Goal: Task Accomplishment & Management: Use online tool/utility

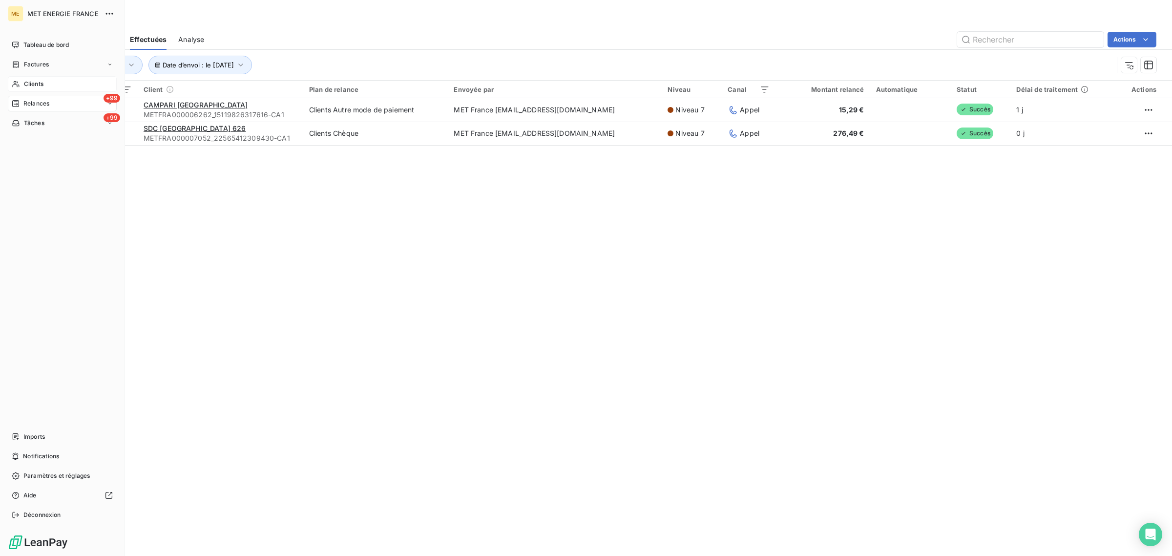
click at [16, 78] on div "Clients" at bounding box center [62, 84] width 109 height 16
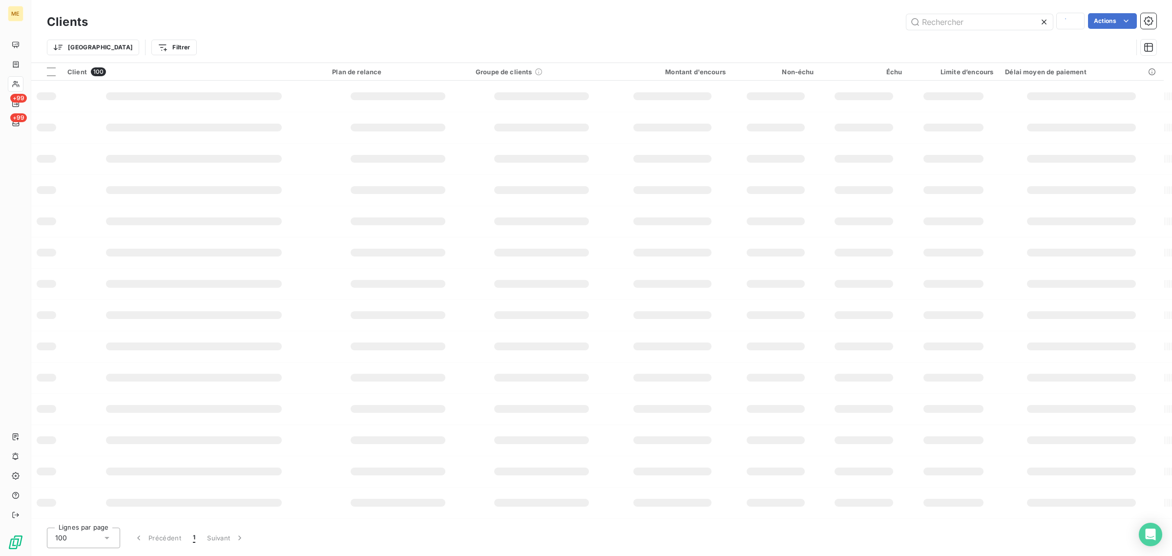
click at [1004, 38] on div "Trier Filtrer" at bounding box center [589, 47] width 1085 height 19
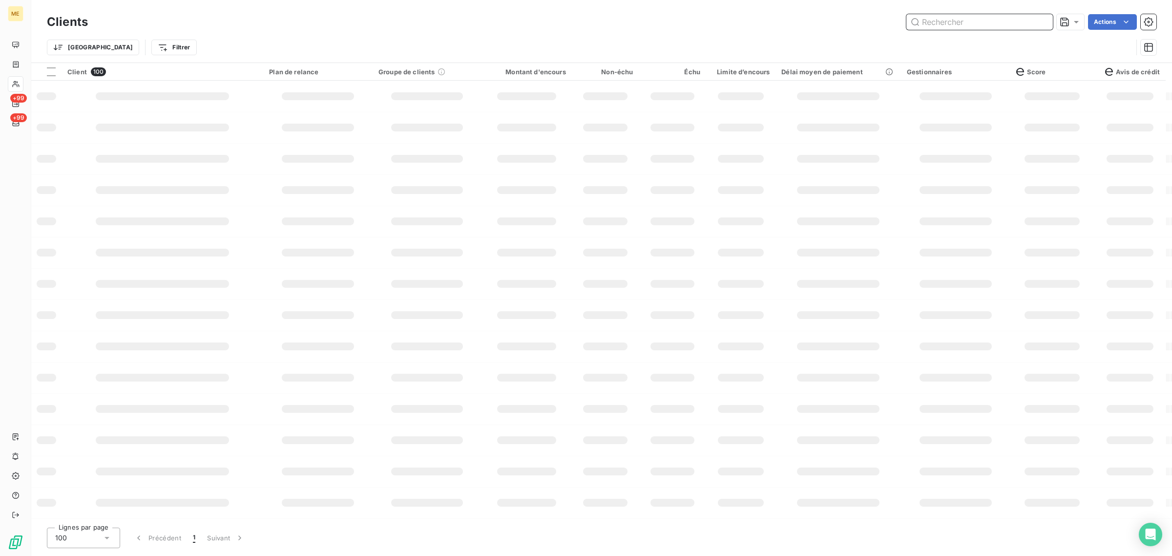
click at [968, 22] on input "text" at bounding box center [979, 22] width 146 height 16
paste input "METFRA000006221_GI064992"
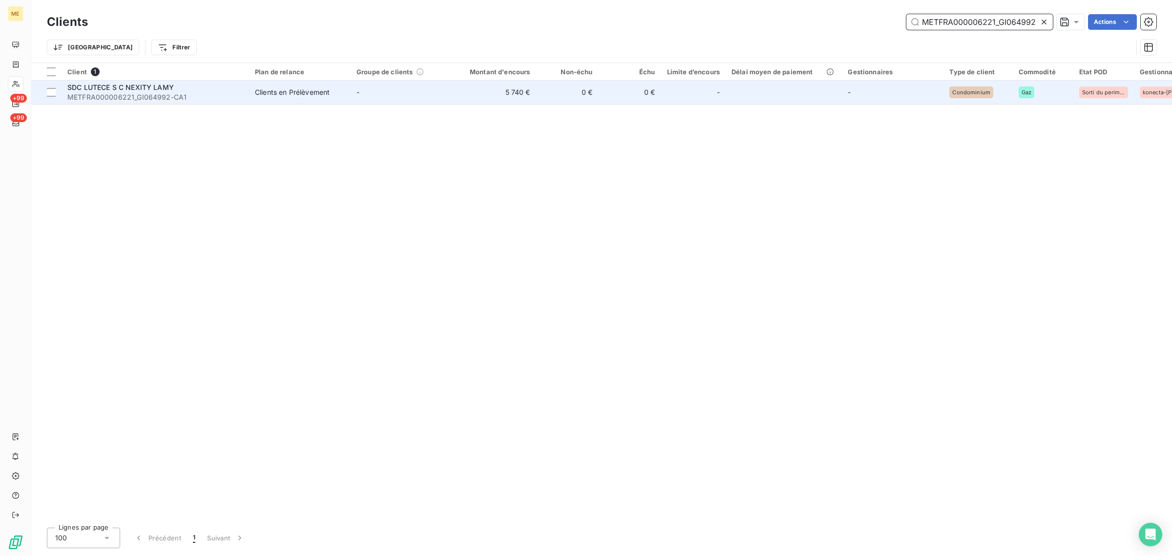
type input "METFRA000006221_GI064992"
click at [452, 101] on td "5 740 €" at bounding box center [494, 92] width 84 height 23
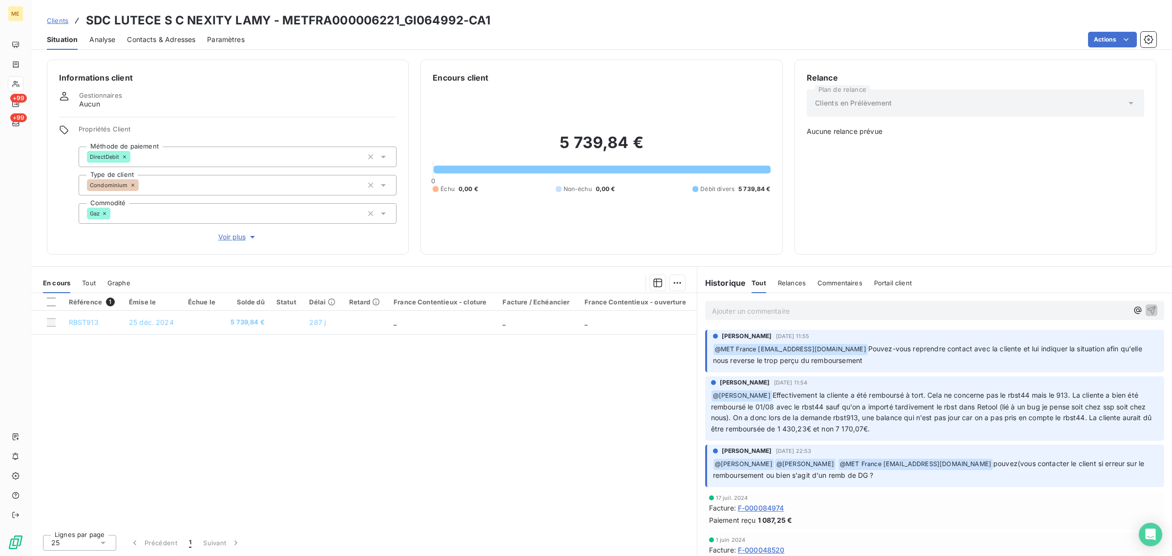
drag, startPoint x: 873, startPoint y: 348, endPoint x: 877, endPoint y: 360, distance: 13.0
click at [877, 360] on p "﻿ @ MET France met-france@recouvrement.met.com Pouvez-vous reprendre contact av…" at bounding box center [935, 354] width 445 height 23
click at [215, 235] on button "Voir plus" at bounding box center [238, 236] width 318 height 11
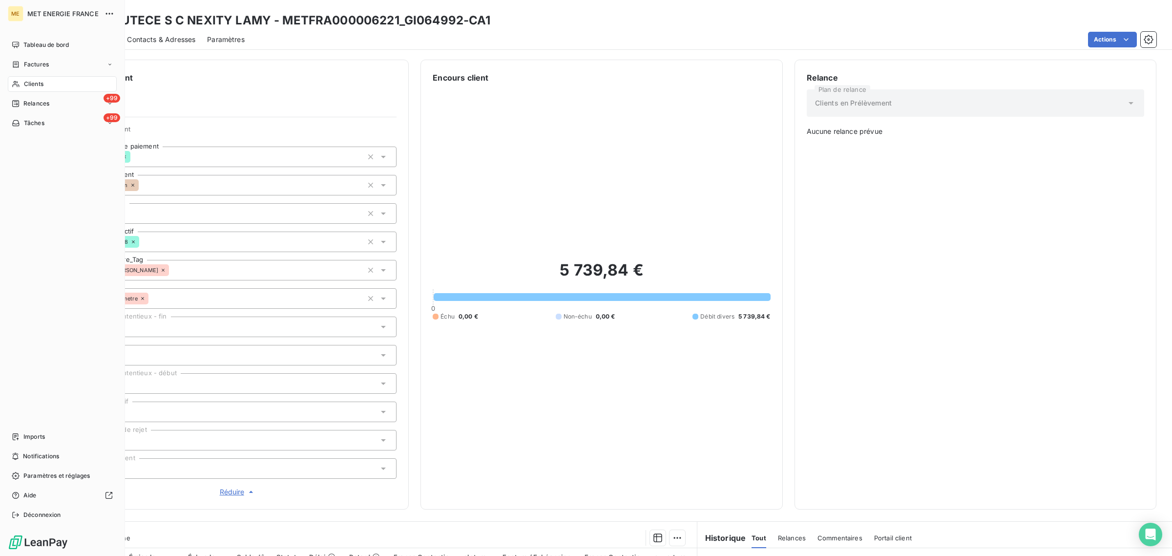
click at [17, 80] on icon at bounding box center [16, 84] width 8 height 8
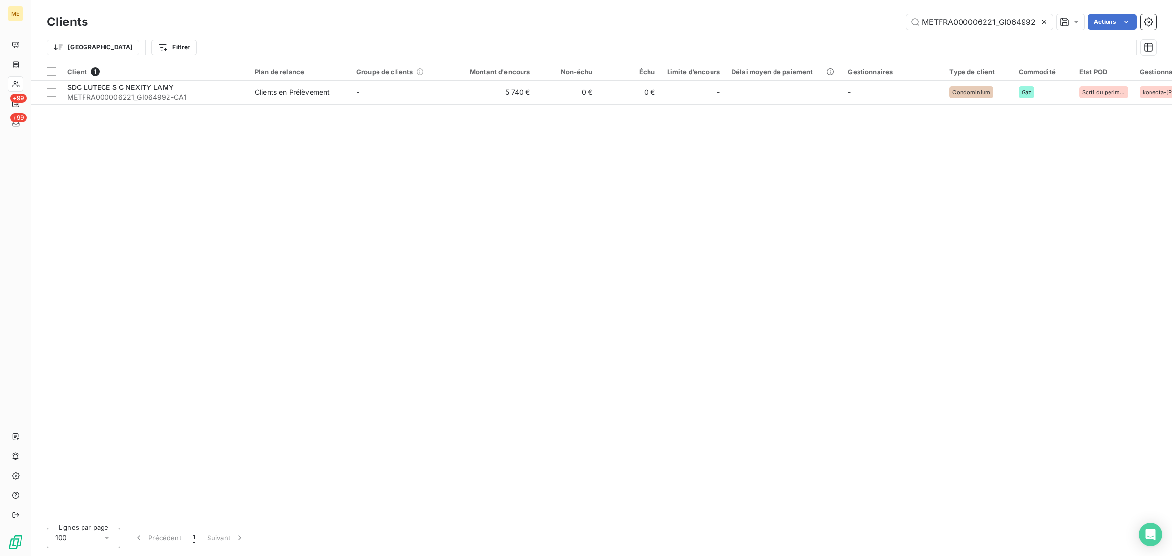
click at [1043, 22] on icon at bounding box center [1043, 22] width 5 height 5
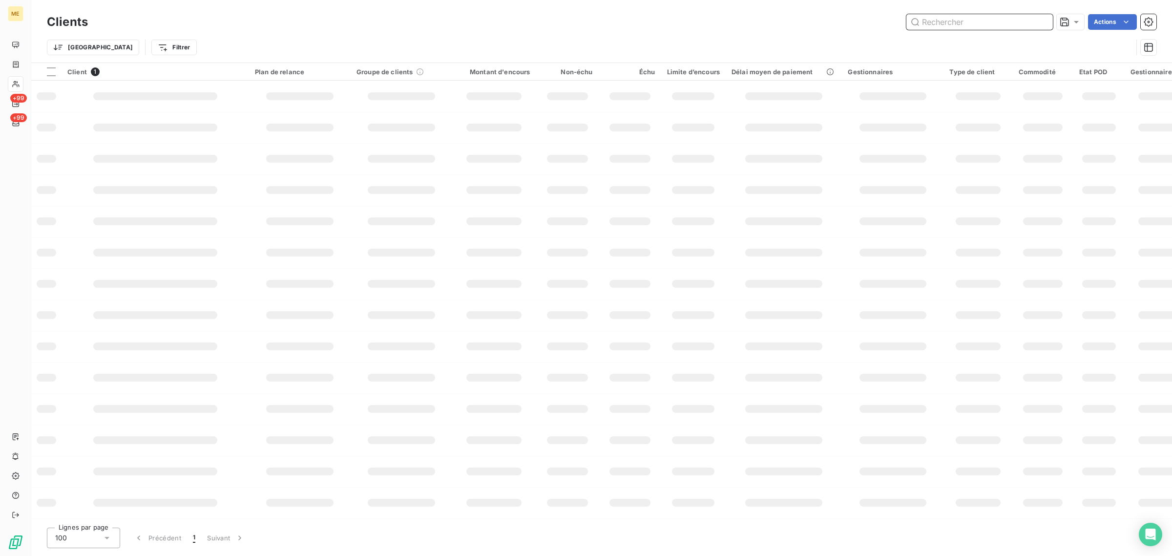
click at [963, 21] on input "text" at bounding box center [979, 22] width 146 height 16
paste input "METFRA000000284"
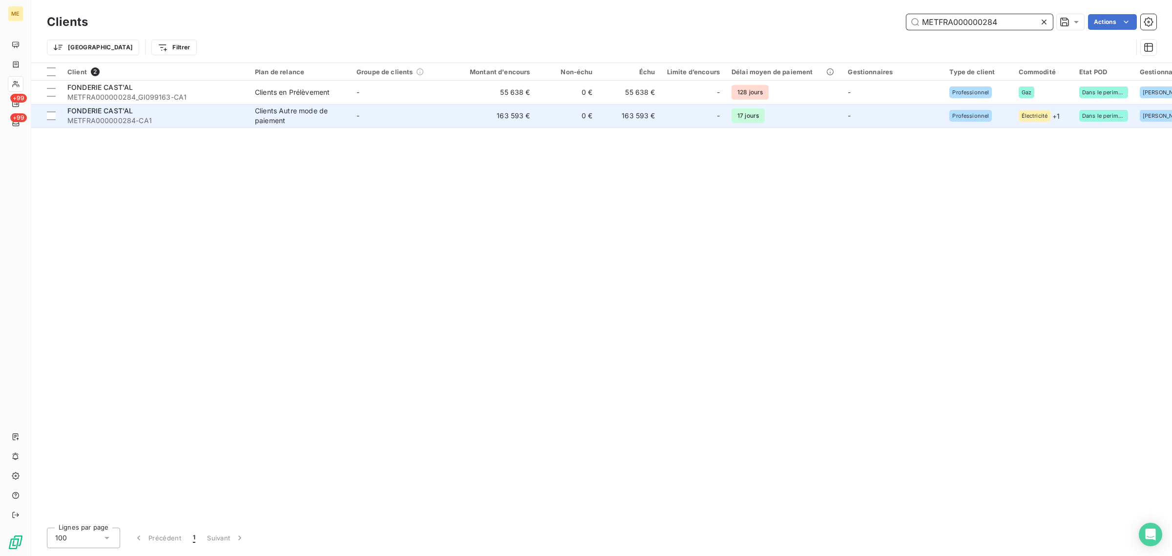
type input "METFRA000000284"
click at [470, 121] on td "163 593 €" at bounding box center [494, 115] width 84 height 23
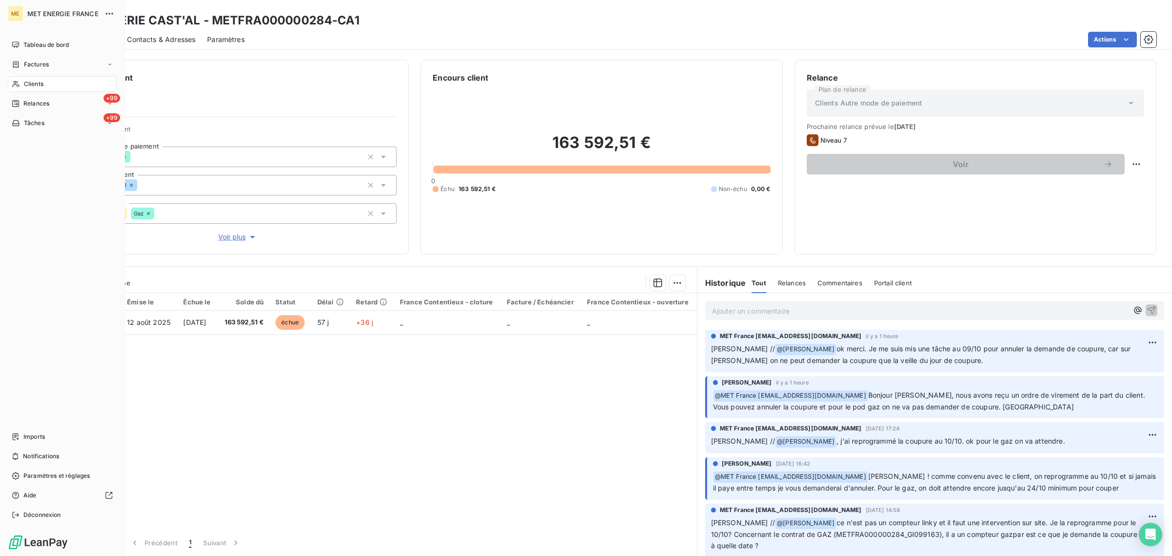
click at [26, 82] on span "Clients" at bounding box center [34, 84] width 20 height 9
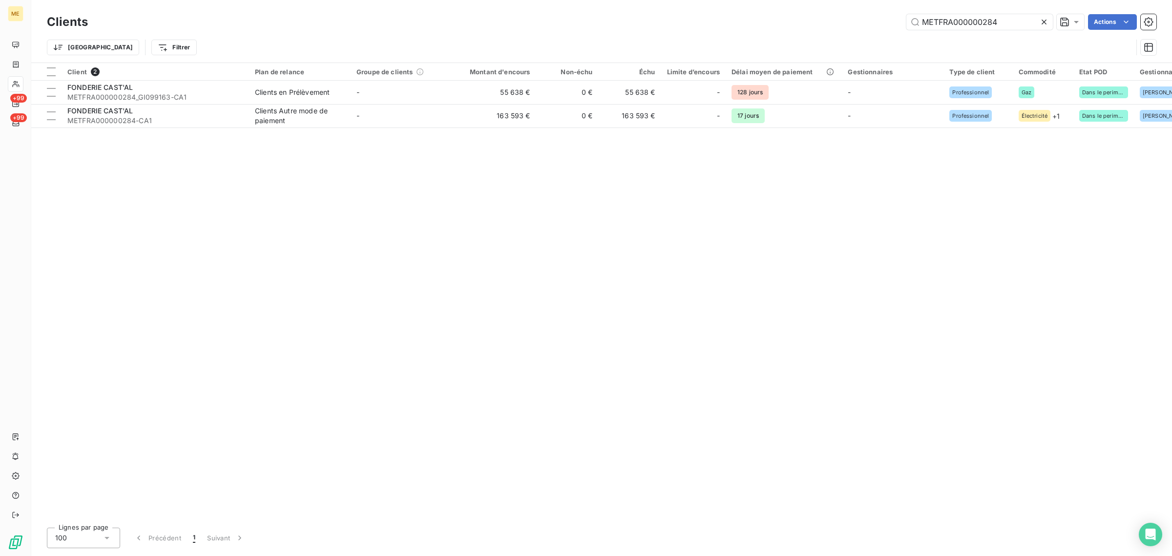
click at [413, 267] on div "Client 2 Plan de relance Groupe de clients Montant d'encours Non-échu Échu Limi…" at bounding box center [601, 291] width 1140 height 456
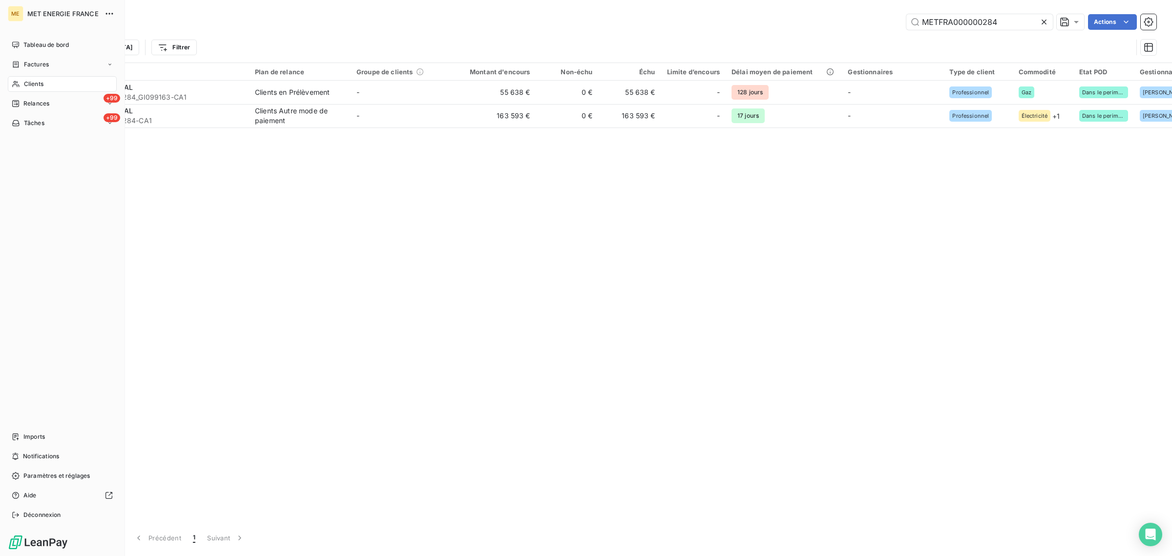
click at [8, 94] on nav "Tableau de bord Factures Clients +99 Relances +99 Tâches" at bounding box center [62, 84] width 109 height 94
click at [18, 102] on icon at bounding box center [16, 104] width 8 height 8
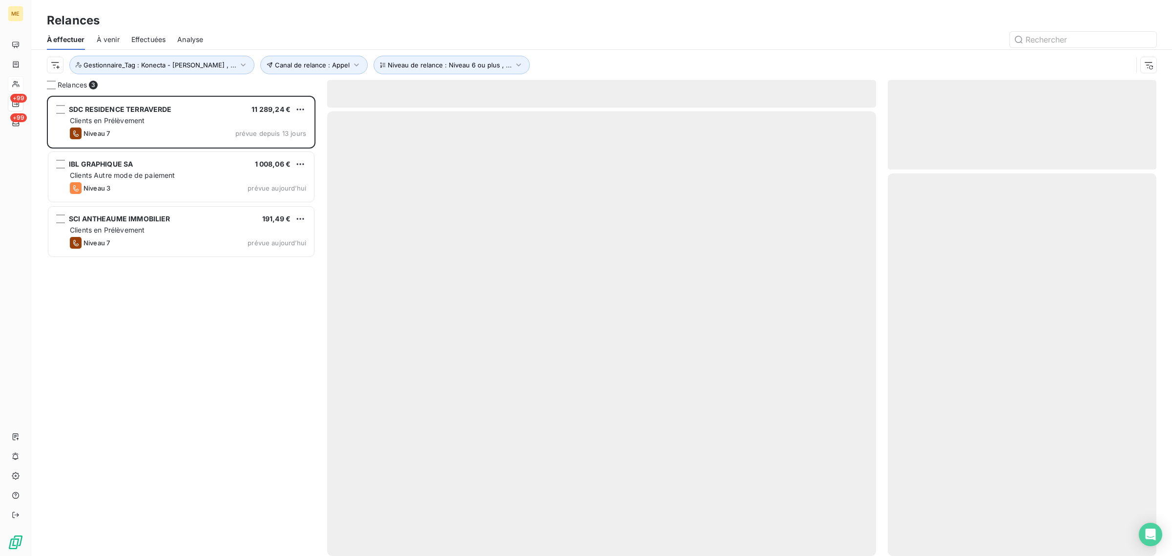
scroll to position [451, 259]
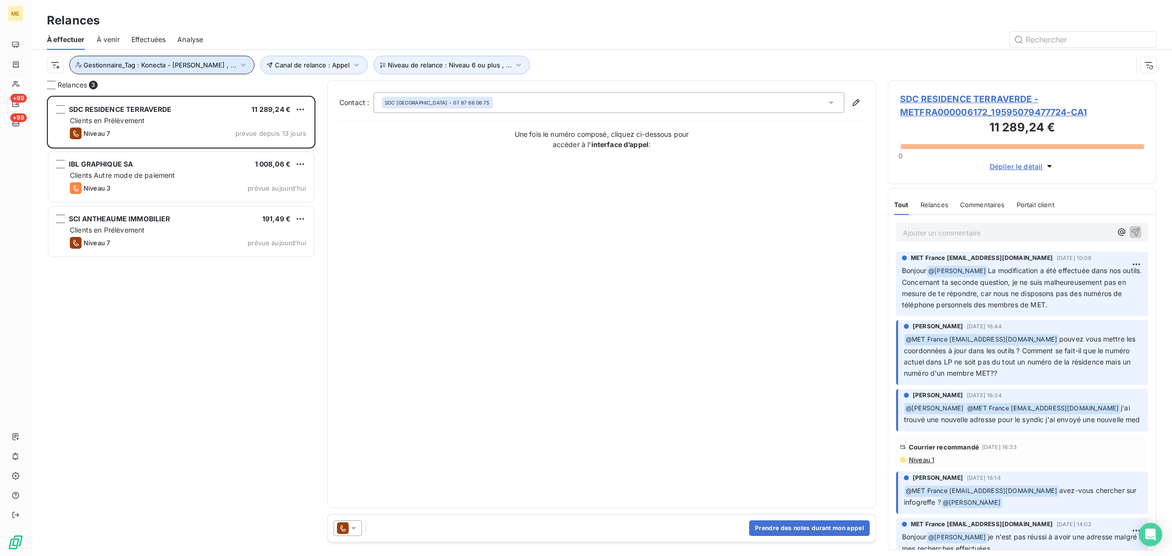
click at [135, 71] on button "Gestionnaire_Tag : Konecta - [PERSON_NAME] , ..." at bounding box center [161, 65] width 185 height 19
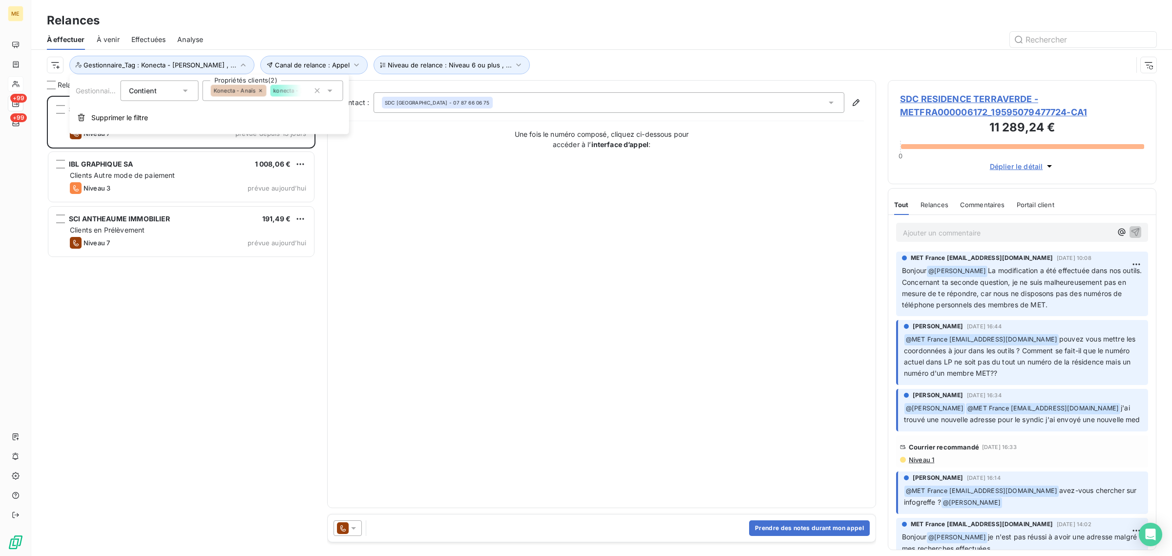
click at [256, 99] on div "Konecta - Anaïs konecta - lisa" at bounding box center [273, 91] width 141 height 21
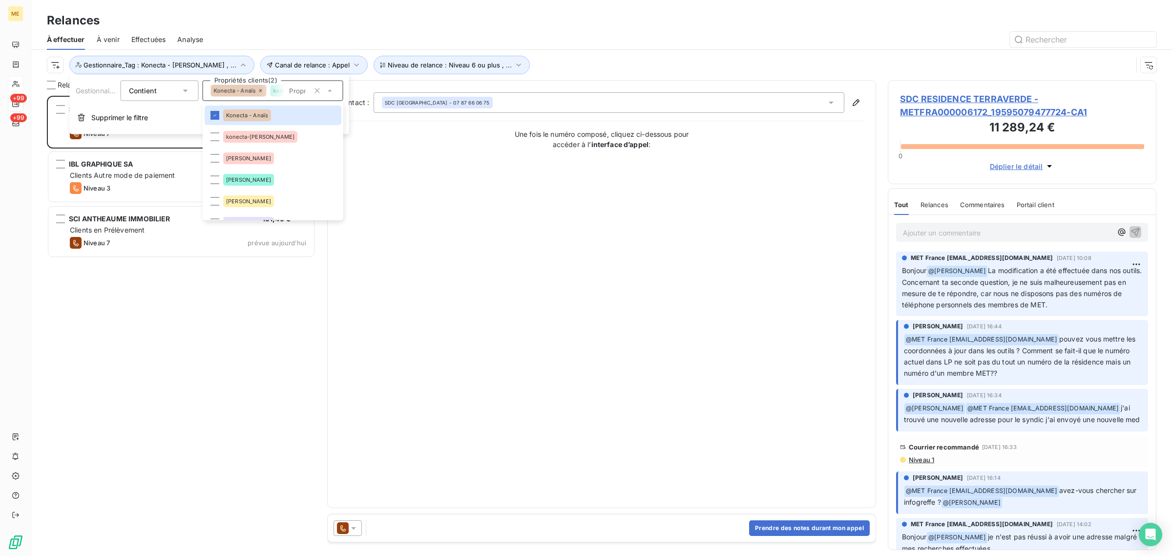
scroll to position [0, 0]
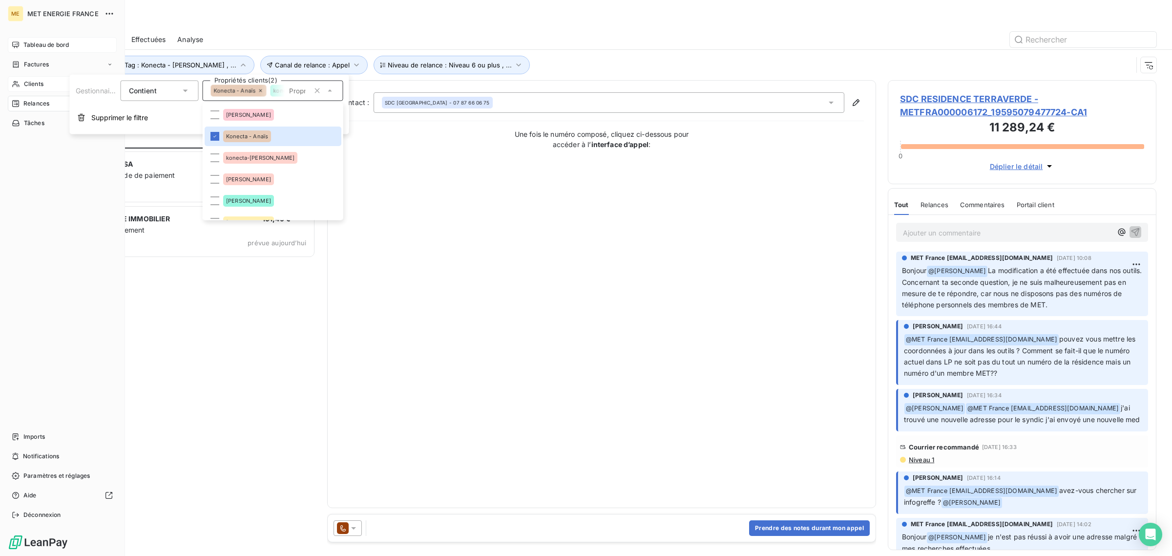
click at [18, 40] on div "Tableau de bord" at bounding box center [62, 45] width 109 height 16
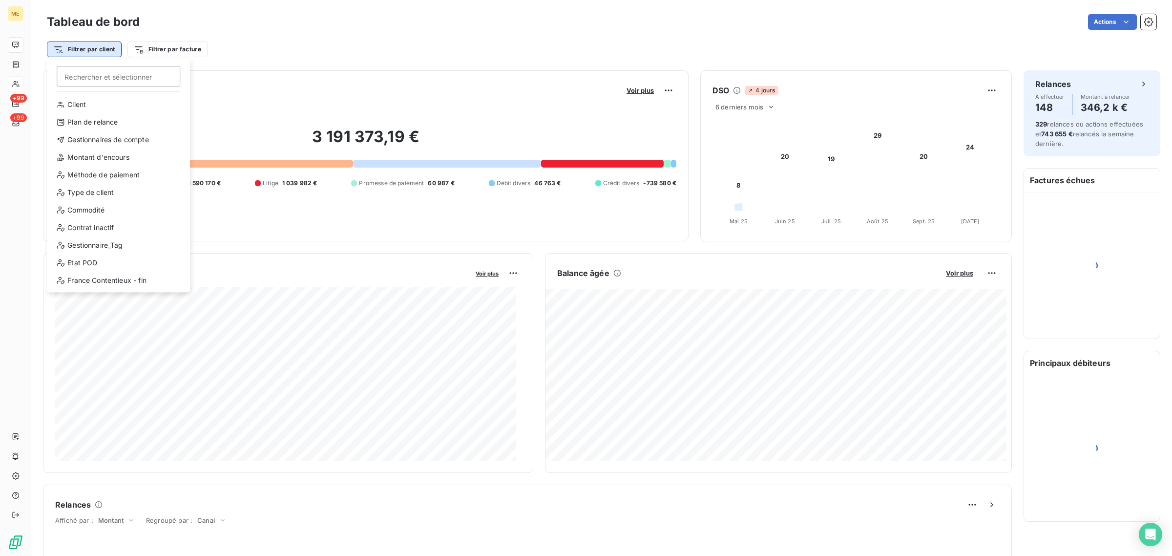
click at [84, 47] on html "ME +99 +99 Tableau de bord Actions Filtrer par client Rechercher et sélectionne…" at bounding box center [586, 278] width 1172 height 556
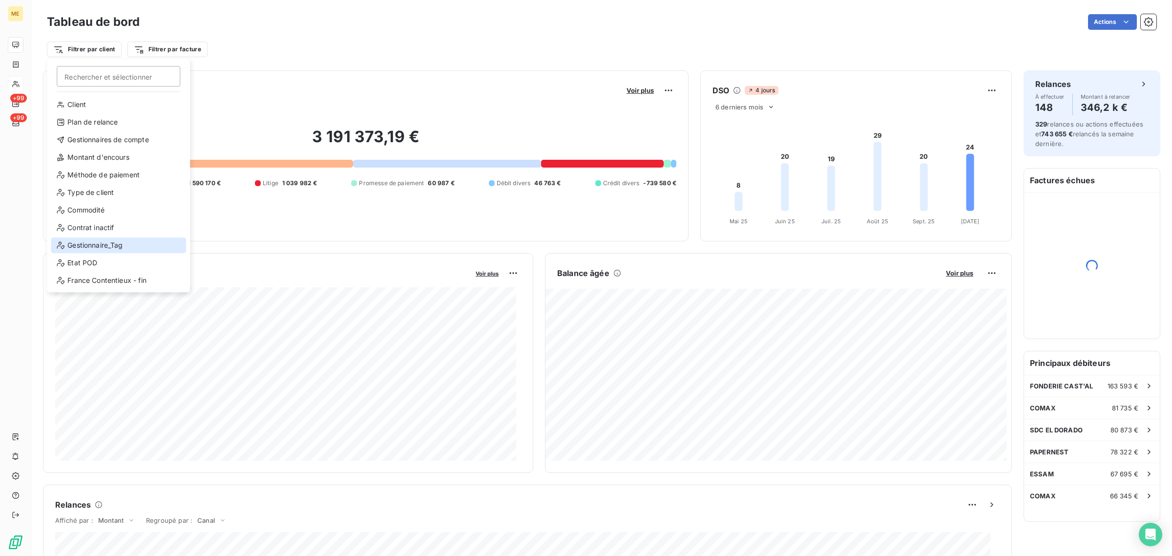
click at [79, 240] on div "Gestionnaire_Tag" at bounding box center [118, 245] width 135 height 16
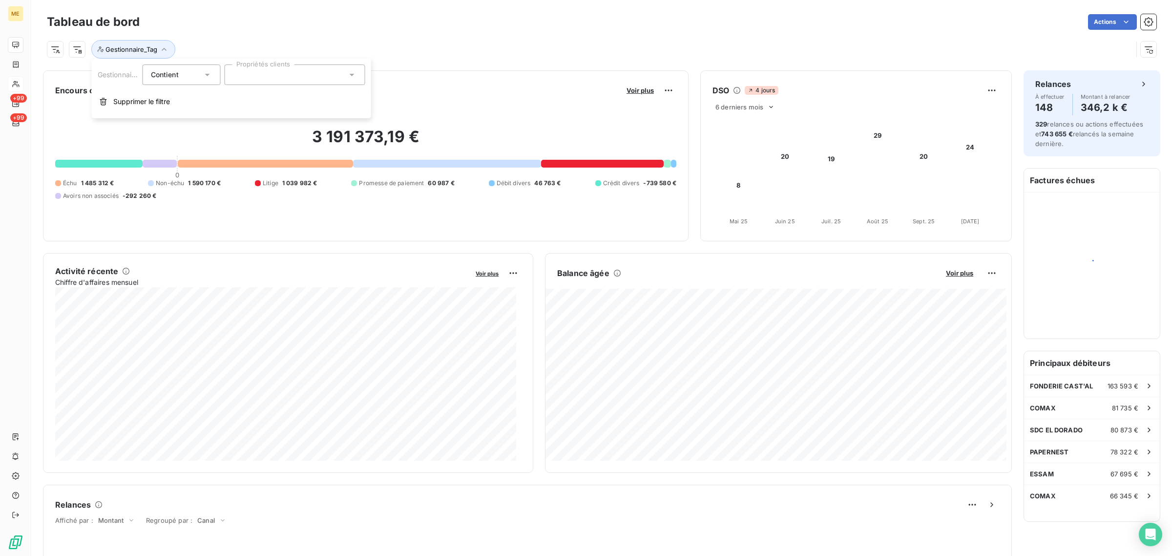
click at [272, 61] on div "Gestionnaire_Tag Contient is Propriétés clients Supprimer le filtre" at bounding box center [231, 89] width 279 height 60
click at [262, 77] on div at bounding box center [295, 74] width 141 height 21
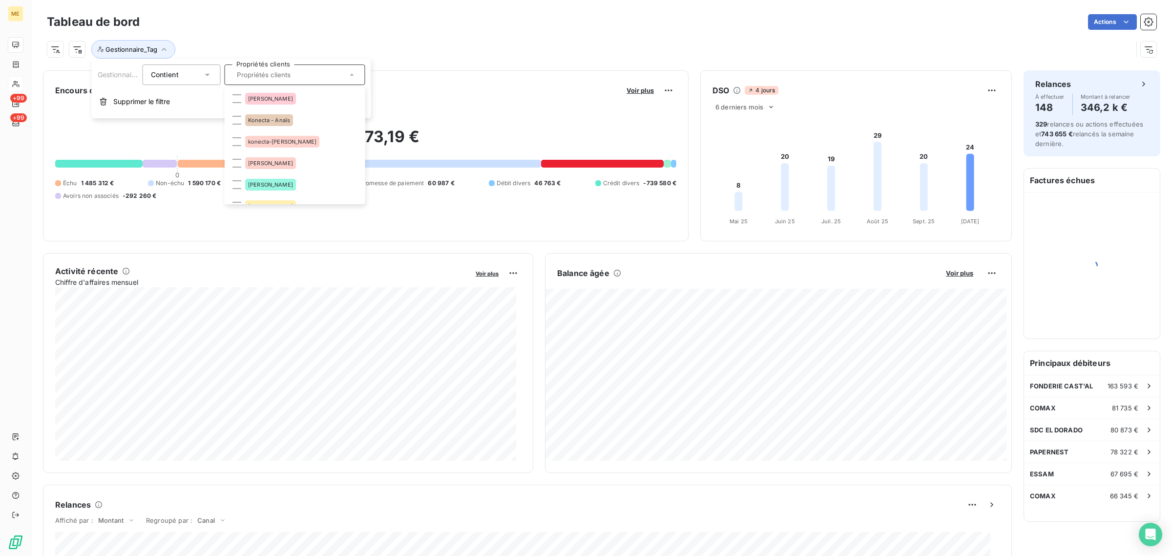
click at [174, 74] on span "Contient" at bounding box center [165, 74] width 28 height 8
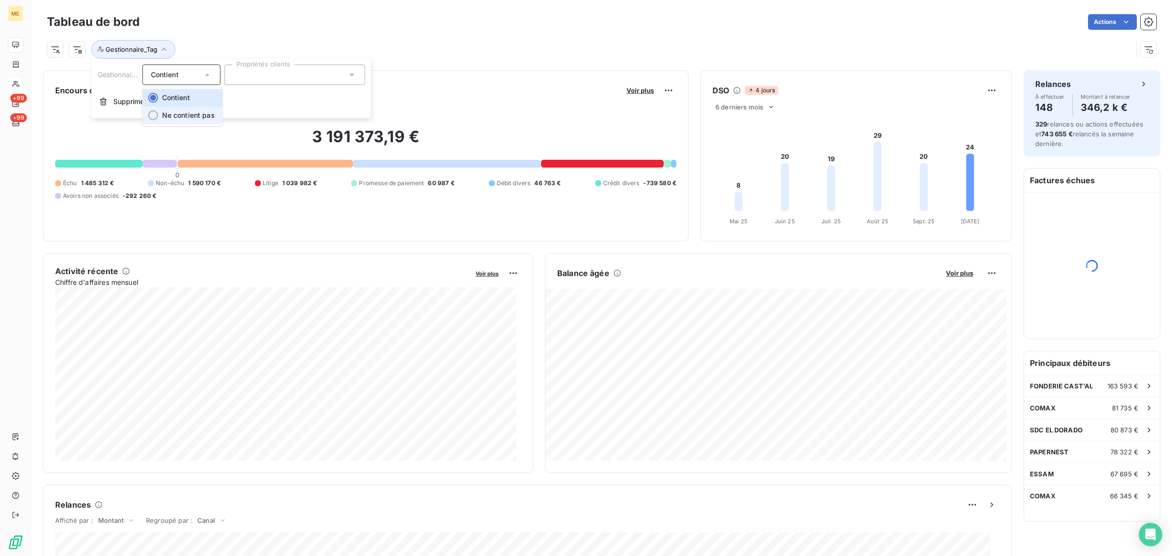
click at [182, 113] on span "Ne contient pas" at bounding box center [188, 115] width 53 height 8
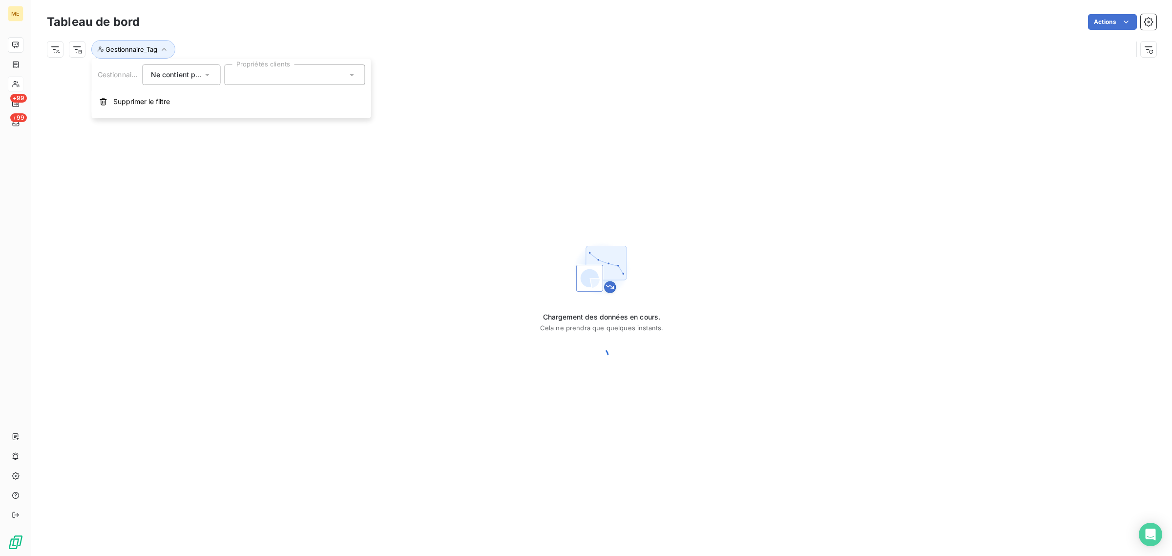
click at [251, 82] on div at bounding box center [295, 74] width 141 height 21
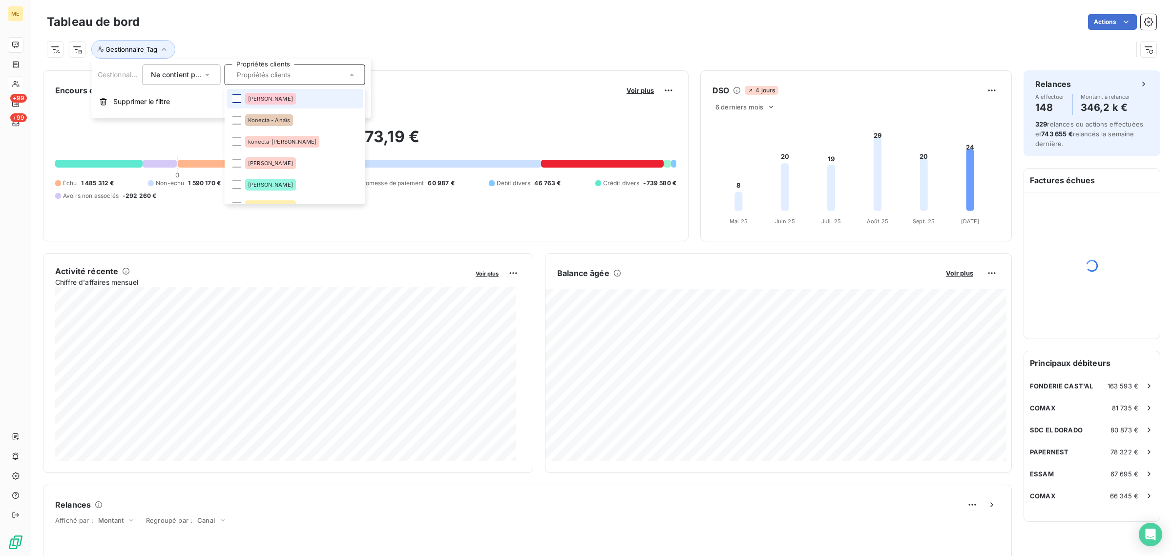
click at [240, 101] on div at bounding box center [236, 98] width 9 height 9
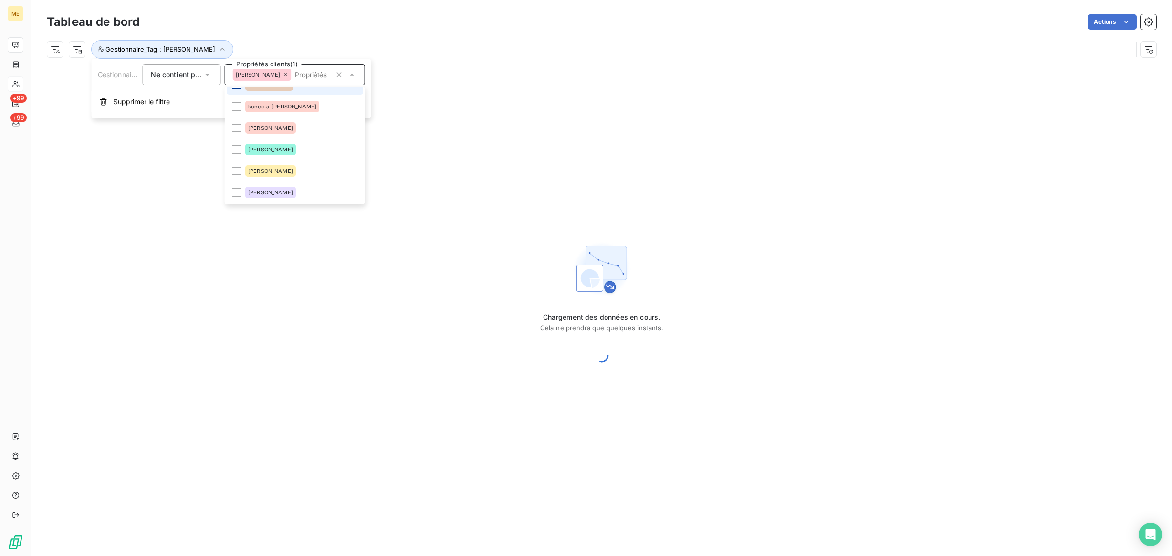
scroll to position [61, 0]
click at [238, 107] on li "[PERSON_NAME]" at bounding box center [295, 102] width 137 height 20
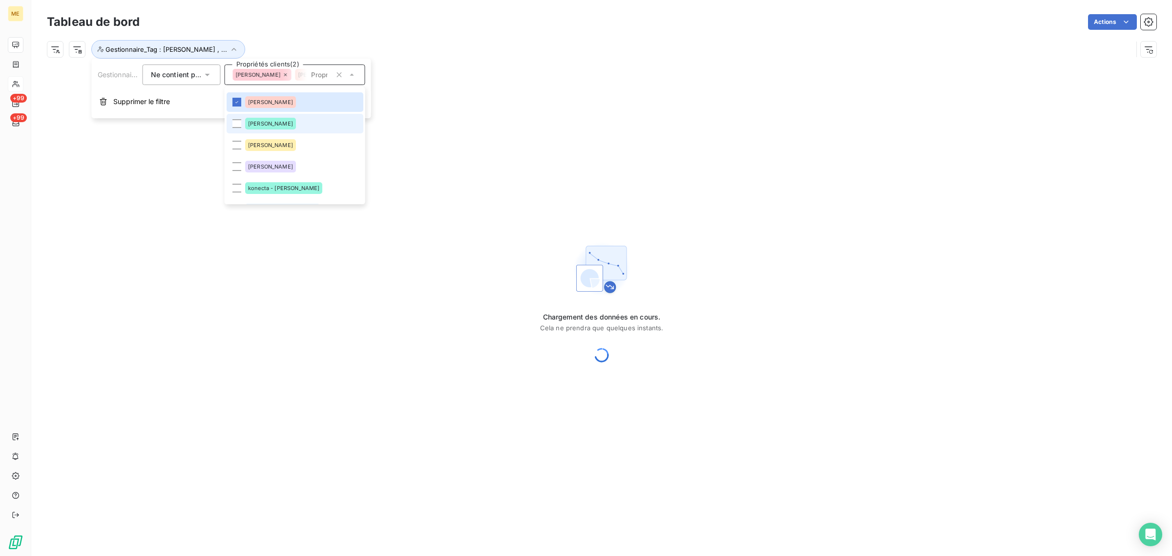
click at [243, 125] on li "[PERSON_NAME]" at bounding box center [295, 124] width 137 height 20
click at [238, 140] on li "[PERSON_NAME]" at bounding box center [295, 145] width 137 height 20
click at [238, 167] on div at bounding box center [236, 166] width 9 height 9
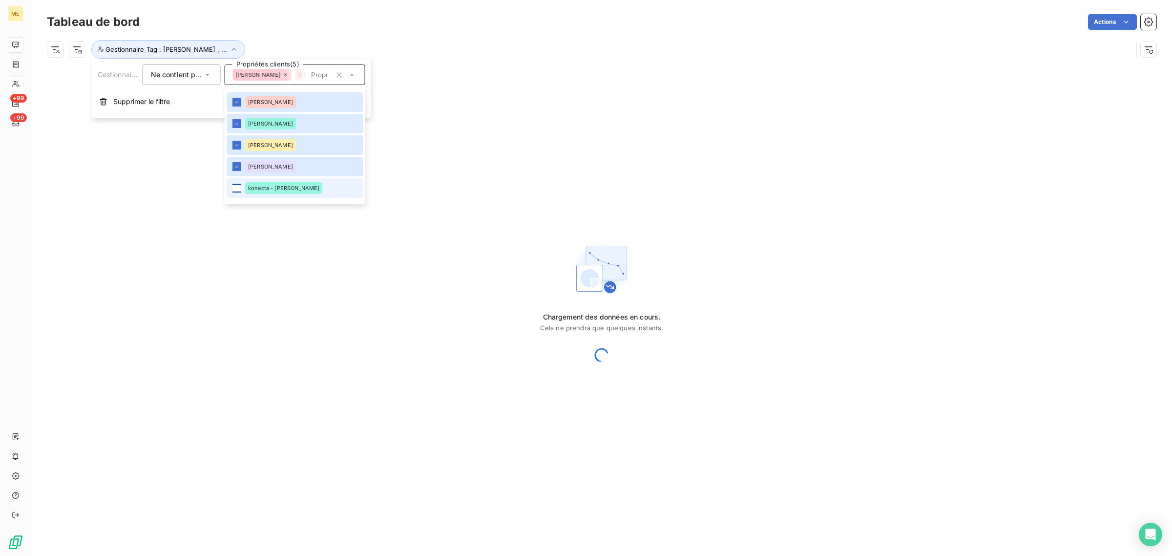
click at [233, 184] on div at bounding box center [236, 188] width 9 height 9
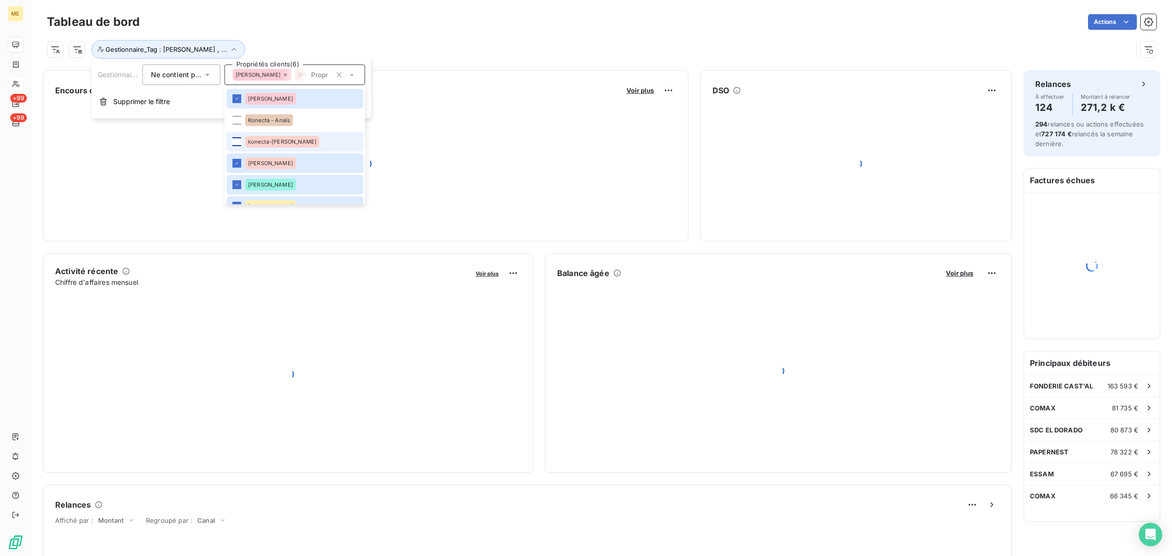
click at [233, 140] on div at bounding box center [236, 141] width 9 height 9
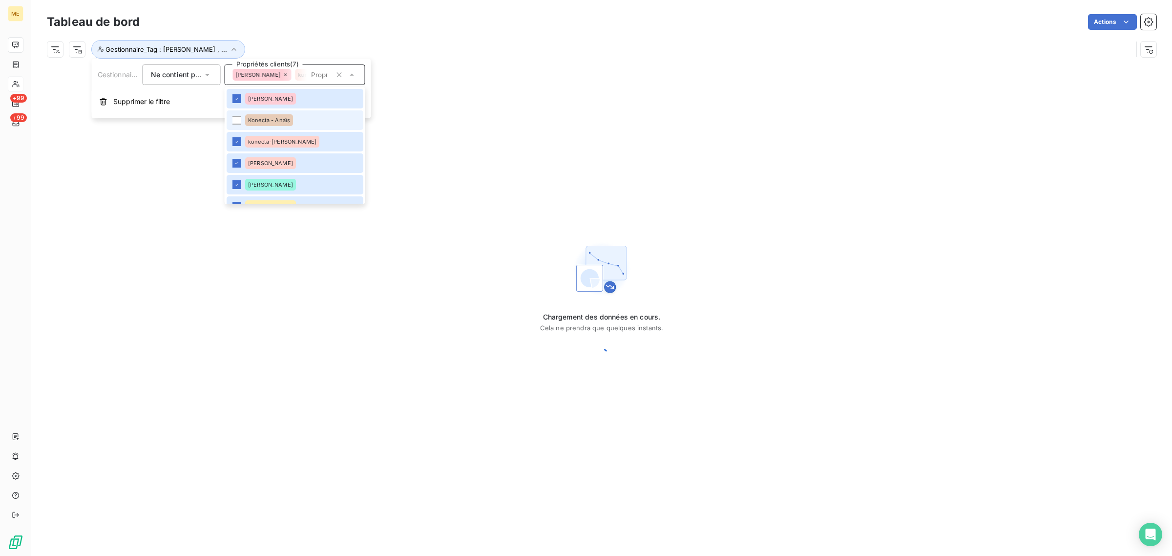
click at [233, 125] on li "Konecta - Anaïs" at bounding box center [295, 120] width 137 height 20
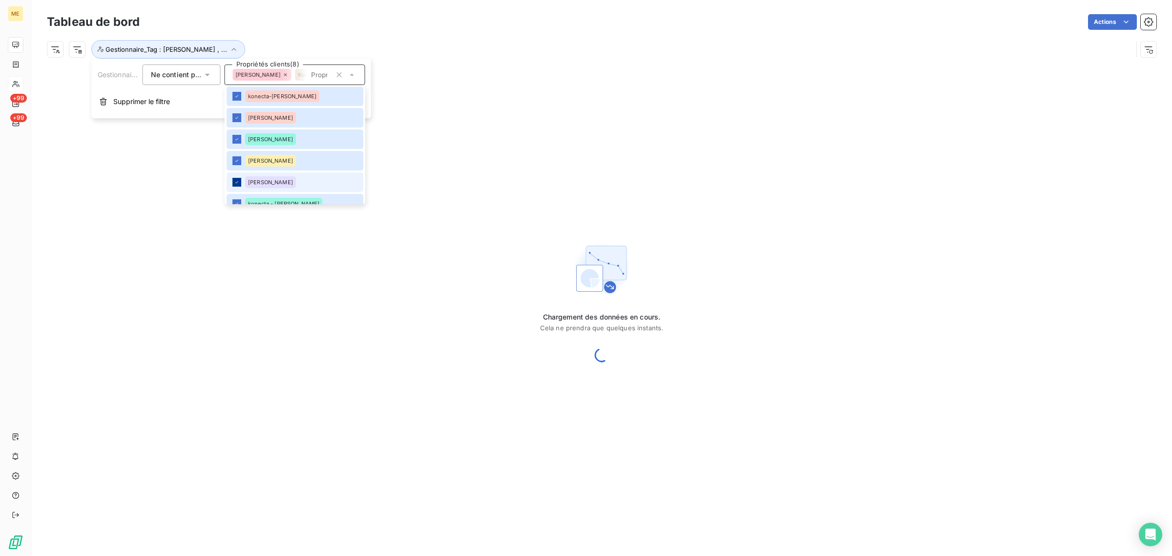
scroll to position [122, 0]
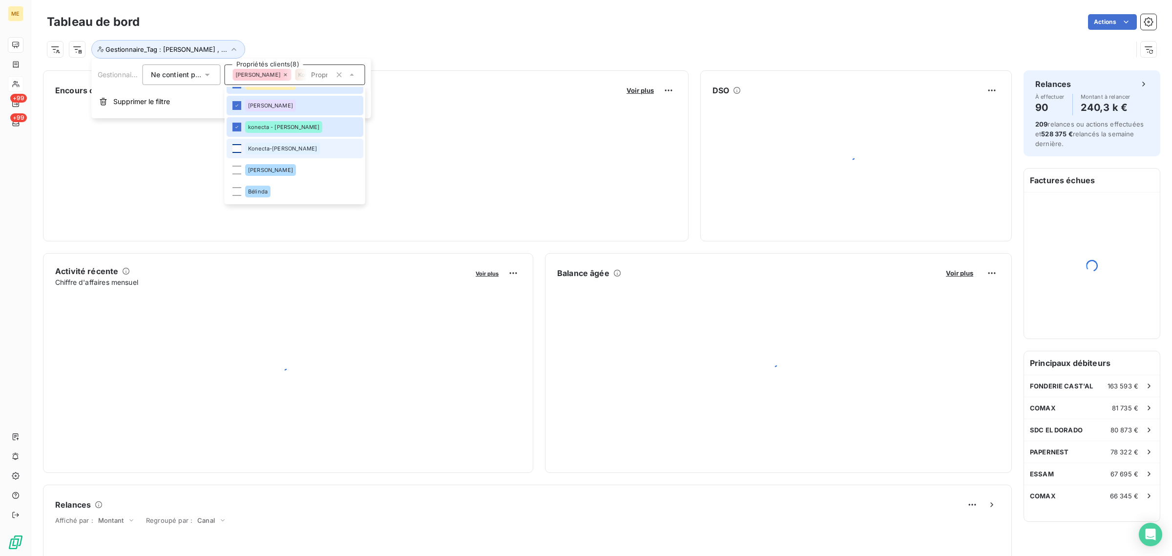
click at [238, 147] on div at bounding box center [236, 148] width 9 height 9
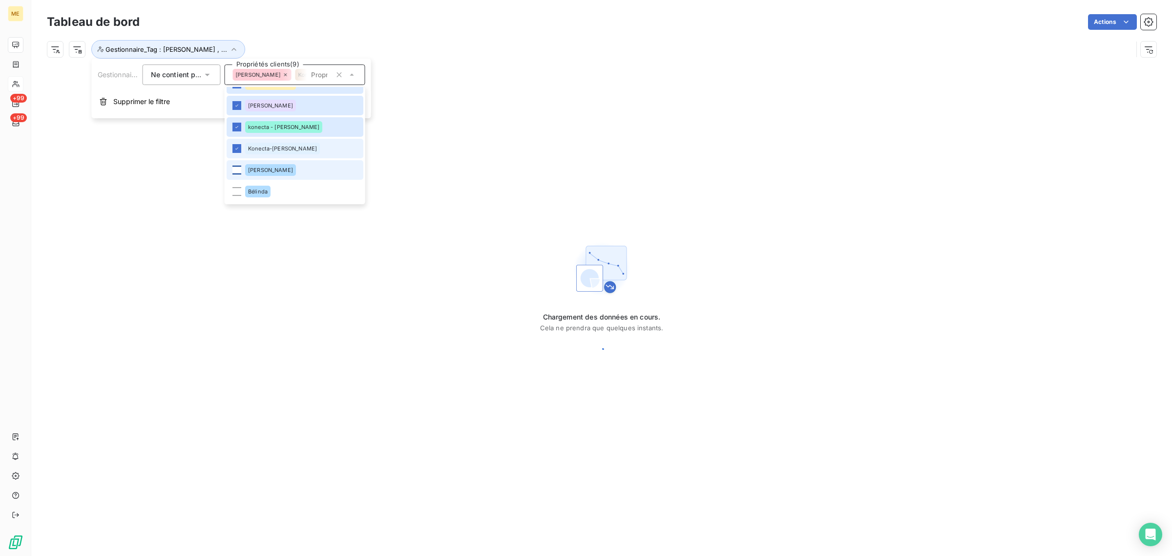
click at [234, 166] on div at bounding box center [236, 169] width 9 height 9
click at [237, 191] on div at bounding box center [236, 191] width 9 height 9
click at [376, 61] on div "Tableau de bord Actions Gestionnaire_Tag : geraldine , ..." at bounding box center [601, 32] width 1140 height 64
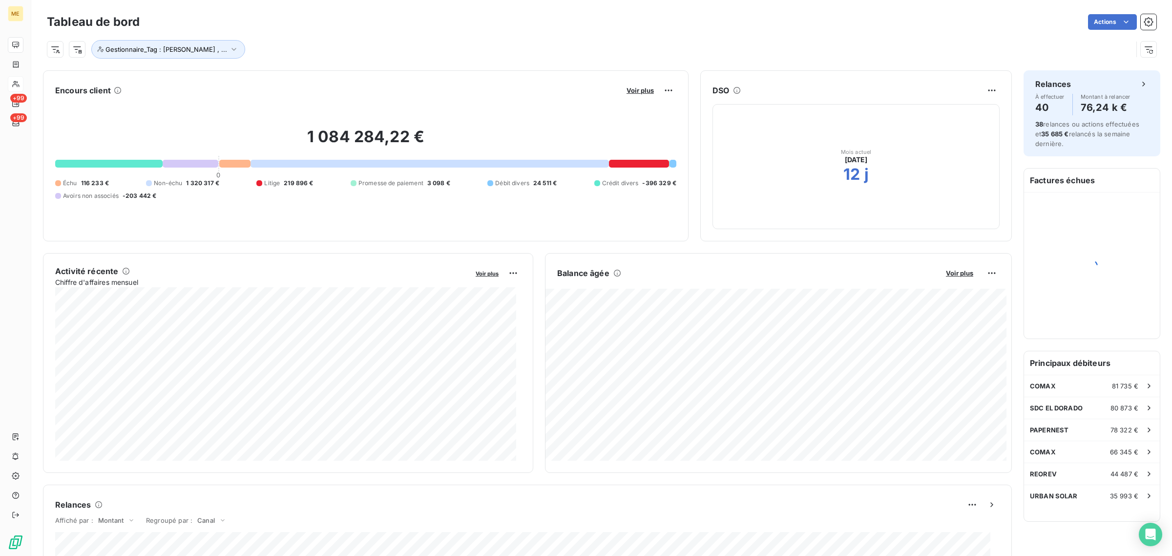
click at [234, 165] on div at bounding box center [235, 164] width 32 height 8
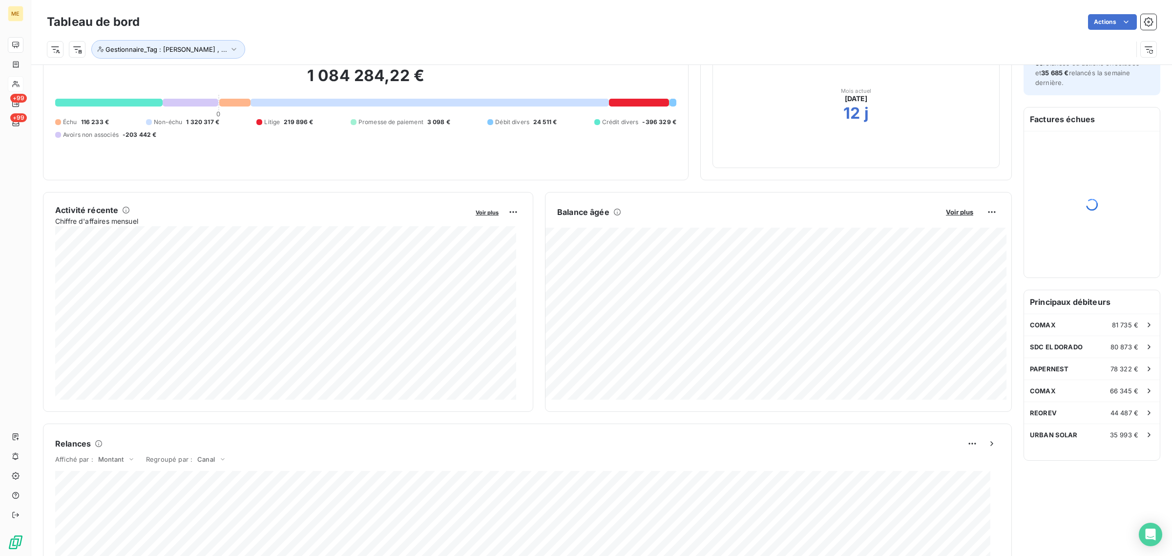
scroll to position [0, 0]
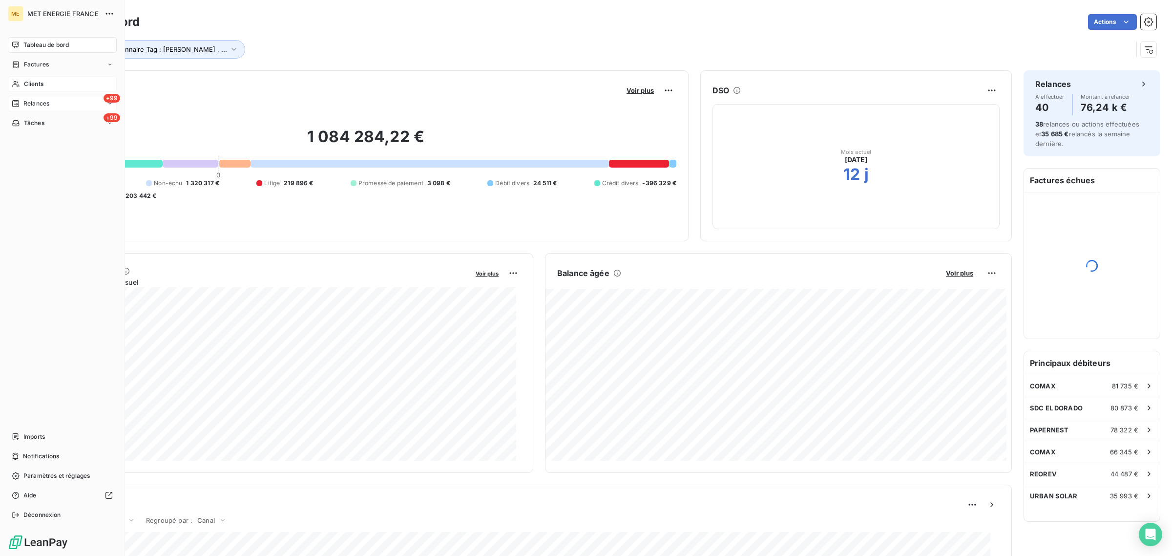
click at [35, 102] on span "Relances" at bounding box center [36, 103] width 26 height 9
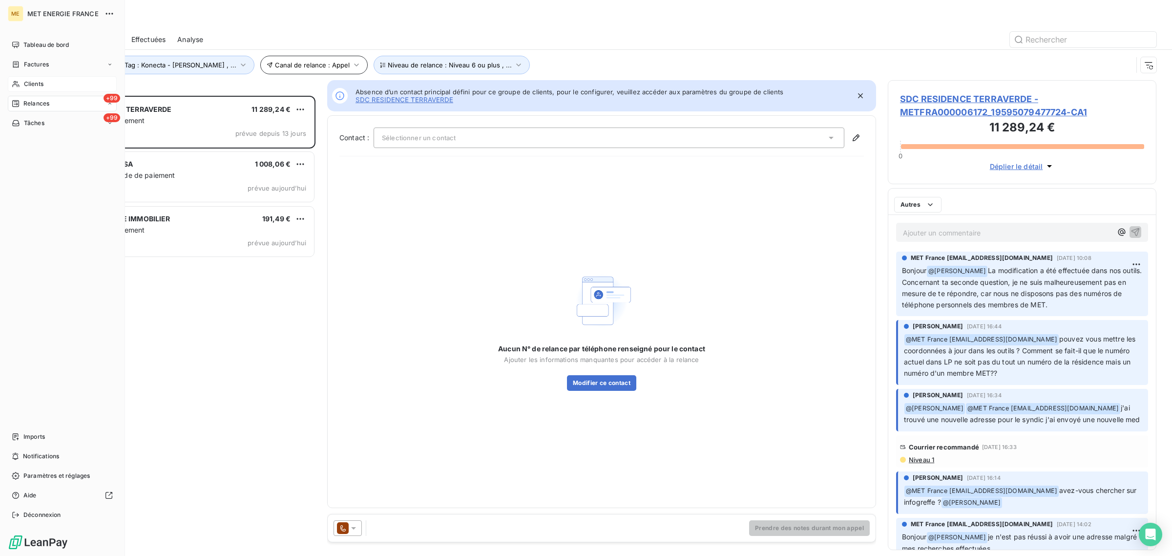
scroll to position [451, 259]
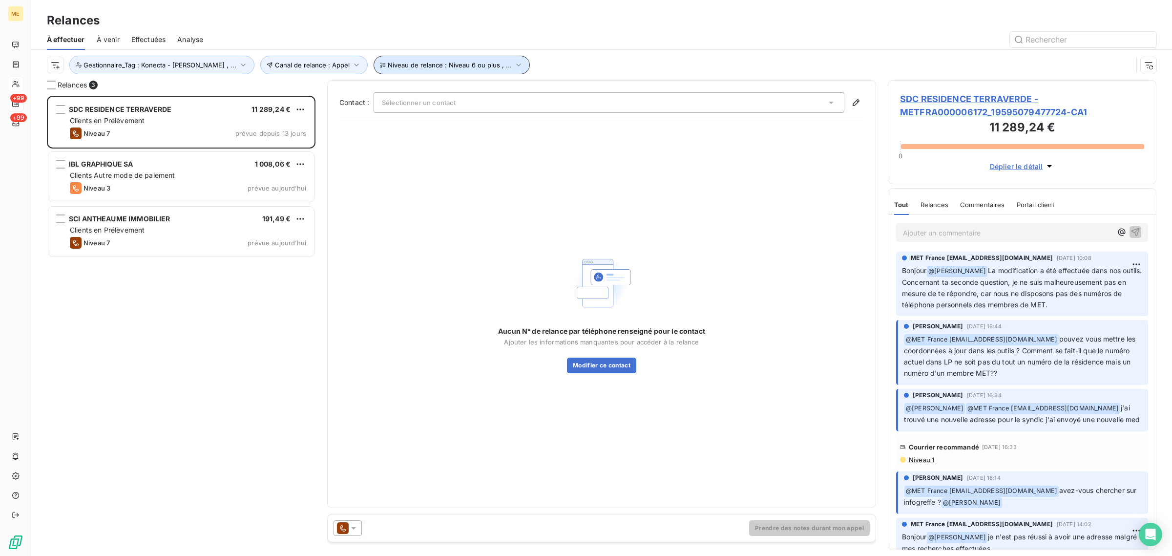
click at [388, 67] on span "Niveau de relance : Niveau 6 ou plus , ..." at bounding box center [450, 65] width 124 height 8
click at [486, 82] on div "Niveau 6 ou plus , Niveau 5 , Niveau 3" at bounding box center [537, 91] width 141 height 21
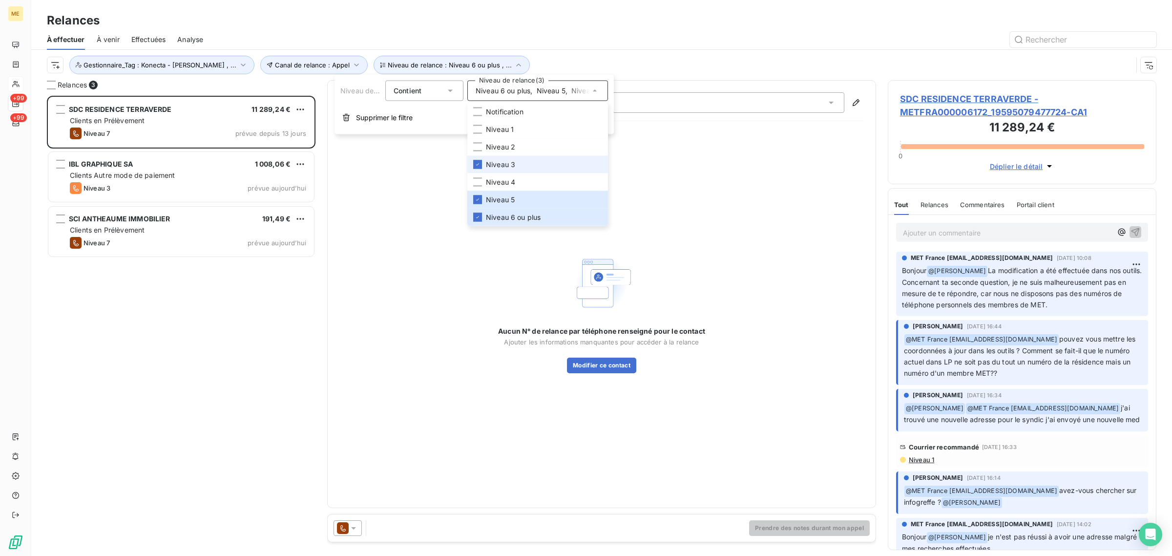
click at [501, 50] on div "Canal de relance : Appel Niveau de relance : Niveau 6 ou plus , ... Gestionnair…" at bounding box center [601, 65] width 1109 height 30
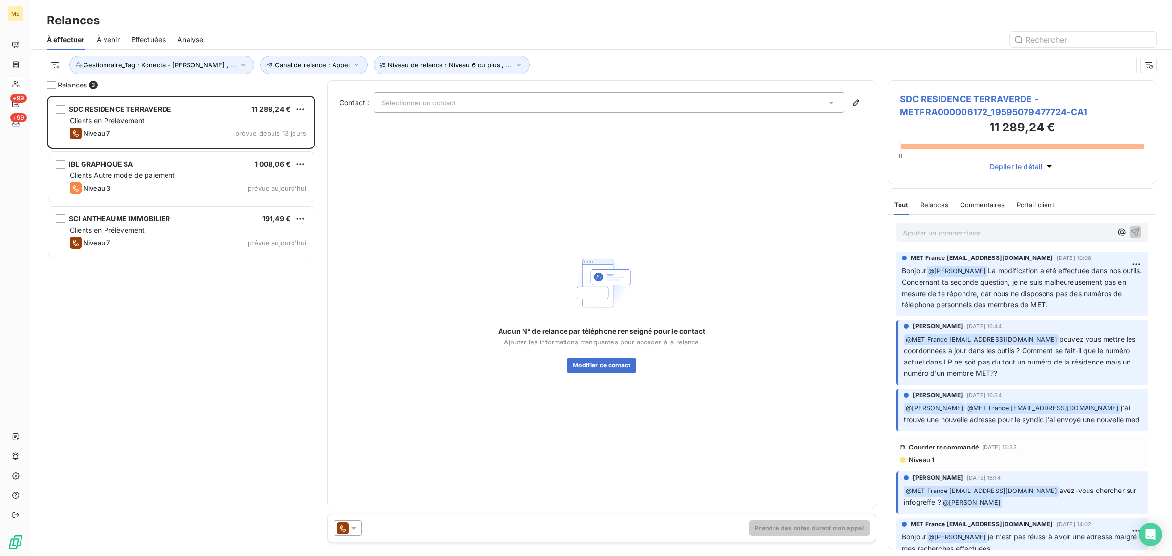
click at [306, 76] on div "Canal de relance : Appel Niveau de relance : Niveau 6 ou plus , ... Gestionnair…" at bounding box center [601, 65] width 1109 height 30
click at [300, 71] on button "Canal de relance : Appel" at bounding box center [313, 65] width 107 height 19
click at [389, 99] on div "Appel" at bounding box center [425, 91] width 141 height 21
click at [214, 295] on div "SDC RESIDENCE TERRAVERDE 11 289,24 € Clients en Prélèvement Niveau 7 prévue dep…" at bounding box center [181, 326] width 268 height 460
click at [144, 37] on span "Effectuées" at bounding box center [148, 40] width 35 height 10
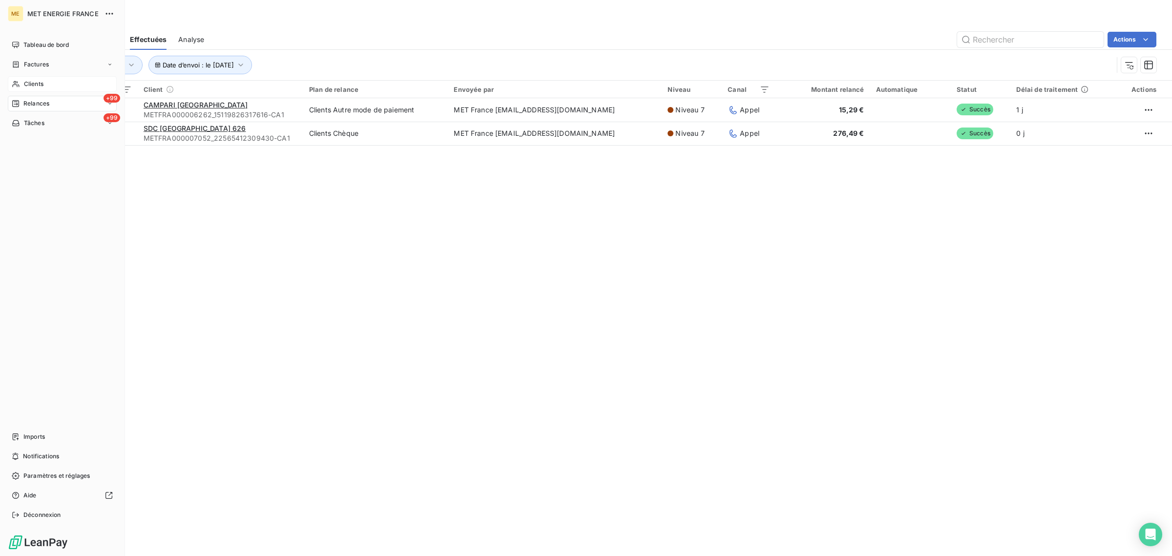
click at [28, 45] on span "Tableau de bord" at bounding box center [45, 45] width 45 height 9
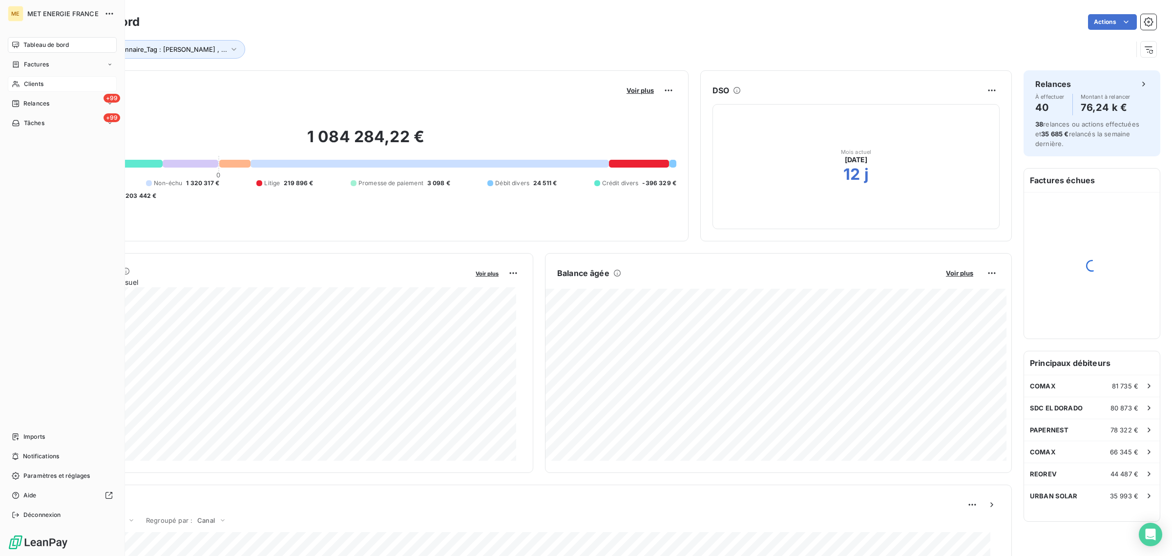
click at [8, 78] on div "Clients" at bounding box center [62, 84] width 109 height 16
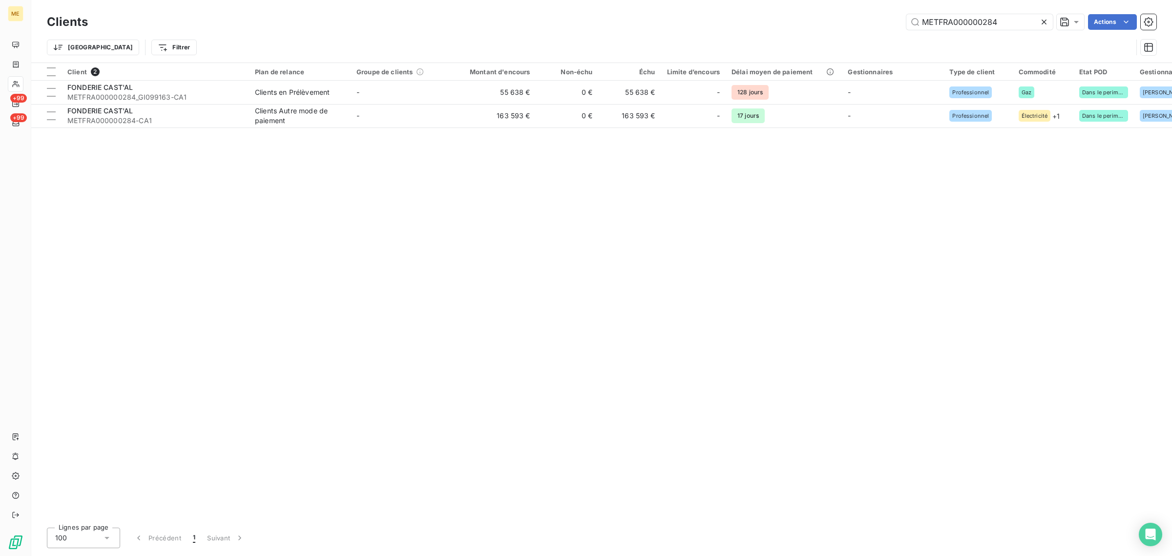
click at [330, 247] on div "Client 2 Plan de relance Groupe de clients Montant d'encours Non-échu Échu Limi…" at bounding box center [601, 291] width 1140 height 456
click at [121, 44] on html "ME +99 +99 Clients METFRA000000284 Actions Trier Filtrer Client 2 Plan de relan…" at bounding box center [586, 278] width 1172 height 556
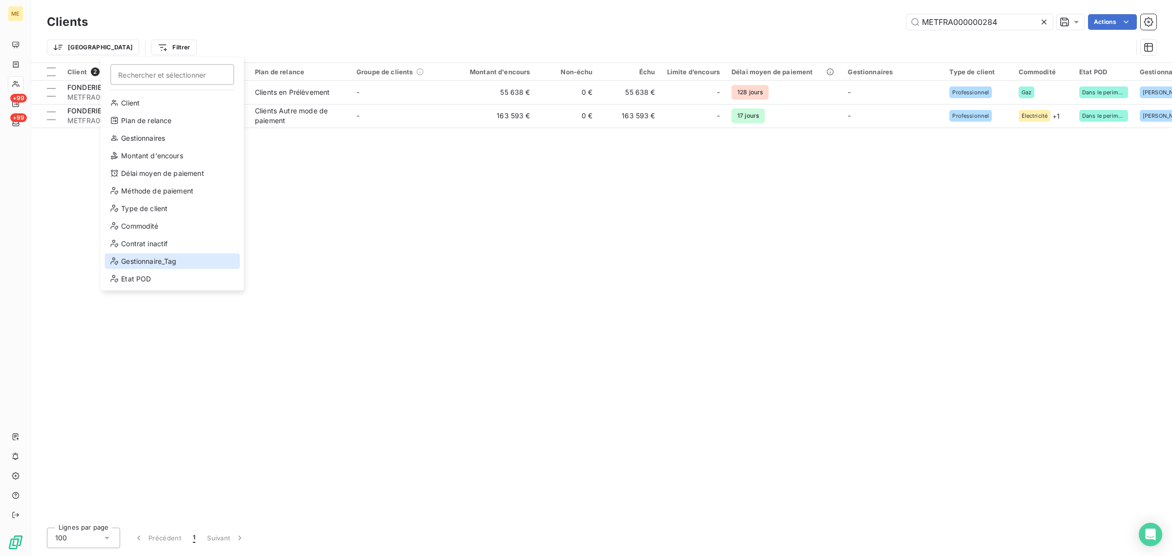
click at [138, 258] on div "Gestionnaire_Tag" at bounding box center [171, 261] width 135 height 16
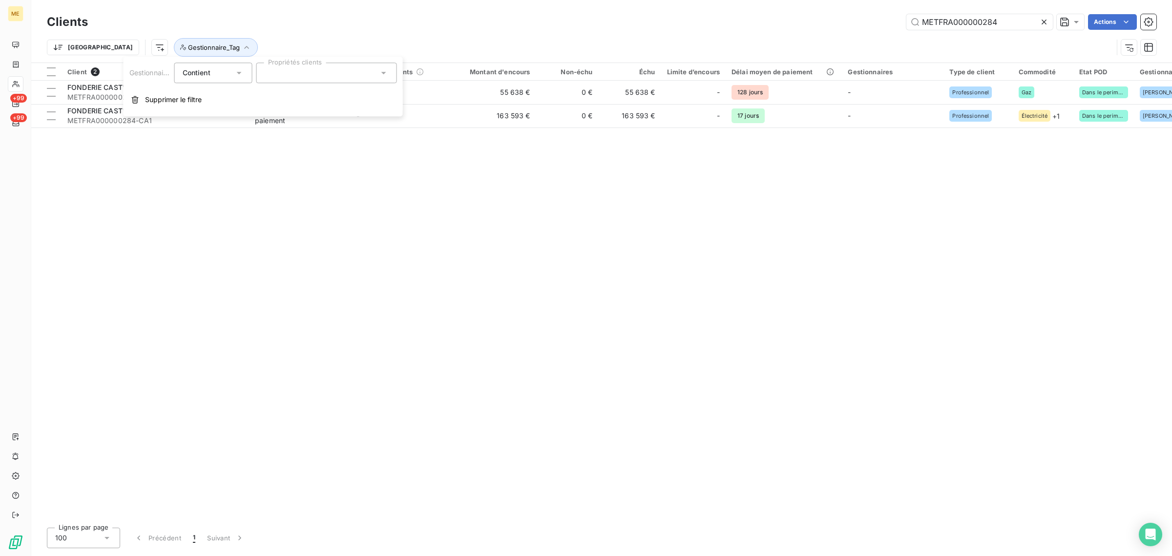
click at [221, 81] on div "Contient" at bounding box center [213, 72] width 78 height 21
click at [222, 108] on li "Ne contient pas" at bounding box center [214, 113] width 80 height 18
click at [286, 66] on div at bounding box center [326, 72] width 141 height 21
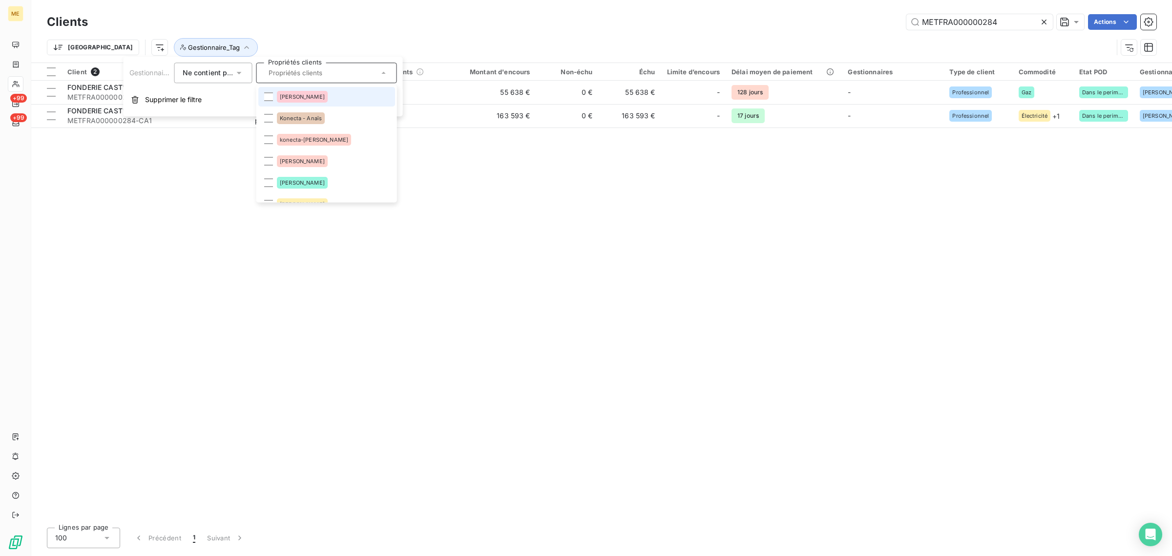
click at [287, 96] on span "[PERSON_NAME]" at bounding box center [302, 97] width 45 height 6
click at [290, 114] on div "Konecta - Anaïs" at bounding box center [301, 118] width 48 height 12
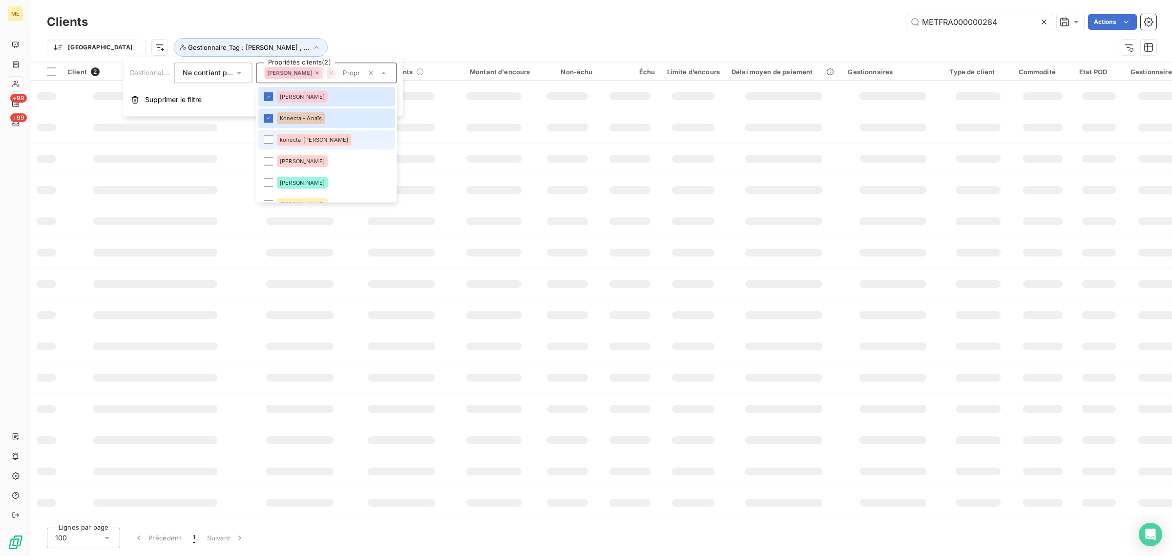
click at [291, 139] on span "konecta-[PERSON_NAME]" at bounding box center [314, 140] width 68 height 6
click at [289, 159] on span "[PERSON_NAME]" at bounding box center [302, 161] width 45 height 6
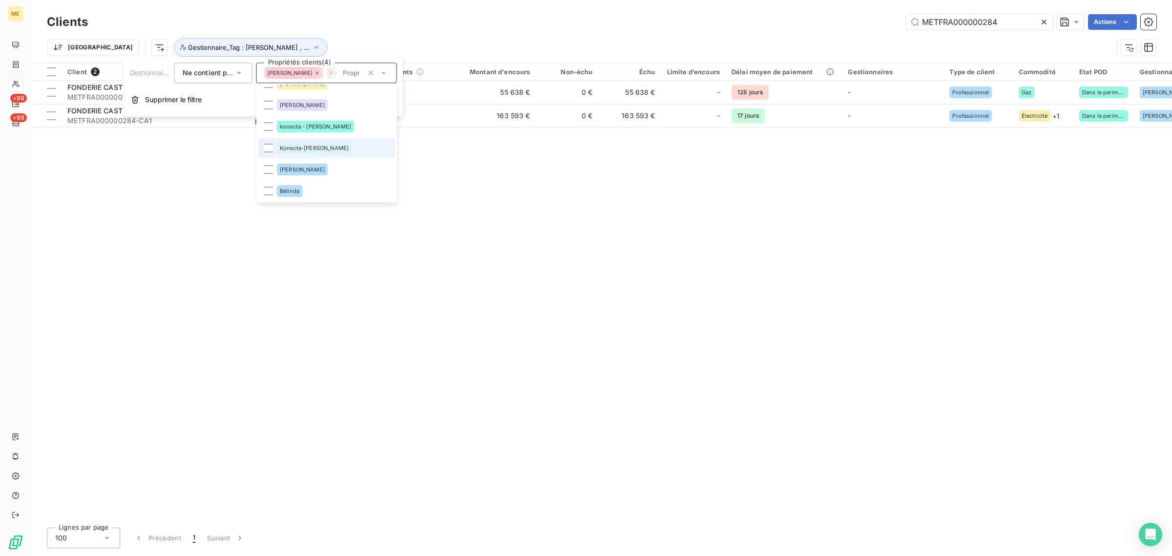
scroll to position [122, 0]
click at [294, 109] on div "[PERSON_NAME]" at bounding box center [302, 104] width 51 height 12
click at [290, 142] on div "Konecta-[PERSON_NAME]" at bounding box center [314, 147] width 75 height 12
click at [284, 122] on span "konecta - [PERSON_NAME]" at bounding box center [315, 125] width 71 height 6
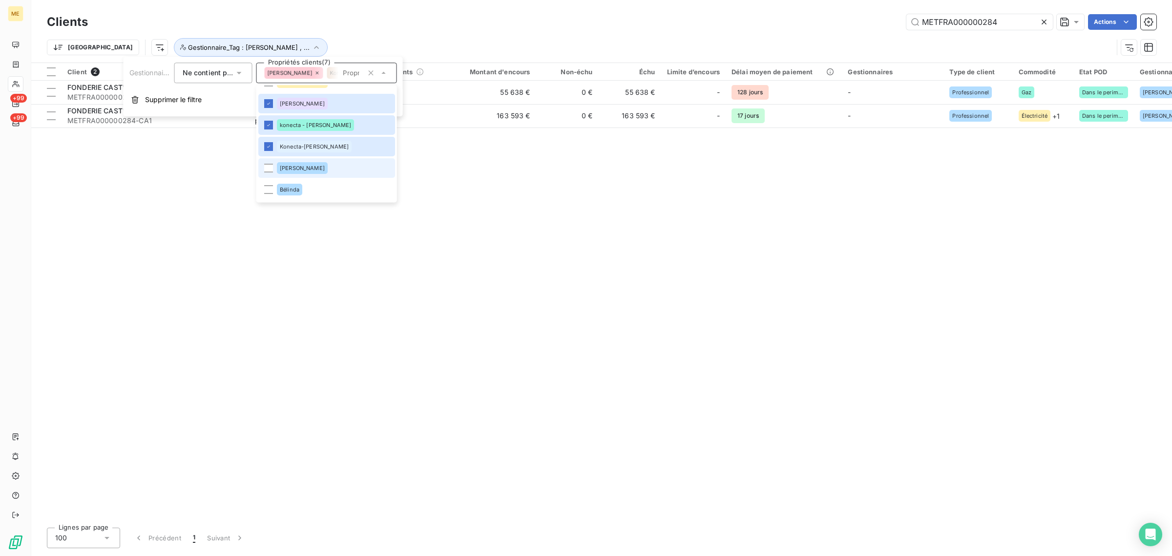
click at [285, 164] on div "[PERSON_NAME]" at bounding box center [302, 168] width 51 height 12
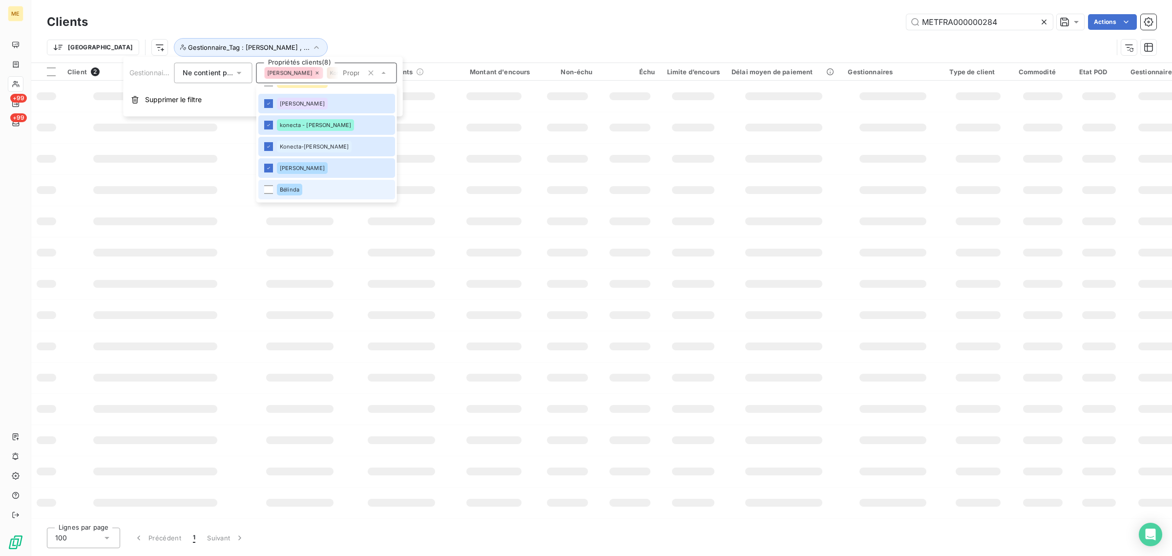
click at [282, 188] on span "Bélinda" at bounding box center [290, 189] width 20 height 6
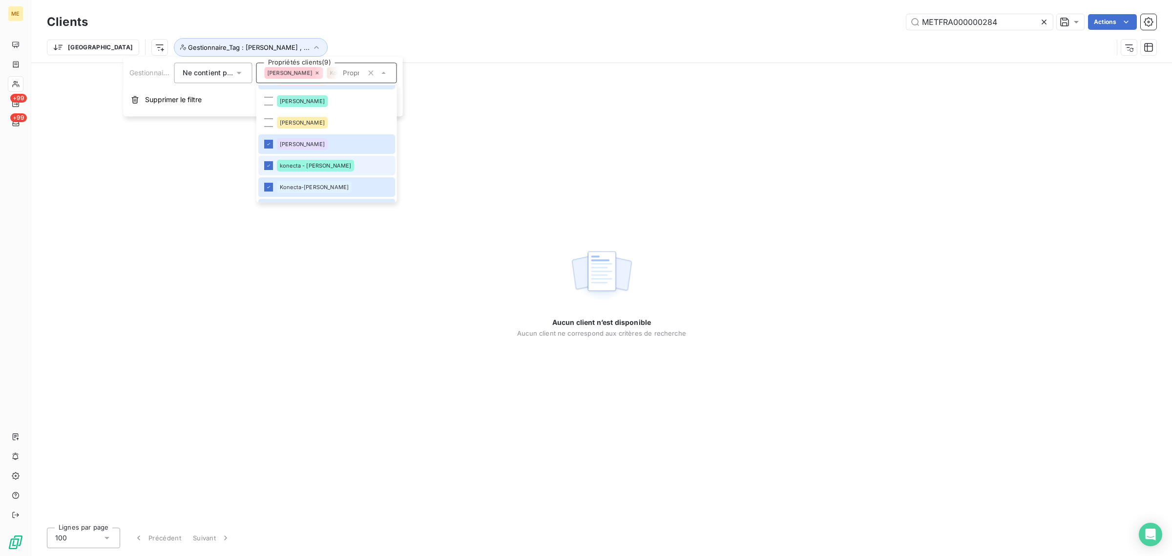
scroll to position [61, 0]
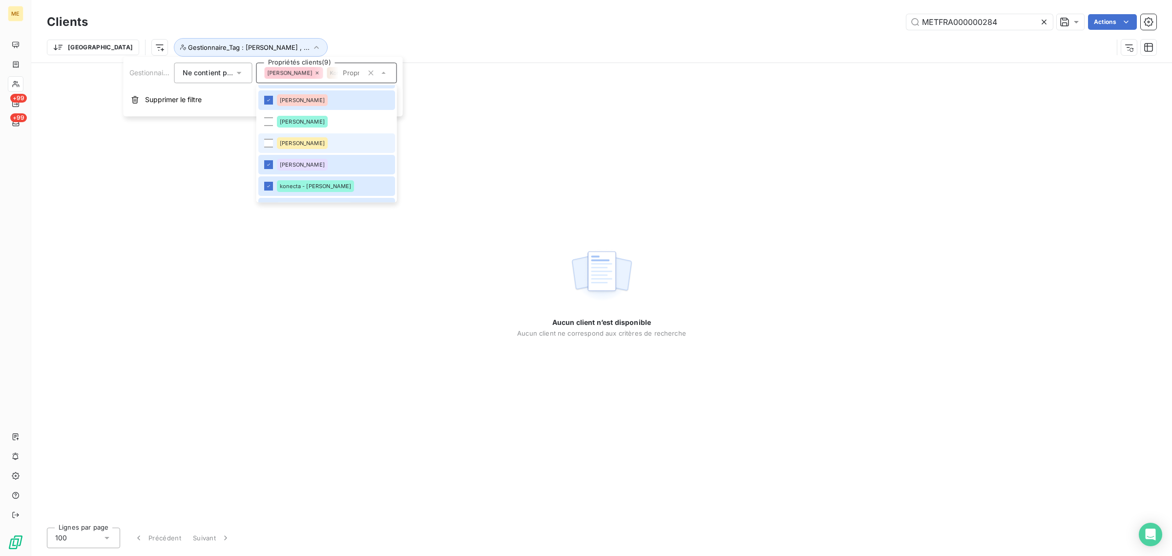
click at [291, 145] on span "[PERSON_NAME]" at bounding box center [302, 143] width 45 height 6
click at [292, 120] on span "[PERSON_NAME]" at bounding box center [302, 122] width 45 height 6
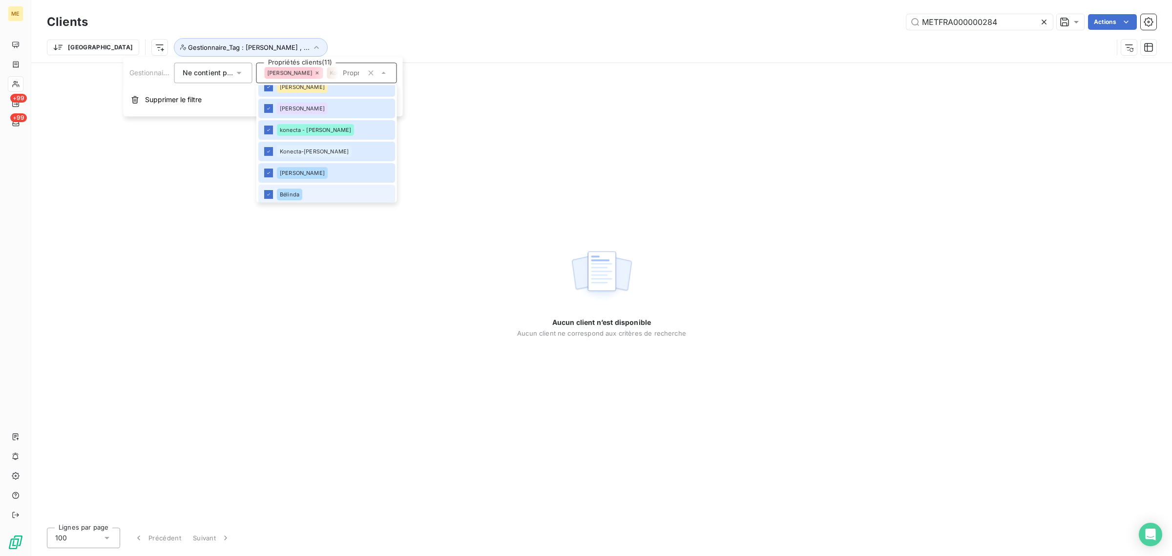
scroll to position [183, 0]
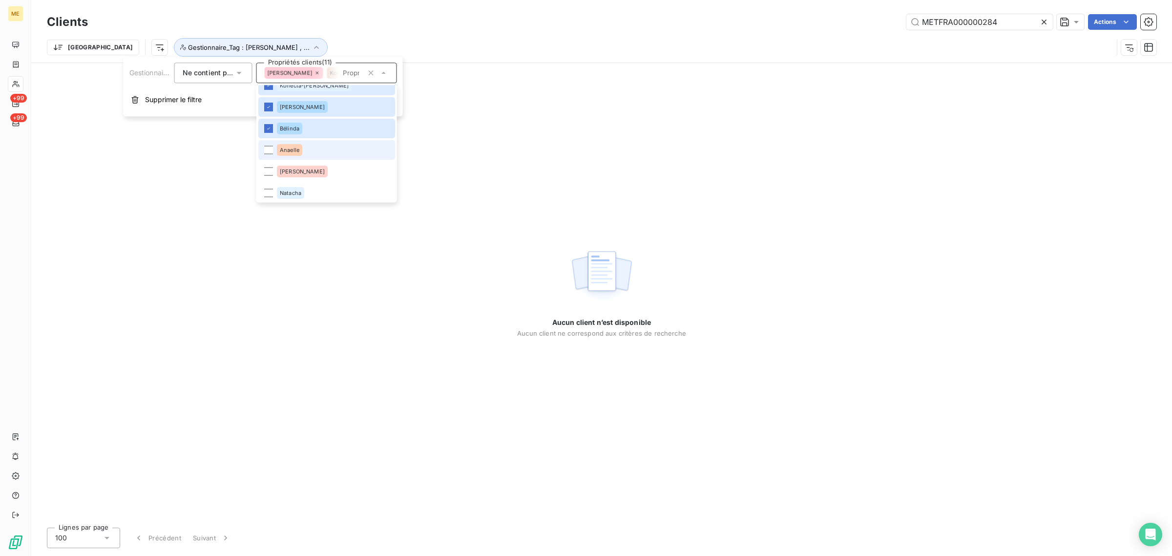
click at [299, 155] on li "Anaelle" at bounding box center [326, 150] width 137 height 20
drag, startPoint x: 299, startPoint y: 176, endPoint x: 300, endPoint y: 181, distance: 5.0
click at [300, 176] on div "[PERSON_NAME]" at bounding box center [302, 171] width 51 height 12
drag, startPoint x: 301, startPoint y: 191, endPoint x: 325, endPoint y: 183, distance: 25.2
click at [302, 191] on div "Natacha" at bounding box center [290, 193] width 27 height 12
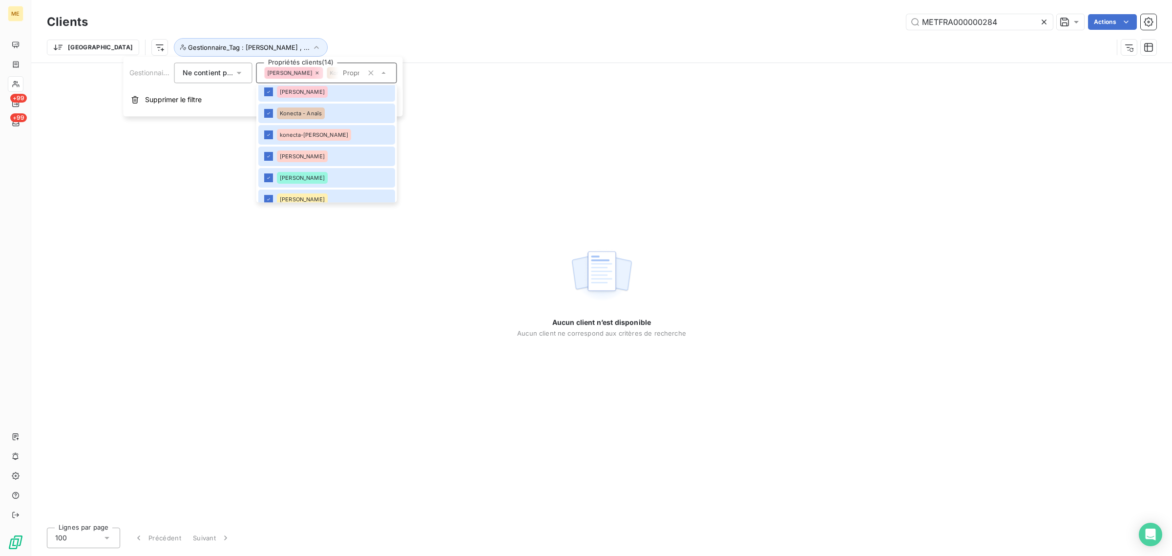
scroll to position [0, 0]
click at [472, 138] on div "Aucun client n’est disponible Aucun client ne correspond aux critères de recher…" at bounding box center [601, 291] width 1140 height 456
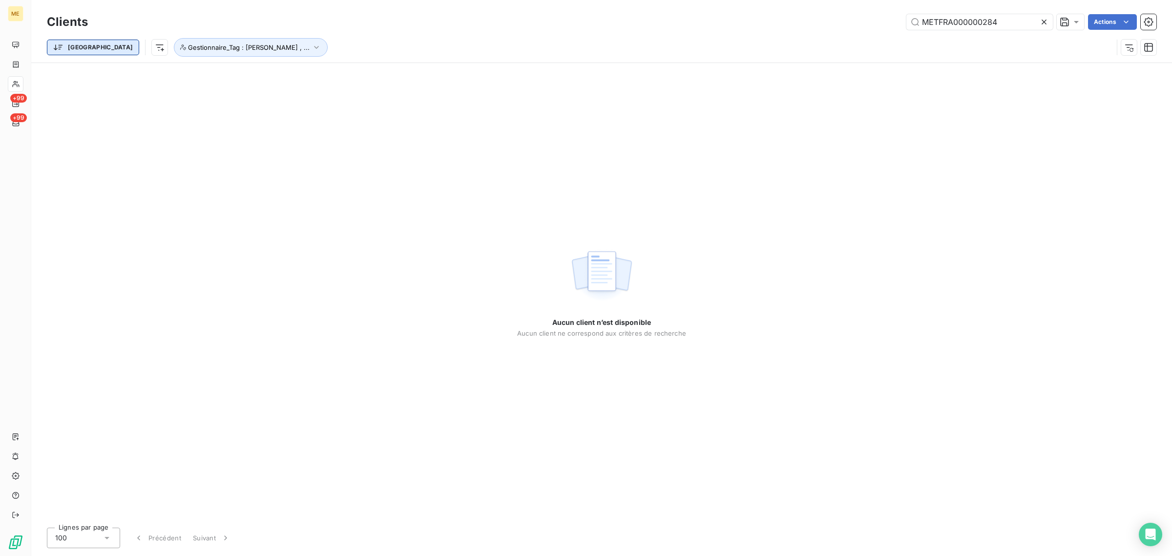
click at [76, 47] on html "ME +99 +99 Clients METFRA000000284 Actions Trier Gestionnaire_Tag : geraldine ,…" at bounding box center [586, 278] width 1172 height 556
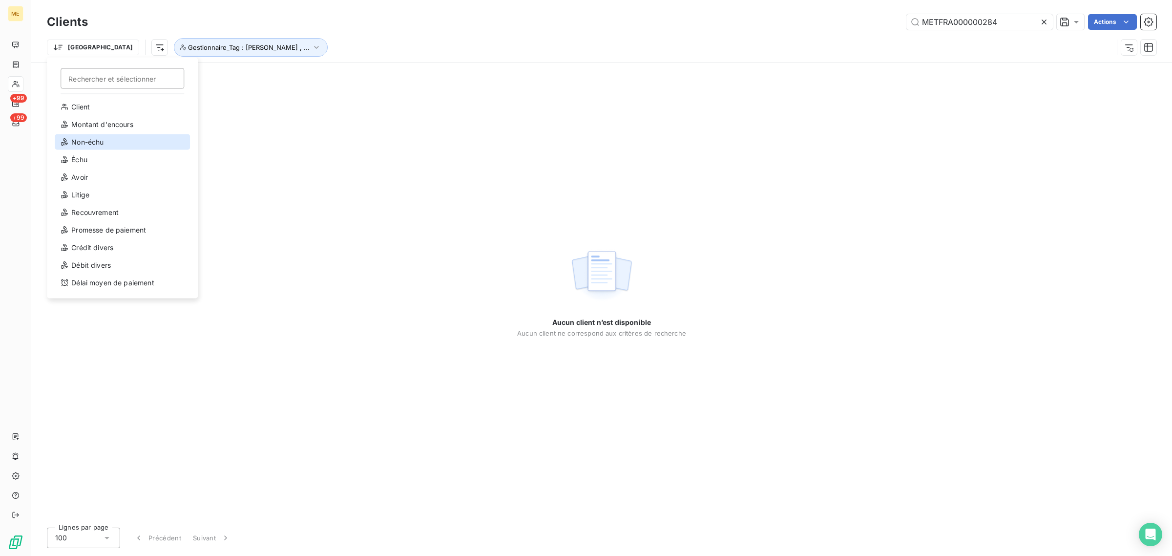
click at [69, 143] on div "Non-échu" at bounding box center [122, 142] width 135 height 16
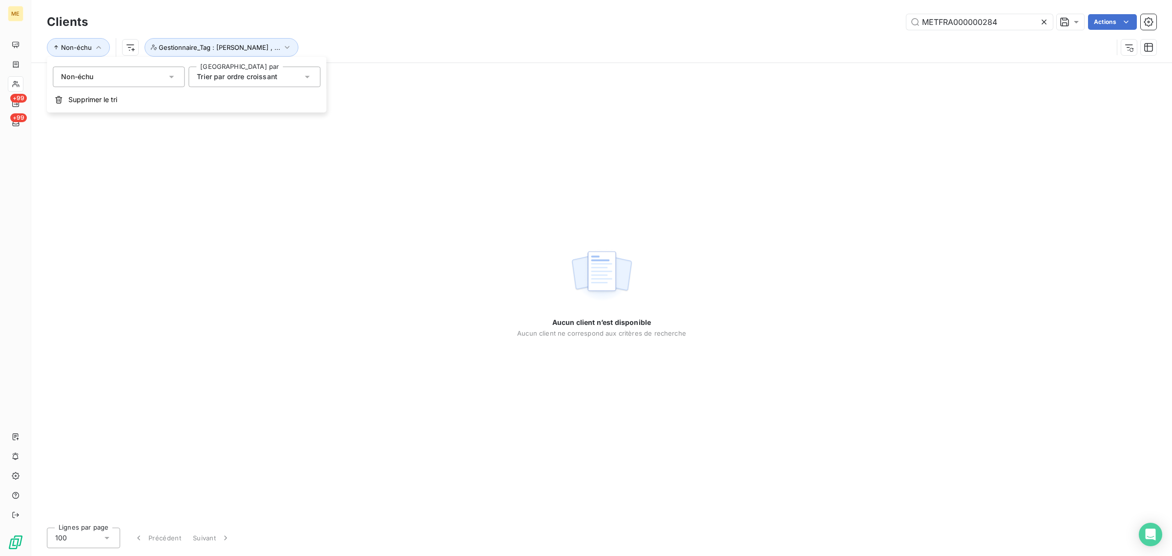
click at [213, 81] on div "Trier par ordre croissant" at bounding box center [237, 77] width 81 height 10
click at [318, 37] on div "Non-échu Gestionnaire_Tag : geraldine , ..." at bounding box center [601, 47] width 1109 height 30
click at [1043, 21] on icon at bounding box center [1044, 22] width 10 height 10
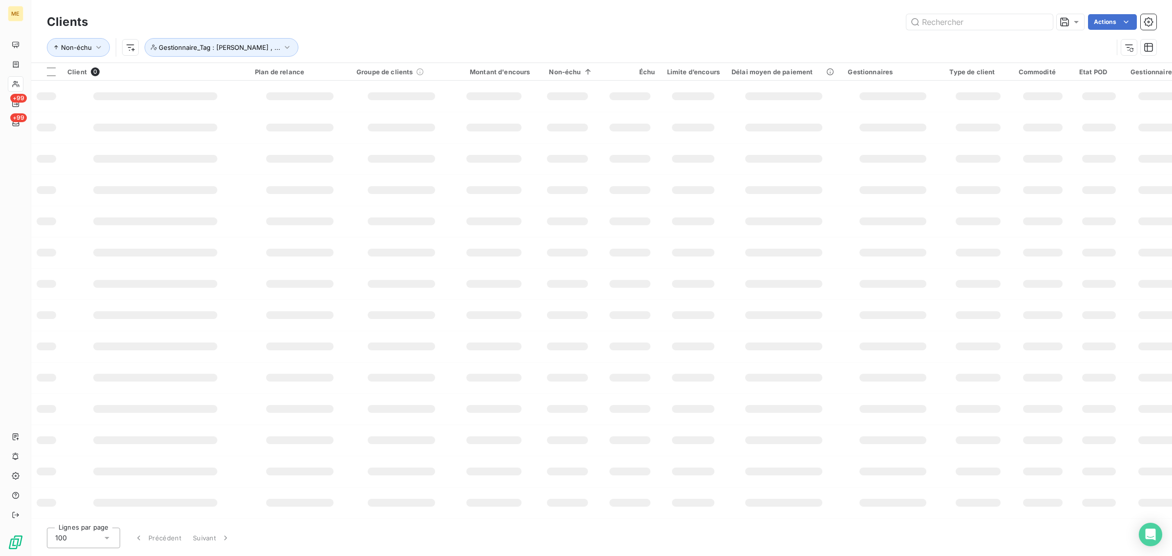
click at [607, 23] on div "Actions" at bounding box center [628, 22] width 1056 height 16
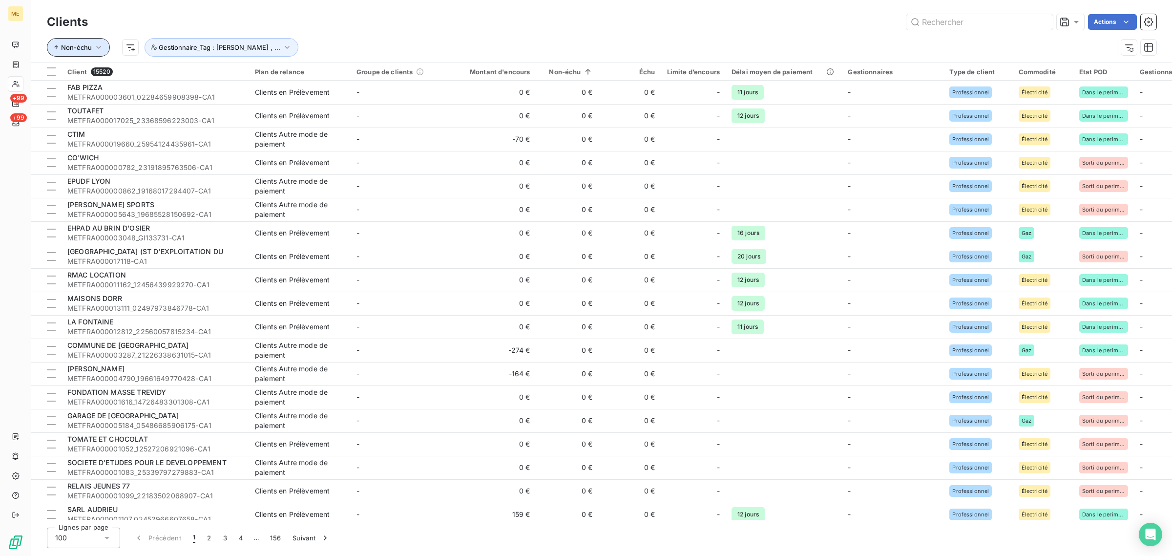
click at [97, 41] on button "Non-échu" at bounding box center [78, 47] width 63 height 19
click at [180, 77] on div "Non-échu" at bounding box center [119, 76] width 132 height 21
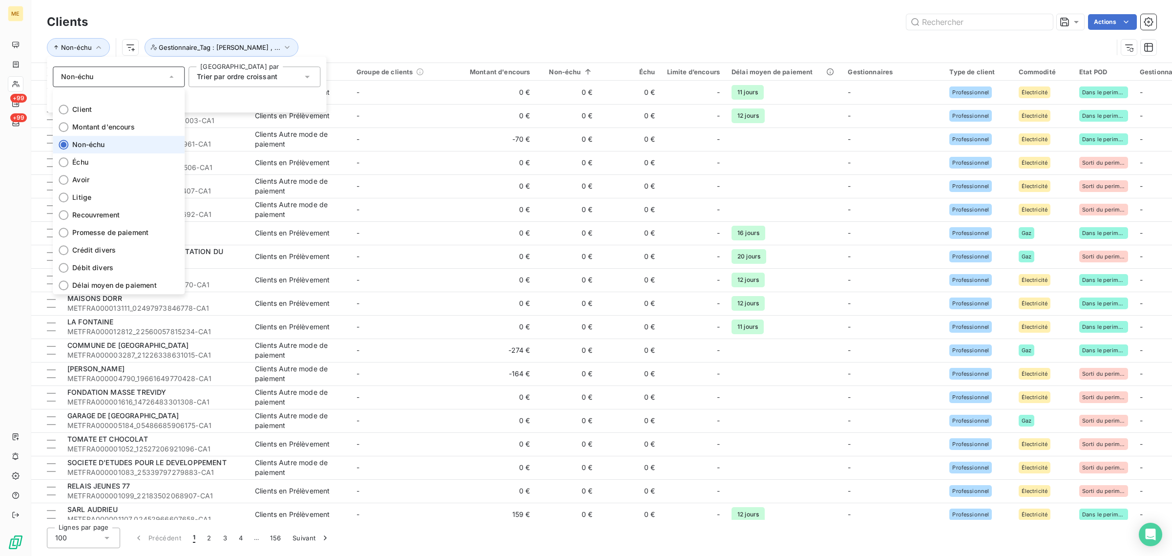
click at [87, 145] on span "Non-échu" at bounding box center [88, 145] width 32 height 10
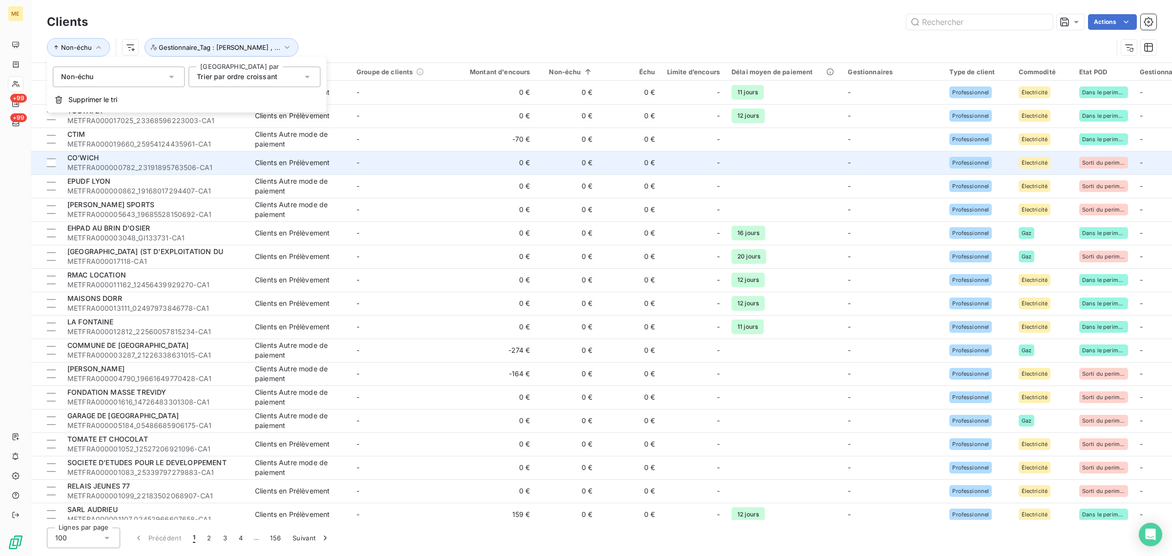
click at [87, 157] on span "CO'WICH" at bounding box center [82, 157] width 31 height 8
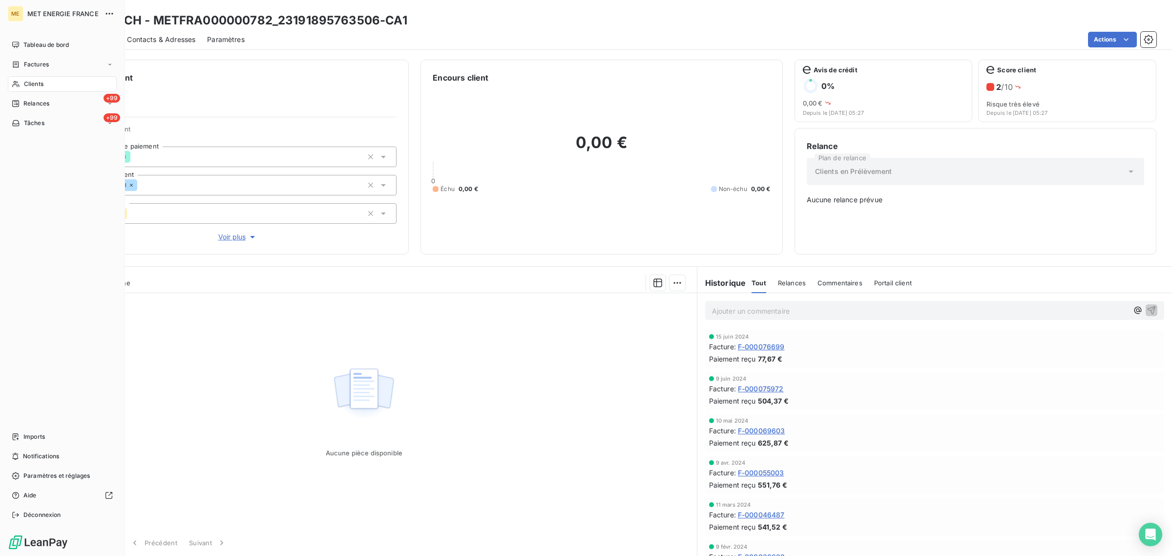
click at [33, 82] on span "Clients" at bounding box center [34, 84] width 20 height 9
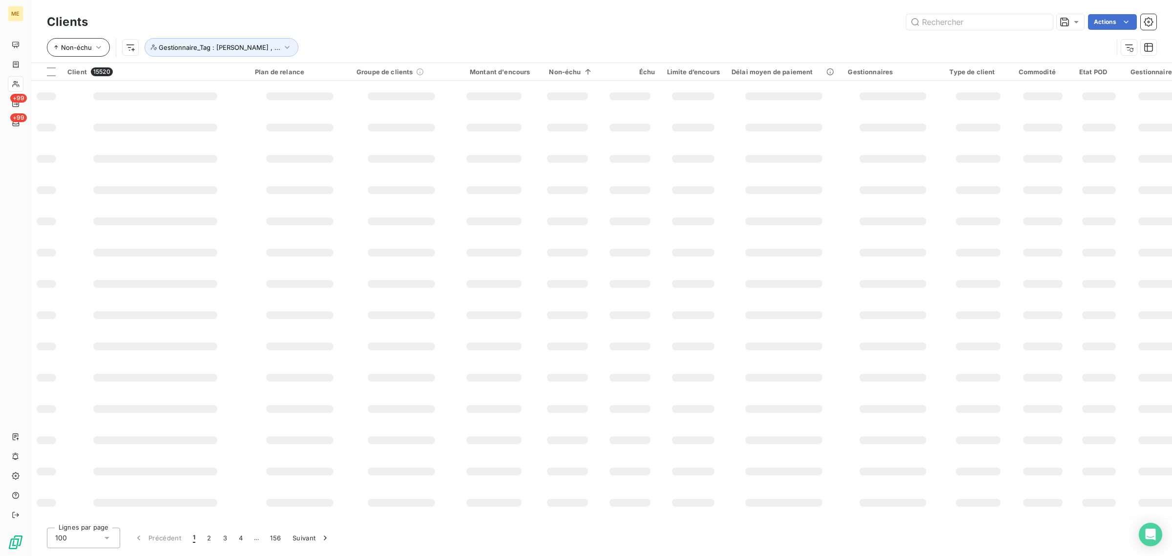
click at [74, 47] on span "Non-échu" at bounding box center [76, 47] width 31 height 8
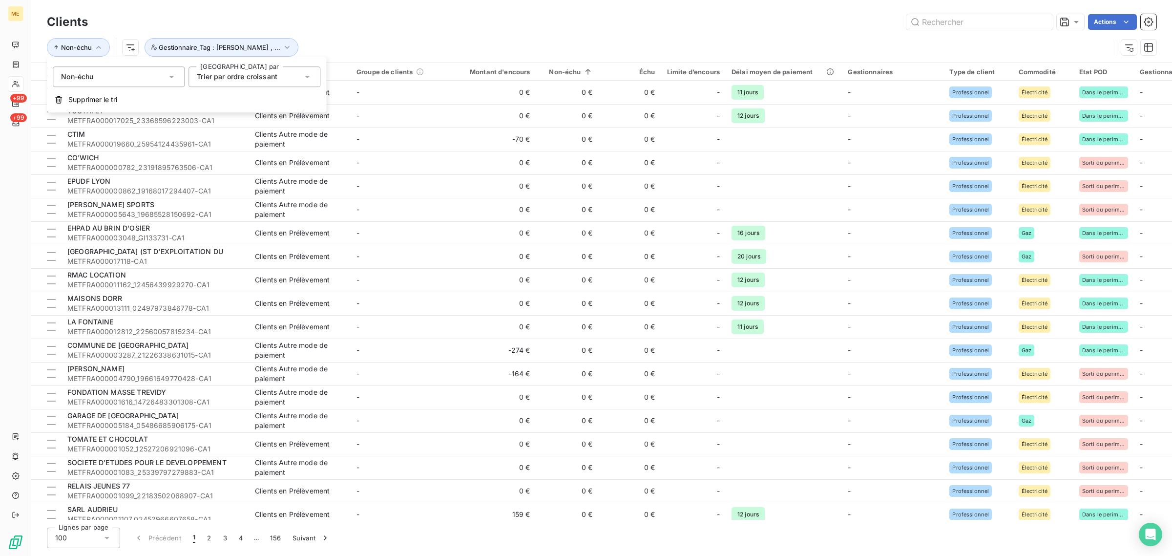
click at [97, 71] on div "Non-échu" at bounding box center [119, 76] width 132 height 21
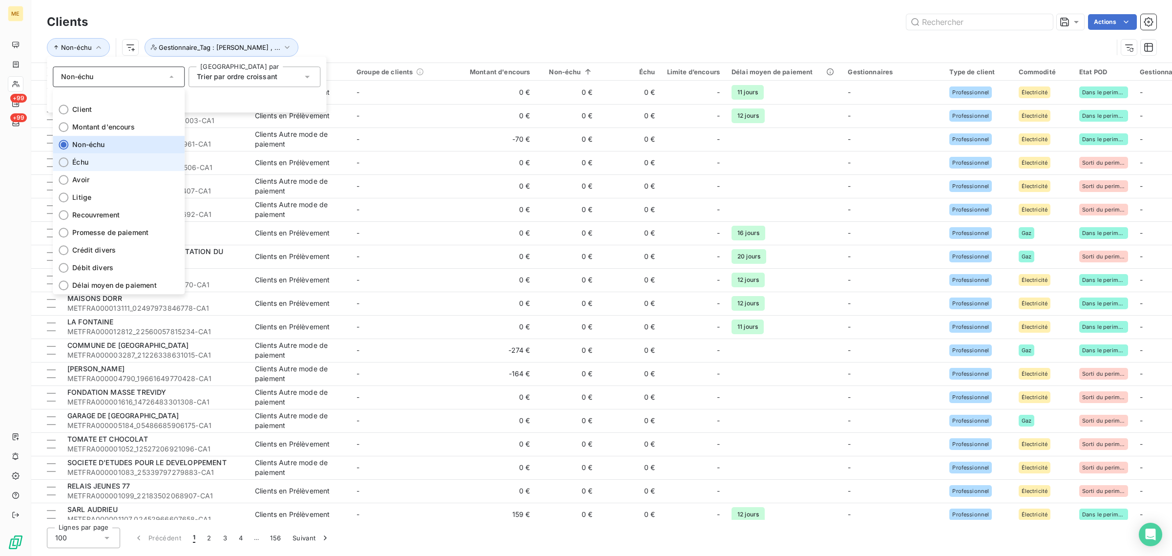
click at [96, 162] on li "Échu" at bounding box center [119, 162] width 132 height 18
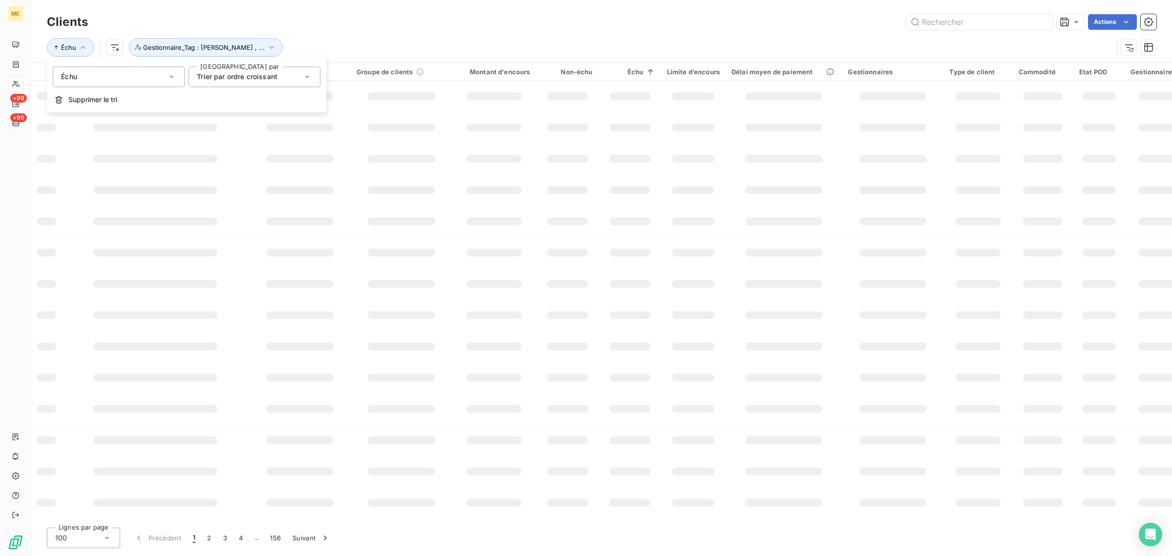
click at [432, 33] on div "Échu Gestionnaire_Tag : geraldine , ..." at bounding box center [601, 47] width 1109 height 30
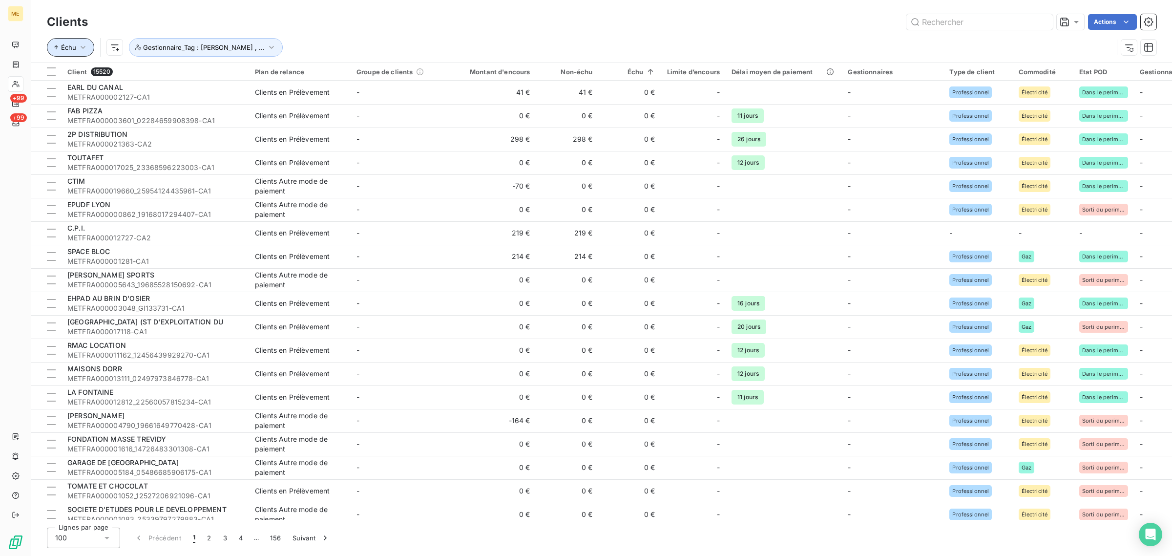
click at [81, 48] on icon "button" at bounding box center [83, 47] width 10 height 10
click at [270, 73] on span "Trier par ordre croissant" at bounding box center [237, 76] width 81 height 8
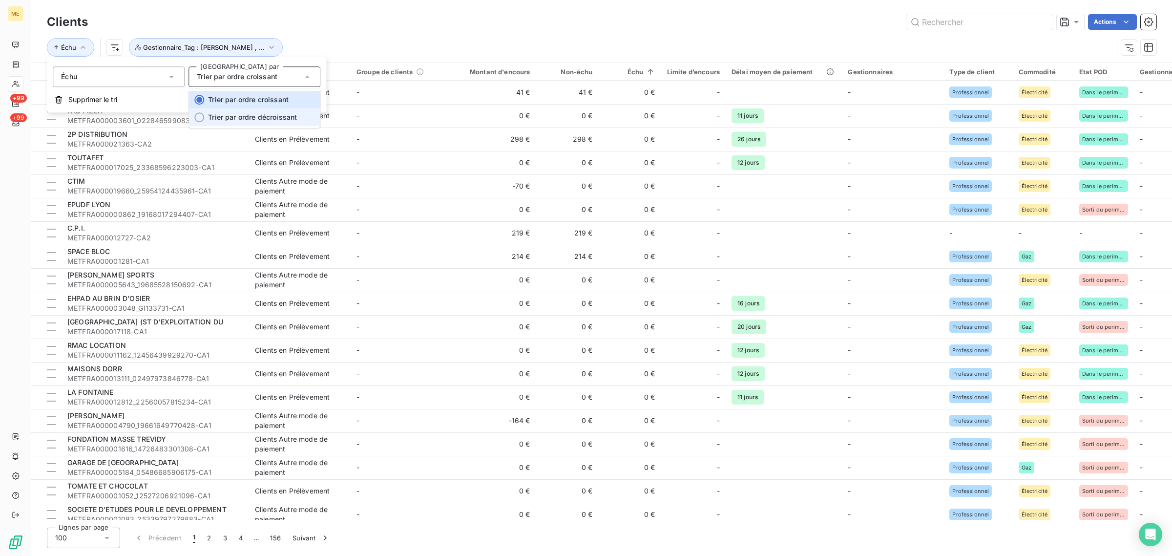
click at [256, 118] on span "Trier par ordre décroissant" at bounding box center [252, 117] width 89 height 8
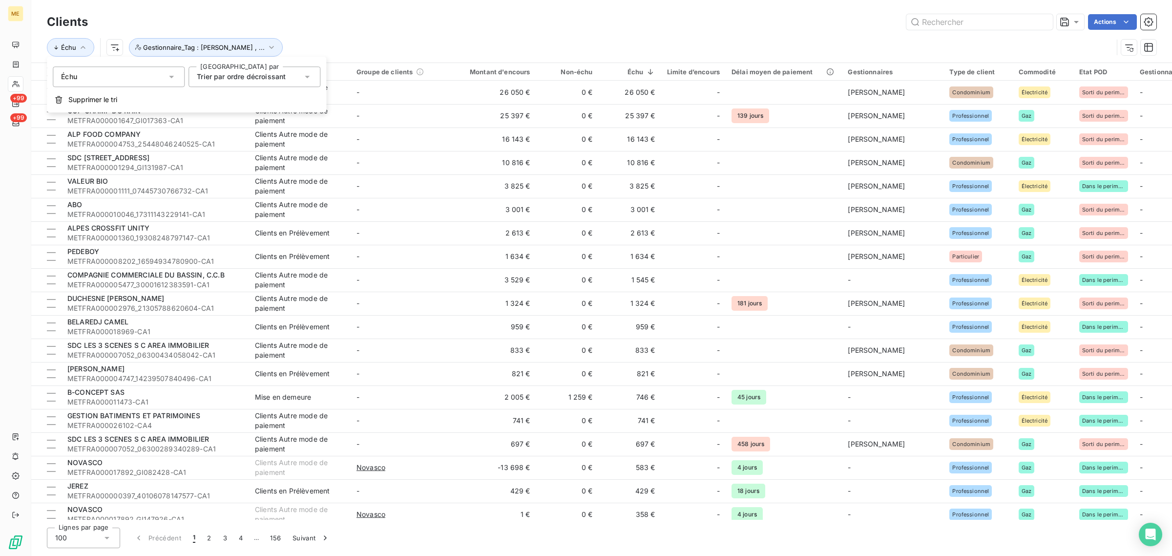
click at [256, 81] on span "Trier par ordre décroissant" at bounding box center [241, 76] width 89 height 8
click at [253, 91] on li "Trier par ordre croissant" at bounding box center [254, 100] width 132 height 18
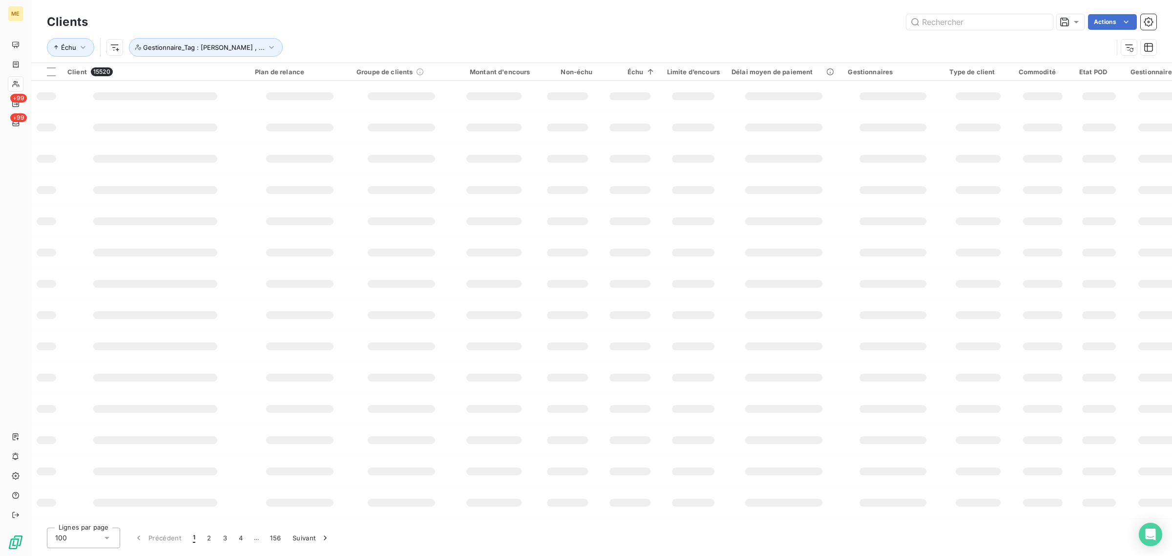
click at [404, 40] on div "Échu Gestionnaire_Tag : geraldine , ..." at bounding box center [580, 47] width 1066 height 19
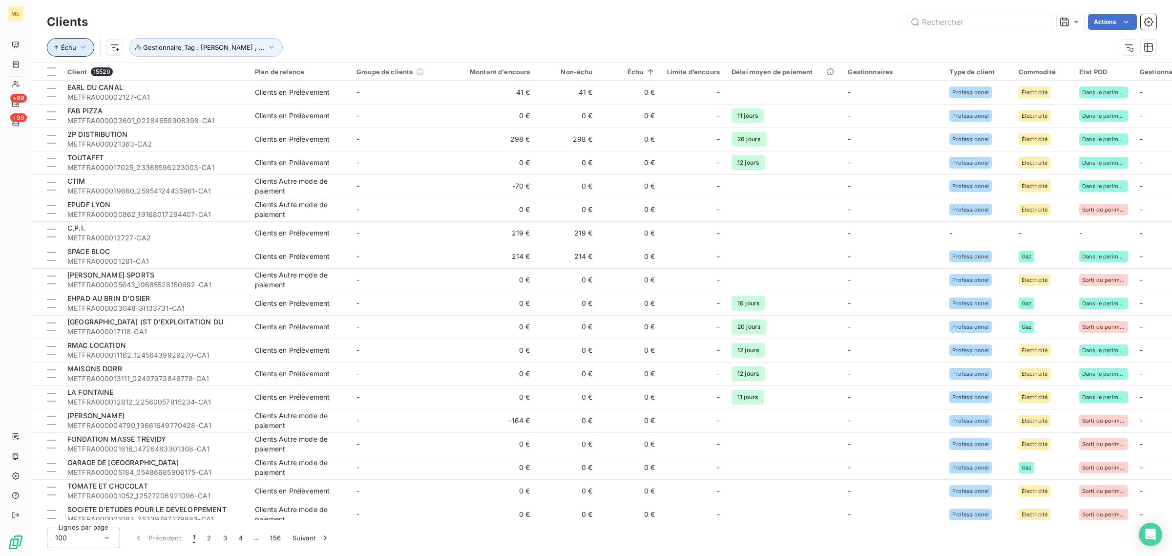
click at [74, 50] on span "Échu" at bounding box center [68, 47] width 15 height 8
click at [81, 49] on icon "button" at bounding box center [83, 47] width 10 height 10
click at [84, 48] on icon "button" at bounding box center [83, 47] width 10 height 10
click at [86, 74] on div "Échu" at bounding box center [119, 76] width 132 height 21
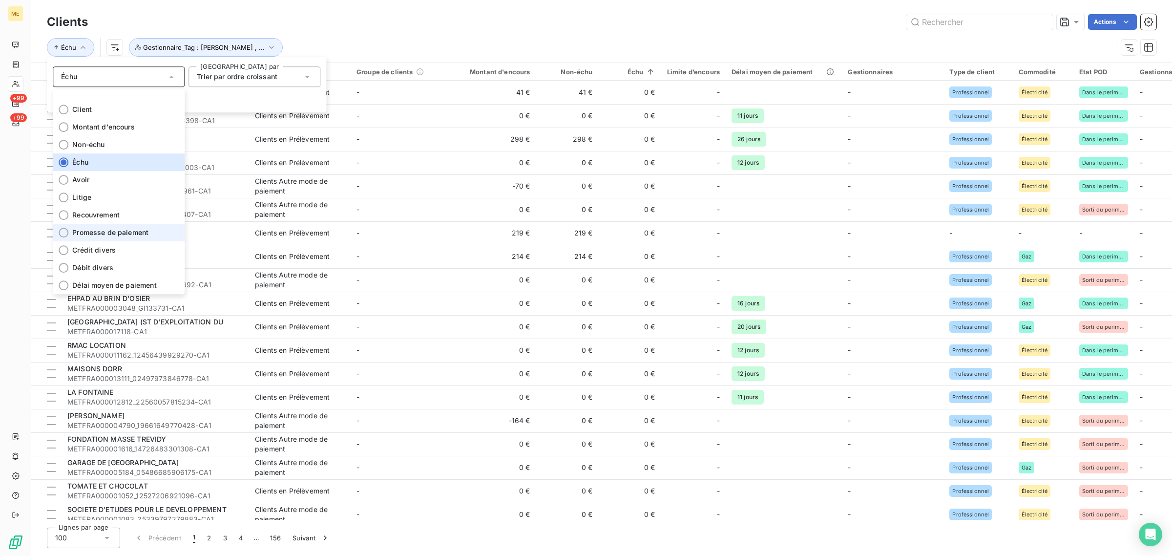
click at [83, 233] on span "Promesse de paiement" at bounding box center [110, 232] width 76 height 10
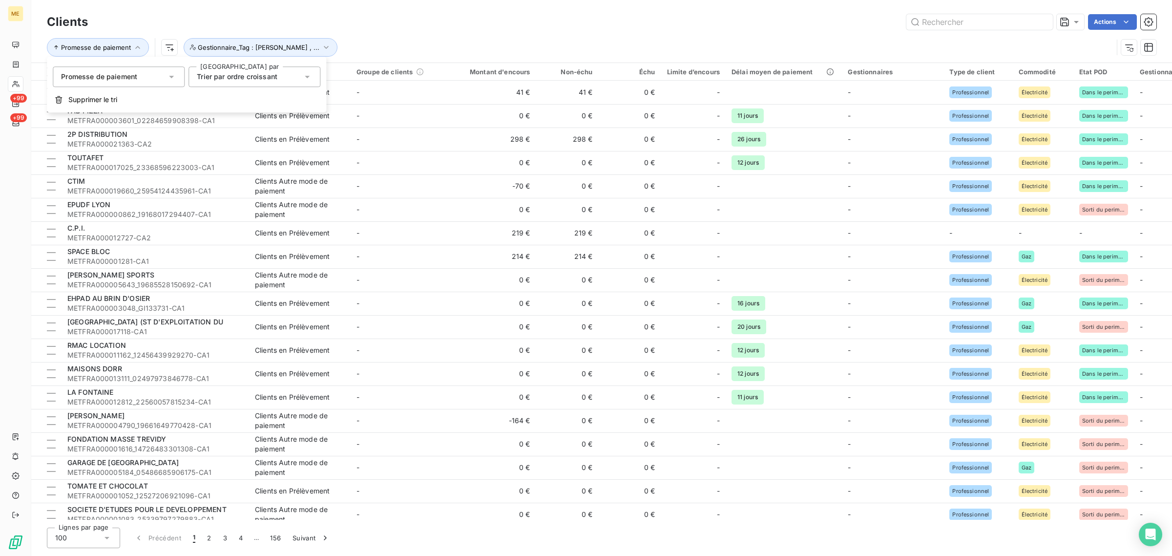
click at [482, 27] on div "Actions" at bounding box center [628, 22] width 1056 height 16
click at [118, 51] on span "Promesse de paiement" at bounding box center [96, 47] width 70 height 8
click at [101, 106] on button "Supprimer le tri" at bounding box center [186, 99] width 279 height 21
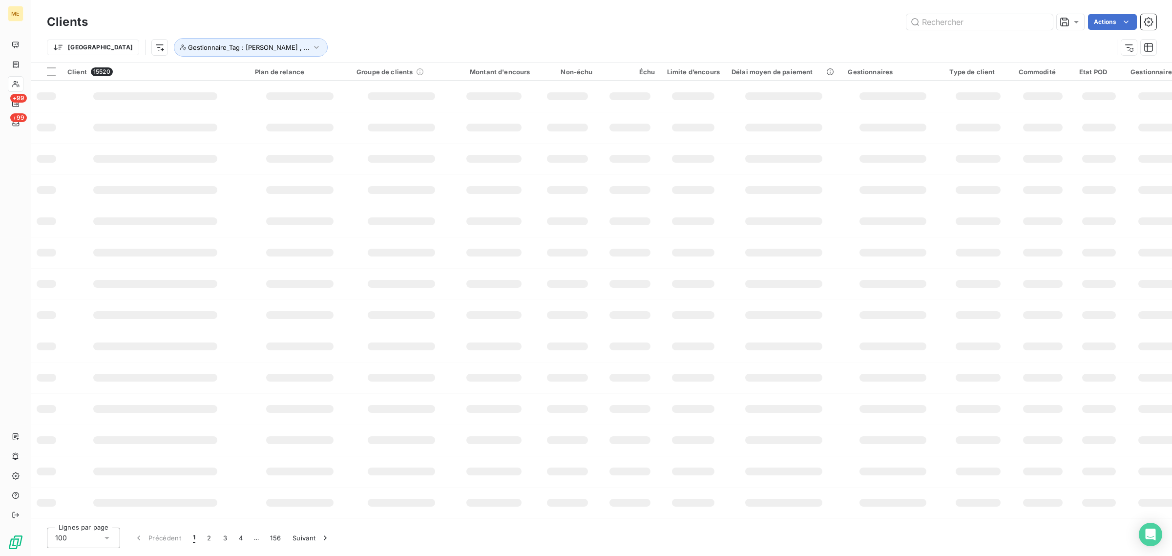
click at [418, 33] on div "Trier Gestionnaire_Tag : geraldine , ..." at bounding box center [601, 47] width 1109 height 30
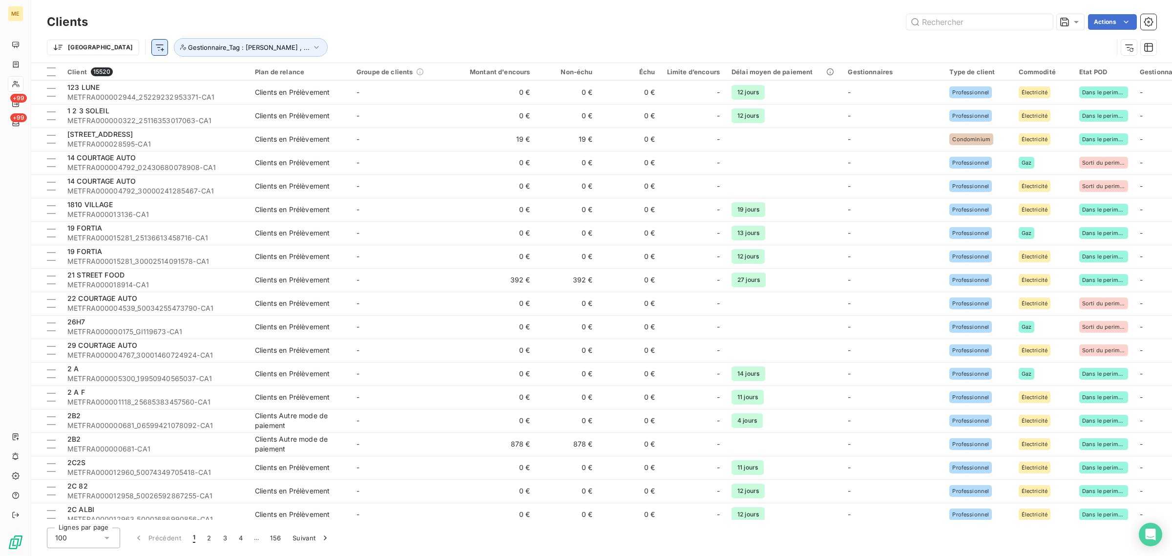
click at [108, 50] on html "ME +99 +99 Clients Actions Trier Gestionnaire_Tag : geraldine , ... Client 1552…" at bounding box center [586, 278] width 1172 height 556
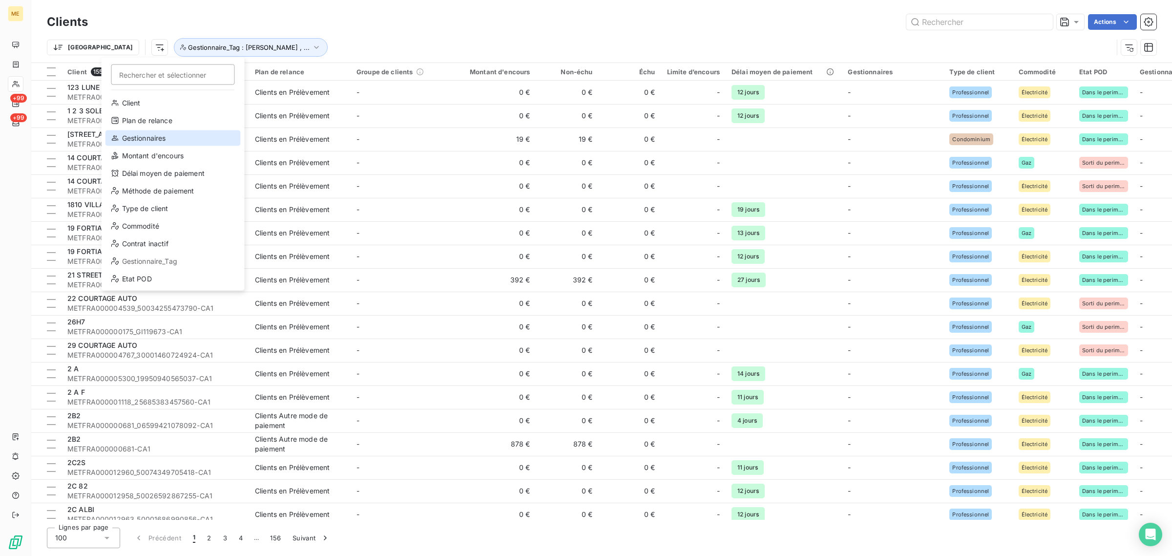
click at [124, 140] on div "Gestionnaires" at bounding box center [172, 138] width 135 height 16
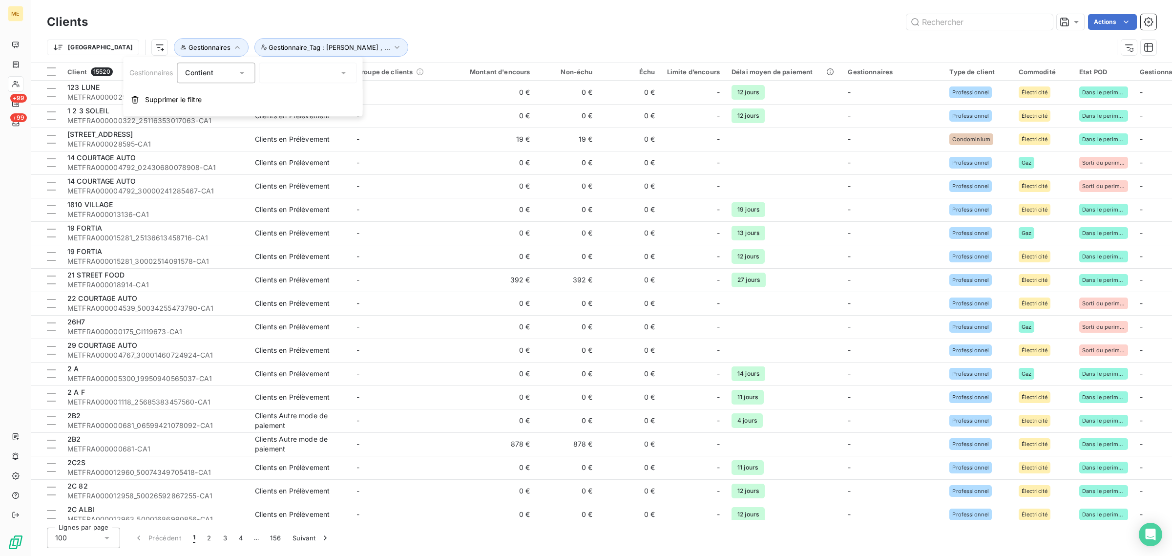
click at [237, 71] on div "Contient" at bounding box center [211, 73] width 52 height 14
click at [216, 109] on span "Ne contient pas" at bounding box center [222, 113] width 53 height 8
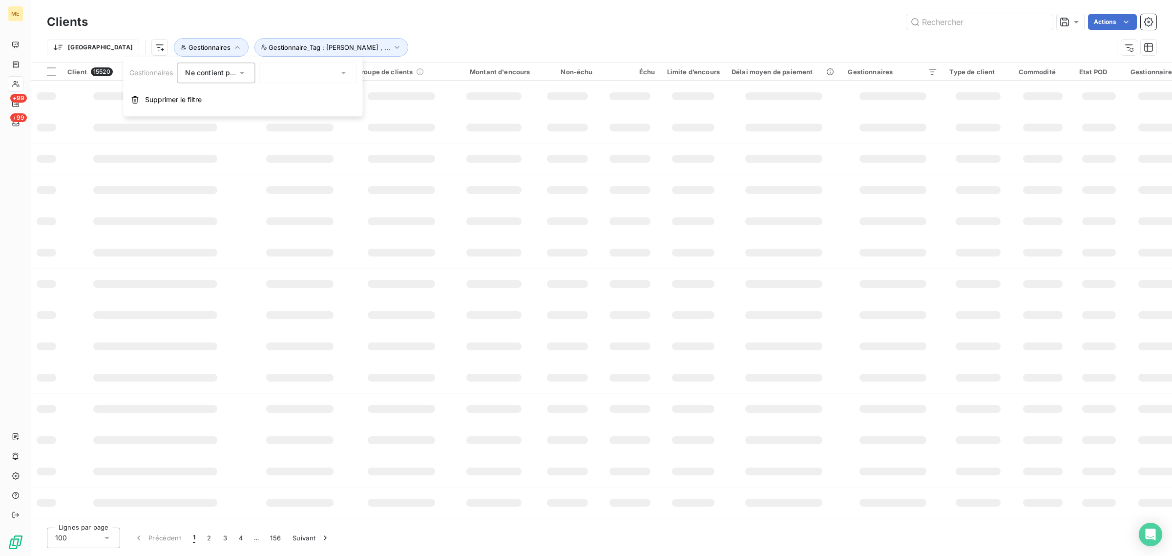
click at [301, 74] on div at bounding box center [308, 72] width 98 height 21
click at [302, 100] on span "[PERSON_NAME]" at bounding box center [307, 96] width 57 height 10
click at [404, 38] on div "Trier Gestionnaires : Virginie Garcia Gestionnaire_Tag : geraldine , ..." at bounding box center [580, 47] width 1066 height 19
click at [327, 45] on span "Gestionnaire_Tag : [PERSON_NAME] , ..." at bounding box center [388, 47] width 122 height 8
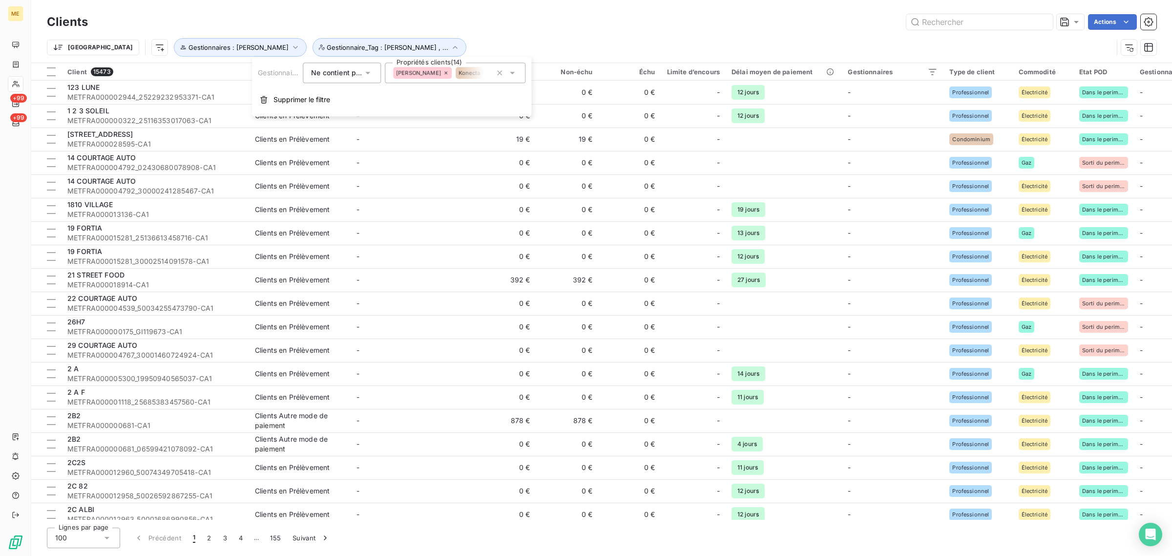
click at [462, 26] on div "Actions" at bounding box center [628, 22] width 1056 height 16
click at [75, 47] on html "ME +99 +99 Clients Actions Trier Gestionnaires : Virginie Garcia Gestionnaire_T…" at bounding box center [586, 278] width 1172 height 556
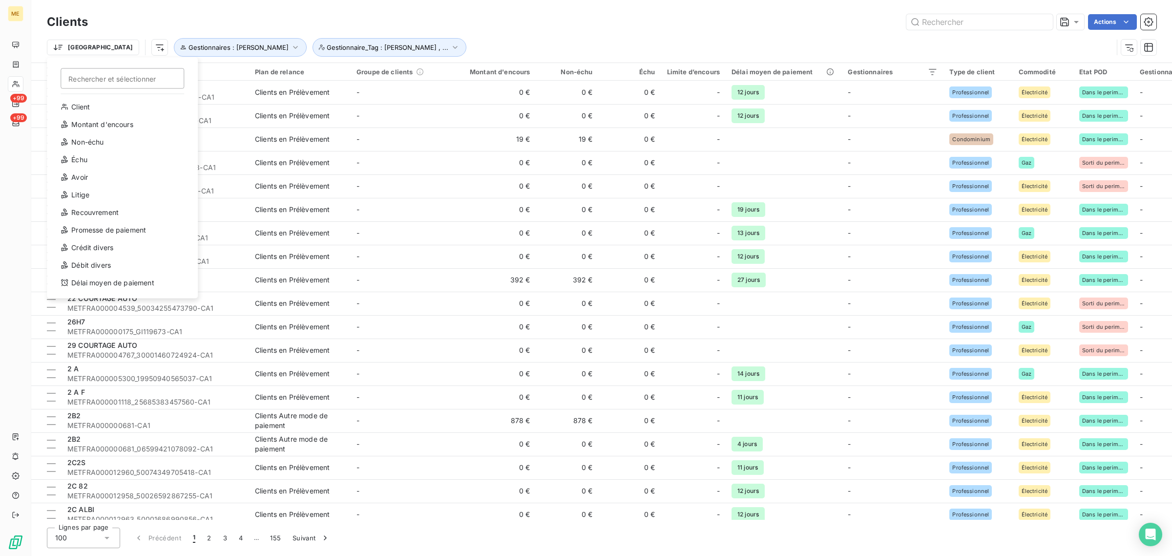
click at [113, 50] on html "ME +99 +99 Clients Actions Trier Rechercher et sélectionner Client Montant d'en…" at bounding box center [586, 278] width 1172 height 556
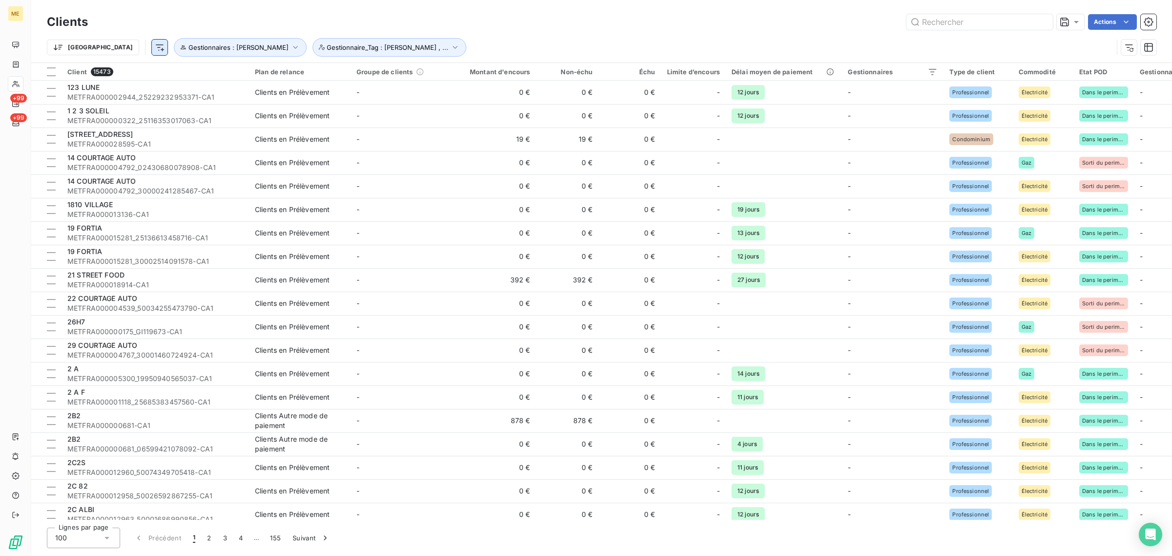
click at [111, 48] on html "ME +99 +99 Clients Actions Trier Gestionnaires : Virginie Garcia Gestionnaire_T…" at bounding box center [586, 278] width 1172 height 556
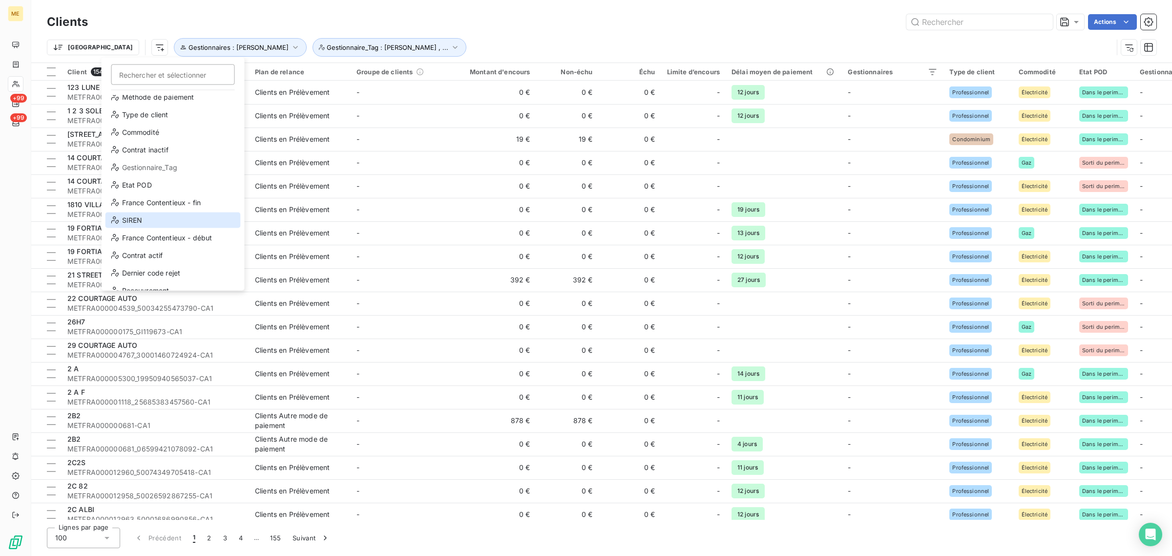
scroll to position [105, 0]
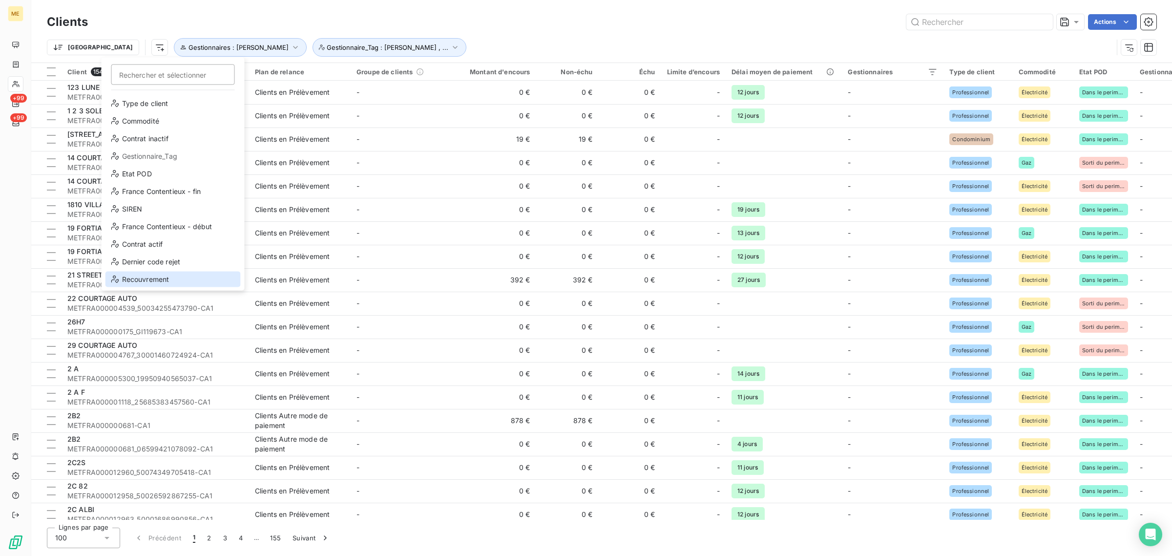
click at [121, 277] on div "Recouvrement" at bounding box center [172, 279] width 135 height 16
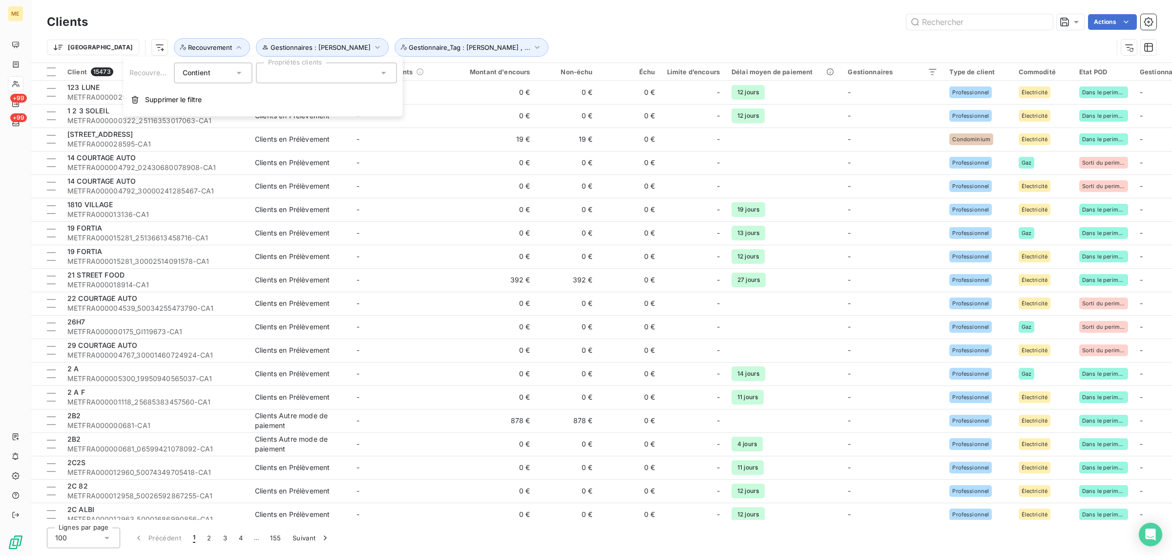
click at [296, 81] on div at bounding box center [326, 72] width 141 height 21
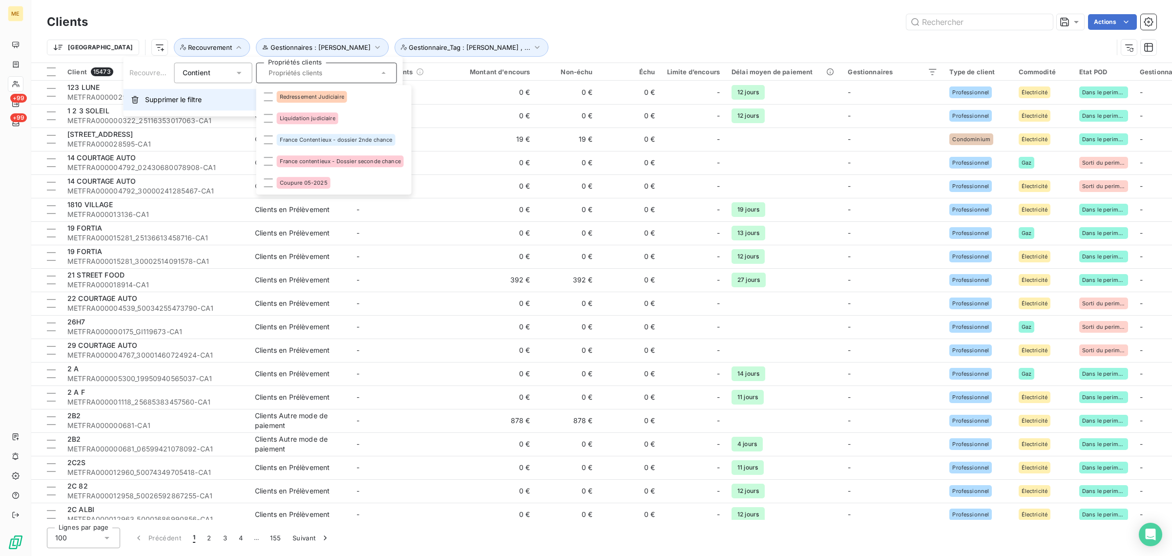
click at [174, 98] on span "Supprimer le filtre" at bounding box center [173, 100] width 57 height 10
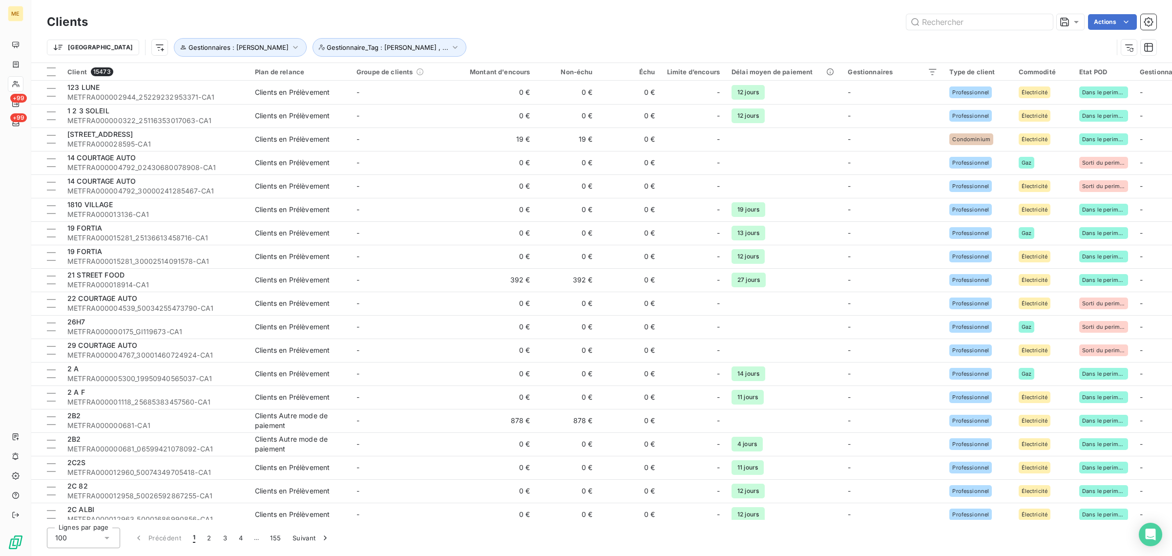
click at [867, 22] on div "Actions" at bounding box center [628, 22] width 1056 height 16
click at [111, 48] on html "ME +99 +99 Clients Actions Trier Gestionnaires : Virginie Garcia Gestionnaire_T…" at bounding box center [586, 278] width 1172 height 556
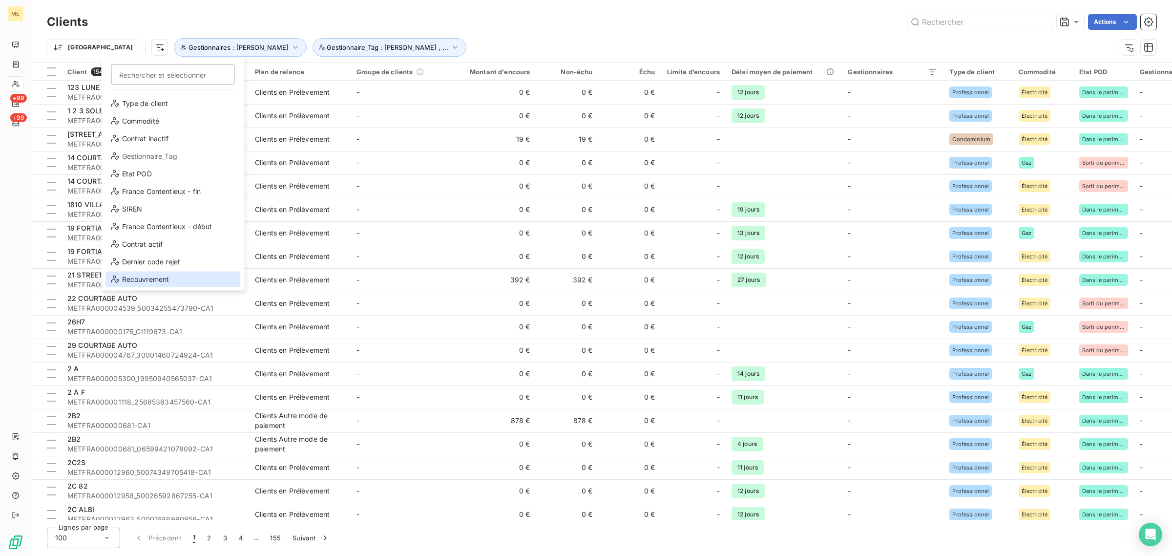
click at [156, 278] on div "Recouvrement" at bounding box center [172, 279] width 135 height 16
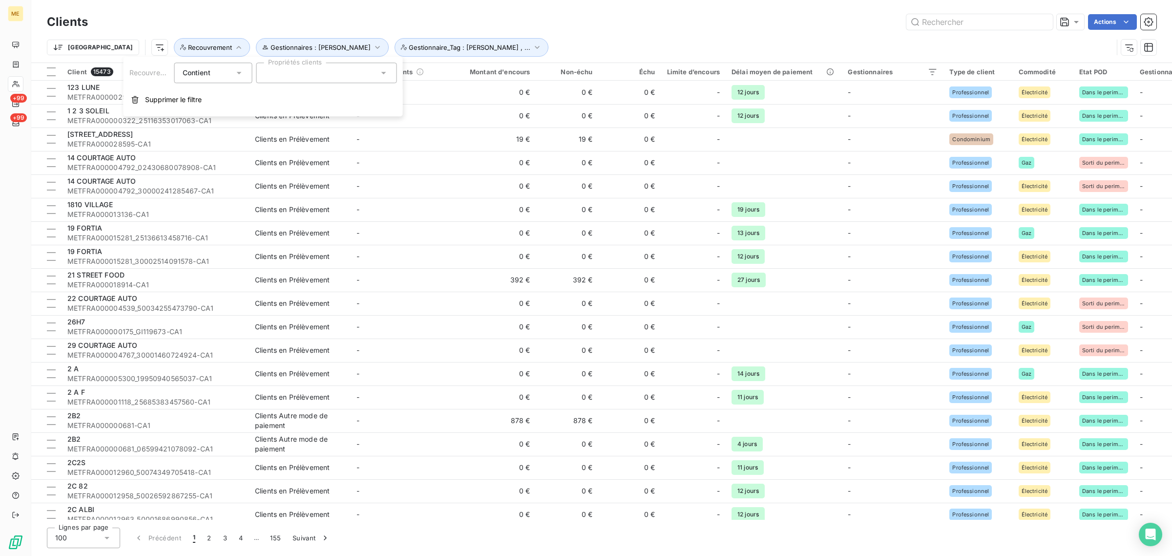
click at [199, 77] on span "Contient" at bounding box center [197, 72] width 28 height 8
click at [200, 109] on span "Ne contient pas" at bounding box center [220, 113] width 53 height 8
click at [289, 70] on div at bounding box center [326, 72] width 141 height 21
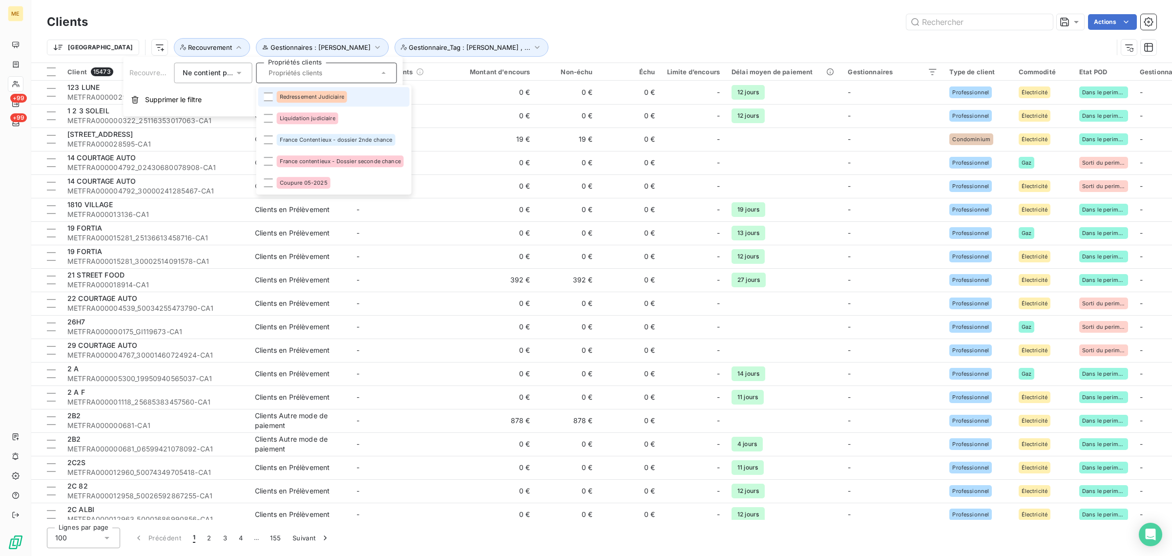
click at [287, 99] on span "Redressement Judiciaire" at bounding box center [312, 97] width 64 height 6
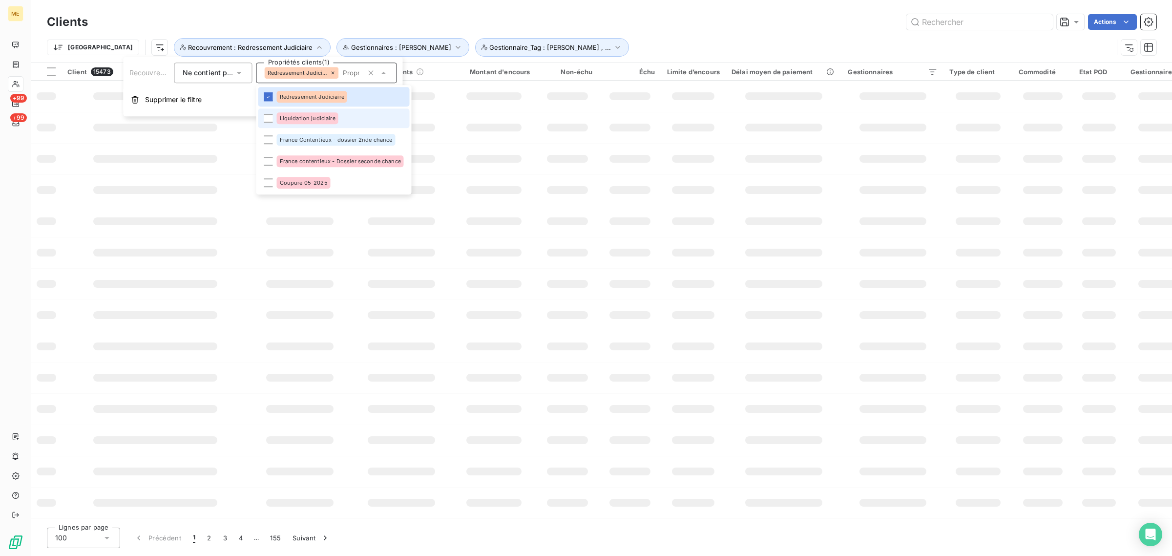
click at [287, 117] on span "Liquidation judiciaire" at bounding box center [308, 118] width 56 height 6
click at [282, 132] on li "France Contentieux - dossier 2nde chance" at bounding box center [333, 140] width 151 height 20
click at [276, 157] on li "France contentieux - Dossier seconde chance" at bounding box center [333, 161] width 151 height 20
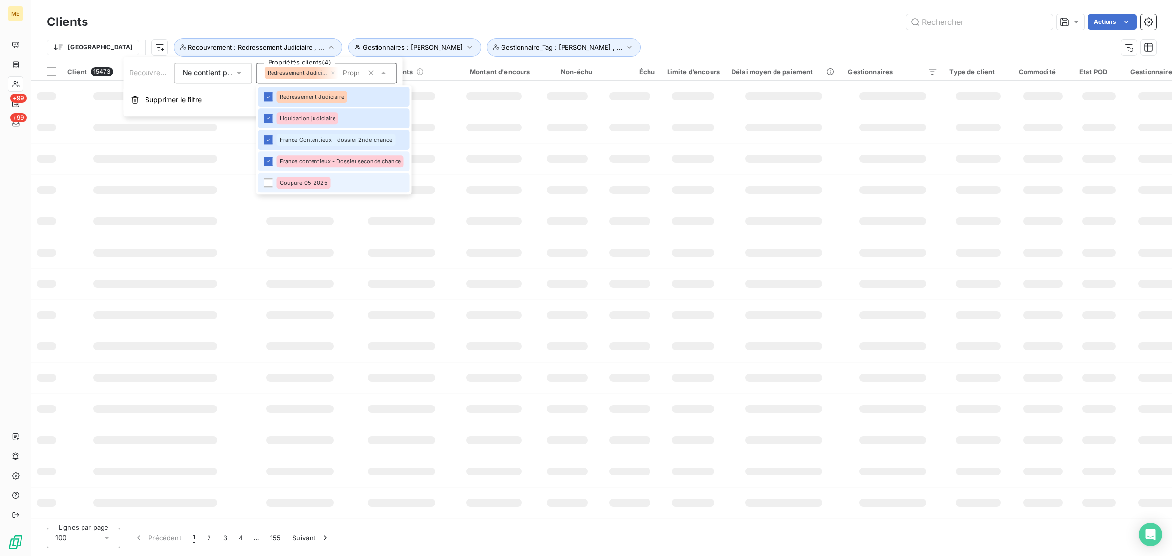
click at [273, 173] on li "Coupure 05-2025" at bounding box center [333, 183] width 151 height 20
click at [601, 40] on div "Trier Gestionnaires : Virginie Garcia Gestionnaire_Tag : geraldine , ... Recouv…" at bounding box center [580, 47] width 1066 height 19
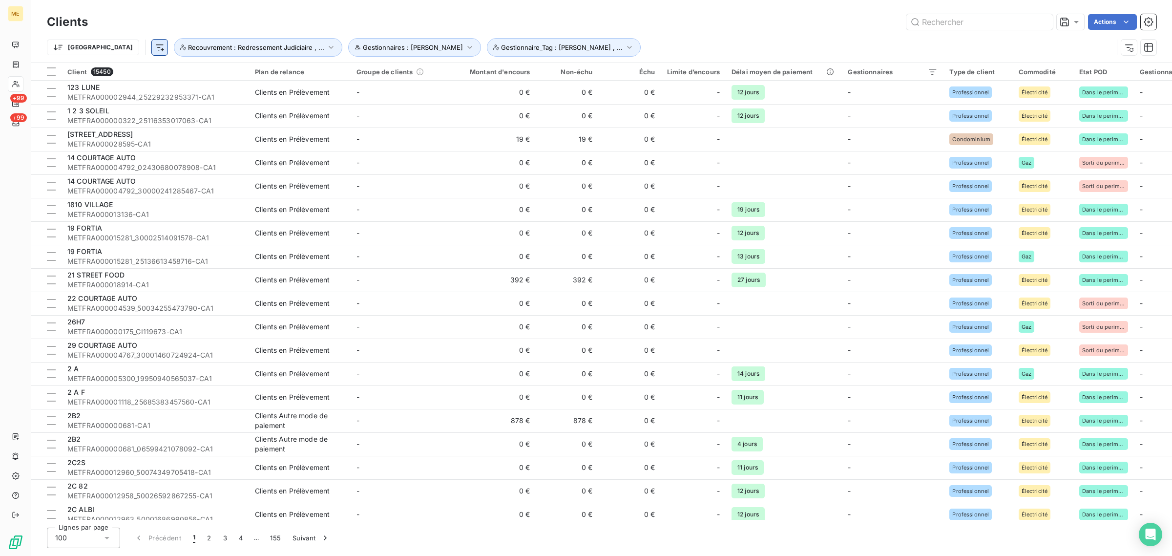
click at [102, 45] on div "Trier Gestionnaires : Virginie Garcia Gestionnaire_Tag : geraldine , ... Recouv…" at bounding box center [580, 47] width 1066 height 19
click at [104, 45] on html "ME +99 +99 Clients Actions Trier Gestionnaires : Virginie Garcia Gestionnaire_T…" at bounding box center [586, 278] width 1172 height 556
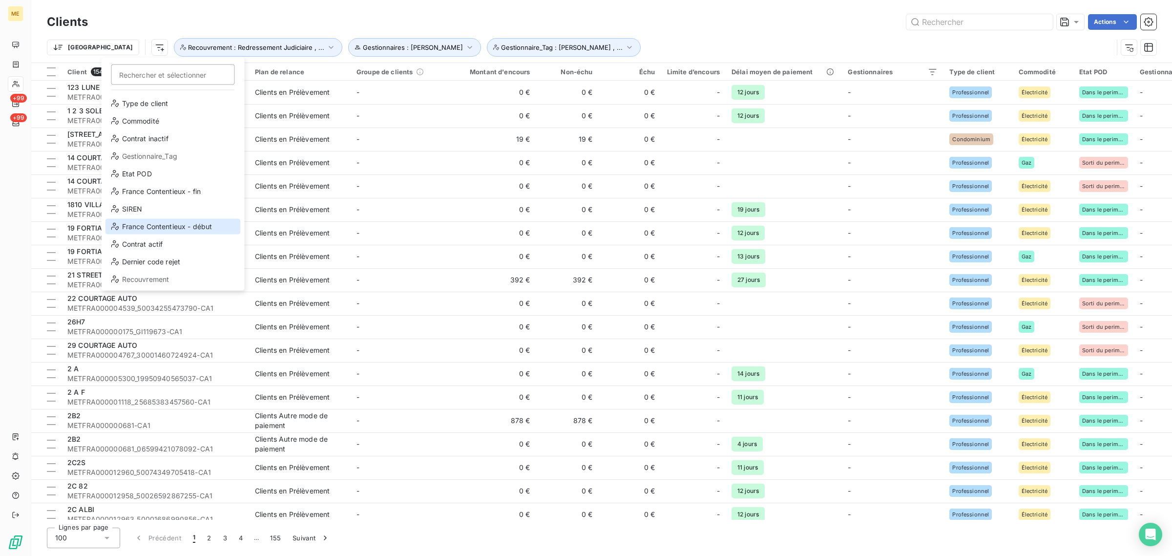
click at [135, 225] on div "France Contentieux - début" at bounding box center [172, 227] width 135 height 16
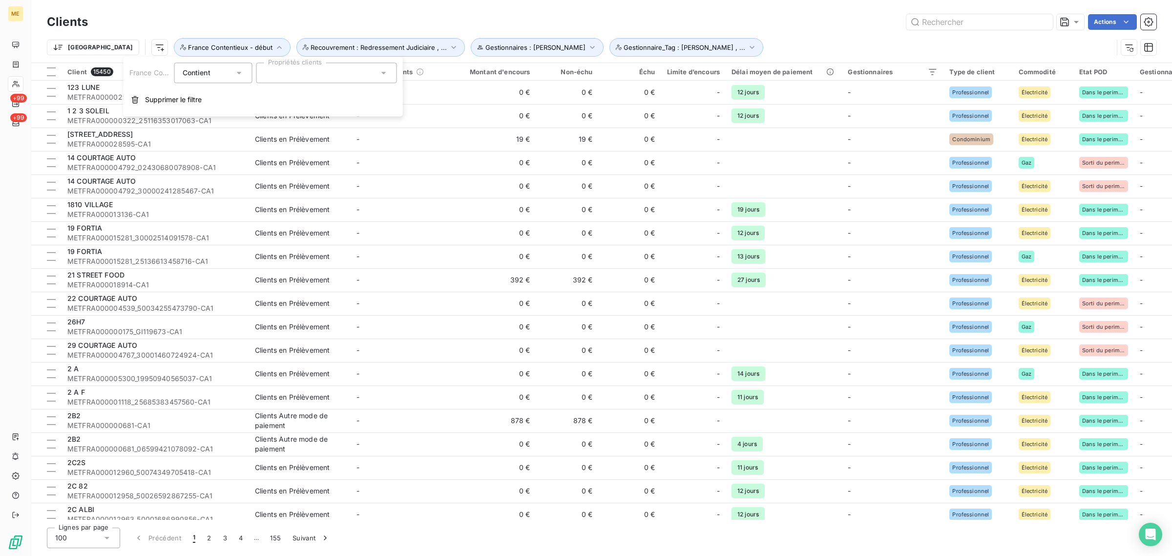
click at [193, 73] on span "Contient" at bounding box center [197, 72] width 28 height 8
click at [197, 119] on li "Ne contient pas" at bounding box center [214, 113] width 80 height 18
click at [267, 67] on div at bounding box center [326, 72] width 141 height 21
click at [274, 96] on li "2024-02" at bounding box center [326, 97] width 137 height 20
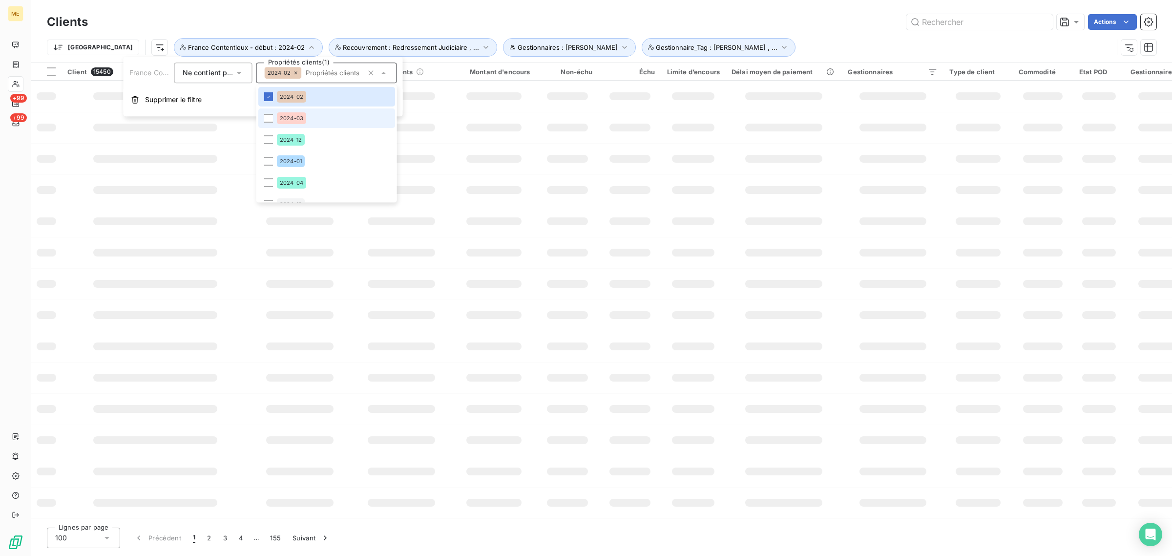
click at [271, 126] on li "2024-03" at bounding box center [326, 118] width 137 height 20
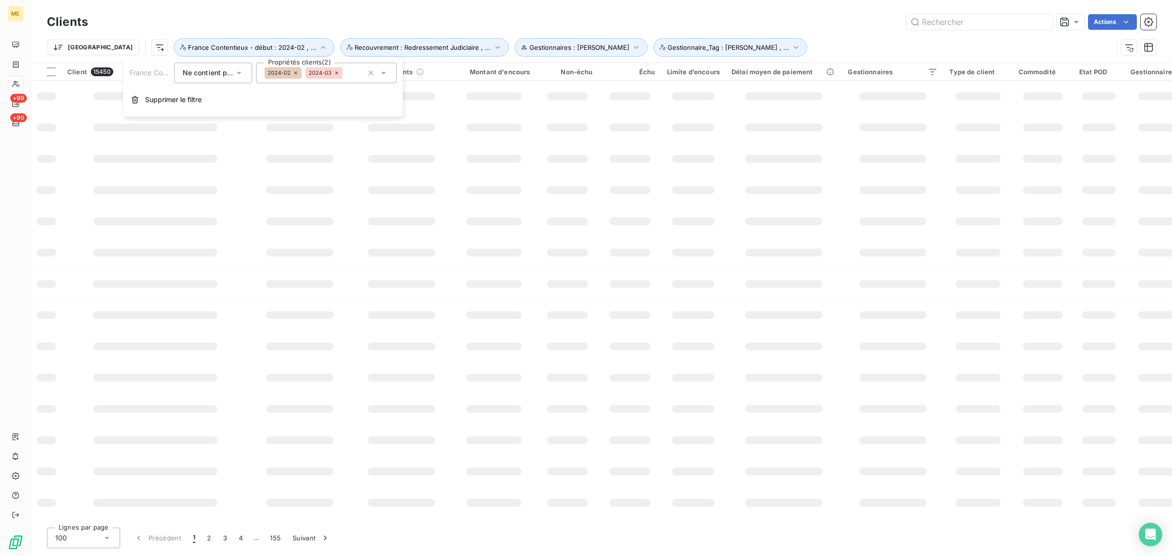
click at [301, 74] on div "2024-02 2024-03" at bounding box center [304, 73] width 78 height 12
click at [294, 72] on icon at bounding box center [296, 73] width 6 height 6
click at [336, 74] on div "2024-03" at bounding box center [326, 72] width 141 height 21
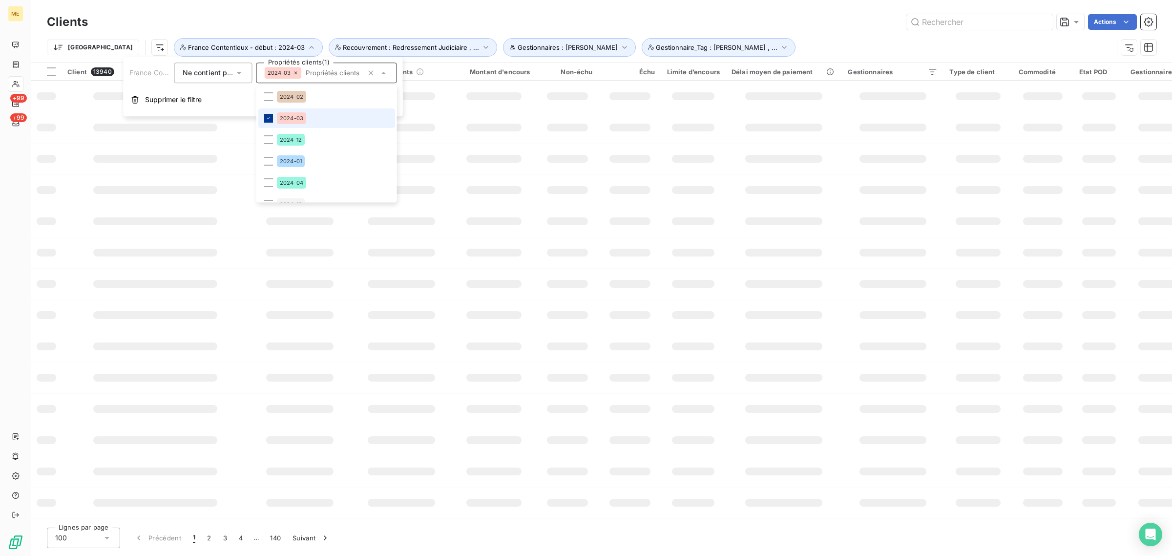
click at [274, 120] on li "2024-03" at bounding box center [326, 118] width 137 height 20
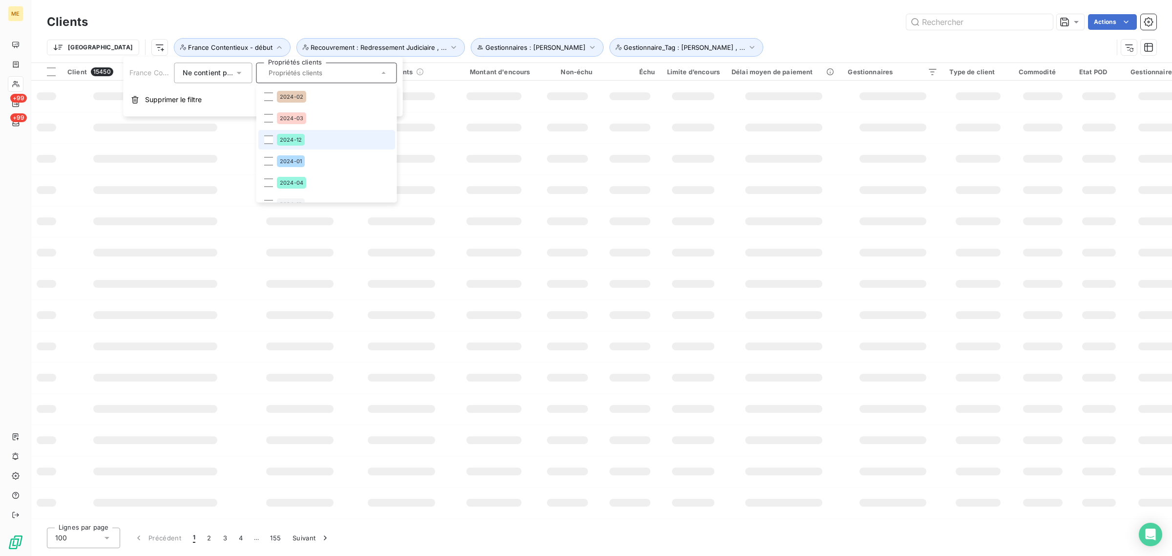
scroll to position [164, 0]
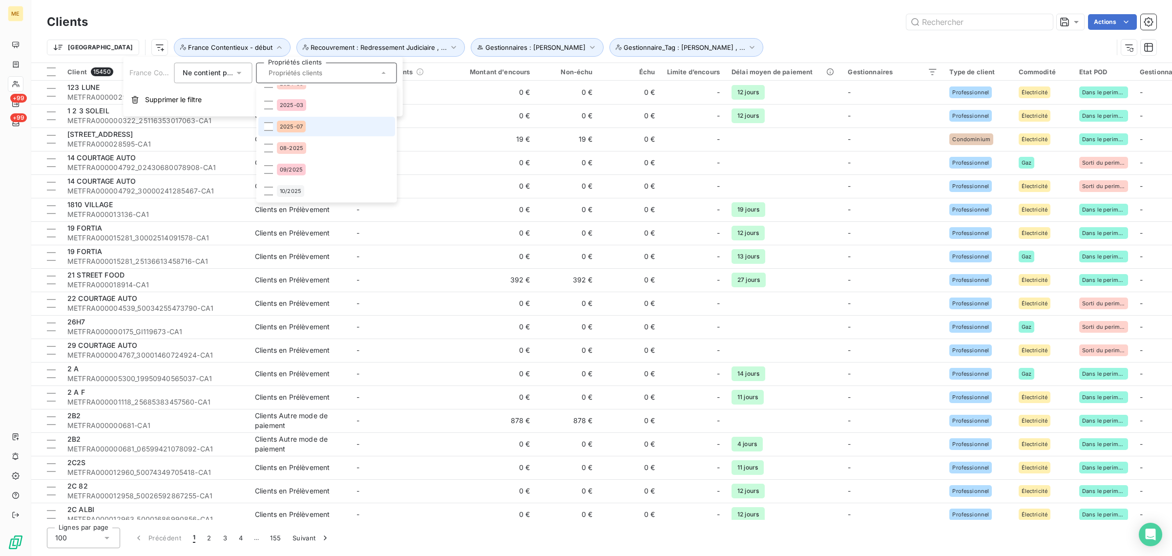
click at [320, 126] on li "2025-07" at bounding box center [326, 127] width 137 height 20
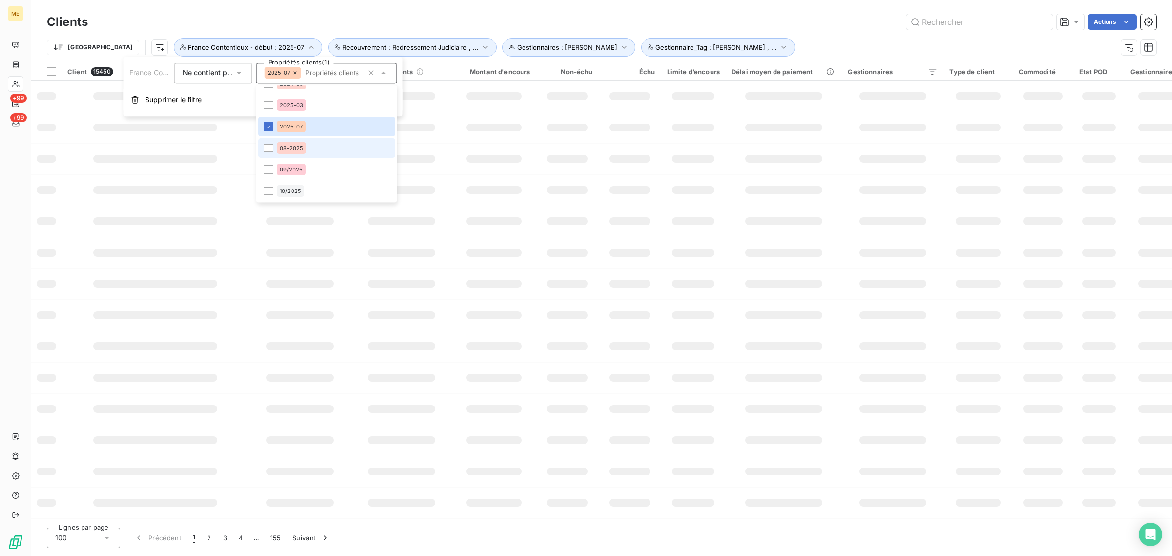
click at [320, 145] on li "08-2025" at bounding box center [326, 148] width 137 height 20
click at [320, 164] on li "09/2025" at bounding box center [326, 170] width 137 height 20
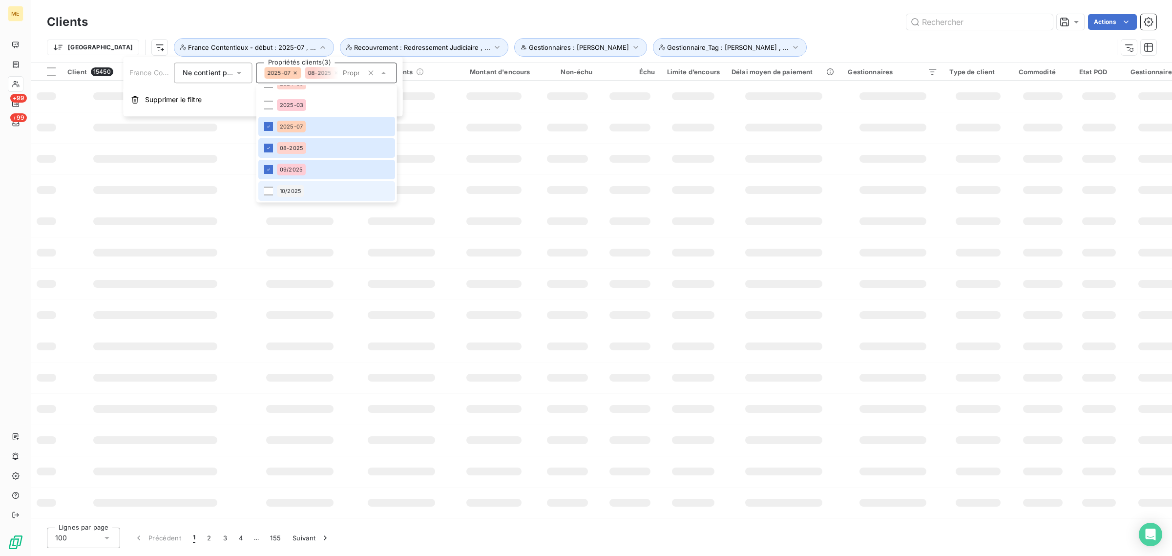
click at [318, 187] on li "10/2025" at bounding box center [326, 191] width 137 height 20
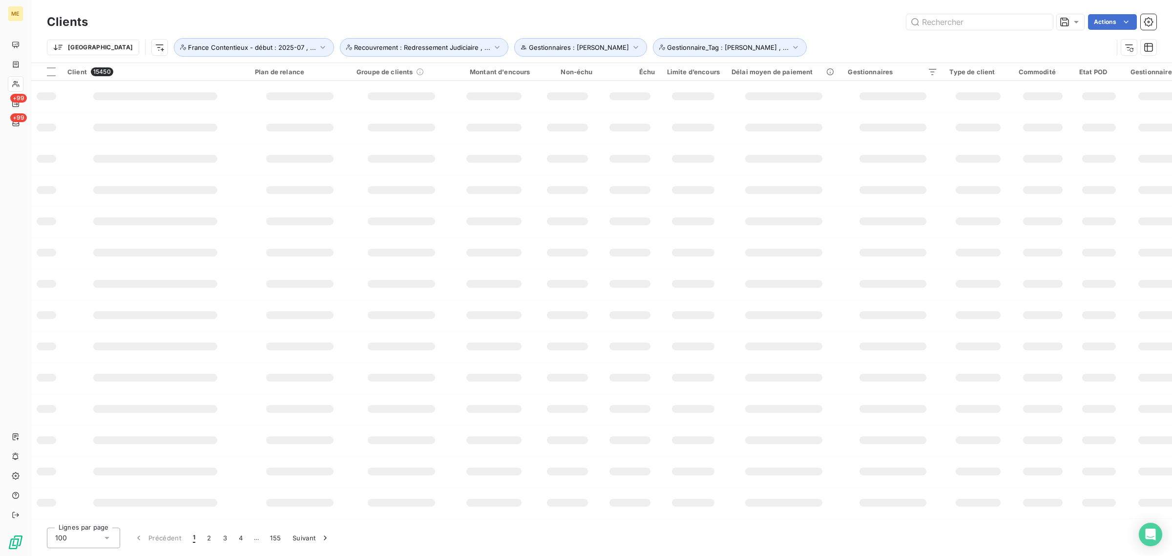
click at [815, 40] on div "Trier Gestionnaires : Virginie Garcia Gestionnaire_Tag : geraldine , ... France…" at bounding box center [580, 47] width 1066 height 19
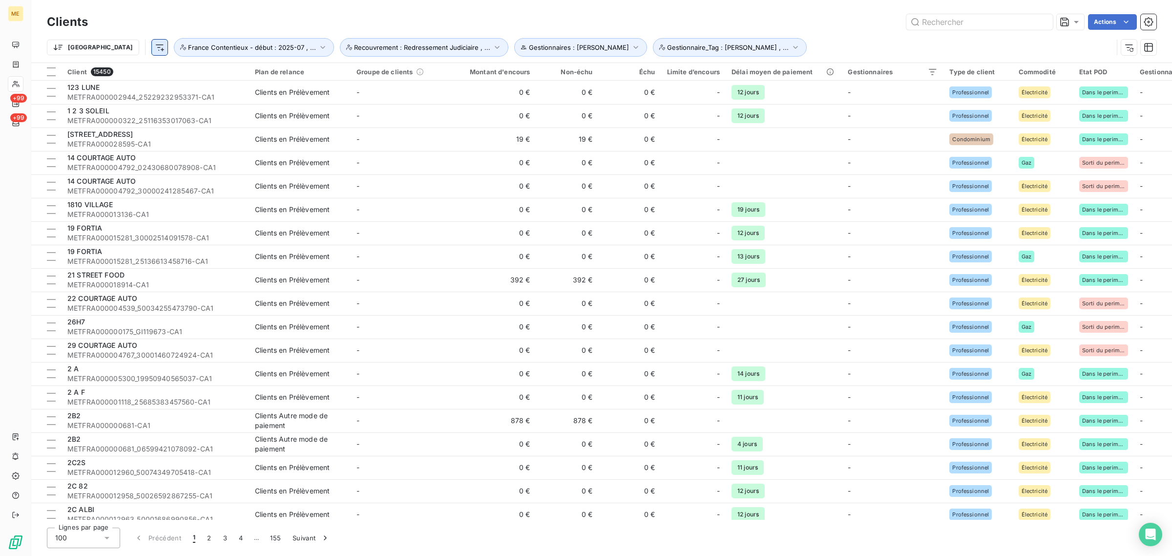
click at [104, 42] on html "ME +99 +99 Clients Actions Trier Gestionnaires : Virginie Garcia Gestionnaire_T…" at bounding box center [586, 278] width 1172 height 556
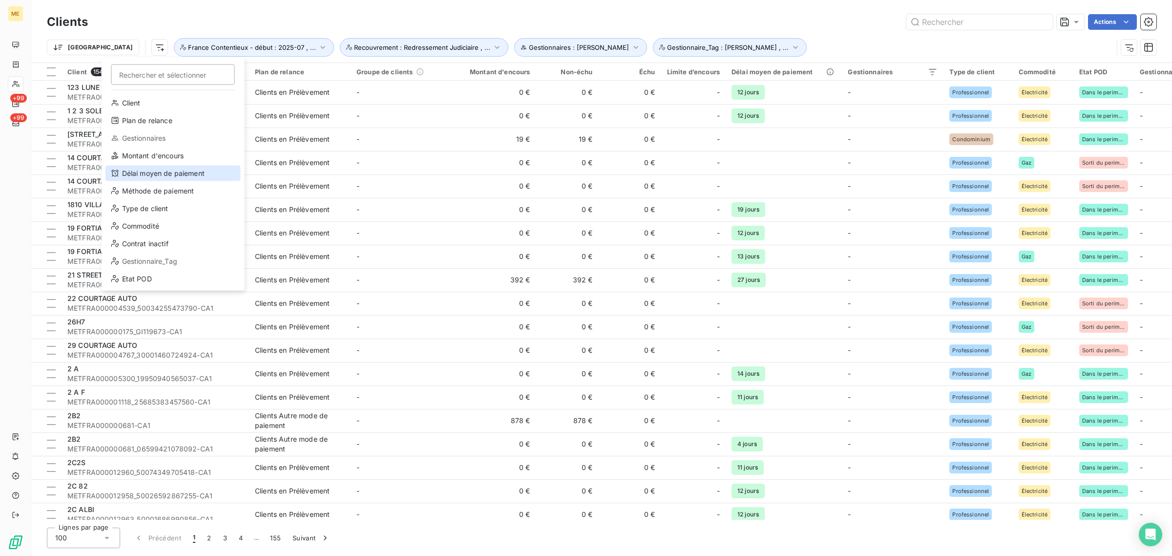
click at [147, 169] on div "Délai moyen de paiement" at bounding box center [172, 173] width 135 height 16
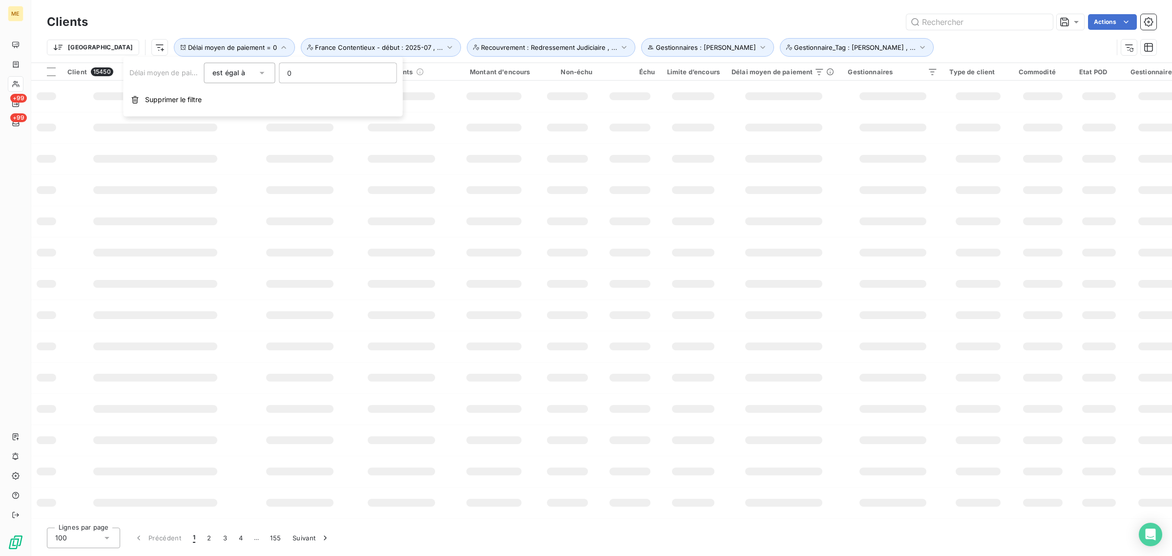
click at [298, 80] on input "0" at bounding box center [337, 73] width 117 height 20
click at [151, 106] on button "Supprimer le filtre" at bounding box center [263, 99] width 279 height 21
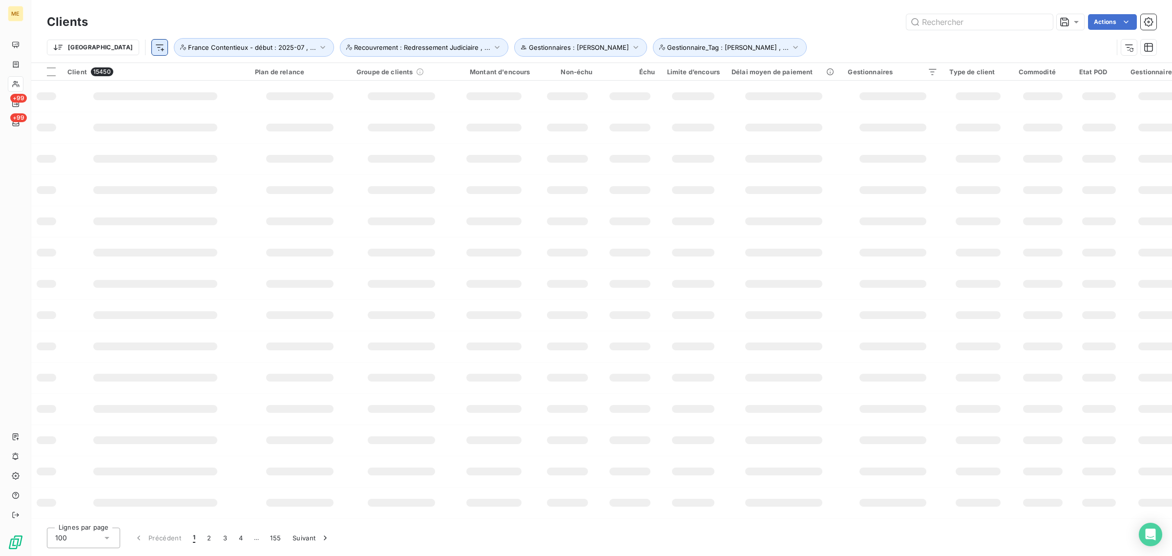
click at [115, 52] on html "ME +99 +99 Clients Actions Trier Gestionnaires : Virginie Garcia Gestionnaire_T…" at bounding box center [586, 278] width 1172 height 556
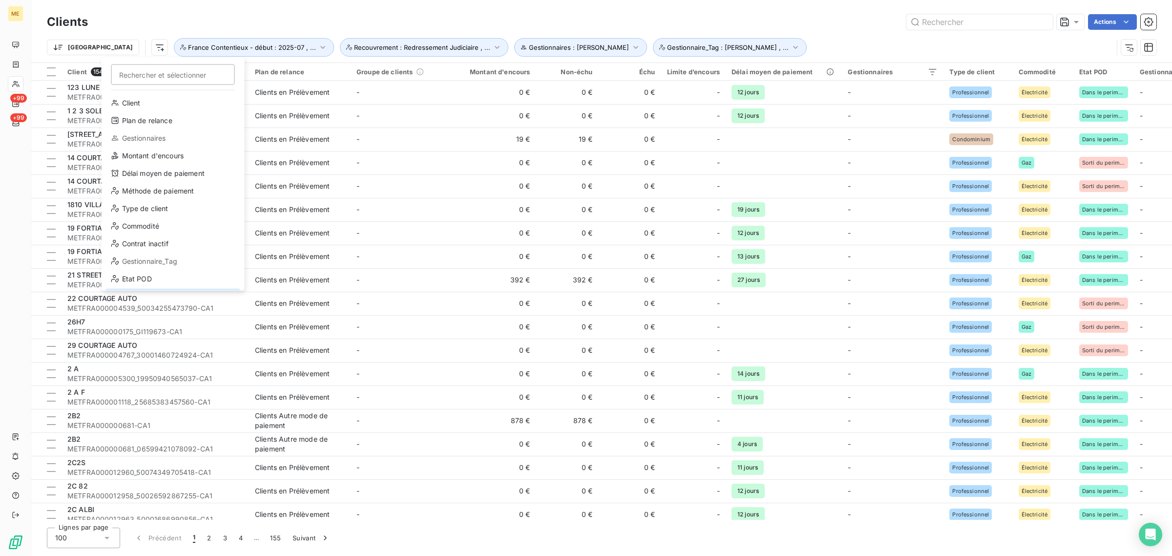
scroll to position [105, 0]
click at [852, 21] on html "ME +99 +99 Clients Actions Trier Rechercher et sélectionner Client Plan de rela…" at bounding box center [586, 278] width 1172 height 556
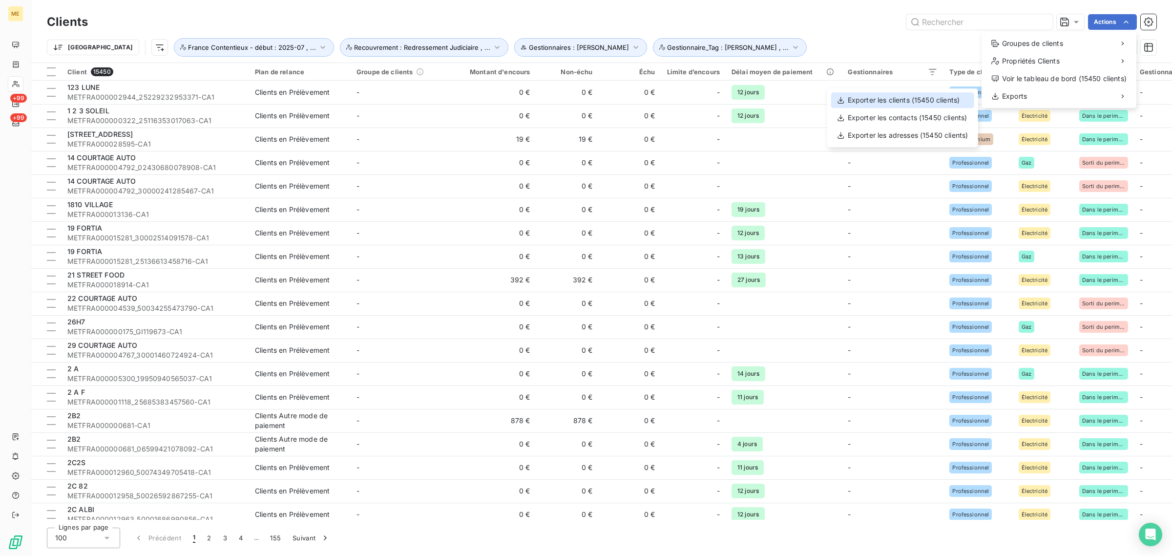
click at [907, 103] on div "Exporter les clients (15450 clients)" at bounding box center [902, 100] width 143 height 16
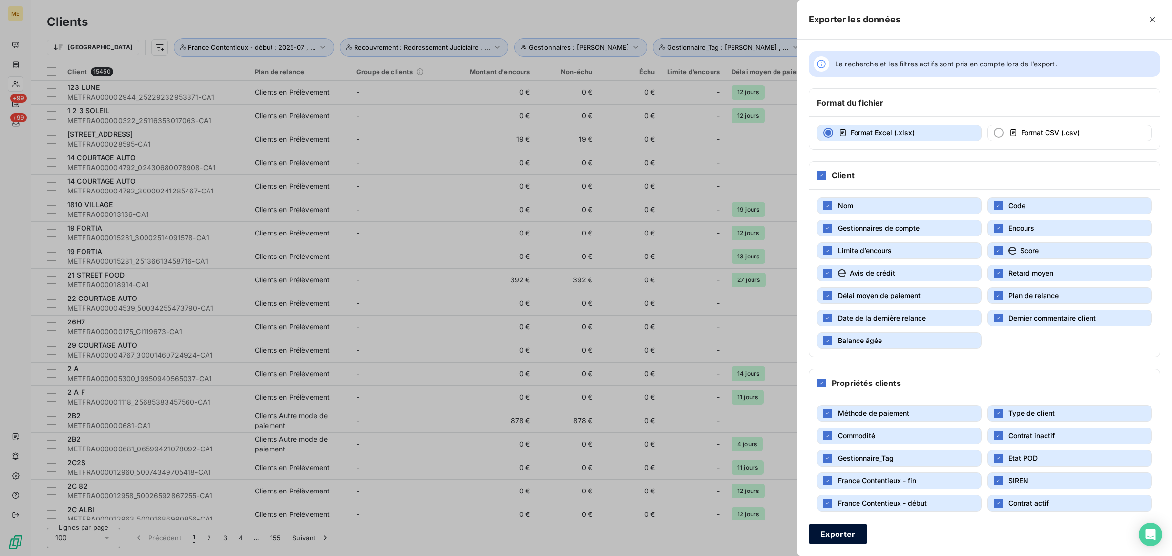
click at [837, 531] on button "Exporter" at bounding box center [837, 533] width 59 height 21
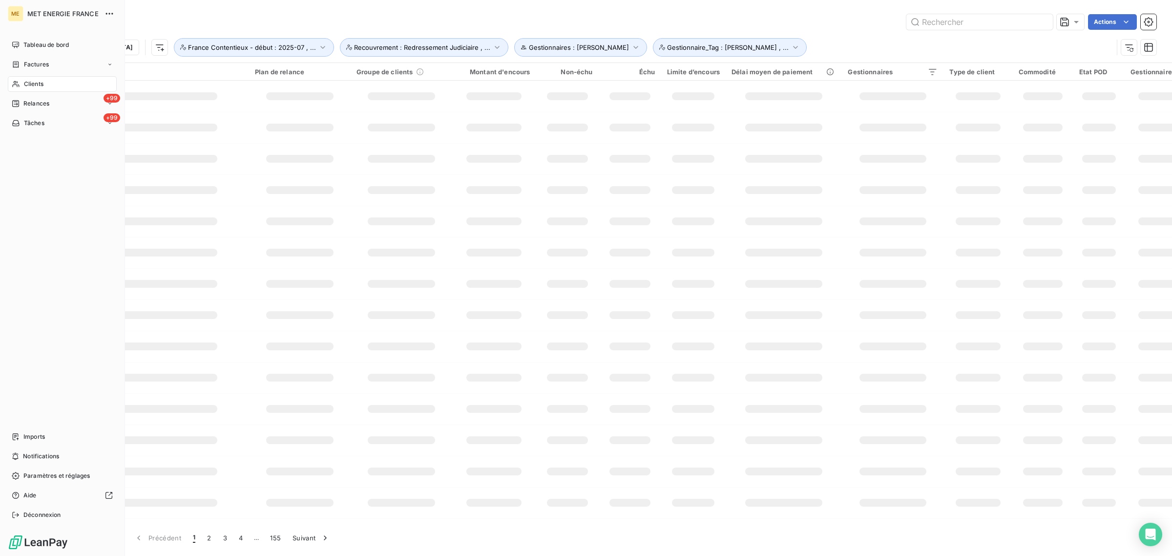
click at [17, 82] on icon at bounding box center [16, 84] width 8 height 8
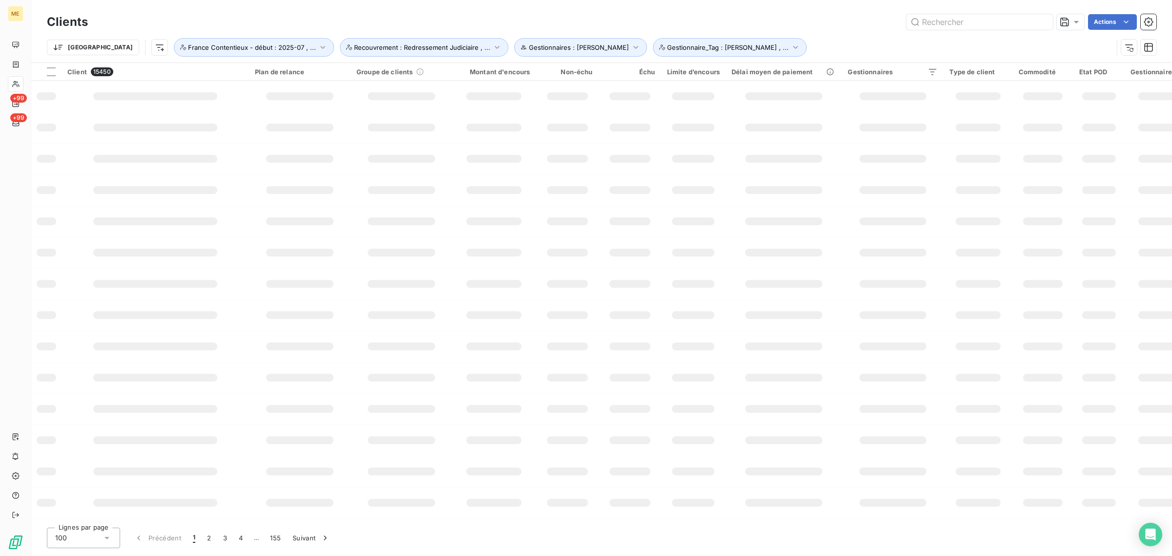
click at [970, 31] on div "Clients Actions" at bounding box center [601, 22] width 1109 height 21
click at [667, 46] on span "Gestionnaire_Tag : [PERSON_NAME] , ..." at bounding box center [728, 47] width 122 height 8
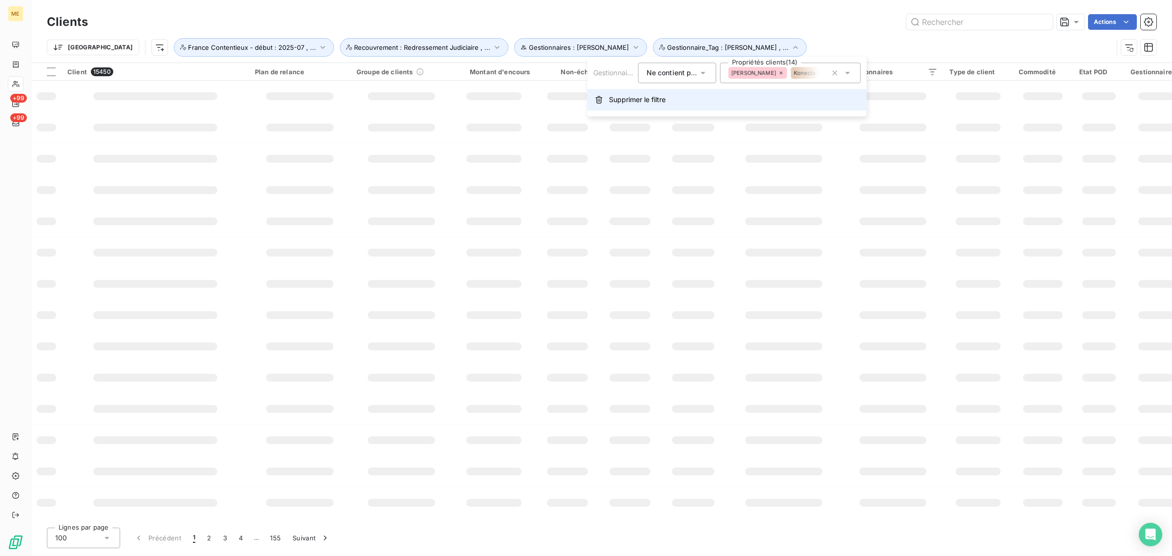
click at [635, 96] on span "Supprimer le filtre" at bounding box center [637, 100] width 57 height 10
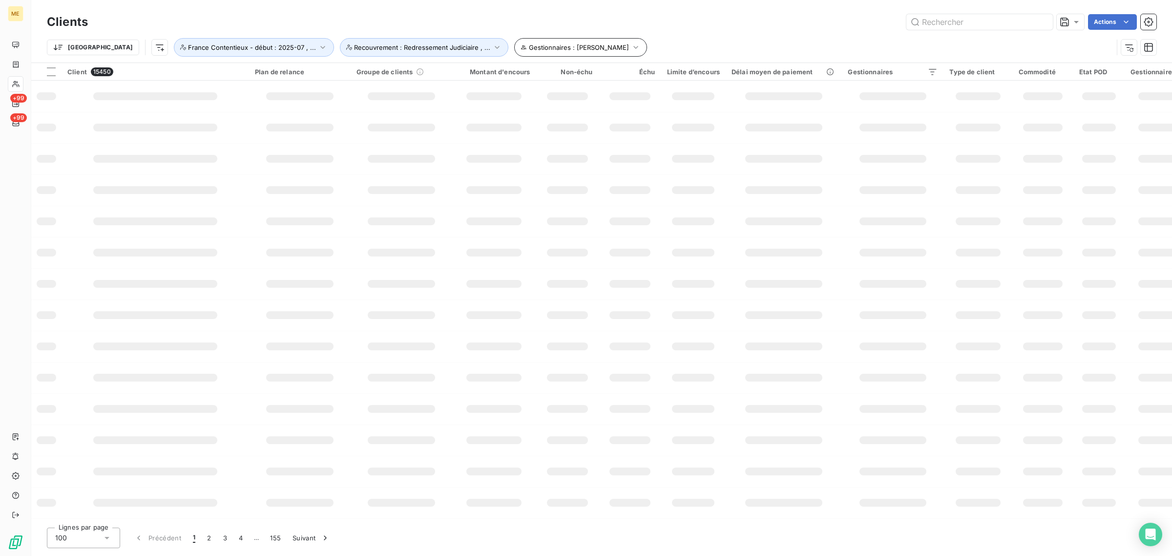
drag, startPoint x: 520, startPoint y: 57, endPoint x: 513, endPoint y: 47, distance: 12.9
click at [520, 55] on div "Trier Gestionnaires : Virginie Garcia France Contentieux - début : 2025-07 , ..…" at bounding box center [601, 47] width 1109 height 30
click at [529, 47] on span "Gestionnaires : Virginie Garcia" at bounding box center [579, 47] width 100 height 8
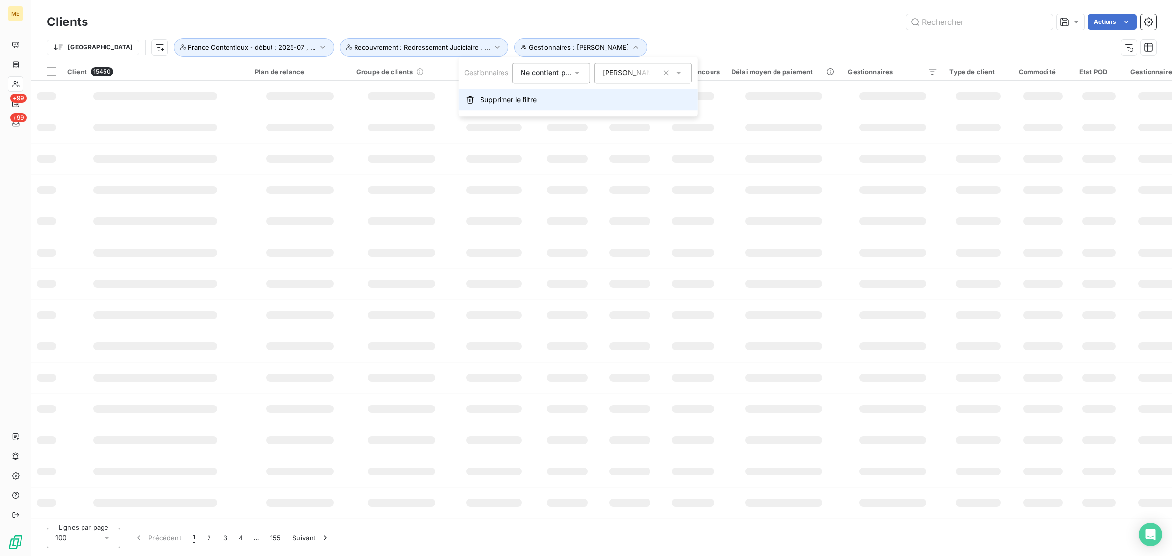
click at [500, 95] on span "Supprimer le filtre" at bounding box center [508, 100] width 57 height 10
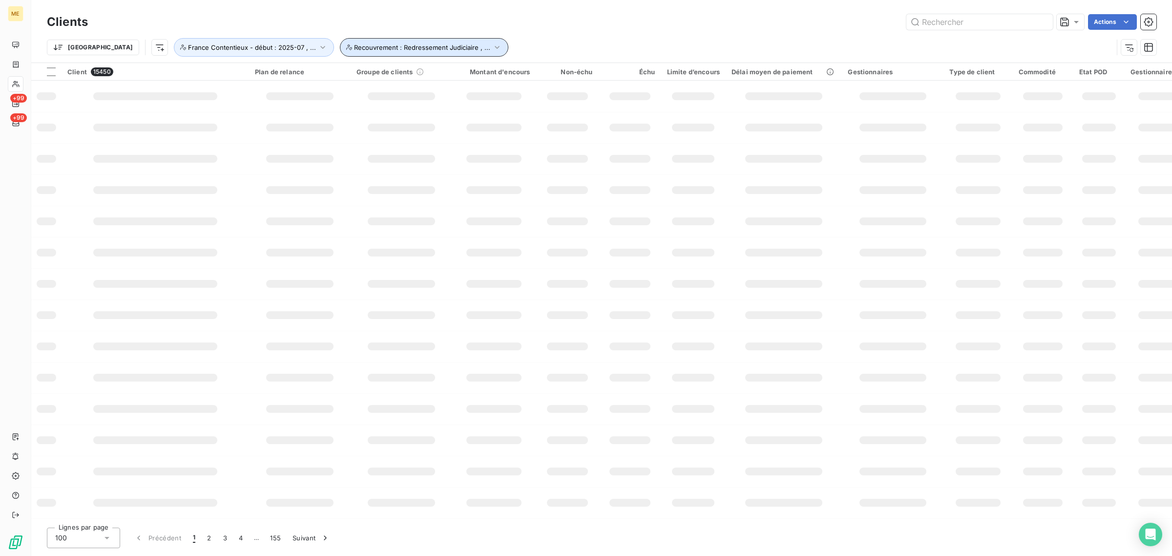
click at [365, 49] on span "Recouvrement : Redressement Judiciaire , ..." at bounding box center [422, 47] width 136 height 8
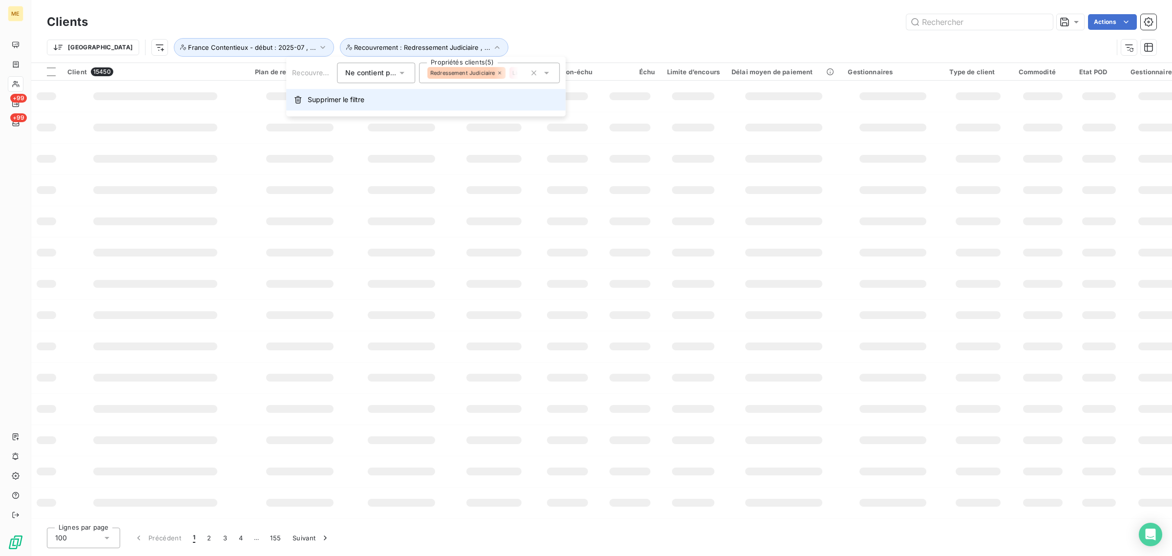
click at [348, 98] on span "Supprimer le filtre" at bounding box center [336, 100] width 57 height 10
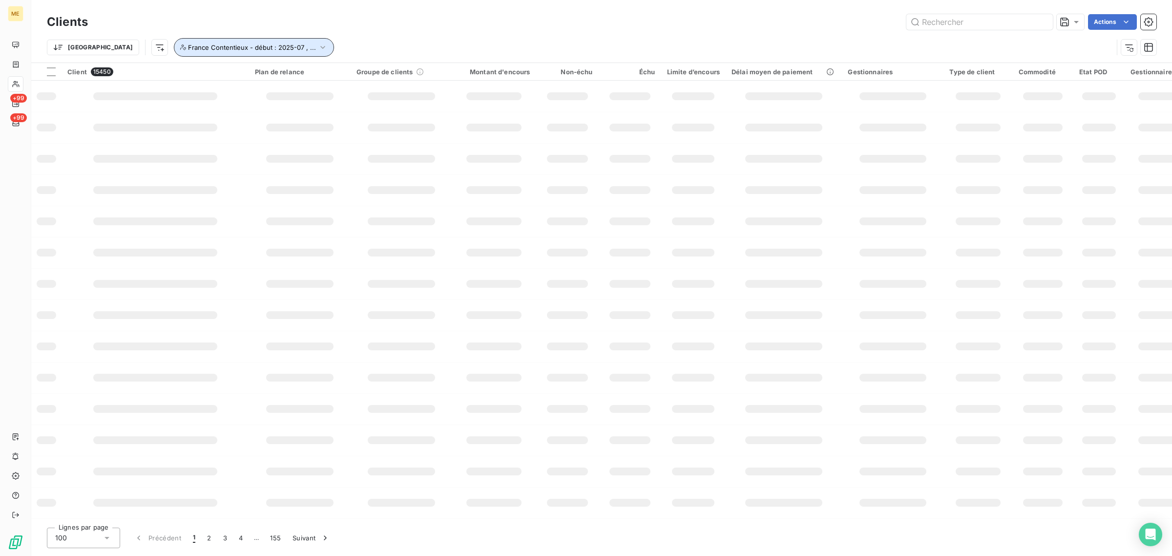
click at [188, 43] on span "France Contentieux - début : 2025-07 , ..." at bounding box center [252, 47] width 128 height 8
click at [159, 100] on span "Supprimer le filtre" at bounding box center [173, 100] width 57 height 10
click at [1002, 16] on input "text" at bounding box center [979, 22] width 146 height 16
paste input "METFRA000000284"
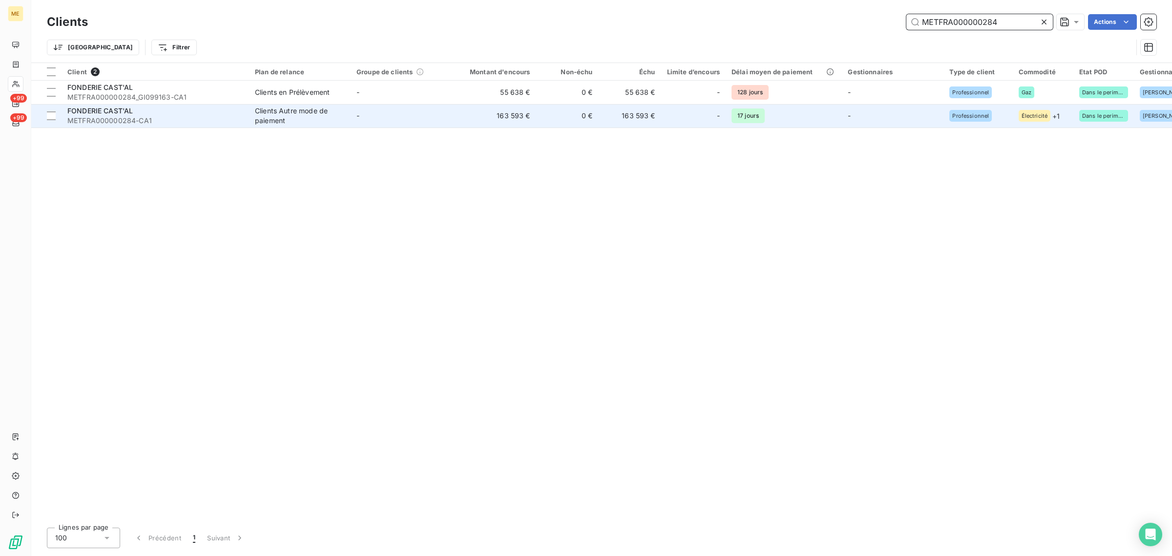
type input "METFRA000000284"
click at [386, 113] on td "-" at bounding box center [402, 115] width 102 height 23
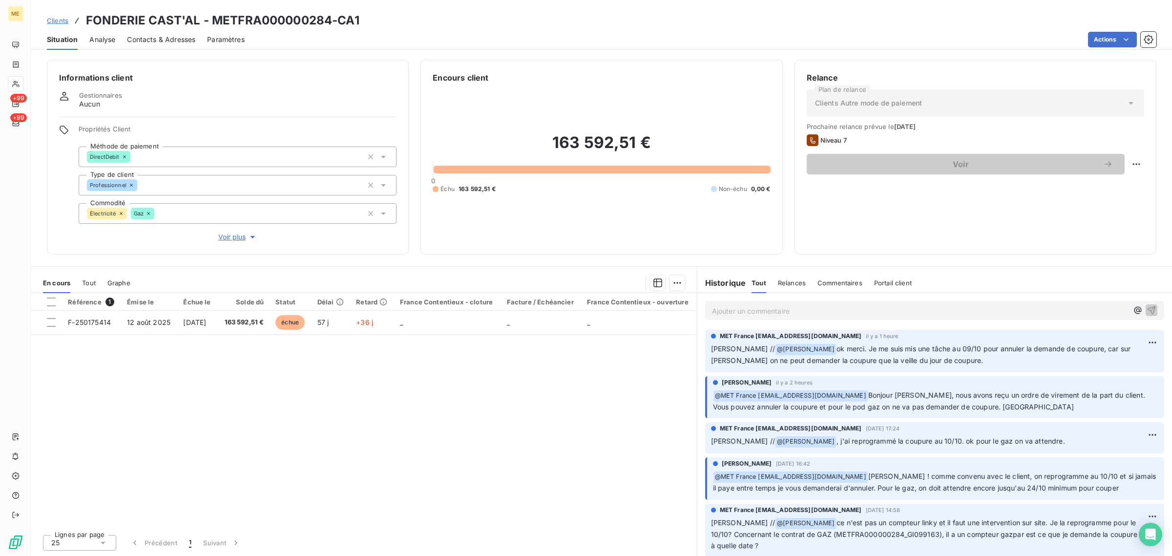
click at [56, 18] on span "Clients" at bounding box center [57, 21] width 21 height 8
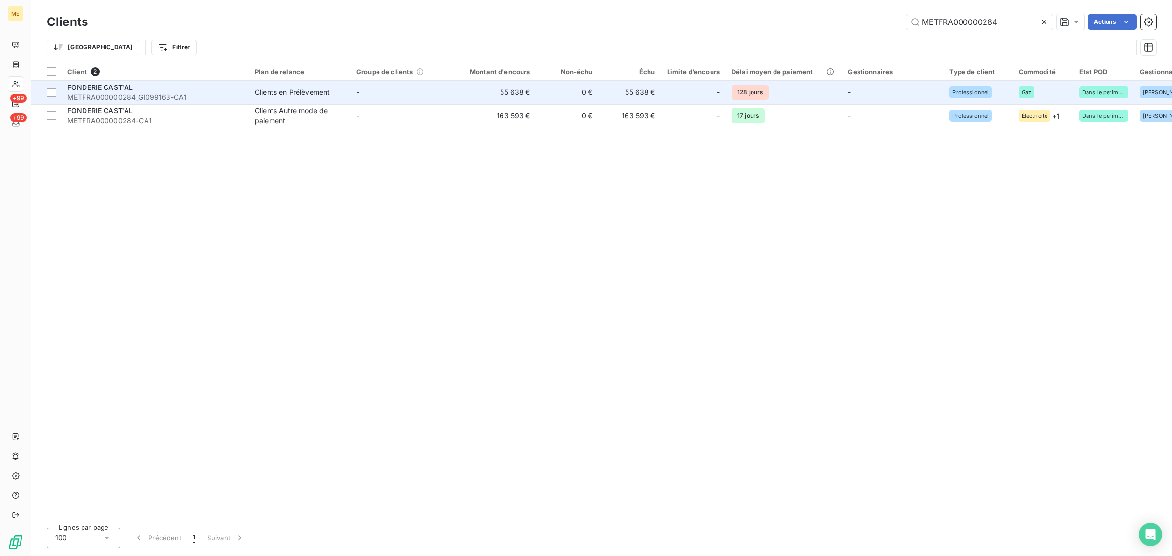
click at [398, 100] on td "-" at bounding box center [402, 92] width 102 height 23
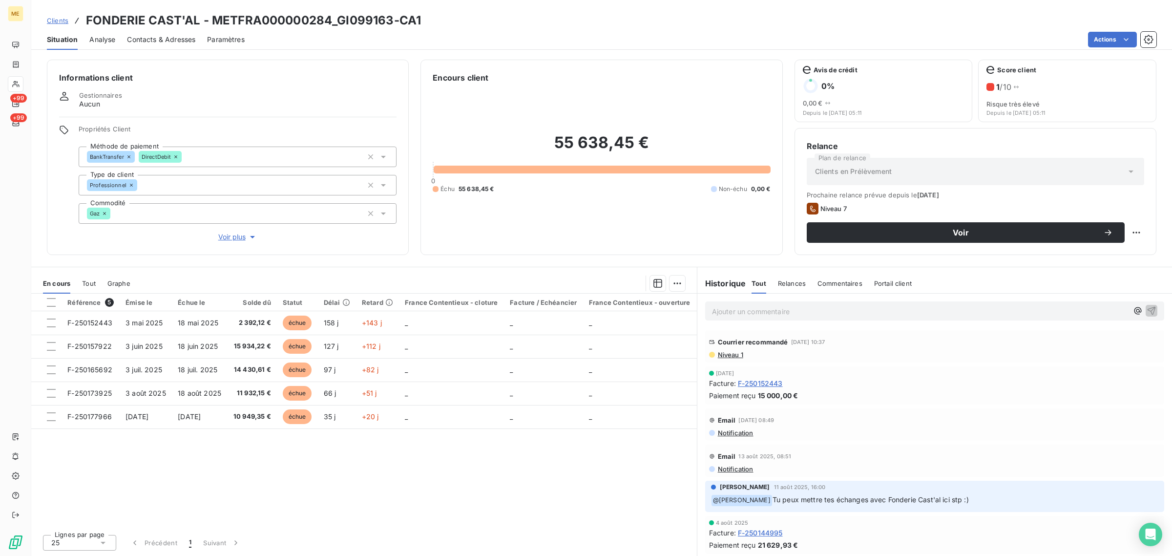
click at [240, 237] on span "Voir plus" at bounding box center [237, 237] width 39 height 10
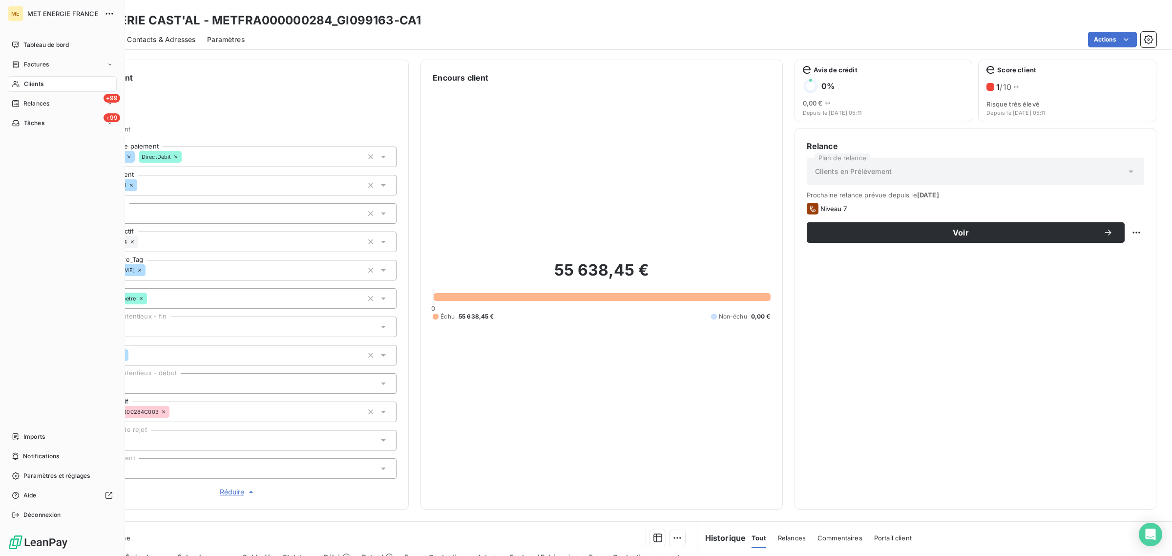
click at [17, 85] on icon at bounding box center [15, 84] width 7 height 6
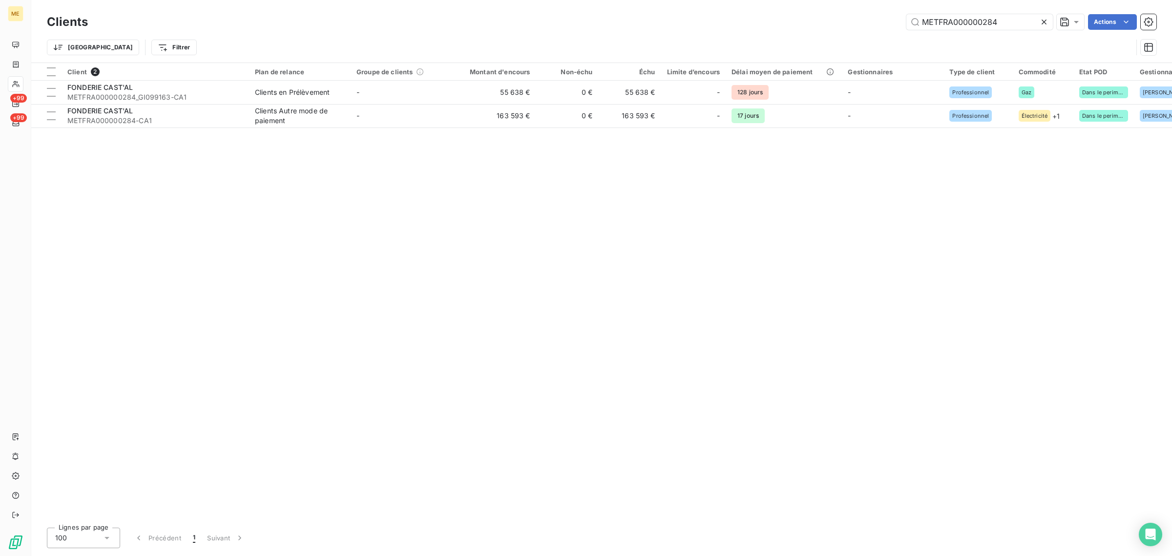
drag, startPoint x: 1016, startPoint y: 25, endPoint x: 871, endPoint y: 25, distance: 145.0
click at [874, 25] on div "METFRA000000284 Actions" at bounding box center [628, 22] width 1056 height 16
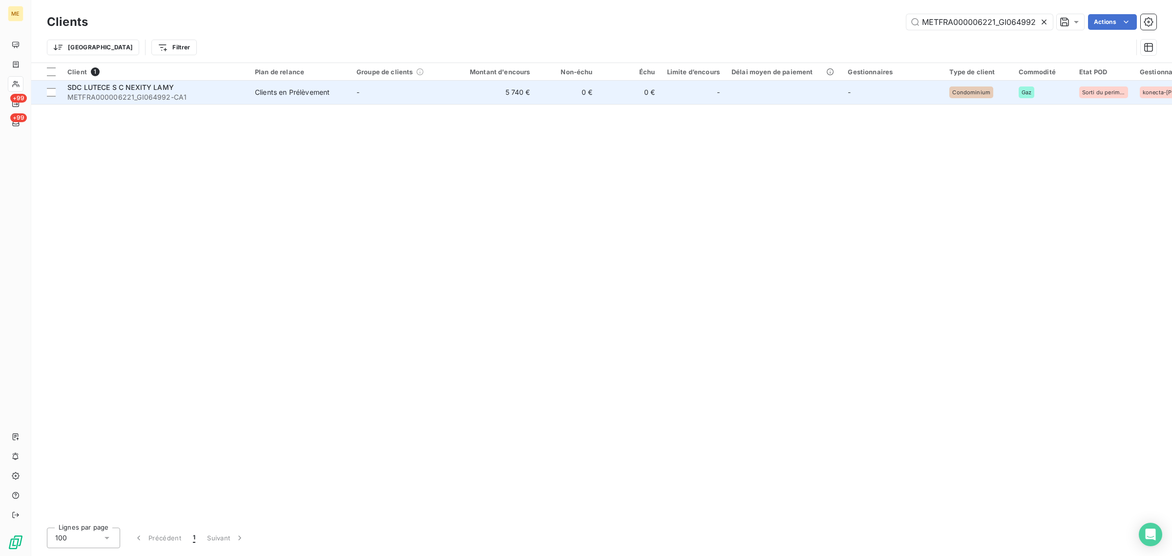
type input "METFRA000006221_GI064992"
click at [504, 102] on td "5 740 €" at bounding box center [494, 92] width 84 height 23
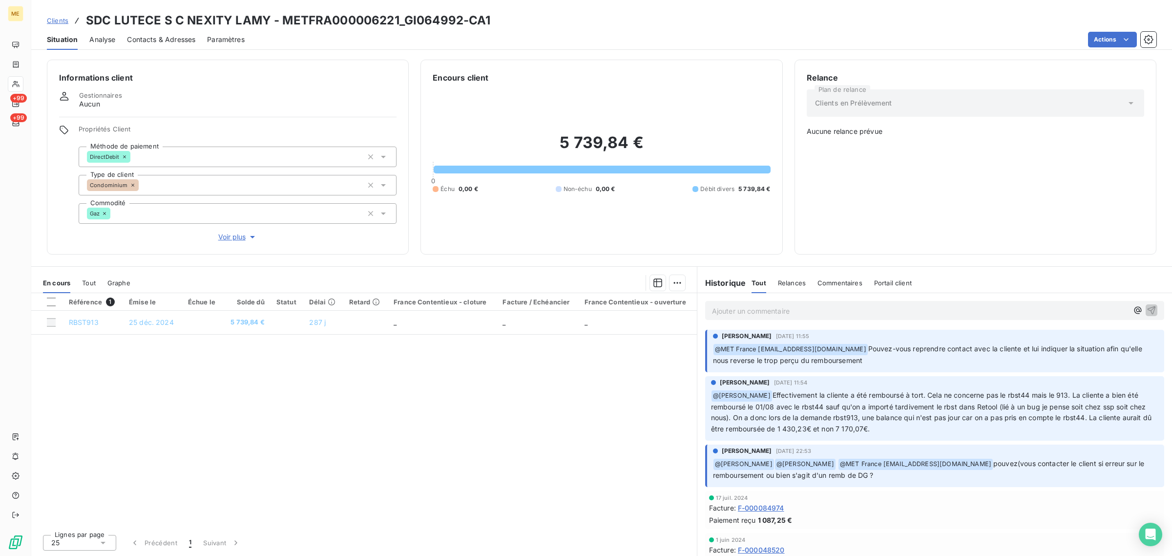
click at [245, 237] on span "Voir plus" at bounding box center [237, 237] width 39 height 10
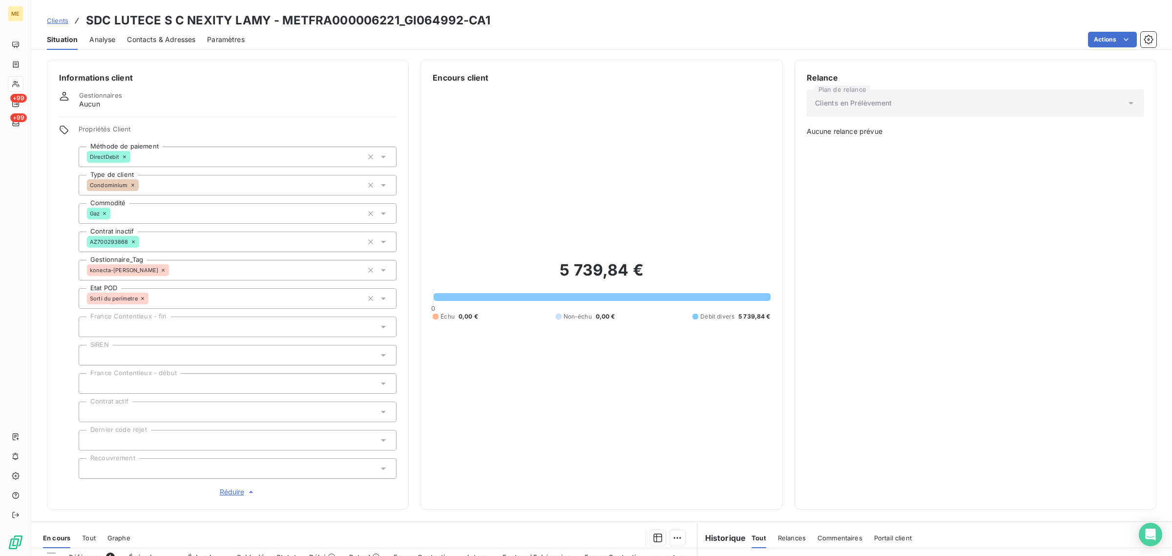
click at [227, 495] on span "Réduire" at bounding box center [238, 492] width 36 height 10
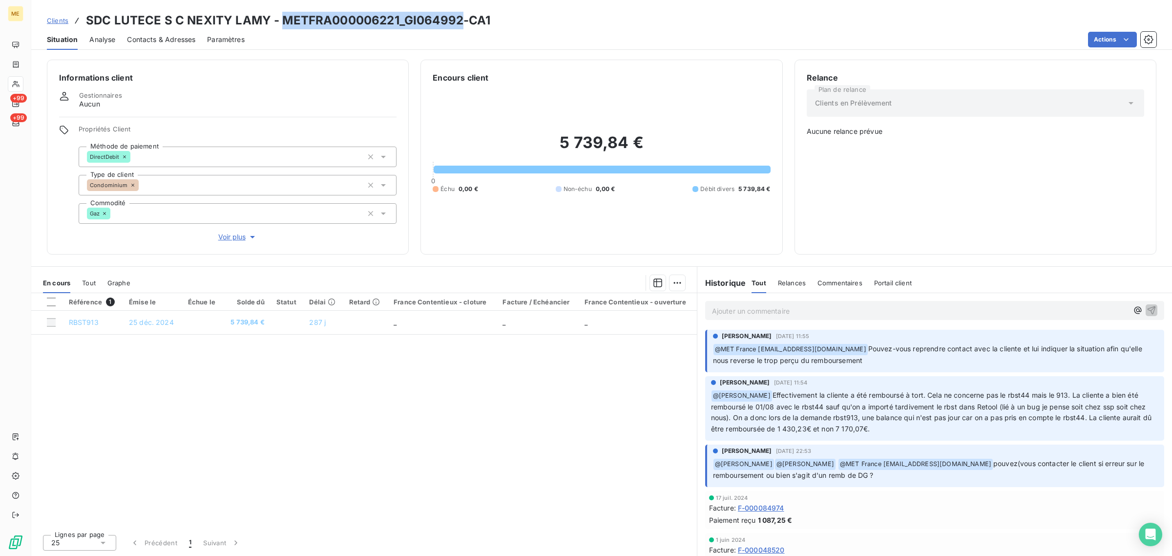
drag, startPoint x: 282, startPoint y: 20, endPoint x: 459, endPoint y: 22, distance: 177.7
click at [459, 22] on h3 "SDC LUTECE S C NEXITY LAMY - METFRA000006221_GI064992-CA1" at bounding box center [288, 21] width 405 height 18
copy h3 "METFRA000006221_GI064992"
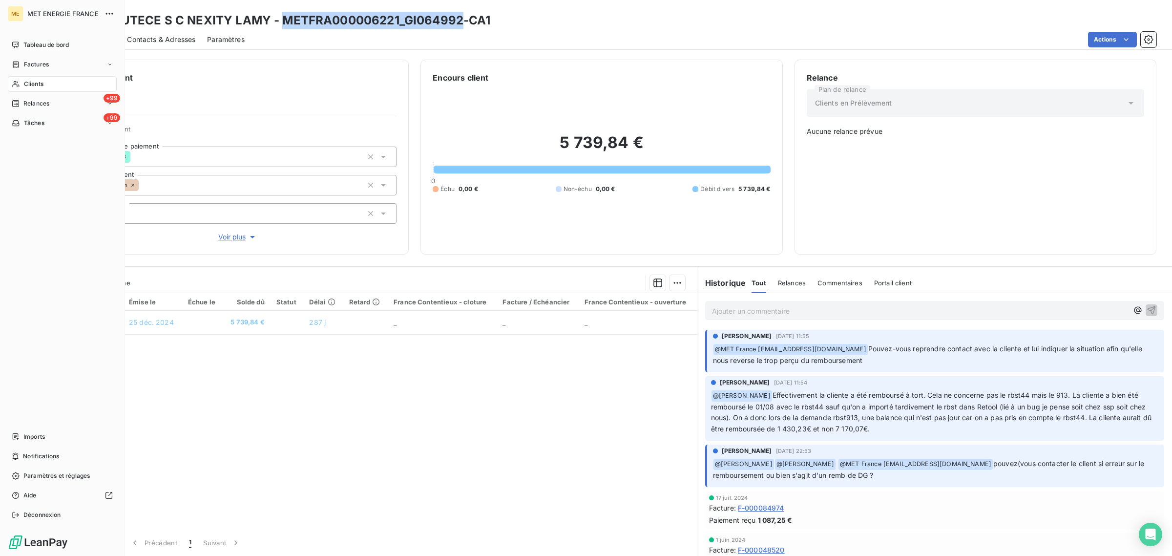
click at [22, 85] on div "Clients" at bounding box center [62, 84] width 109 height 16
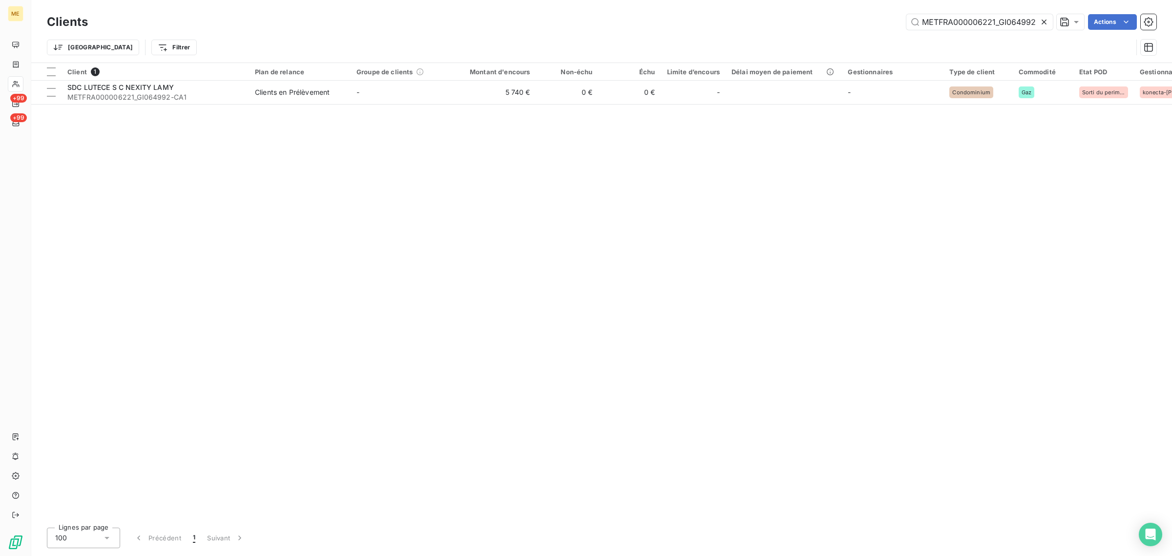
click at [1046, 22] on icon at bounding box center [1044, 22] width 10 height 10
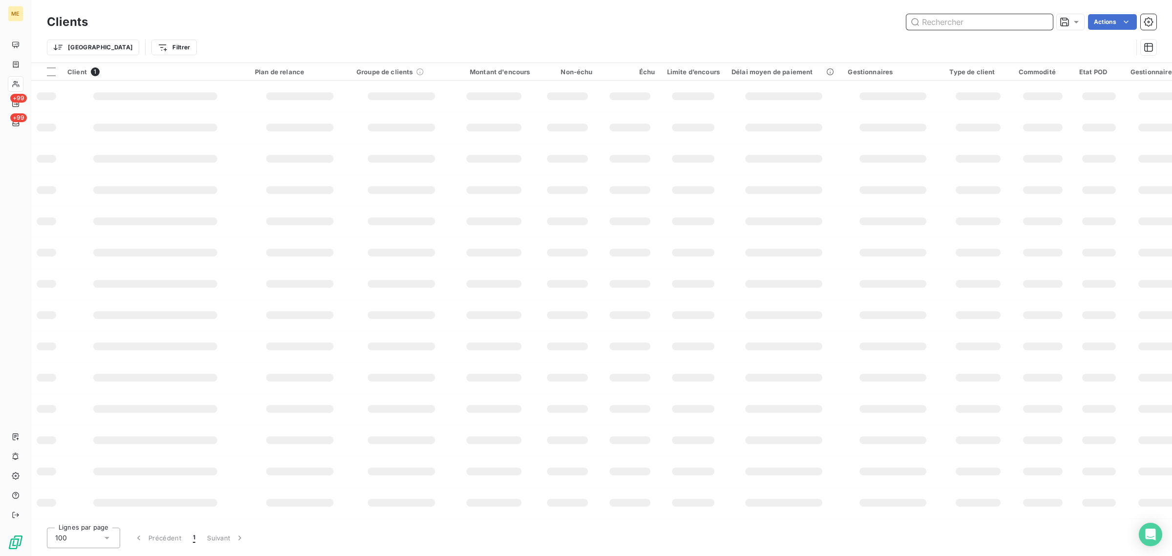
click at [970, 16] on input "text" at bounding box center [979, 22] width 146 height 16
paste input "METFRA000024338"
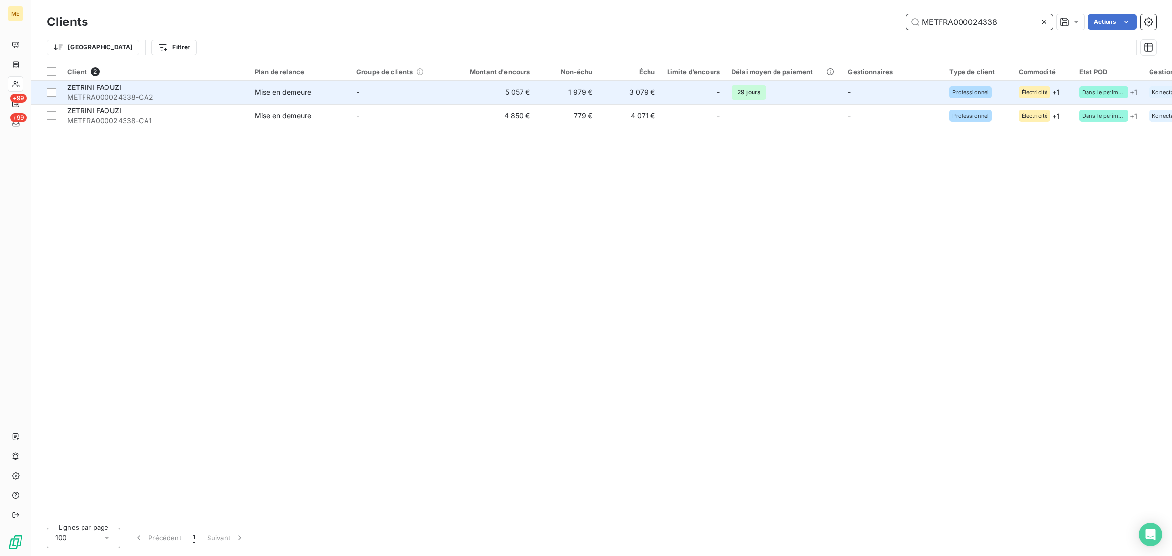
type input "METFRA000024338"
click at [443, 85] on td "-" at bounding box center [402, 92] width 102 height 23
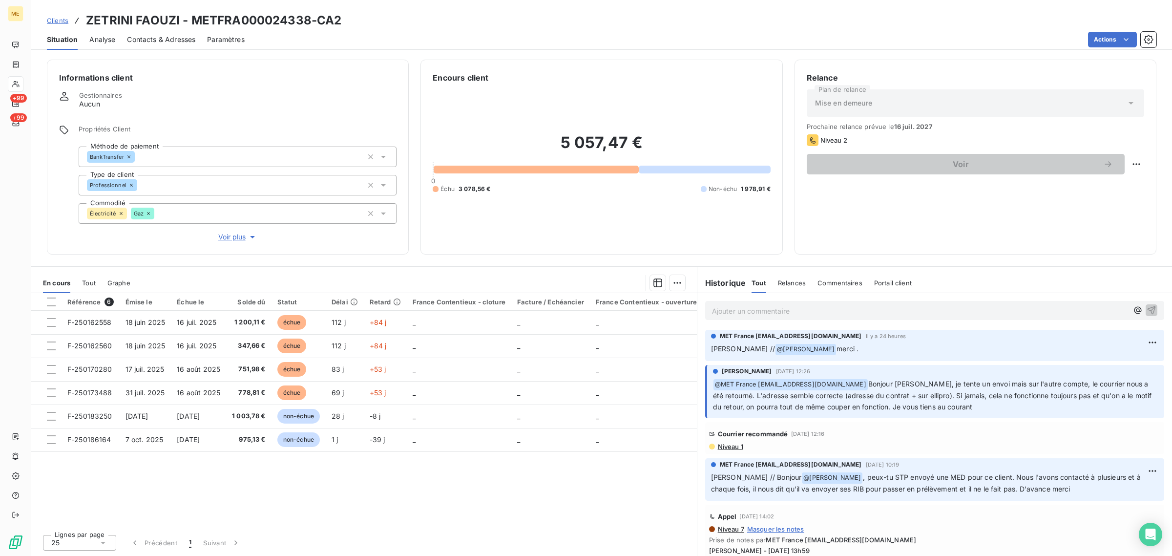
click at [223, 242] on span "Voir plus" at bounding box center [237, 237] width 39 height 10
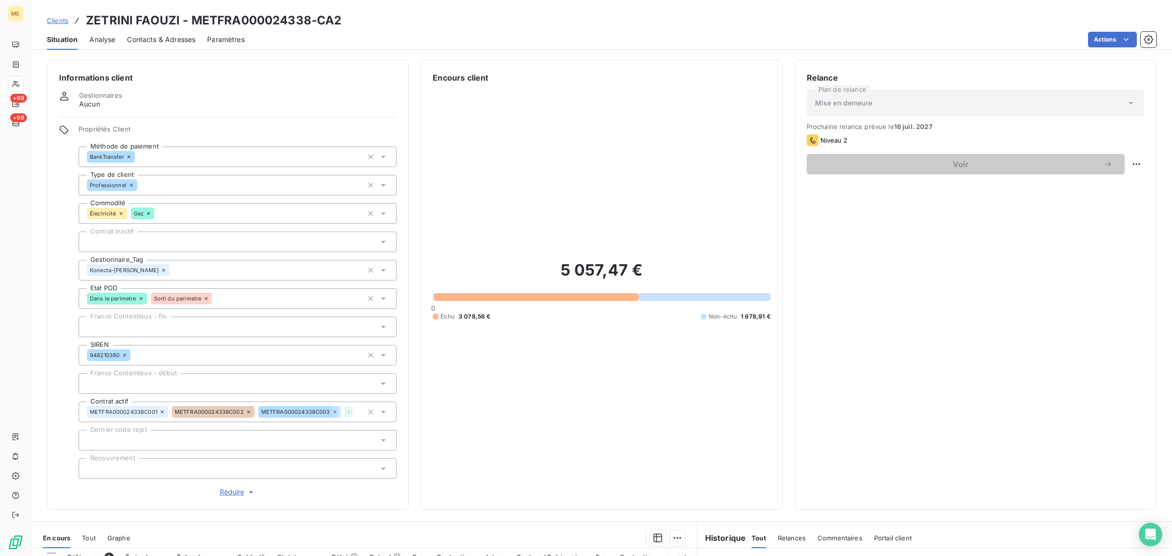
click at [235, 487] on span "Réduire" at bounding box center [238, 492] width 36 height 10
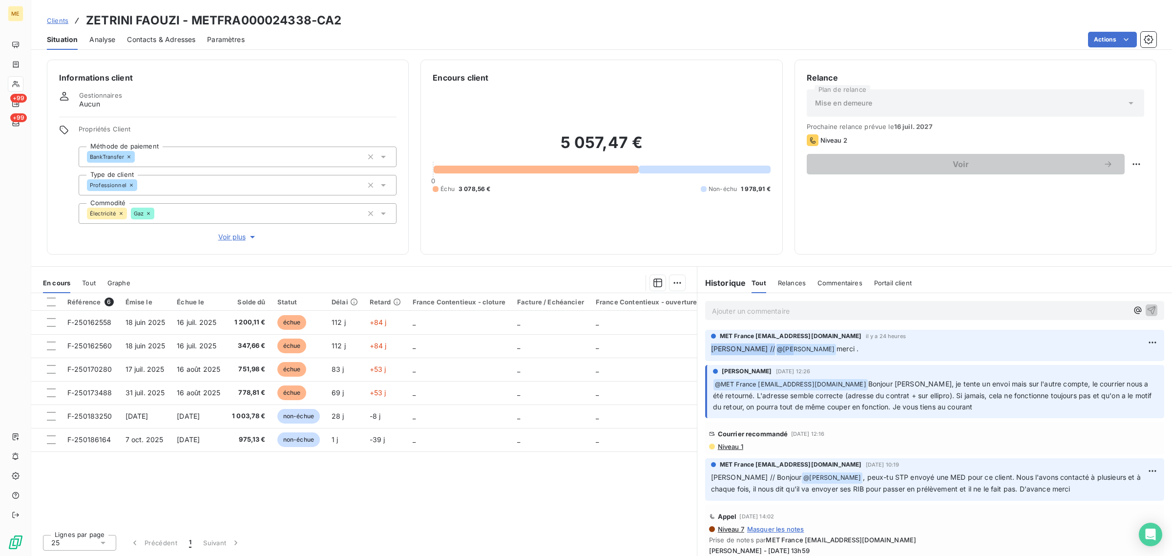
drag, startPoint x: 713, startPoint y: 350, endPoint x: 807, endPoint y: 352, distance: 94.2
click at [804, 352] on p "Sylvain // @ Bélinda Thomont merci ." at bounding box center [934, 349] width 447 height 12
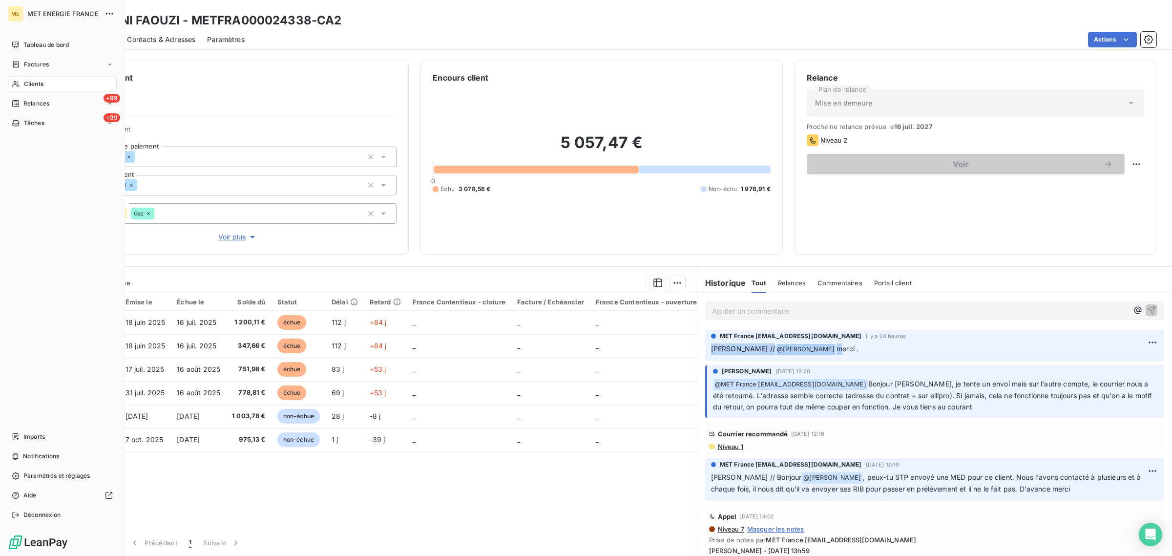
click at [33, 80] on span "Clients" at bounding box center [34, 84] width 20 height 9
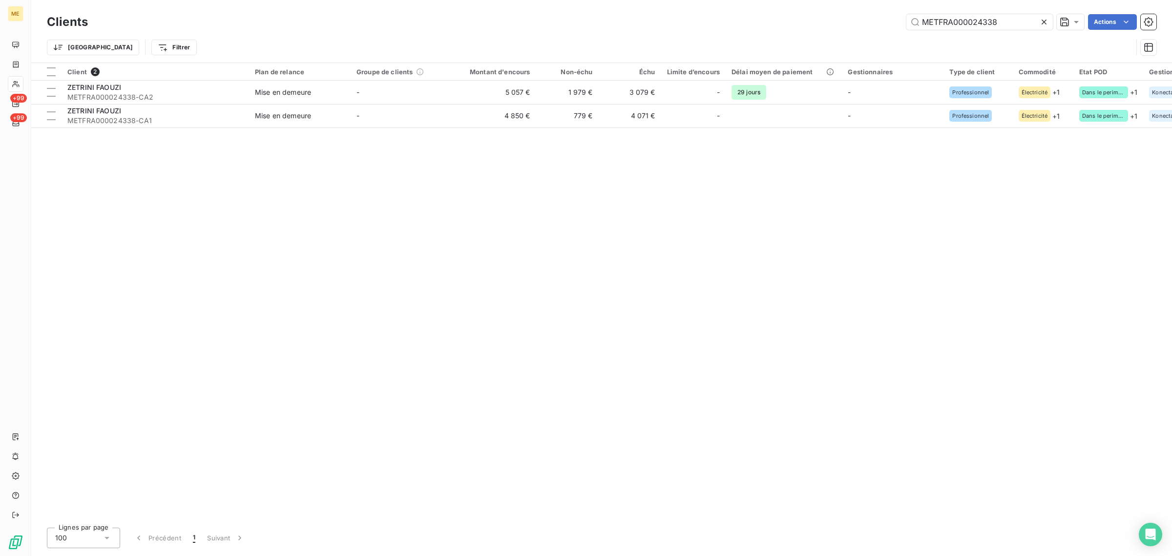
drag, startPoint x: 1018, startPoint y: 23, endPoint x: 822, endPoint y: 24, distance: 196.7
click at [823, 24] on div "METFRA000024338 Actions" at bounding box center [628, 22] width 1056 height 16
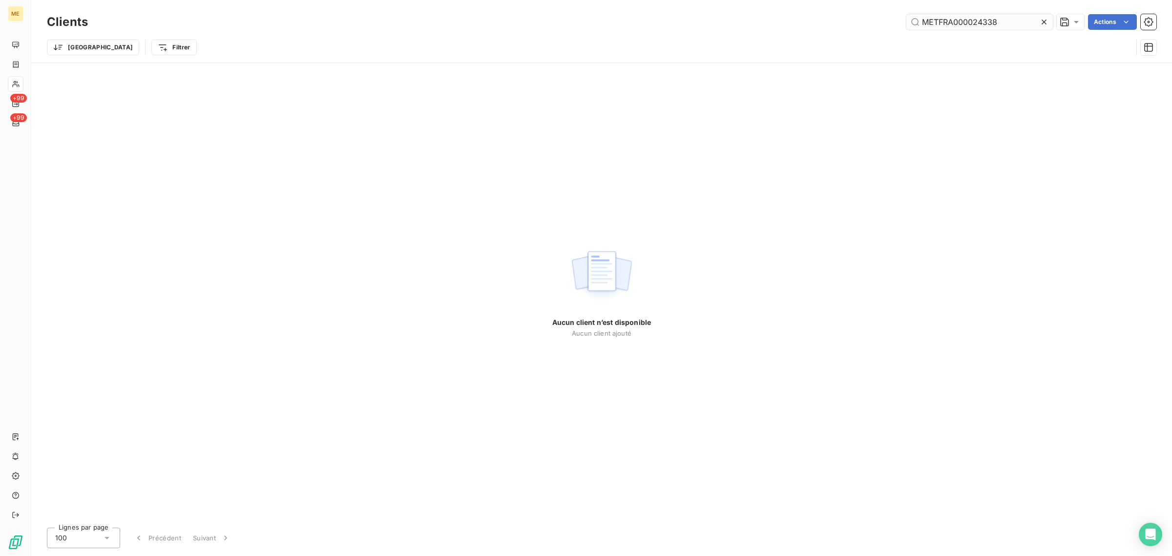
click at [926, 24] on input "METFRA000024338" at bounding box center [979, 22] width 146 height 16
type input "METFRA000024338"
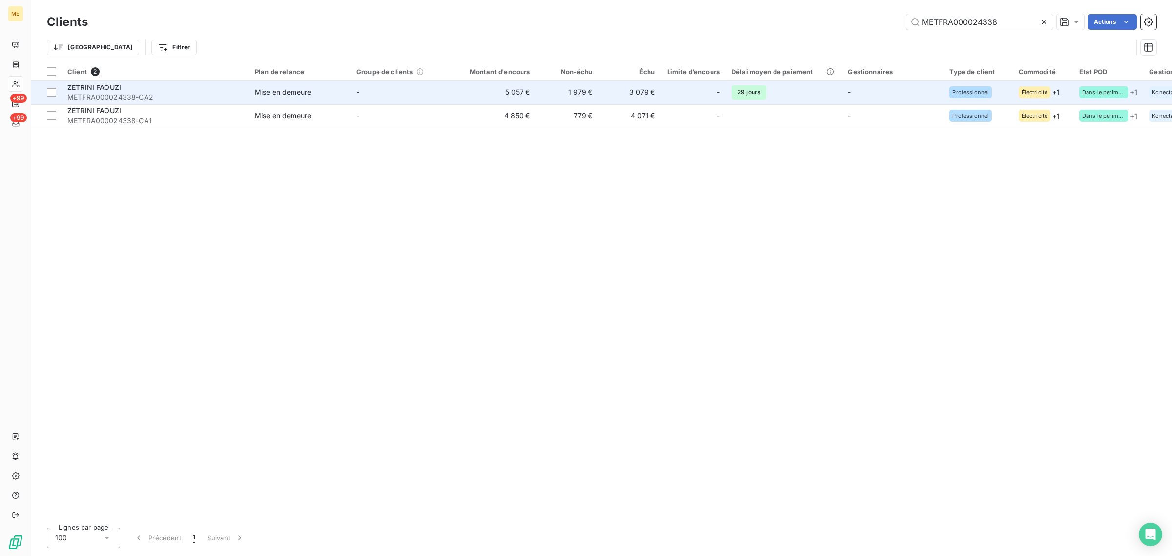
click at [377, 96] on td "-" at bounding box center [402, 92] width 102 height 23
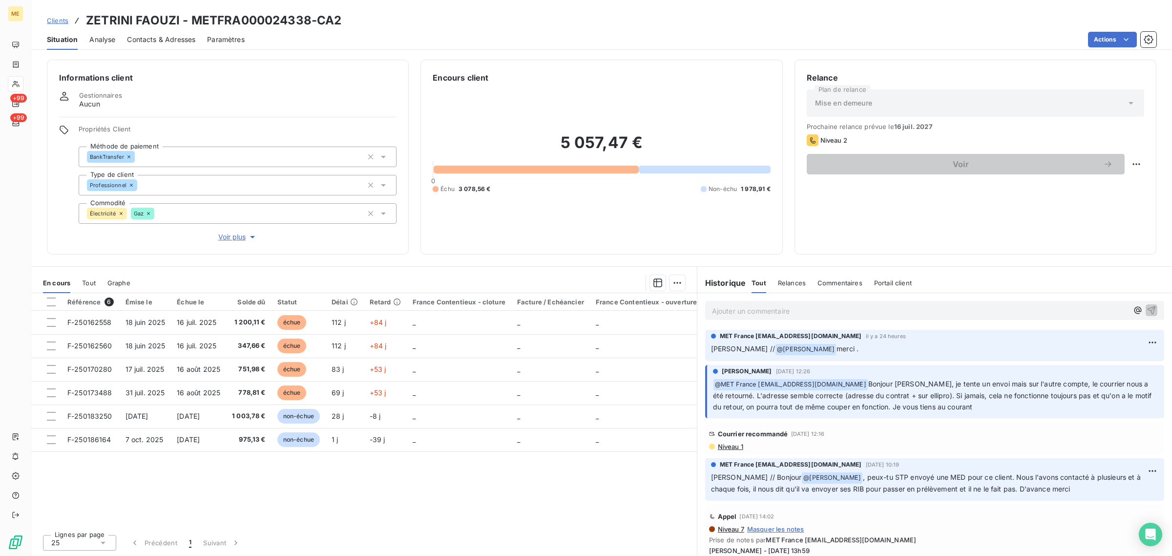
click at [59, 26] on div "Clients ZETRINI FAOUZI - METFRA000024338-CA2" at bounding box center [194, 21] width 294 height 18
click at [53, 22] on span "Clients" at bounding box center [57, 21] width 21 height 8
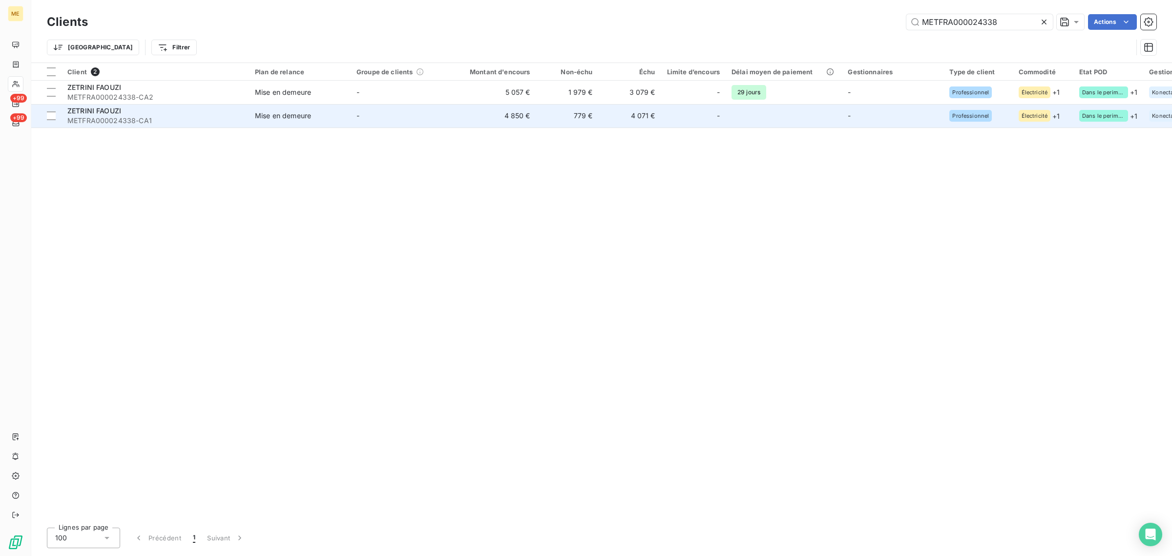
click at [486, 118] on td "4 850 €" at bounding box center [494, 115] width 84 height 23
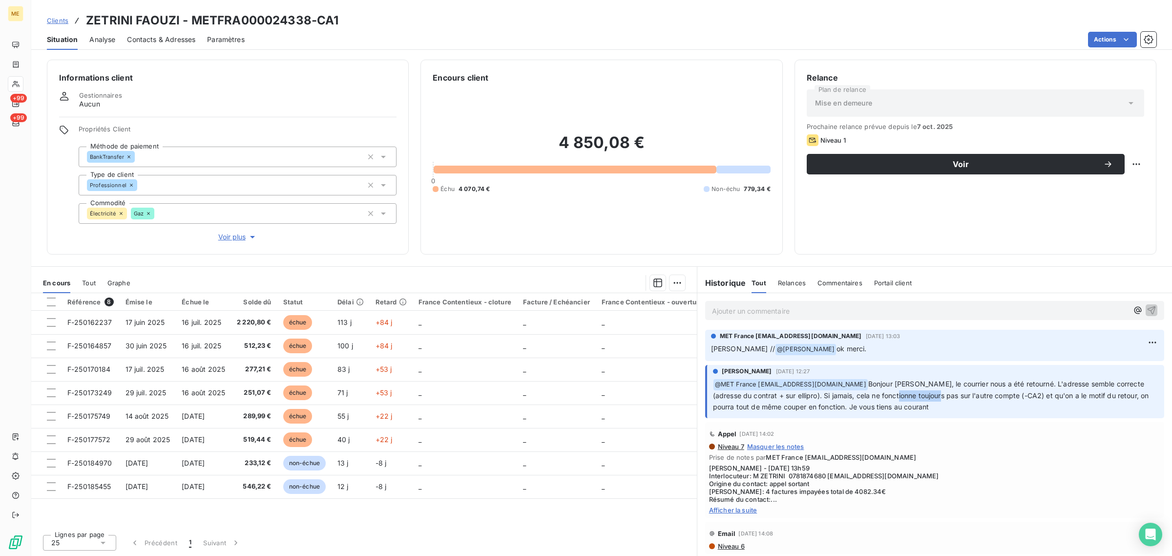
drag, startPoint x: 930, startPoint y: 391, endPoint x: 887, endPoint y: 395, distance: 43.7
click at [887, 396] on span "Bonjour Sylvain, le courrier nous a été retourné. L'adresse semble correcte (ad…" at bounding box center [932, 394] width 438 height 31
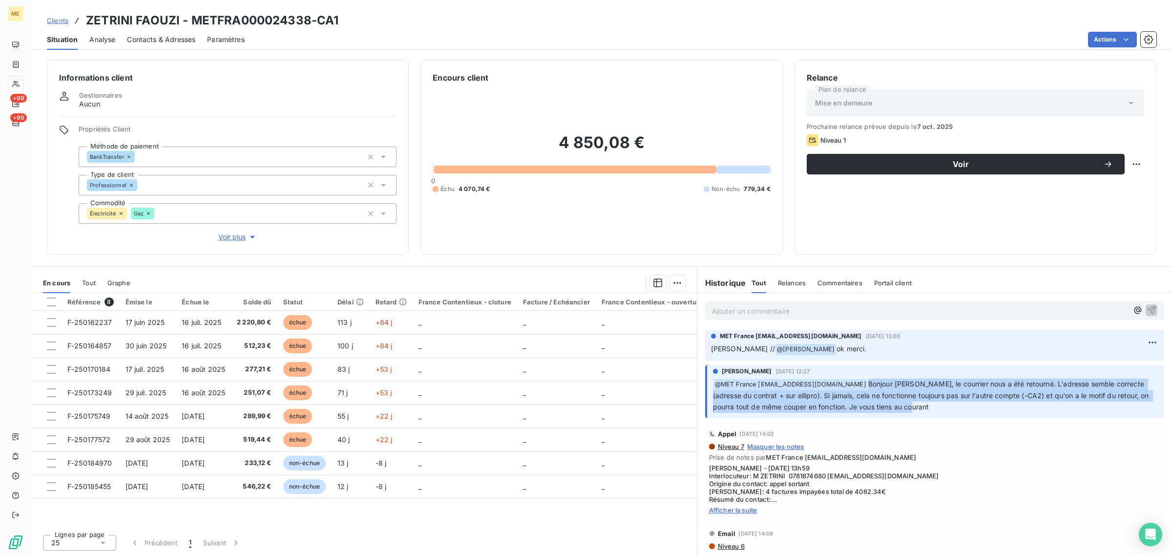
drag, startPoint x: 925, startPoint y: 409, endPoint x: 869, endPoint y: 382, distance: 62.0
click at [869, 382] on p "﻿ @ MET France met-france@recouvrement.met.com Bonjour Sylvain, le courrier nou…" at bounding box center [935, 395] width 445 height 34
click at [917, 408] on p "﻿ @ MET France met-france@recouvrement.met.com Bonjour Sylvain, le courrier nou…" at bounding box center [935, 395] width 445 height 34
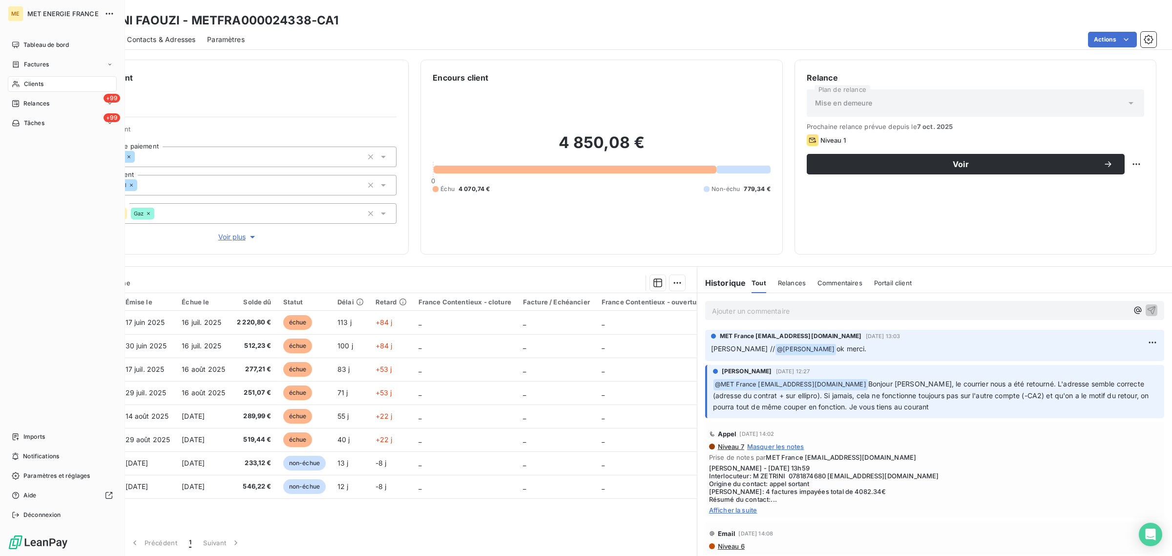
click at [28, 84] on span "Clients" at bounding box center [34, 84] width 20 height 9
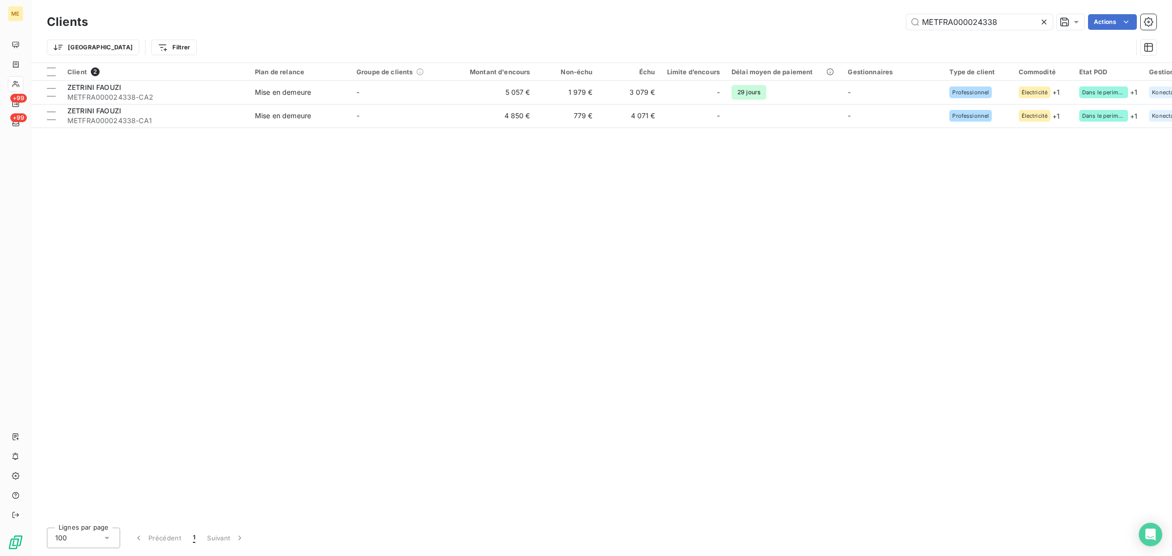
drag, startPoint x: 1031, startPoint y: 21, endPoint x: 784, endPoint y: 41, distance: 247.8
click at [785, 41] on div "Clients METFRA000024338 Actions Trier Filtrer" at bounding box center [601, 37] width 1109 height 51
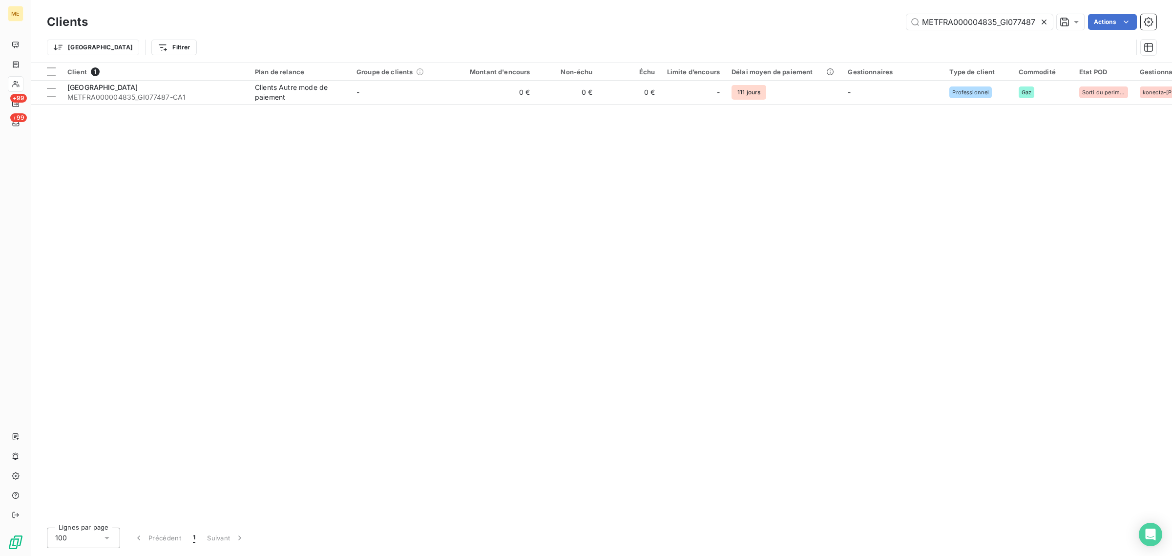
type input "METFRA000004835_GI077487"
click at [486, 115] on div "Client 1 Plan de relance Groupe de clients Montant d'encours Non-échu Échu Limi…" at bounding box center [601, 291] width 1140 height 456
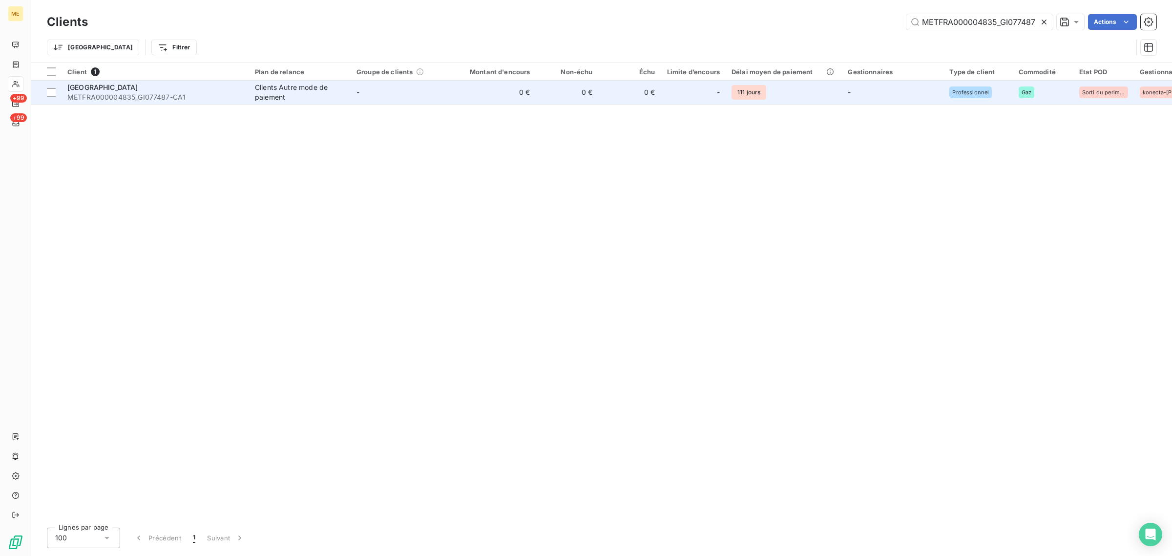
click at [475, 101] on td "0 €" at bounding box center [494, 92] width 84 height 23
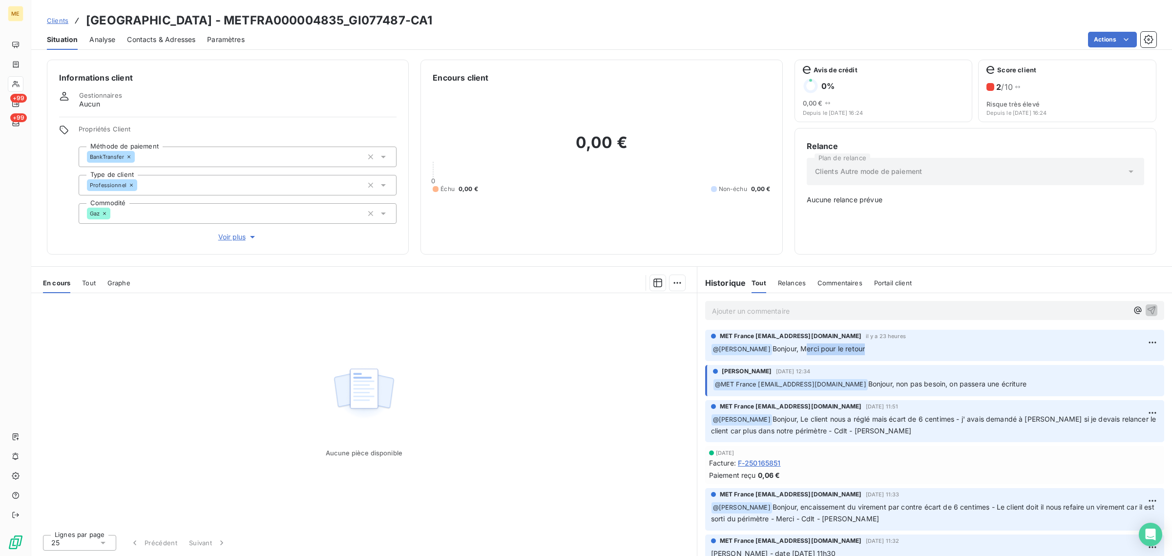
click at [880, 349] on p "﻿ @ Bélinda Thomont Bonjour, Merci pour le retour" at bounding box center [934, 349] width 447 height 12
click at [360, 359] on div "Aucune pièce disponible" at bounding box center [363, 409] width 665 height 233
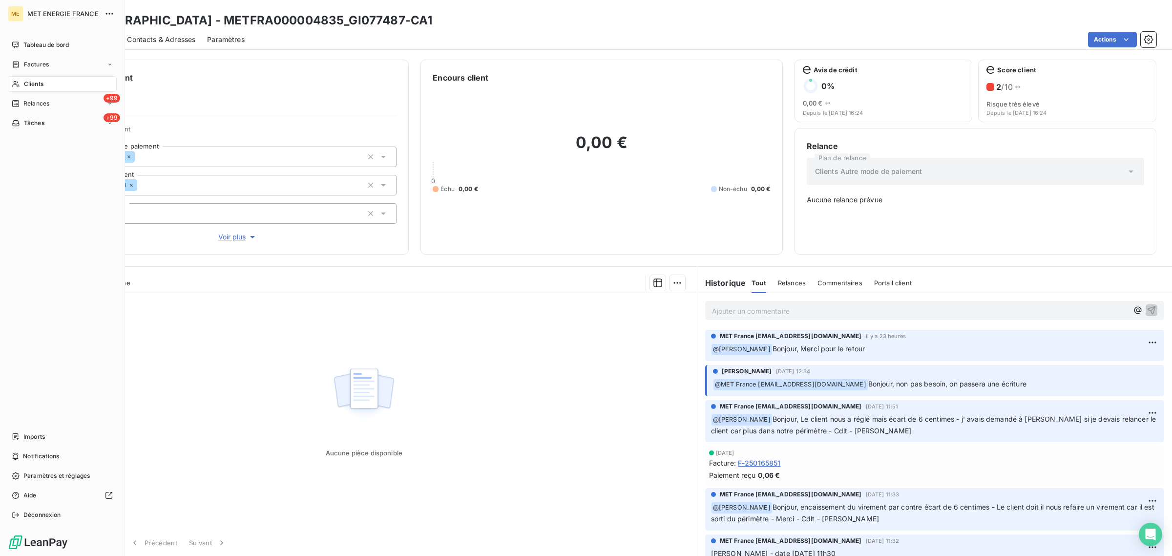
drag, startPoint x: 22, startPoint y: 83, endPoint x: 53, endPoint y: 84, distance: 30.3
click at [23, 83] on div "Clients" at bounding box center [62, 84] width 109 height 16
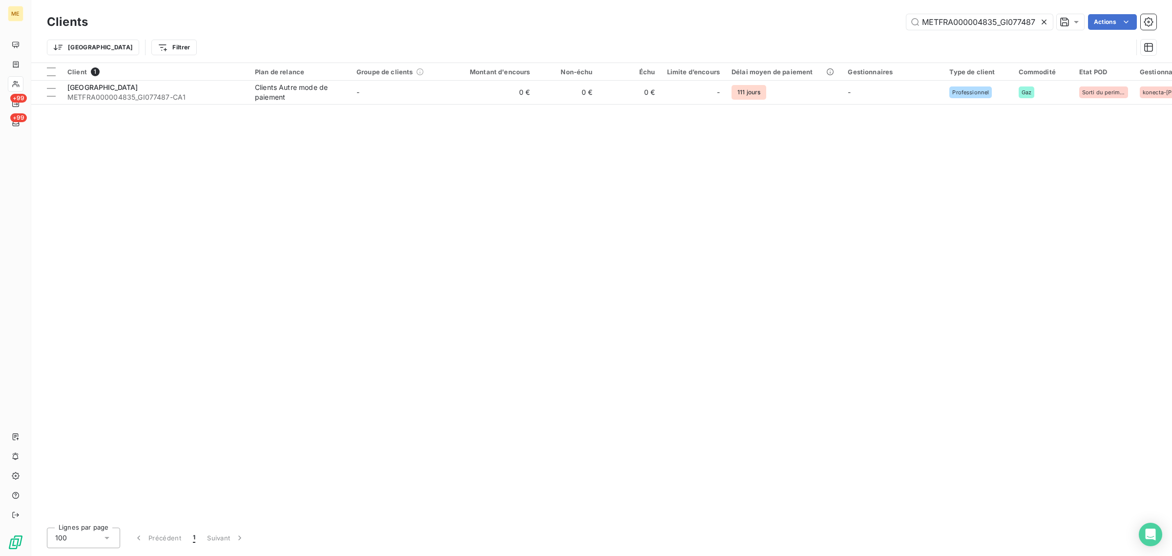
click at [1048, 23] on div at bounding box center [1046, 22] width 14 height 16
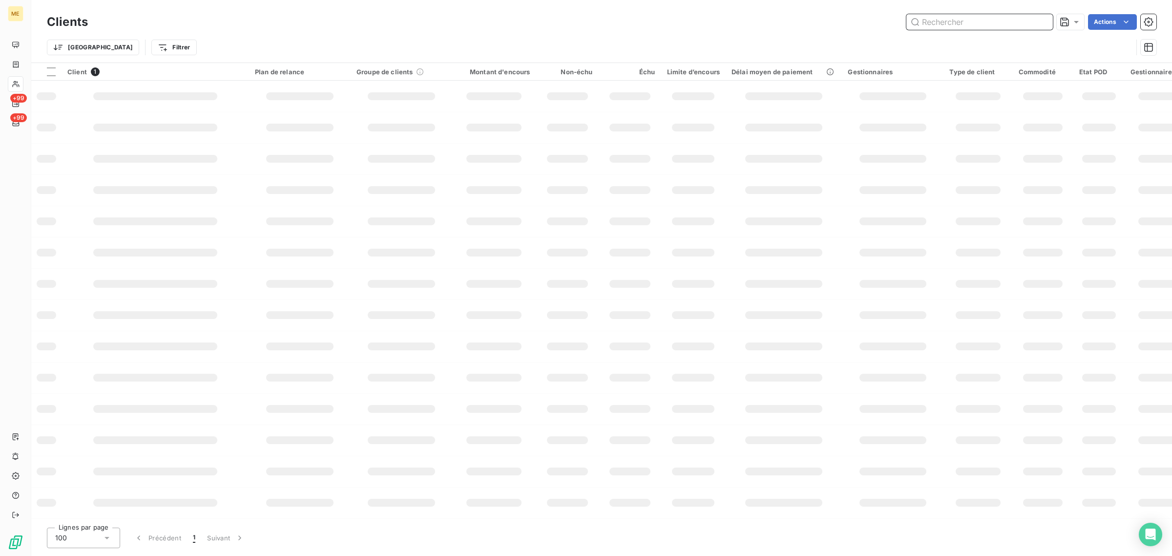
click at [1011, 22] on input "text" at bounding box center [979, 22] width 146 height 16
paste input "METFRA000000765_GI034569"
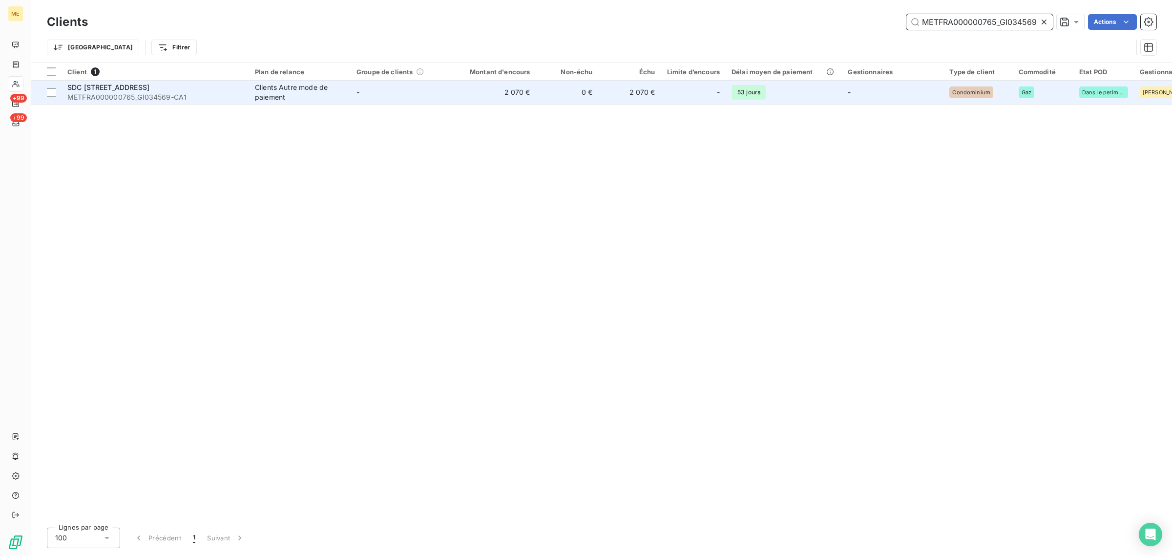
type input "METFRA000000765_GI034569"
click at [560, 92] on td "0 €" at bounding box center [567, 92] width 62 height 23
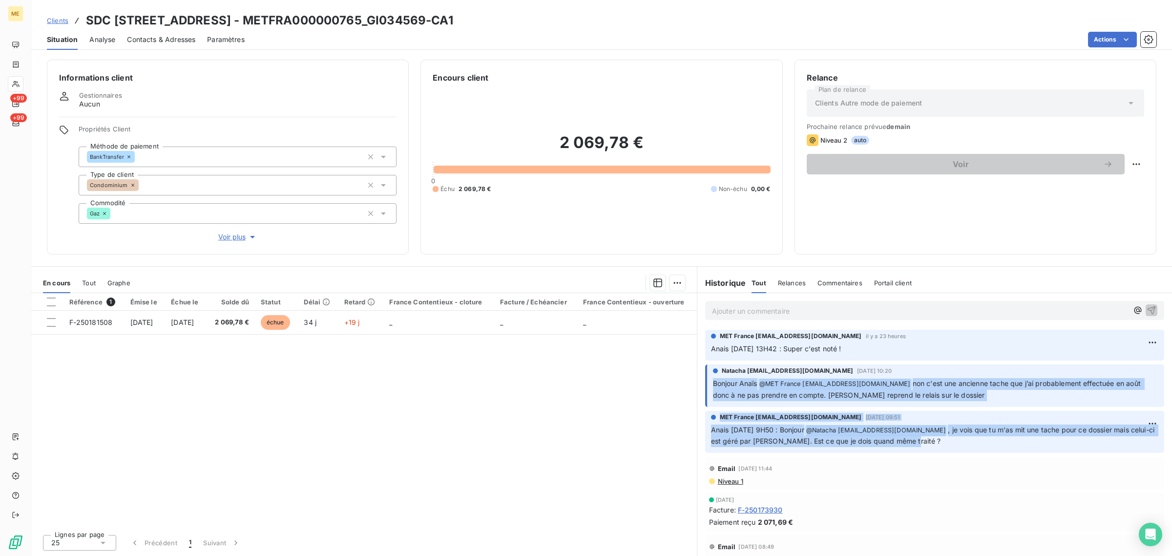
drag, startPoint x: 938, startPoint y: 442, endPoint x: 703, endPoint y: 384, distance: 242.5
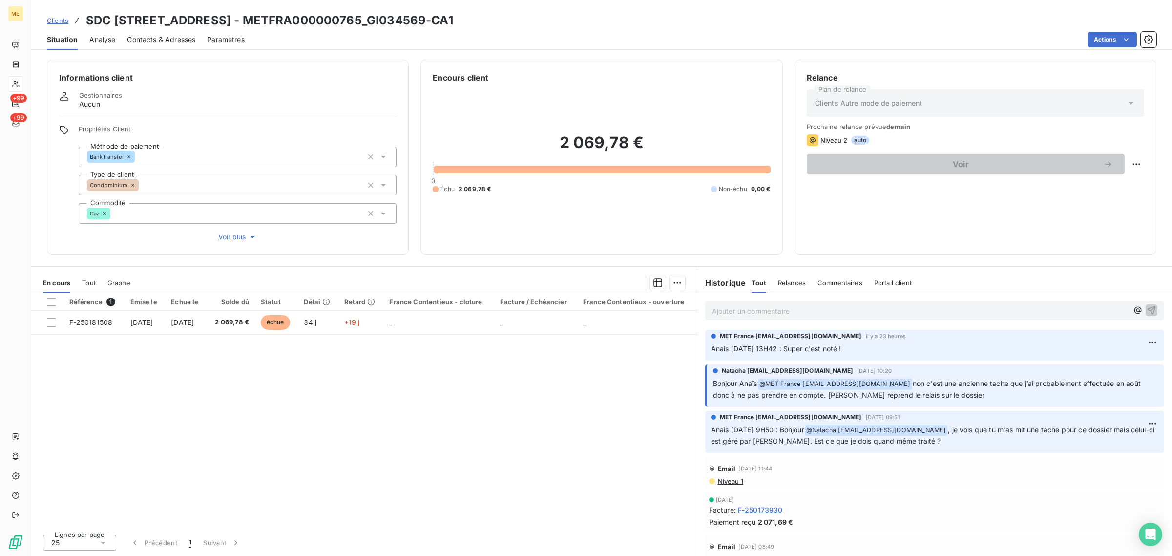
click at [864, 348] on p "Anais 07/10/2025 - 13H42 : Super c'est noté !" at bounding box center [934, 348] width 447 height 11
drag, startPoint x: 880, startPoint y: 350, endPoint x: 711, endPoint y: 351, distance: 168.9
click at [711, 351] on p "Anais 07/10/2025 - 13H42 : Super c'est noté !" at bounding box center [934, 348] width 447 height 11
click at [923, 438] on p "Anais 07/10/2025 - 9H50 : Bonjour @ Natacha natacha.procter@met.com , je vois q…" at bounding box center [934, 435] width 447 height 23
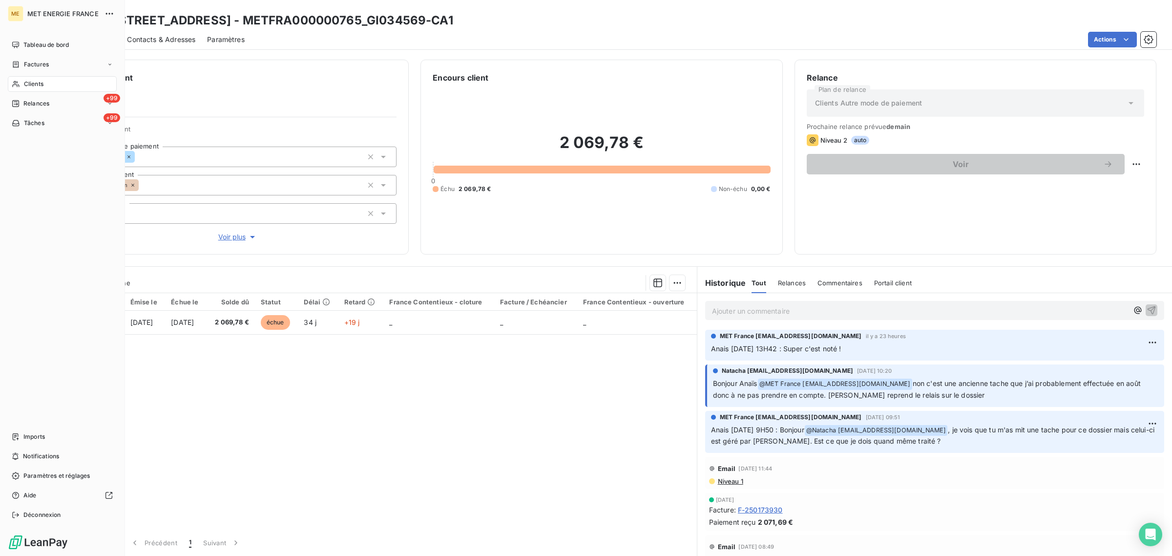
click at [10, 83] on div "Clients" at bounding box center [62, 84] width 109 height 16
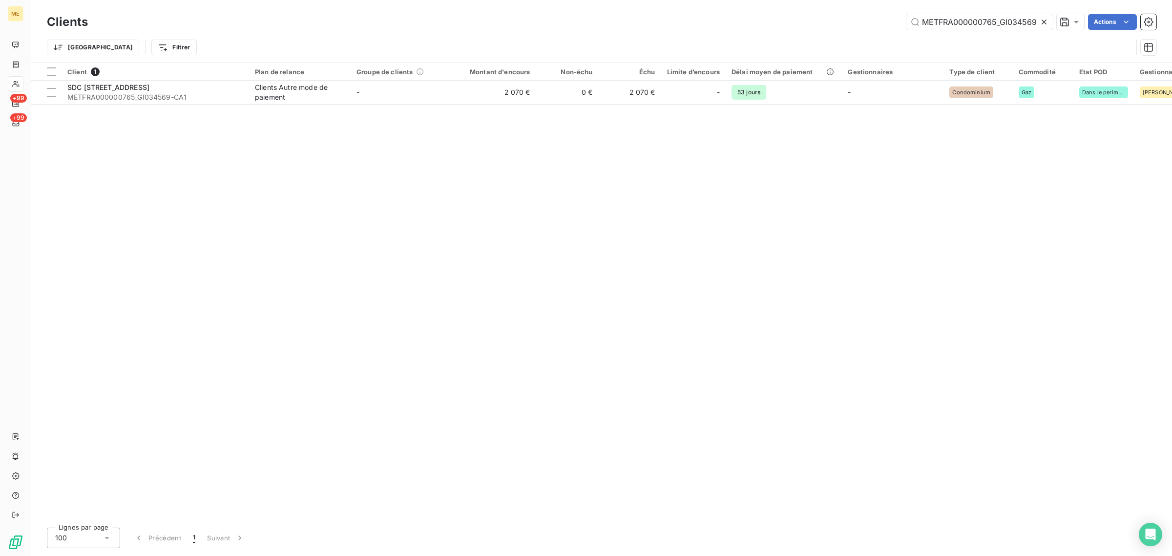
click at [1044, 22] on icon at bounding box center [1043, 22] width 5 height 5
click at [985, 18] on input "text" at bounding box center [979, 22] width 146 height 16
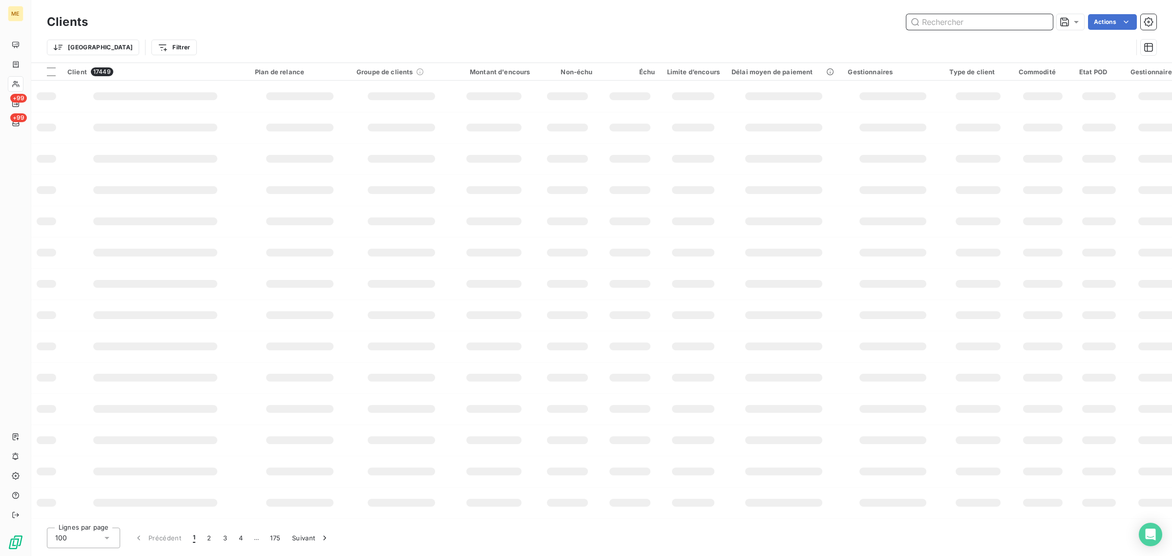
paste input "METFRA000006345_06309406563681"
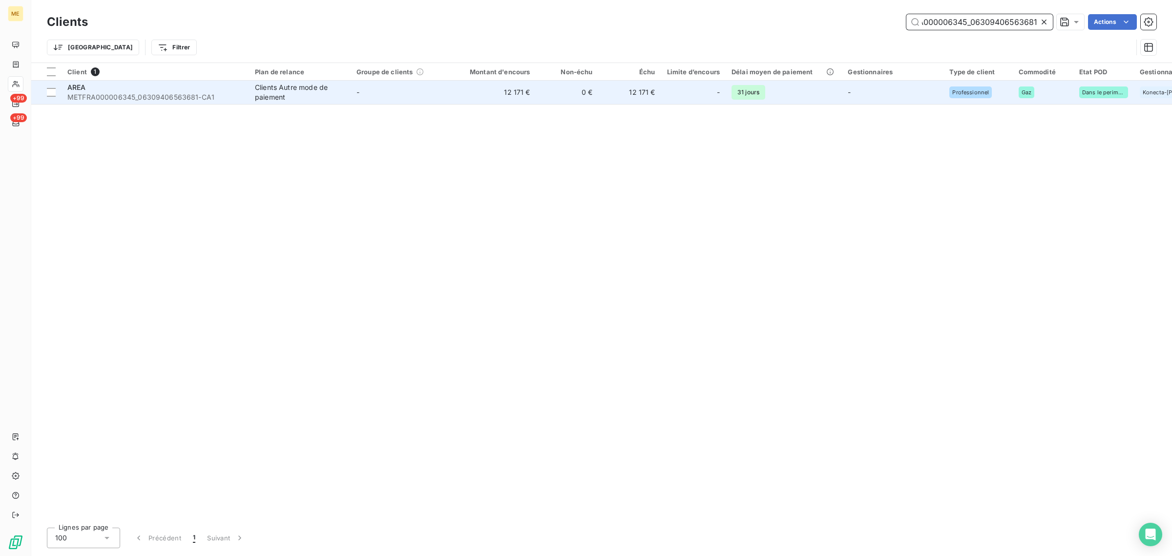
type input "METFRA000006345_06309406563681"
click at [398, 84] on td "-" at bounding box center [402, 92] width 102 height 23
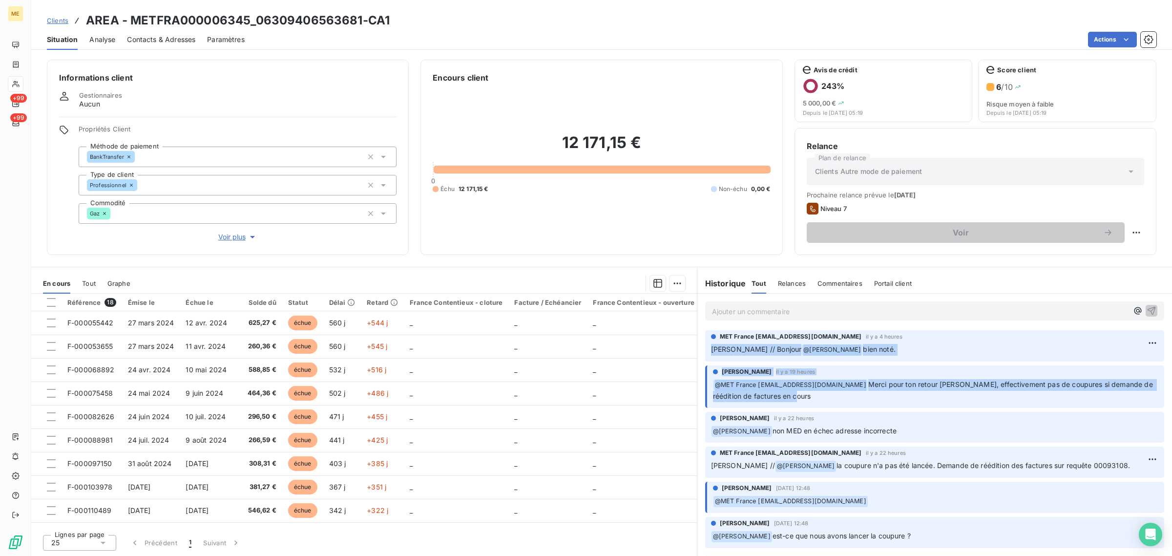
drag, startPoint x: 705, startPoint y: 348, endPoint x: 868, endPoint y: 395, distance: 169.5
click at [831, 398] on p "﻿ @ MET France met-france@recouvrement.met.com Merci pour ton retour Sylvain, e…" at bounding box center [935, 390] width 445 height 23
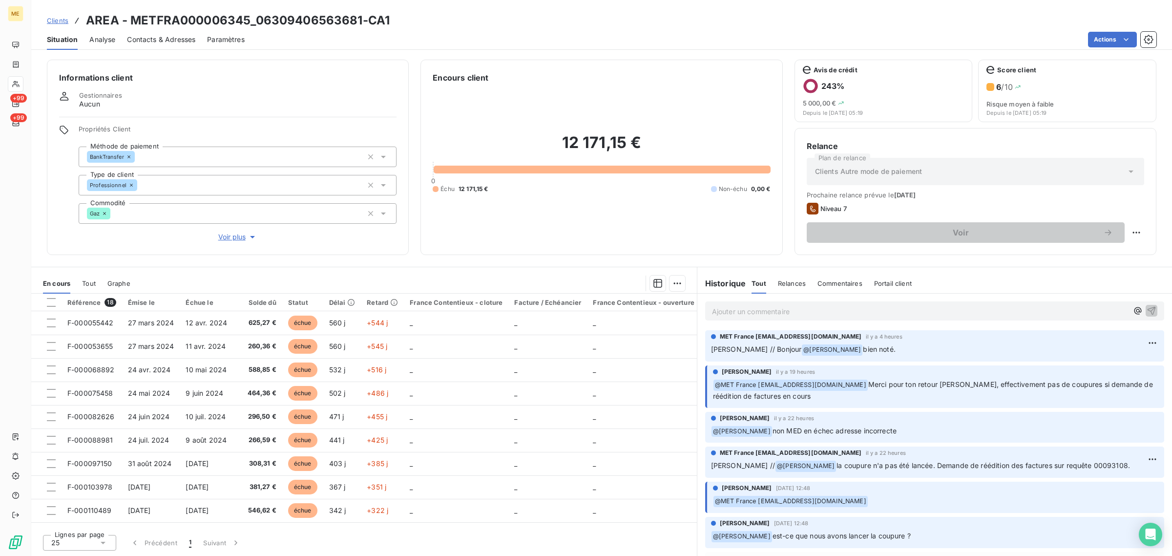
drag, startPoint x: 711, startPoint y: 352, endPoint x: 871, endPoint y: 354, distance: 160.6
click at [871, 354] on p "Sylvain // Bonjour @ Bélinda Thomont bien noté." at bounding box center [934, 350] width 447 height 12
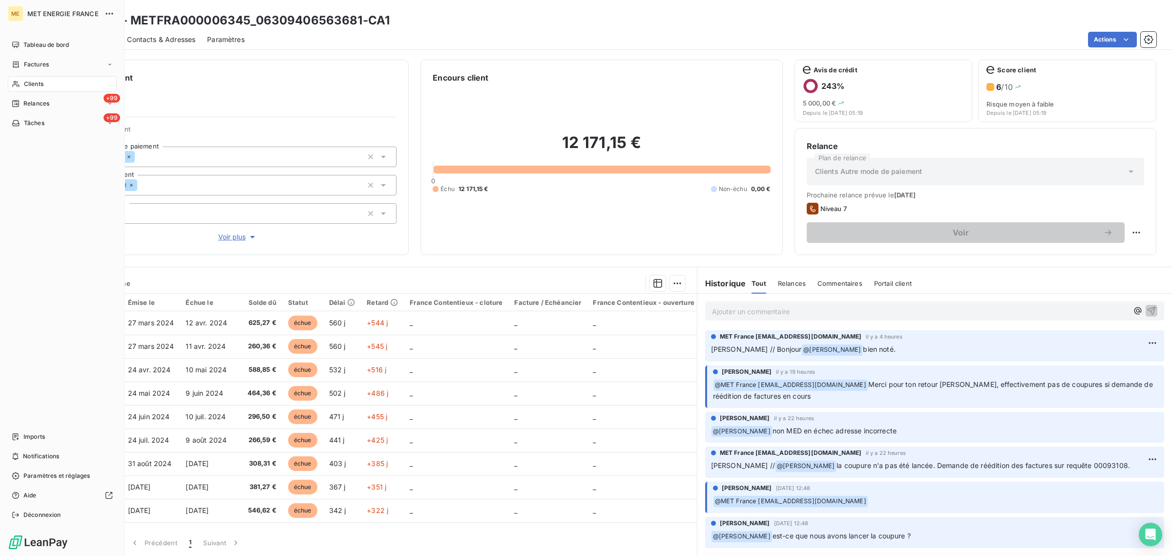
click at [24, 80] on span "Clients" at bounding box center [34, 84] width 20 height 9
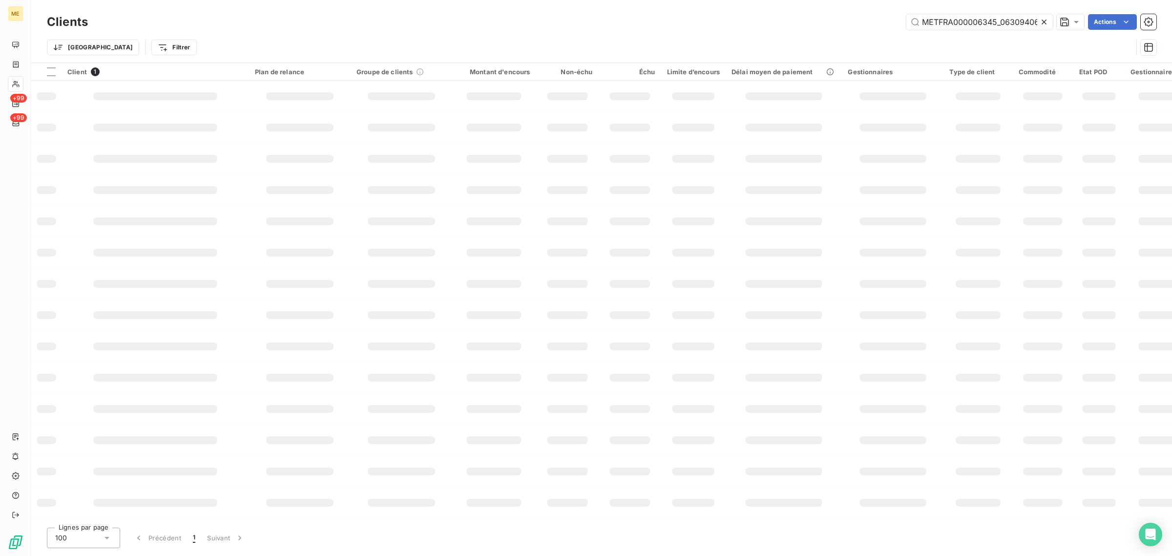
scroll to position [0, 30]
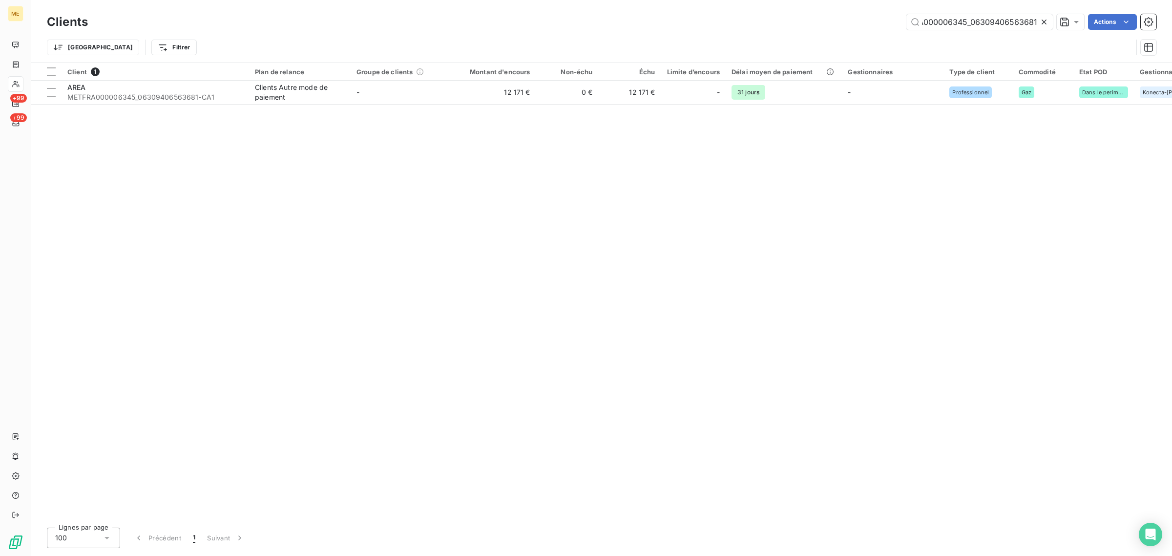
click at [1046, 20] on icon at bounding box center [1044, 22] width 10 height 10
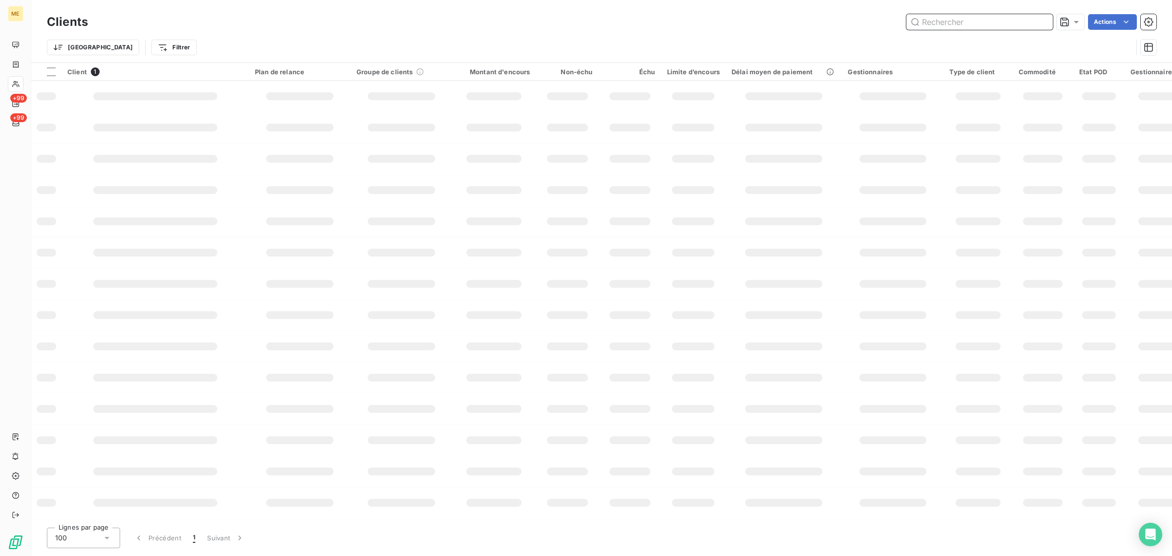
click at [955, 16] on input "text" at bounding box center [979, 22] width 146 height 16
paste input "METFRA000000122_17972214152592"
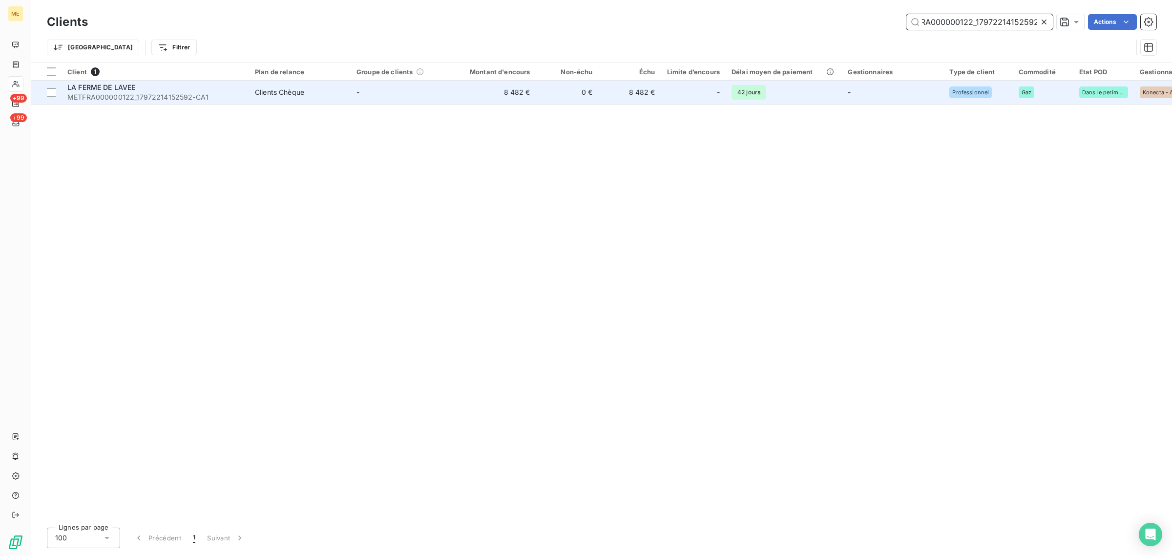
type input "METFRA000000122_17972214152592"
click at [453, 84] on td "8 482 €" at bounding box center [494, 92] width 84 height 23
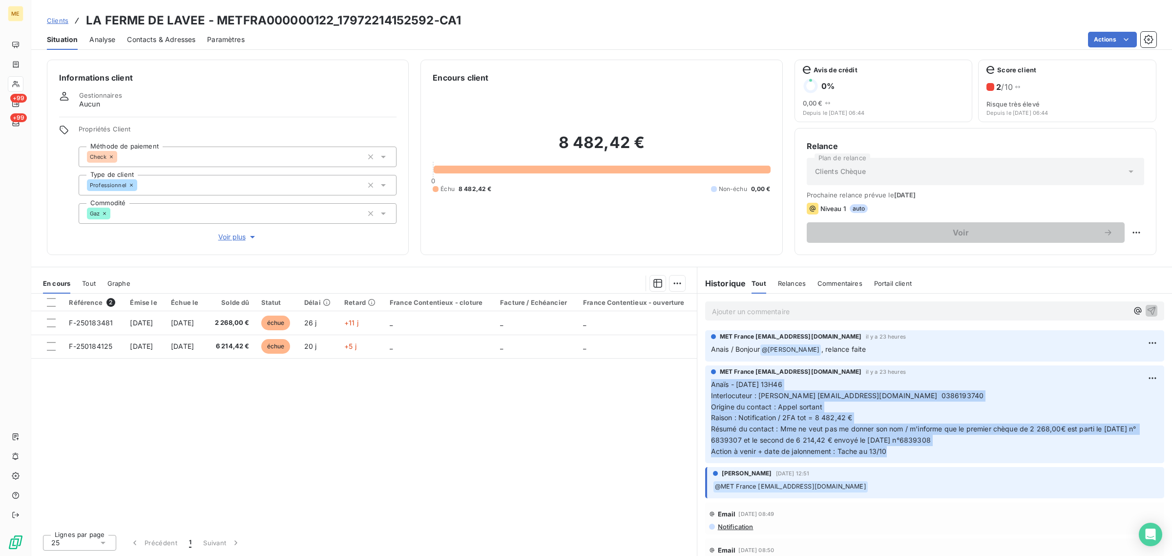
drag, startPoint x: 891, startPoint y: 449, endPoint x: 697, endPoint y: 388, distance: 204.1
click at [697, 388] on div "MET France met-france@recouvrement.met.com il y a 23 heures Anaïs - 07/10/2025 …" at bounding box center [934, 414] width 474 height 102
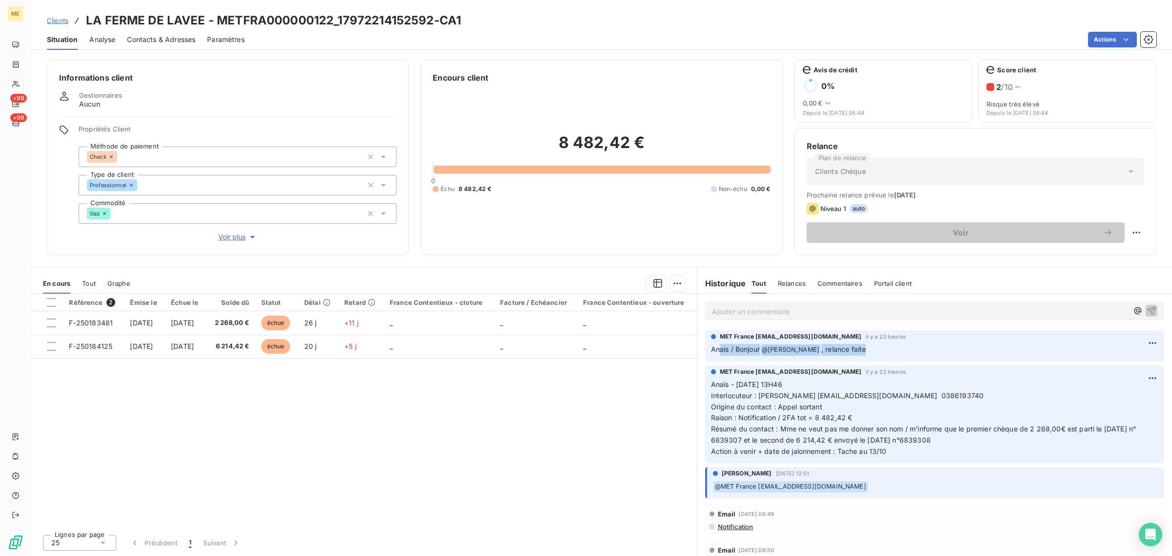
drag, startPoint x: 721, startPoint y: 344, endPoint x: 888, endPoint y: 346, distance: 167.9
click at [887, 346] on p "Anais / Bonjour @ Xavier Ruez , relance faite" at bounding box center [934, 350] width 447 height 12
click at [888, 346] on p "Anais / Bonjour @ Xavier Ruez , relance faite" at bounding box center [934, 350] width 447 height 12
drag, startPoint x: 817, startPoint y: 350, endPoint x: 723, endPoint y: 337, distance: 94.5
click at [723, 337] on div "MET France met-france@recouvrement.met.com il y a 23 heures Anais / Bonjour @ X…" at bounding box center [934, 343] width 447 height 23
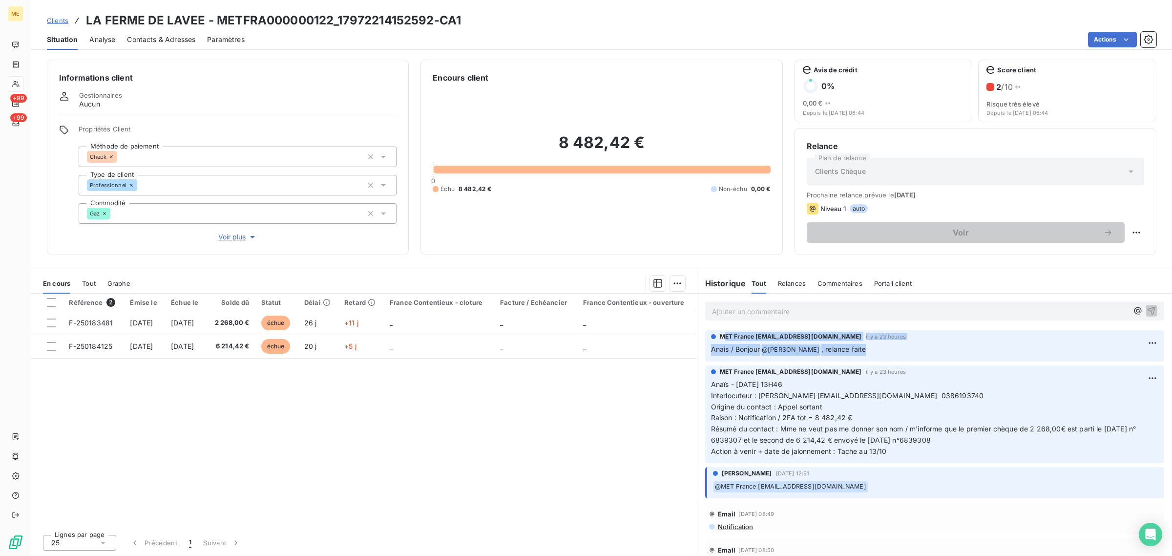
click at [723, 337] on span "MET France [EMAIL_ADDRESS][DOMAIN_NAME]" at bounding box center [791, 336] width 142 height 9
drag, startPoint x: 862, startPoint y: 352, endPoint x: 713, endPoint y: 333, distance: 150.5
click at [713, 333] on div "MET France met-france@recouvrement.met.com il y a 23 heures Anais / Bonjour @ X…" at bounding box center [934, 343] width 447 height 23
click at [892, 369] on span "il y a 23 heures" at bounding box center [886, 372] width 40 height 6
drag, startPoint x: 853, startPoint y: 356, endPoint x: 726, endPoint y: 335, distance: 129.1
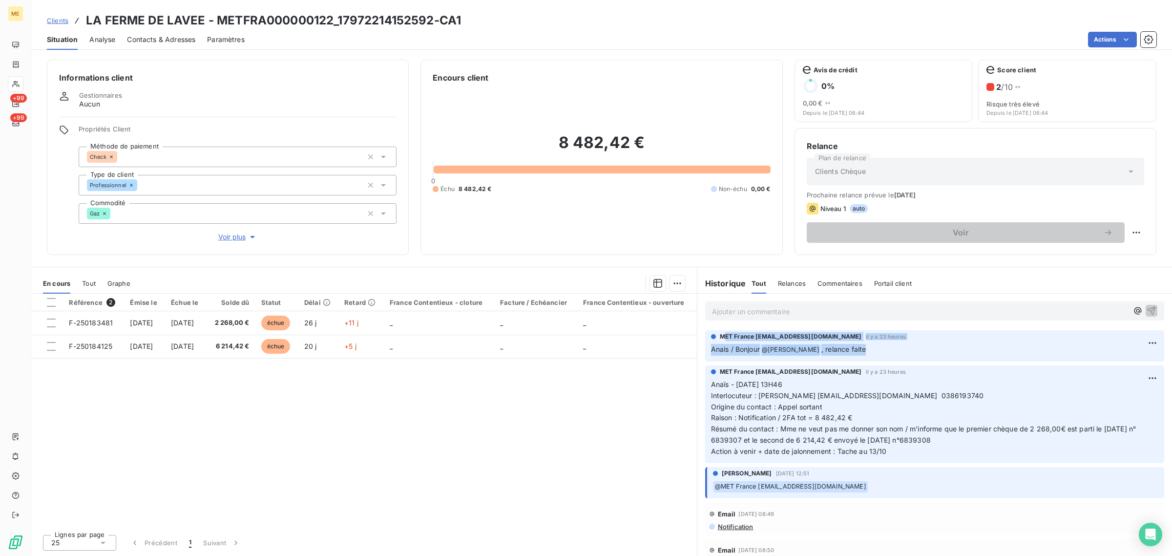
click at [726, 335] on div "MET France met-france@recouvrement.met.com il y a 23 heures Anais / Bonjour @ X…" at bounding box center [934, 345] width 459 height 31
click at [877, 355] on p "Anais / Bonjour @ Xavier Ruez , relance faite" at bounding box center [934, 350] width 447 height 12
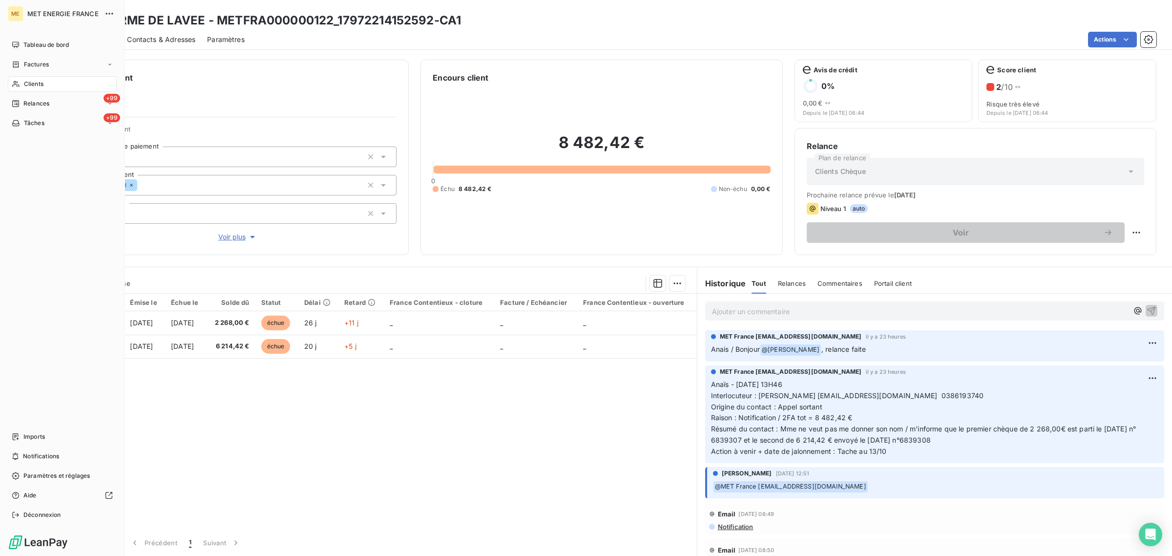
click at [16, 77] on div "Clients" at bounding box center [62, 84] width 109 height 16
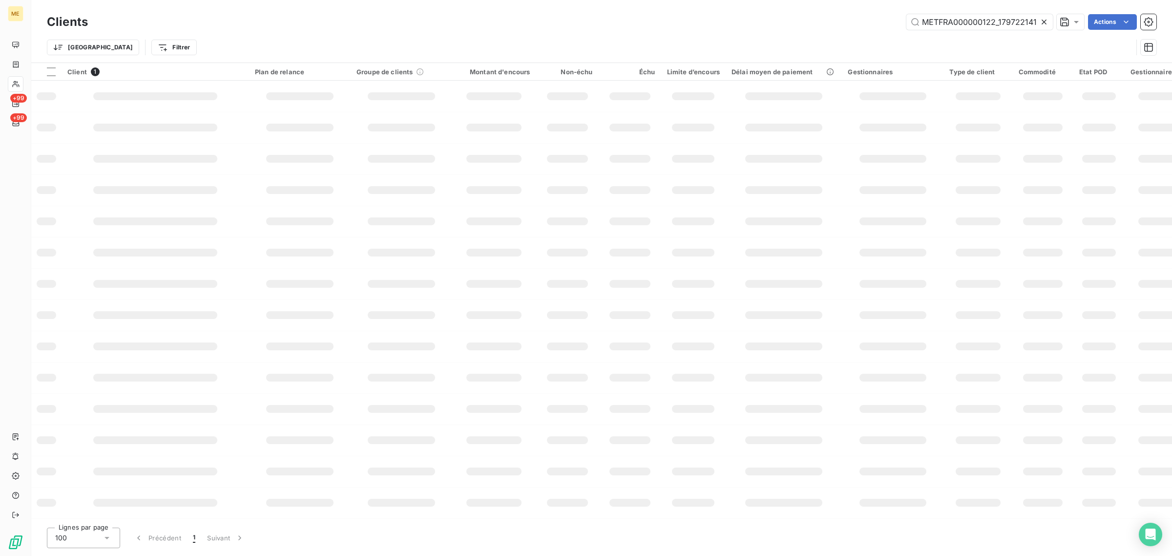
scroll to position [0, 22]
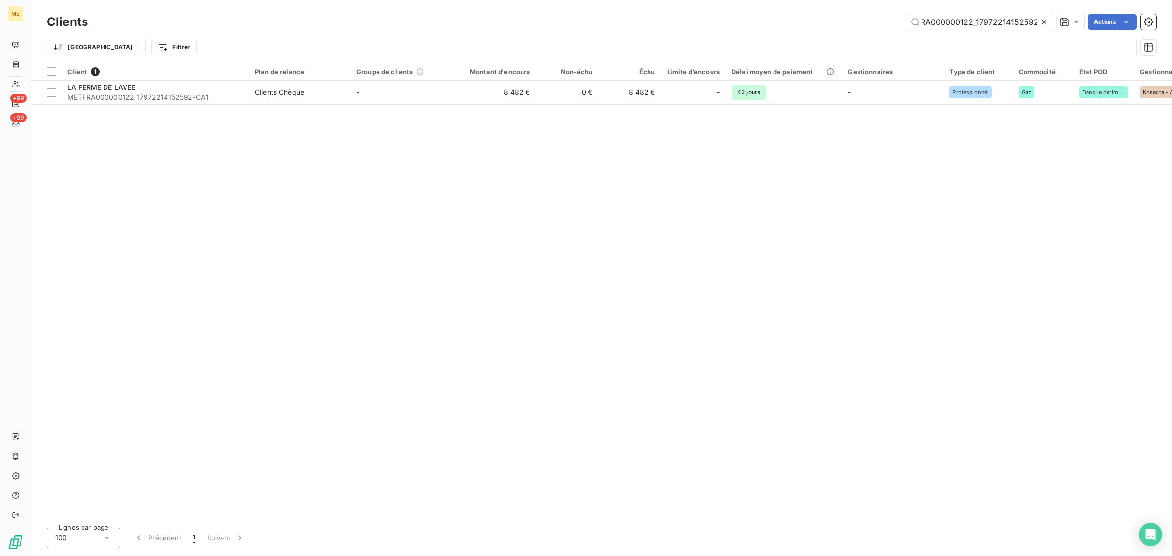
click at [1048, 21] on div at bounding box center [1046, 22] width 14 height 16
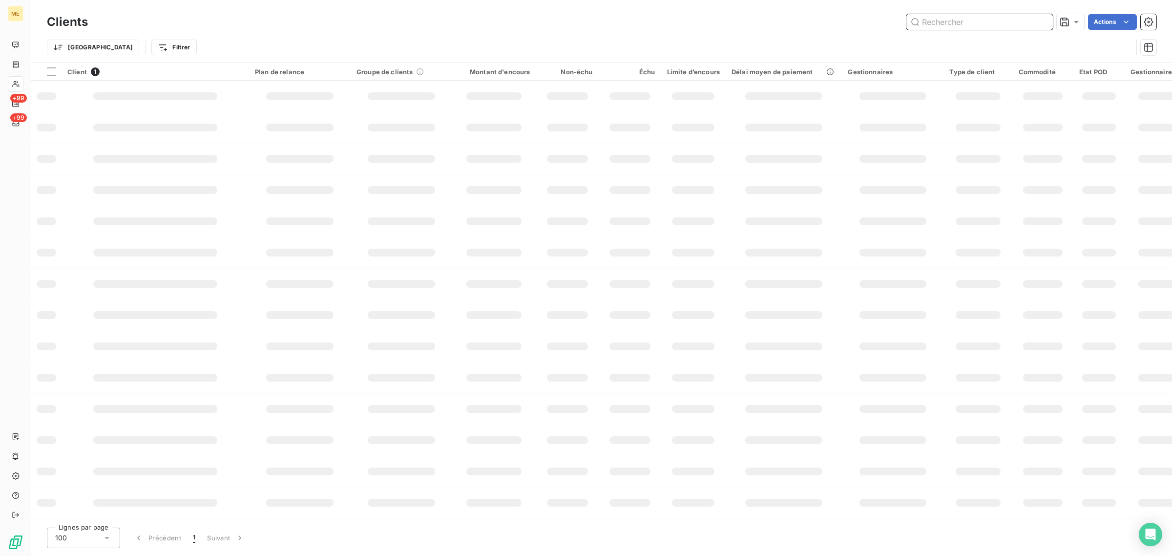
click at [985, 25] on input "text" at bounding box center [979, 22] width 146 height 16
paste input "METFRA000007982_09334587525081"
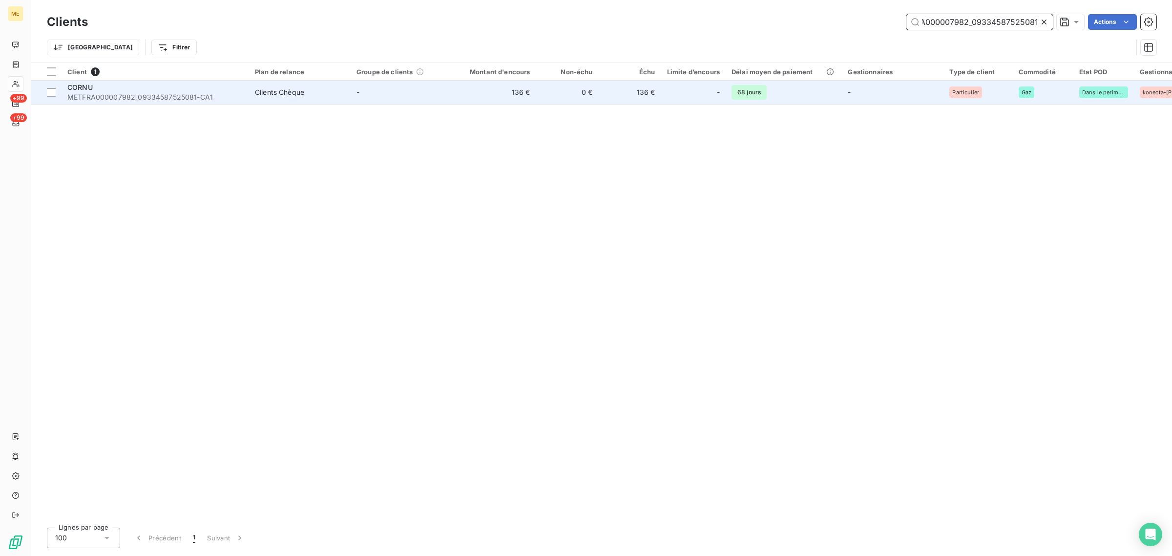
type input "METFRA000007982_09334587525081"
click at [499, 89] on td "136 €" at bounding box center [494, 92] width 84 height 23
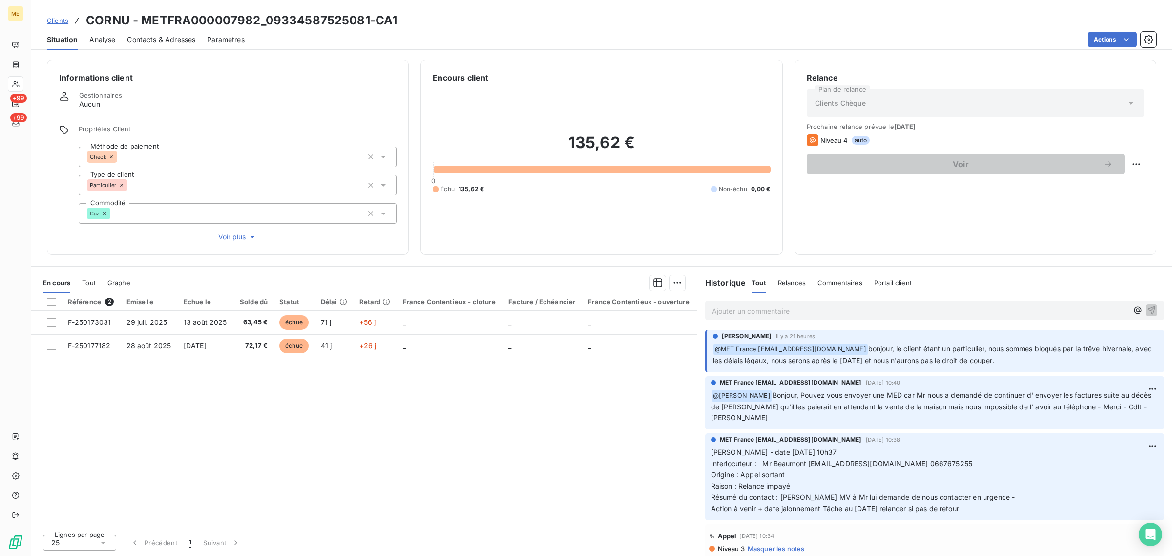
drag, startPoint x: 983, startPoint y: 509, endPoint x: 718, endPoint y: 448, distance: 271.6
click at [718, 448] on p "Valérie - date 07/10/2025 10h37 Interlocuteur : Mr Beaumont beaumonteric4449@gm…" at bounding box center [934, 480] width 447 height 67
drag, startPoint x: 764, startPoint y: 396, endPoint x: 919, endPoint y: 396, distance: 154.7
click at [919, 396] on span "Bonjour, Pouvez vous envoyer une MED car Mr nous a demandé de continuer d' envo…" at bounding box center [932, 406] width 442 height 31
drag, startPoint x: 938, startPoint y: 352, endPoint x: 1019, endPoint y: 364, distance: 81.9
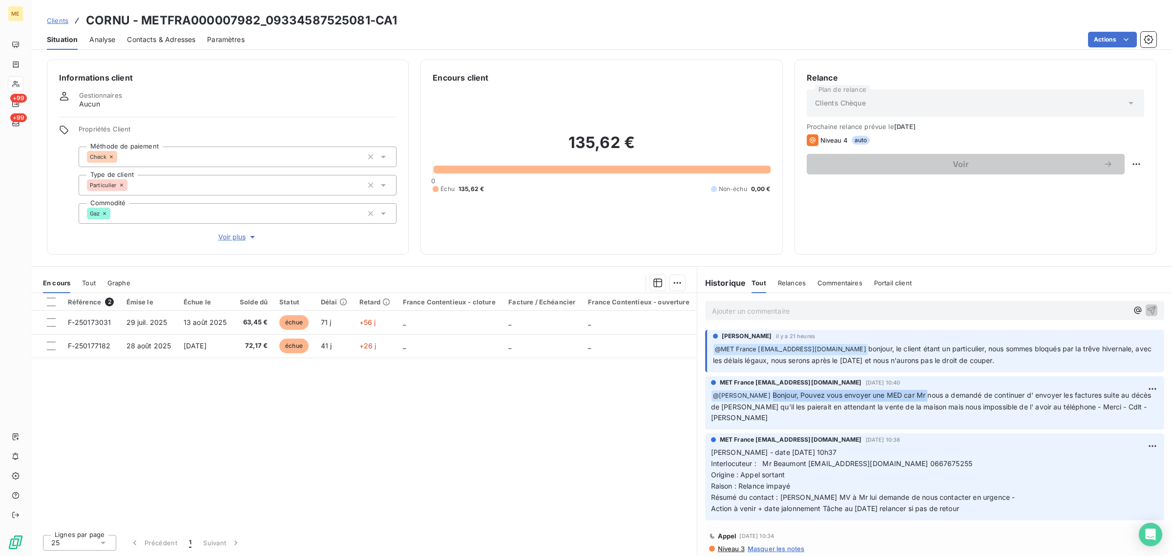
click at [1019, 365] on p "﻿ @ MET France met-france@recouvrement.met.com bonjour, le client étant un part…" at bounding box center [935, 354] width 445 height 23
click at [450, 439] on div "Référence 2 Émise le Échue le Solde dû Statut Délai Retard France Contentieux -…" at bounding box center [363, 409] width 665 height 233
click at [237, 240] on span "Voir plus" at bounding box center [237, 237] width 39 height 10
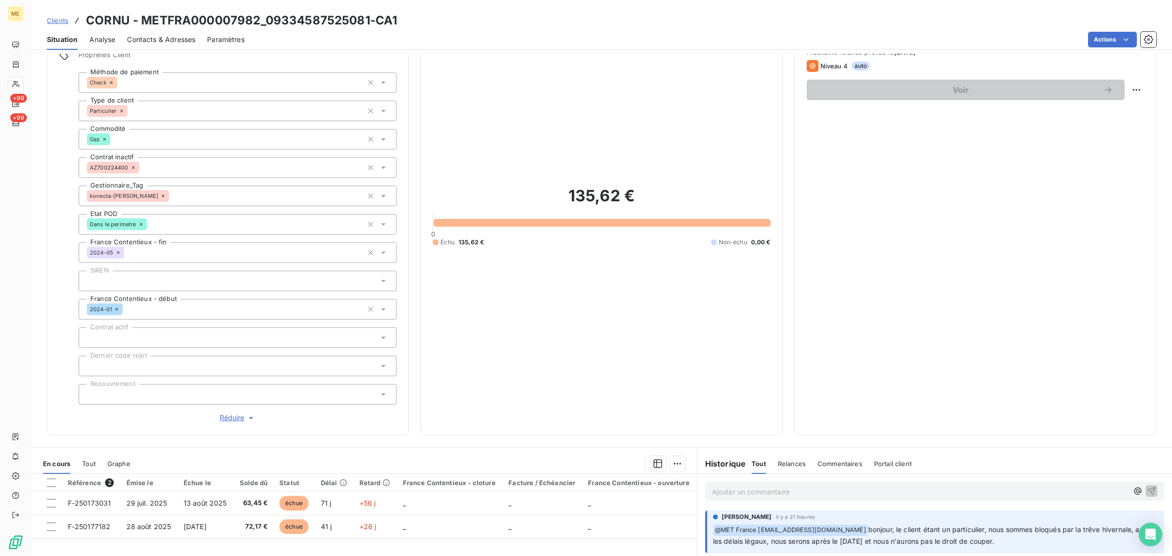
scroll to position [209, 0]
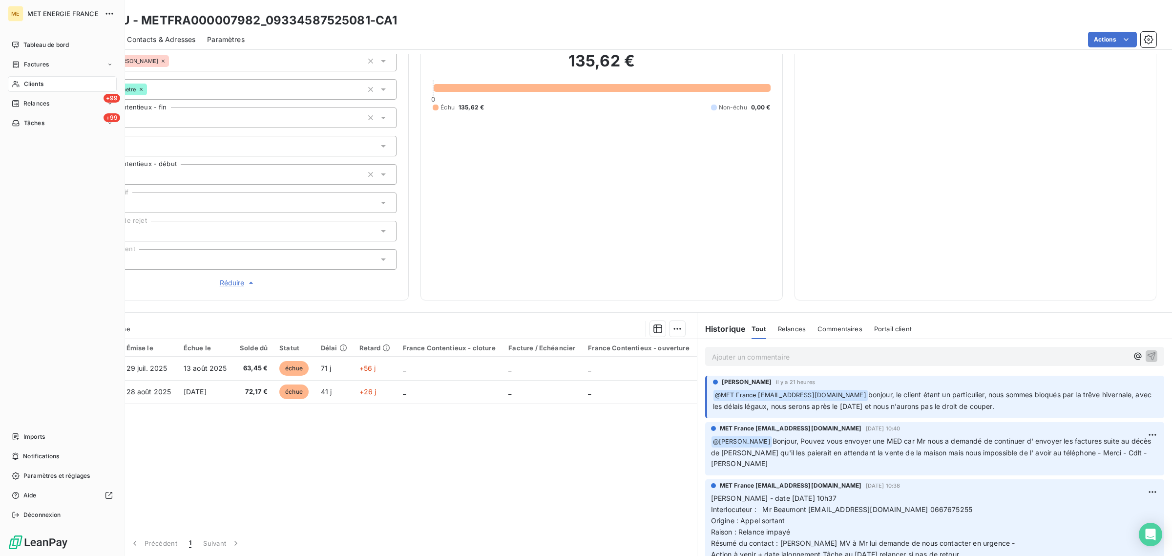
click at [15, 89] on div "Clients" at bounding box center [62, 84] width 109 height 16
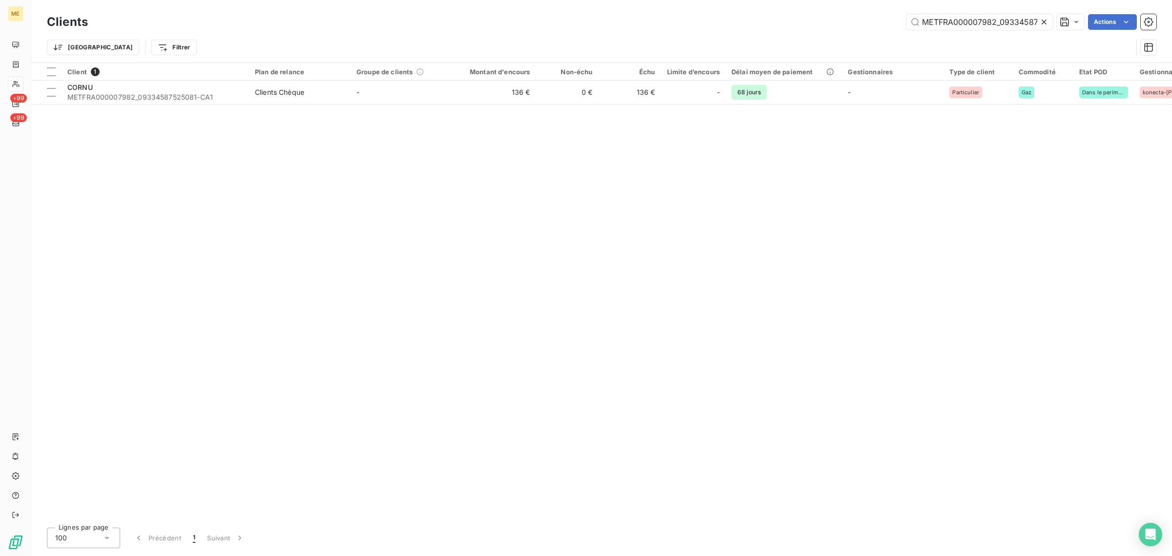
click at [1047, 20] on icon at bounding box center [1044, 22] width 10 height 10
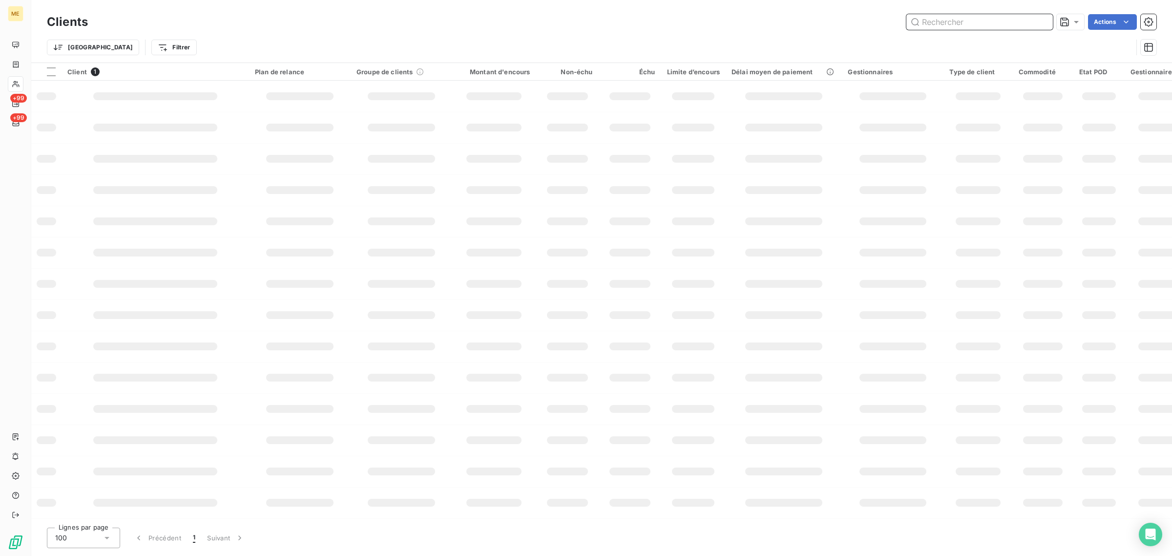
click at [994, 25] on input "text" at bounding box center [979, 22] width 146 height 16
paste input "METFRA000020012"
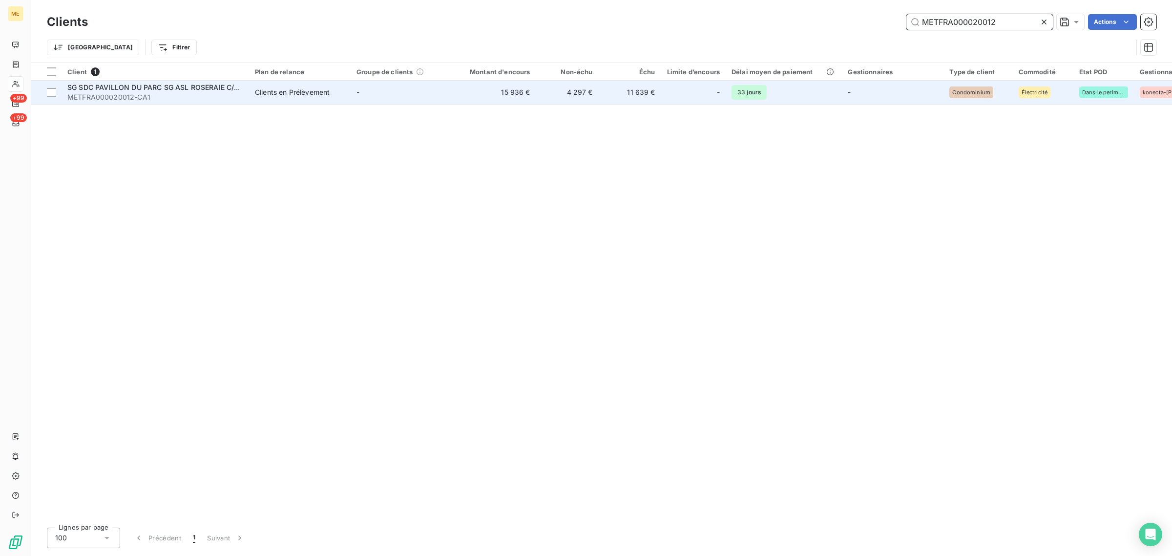
type input "METFRA000020012"
click at [389, 103] on td "-" at bounding box center [402, 92] width 102 height 23
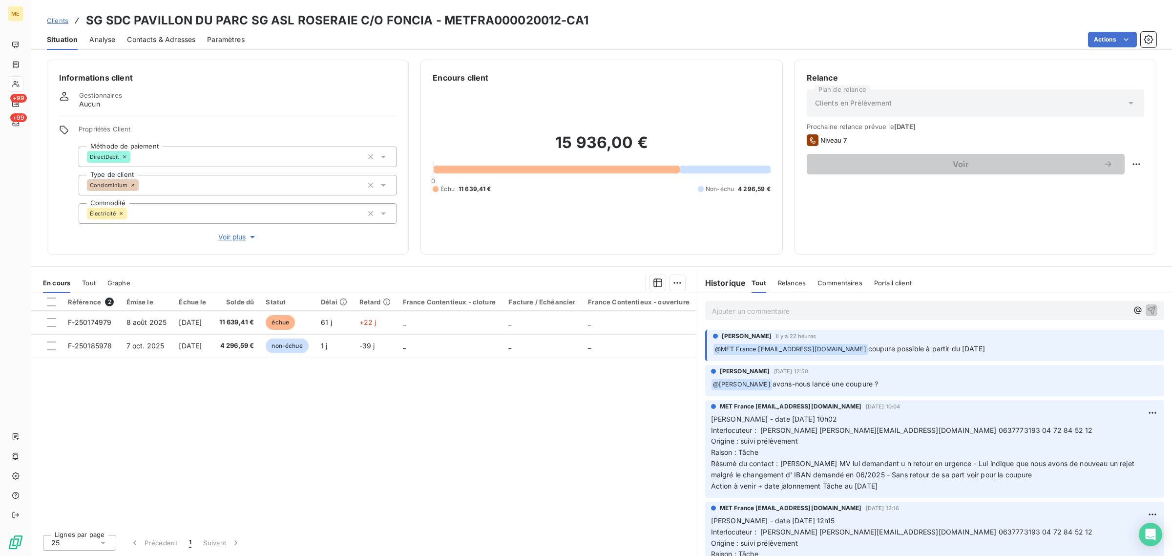
drag, startPoint x: 802, startPoint y: 386, endPoint x: 784, endPoint y: 386, distance: 18.1
click at [784, 386] on p "﻿ @ Amélie Matray avons-nous lancé une coupure ?" at bounding box center [934, 384] width 447 height 12
drag, startPoint x: 1006, startPoint y: 345, endPoint x: 891, endPoint y: 354, distance: 115.1
click at [891, 354] on p "﻿ @ MET France met-france@recouvrement.met.com coupure possible à partir du 17/…" at bounding box center [935, 349] width 445 height 12
drag, startPoint x: 876, startPoint y: 387, endPoint x: 748, endPoint y: 343, distance: 135.2
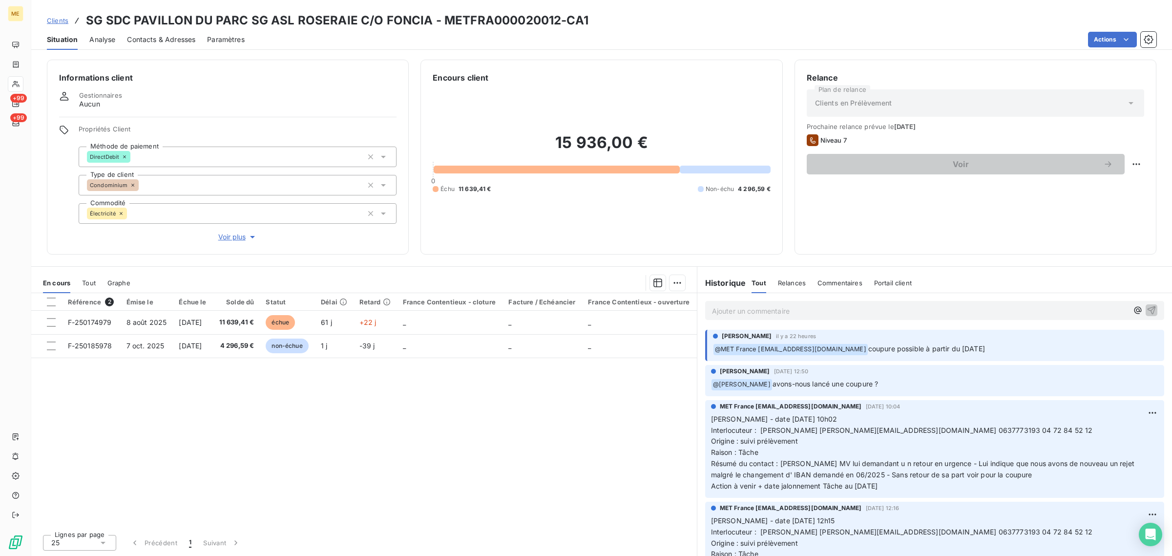
click at [880, 368] on div "Xavier Ruez 7 oct. 2025, 12:50" at bounding box center [934, 371] width 447 height 9
drag, startPoint x: 875, startPoint y: 389, endPoint x: 745, endPoint y: 335, distance: 140.3
click at [882, 360] on div "Amélie Matray il y a 22 heures ﻿ @ MET France met-france@recouvrement.met.com c…" at bounding box center [934, 345] width 474 height 35
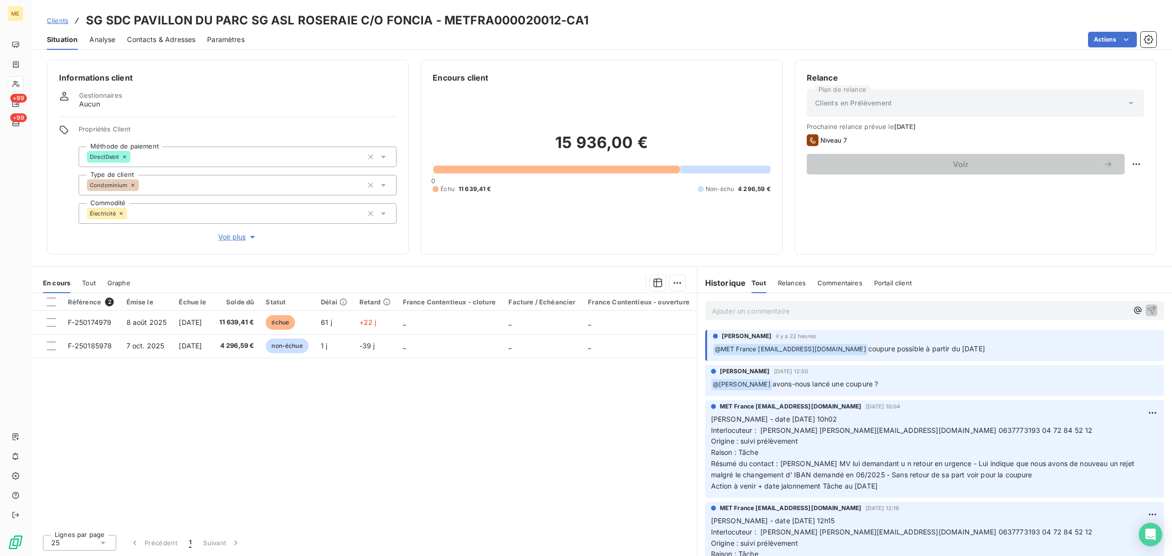
drag, startPoint x: 901, startPoint y: 346, endPoint x: 1037, endPoint y: 347, distance: 136.7
click at [1036, 346] on p "﻿ @ MET France met-france@recouvrement.met.com coupure possible à partir du 17/…" at bounding box center [935, 349] width 445 height 12
click at [1017, 351] on p "﻿ @ MET France met-france@recouvrement.met.com coupure possible à partir du 17/…" at bounding box center [935, 349] width 445 height 12
drag, startPoint x: 973, startPoint y: 351, endPoint x: 872, endPoint y: 350, distance: 101.1
click at [872, 350] on p "﻿ @ MET France met-france@recouvrement.met.com coupure possible à partir du 17/…" at bounding box center [935, 349] width 445 height 12
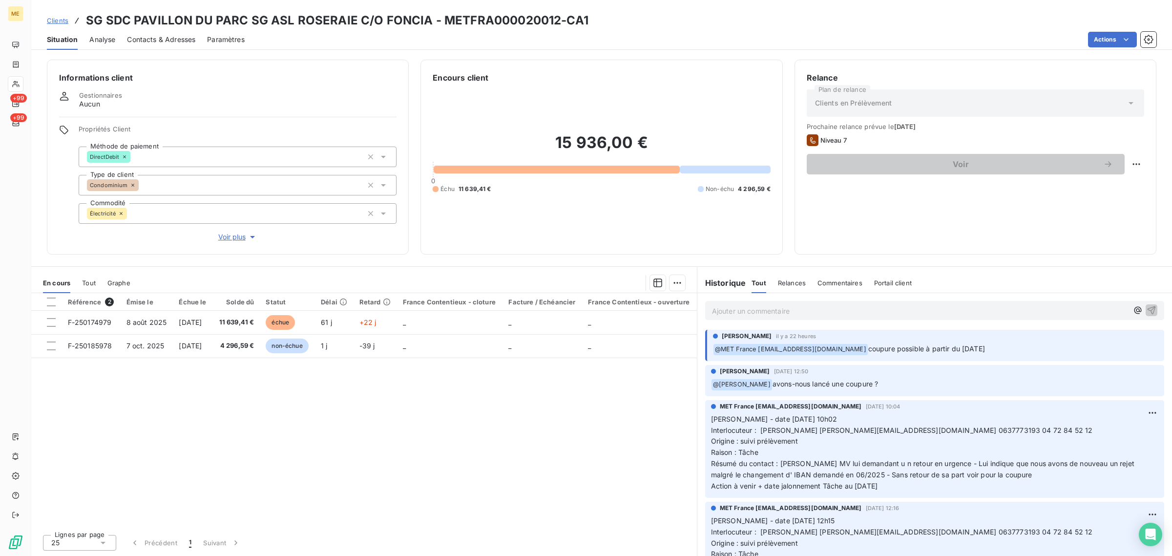
click at [221, 239] on span "Voir plus" at bounding box center [237, 237] width 39 height 10
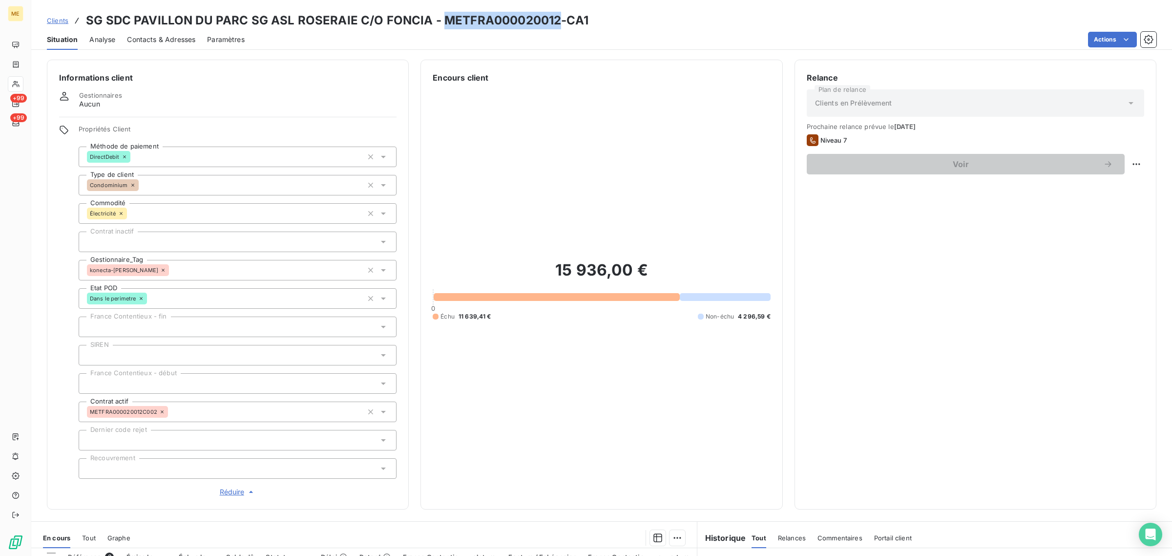
drag, startPoint x: 442, startPoint y: 23, endPoint x: 553, endPoint y: 23, distance: 110.8
click at [553, 23] on h3 "SG SDC PAVILLON DU PARC SG ASL ROSERAIE C/O FONCIA - METFRA000020012-CA1" at bounding box center [337, 21] width 502 height 18
copy h3 "METFRA000020012"
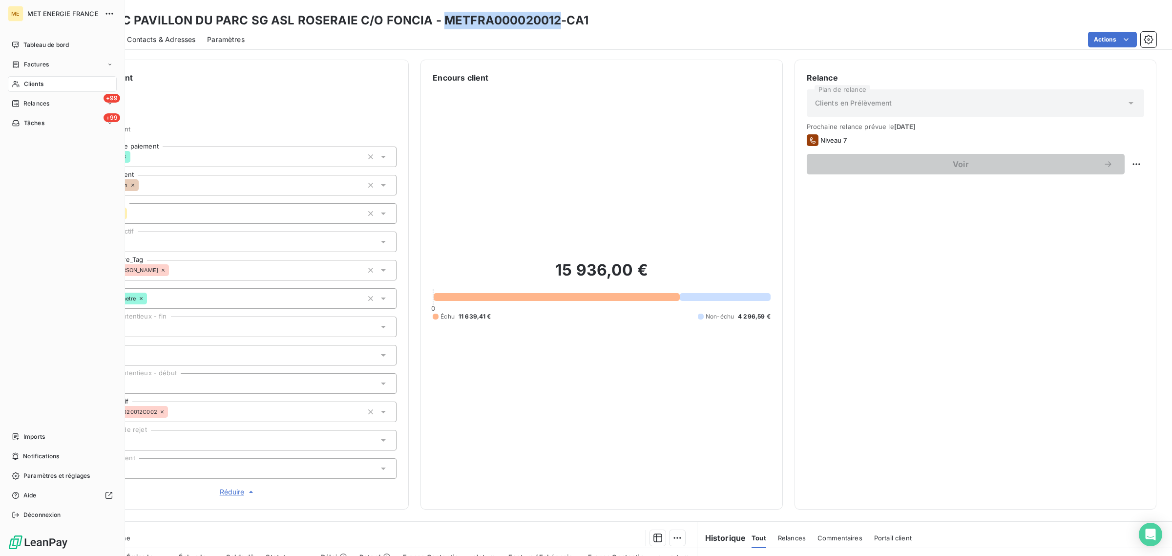
click at [22, 78] on div "Clients" at bounding box center [62, 84] width 109 height 16
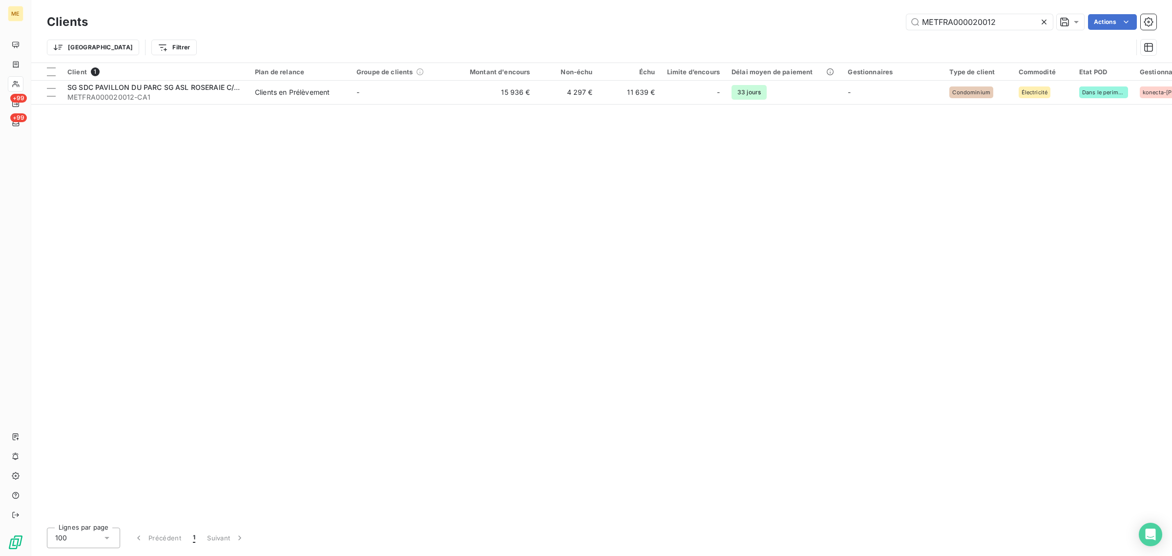
drag, startPoint x: 995, startPoint y: 23, endPoint x: 809, endPoint y: 23, distance: 186.0
click at [809, 23] on div "METFRA000020012 Actions" at bounding box center [628, 22] width 1056 height 16
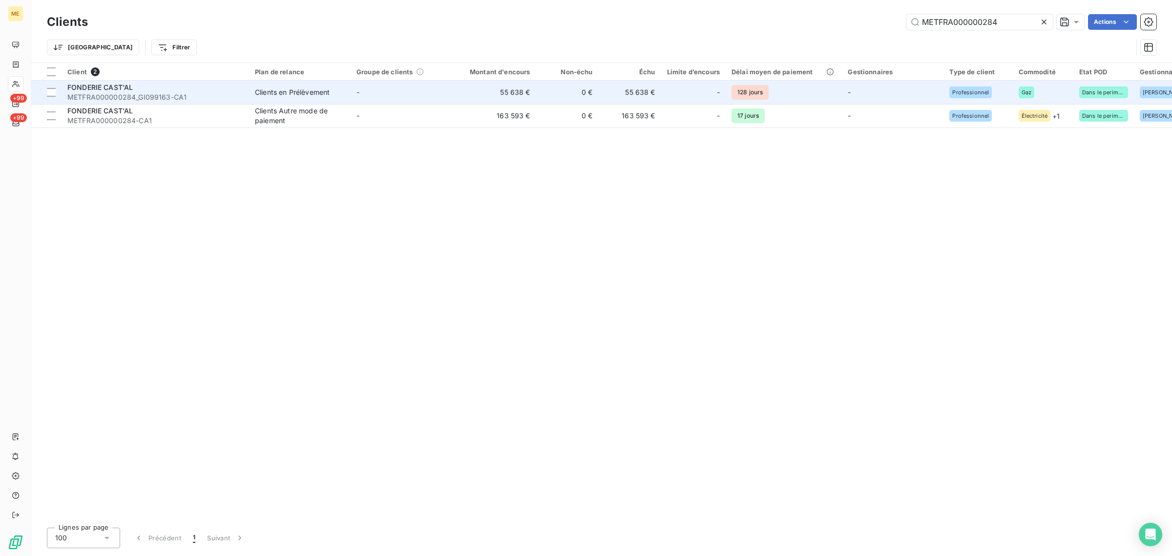
type input "METFRA000000284"
click at [355, 96] on td "-" at bounding box center [402, 92] width 102 height 23
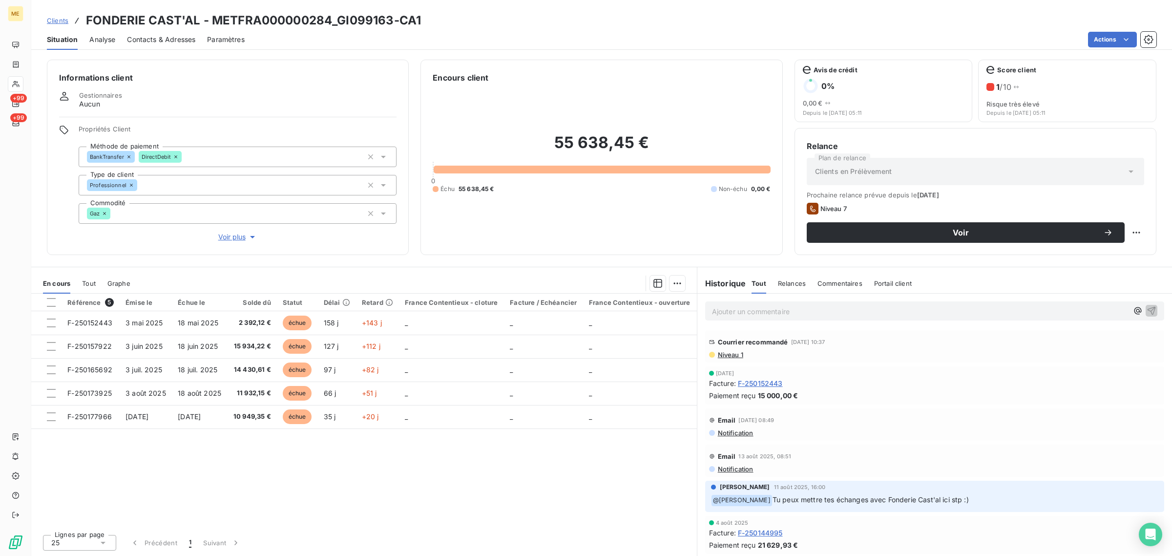
click at [55, 22] on span "Clients" at bounding box center [57, 21] width 21 height 8
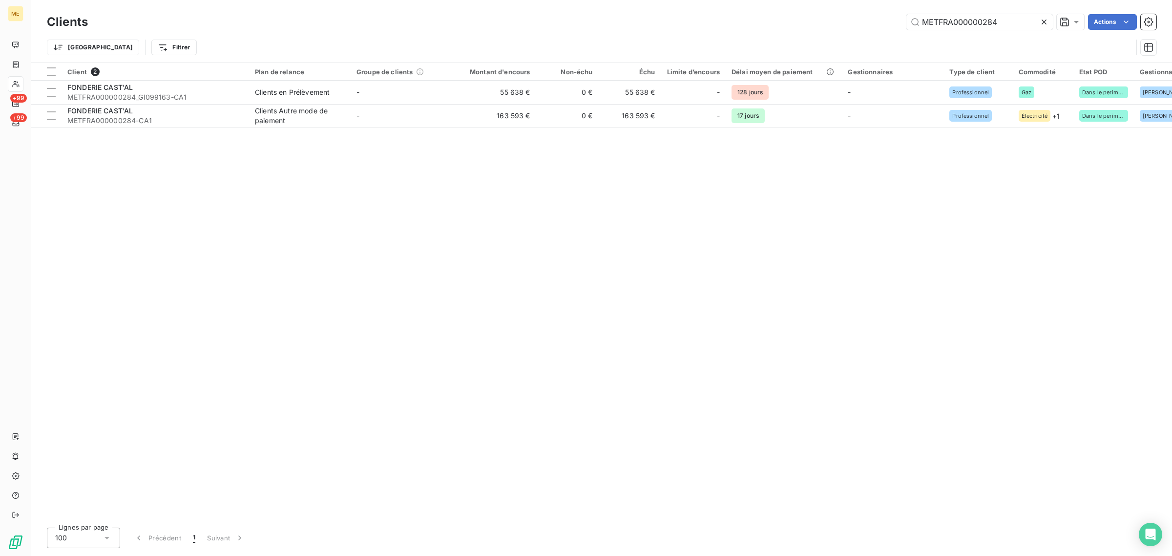
click at [429, 128] on div "Client 2 Plan de relance Groupe de clients Montant d'encours Non-échu Échu Limi…" at bounding box center [601, 291] width 1140 height 456
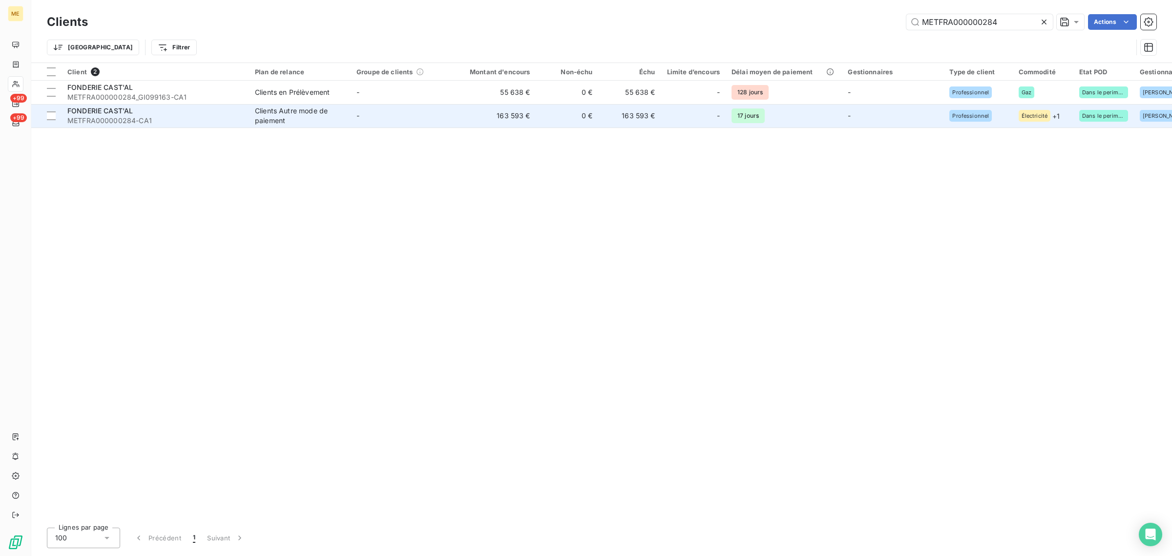
click at [429, 123] on td "-" at bounding box center [402, 115] width 102 height 23
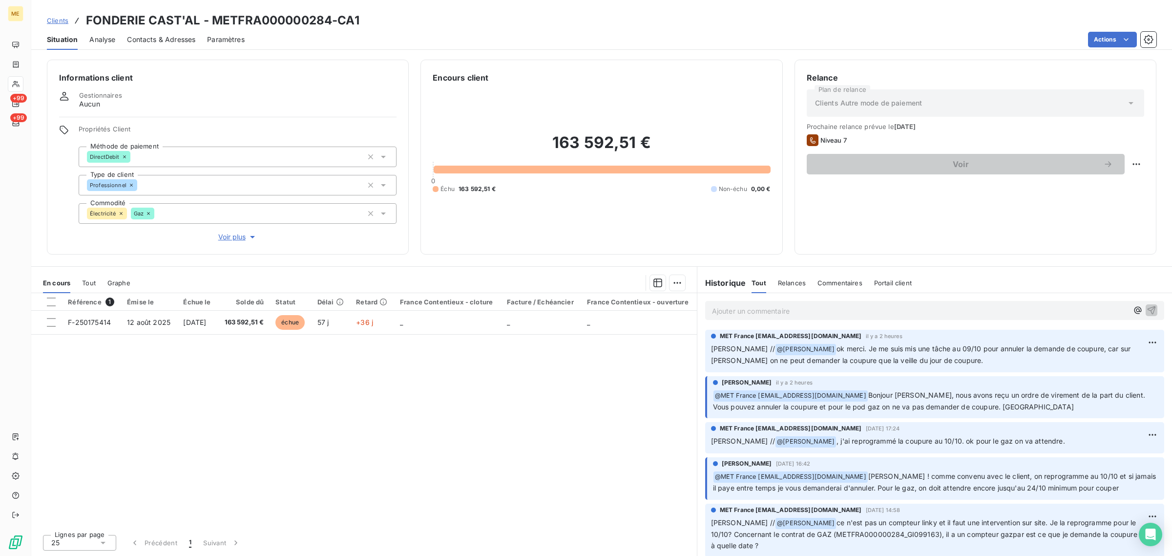
click at [356, 478] on div "Référence 1 Émise le Échue le Solde dû Statut Délai Retard France Contentieux -…" at bounding box center [363, 409] width 665 height 233
click at [62, 23] on span "Clients" at bounding box center [57, 21] width 21 height 8
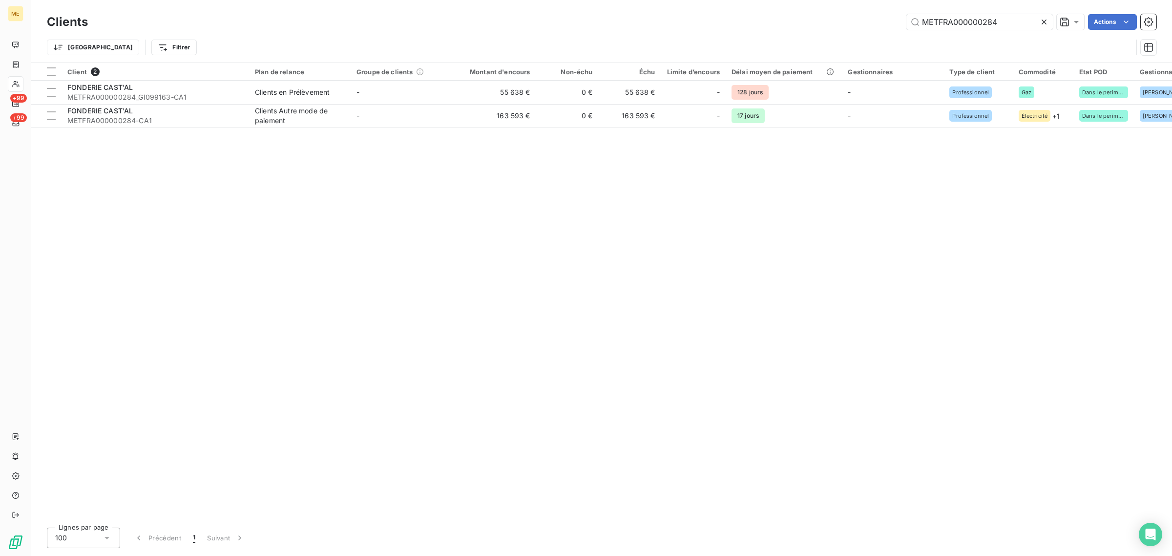
drag, startPoint x: 1014, startPoint y: 19, endPoint x: 760, endPoint y: 19, distance: 253.8
click at [760, 19] on div "METFRA000000284 Actions" at bounding box center [628, 22] width 1056 height 16
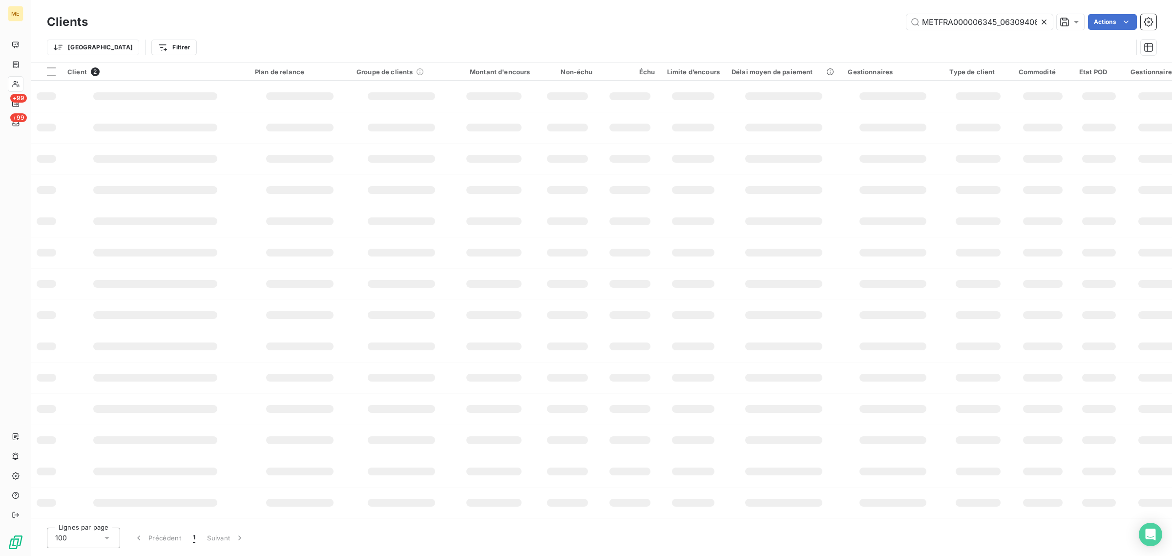
scroll to position [0, 30]
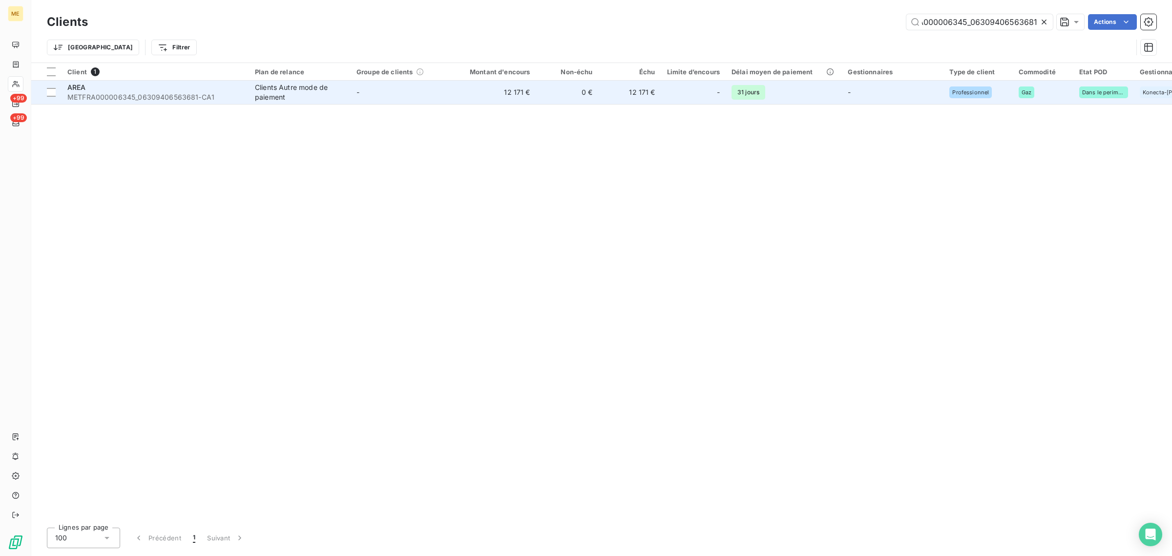
type input "METFRA000006345_06309406563681"
click at [420, 103] on td "-" at bounding box center [402, 92] width 102 height 23
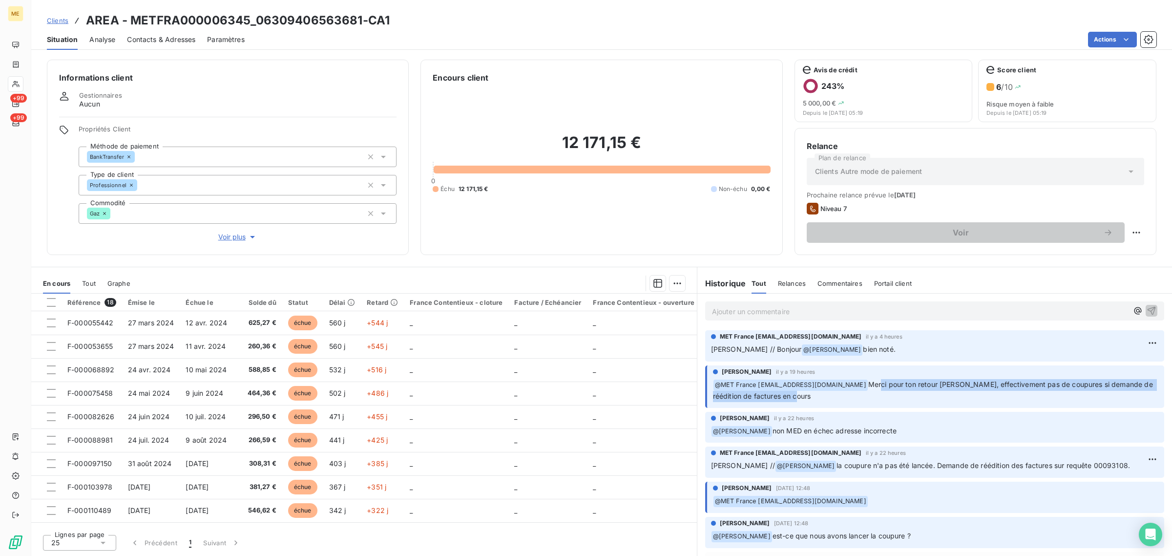
drag, startPoint x: 817, startPoint y: 393, endPoint x: 880, endPoint y: 382, distance: 64.1
click at [880, 382] on p "﻿ @ MET France met-france@recouvrement.met.com Merci pour ton retour Sylvain, e…" at bounding box center [935, 390] width 445 height 23
click at [872, 352] on p "Sylvain // Bonjour @ Bélinda Thomont bien noté." at bounding box center [934, 350] width 447 height 12
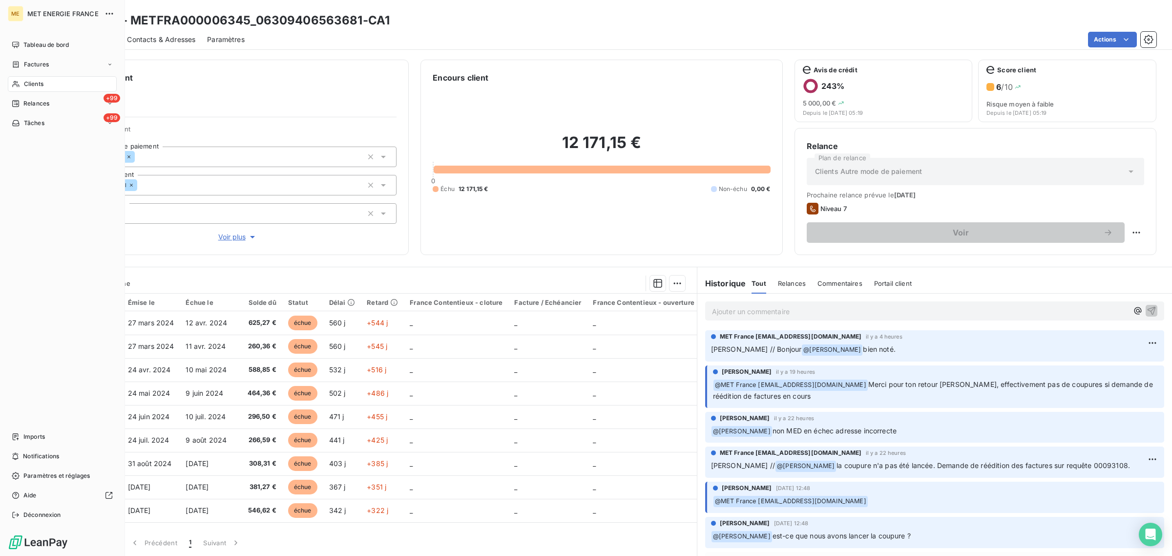
click at [20, 93] on nav "Tableau de bord Factures Clients +99 Relances +99 Tâches" at bounding box center [62, 84] width 109 height 94
click at [28, 77] on div "Clients" at bounding box center [62, 84] width 109 height 16
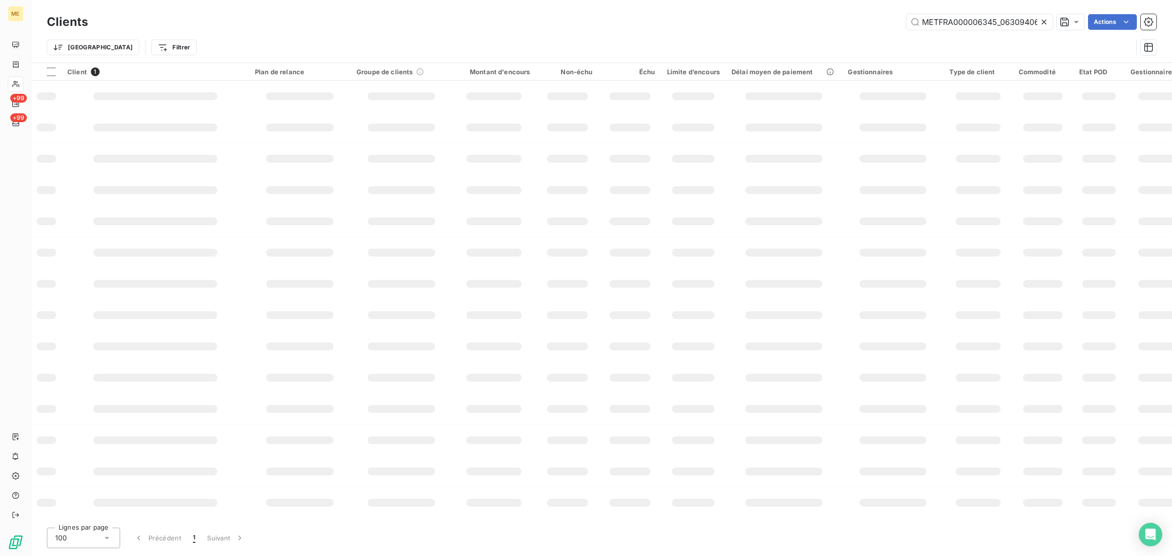
scroll to position [0, 30]
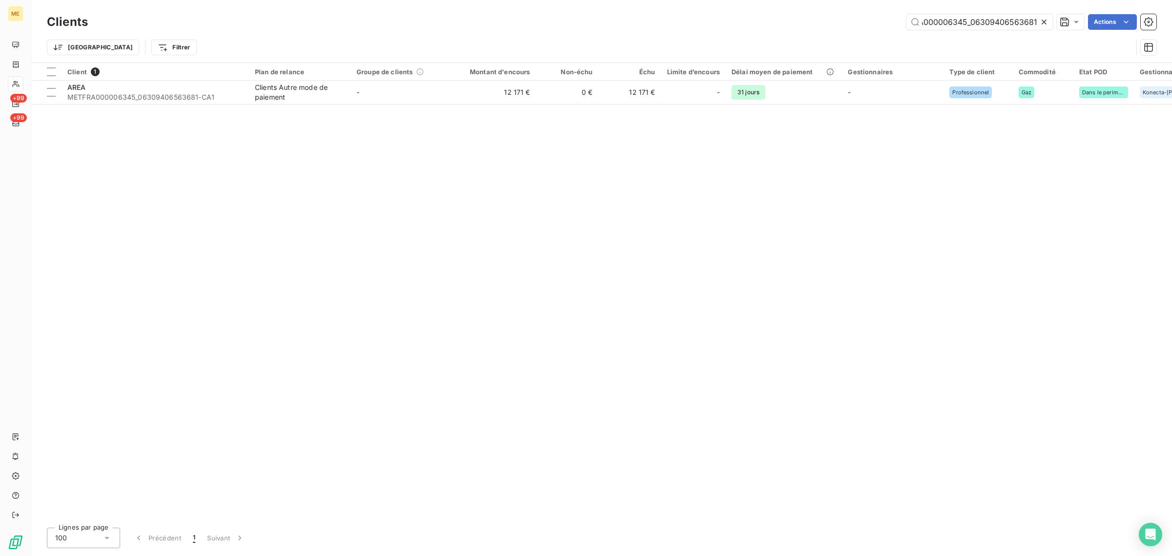
click at [1048, 20] on icon at bounding box center [1044, 22] width 10 height 10
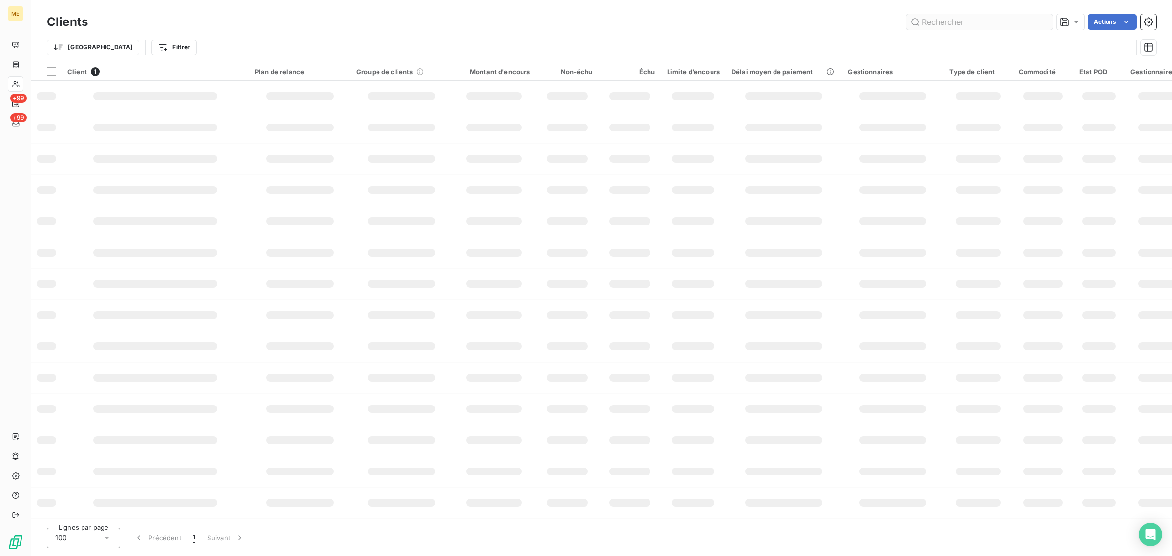
scroll to position [0, 0]
click at [1000, 21] on input "text" at bounding box center [979, 22] width 146 height 16
paste input "METFRA000019390"
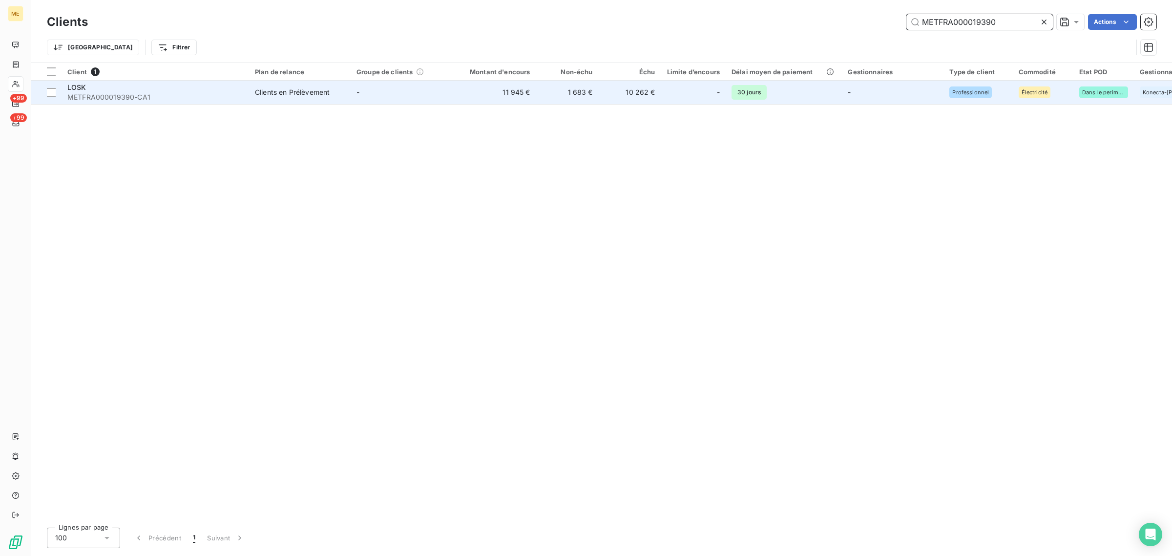
type input "METFRA000019390"
click at [461, 101] on td "11 945 €" at bounding box center [494, 92] width 84 height 23
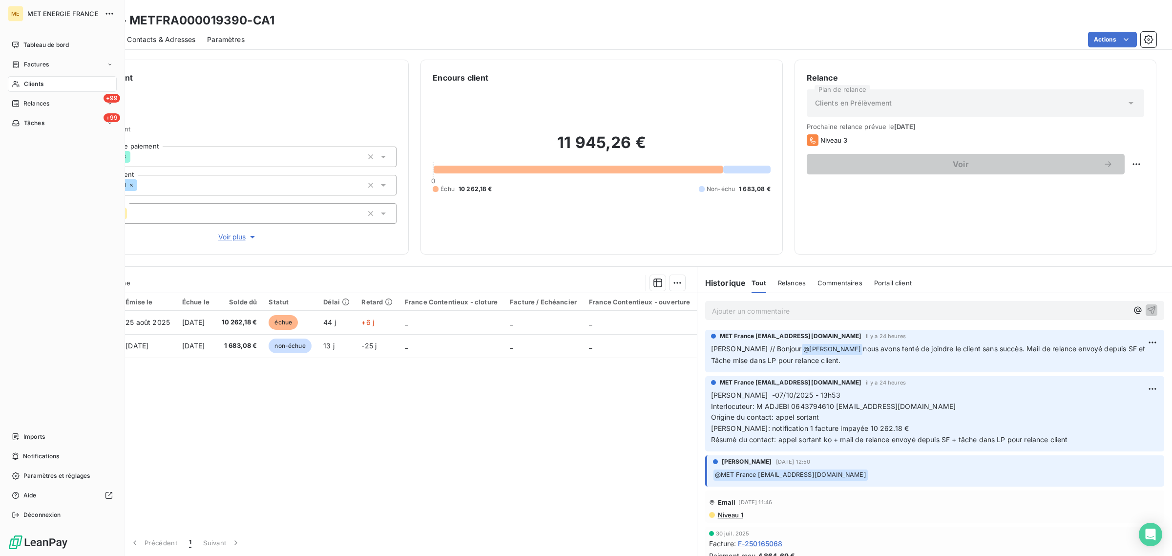
click at [19, 89] on div "Clients" at bounding box center [62, 84] width 109 height 16
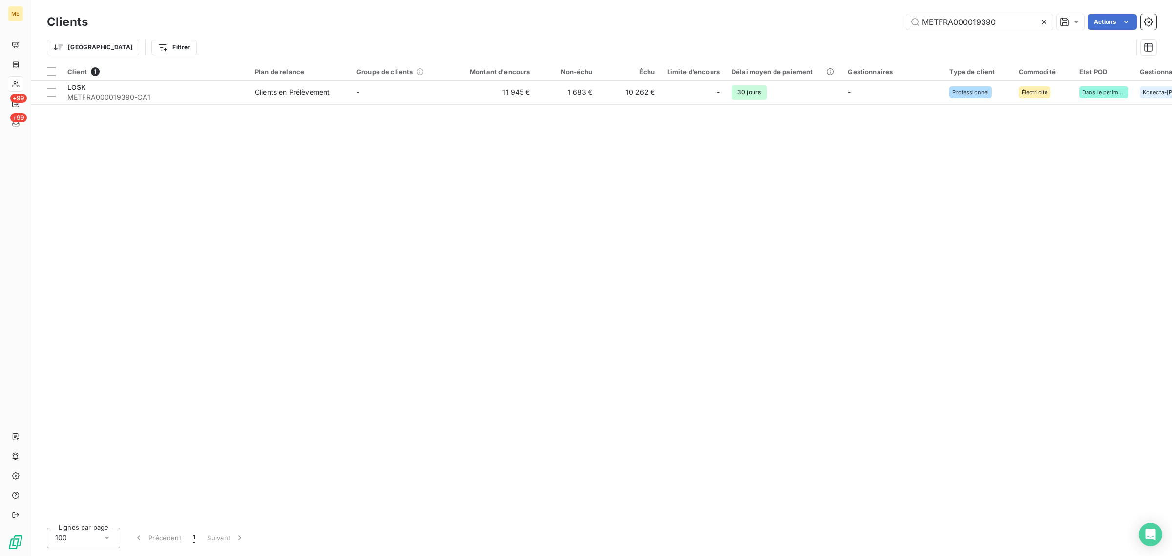
drag, startPoint x: 1011, startPoint y: 23, endPoint x: 695, endPoint y: 37, distance: 317.1
click at [714, 33] on div "Clients METFRA000019390 Actions Trier Filtrer" at bounding box center [601, 37] width 1109 height 51
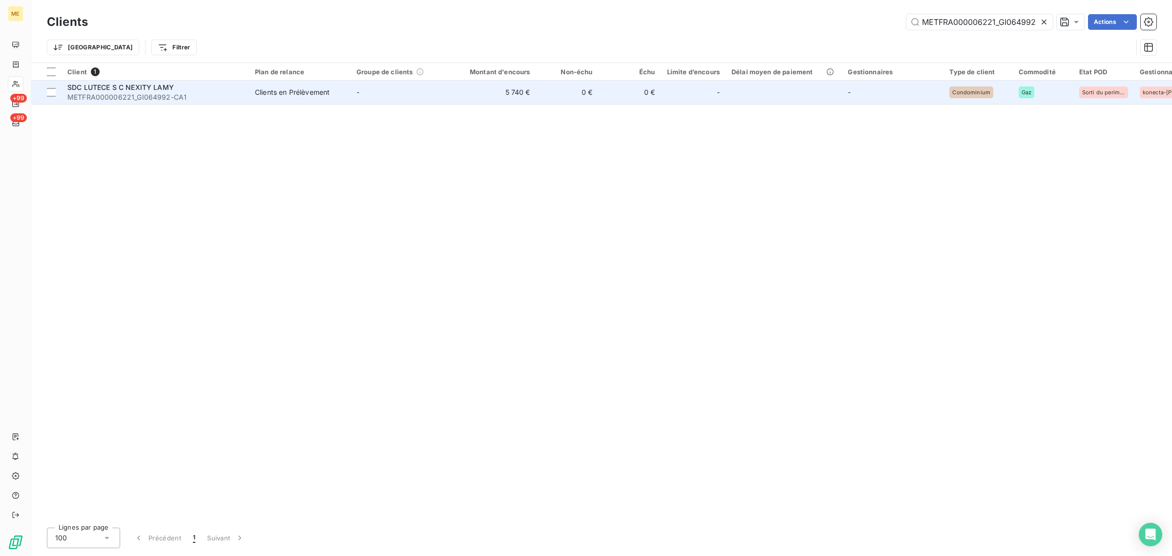
type input "METFRA000006221_GI064992"
click at [419, 91] on td "-" at bounding box center [402, 92] width 102 height 23
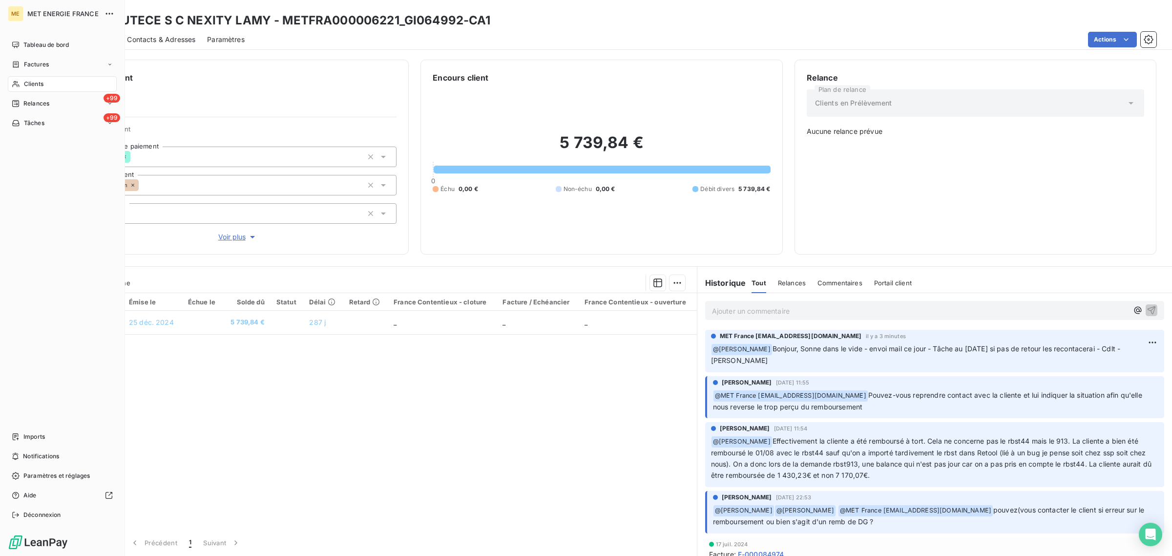
click at [24, 81] on span "Clients" at bounding box center [34, 84] width 20 height 9
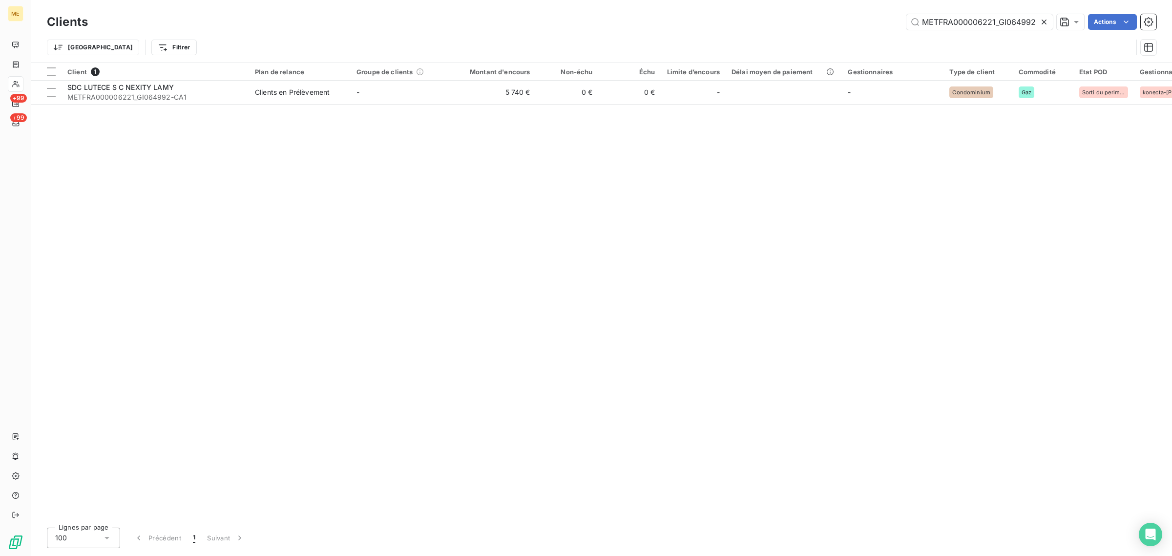
click at [1045, 17] on icon at bounding box center [1044, 22] width 10 height 10
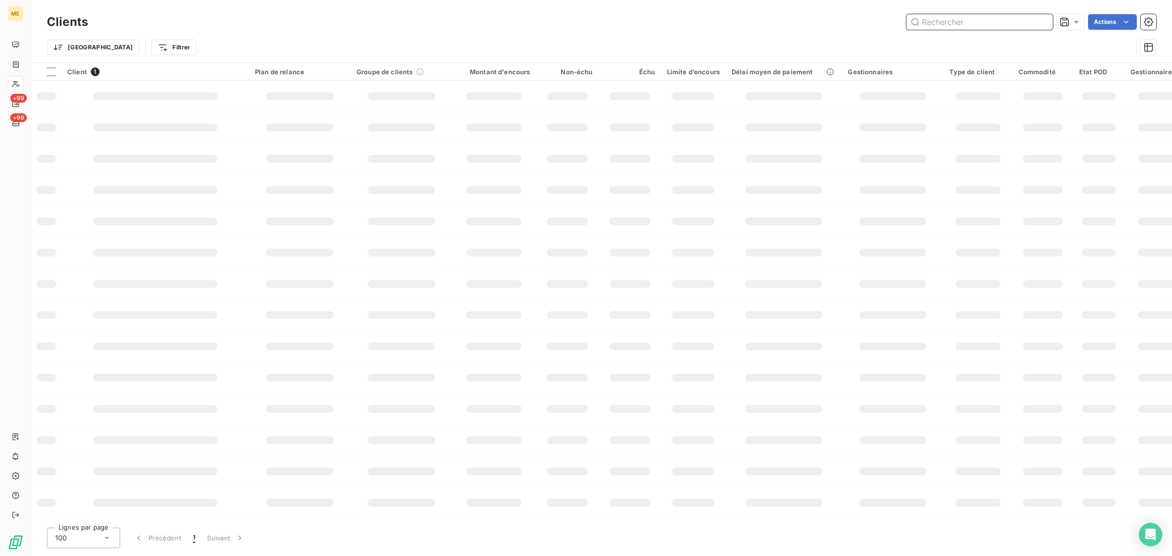
click at [977, 21] on input "text" at bounding box center [979, 22] width 146 height 16
paste input "METFRA000024338-"
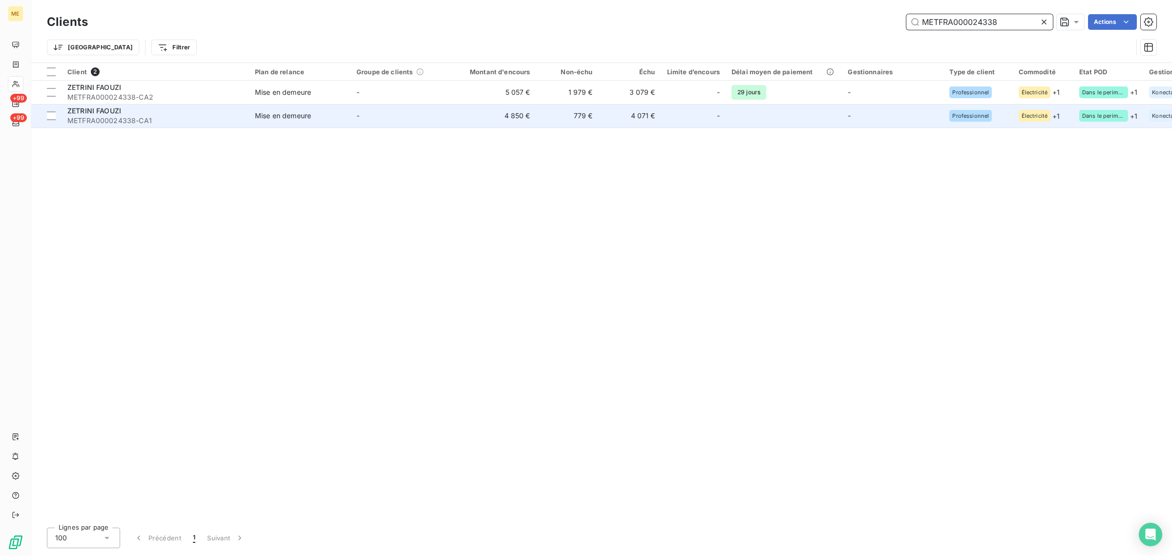
type input "METFRA000024338"
click at [479, 123] on td "4 850 €" at bounding box center [494, 115] width 84 height 23
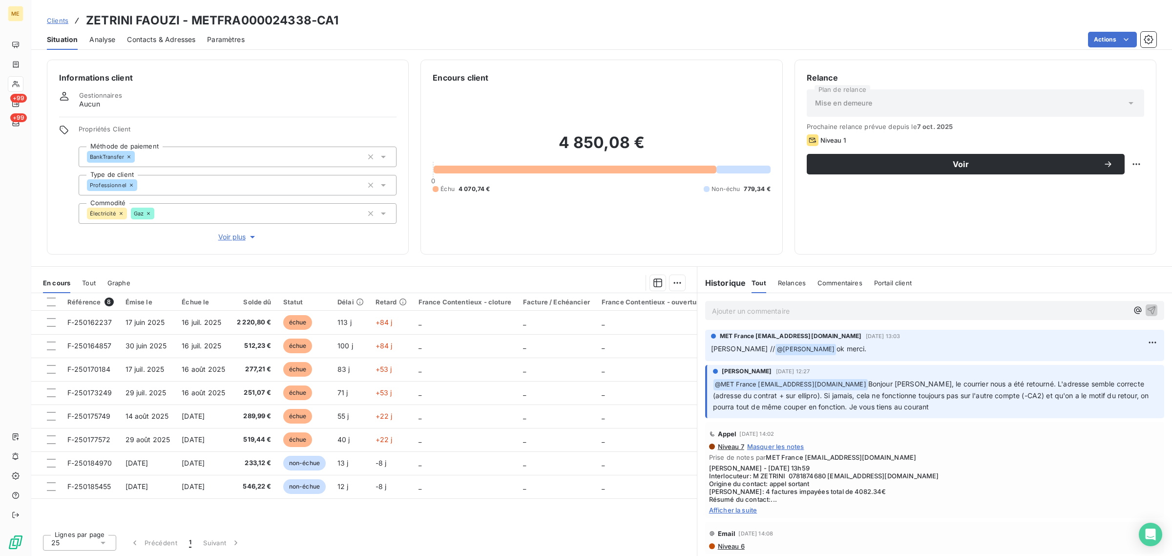
click at [55, 24] on span "Clients" at bounding box center [57, 21] width 21 height 8
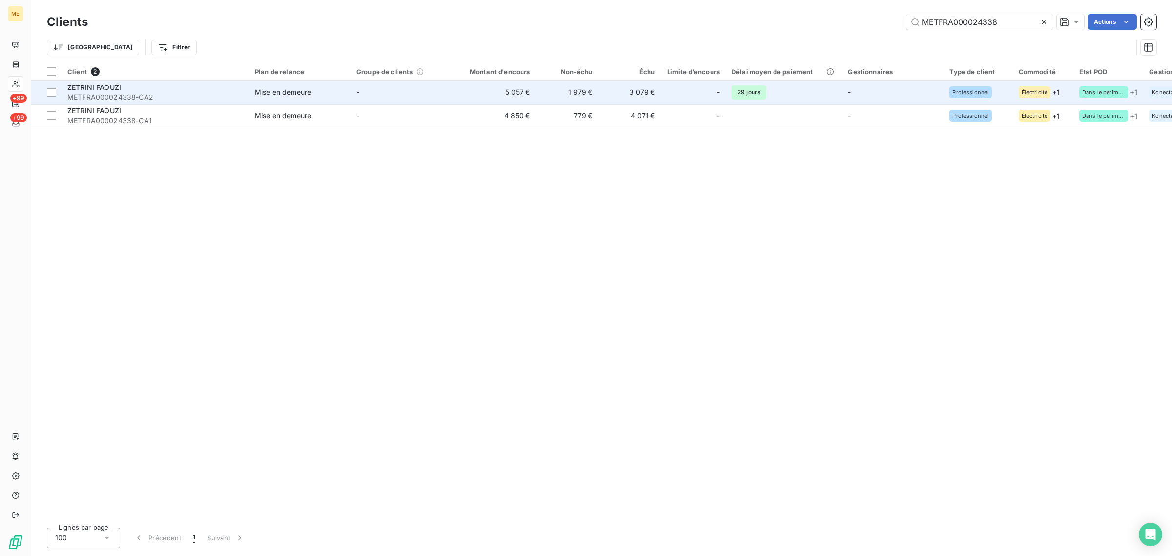
click at [472, 85] on td "5 057 €" at bounding box center [494, 92] width 84 height 23
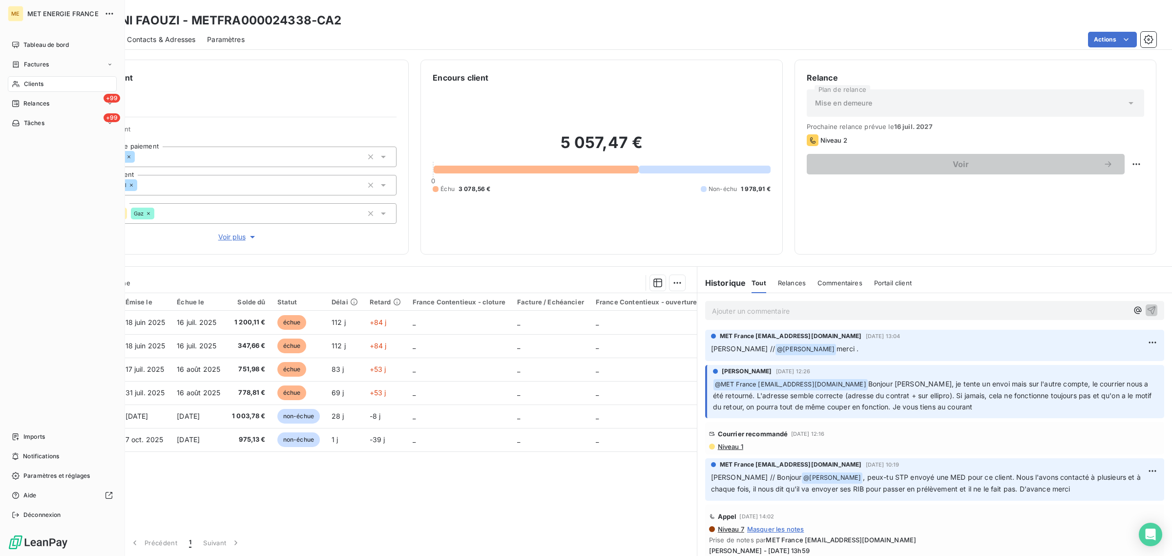
click at [22, 77] on div "Clients" at bounding box center [62, 84] width 109 height 16
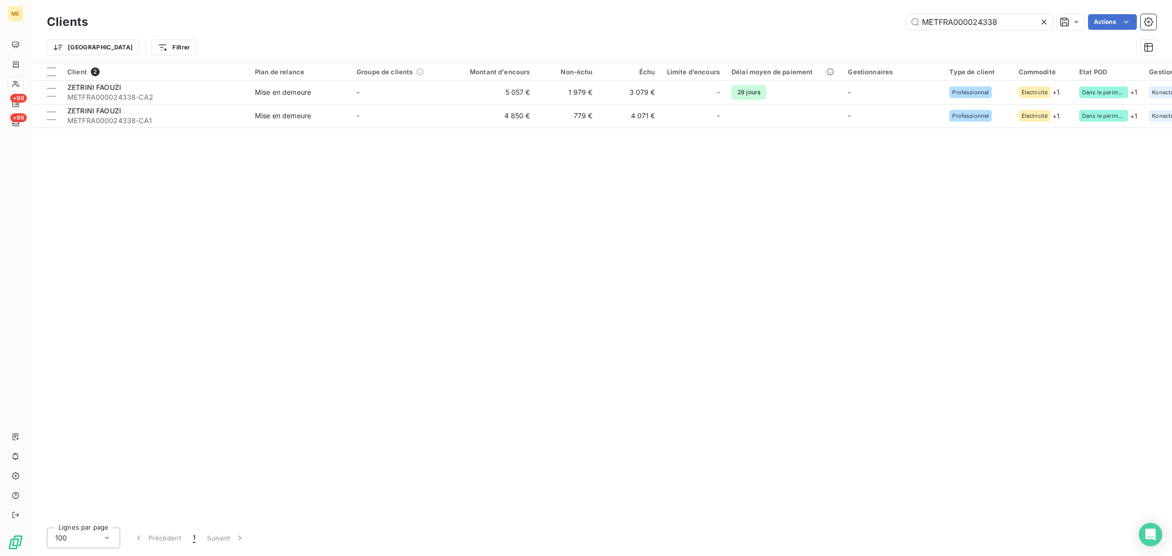
click at [1039, 17] on icon at bounding box center [1044, 22] width 10 height 10
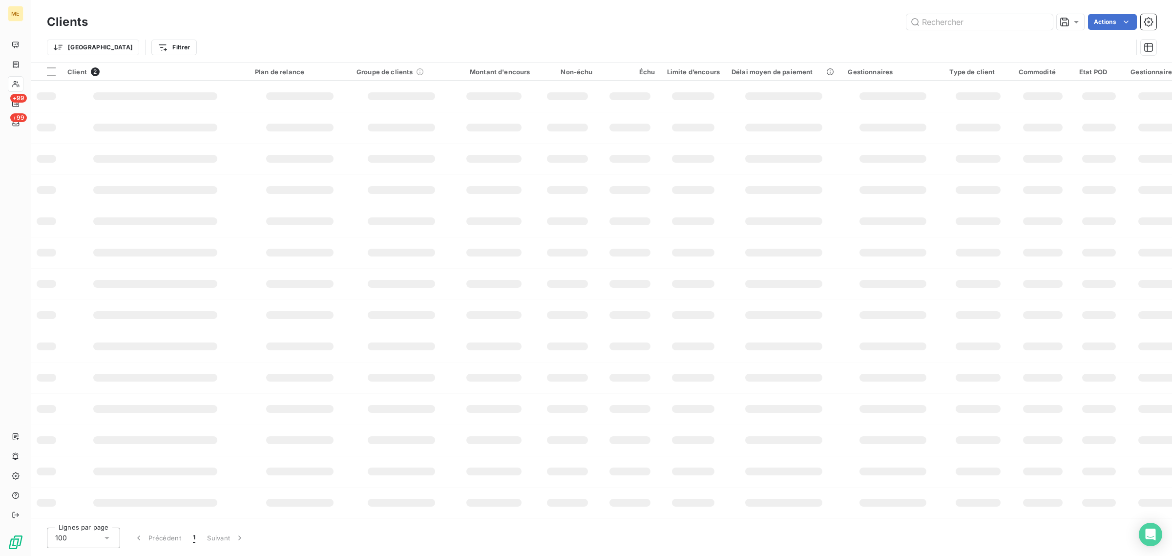
click at [996, 33] on div "Trier Filtrer" at bounding box center [601, 47] width 1109 height 30
click at [986, 26] on input "text" at bounding box center [979, 22] width 146 height 16
paste input "METFRA000020012"
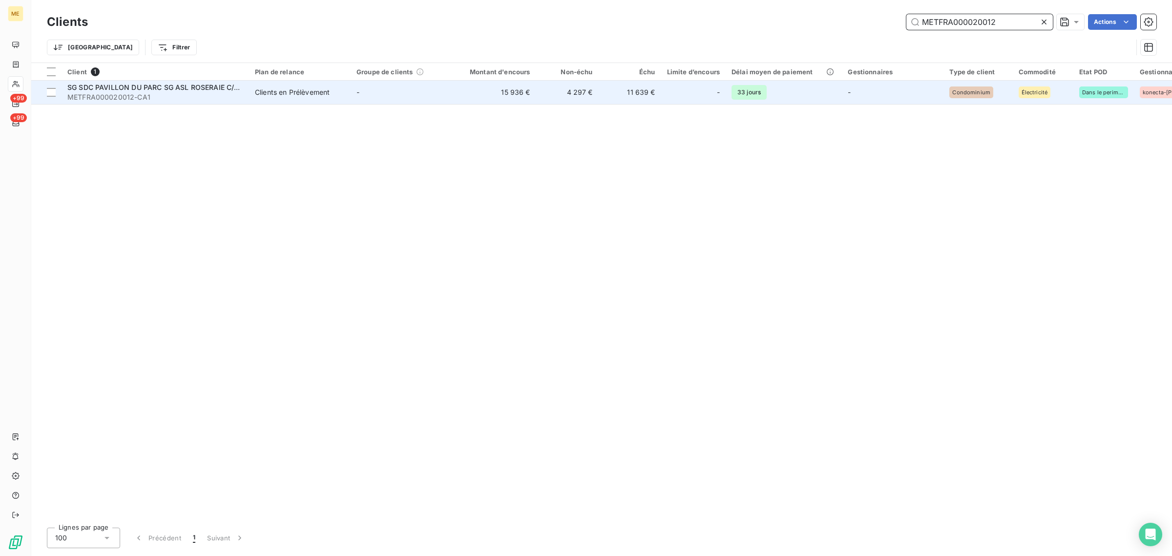
type input "METFRA000020012"
click at [443, 84] on td "-" at bounding box center [402, 92] width 102 height 23
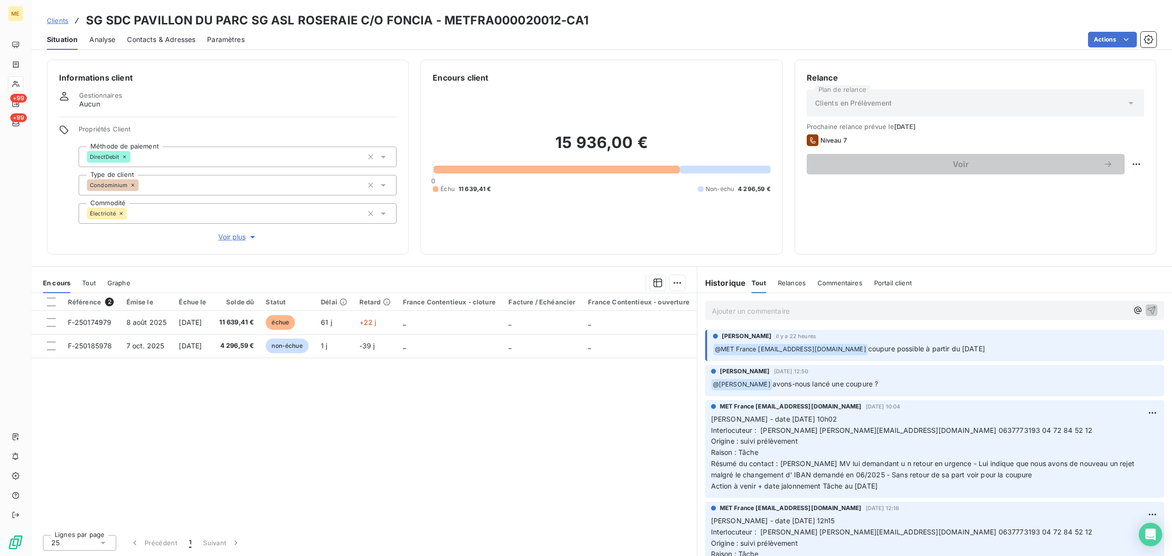
drag, startPoint x: 862, startPoint y: 384, endPoint x: 742, endPoint y: 395, distance: 120.2
click at [742, 395] on div "Xavier Ruez 7 oct. 2025, 12:50 ﻿ @ Amélie Matray avons-nous lancé une coupure ?" at bounding box center [934, 380] width 474 height 35
click at [851, 372] on div "Xavier Ruez 7 oct. 2025, 12:50" at bounding box center [934, 371] width 447 height 9
click at [232, 243] on div "Informations client Gestionnaires Aucun Propriétés Client Méthode de paiement D…" at bounding box center [228, 157] width 362 height 195
click at [232, 238] on span "Voir plus" at bounding box center [237, 237] width 39 height 10
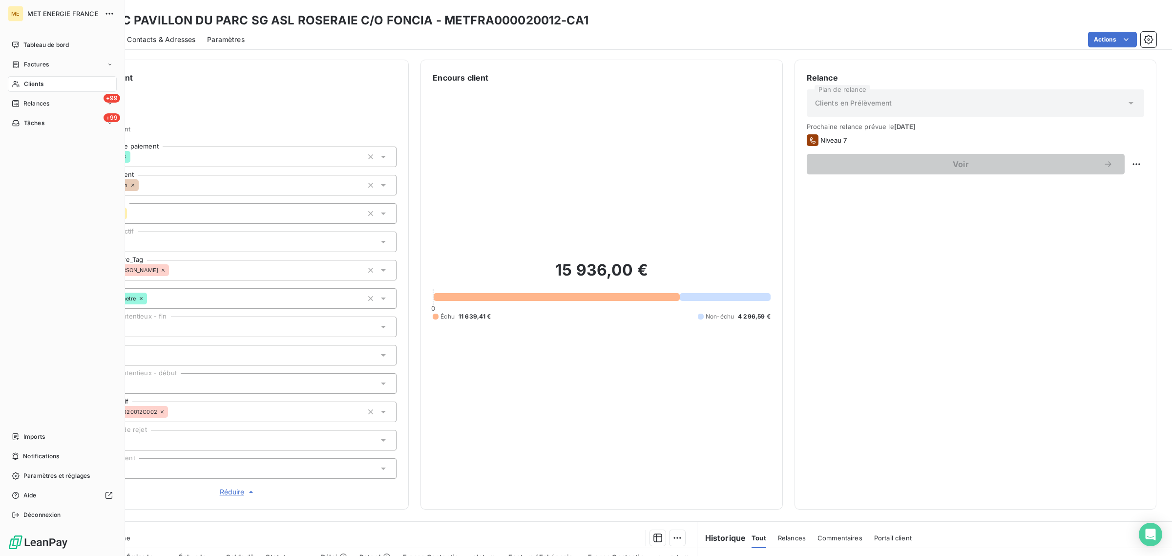
click at [21, 83] on div "Clients" at bounding box center [62, 84] width 109 height 16
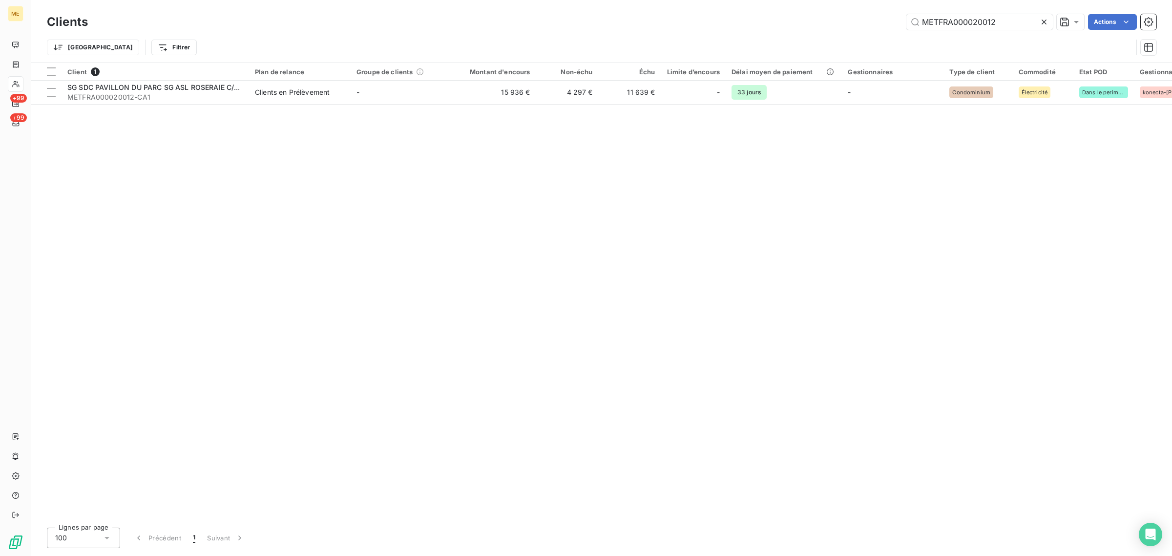
drag, startPoint x: 1018, startPoint y: 18, endPoint x: 797, endPoint y: 28, distance: 221.9
click at [825, 25] on div "METFRA000020012 Actions" at bounding box center [628, 22] width 1056 height 16
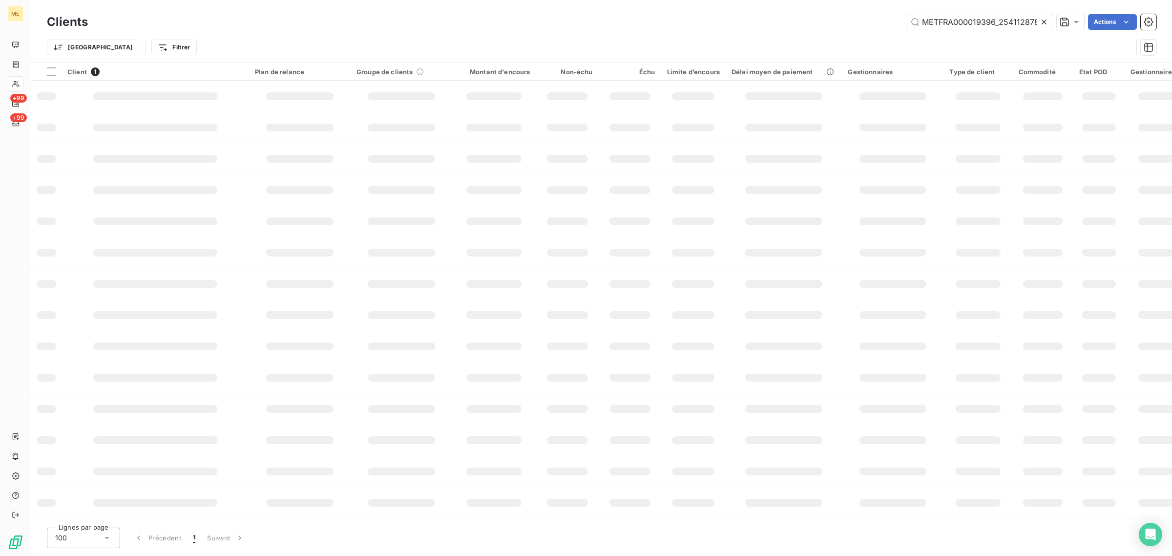
scroll to position [0, 43]
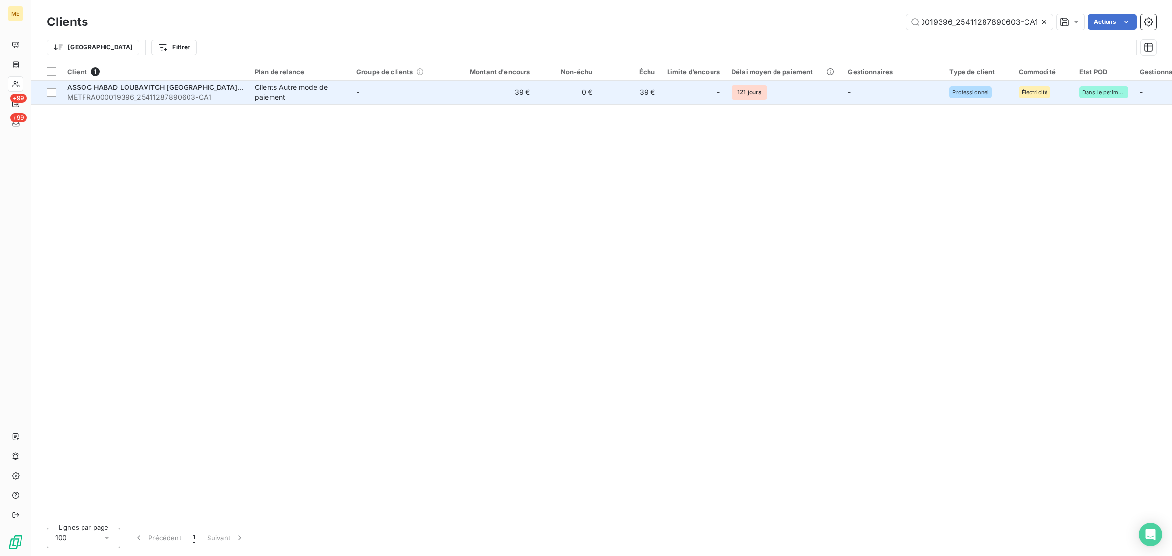
type input "METFRA000019396_25411287890603-CA1"
click at [420, 101] on td "-" at bounding box center [402, 92] width 102 height 23
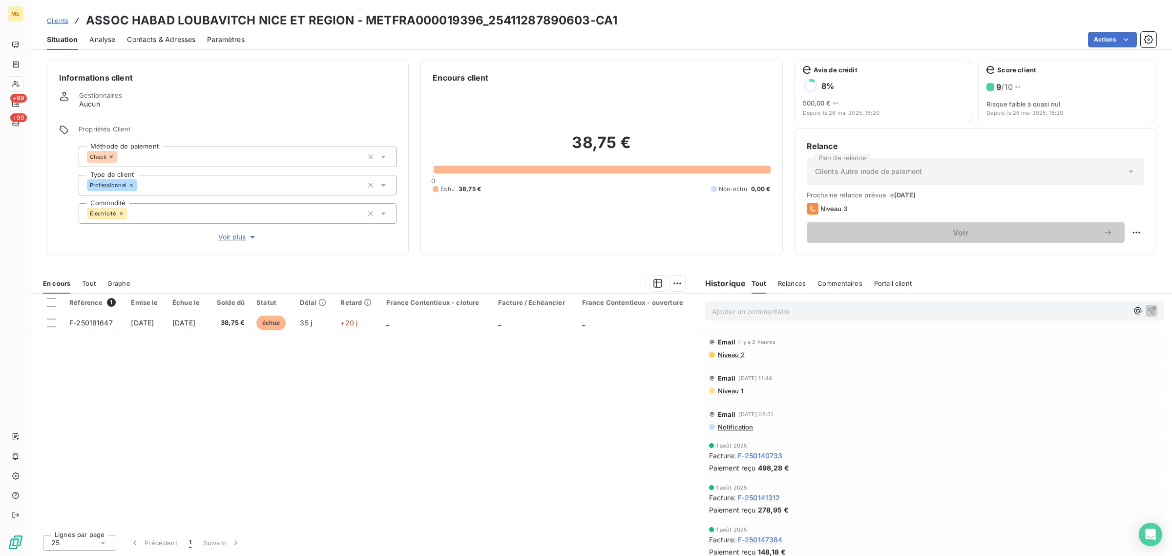
click at [233, 238] on span "Voir plus" at bounding box center [237, 237] width 39 height 10
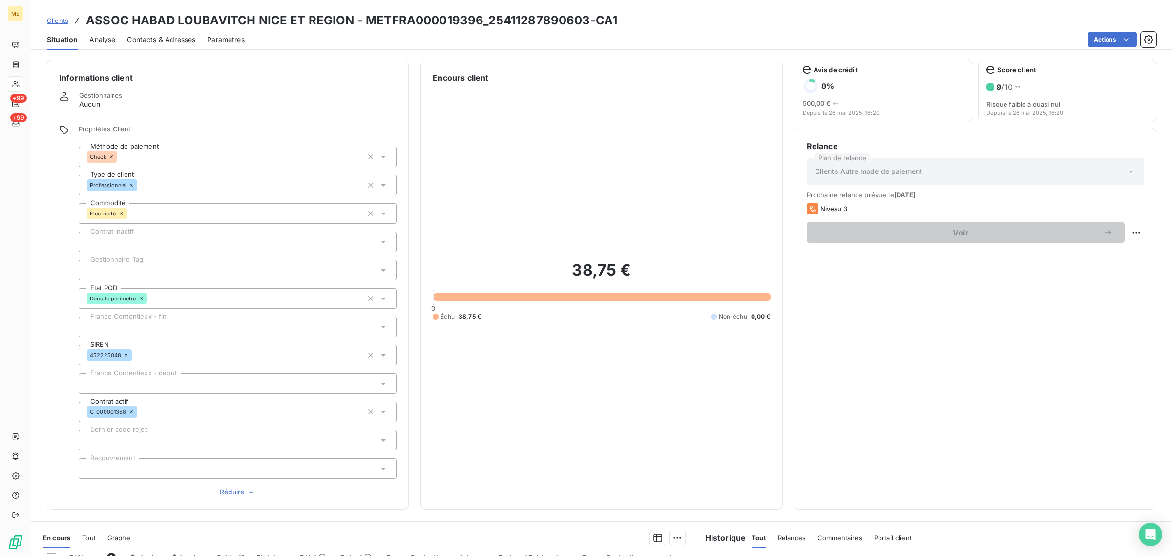
click at [150, 271] on div at bounding box center [238, 270] width 318 height 21
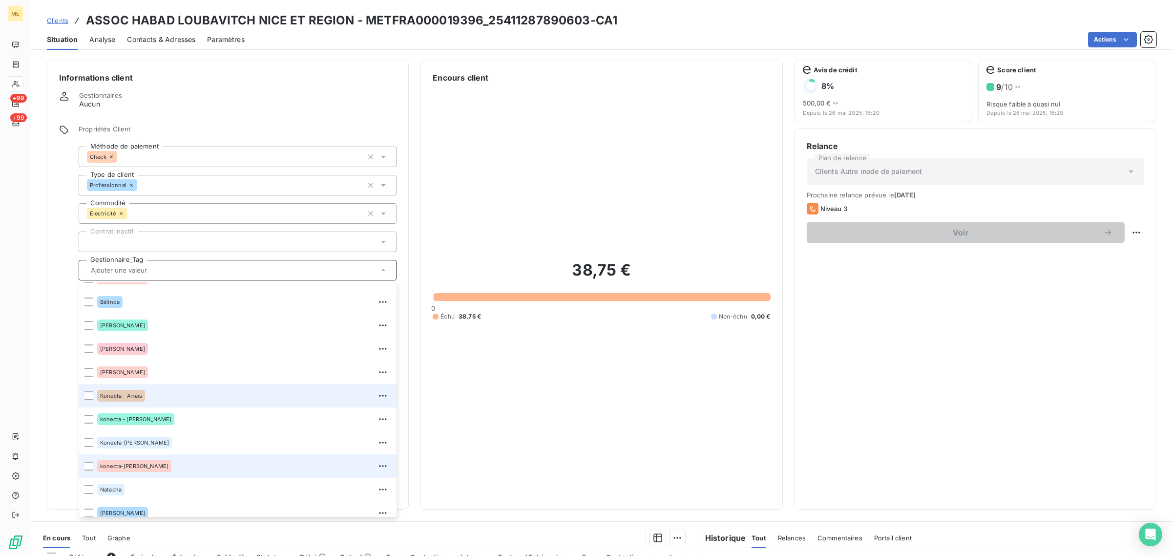
scroll to position [93, 0]
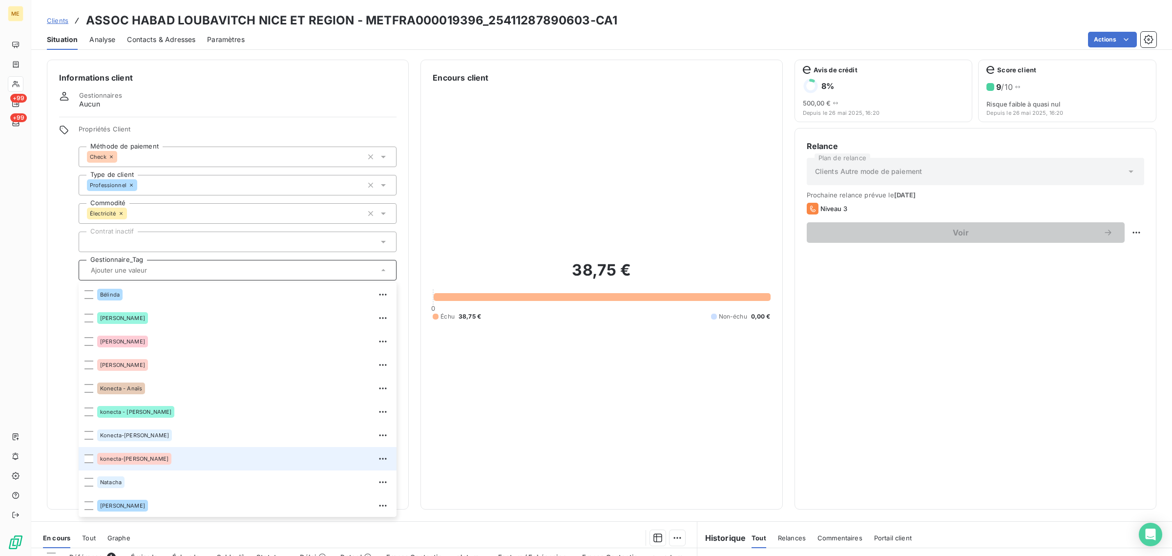
click at [159, 455] on div "konecta-[PERSON_NAME]" at bounding box center [243, 459] width 293 height 16
click at [514, 195] on div "38,75 € 0 Échu 38,75 € Non-échu 0,00 €" at bounding box center [601, 289] width 337 height 413
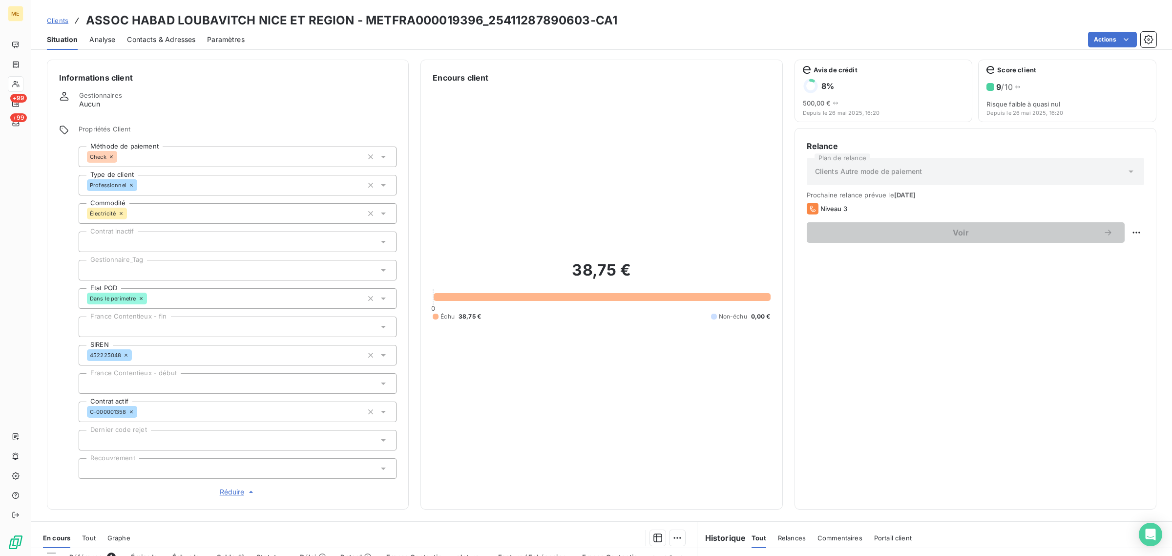
click at [477, 20] on h3 "ASSOC HABAD LOUBAVITCH NICE ET REGION - METFRA000019396_25411287890603-CA1" at bounding box center [351, 21] width 531 height 18
click at [51, 21] on span "Clients" at bounding box center [57, 21] width 21 height 8
click at [59, 20] on span "Clients" at bounding box center [57, 21] width 21 height 8
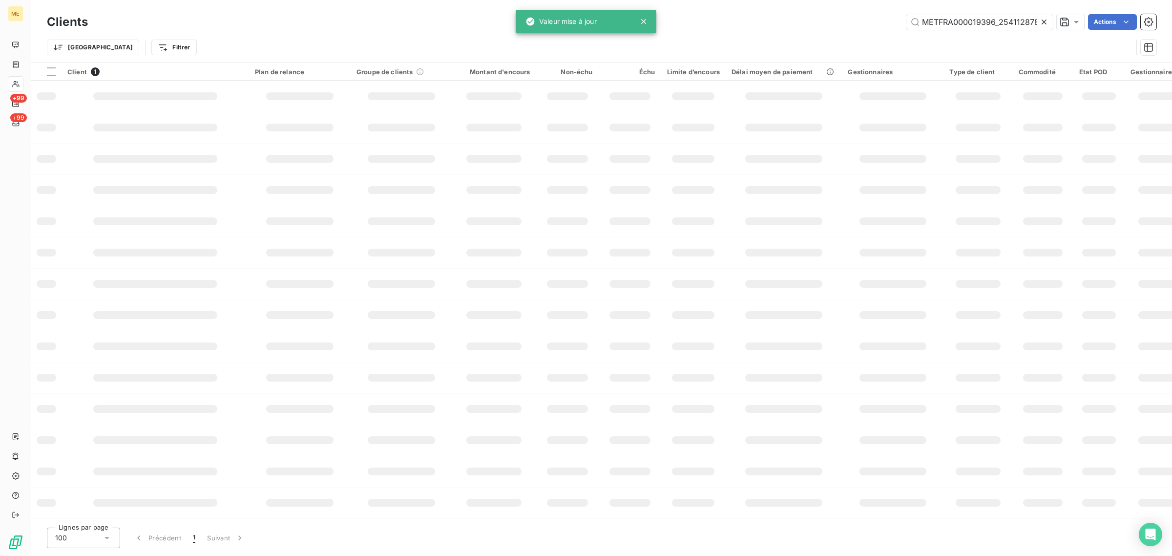
scroll to position [0, 43]
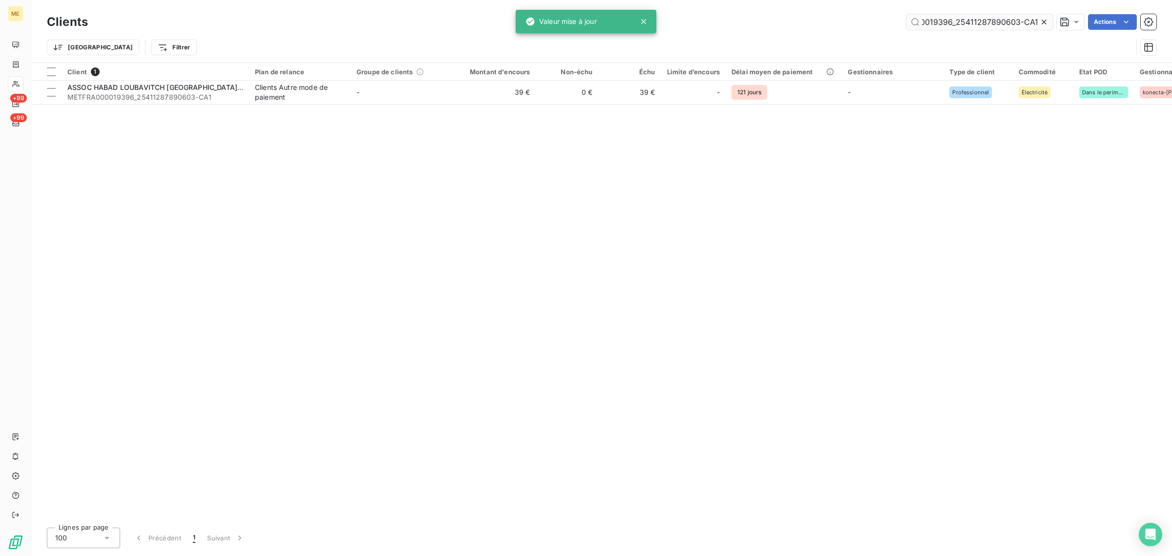
drag, startPoint x: 1036, startPoint y: 20, endPoint x: 957, endPoint y: 28, distance: 80.0
click at [957, 28] on input "METFRA000019396_25411287890603-CA1" at bounding box center [979, 22] width 146 height 16
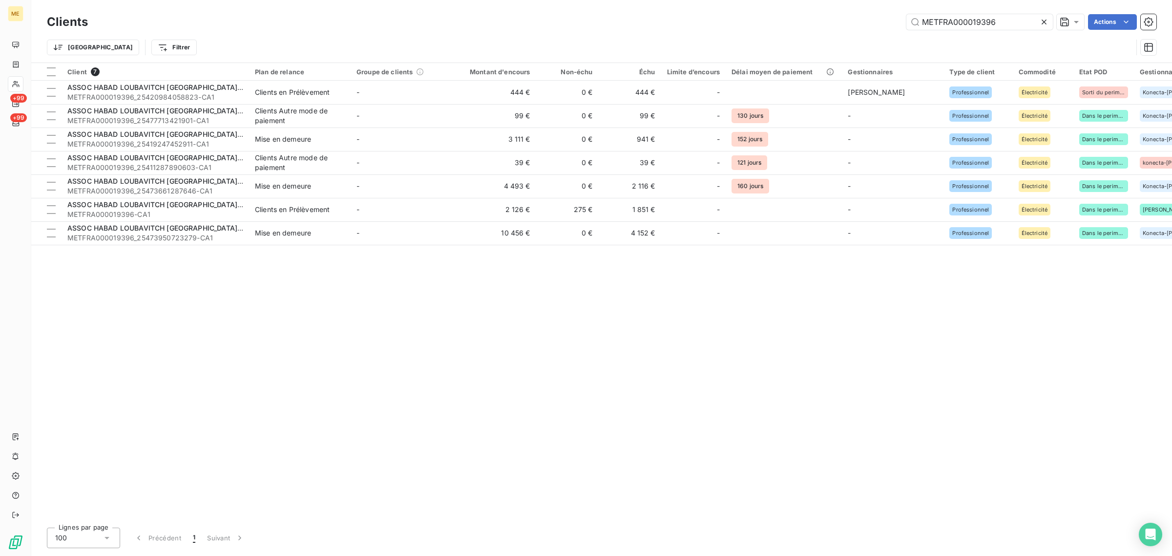
type input "METFRA000019396"
click at [514, 37] on div "Trier Filtrer" at bounding box center [601, 47] width 1109 height 30
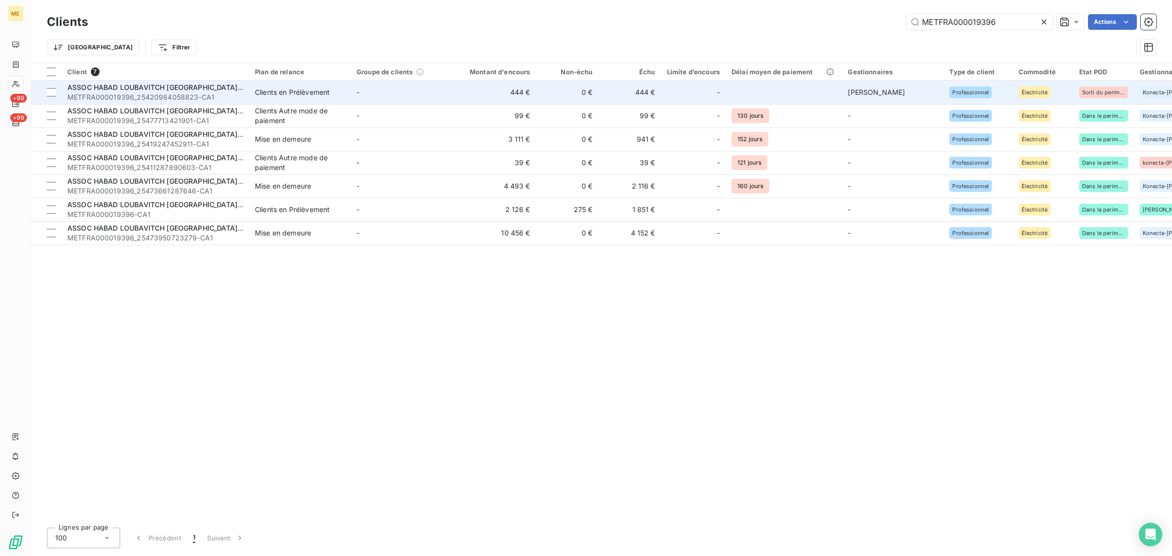
click at [470, 89] on td "444 €" at bounding box center [494, 92] width 84 height 23
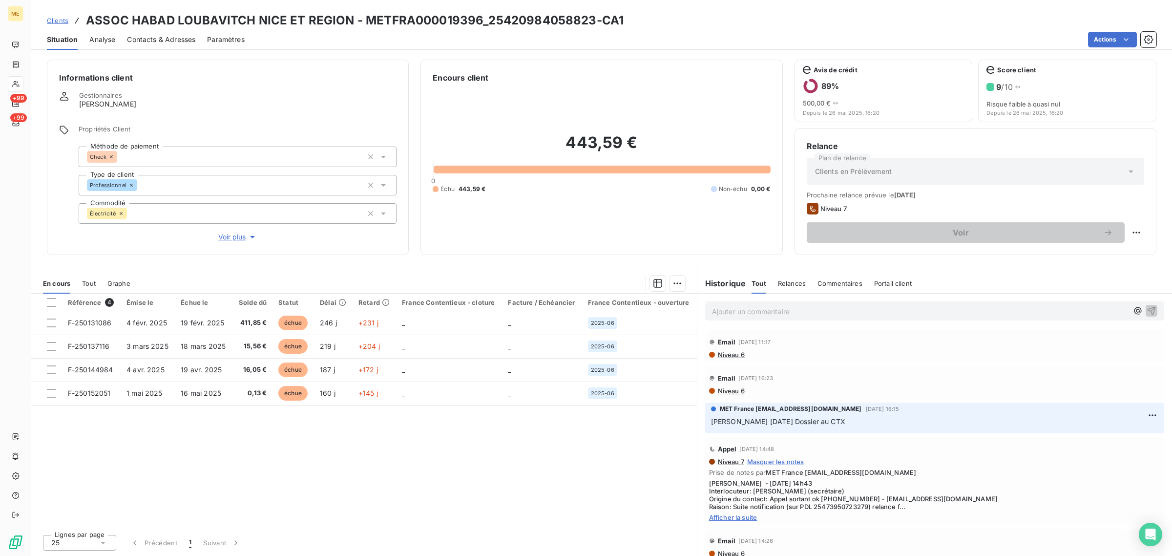
click at [220, 241] on span "Voir plus" at bounding box center [237, 237] width 39 height 10
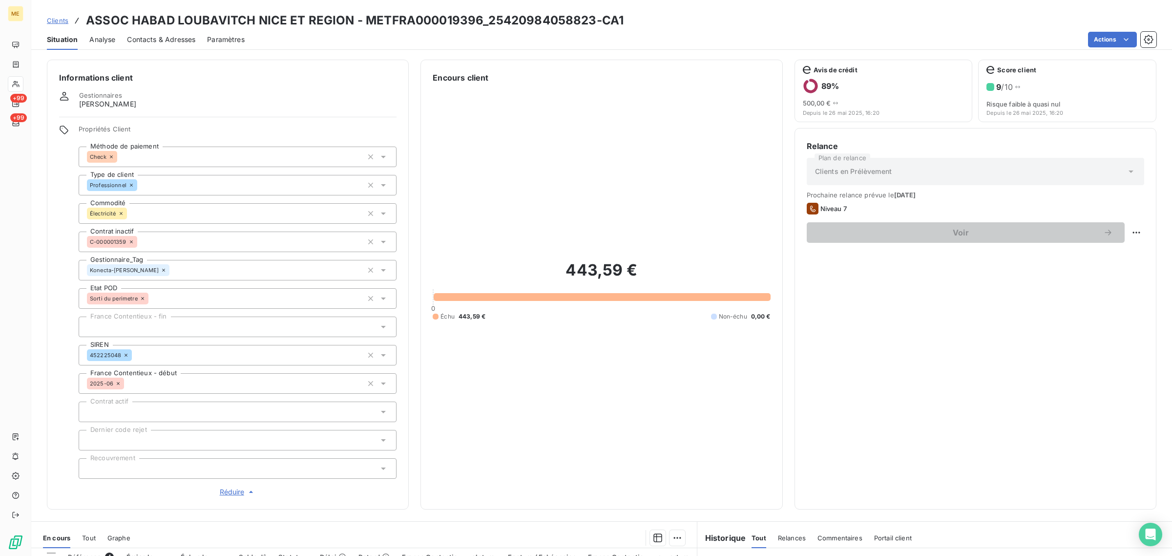
click at [66, 23] on span "Clients" at bounding box center [57, 21] width 21 height 8
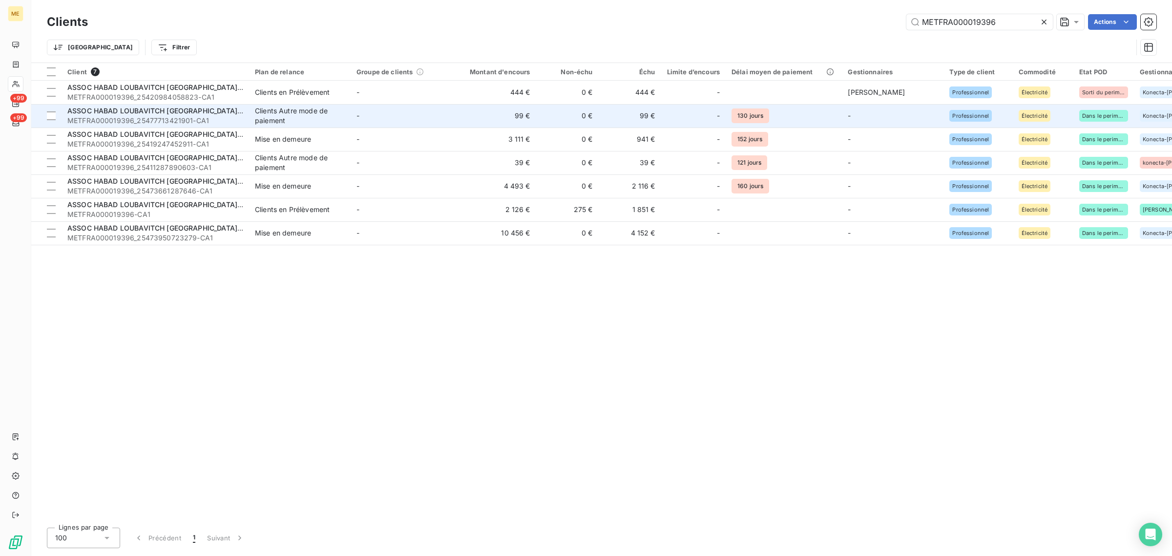
click at [212, 114] on span "ASSOC HABAD LOUBAVITCH [GEOGRAPHIC_DATA] ET REGION" at bounding box center [171, 110] width 209 height 8
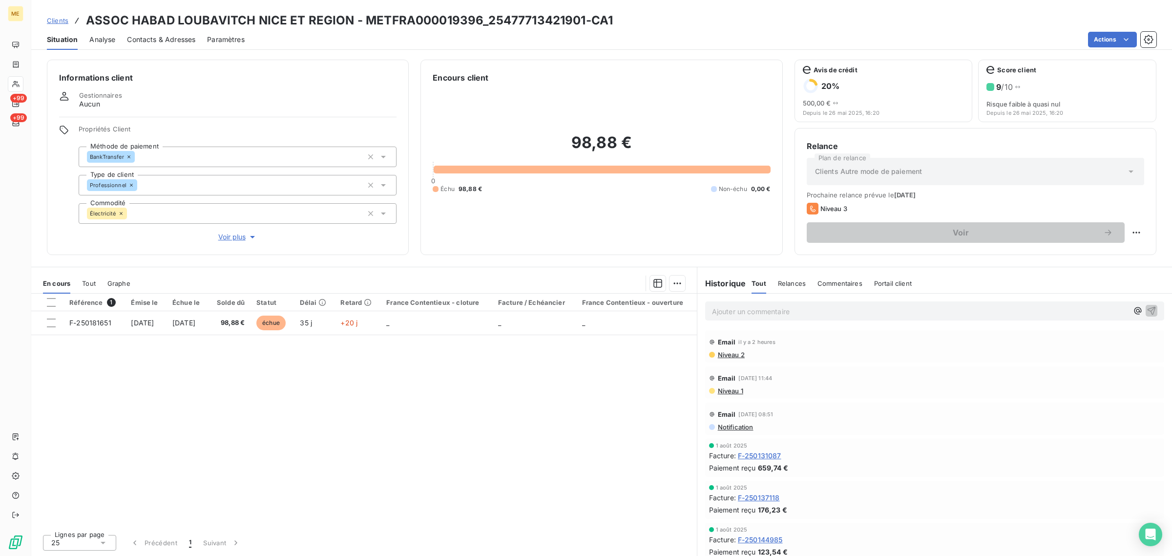
click at [228, 243] on div "Informations client Gestionnaires Aucun Propriétés Client Méthode de paiement B…" at bounding box center [228, 157] width 362 height 195
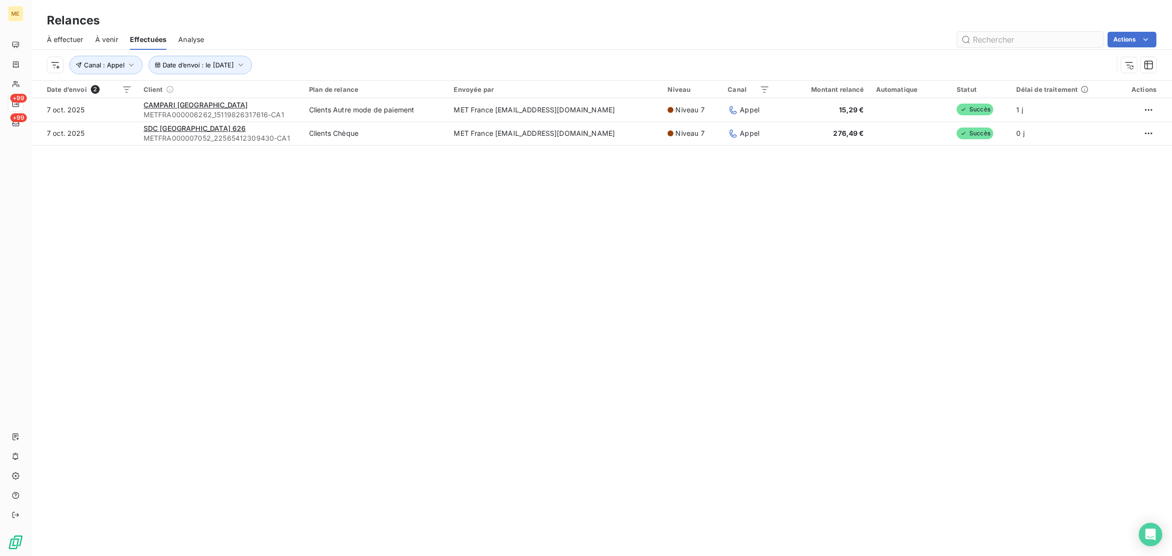
click at [999, 38] on input "text" at bounding box center [1030, 40] width 146 height 16
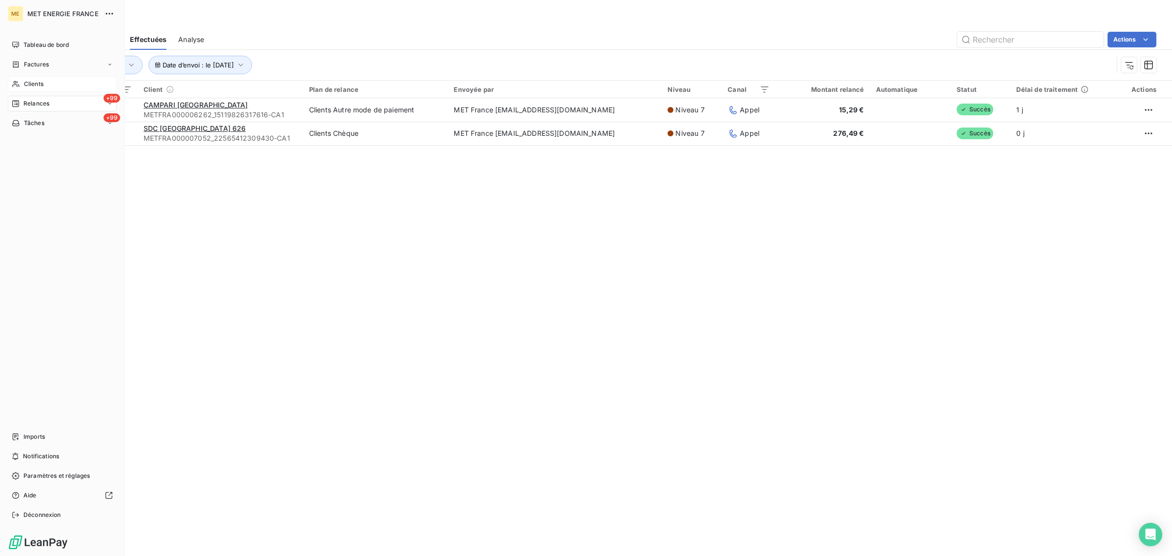
click at [10, 81] on div "Clients" at bounding box center [62, 84] width 109 height 16
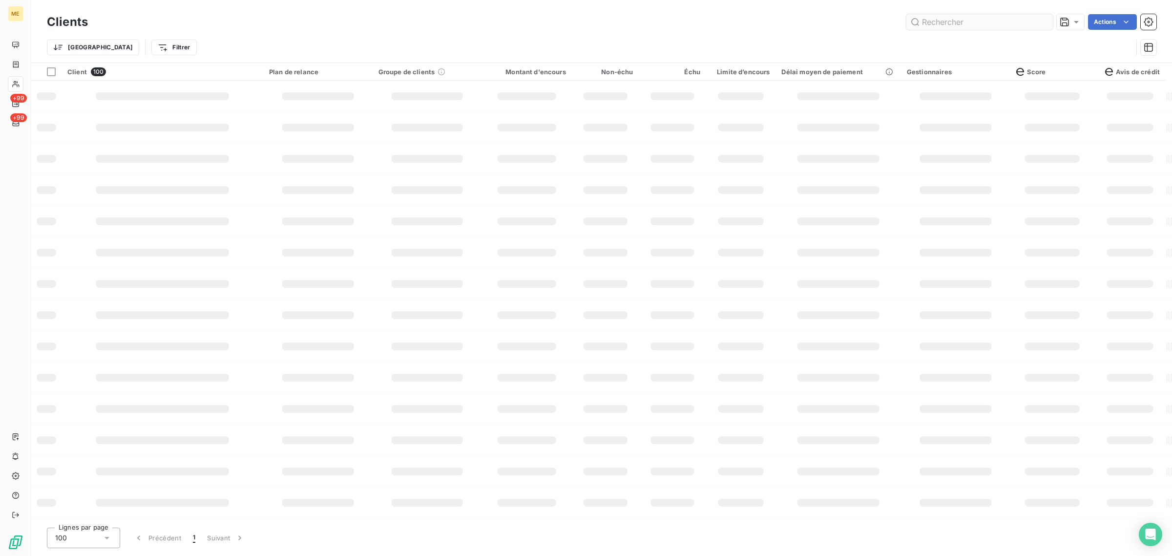
click at [931, 25] on input "text" at bounding box center [979, 22] width 146 height 16
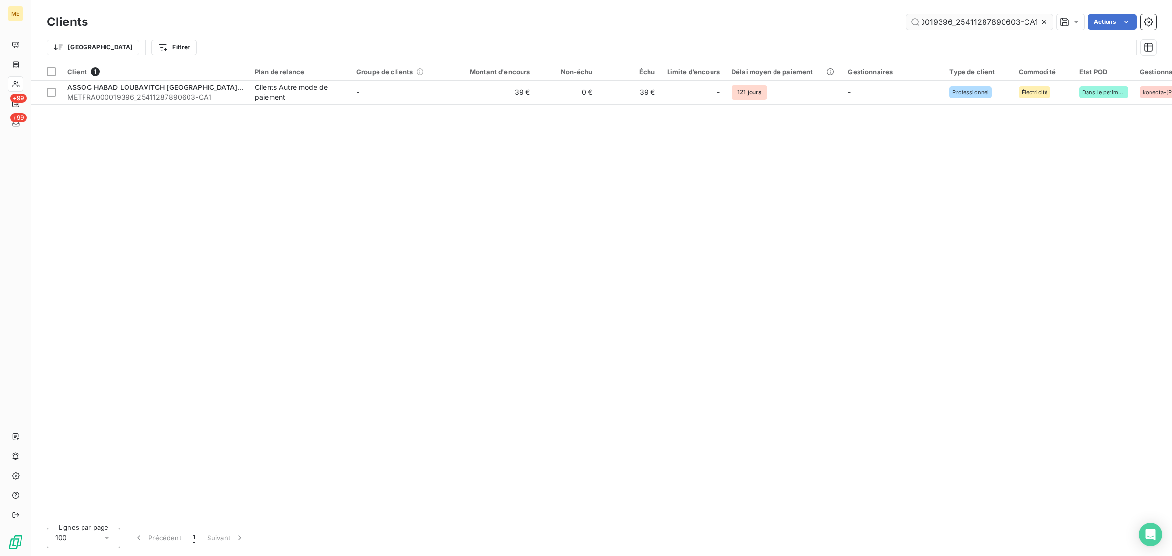
drag, startPoint x: 1035, startPoint y: 22, endPoint x: 955, endPoint y: 20, distance: 80.6
click at [955, 20] on input "METFRA000019396_25411287890603-CA1" at bounding box center [979, 22] width 146 height 16
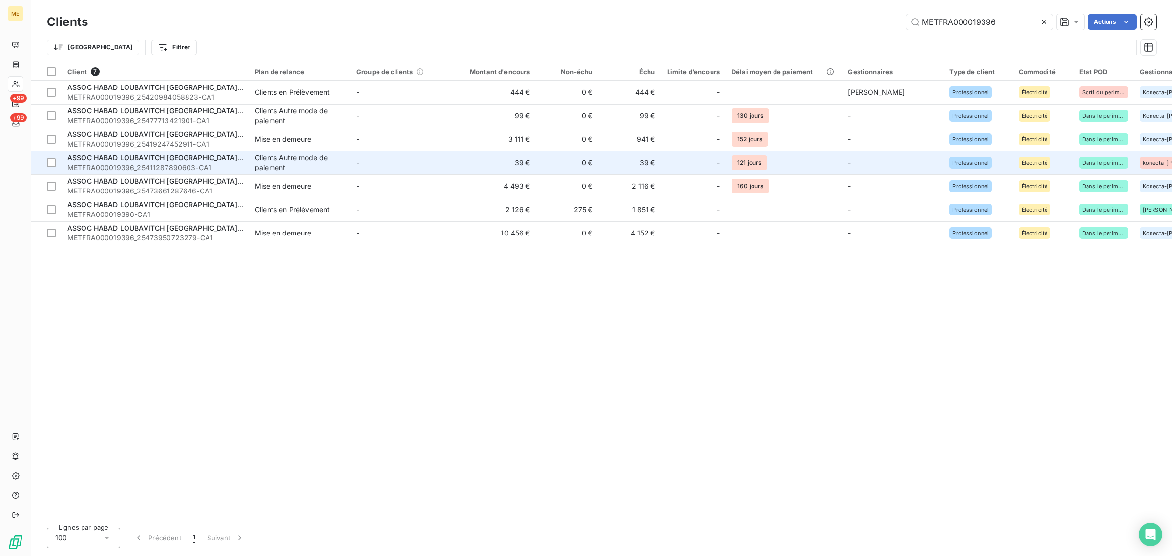
type input "METFRA000019396"
click at [424, 164] on td "-" at bounding box center [402, 162] width 102 height 23
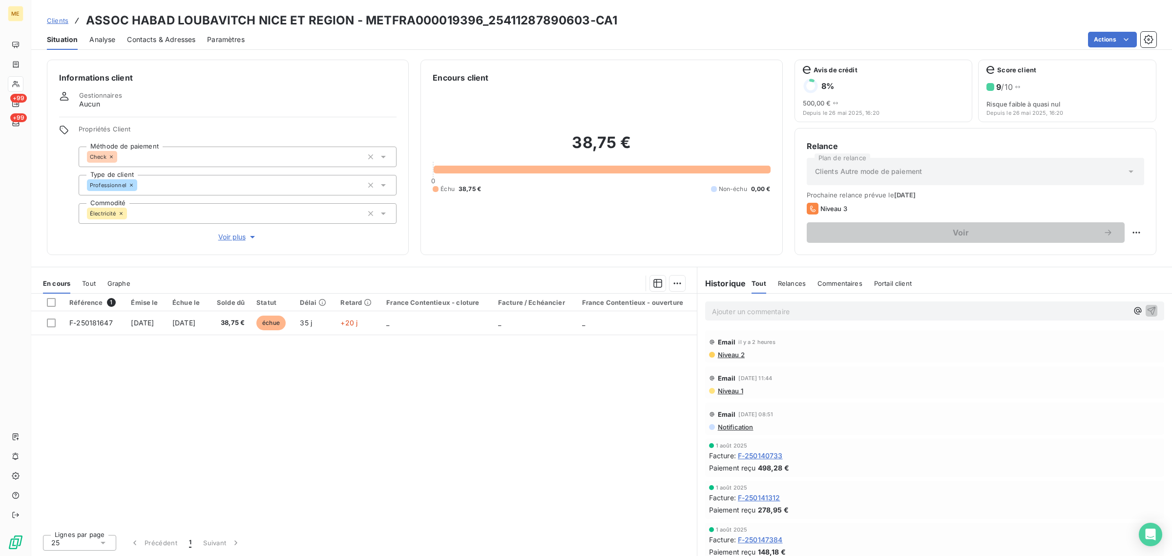
click at [241, 239] on span "Voir plus" at bounding box center [237, 237] width 39 height 10
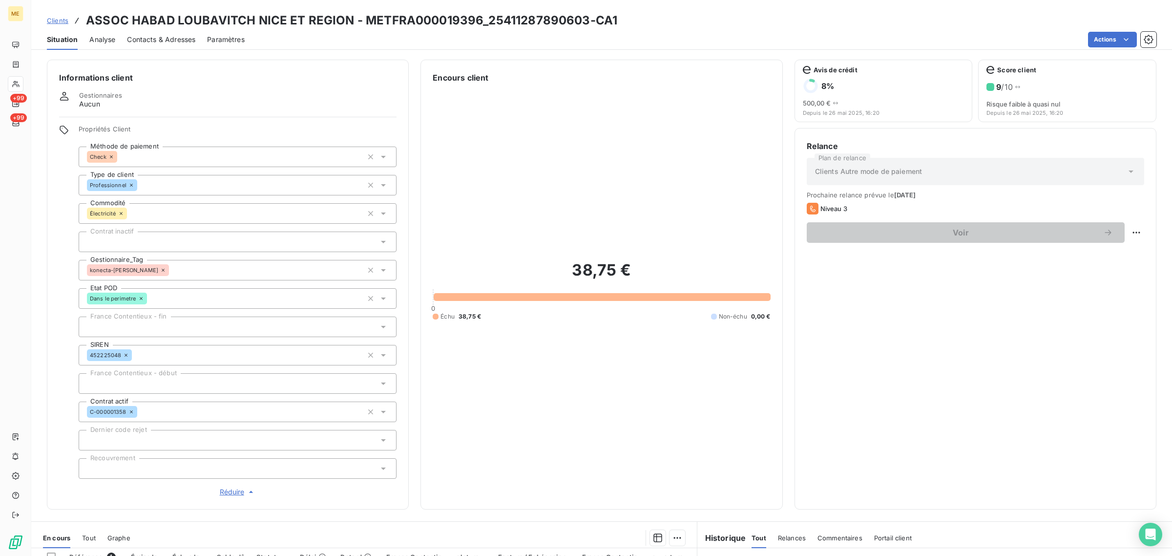
click at [162, 270] on icon at bounding box center [163, 269] width 3 height 3
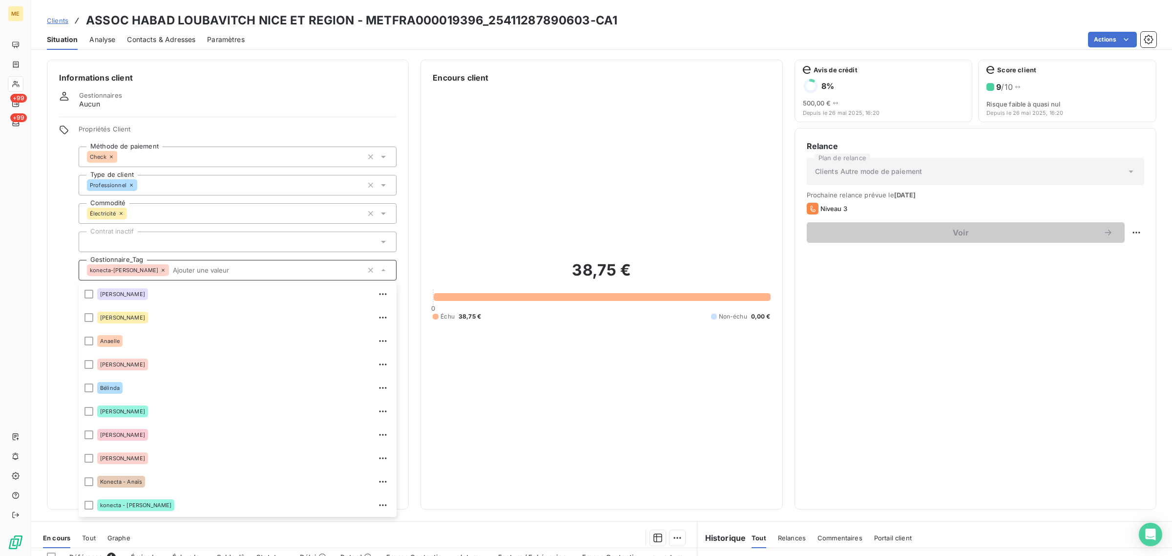
scroll to position [47, 0]
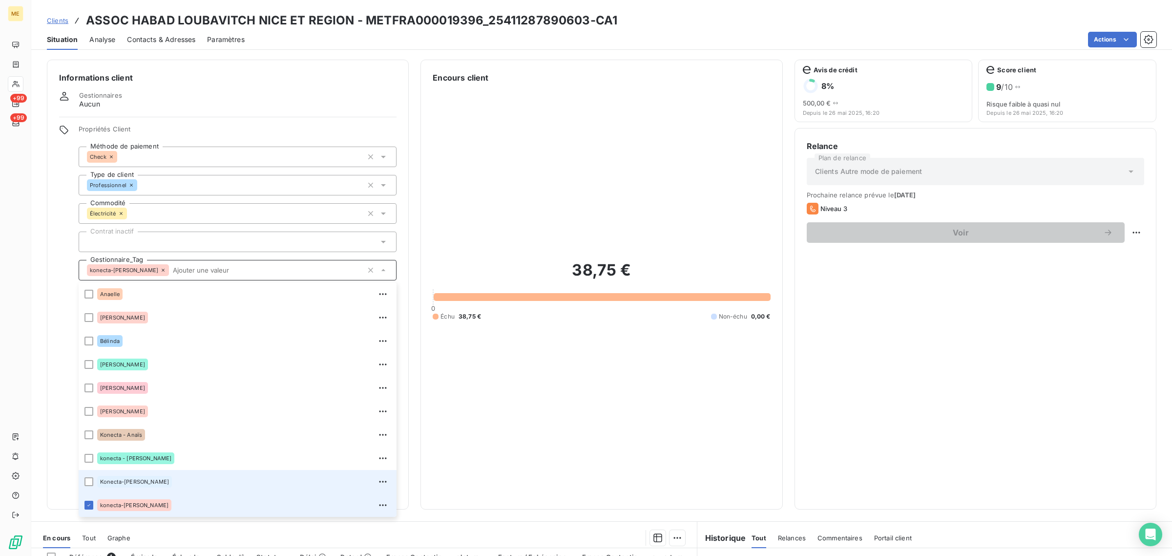
click at [155, 482] on div "Konecta-[PERSON_NAME]" at bounding box center [243, 482] width 293 height 16
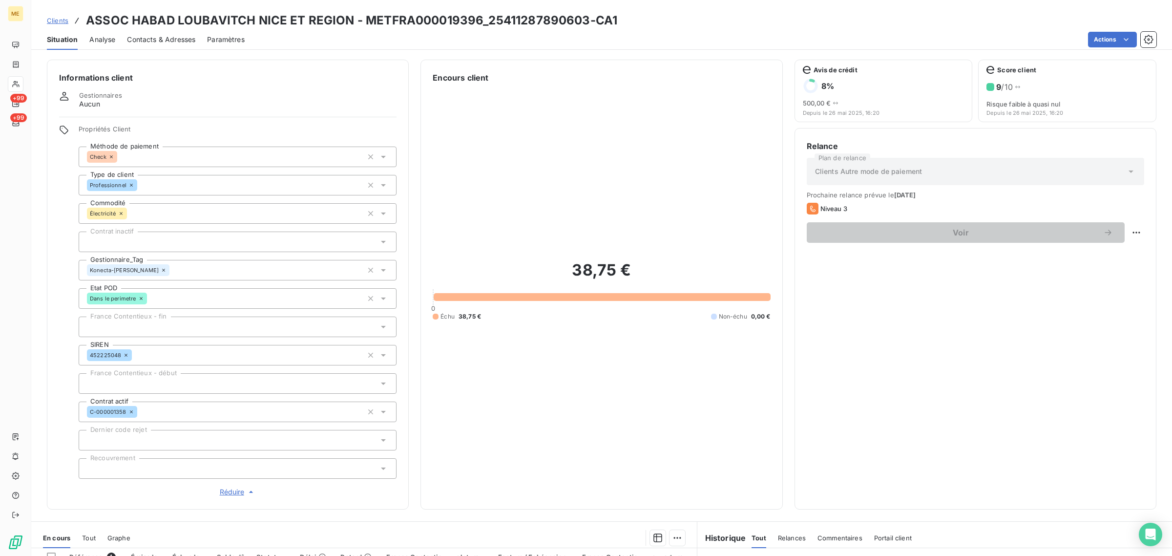
click at [61, 23] on span "Clients" at bounding box center [57, 21] width 21 height 8
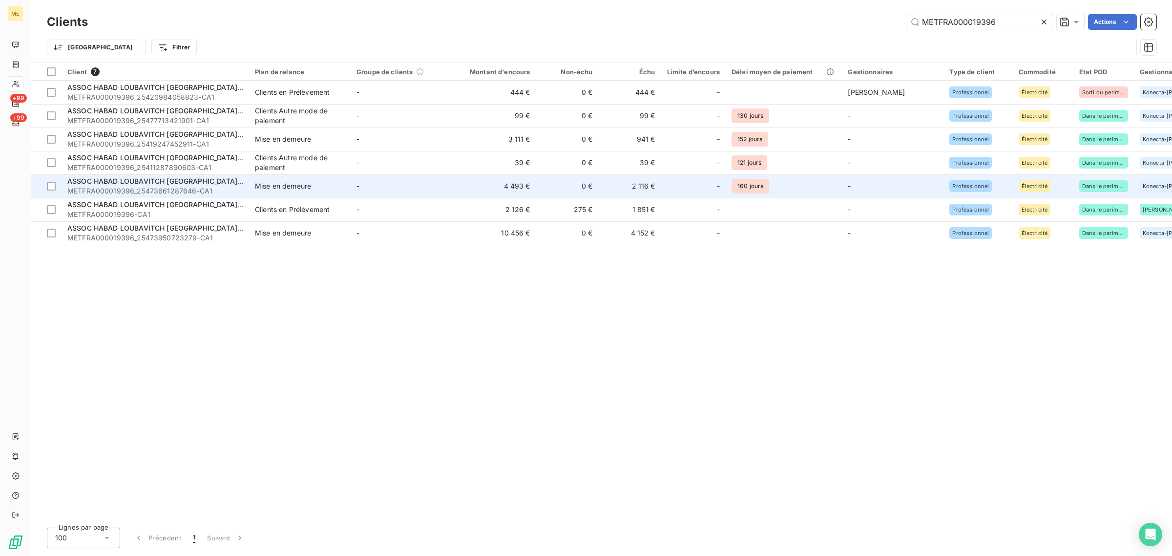
click at [405, 189] on td "-" at bounding box center [402, 185] width 102 height 23
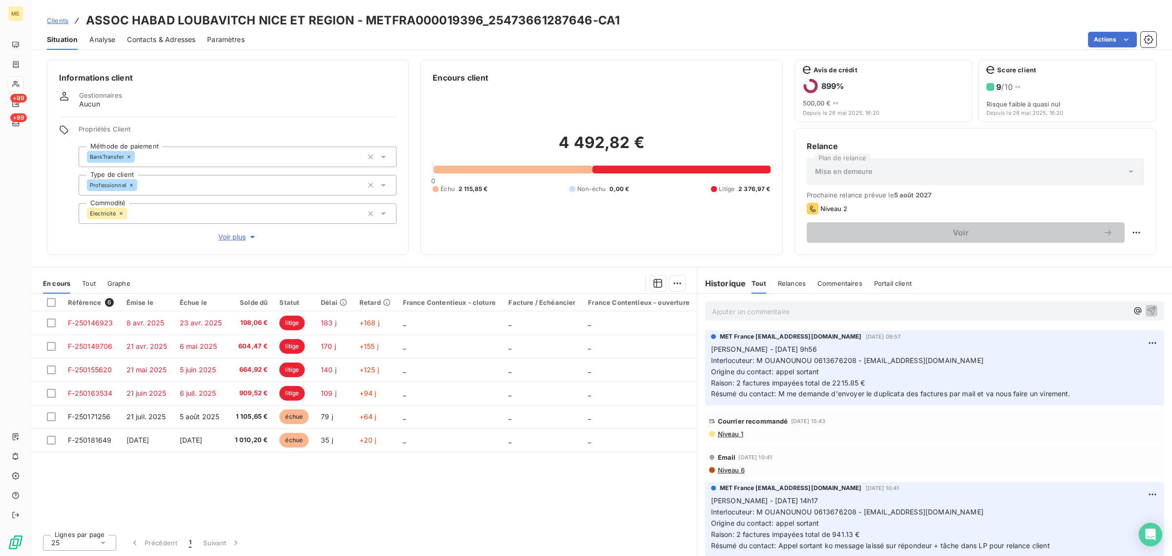
click at [213, 236] on button "Voir plus" at bounding box center [238, 236] width 318 height 11
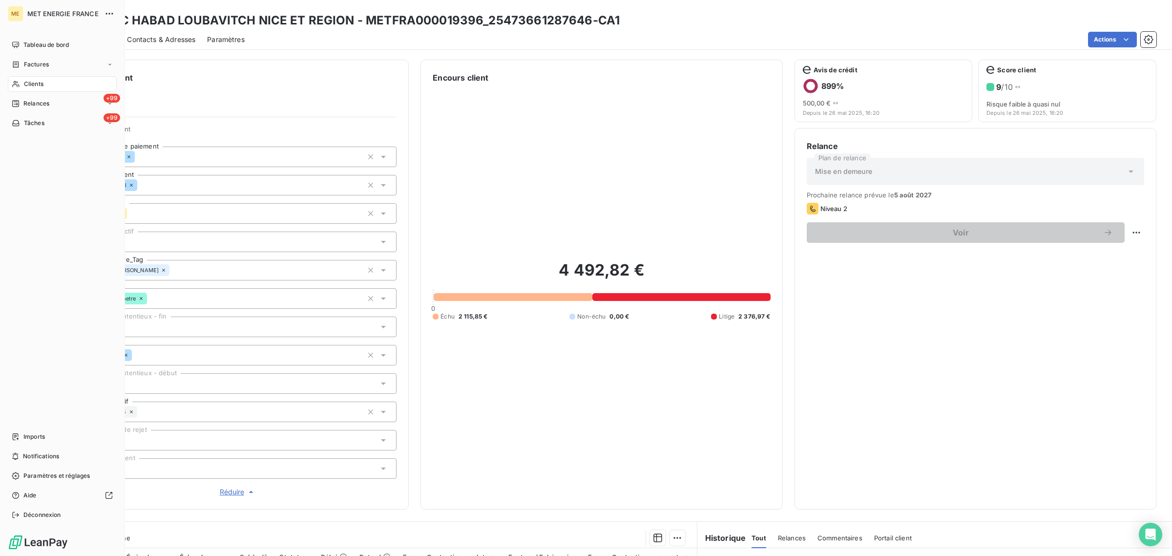
click at [32, 80] on span "Clients" at bounding box center [34, 84] width 20 height 9
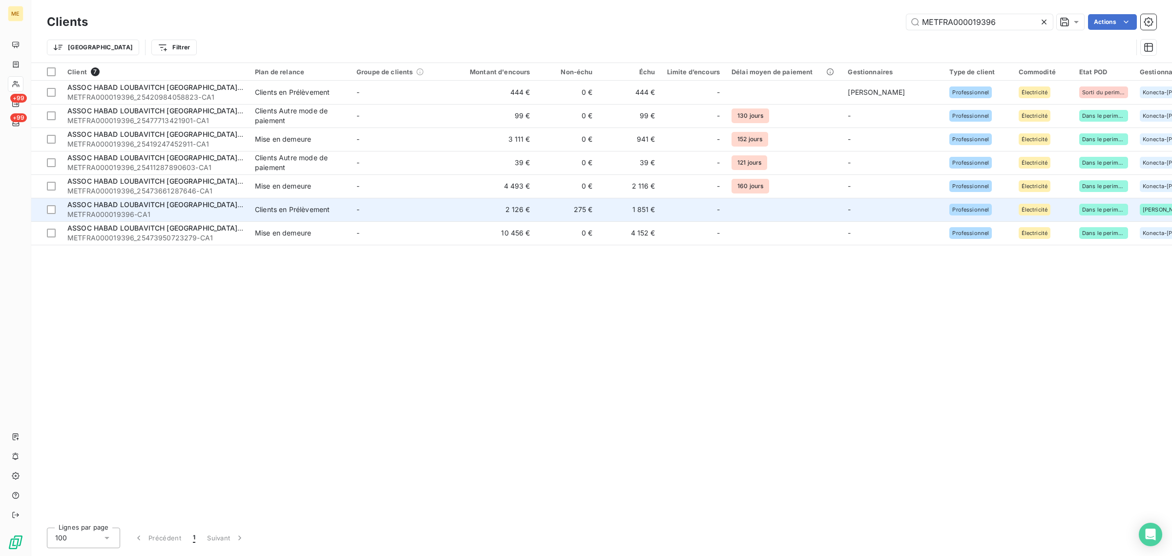
click at [450, 213] on td "-" at bounding box center [402, 209] width 102 height 23
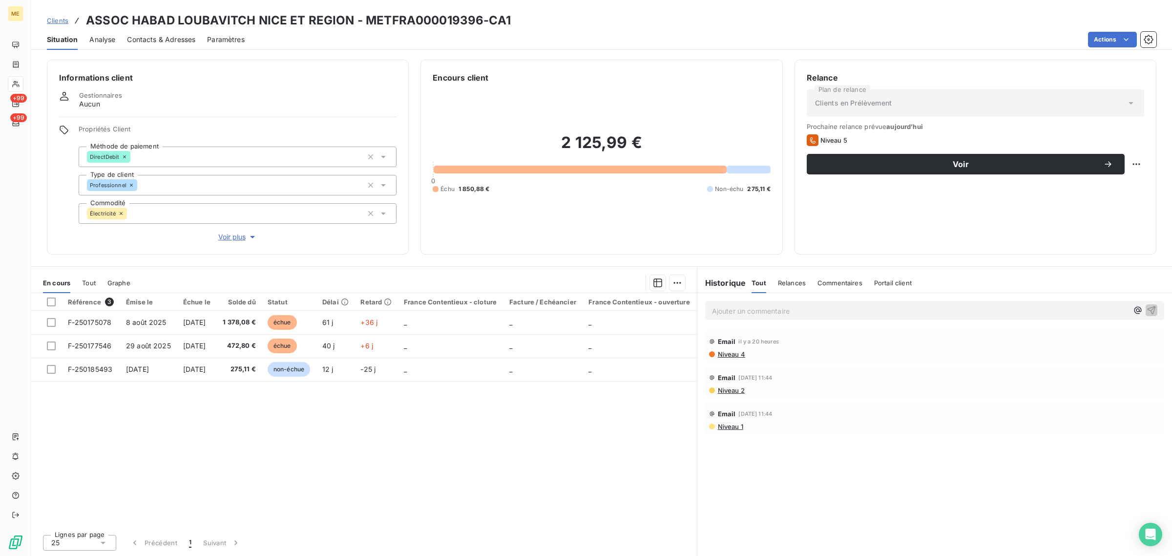
click at [231, 235] on span "Voir plus" at bounding box center [237, 237] width 39 height 10
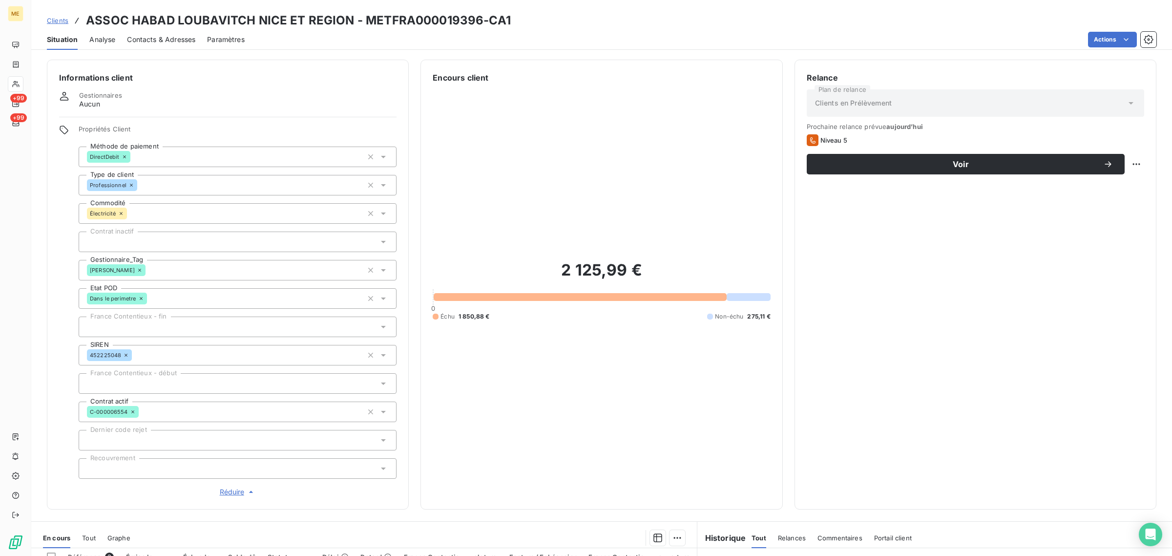
click at [55, 26] on div "Clients ASSOC HABAD LOUBAVITCH NICE ET REGION - METFRA000019396-CA1" at bounding box center [279, 21] width 464 height 18
click at [42, 18] on div "Clients ASSOC HABAD LOUBAVITCH NICE ET REGION - METFRA000019396-CA1" at bounding box center [601, 21] width 1140 height 18
click at [57, 20] on span "Clients" at bounding box center [57, 21] width 21 height 8
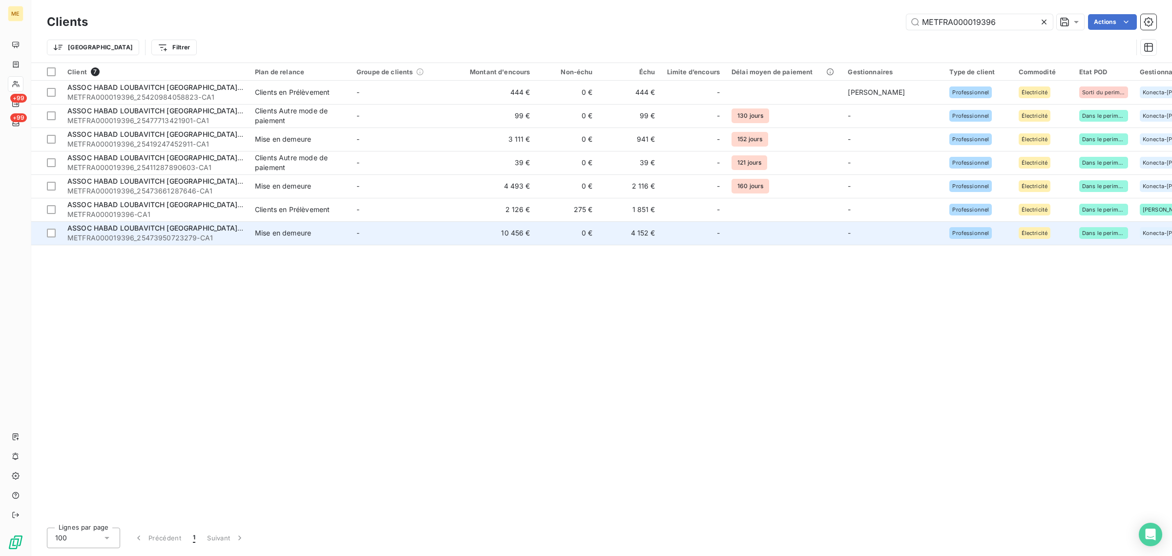
click at [411, 240] on td "-" at bounding box center [402, 232] width 102 height 23
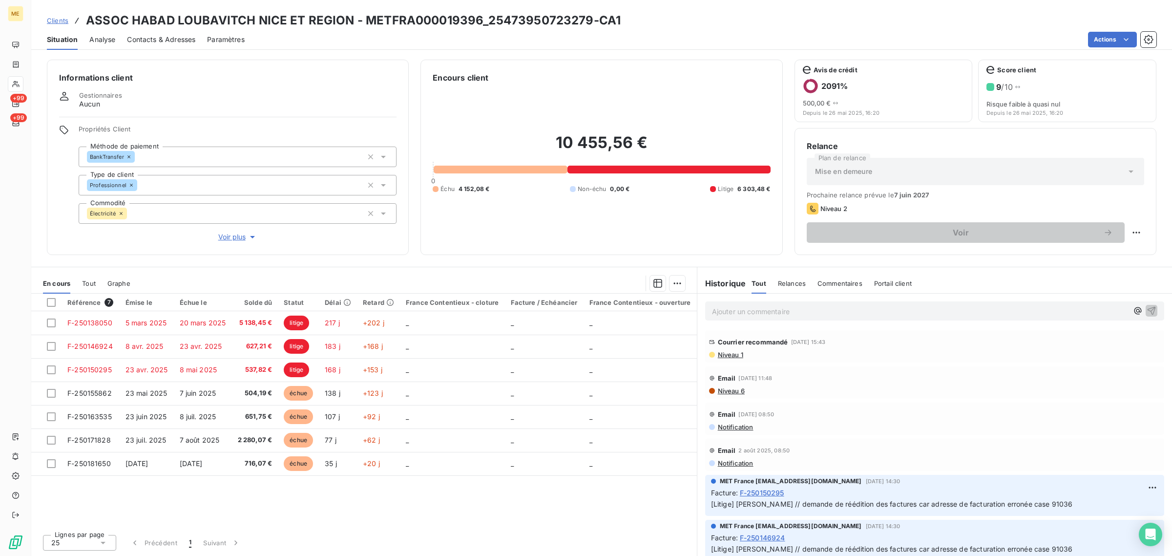
click at [242, 247] on div "Informations client Gestionnaires Aucun Propriétés Client Méthode de paiement B…" at bounding box center [228, 157] width 362 height 195
click at [235, 239] on span "Voir plus" at bounding box center [237, 237] width 39 height 10
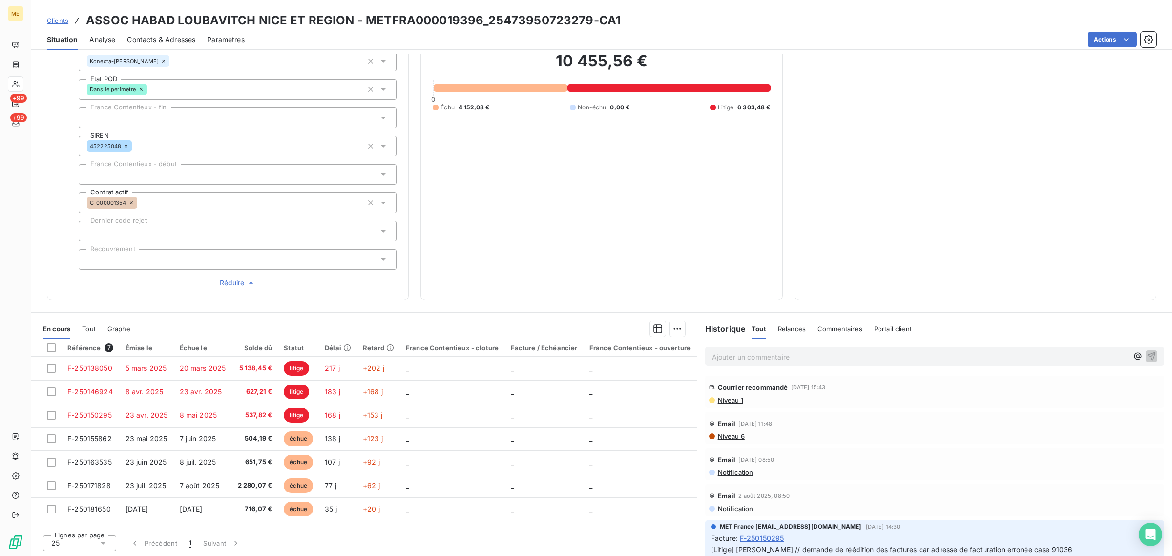
click at [63, 27] on div "Clients ASSOC HABAD LOUBAVITCH NICE ET REGION - METFRA000019396_25473950723279-…" at bounding box center [334, 21] width 574 height 18
click at [65, 21] on span "Clients" at bounding box center [57, 21] width 21 height 8
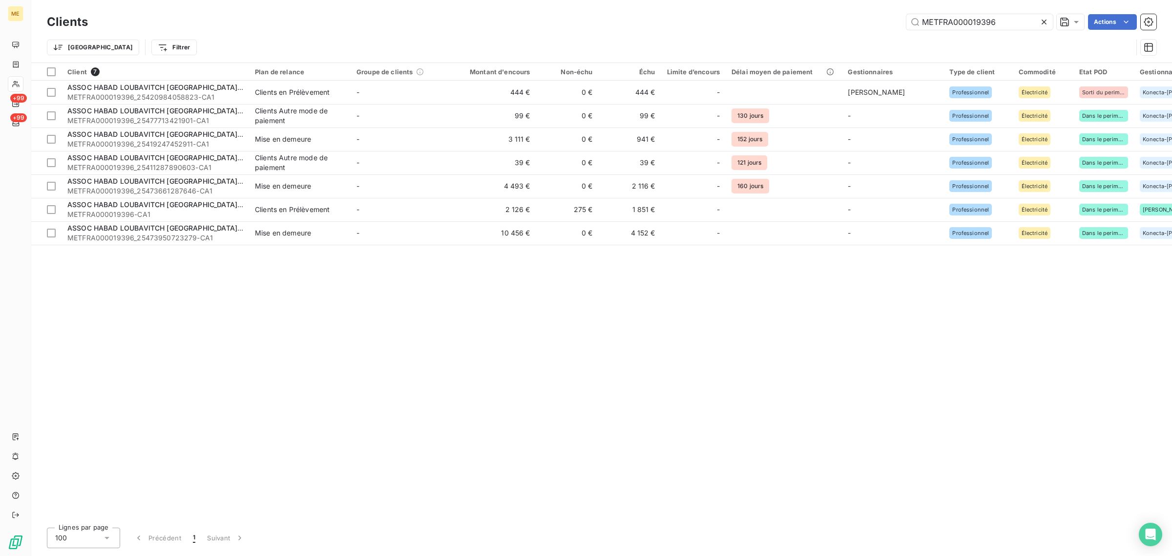
click at [1045, 21] on icon at bounding box center [1044, 22] width 10 height 10
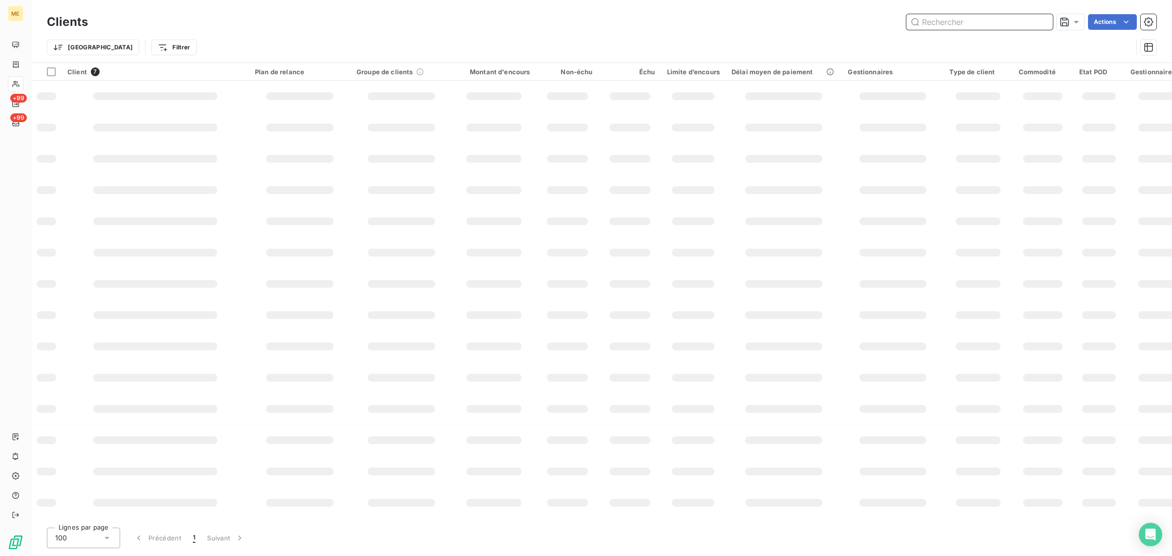
click at [964, 14] on input "text" at bounding box center [979, 22] width 146 height 16
paste input "METFRA000005567_21173371876448-CA1"
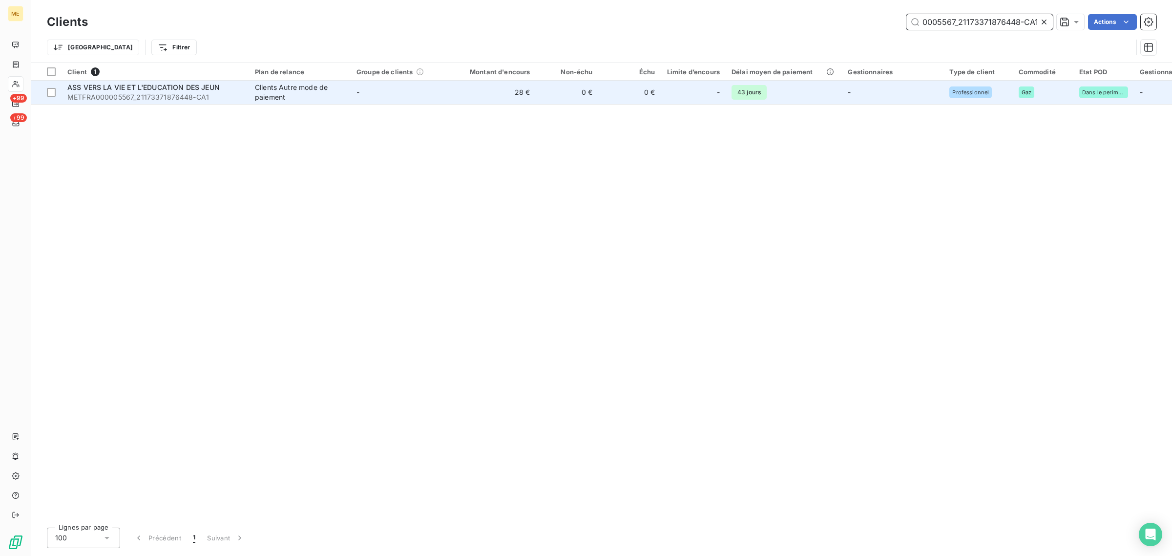
type input "METFRA000005567_21173371876448-CA1"
click at [565, 94] on td "0 €" at bounding box center [567, 92] width 62 height 23
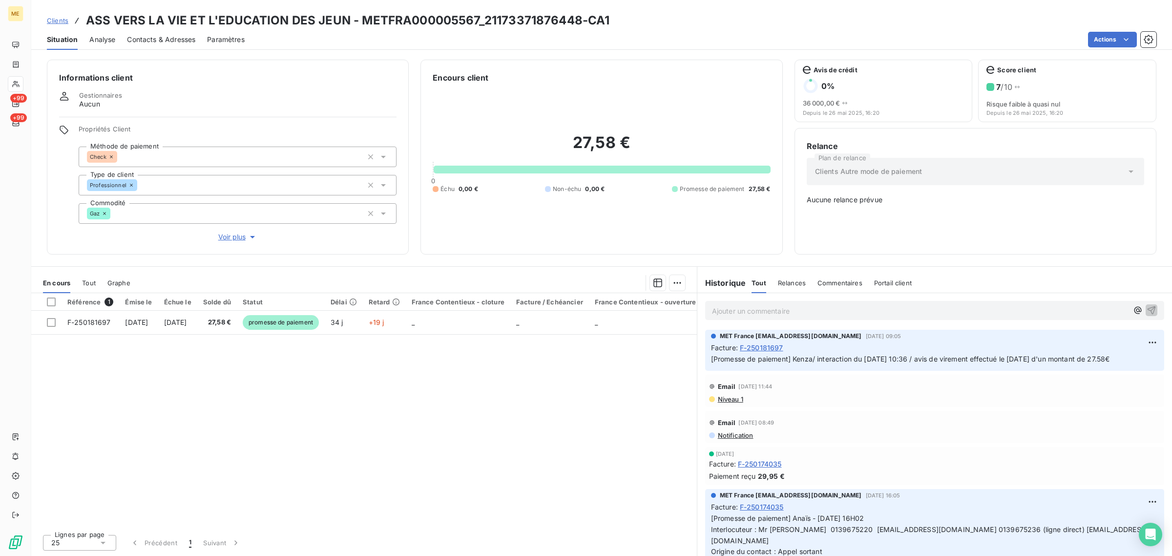
click at [230, 237] on span "Voir plus" at bounding box center [237, 237] width 39 height 10
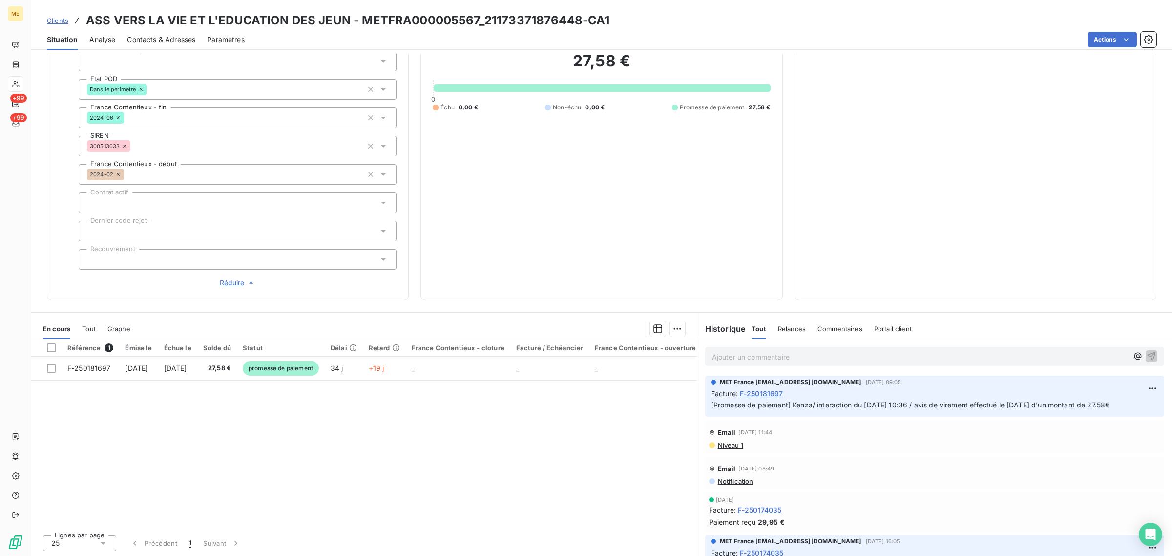
scroll to position [87, 0]
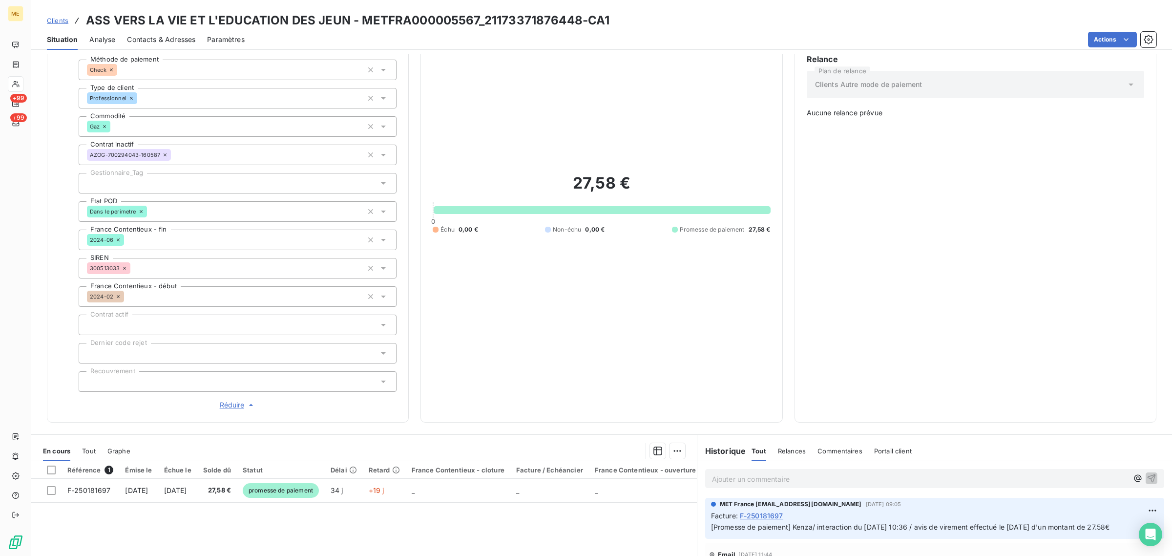
click at [120, 183] on div at bounding box center [238, 183] width 318 height 21
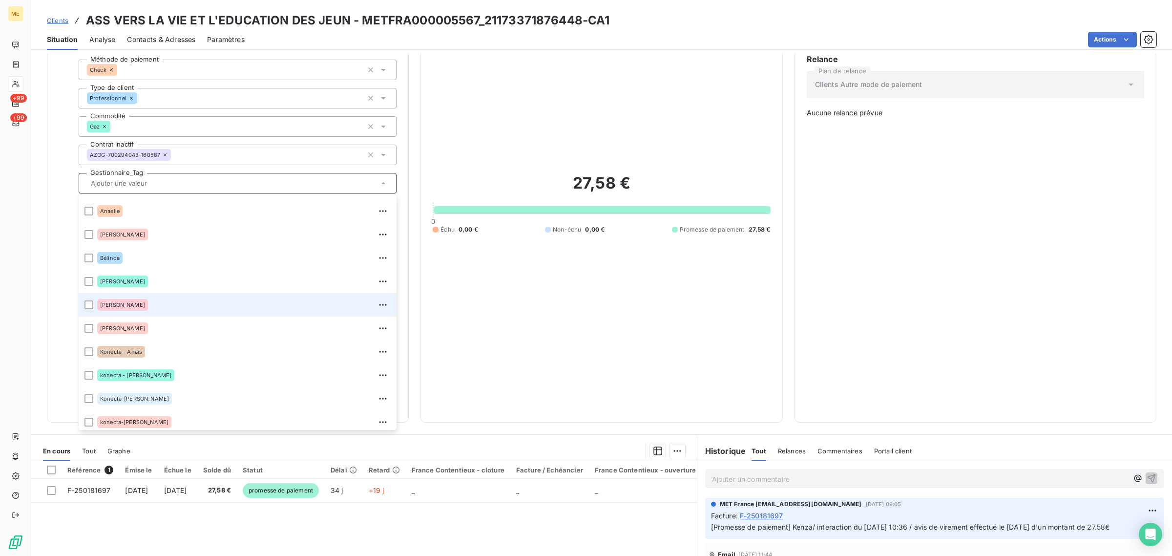
scroll to position [93, 0]
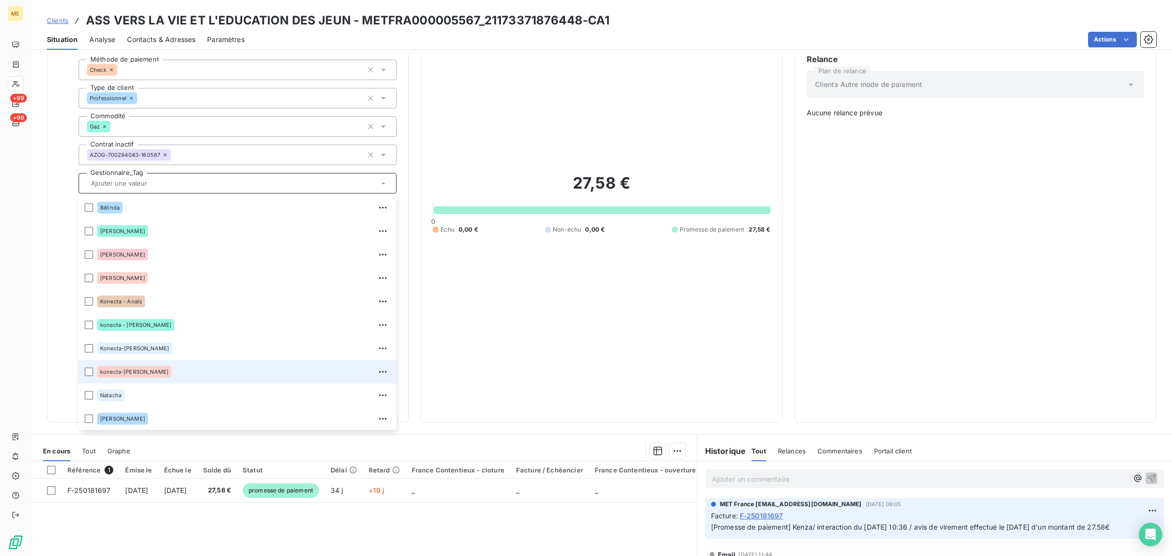
click at [165, 366] on div "konecta-[PERSON_NAME]" at bounding box center [243, 372] width 293 height 16
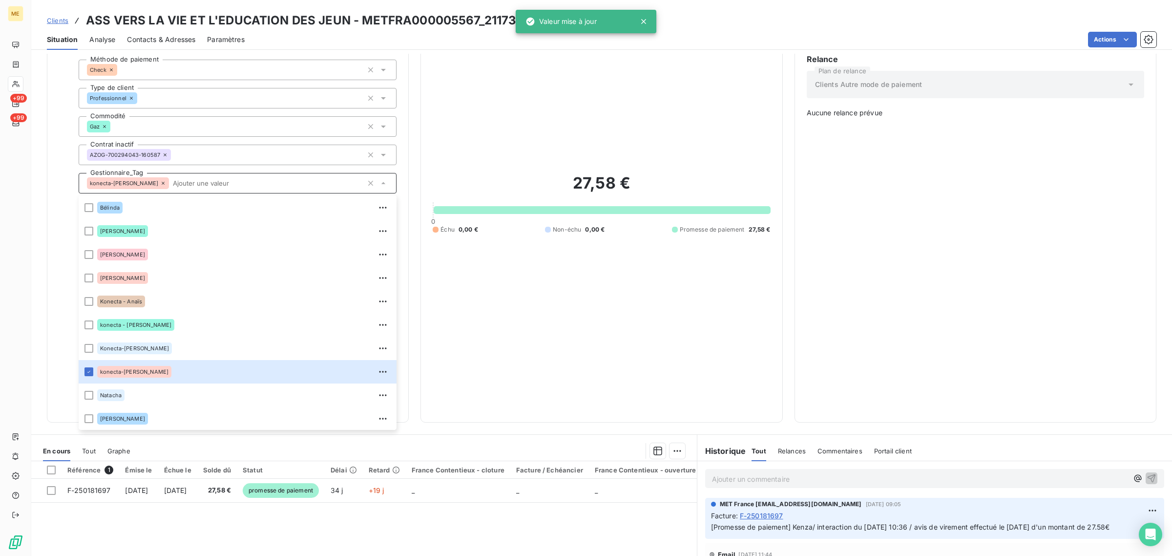
click at [59, 21] on span "Clients" at bounding box center [57, 21] width 21 height 8
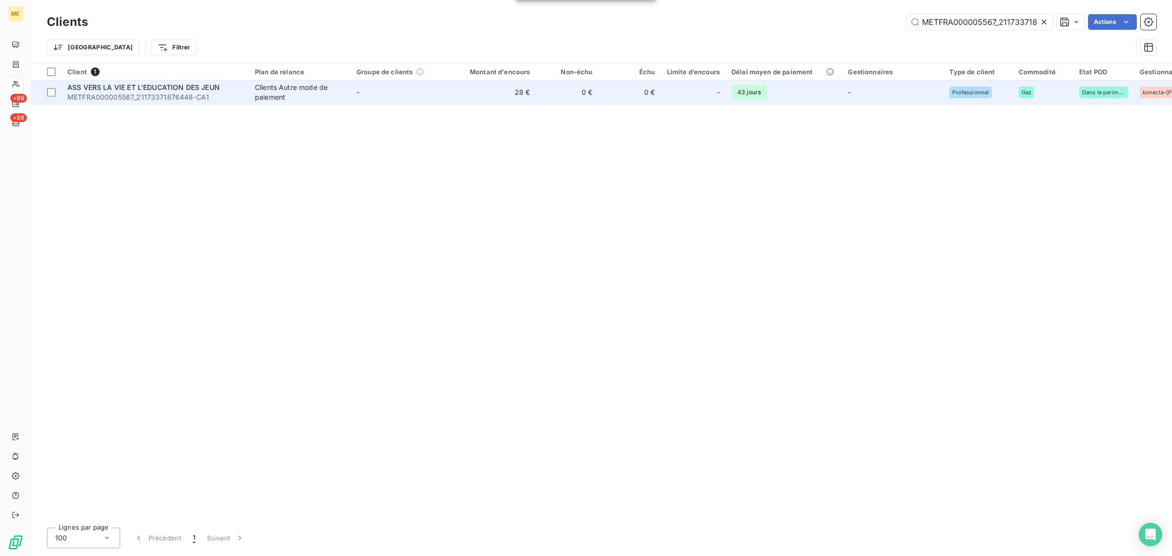
scroll to position [0, 41]
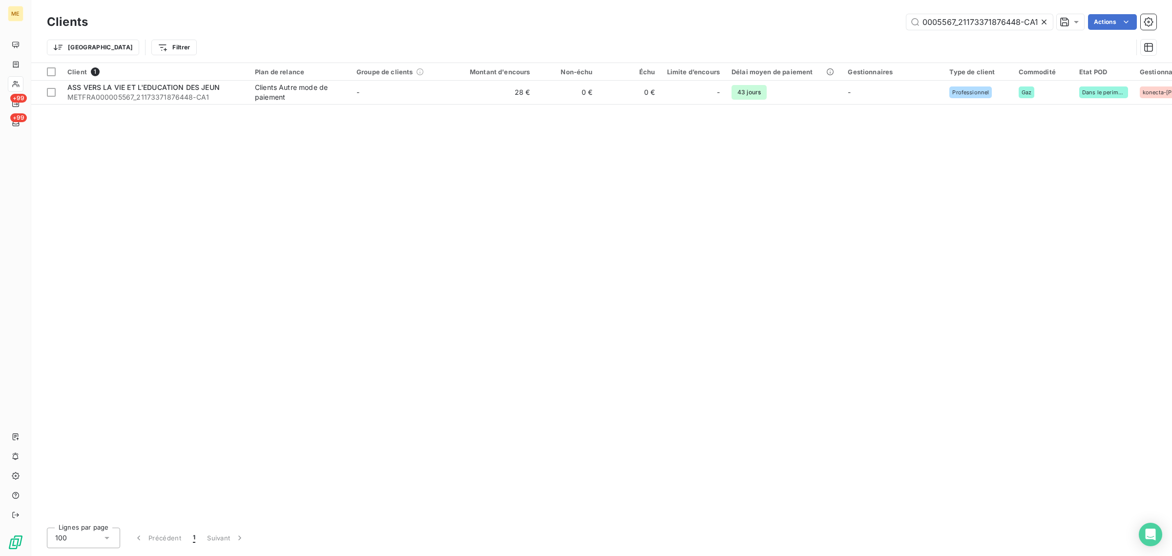
click at [1046, 22] on icon at bounding box center [1044, 22] width 10 height 10
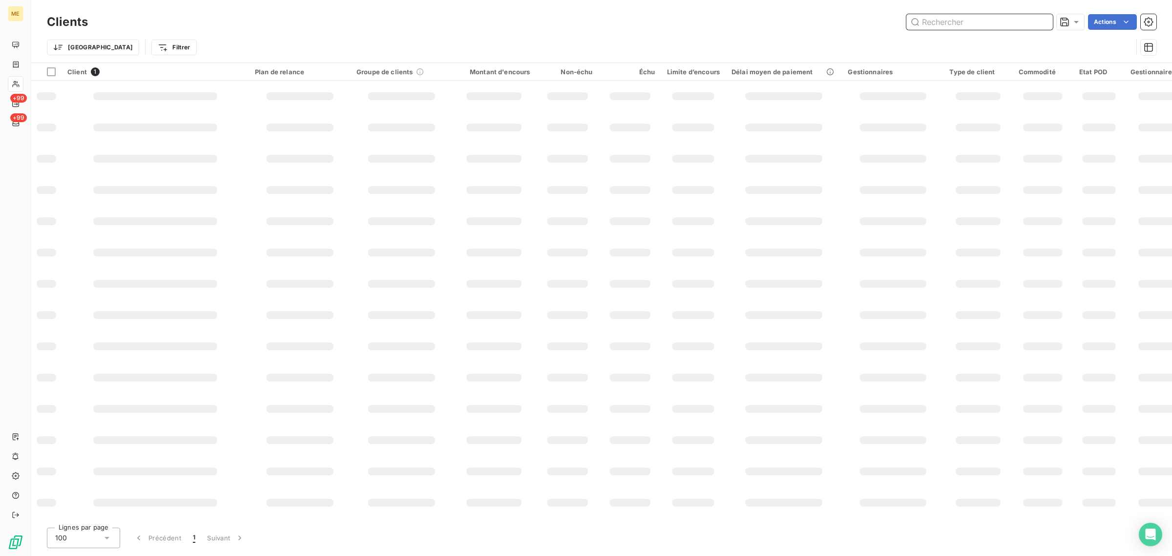
click at [918, 27] on input "text" at bounding box center [979, 22] width 146 height 16
paste input "METFRA000005567"
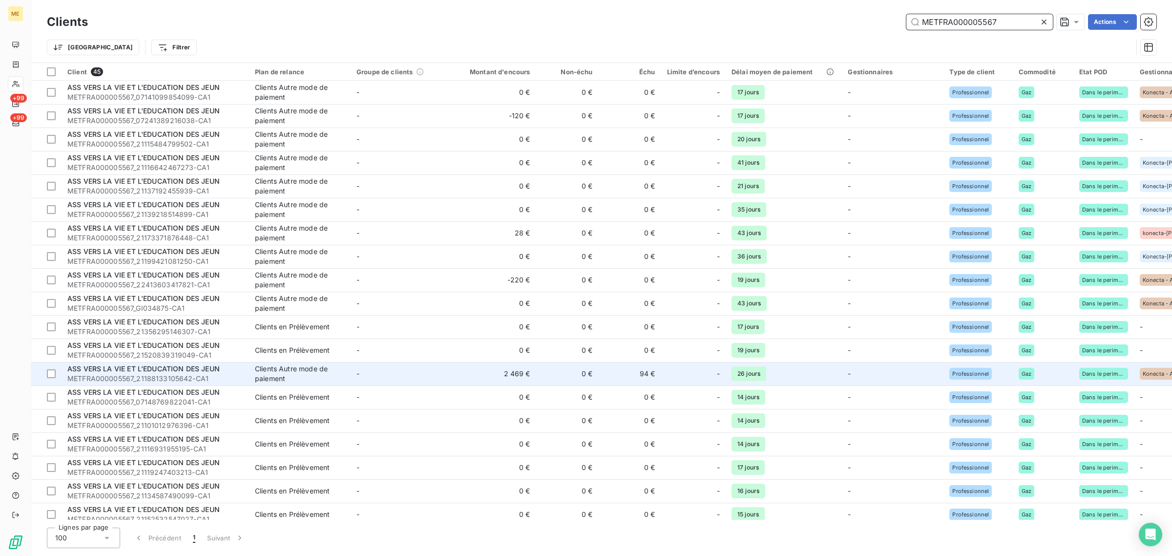
type input "METFRA000005567"
click at [298, 376] on div "Clients Autre mode de paiement" at bounding box center [300, 374] width 90 height 20
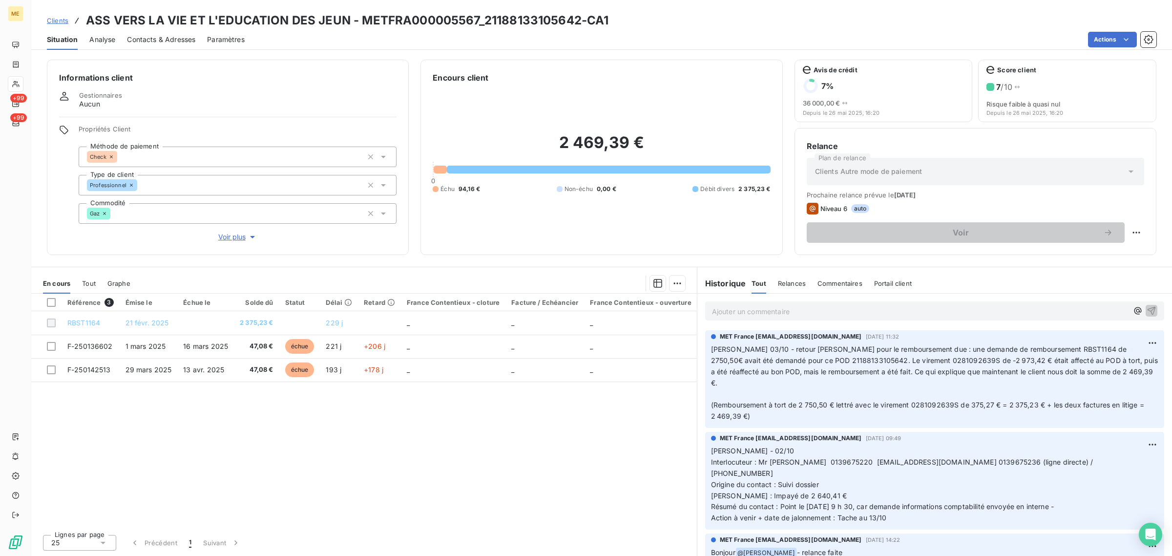
click at [231, 241] on span "Voir plus" at bounding box center [237, 237] width 39 height 10
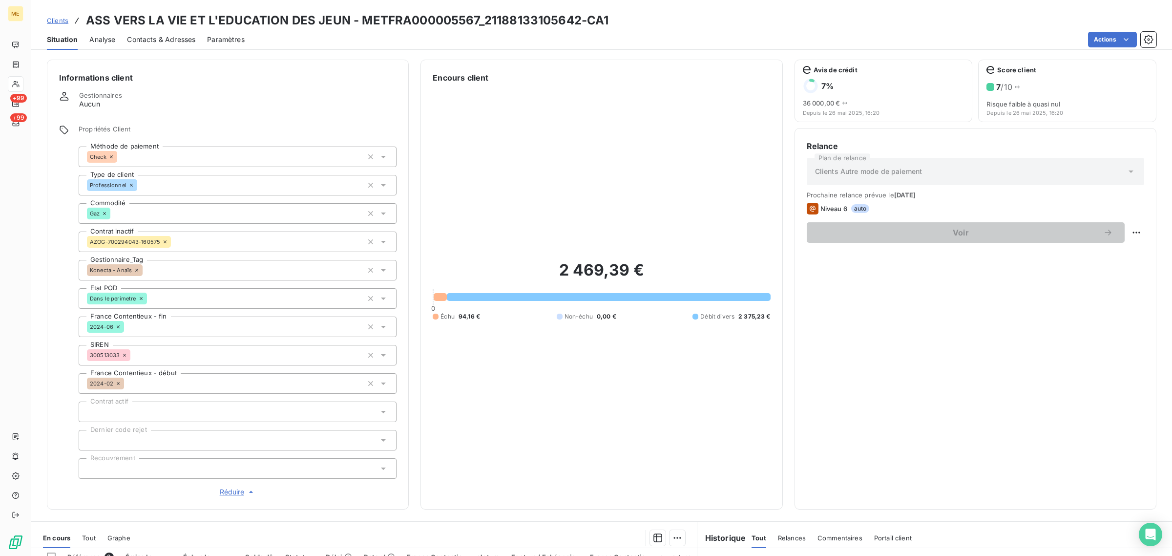
click at [67, 25] on div "Clients ASS VERS LA VIE ET L'EDUCATION DES JEUN - METFRA000005567_2118813310564…" at bounding box center [327, 21] width 561 height 18
click at [65, 25] on link "Clients" at bounding box center [57, 21] width 21 height 10
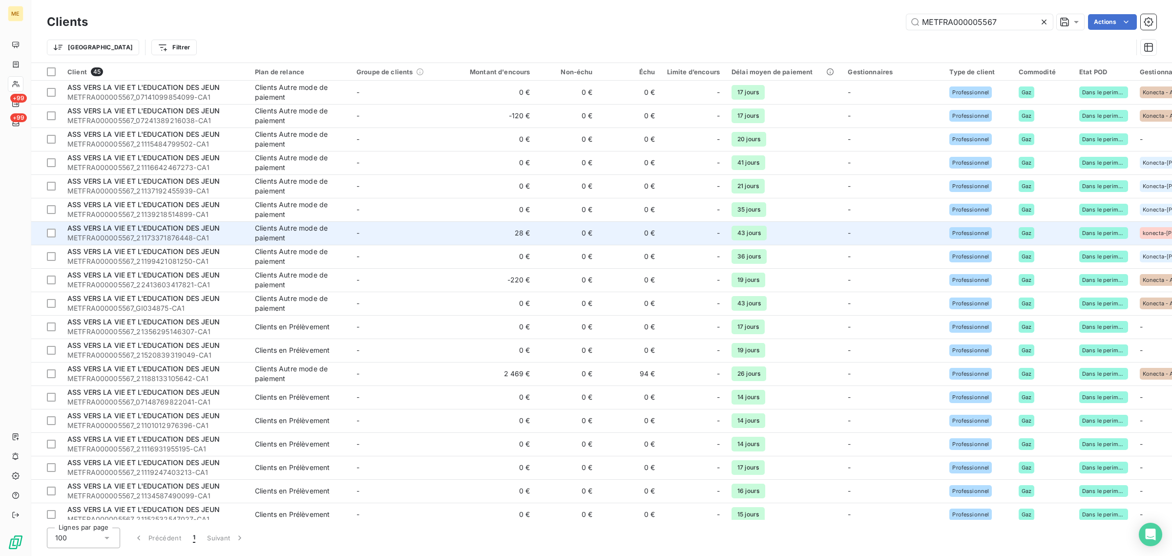
click at [404, 238] on td "-" at bounding box center [402, 232] width 102 height 23
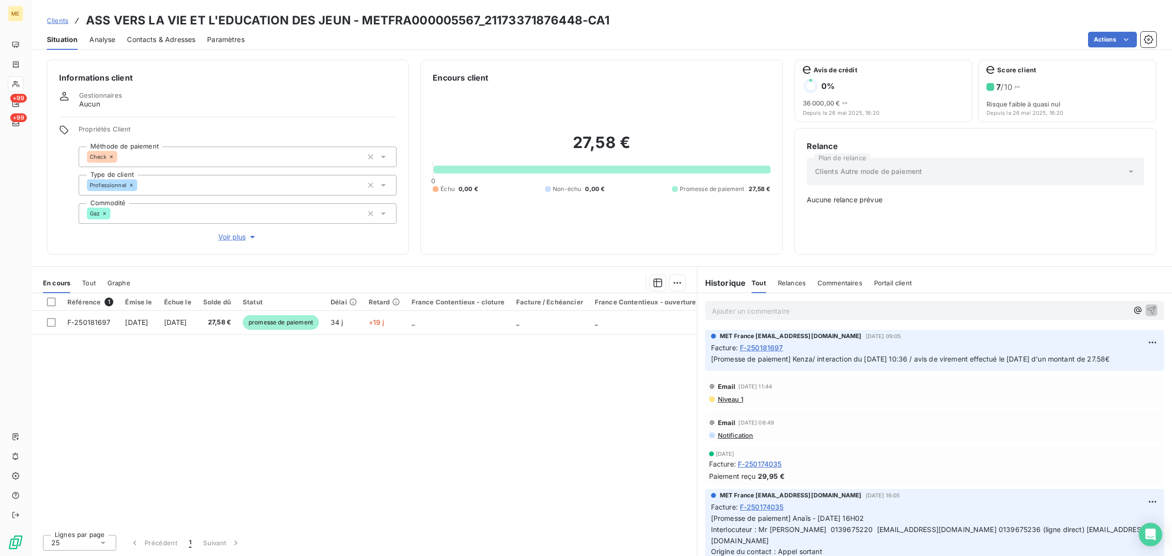
click at [248, 241] on icon "button" at bounding box center [253, 237] width 10 height 10
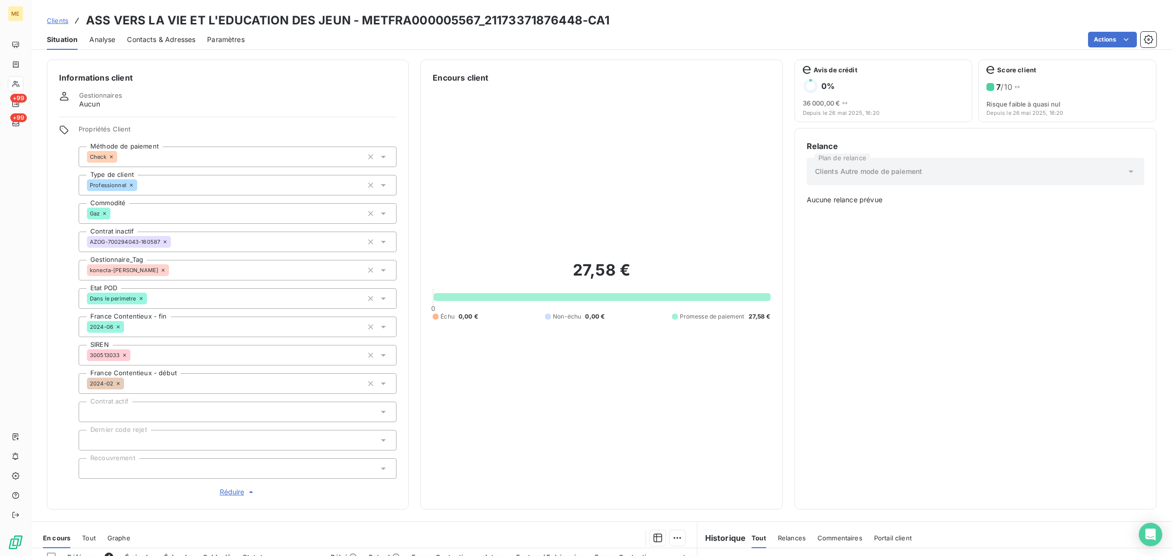
click at [160, 269] on icon at bounding box center [163, 270] width 6 height 6
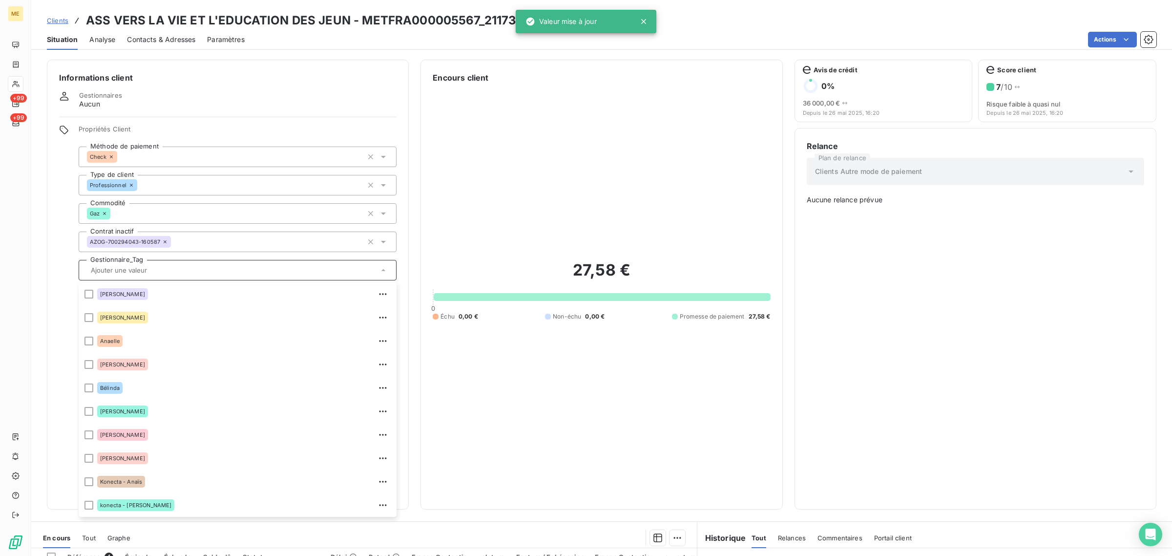
scroll to position [47, 0]
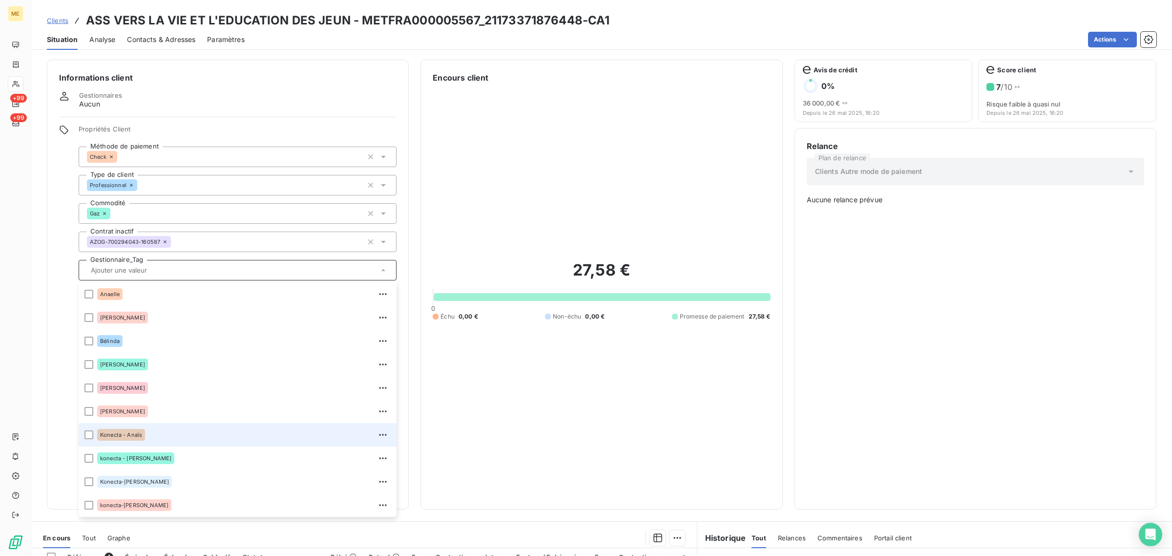
drag, startPoint x: 147, startPoint y: 432, endPoint x: 926, endPoint y: 3, distance: 889.0
click at [147, 432] on div "Konecta - Anaïs" at bounding box center [243, 435] width 293 height 16
click at [629, 154] on div "27,58 € 0 Échu 0,00 € Non-échu 0,00 € Promesse de paiement 27,58 €" at bounding box center [601, 289] width 337 height 413
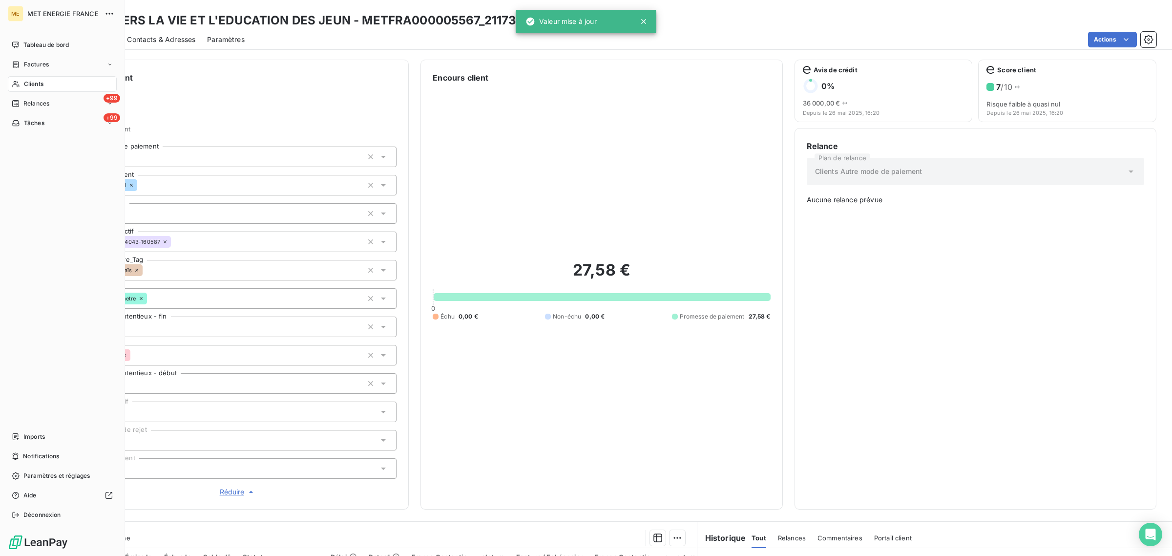
click at [21, 83] on div "Clients" at bounding box center [62, 84] width 109 height 16
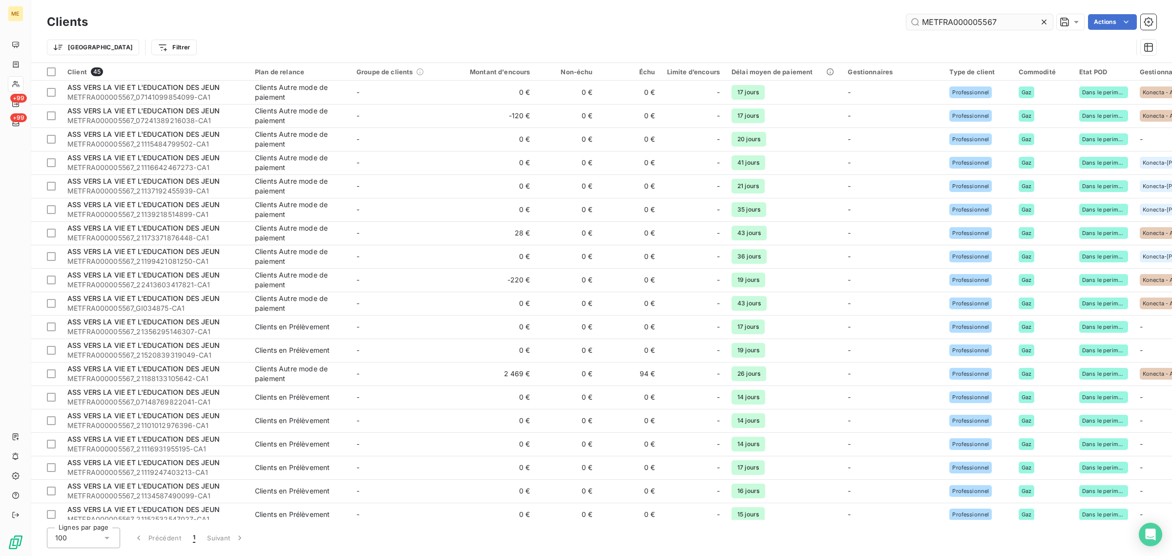
click at [1037, 19] on input "METFRA000005567" at bounding box center [979, 22] width 146 height 16
drag, startPoint x: 1041, startPoint y: 21, endPoint x: 987, endPoint y: 21, distance: 54.2
click at [1041, 21] on icon at bounding box center [1044, 22] width 10 height 10
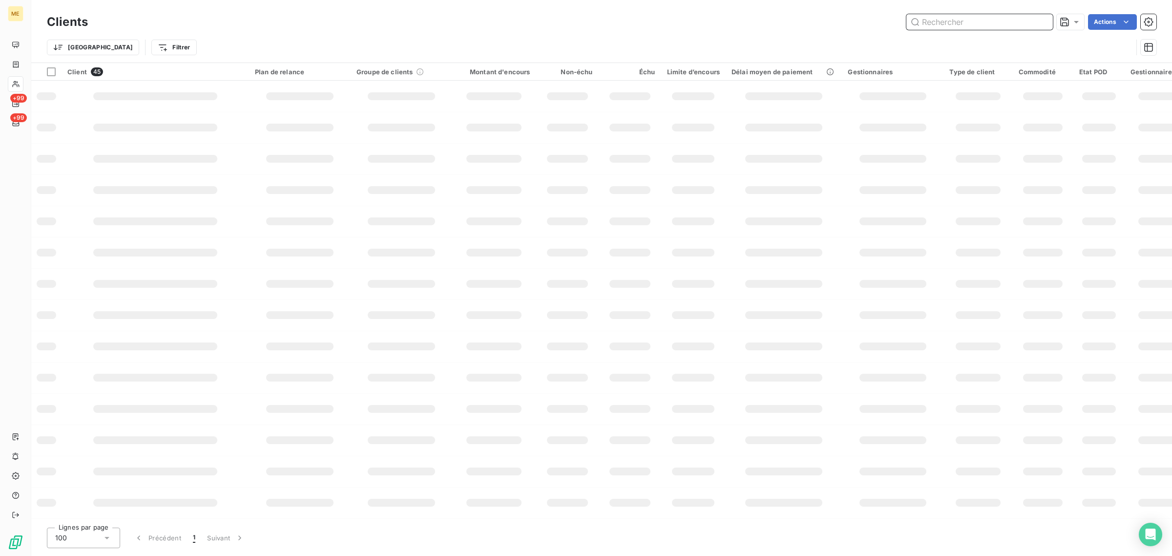
click at [974, 20] on input "text" at bounding box center [979, 22] width 146 height 16
paste input "METFRA000015477-CA1"
type input "METFRA000015477-CA1"
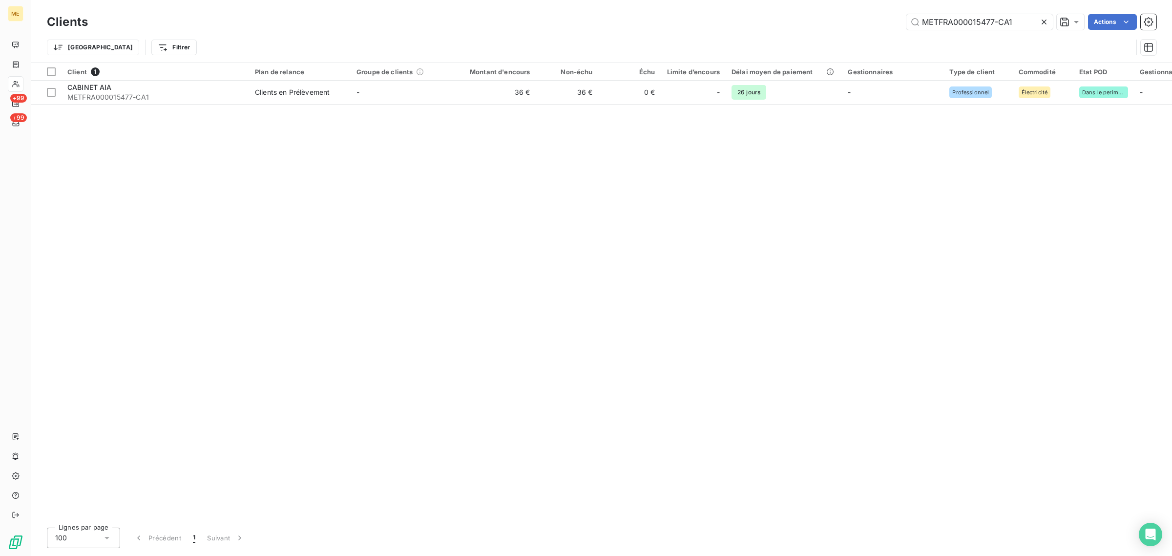
click at [1046, 18] on icon at bounding box center [1044, 22] width 10 height 10
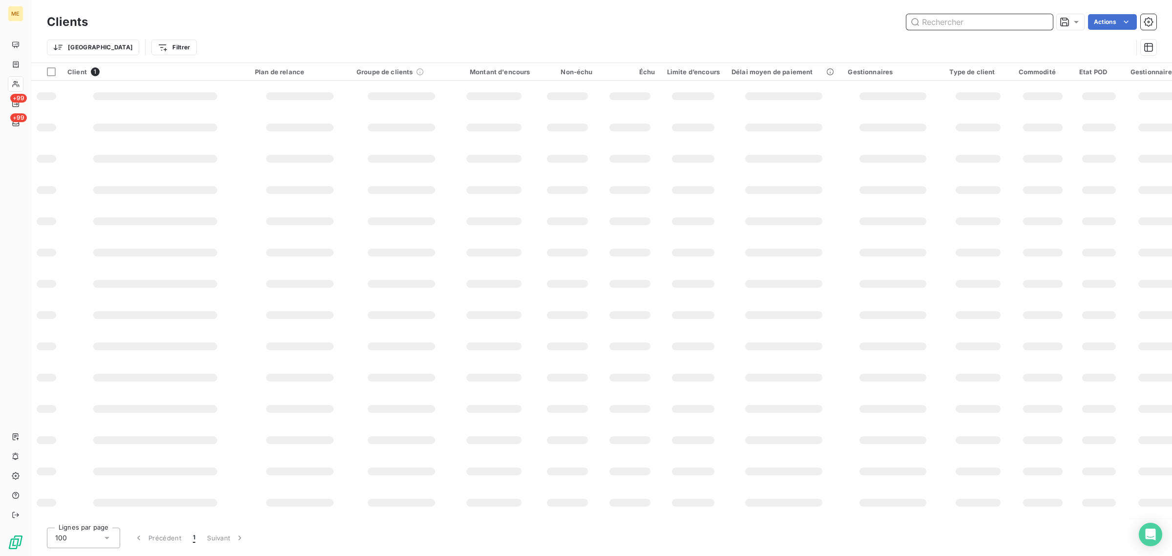
click at [978, 21] on input "text" at bounding box center [979, 22] width 146 height 16
paste input "METFRA000015477-CA1"
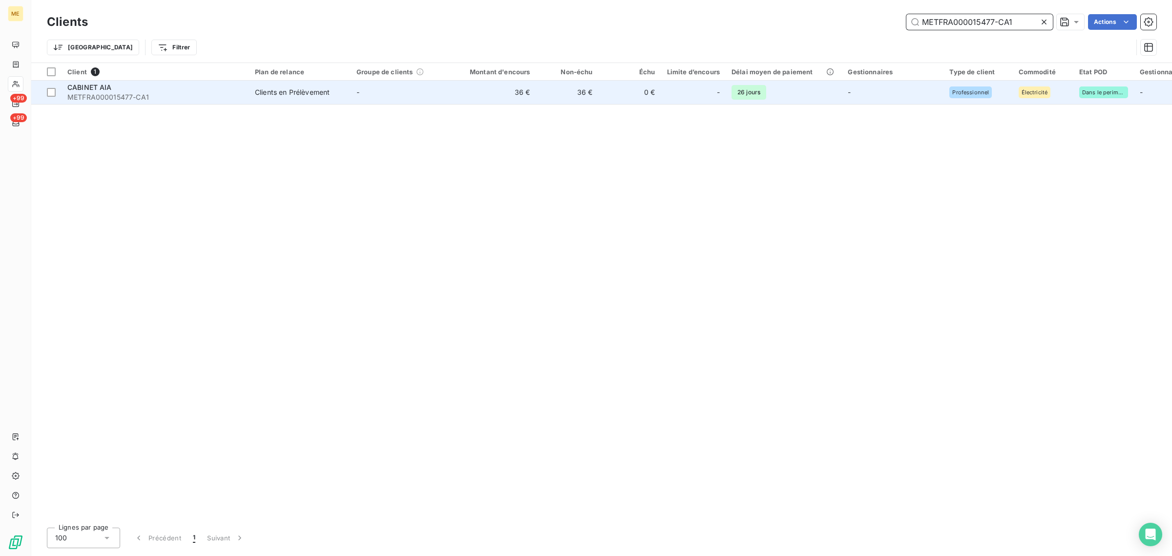
type input "METFRA000015477-CA1"
click at [484, 102] on td "36 €" at bounding box center [494, 92] width 84 height 23
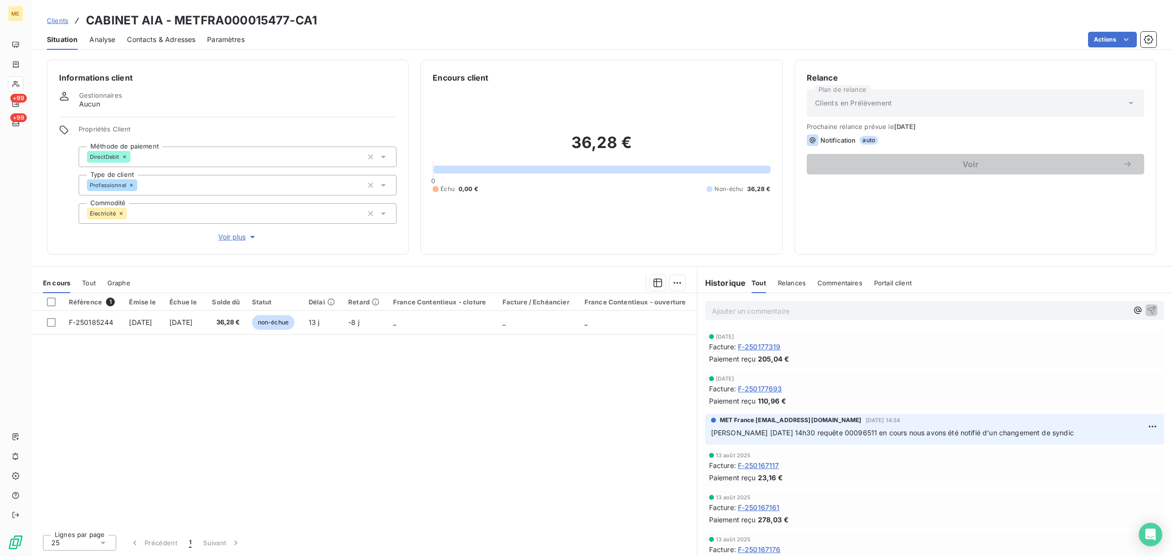
click at [226, 232] on span "Voir plus" at bounding box center [237, 237] width 39 height 10
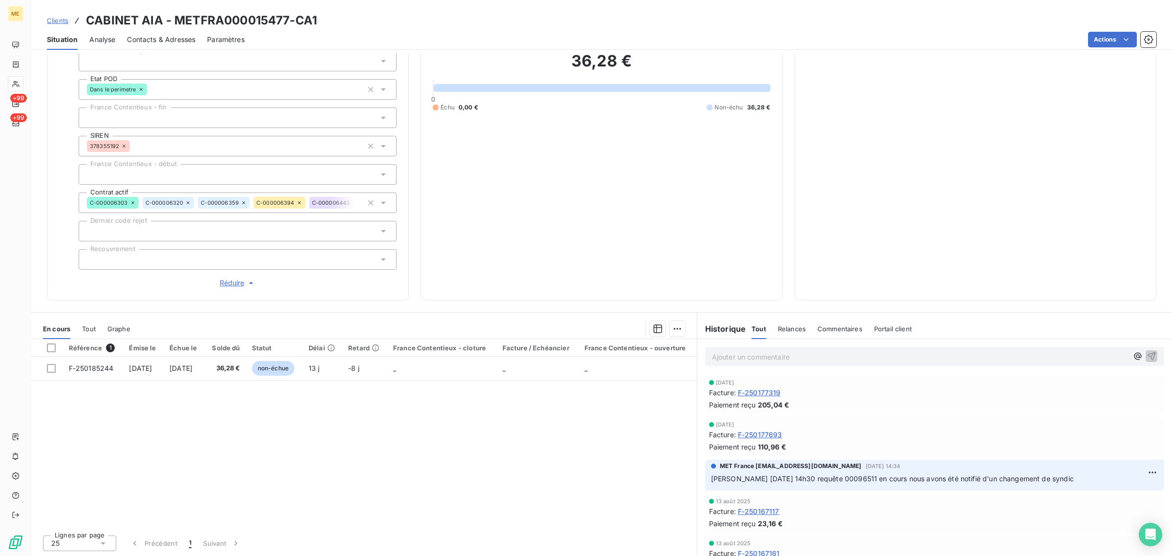
drag, startPoint x: 1095, startPoint y: 476, endPoint x: 699, endPoint y: 382, distance: 407.0
click at [819, 375] on div "11 sept. 2025 Facture : F-250177319 Paiement reçu 205,04 €" at bounding box center [934, 394] width 459 height 38
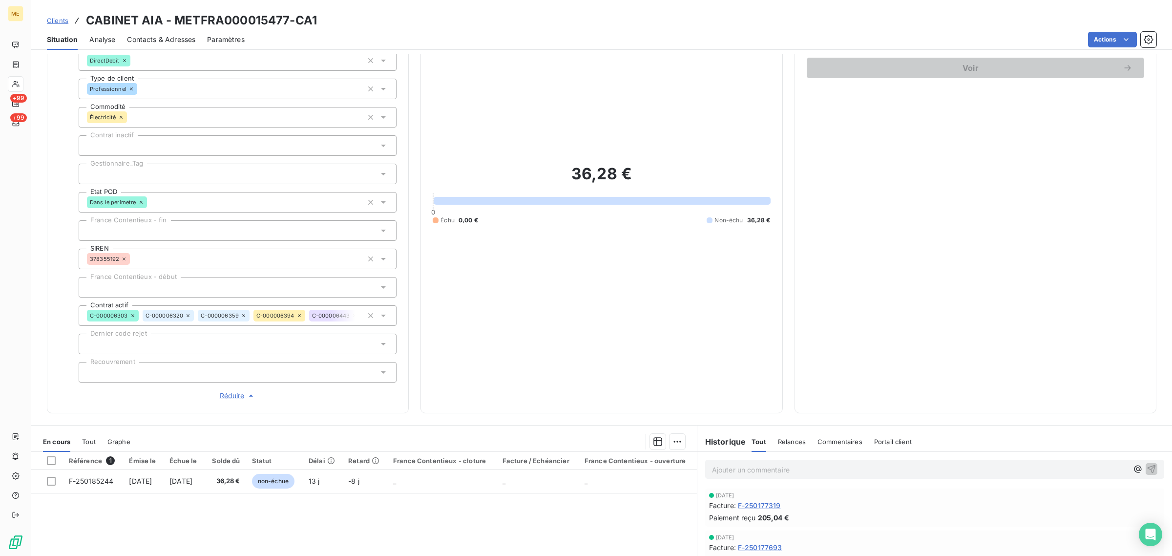
scroll to position [87, 0]
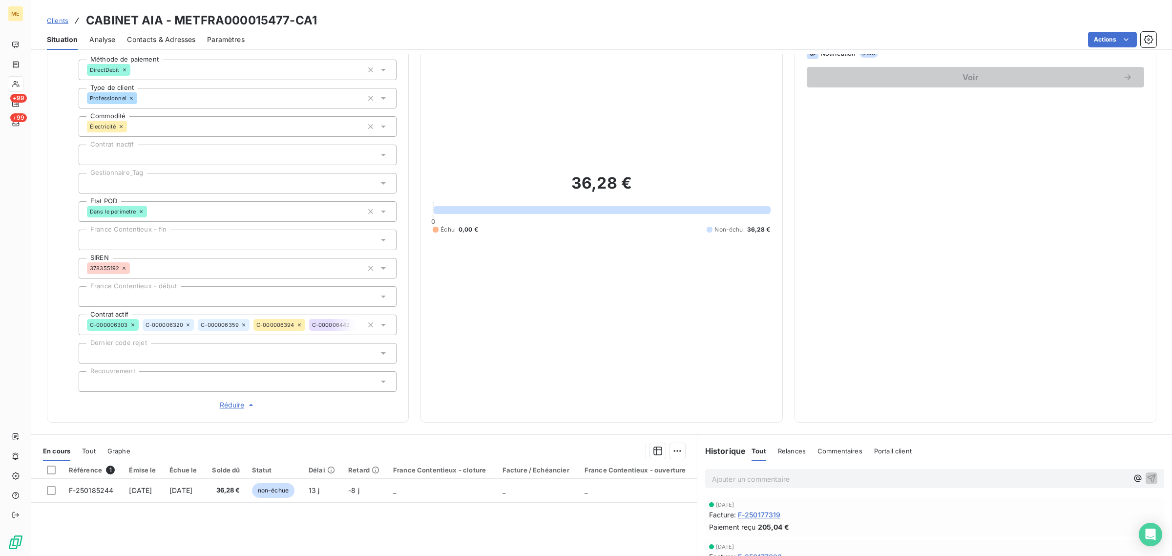
click at [138, 185] on div at bounding box center [238, 183] width 318 height 21
drag, startPoint x: 289, startPoint y: 23, endPoint x: 176, endPoint y: 23, distance: 112.8
click at [176, 23] on h3 "CABINET AIA - METFRA000015477-CA1" at bounding box center [201, 21] width 231 height 18
copy h3 "METFRA000015477"
click at [55, 21] on span "Clients" at bounding box center [57, 21] width 21 height 8
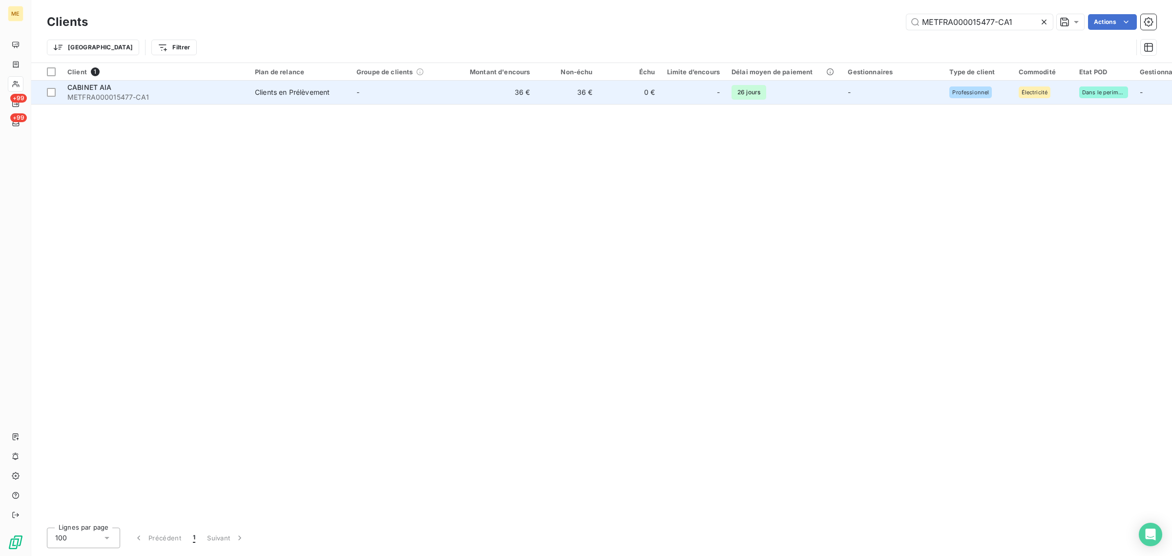
click at [176, 99] on span "METFRA000015477-CA1" at bounding box center [155, 97] width 176 height 10
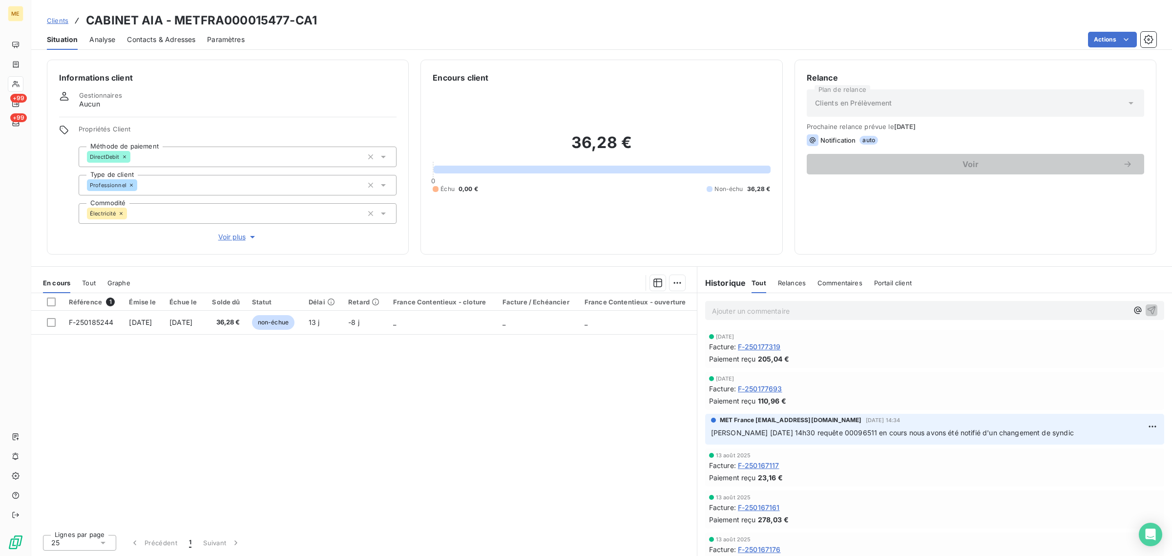
click at [221, 234] on span "Voir plus" at bounding box center [237, 237] width 39 height 10
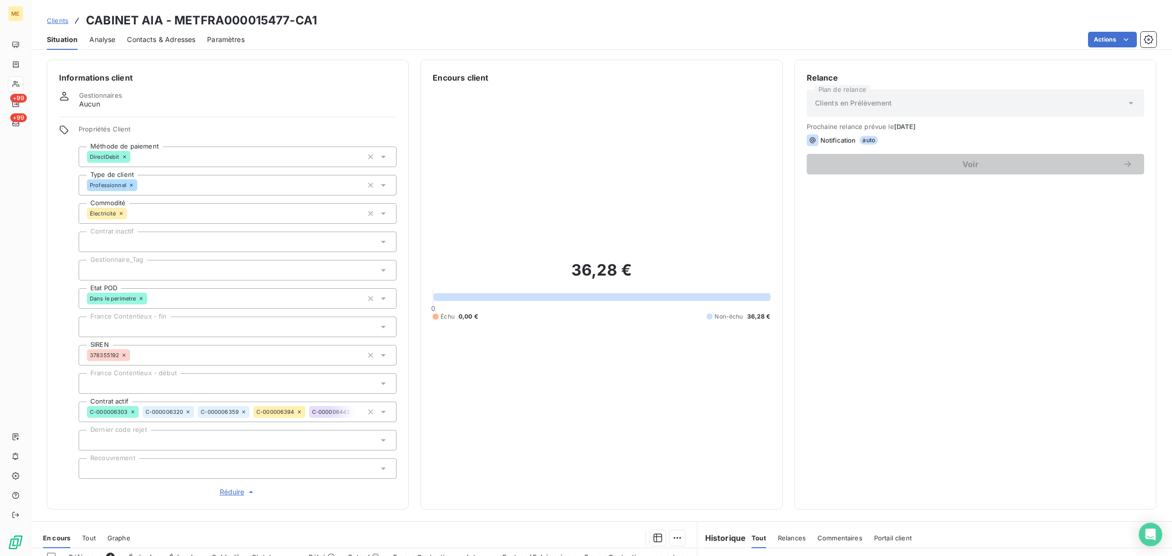
click at [156, 267] on div at bounding box center [238, 270] width 318 height 21
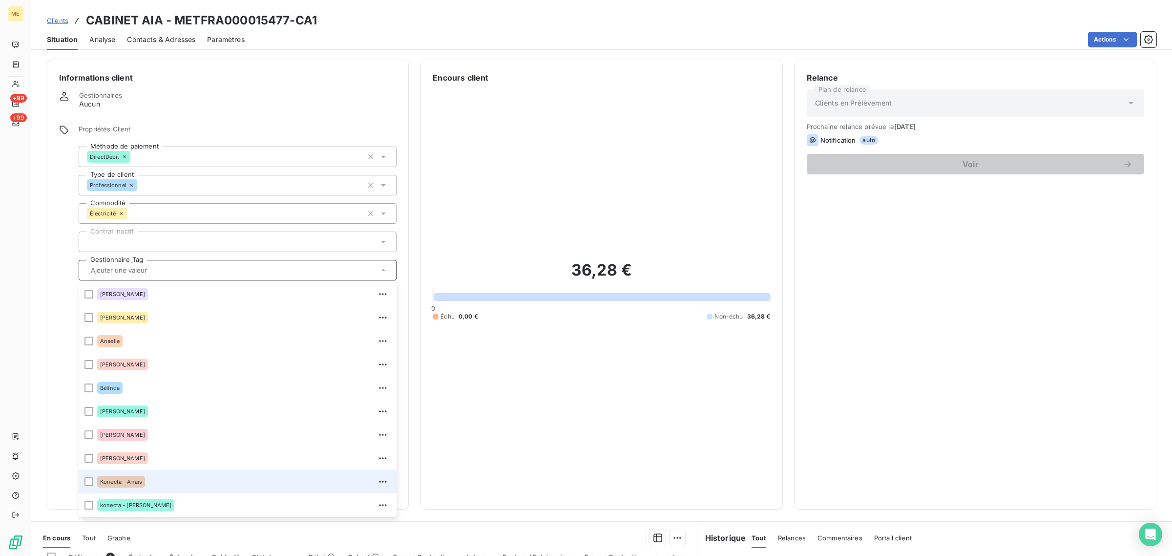
click at [147, 474] on div "Konecta - Anaïs" at bounding box center [243, 482] width 293 height 16
click at [60, 25] on link "Clients" at bounding box center [57, 21] width 21 height 10
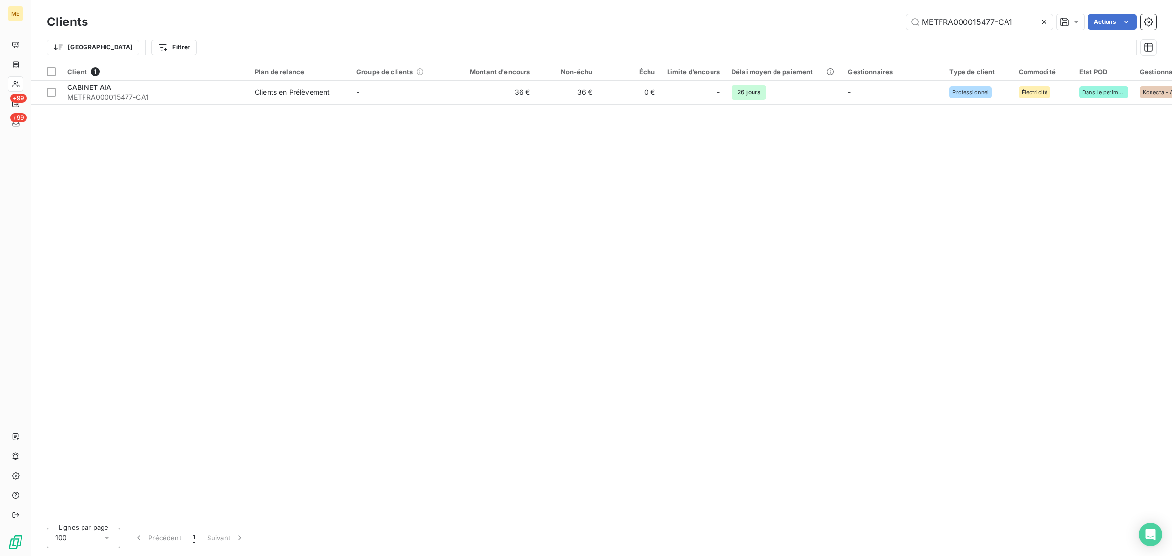
click at [1039, 25] on icon at bounding box center [1044, 22] width 10 height 10
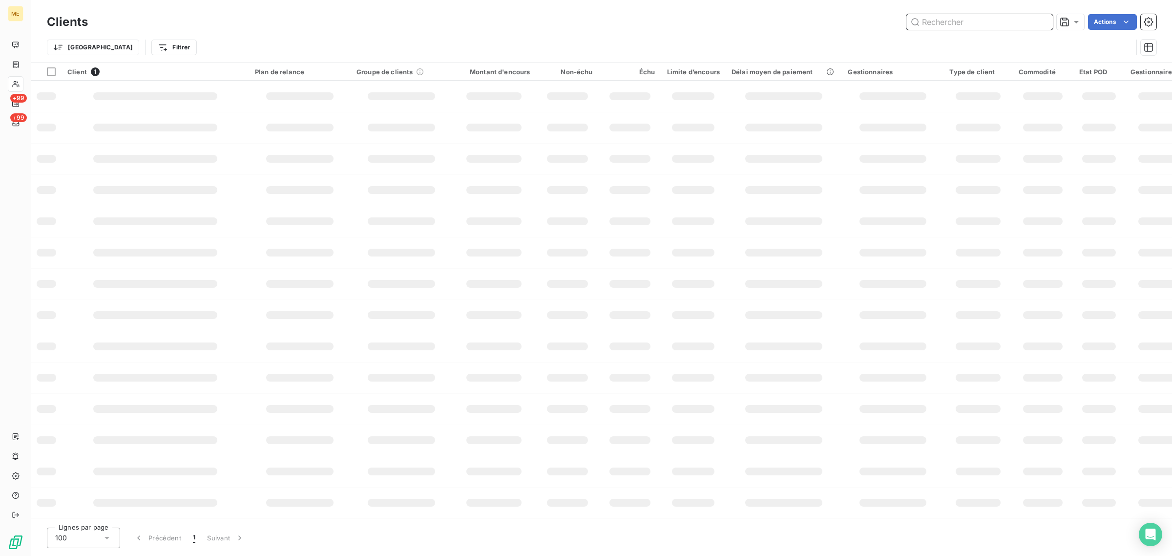
click at [972, 22] on input "text" at bounding box center [979, 22] width 146 height 16
paste input "METFRA000003122"
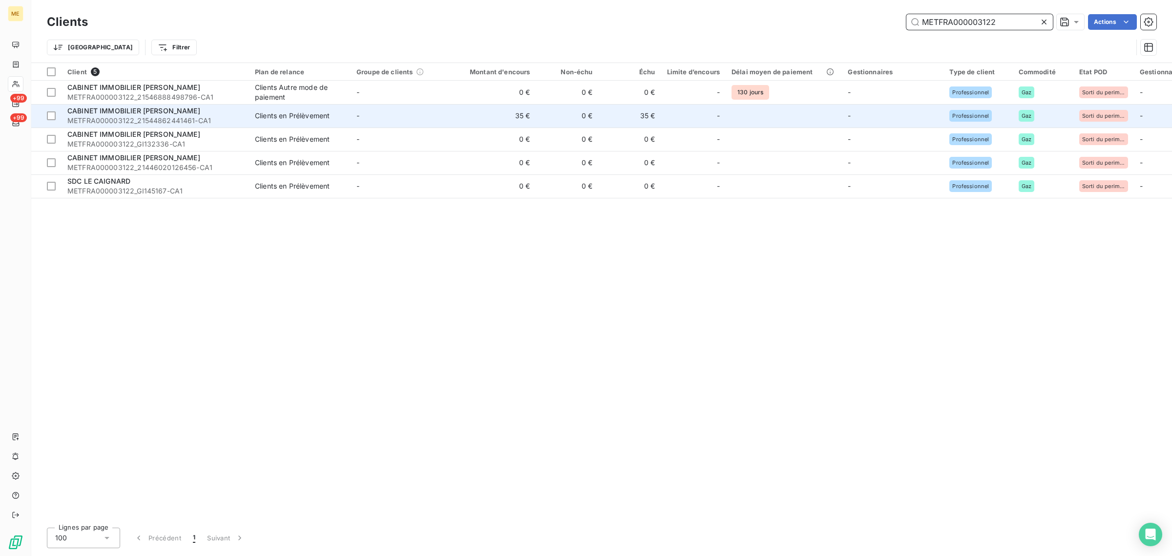
type input "METFRA000003122"
click at [364, 113] on td "-" at bounding box center [402, 115] width 102 height 23
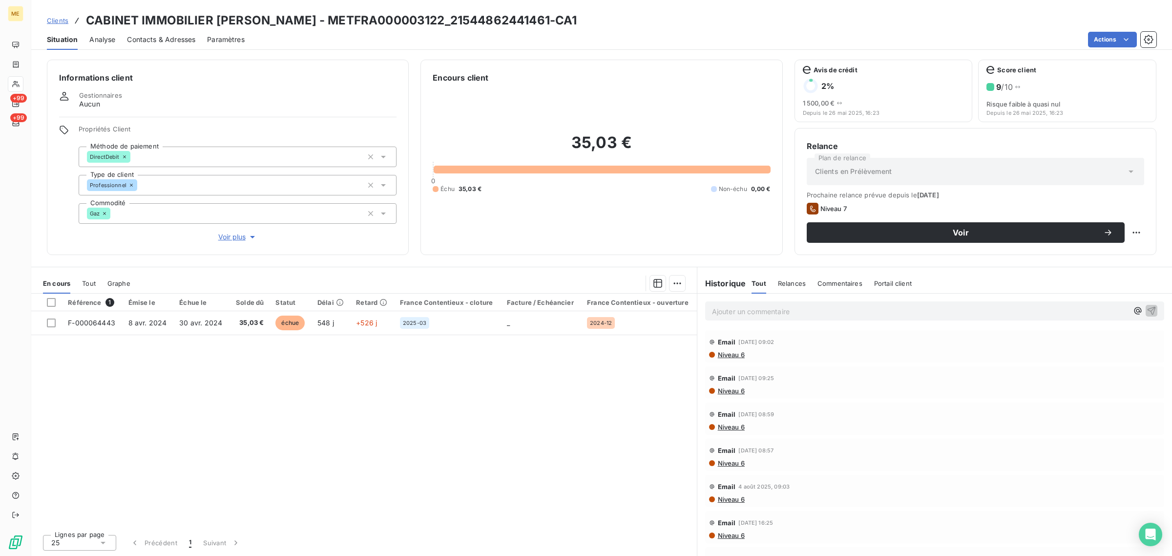
click at [61, 21] on span "Clients" at bounding box center [57, 21] width 21 height 8
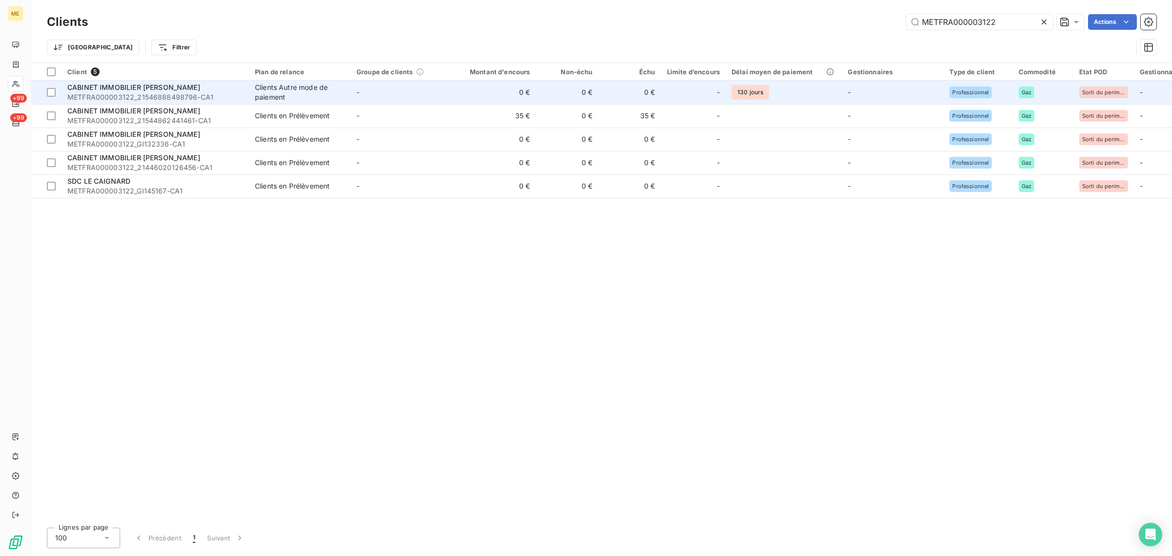
click at [485, 96] on td "0 €" at bounding box center [494, 92] width 84 height 23
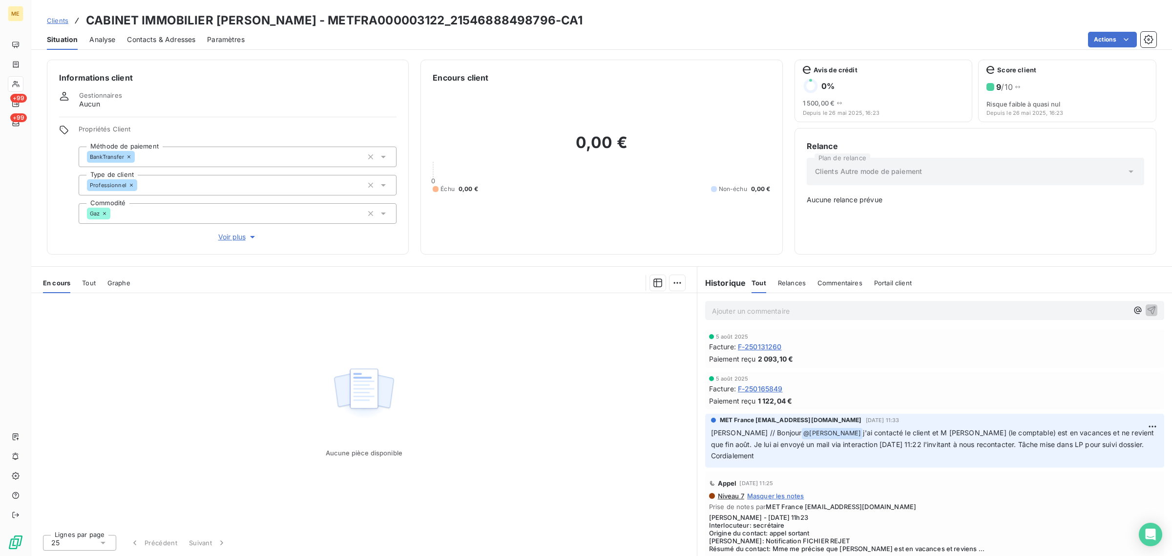
click at [228, 241] on span "Voir plus" at bounding box center [237, 237] width 39 height 10
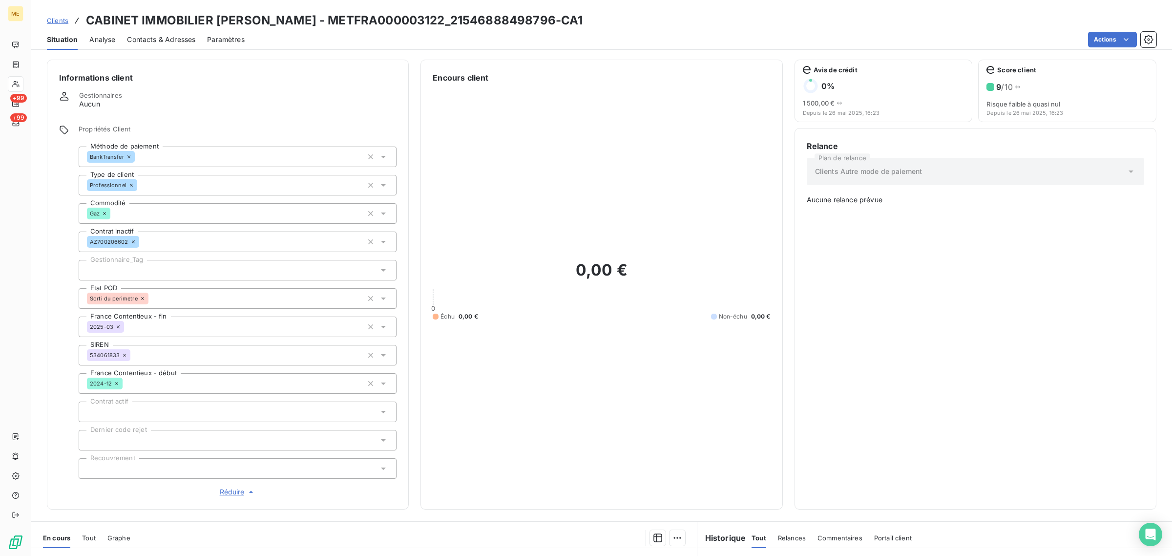
click at [56, 21] on span "Clients" at bounding box center [57, 21] width 21 height 8
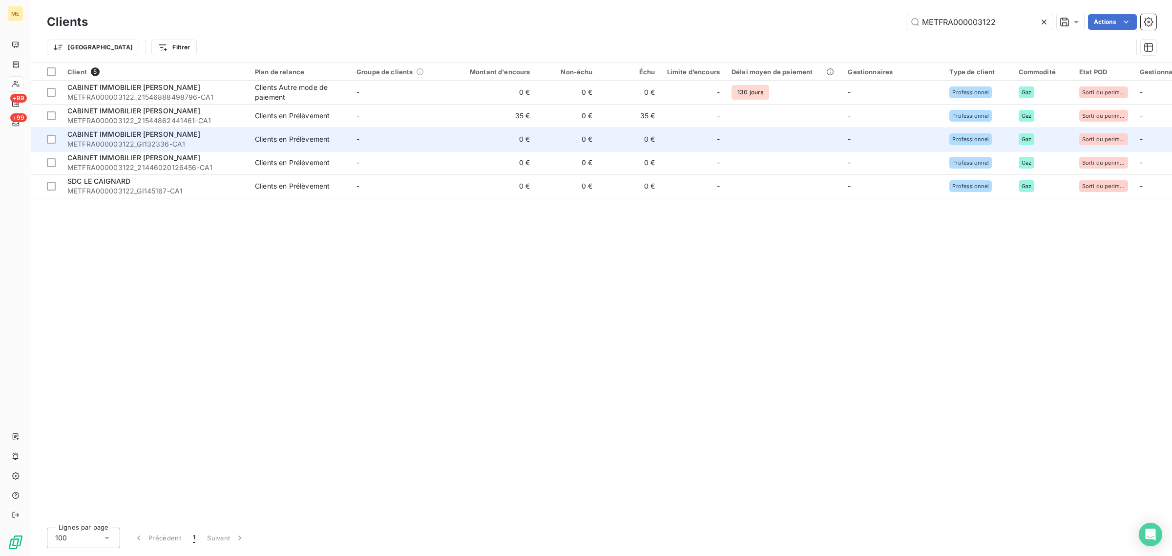
click at [422, 131] on td "-" at bounding box center [402, 138] width 102 height 23
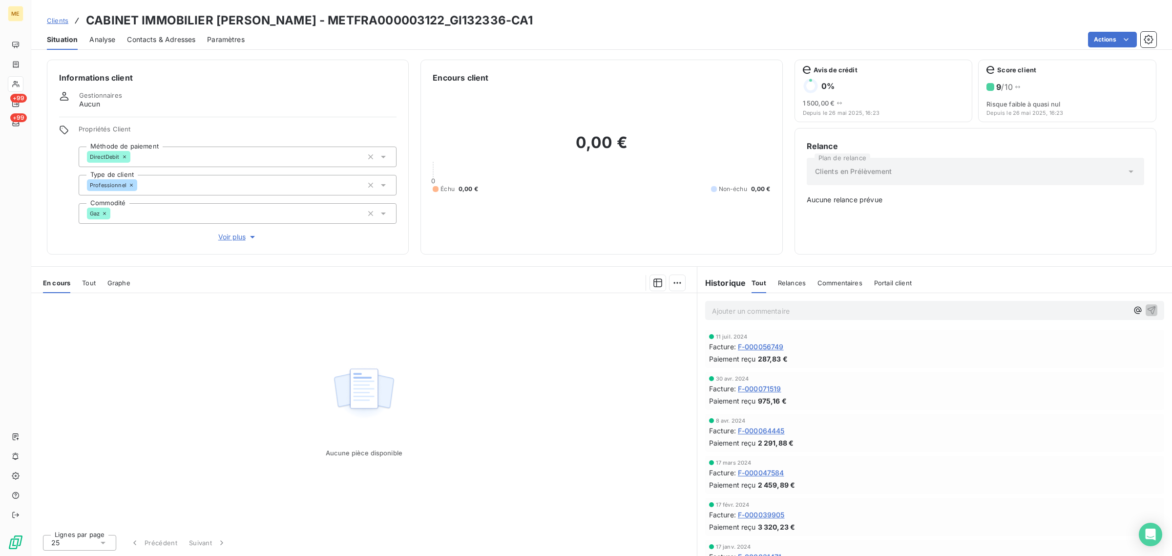
click at [50, 22] on span "Clients" at bounding box center [57, 21] width 21 height 8
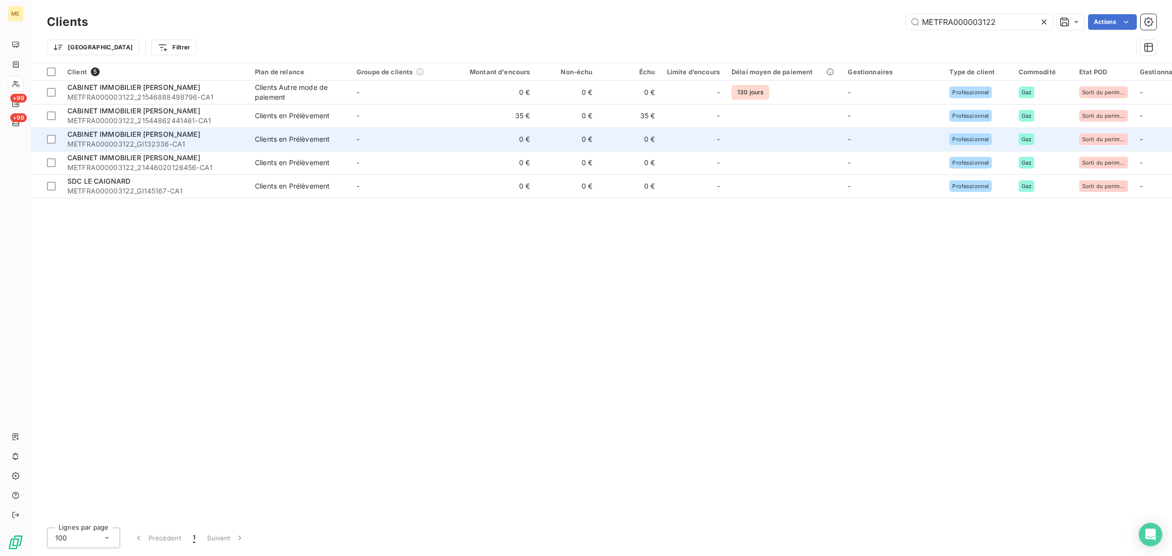
click at [474, 135] on td "0 €" at bounding box center [494, 138] width 84 height 23
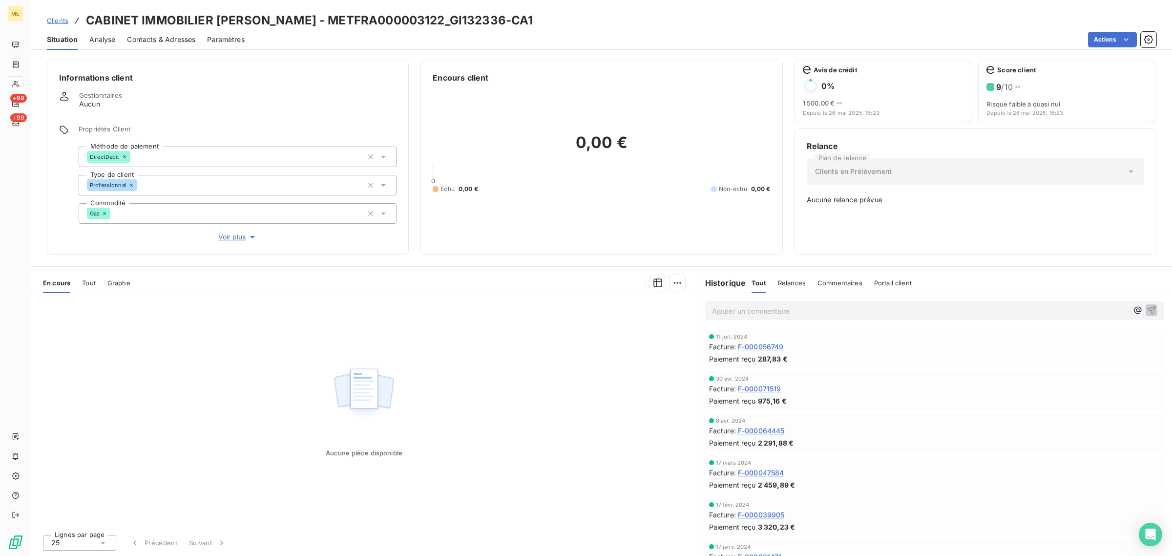
click at [239, 238] on span "Voir plus" at bounding box center [237, 237] width 39 height 10
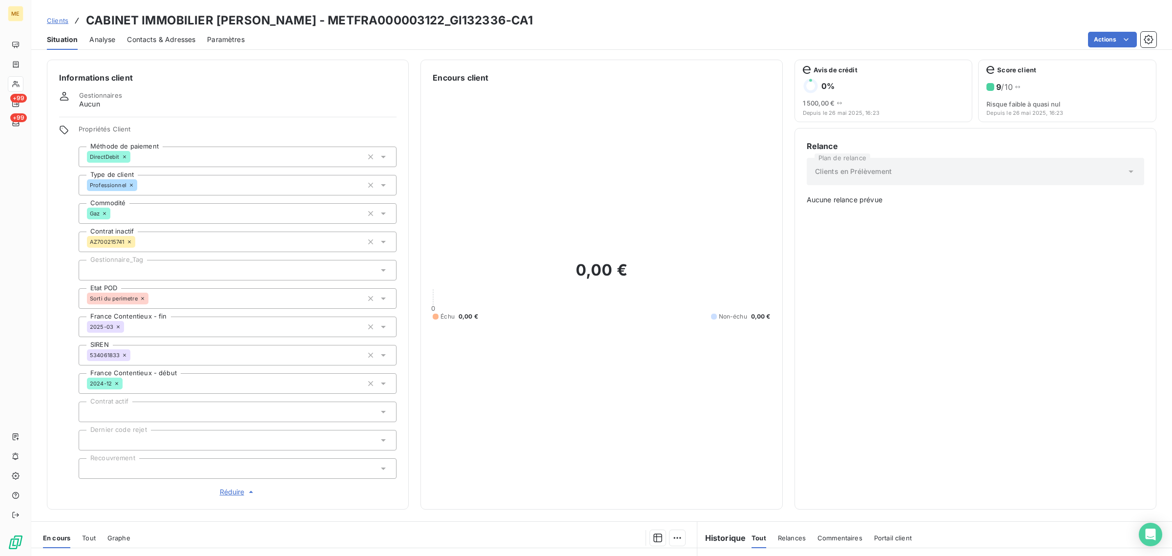
click at [57, 24] on span "Clients" at bounding box center [57, 21] width 21 height 8
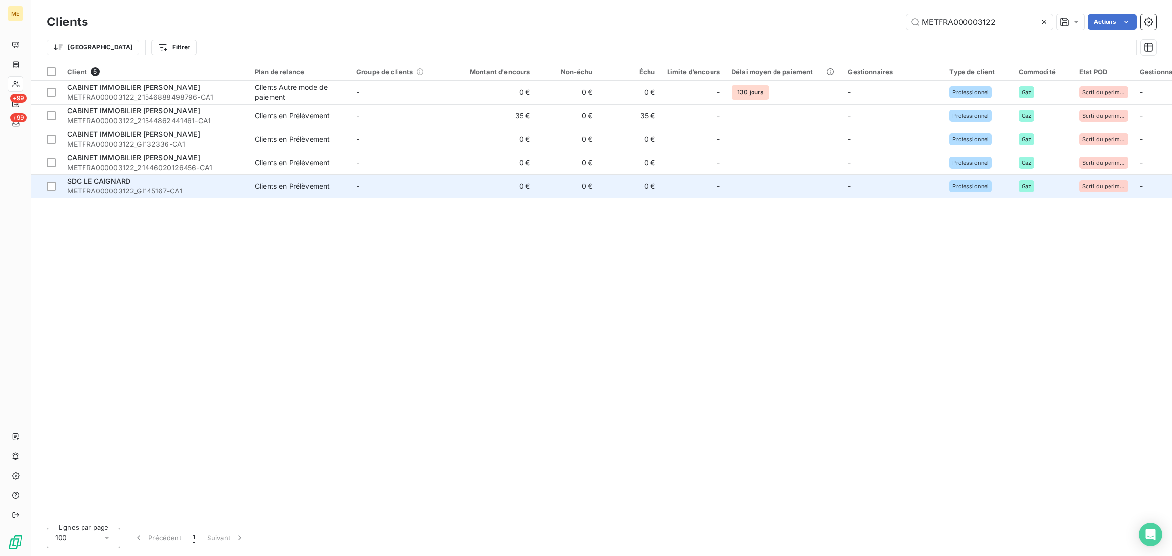
click at [452, 184] on td "0 €" at bounding box center [494, 185] width 84 height 23
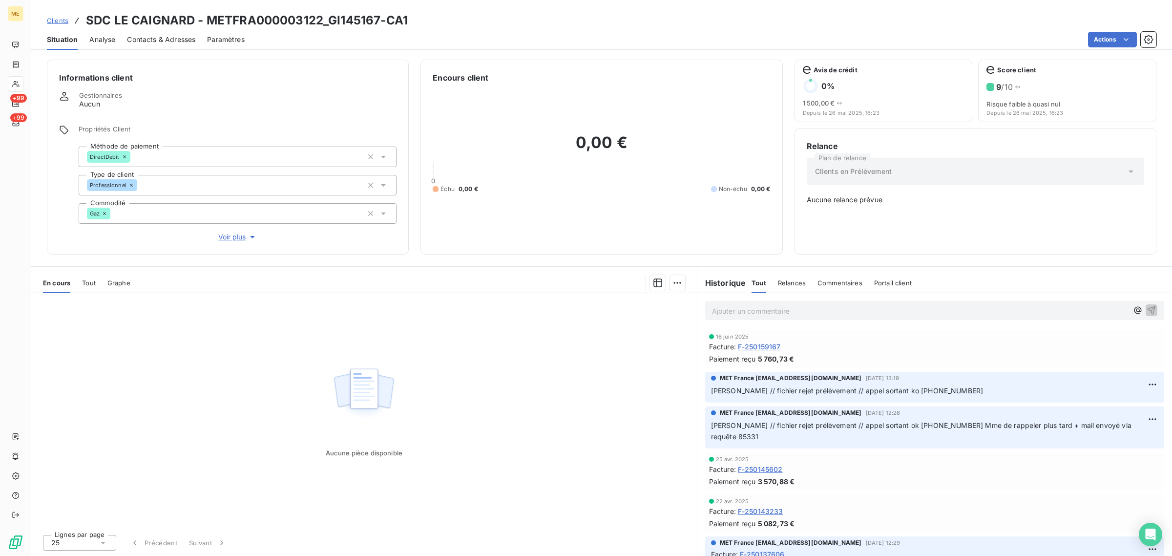
click at [225, 238] on span "Voir plus" at bounding box center [237, 237] width 39 height 10
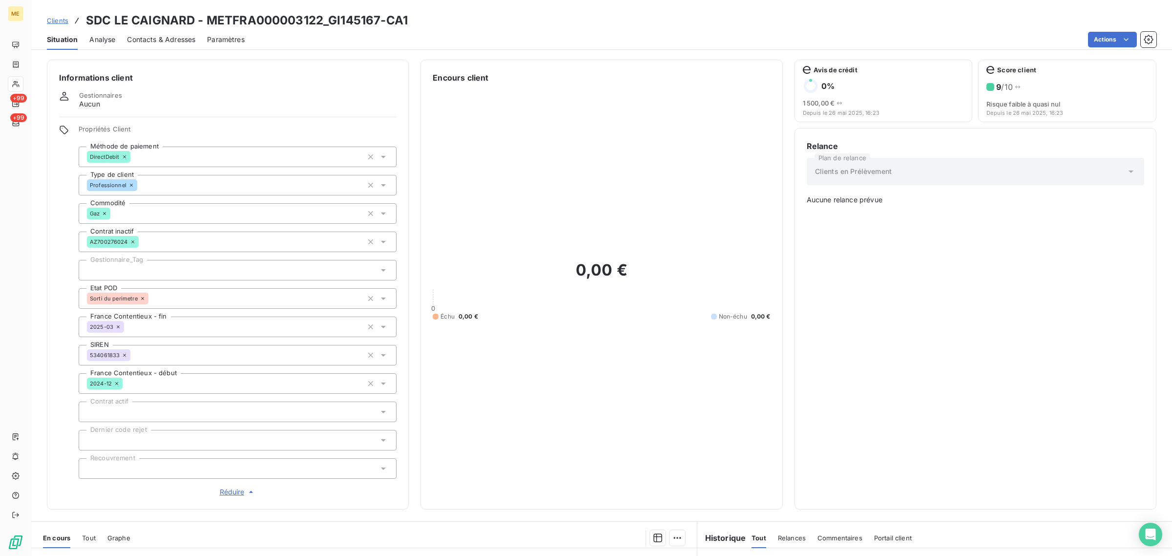
click at [162, 271] on div at bounding box center [238, 270] width 318 height 21
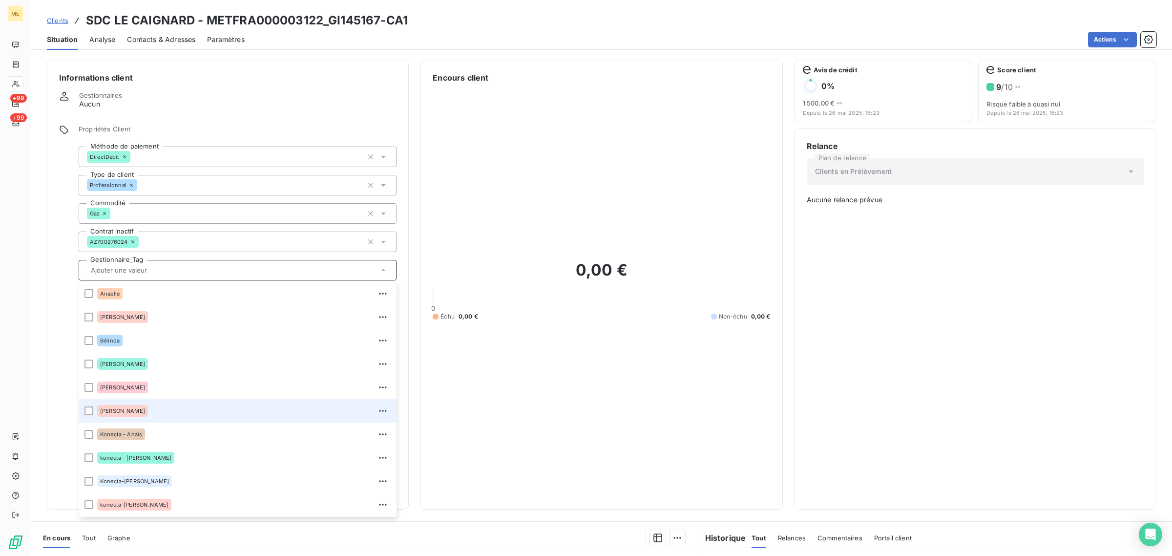
scroll to position [93, 0]
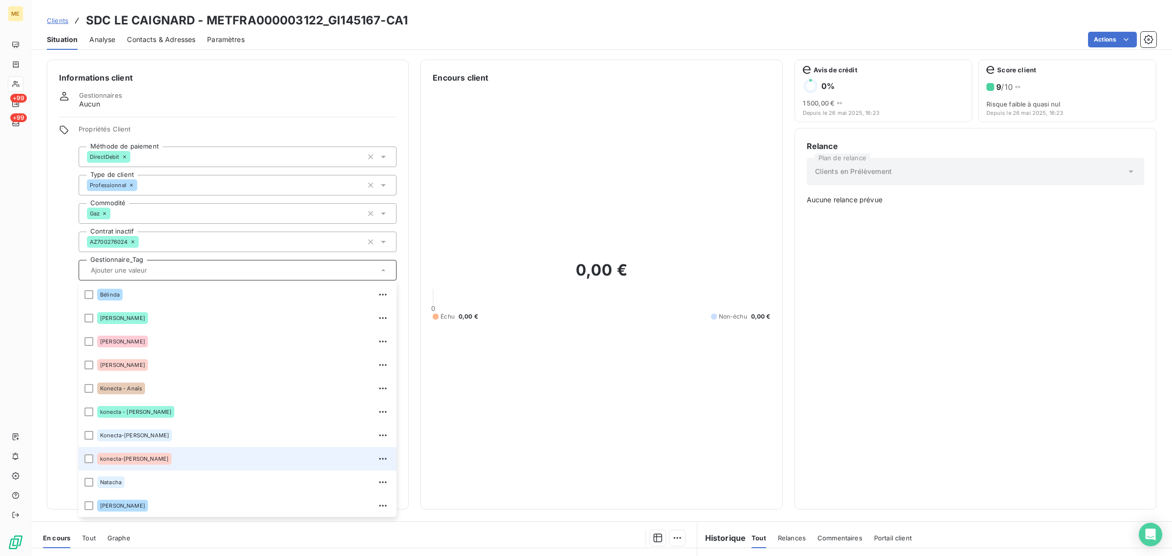
click at [165, 455] on div "konecta-[PERSON_NAME]" at bounding box center [243, 459] width 293 height 16
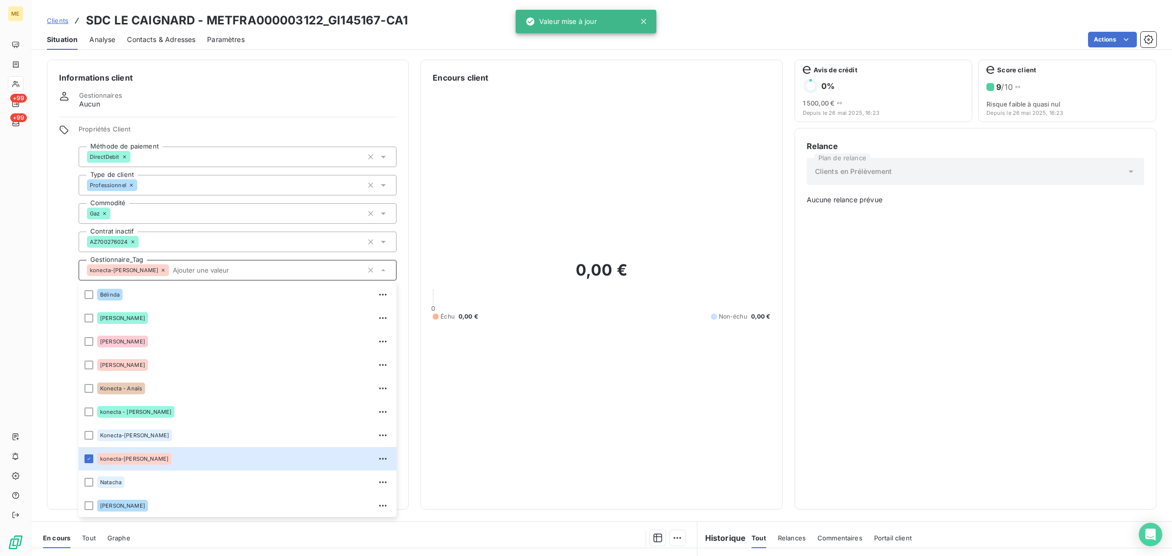
click at [57, 20] on span "Clients" at bounding box center [57, 21] width 21 height 8
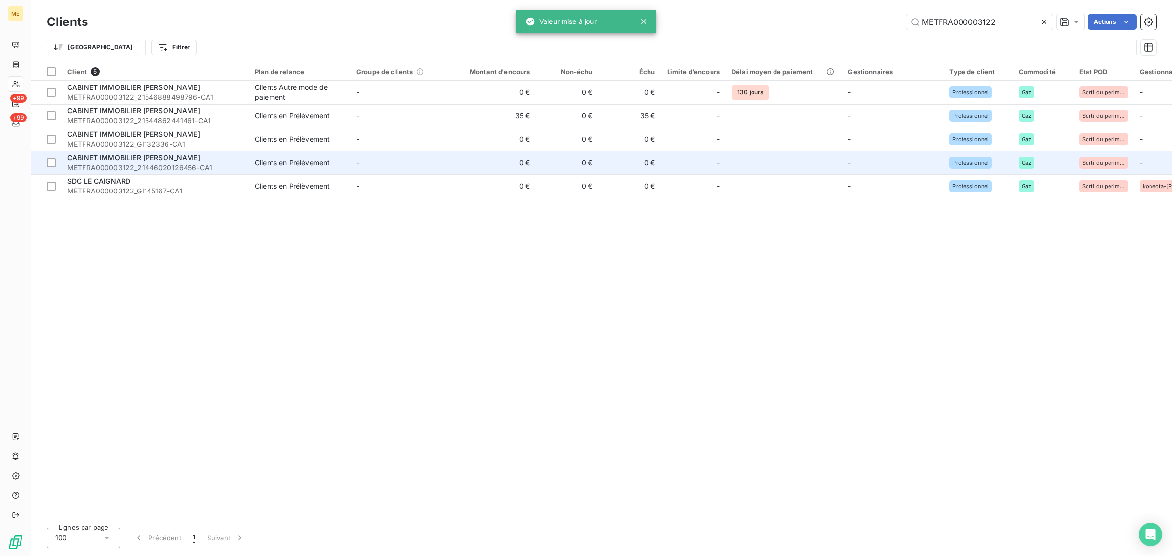
click at [294, 170] on td "Clients en Prélèvement" at bounding box center [300, 162] width 102 height 23
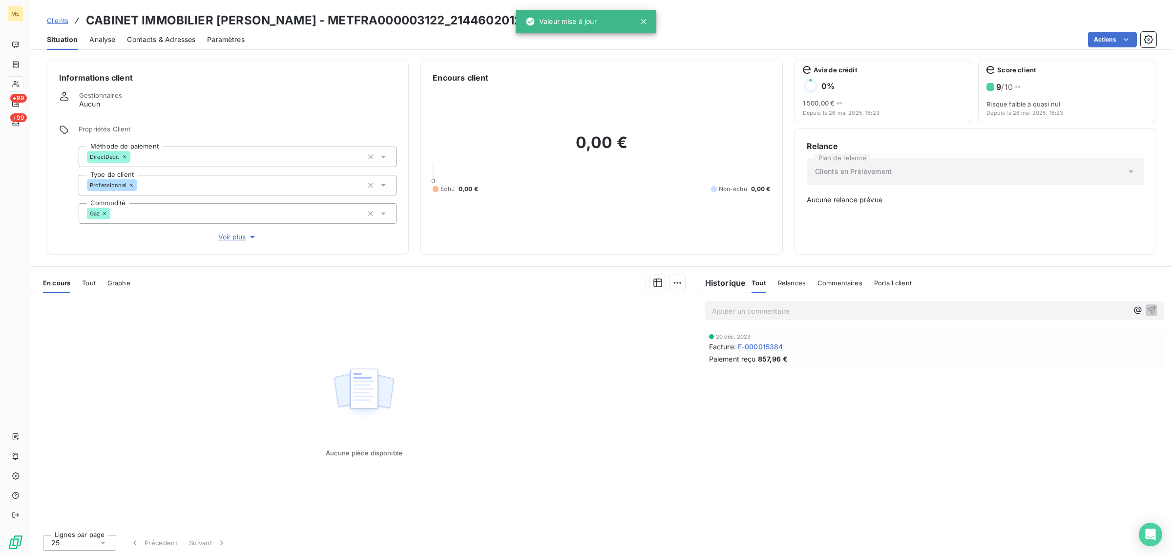
click at [225, 240] on span "Voir plus" at bounding box center [237, 237] width 39 height 10
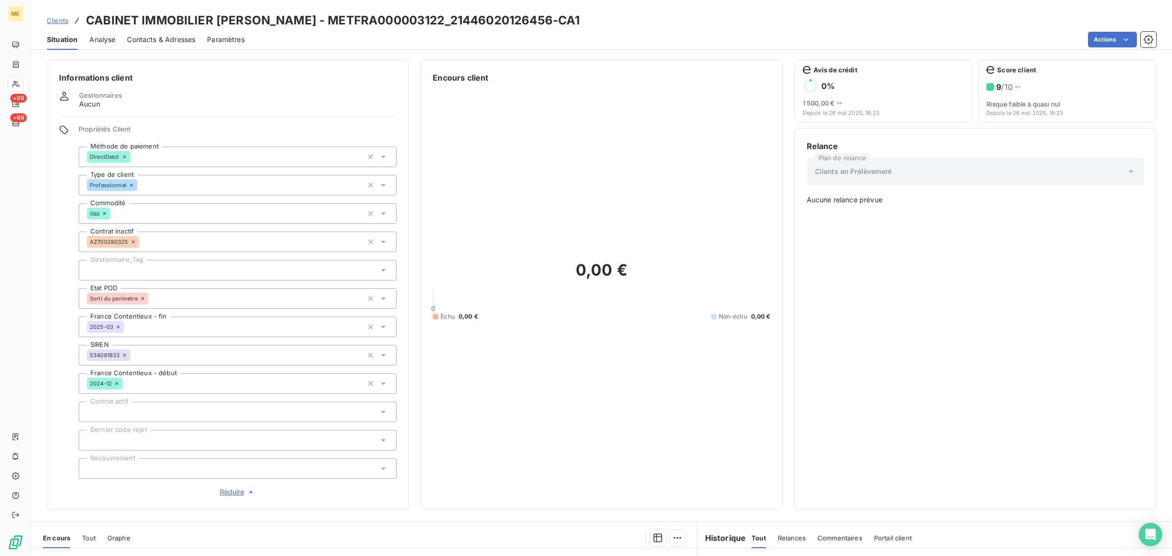
click at [152, 275] on div at bounding box center [238, 270] width 318 height 21
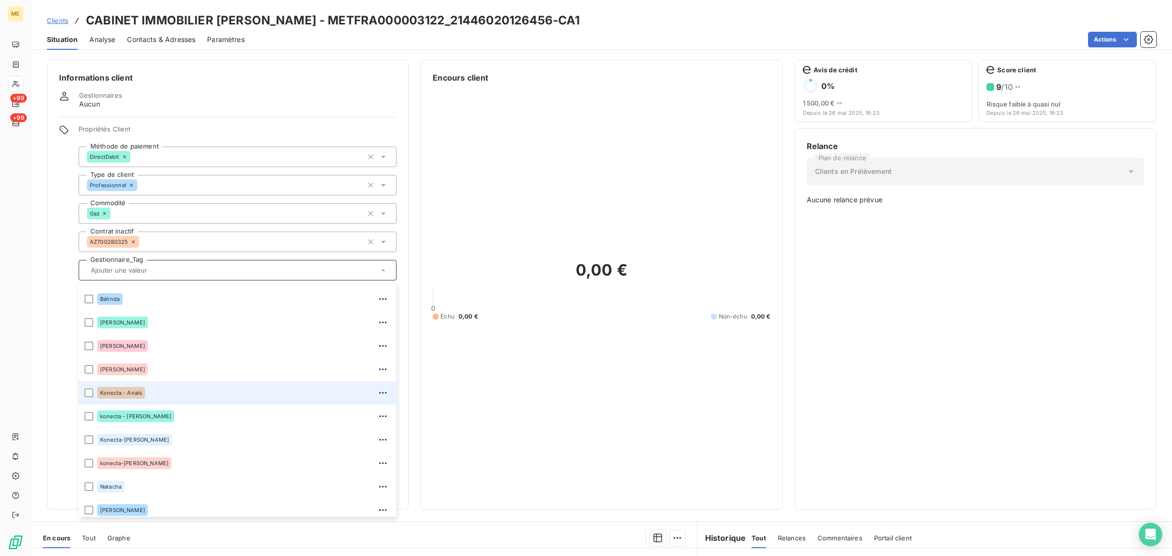
scroll to position [93, 0]
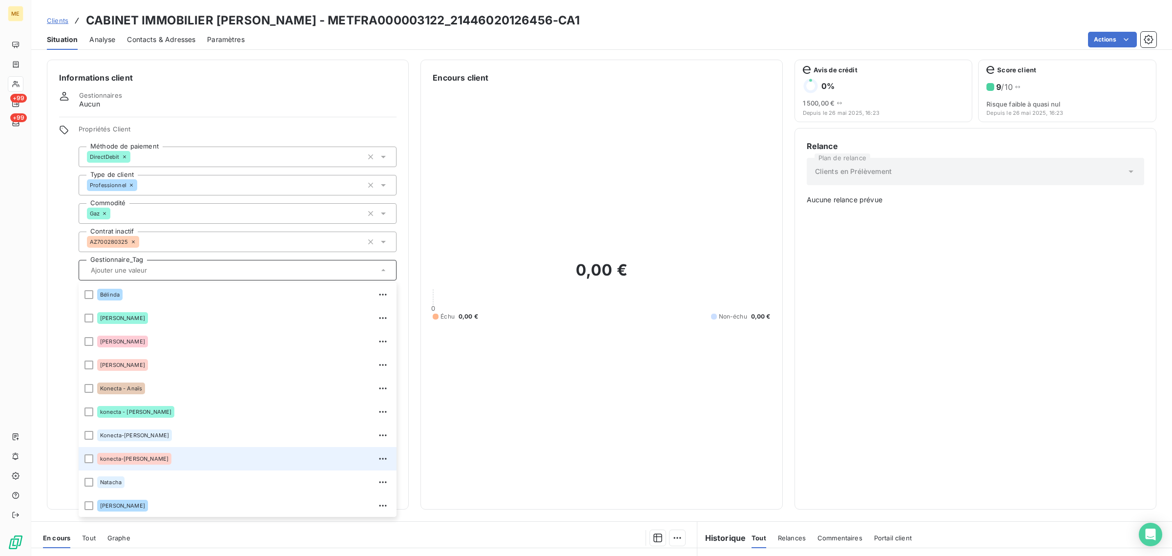
click at [137, 460] on span "konecta-[PERSON_NAME]" at bounding box center [134, 458] width 68 height 6
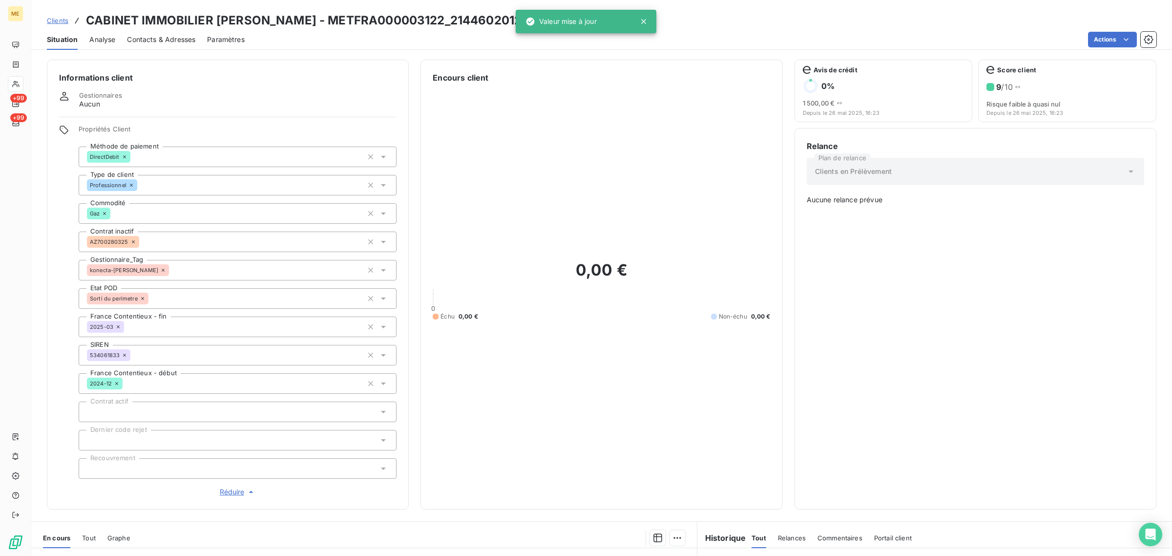
click at [65, 22] on span "Clients" at bounding box center [57, 21] width 21 height 8
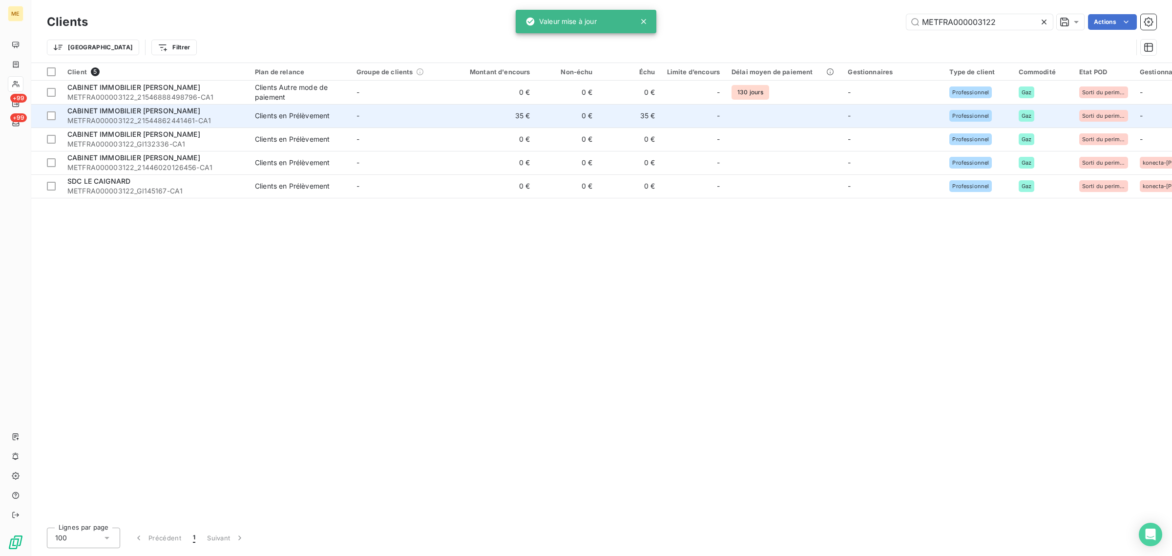
click at [250, 120] on td "Clients en Prélèvement" at bounding box center [300, 115] width 102 height 23
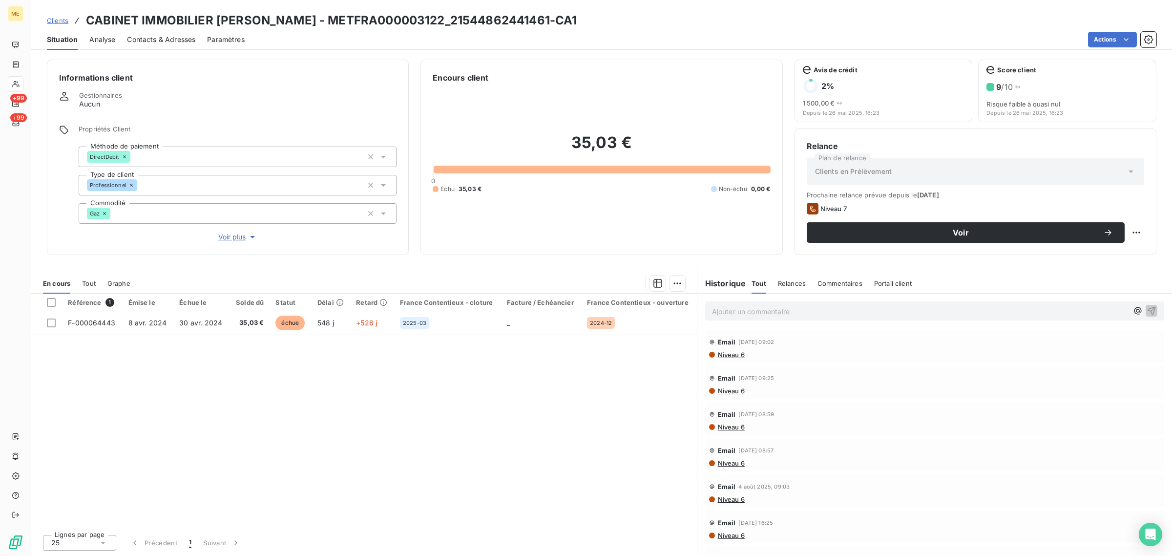
click at [237, 241] on span "Voir plus" at bounding box center [237, 237] width 39 height 10
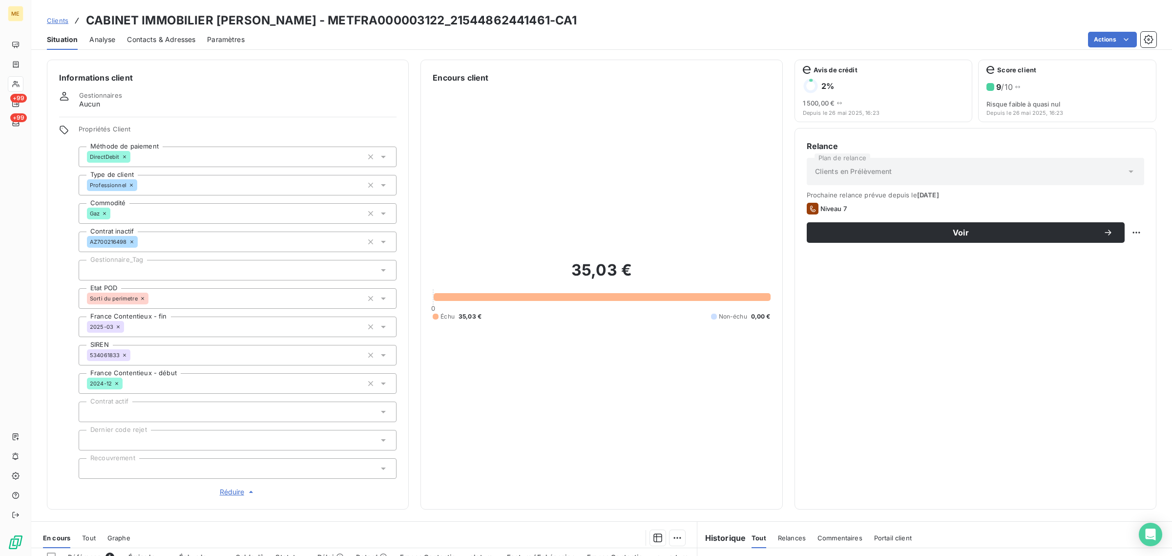
click at [146, 267] on div at bounding box center [238, 270] width 318 height 21
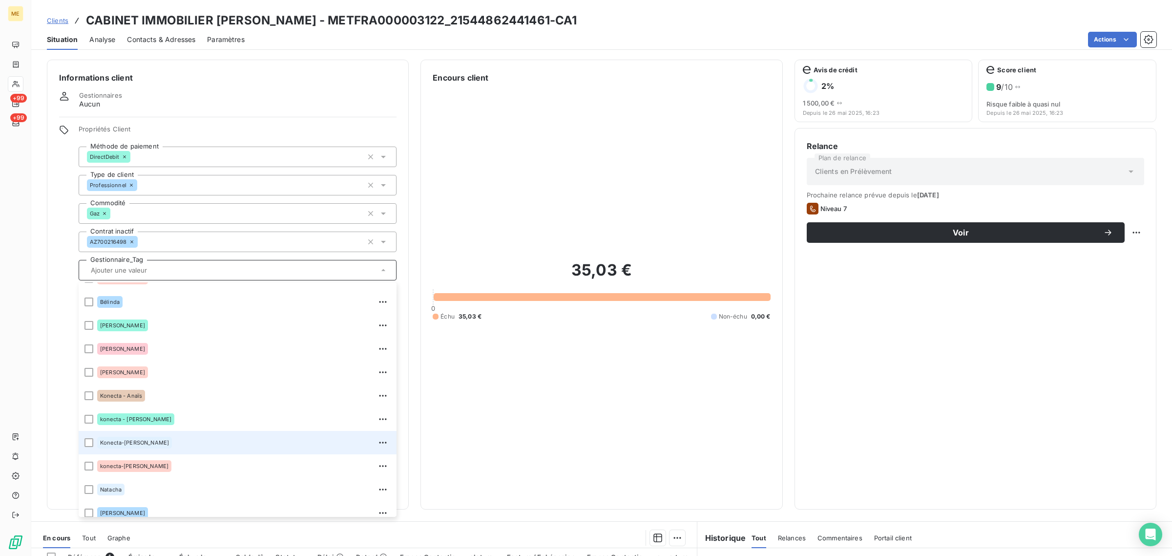
scroll to position [93, 0]
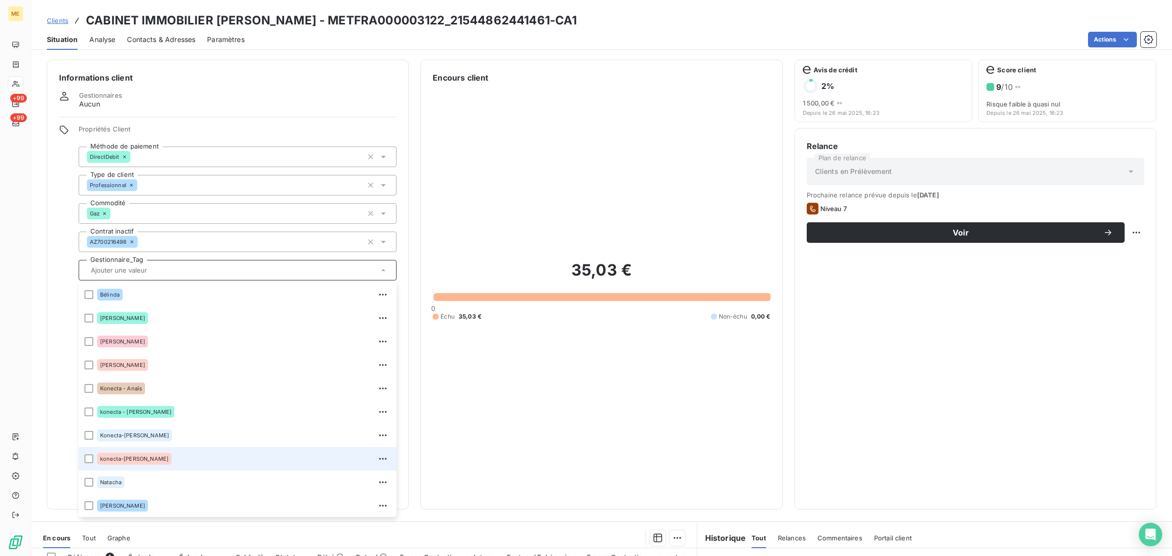
click at [145, 451] on div "konecta-[PERSON_NAME]" at bounding box center [243, 459] width 293 height 16
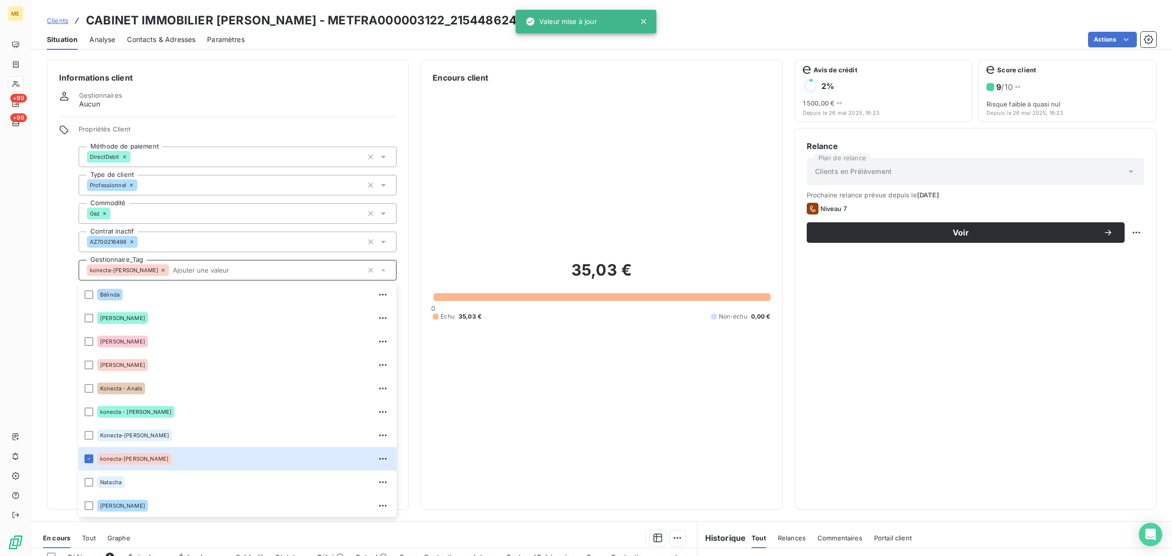
click at [57, 21] on span "Clients" at bounding box center [57, 21] width 21 height 8
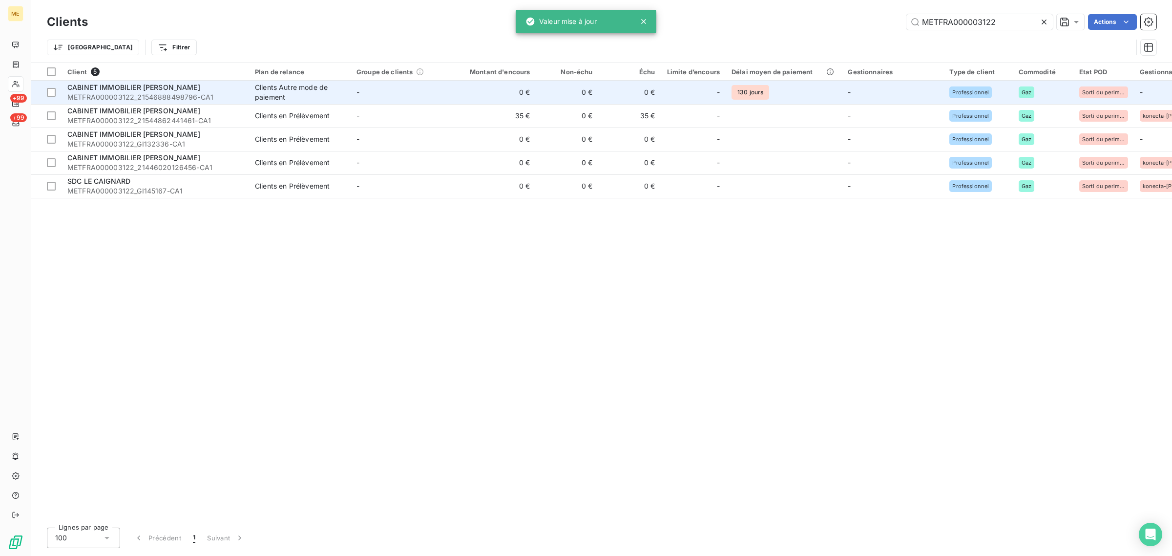
click at [321, 98] on div "Clients Autre mode de paiement" at bounding box center [300, 93] width 90 height 20
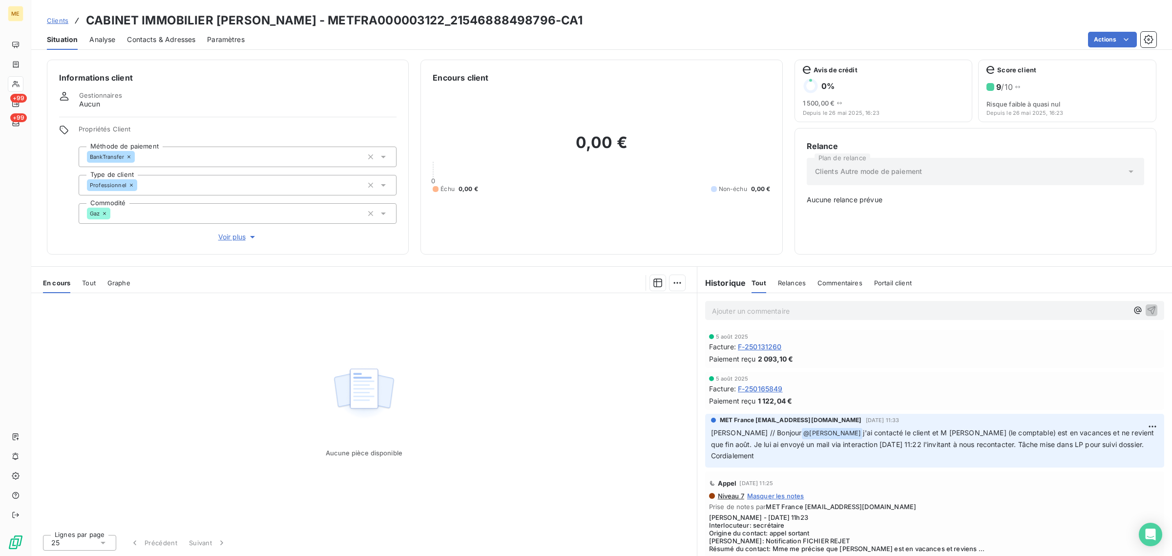
click at [230, 234] on span "Voir plus" at bounding box center [237, 237] width 39 height 10
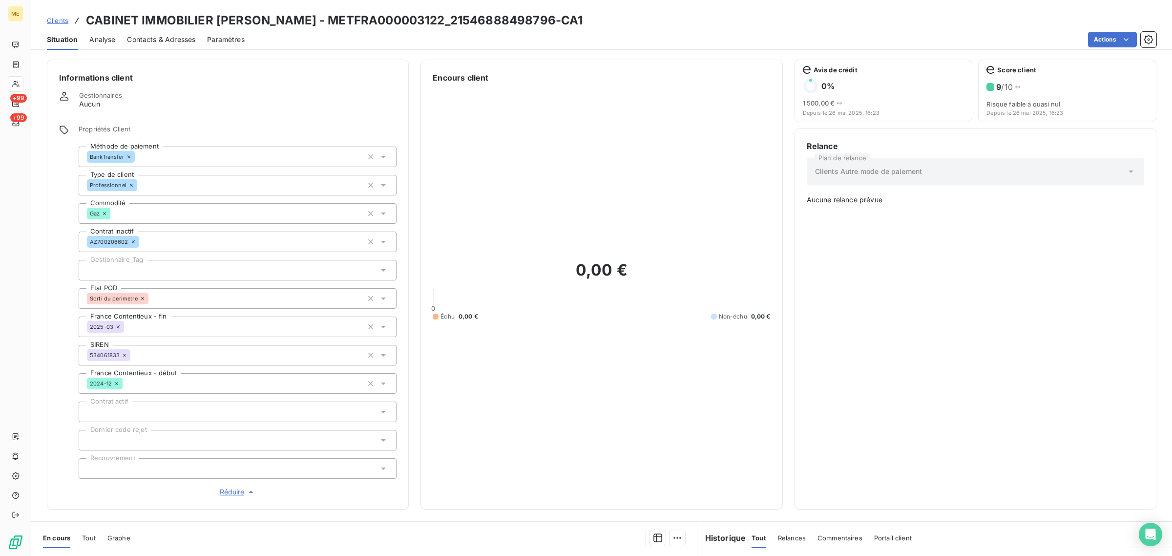
click at [160, 276] on div at bounding box center [238, 270] width 318 height 21
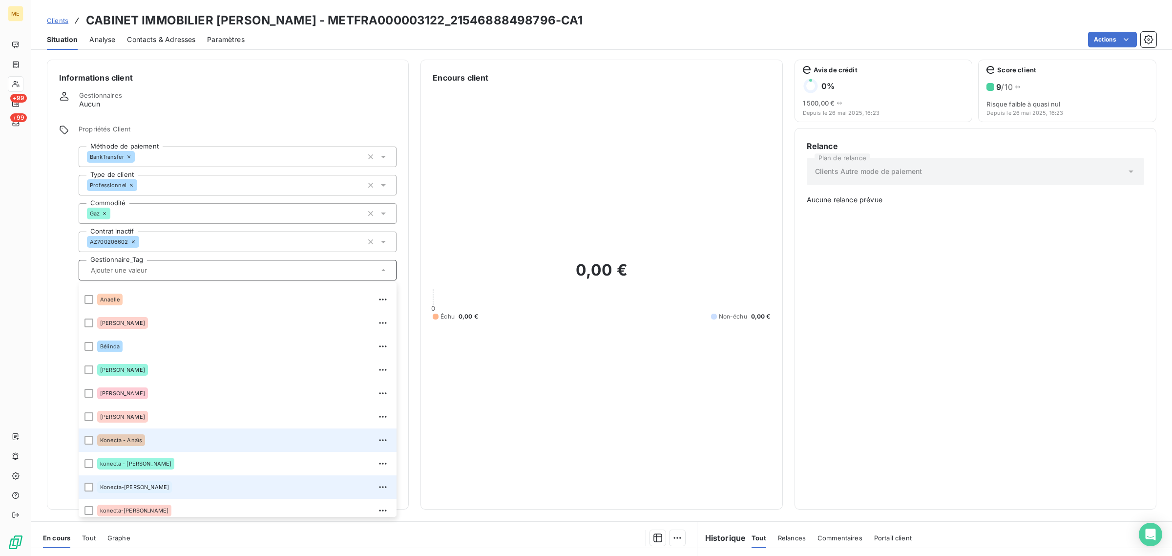
scroll to position [93, 0]
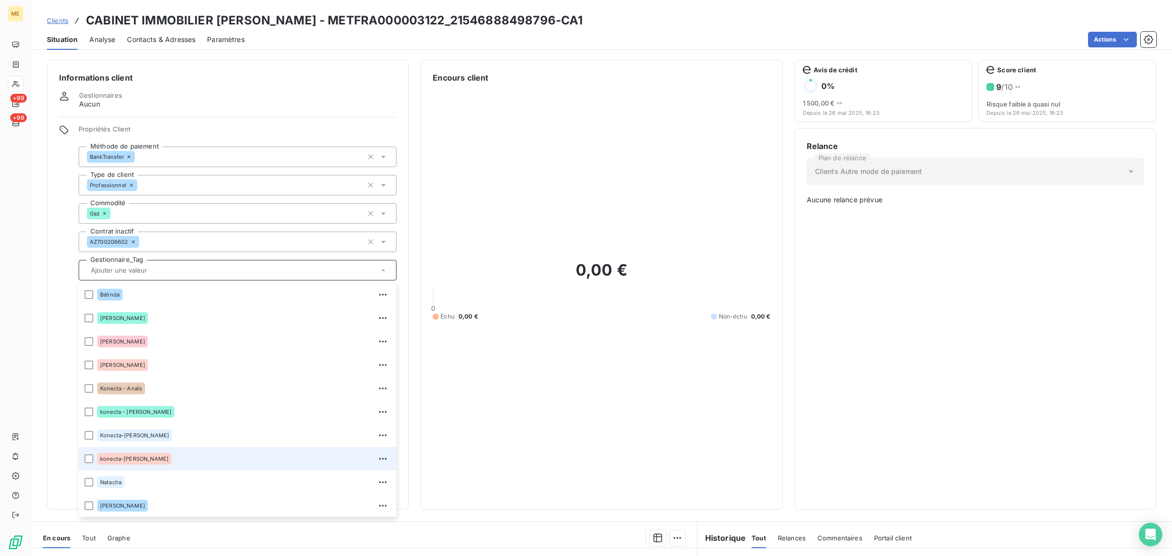
click at [165, 459] on div "konecta-[PERSON_NAME]" at bounding box center [243, 459] width 293 height 16
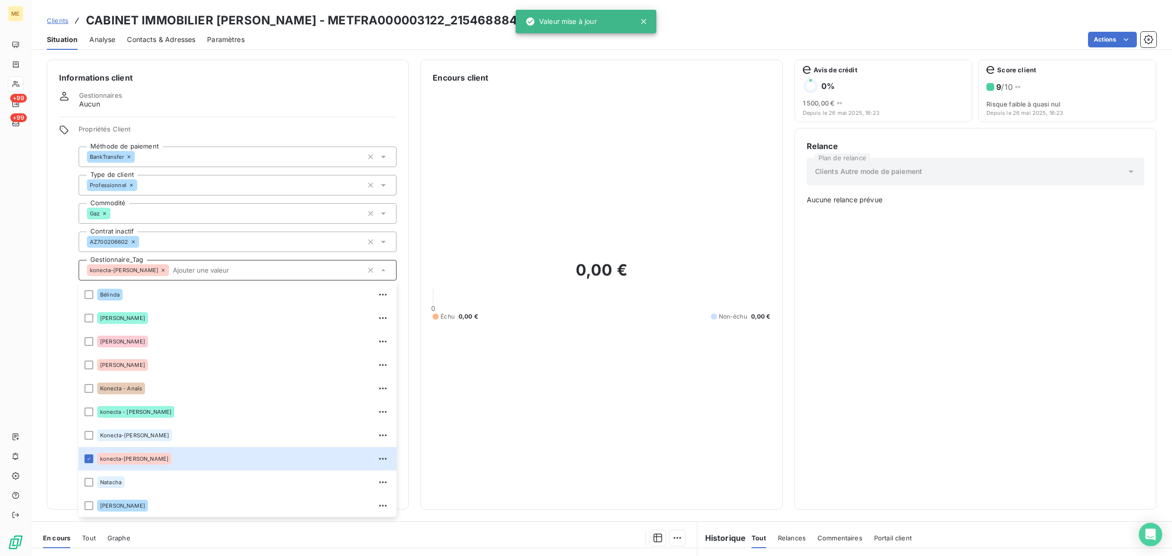
click at [55, 20] on span "Clients" at bounding box center [57, 21] width 21 height 8
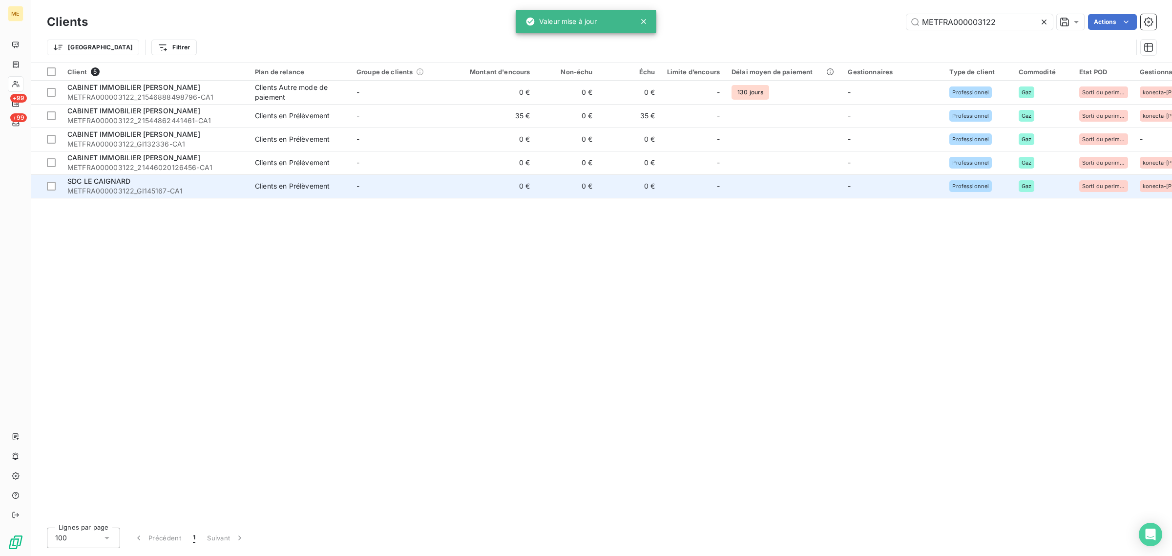
click at [246, 191] on td "SDC LE CAIGNARD METFRA000003122_GI145167-CA1" at bounding box center [155, 185] width 187 height 23
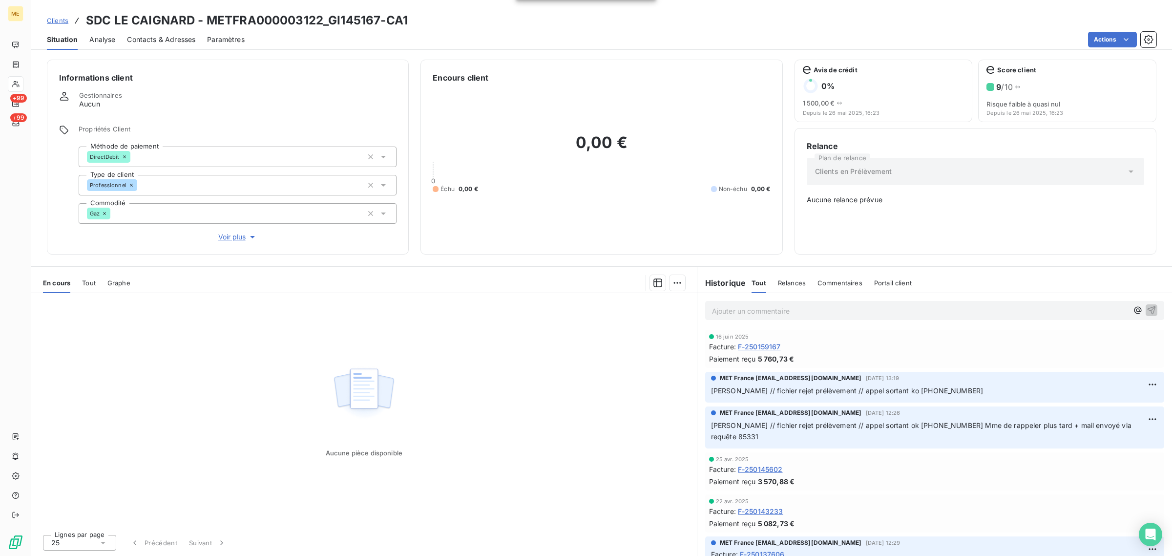
click at [245, 233] on span "Voir plus" at bounding box center [237, 237] width 39 height 10
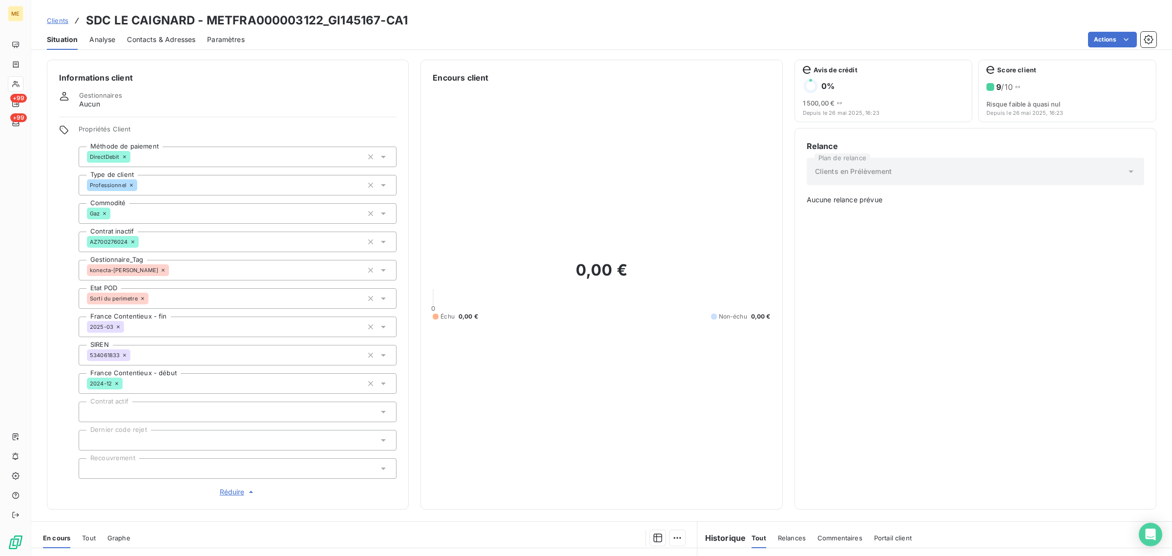
click at [66, 25] on div "Clients SDC LE CAIGNARD - METFRA000003122_GI145167-CA1" at bounding box center [227, 21] width 361 height 18
click at [58, 20] on span "Clients" at bounding box center [57, 21] width 21 height 8
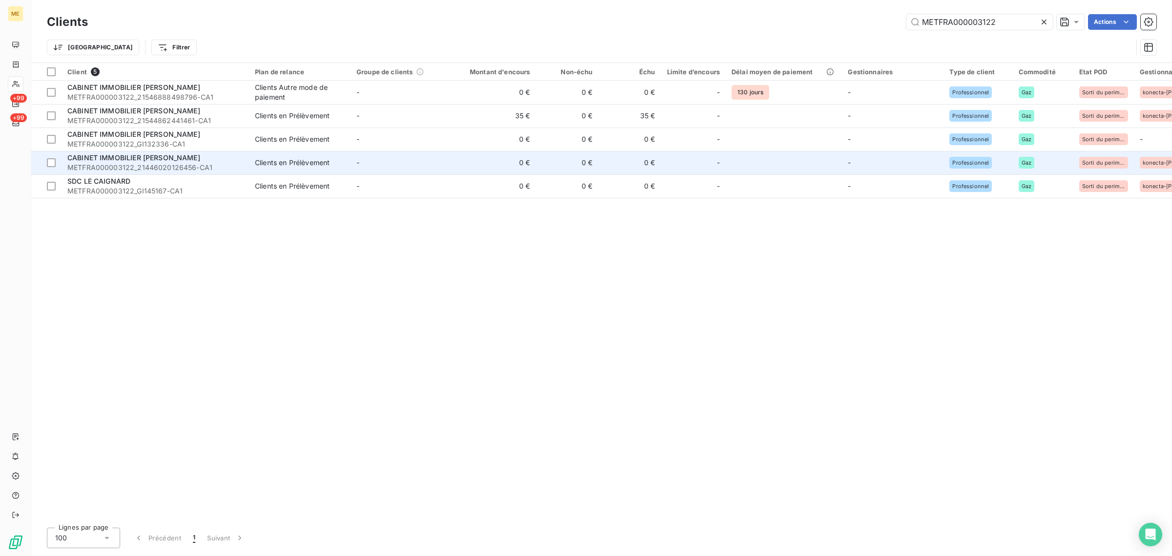
click at [273, 155] on td "Clients en Prélèvement" at bounding box center [300, 162] width 102 height 23
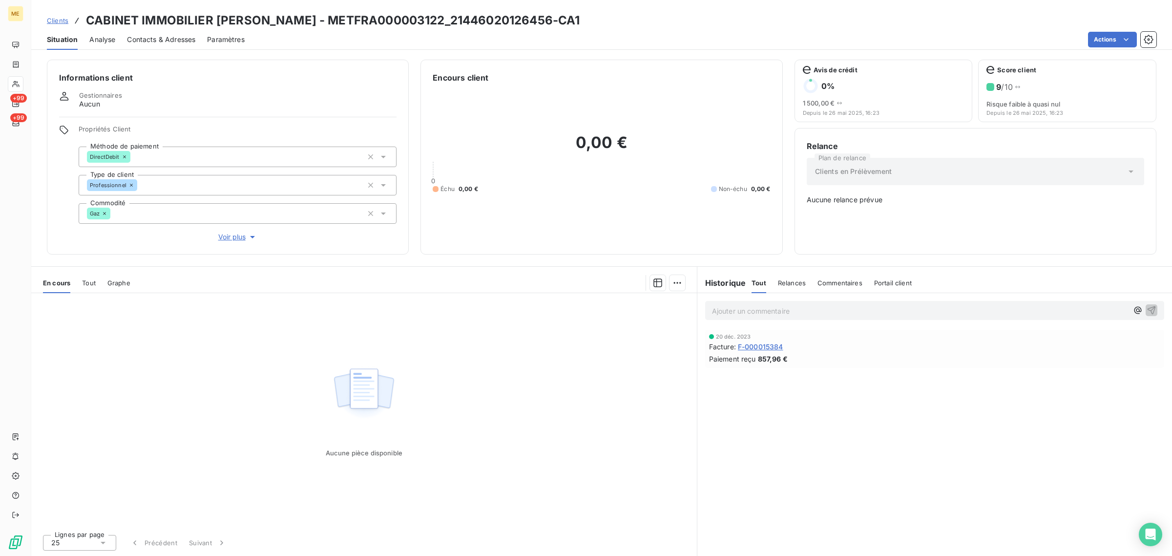
click at [225, 235] on span "Voir plus" at bounding box center [237, 237] width 39 height 10
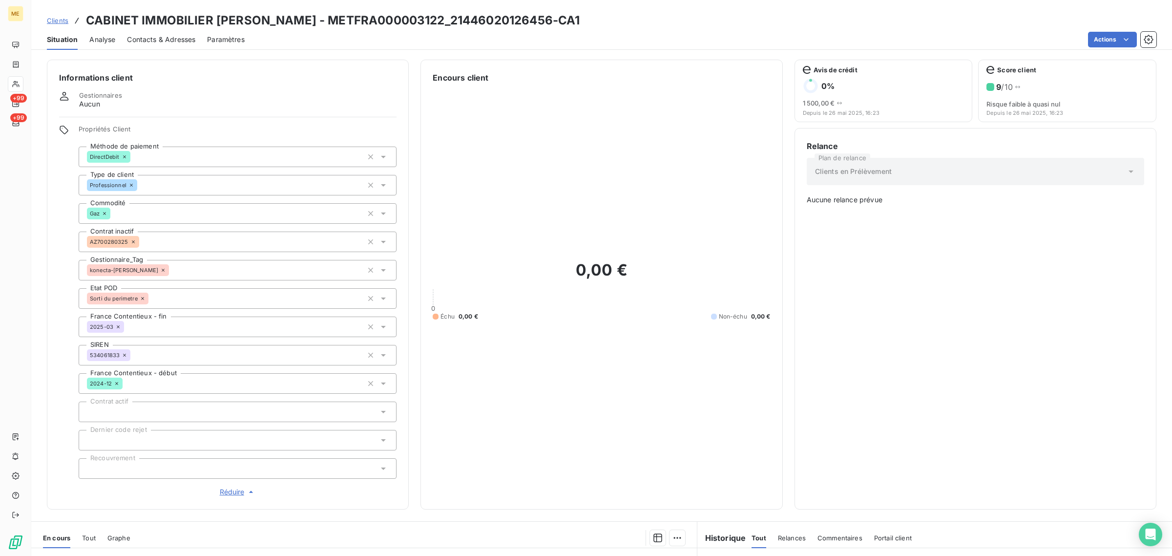
click at [65, 22] on span "Clients" at bounding box center [57, 21] width 21 height 8
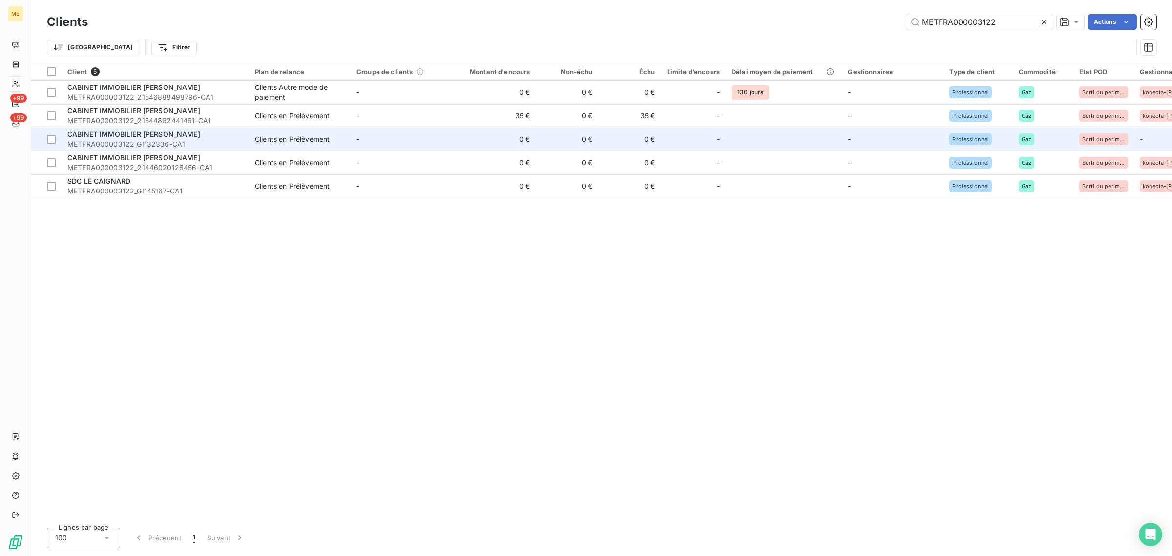
click at [304, 142] on div "Clients en Prélèvement" at bounding box center [292, 139] width 75 height 10
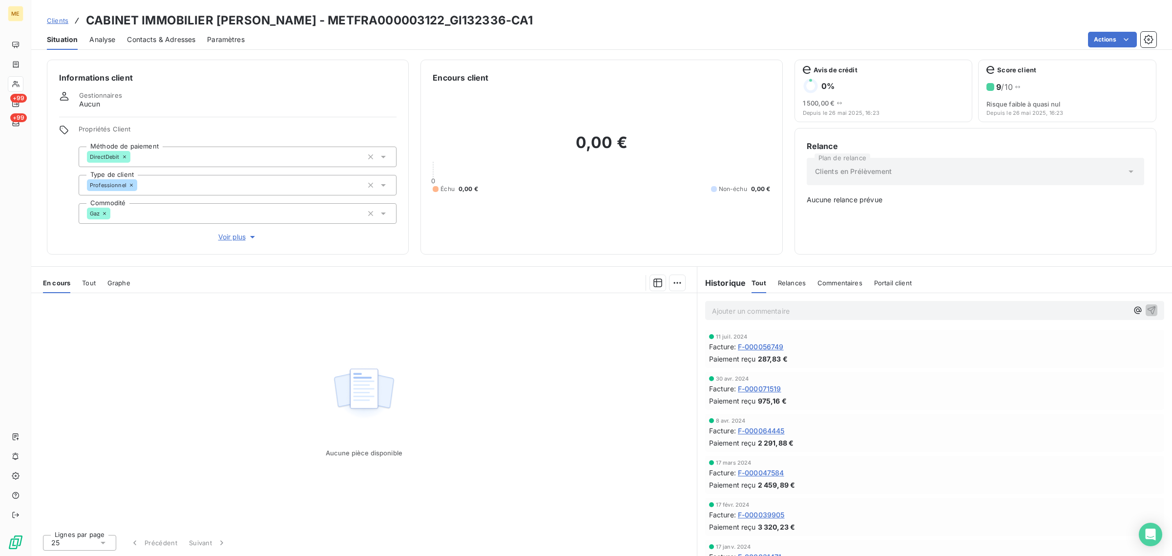
click at [224, 236] on span "Voir plus" at bounding box center [237, 237] width 39 height 10
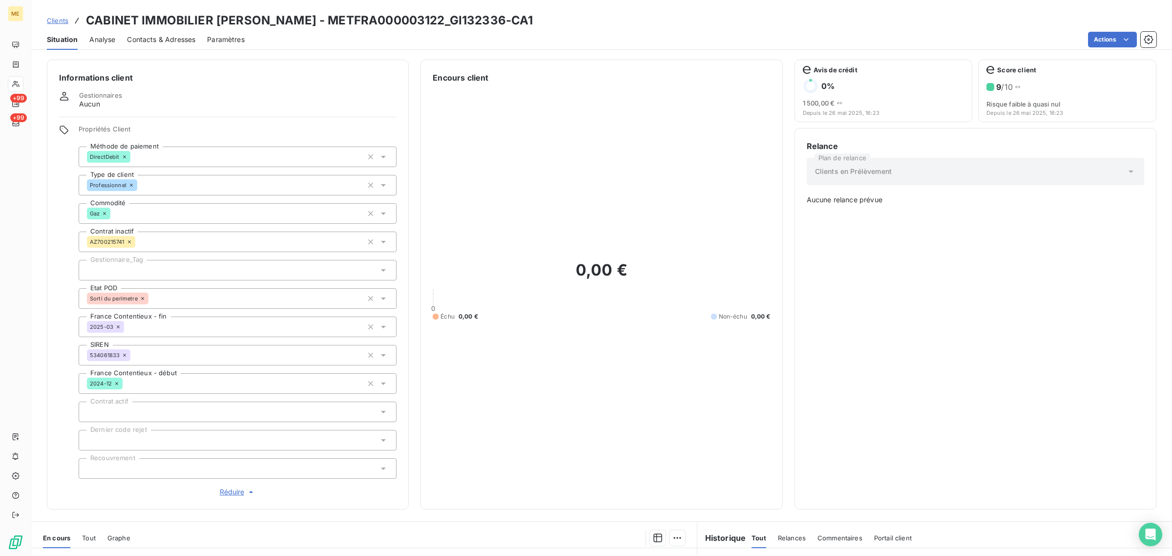
click at [123, 265] on div at bounding box center [238, 270] width 318 height 21
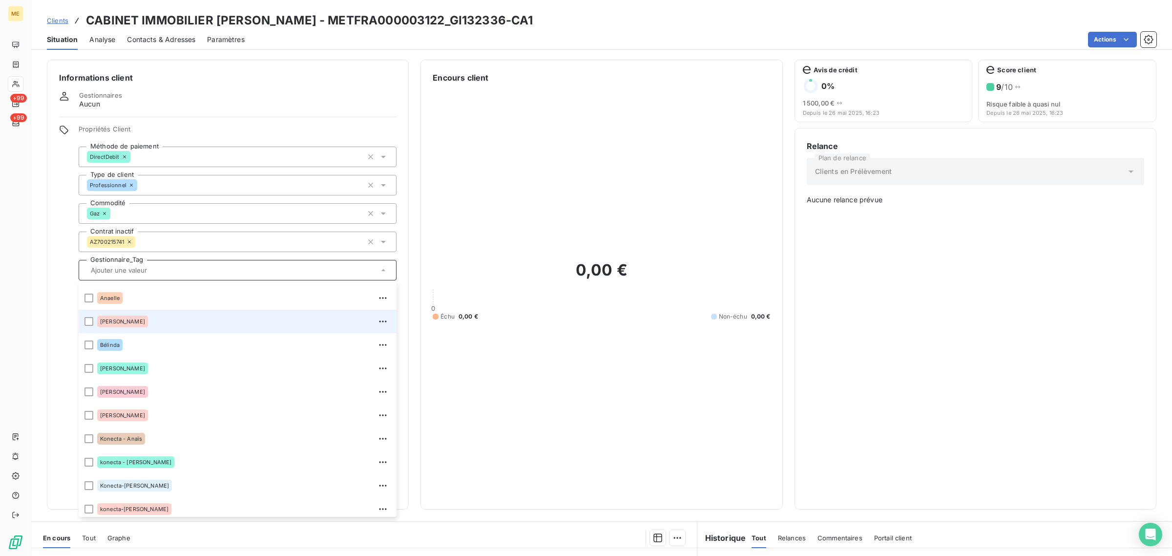
scroll to position [61, 0]
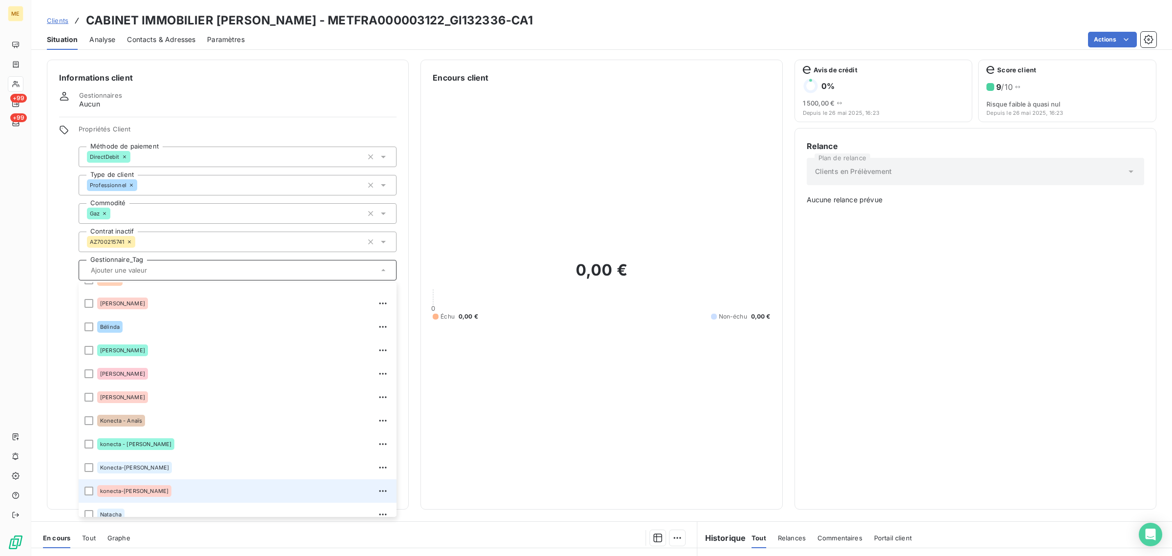
click at [150, 490] on div "konecta-[PERSON_NAME]" at bounding box center [243, 491] width 293 height 16
click at [65, 22] on span "Clients" at bounding box center [57, 21] width 21 height 8
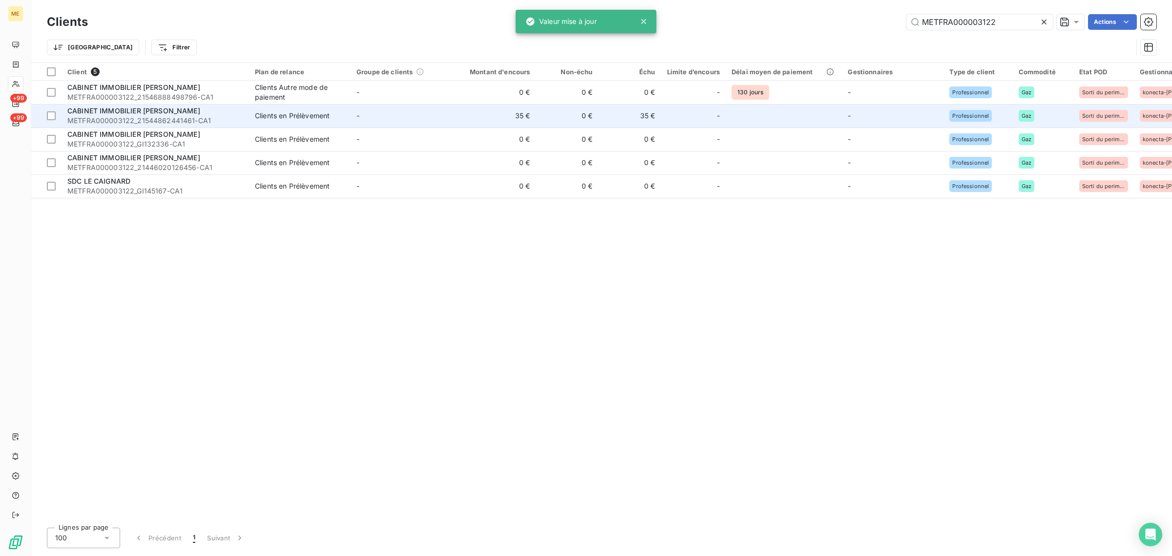
click at [265, 111] on div "Clients en Prélèvement" at bounding box center [292, 116] width 75 height 10
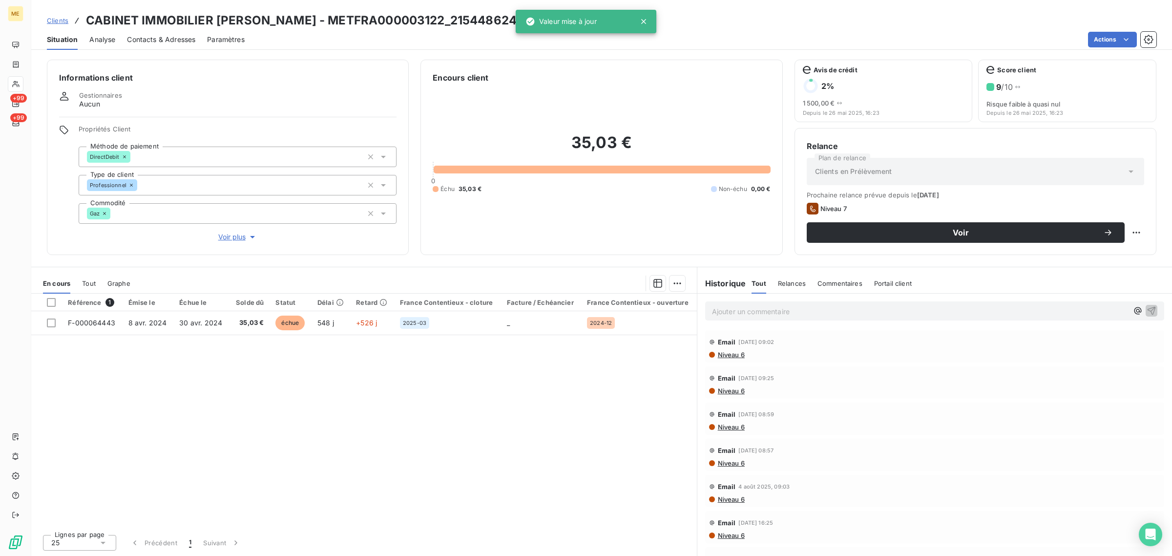
click at [240, 238] on span "Voir plus" at bounding box center [237, 237] width 39 height 10
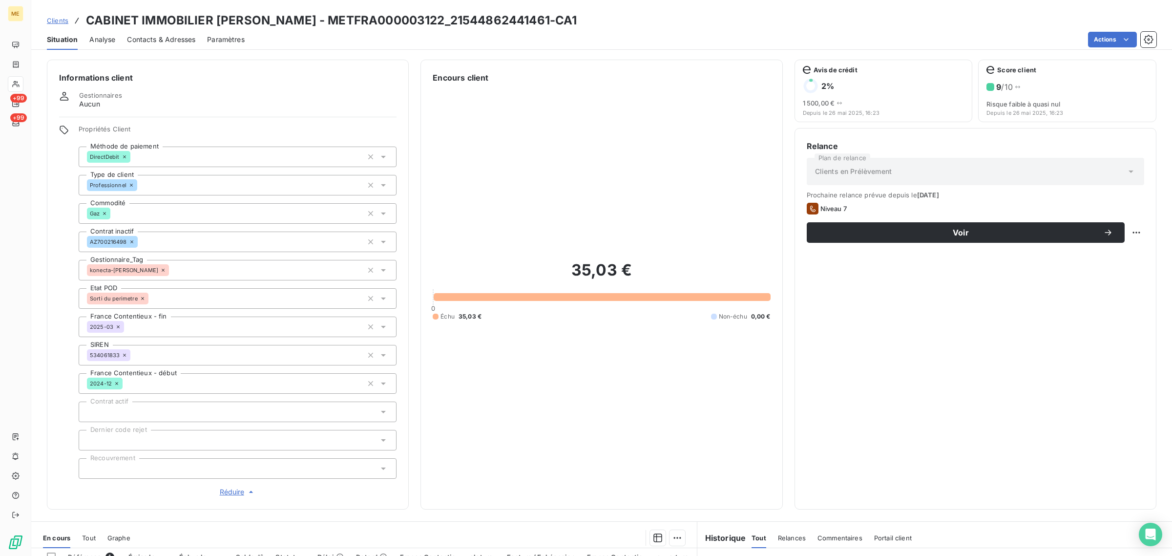
click at [63, 19] on span "Clients" at bounding box center [57, 21] width 21 height 8
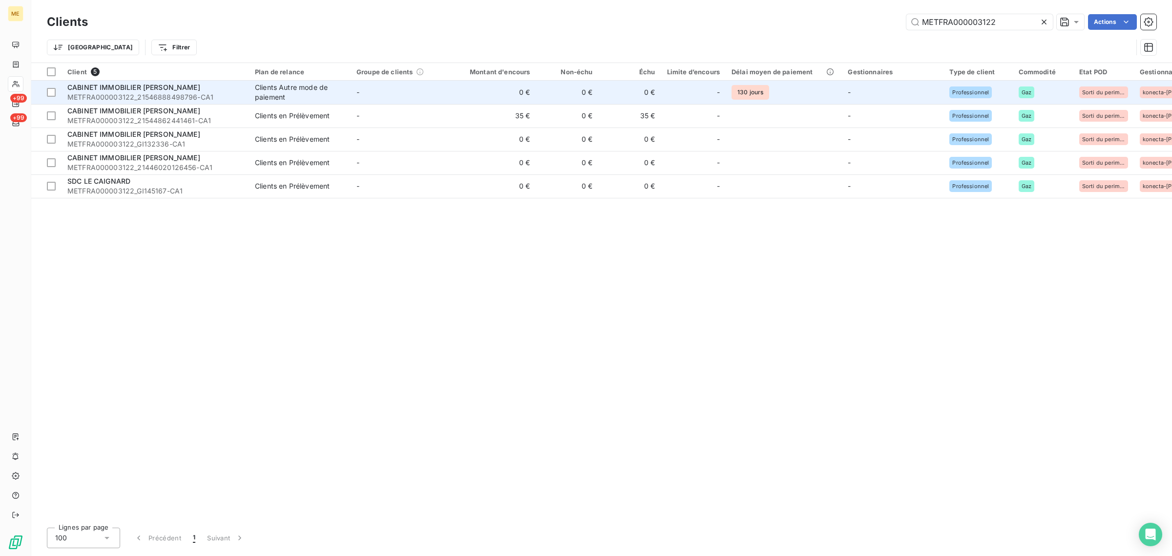
click at [235, 92] on span "METFRA000003122_21546888498796-CA1" at bounding box center [155, 97] width 176 height 10
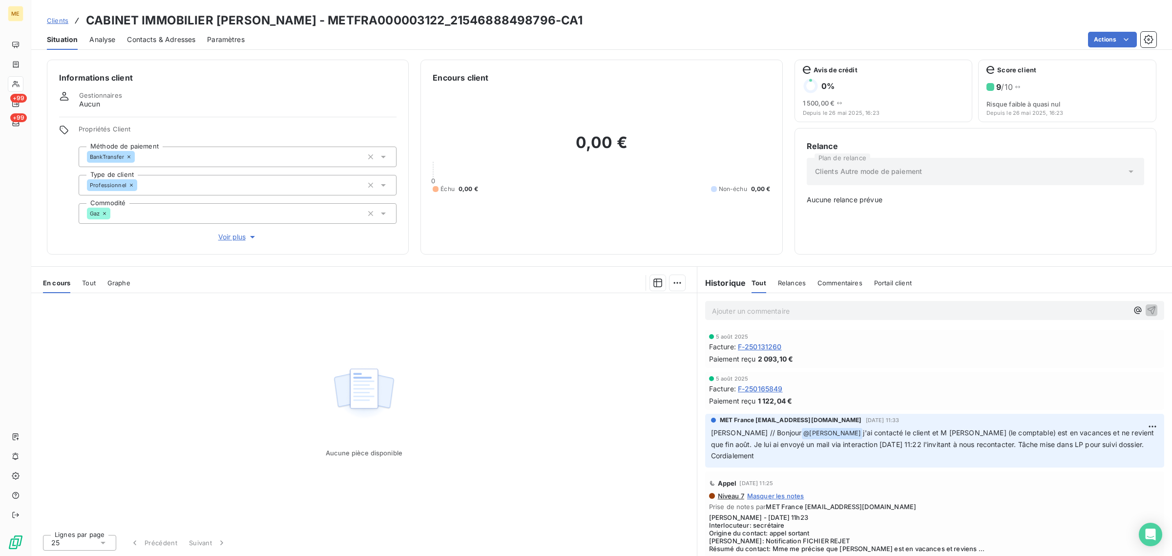
click at [163, 41] on span "Contacts & Adresses" at bounding box center [161, 40] width 68 height 10
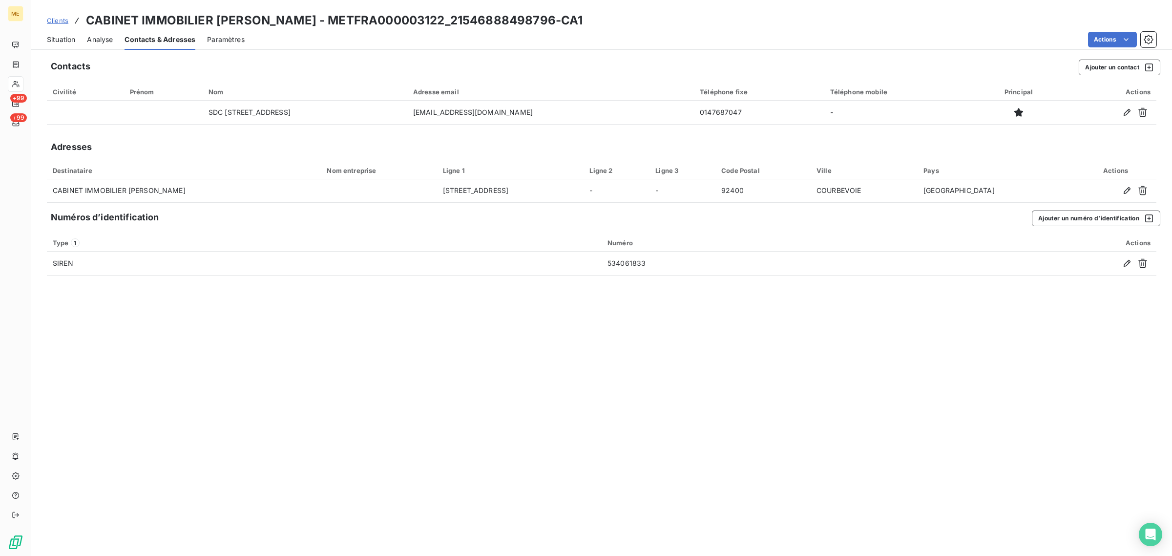
click at [69, 37] on span "Situation" at bounding box center [61, 40] width 28 height 10
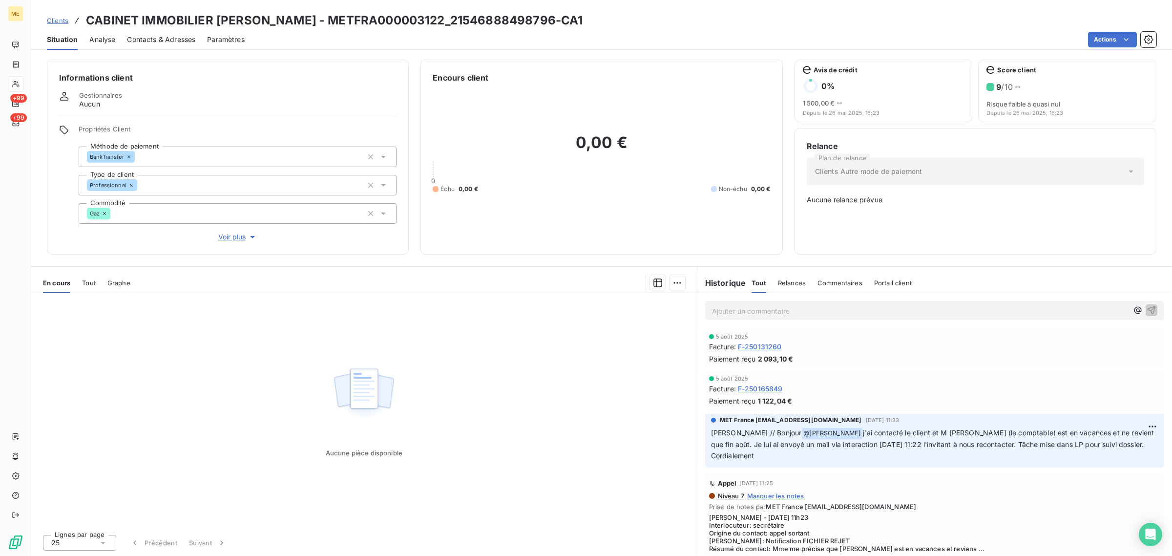
click at [248, 237] on icon "button" at bounding box center [253, 237] width 10 height 10
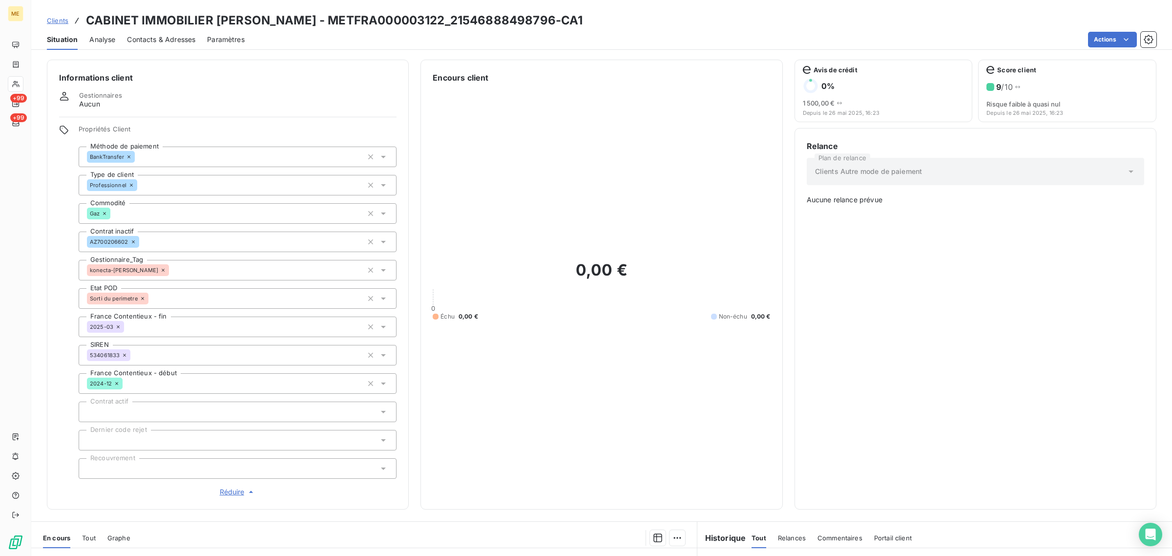
click at [499, 231] on div "0,00 € 0 Échu 0,00 € Non-échu 0,00 €" at bounding box center [601, 289] width 337 height 413
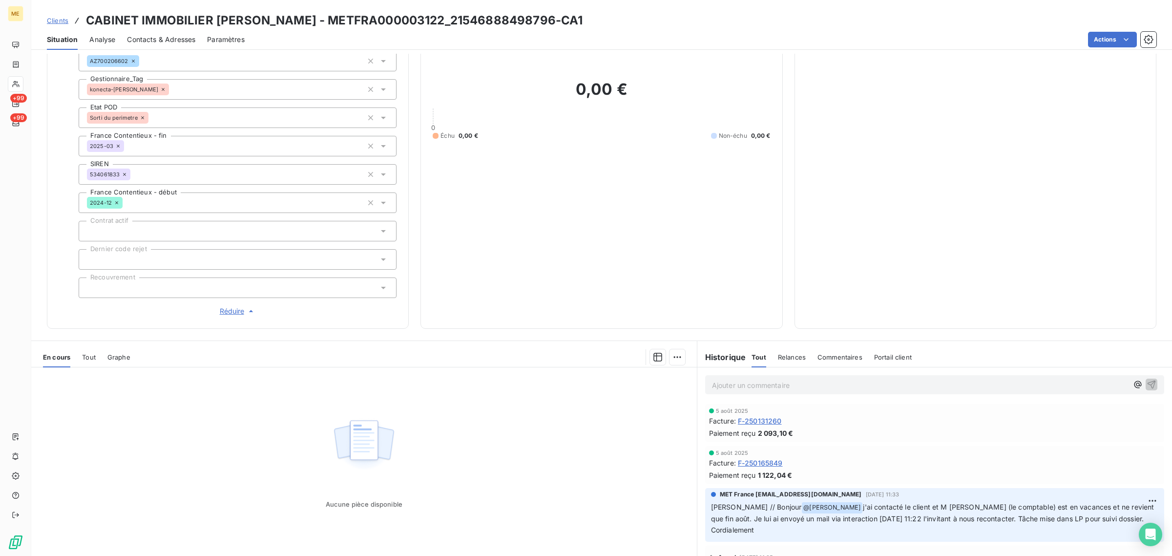
scroll to position [209, 0]
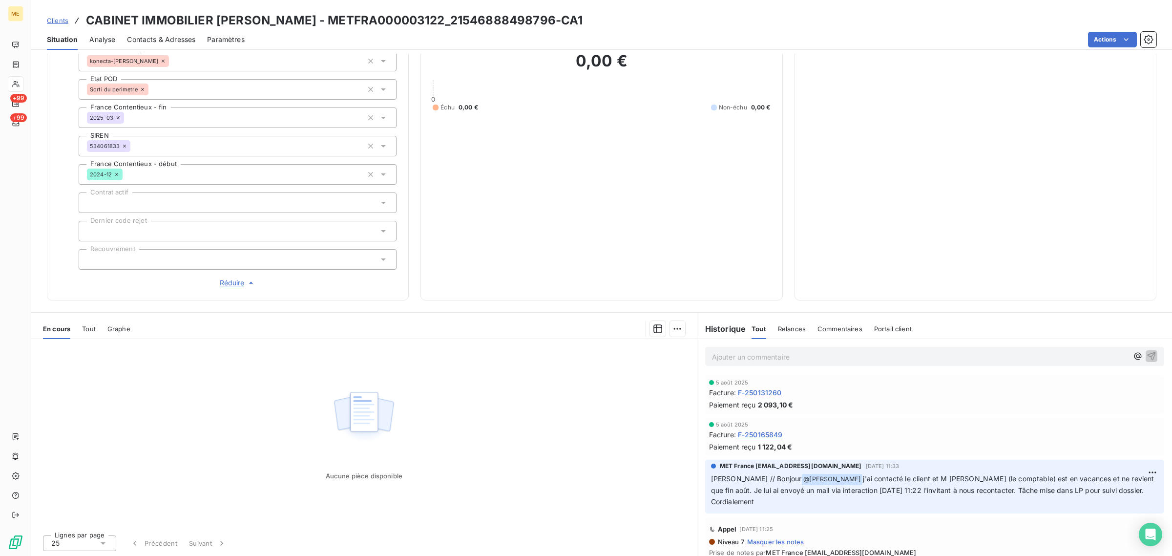
click at [66, 20] on span "Clients" at bounding box center [57, 21] width 21 height 8
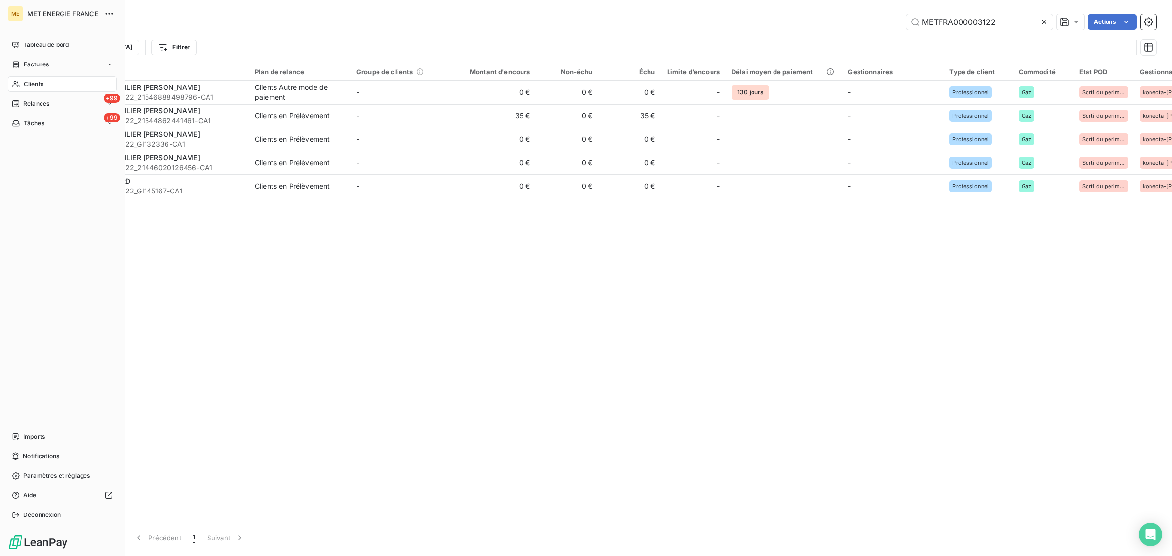
click at [28, 87] on span "Clients" at bounding box center [34, 84] width 20 height 9
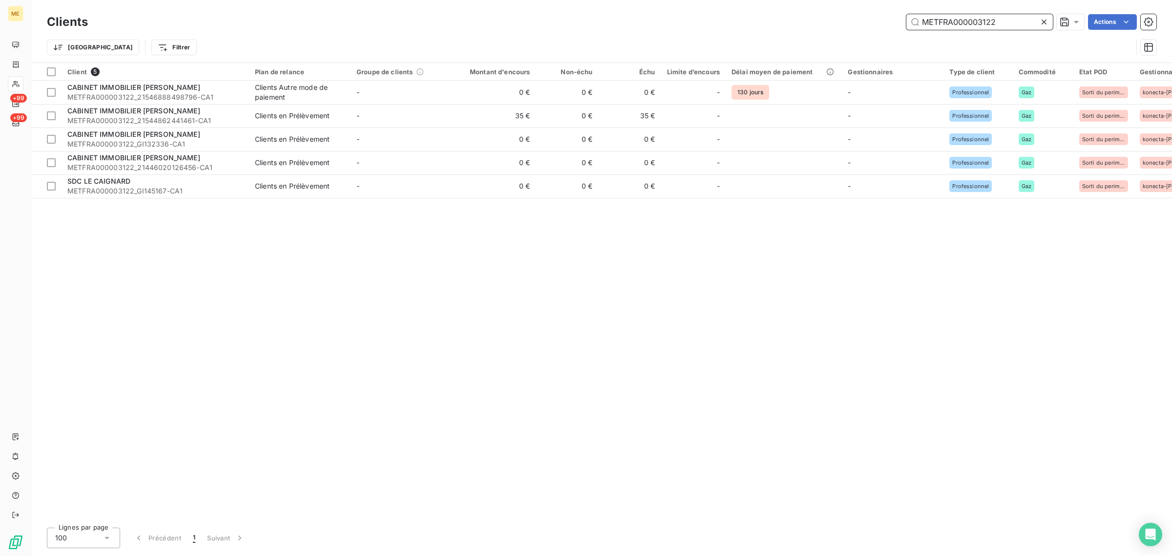
drag, startPoint x: 997, startPoint y: 20, endPoint x: 892, endPoint y: 22, distance: 105.0
click at [892, 22] on div "METFRA000003122 Actions" at bounding box center [628, 22] width 1056 height 16
paste input "1825_14553979650576-CA1"
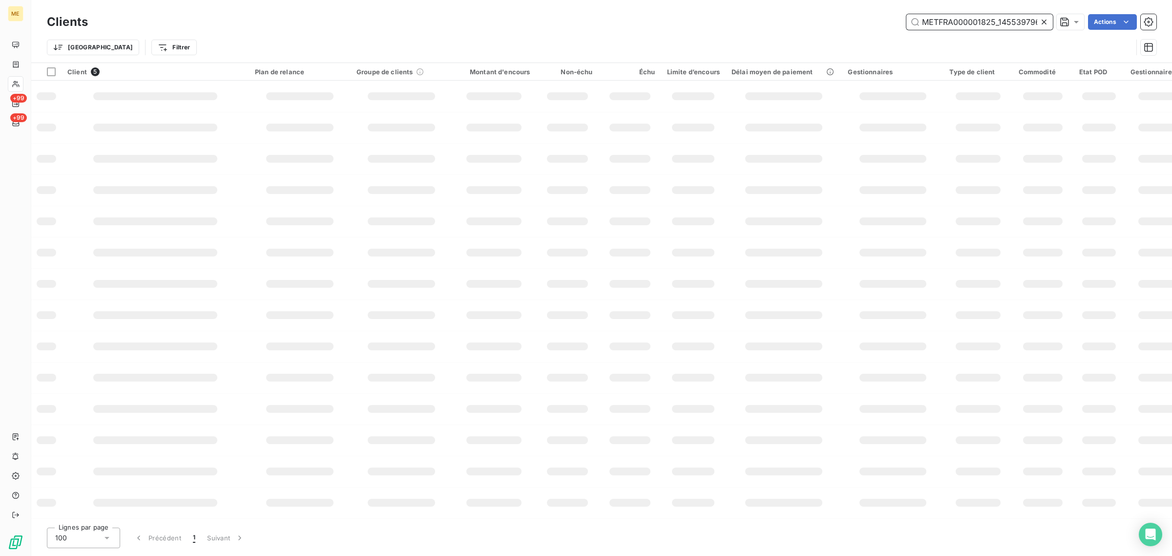
scroll to position [0, 43]
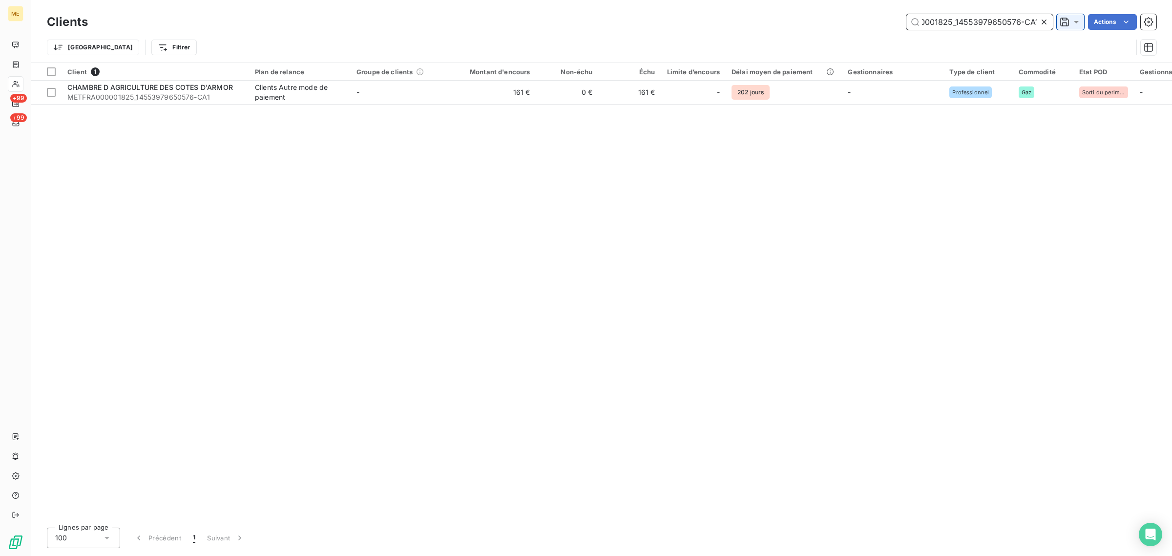
drag, startPoint x: 952, startPoint y: 22, endPoint x: 1078, endPoint y: 25, distance: 125.5
click at [1078, 25] on div "METFRA000001825_14553979650576-CA1 Actions" at bounding box center [628, 22] width 1056 height 16
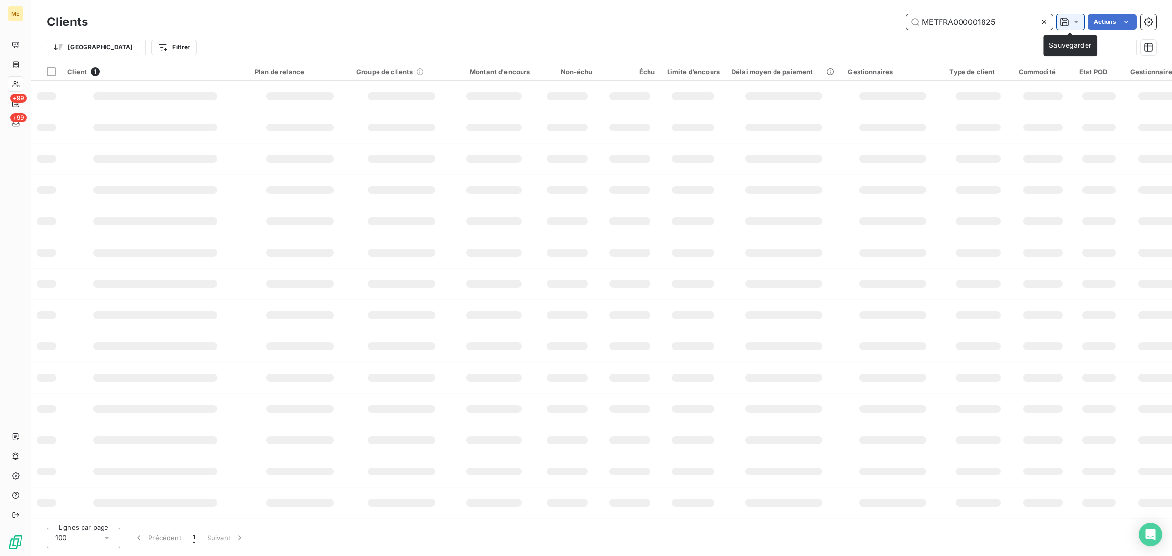
scroll to position [0, 0]
type input "METFRA000001825"
click at [409, 47] on div "Trier Filtrer" at bounding box center [589, 47] width 1085 height 19
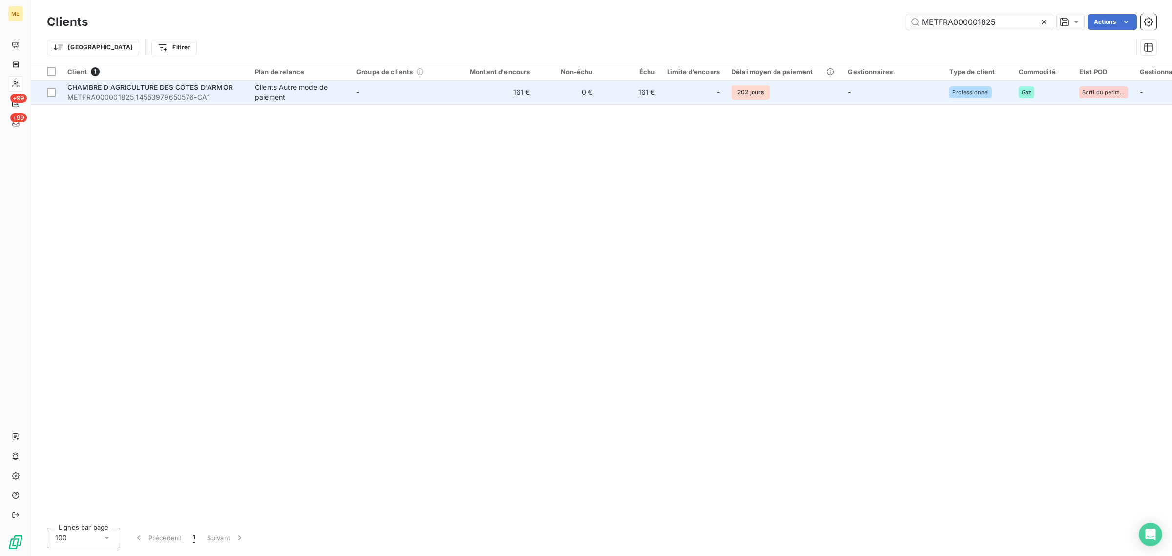
click at [381, 94] on td "-" at bounding box center [402, 92] width 102 height 23
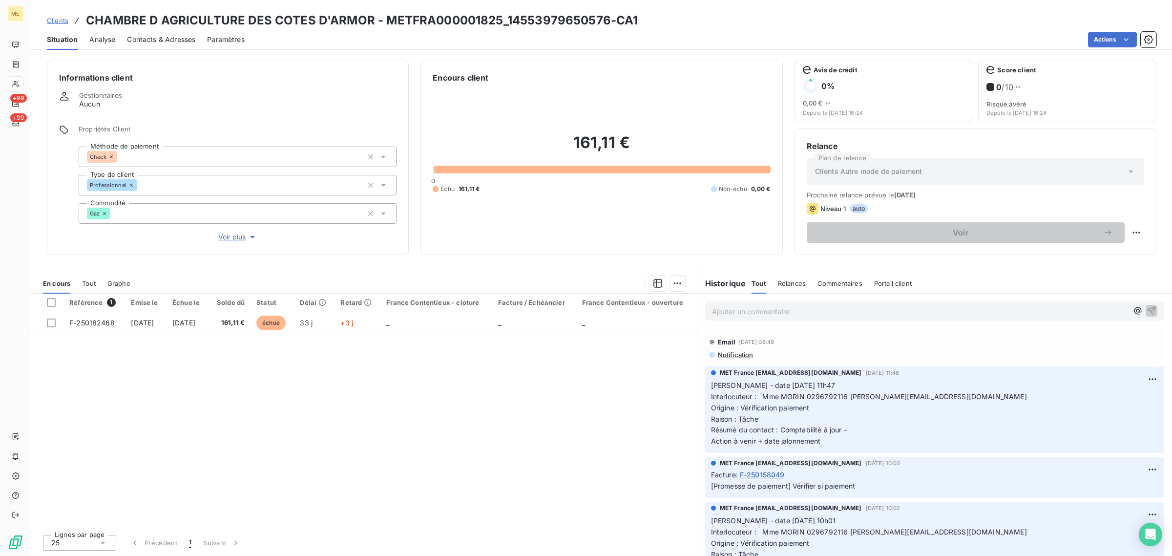
click at [228, 237] on span "Voir plus" at bounding box center [237, 237] width 39 height 10
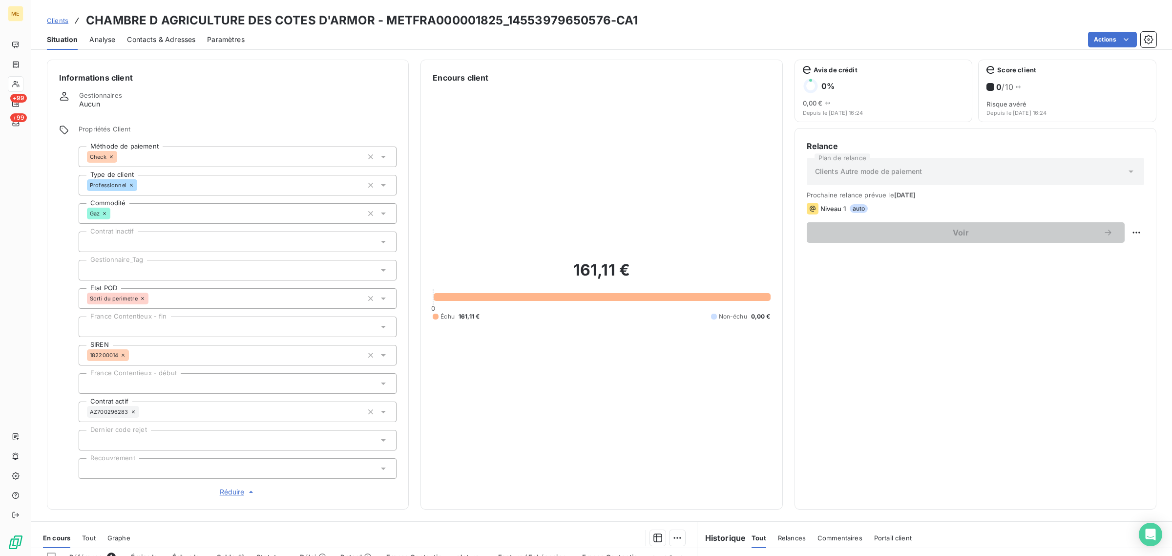
click at [121, 271] on div at bounding box center [238, 270] width 318 height 21
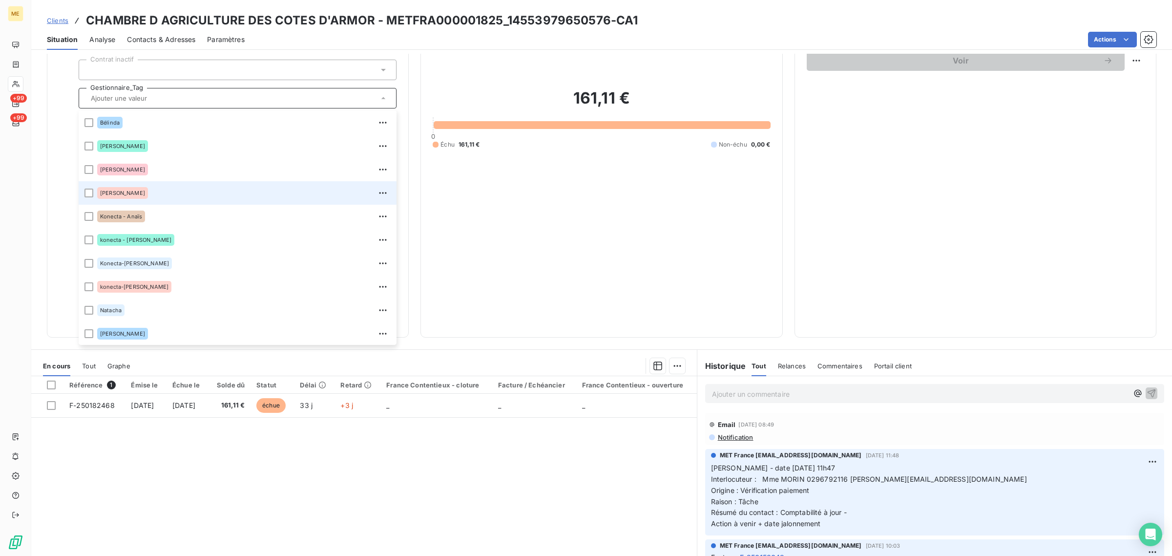
scroll to position [183, 0]
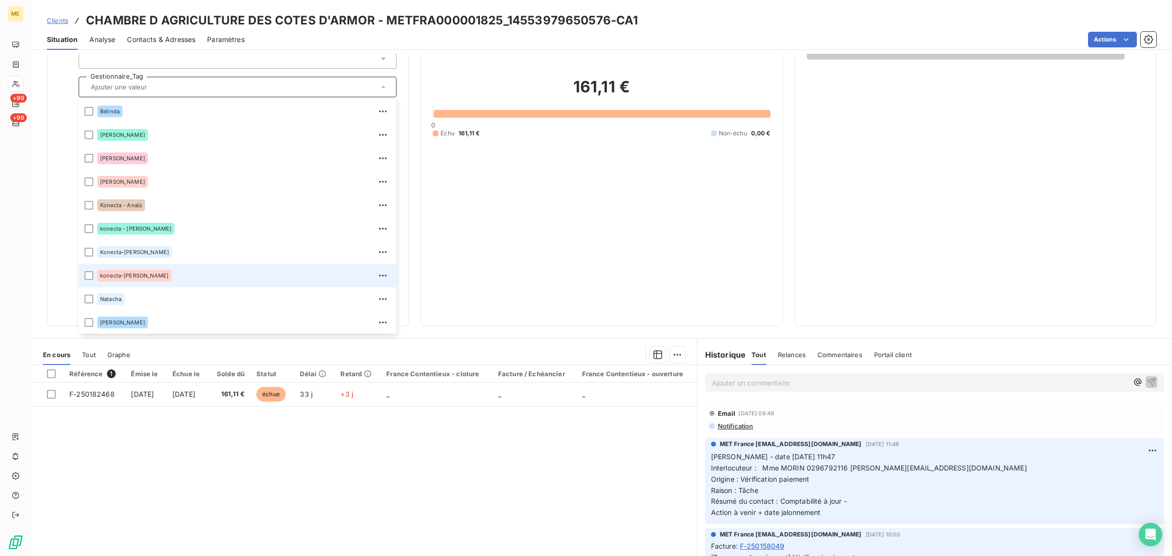
click at [156, 274] on div "konecta-[PERSON_NAME]" at bounding box center [243, 276] width 293 height 16
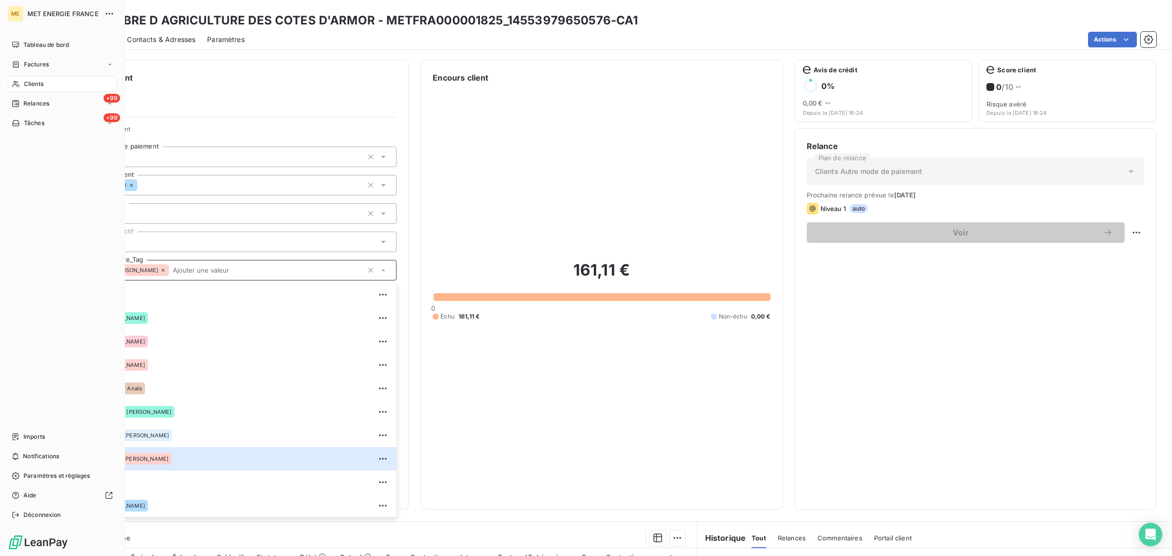
click at [26, 89] on div "Clients" at bounding box center [62, 84] width 109 height 16
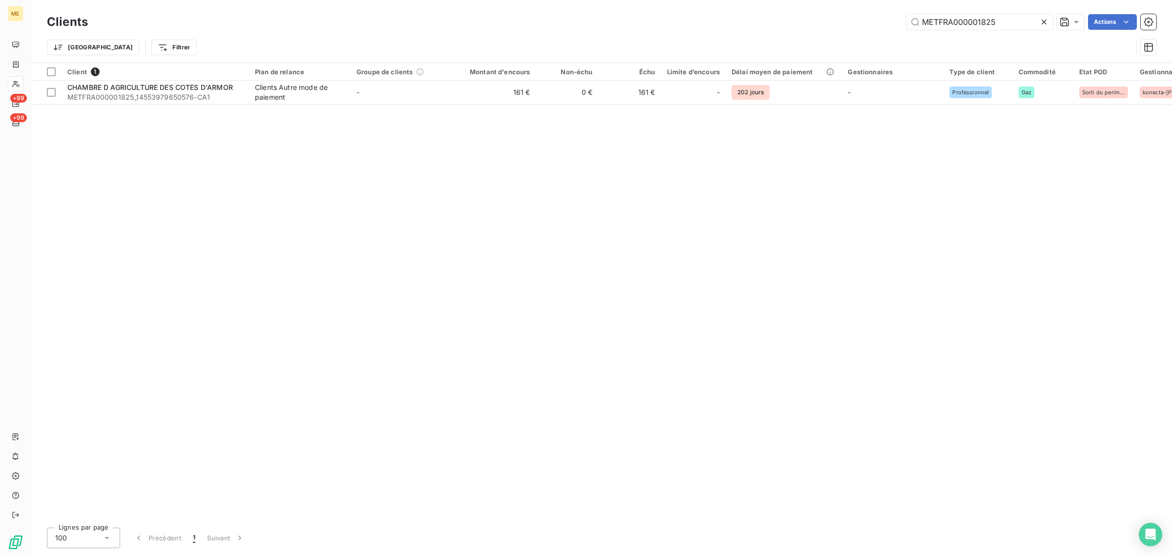
drag, startPoint x: 1001, startPoint y: 22, endPoint x: 781, endPoint y: 25, distance: 220.2
click at [781, 25] on div "METFRA000001825 Actions" at bounding box center [628, 22] width 1056 height 16
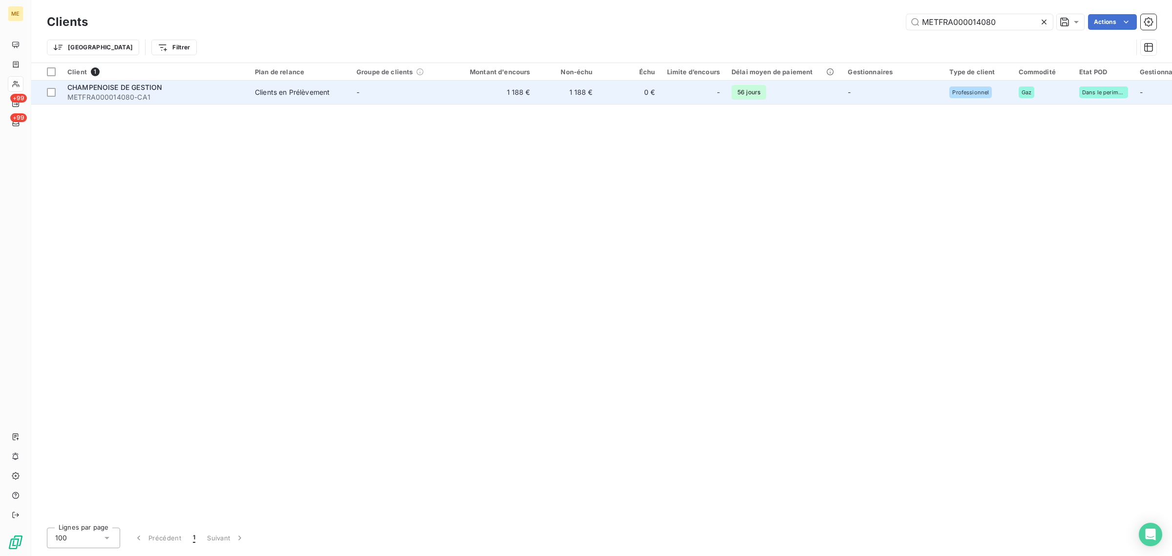
type input "METFRA000014080"
click at [452, 96] on td "1 188 €" at bounding box center [494, 92] width 84 height 23
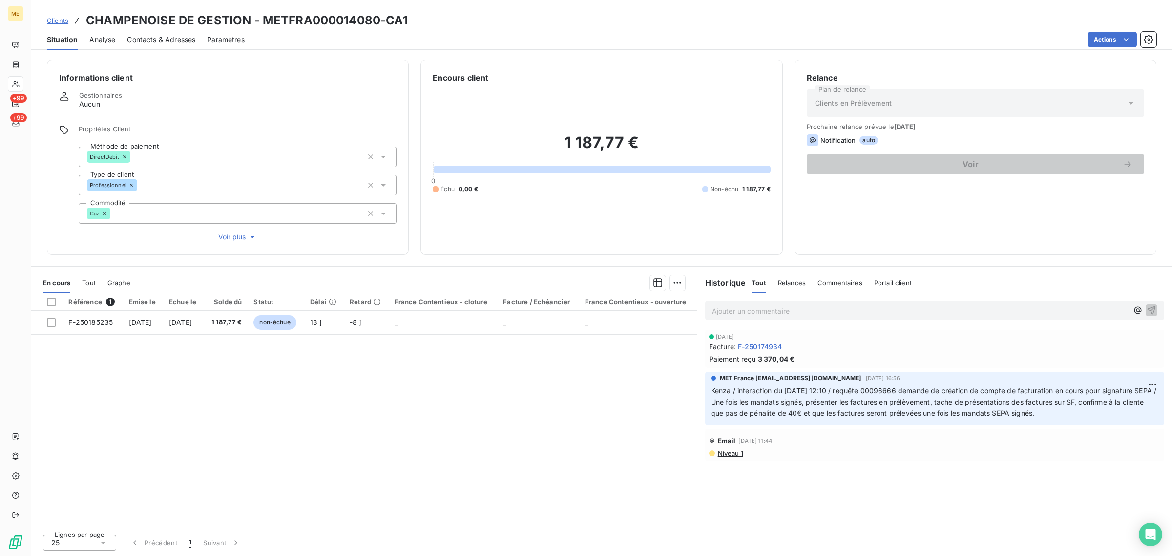
click at [237, 237] on span "Voir plus" at bounding box center [237, 237] width 39 height 10
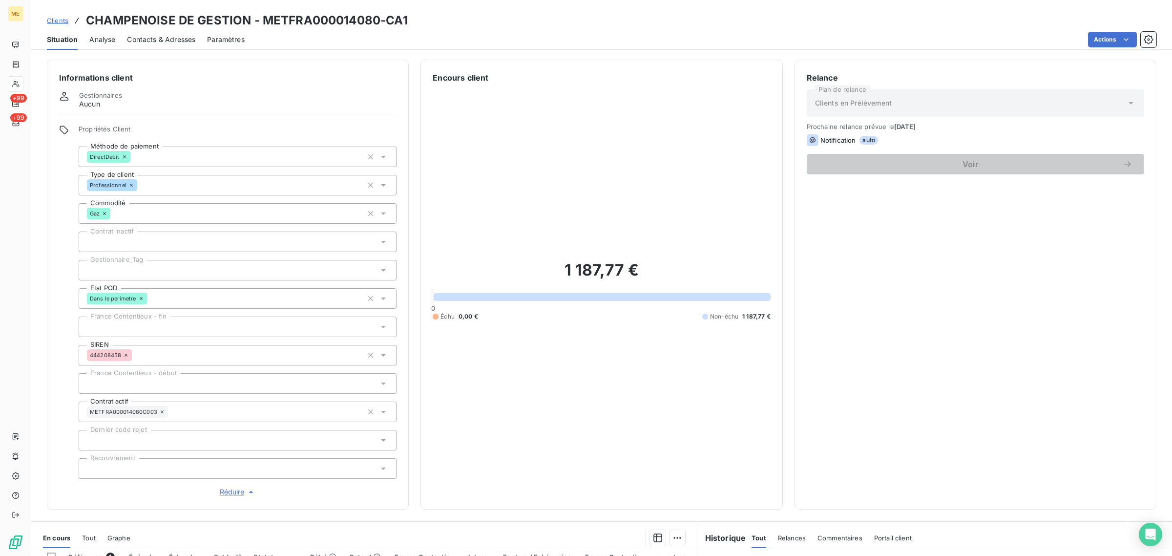
click at [159, 279] on div at bounding box center [238, 270] width 318 height 21
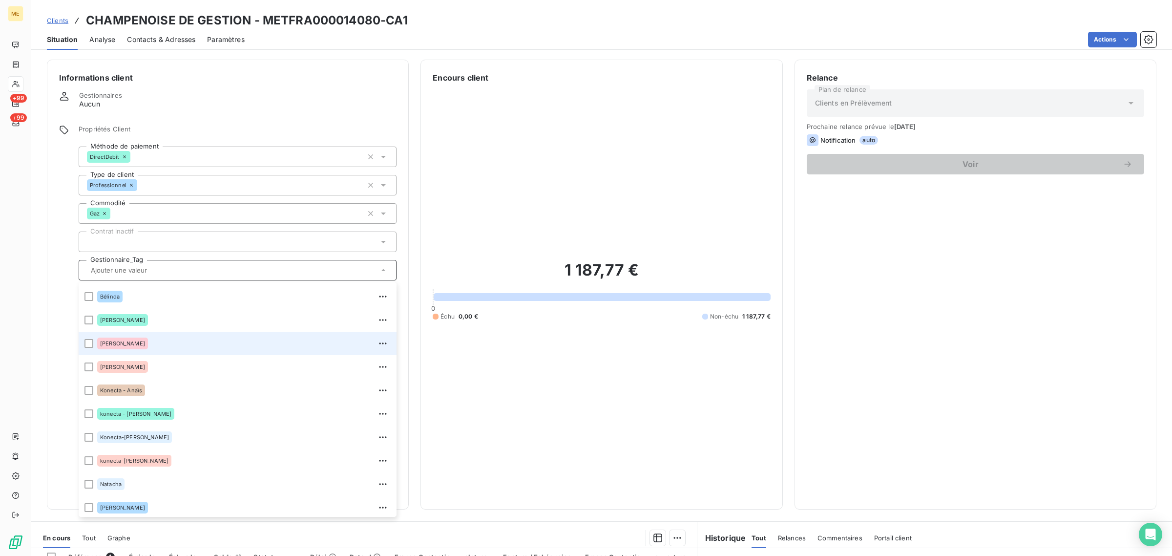
scroll to position [93, 0]
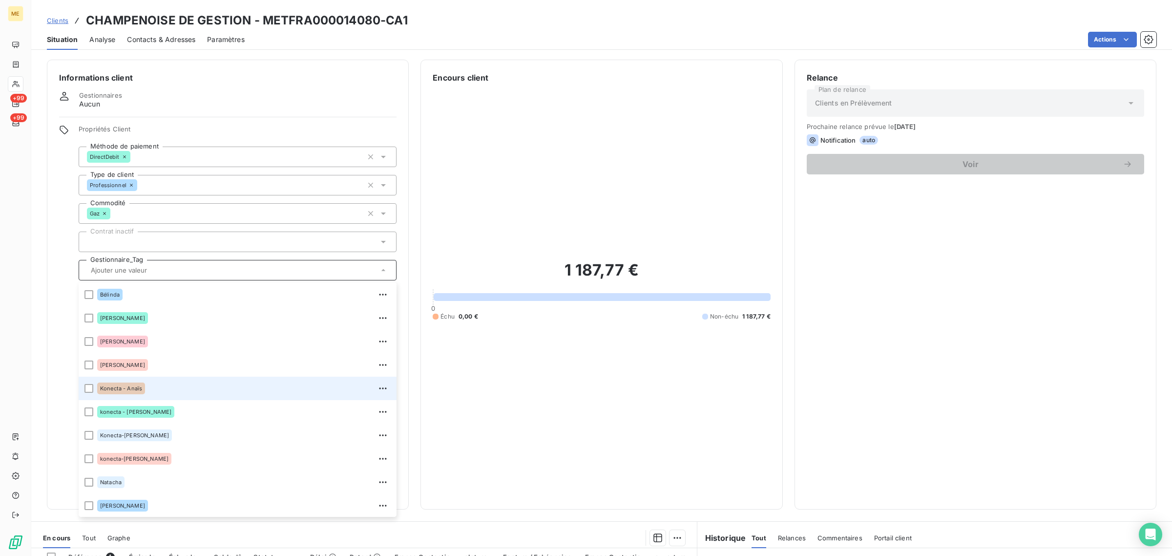
click at [157, 381] on div "Konecta - Anaïs" at bounding box center [243, 388] width 293 height 16
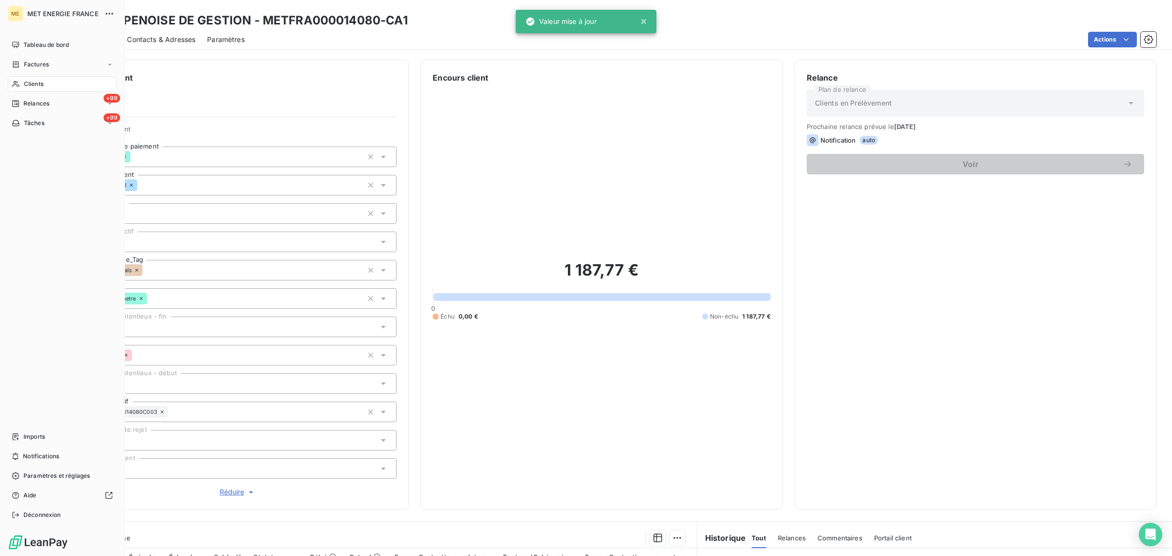
click at [20, 79] on div "Clients" at bounding box center [62, 84] width 109 height 16
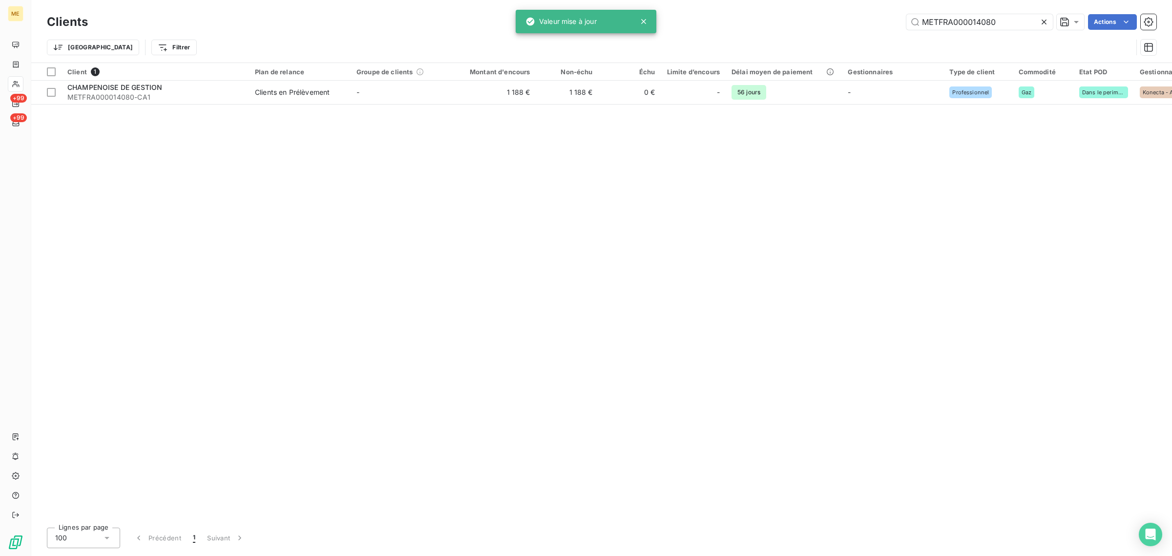
drag, startPoint x: 996, startPoint y: 23, endPoint x: 835, endPoint y: 22, distance: 160.6
click at [835, 22] on div "METFRA000014080 Actions" at bounding box center [628, 22] width 1056 height 16
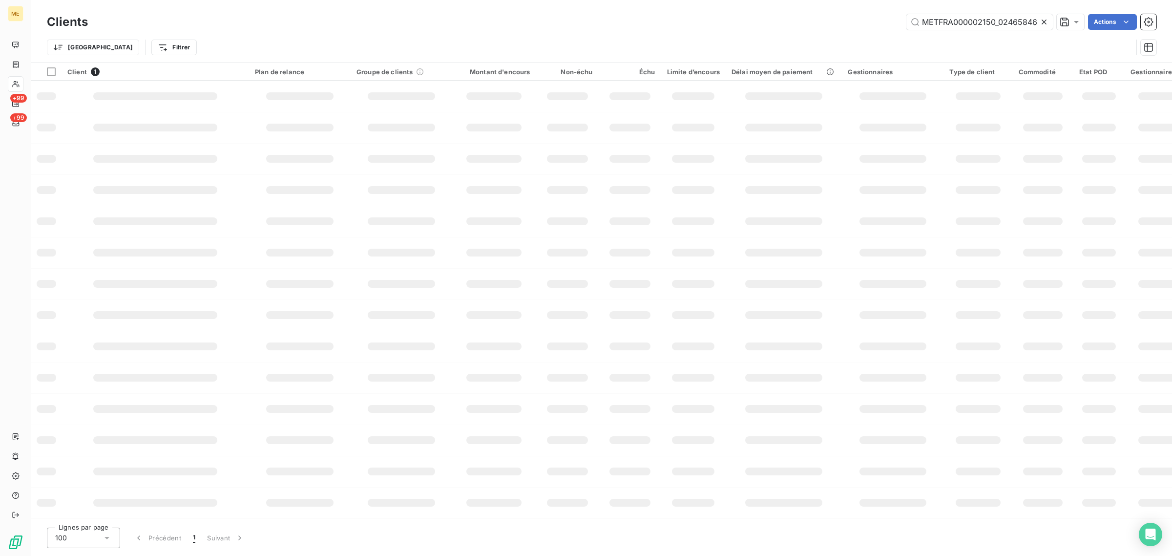
scroll to position [0, 45]
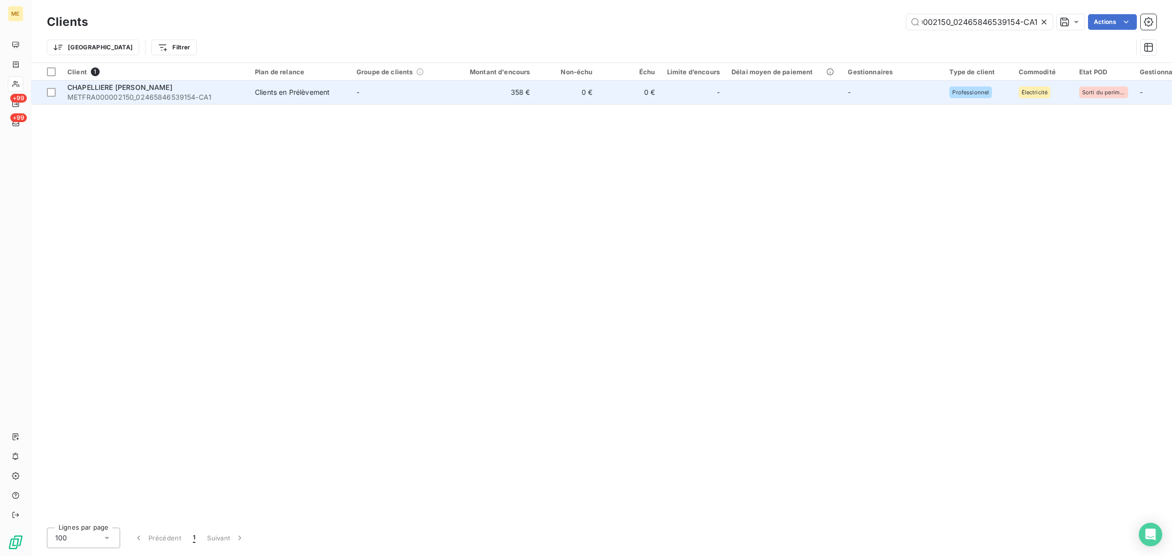
type input "METFRA000002150_02465846539154-CA1"
click at [635, 93] on td "0 €" at bounding box center [629, 92] width 62 height 23
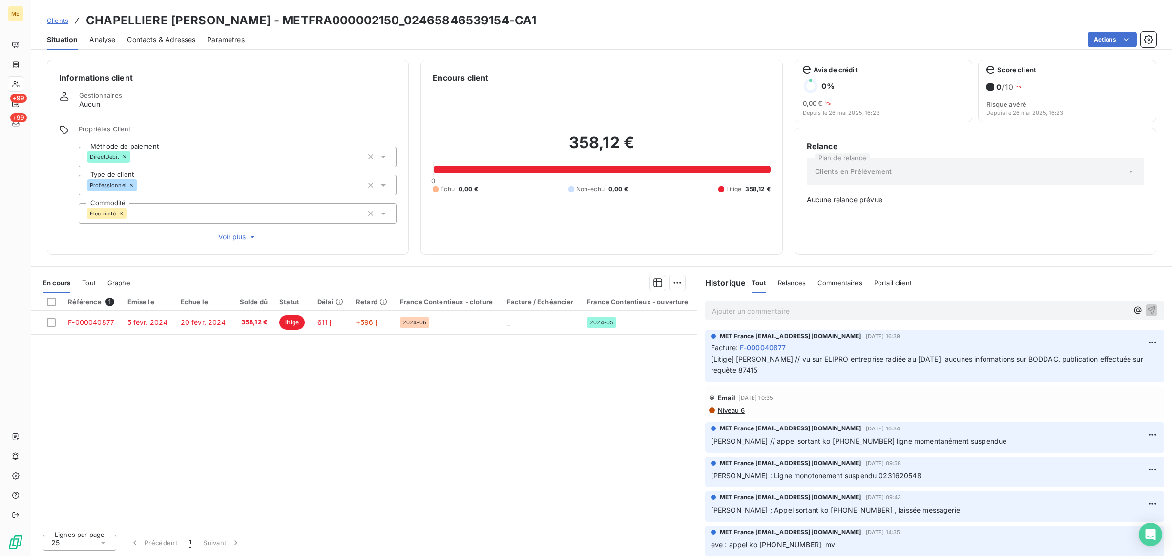
click at [234, 238] on span "Voir plus" at bounding box center [237, 237] width 39 height 10
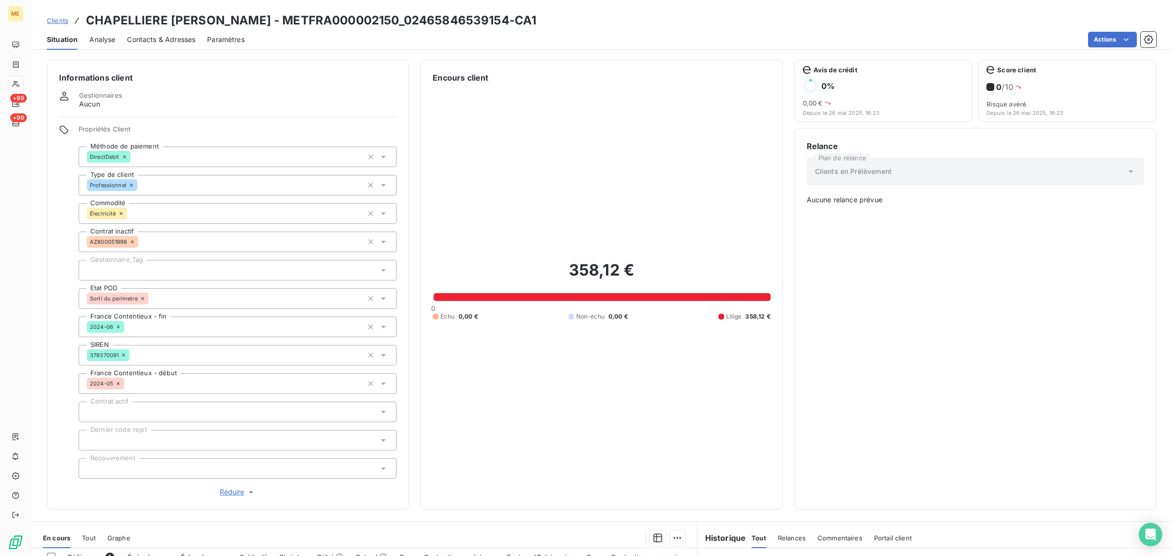
click at [228, 492] on span "Réduire" at bounding box center [238, 492] width 36 height 10
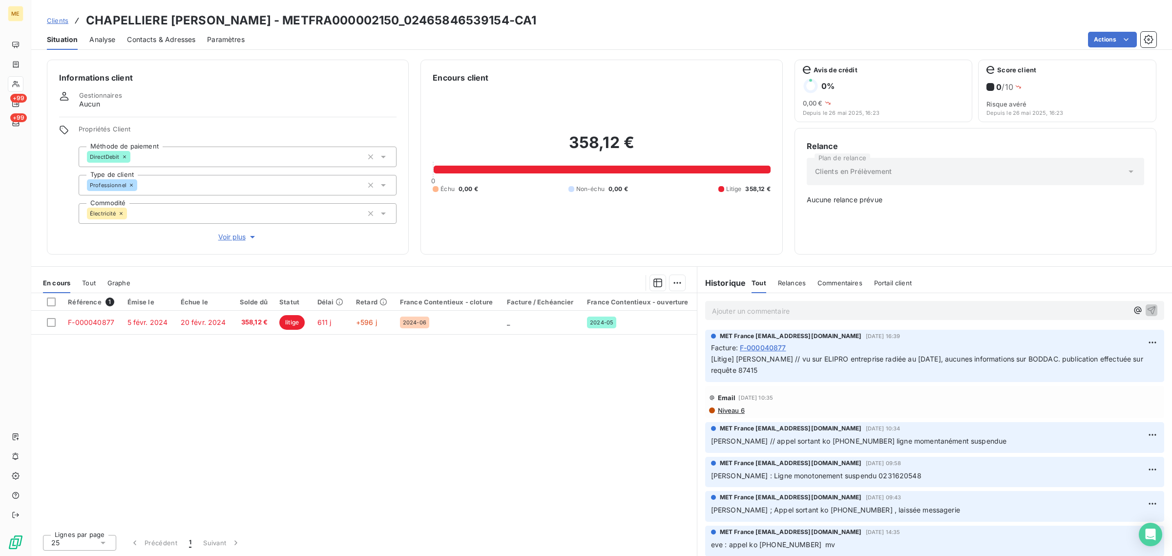
click at [223, 238] on span "Voir plus" at bounding box center [237, 237] width 39 height 10
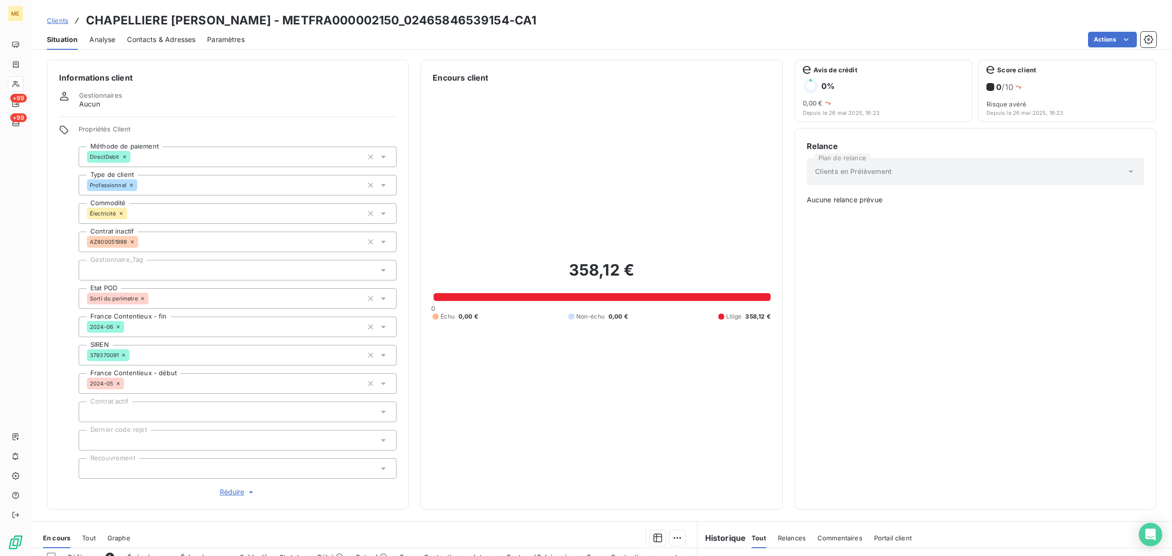
click at [149, 274] on div at bounding box center [238, 270] width 318 height 21
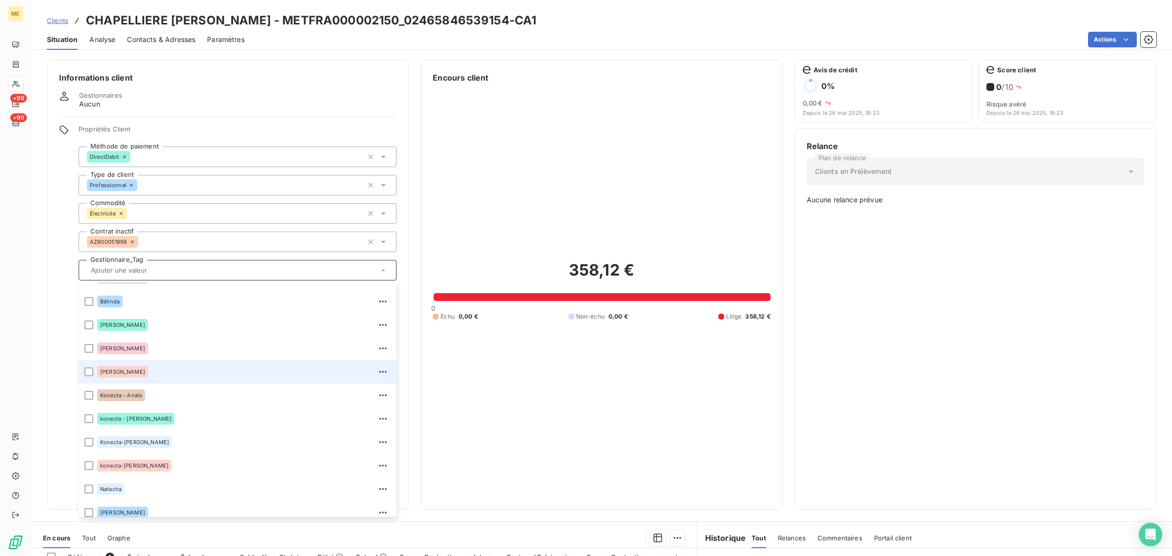
scroll to position [93, 0]
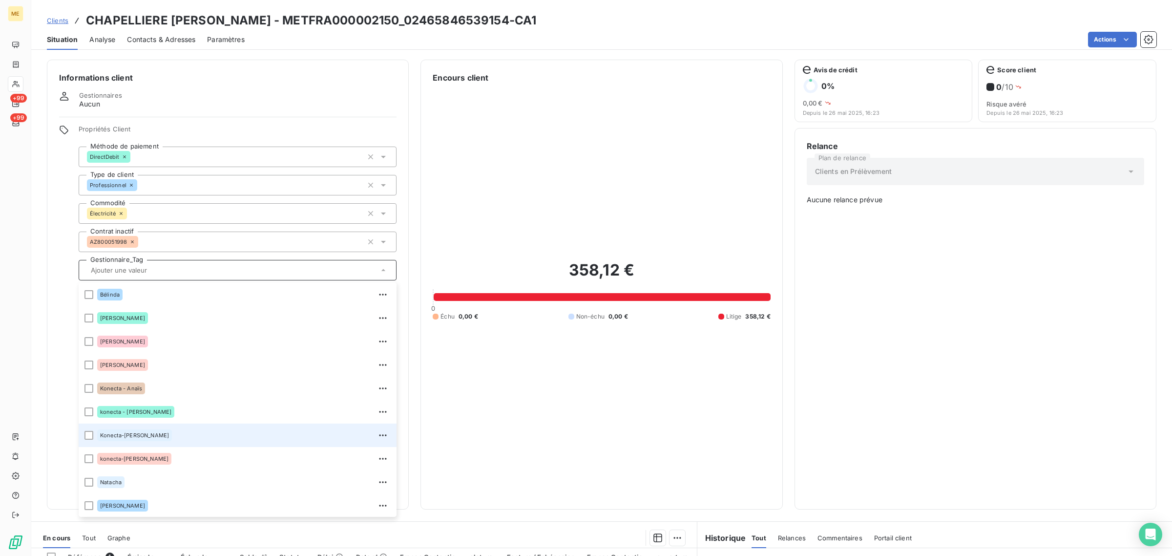
click at [160, 432] on div "Konecta-[PERSON_NAME]" at bounding box center [243, 435] width 293 height 16
click at [16, 84] on icon at bounding box center [16, 84] width 8 height 8
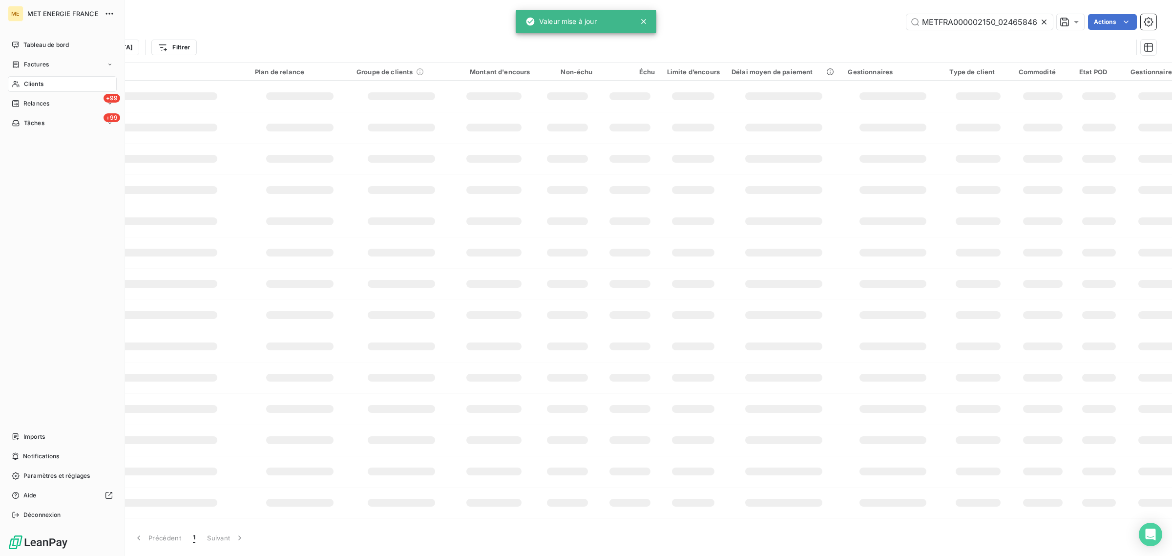
scroll to position [0, 45]
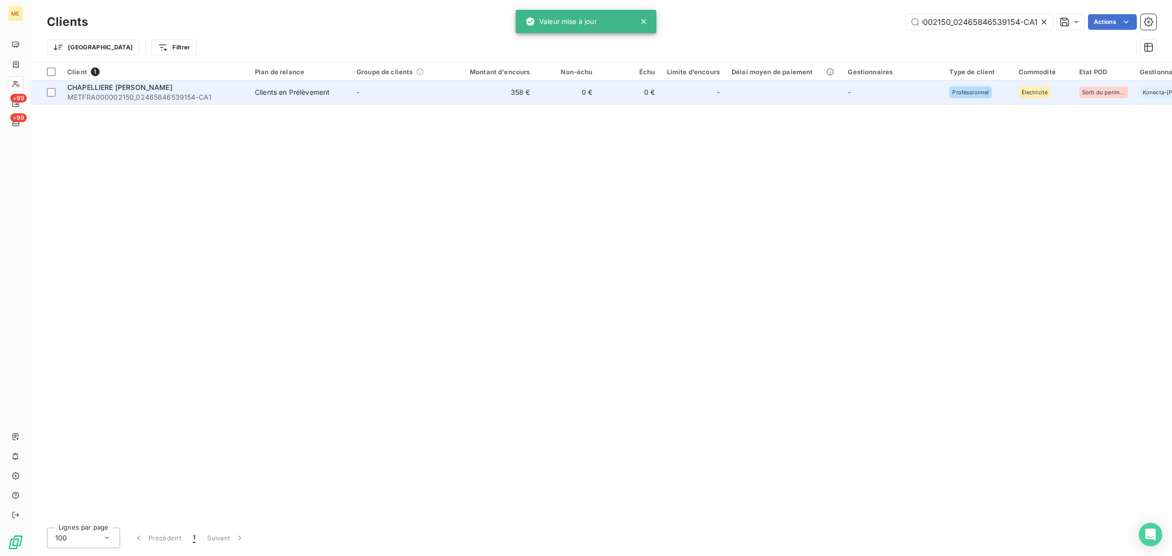
click at [391, 102] on td "-" at bounding box center [402, 92] width 102 height 23
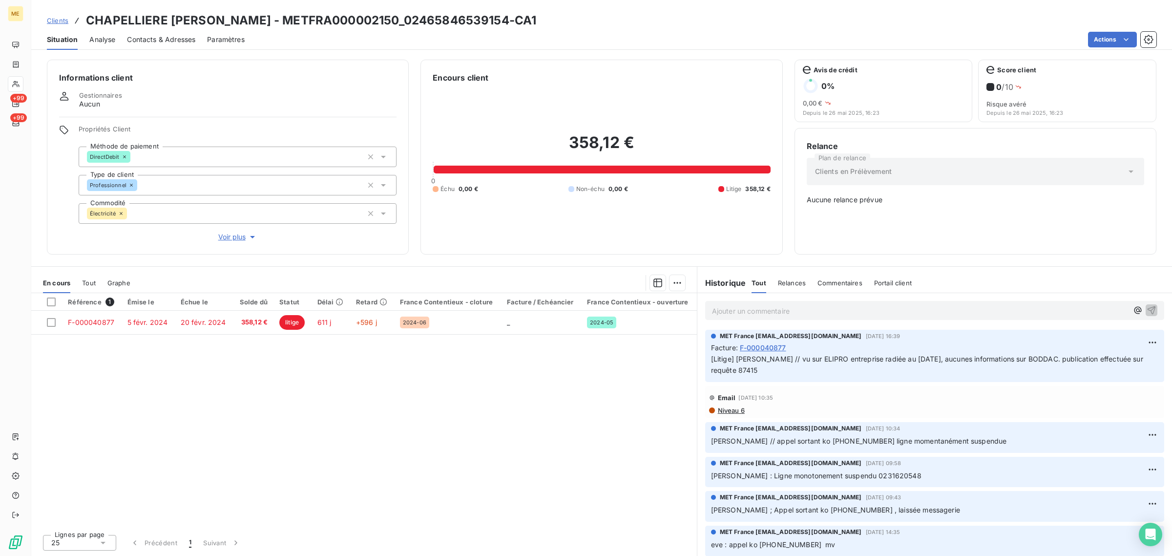
click at [228, 244] on div "Informations client Gestionnaires Aucun Propriétés Client Méthode de paiement D…" at bounding box center [228, 157] width 362 height 195
click at [229, 239] on span "Voir plus" at bounding box center [237, 237] width 39 height 10
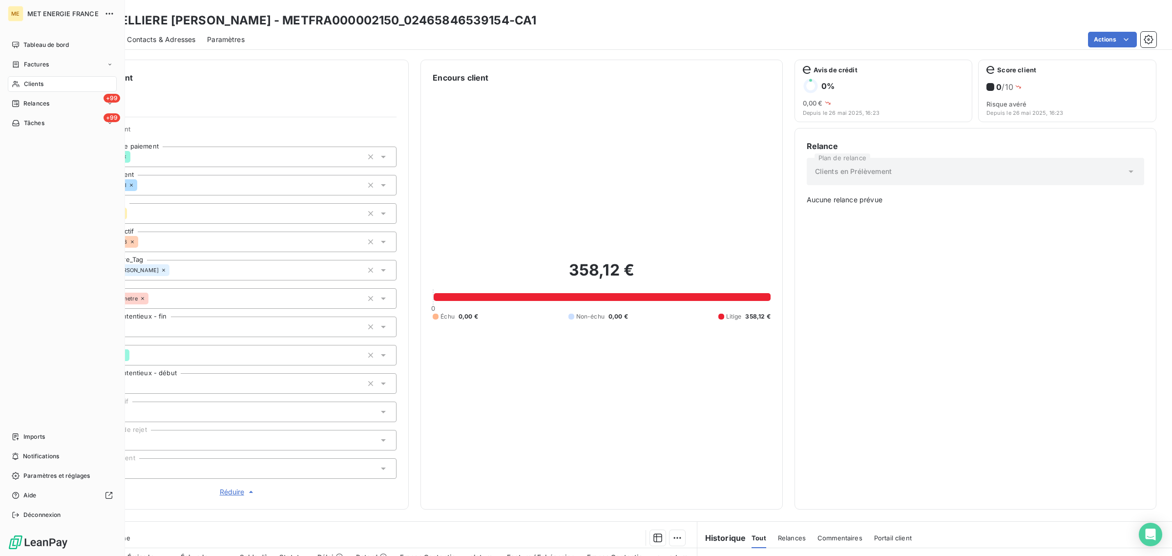
click at [21, 79] on div "Clients" at bounding box center [62, 84] width 109 height 16
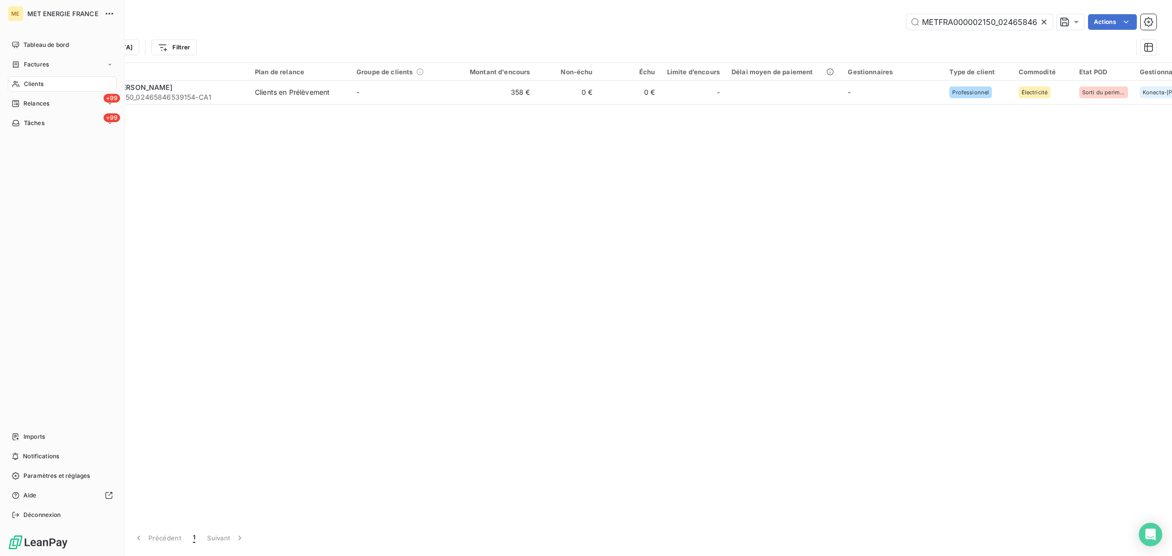
scroll to position [0, 45]
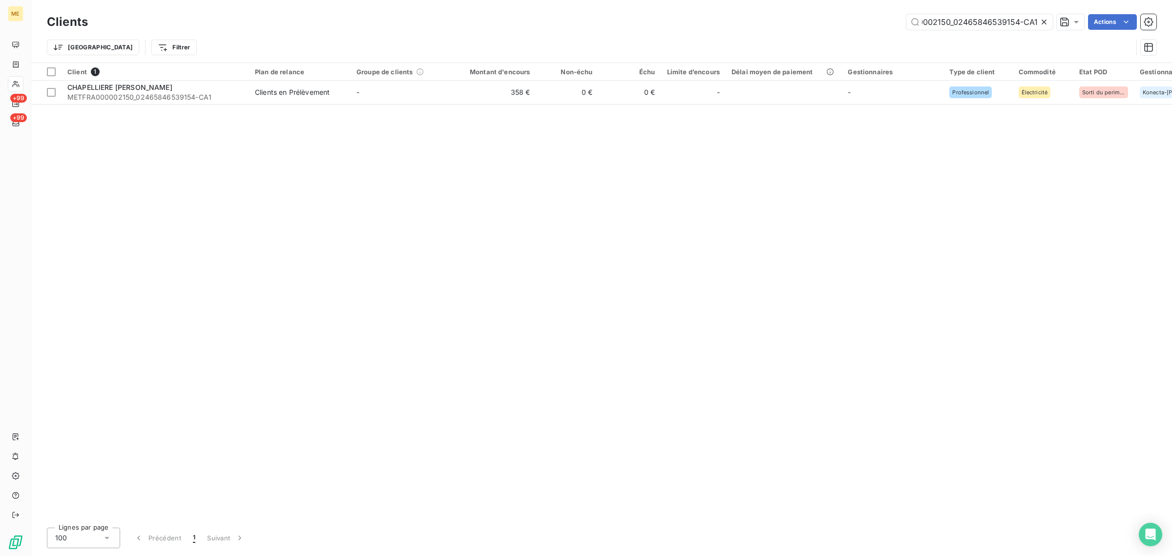
click at [1043, 20] on icon at bounding box center [1044, 22] width 10 height 10
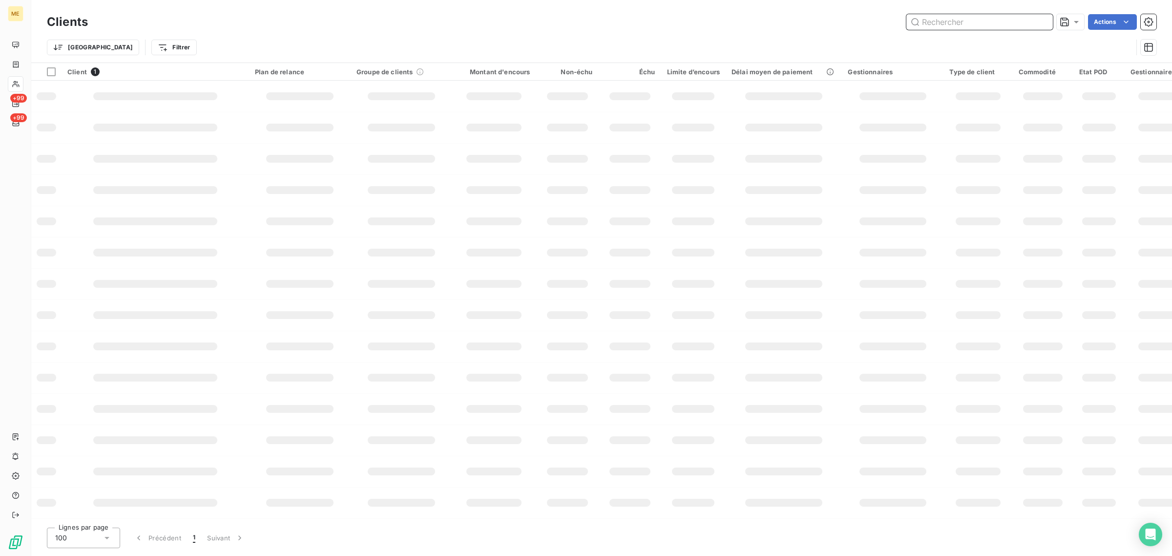
click at [990, 20] on input "text" at bounding box center [979, 22] width 146 height 16
paste input "METFRA000019797-CA1"
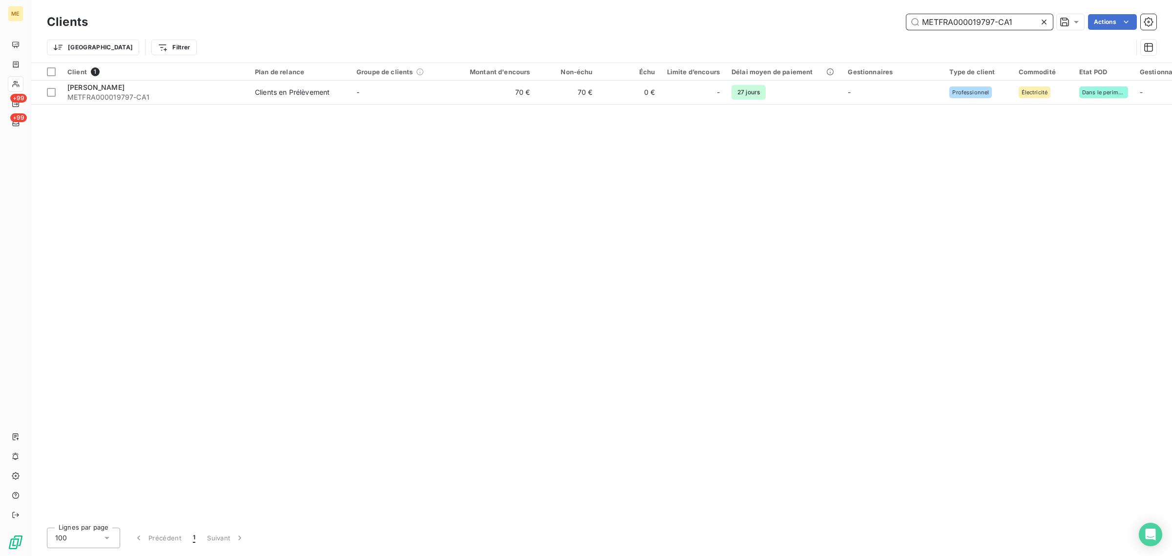
type input "METFRA000019797-CA1"
click at [486, 106] on div "Client 1 Plan de relance Groupe de clients Montant d'encours Non-échu Échu Limi…" at bounding box center [601, 291] width 1140 height 456
click at [486, 105] on div "Client 1 Plan de relance Groupe de clients Montant d'encours Non-échu Échu Limi…" at bounding box center [601, 291] width 1140 height 456
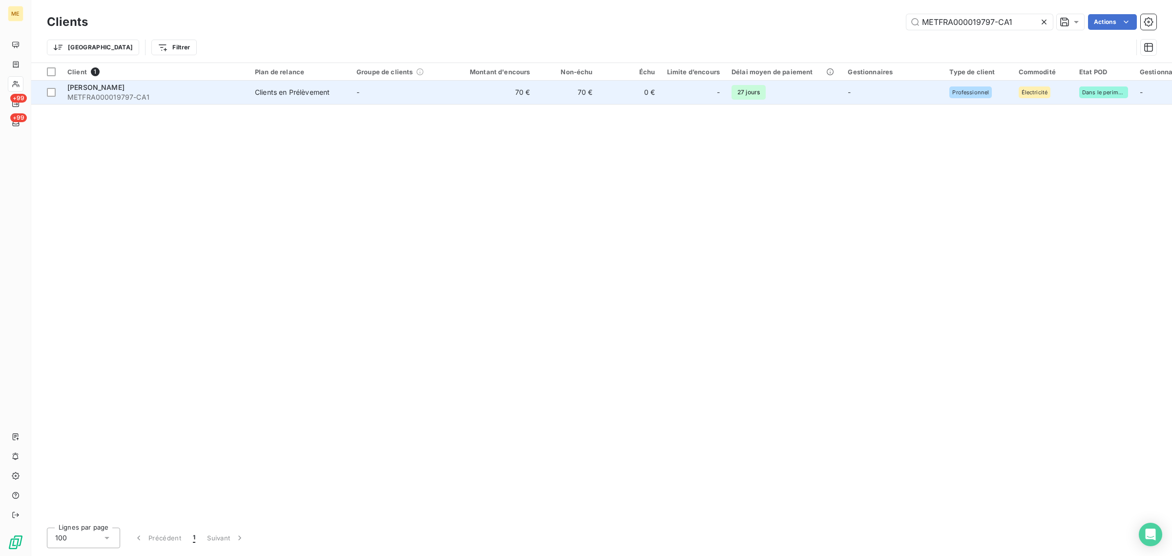
click at [486, 100] on td "70 €" at bounding box center [494, 92] width 84 height 23
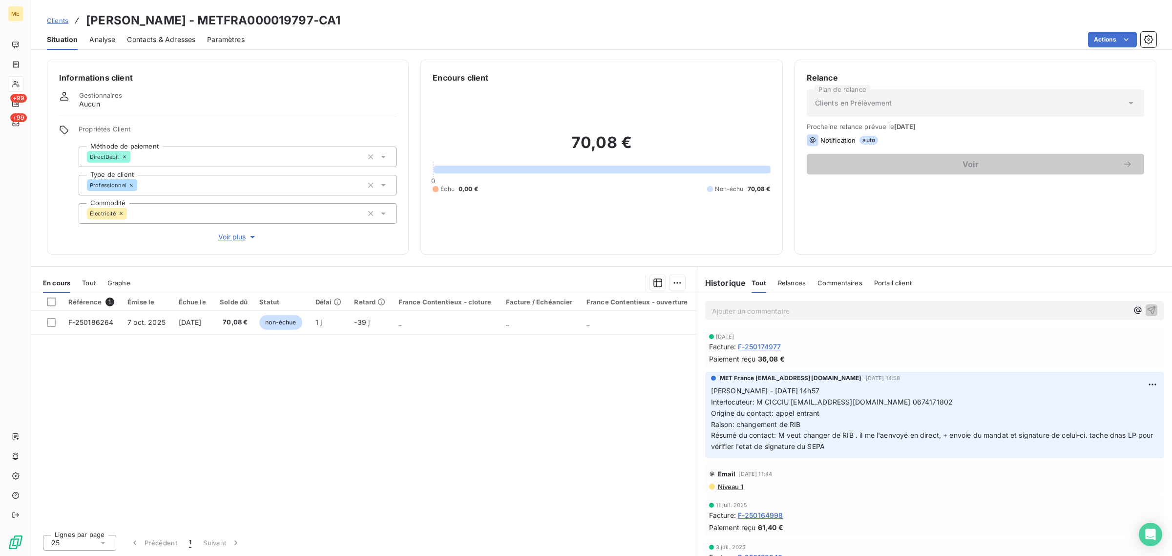
click at [227, 230] on div "Propriétés Client Méthode de paiement DirectDebit Type de client Professionnel …" at bounding box center [238, 183] width 318 height 117
click at [227, 240] on span "Voir plus" at bounding box center [237, 237] width 39 height 10
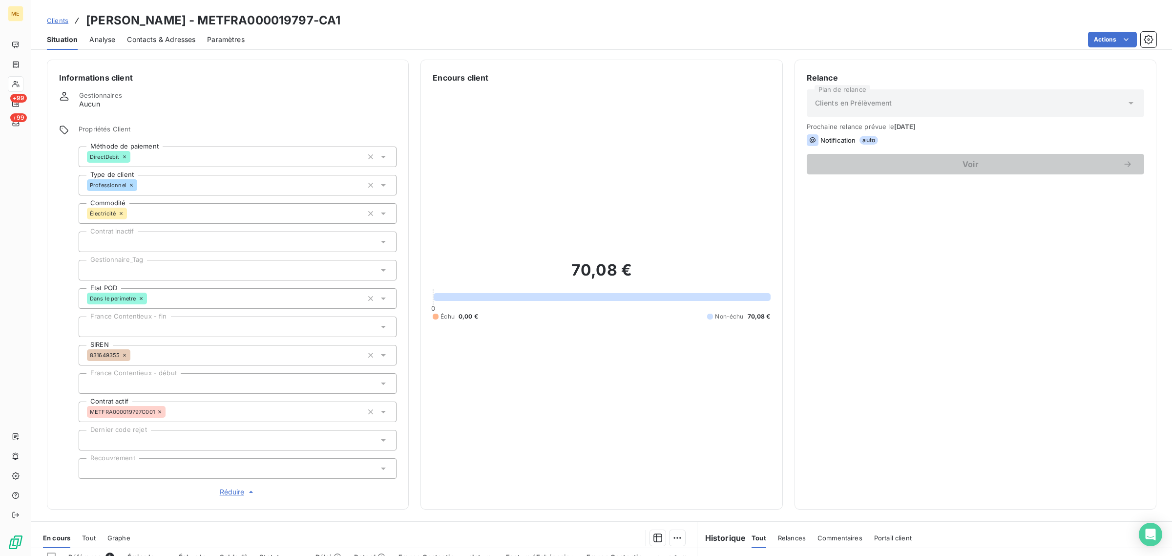
click at [160, 271] on div at bounding box center [238, 270] width 318 height 21
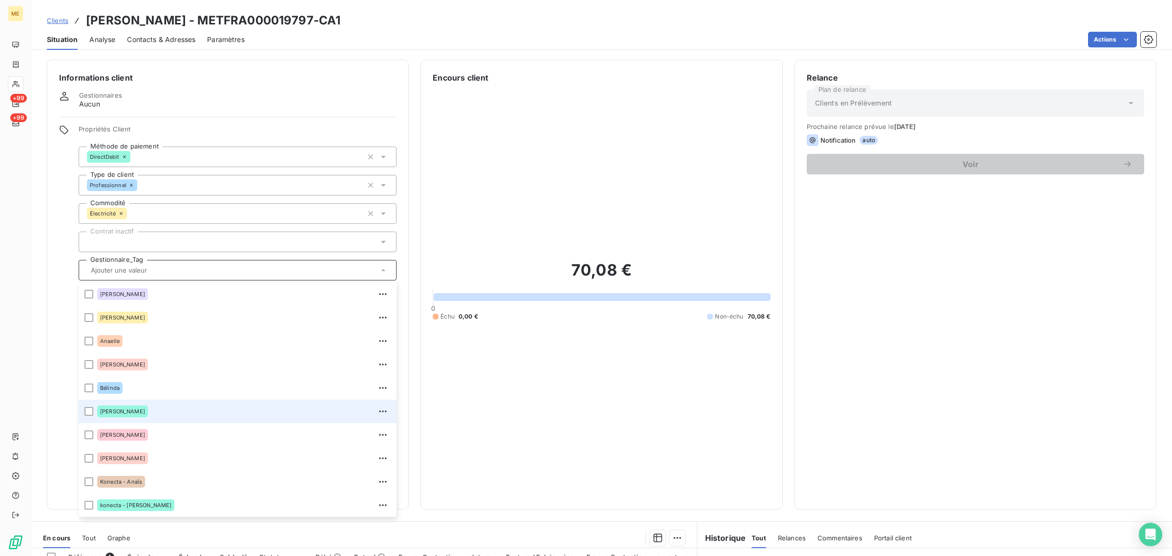
scroll to position [93, 0]
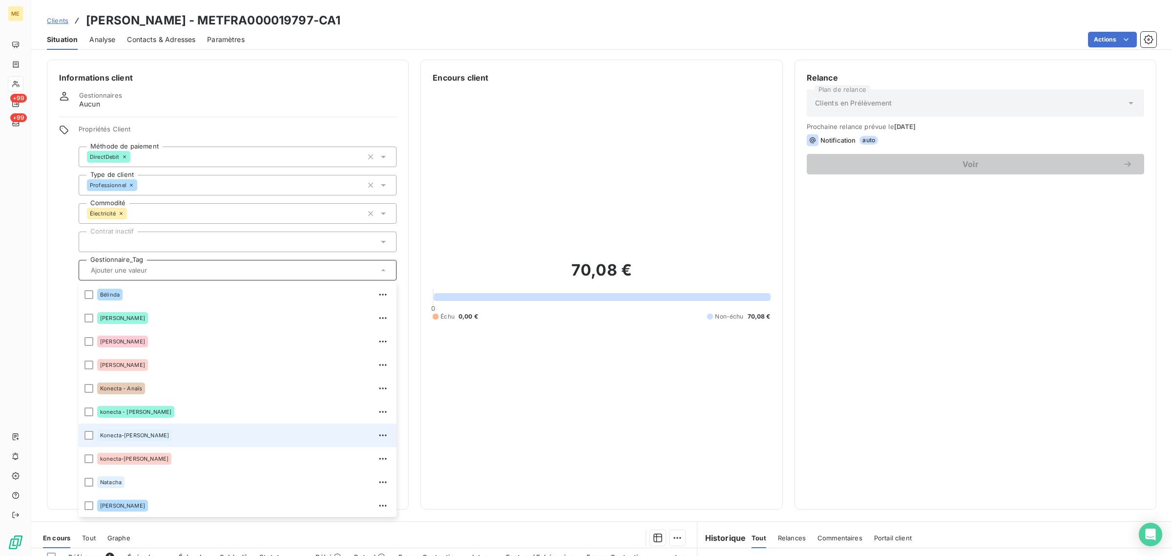
click at [169, 431] on div "Konecta-[PERSON_NAME]" at bounding box center [243, 435] width 293 height 16
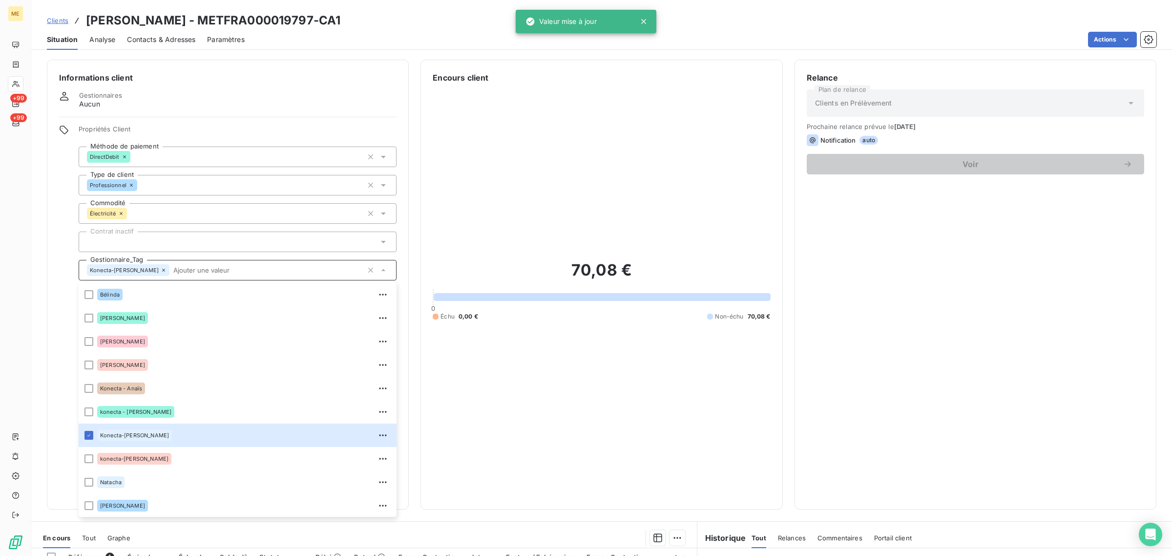
scroll to position [209, 0]
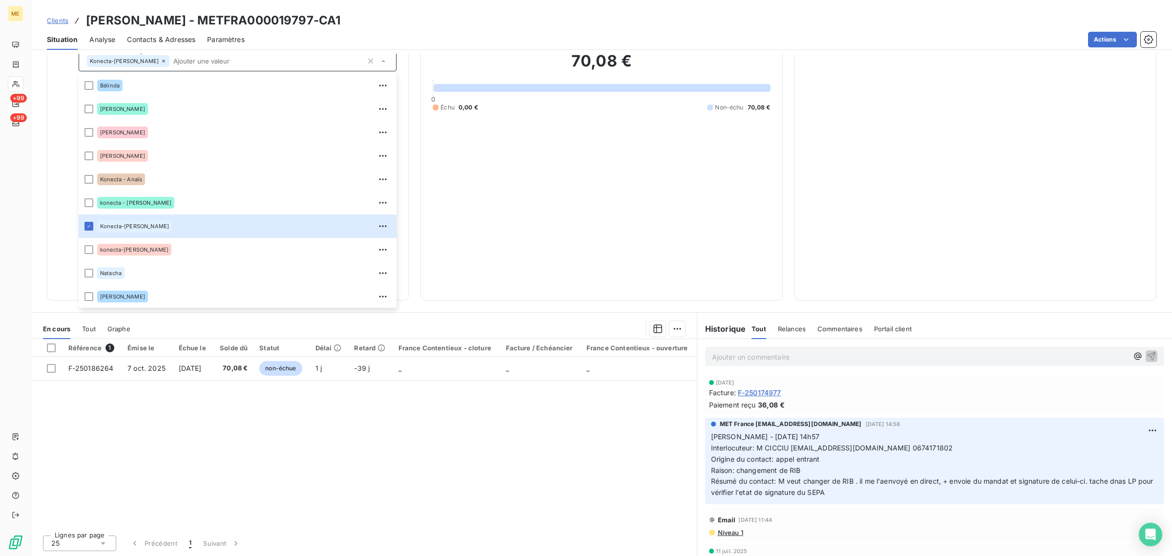
click at [522, 210] on div "70,08 € 0 Échu 0,00 € Non-échu 70,08 €" at bounding box center [601, 81] width 337 height 413
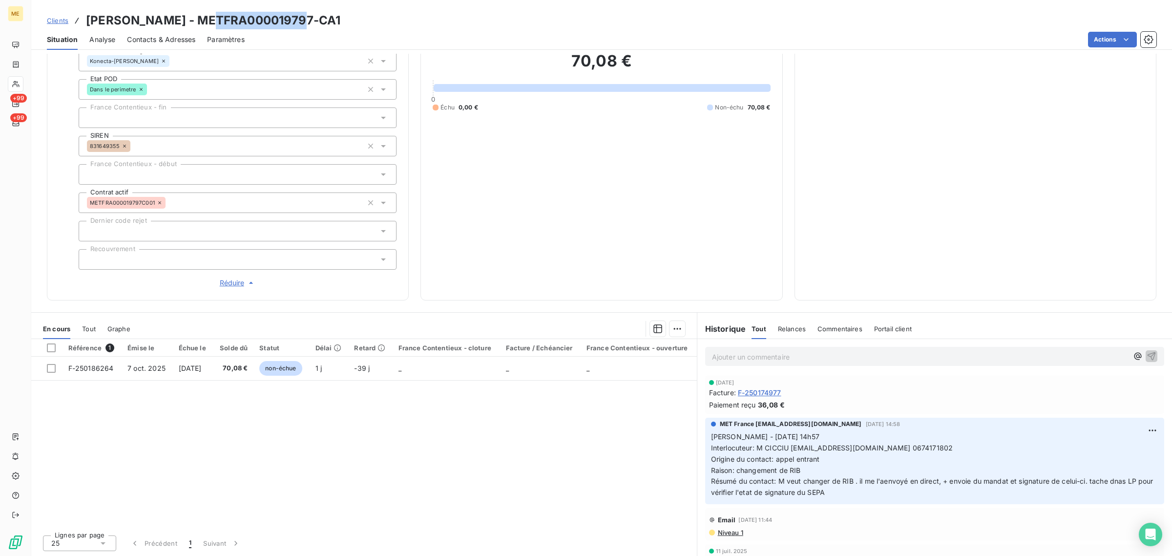
drag, startPoint x: 305, startPoint y: 20, endPoint x: 209, endPoint y: 20, distance: 96.2
click at [209, 20] on h3 "CICCIU THOMAS - METFRA000019797-CA1" at bounding box center [213, 21] width 254 height 18
click at [306, 20] on h3 "CICCIU THOMAS - METFRA000019797-CA1" at bounding box center [213, 21] width 254 height 18
drag, startPoint x: 307, startPoint y: 20, endPoint x: 194, endPoint y: 20, distance: 112.8
click at [194, 20] on h3 "CICCIU THOMAS - METFRA000019797-CA1" at bounding box center [213, 21] width 254 height 18
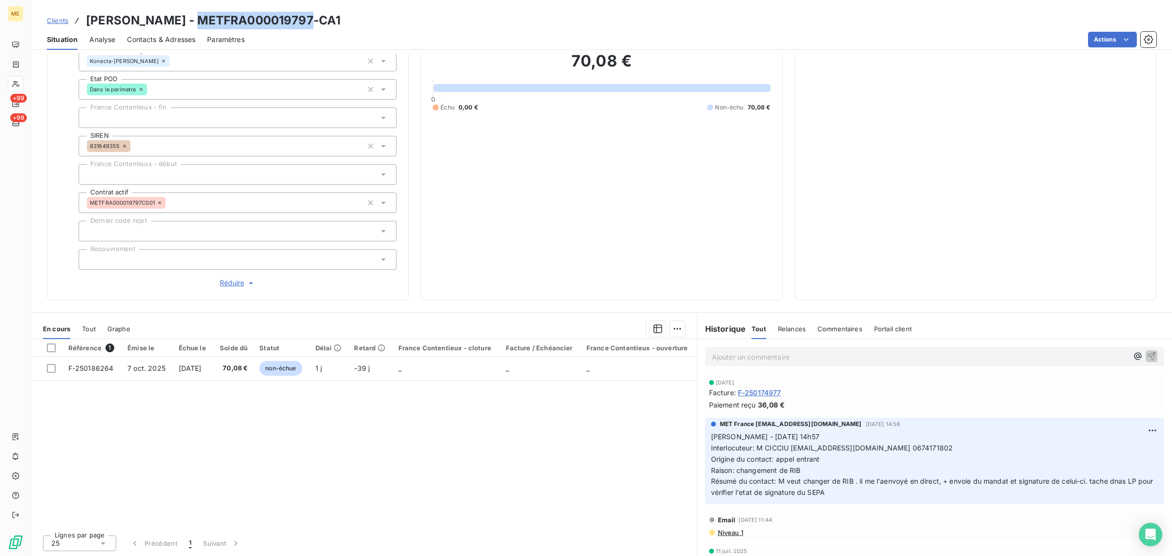
copy h3 "METFRA000019797"
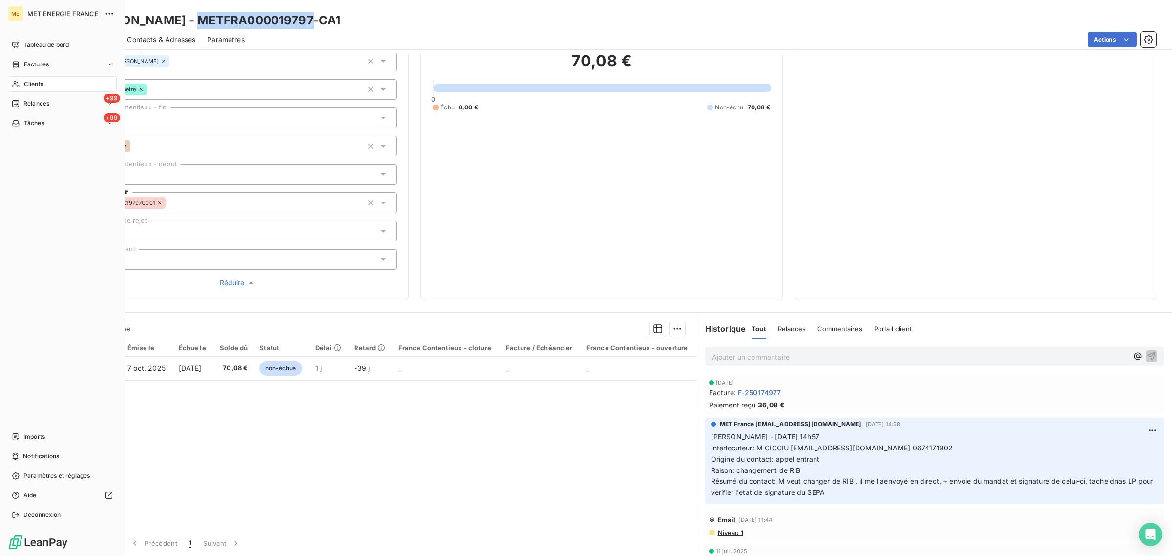
click at [8, 84] on div "Clients" at bounding box center [62, 84] width 109 height 16
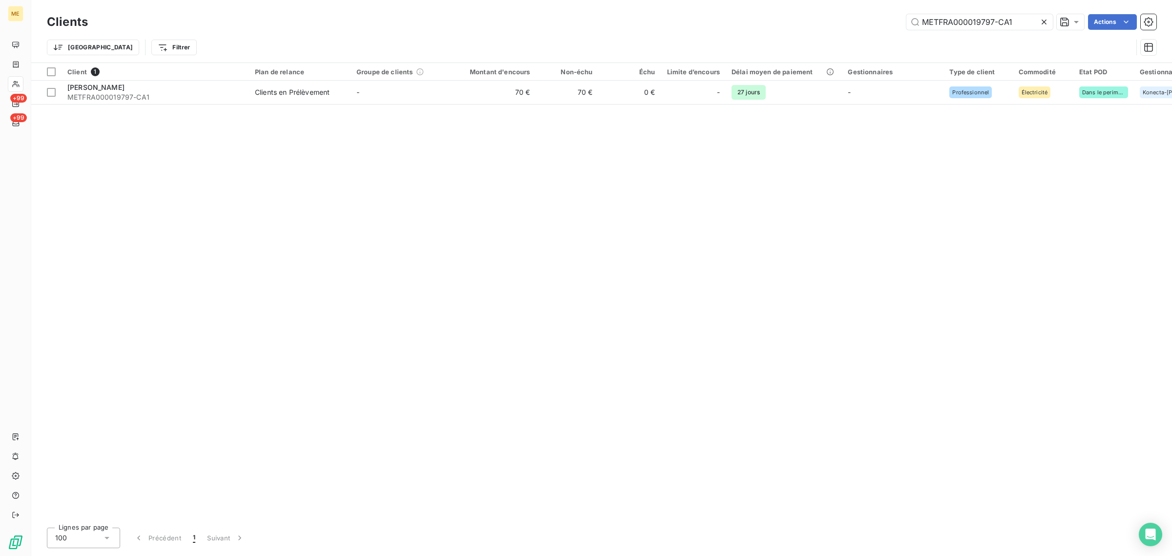
drag, startPoint x: 1013, startPoint y: 22, endPoint x: 809, endPoint y: 20, distance: 204.6
click at [809, 20] on div "METFRA000019797-CA1 Actions" at bounding box center [628, 22] width 1056 height 16
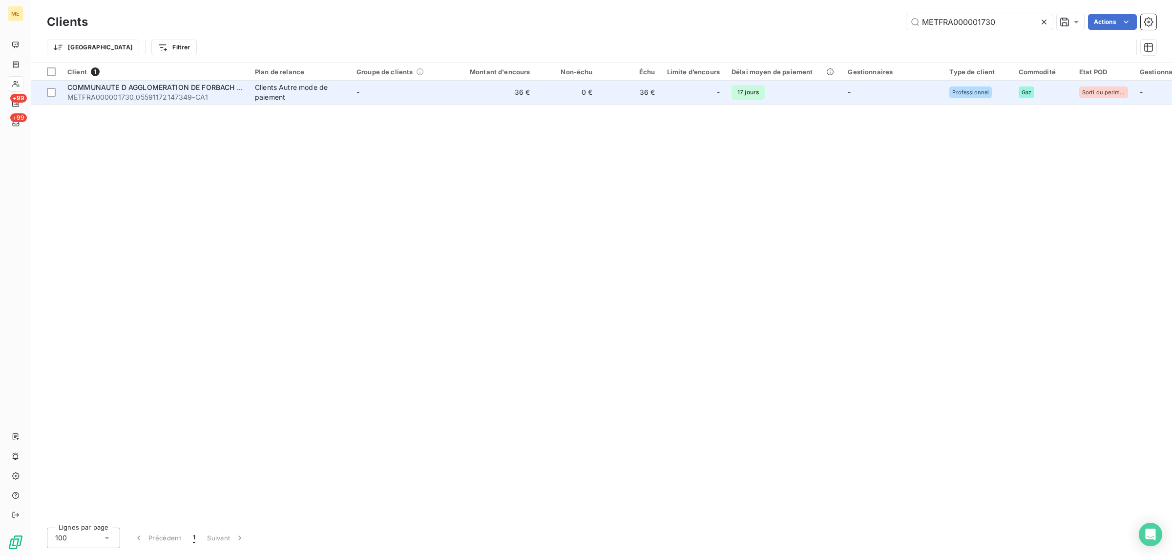
type input "METFRA000001730"
click at [365, 96] on td "-" at bounding box center [402, 92] width 102 height 23
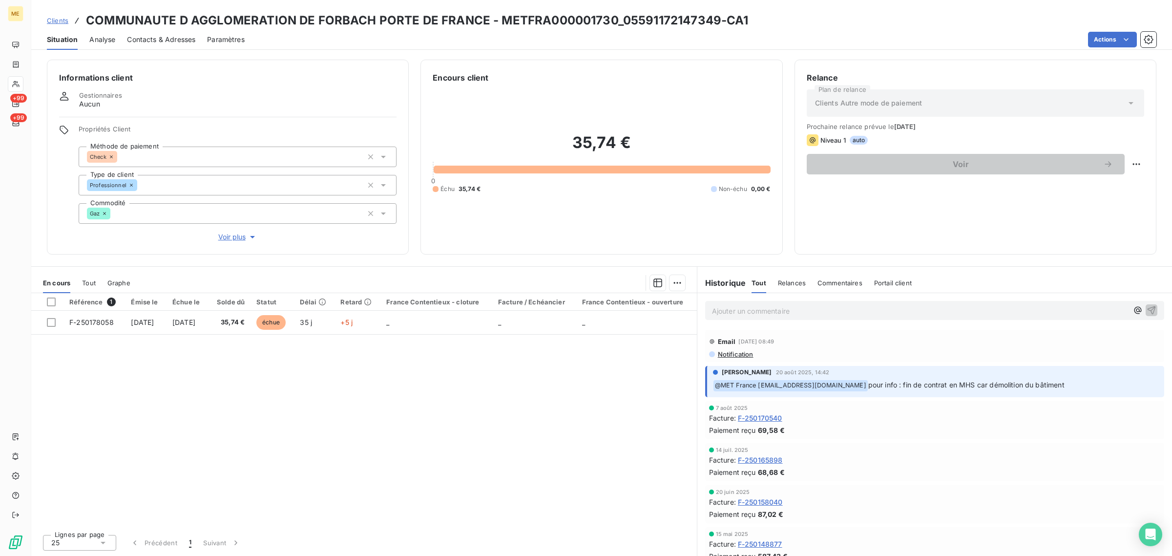
click at [225, 238] on span "Voir plus" at bounding box center [237, 237] width 39 height 10
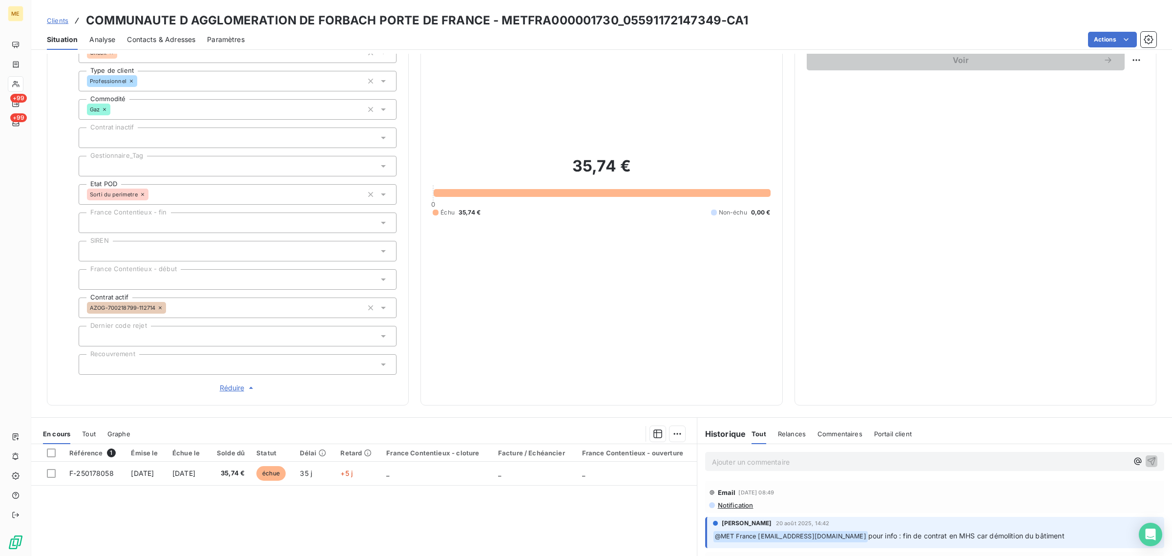
scroll to position [87, 0]
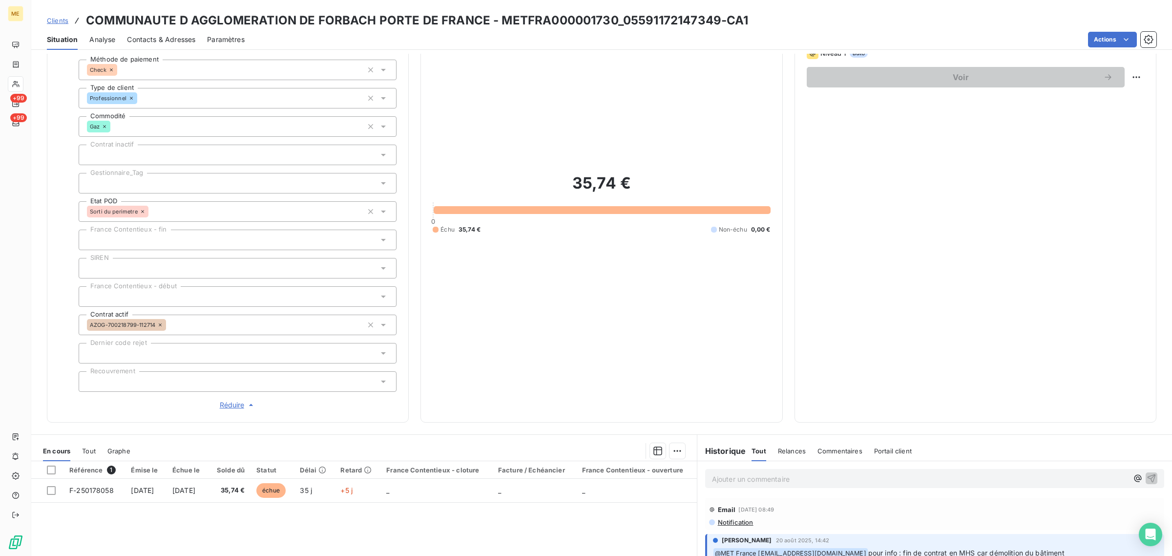
click at [152, 186] on div at bounding box center [238, 183] width 318 height 21
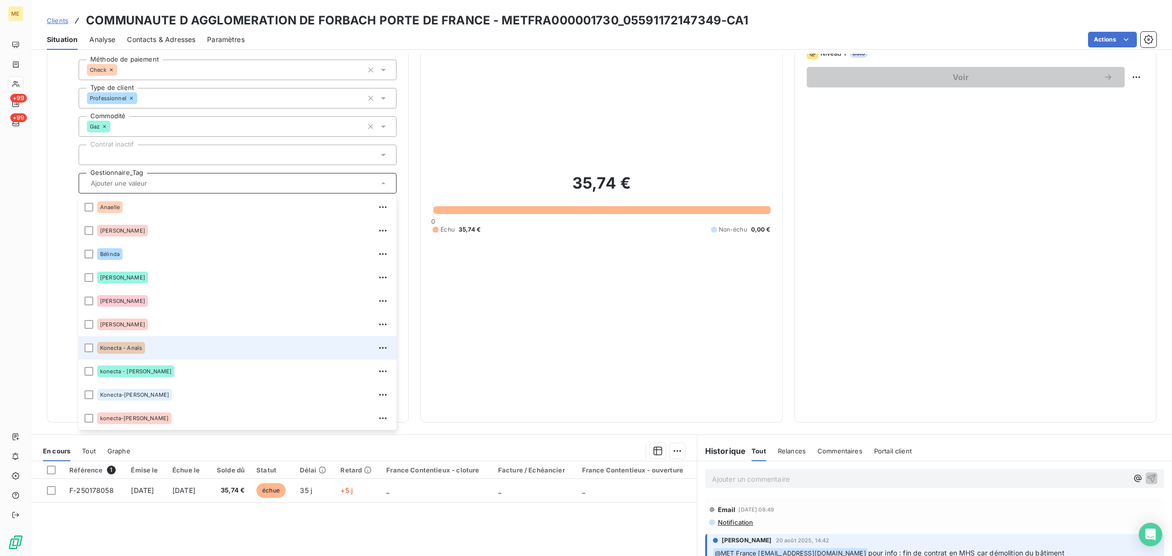
scroll to position [93, 0]
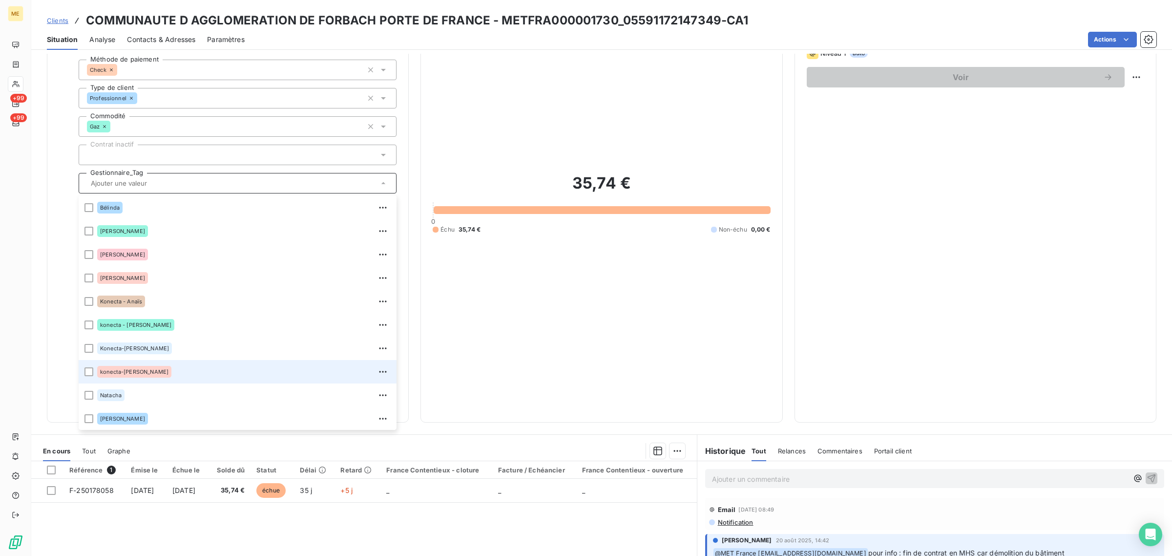
click at [164, 371] on div "konecta-[PERSON_NAME]" at bounding box center [243, 372] width 293 height 16
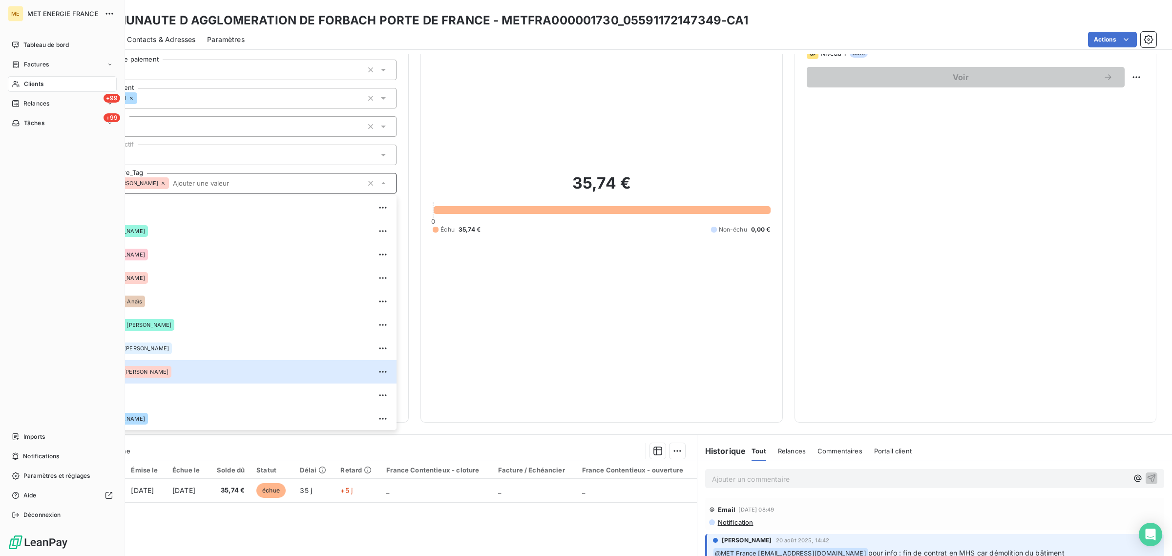
click at [20, 86] on div "Clients" at bounding box center [62, 84] width 109 height 16
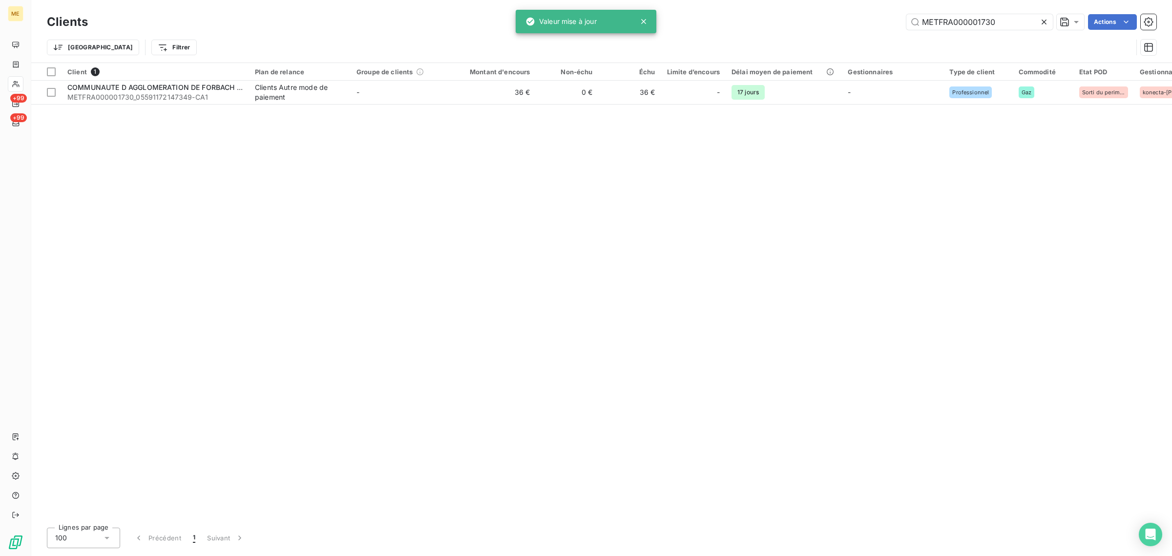
drag, startPoint x: 1013, startPoint y: 14, endPoint x: 777, endPoint y: 18, distance: 235.8
click at [777, 18] on div "METFRA000001730 Actions" at bounding box center [628, 22] width 1056 height 16
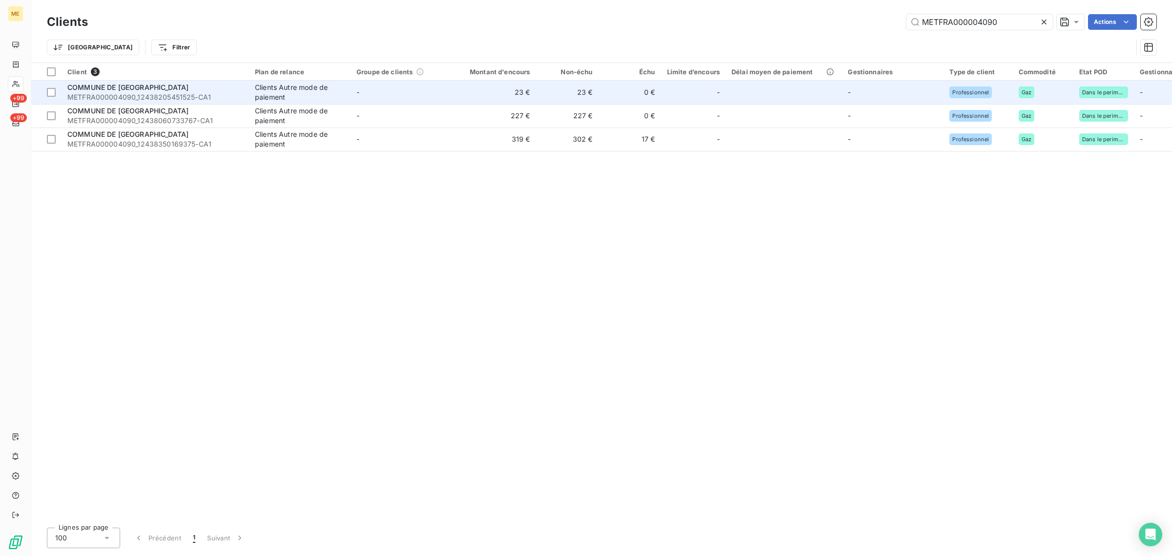
type input "METFRA000004090"
click at [477, 96] on td "23 €" at bounding box center [494, 92] width 84 height 23
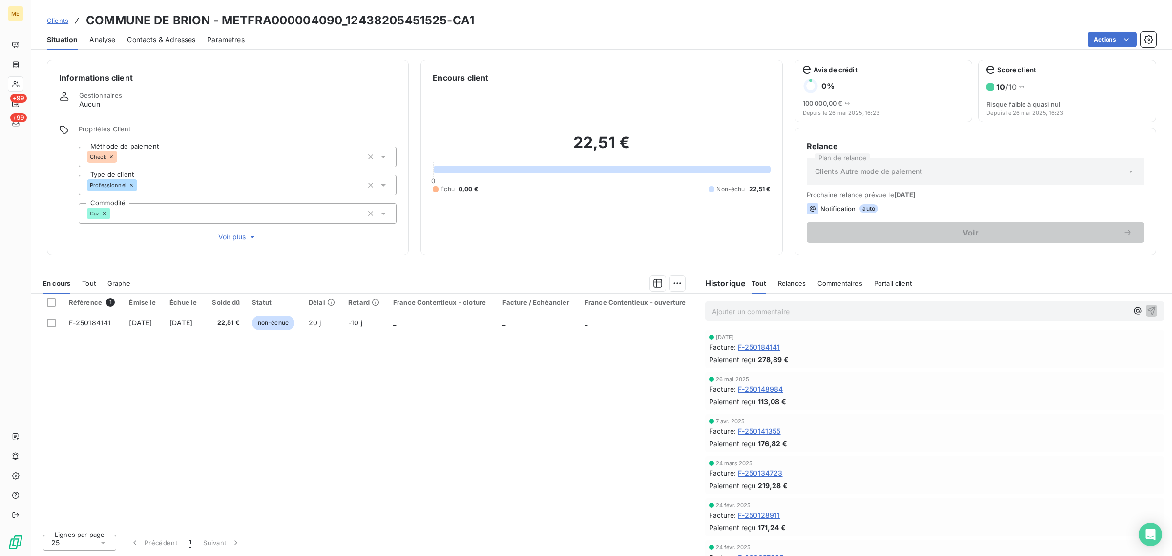
click at [61, 21] on span "Clients" at bounding box center [57, 21] width 21 height 8
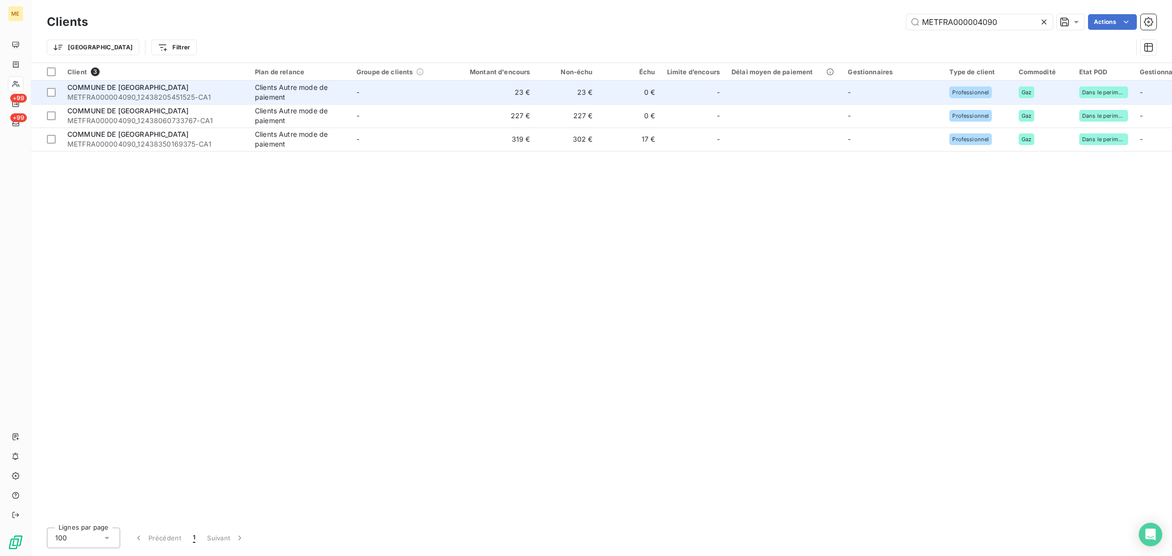
click at [305, 94] on div "Clients Autre mode de paiement" at bounding box center [300, 93] width 90 height 20
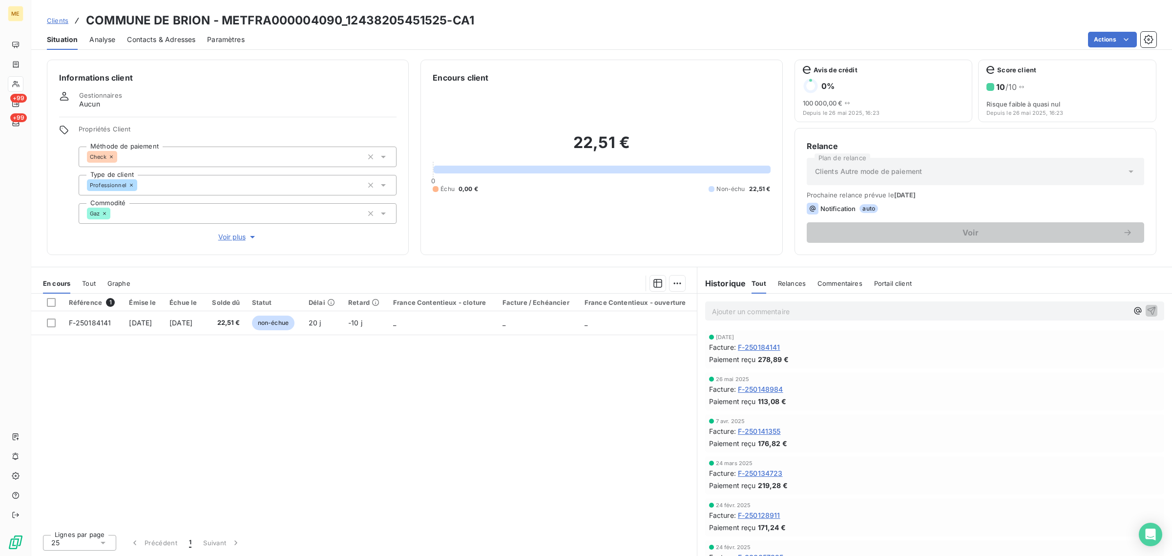
click at [226, 241] on span "Voir plus" at bounding box center [237, 237] width 39 height 10
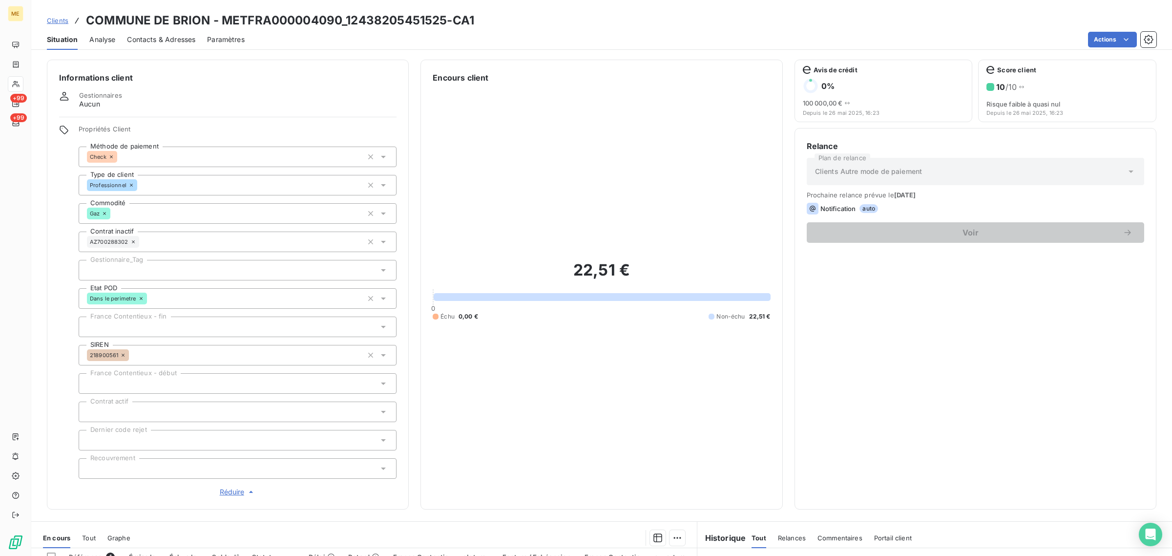
click at [67, 20] on span "Clients" at bounding box center [57, 21] width 21 height 8
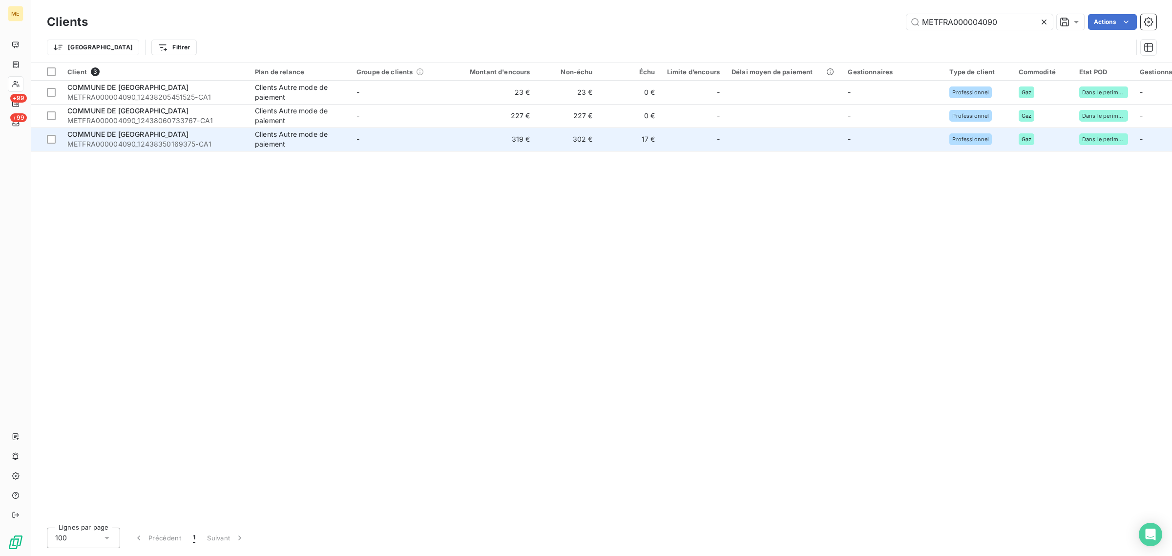
click at [330, 130] on div "Clients Autre mode de paiement" at bounding box center [300, 139] width 90 height 20
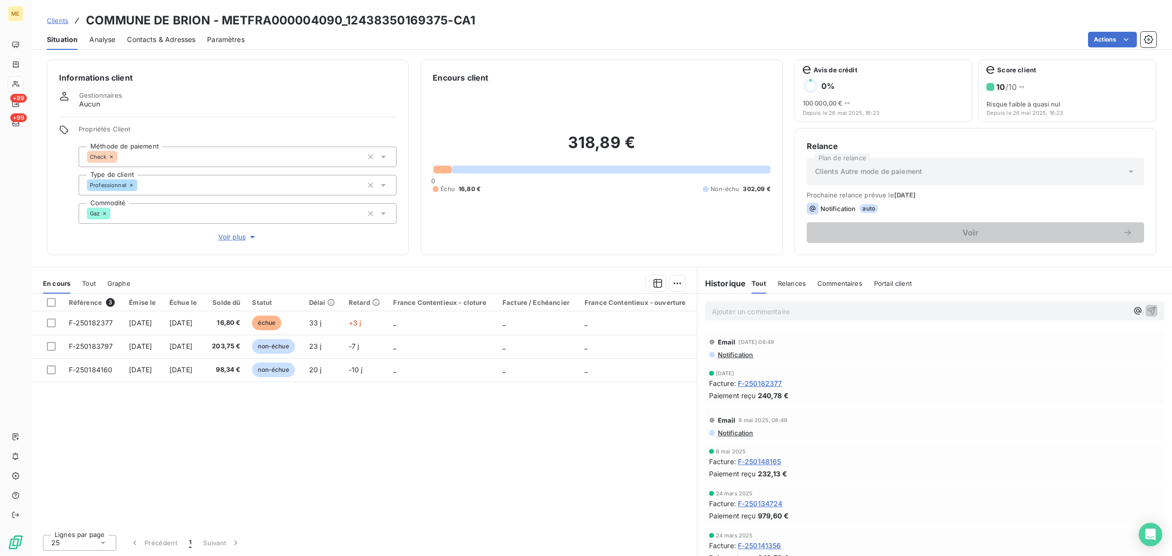
click at [227, 243] on div "Informations client Gestionnaires Aucun Propriétés Client Méthode de paiement C…" at bounding box center [228, 157] width 362 height 195
click at [233, 237] on span "Voir plus" at bounding box center [237, 237] width 39 height 10
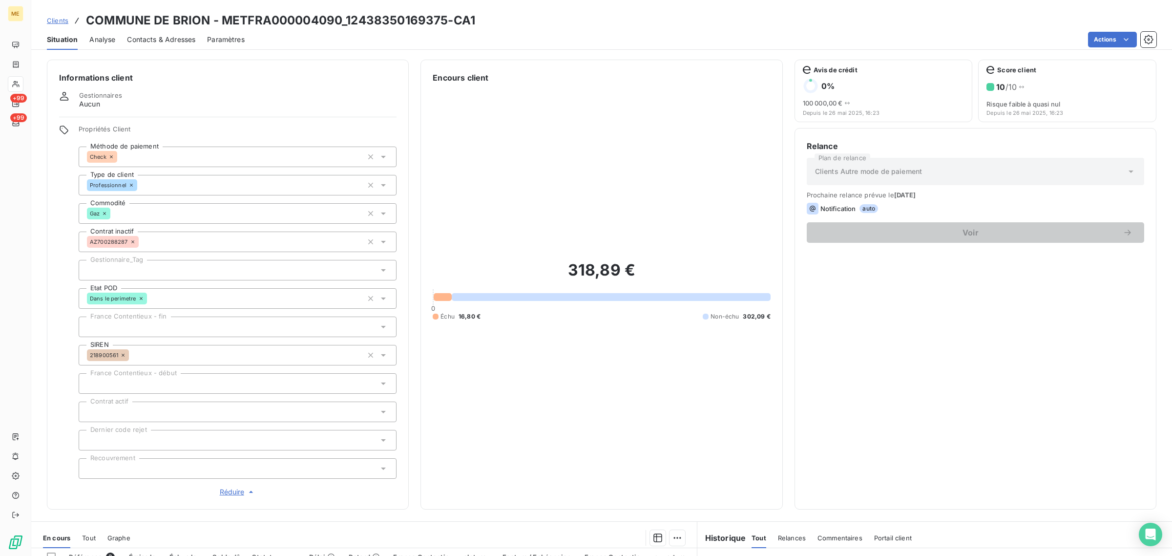
click at [55, 22] on span "Clients" at bounding box center [57, 21] width 21 height 8
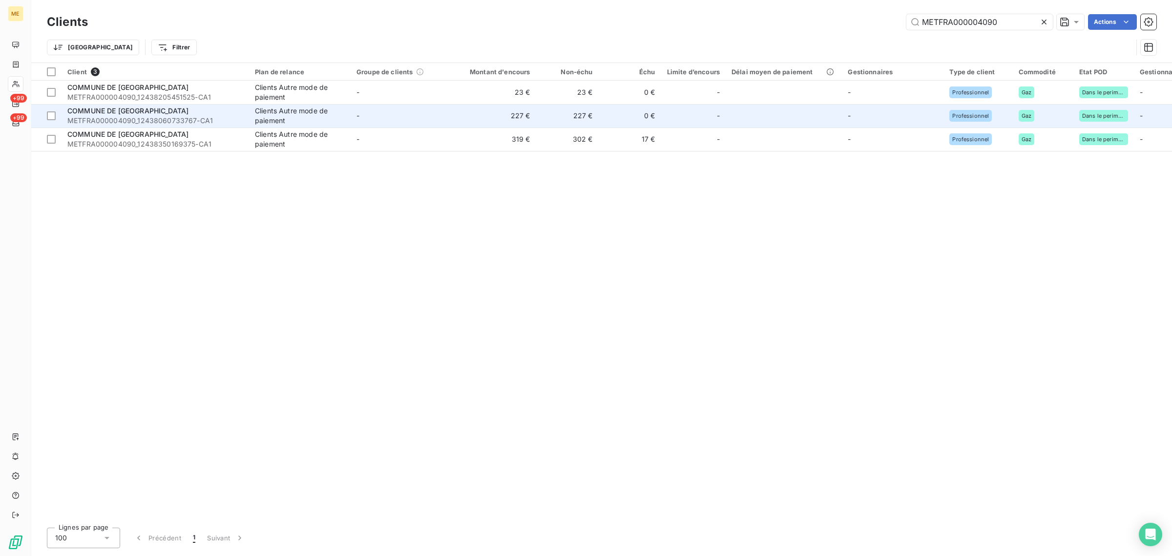
click at [298, 115] on div "Clients Autre mode de paiement" at bounding box center [300, 116] width 90 height 20
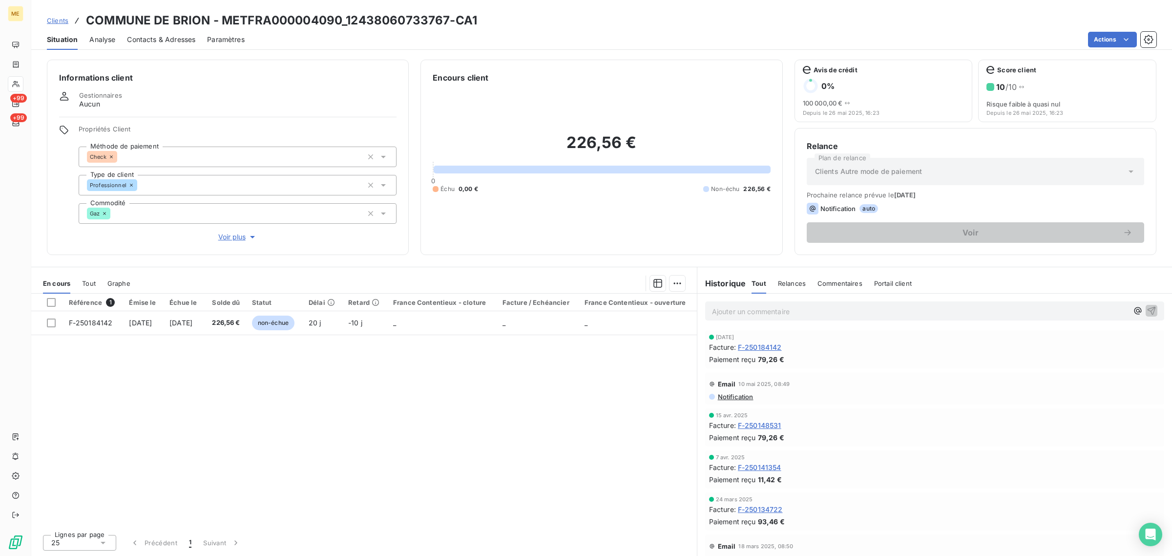
click at [242, 230] on div "Propriétés Client Méthode de paiement Check Type de client Professionnel Commod…" at bounding box center [238, 183] width 318 height 117
click at [242, 237] on span "Voir plus" at bounding box center [237, 237] width 39 height 10
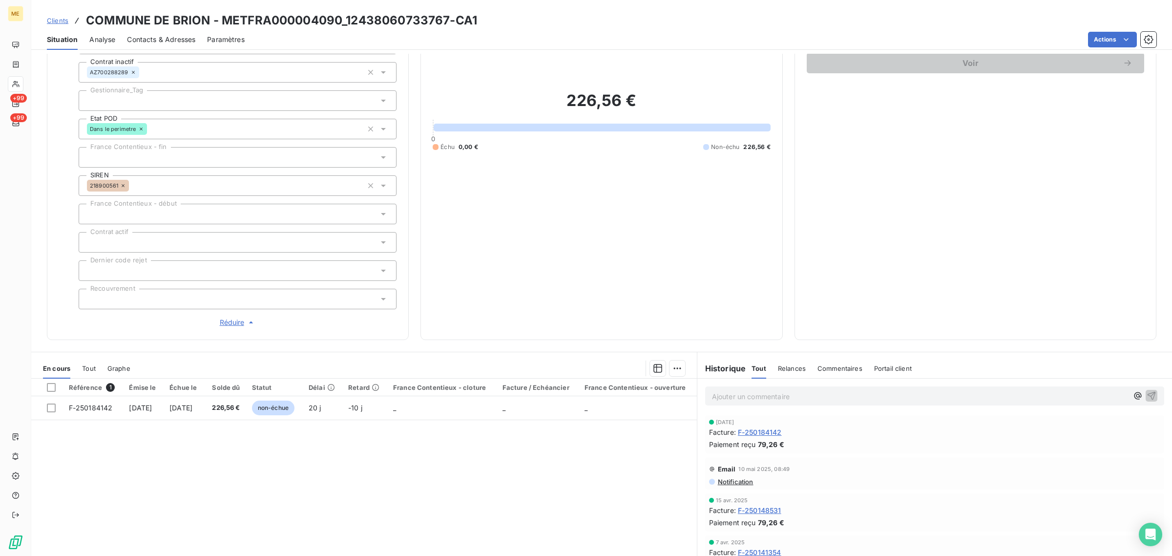
scroll to position [148, 0]
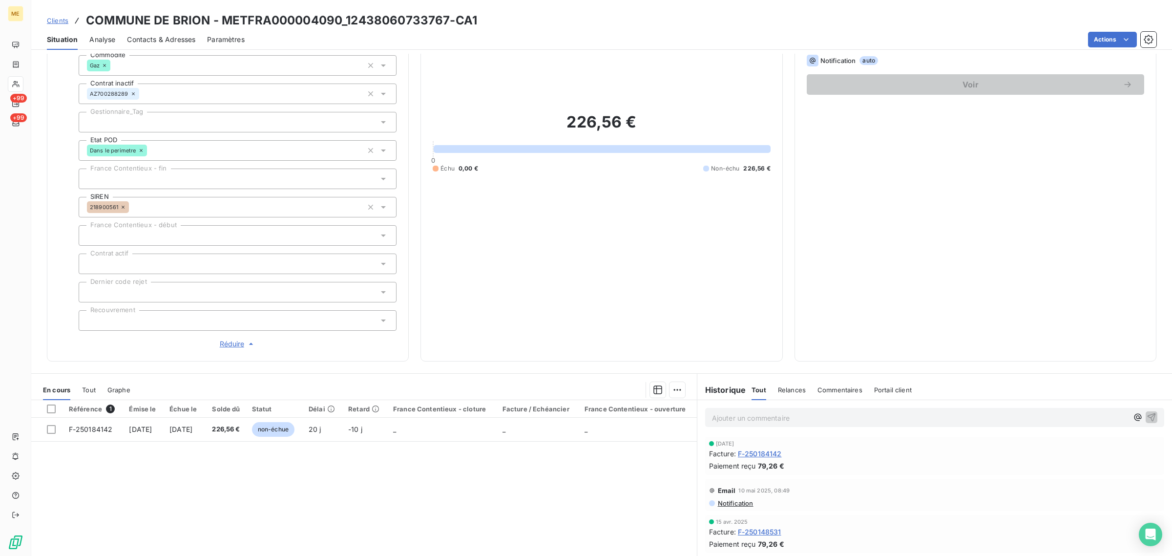
click at [156, 120] on div at bounding box center [238, 122] width 318 height 21
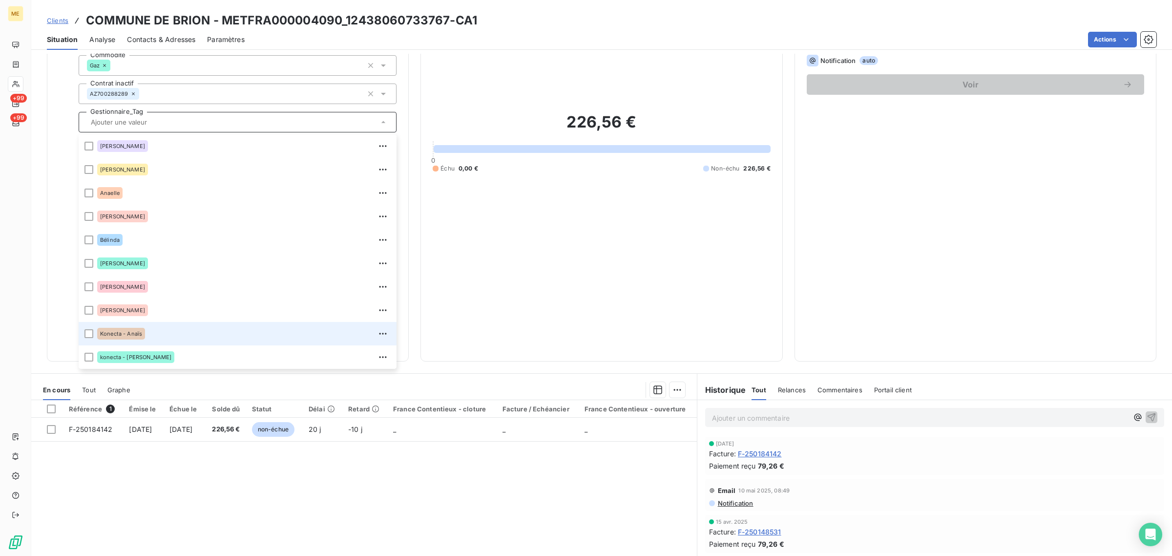
click at [155, 332] on div "Konecta - Anaïs" at bounding box center [243, 334] width 293 height 16
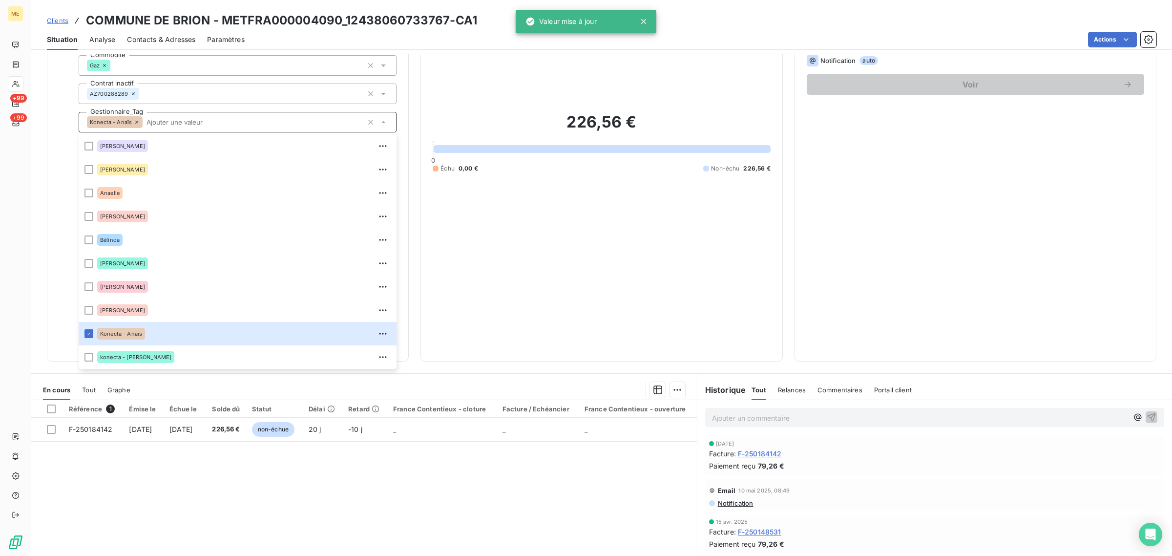
click at [562, 250] on div "226,56 € 0 Échu 0,00 € Non-échu 226,56 €" at bounding box center [601, 142] width 337 height 413
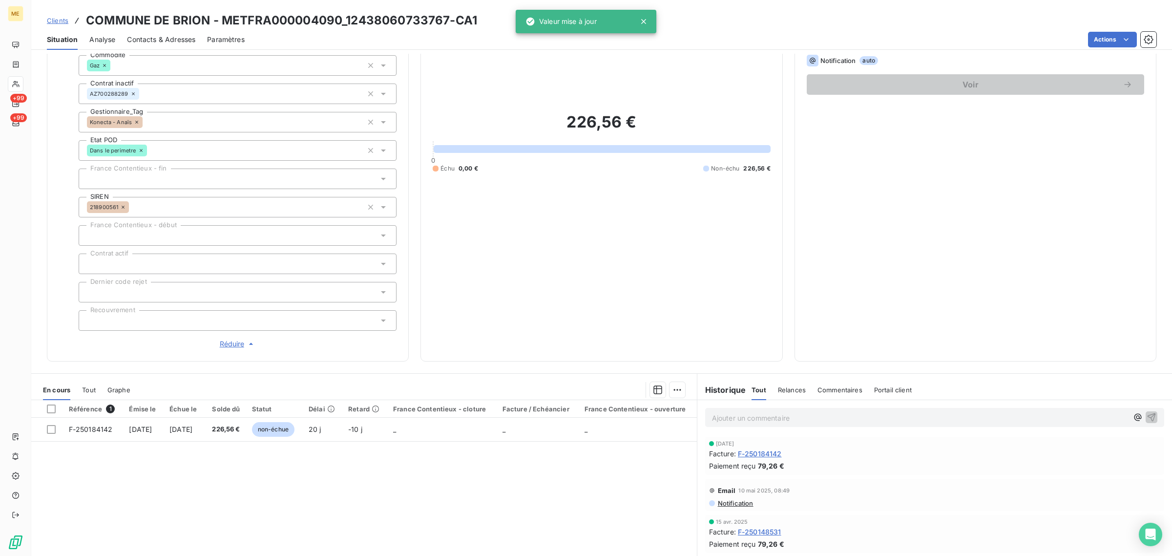
click at [52, 19] on span "Clients" at bounding box center [57, 21] width 21 height 8
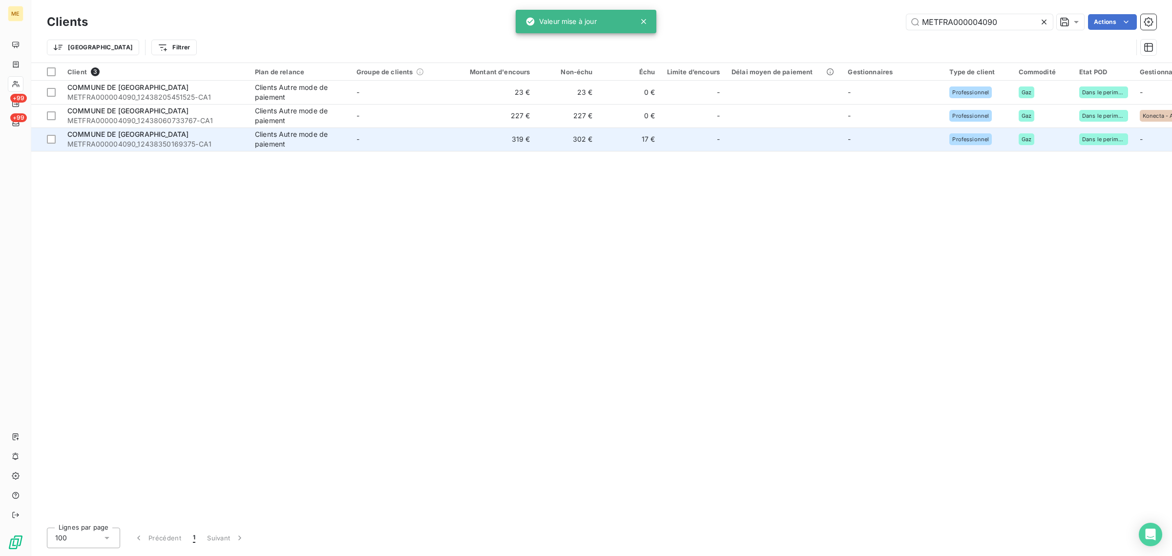
click at [296, 145] on div "Clients Autre mode de paiement" at bounding box center [300, 139] width 90 height 20
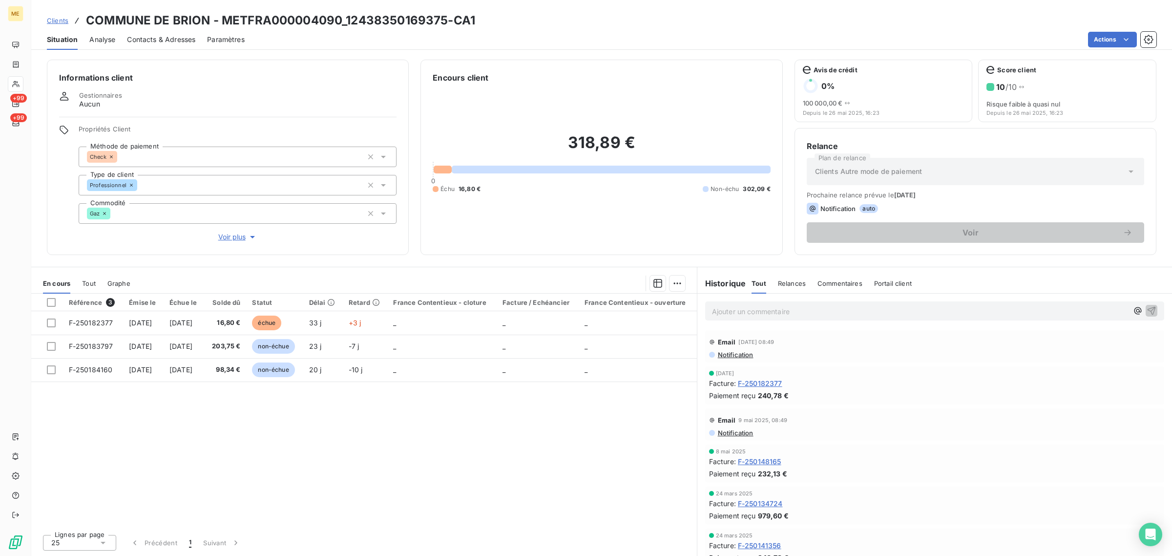
click at [257, 235] on icon "button" at bounding box center [253, 237] width 10 height 10
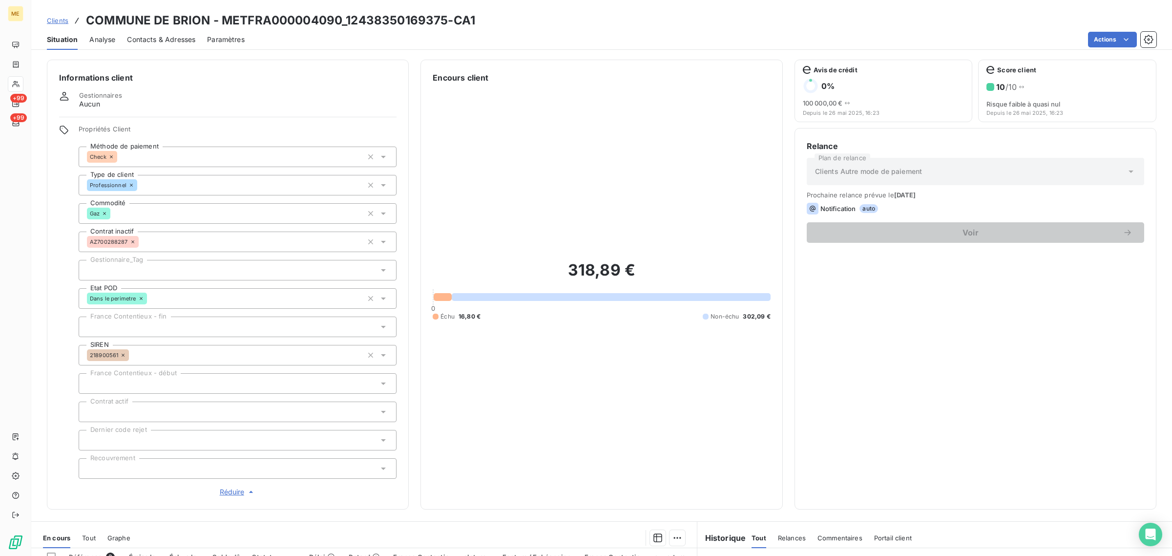
click at [179, 263] on div at bounding box center [238, 270] width 318 height 21
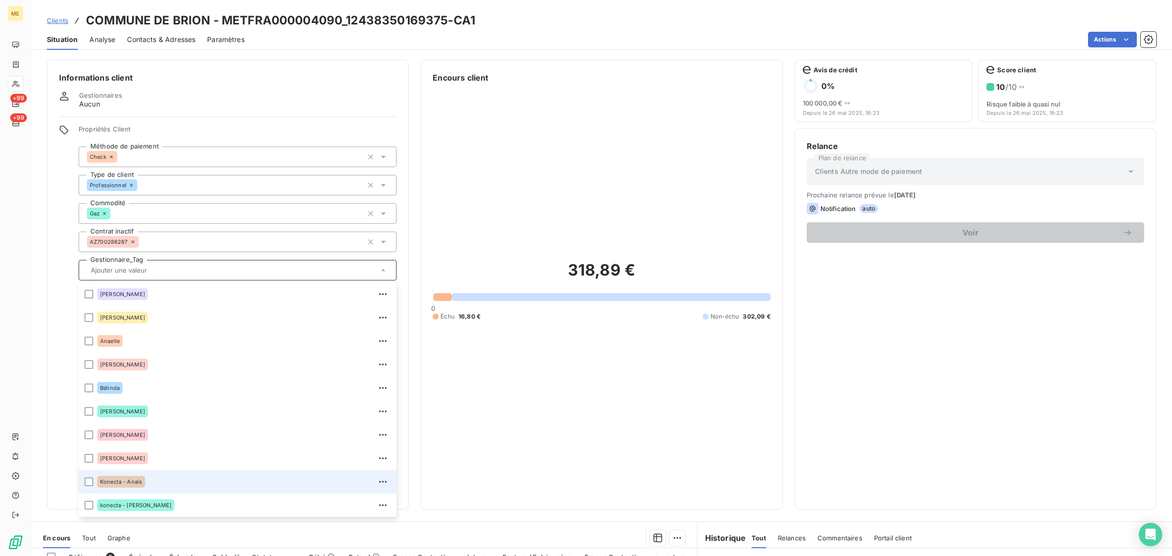
click at [164, 482] on div "Konecta - Anaïs" at bounding box center [243, 482] width 293 height 16
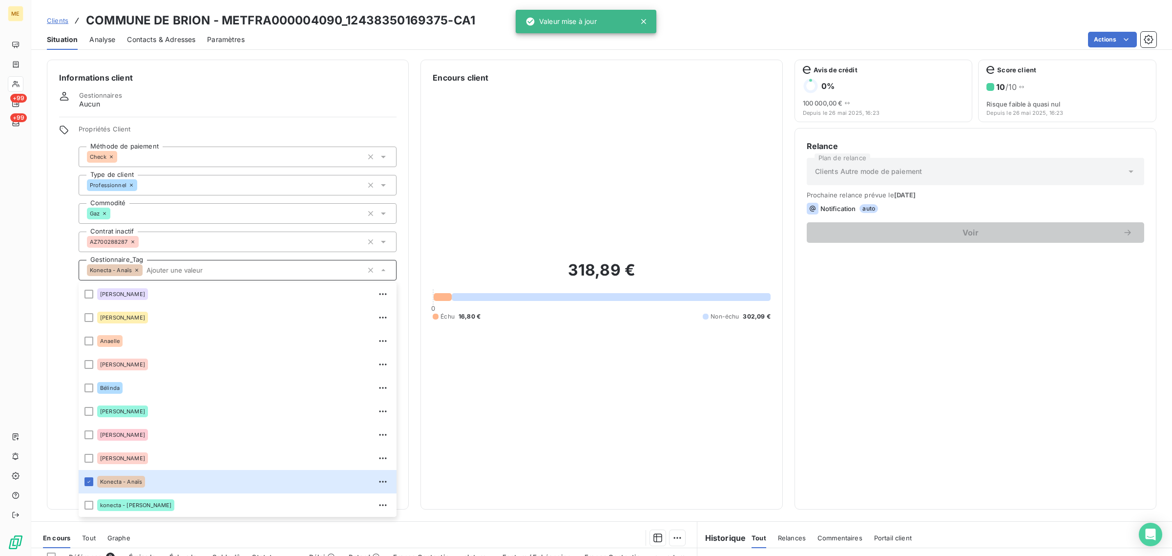
click at [62, 22] on span "Clients" at bounding box center [57, 21] width 21 height 8
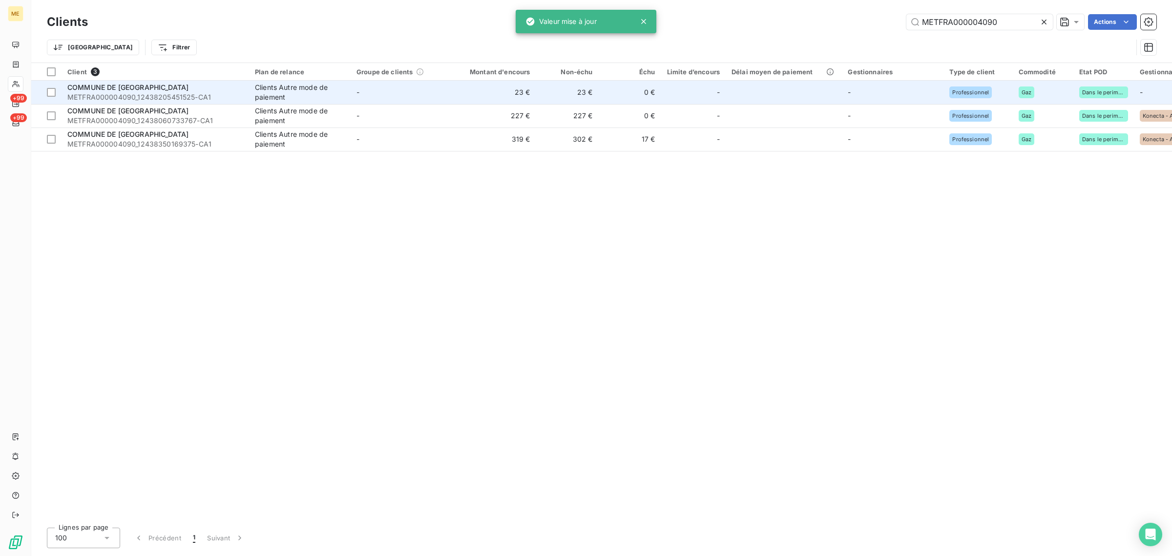
click at [310, 88] on div "Clients Autre mode de paiement" at bounding box center [300, 93] width 90 height 20
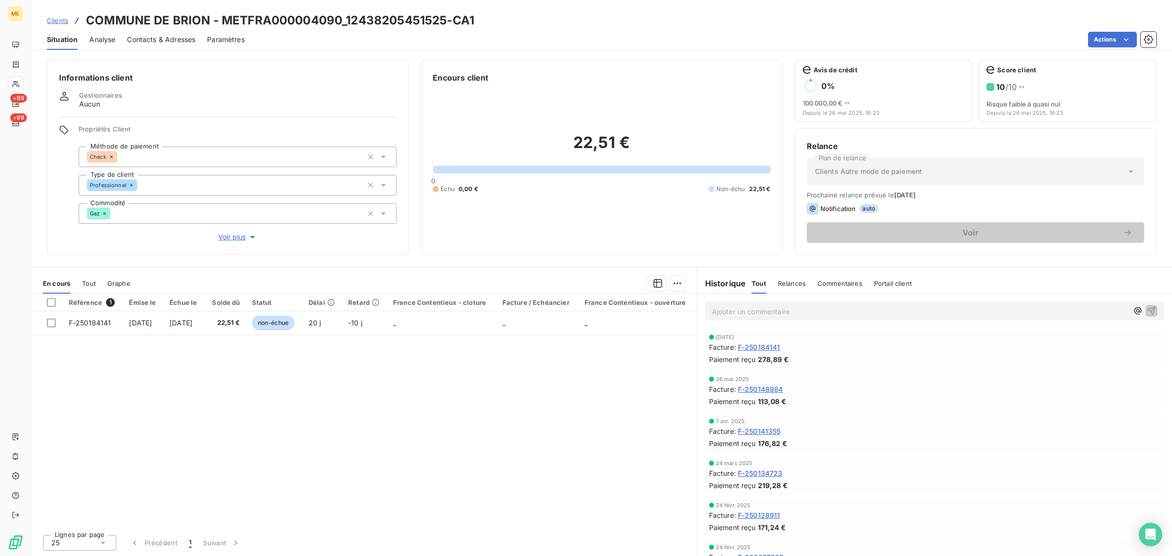
click at [242, 241] on span "Voir plus" at bounding box center [237, 237] width 39 height 10
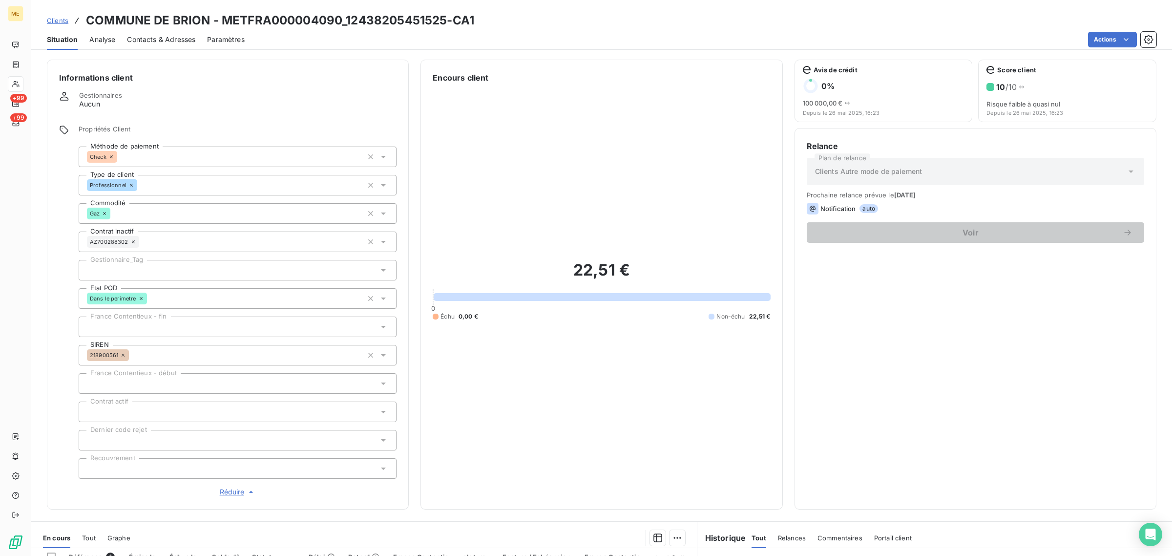
click at [151, 267] on div at bounding box center [238, 270] width 318 height 21
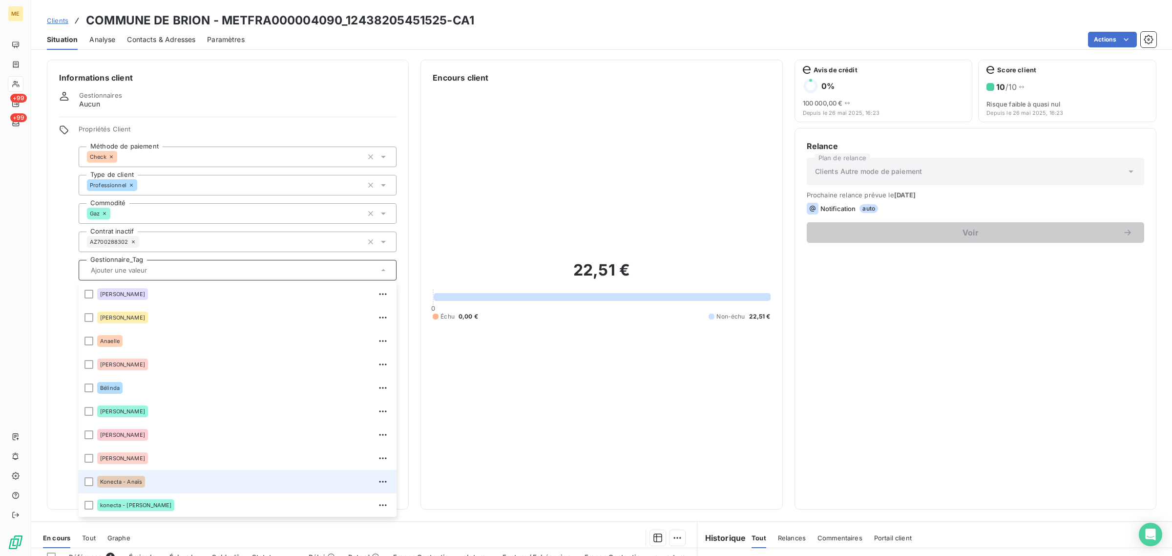
click at [160, 476] on div "Konecta - Anaïs" at bounding box center [243, 482] width 293 height 16
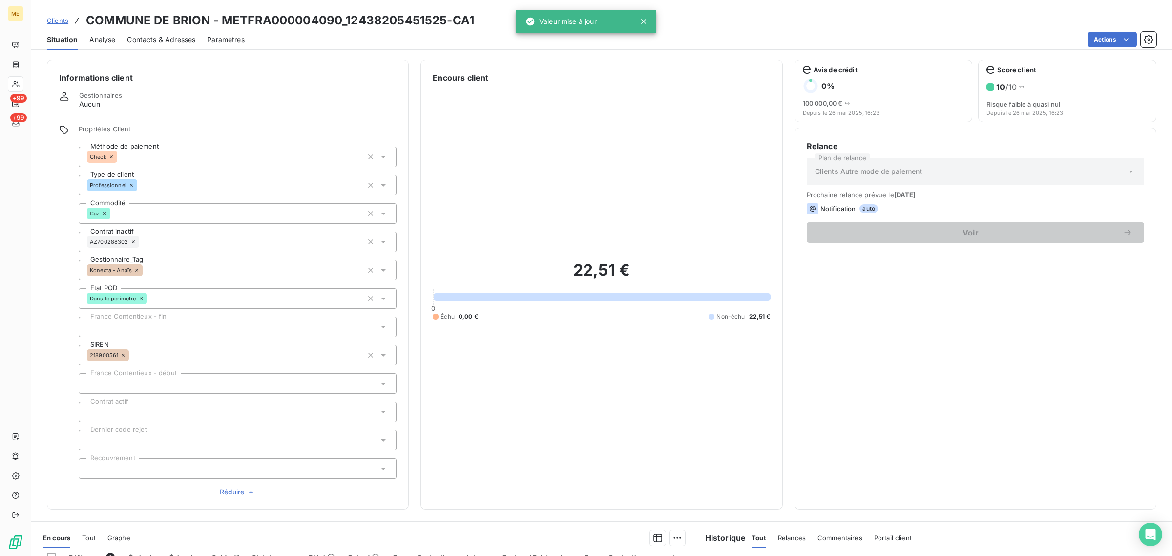
click at [606, 215] on div "22,51 € 0 Échu 0,00 € Non-échu 22,51 €" at bounding box center [601, 289] width 337 height 413
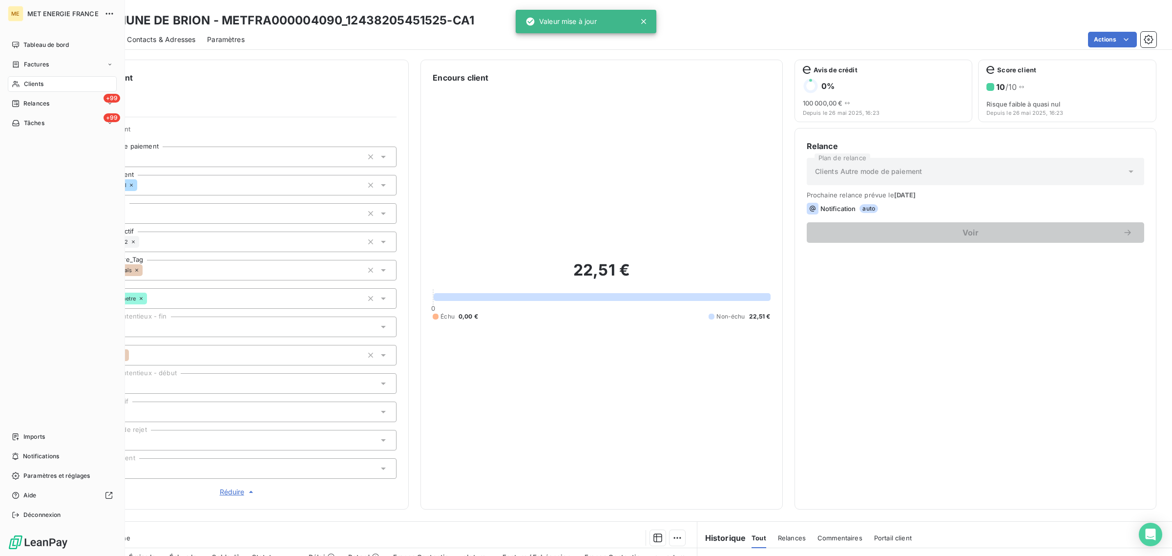
click at [17, 86] on icon at bounding box center [15, 84] width 7 height 6
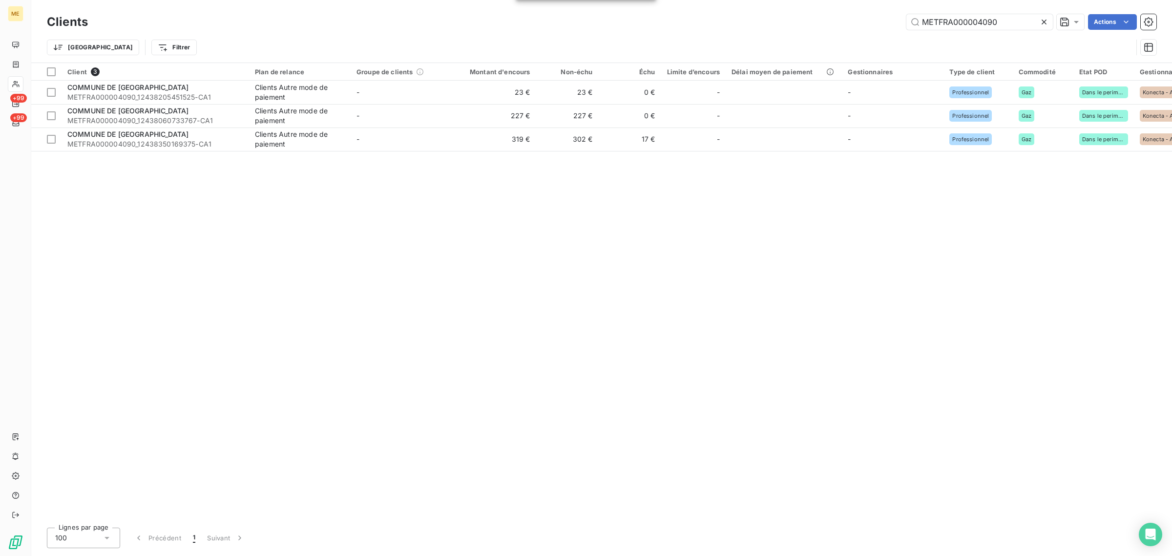
click at [1041, 26] on icon at bounding box center [1044, 22] width 10 height 10
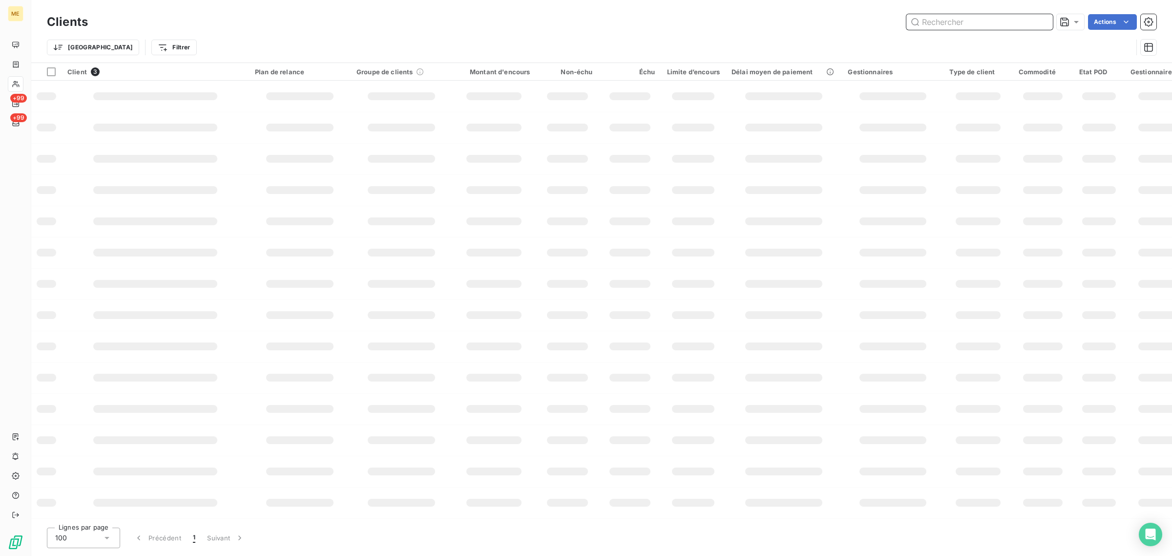
click at [1008, 23] on input "text" at bounding box center [979, 22] width 146 height 16
paste input "METFRA000003065"
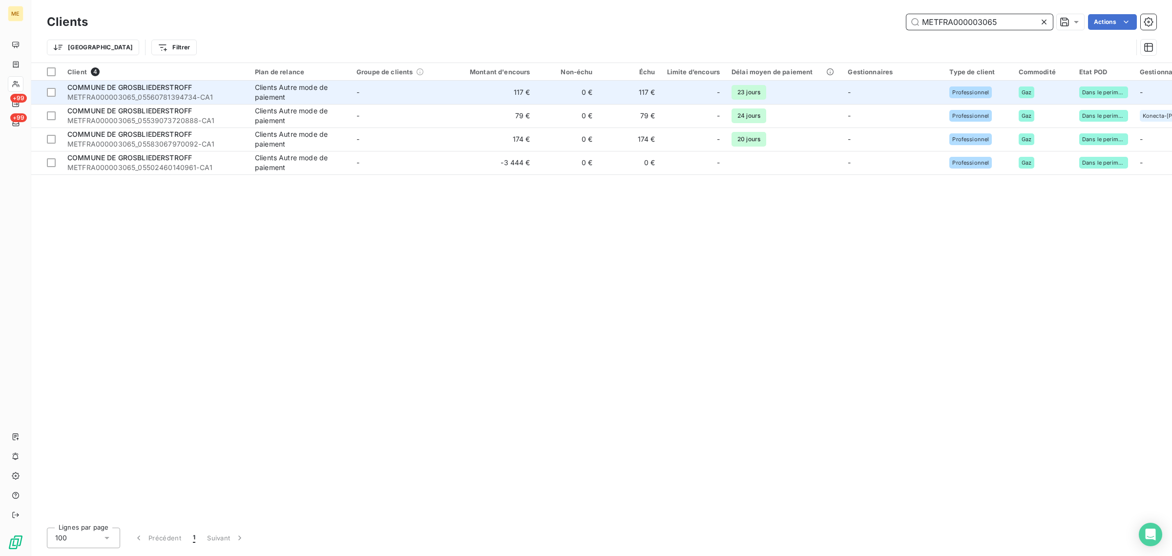
type input "METFRA000003065"
click at [477, 95] on td "117 €" at bounding box center [494, 92] width 84 height 23
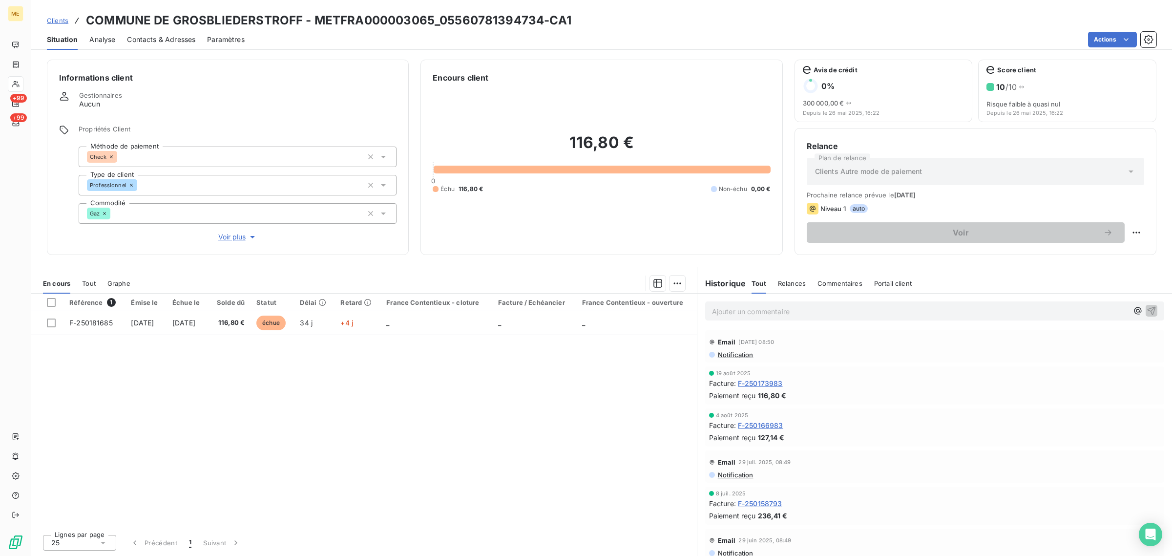
click at [235, 232] on span "Voir plus" at bounding box center [237, 237] width 39 height 10
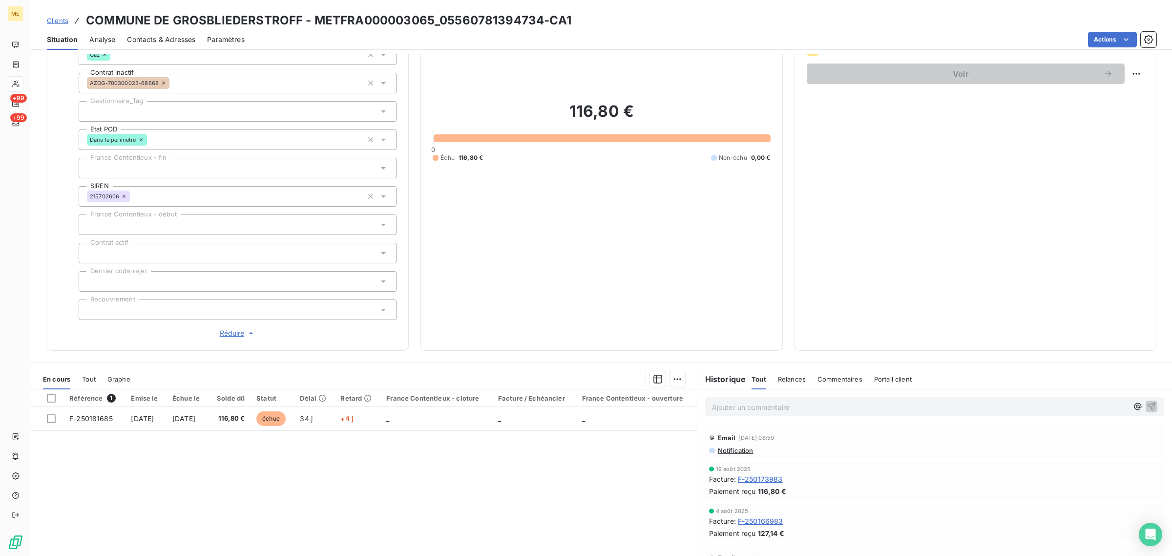
scroll to position [87, 0]
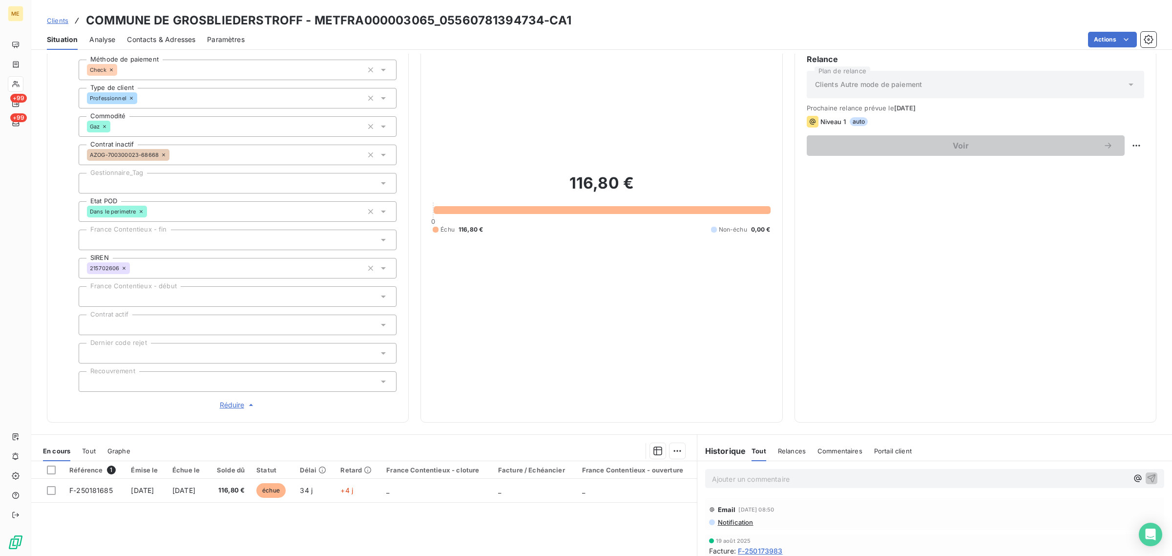
click at [53, 21] on span "Clients" at bounding box center [57, 21] width 21 height 8
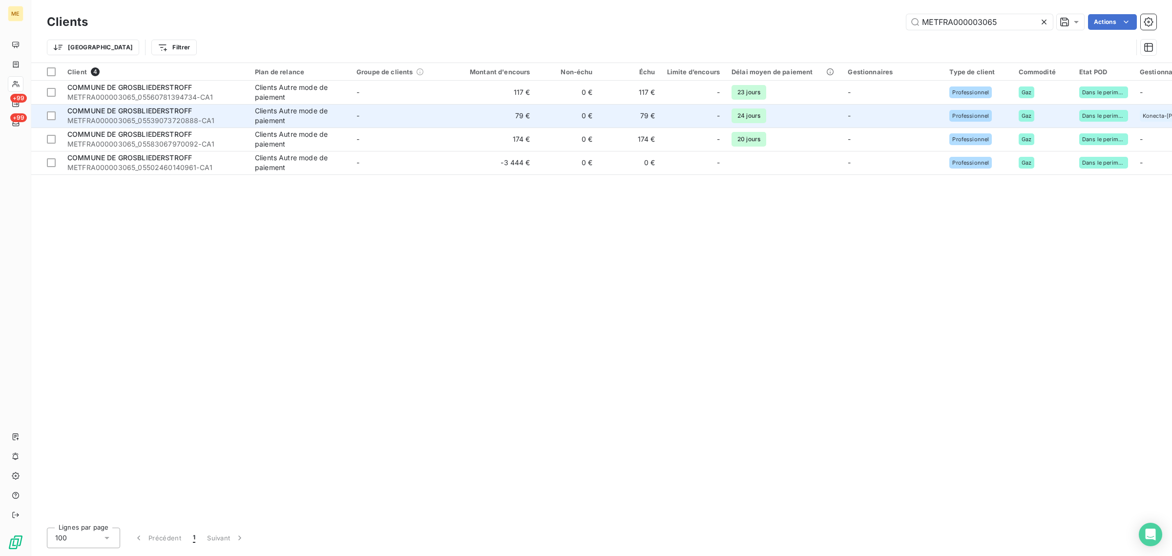
click at [265, 106] on div "Clients Autre mode de paiement" at bounding box center [300, 116] width 90 height 20
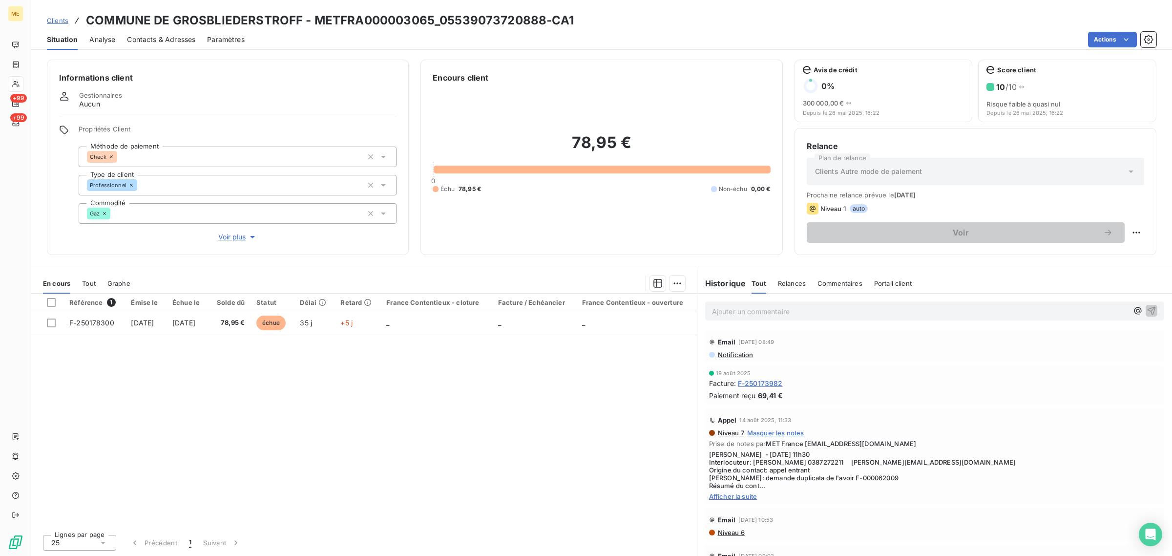
click at [235, 232] on span "Voir plus" at bounding box center [237, 237] width 39 height 10
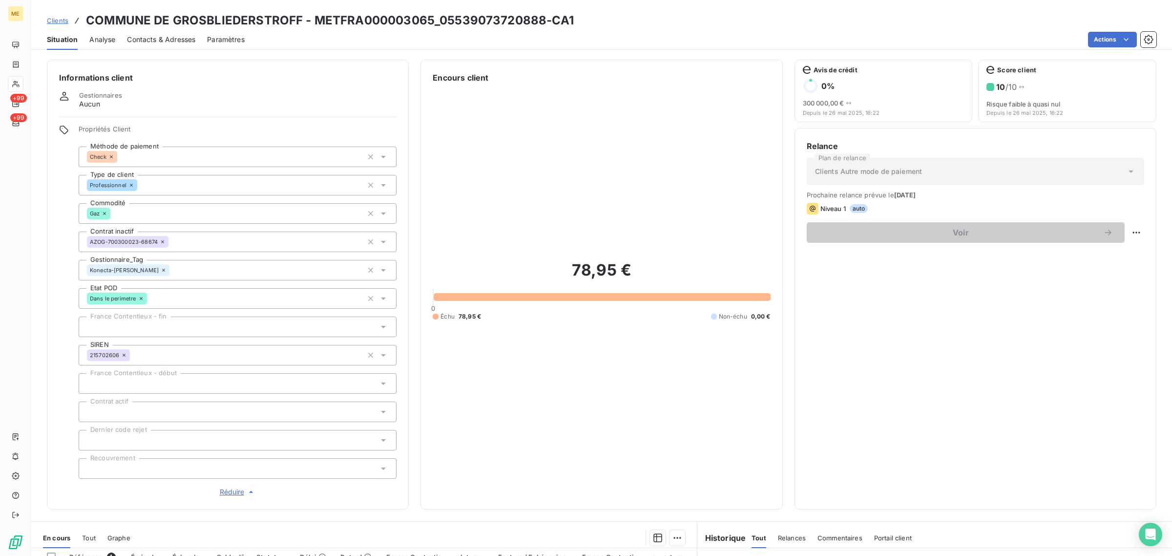
click at [62, 21] on span "Clients" at bounding box center [57, 21] width 21 height 8
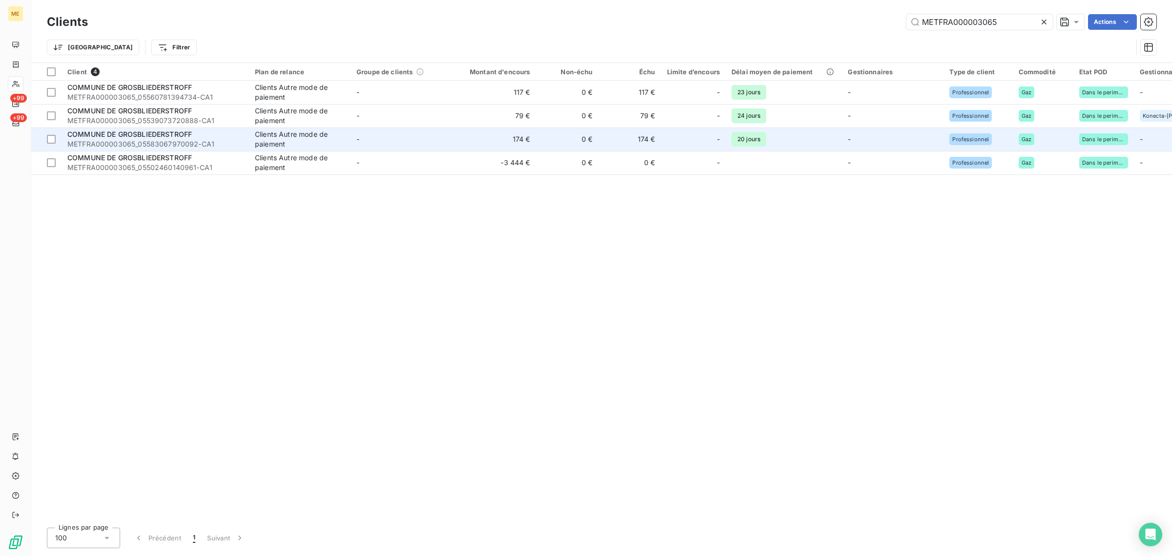
click at [266, 144] on div "Clients Autre mode de paiement" at bounding box center [300, 139] width 90 height 20
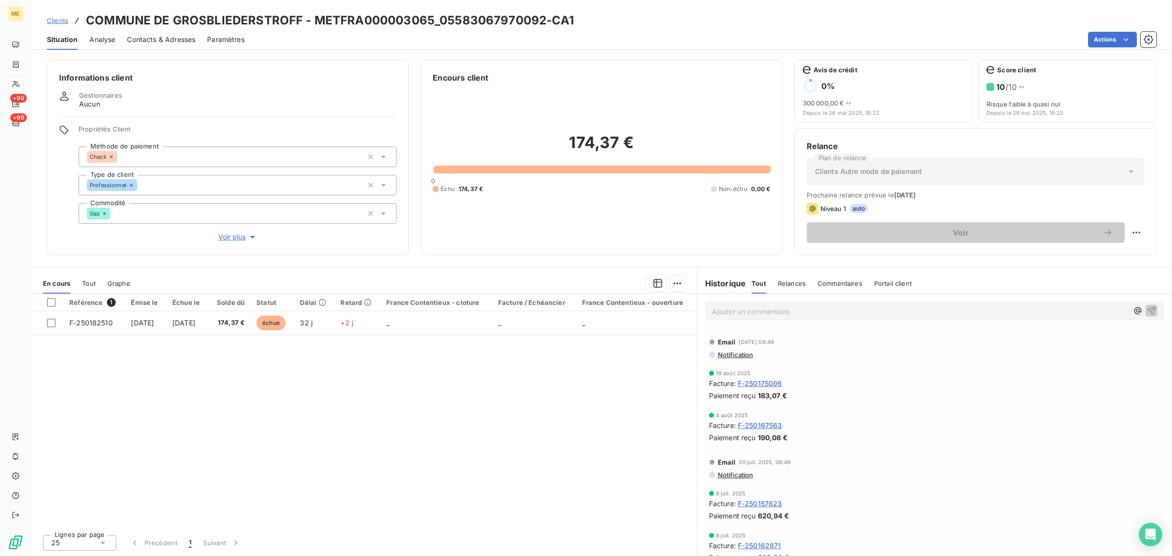
click at [62, 22] on span "Clients" at bounding box center [57, 21] width 21 height 8
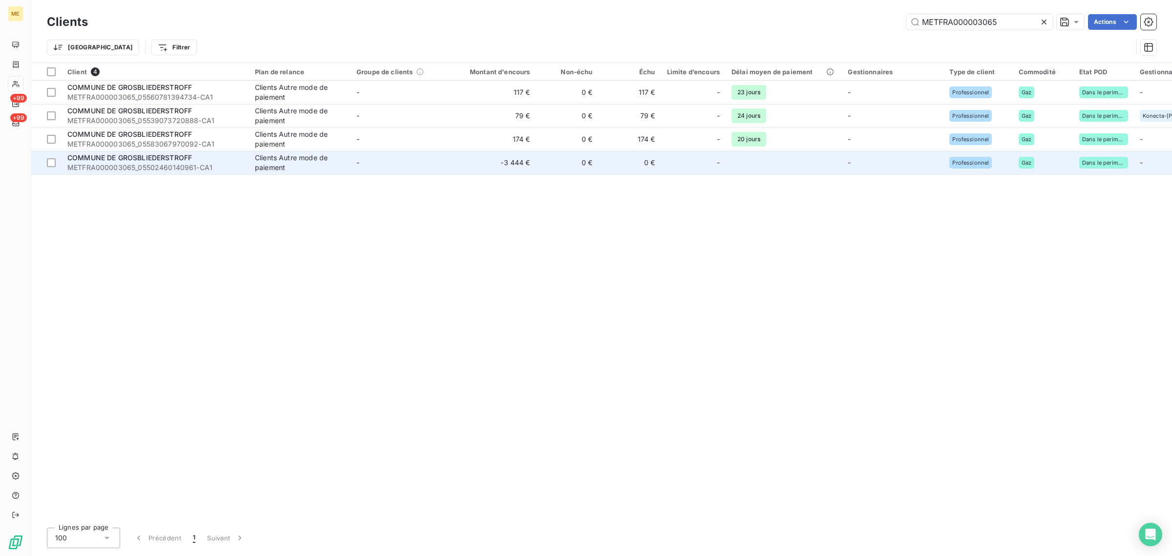
click at [290, 164] on div "Clients Autre mode de paiement" at bounding box center [300, 163] width 90 height 20
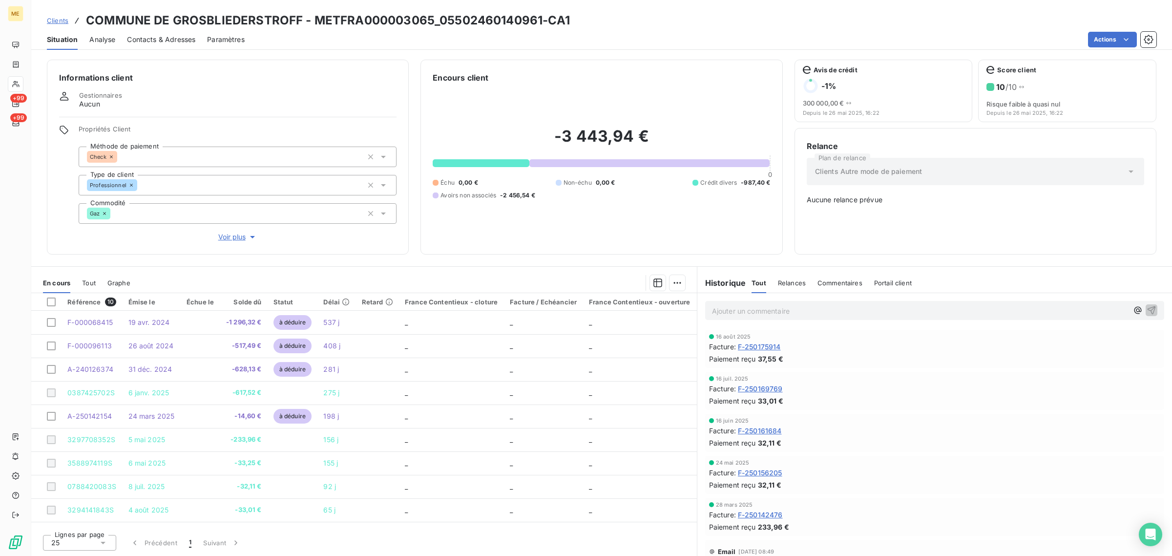
click at [64, 21] on span "Clients" at bounding box center [57, 21] width 21 height 8
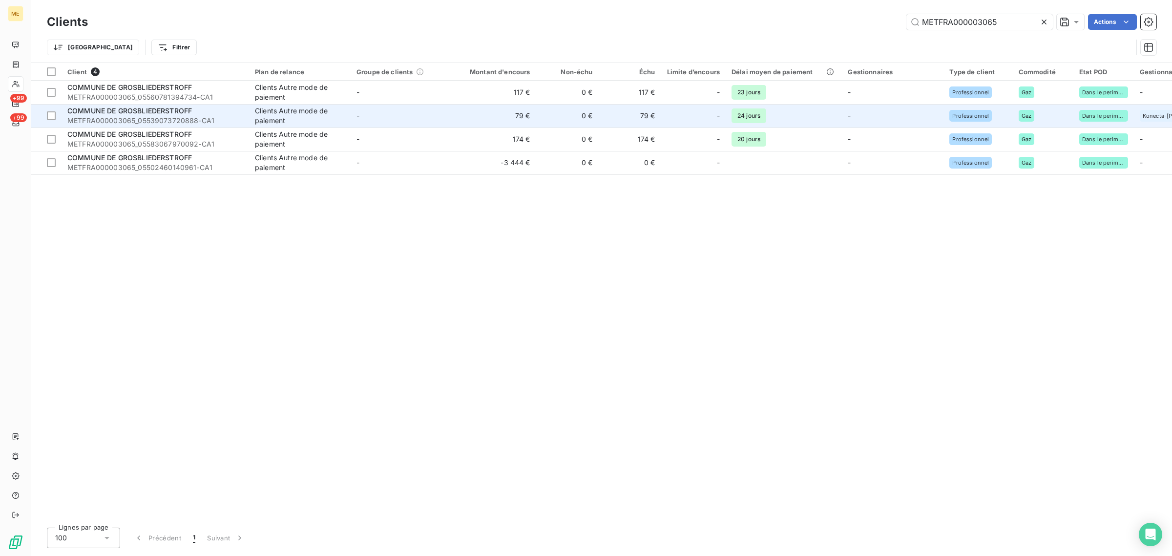
click at [303, 121] on div "Clients Autre mode de paiement" at bounding box center [300, 116] width 90 height 20
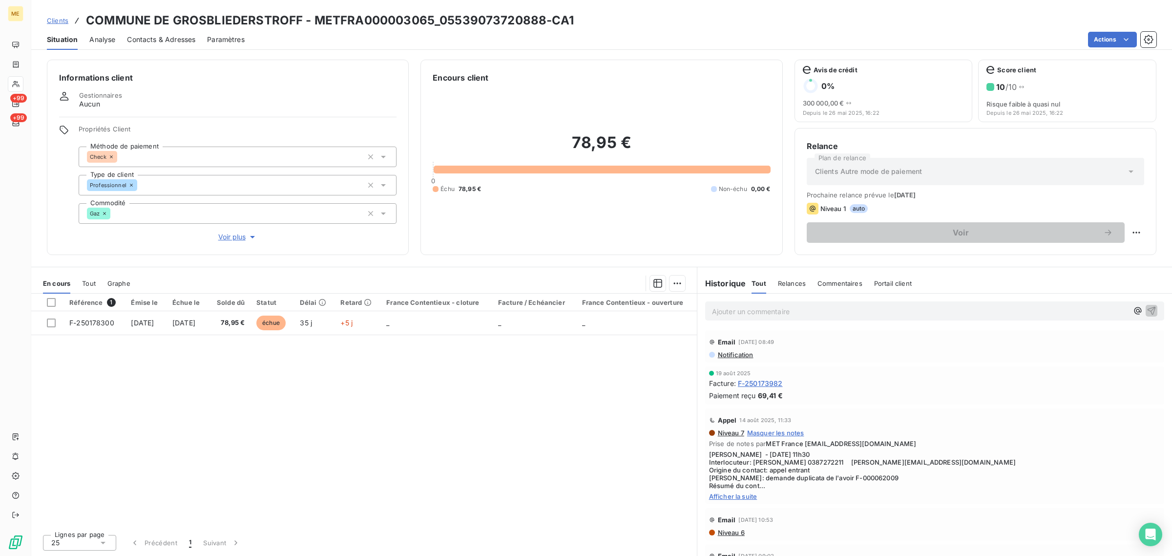
click at [223, 233] on span "Voir plus" at bounding box center [237, 237] width 39 height 10
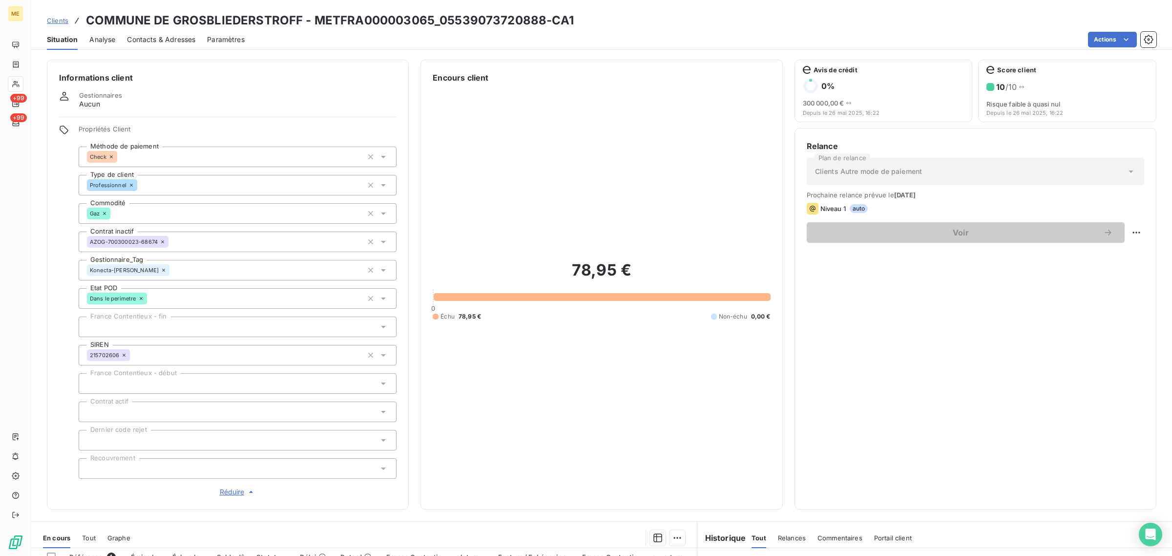
click at [64, 21] on span "Clients" at bounding box center [57, 21] width 21 height 8
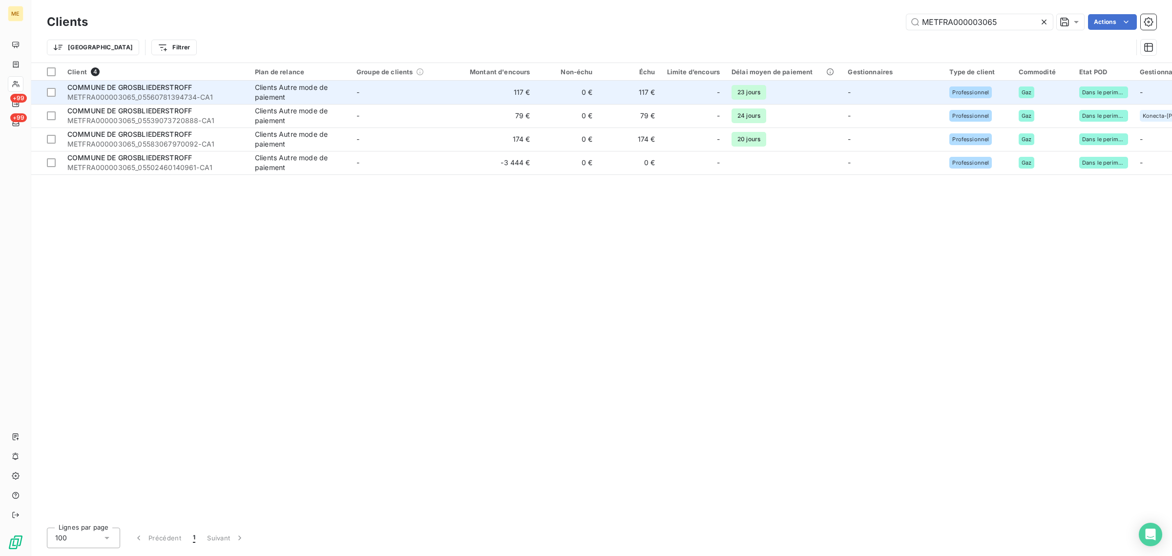
click at [232, 92] on span "METFRA000003065_05560781394734-CA1" at bounding box center [155, 97] width 176 height 10
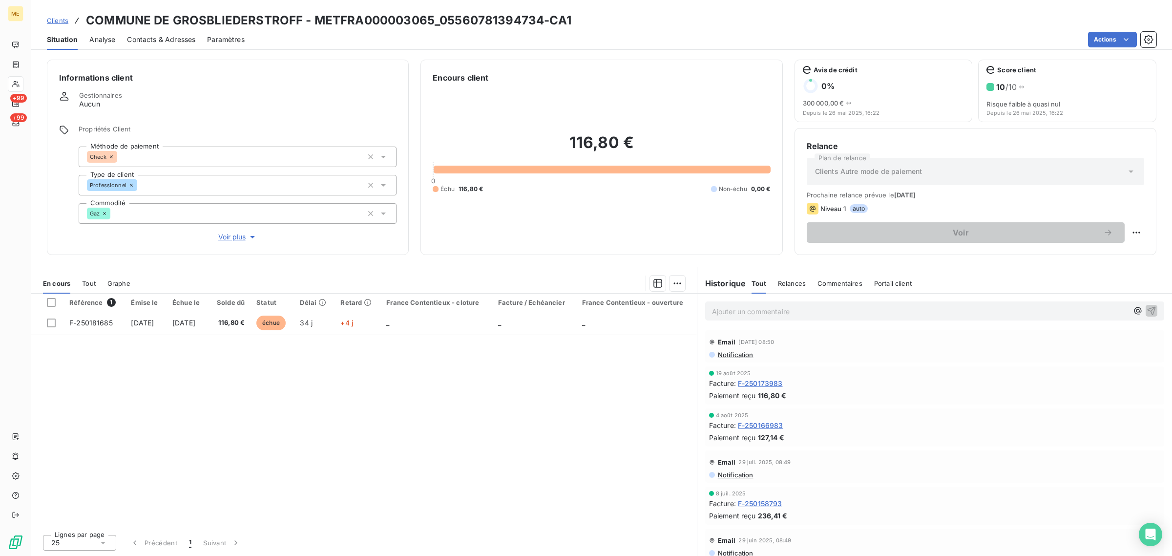
click at [235, 234] on span "Voir plus" at bounding box center [237, 237] width 39 height 10
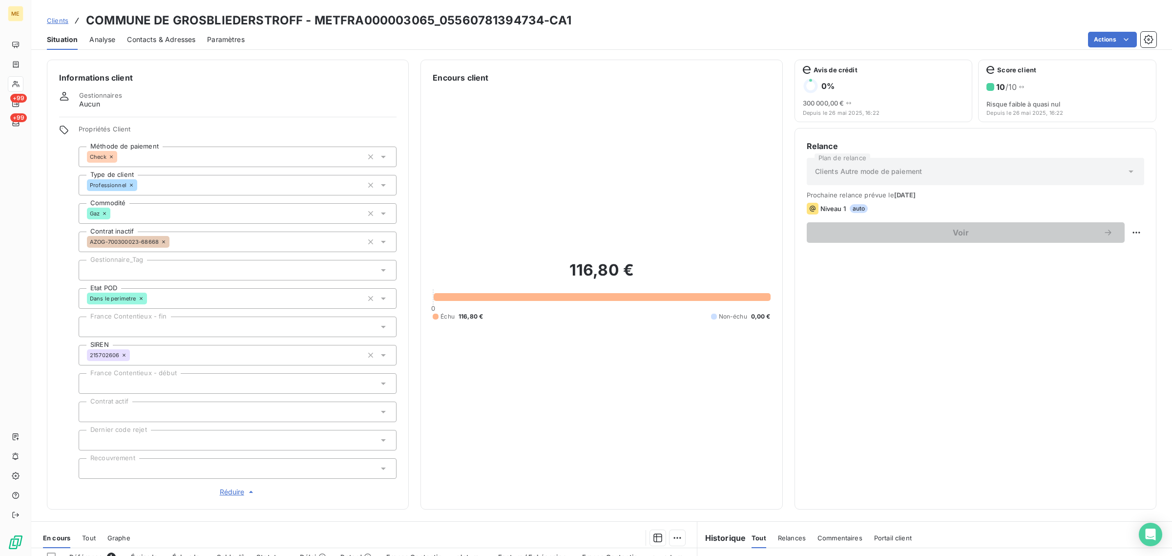
click at [176, 275] on div at bounding box center [238, 270] width 318 height 21
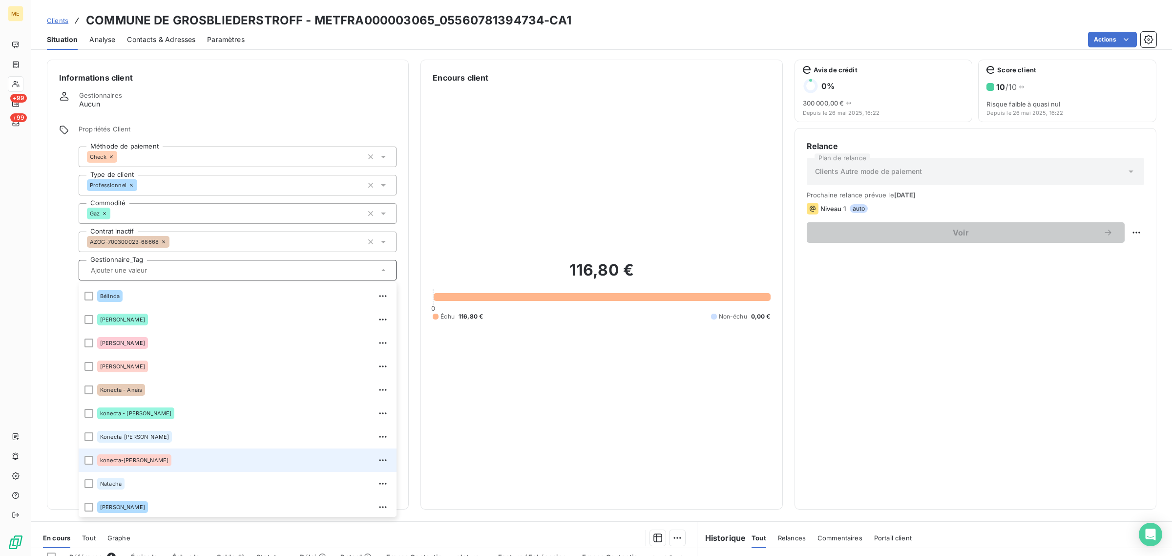
scroll to position [93, 0]
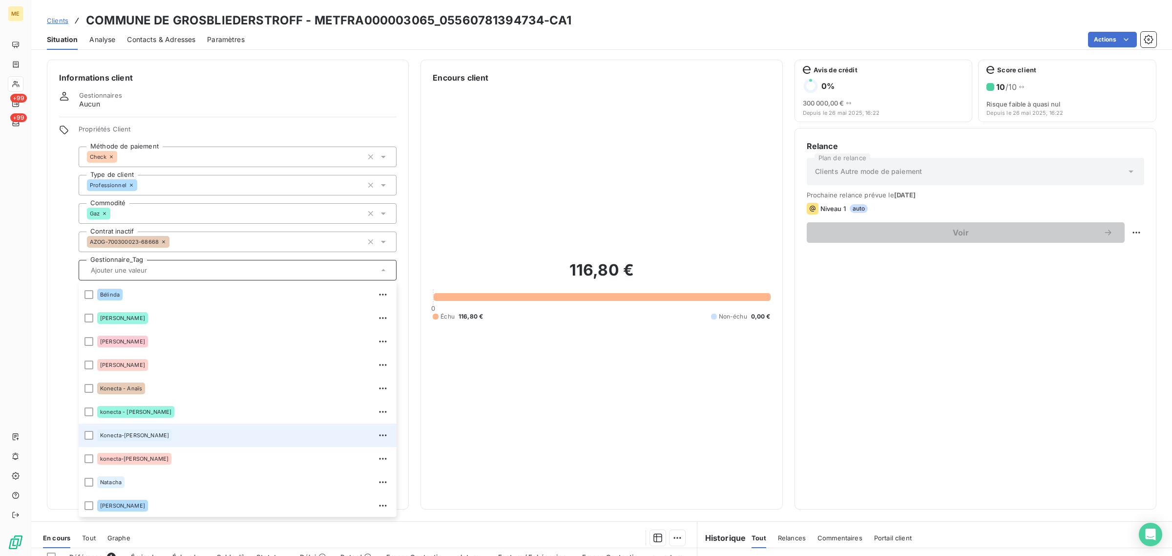
click at [182, 435] on div "Konecta-[PERSON_NAME]" at bounding box center [243, 435] width 293 height 16
click at [57, 20] on span "Clients" at bounding box center [57, 21] width 21 height 8
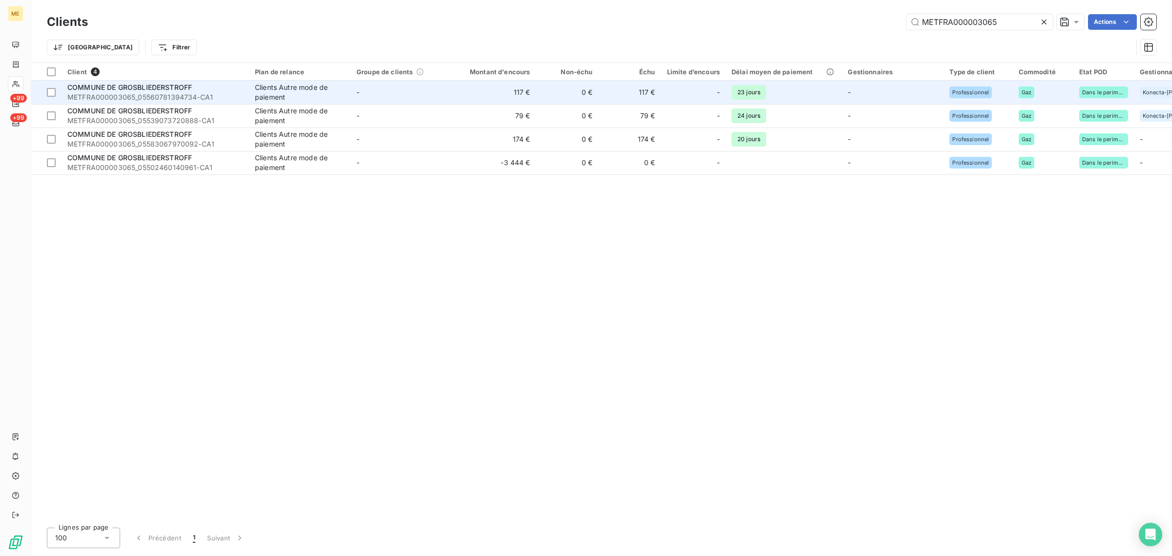
click at [308, 102] on div "Clients Autre mode de paiement" at bounding box center [300, 93] width 90 height 20
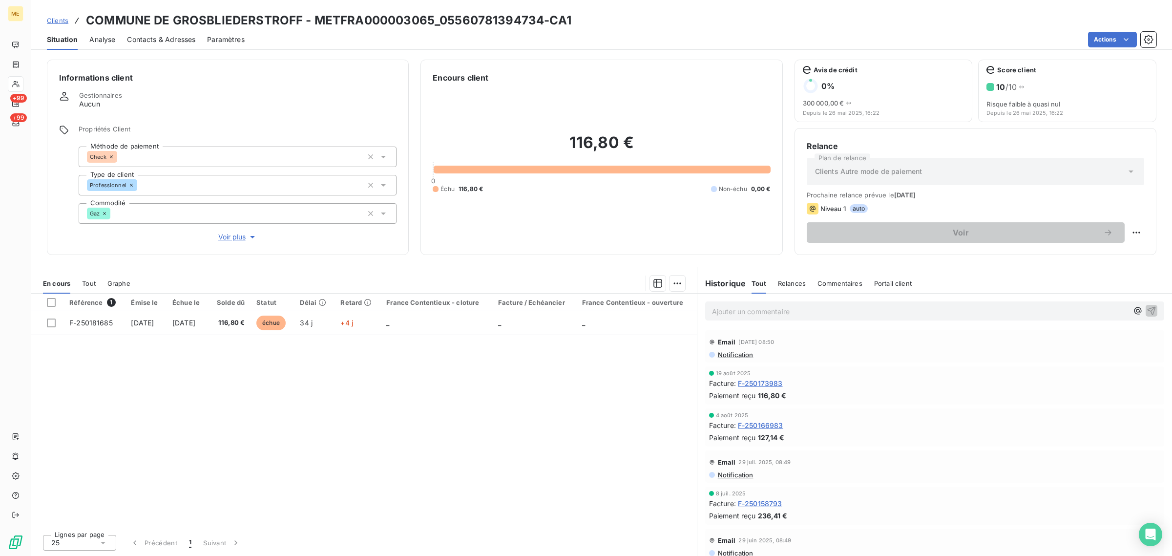
click at [239, 237] on span "Voir plus" at bounding box center [237, 237] width 39 height 10
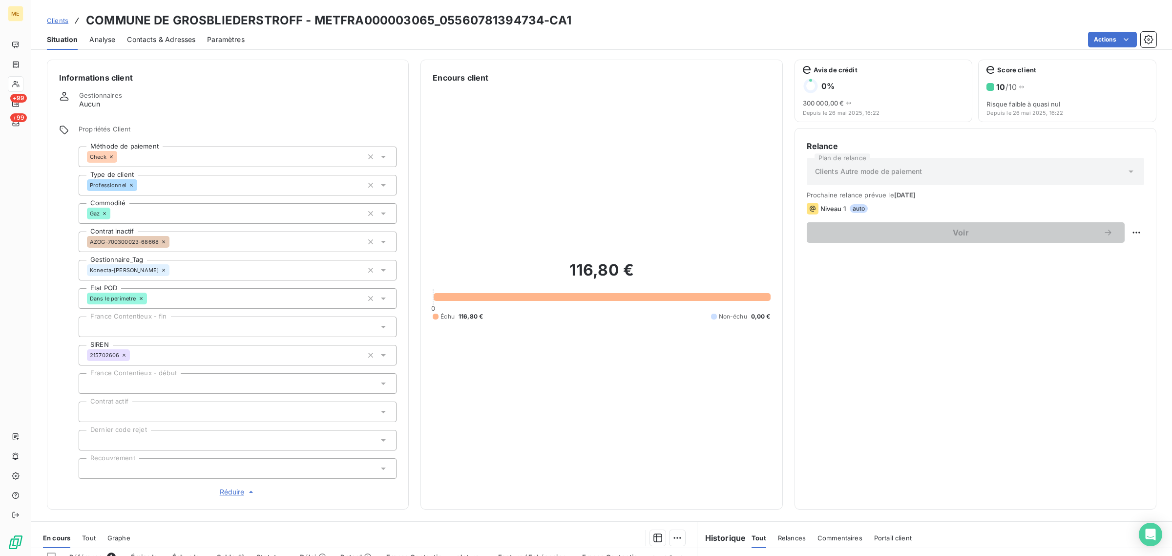
click at [66, 25] on div "Clients COMMUNE DE GROSBLIEDERSTROFF - METFRA000003065_05560781394734-CA1" at bounding box center [309, 21] width 524 height 18
click at [67, 18] on span "Clients" at bounding box center [57, 21] width 21 height 8
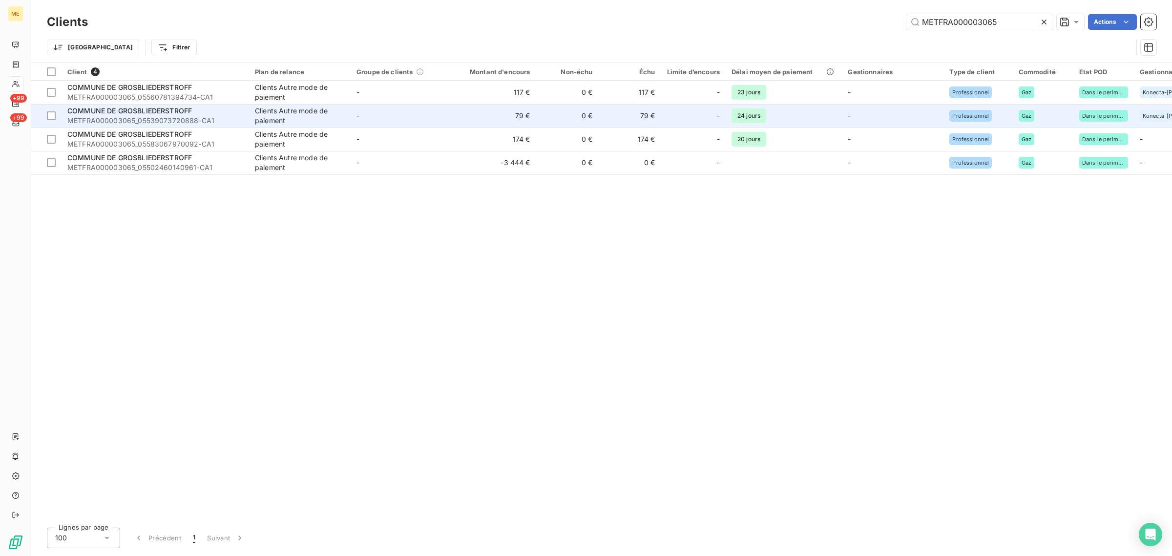
click at [419, 119] on td "-" at bounding box center [402, 115] width 102 height 23
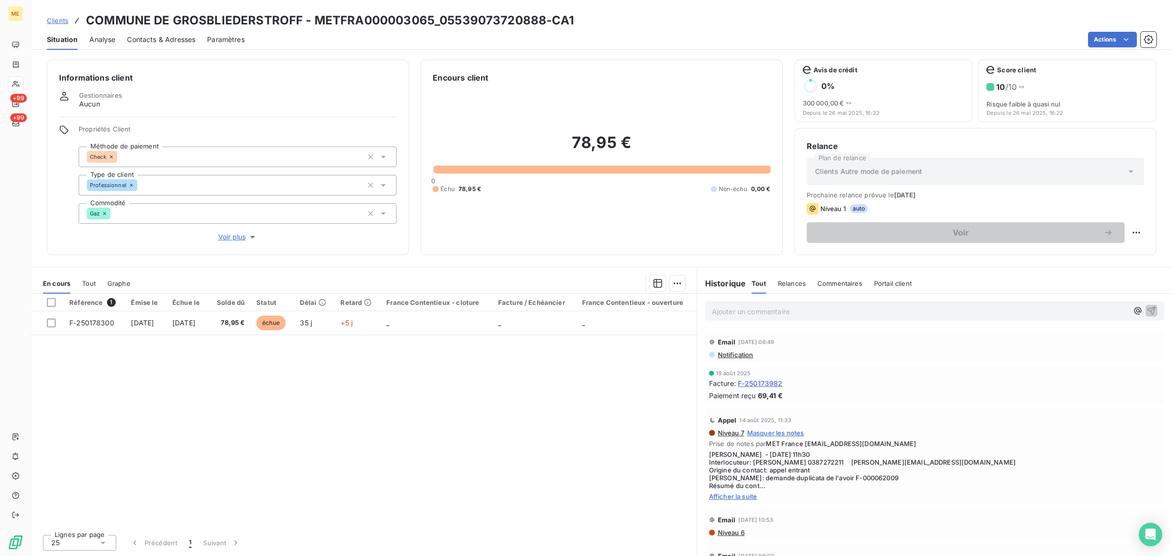
click at [242, 241] on span "Voir plus" at bounding box center [237, 237] width 39 height 10
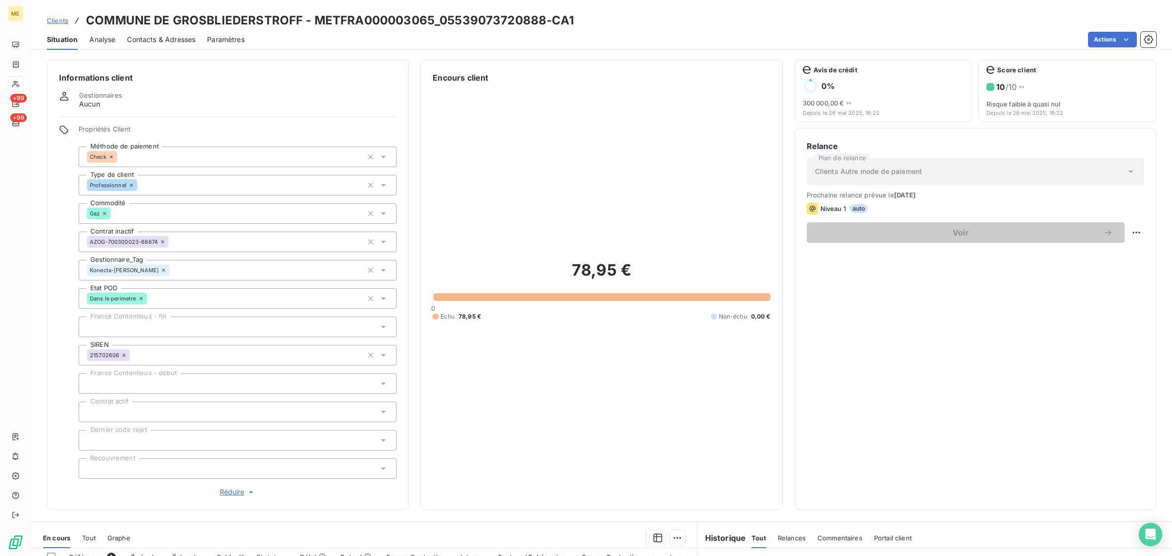
click at [68, 18] on div "Clients COMMUNE DE GROSBLIEDERSTROFF - METFRA000003065_05539073720888-CA1" at bounding box center [310, 21] width 527 height 18
click at [65, 25] on link "Clients" at bounding box center [57, 21] width 21 height 10
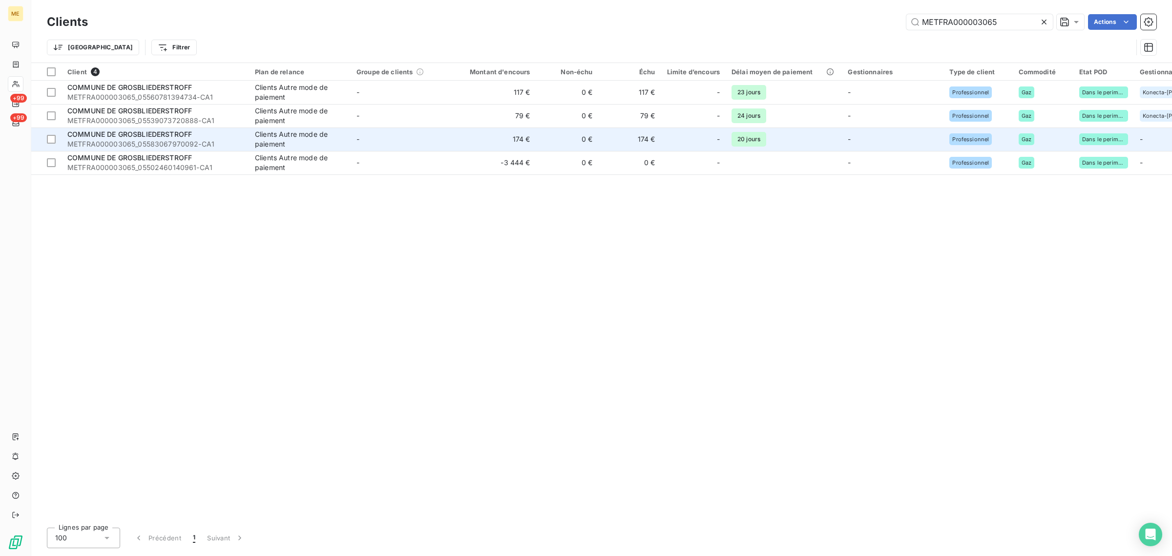
click at [467, 141] on td "174 €" at bounding box center [494, 138] width 84 height 23
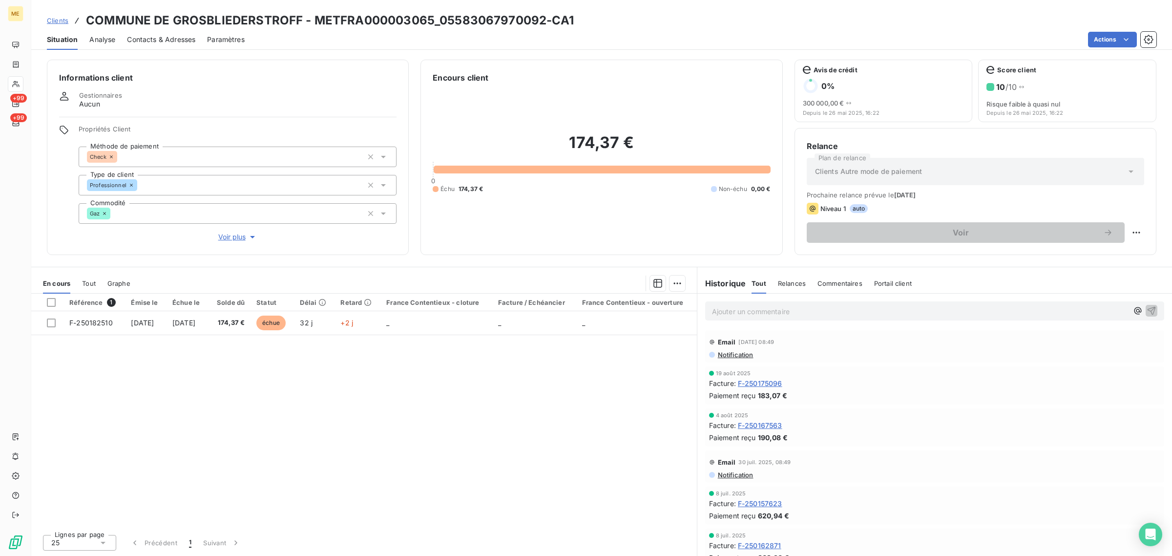
click at [227, 235] on span "Voir plus" at bounding box center [237, 237] width 39 height 10
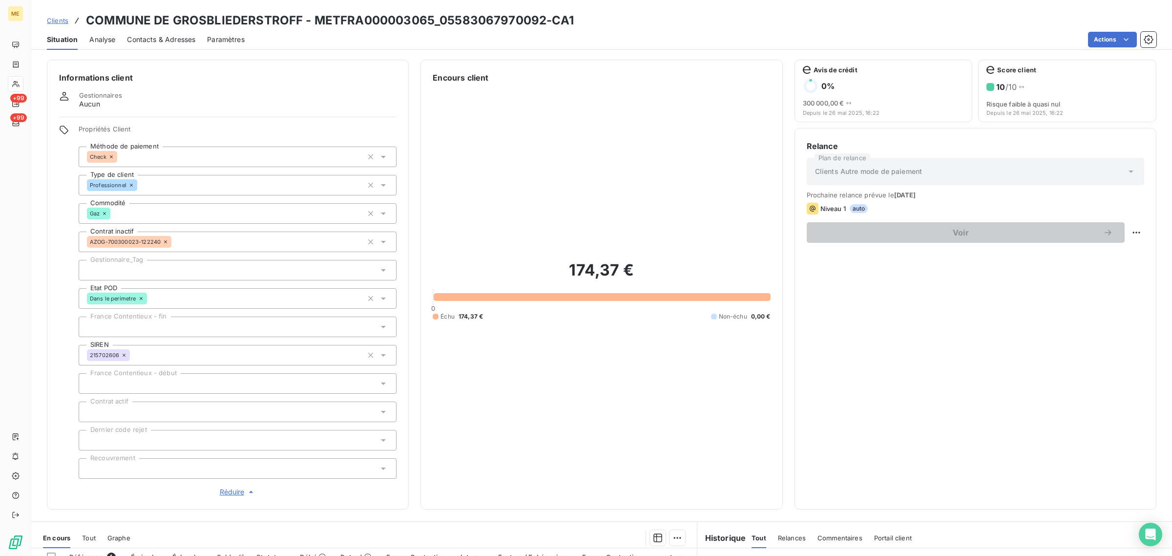
click at [149, 271] on div at bounding box center [238, 270] width 318 height 21
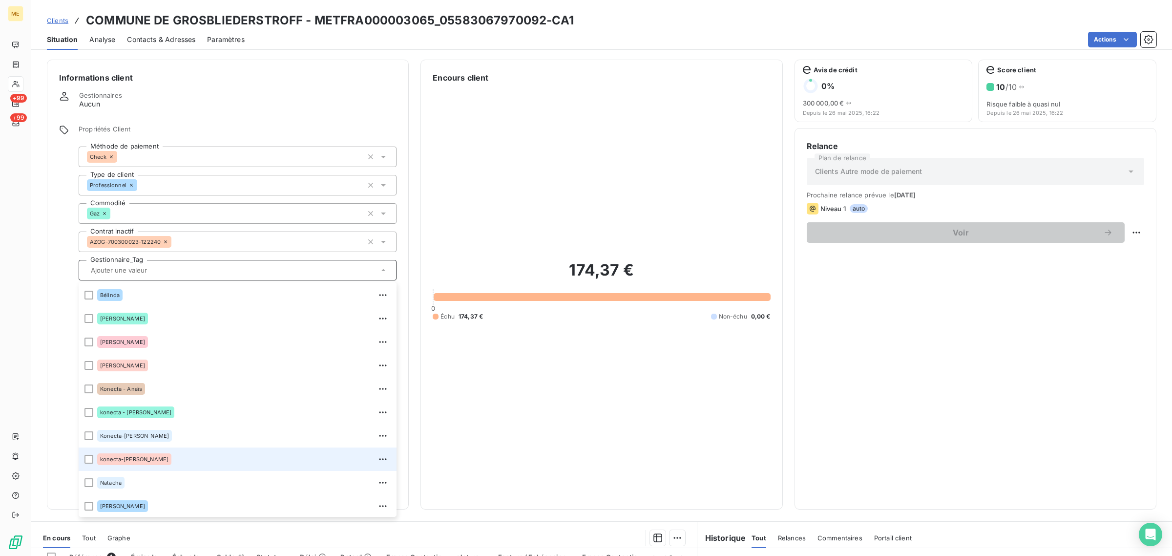
scroll to position [93, 0]
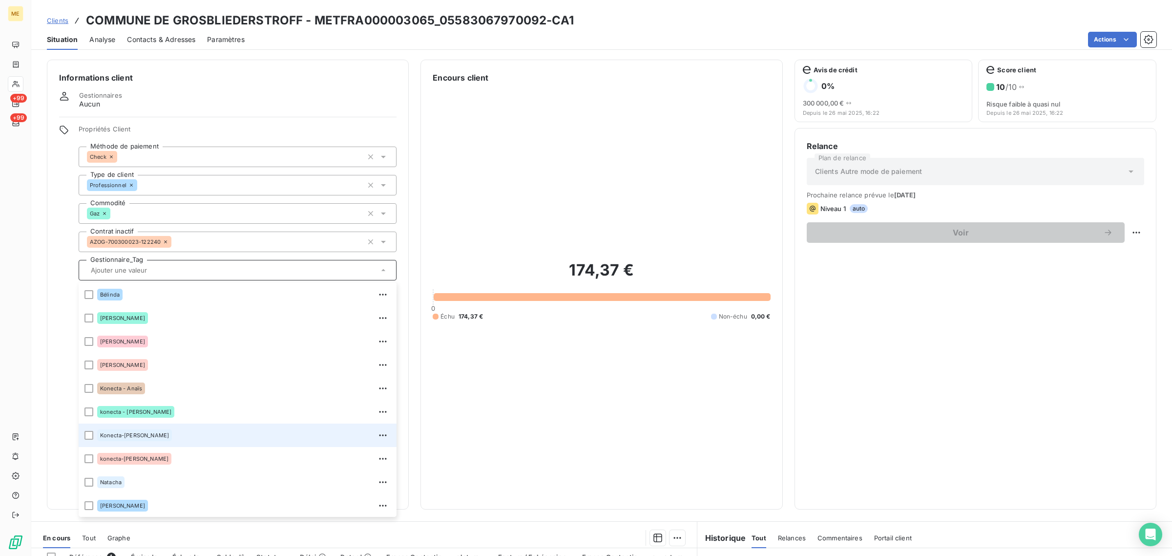
click at [181, 445] on li "Konecta-[PERSON_NAME]" at bounding box center [238, 434] width 318 height 23
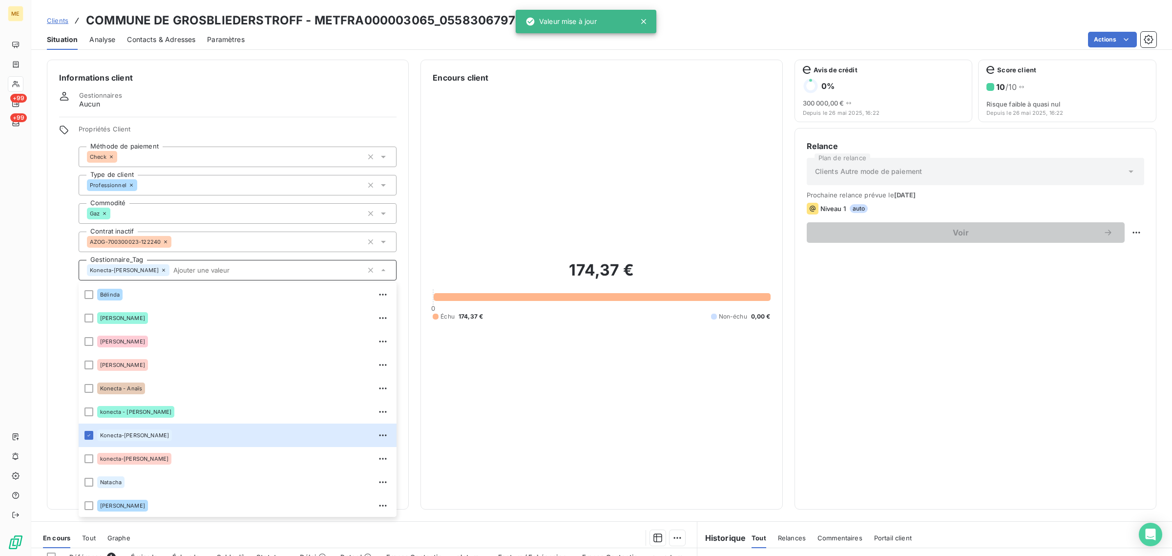
click at [56, 22] on span "Clients" at bounding box center [57, 21] width 21 height 8
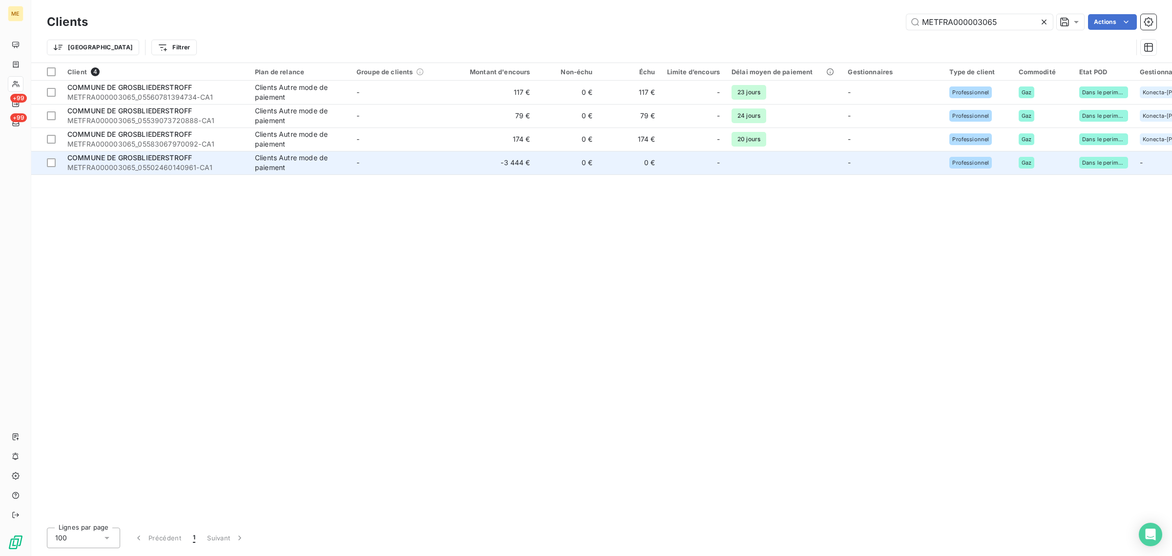
click at [264, 156] on div "Clients Autre mode de paiement" at bounding box center [300, 163] width 90 height 20
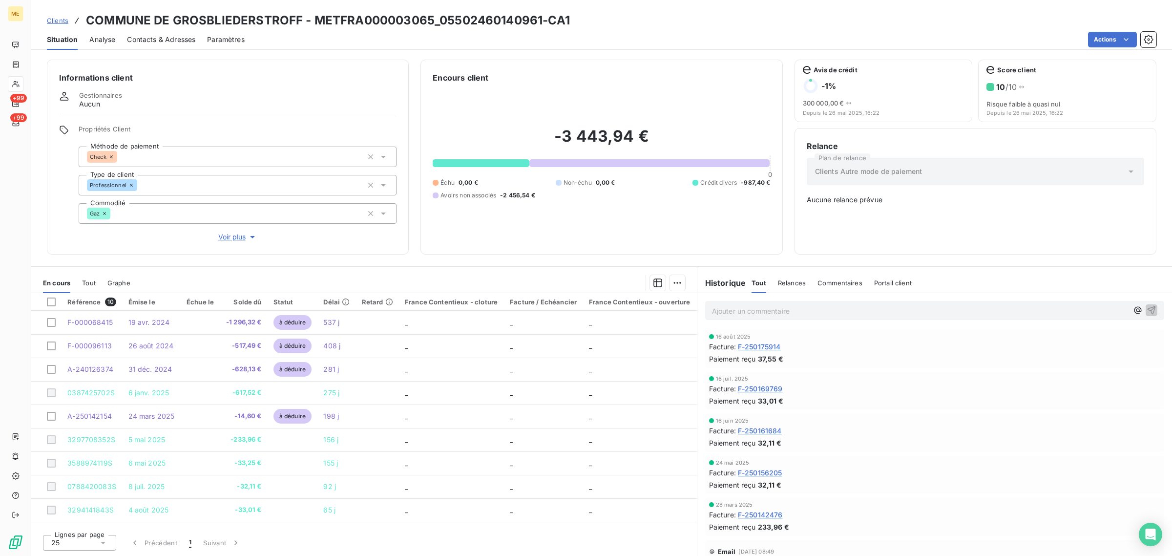
click at [235, 233] on span "Voir plus" at bounding box center [237, 237] width 39 height 10
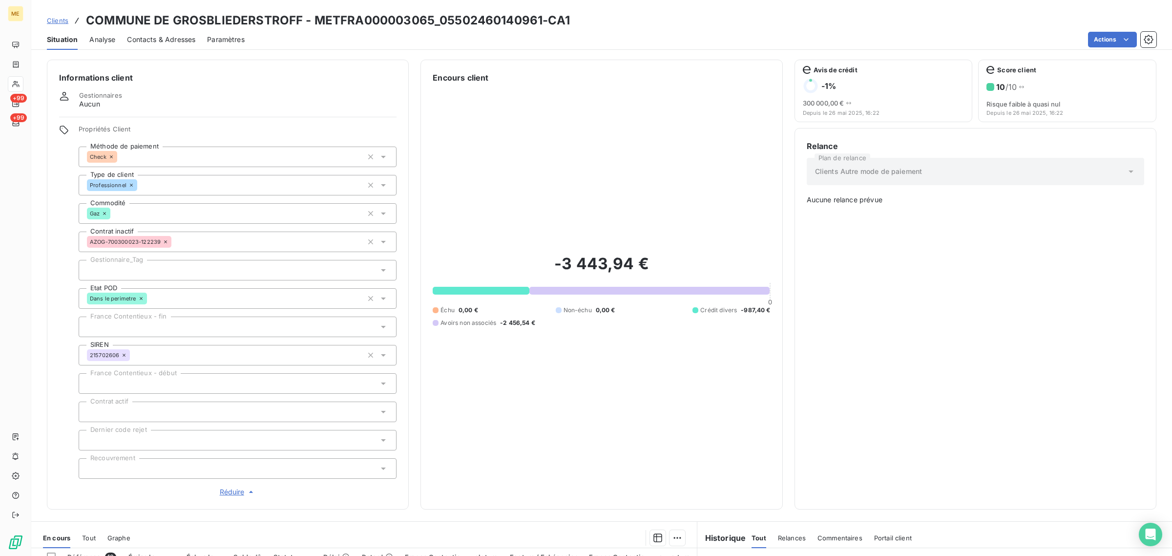
click at [126, 276] on div at bounding box center [238, 270] width 318 height 21
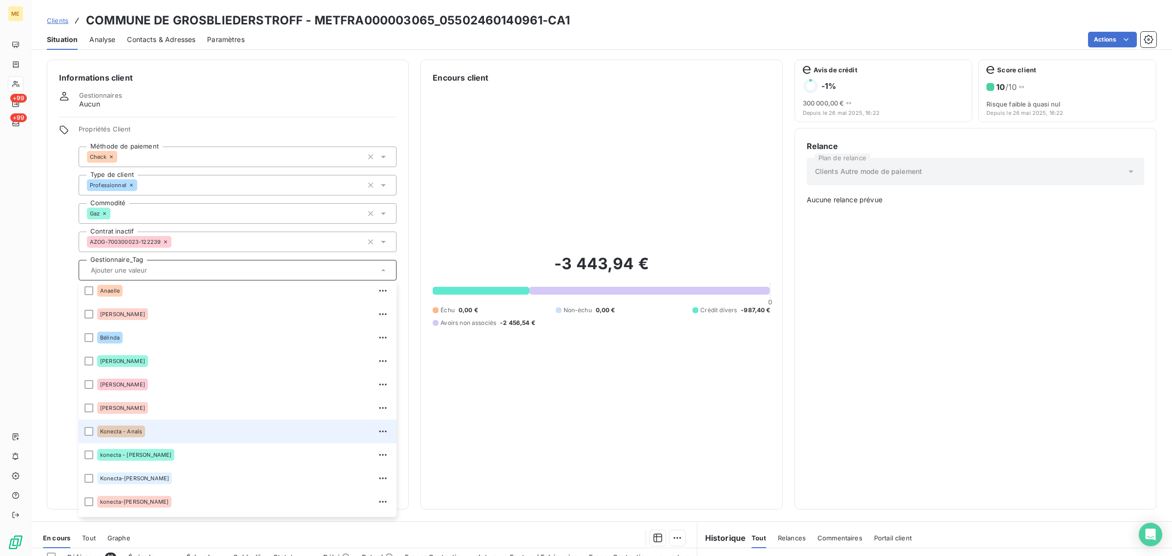
scroll to position [93, 0]
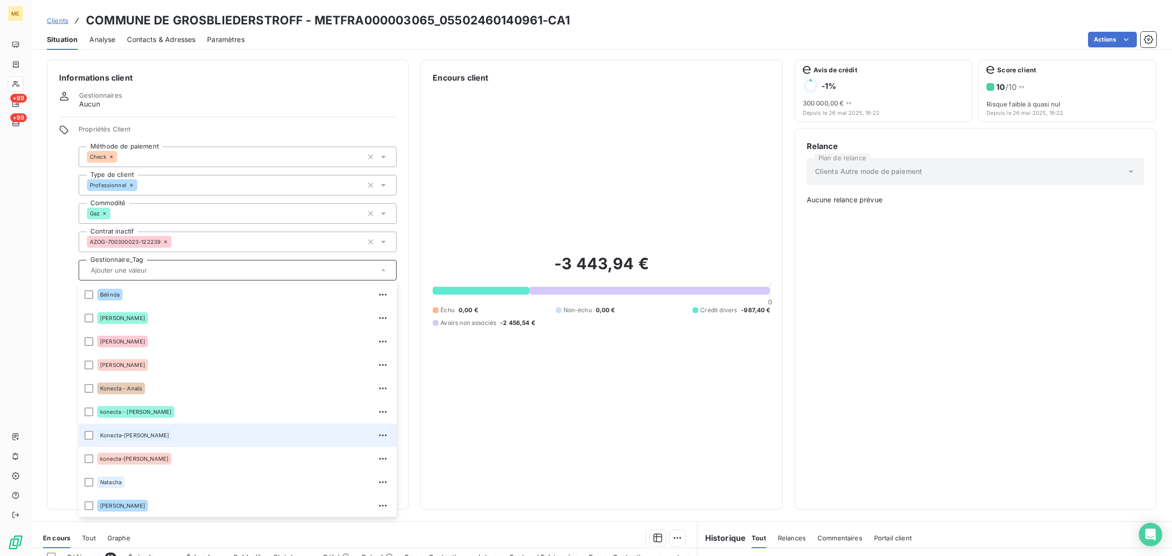
click at [152, 437] on div "Konecta-[PERSON_NAME]" at bounding box center [243, 435] width 293 height 16
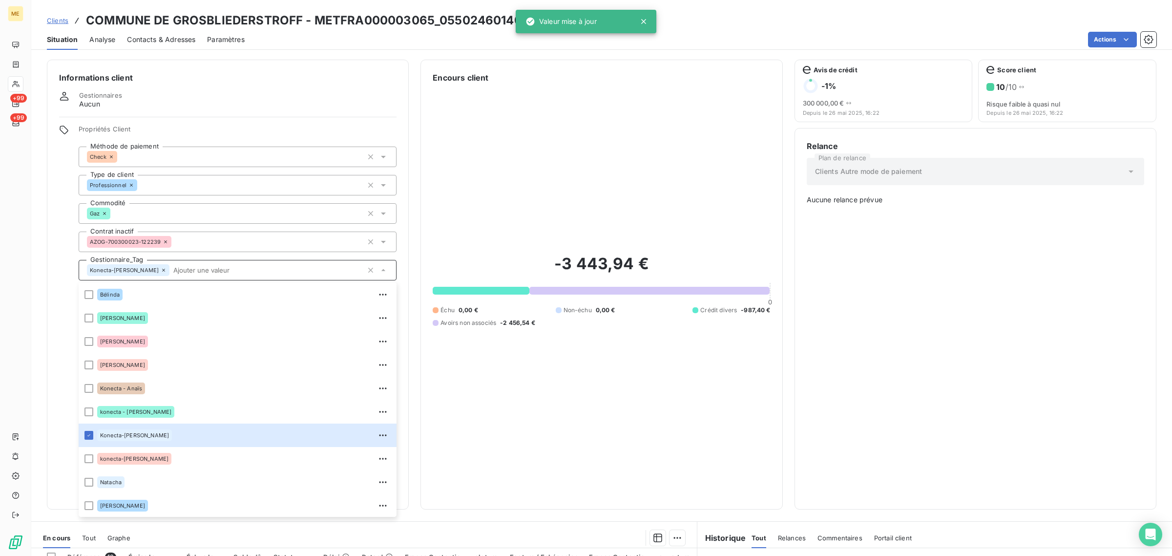
click at [54, 23] on span "Clients" at bounding box center [57, 21] width 21 height 8
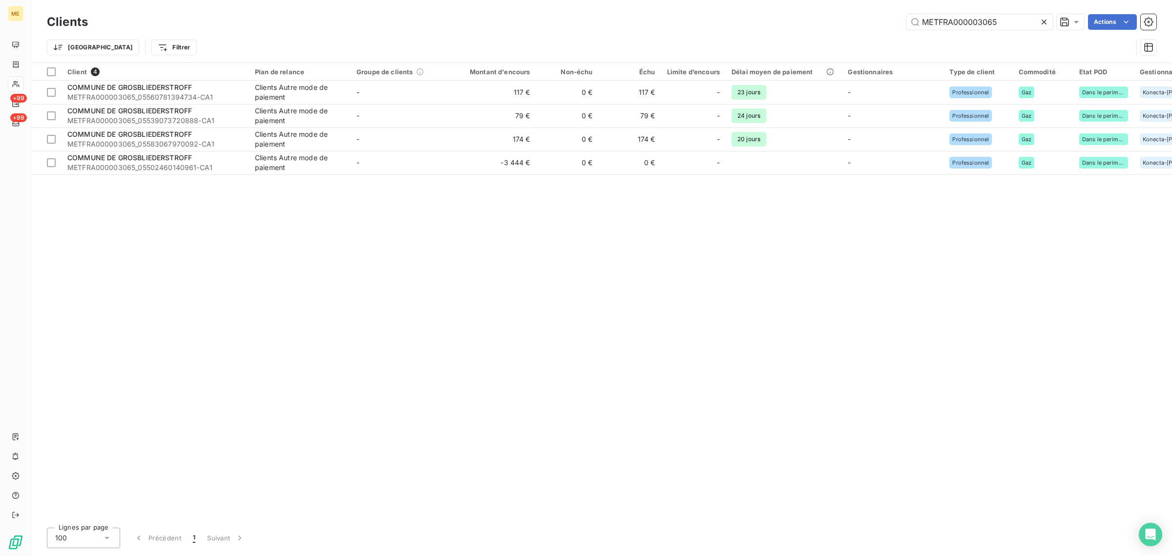
drag, startPoint x: 1009, startPoint y: 21, endPoint x: 809, endPoint y: 20, distance: 199.2
click at [811, 20] on div "METFRA000003065 Actions" at bounding box center [628, 22] width 1056 height 16
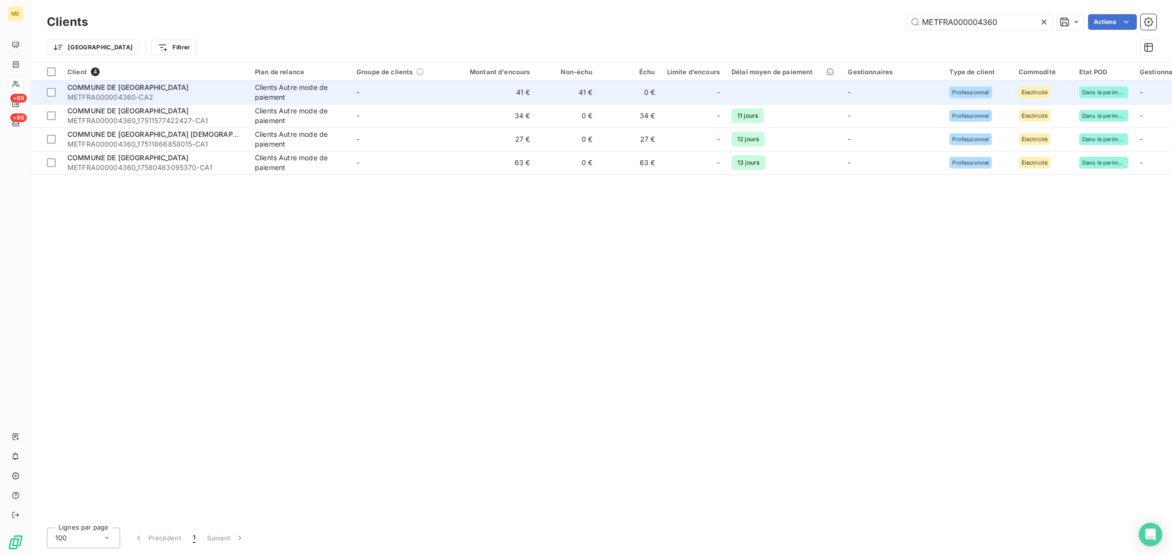
type input "METFRA000004360"
click at [378, 88] on td "-" at bounding box center [402, 92] width 102 height 23
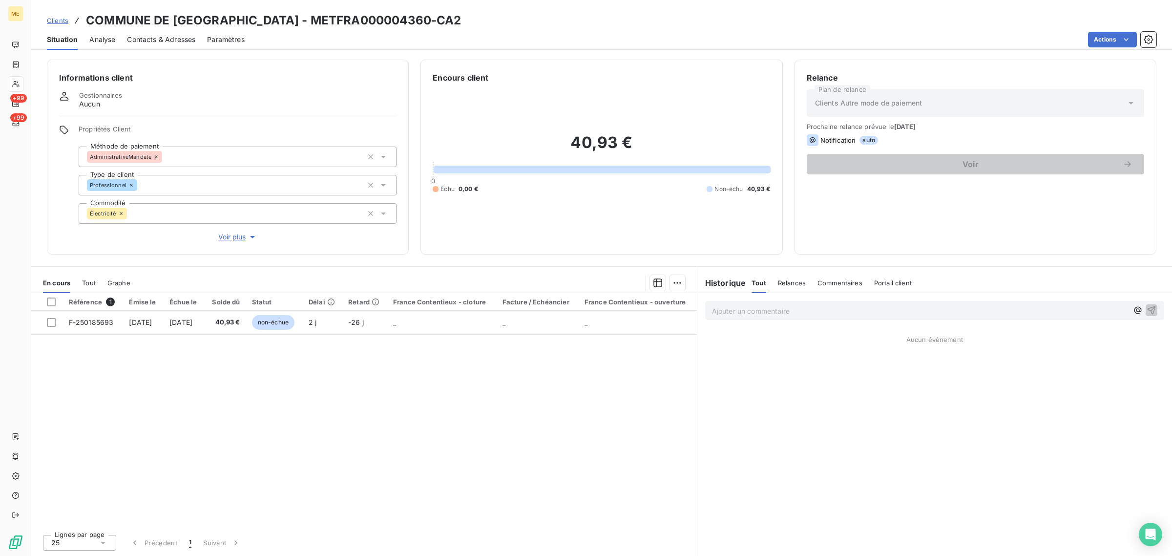
click at [213, 242] on div "Informations client Gestionnaires Aucun Propriétés Client Méthode de paiement A…" at bounding box center [228, 157] width 362 height 195
click at [230, 238] on span "Voir plus" at bounding box center [237, 237] width 39 height 10
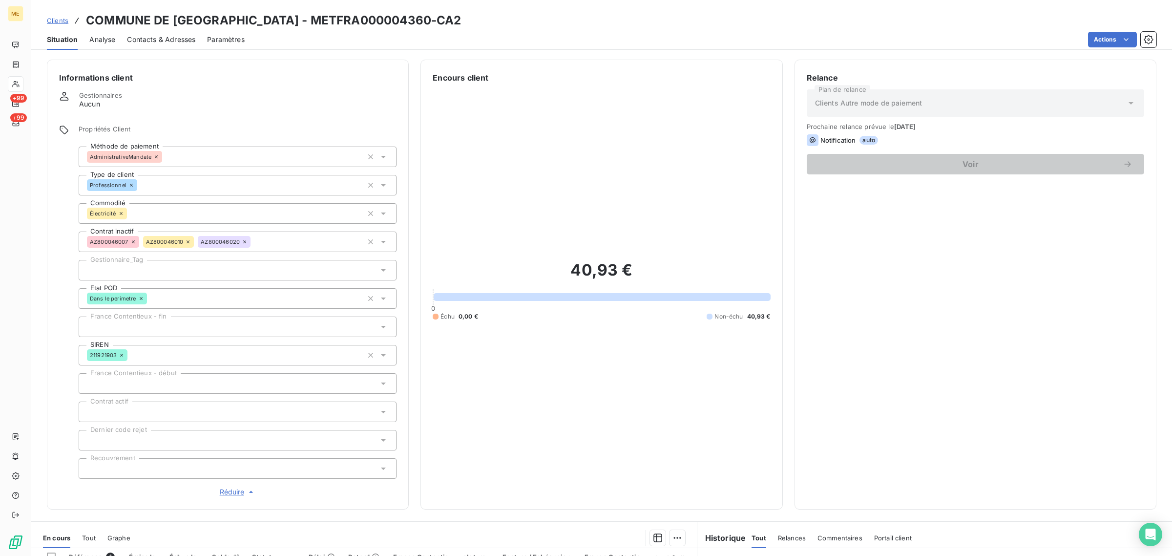
click at [66, 25] on link "Clients" at bounding box center [57, 21] width 21 height 10
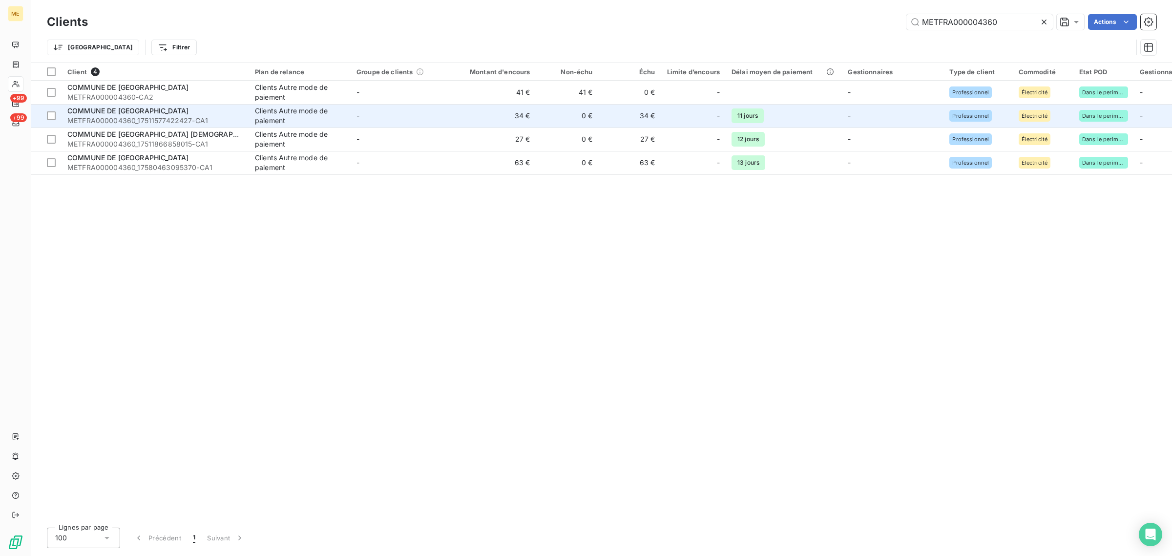
click at [380, 108] on td "-" at bounding box center [402, 115] width 102 height 23
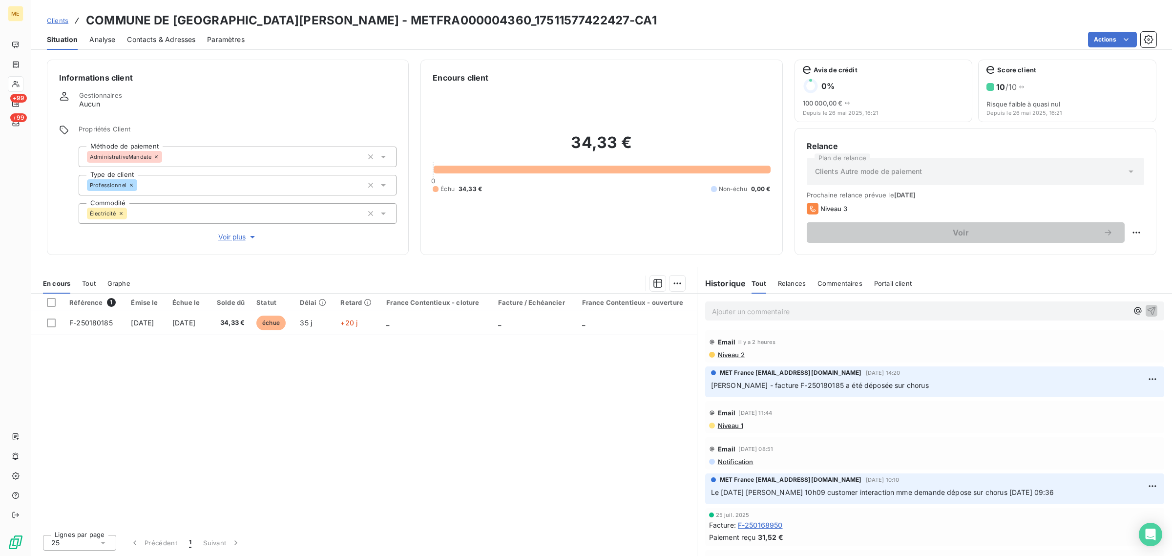
click at [240, 238] on span "Voir plus" at bounding box center [237, 237] width 39 height 10
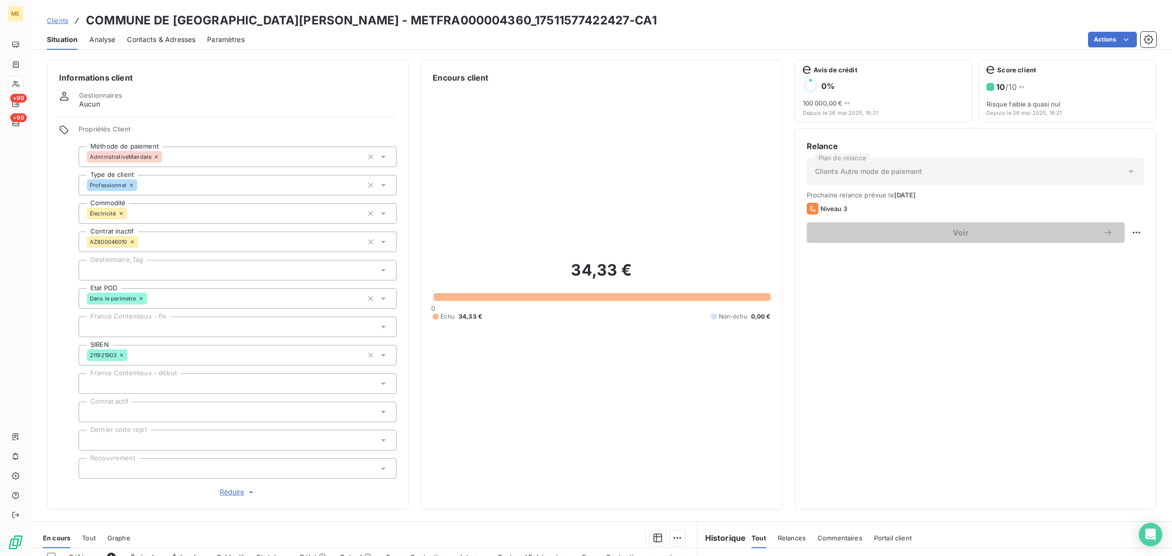
click at [57, 21] on span "Clients" at bounding box center [57, 21] width 21 height 8
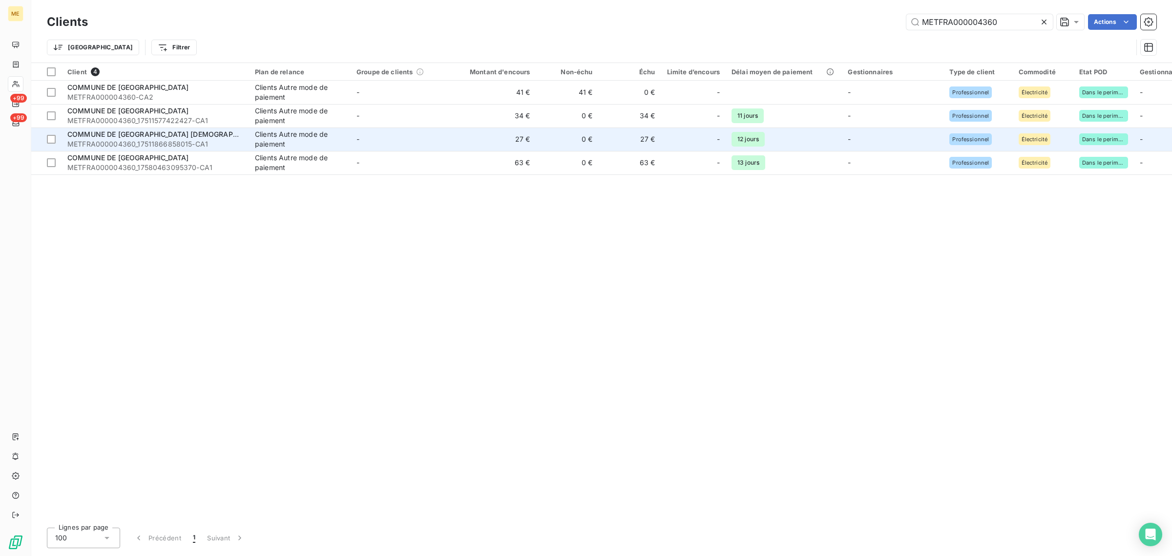
click at [368, 145] on td "-" at bounding box center [402, 138] width 102 height 23
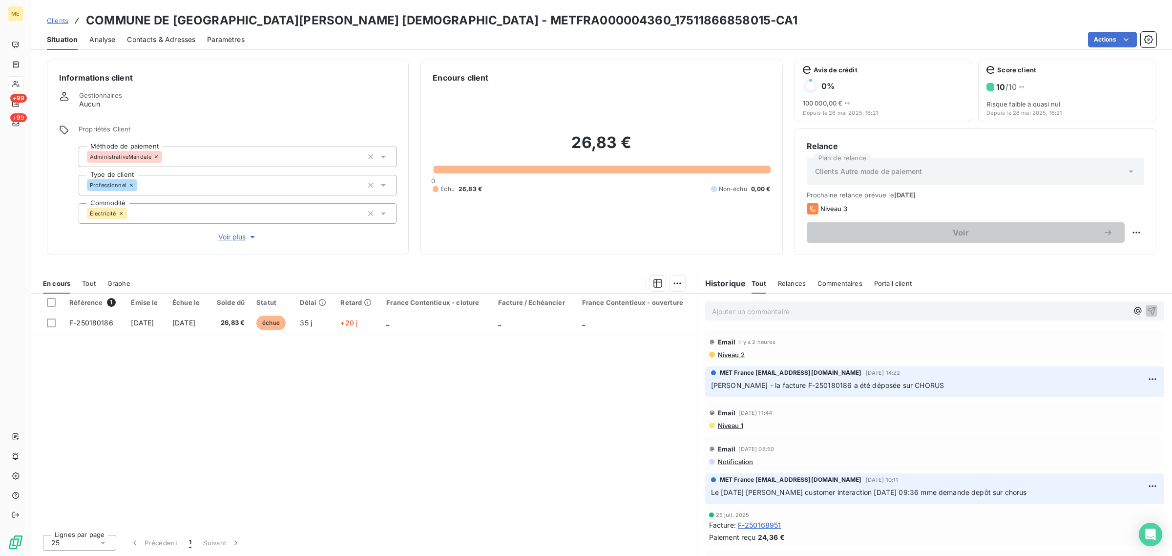
click at [223, 238] on span "Voir plus" at bounding box center [237, 237] width 39 height 10
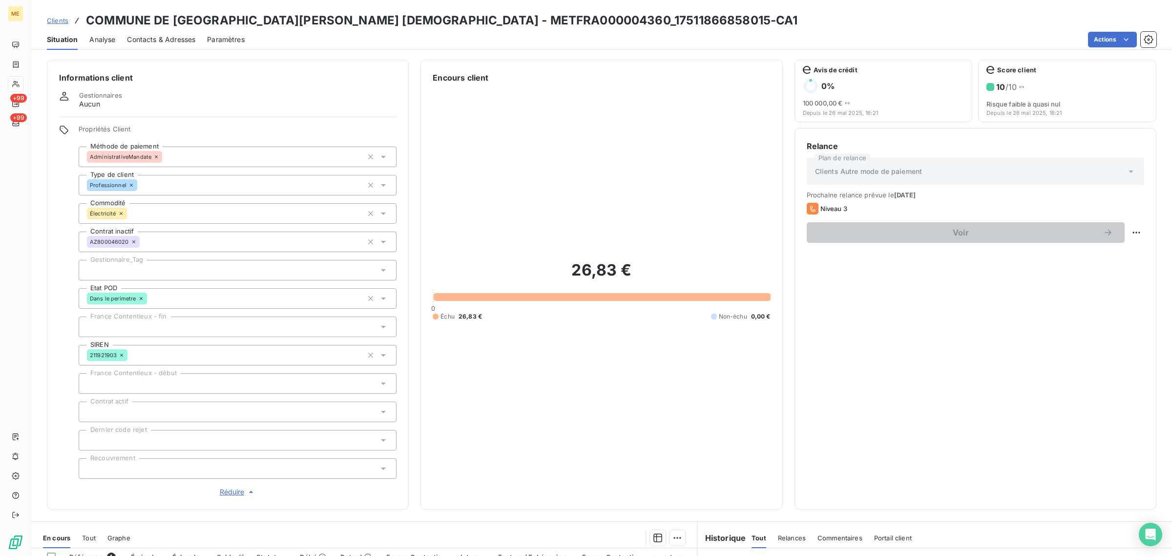
click at [51, 16] on link "Clients" at bounding box center [57, 21] width 21 height 10
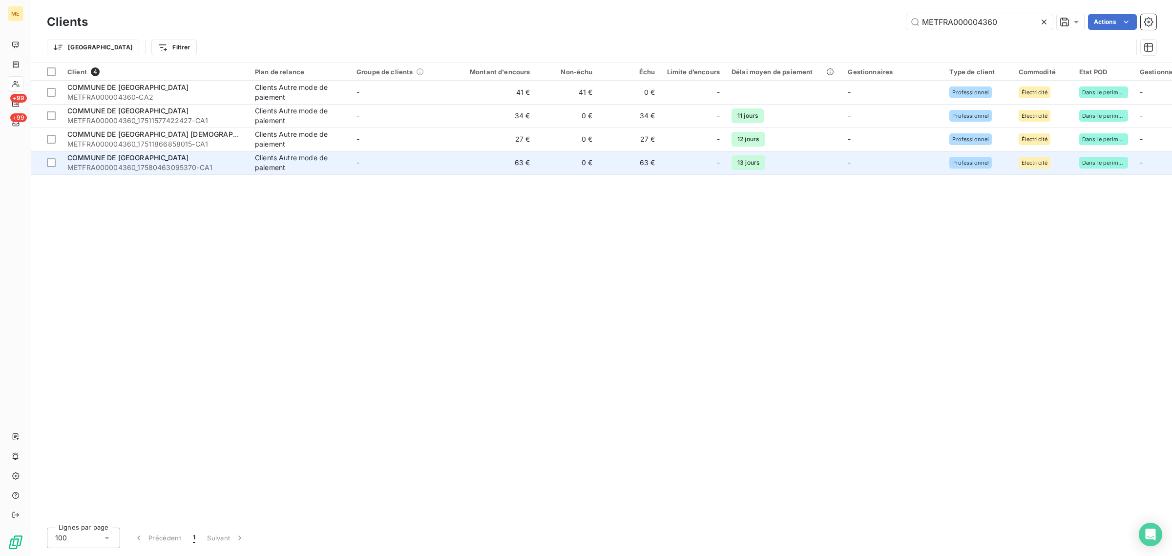
click at [332, 167] on div "Clients Autre mode de paiement" at bounding box center [300, 163] width 90 height 20
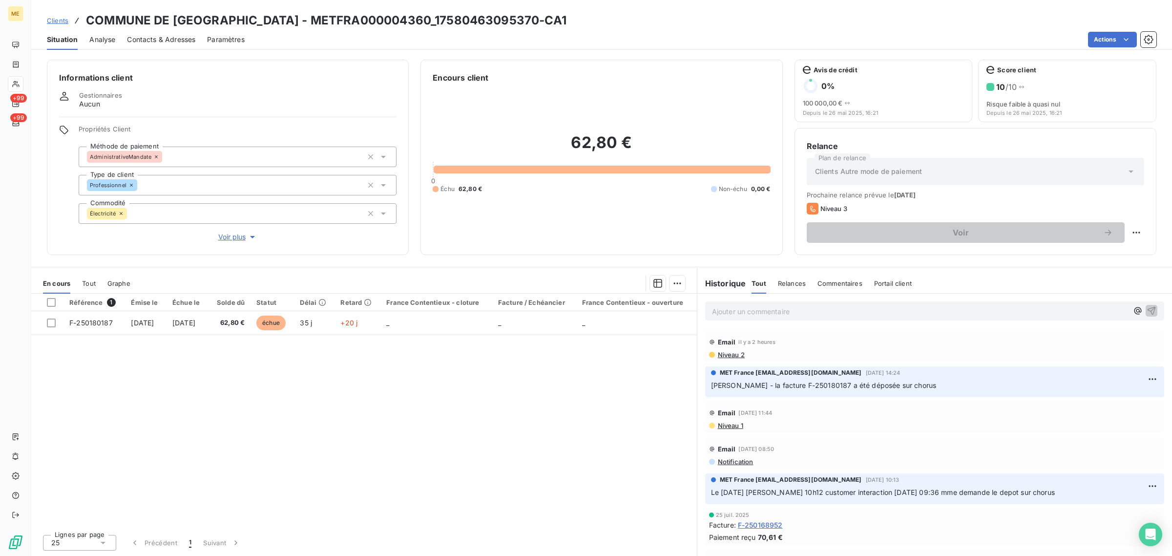
click at [229, 242] on div "Informations client Gestionnaires Aucun Propriétés Client Méthode de paiement A…" at bounding box center [228, 157] width 362 height 195
click at [229, 238] on span "Voir plus" at bounding box center [237, 237] width 39 height 10
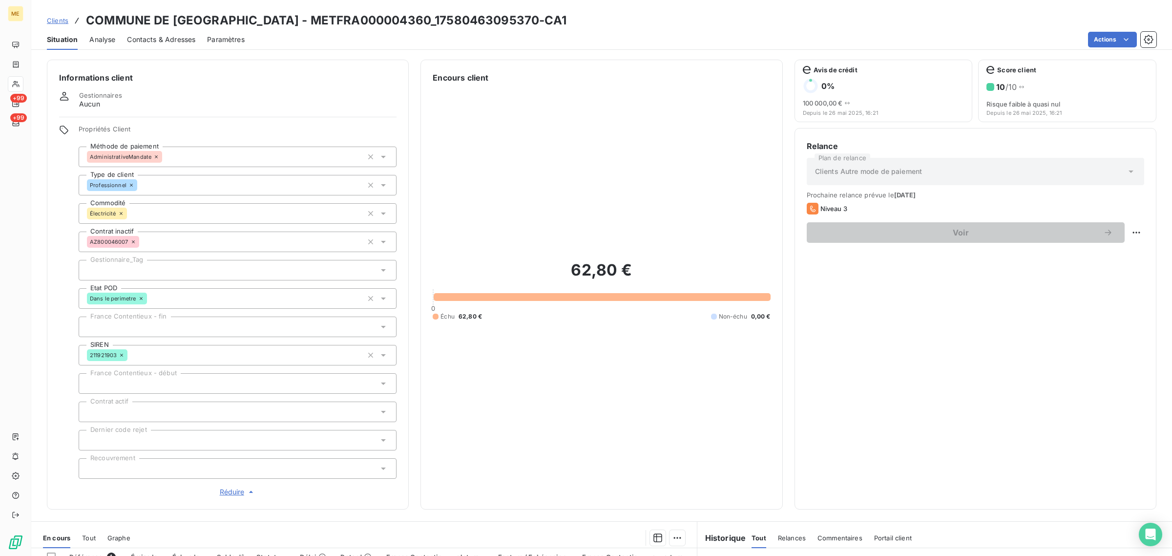
click at [156, 265] on div at bounding box center [238, 270] width 318 height 21
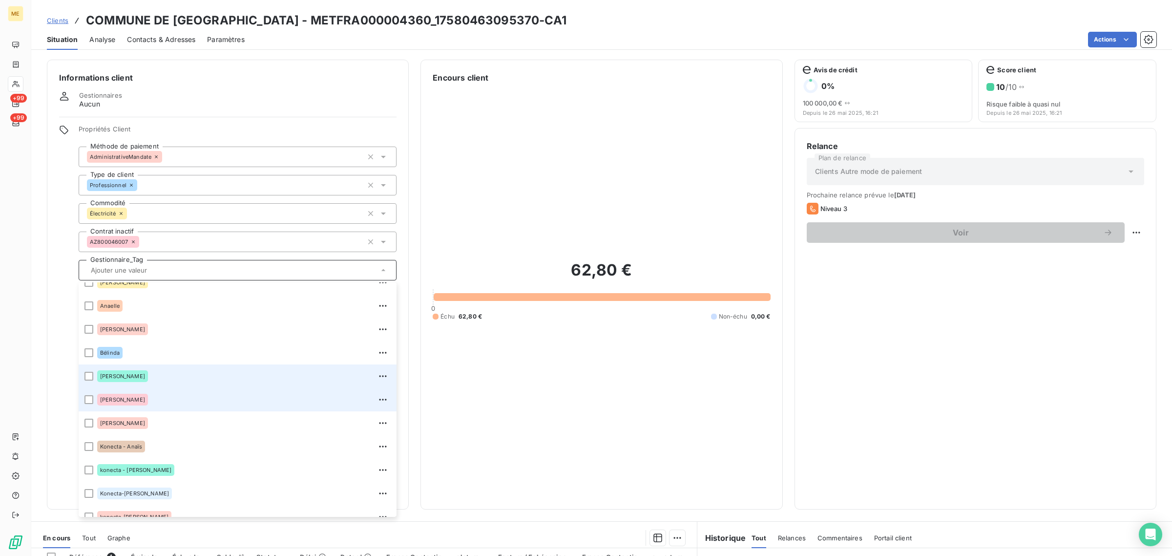
scroll to position [93, 0]
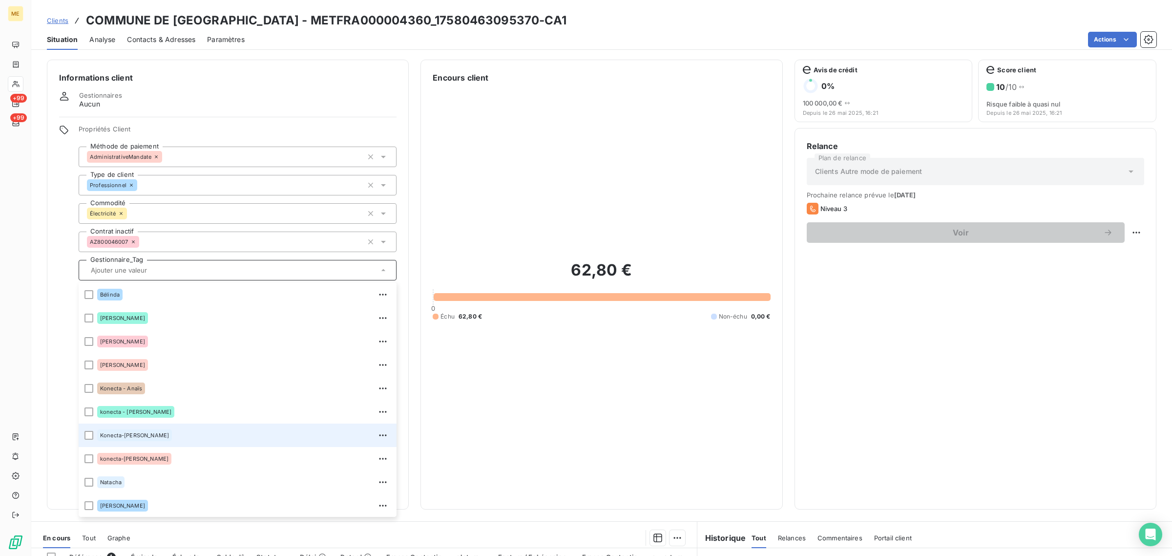
click at [175, 430] on div "Konecta-[PERSON_NAME]" at bounding box center [243, 435] width 293 height 16
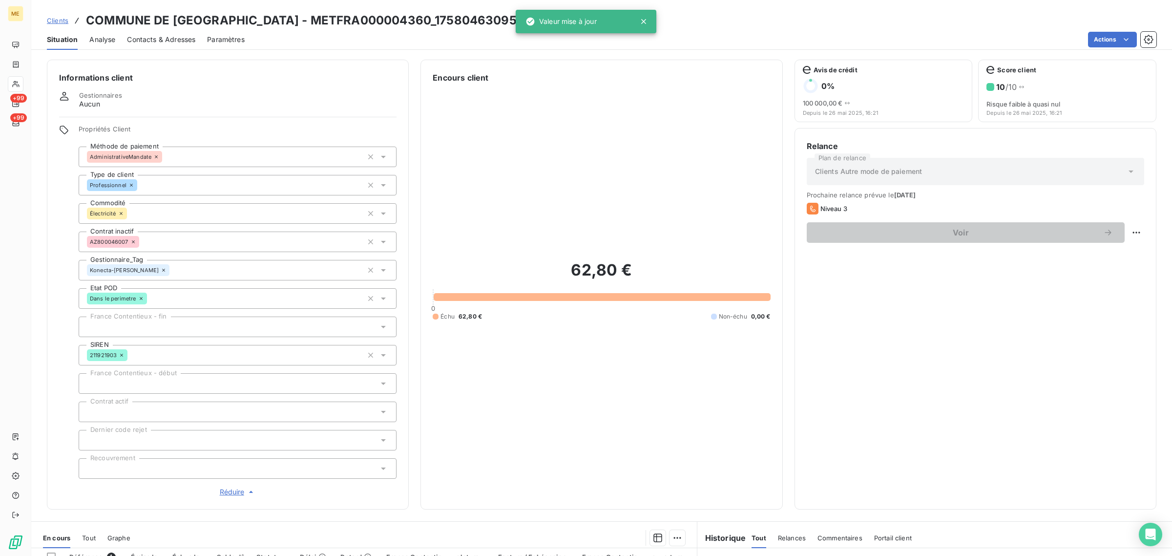
click at [643, 199] on div "62,80 € 0 Échu 62,80 € Non-échu 0,00 €" at bounding box center [601, 289] width 337 height 413
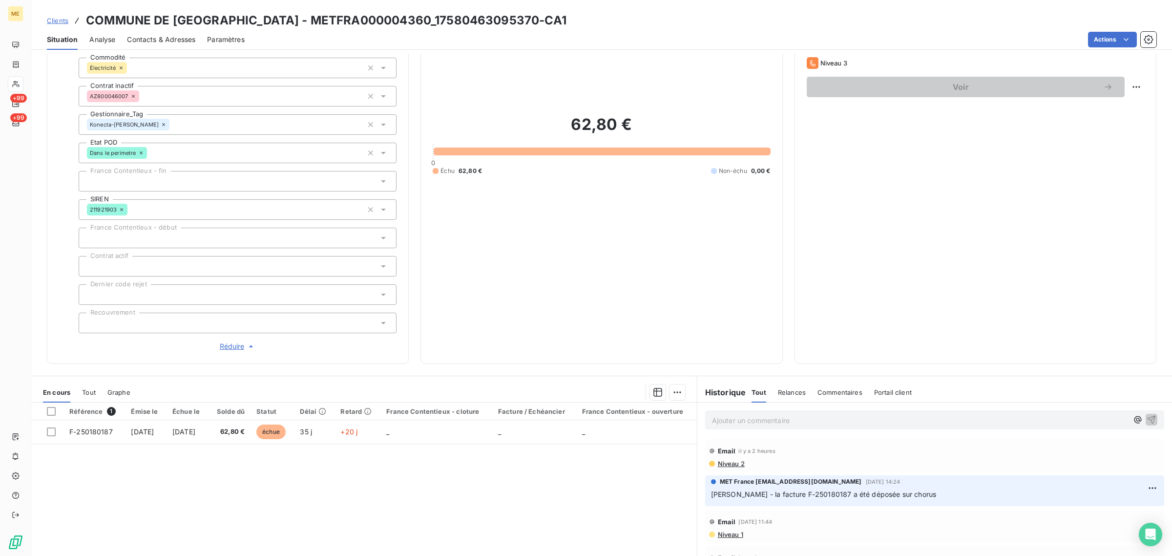
scroll to position [0, 0]
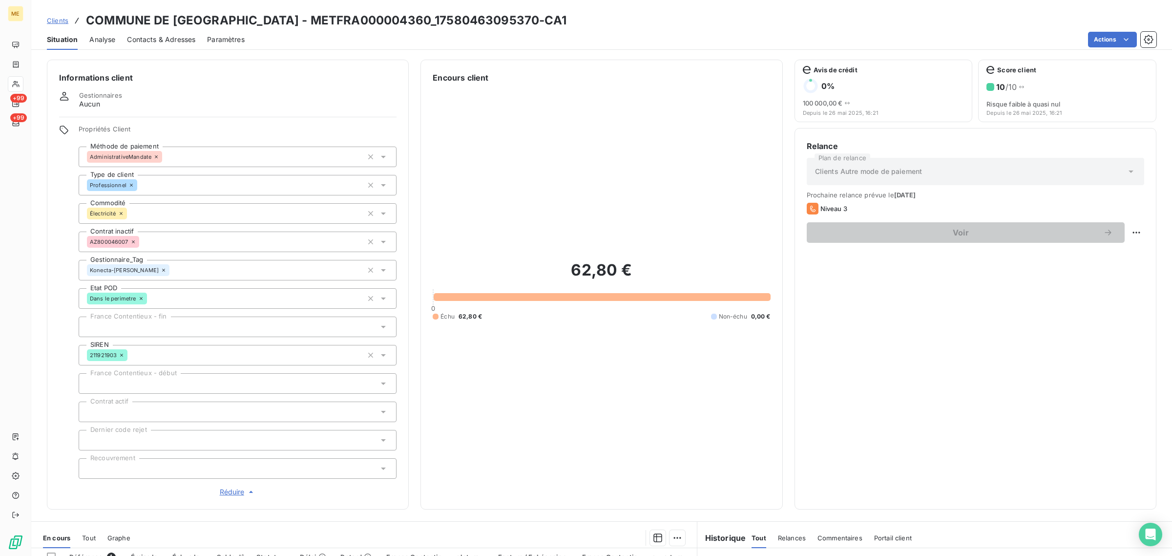
click at [61, 23] on span "Clients" at bounding box center [57, 21] width 21 height 8
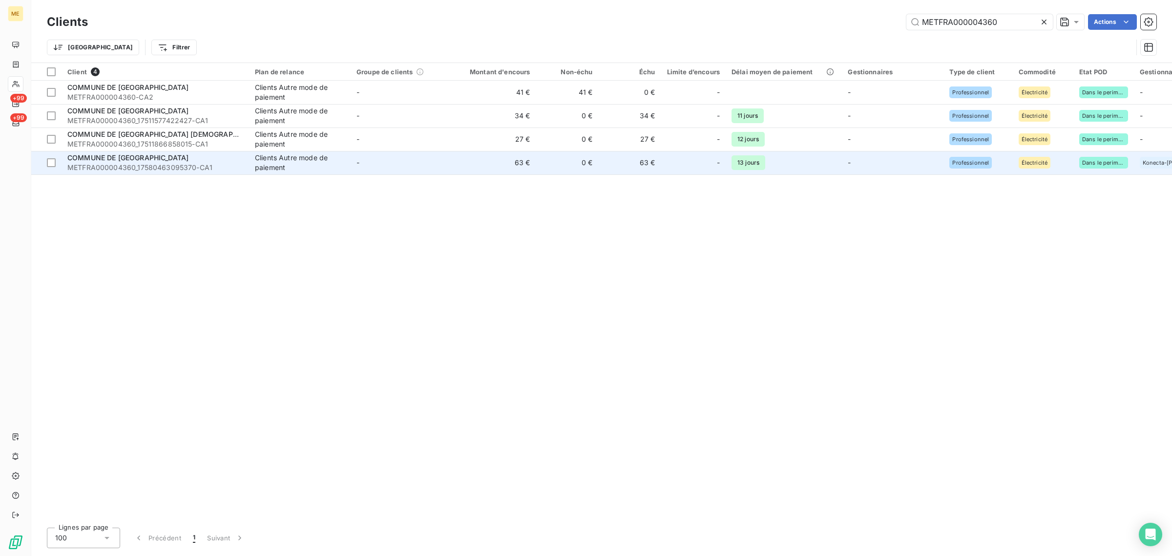
click at [251, 151] on td "Clients Autre mode de paiement" at bounding box center [300, 162] width 102 height 23
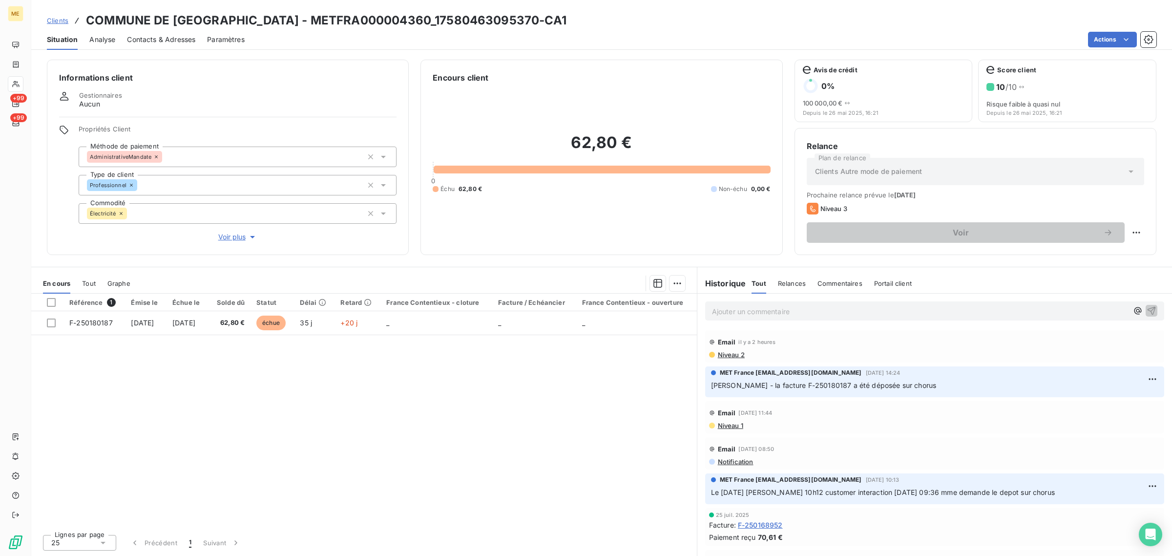
click at [247, 242] on div "Informations client Gestionnaires Aucun Propriétés Client Méthode de paiement A…" at bounding box center [228, 157] width 362 height 195
click at [226, 235] on span "Voir plus" at bounding box center [237, 237] width 39 height 10
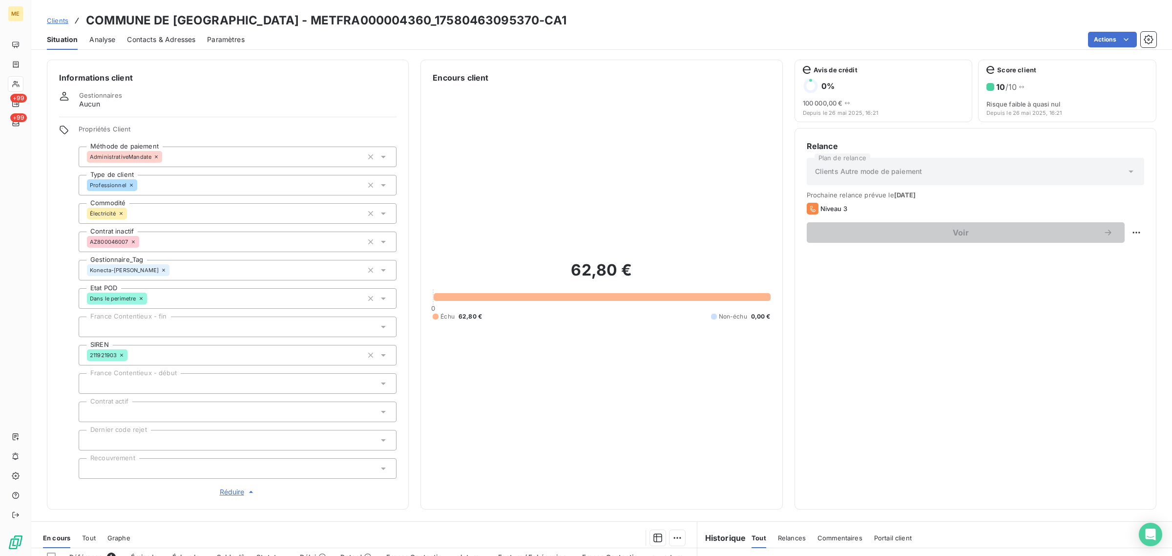
click at [67, 23] on span "Clients" at bounding box center [57, 21] width 21 height 8
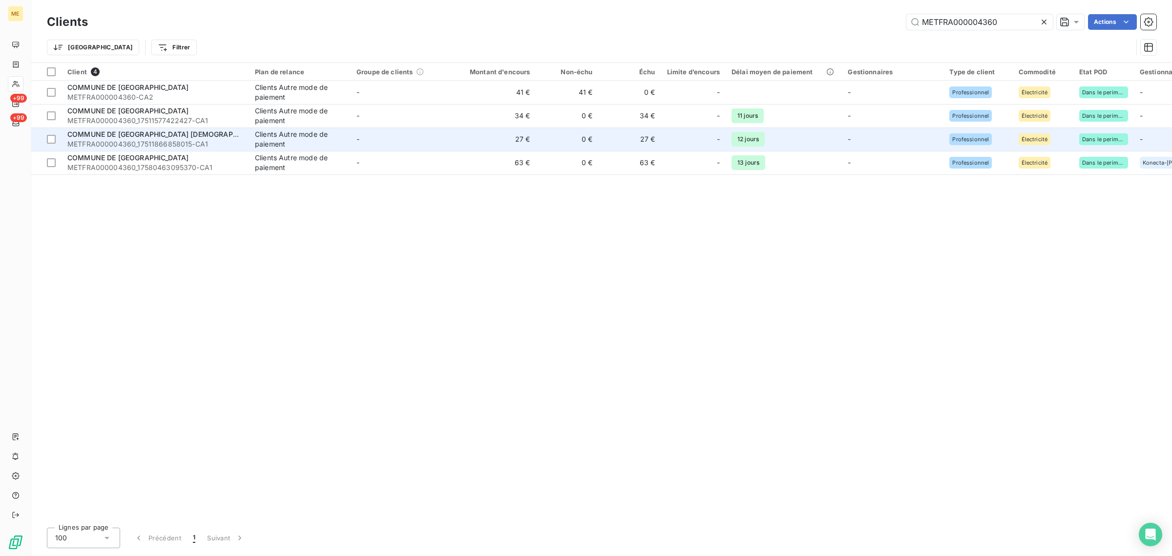
click at [285, 132] on div "Clients Autre mode de paiement" at bounding box center [300, 139] width 90 height 20
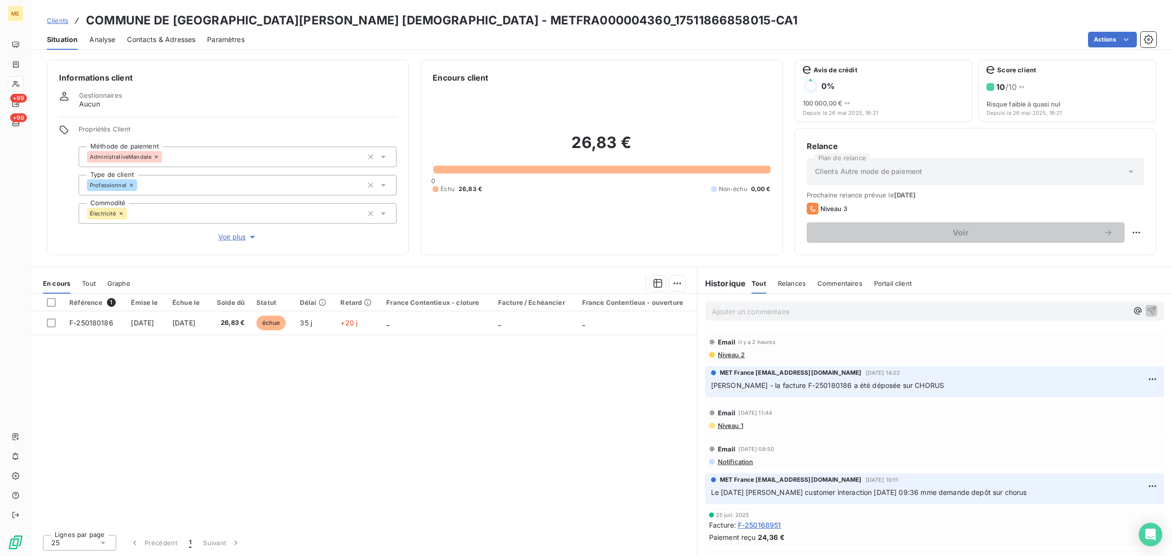
click at [238, 230] on div "Propriétés Client Méthode de paiement AdministrativeMandate Type de client Prof…" at bounding box center [238, 183] width 318 height 117
click at [242, 237] on span "Voir plus" at bounding box center [237, 237] width 39 height 10
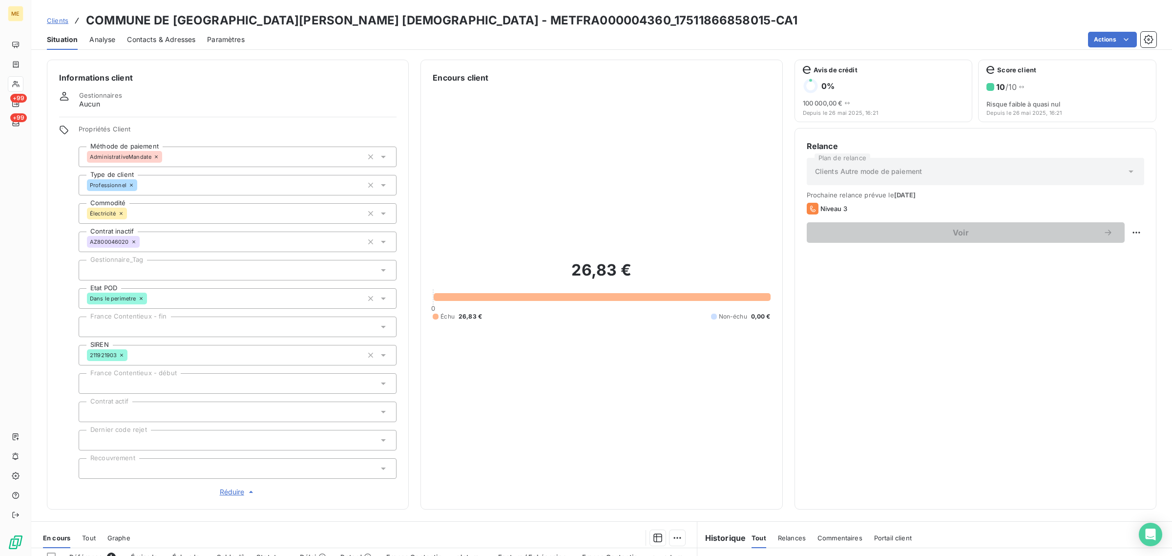
click at [139, 274] on div at bounding box center [238, 270] width 318 height 21
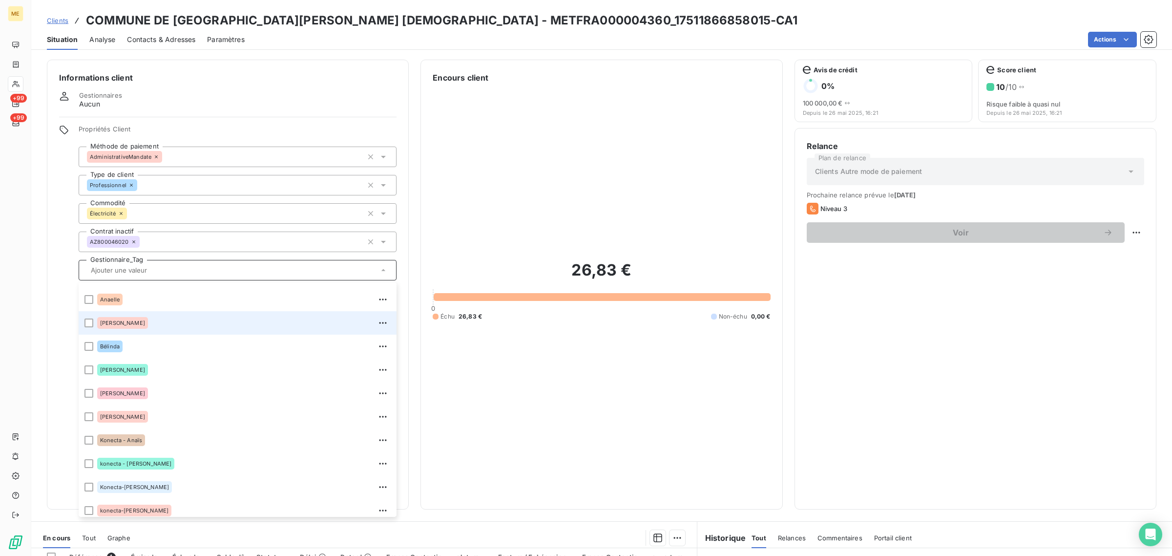
scroll to position [61, 0]
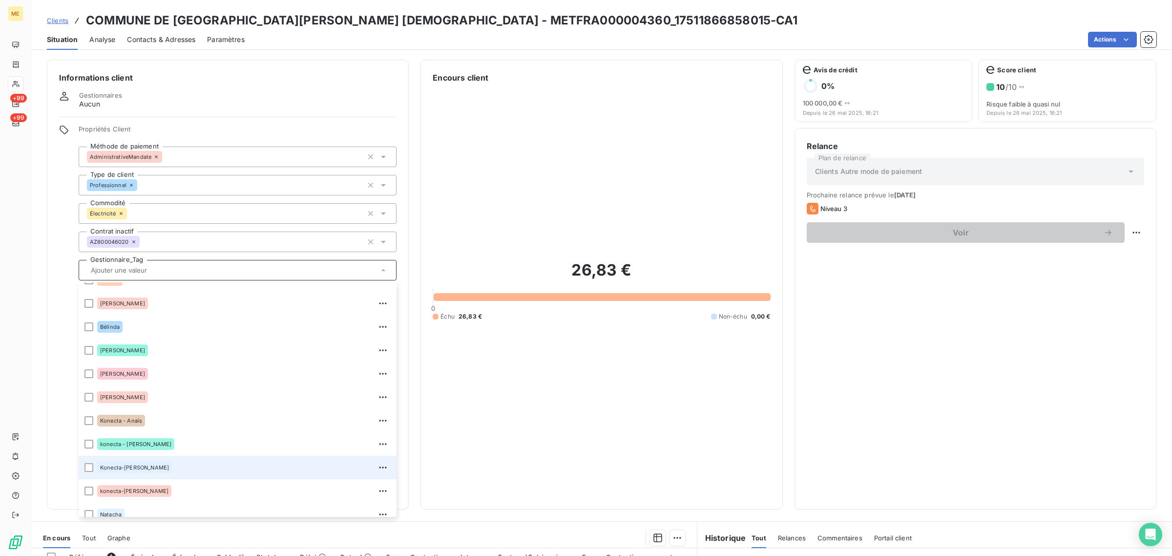
click at [155, 464] on div "Konecta-[PERSON_NAME]" at bounding box center [243, 467] width 293 height 16
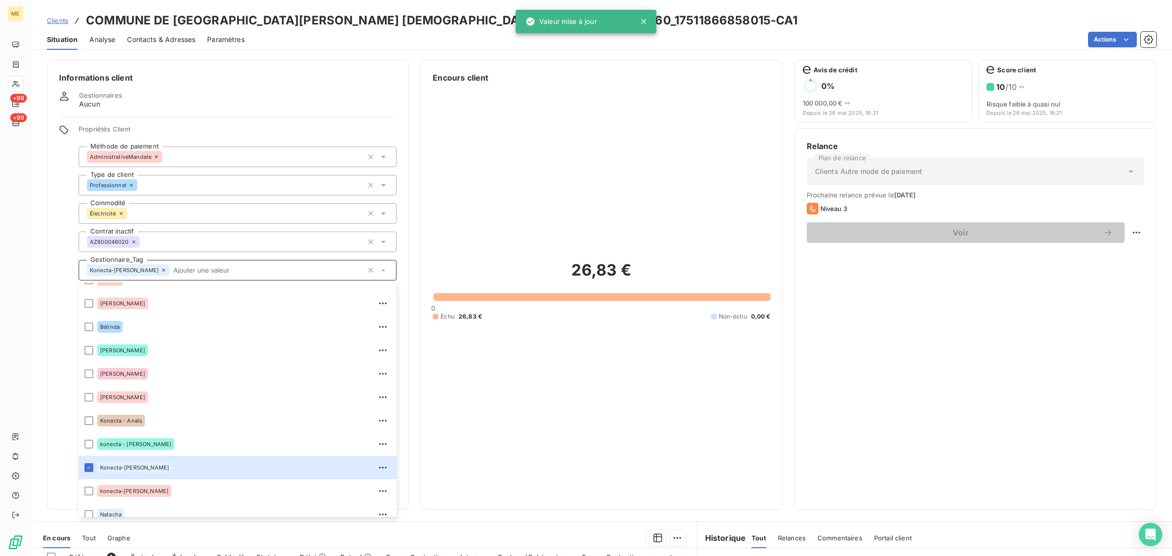
click at [63, 21] on span "Clients" at bounding box center [57, 21] width 21 height 8
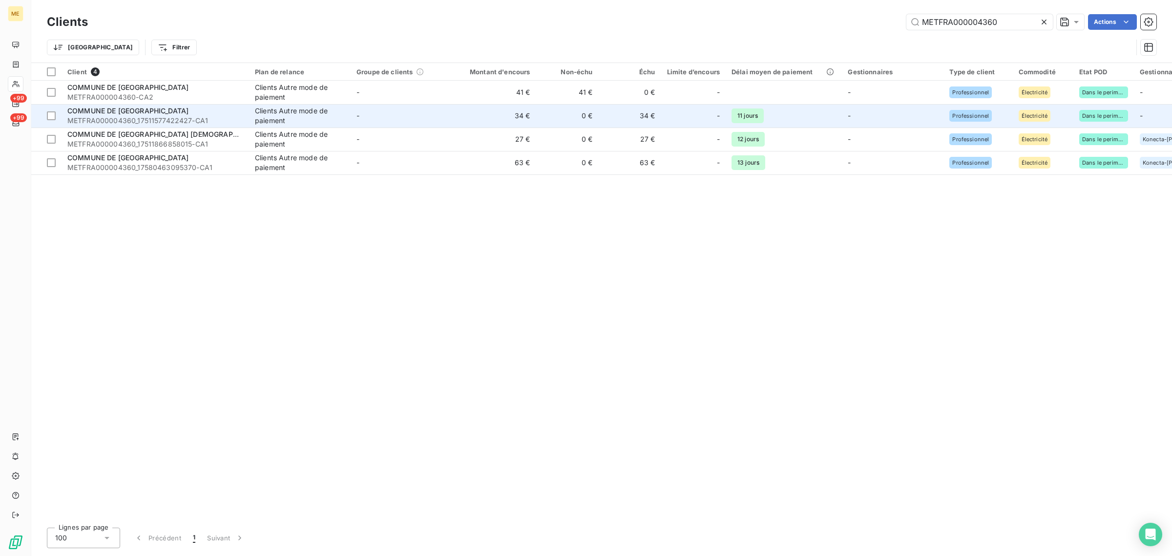
click at [310, 114] on div "Clients Autre mode de paiement" at bounding box center [300, 116] width 90 height 20
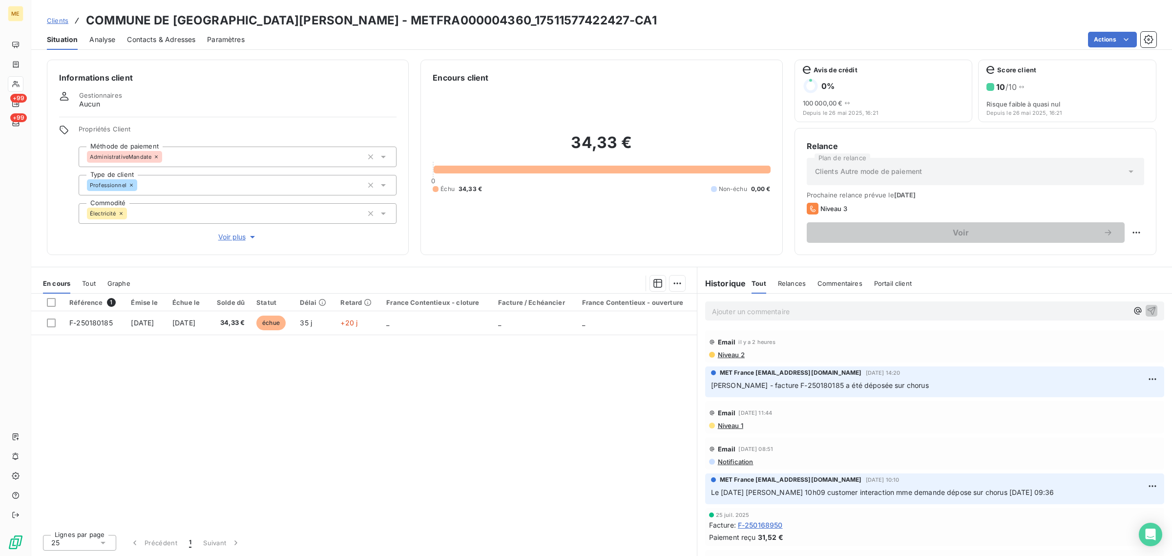
click at [237, 238] on span "Voir plus" at bounding box center [237, 237] width 39 height 10
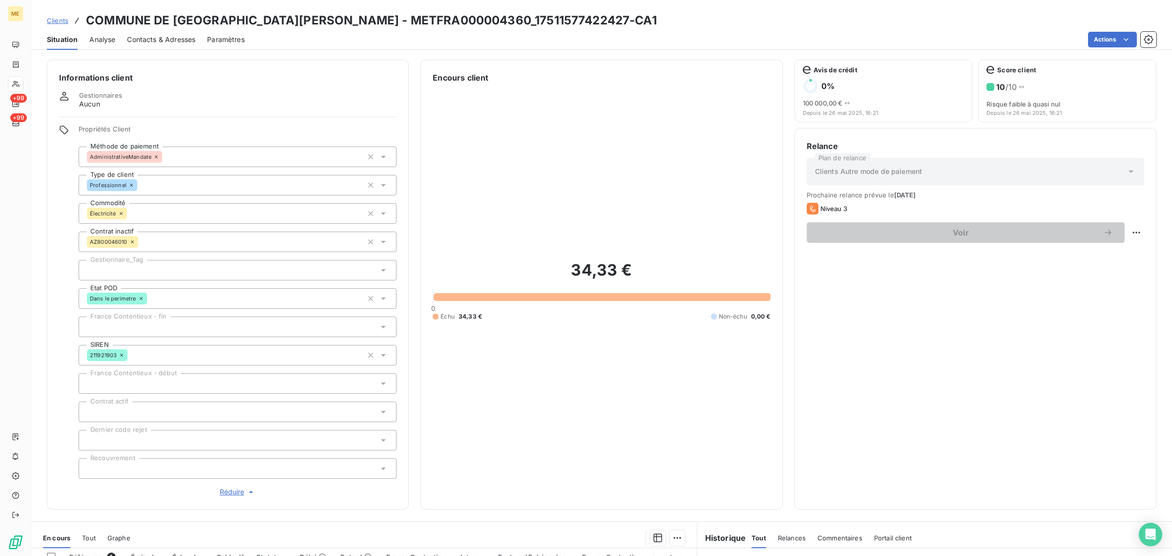
click at [157, 271] on div at bounding box center [238, 270] width 318 height 21
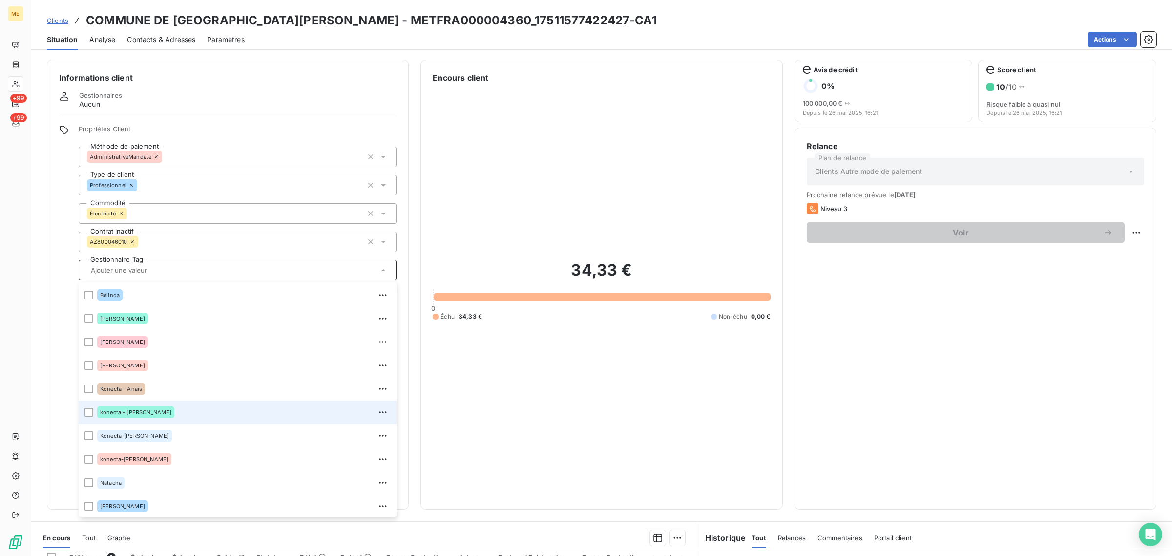
scroll to position [93, 0]
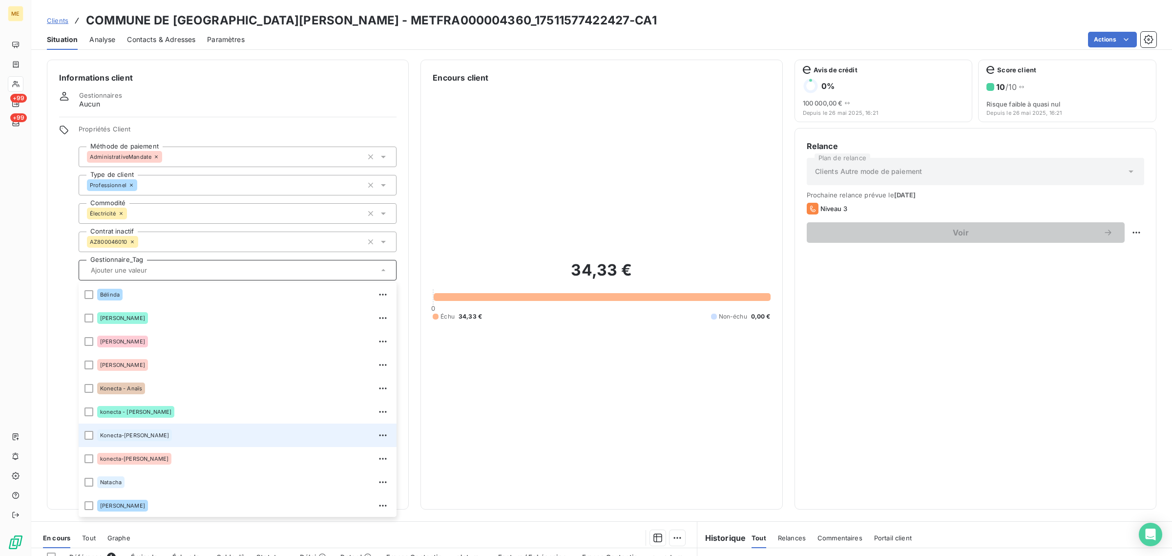
click at [150, 435] on div "Konecta-[PERSON_NAME]" at bounding box center [243, 435] width 293 height 16
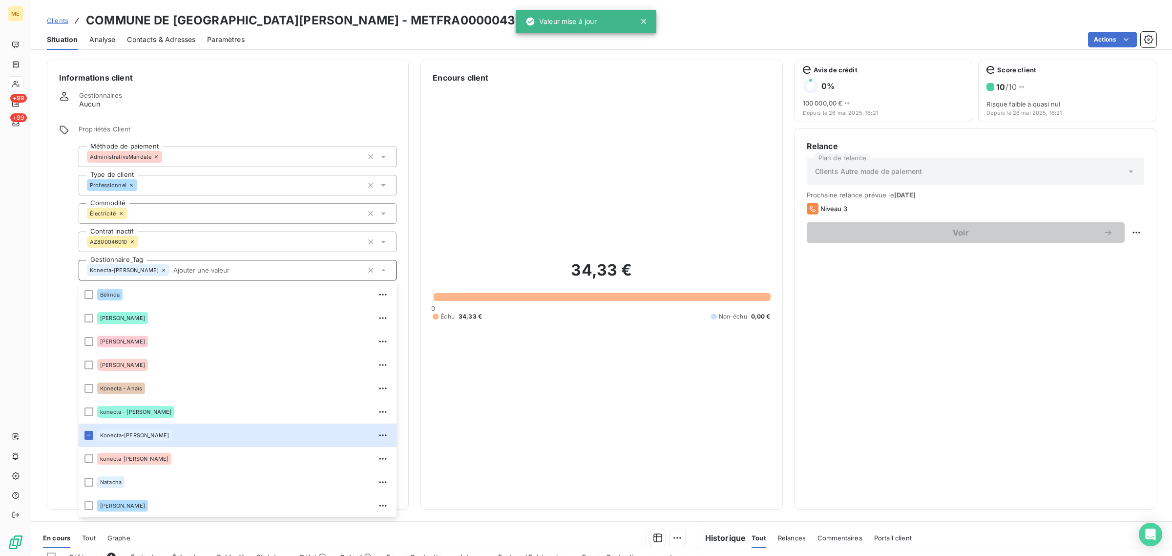
click at [60, 20] on span "Clients" at bounding box center [57, 21] width 21 height 8
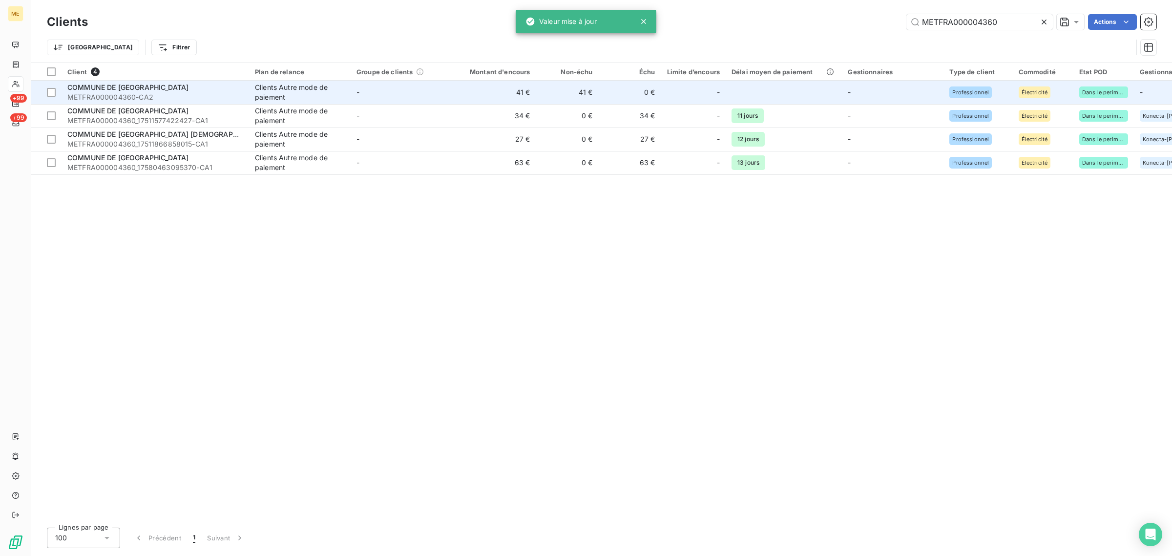
click at [216, 86] on div "COMMUNE DE [GEOGRAPHIC_DATA]" at bounding box center [155, 88] width 176 height 10
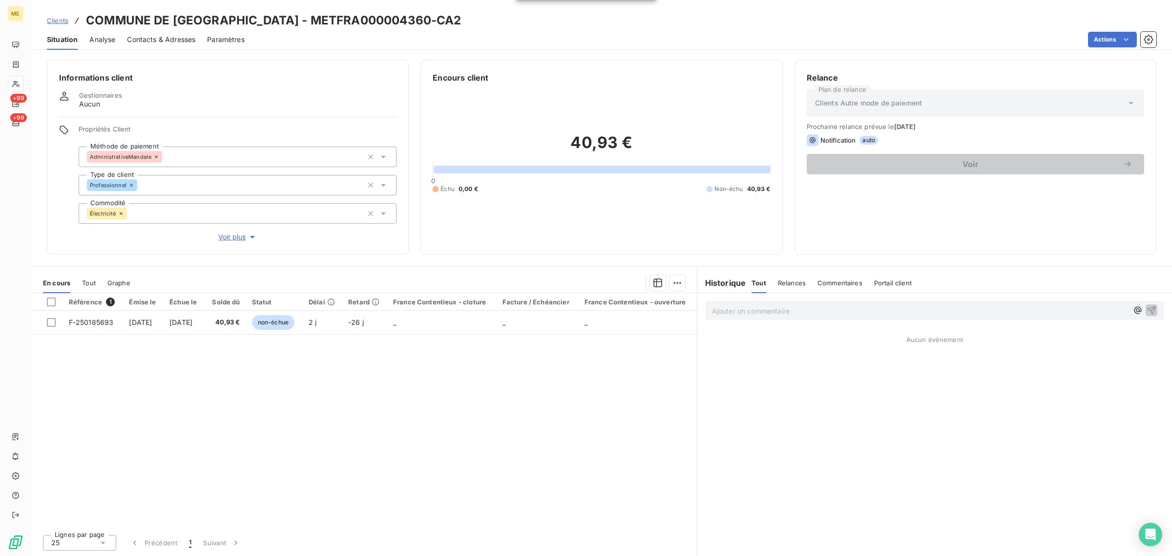
click at [233, 239] on span "Voir plus" at bounding box center [237, 237] width 39 height 10
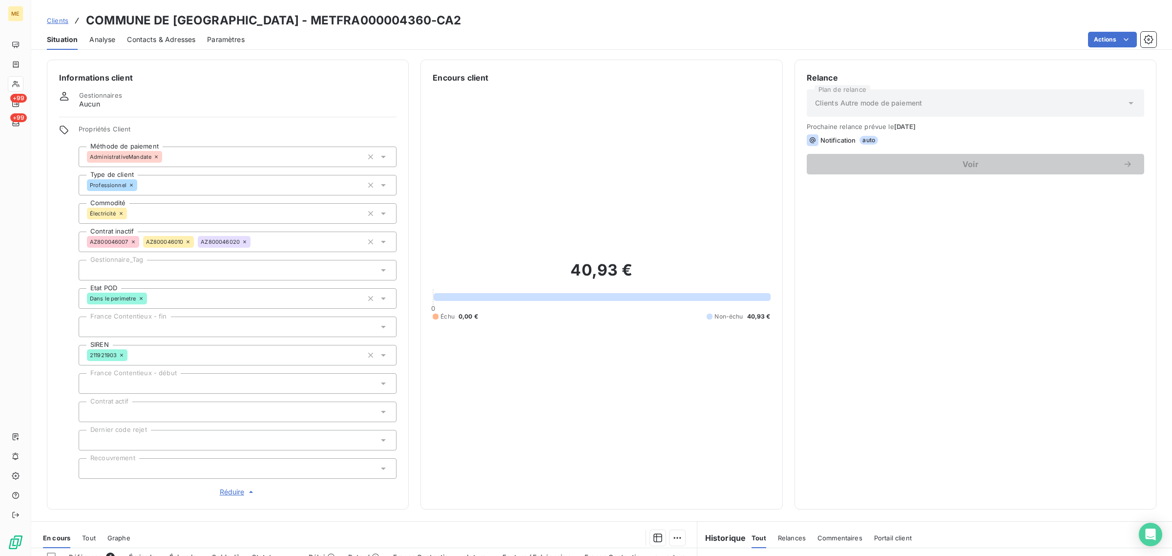
click at [138, 269] on div at bounding box center [238, 270] width 318 height 21
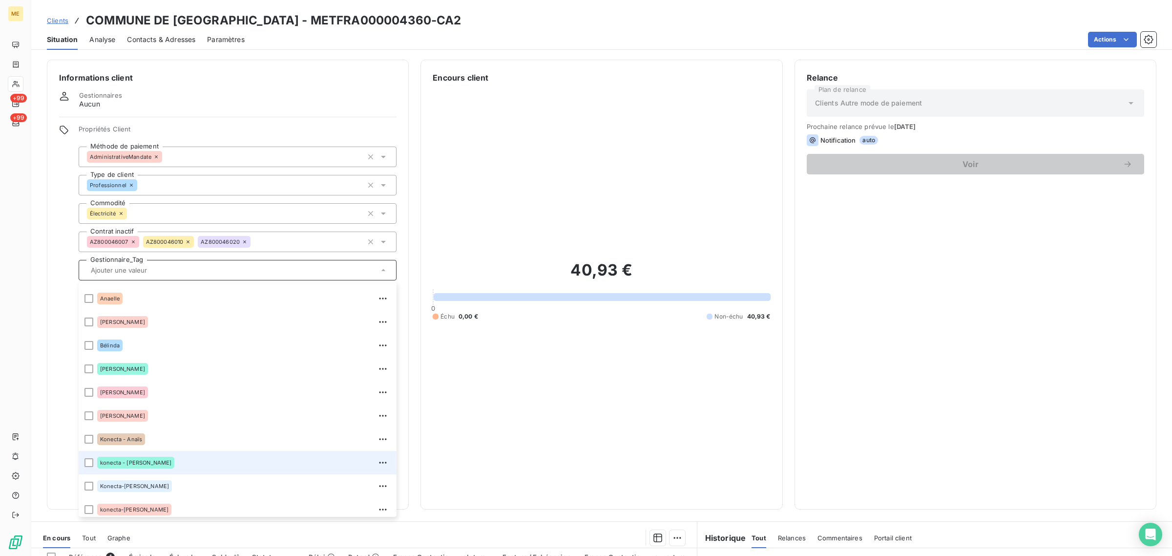
scroll to position [93, 0]
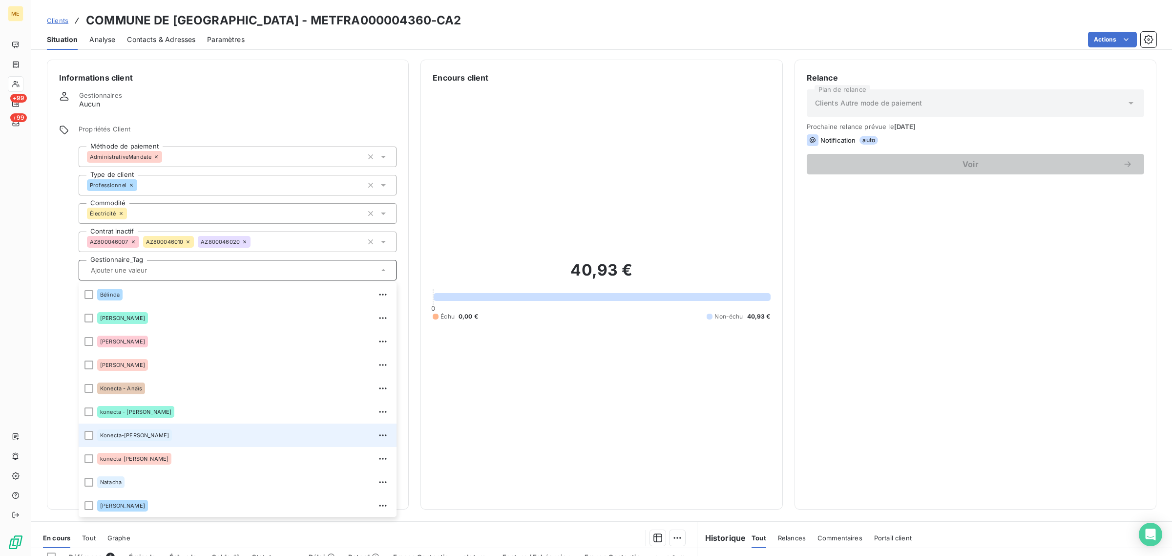
click at [152, 440] on div "Konecta-[PERSON_NAME]" at bounding box center [243, 435] width 293 height 16
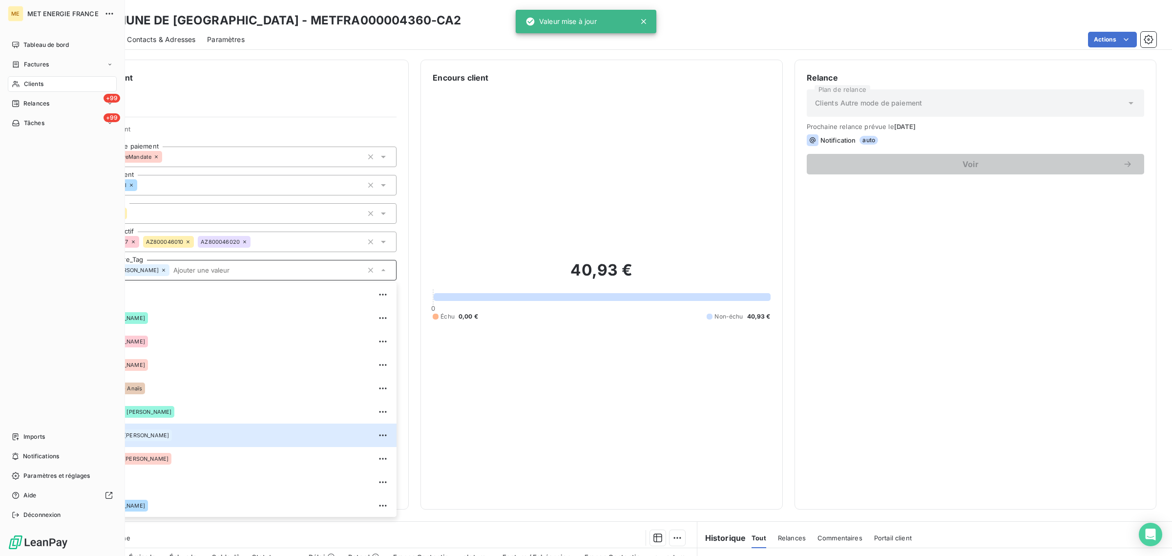
click at [40, 83] on span "Clients" at bounding box center [34, 84] width 20 height 9
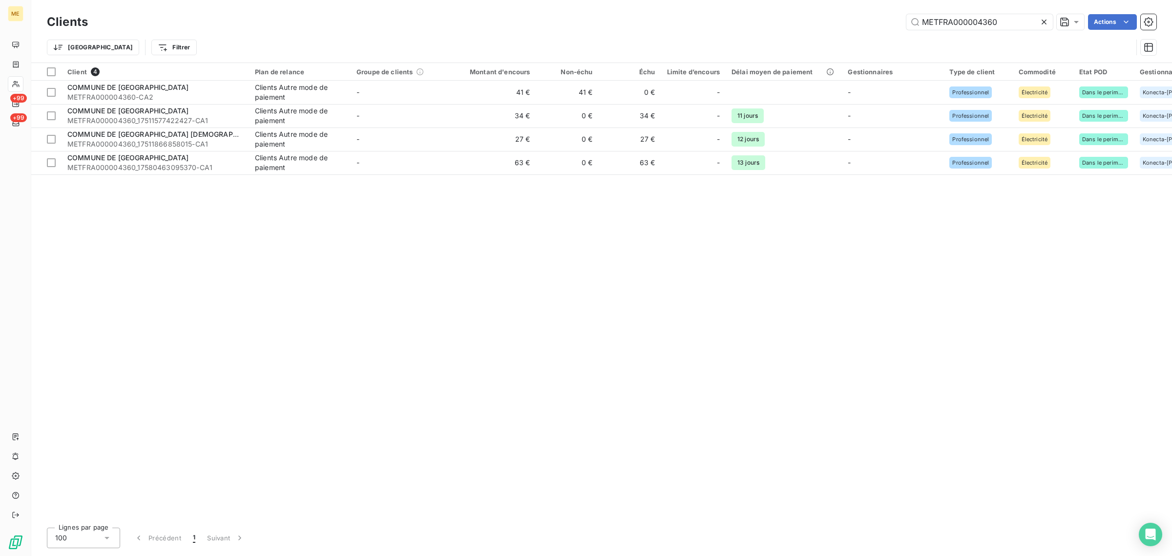
drag, startPoint x: 1011, startPoint y: 23, endPoint x: 757, endPoint y: 22, distance: 254.3
click at [757, 22] on div "METFRA000004360 Actions" at bounding box center [628, 22] width 1056 height 16
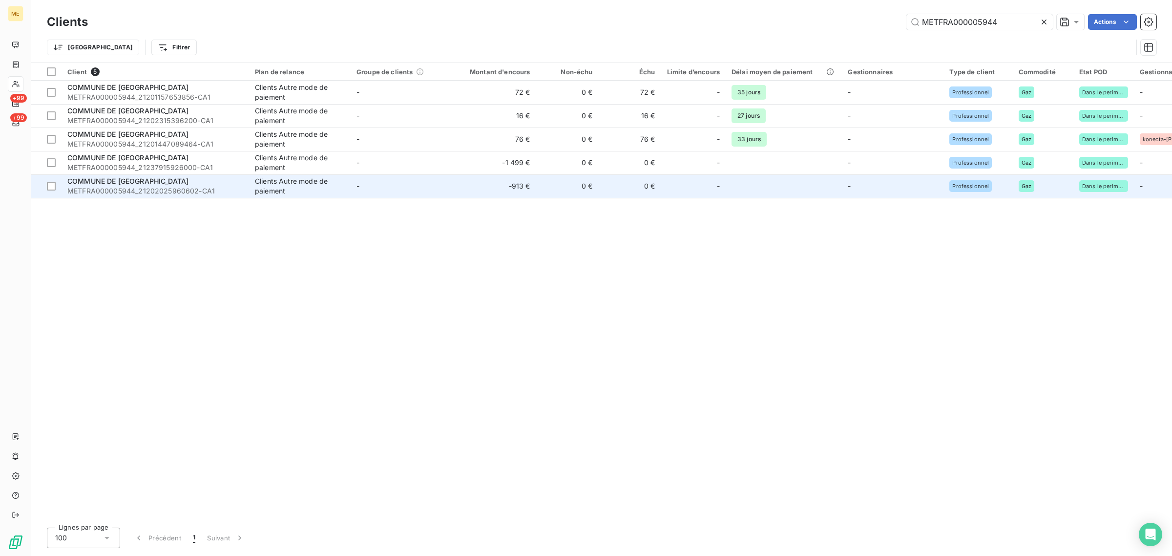
type input "METFRA000005944"
click at [440, 183] on td "-" at bounding box center [402, 185] width 102 height 23
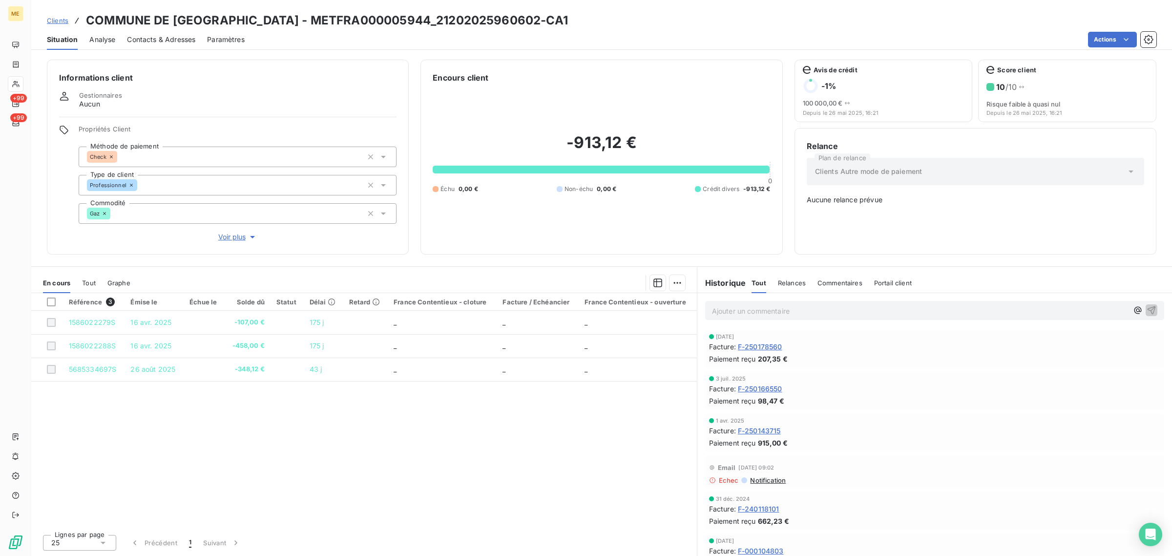
click at [249, 240] on icon "button" at bounding box center [253, 237] width 10 height 10
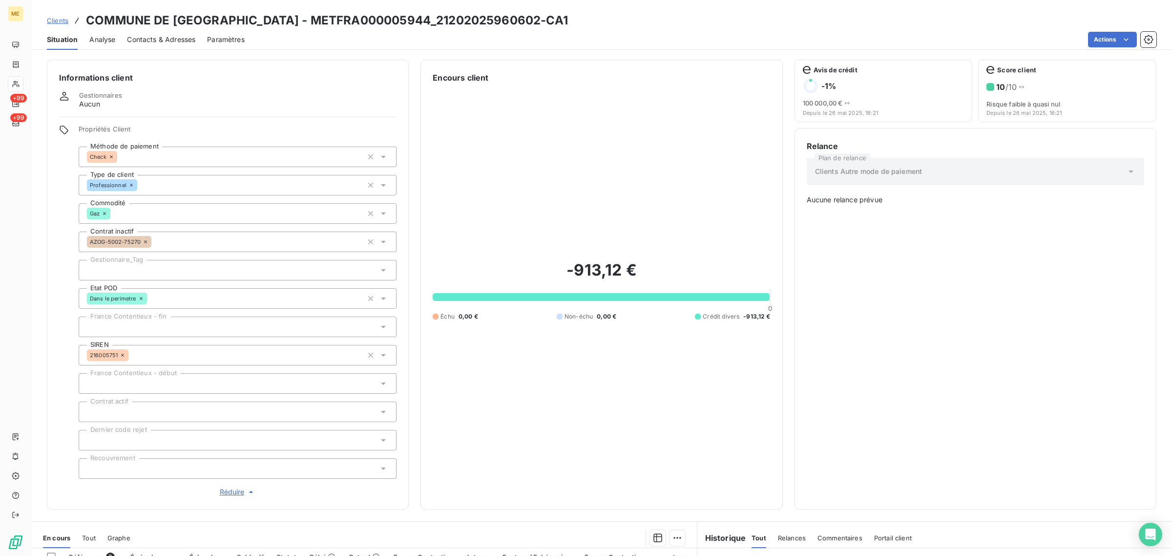
click at [67, 24] on span "Clients" at bounding box center [57, 21] width 21 height 8
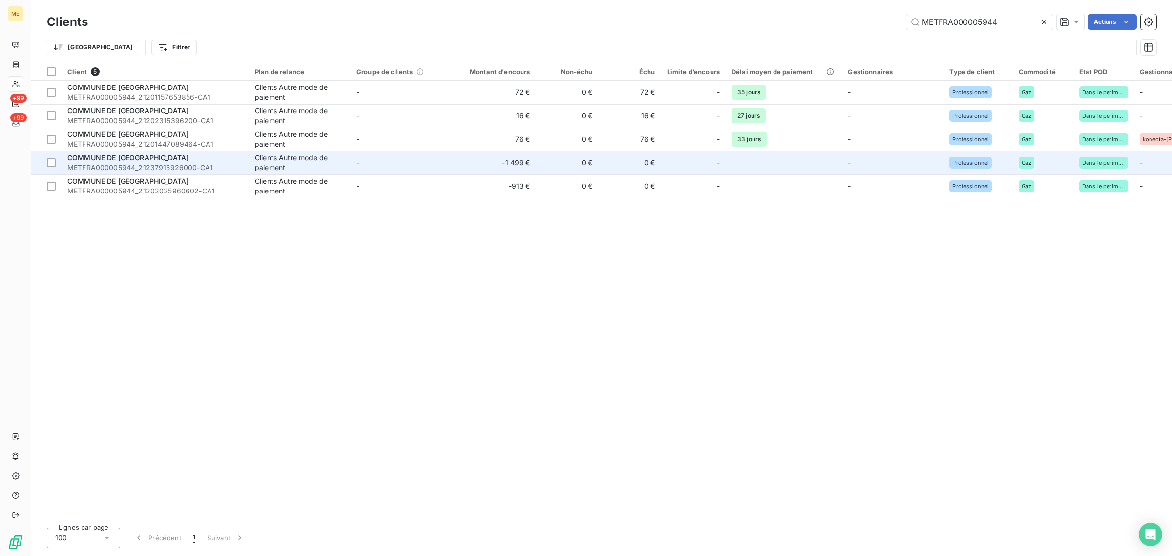
click at [396, 162] on td "-" at bounding box center [402, 162] width 102 height 23
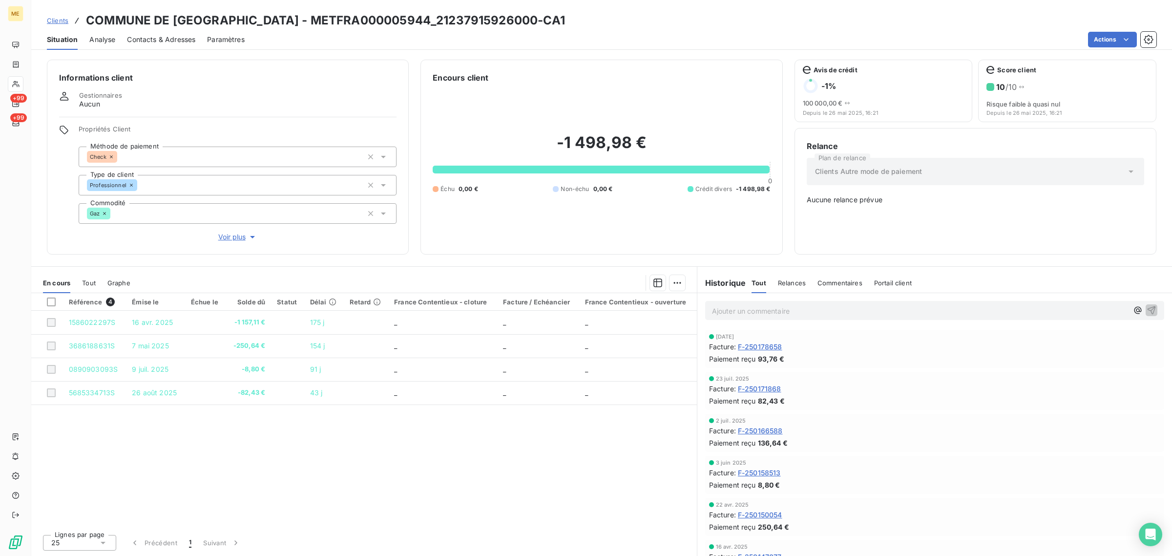
click at [227, 241] on span "Voir plus" at bounding box center [237, 237] width 39 height 10
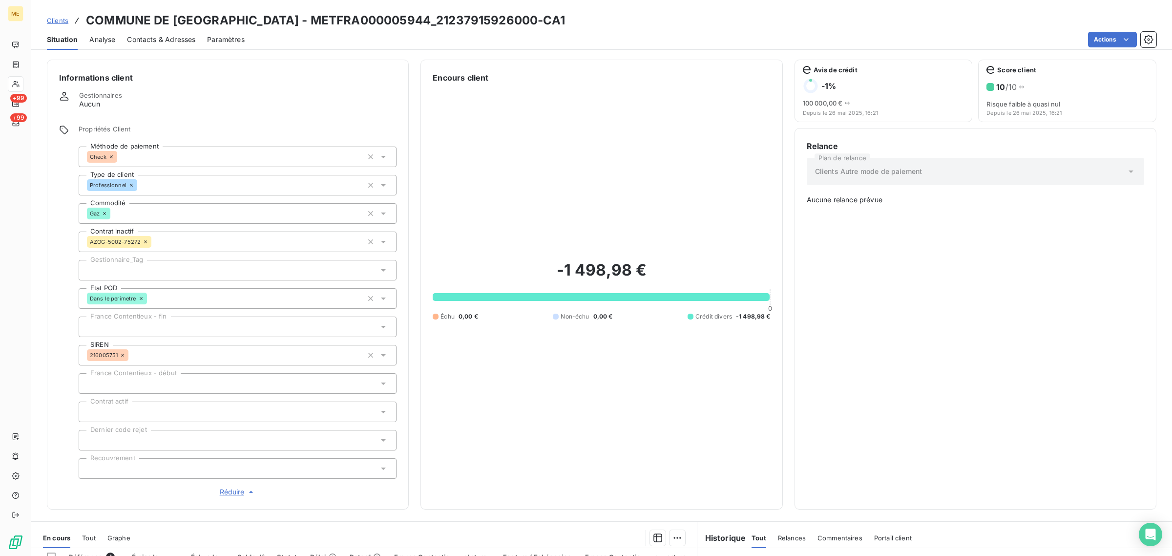
click at [62, 22] on span "Clients" at bounding box center [57, 21] width 21 height 8
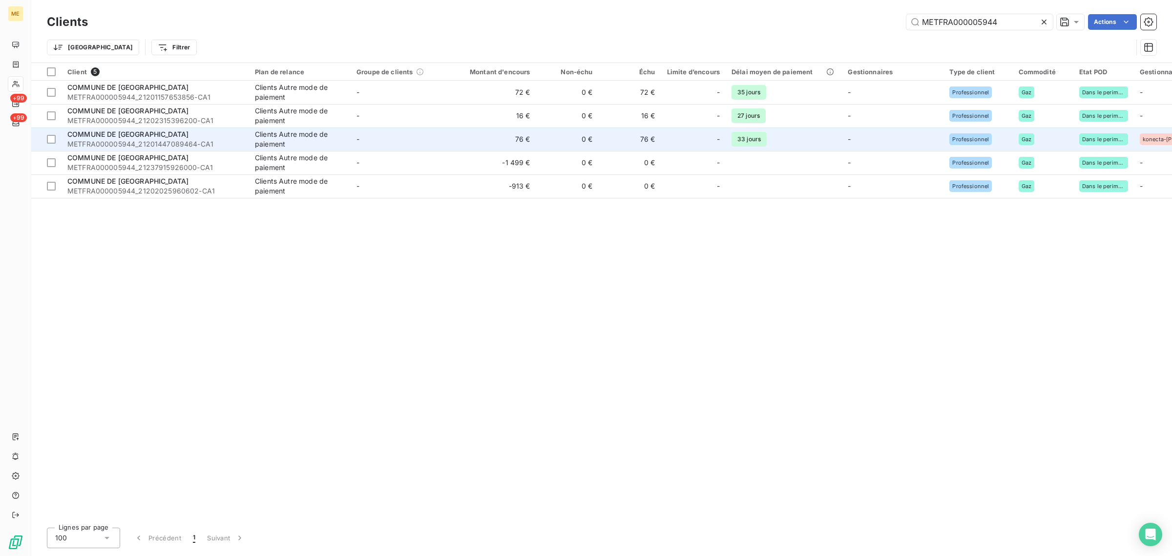
click at [398, 142] on td "-" at bounding box center [402, 138] width 102 height 23
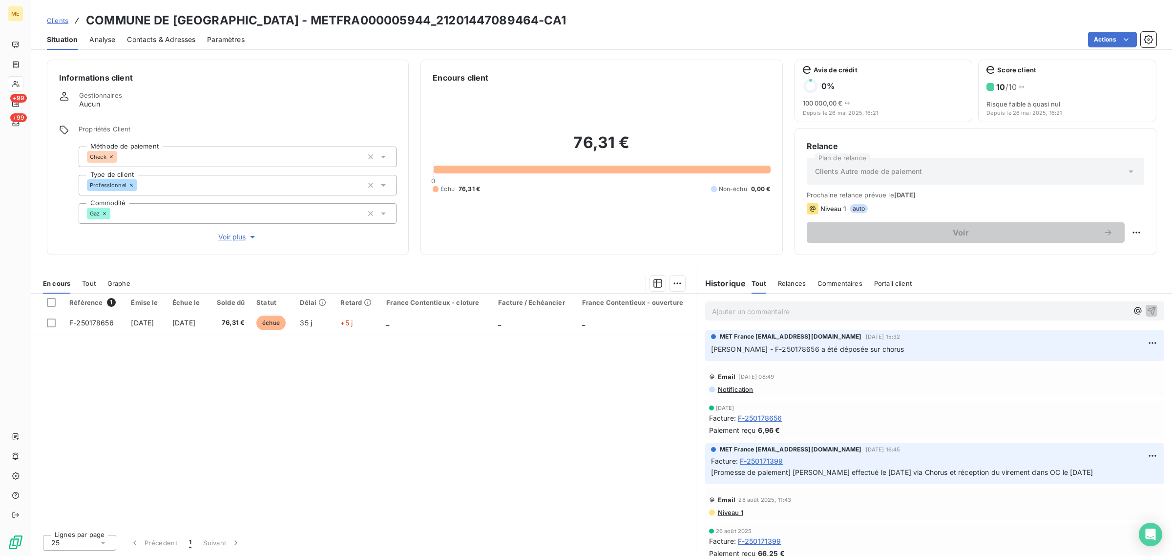
click at [238, 237] on span "Voir plus" at bounding box center [237, 237] width 39 height 10
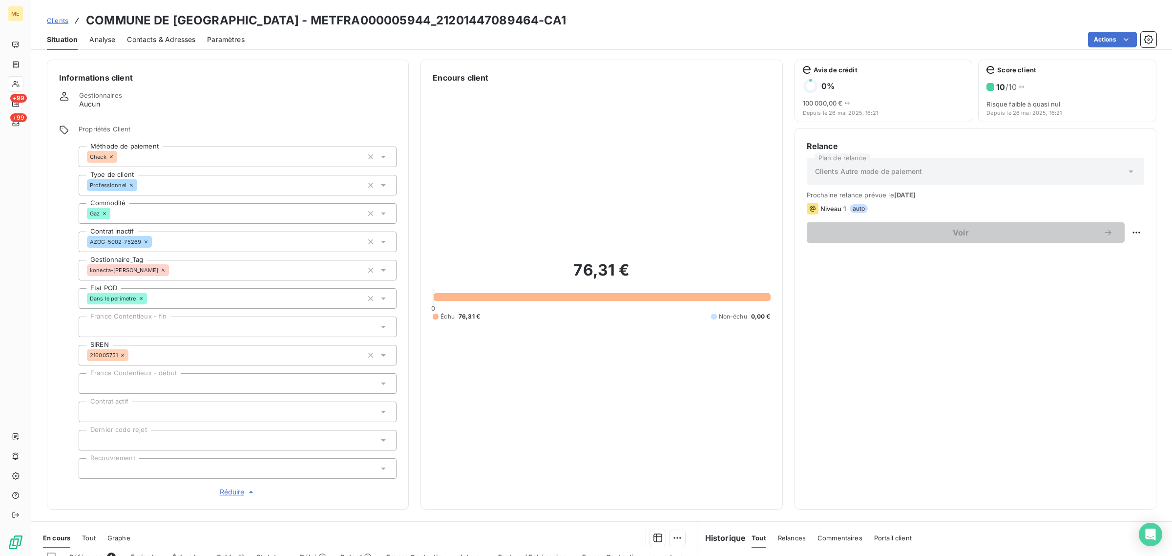
click at [61, 24] on span "Clients" at bounding box center [57, 21] width 21 height 8
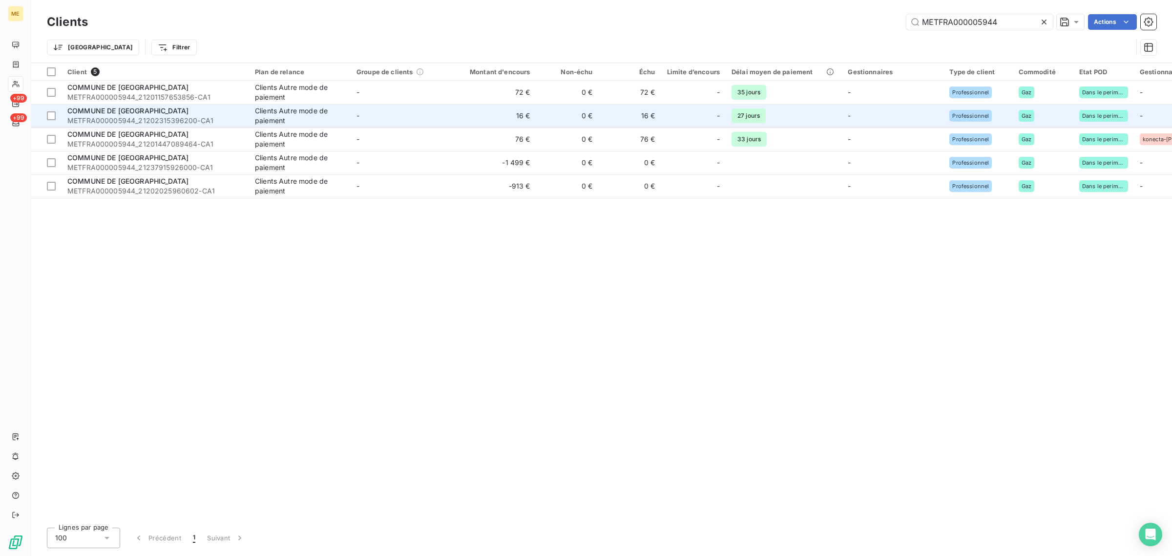
click at [403, 120] on td "-" at bounding box center [402, 115] width 102 height 23
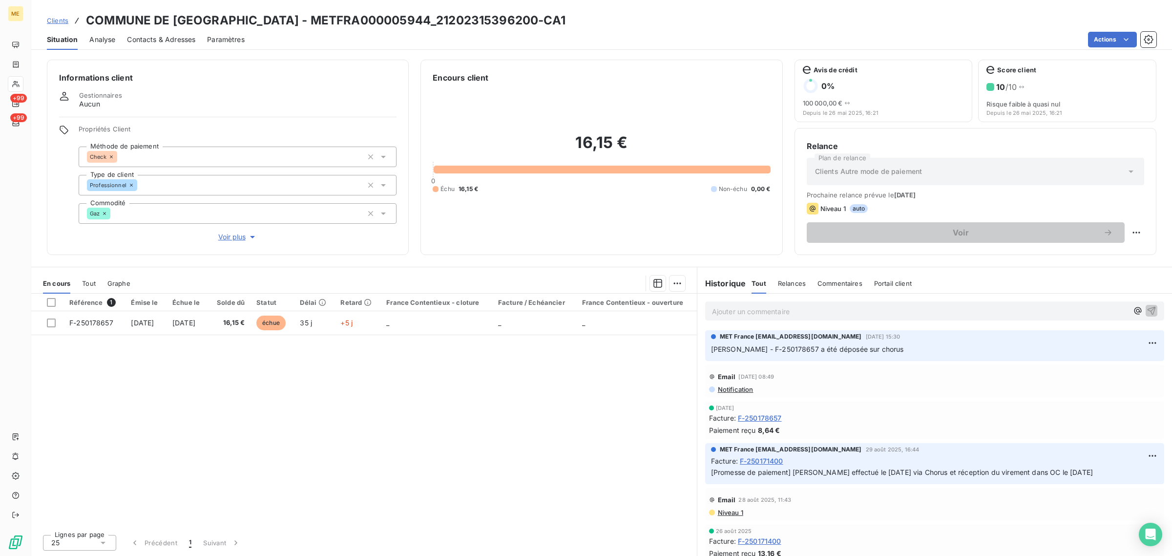
click at [247, 236] on span "Voir plus" at bounding box center [237, 237] width 39 height 10
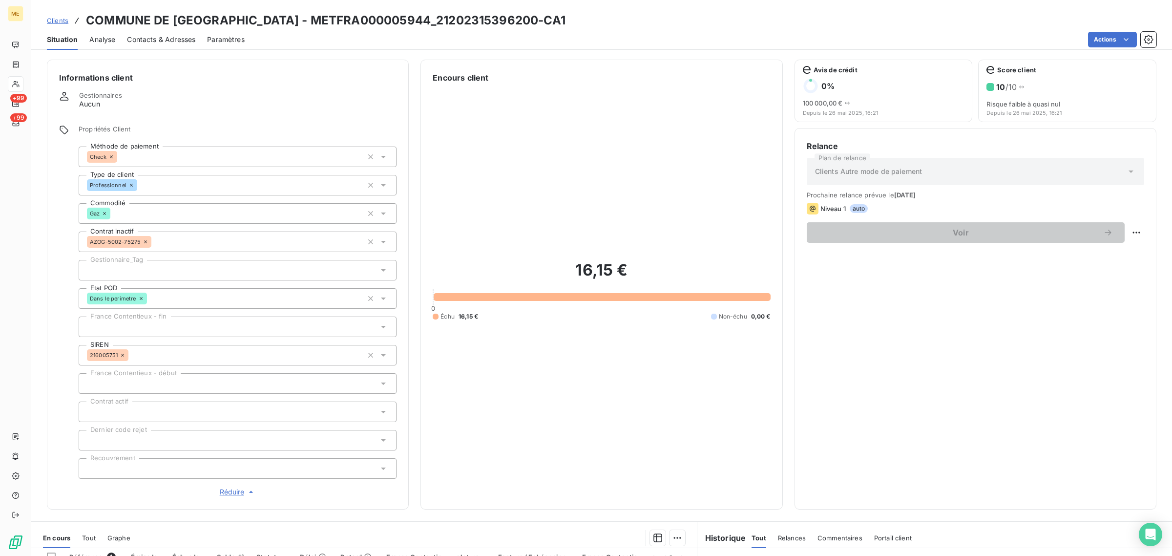
click at [162, 273] on div at bounding box center [238, 270] width 318 height 21
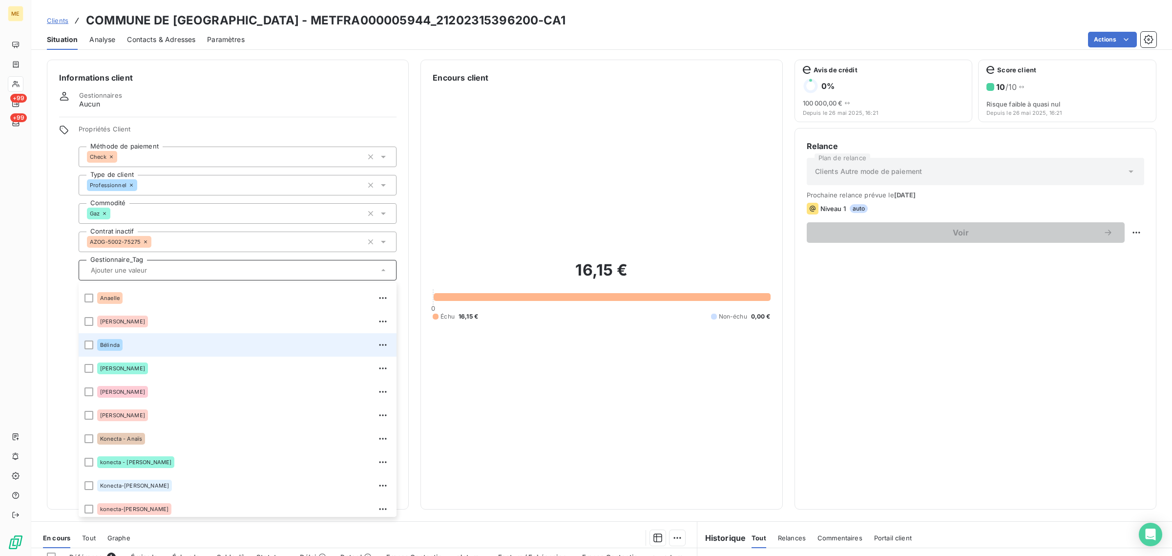
scroll to position [93, 0]
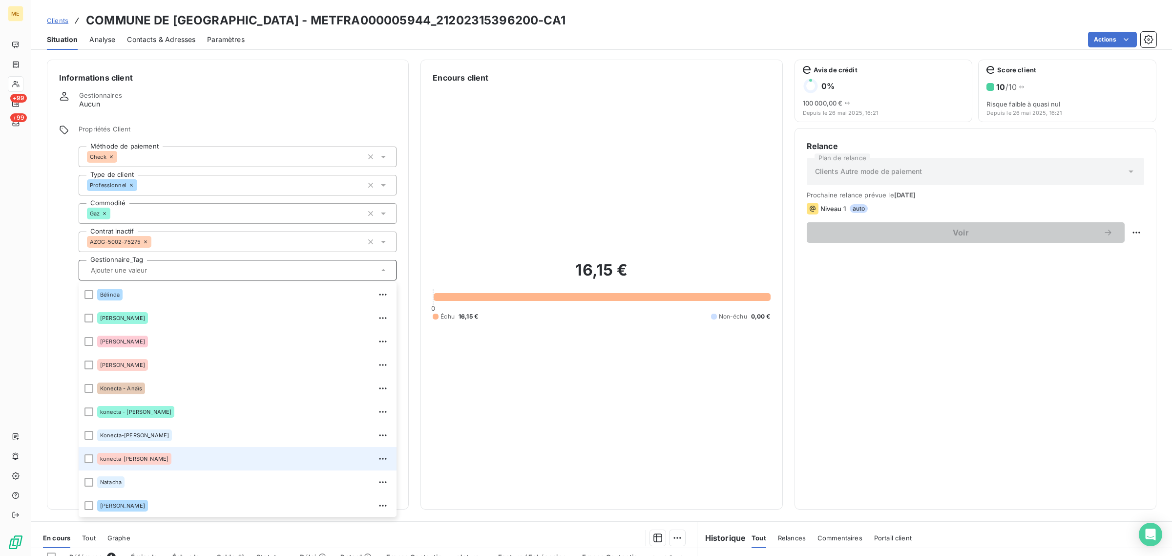
click at [169, 451] on div "konecta-[PERSON_NAME]" at bounding box center [243, 459] width 293 height 16
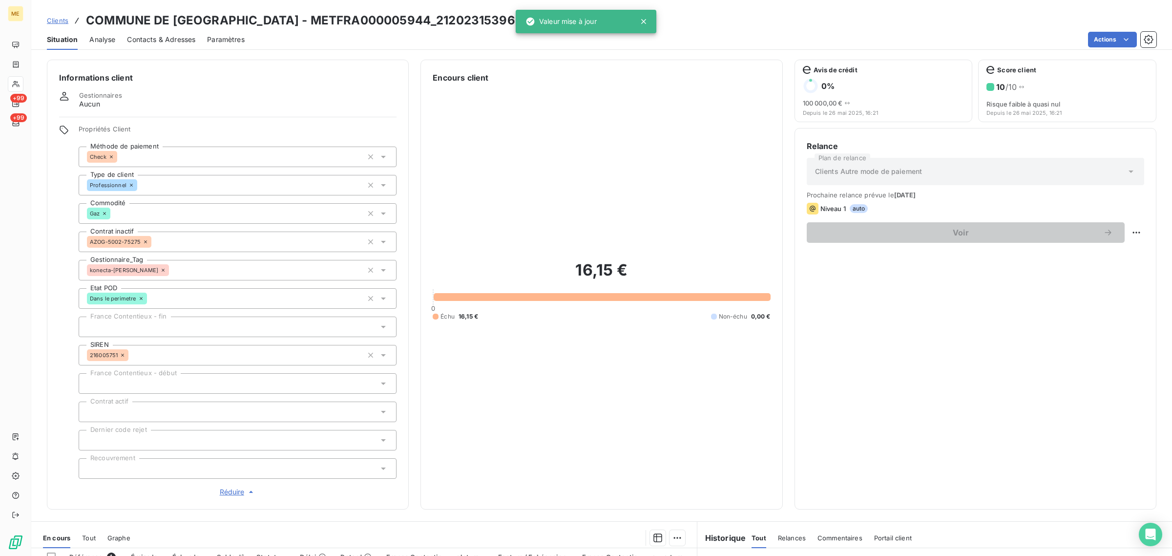
click at [67, 23] on span "Clients" at bounding box center [57, 21] width 21 height 8
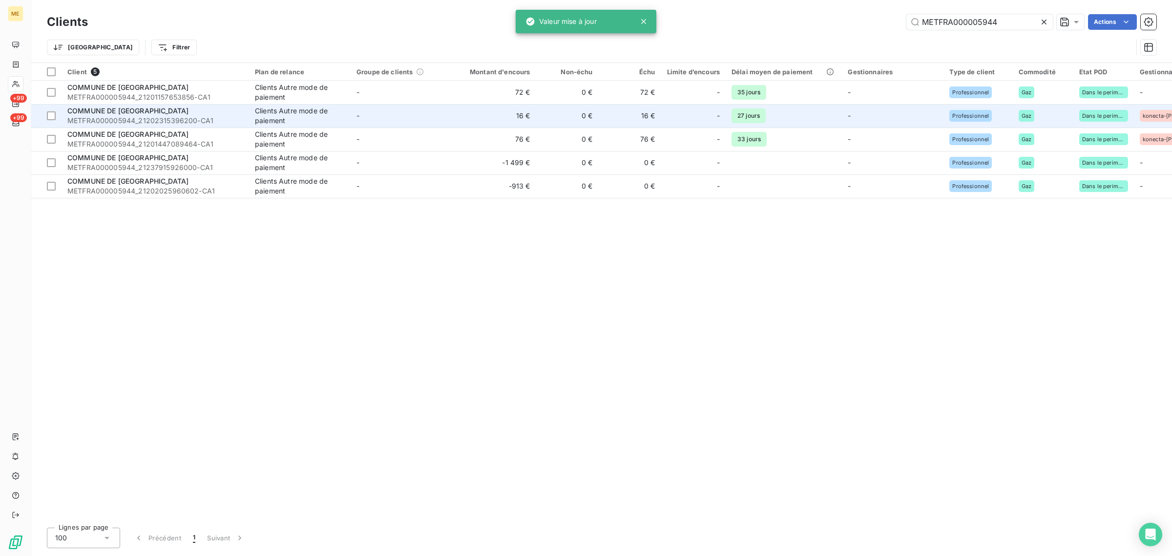
click at [425, 120] on td "-" at bounding box center [402, 115] width 102 height 23
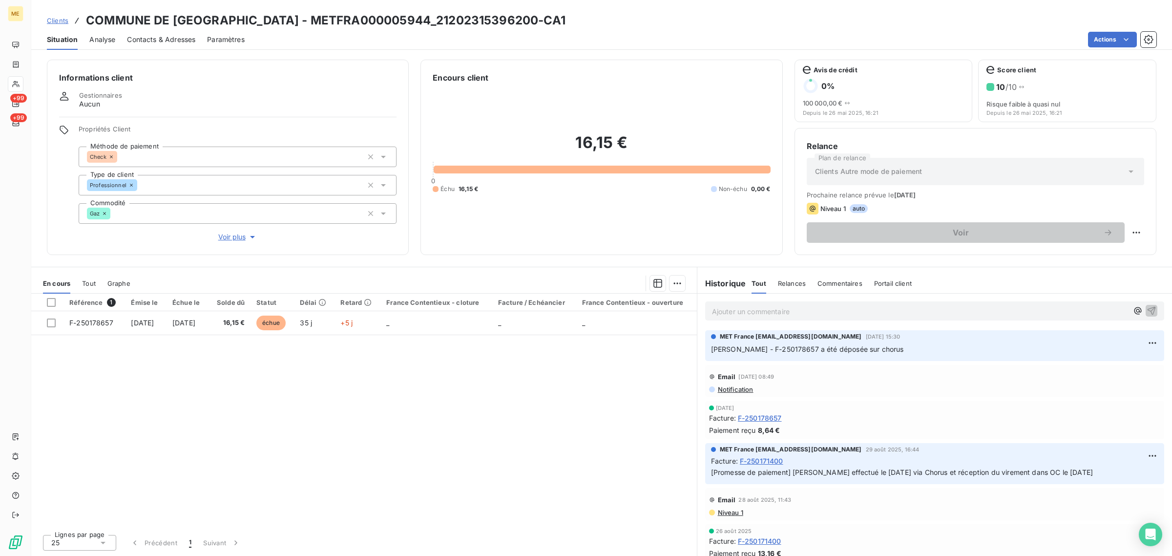
click at [60, 23] on span "Clients" at bounding box center [57, 21] width 21 height 8
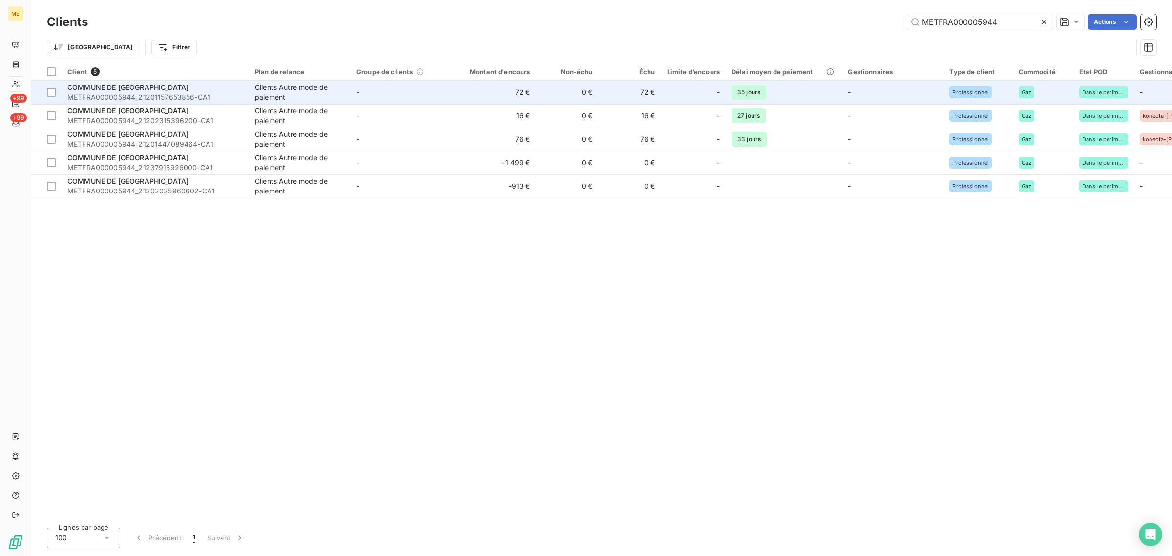
click at [399, 86] on td "-" at bounding box center [402, 92] width 102 height 23
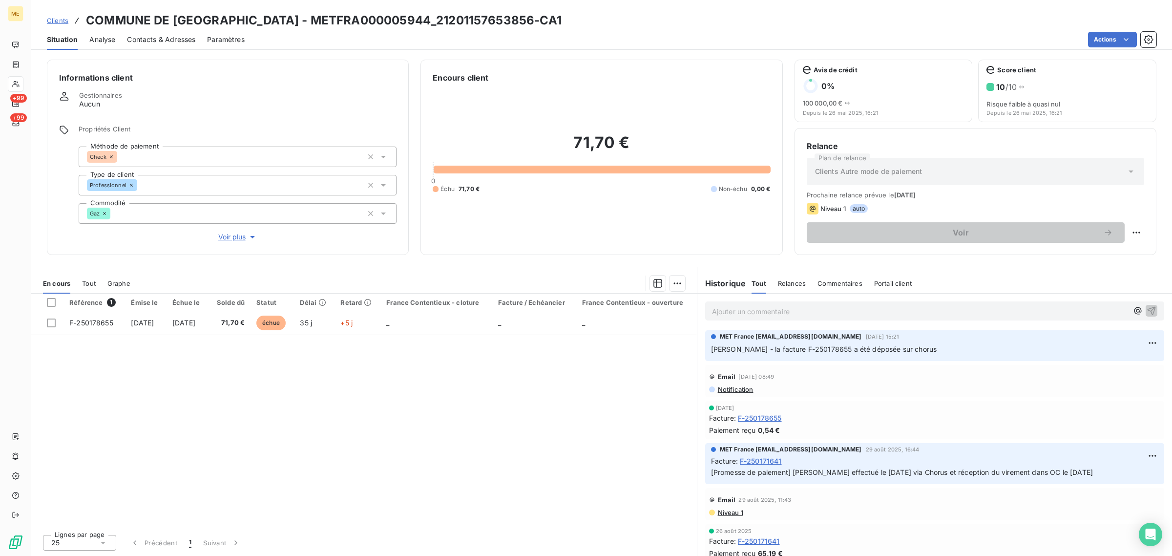
click at [235, 238] on span "Voir plus" at bounding box center [237, 237] width 39 height 10
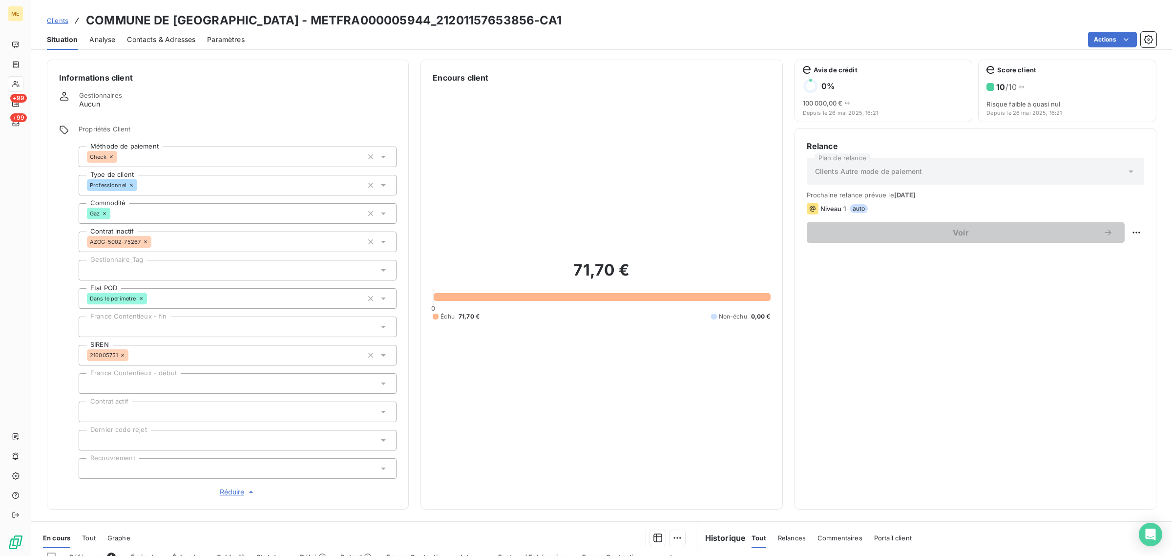
click at [141, 273] on div at bounding box center [238, 270] width 318 height 21
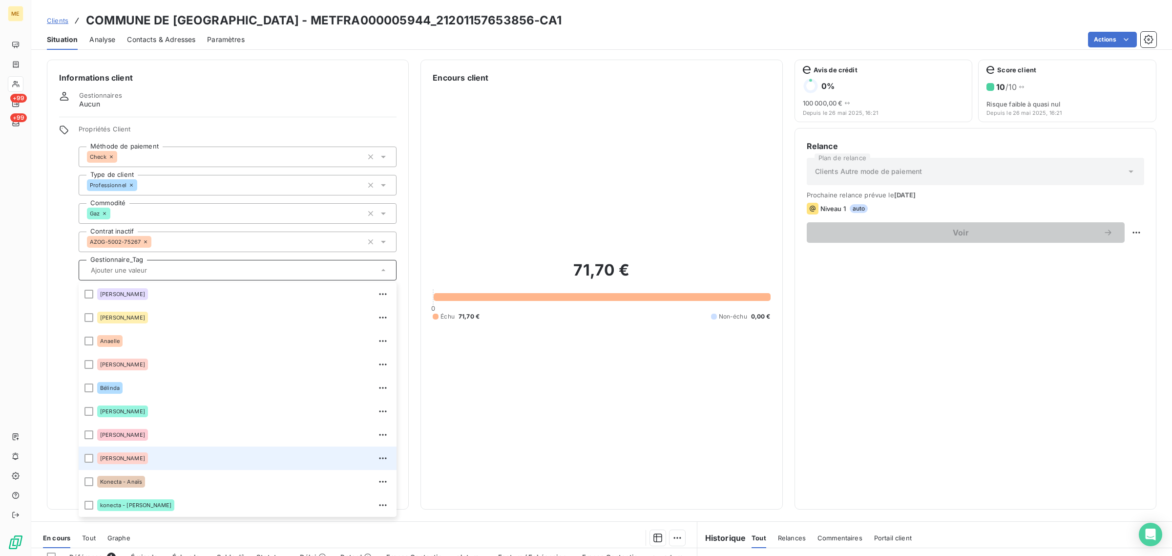
scroll to position [93, 0]
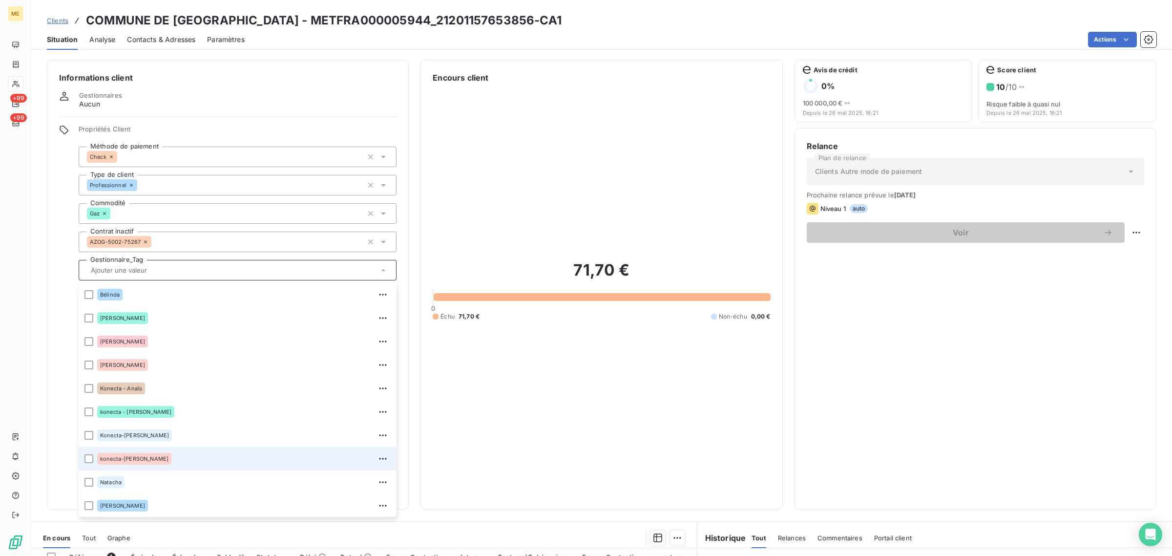
click at [148, 452] on div "konecta-[PERSON_NAME]" at bounding box center [243, 459] width 293 height 16
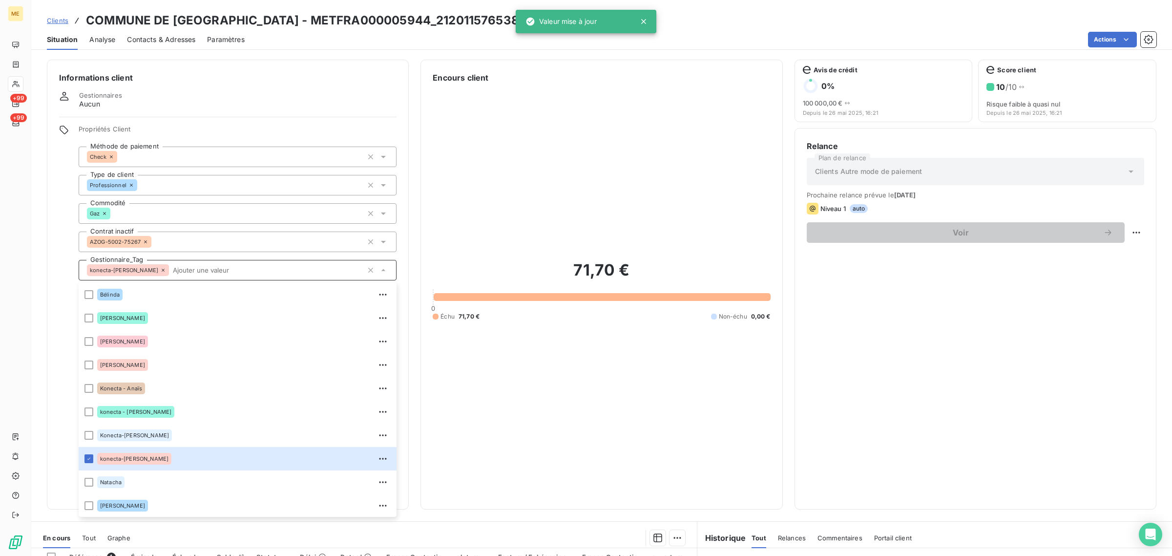
click at [504, 189] on div "71,70 € 0 Échu 71,70 € Non-échu 0,00 €" at bounding box center [601, 289] width 337 height 413
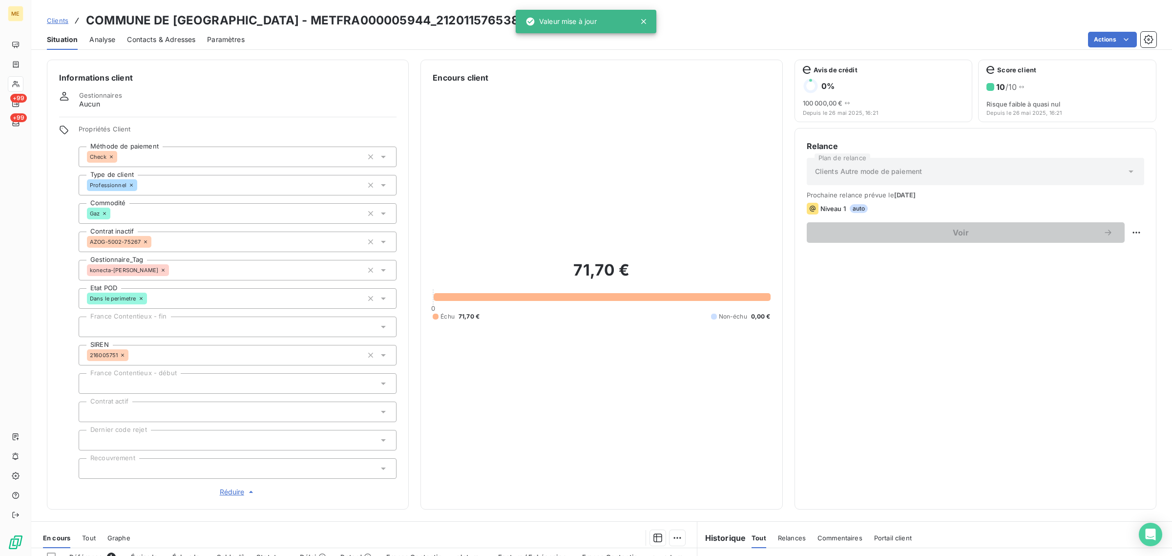
click at [51, 20] on span "Clients" at bounding box center [57, 21] width 21 height 8
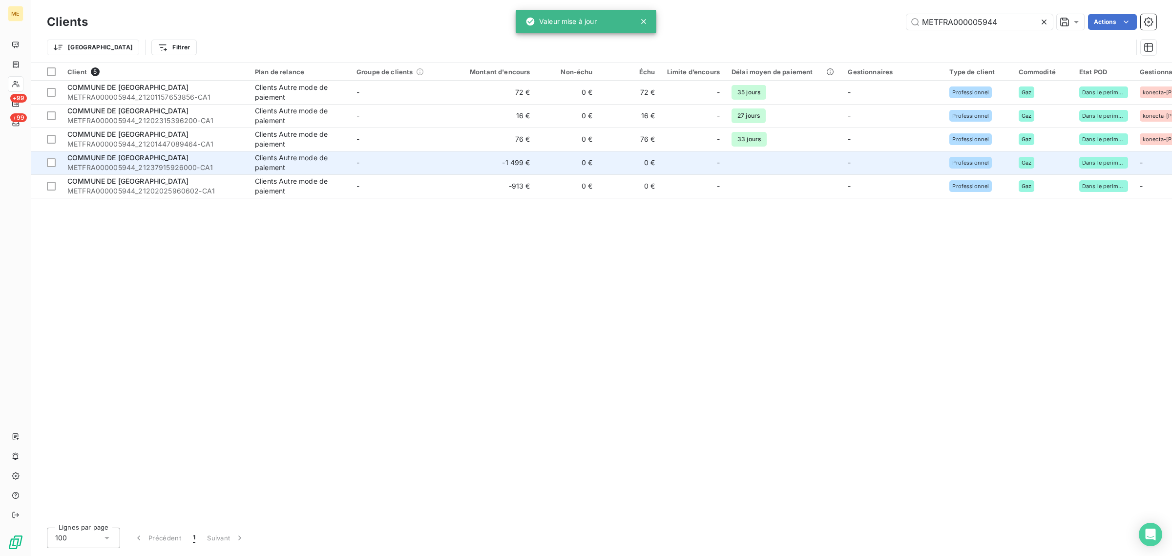
click at [323, 162] on div "Clients Autre mode de paiement" at bounding box center [300, 163] width 90 height 20
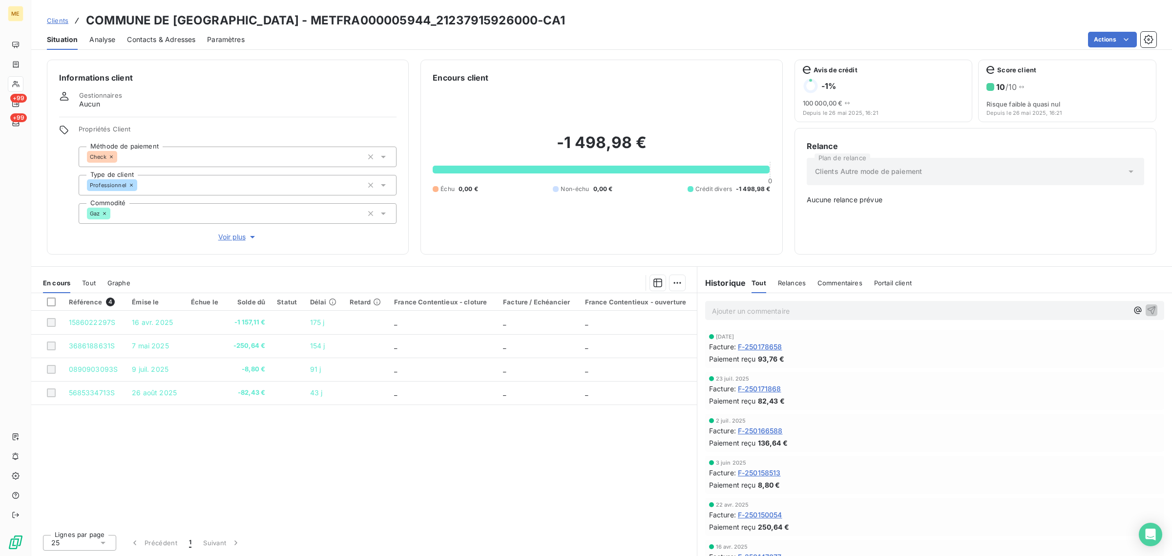
click at [241, 236] on span "Voir plus" at bounding box center [237, 237] width 39 height 10
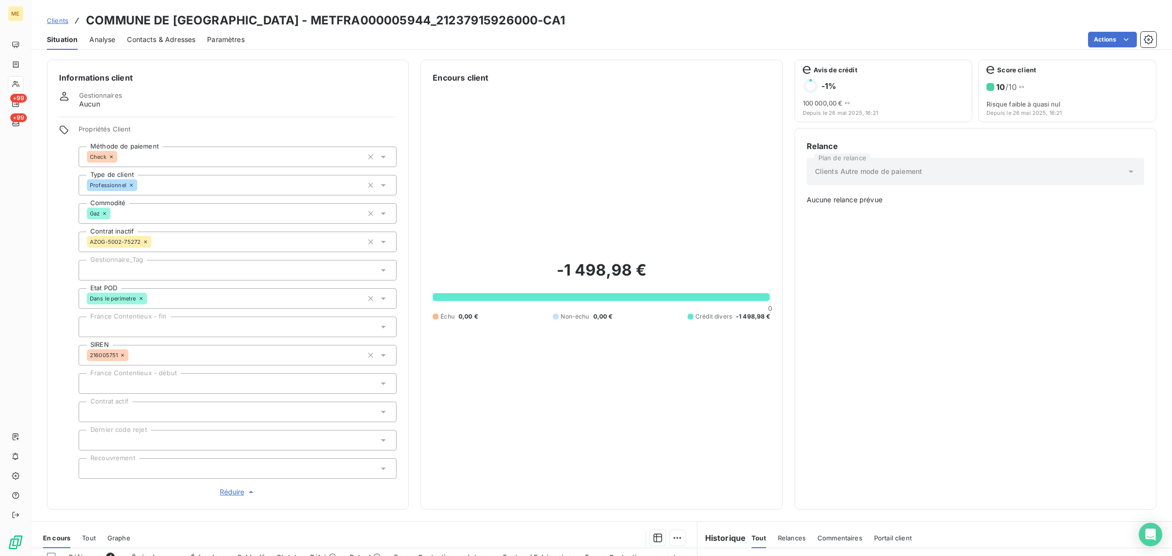
click at [154, 271] on div at bounding box center [238, 270] width 318 height 21
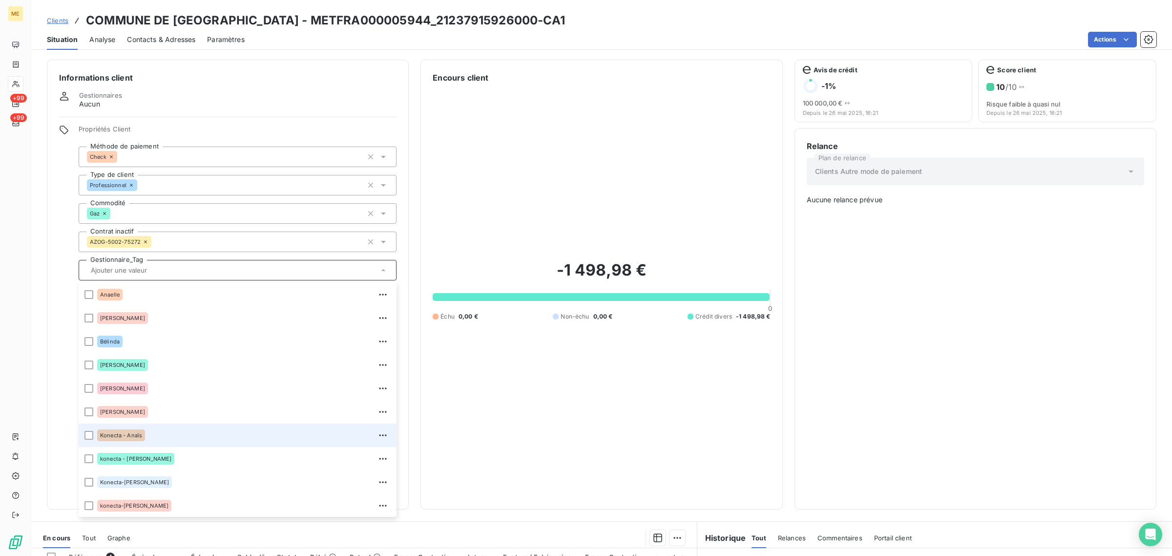
scroll to position [93, 0]
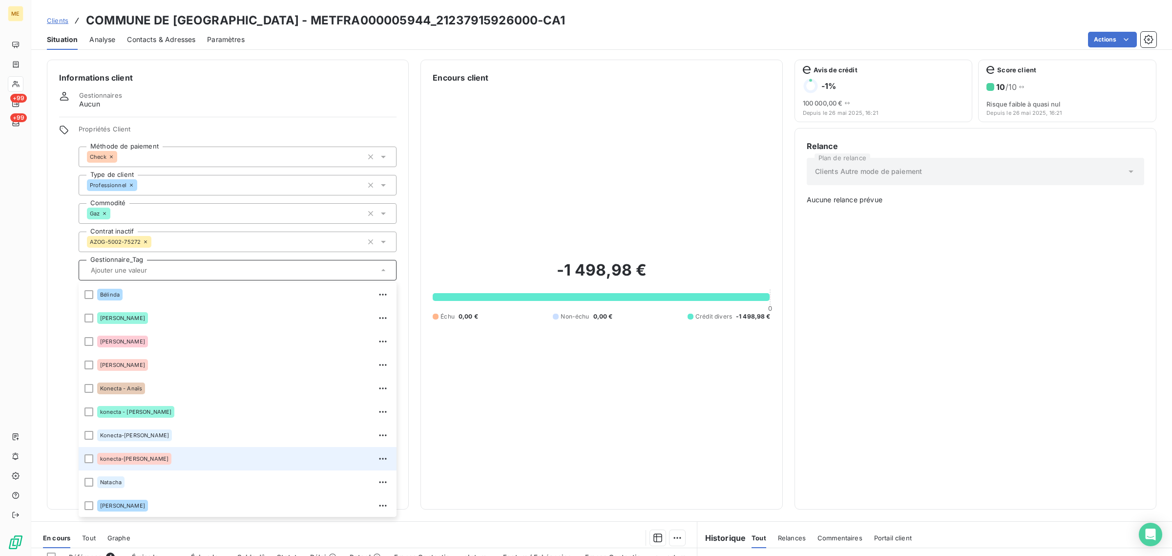
click at [181, 455] on div "konecta-[PERSON_NAME]" at bounding box center [243, 459] width 293 height 16
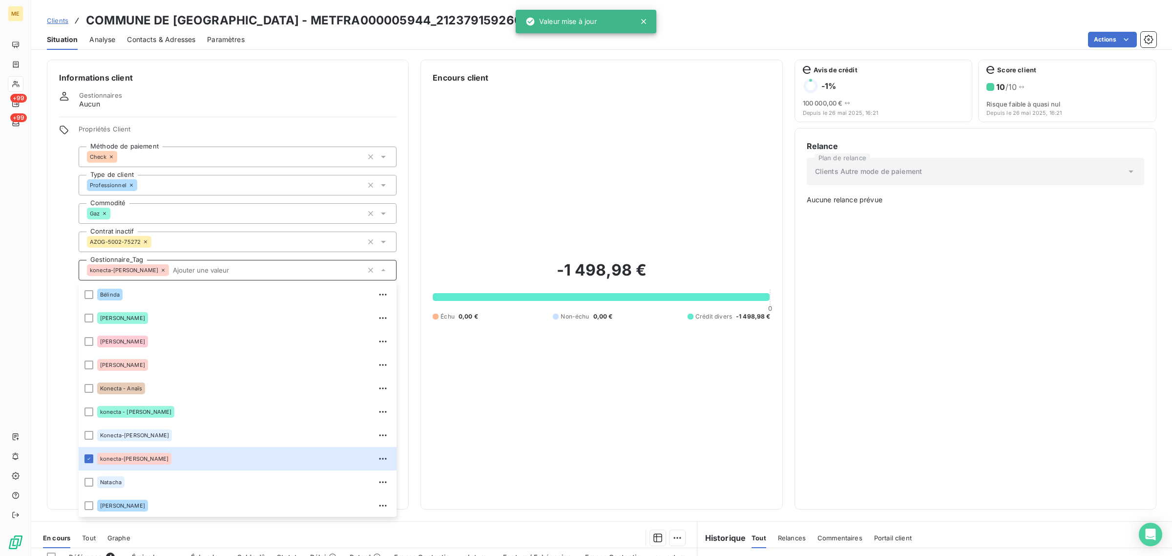
click at [61, 21] on span "Clients" at bounding box center [57, 21] width 21 height 8
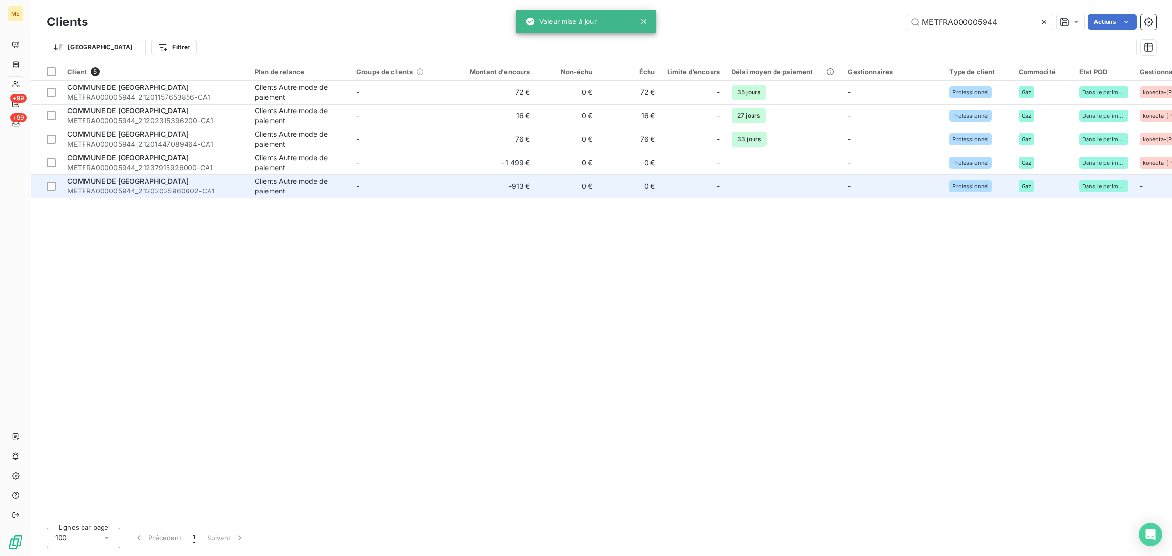
click at [215, 188] on span "METFRA000005944_21202025960602-CA1" at bounding box center [155, 191] width 176 height 10
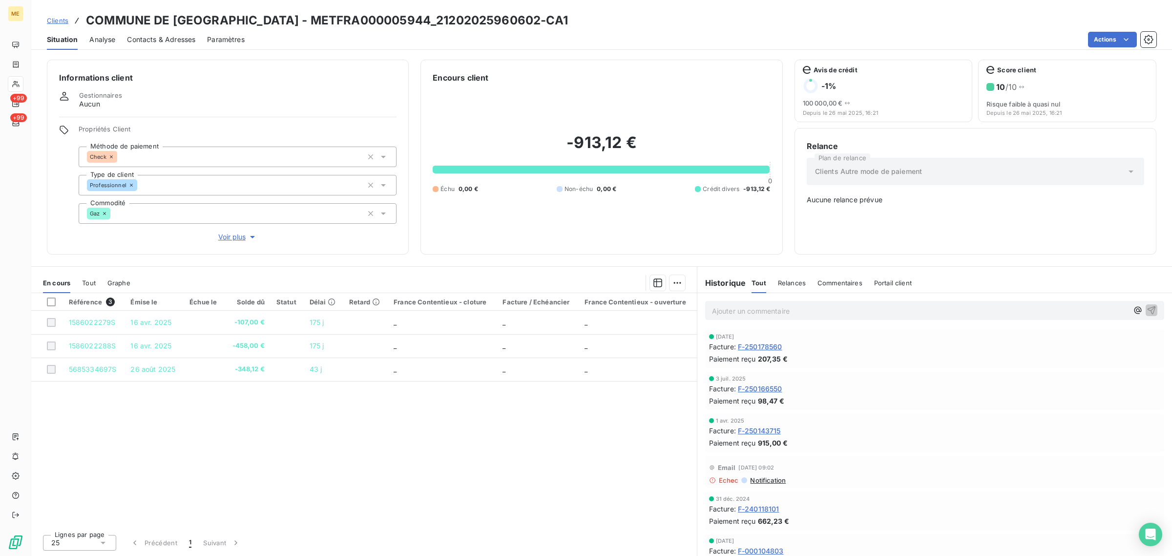
click at [226, 240] on span "Voir plus" at bounding box center [237, 237] width 39 height 10
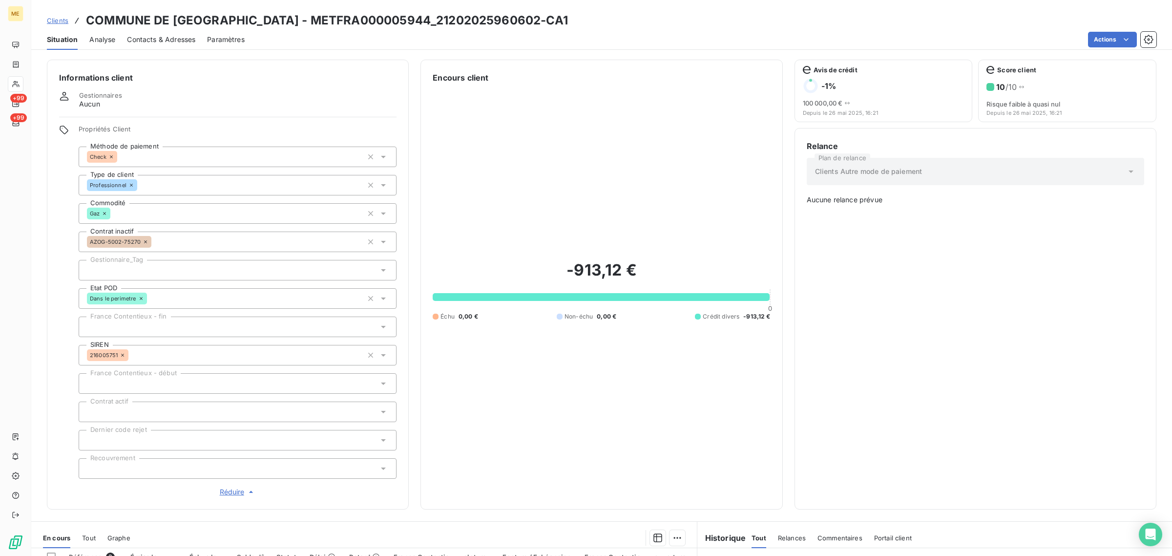
click at [133, 271] on div at bounding box center [238, 270] width 318 height 21
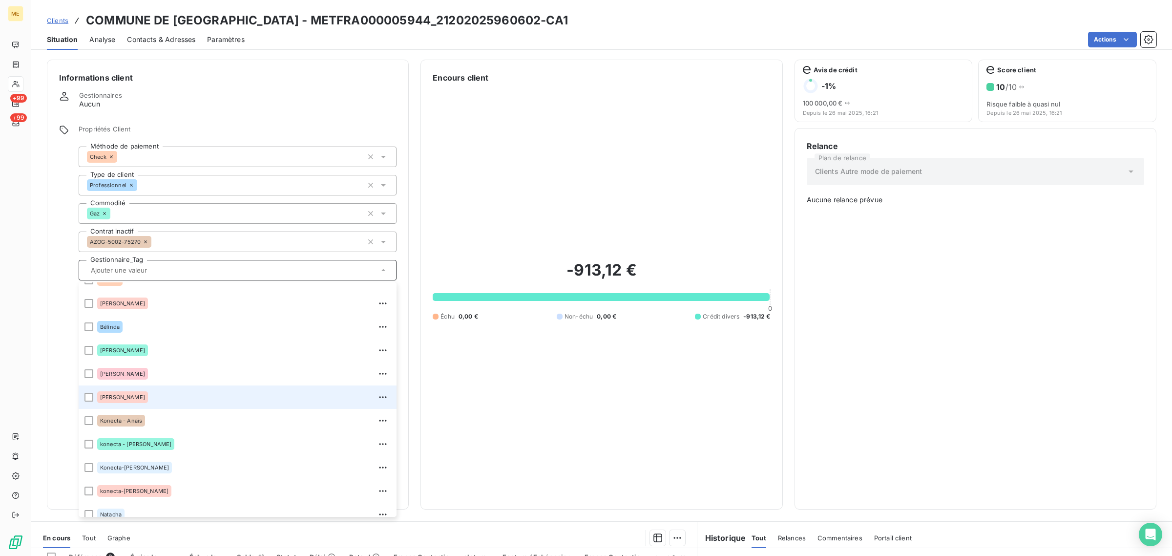
scroll to position [93, 0]
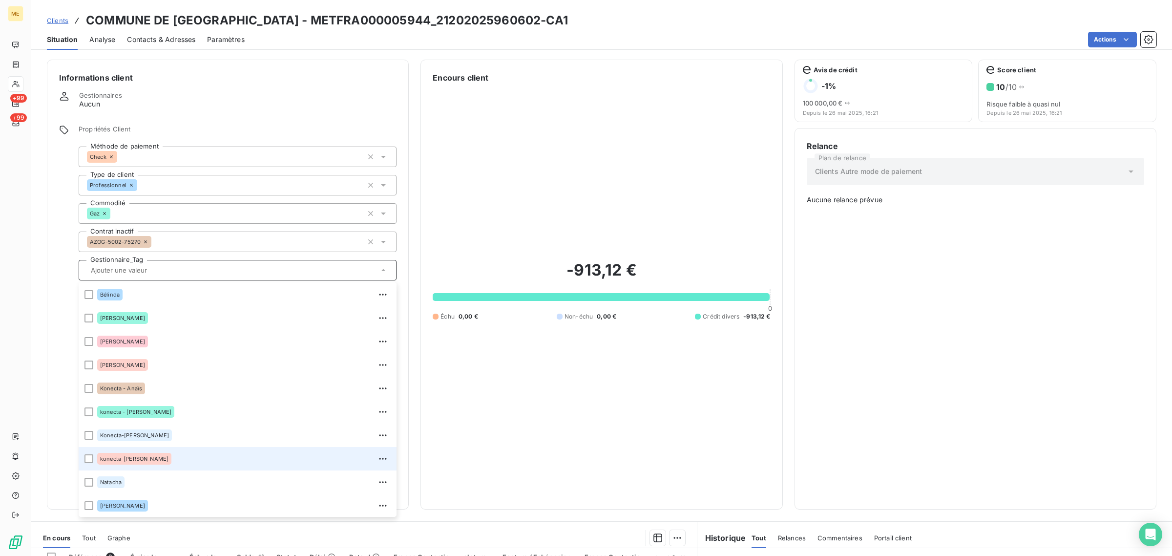
click at [156, 454] on div "konecta-[PERSON_NAME]" at bounding box center [243, 459] width 293 height 16
click at [555, 191] on div "-913,12 € 0 Échu 0,00 € Non-échu 0,00 € Crédit divers -913,12 €" at bounding box center [601, 289] width 337 height 413
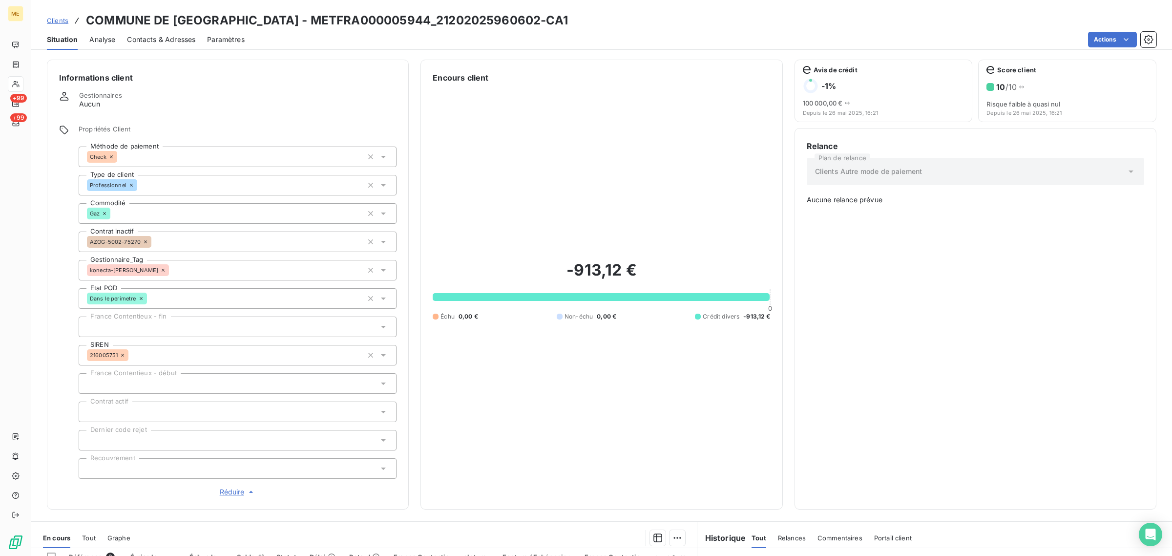
click at [69, 21] on div "Clients COMMUNE DE SAINT-LEGER-AUX-BOIS - METFRA000005944_21202025960602-CA1" at bounding box center [307, 21] width 521 height 18
click at [65, 23] on span "Clients" at bounding box center [57, 21] width 21 height 8
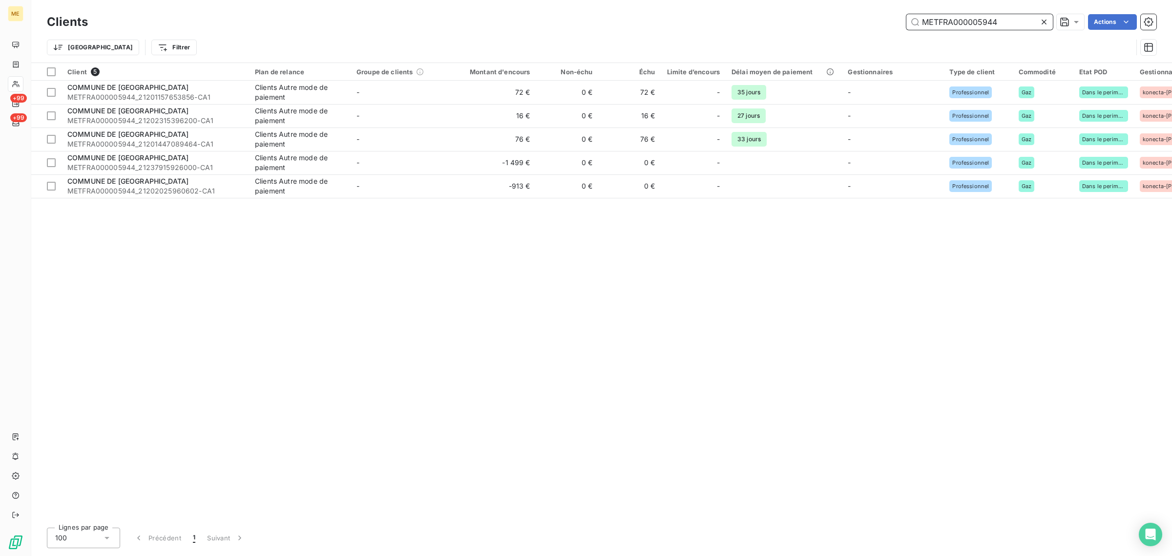
drag, startPoint x: 999, startPoint y: 21, endPoint x: 849, endPoint y: 23, distance: 149.9
click at [849, 23] on div "METFRA000005944 Actions" at bounding box center [628, 22] width 1056 height 16
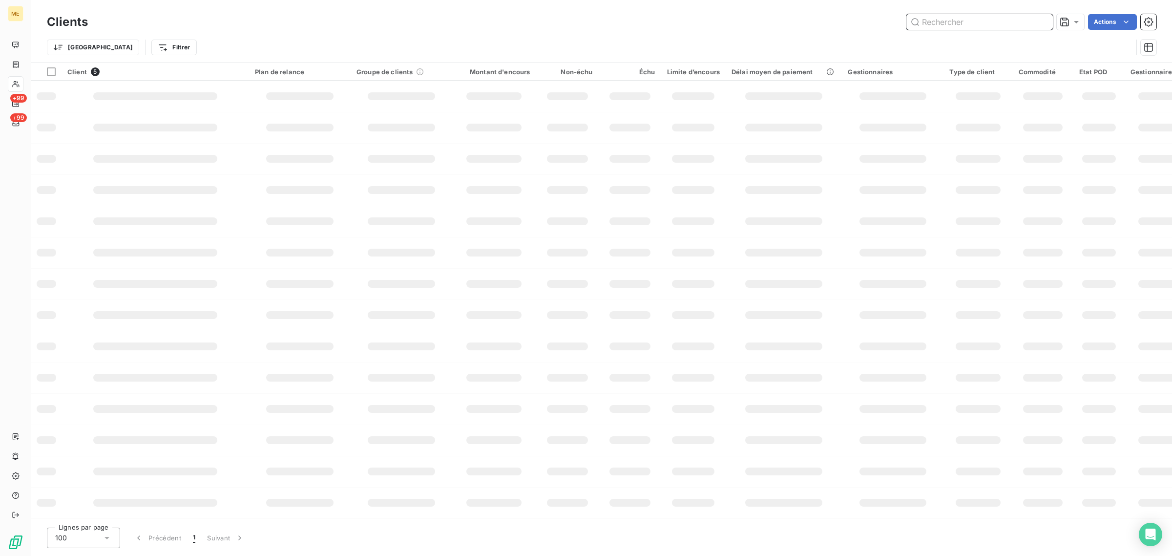
paste input "METFRA000003384_09591172159591-CA1"
type input "METFRA000003384"
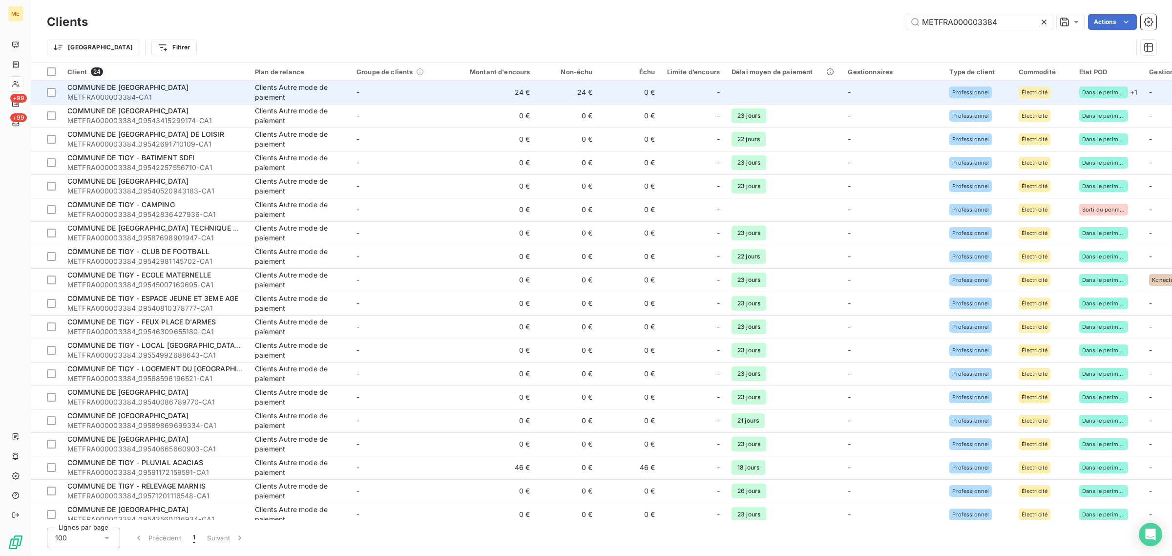
click at [357, 97] on td "-" at bounding box center [402, 92] width 102 height 23
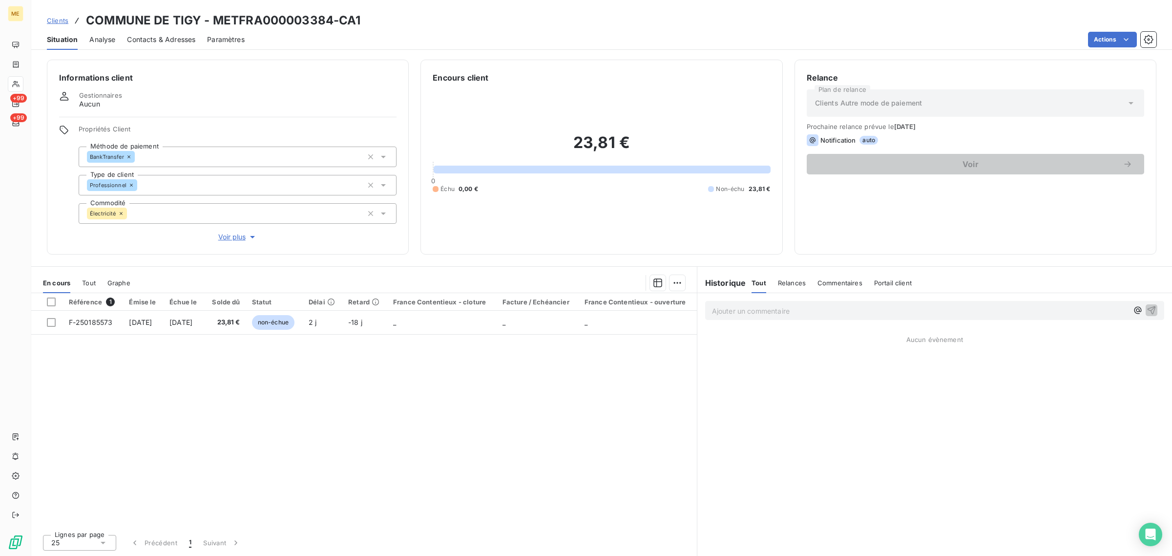
click at [235, 233] on span "Voir plus" at bounding box center [237, 237] width 39 height 10
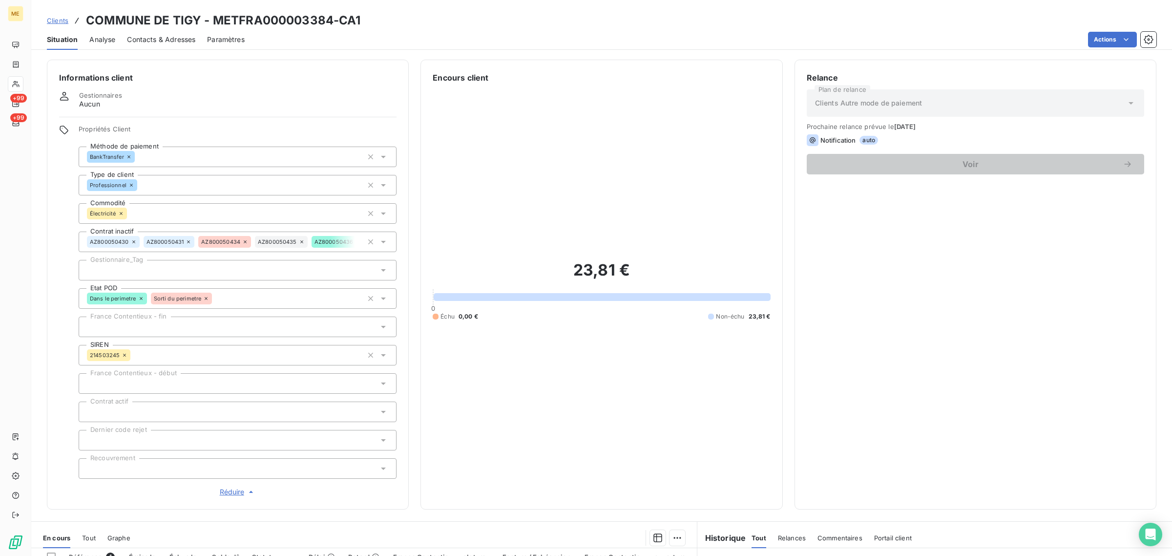
click at [60, 17] on span "Clients" at bounding box center [57, 21] width 21 height 8
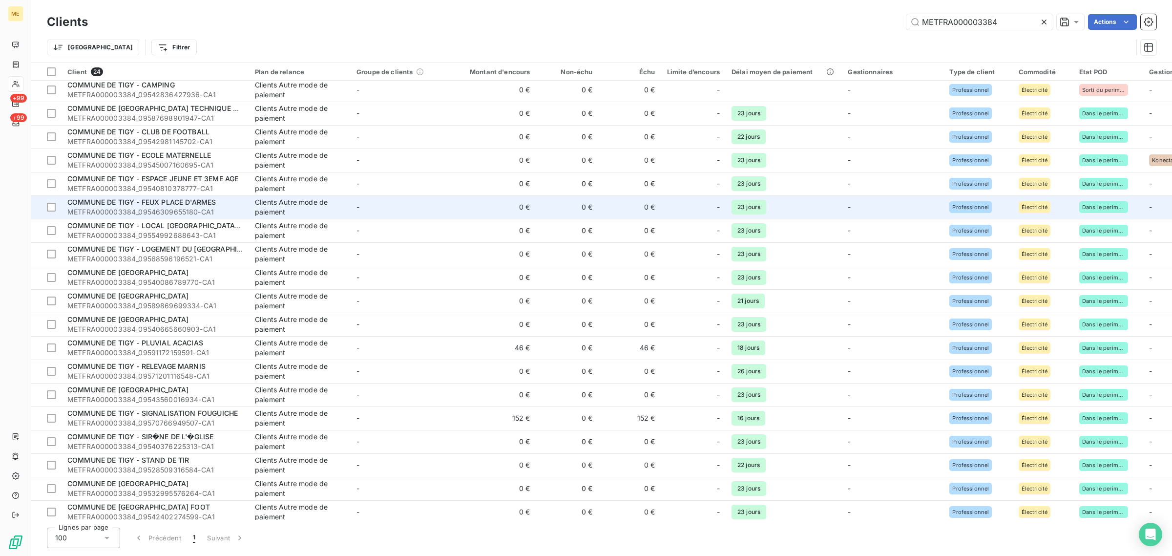
scroll to position [127, 0]
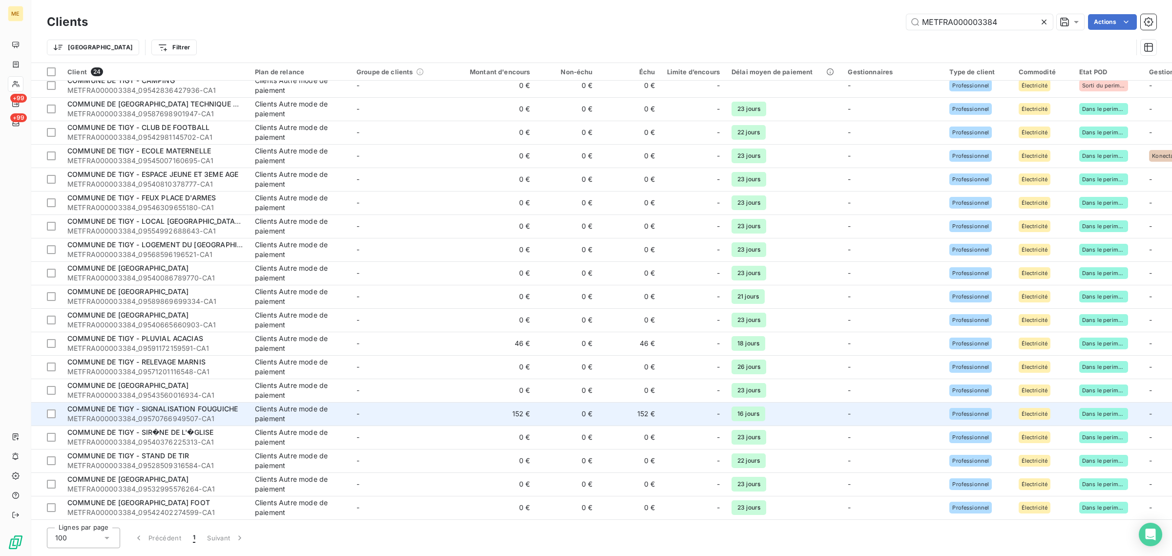
click at [427, 408] on td "-" at bounding box center [402, 413] width 102 height 23
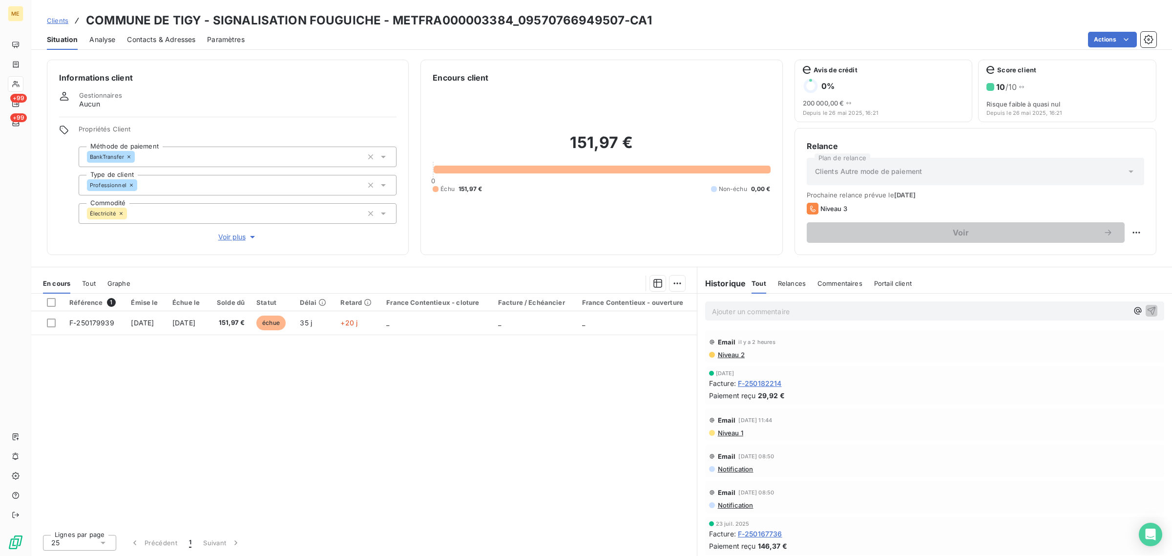
click at [238, 231] on button "Voir plus" at bounding box center [238, 236] width 318 height 11
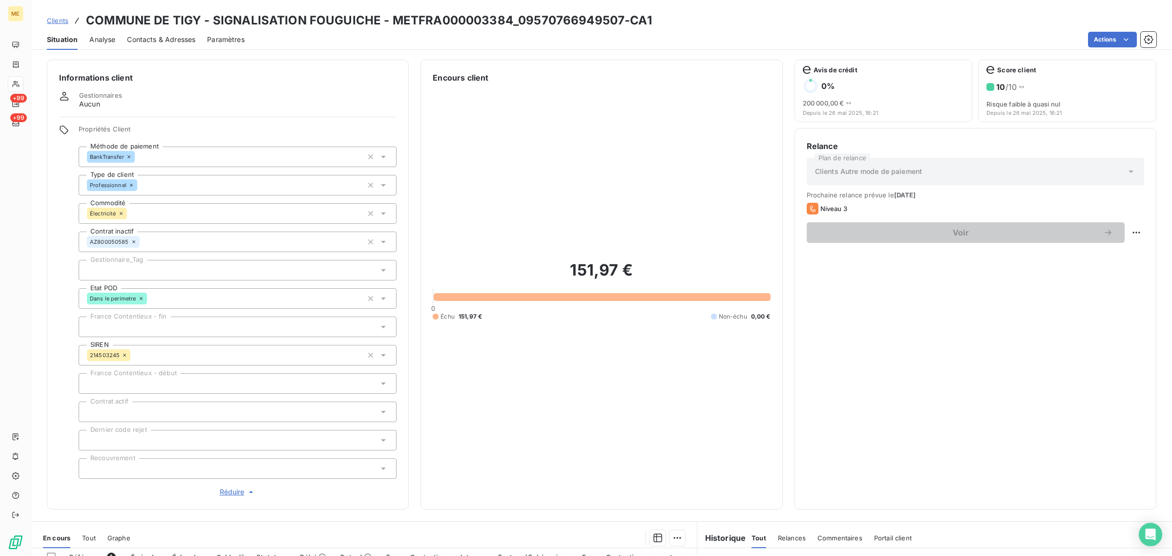
click at [67, 18] on span "Clients" at bounding box center [57, 21] width 21 height 8
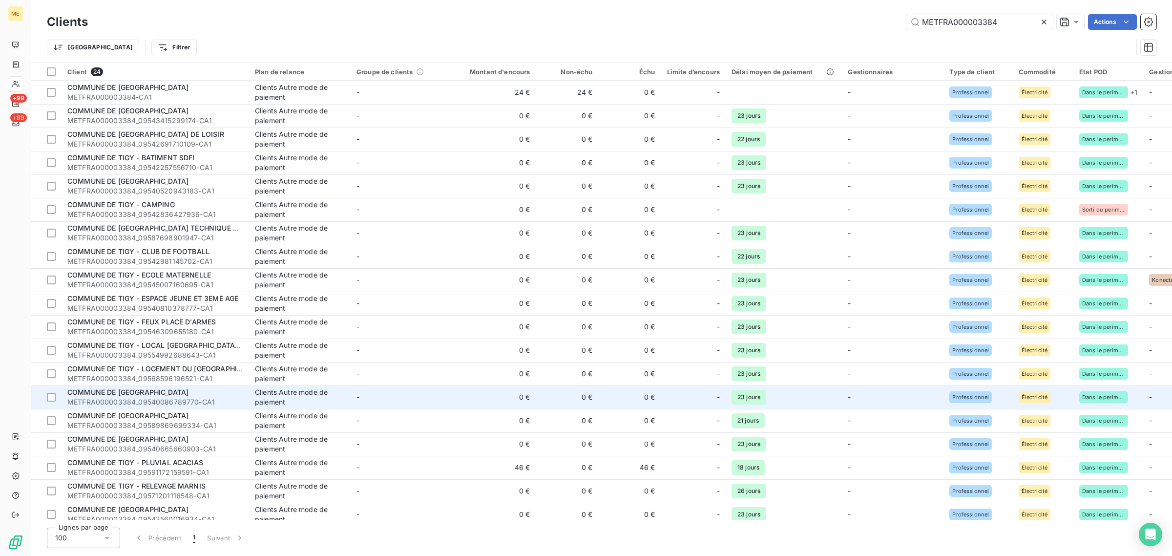
scroll to position [127, 0]
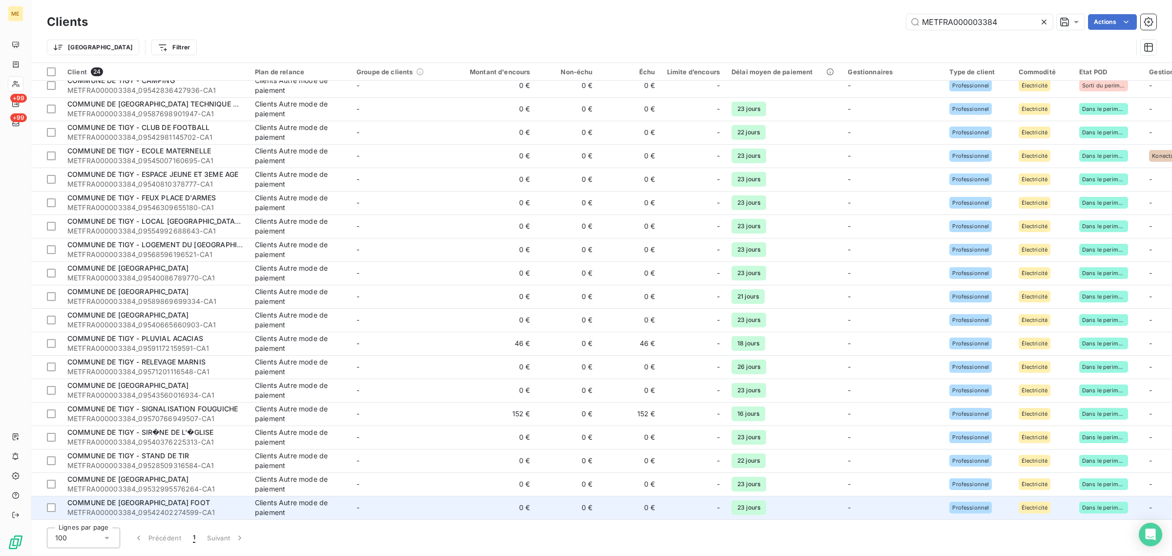
click at [459, 496] on td "0 €" at bounding box center [494, 506] width 84 height 23
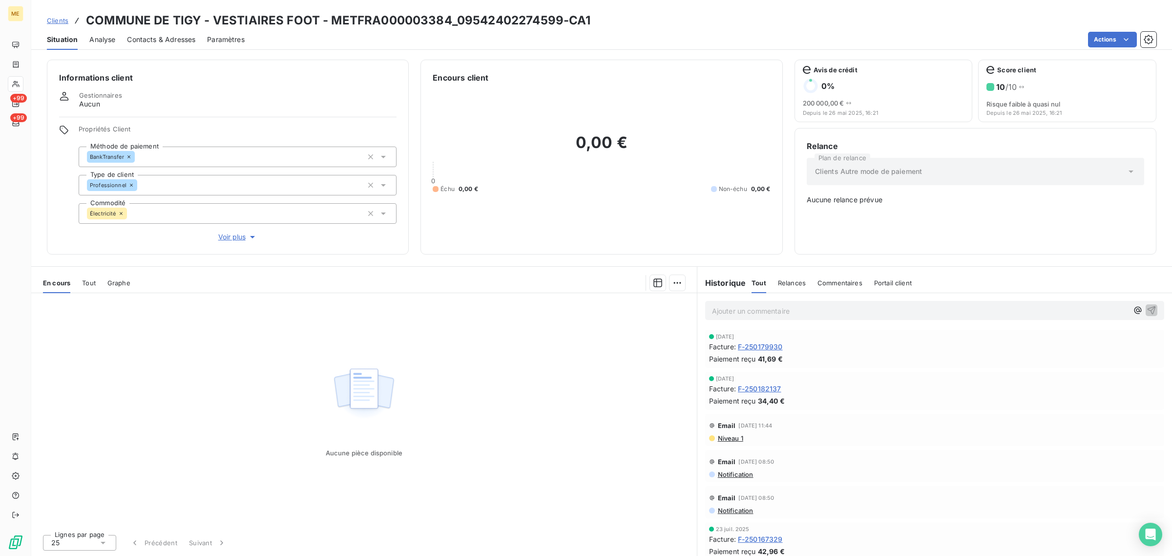
click at [226, 238] on span "Voir plus" at bounding box center [237, 237] width 39 height 10
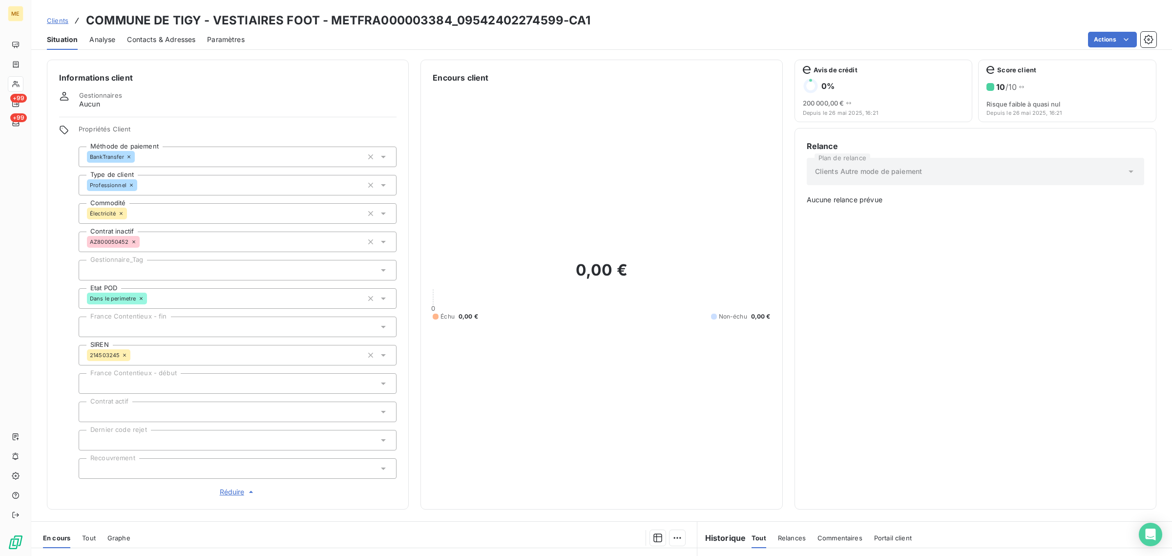
click at [61, 20] on span "Clients" at bounding box center [57, 21] width 21 height 8
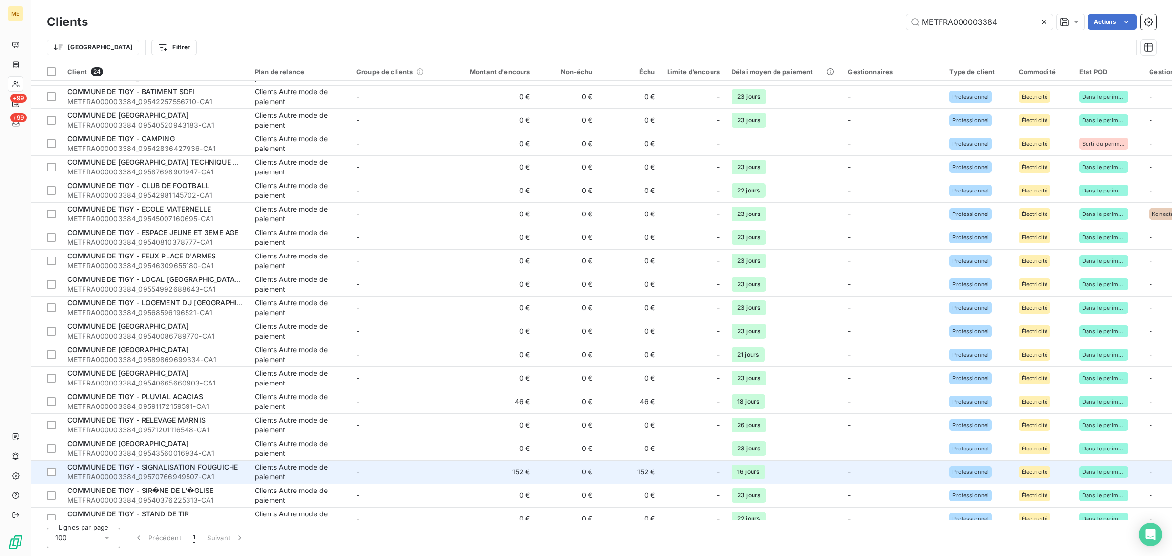
scroll to position [127, 0]
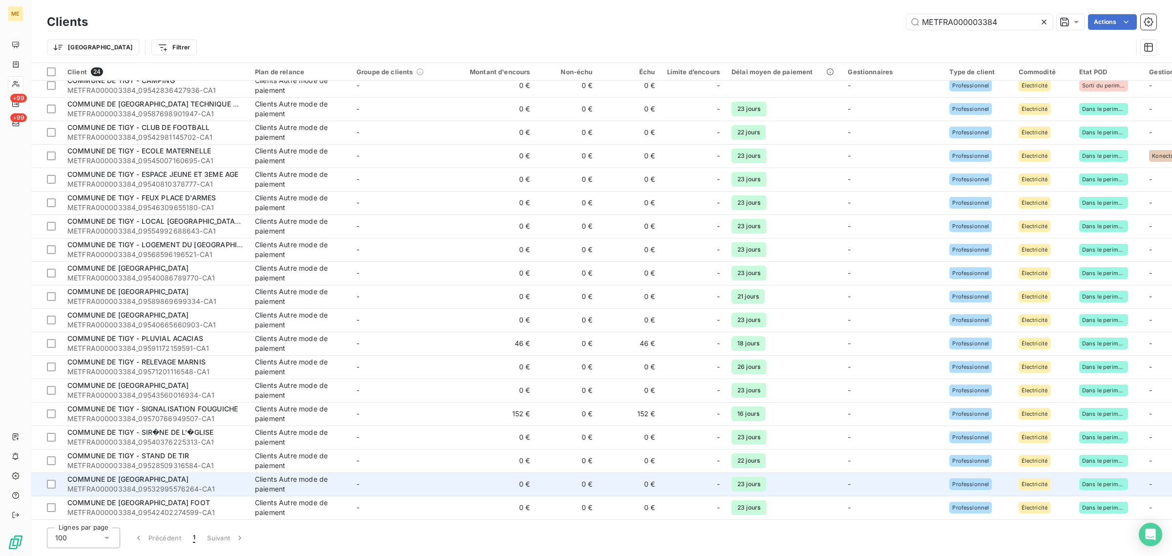
click at [445, 473] on td "-" at bounding box center [402, 483] width 102 height 23
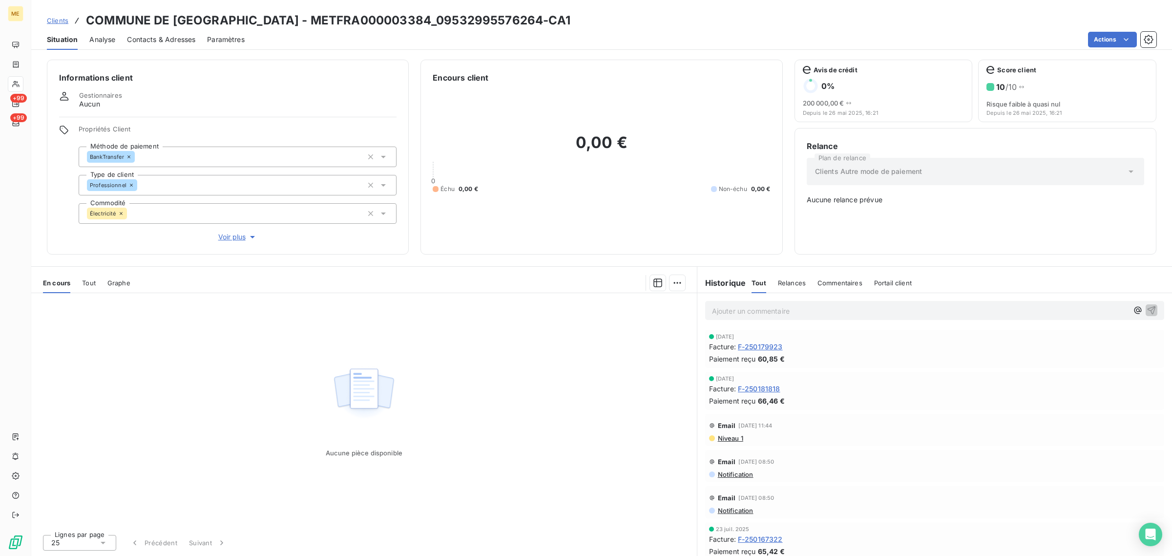
click at [70, 18] on div "Clients COMMUNE DE TIGY - ST ILGEN - METFRA000003384_09532995576264-CA1" at bounding box center [308, 21] width 523 height 18
click at [67, 18] on span "Clients" at bounding box center [57, 21] width 21 height 8
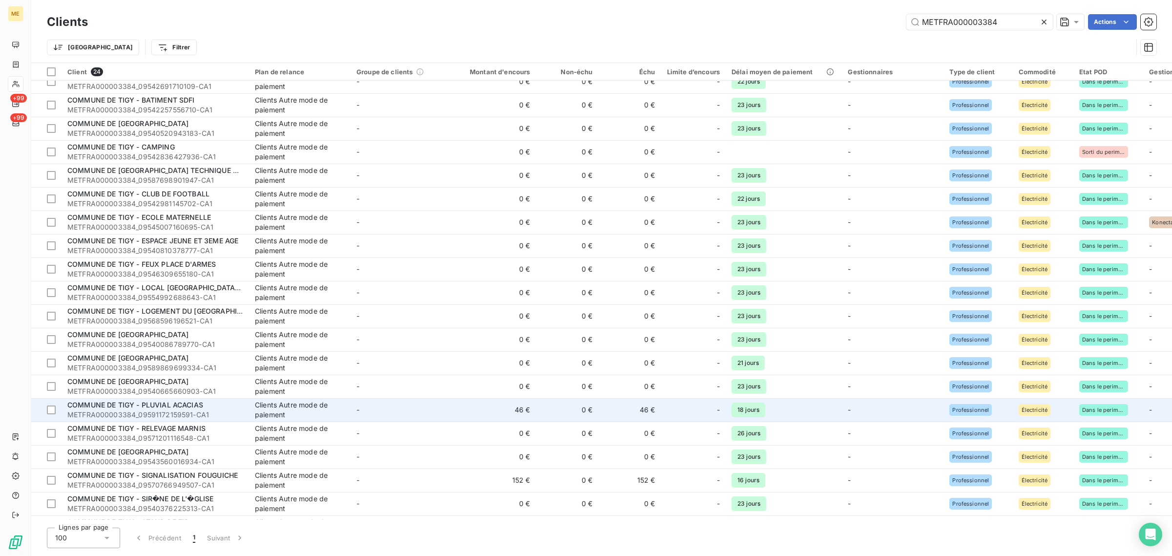
scroll to position [127, 0]
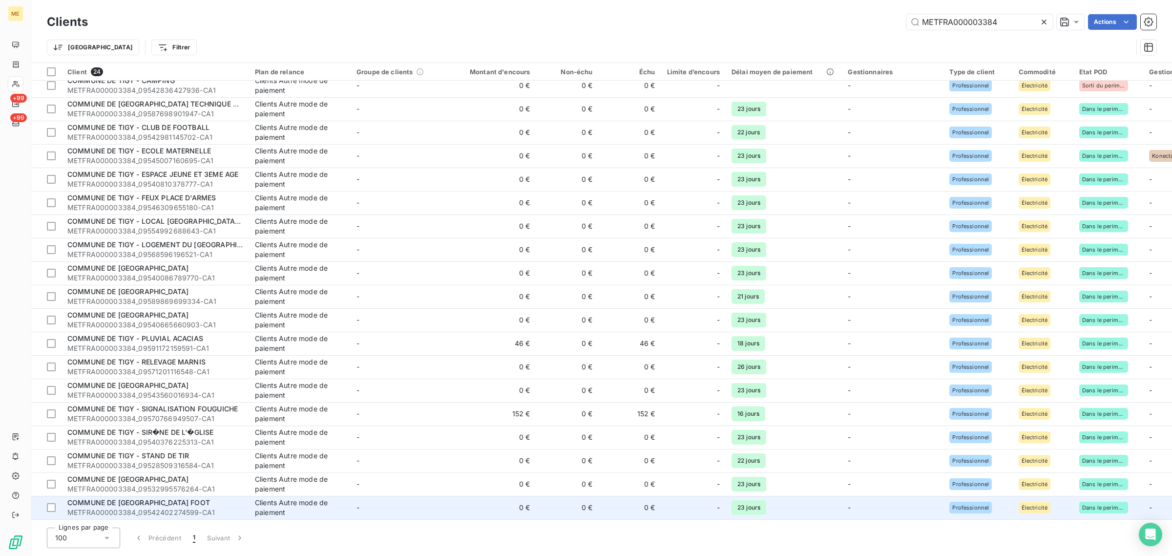
click at [474, 495] on td "0 €" at bounding box center [494, 506] width 84 height 23
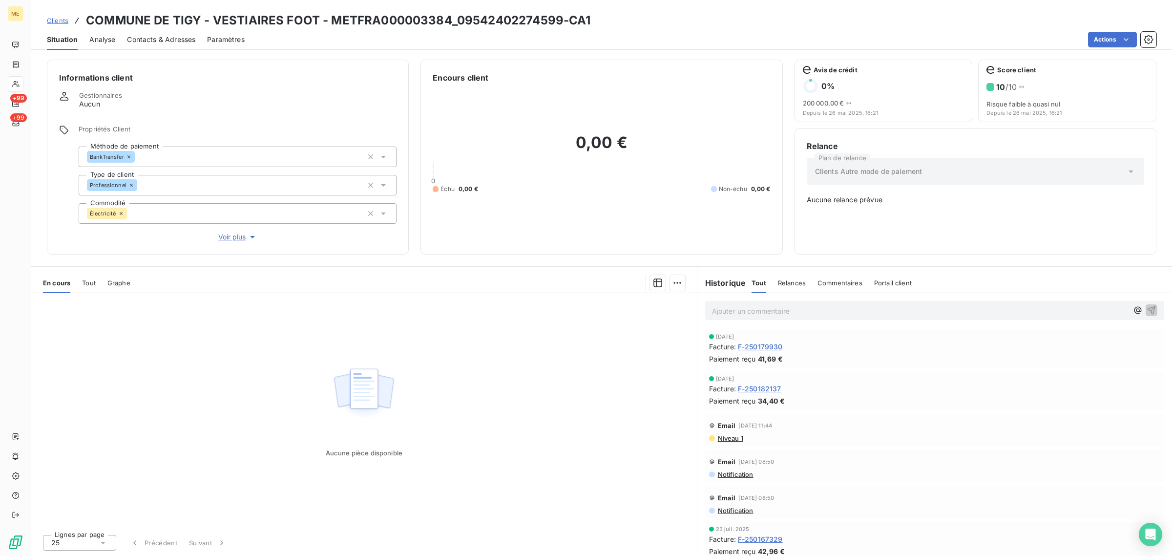
click at [233, 233] on span "Voir plus" at bounding box center [237, 237] width 39 height 10
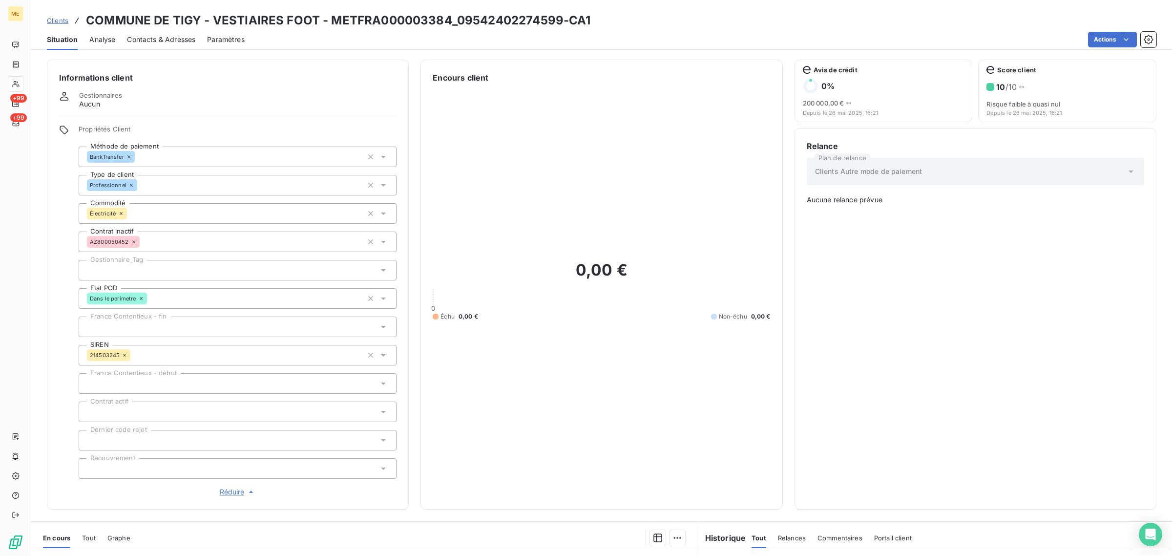
click at [59, 22] on span "Clients" at bounding box center [57, 21] width 21 height 8
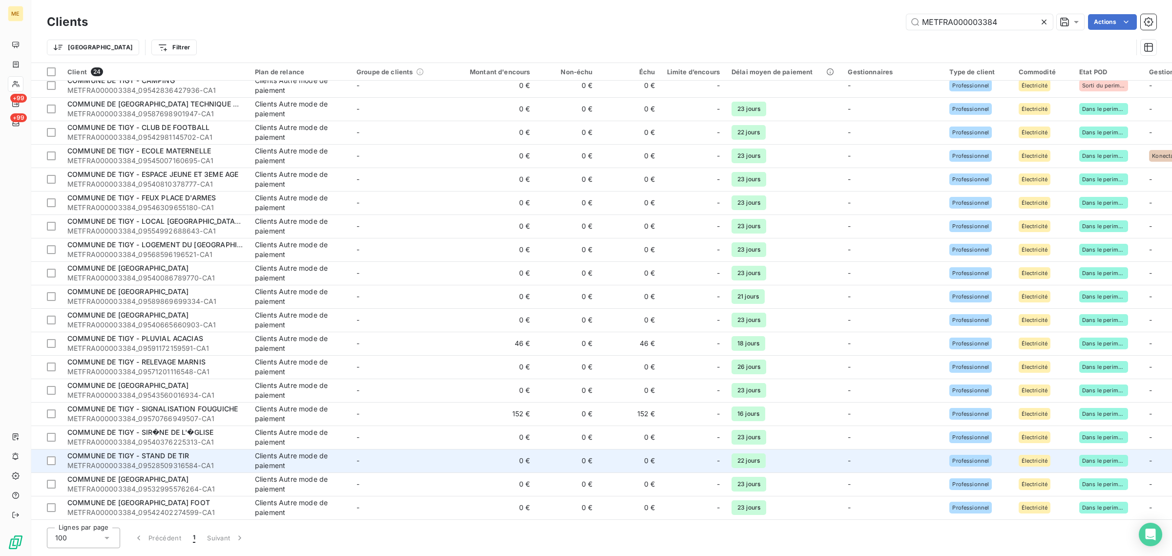
scroll to position [127, 0]
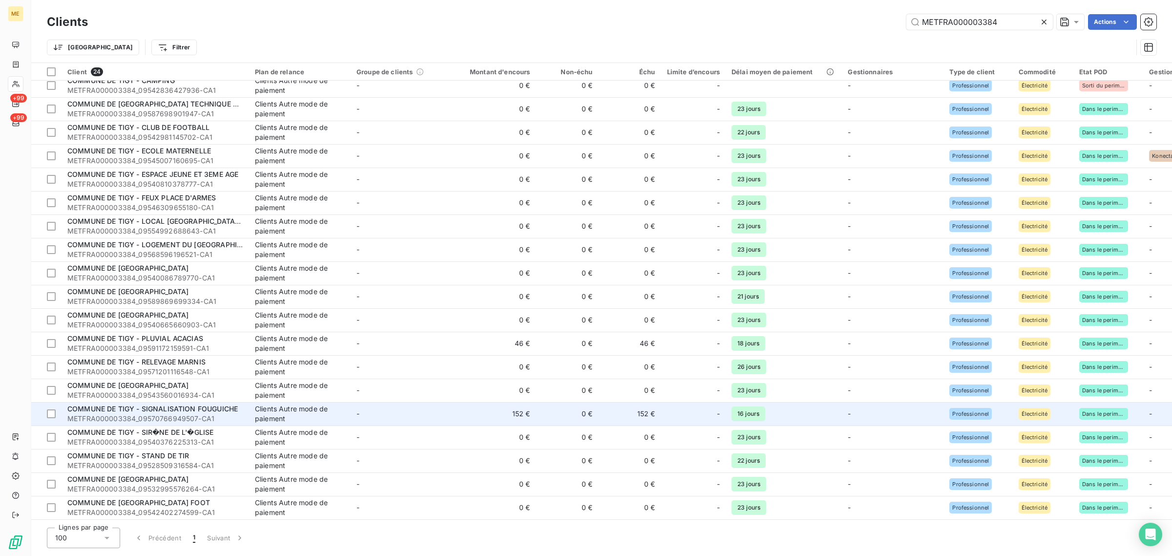
click at [469, 413] on td "152 €" at bounding box center [494, 413] width 84 height 23
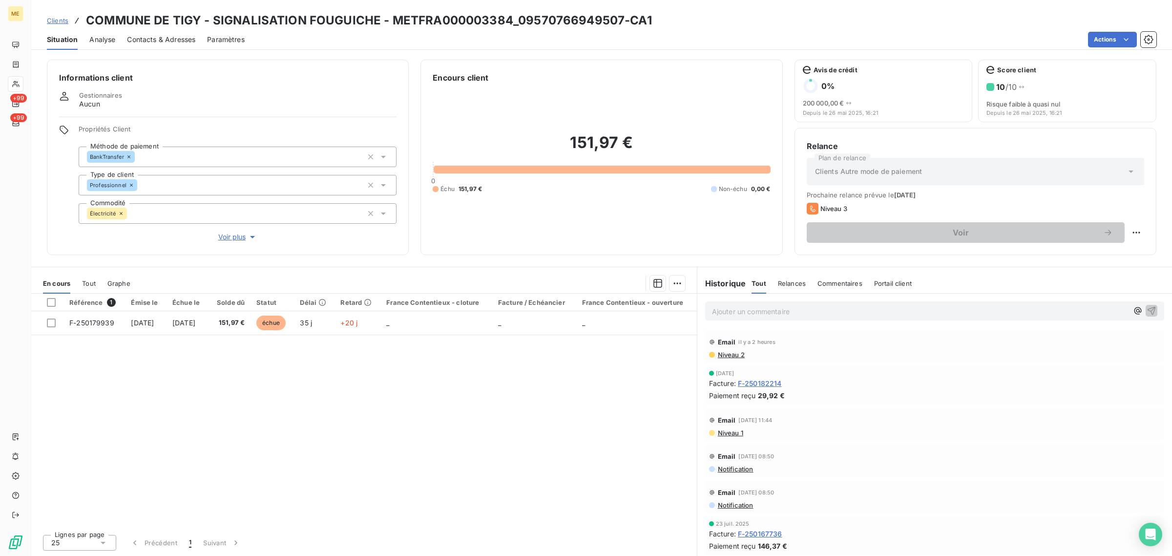
click at [226, 233] on span "Voir plus" at bounding box center [237, 237] width 39 height 10
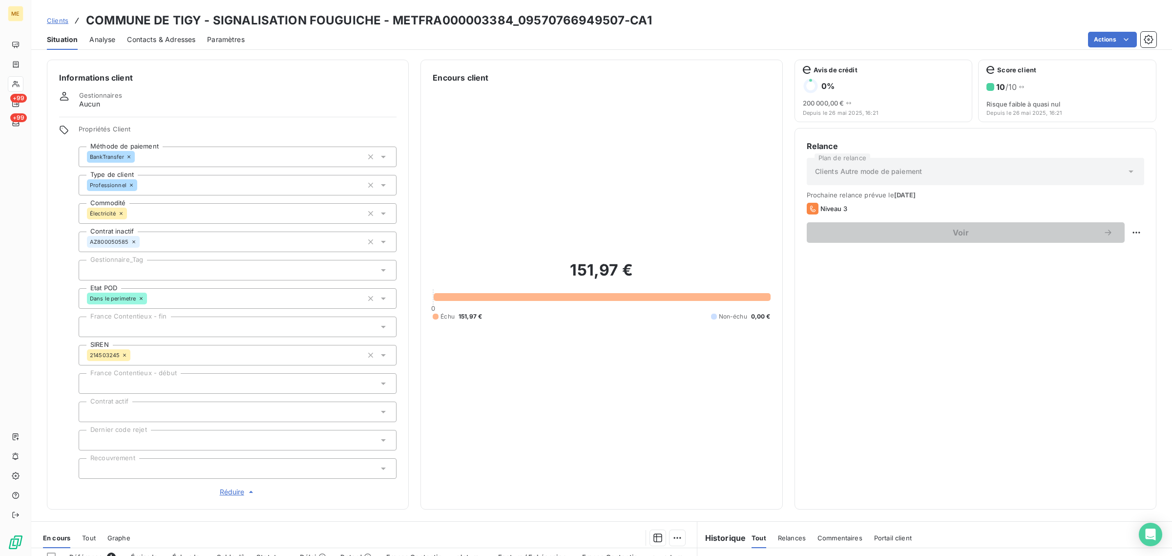
click at [136, 271] on div at bounding box center [238, 270] width 318 height 21
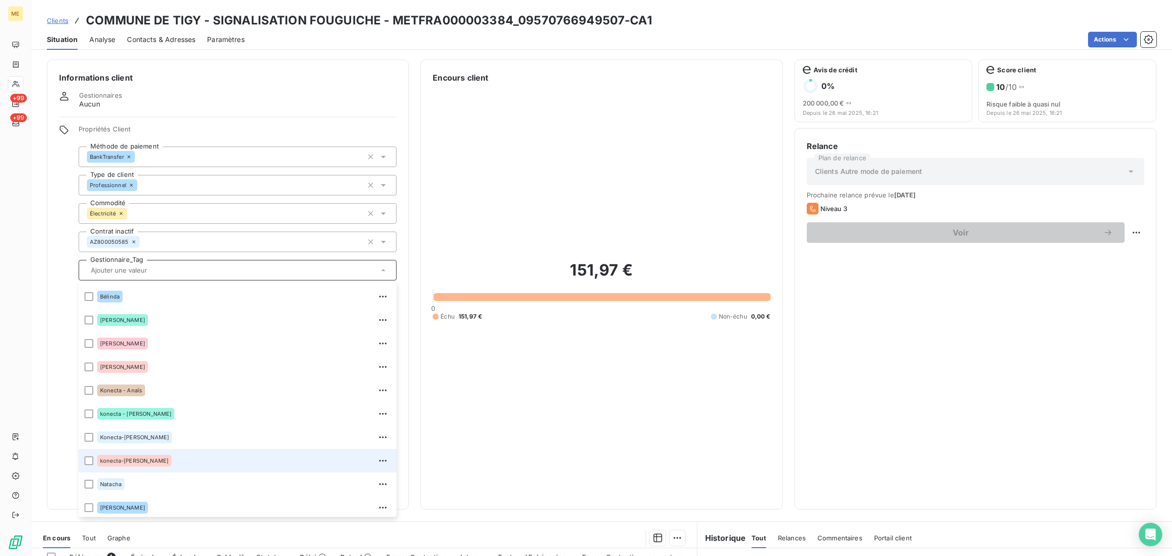
scroll to position [93, 0]
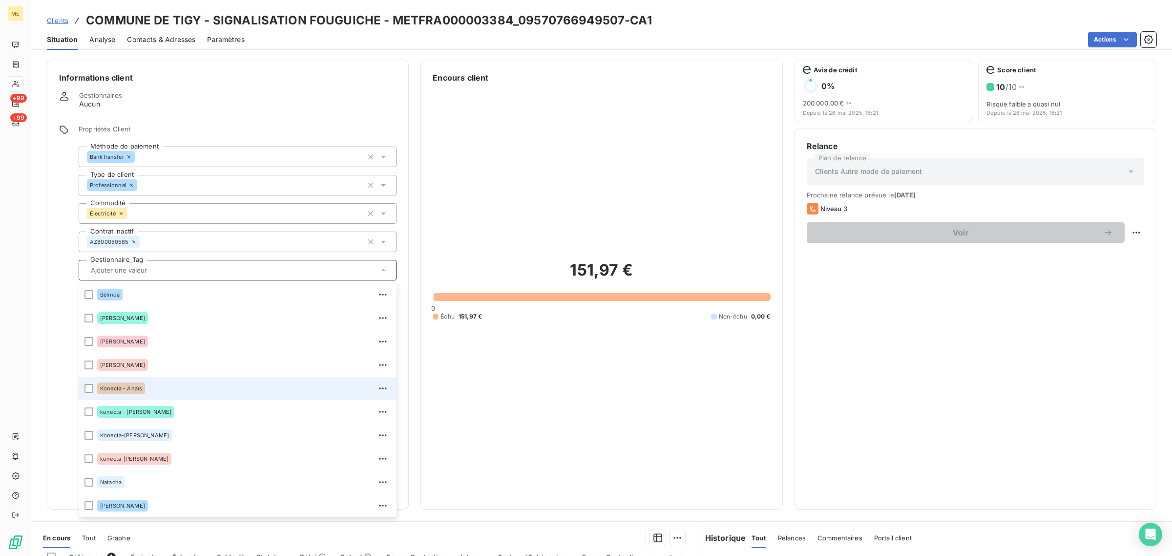
click at [157, 383] on div "Konecta - Anaïs" at bounding box center [243, 388] width 293 height 16
click at [58, 22] on span "Clients" at bounding box center [57, 21] width 21 height 8
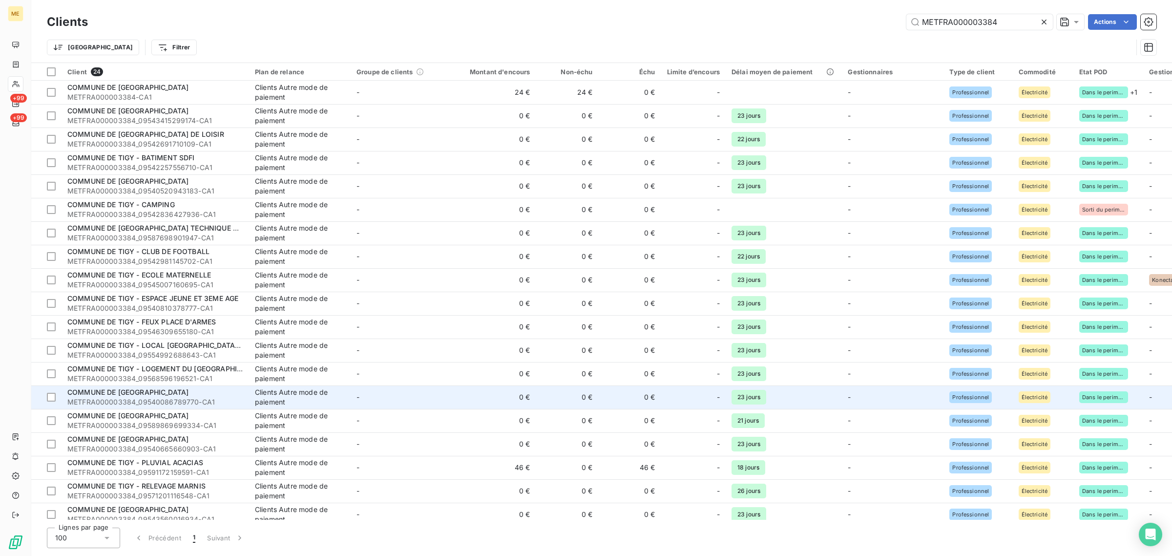
scroll to position [127, 0]
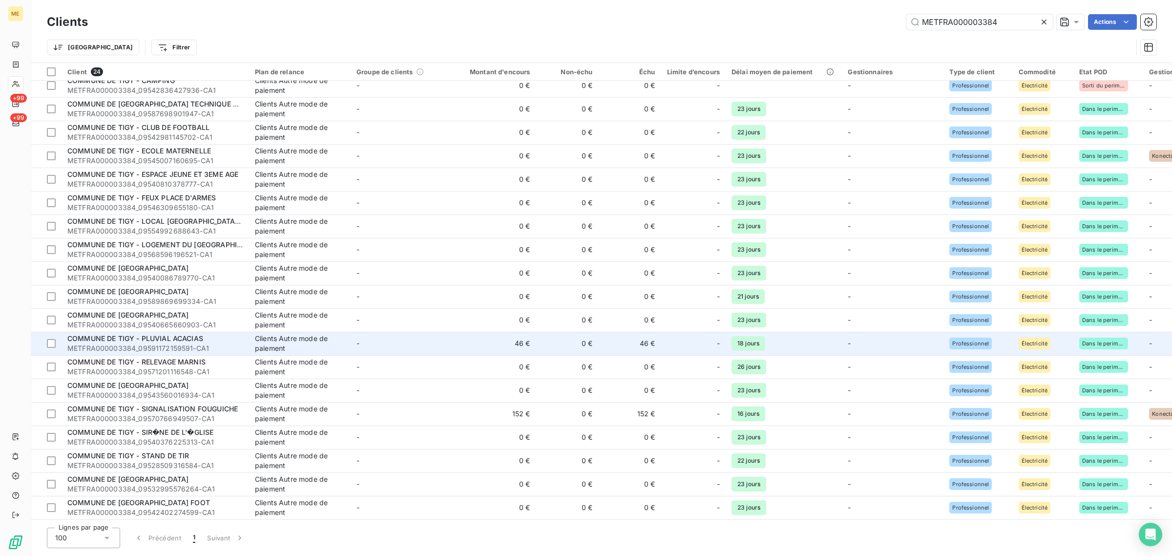
click at [450, 348] on td "-" at bounding box center [402, 342] width 102 height 23
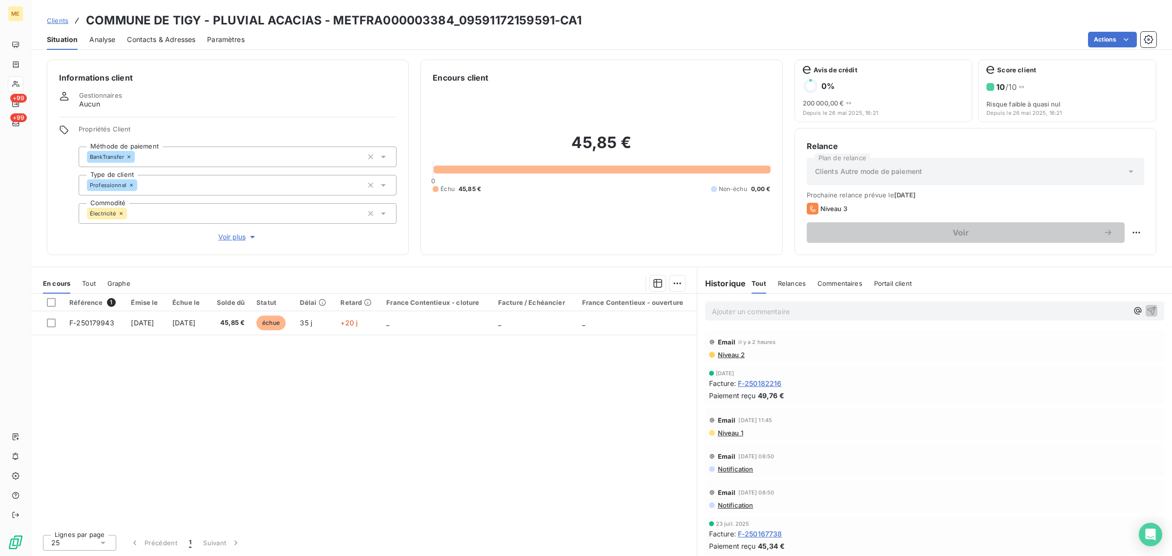
click at [225, 240] on span "Voir plus" at bounding box center [237, 237] width 39 height 10
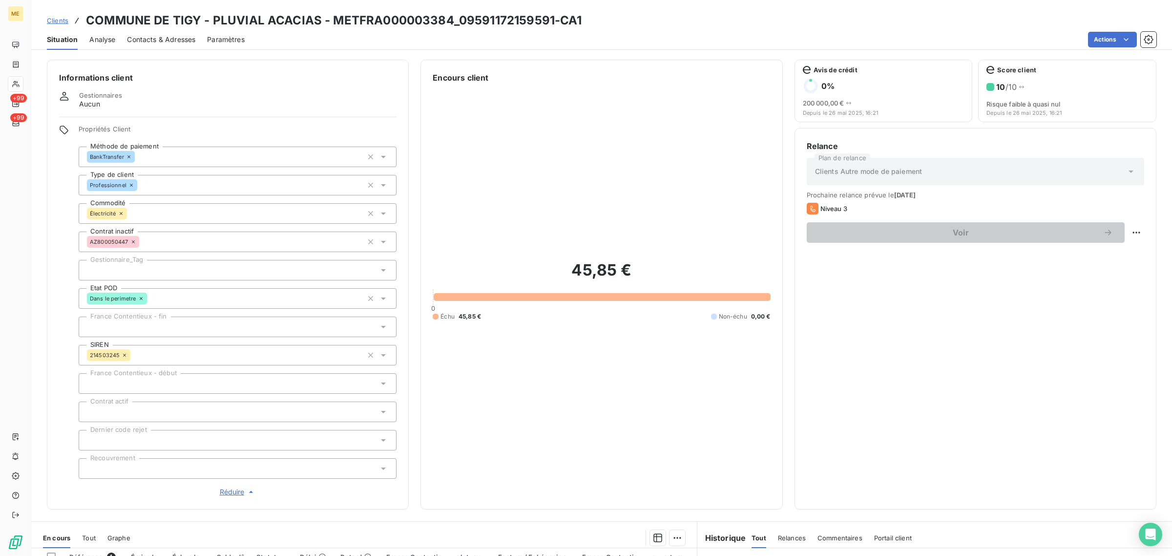
click at [144, 277] on div at bounding box center [238, 270] width 318 height 21
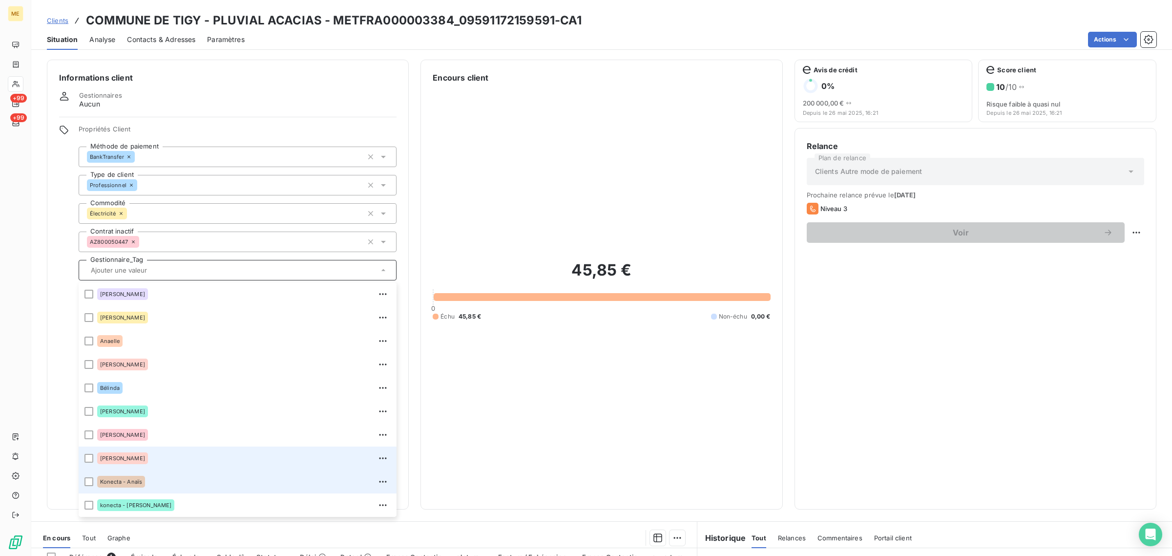
click at [151, 475] on div "Konecta - Anaïs" at bounding box center [243, 482] width 293 height 16
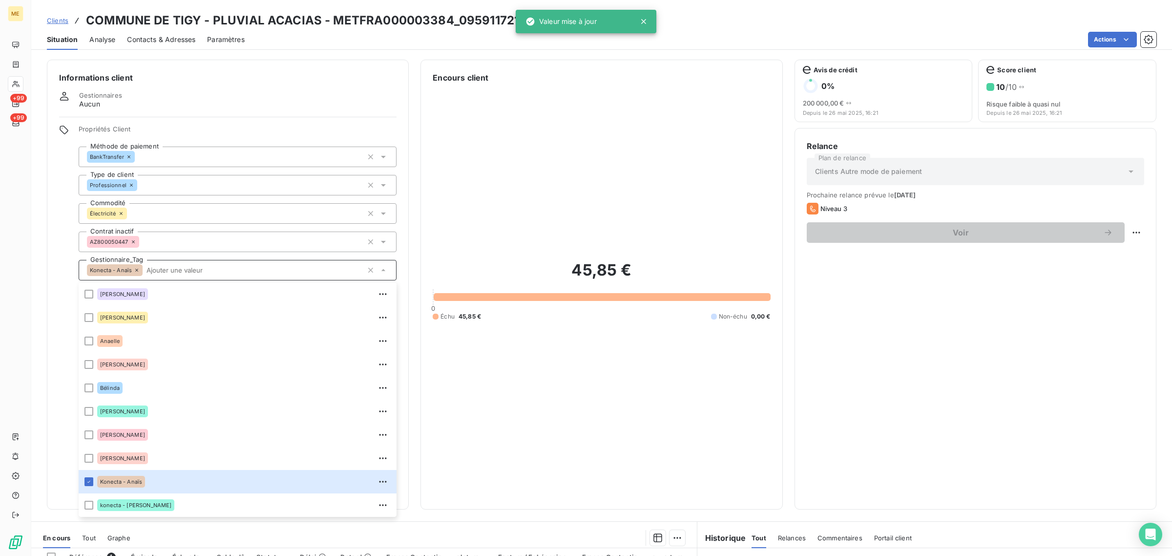
click at [59, 23] on span "Clients" at bounding box center [57, 21] width 21 height 8
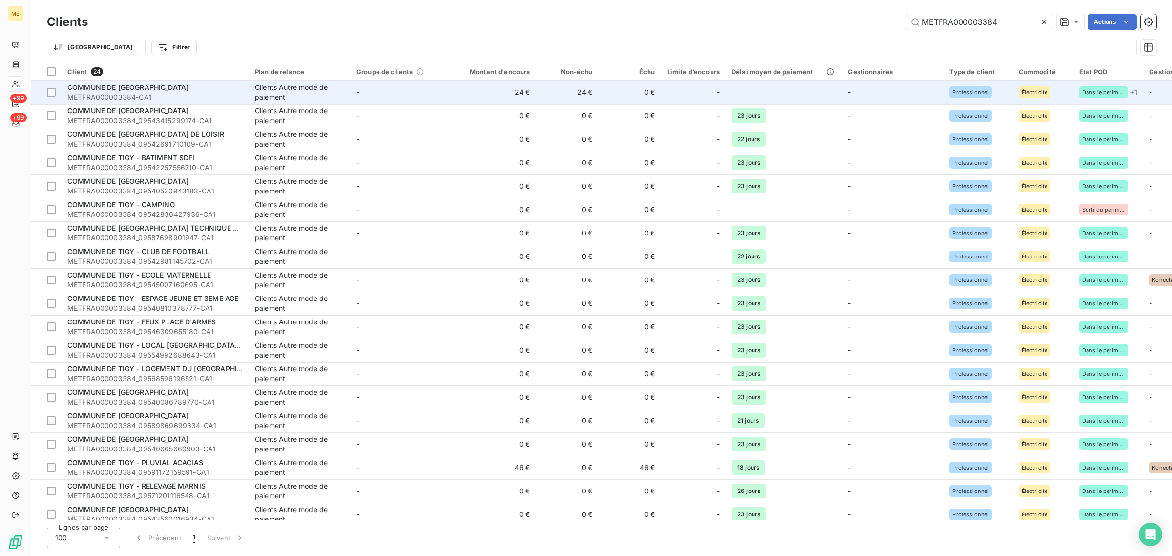
click at [456, 101] on td "24 €" at bounding box center [494, 92] width 84 height 23
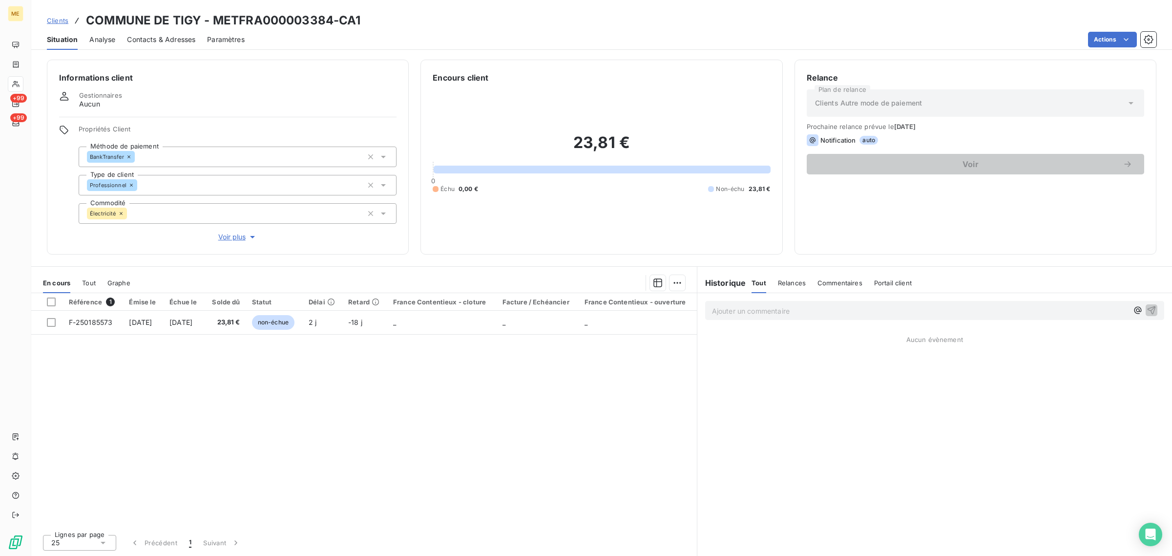
click at [226, 235] on span "Voir plus" at bounding box center [237, 237] width 39 height 10
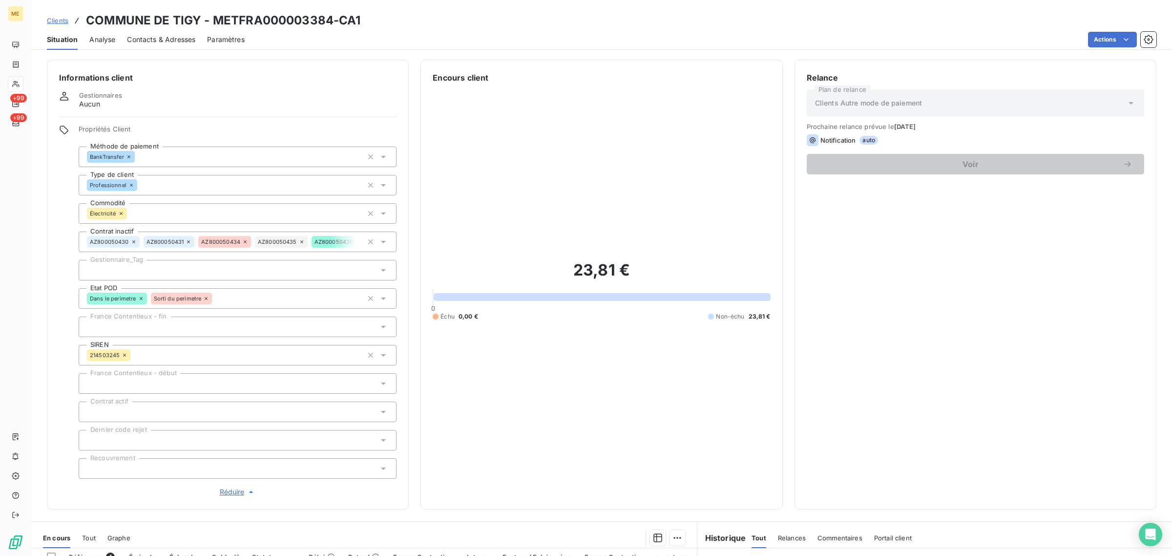
click at [166, 271] on div at bounding box center [238, 270] width 318 height 21
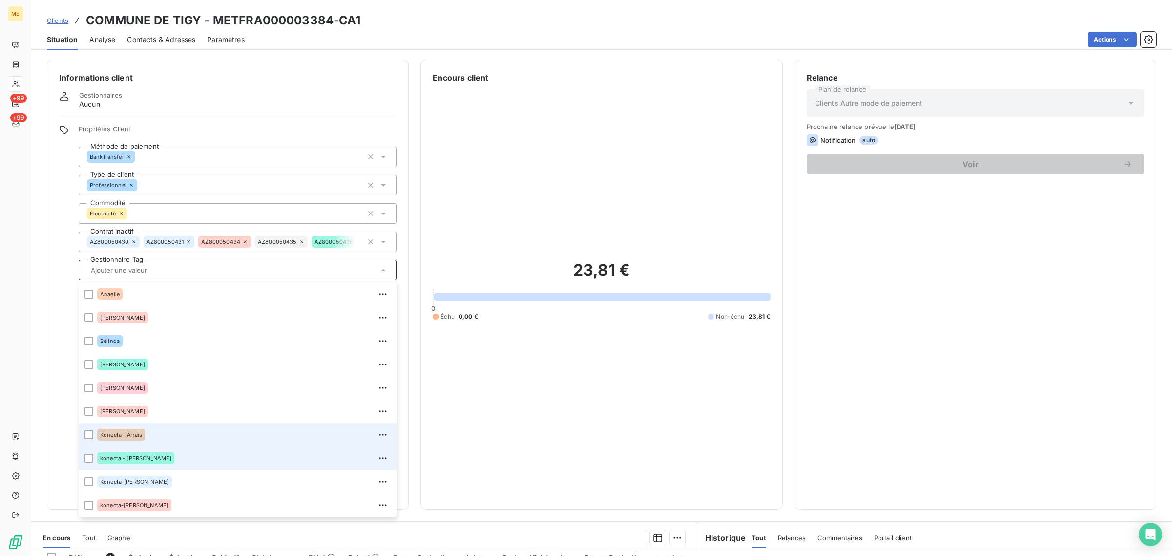
scroll to position [93, 0]
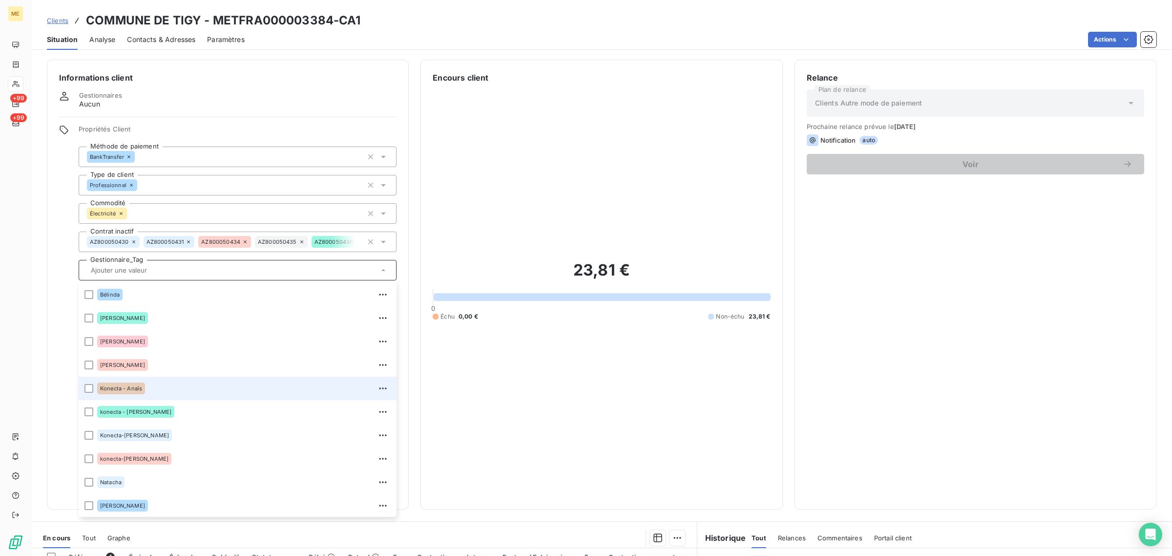
click at [165, 388] on div "Konecta - Anaïs" at bounding box center [243, 388] width 293 height 16
click at [54, 20] on span "Clients" at bounding box center [57, 21] width 21 height 8
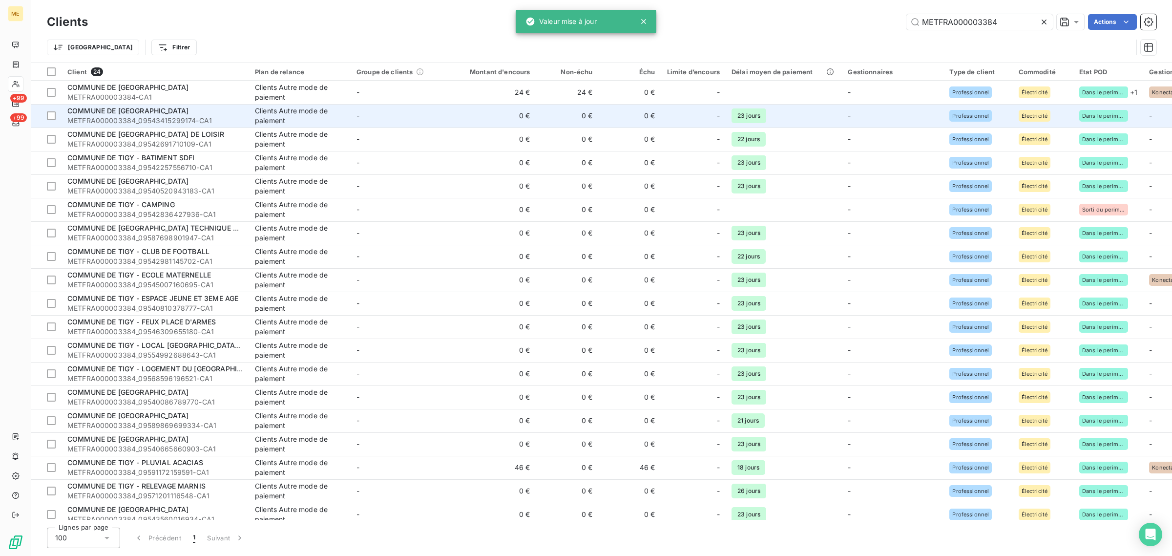
click at [466, 107] on td "0 €" at bounding box center [494, 115] width 84 height 23
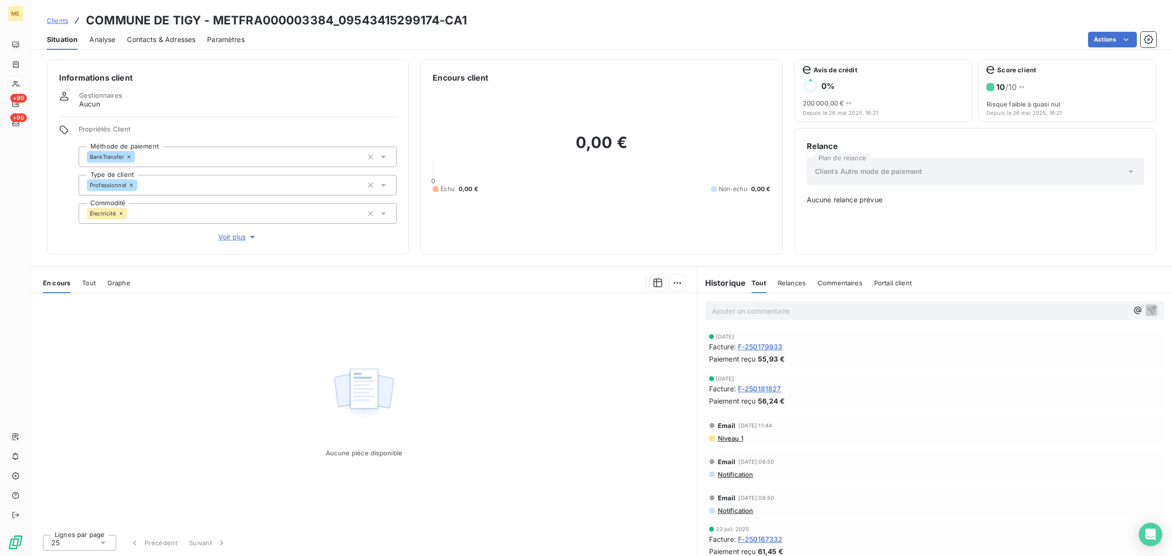
click at [231, 235] on span "Voir plus" at bounding box center [237, 237] width 39 height 10
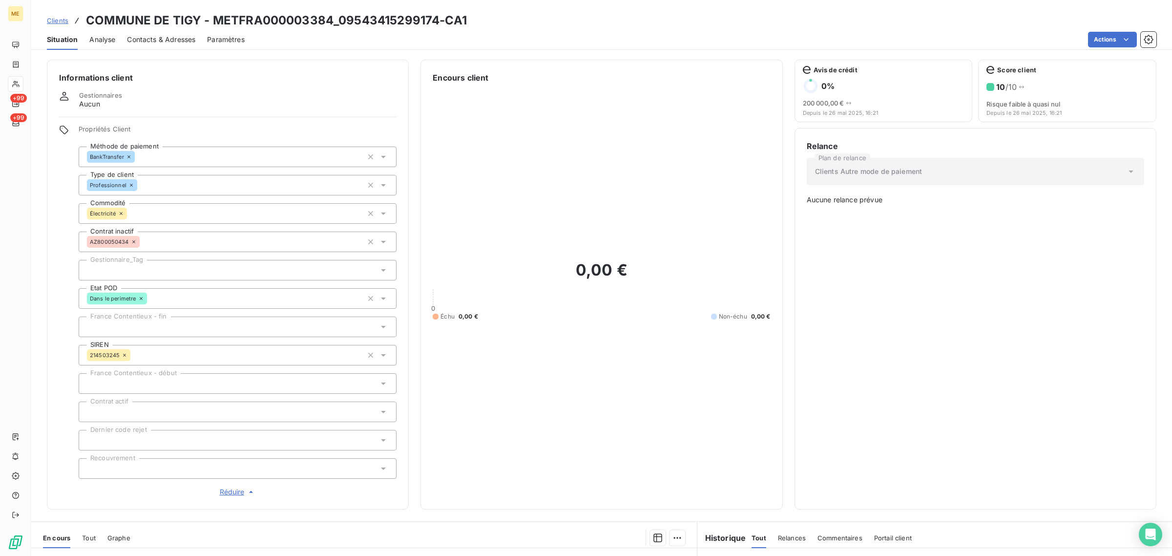
click at [164, 269] on div at bounding box center [238, 270] width 318 height 21
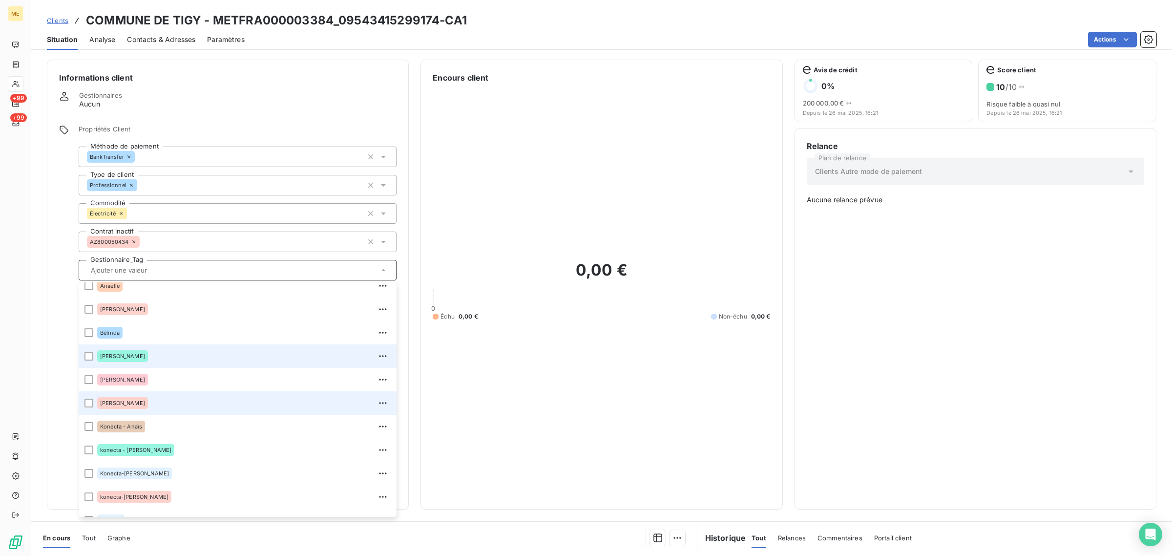
scroll to position [93, 0]
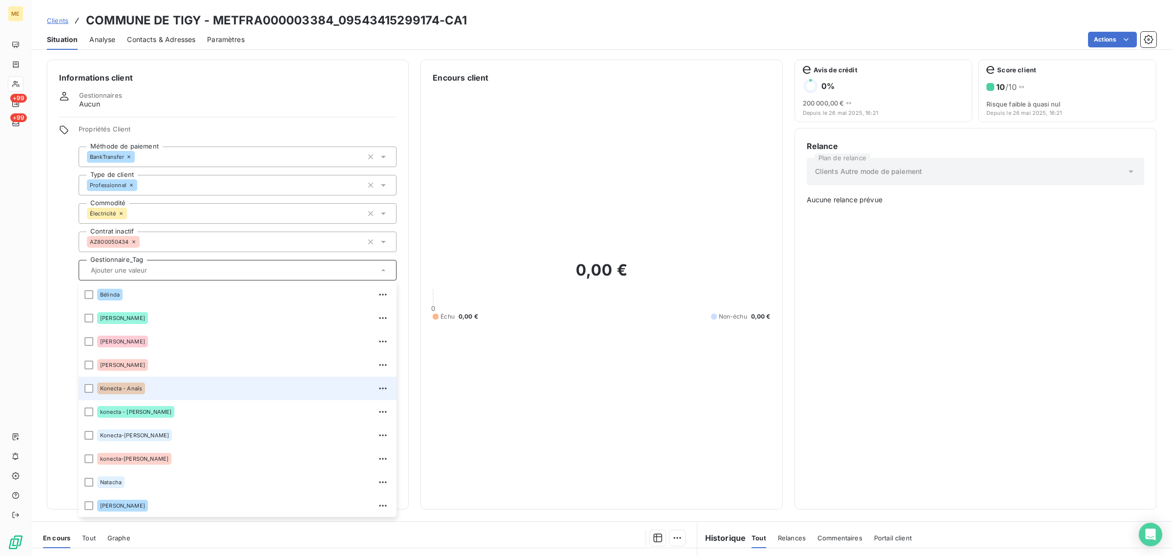
click at [144, 386] on div "Konecta - Anaïs" at bounding box center [243, 388] width 293 height 16
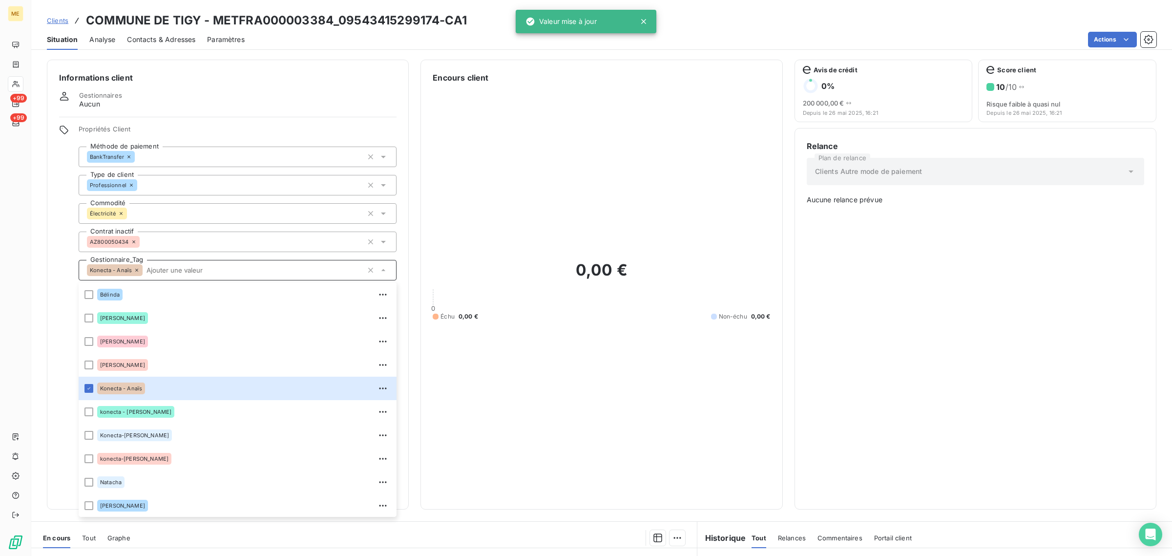
scroll to position [209, 0]
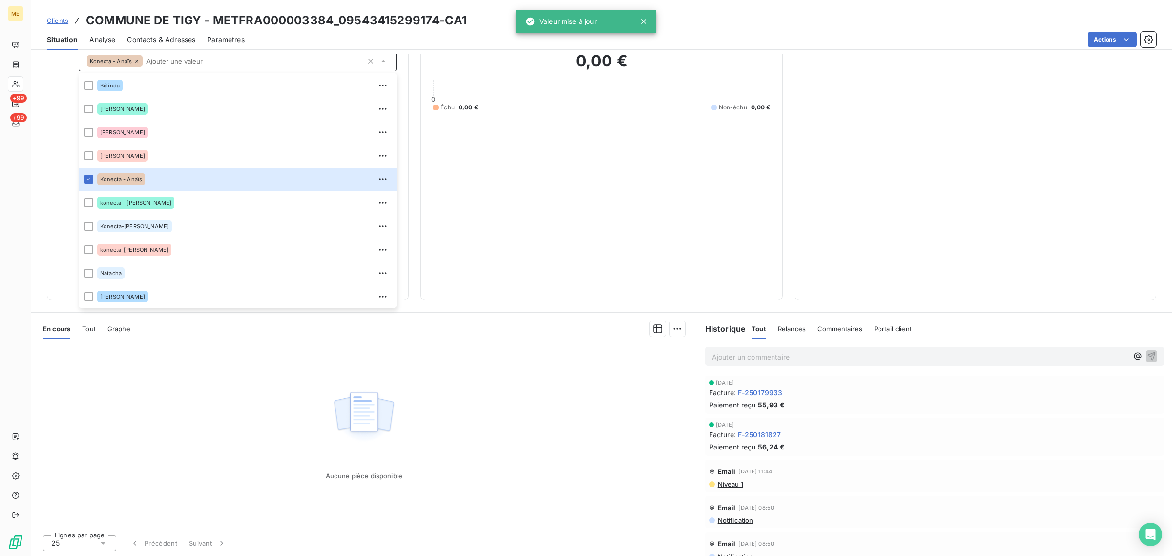
click at [49, 22] on span "Clients" at bounding box center [57, 21] width 21 height 8
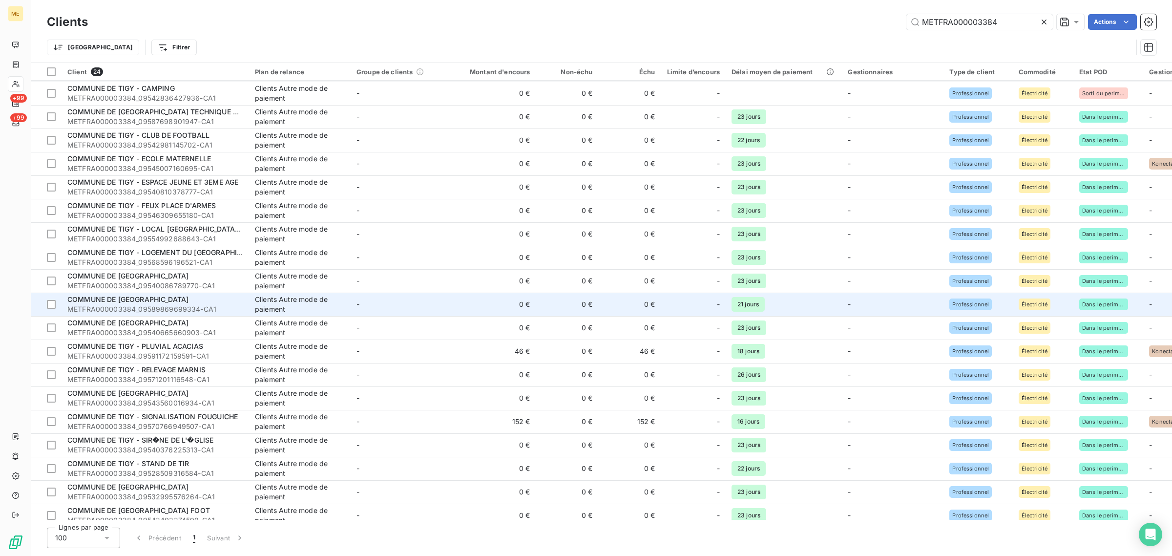
scroll to position [127, 0]
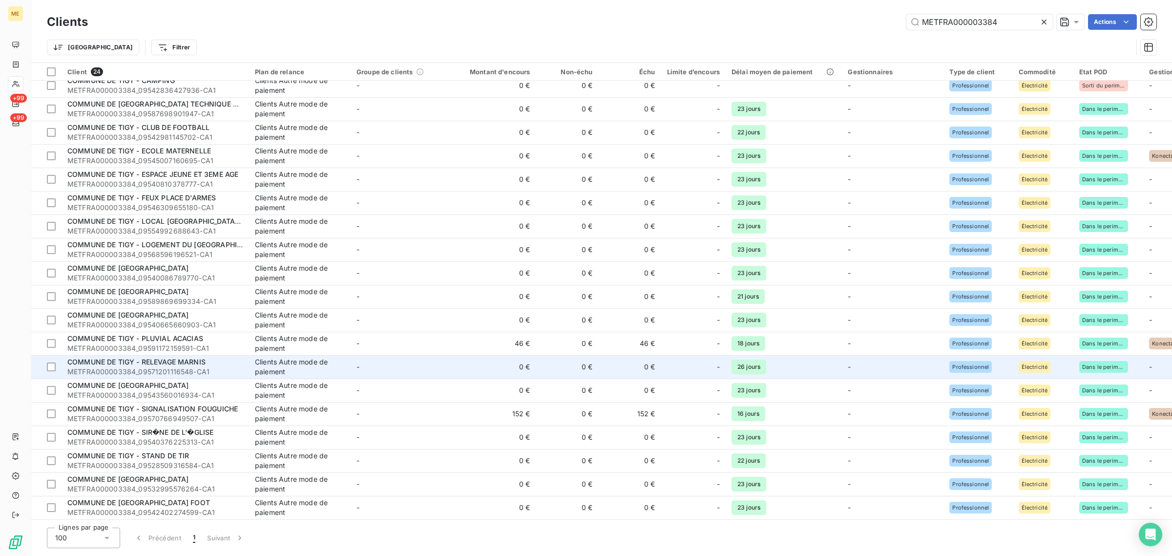
click at [443, 370] on td "-" at bounding box center [402, 366] width 102 height 23
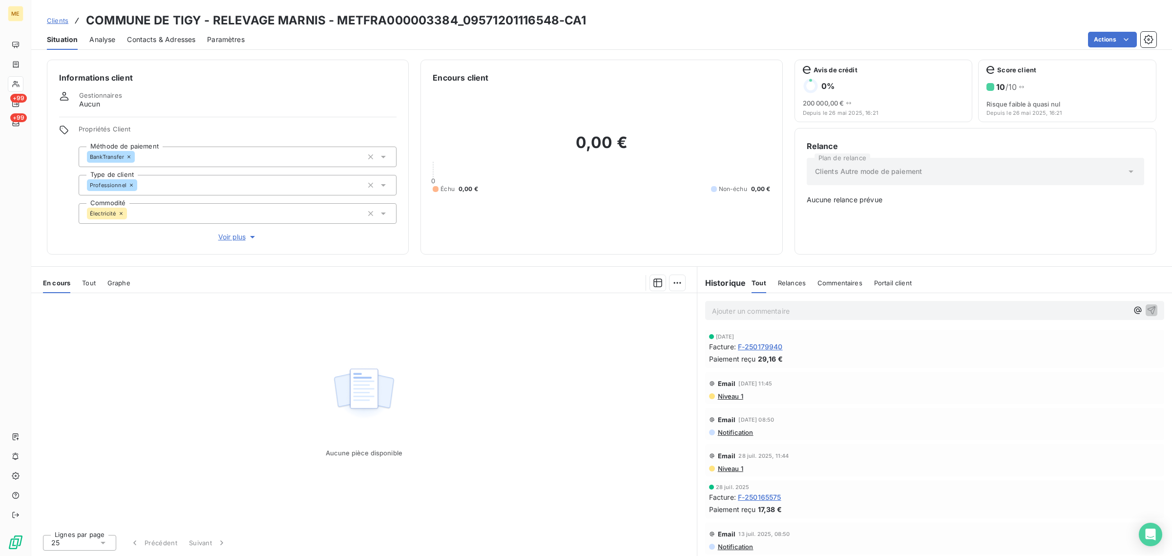
click at [238, 232] on span "Voir plus" at bounding box center [237, 237] width 39 height 10
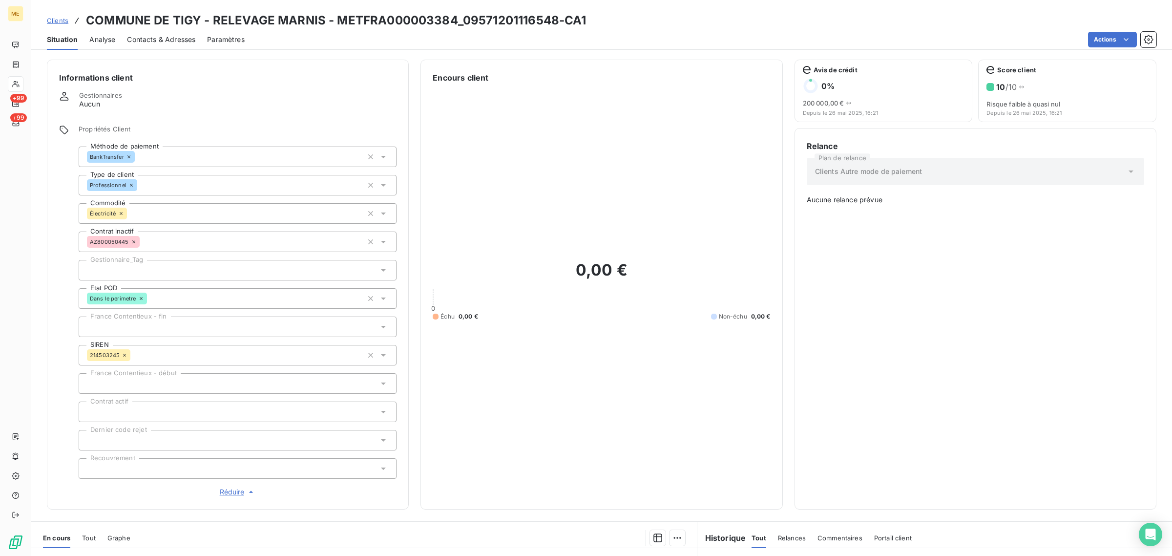
click at [61, 23] on span "Clients" at bounding box center [57, 21] width 21 height 8
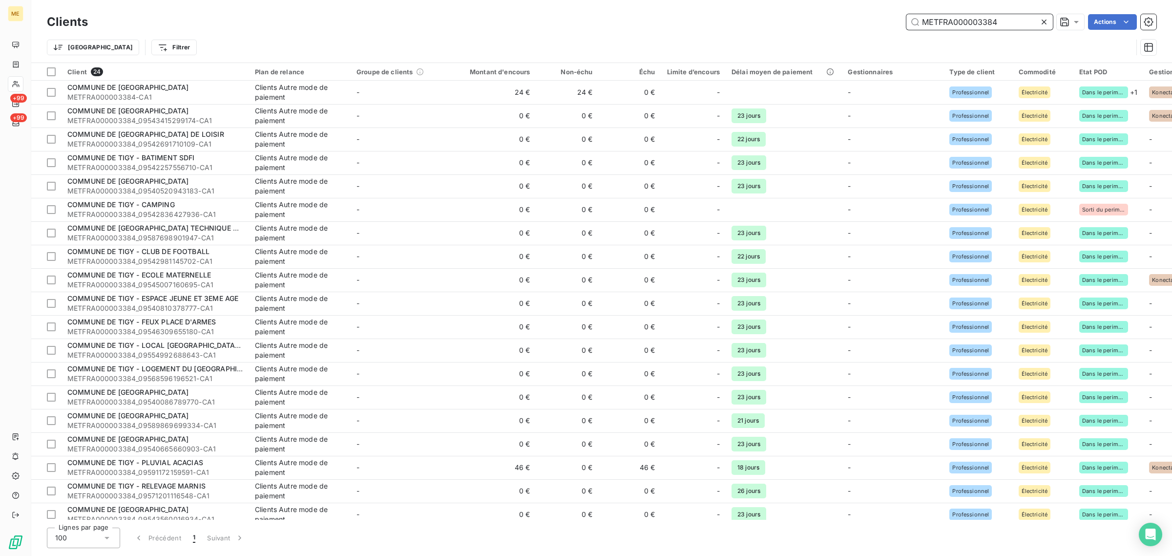
drag, startPoint x: 1012, startPoint y: 21, endPoint x: 768, endPoint y: 21, distance: 244.1
click at [768, 21] on div "METFRA000003384 Actions" at bounding box center [628, 22] width 1056 height 16
paste input "250_05514905843036-CA1"
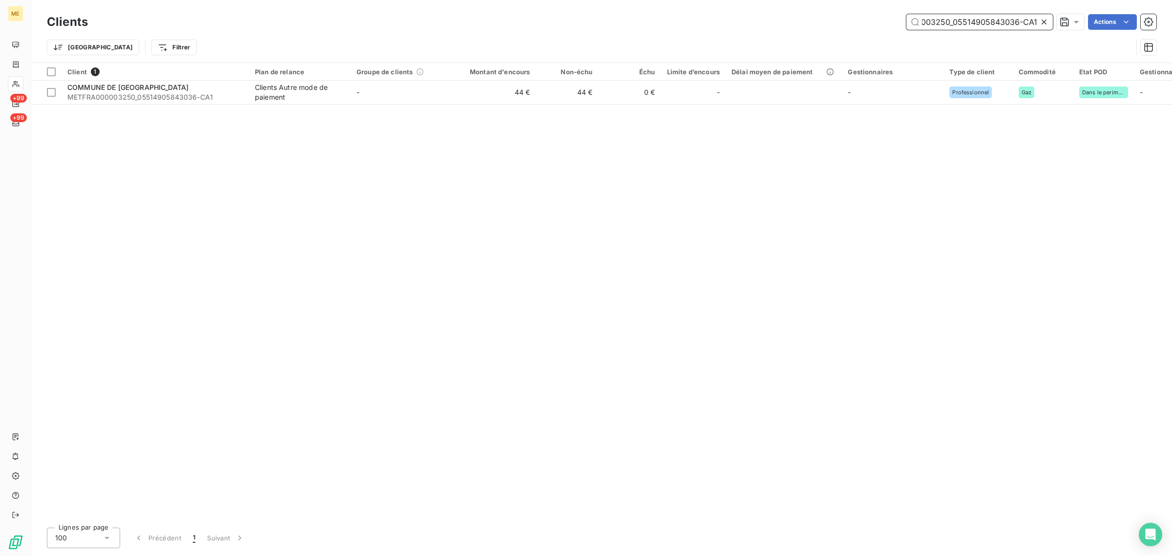
drag, startPoint x: 950, startPoint y: 22, endPoint x: 1041, endPoint y: 22, distance: 91.3
click at [1041, 22] on div "METFRA000003250_05514905843036-CA1" at bounding box center [979, 22] width 146 height 16
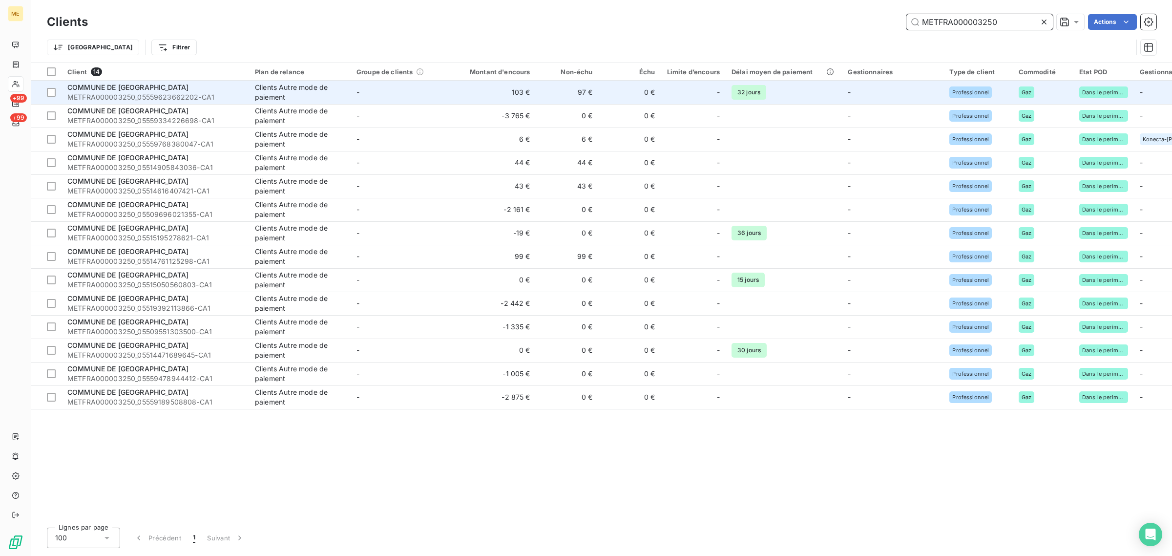
type input "METFRA000003250"
click at [367, 103] on td "-" at bounding box center [402, 92] width 102 height 23
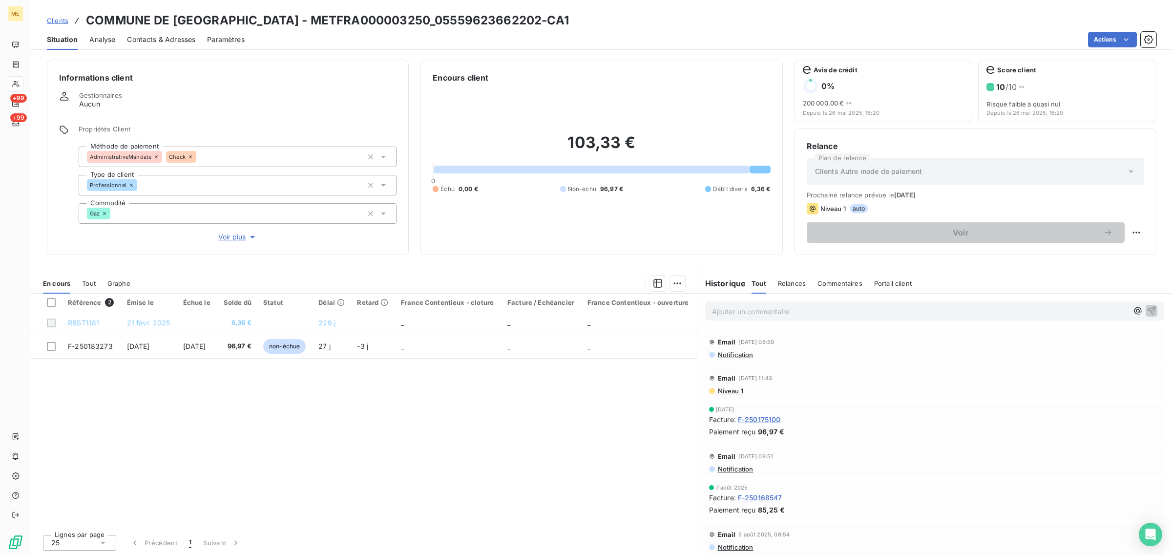
click at [240, 237] on span "Voir plus" at bounding box center [237, 237] width 39 height 10
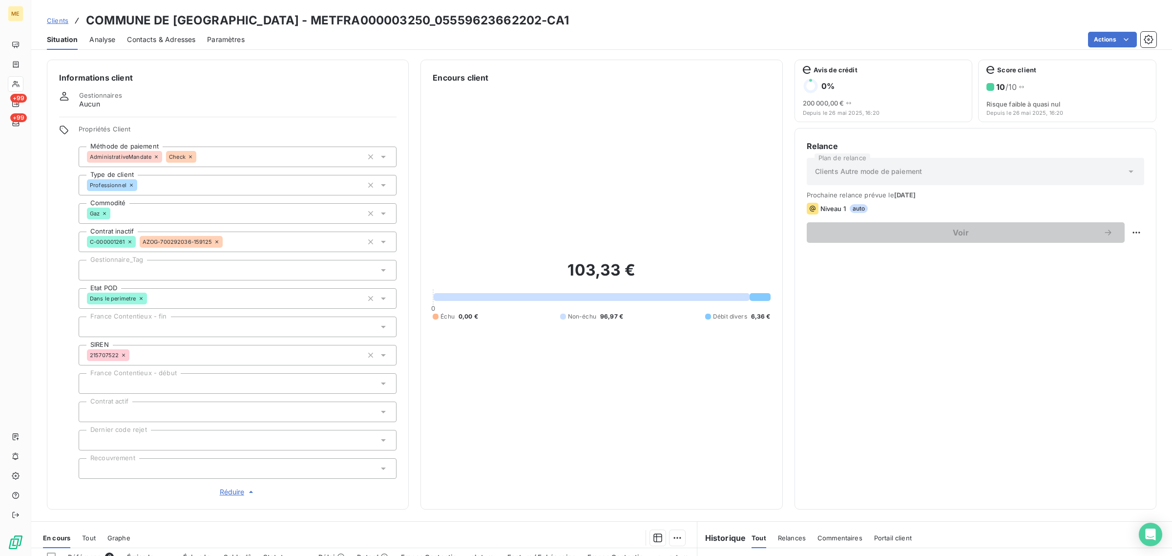
click at [62, 20] on span "Clients" at bounding box center [57, 21] width 21 height 8
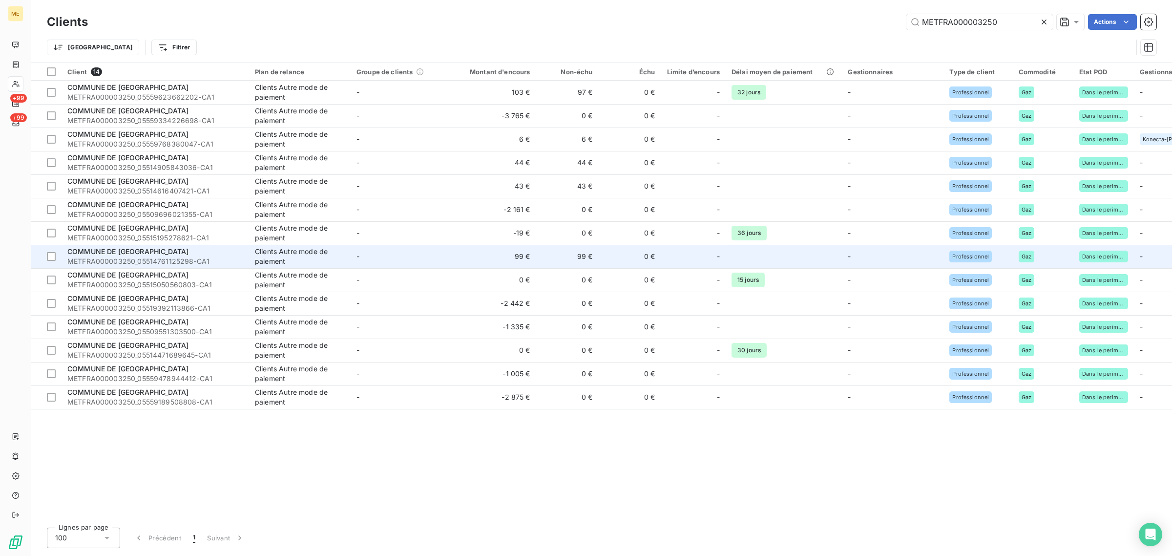
click at [472, 260] on td "99 €" at bounding box center [494, 256] width 84 height 23
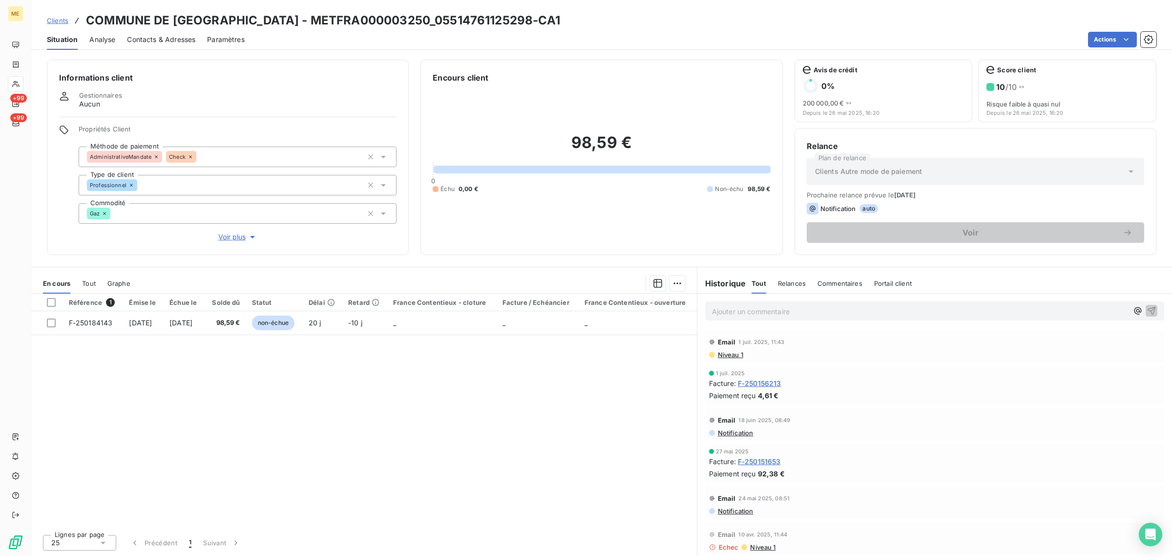
click at [230, 229] on div "Propriétés Client Méthode de paiement AdministrativeMandate Check Type de clien…" at bounding box center [238, 183] width 318 height 117
click at [232, 237] on span "Voir plus" at bounding box center [237, 237] width 39 height 10
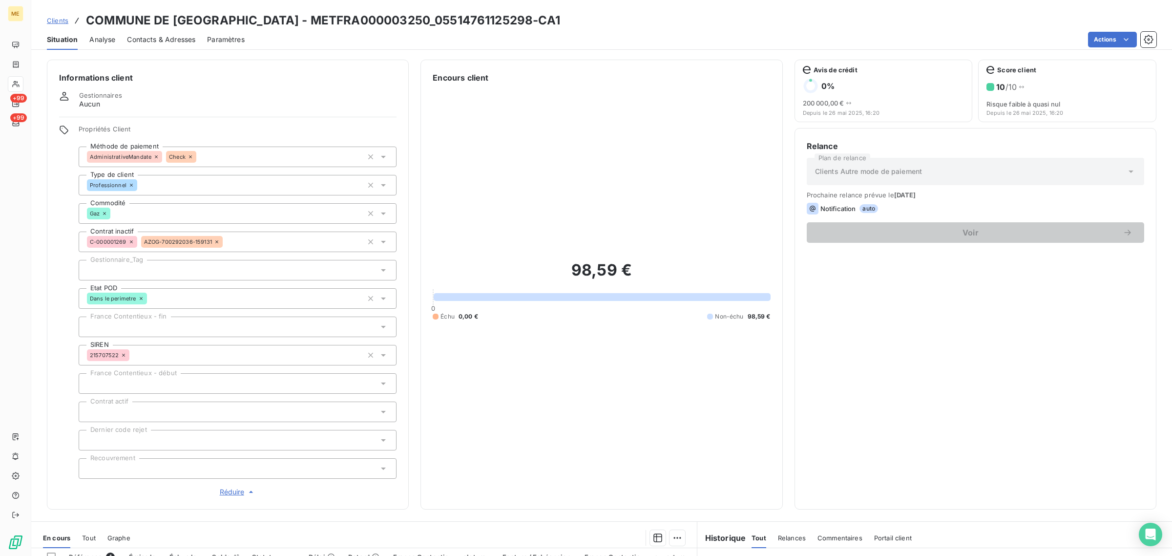
click at [63, 24] on span "Clients" at bounding box center [57, 21] width 21 height 8
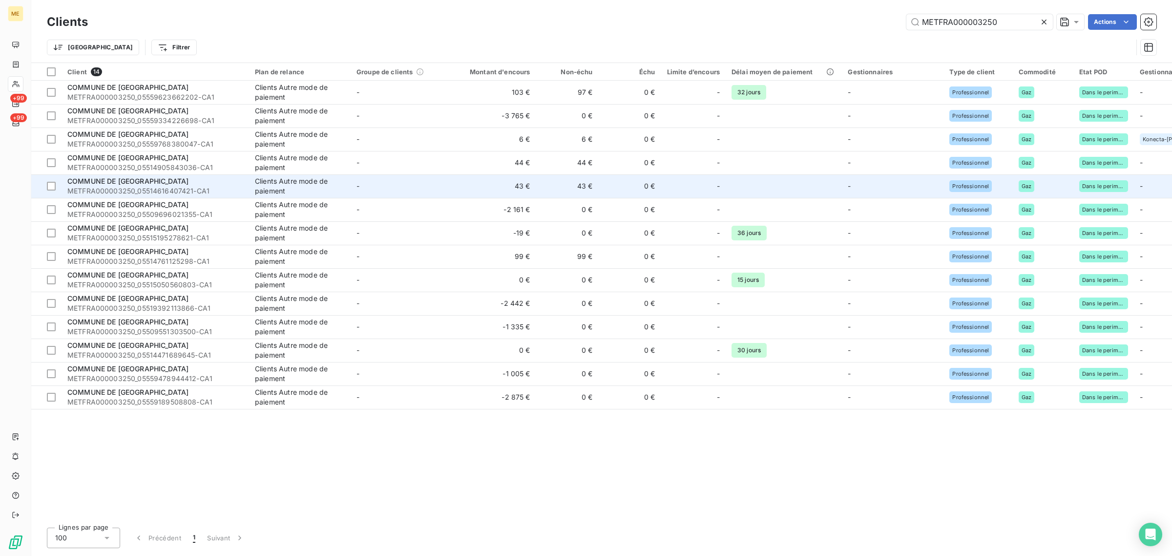
click at [457, 182] on td "43 €" at bounding box center [494, 185] width 84 height 23
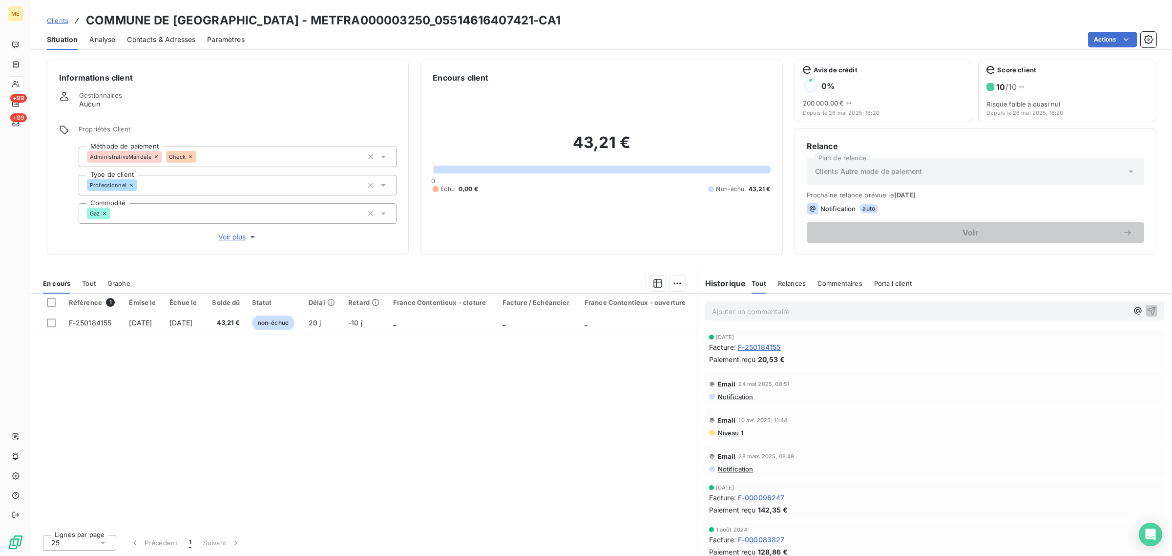
click at [221, 240] on span "Voir plus" at bounding box center [237, 237] width 39 height 10
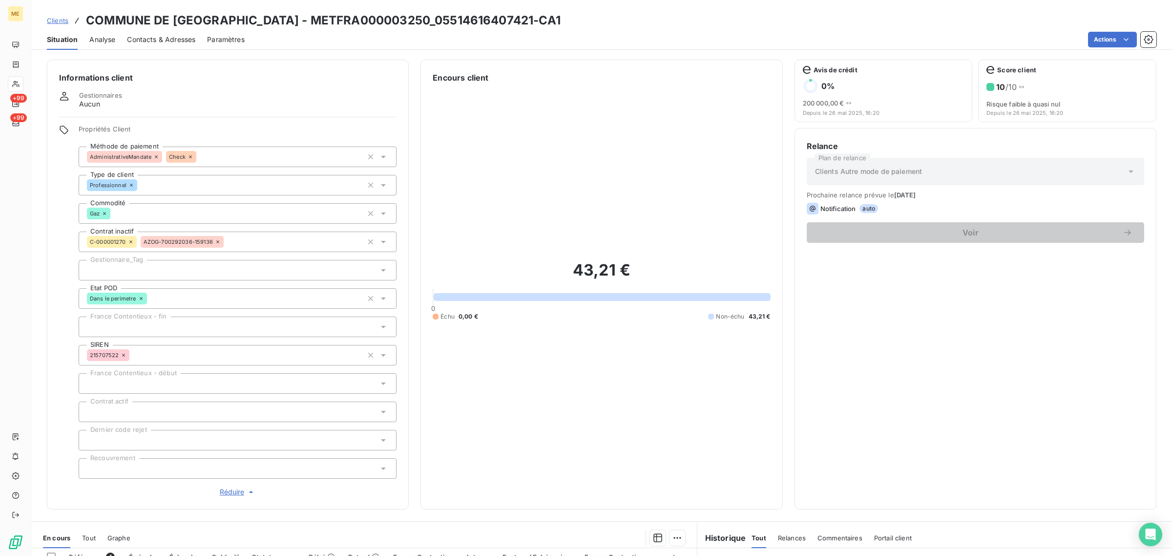
click at [182, 276] on div at bounding box center [238, 270] width 318 height 21
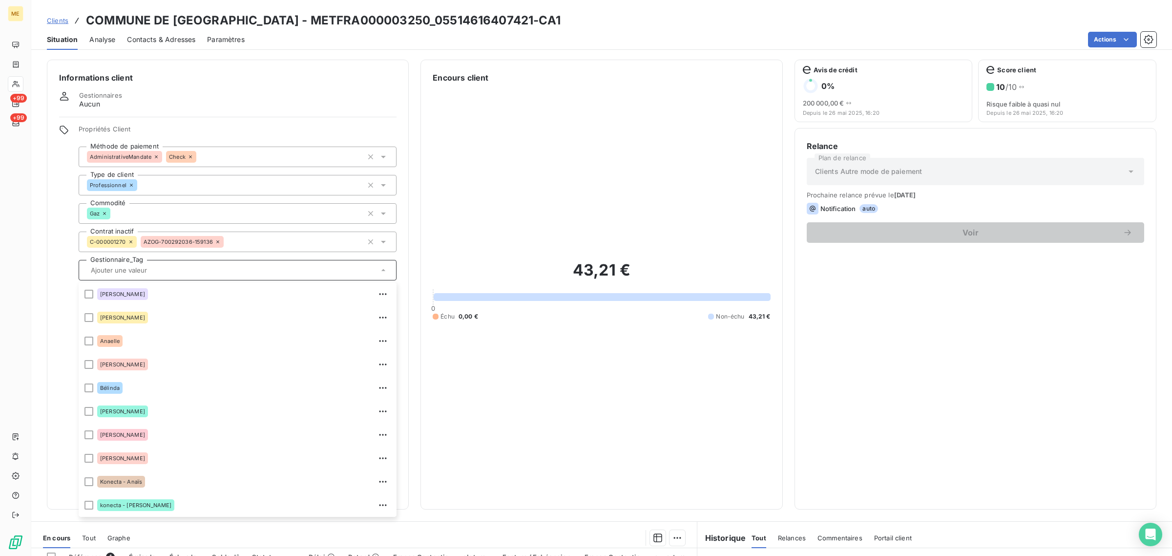
click at [67, 20] on span "Clients" at bounding box center [57, 21] width 21 height 8
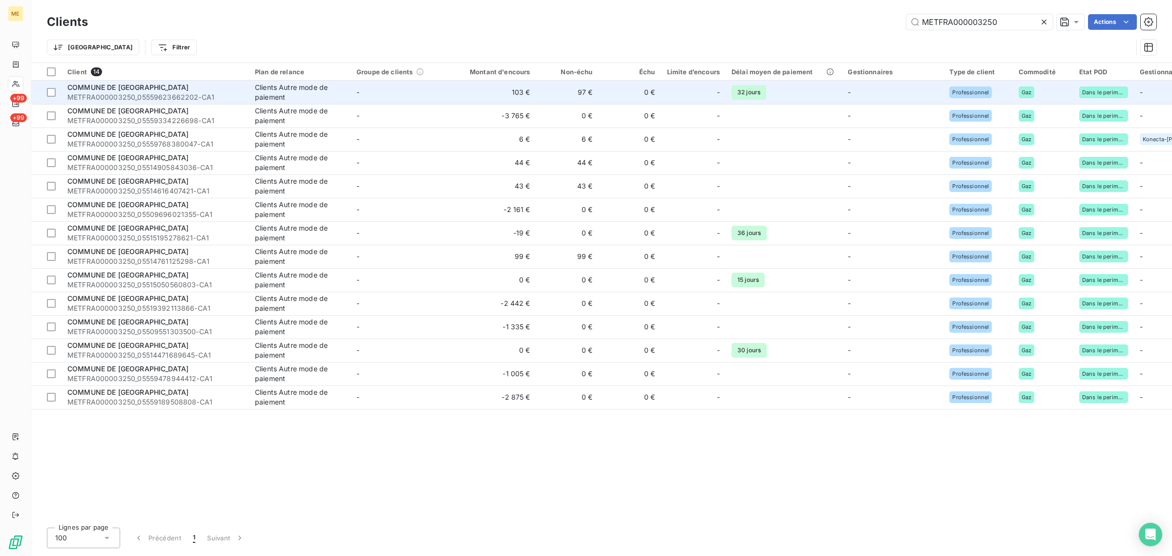
click at [464, 93] on td "103 €" at bounding box center [494, 92] width 84 height 23
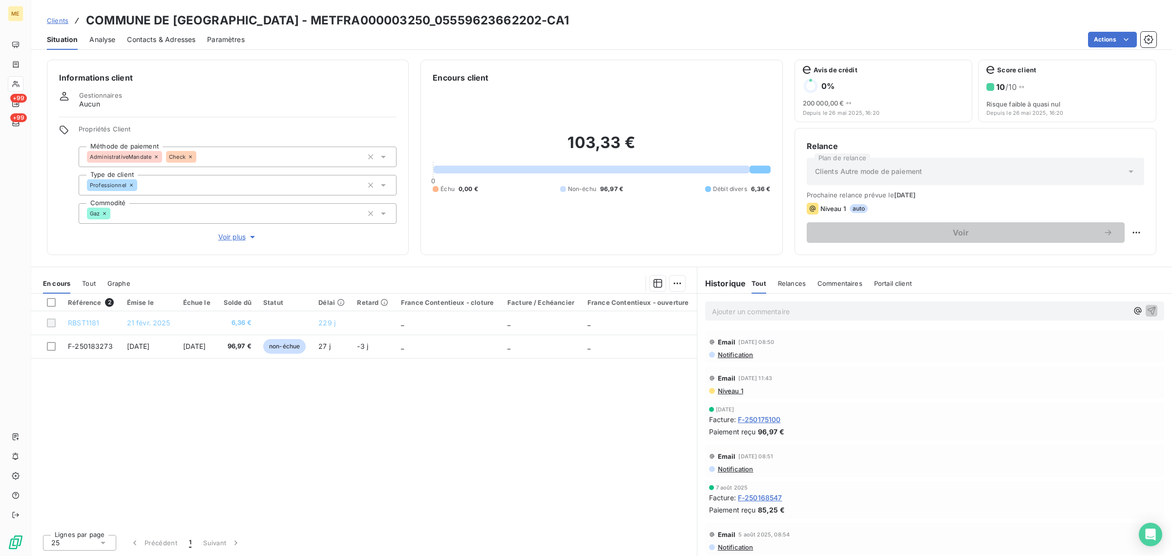
click at [238, 236] on span "Voir plus" at bounding box center [237, 237] width 39 height 10
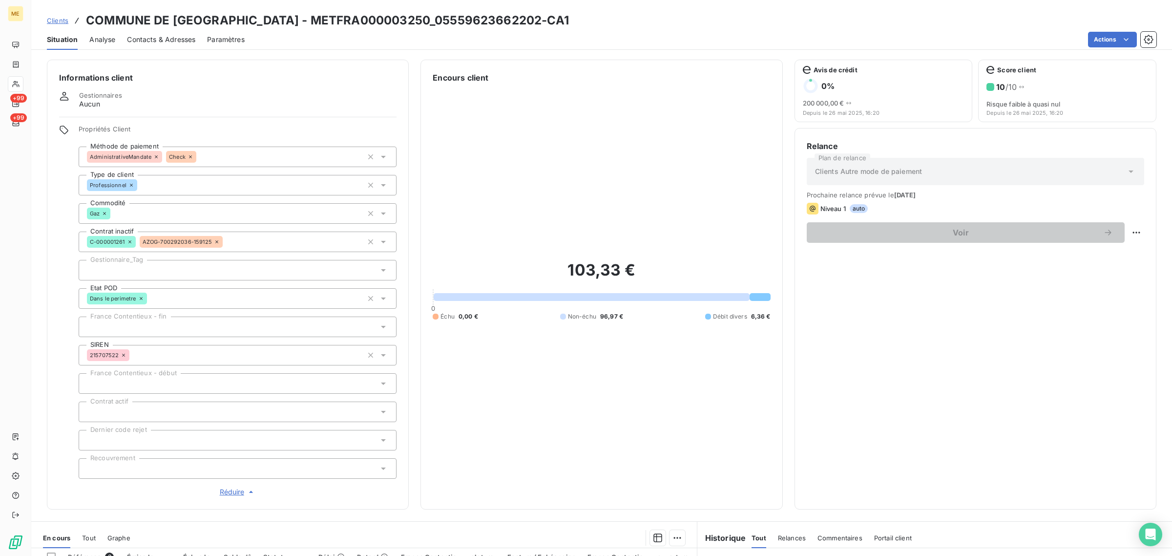
click at [164, 268] on div at bounding box center [238, 270] width 318 height 21
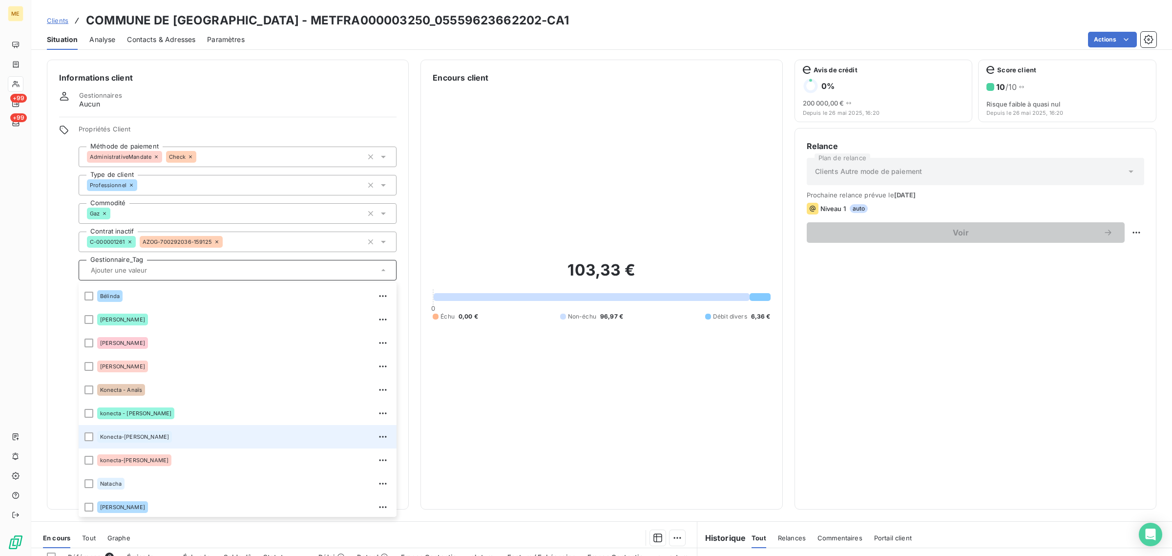
scroll to position [93, 0]
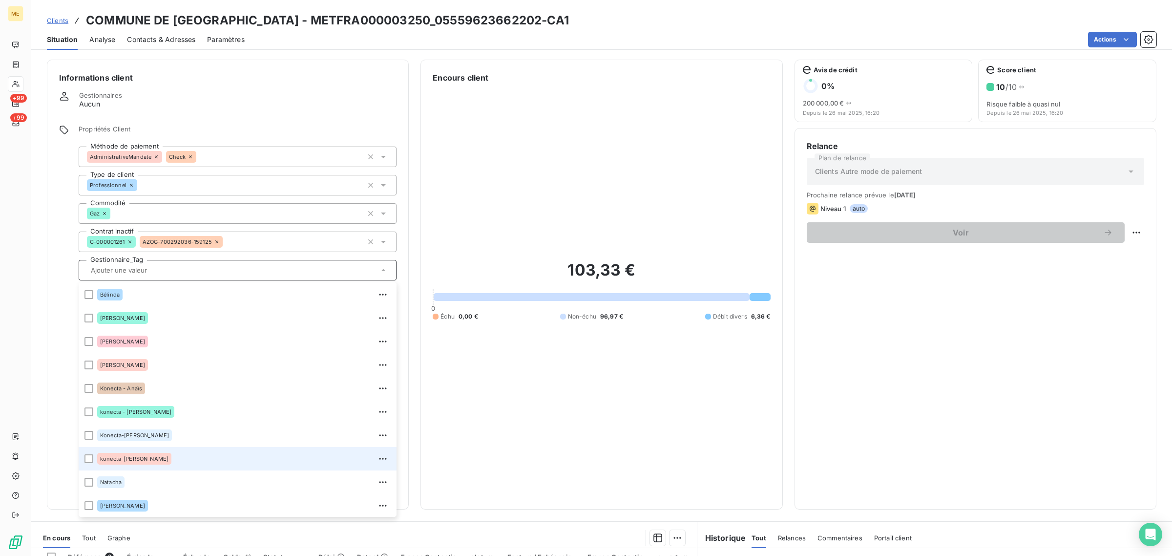
click at [157, 453] on div "konecta-[PERSON_NAME]" at bounding box center [243, 459] width 293 height 16
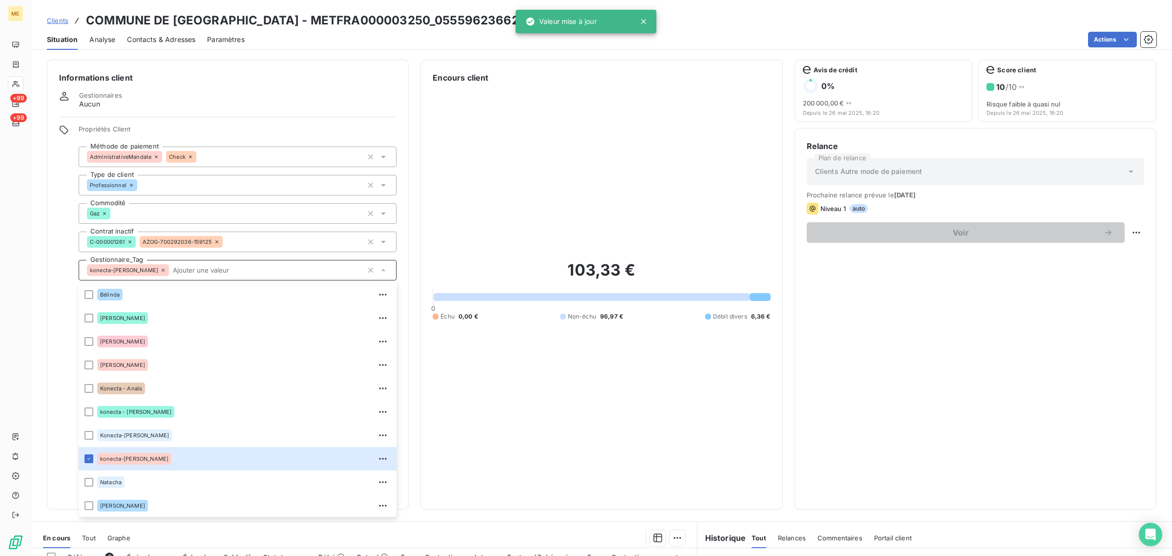
click at [59, 21] on span "Clients" at bounding box center [57, 21] width 21 height 8
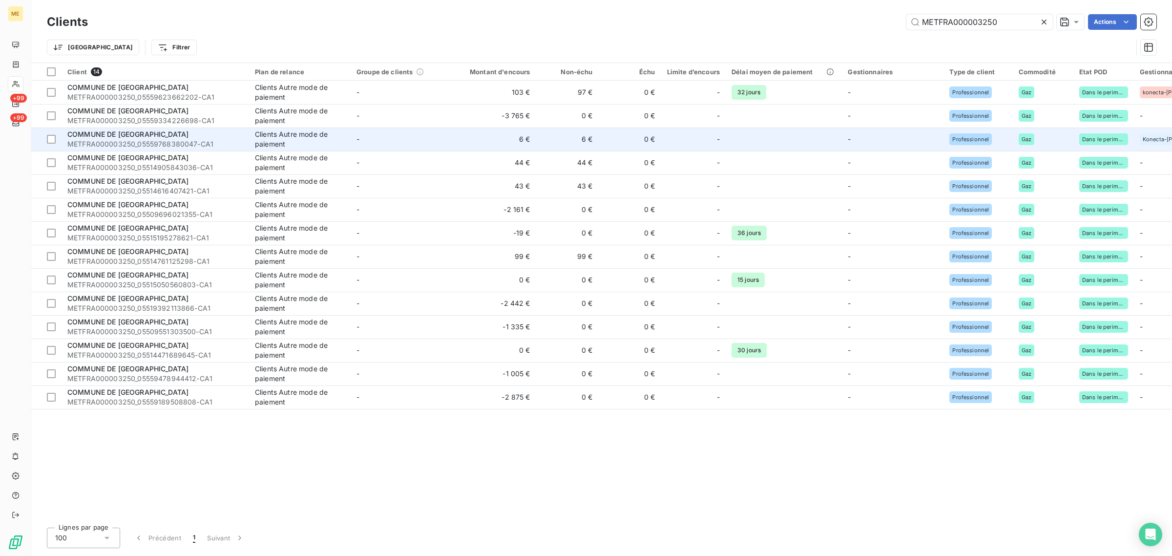
click at [463, 149] on td "6 €" at bounding box center [494, 138] width 84 height 23
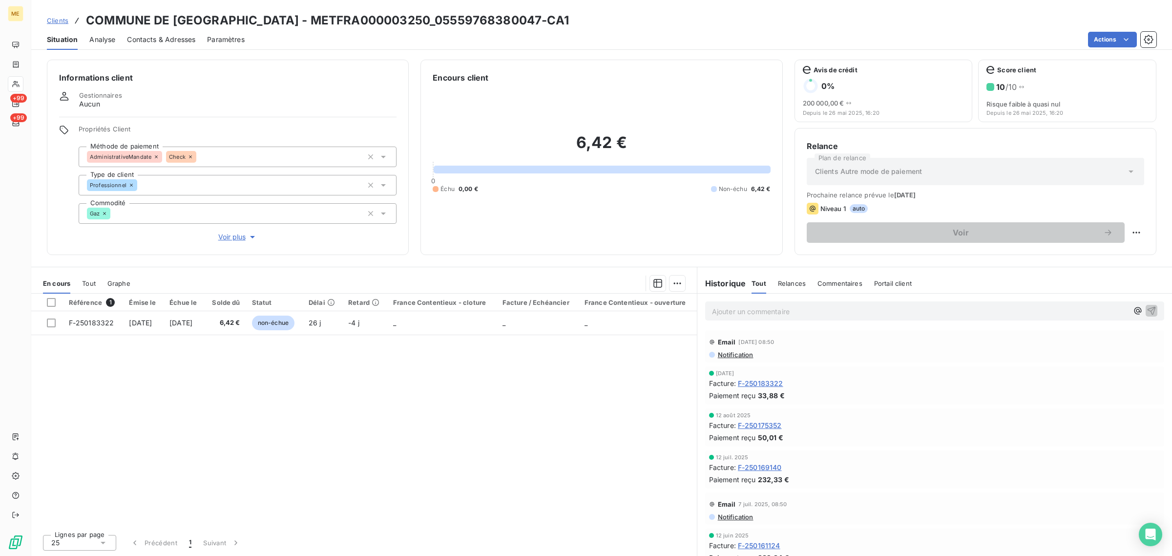
click at [238, 237] on span "Voir plus" at bounding box center [237, 237] width 39 height 10
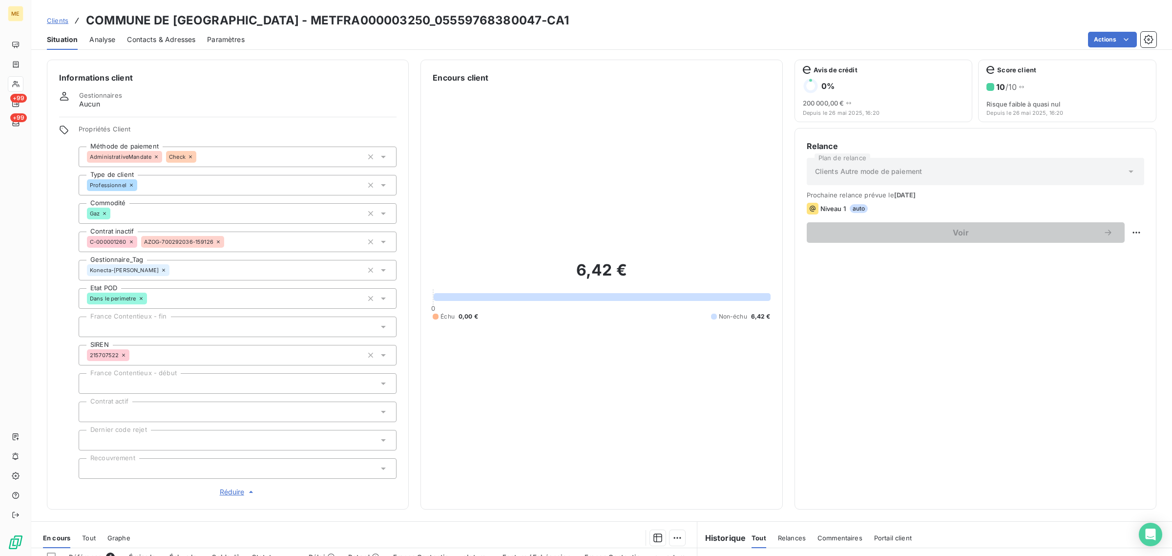
click at [58, 22] on span "Clients" at bounding box center [57, 21] width 21 height 8
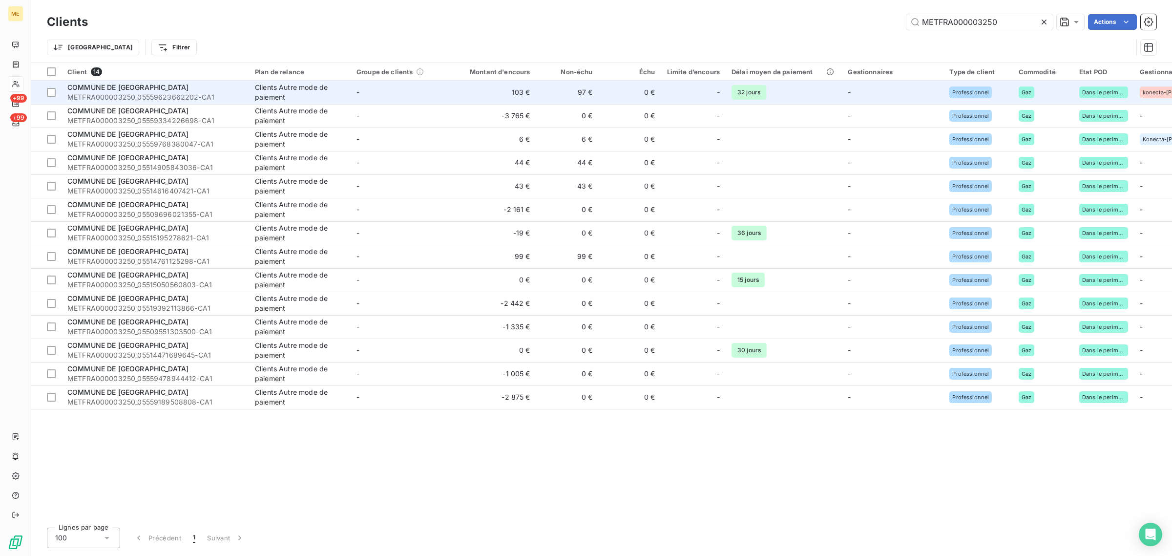
click at [376, 89] on td "-" at bounding box center [402, 92] width 102 height 23
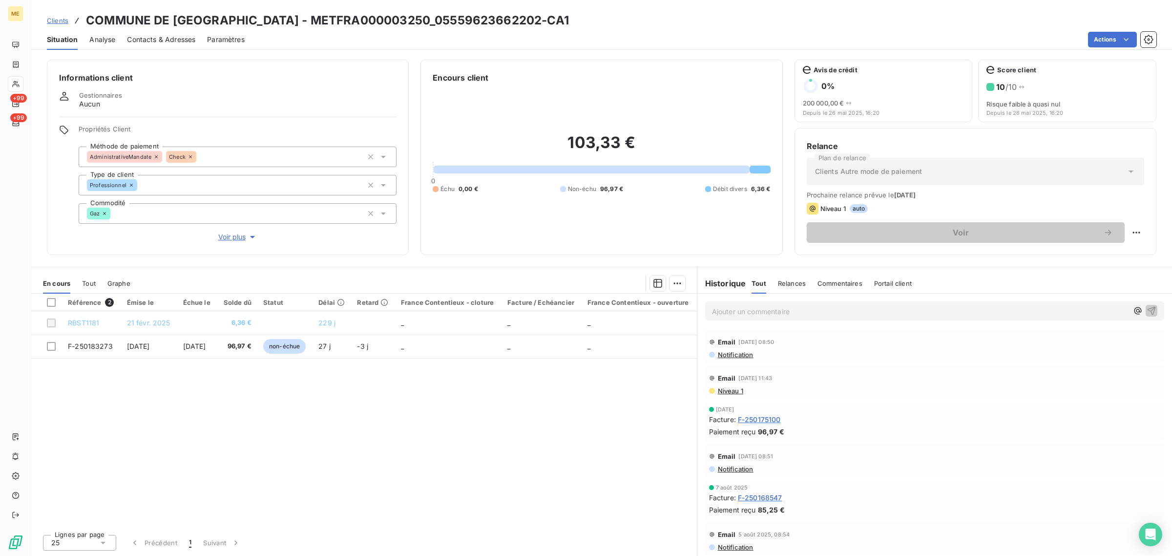
click at [237, 237] on span "Voir plus" at bounding box center [237, 237] width 39 height 10
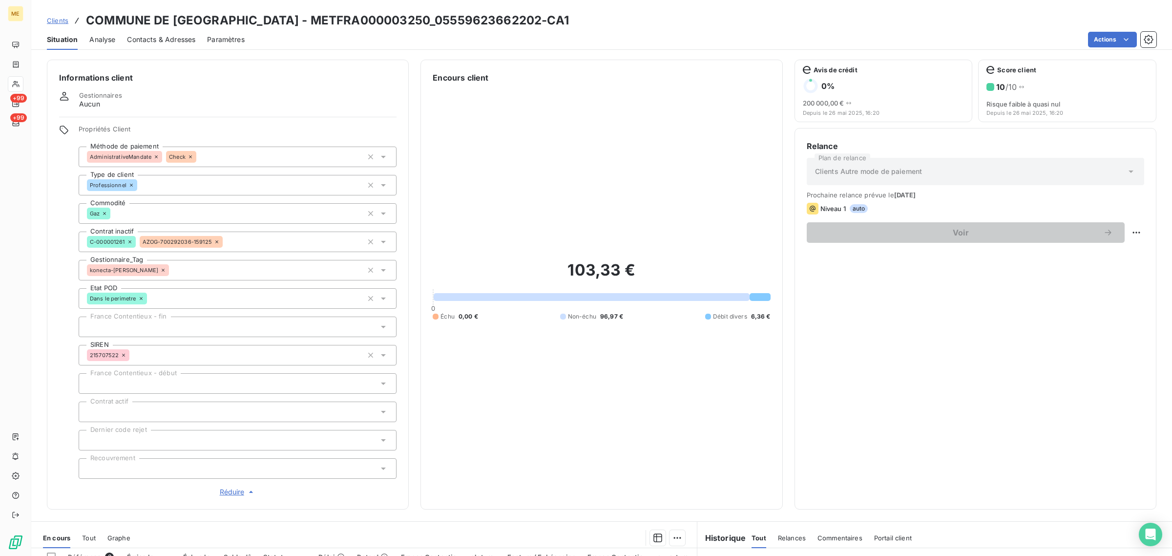
click at [160, 269] on icon at bounding box center [163, 270] width 6 height 6
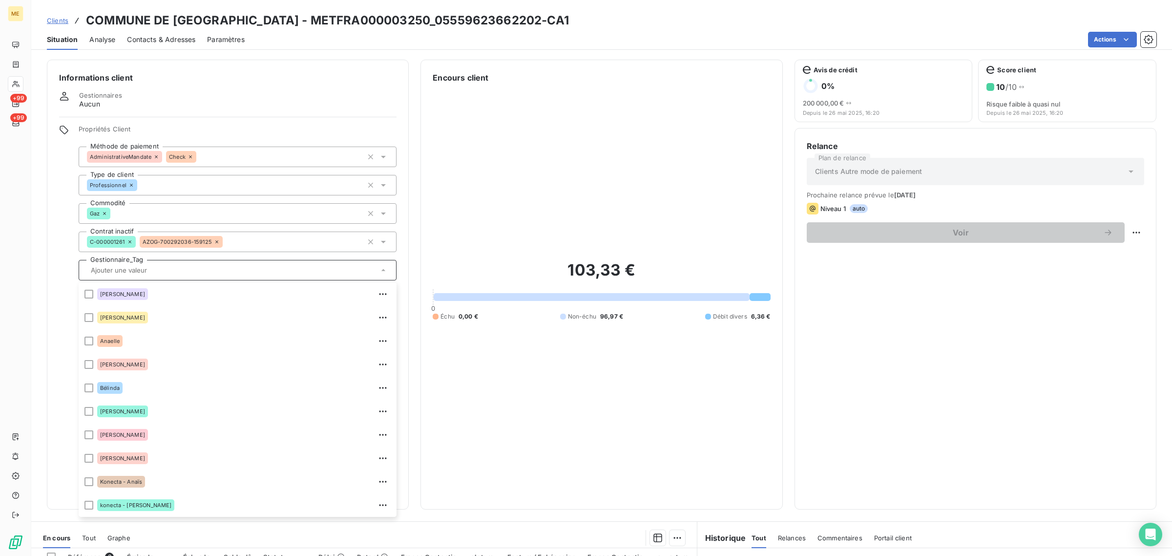
scroll to position [47, 0]
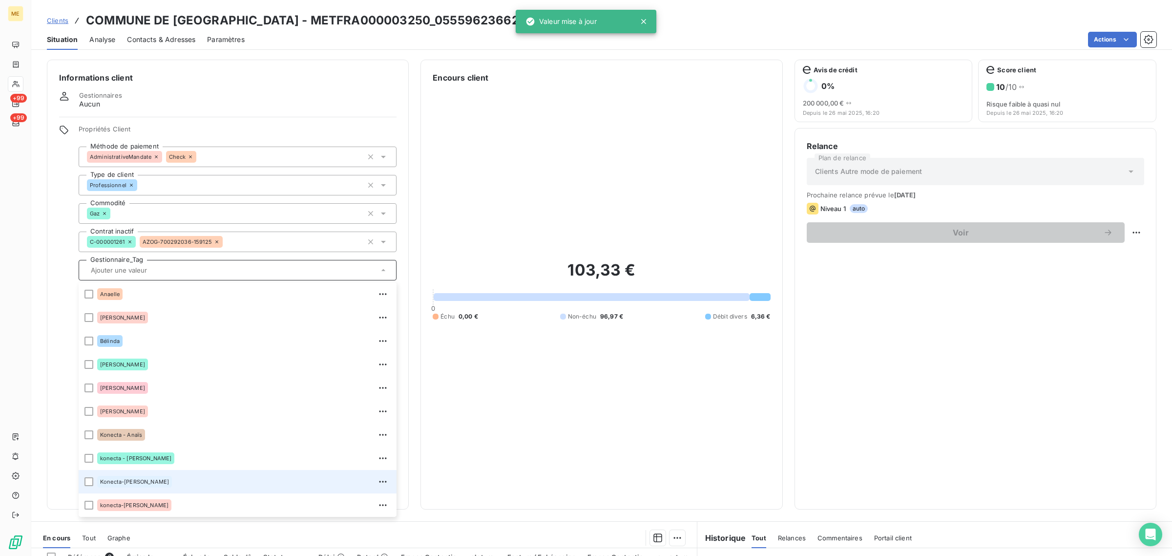
click at [133, 487] on div "Konecta-[PERSON_NAME]" at bounding box center [243, 482] width 293 height 16
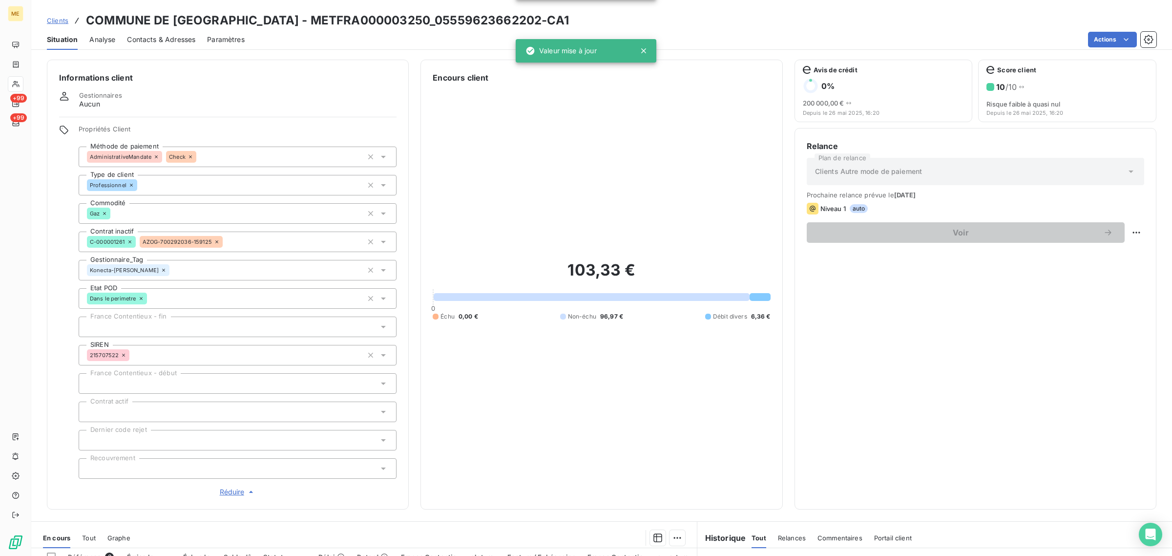
click at [63, 23] on span "Clients" at bounding box center [57, 21] width 21 height 8
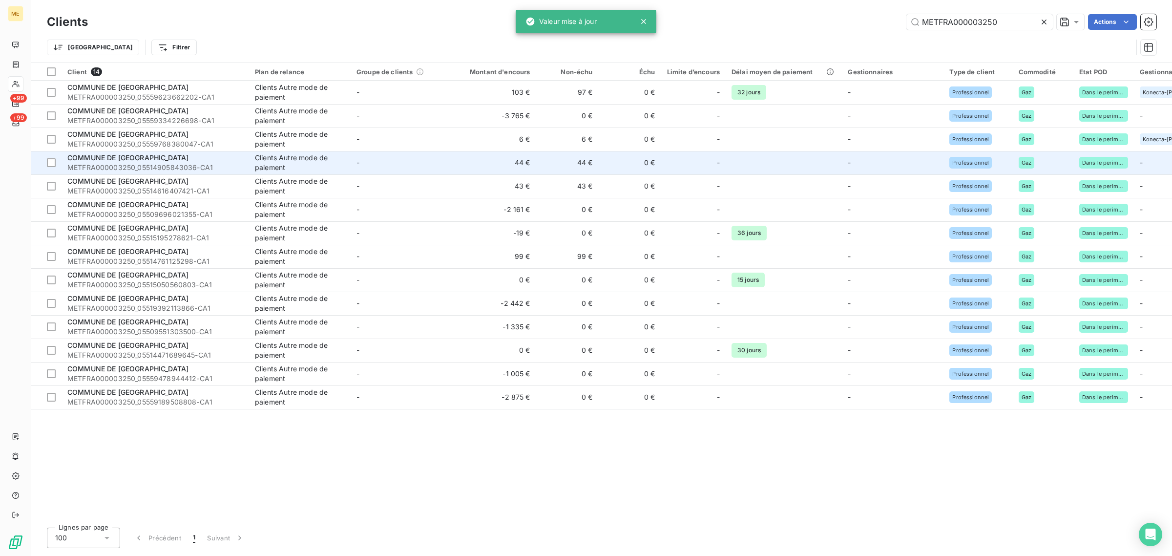
click at [444, 169] on td "-" at bounding box center [402, 162] width 102 height 23
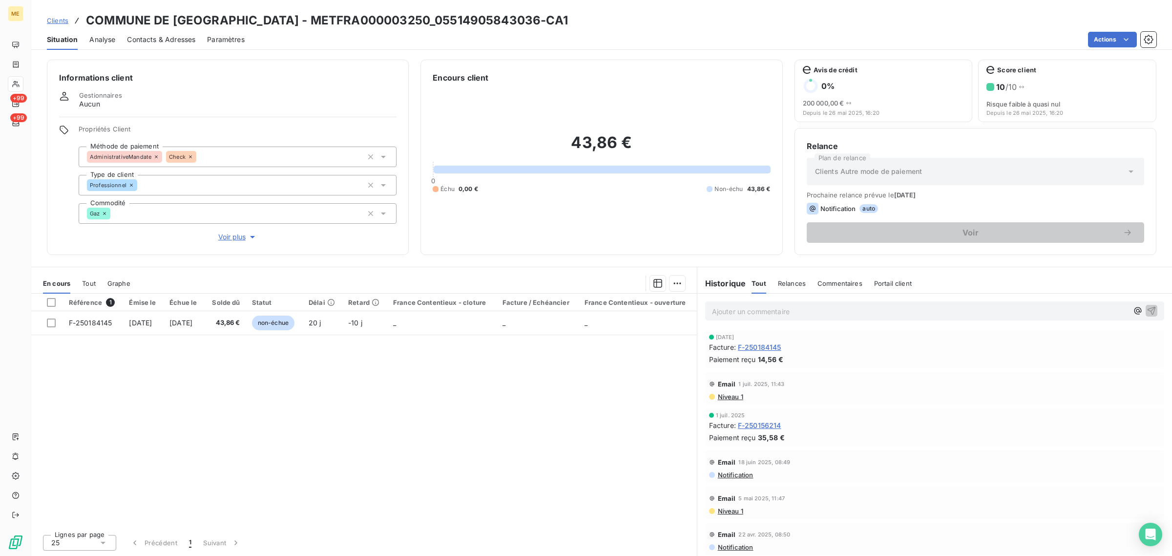
click at [218, 242] on div "Informations client Gestionnaires Aucun Propriétés Client Méthode de paiement A…" at bounding box center [228, 157] width 362 height 195
click at [225, 240] on span "Voir plus" at bounding box center [237, 237] width 39 height 10
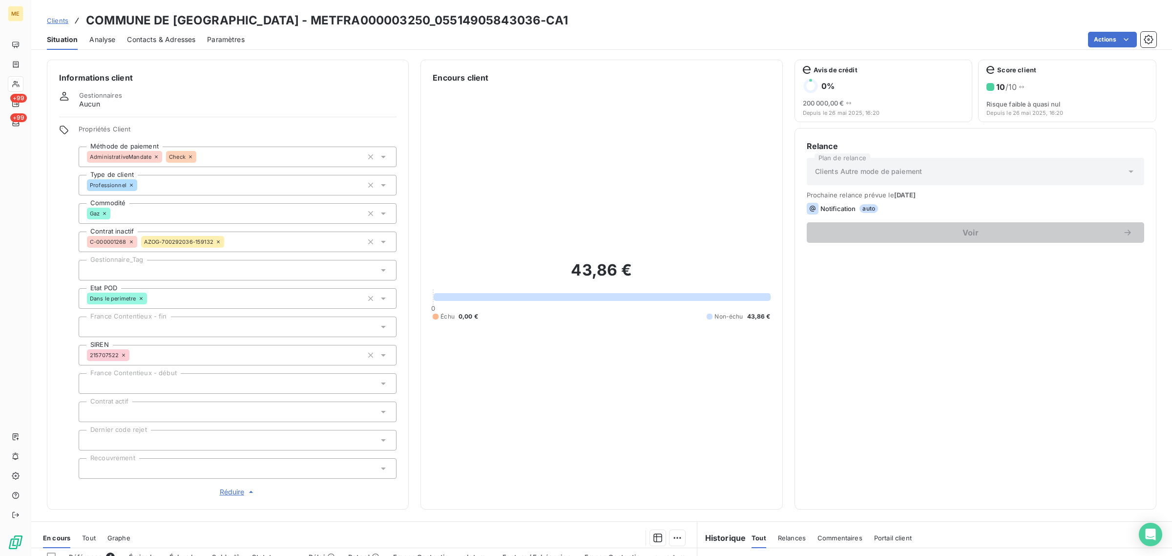
click at [142, 269] on div at bounding box center [238, 270] width 318 height 21
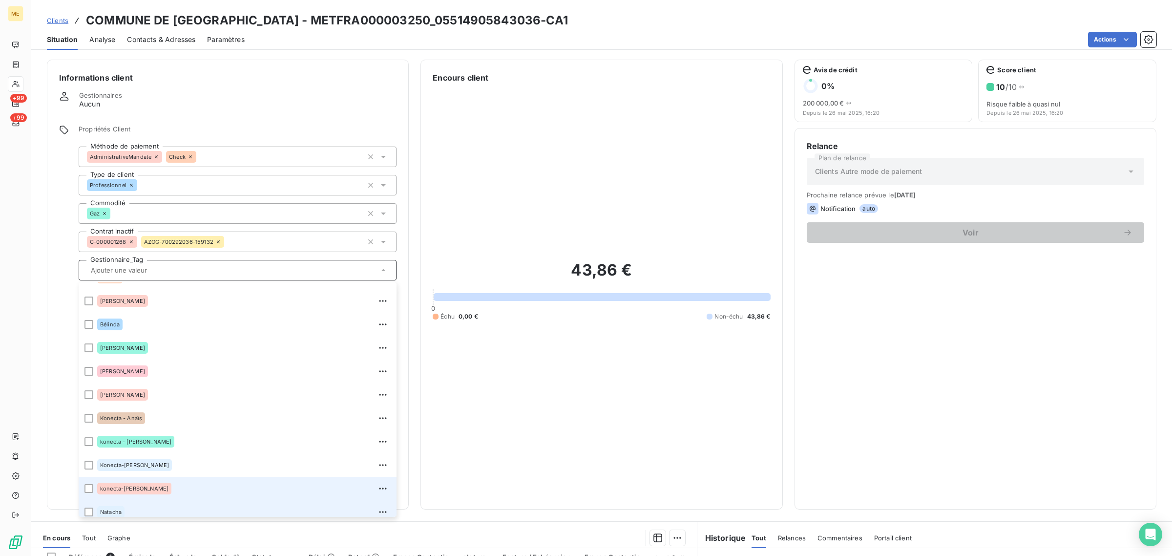
scroll to position [93, 0]
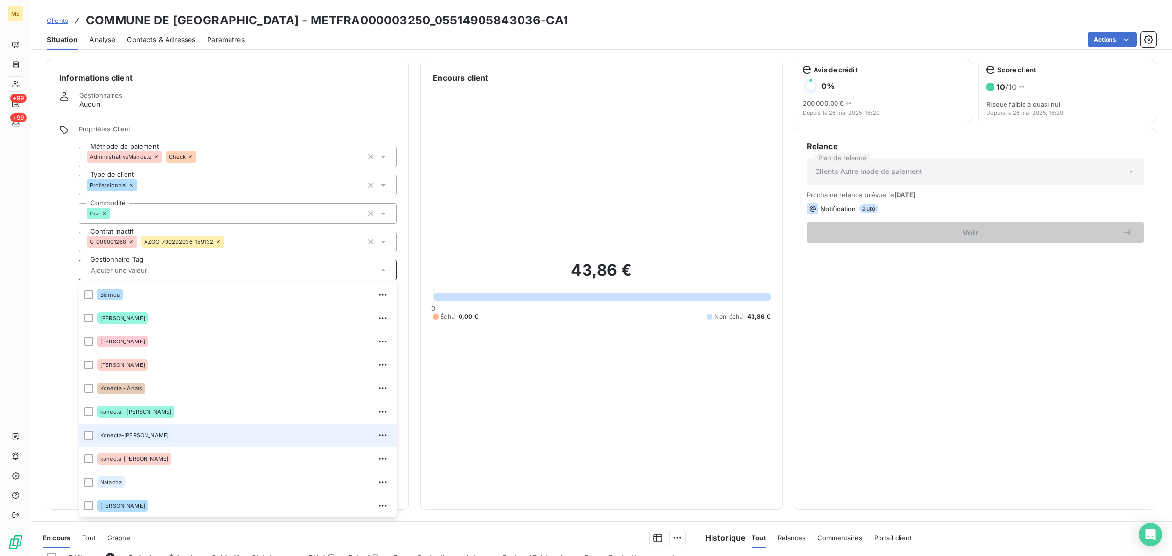
click at [165, 443] on li "Konecta-[PERSON_NAME]" at bounding box center [238, 434] width 318 height 23
click at [57, 22] on span "Clients" at bounding box center [57, 21] width 21 height 8
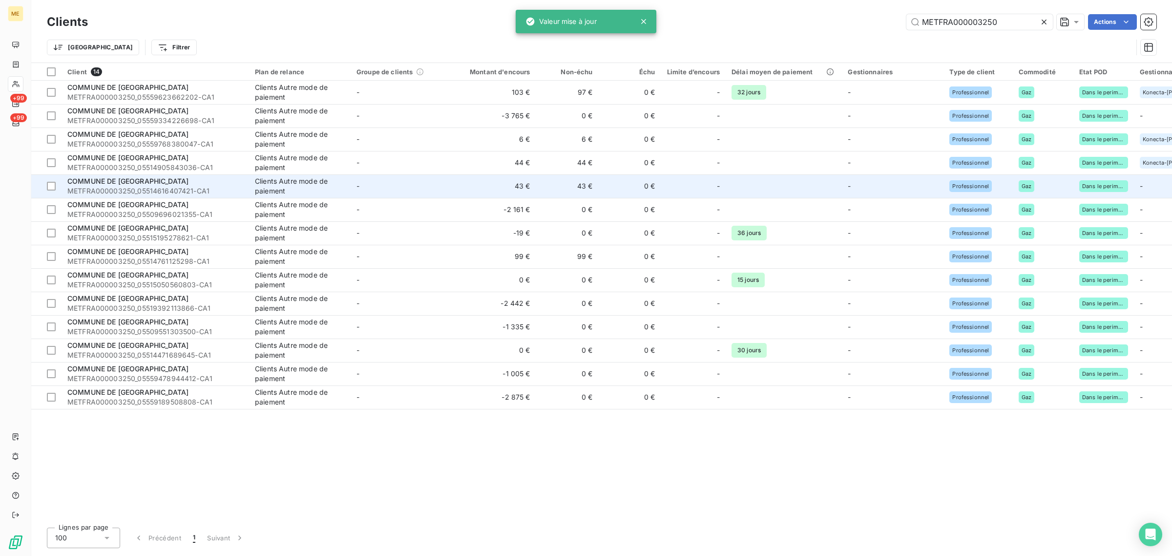
click at [416, 182] on td "-" at bounding box center [402, 185] width 102 height 23
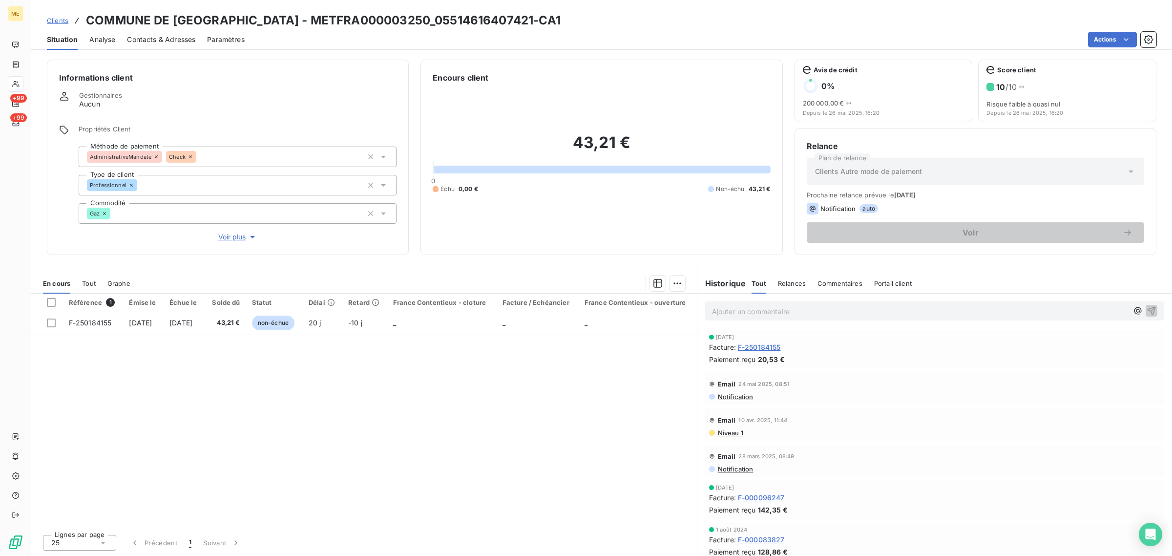
click at [245, 235] on span "Voir plus" at bounding box center [237, 237] width 39 height 10
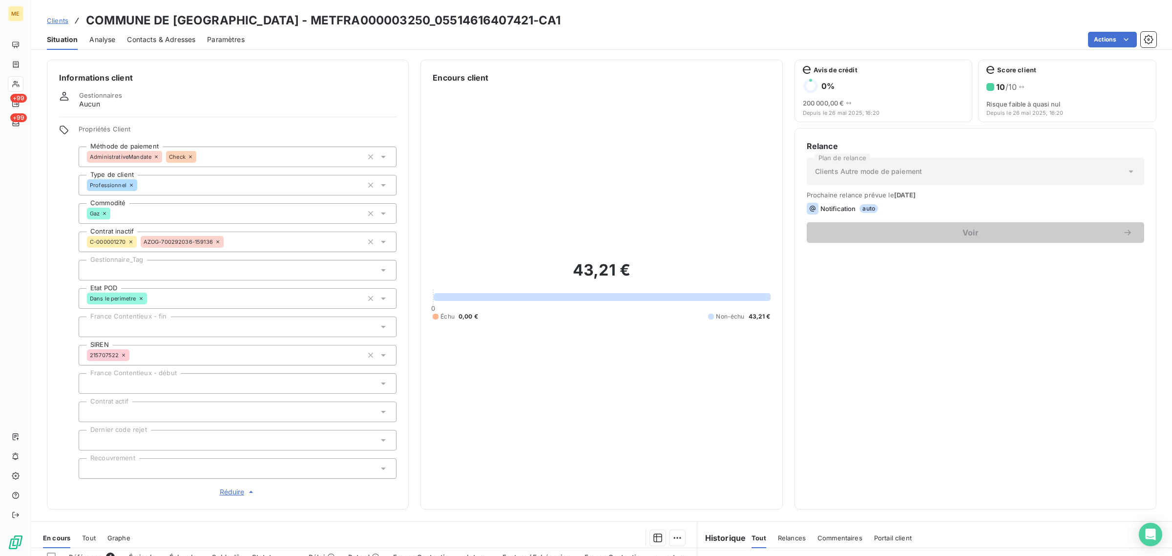
click at [136, 270] on div at bounding box center [238, 270] width 318 height 21
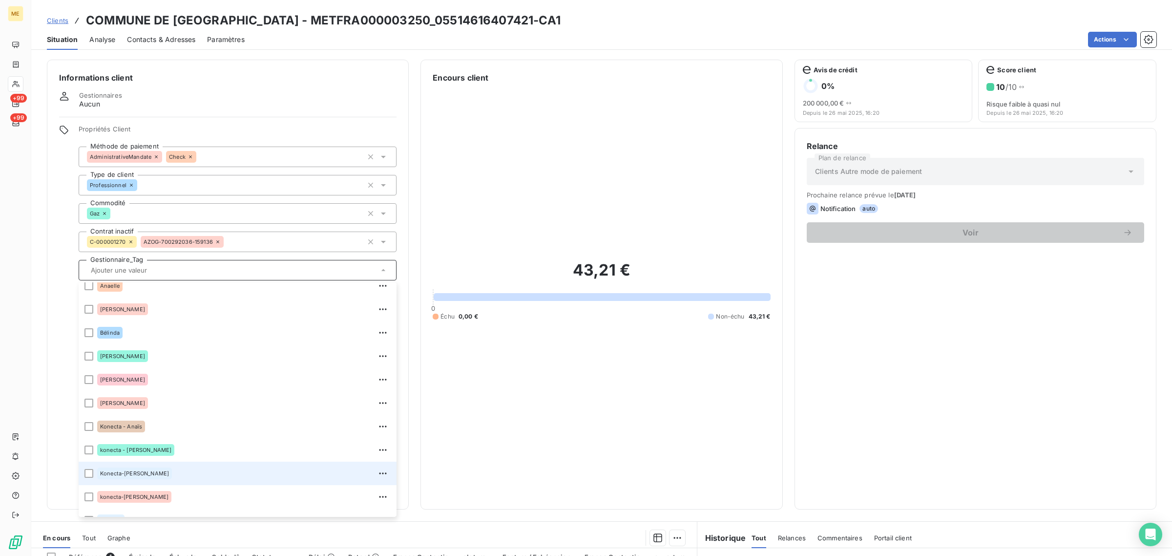
scroll to position [93, 0]
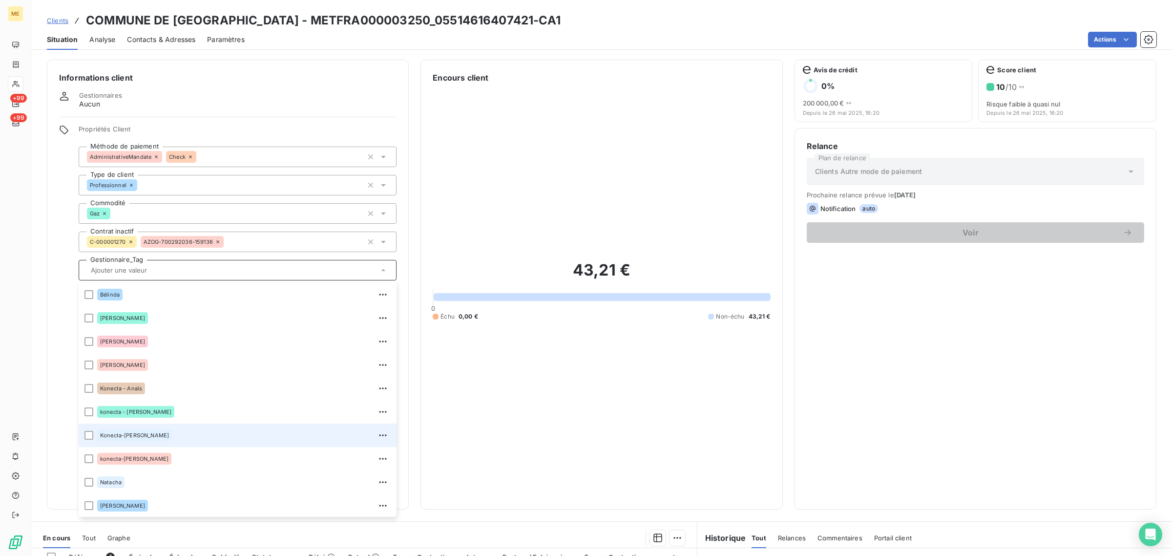
click at [169, 433] on div "Konecta-[PERSON_NAME]" at bounding box center [243, 435] width 293 height 16
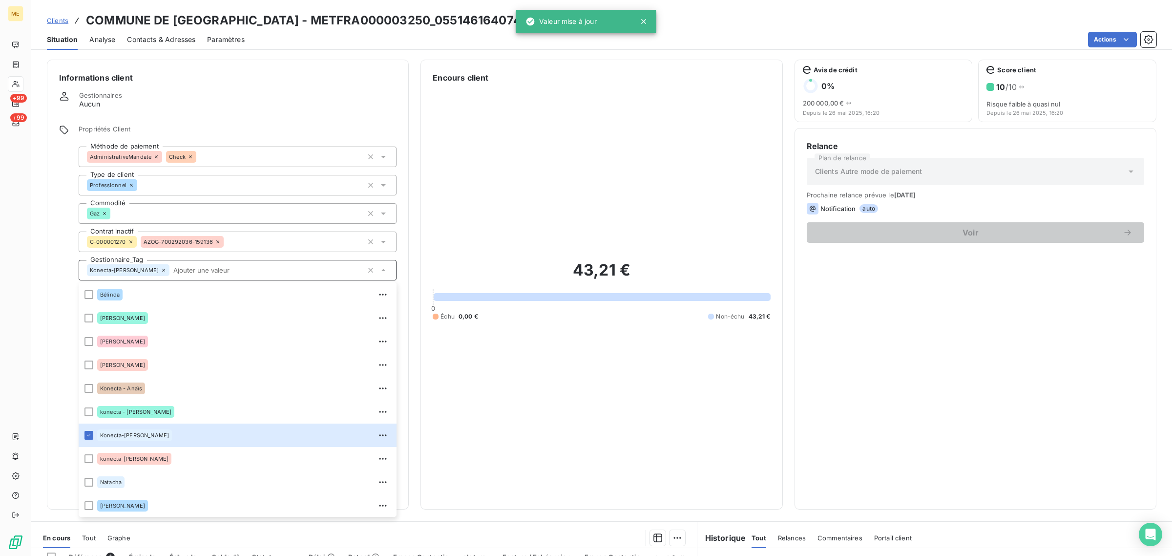
click at [66, 22] on span "Clients" at bounding box center [57, 21] width 21 height 8
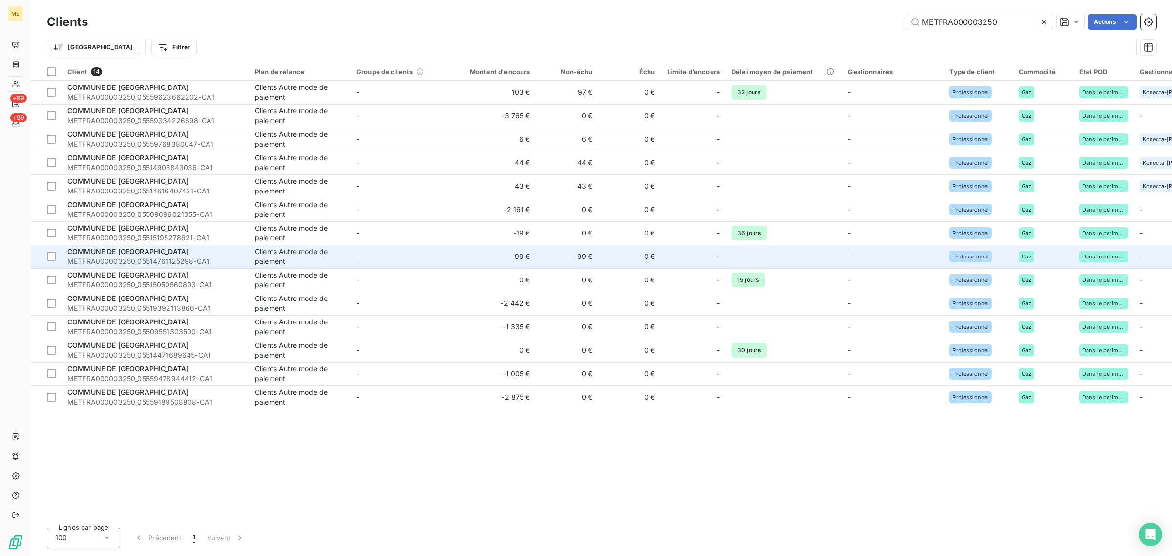
click at [392, 262] on td "-" at bounding box center [402, 256] width 102 height 23
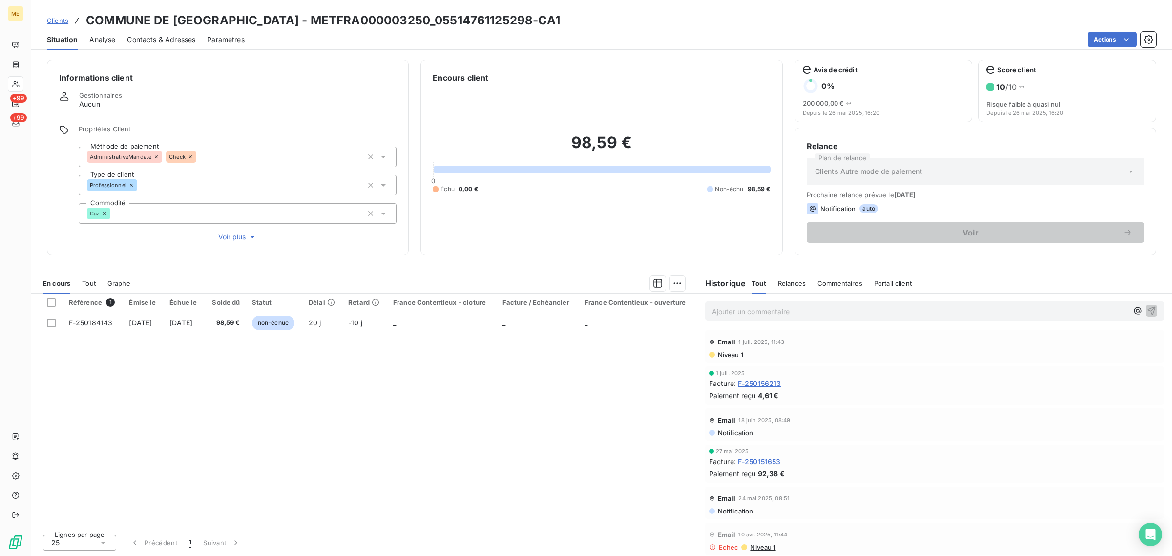
click at [219, 232] on span "Voir plus" at bounding box center [237, 237] width 39 height 10
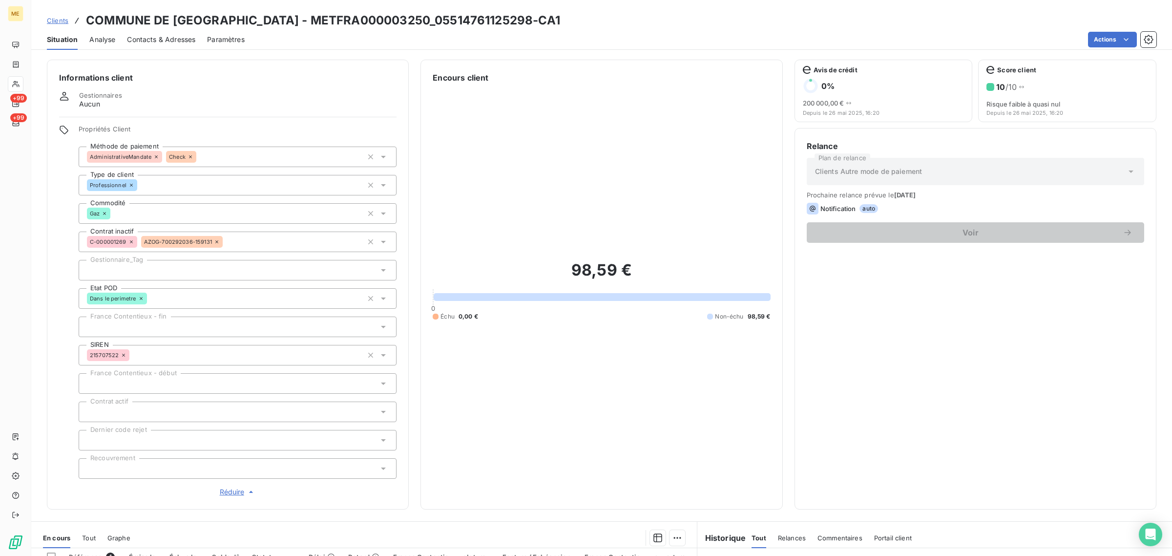
click at [133, 268] on div at bounding box center [238, 270] width 318 height 21
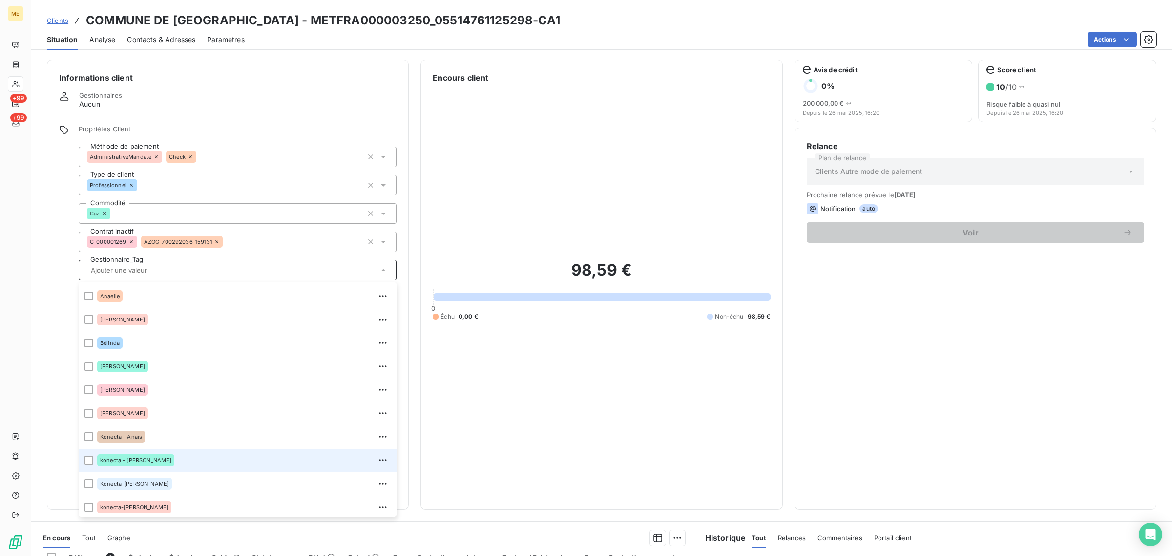
scroll to position [93, 0]
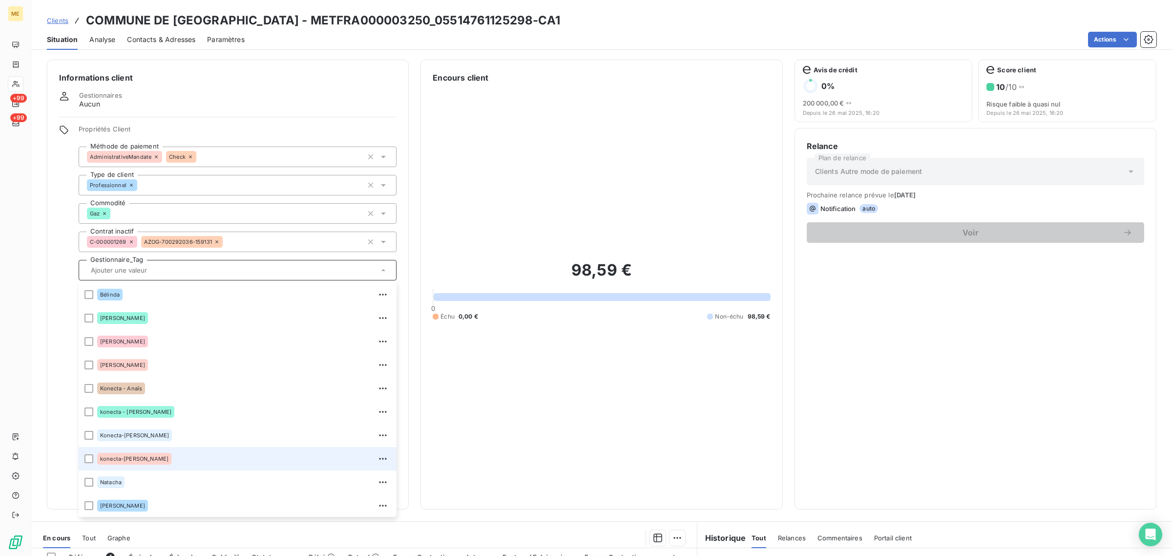
click at [155, 452] on div "konecta-[PERSON_NAME]" at bounding box center [243, 459] width 293 height 16
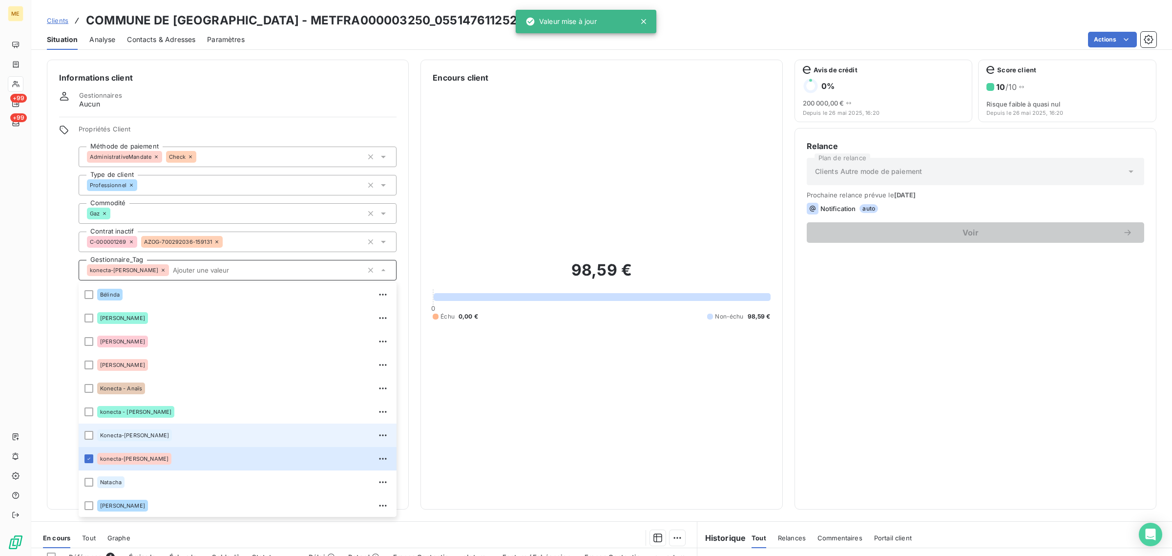
click at [152, 433] on div "Konecta-[PERSON_NAME]" at bounding box center [243, 435] width 293 height 16
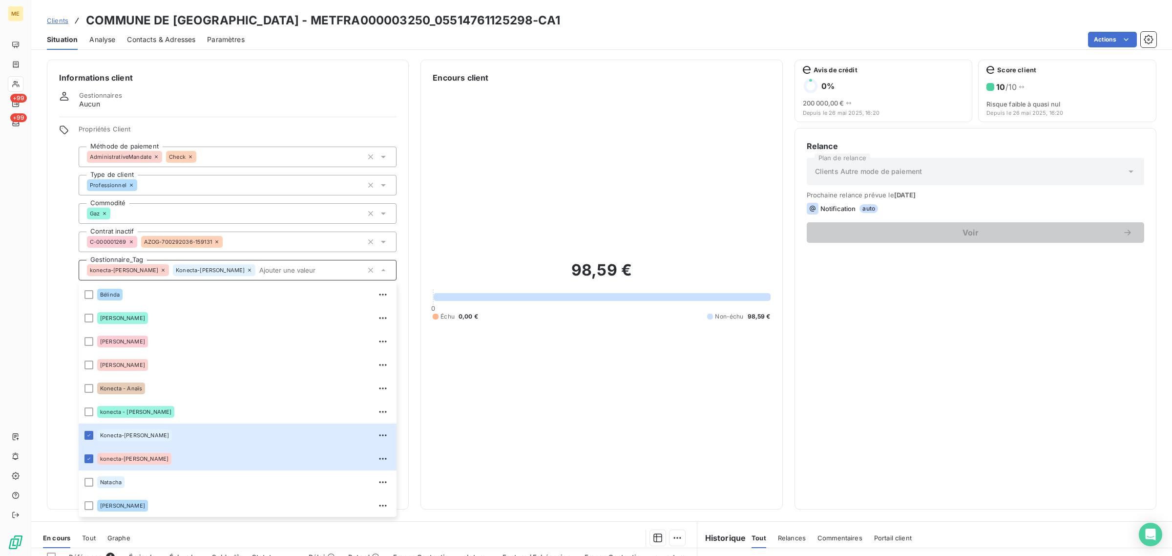
click at [160, 268] on icon at bounding box center [163, 270] width 6 height 6
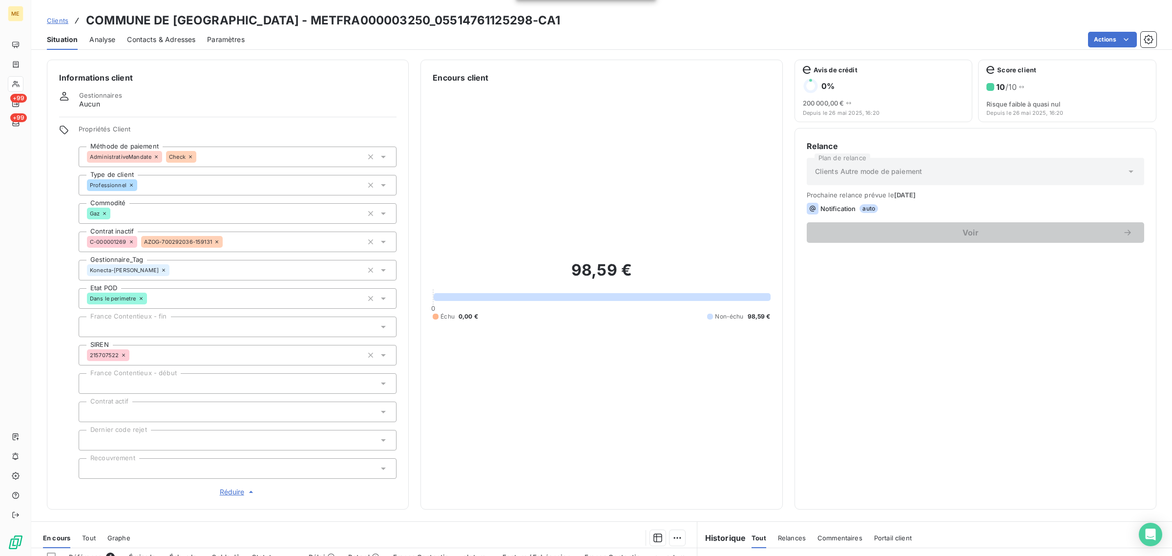
click at [55, 18] on span "Clients" at bounding box center [57, 21] width 21 height 8
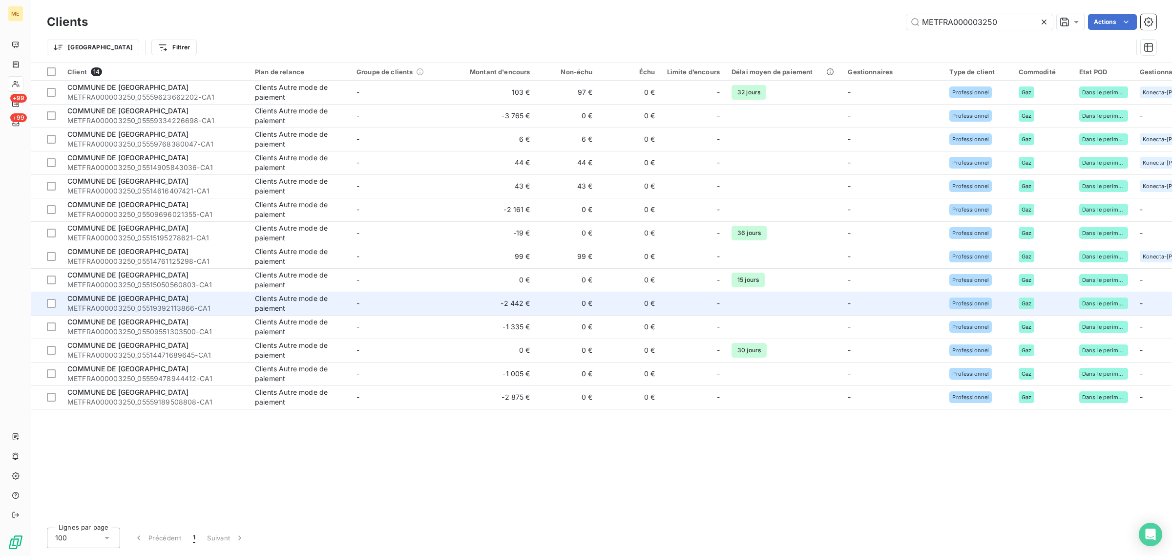
click at [470, 307] on td "-2 442 €" at bounding box center [494, 302] width 84 height 23
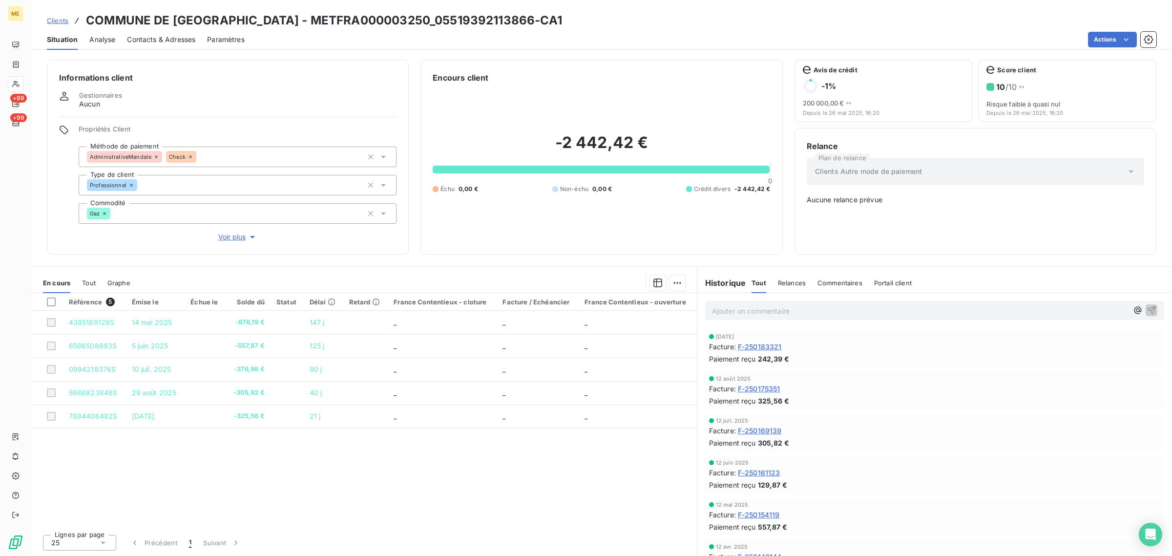
click at [62, 22] on span "Clients" at bounding box center [57, 21] width 21 height 8
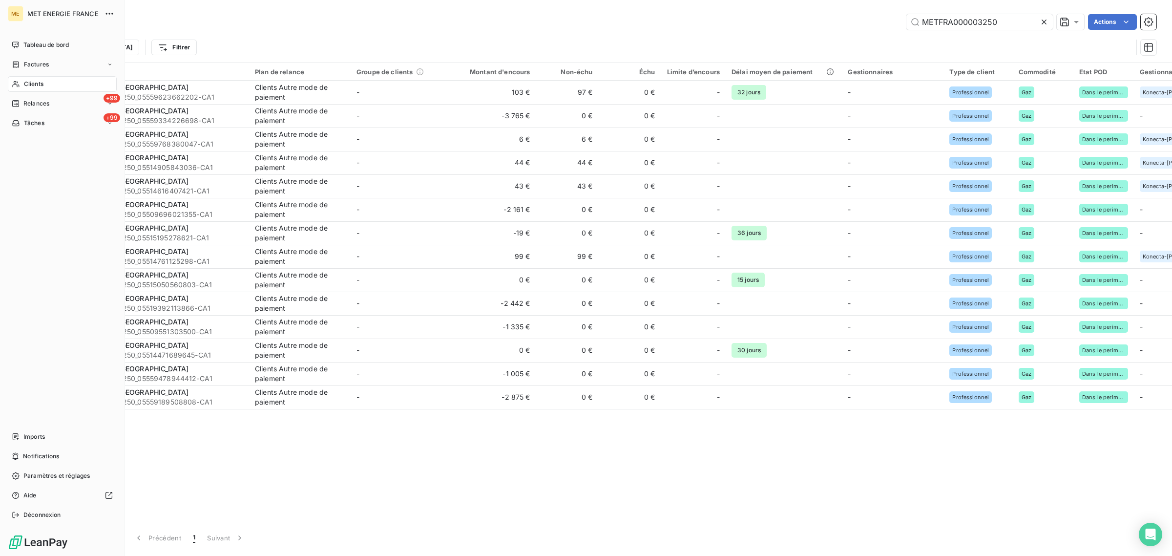
click at [20, 88] on div "Clients" at bounding box center [62, 84] width 109 height 16
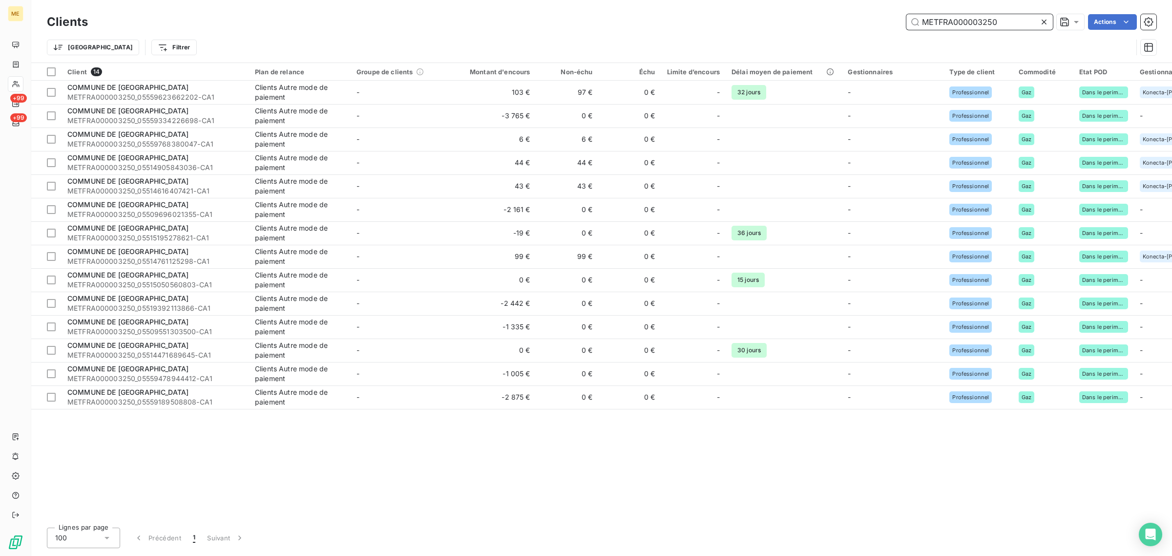
drag, startPoint x: 1014, startPoint y: 21, endPoint x: 797, endPoint y: 23, distance: 216.8
click at [797, 23] on div "METFRA000003250 Actions" at bounding box center [628, 22] width 1056 height 16
paste input "27335_22339073660582-CA1"
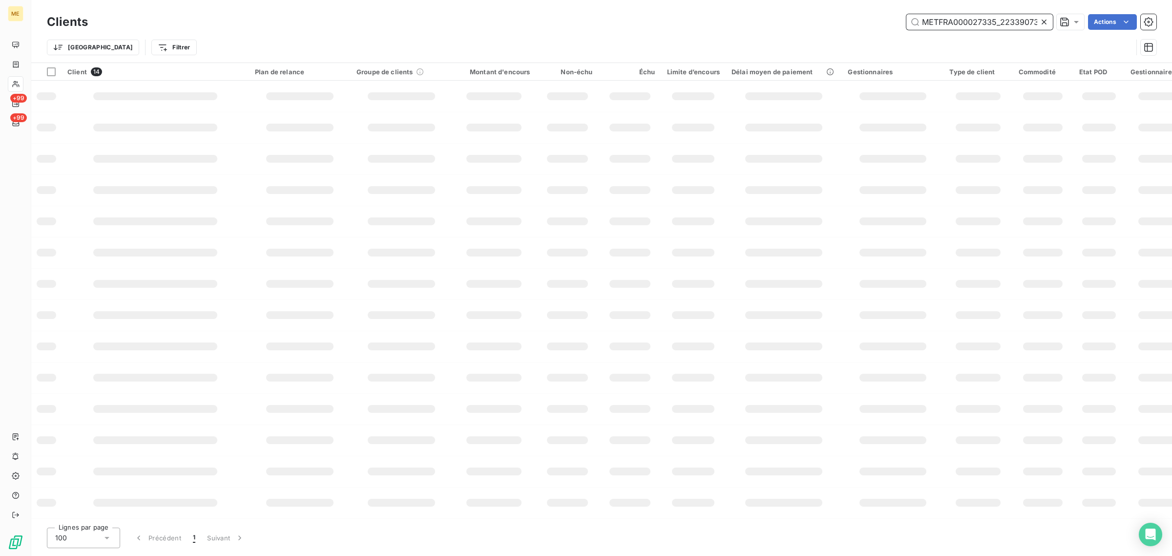
scroll to position [0, 47]
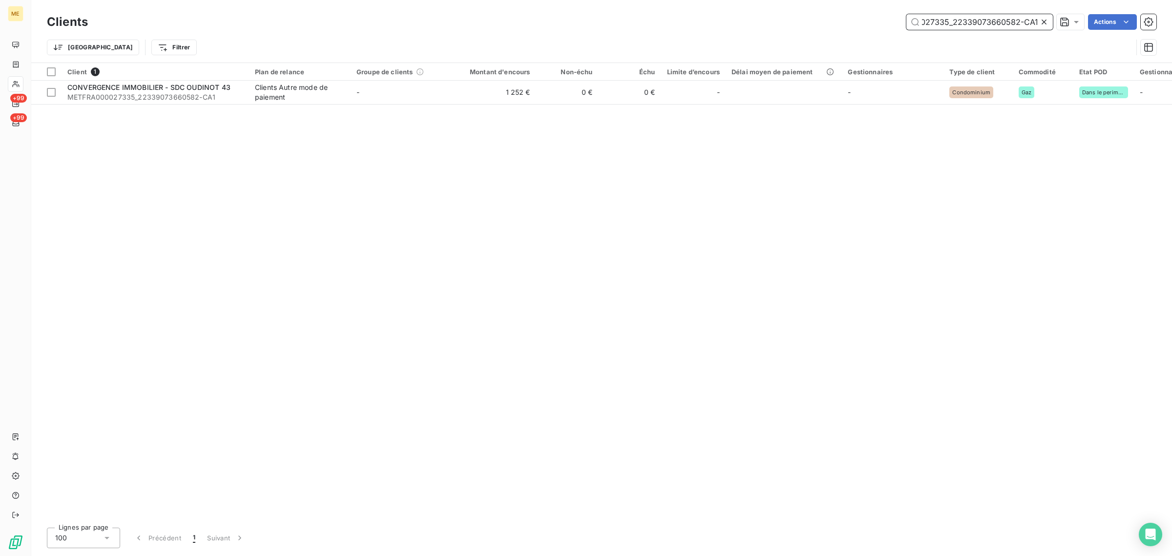
drag, startPoint x: 947, startPoint y: 22, endPoint x: 1051, endPoint y: 20, distance: 103.5
click at [1051, 20] on div "METFRA000027335_22339073660582-CA1" at bounding box center [979, 22] width 146 height 16
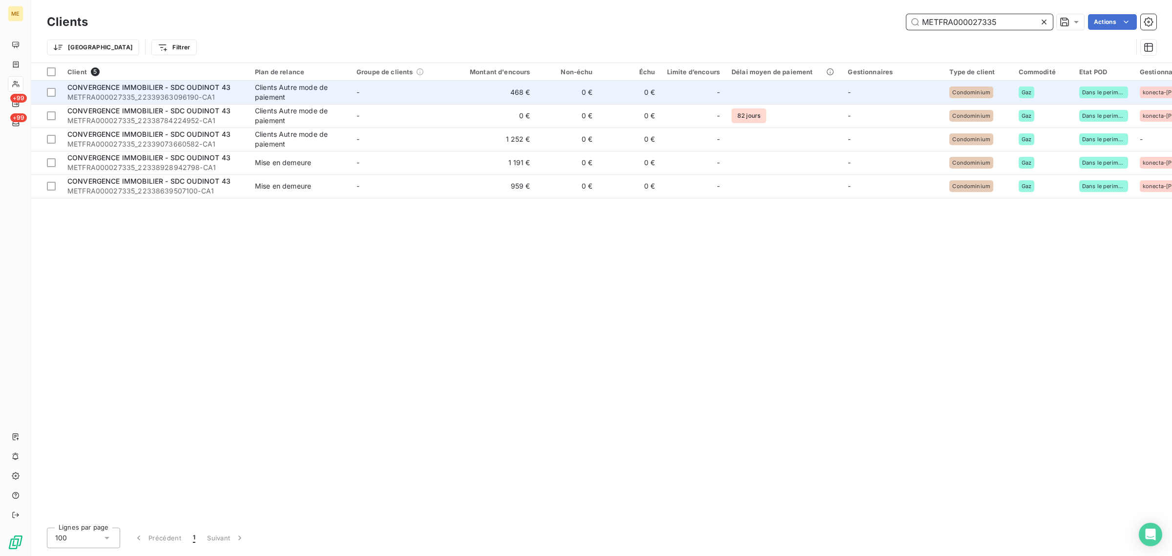
type input "METFRA000027335"
click at [450, 90] on td "-" at bounding box center [402, 92] width 102 height 23
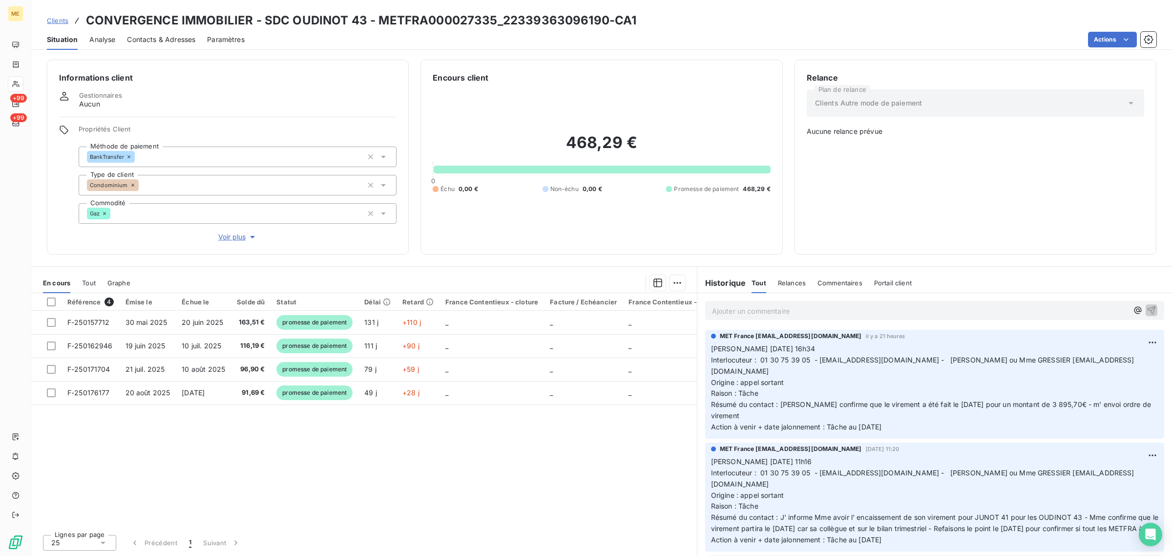
click at [230, 232] on span "Voir plus" at bounding box center [237, 237] width 39 height 10
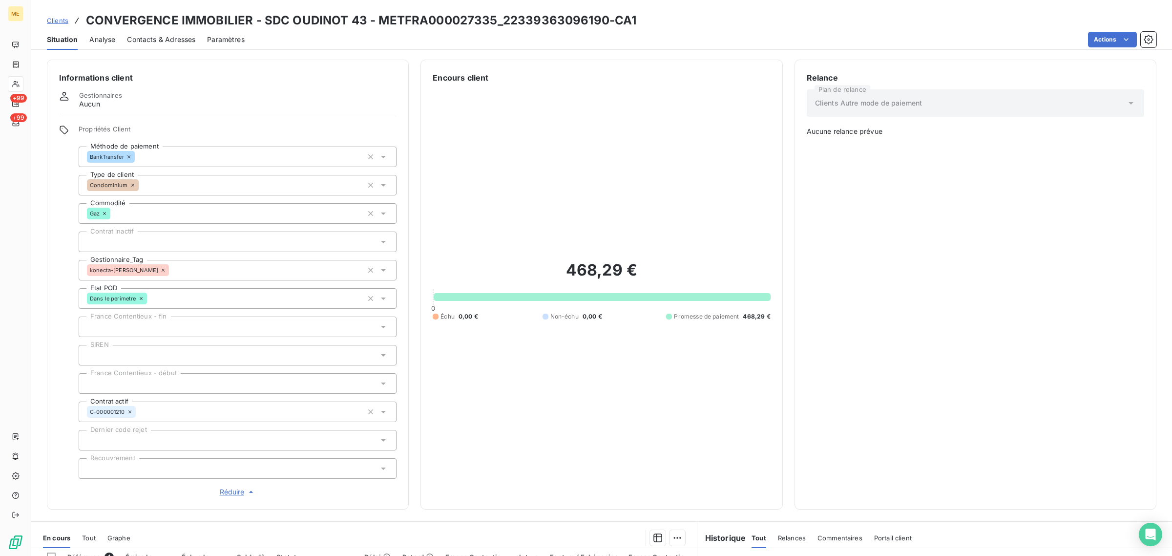
click at [62, 20] on span "Clients" at bounding box center [57, 21] width 21 height 8
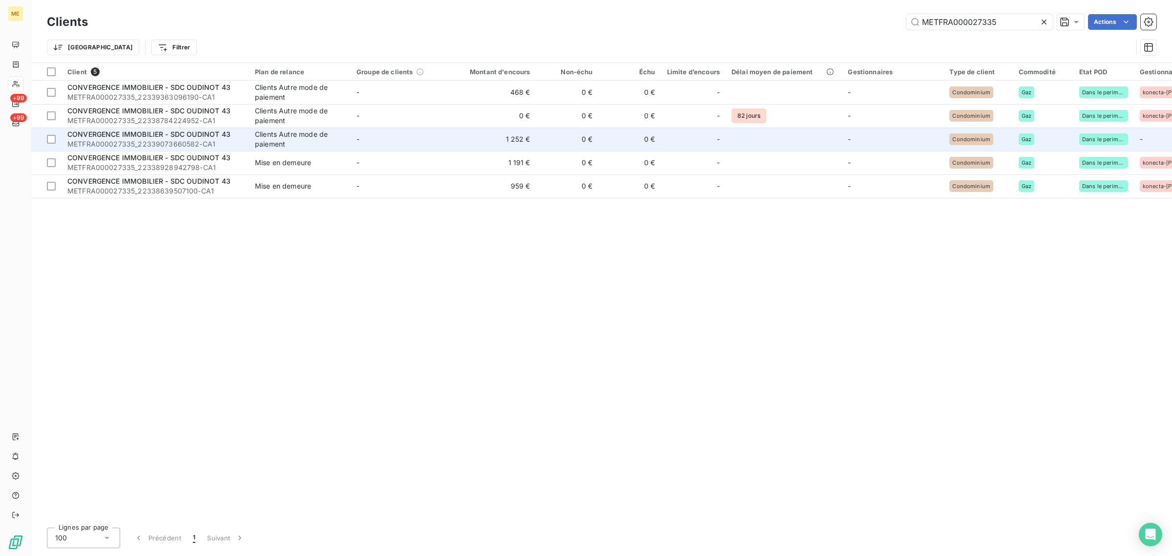
click at [486, 150] on td "1 252 €" at bounding box center [494, 138] width 84 height 23
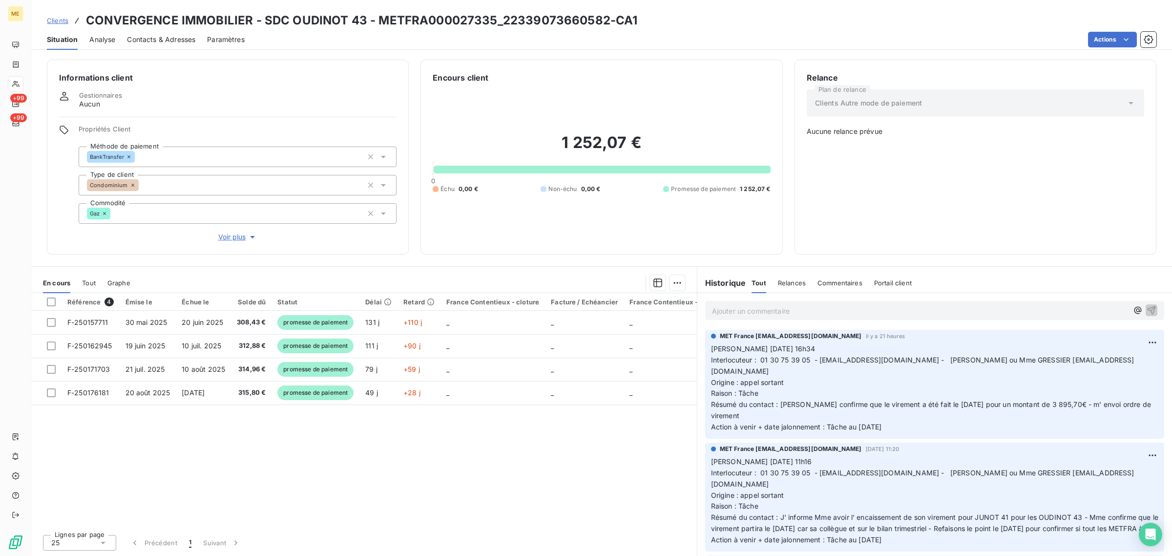
click at [242, 235] on span "Voir plus" at bounding box center [237, 237] width 39 height 10
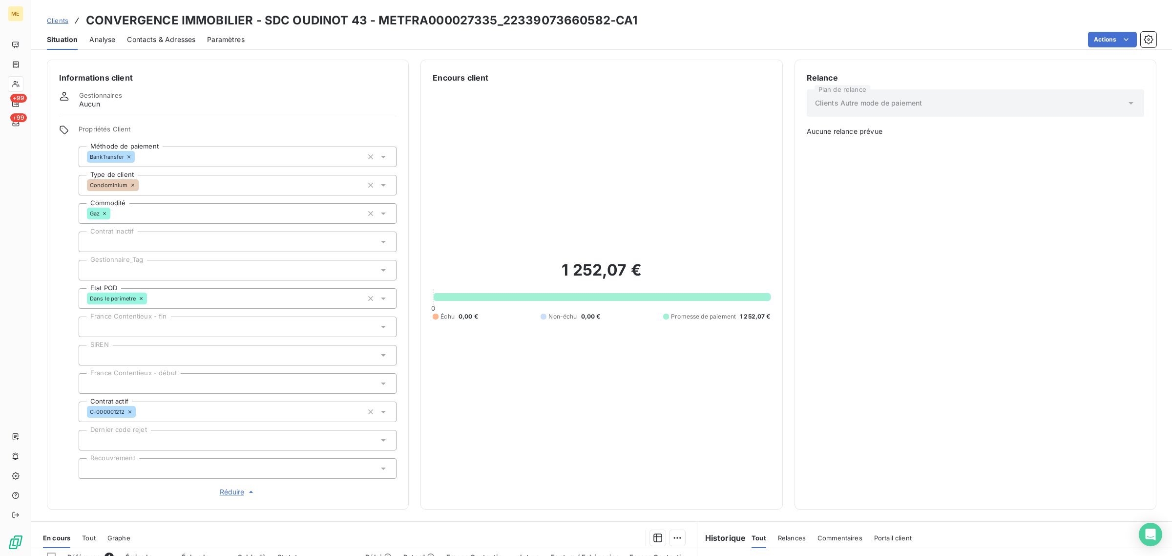
click at [143, 265] on div at bounding box center [238, 270] width 318 height 21
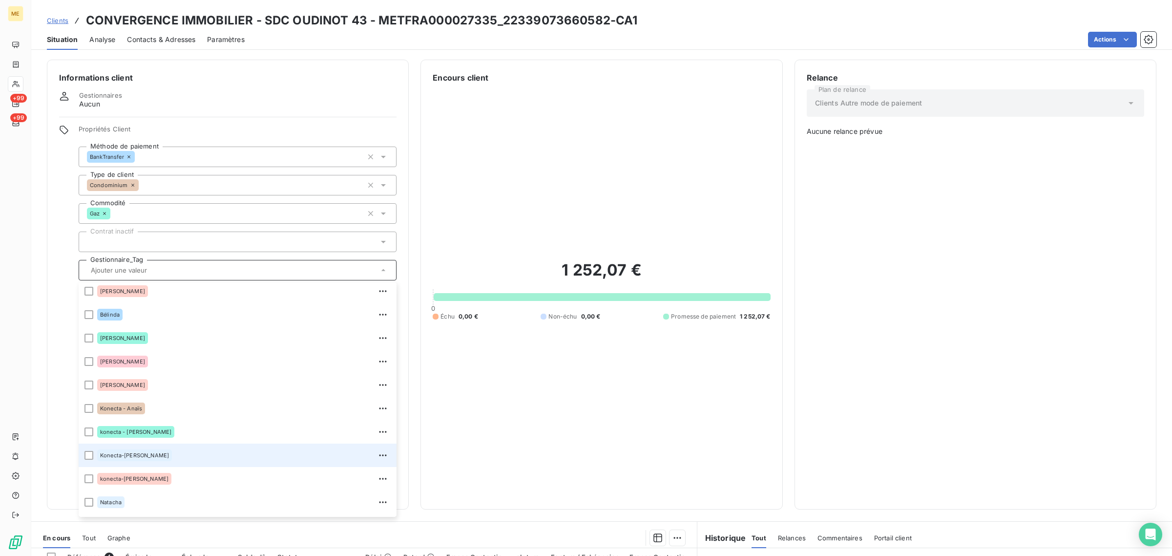
scroll to position [93, 0]
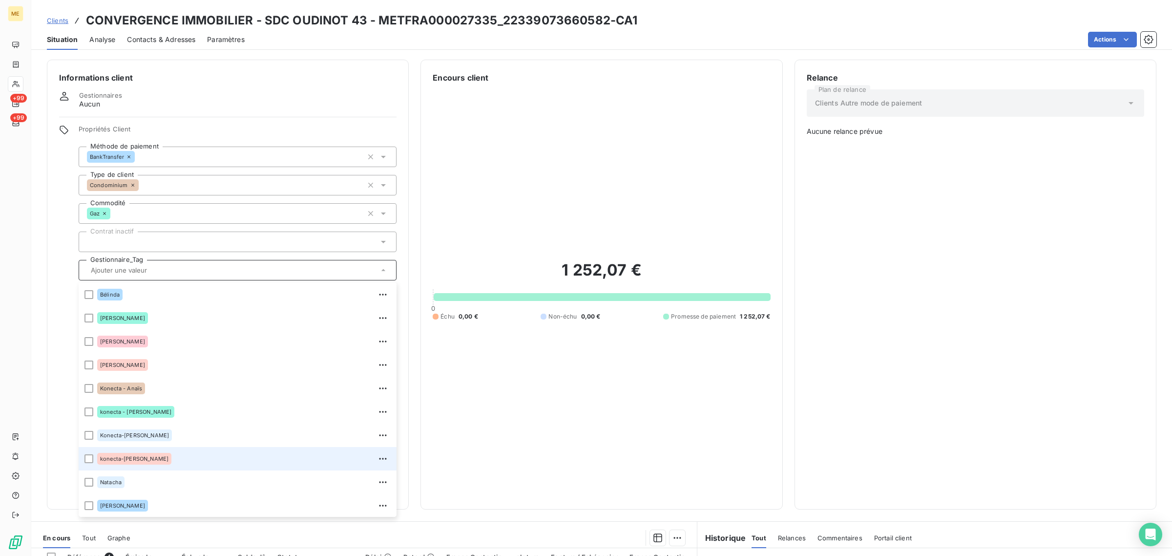
click at [196, 452] on div "konecta-[PERSON_NAME]" at bounding box center [243, 459] width 293 height 16
click at [60, 20] on span "Clients" at bounding box center [57, 21] width 21 height 8
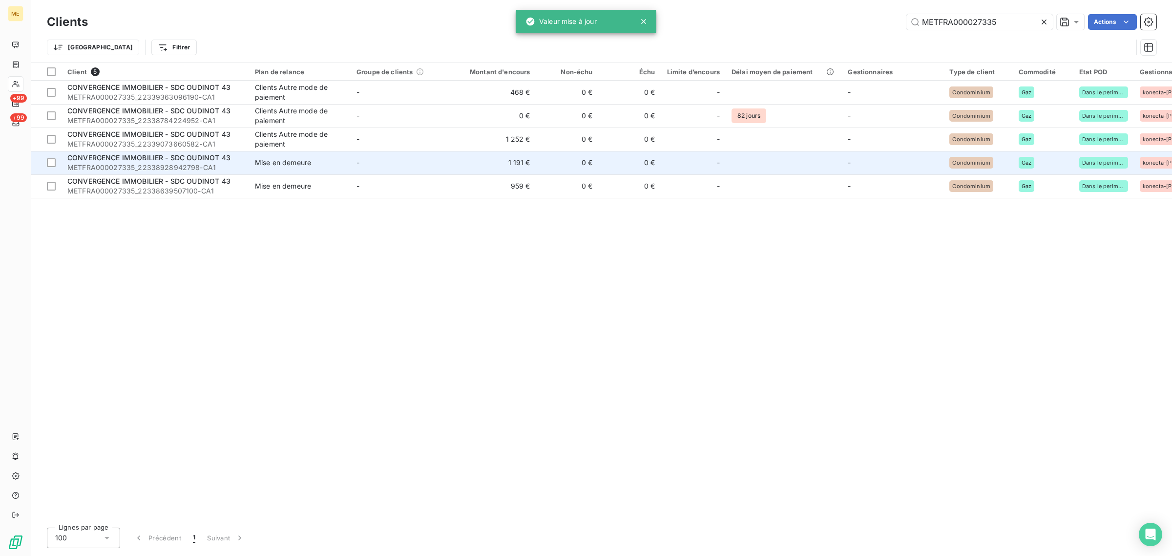
click at [420, 154] on td "-" at bounding box center [402, 162] width 102 height 23
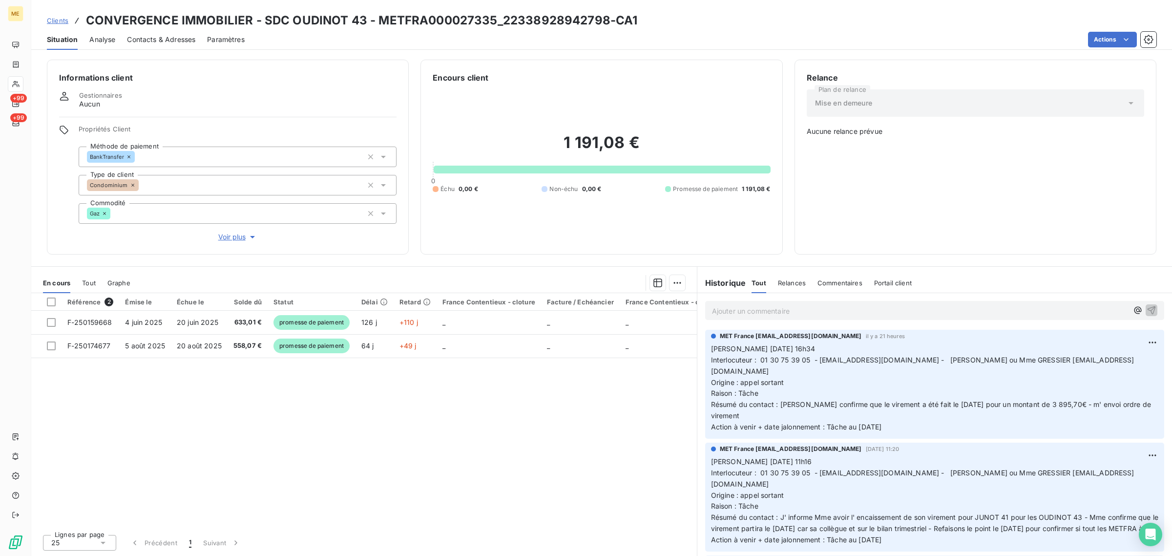
click at [222, 233] on span "Voir plus" at bounding box center [237, 237] width 39 height 10
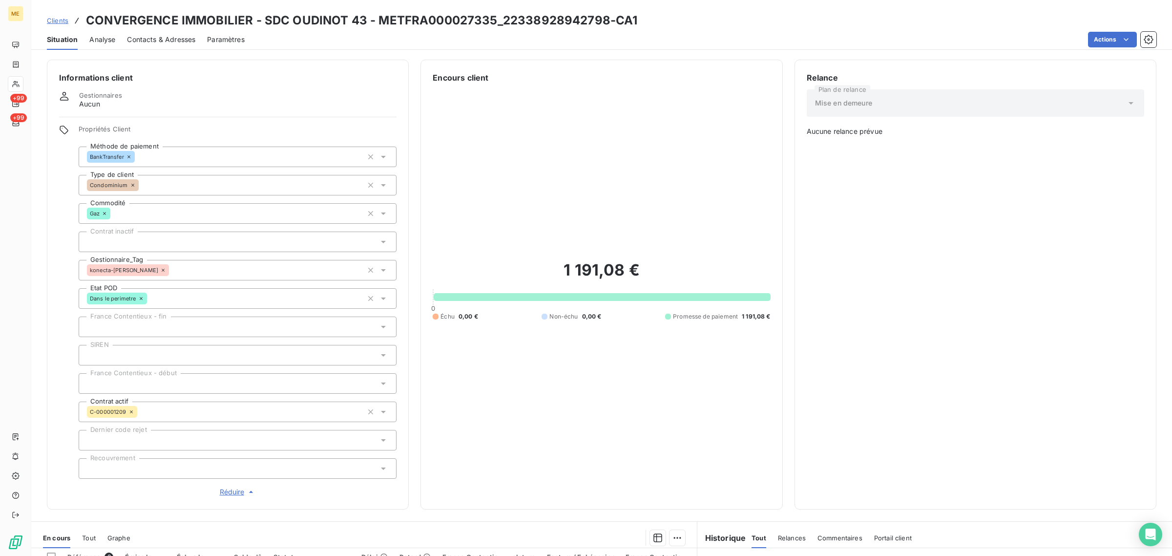
click at [67, 12] on div "Clients CONVERGENCE IMMOBILIER - SDC OUDINOT 43 - METFRA000027335_2233892894279…" at bounding box center [342, 21] width 590 height 18
click at [64, 21] on span "Clients" at bounding box center [57, 21] width 21 height 8
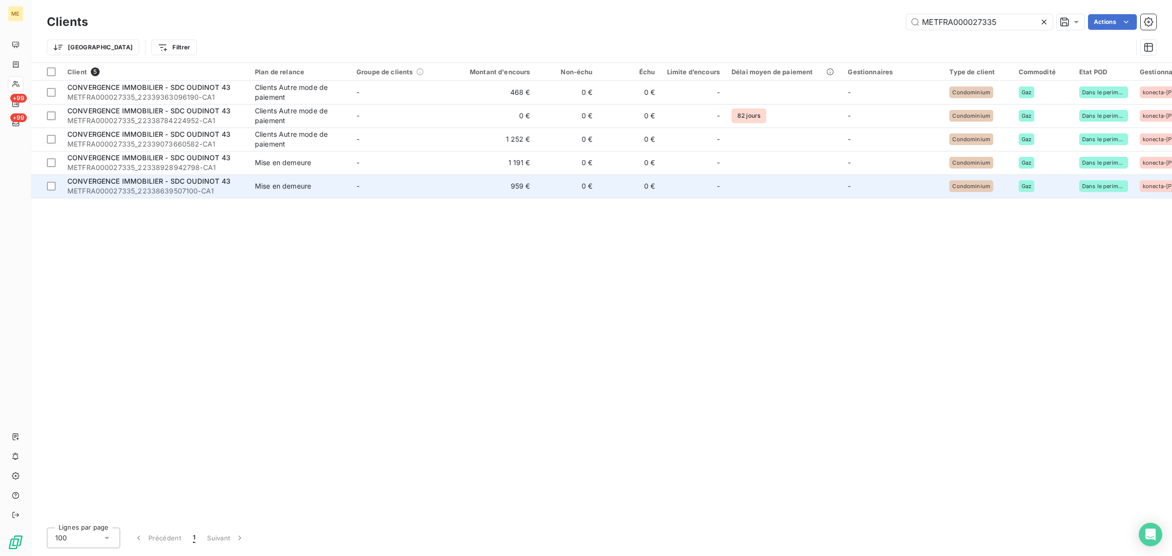
click at [454, 195] on td "959 €" at bounding box center [494, 185] width 84 height 23
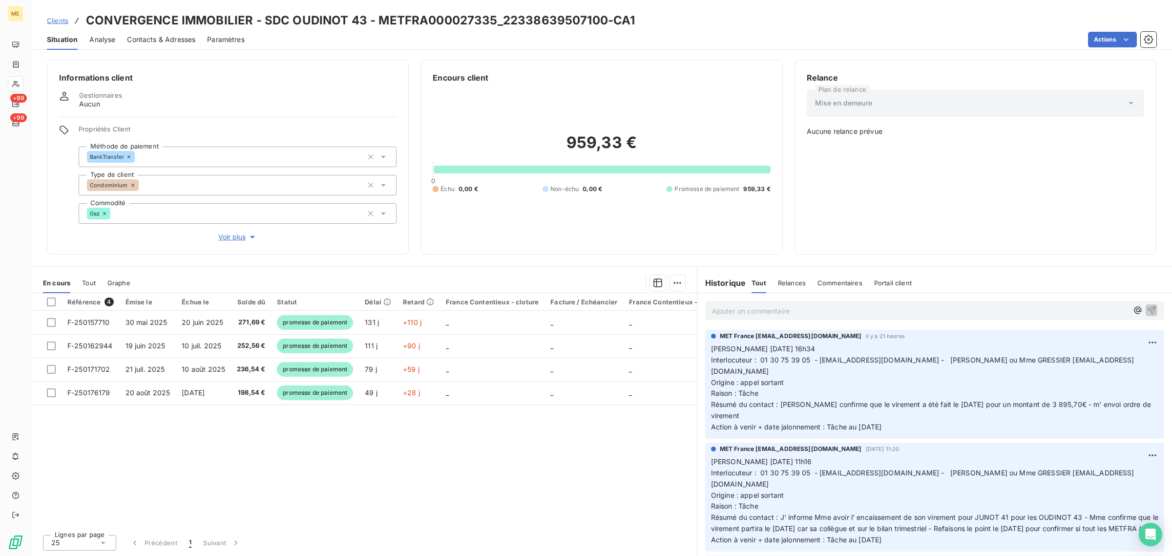
click at [236, 245] on div "Informations client Gestionnaires Aucun Propriétés Client Méthode de paiement B…" at bounding box center [228, 157] width 362 height 195
click at [235, 238] on span "Voir plus" at bounding box center [237, 237] width 39 height 10
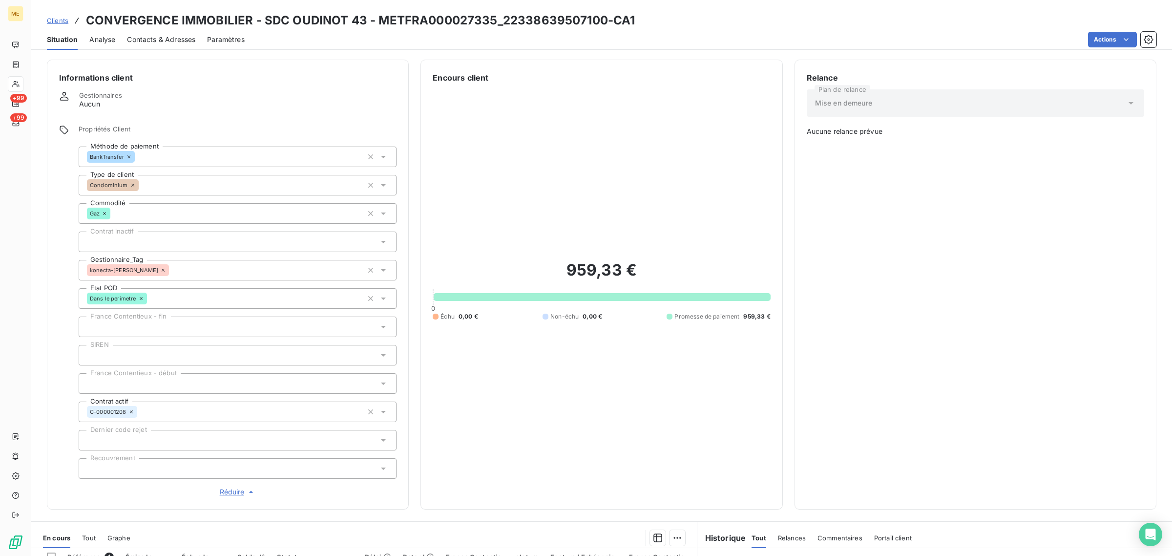
click at [60, 25] on div "Clients CONVERGENCE IMMOBILIER - SDC OUDINOT 43 - METFRA000027335_2233863950710…" at bounding box center [341, 21] width 588 height 18
click at [72, 24] on icon at bounding box center [77, 21] width 10 height 10
click at [64, 21] on span "Clients" at bounding box center [57, 21] width 21 height 8
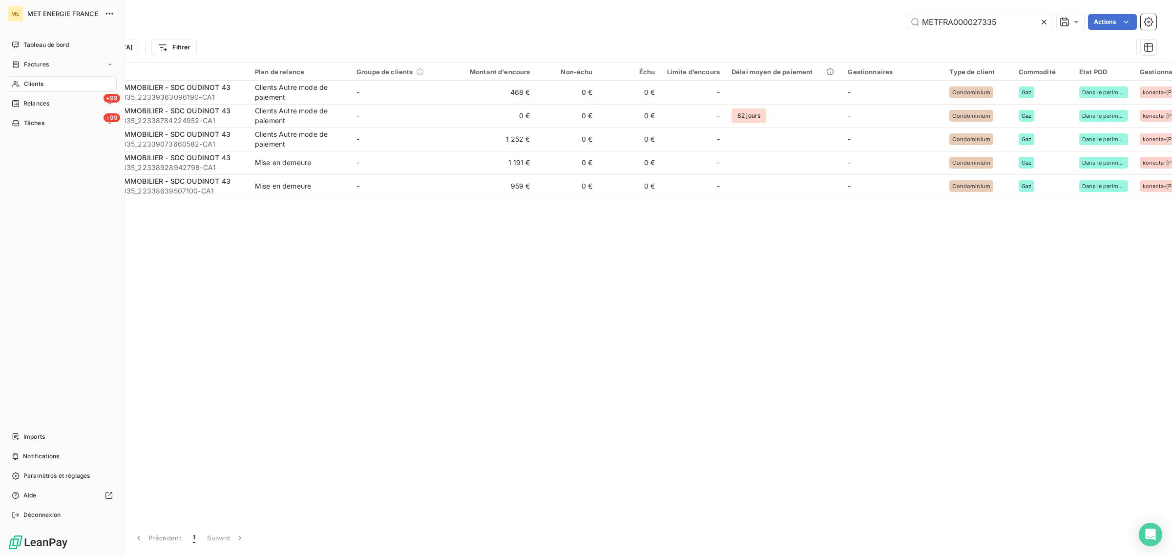
click at [16, 77] on div "Clients" at bounding box center [62, 84] width 109 height 16
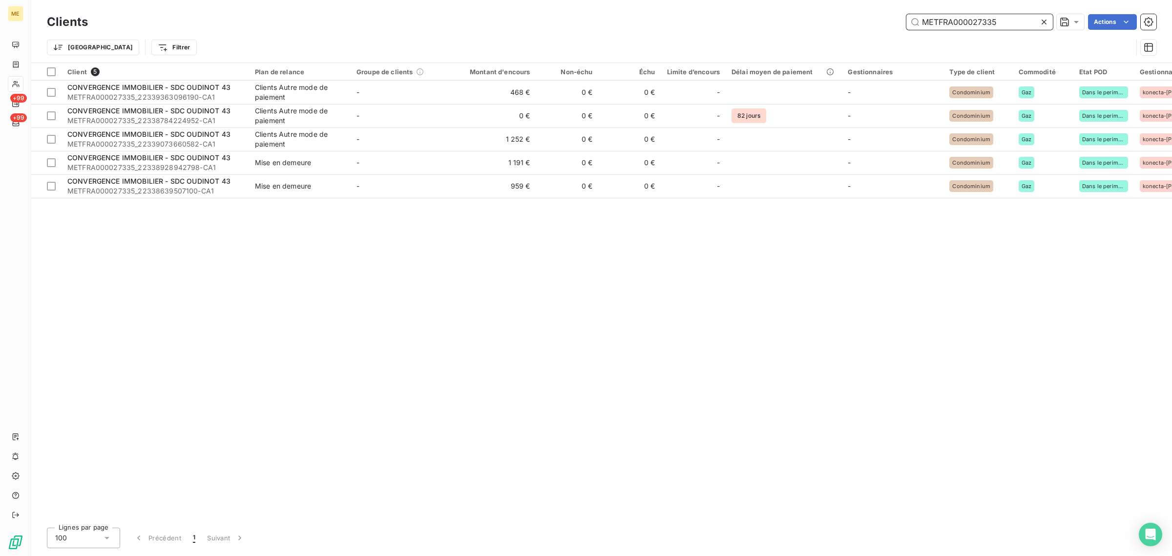
drag, startPoint x: 1002, startPoint y: 18, endPoint x: 828, endPoint y: 20, distance: 173.3
click at [828, 20] on div "METFRA000027335 Actions" at bounding box center [628, 22] width 1056 height 16
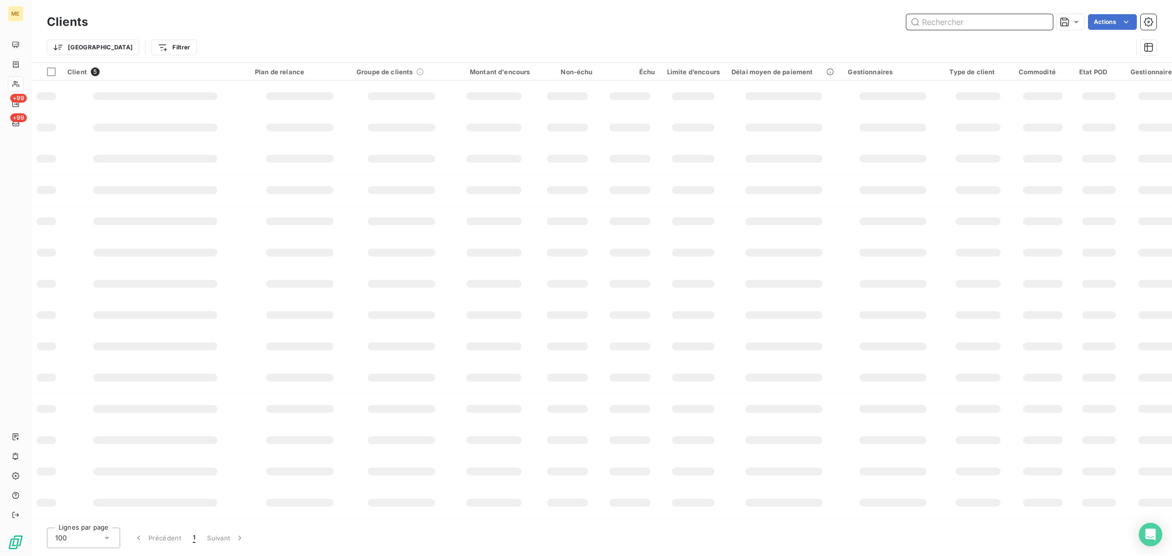
paste input "METFRA000004259"
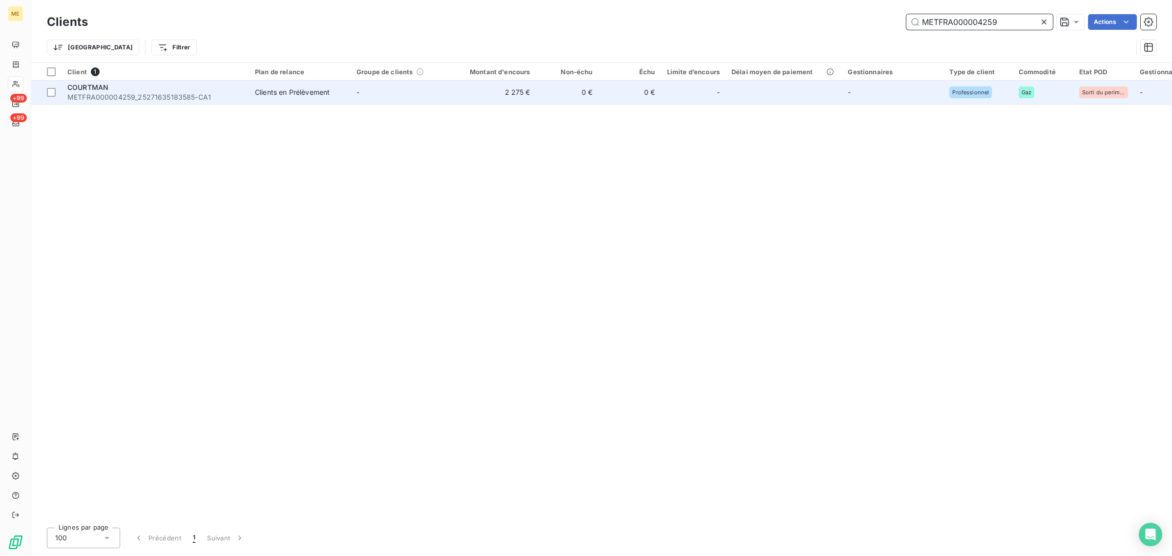
type input "METFRA000004259"
click at [413, 103] on td "-" at bounding box center [402, 92] width 102 height 23
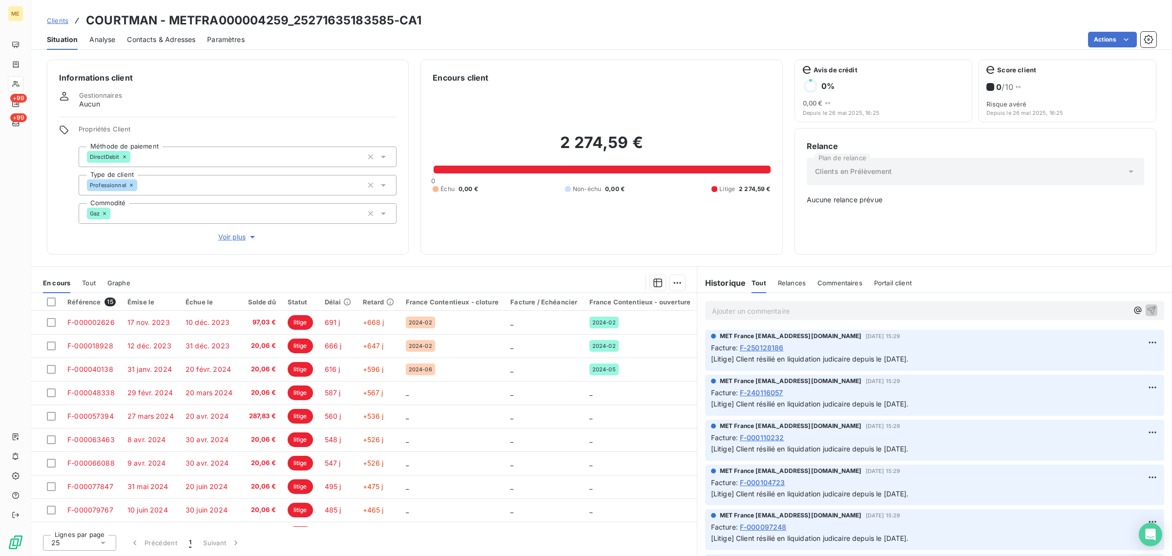
click at [230, 230] on div "Propriétés Client Méthode de paiement DirectDebit Type de client Professionnel …" at bounding box center [238, 183] width 318 height 117
click at [228, 233] on span "Voir plus" at bounding box center [237, 237] width 39 height 10
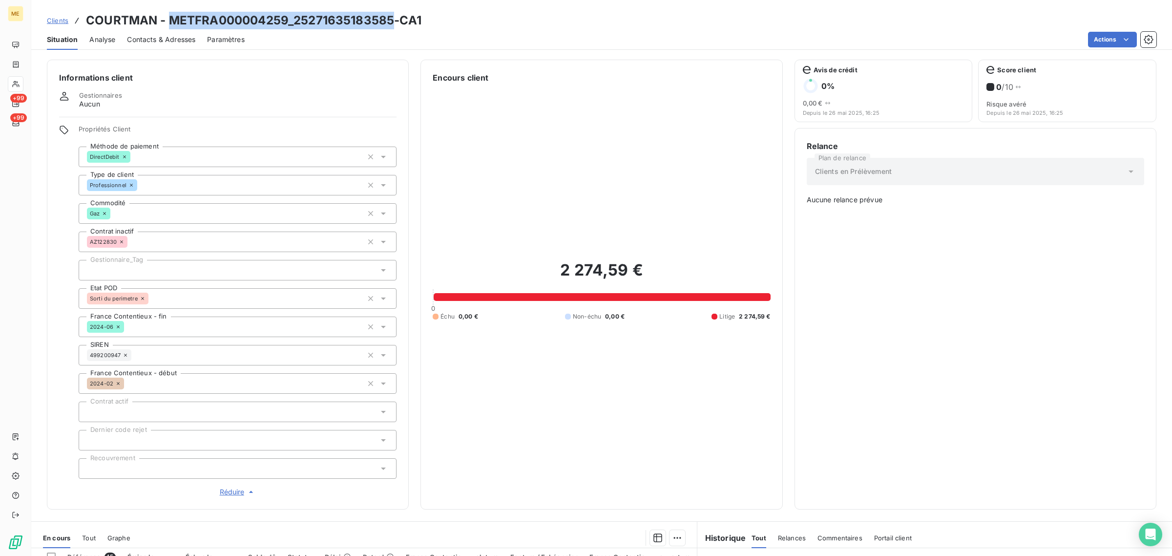
drag, startPoint x: 170, startPoint y: 18, endPoint x: 392, endPoint y: 16, distance: 222.1
click at [392, 16] on h3 "COURTMAN - METFRA000004259_25271635183585-CA1" at bounding box center [253, 21] width 335 height 18
copy h3 "METFRA000004259_25271635183585"
click at [55, 24] on span "Clients" at bounding box center [57, 21] width 21 height 8
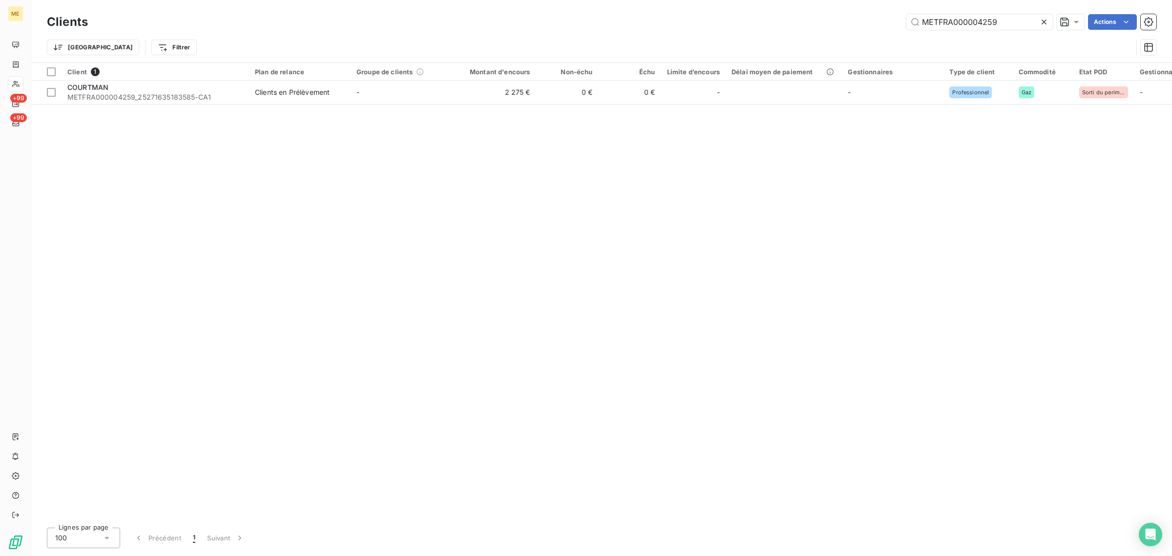
drag, startPoint x: 1004, startPoint y: 22, endPoint x: 766, endPoint y: 24, distance: 237.7
click at [766, 24] on div "METFRA000004259 Actions" at bounding box center [628, 22] width 1056 height 16
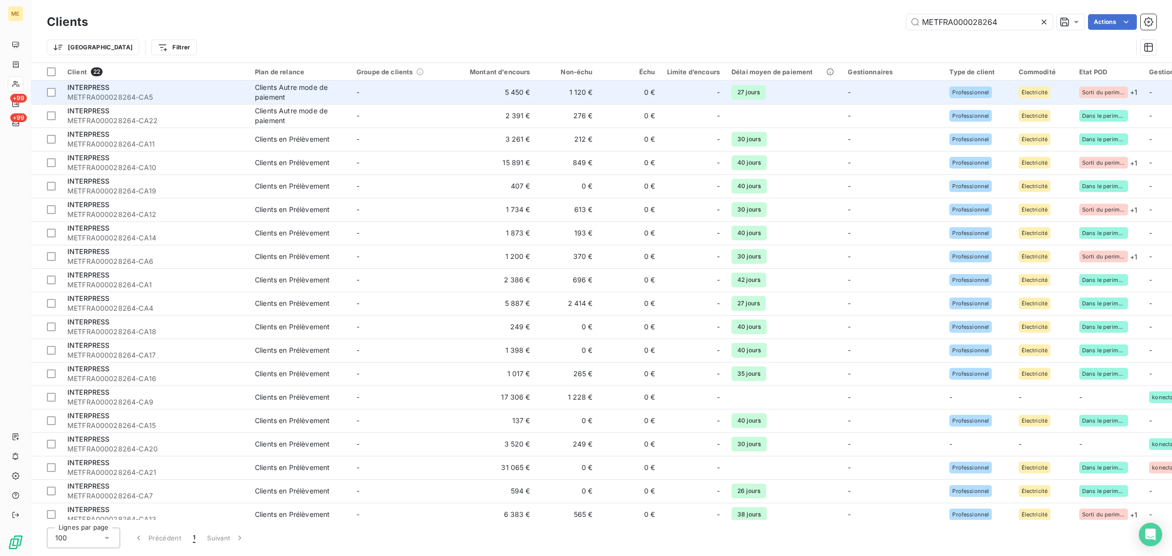
type input "METFRA000028264"
click at [453, 96] on td "5 450 €" at bounding box center [494, 92] width 84 height 23
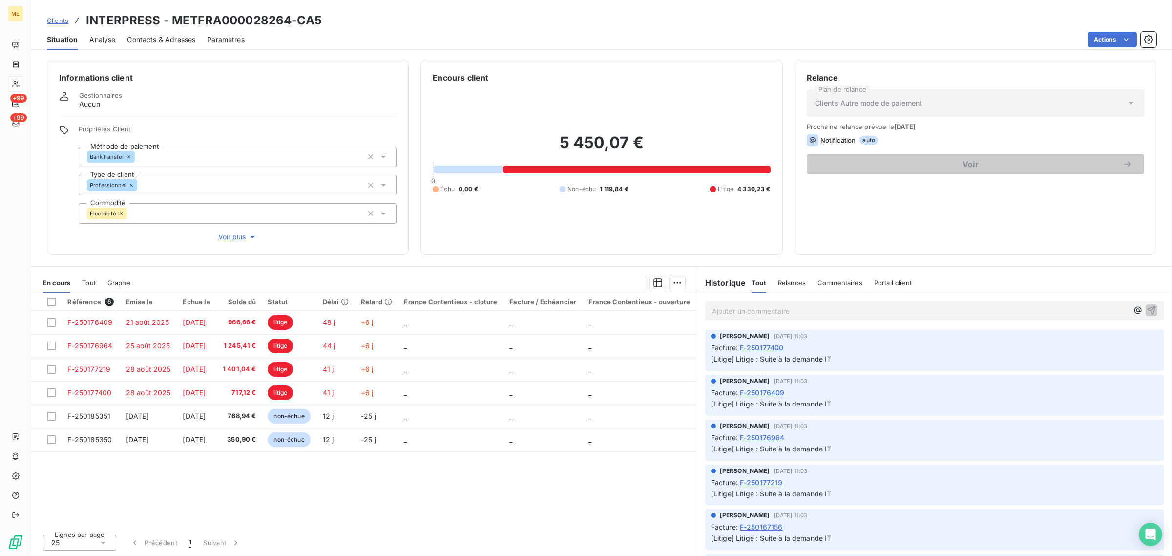
click at [237, 237] on span "Voir plus" at bounding box center [237, 237] width 39 height 10
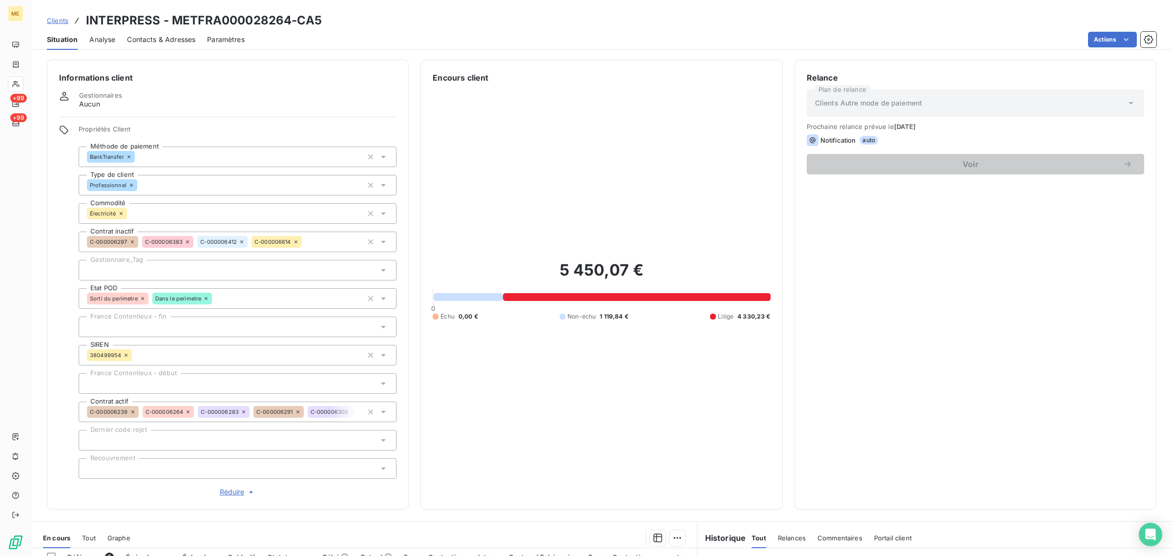
click at [231, 493] on span "Réduire" at bounding box center [238, 492] width 36 height 10
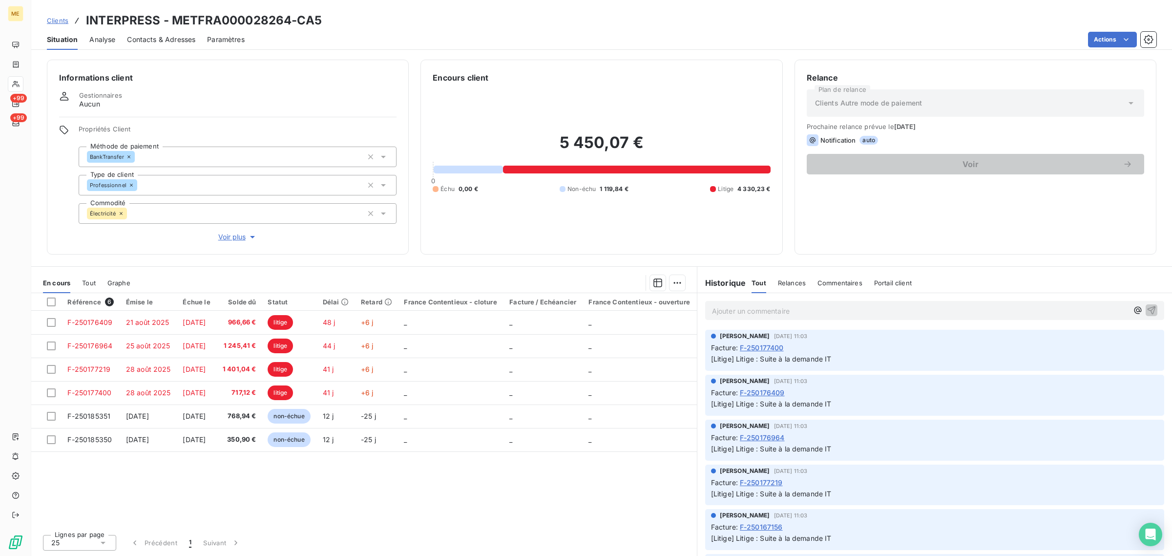
click at [56, 22] on span "Clients" at bounding box center [57, 21] width 21 height 8
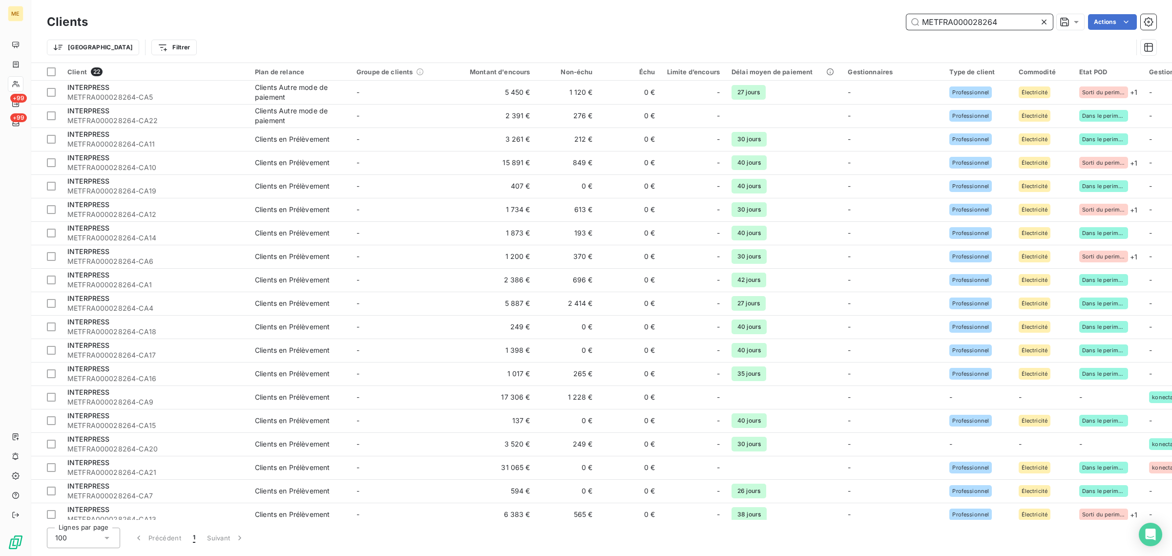
drag, startPoint x: 1012, startPoint y: 22, endPoint x: 797, endPoint y: 22, distance: 214.8
click at [797, 22] on div "METFRA000028264 Actions" at bounding box center [628, 22] width 1056 height 16
paste input "-CA15"
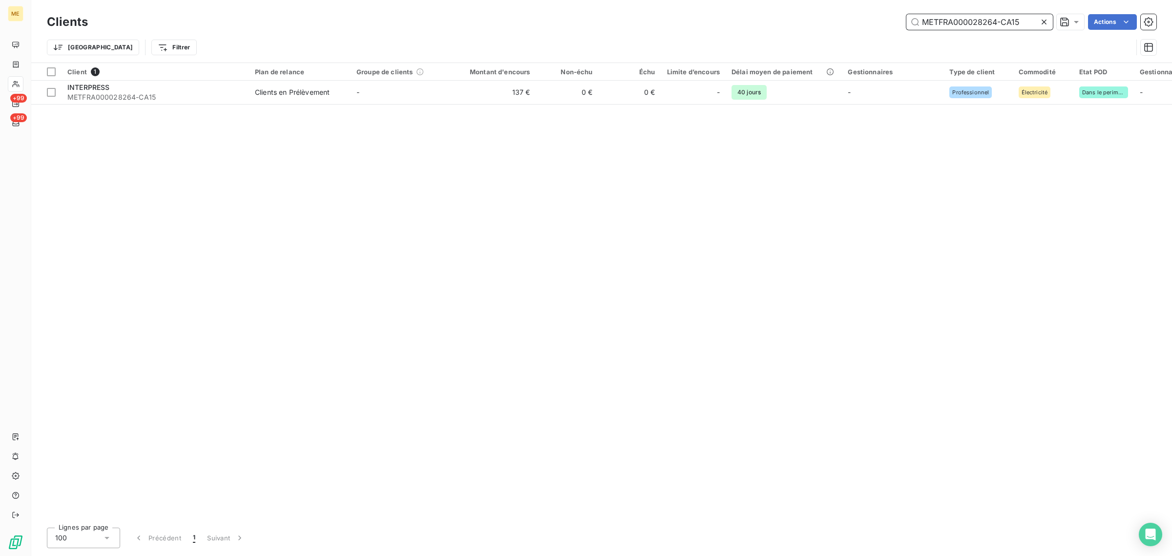
type input "METFRA000028264-CA15"
click at [557, 106] on div "Client 1 Plan de relance Groupe de clients Montant d'encours Non-échu Échu Limi…" at bounding box center [601, 291] width 1140 height 456
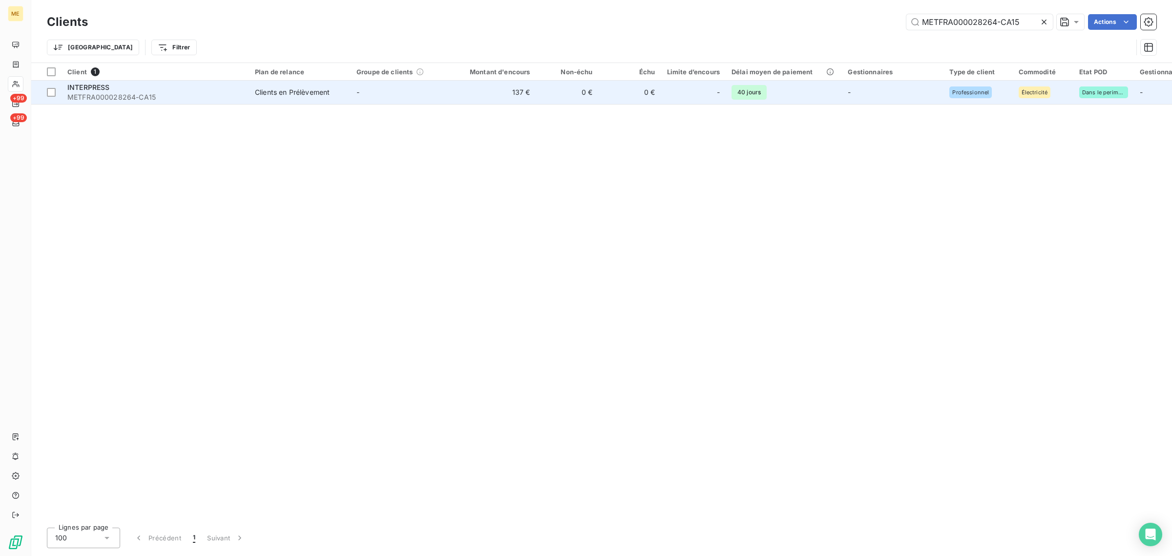
click at [553, 98] on td "0 €" at bounding box center [567, 92] width 62 height 23
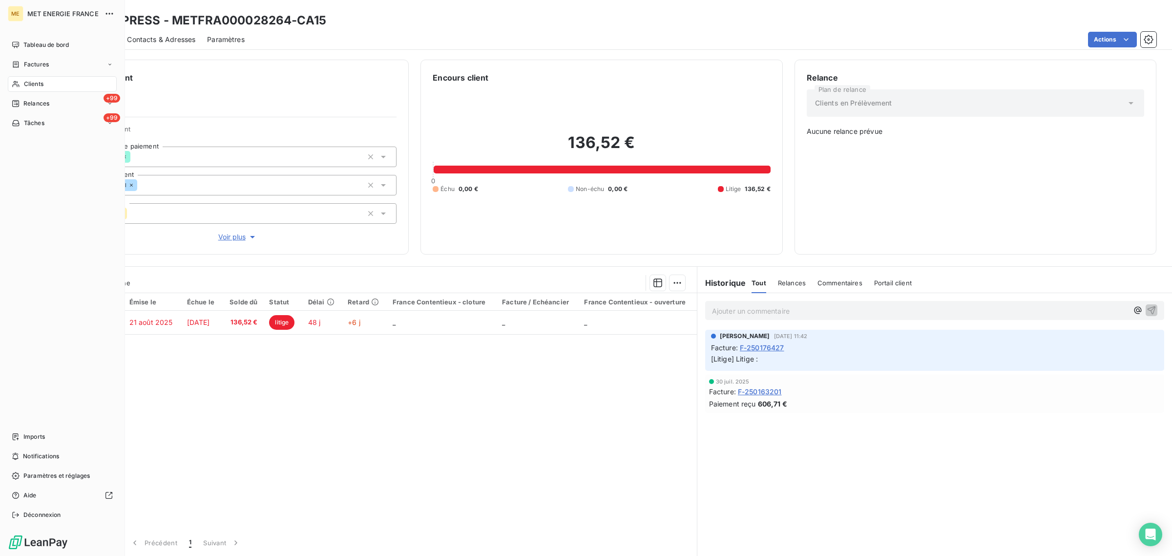
click at [22, 83] on div "Clients" at bounding box center [62, 84] width 109 height 16
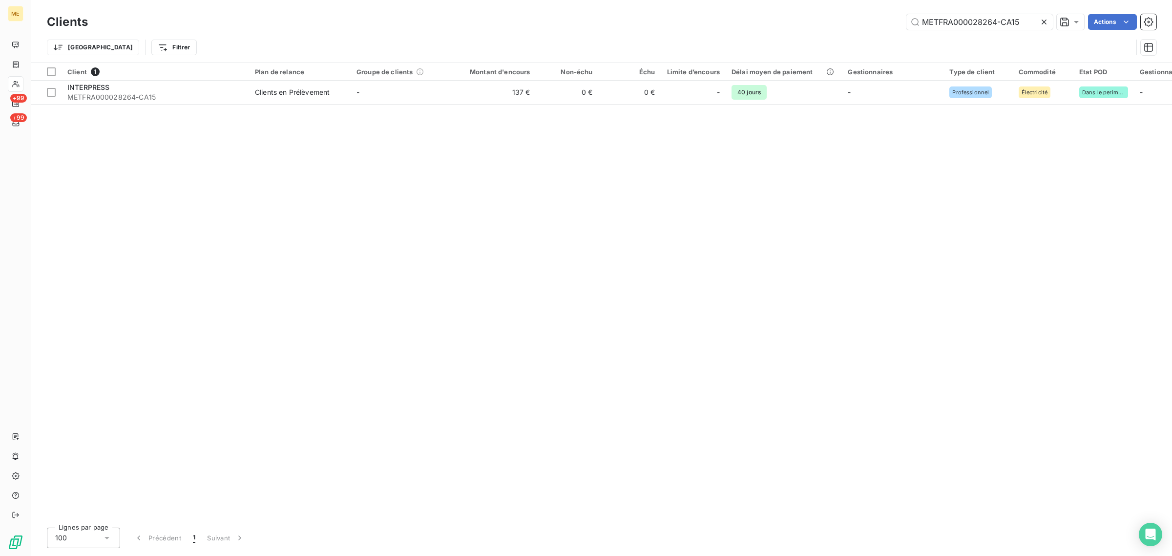
click at [1049, 23] on div at bounding box center [1046, 22] width 14 height 16
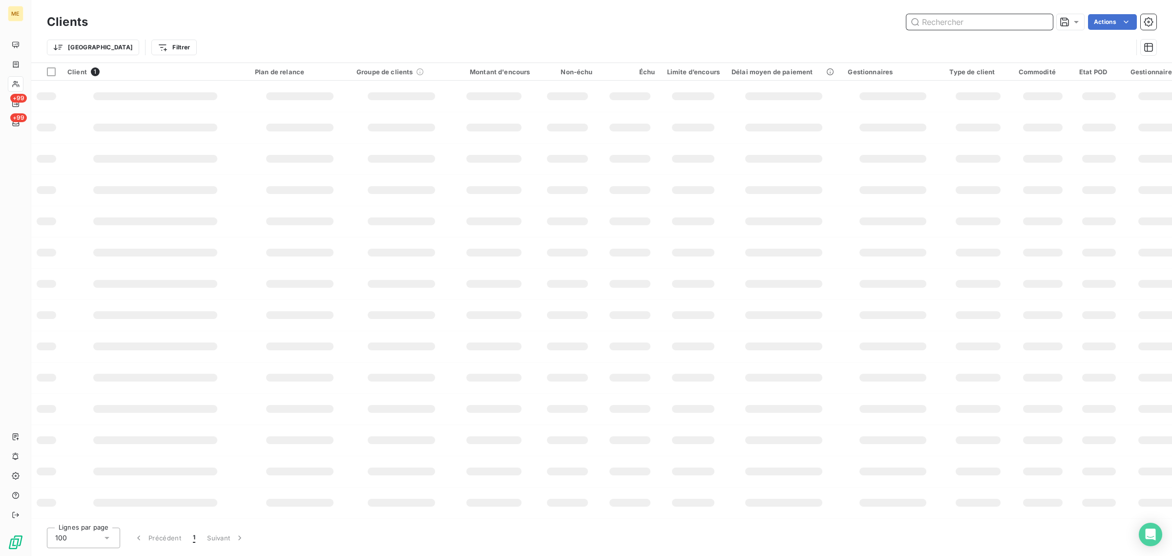
click at [962, 26] on input "text" at bounding box center [979, 22] width 146 height 16
paste input "METFRA000005565"
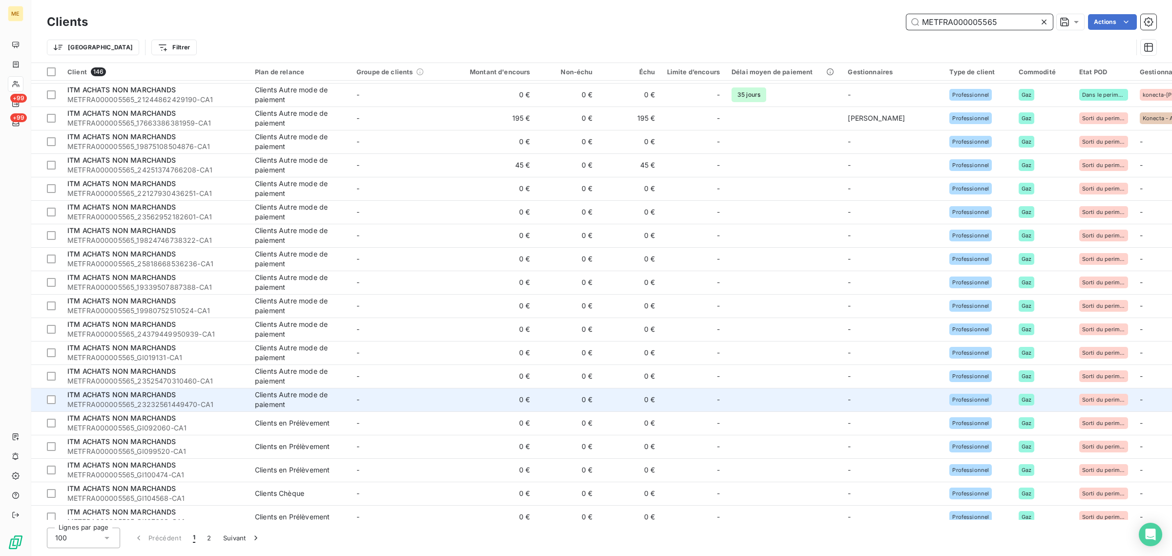
scroll to position [1220, 0]
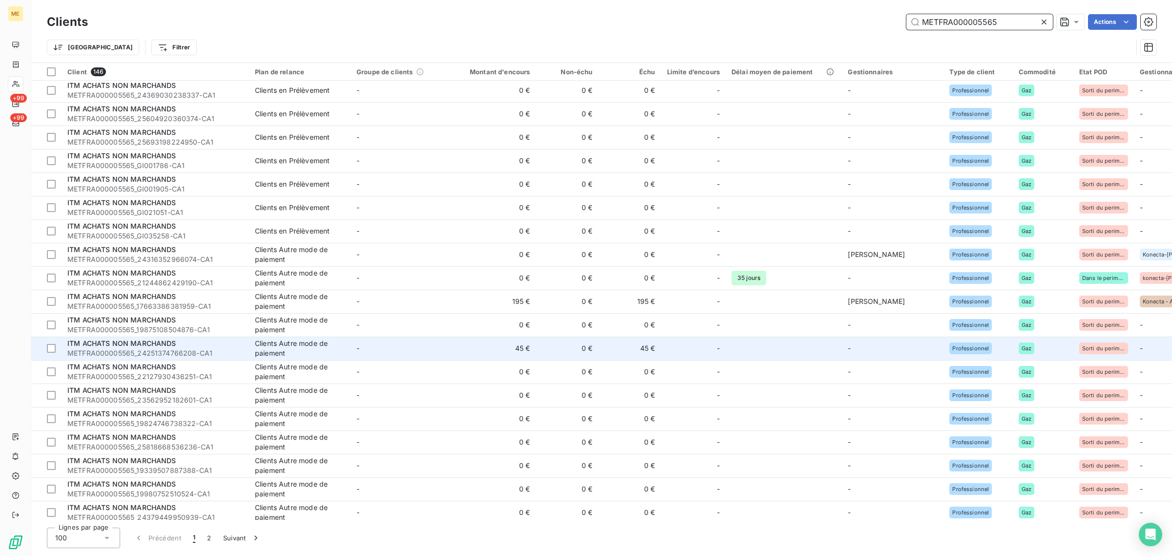
type input "METFRA000005565"
click at [458, 352] on td "45 €" at bounding box center [494, 347] width 84 height 23
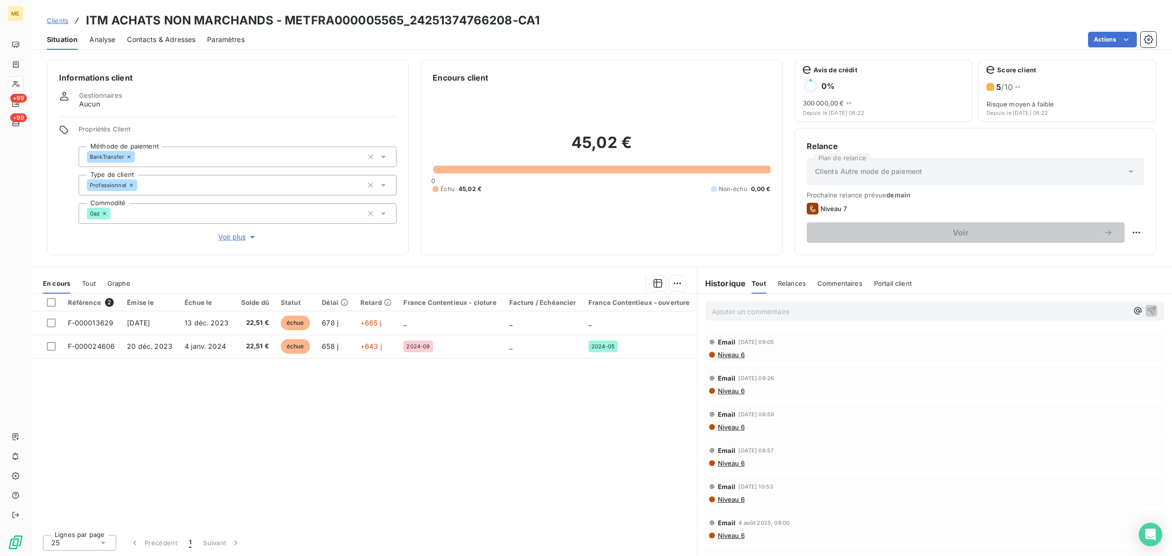
click at [245, 235] on span "Voir plus" at bounding box center [237, 237] width 39 height 10
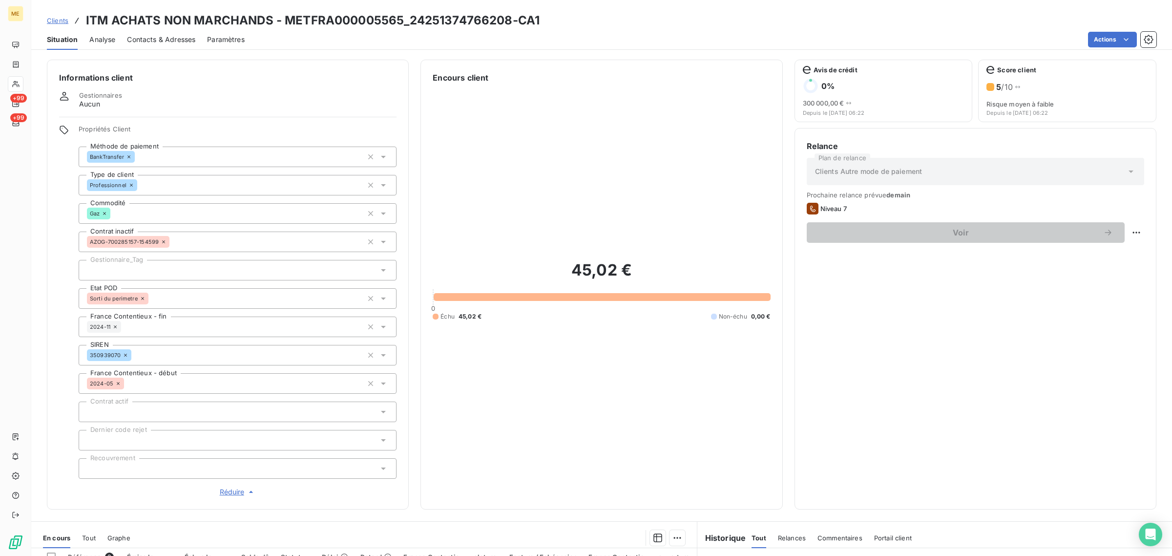
click at [189, 274] on div at bounding box center [238, 270] width 318 height 21
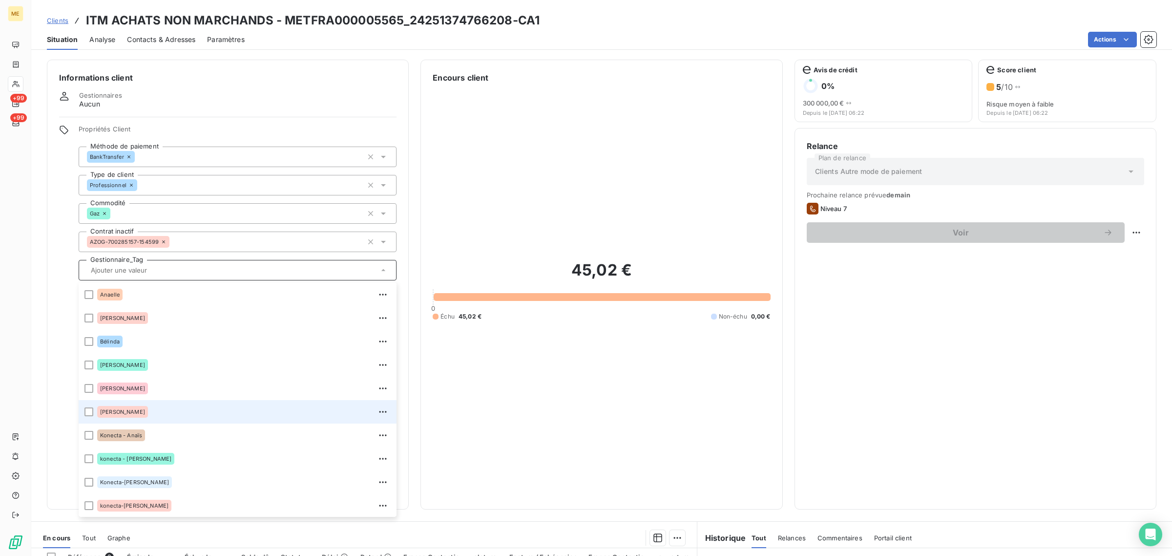
scroll to position [93, 0]
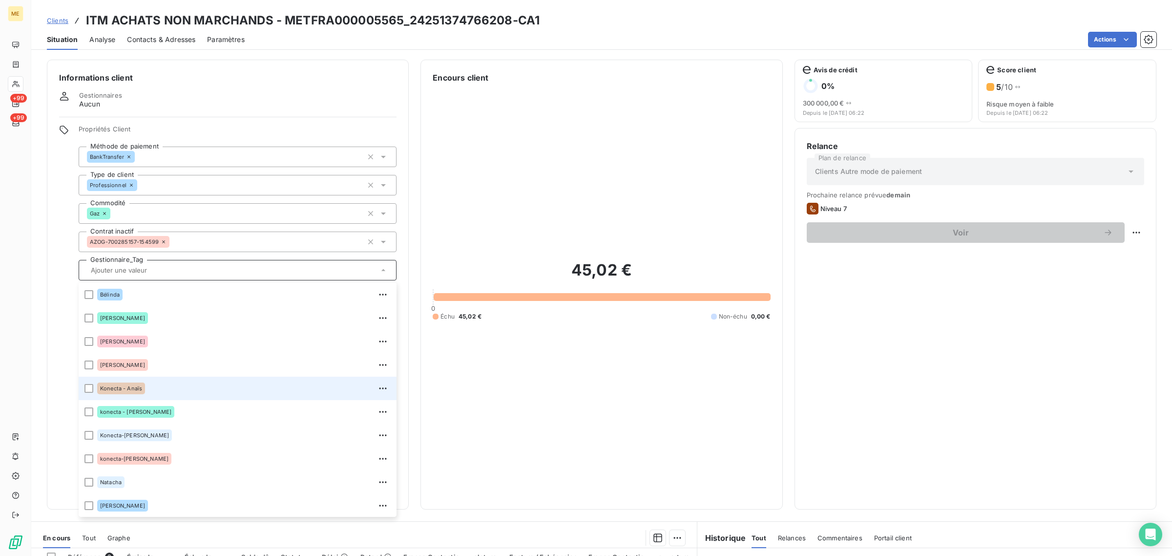
click at [164, 377] on li "Konecta - Anaïs" at bounding box center [238, 387] width 318 height 23
click at [60, 23] on span "Clients" at bounding box center [57, 21] width 21 height 8
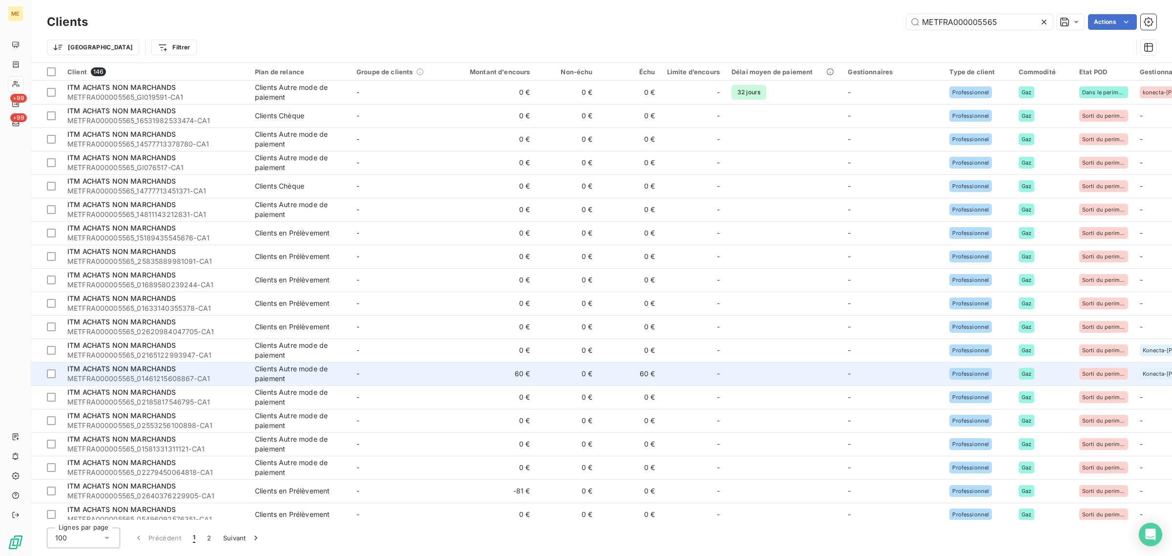
click at [462, 367] on td "60 €" at bounding box center [494, 373] width 84 height 23
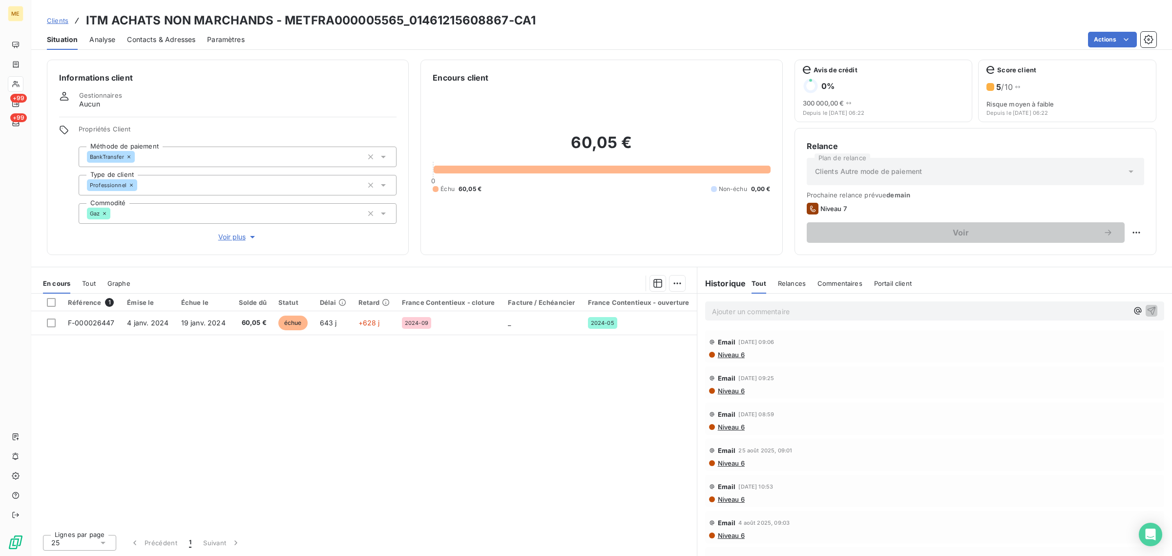
click at [232, 237] on span "Voir plus" at bounding box center [237, 237] width 39 height 10
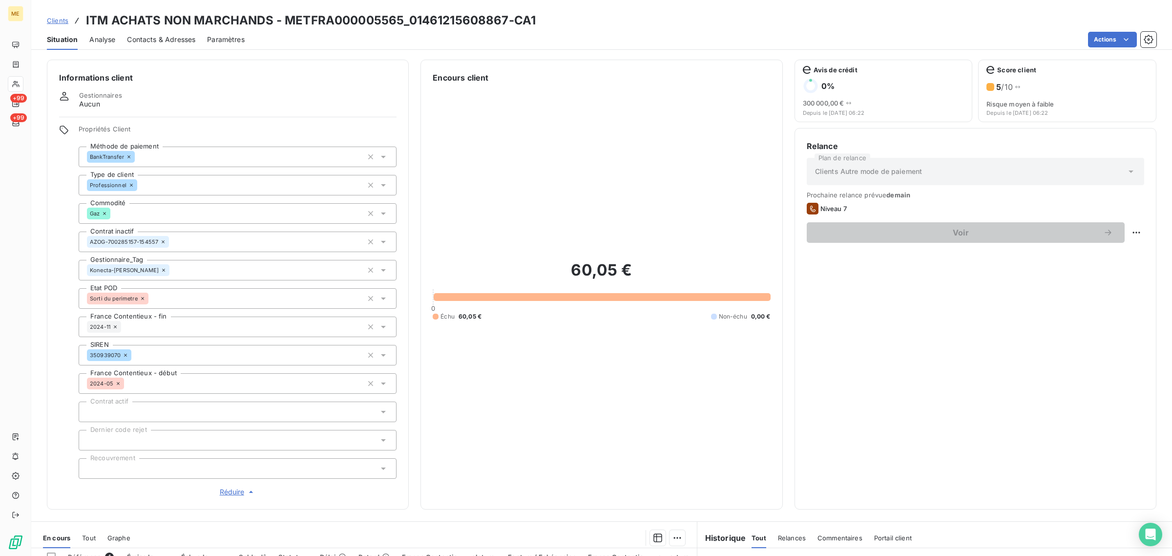
click at [52, 21] on span "Clients" at bounding box center [57, 21] width 21 height 8
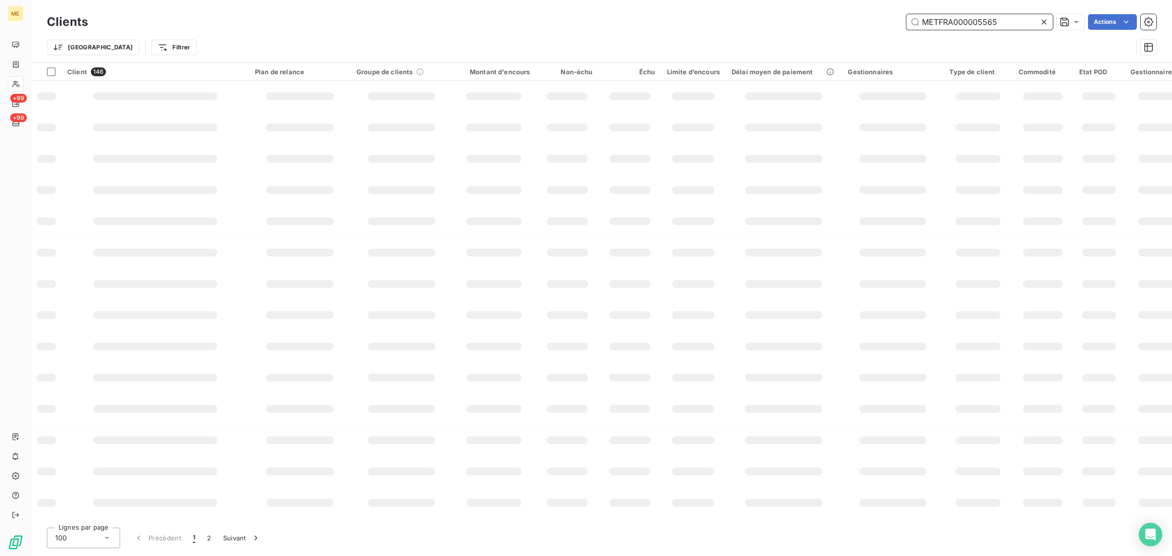
click at [1009, 18] on input "METFRA000005565" at bounding box center [979, 22] width 146 height 16
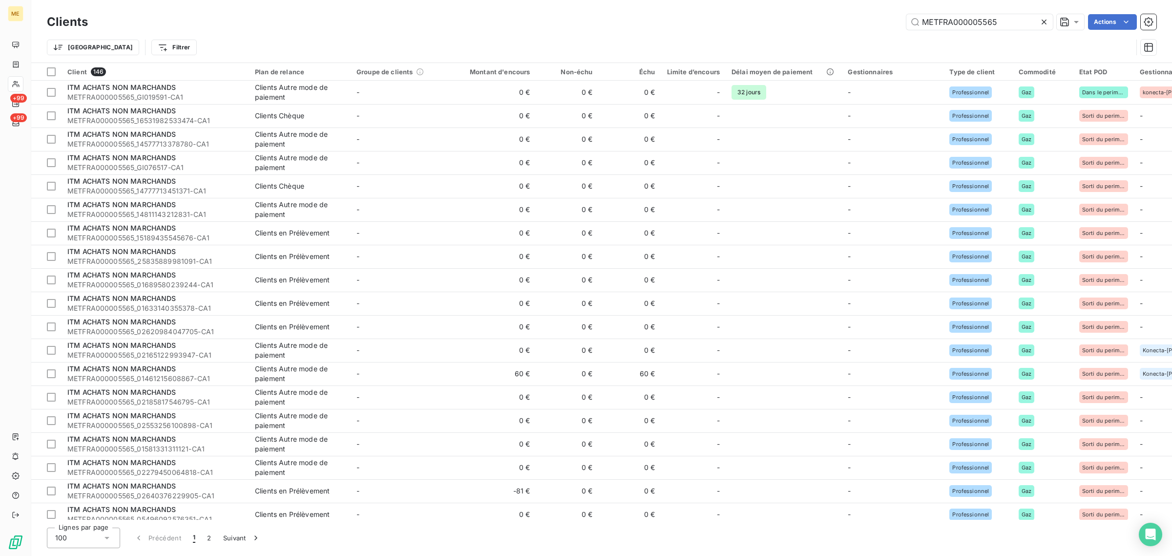
click at [1043, 20] on icon at bounding box center [1044, 22] width 10 height 10
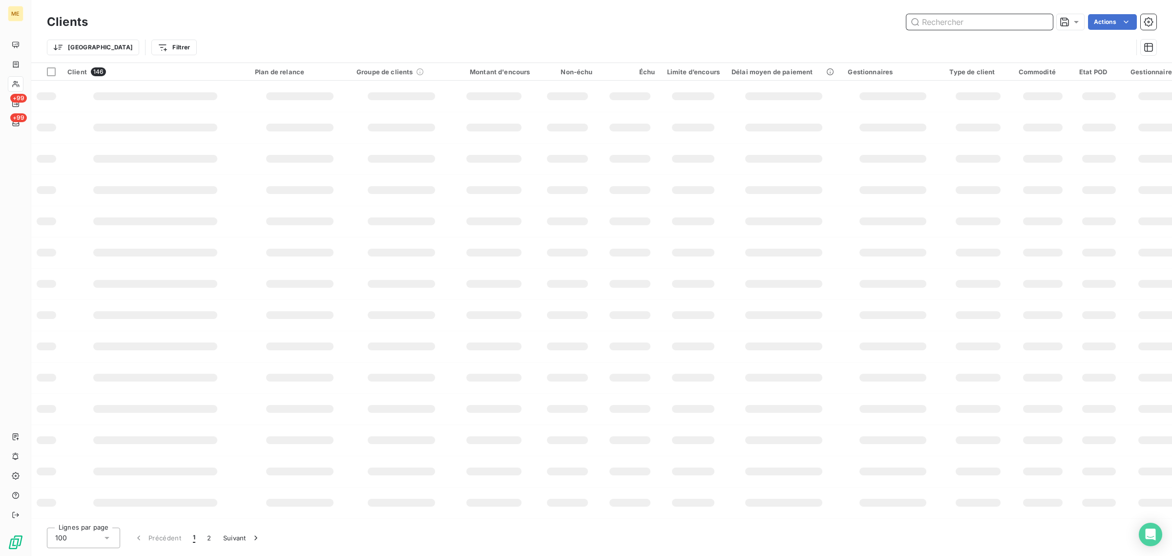
click at [977, 20] on input "text" at bounding box center [979, 22] width 146 height 16
paste input "METFRA000005565_24251374766208-CA1"
type input "METFRA000005565_24251374766208"
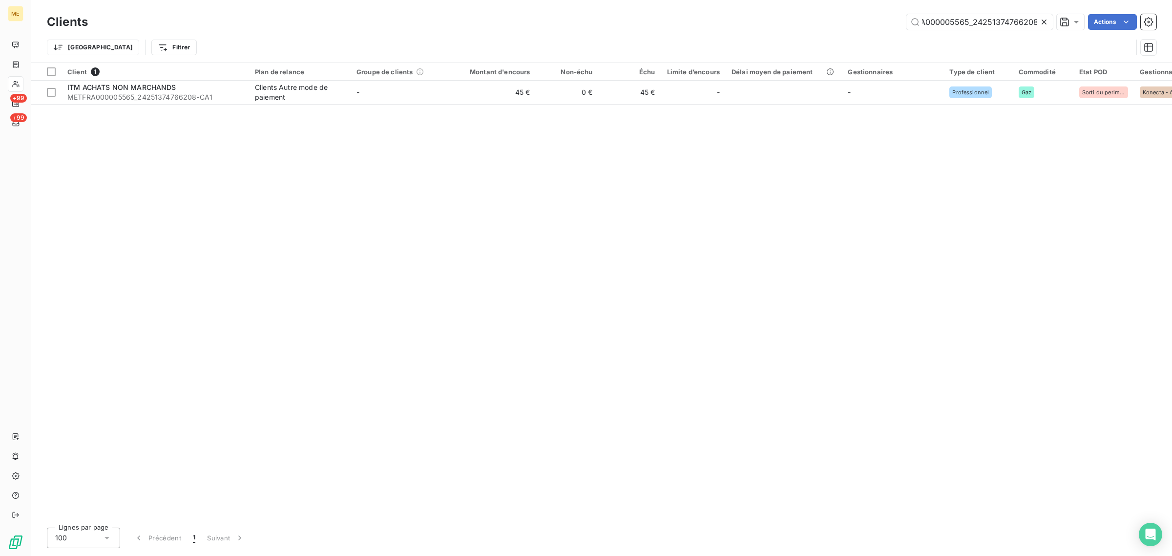
click at [857, 33] on div "Trier Filtrer" at bounding box center [601, 47] width 1109 height 30
click at [523, 106] on div "Client 1 Plan de relance Groupe de clients Montant d'encours Non-échu Échu Limi…" at bounding box center [601, 291] width 1140 height 456
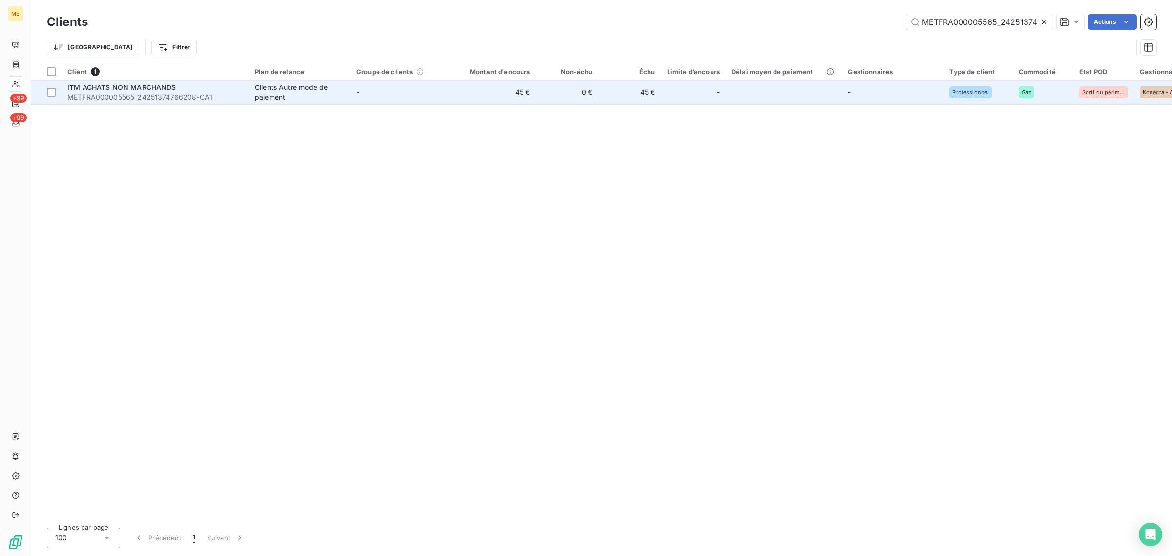
click at [517, 98] on td "45 €" at bounding box center [494, 92] width 84 height 23
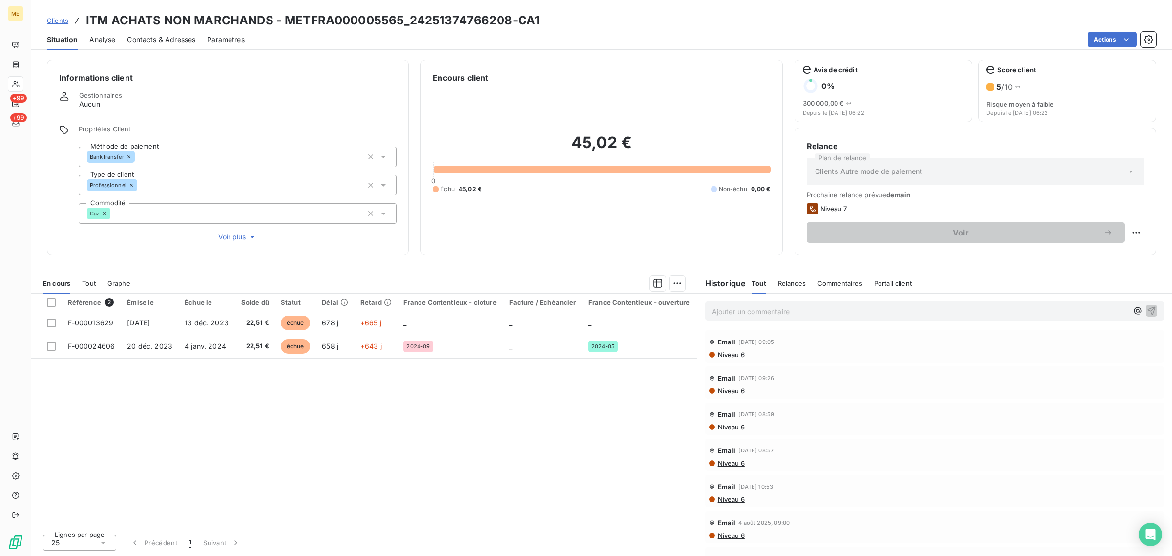
click at [246, 235] on span "Voir plus" at bounding box center [237, 237] width 39 height 10
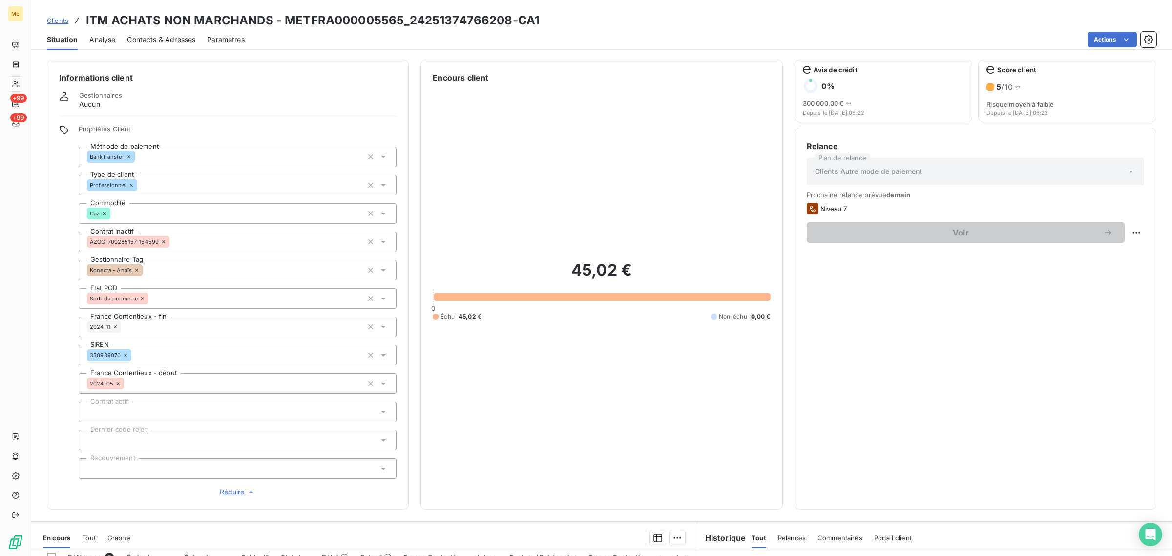
click at [60, 20] on span "Clients" at bounding box center [57, 21] width 21 height 8
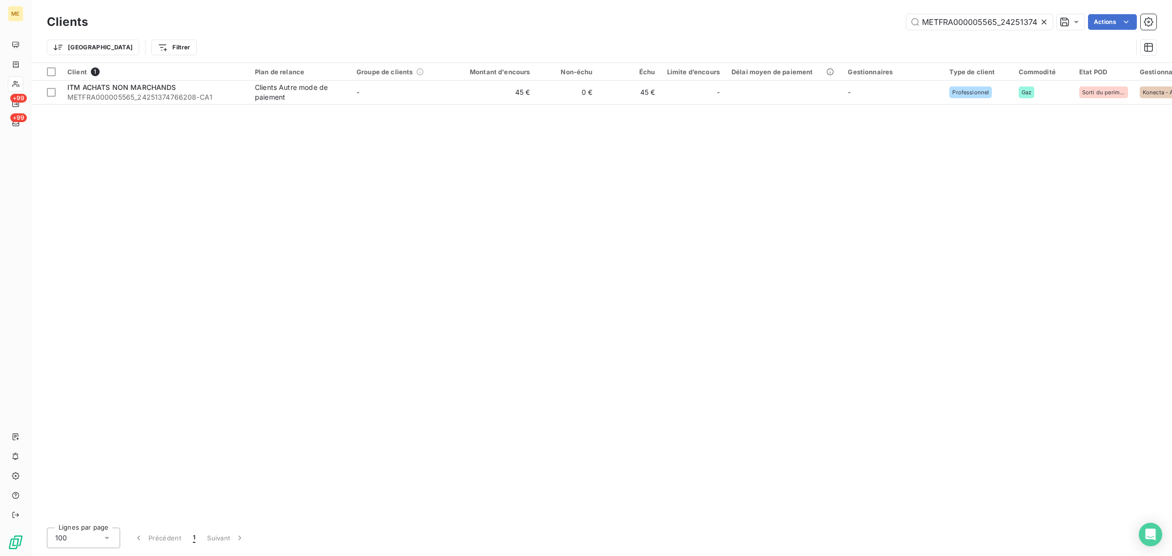
scroll to position [0, 28]
click at [1043, 23] on icon at bounding box center [1044, 22] width 10 height 10
click at [986, 18] on input "text" at bounding box center [979, 22] width 146 height 16
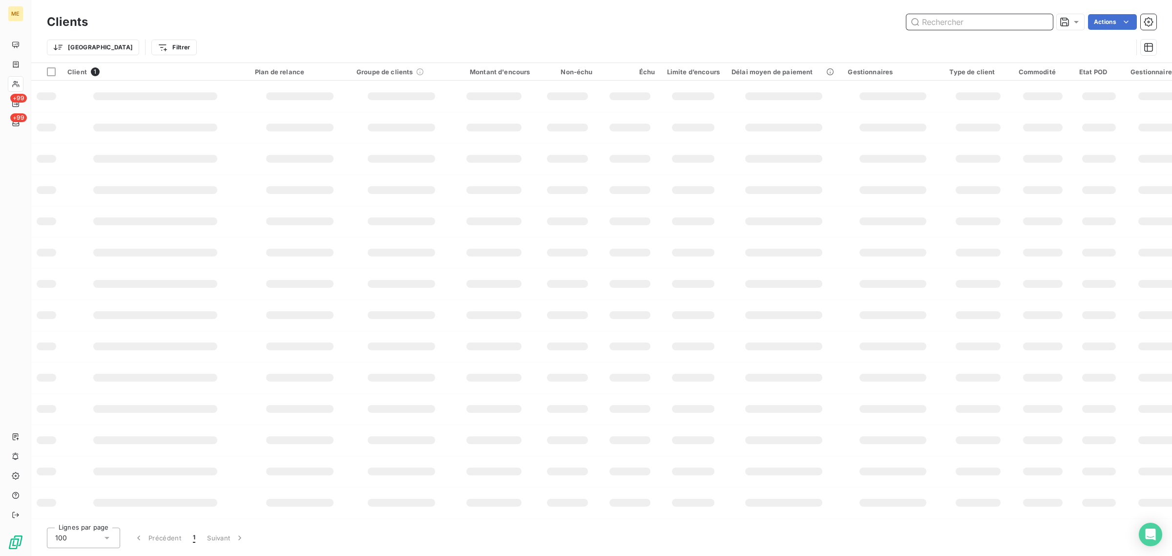
paste input "METFRA000005565_14882778561028-CA1"
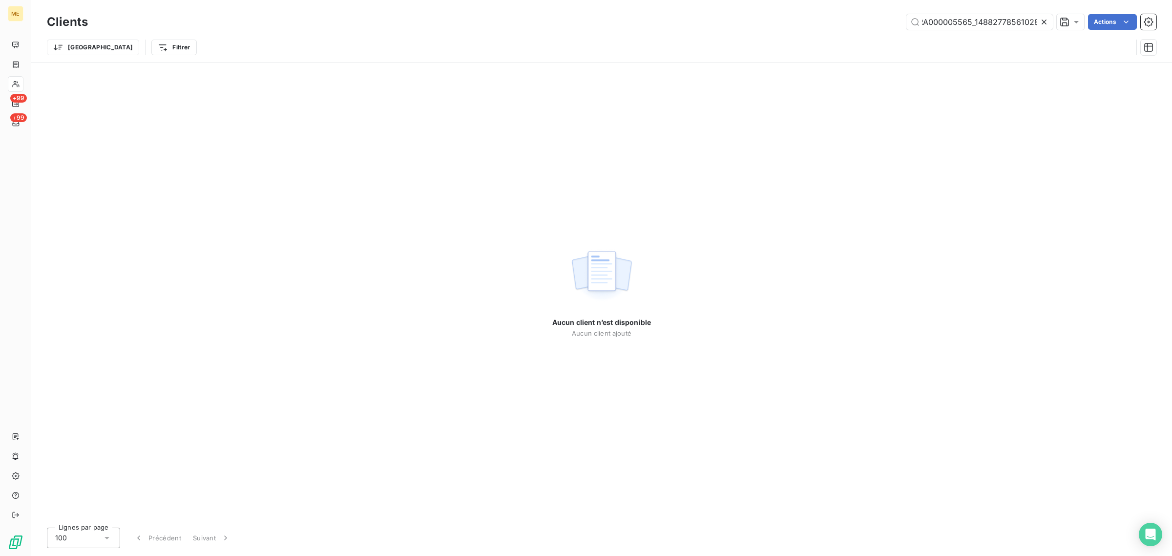
click at [605, 30] on div "Clients METFRA000005565_14882778561028-CA1METFRA000005565_14882778561028 Actions" at bounding box center [601, 22] width 1109 height 21
click at [1001, 22] on input "METFRA000005565_14882778561028-CA1METFRA000005565_14882778561028" at bounding box center [979, 22] width 146 height 16
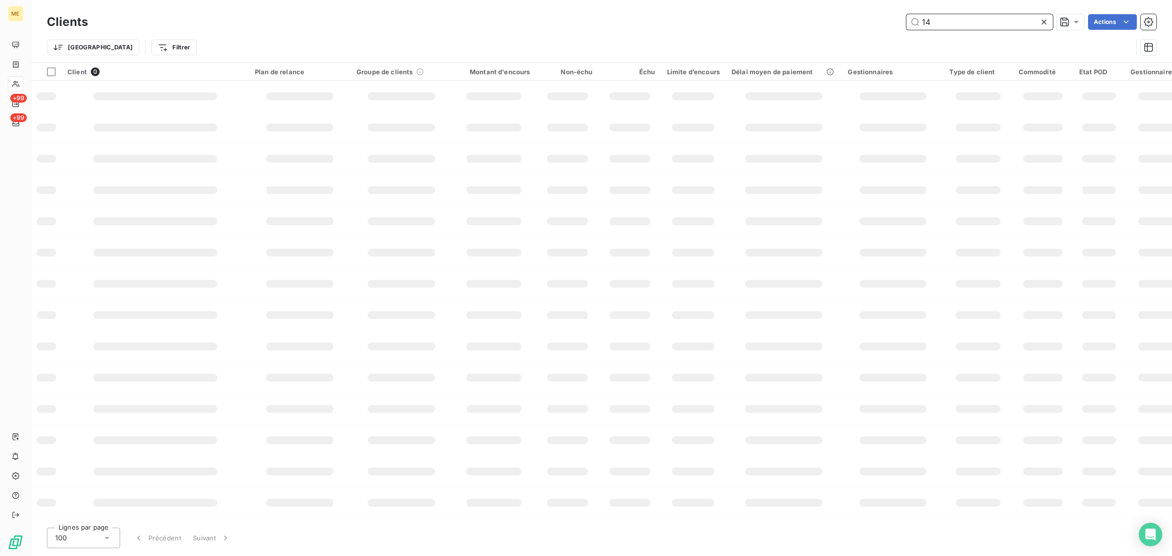
type input "1"
paste input "METFRA000005565_14882778561028-CA1"
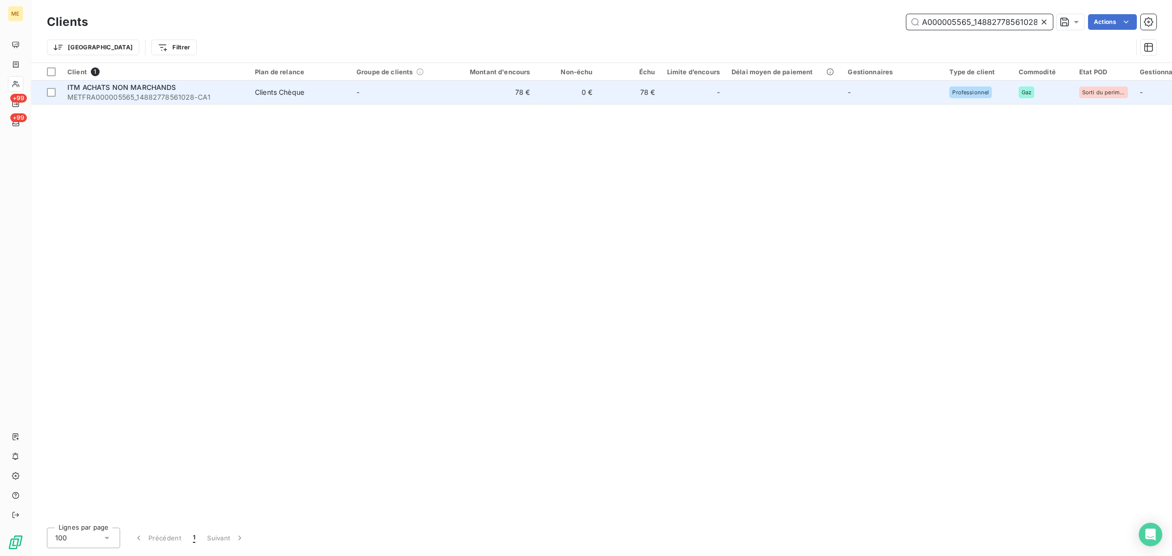
type input "METFRA000005565_14882778561028"
click at [352, 89] on td "-" at bounding box center [402, 92] width 102 height 23
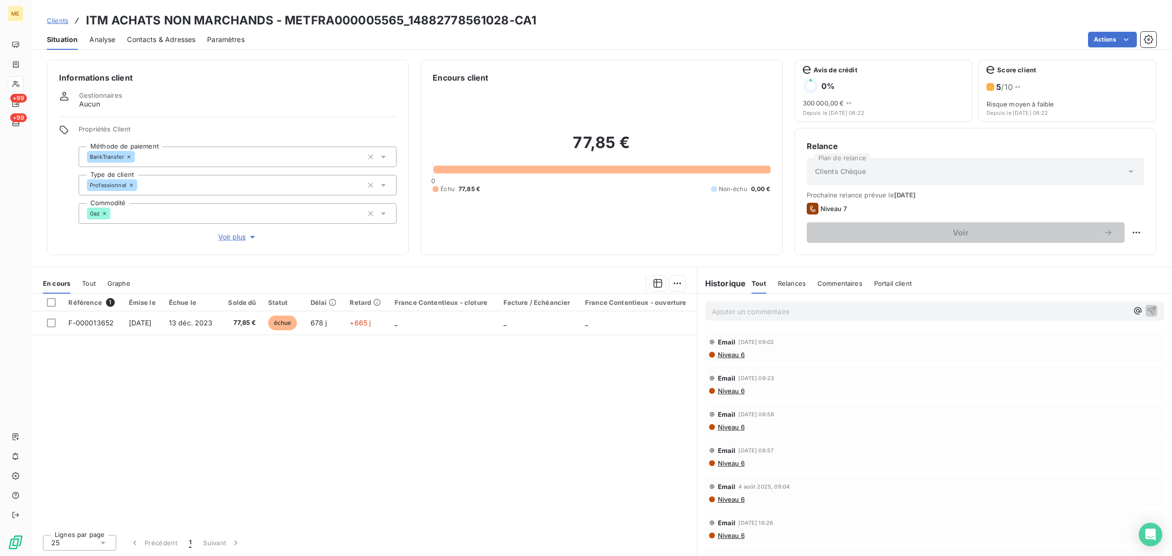
click at [229, 239] on span "Voir plus" at bounding box center [237, 237] width 39 height 10
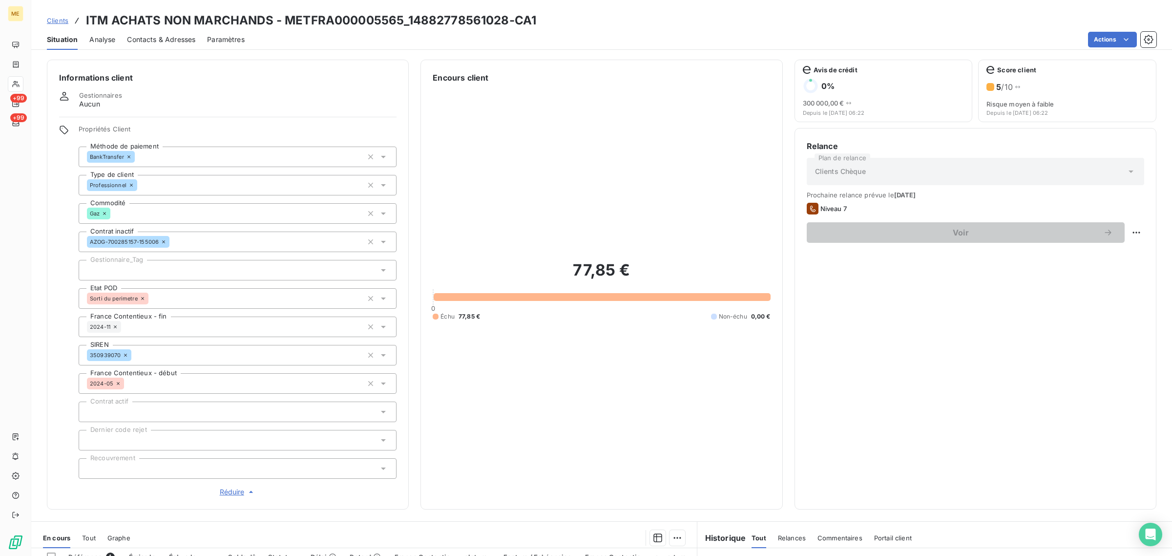
click at [181, 268] on div at bounding box center [238, 270] width 318 height 21
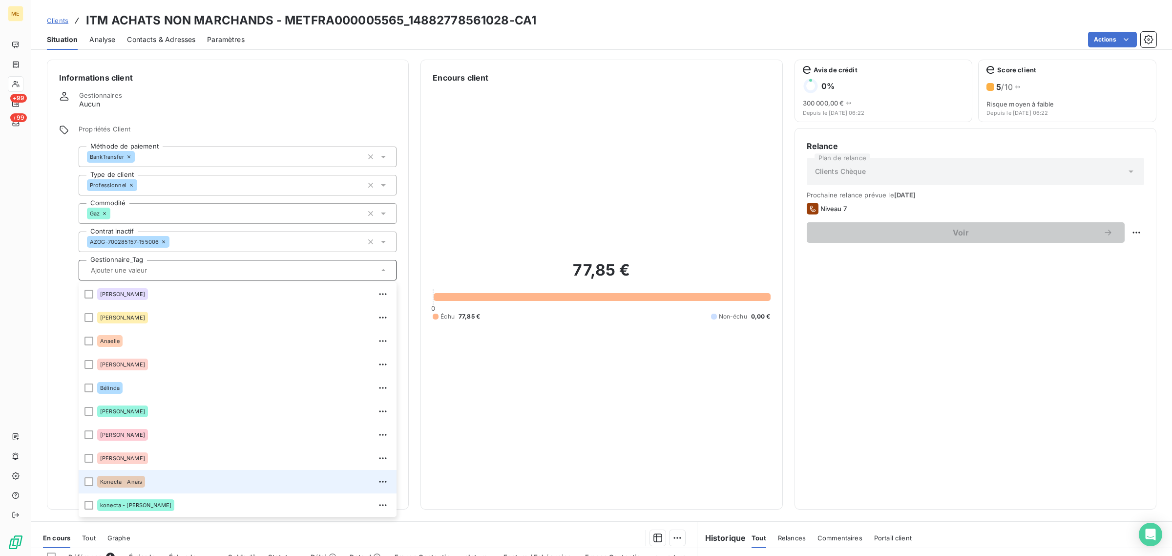
click at [172, 483] on div "Konecta - Anaïs" at bounding box center [243, 482] width 293 height 16
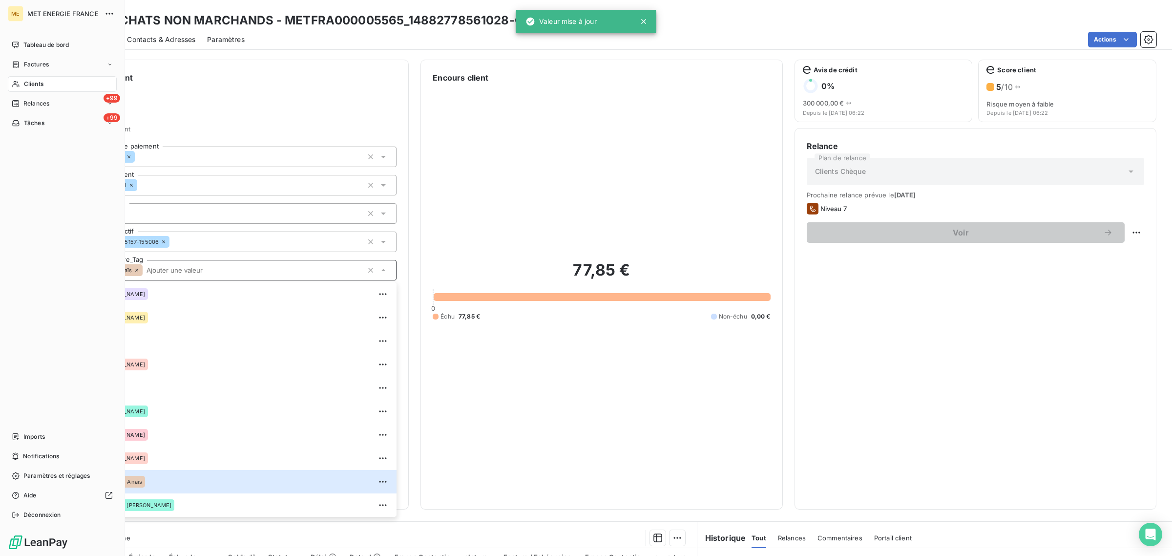
click at [20, 84] on icon at bounding box center [16, 84] width 8 height 8
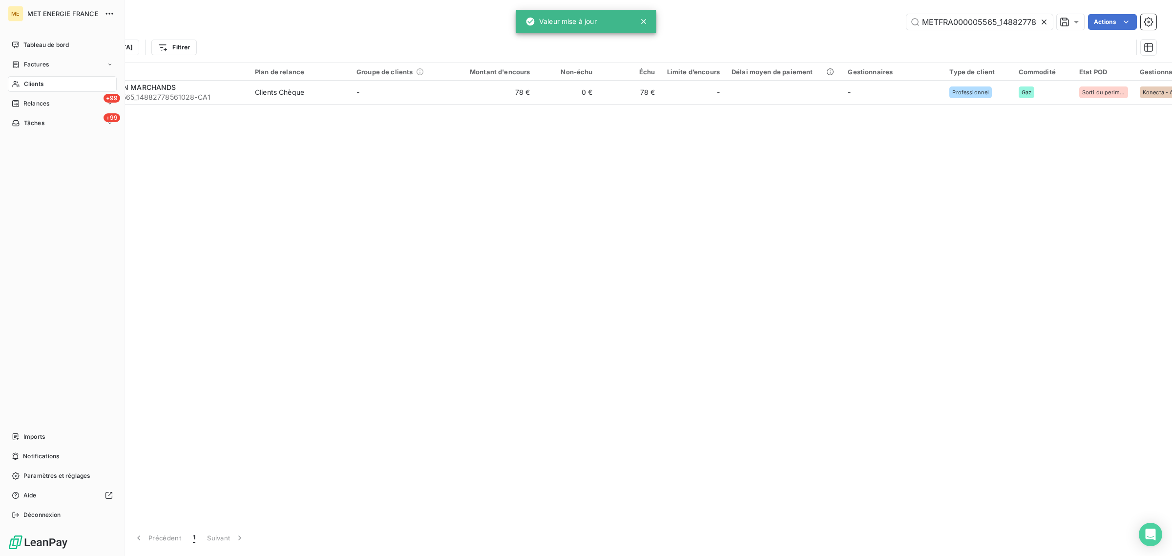
scroll to position [0, 26]
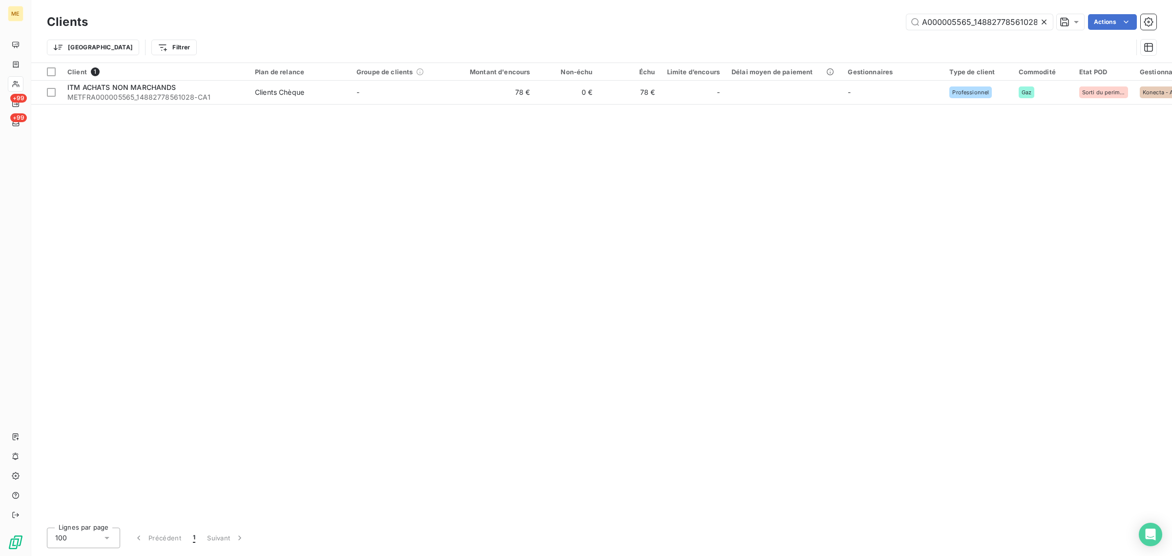
click at [1044, 22] on icon at bounding box center [1044, 22] width 10 height 10
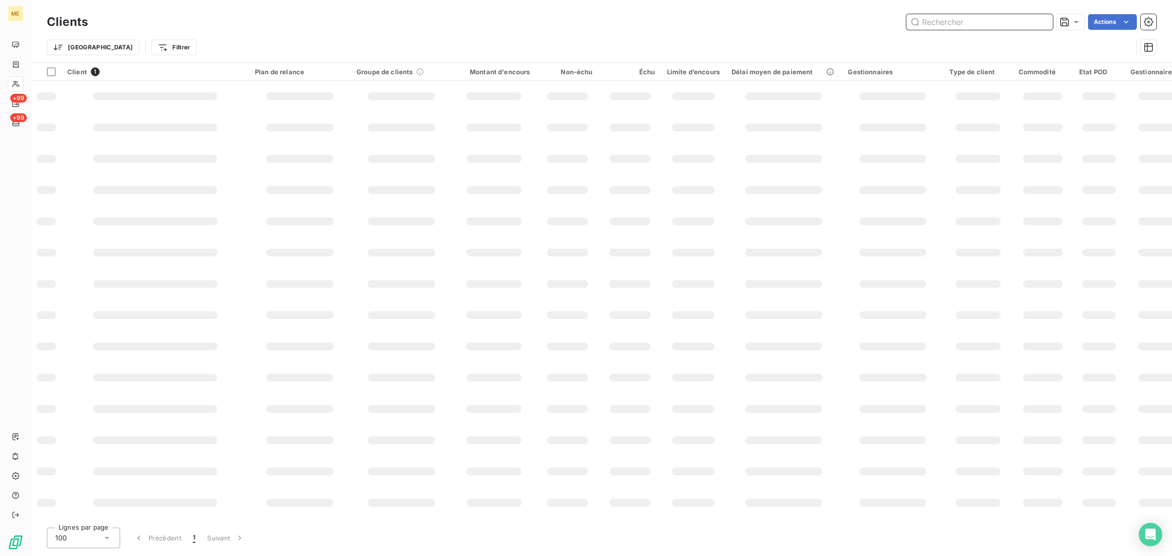
click at [973, 23] on input "text" at bounding box center [979, 22] width 146 height 16
paste input "METFRA000001839_15548625173168-CA1"
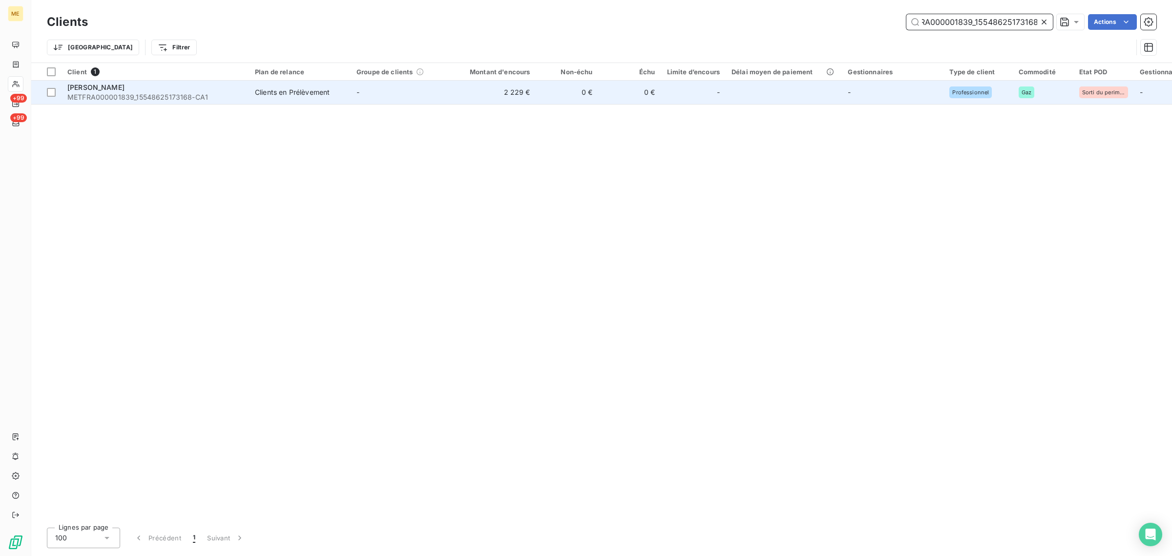
type input "METFRA000001839_15548625173168"
click at [447, 97] on td "-" at bounding box center [402, 92] width 102 height 23
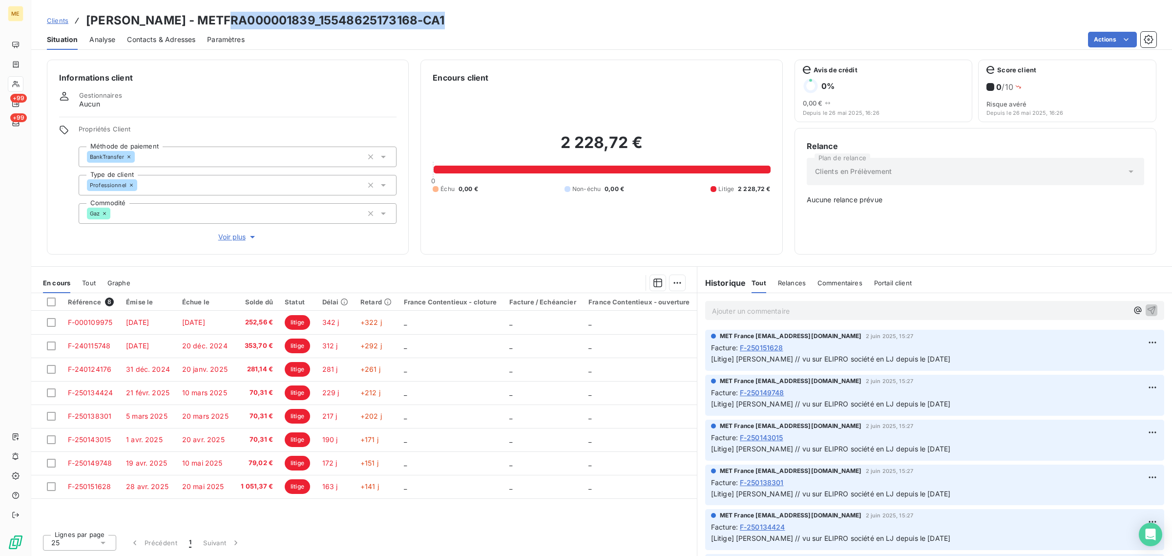
drag, startPoint x: 445, startPoint y: 16, endPoint x: 230, endPoint y: 15, distance: 214.3
click at [230, 15] on h3 "JEAN-CLAUDE BOURY - METFRA000001839_15548625173168-CA1" at bounding box center [265, 21] width 359 height 18
copy h3 "METFRA000001839_15548625173168"
click at [235, 242] on div "Informations client Gestionnaires Aucun Propriétés Client Méthode de paiement B…" at bounding box center [228, 157] width 362 height 195
click at [232, 236] on span "Voir plus" at bounding box center [237, 237] width 39 height 10
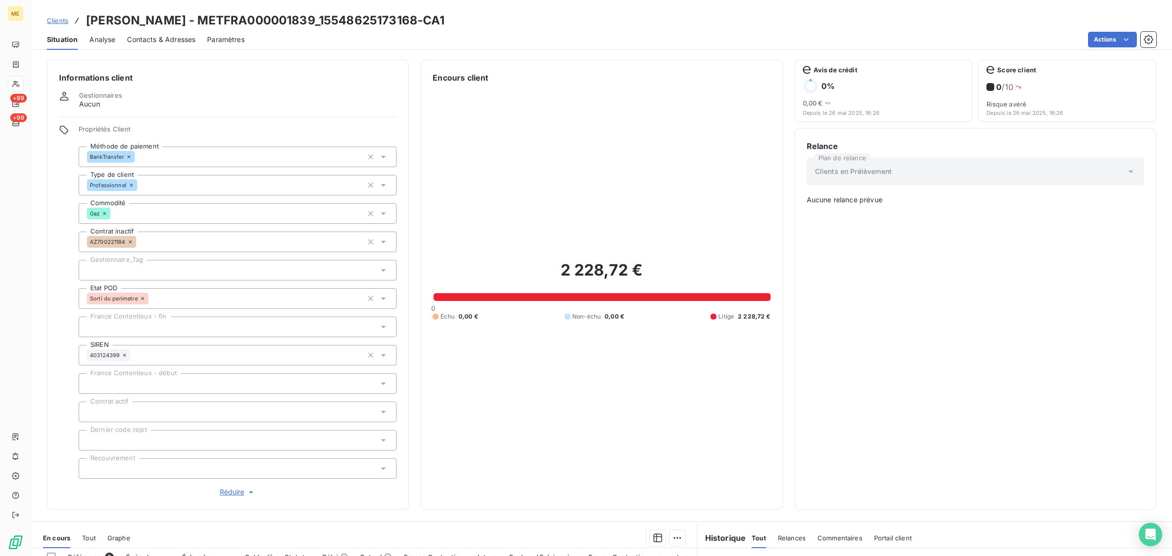
click at [64, 23] on span "Clients" at bounding box center [57, 21] width 21 height 8
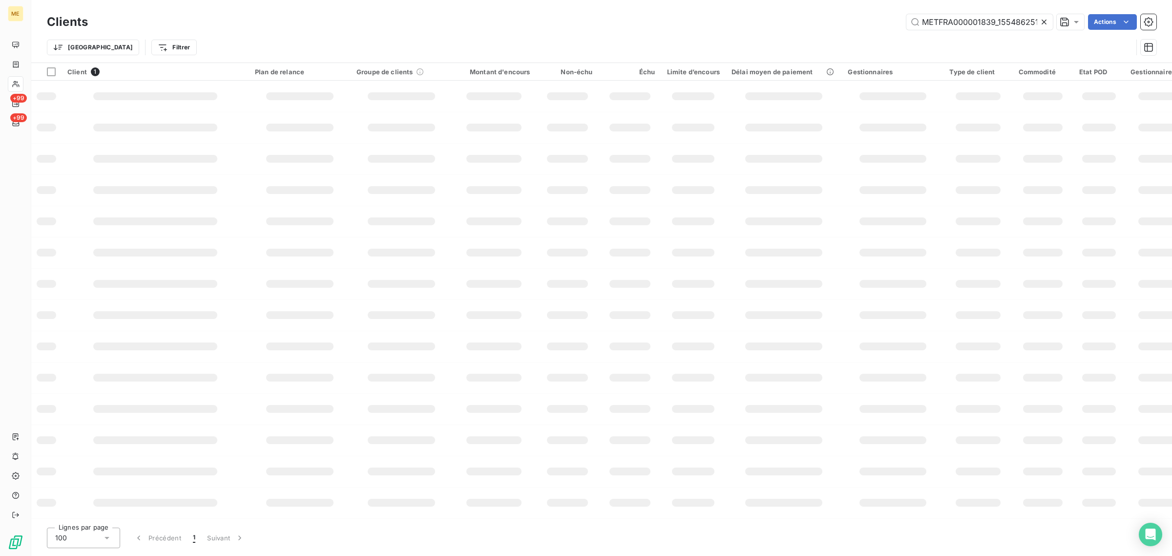
scroll to position [0, 23]
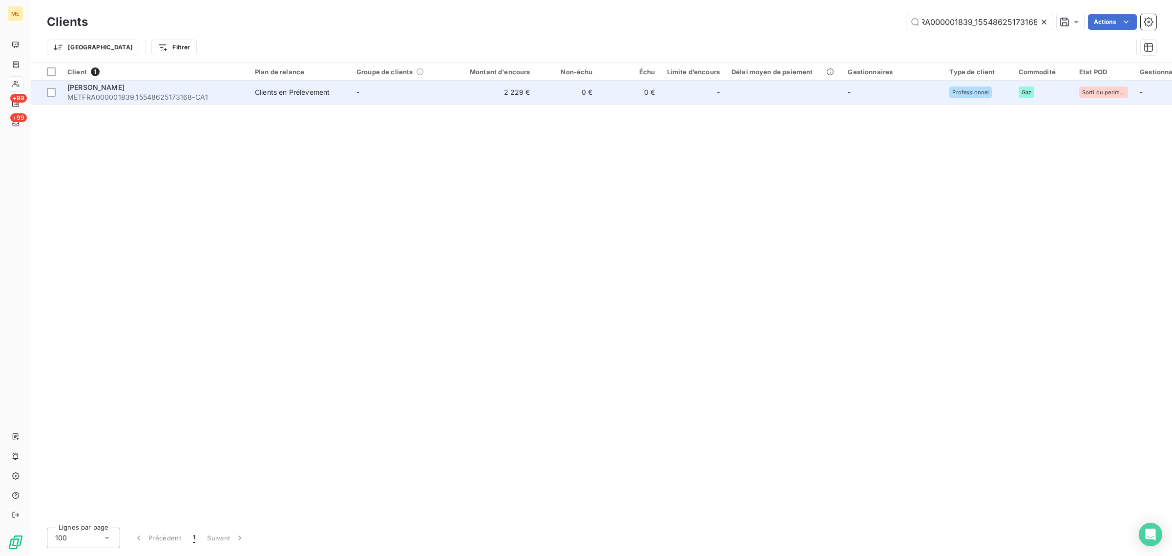
click at [125, 93] on span "METFRA000001839_15548625173168-CA1" at bounding box center [155, 97] width 176 height 10
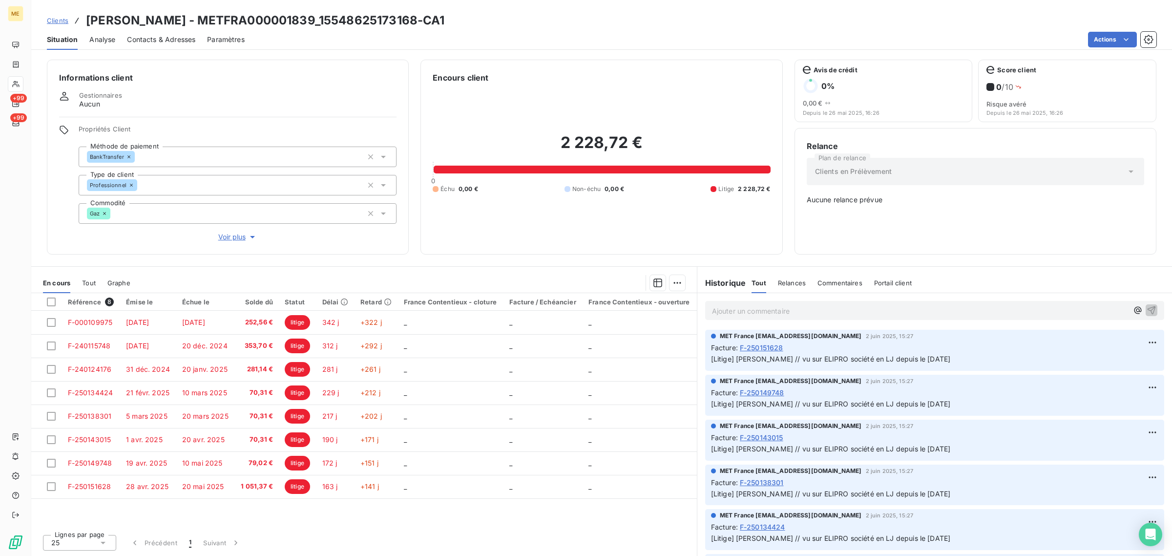
click at [216, 240] on button "Voir plus" at bounding box center [238, 236] width 318 height 11
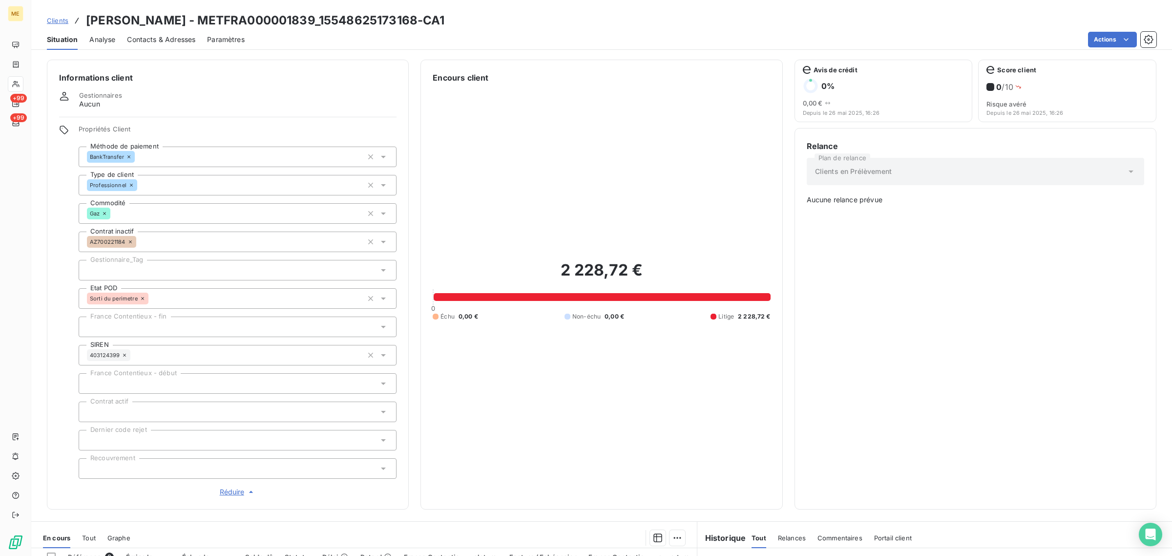
click at [174, 264] on div at bounding box center [238, 270] width 318 height 21
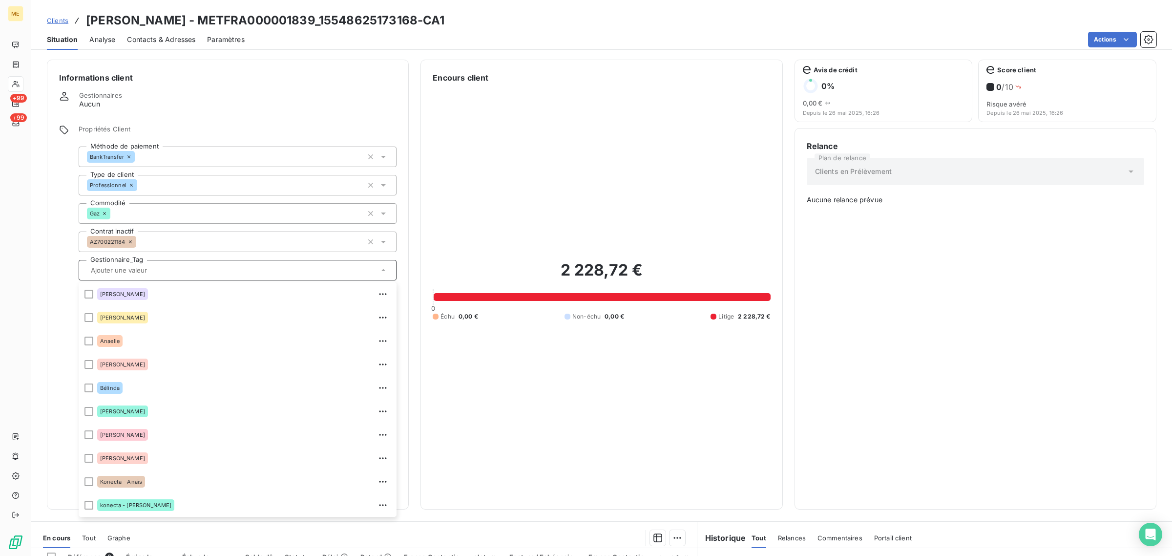
click at [411, 199] on div "Informations client Gestionnaires Aucun Propriétés Client Méthode de paiement B…" at bounding box center [601, 285] width 1140 height 450
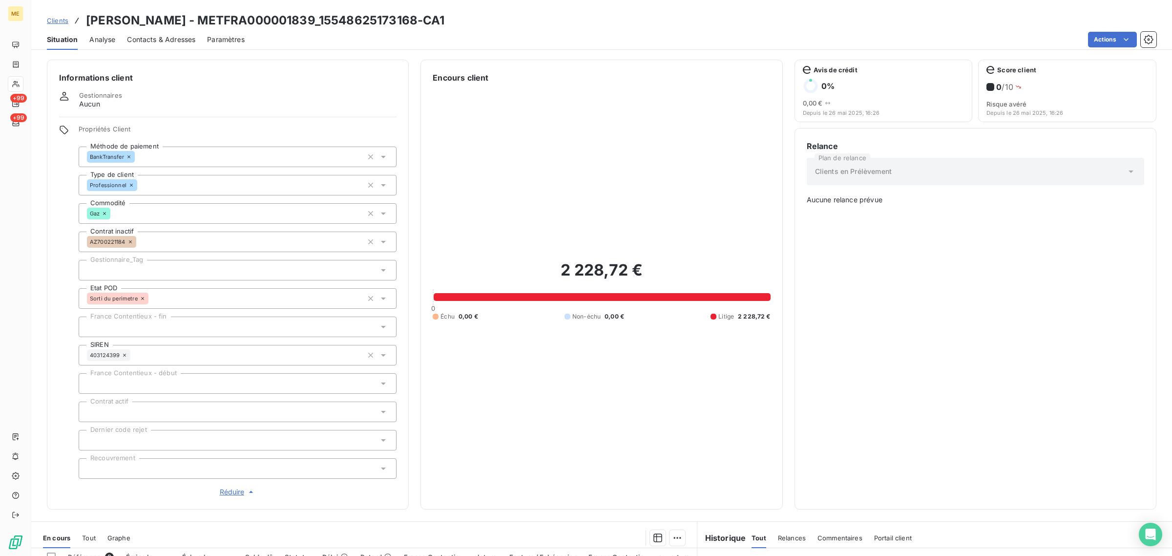
click at [139, 443] on div at bounding box center [238, 440] width 318 height 21
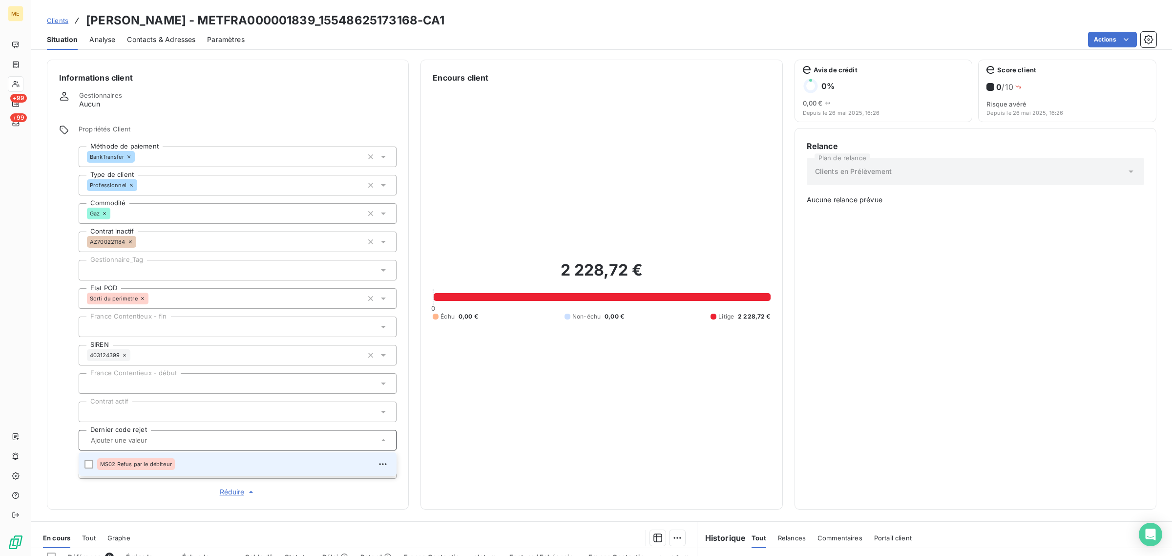
click at [475, 430] on div "2 228,72 € 0 Échu 0,00 € Non-échu 0,00 € Litige 2 228,72 €" at bounding box center [601, 289] width 337 height 413
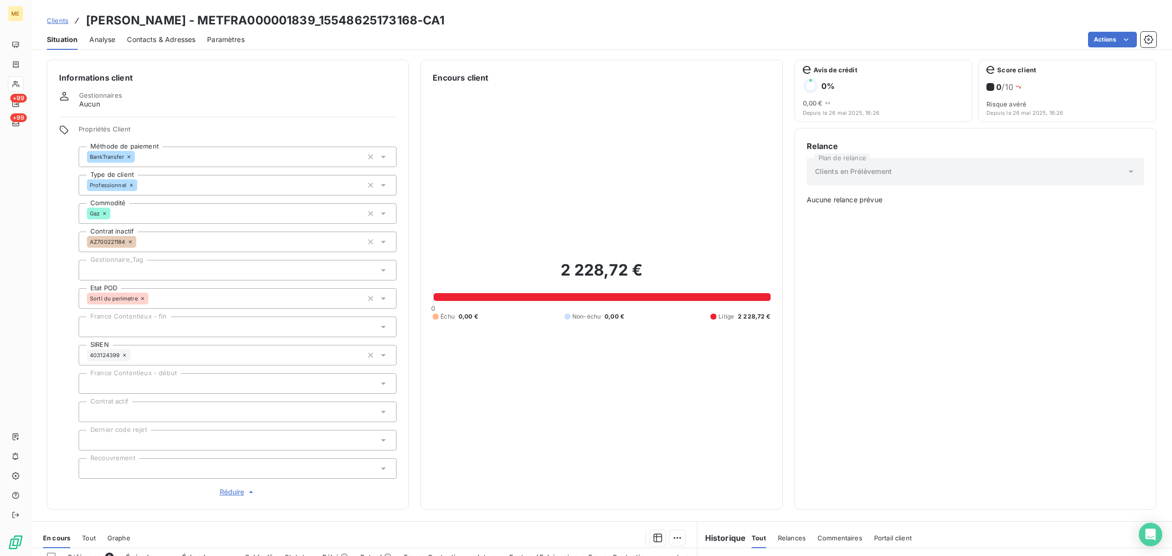
click at [200, 463] on div at bounding box center [238, 468] width 318 height 21
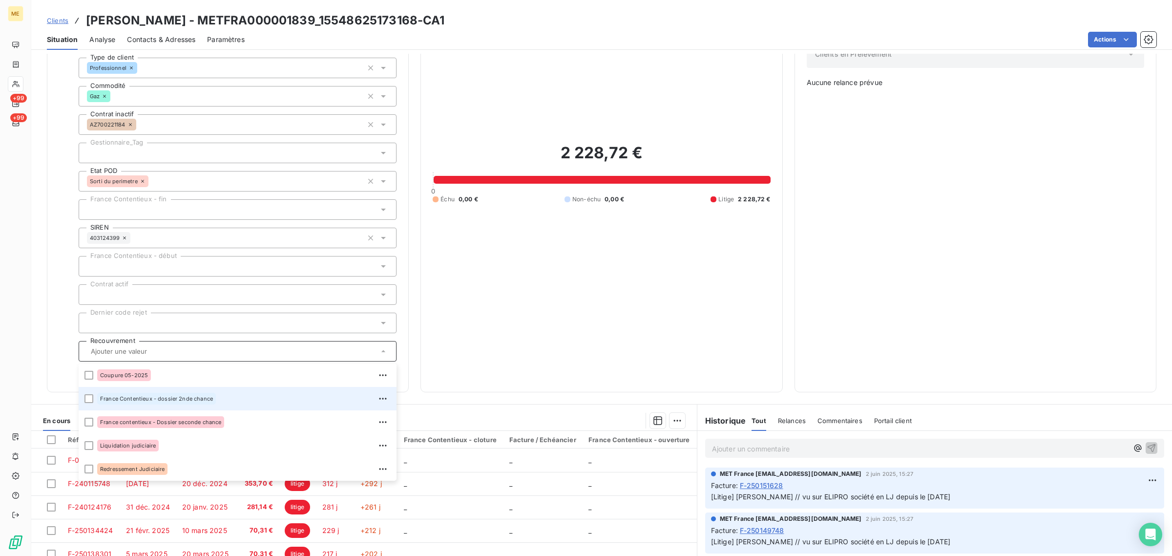
scroll to position [122, 0]
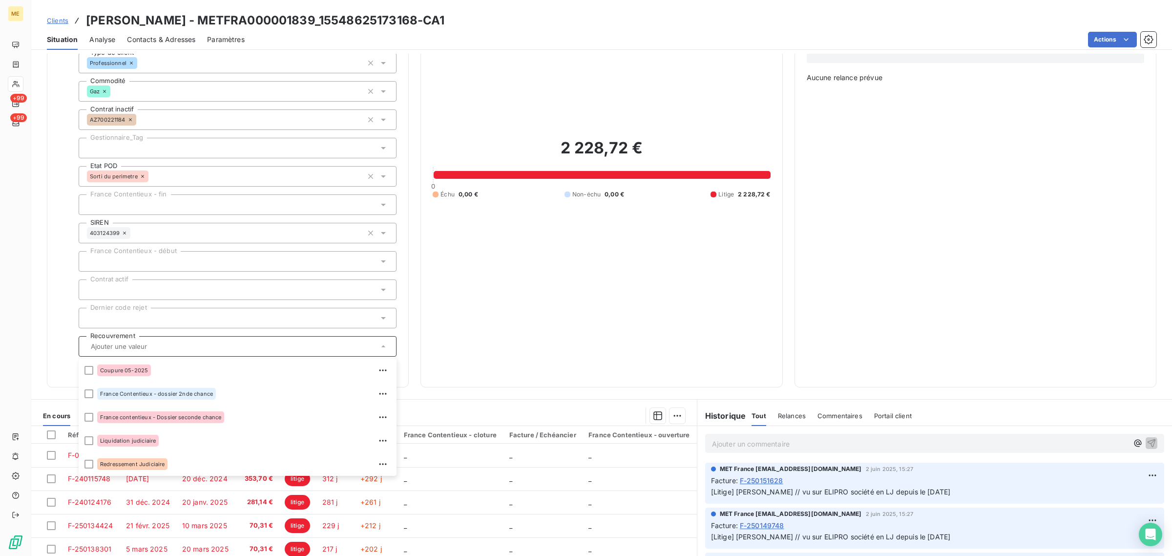
click at [645, 262] on div "2 228,72 € 0 Échu 0,00 € Non-échu 0,00 € Litige 2 228,72 €" at bounding box center [601, 167] width 337 height 413
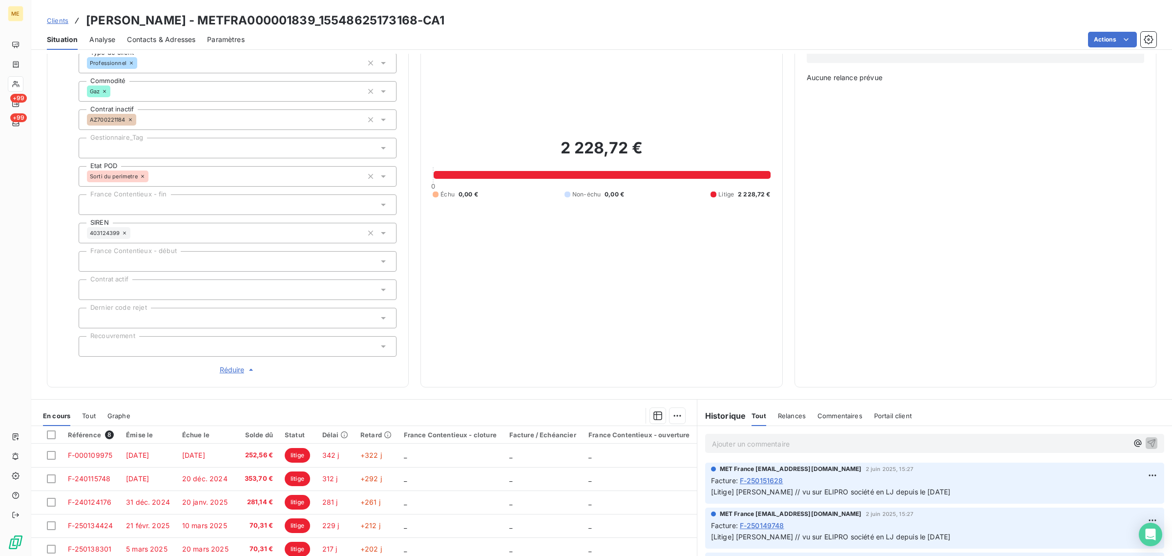
scroll to position [0, 0]
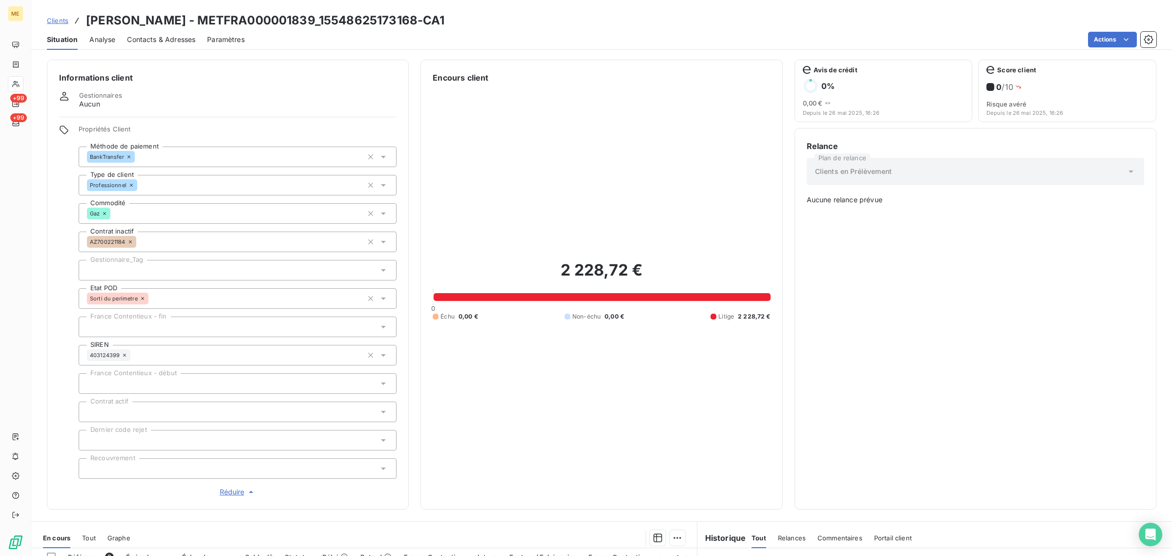
click at [52, 23] on span "Clients" at bounding box center [57, 21] width 21 height 8
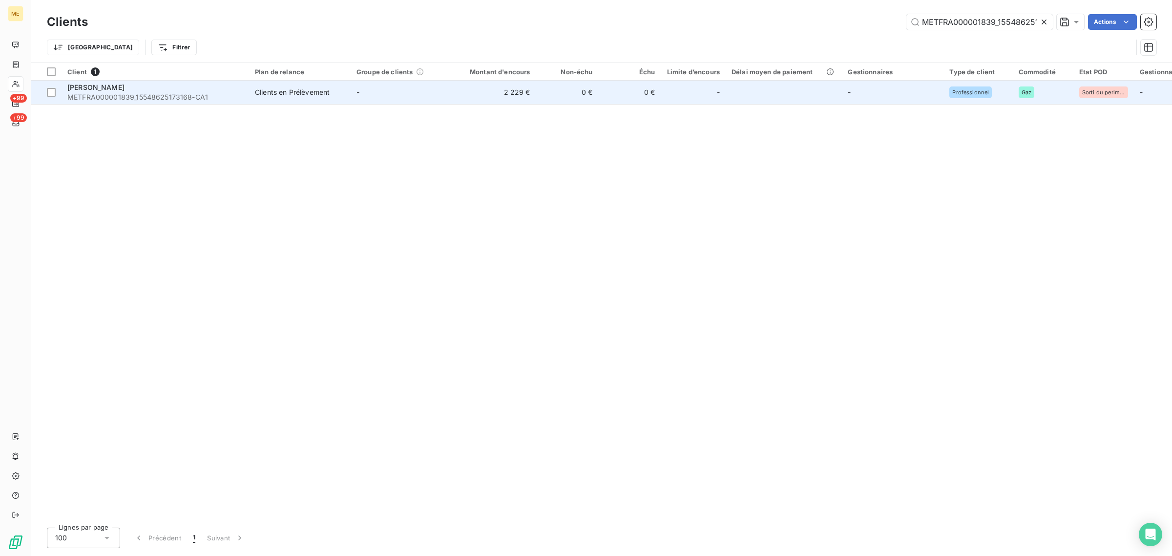
click at [266, 83] on td "Clients en Prélèvement" at bounding box center [300, 92] width 102 height 23
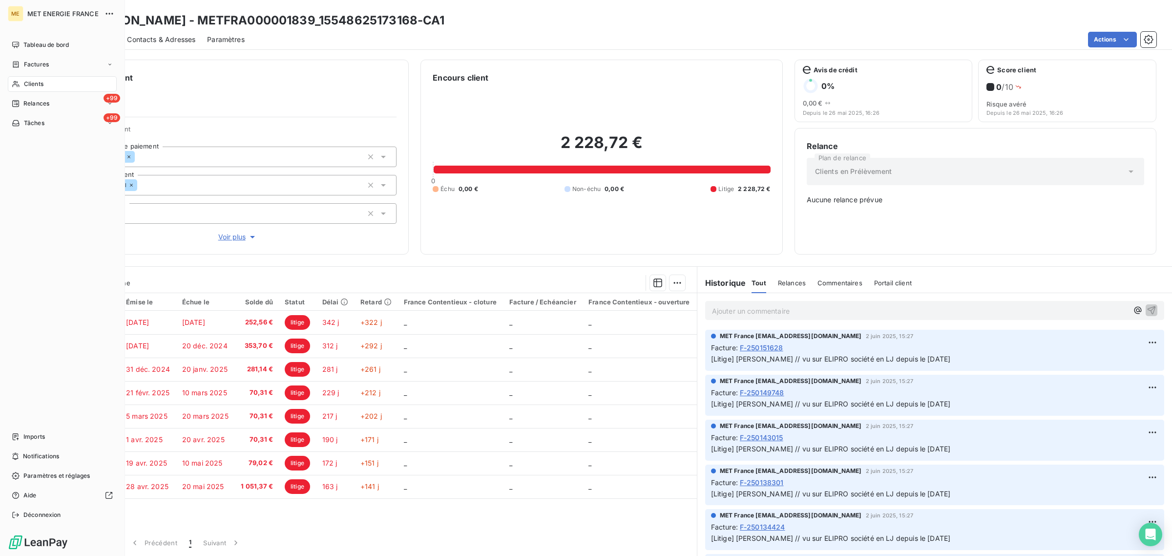
click at [38, 83] on span "Clients" at bounding box center [34, 84] width 20 height 9
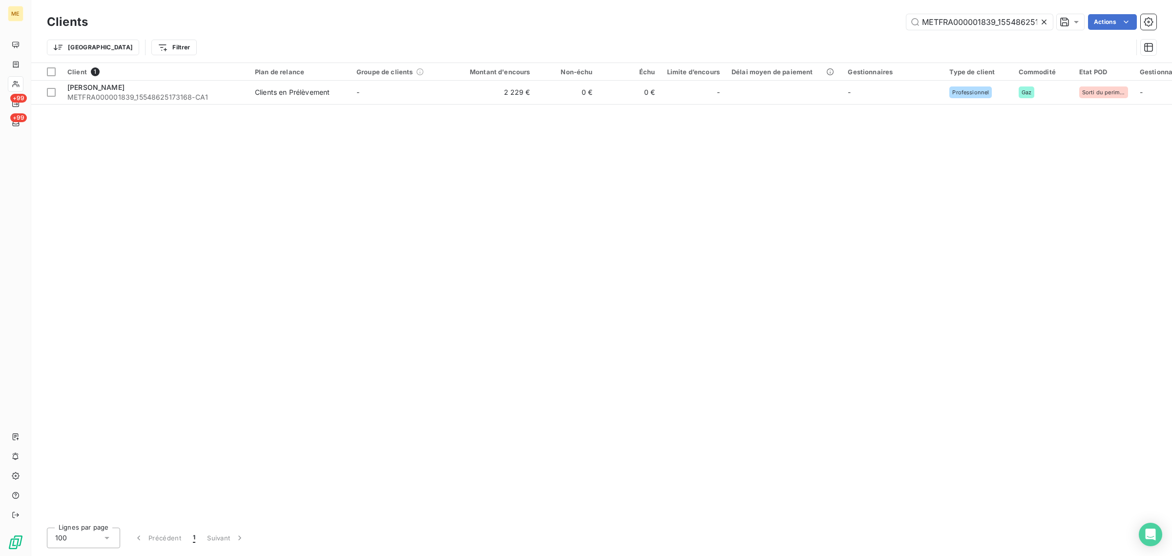
scroll to position [0, 23]
click at [1041, 18] on icon at bounding box center [1044, 22] width 10 height 10
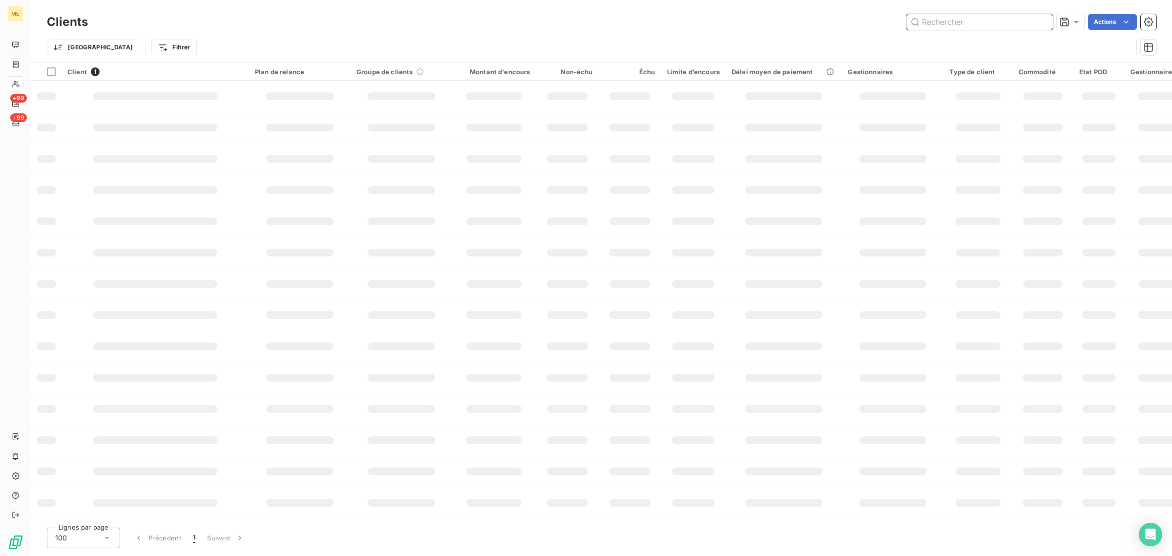
click at [998, 25] on input "text" at bounding box center [979, 22] width 146 height 16
paste input "METFRA000002272_19823588973478-CA1"
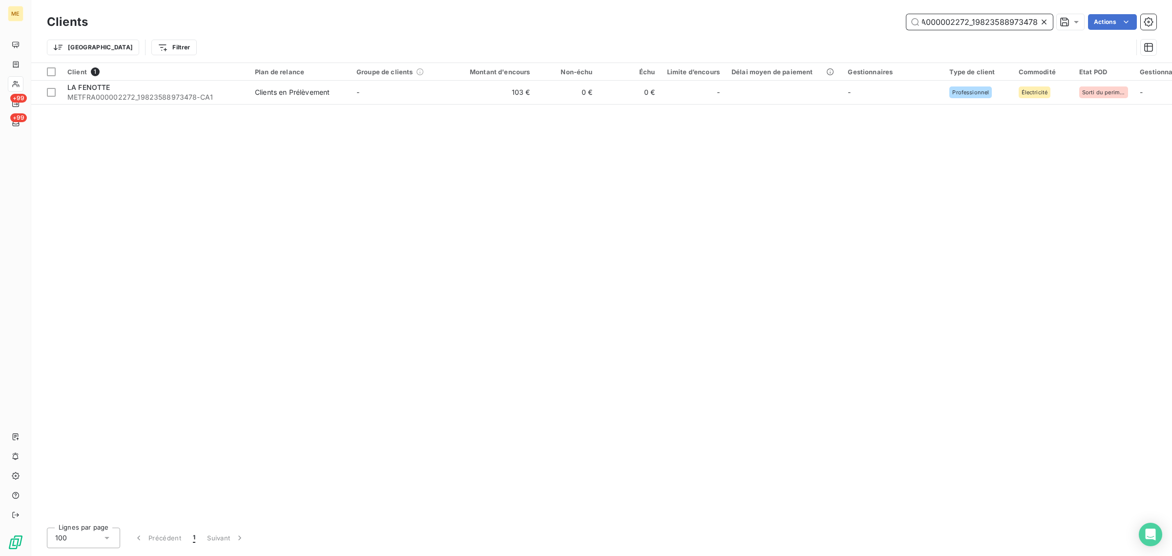
type input "METFRA000002272_19823588973478"
click at [658, 46] on div "Trier Filtrer" at bounding box center [589, 47] width 1085 height 19
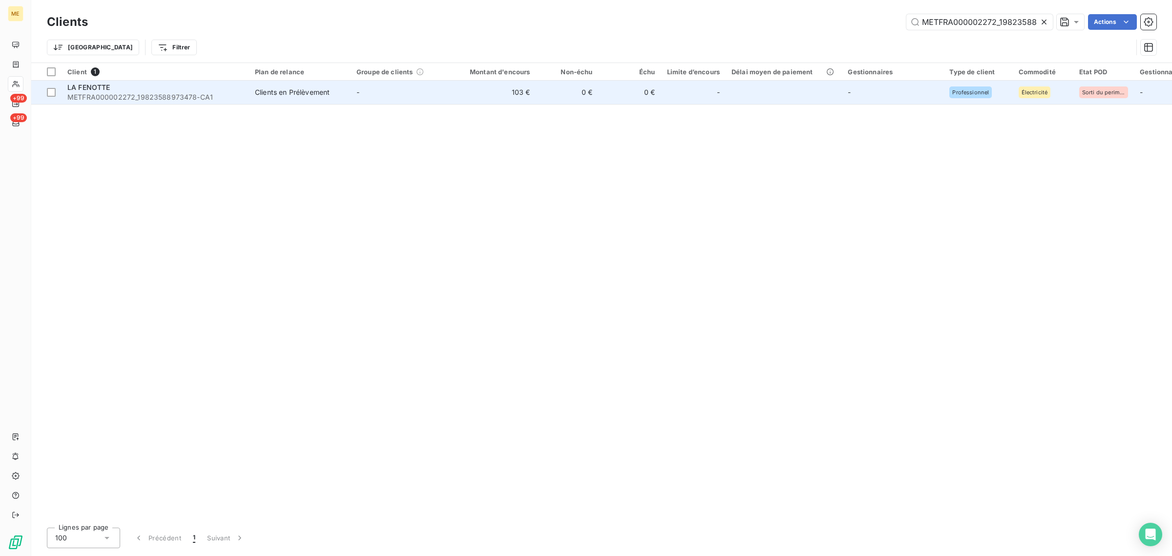
click at [407, 91] on td "-" at bounding box center [402, 92] width 102 height 23
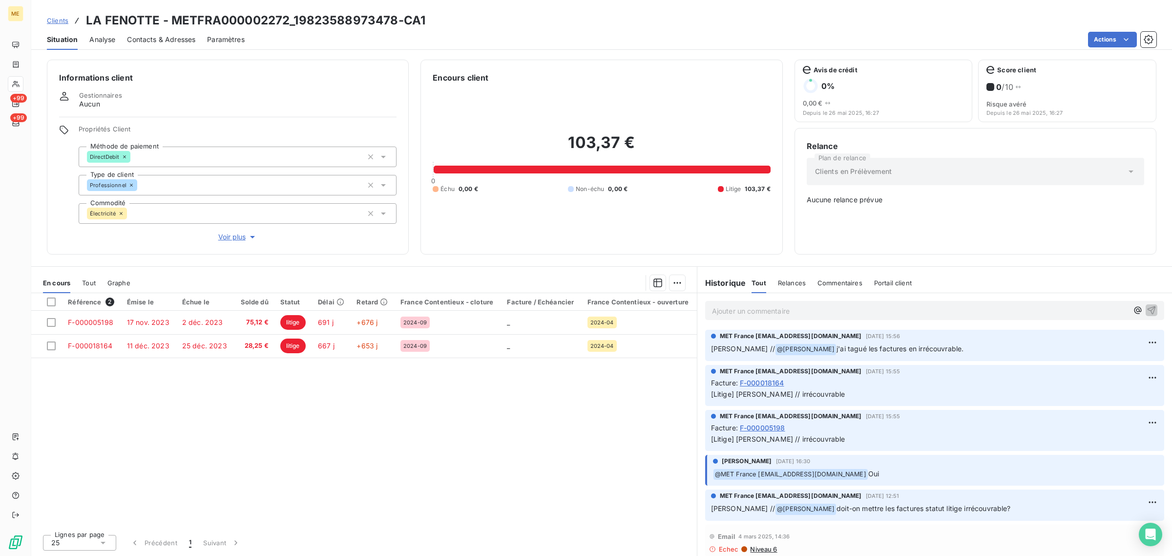
drag, startPoint x: 814, startPoint y: 350, endPoint x: 916, endPoint y: 354, distance: 102.1
click at [948, 352] on p "Sylvain // @ Bélinda Thomont j'ai tagué les factures en irrécouvrable." at bounding box center [934, 349] width 447 height 12
click at [220, 233] on span "Voir plus" at bounding box center [237, 237] width 39 height 10
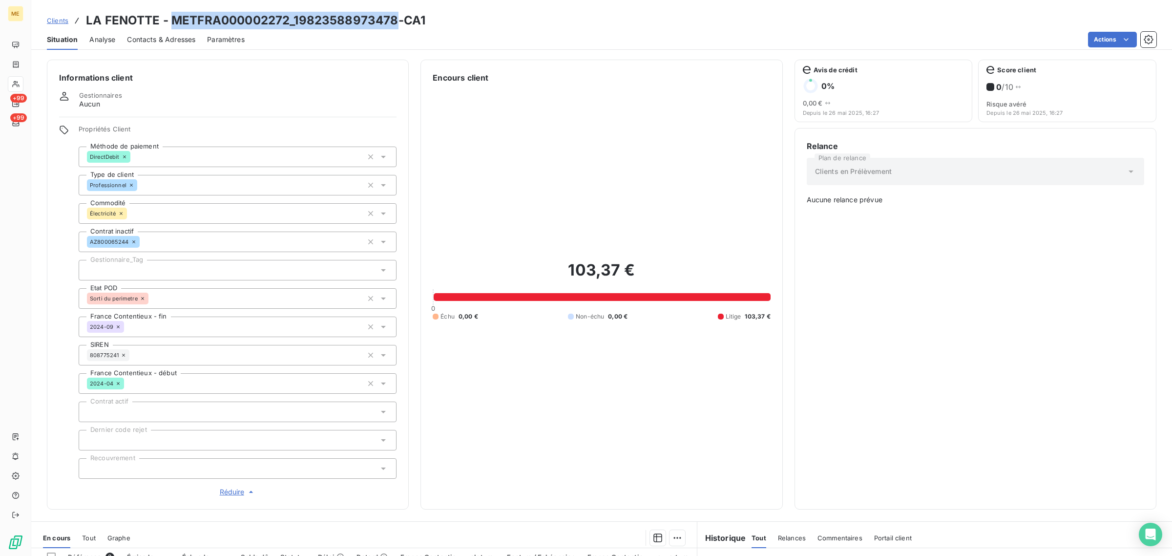
drag, startPoint x: 171, startPoint y: 19, endPoint x: 398, endPoint y: 21, distance: 226.5
click at [398, 21] on h3 "LA FENOTTE - METFRA000002272_19823588973478-CA1" at bounding box center [255, 21] width 339 height 18
click at [631, 147] on div "103,37 € 0 Échu 0,00 € Non-échu 0,00 € Litige 103,37 €" at bounding box center [601, 289] width 337 height 413
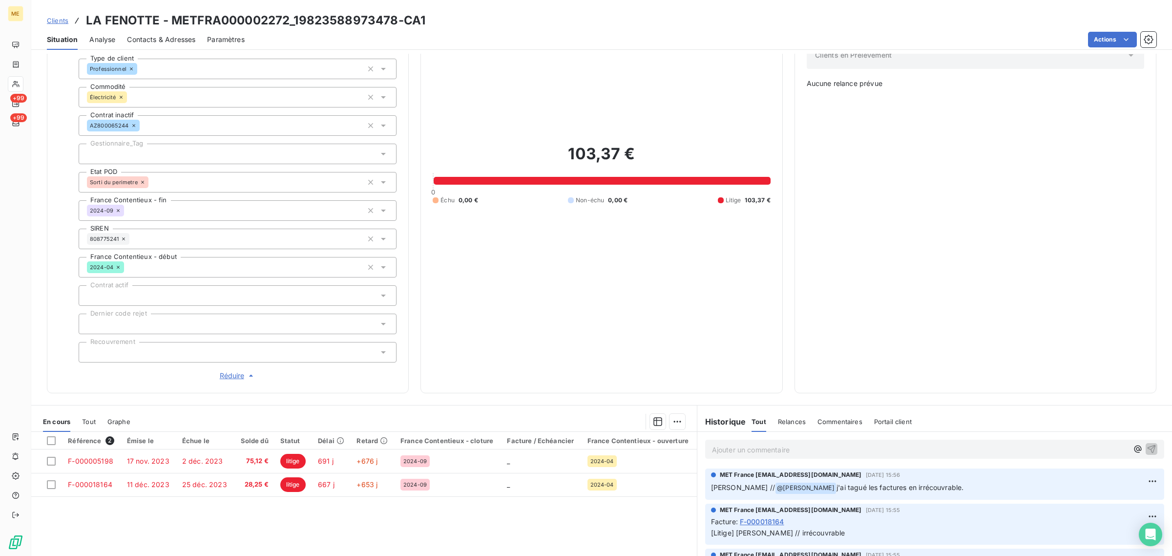
scroll to position [209, 0]
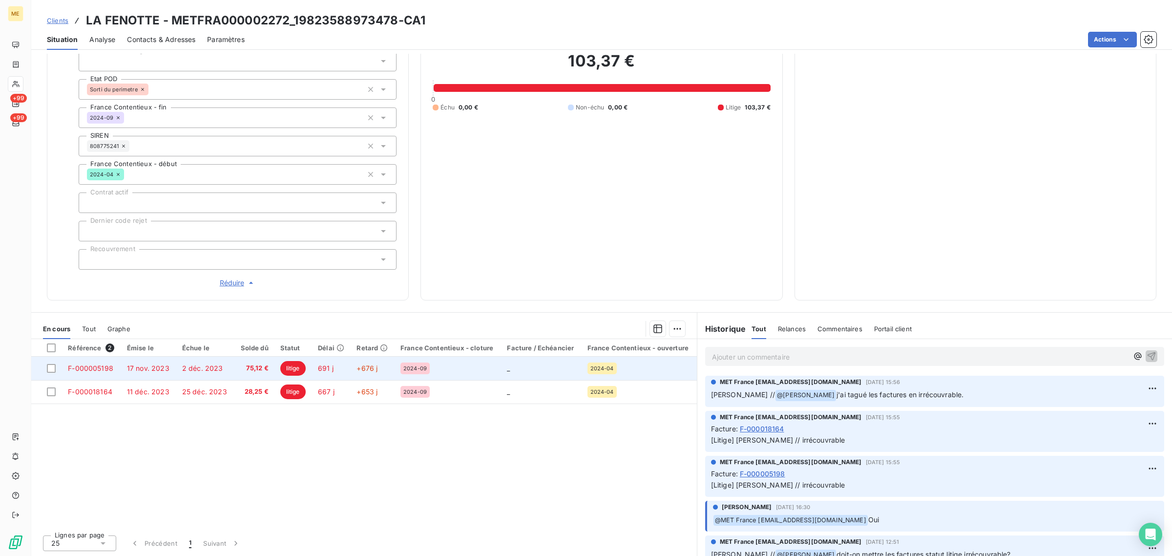
click at [293, 369] on span "litige" at bounding box center [292, 368] width 25 height 15
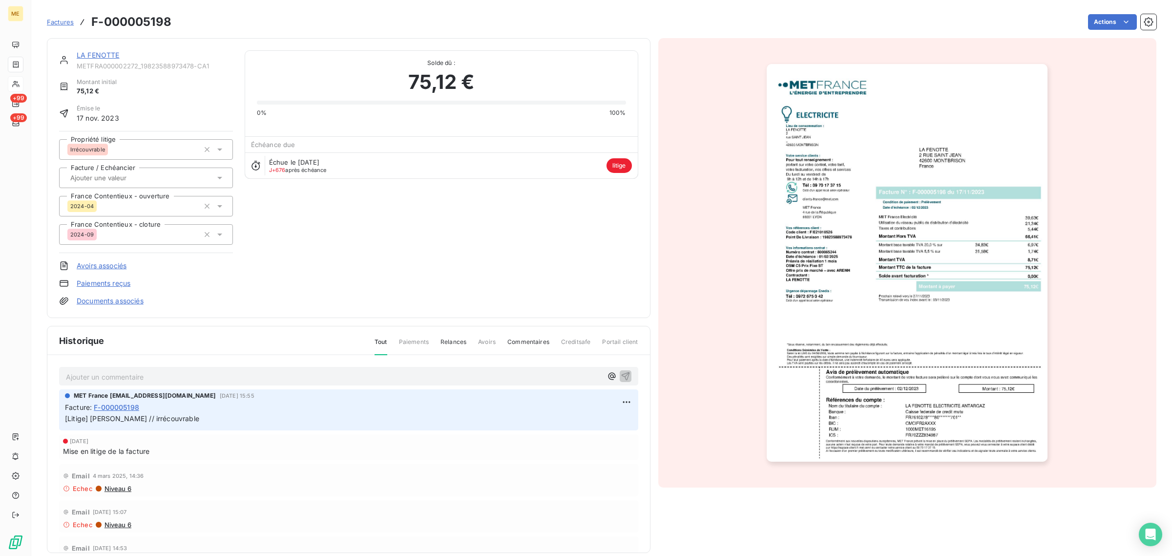
click at [612, 166] on span "litige" at bounding box center [618, 165] width 25 height 15
click at [57, 24] on span "Factures" at bounding box center [60, 22] width 27 height 8
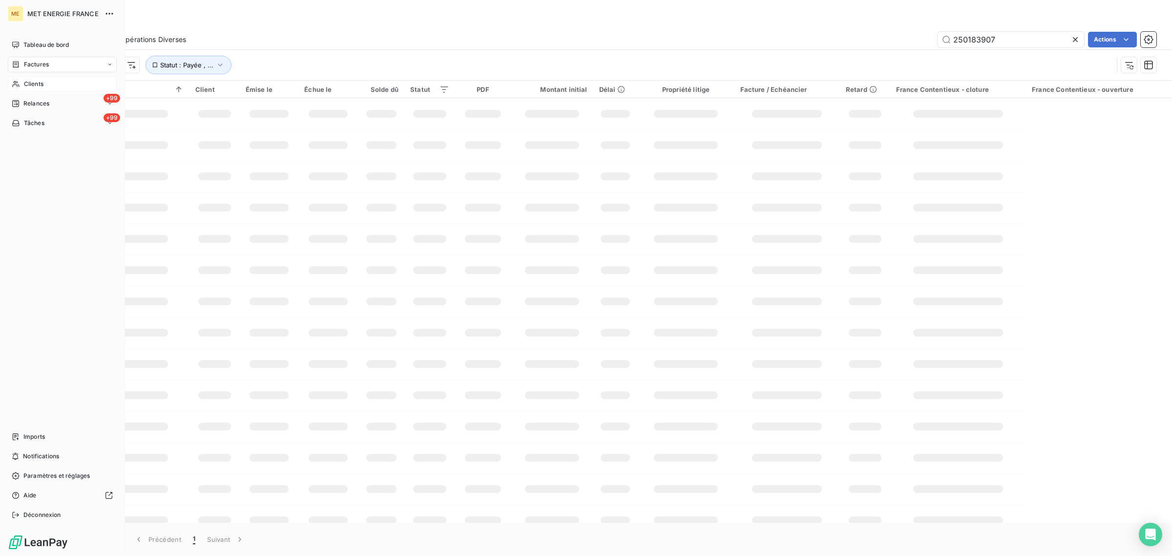
click at [17, 83] on icon at bounding box center [15, 84] width 7 height 6
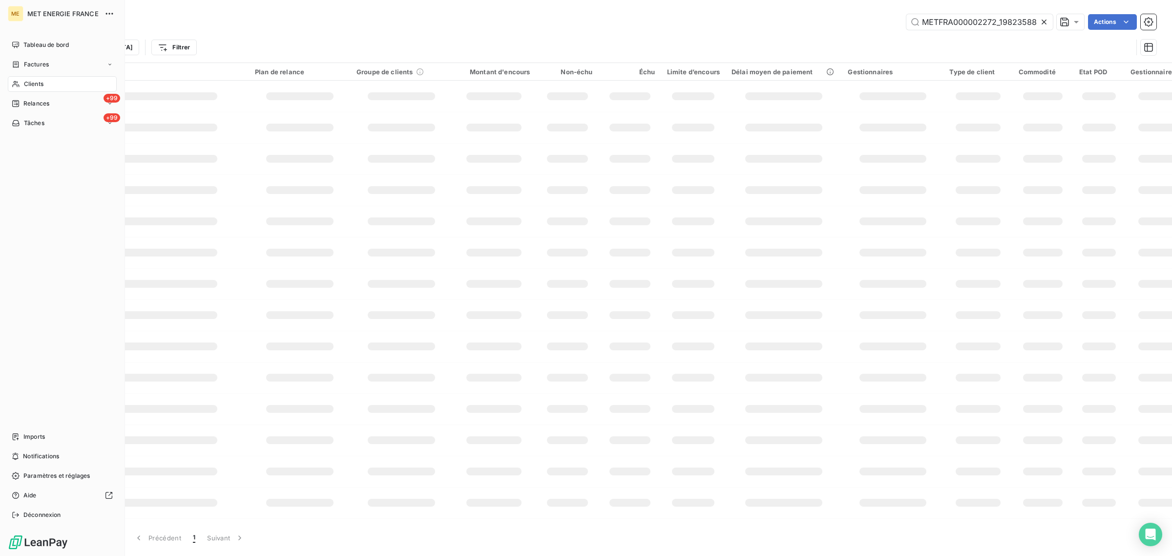
scroll to position [0, 27]
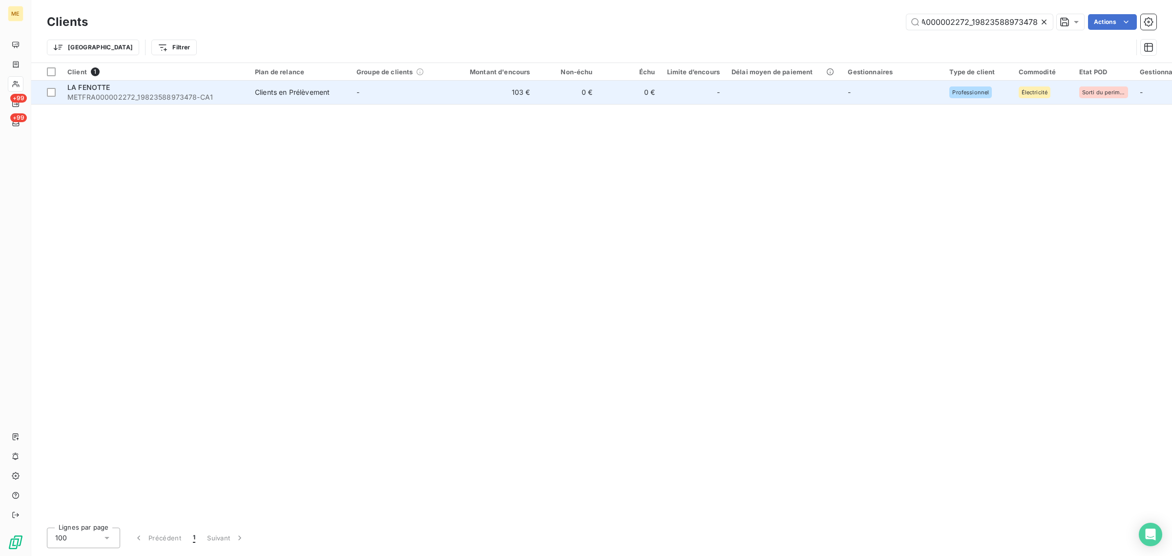
click at [363, 91] on td "-" at bounding box center [402, 92] width 102 height 23
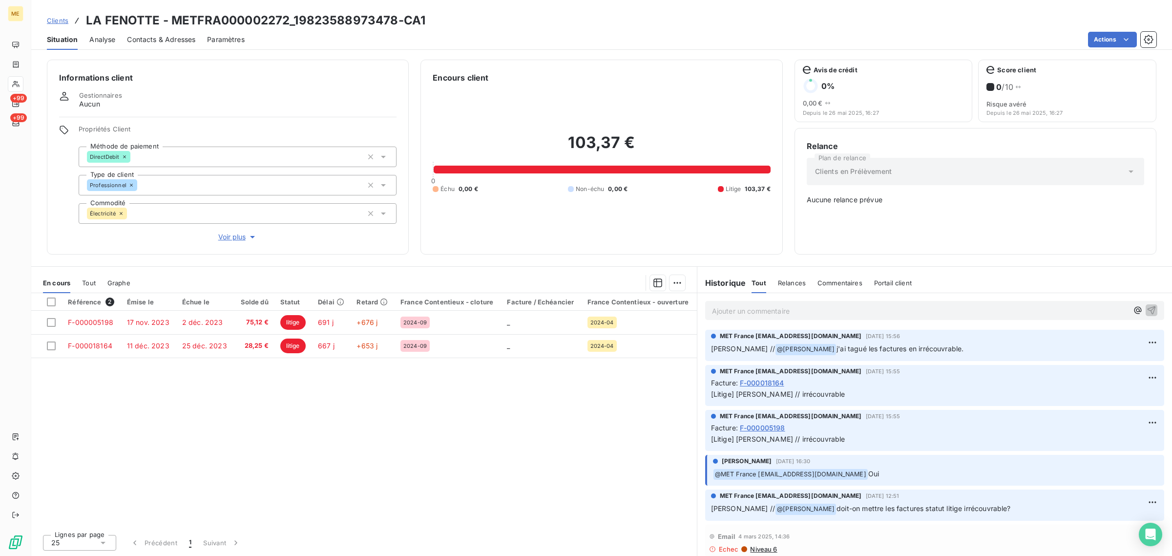
click at [226, 241] on span "Voir plus" at bounding box center [237, 237] width 39 height 10
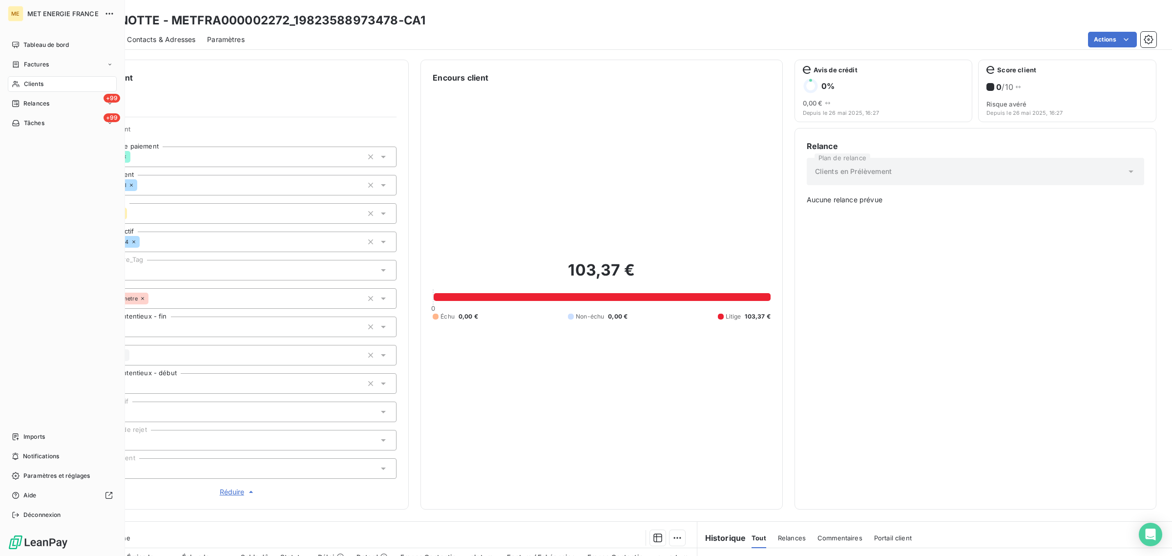
click at [25, 84] on span "Clients" at bounding box center [34, 84] width 20 height 9
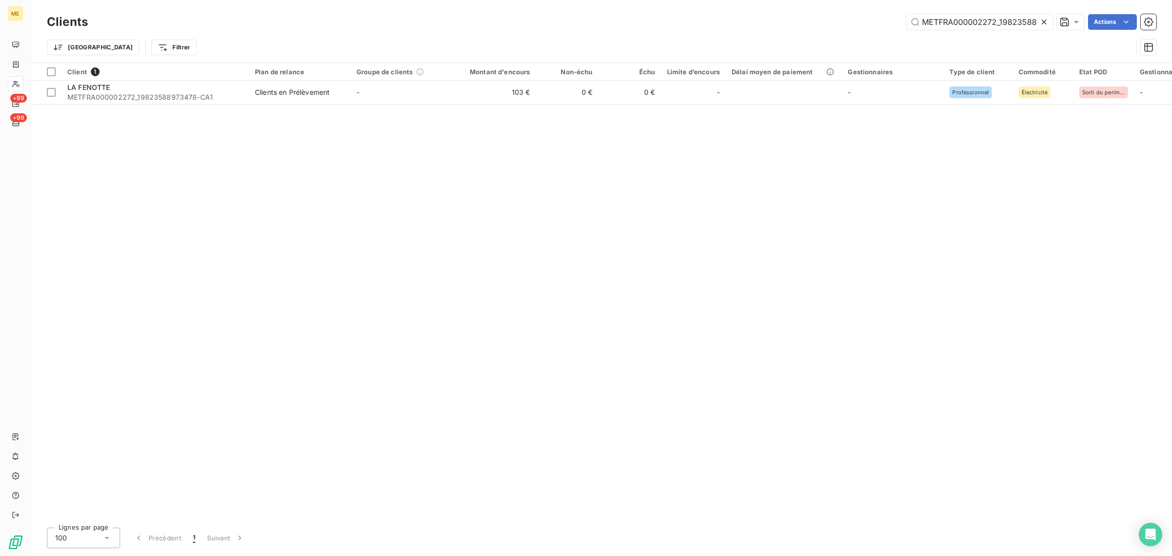
scroll to position [0, 27]
click at [1041, 20] on icon at bounding box center [1043, 22] width 5 height 5
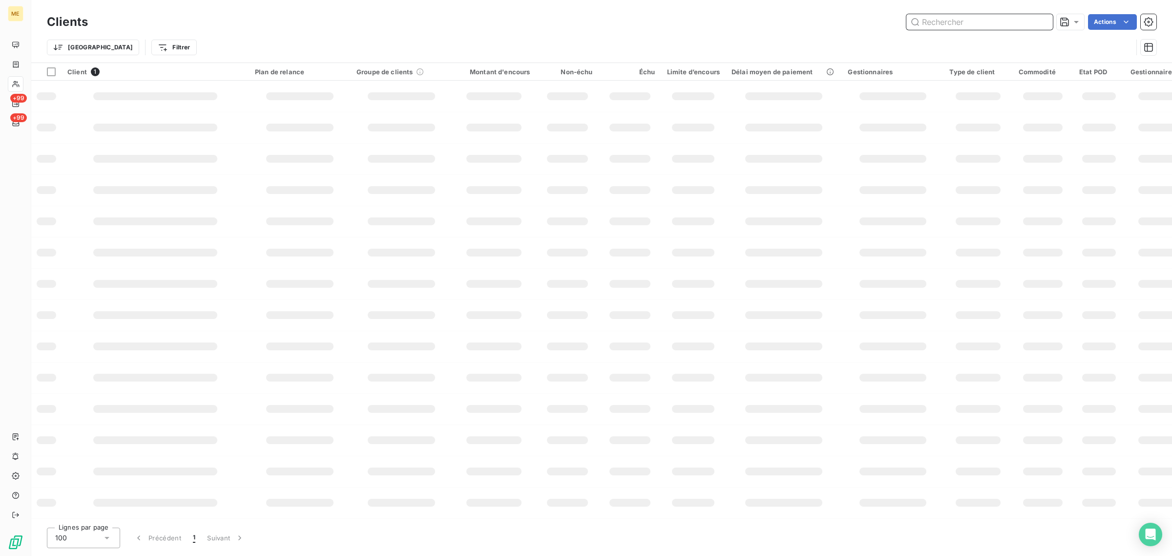
click at [1000, 22] on input "text" at bounding box center [979, 22] width 146 height 16
paste input "METFRA000002272_19823588973478-CA1"
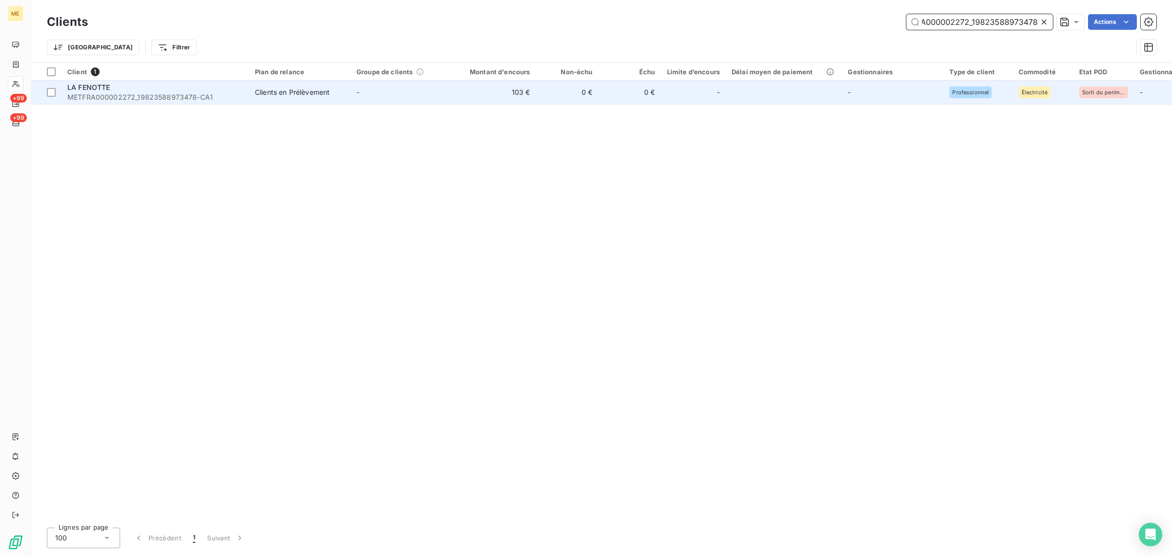
type input "METFRA000002272_19823588973478"
click at [525, 92] on td "103 €" at bounding box center [494, 92] width 84 height 23
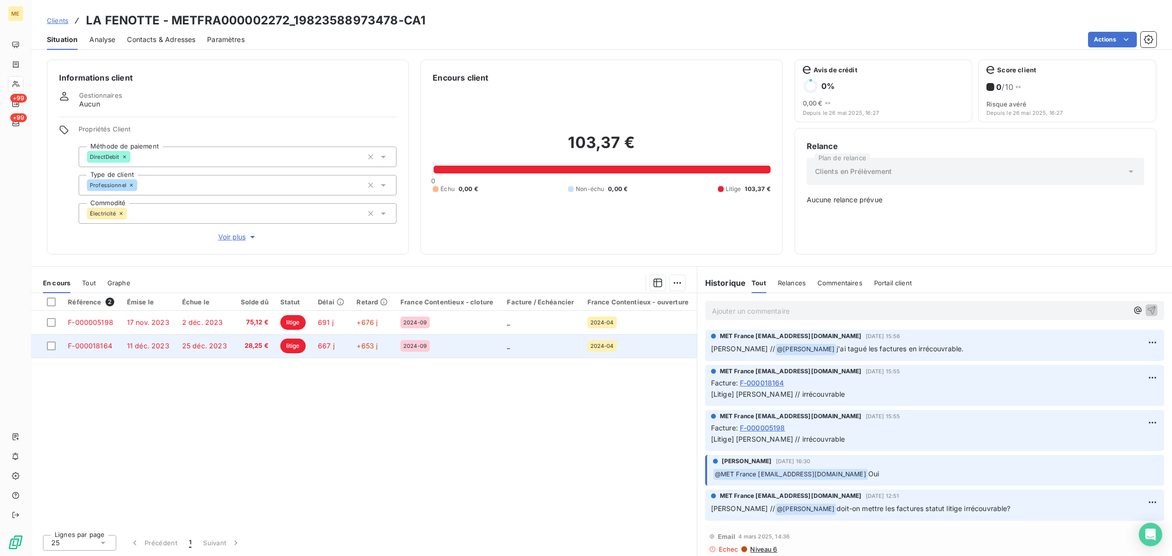
click at [294, 345] on span "litige" at bounding box center [292, 345] width 25 height 15
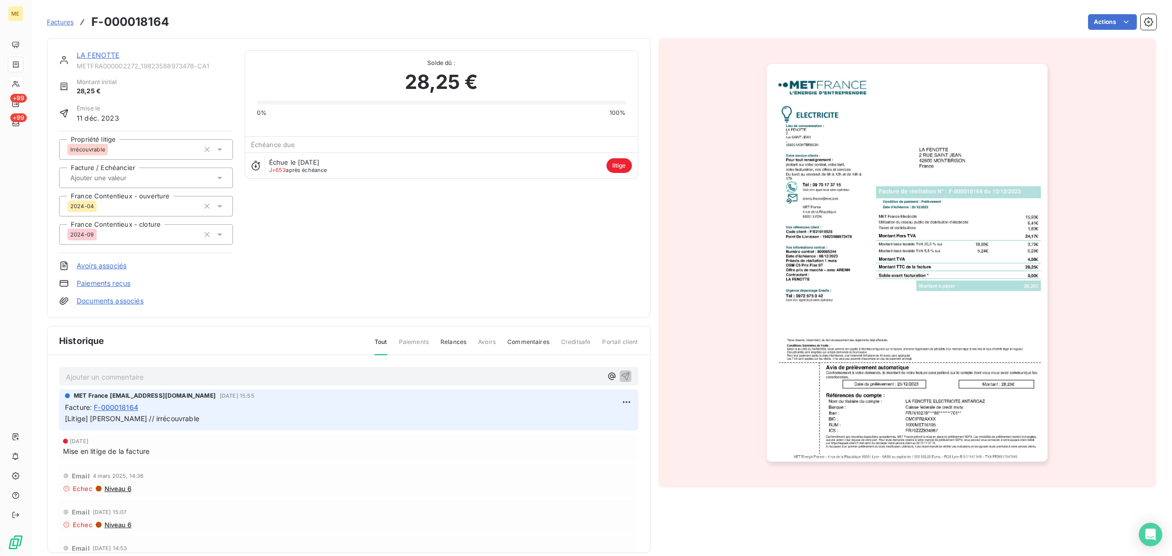
click at [94, 51] on link "LA FENOTTE" at bounding box center [98, 55] width 43 height 8
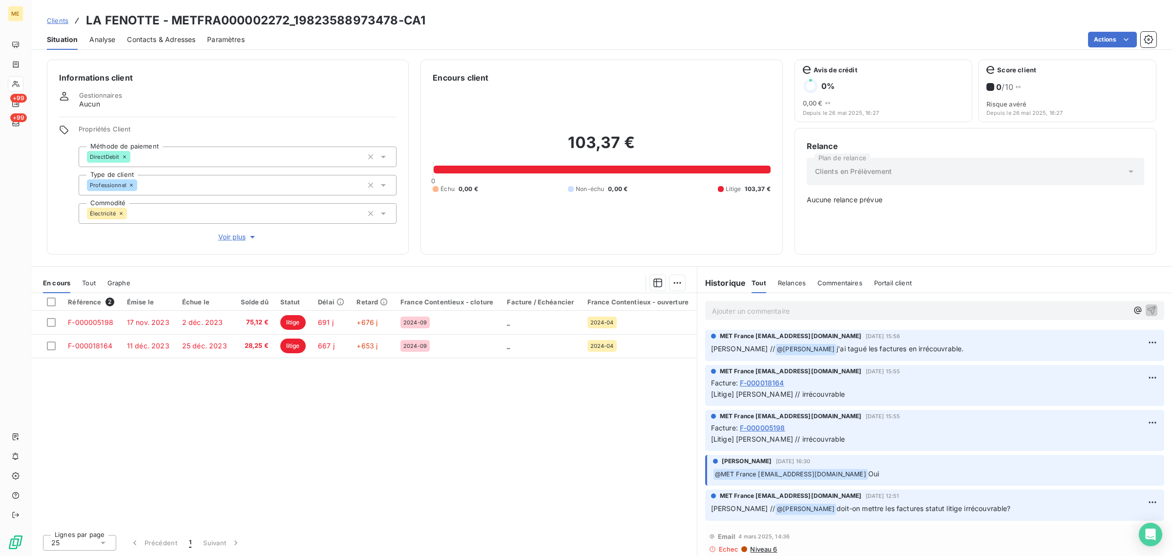
click at [64, 13] on div "Clients LA FENOTTE - METFRA000002272_19823588973478-CA1" at bounding box center [236, 21] width 378 height 18
click at [60, 21] on span "Clients" at bounding box center [57, 21] width 21 height 8
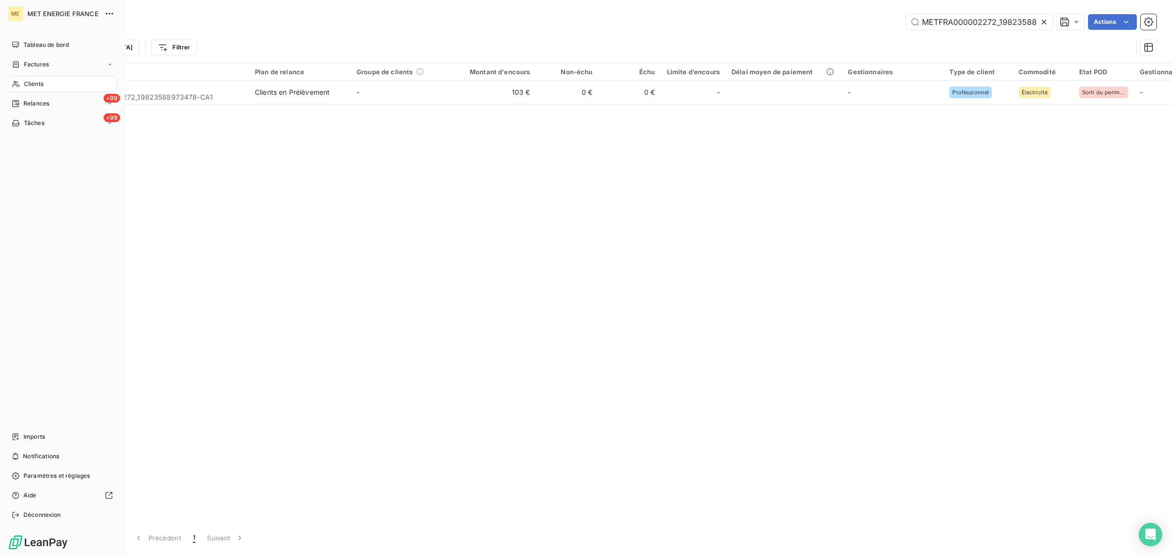
click at [13, 83] on icon at bounding box center [16, 84] width 8 height 8
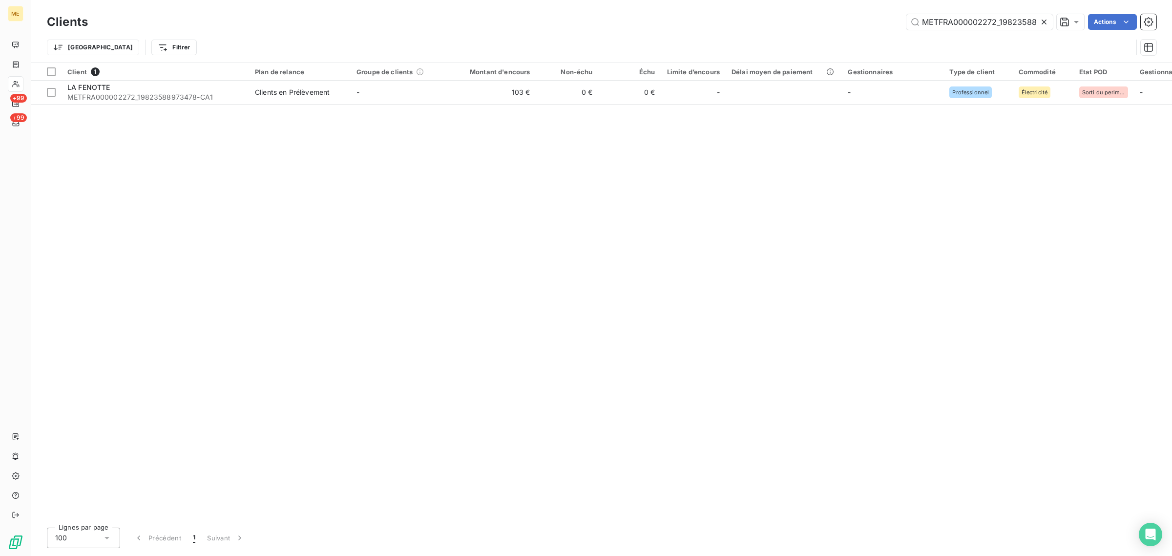
click at [1047, 22] on icon at bounding box center [1044, 22] width 10 height 10
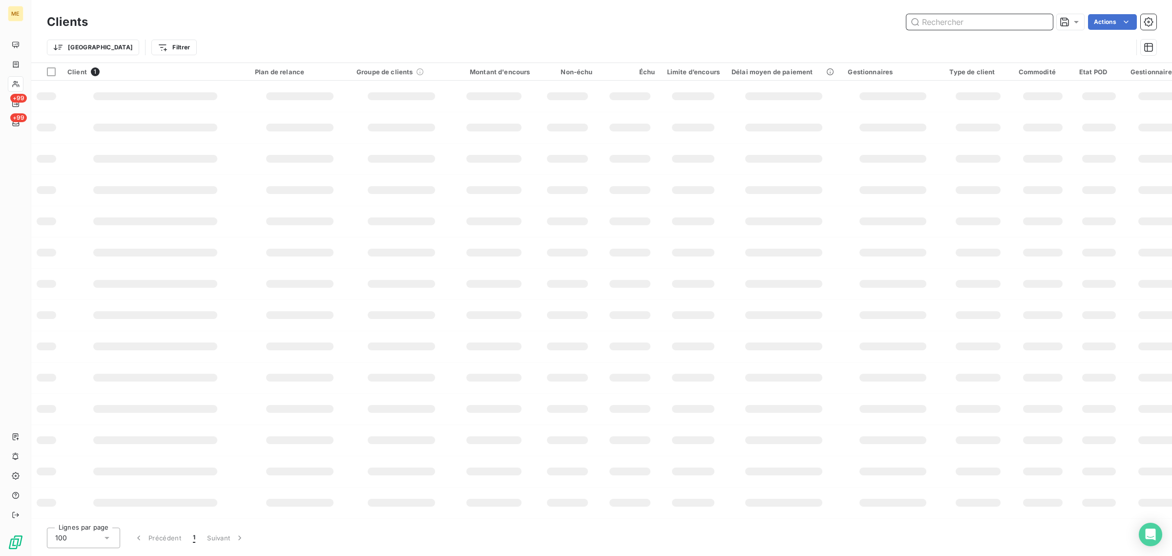
click at [1003, 22] on input "text" at bounding box center [979, 22] width 146 height 16
paste input "METFRA000004259_25271635183585-CA1"
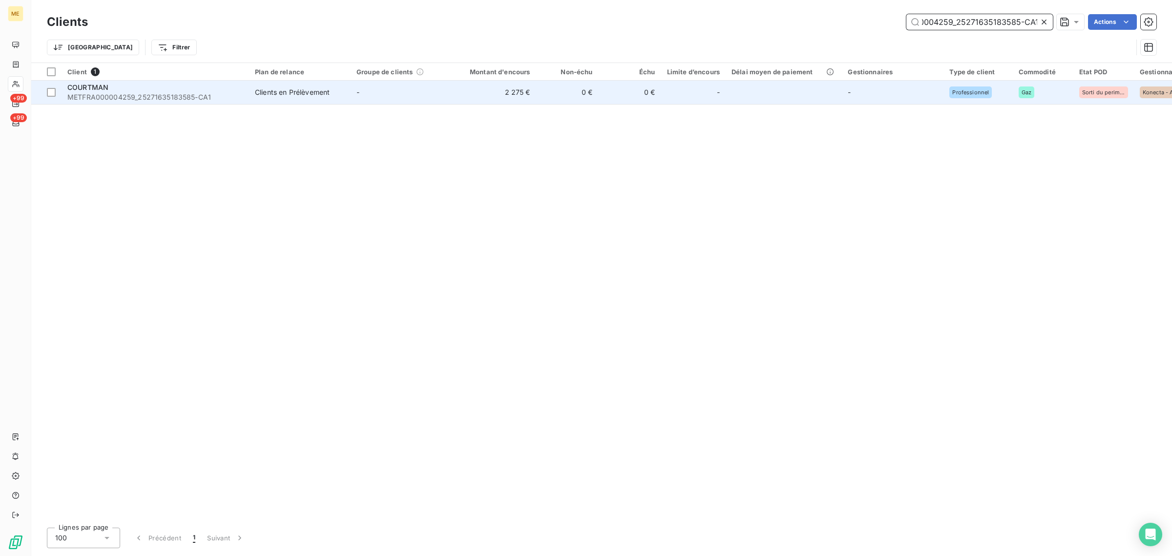
type input "METFRA000004259_25271635183585-CA1"
click at [507, 102] on td "2 275 €" at bounding box center [494, 92] width 84 height 23
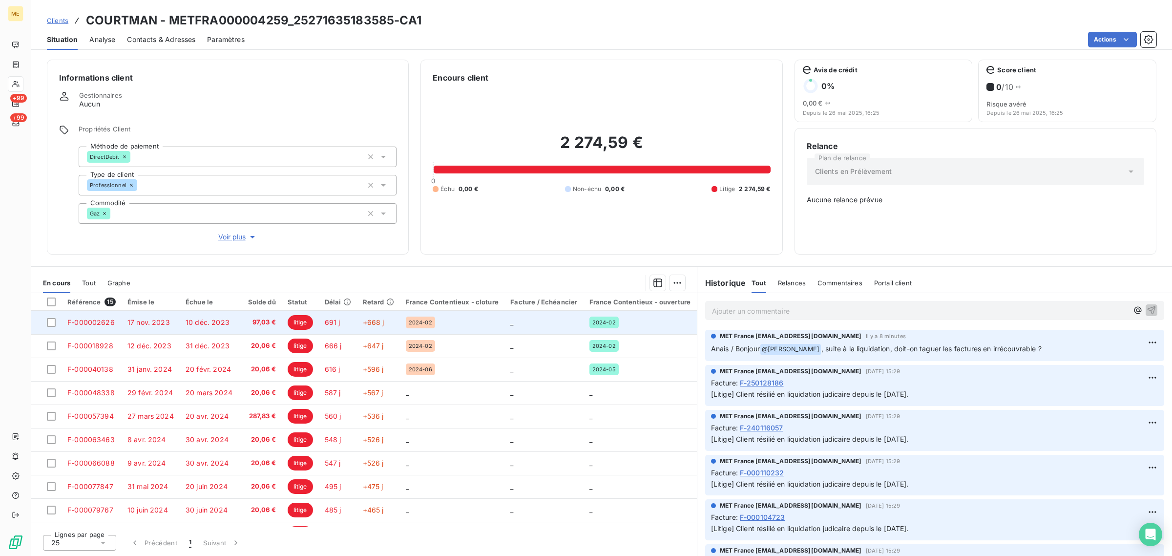
click at [296, 324] on span "litige" at bounding box center [300, 322] width 25 height 15
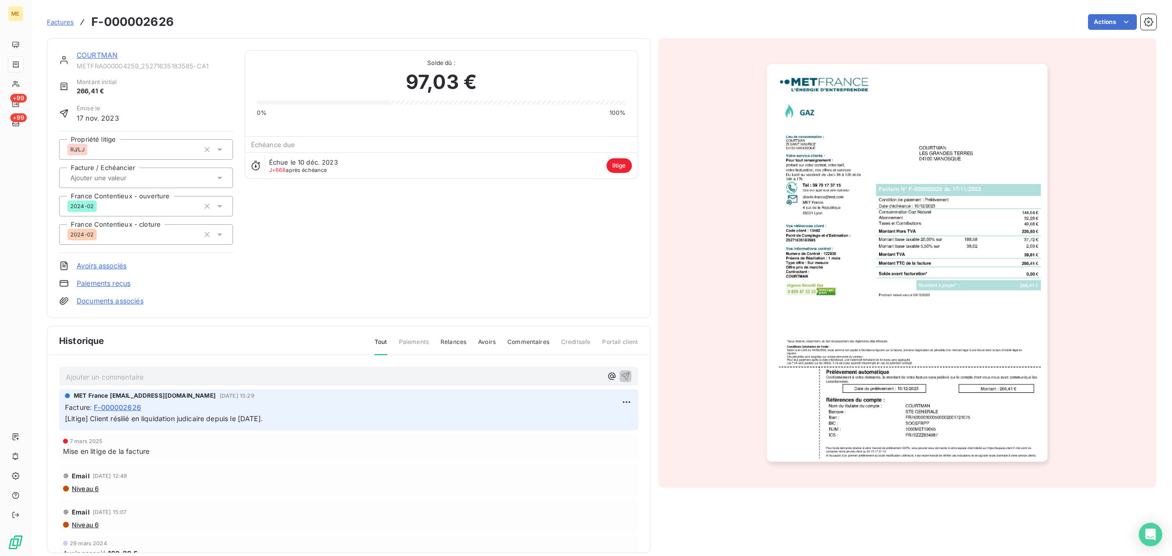
click at [65, 21] on span "Factures" at bounding box center [60, 22] width 27 height 8
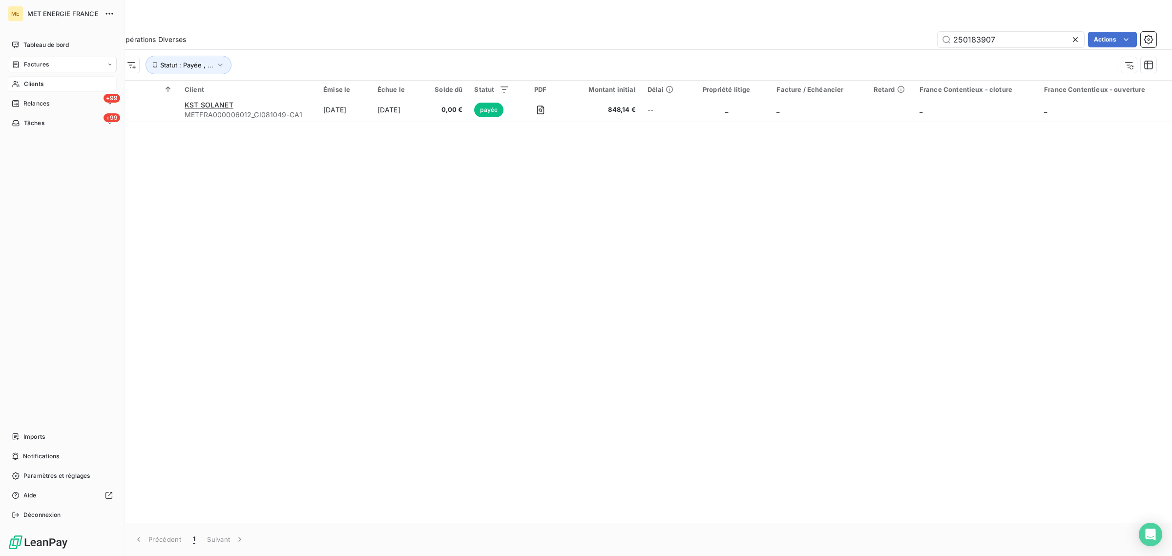
click at [10, 82] on div "Clients" at bounding box center [62, 84] width 109 height 16
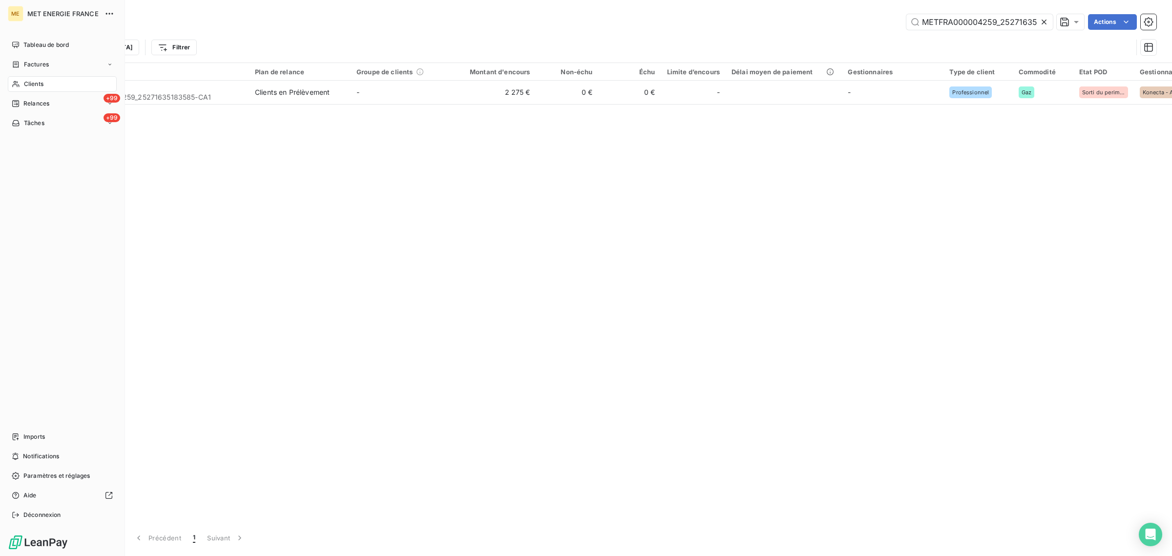
scroll to position [0, 44]
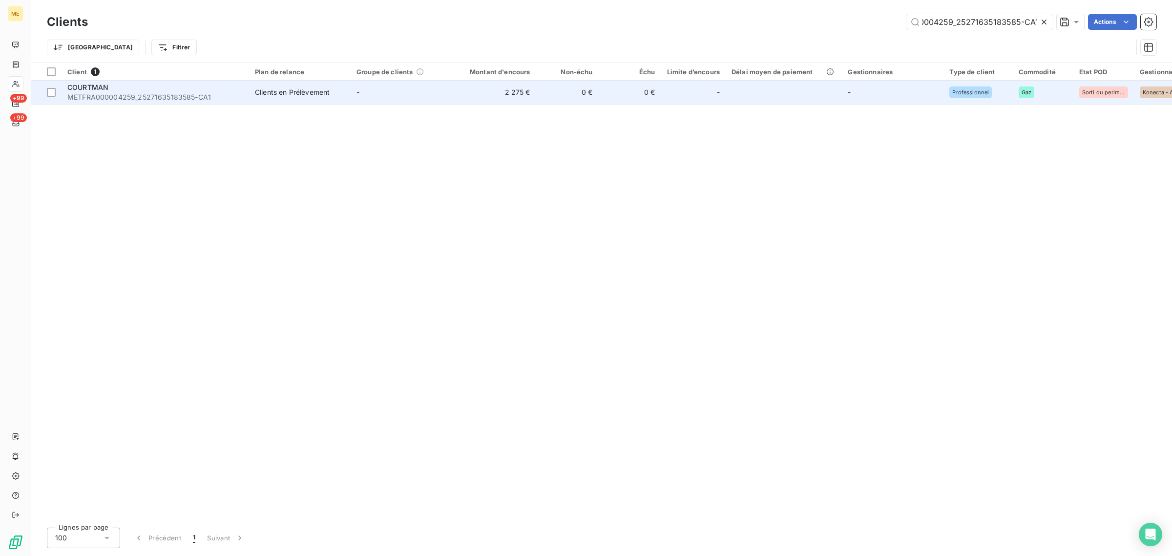
click at [287, 94] on div "Clients en Prélèvement" at bounding box center [292, 92] width 75 height 10
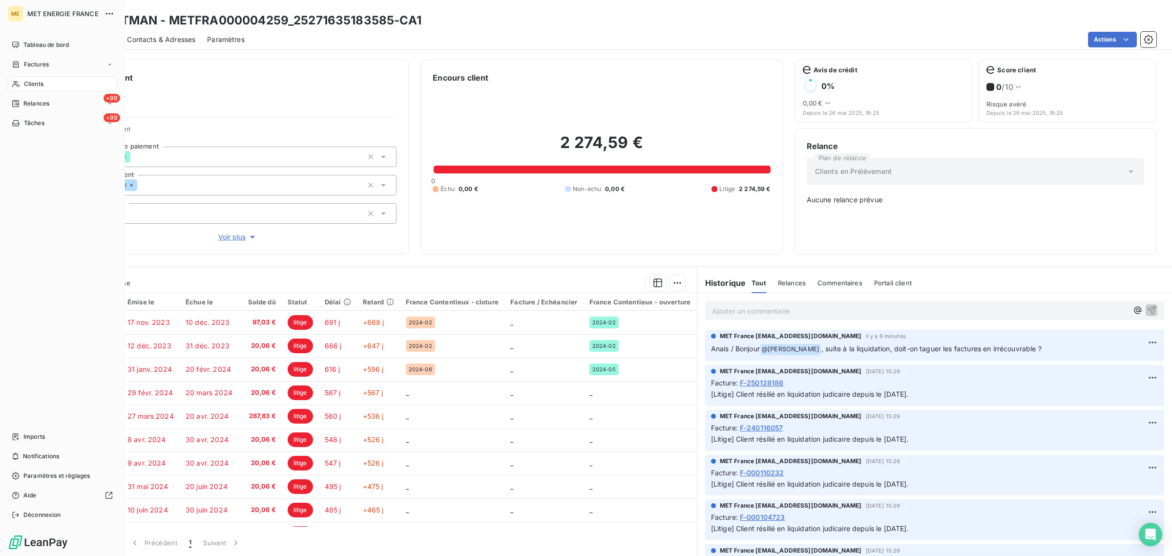
click at [23, 86] on div "Clients" at bounding box center [62, 84] width 109 height 16
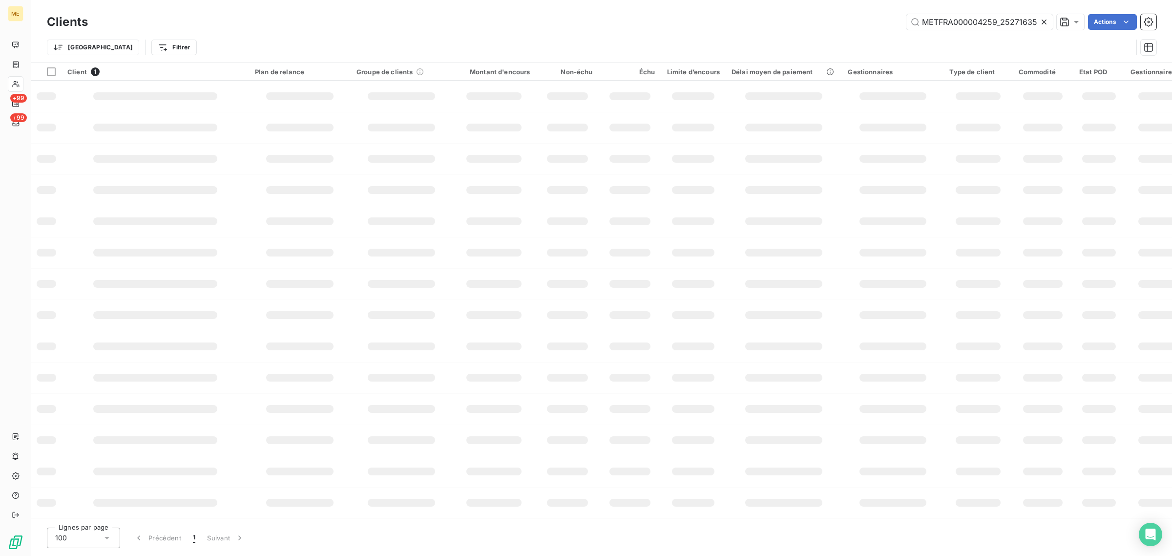
scroll to position [0, 44]
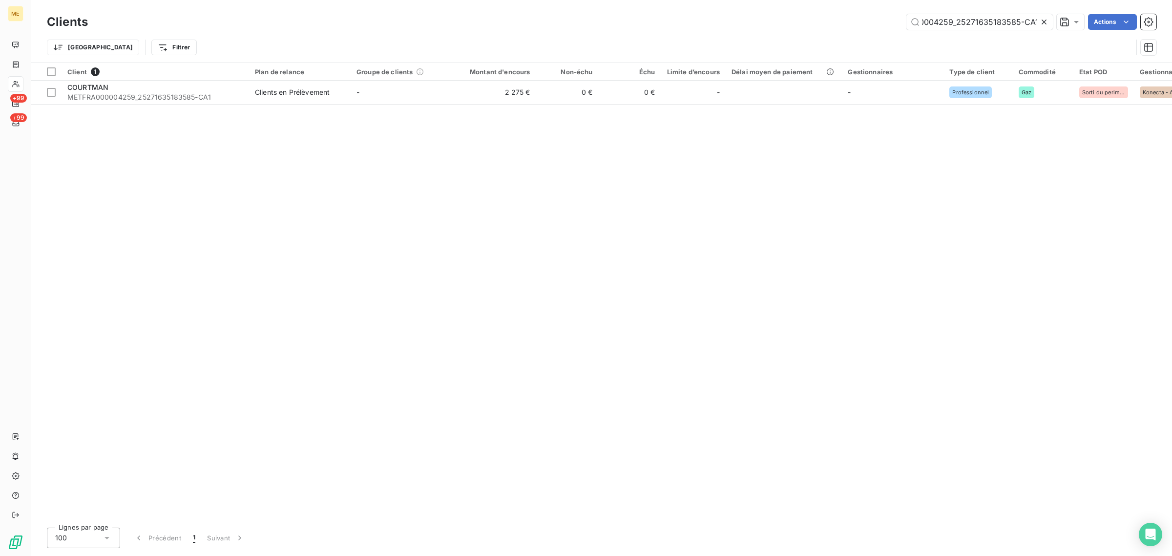
click at [1045, 22] on icon at bounding box center [1044, 22] width 10 height 10
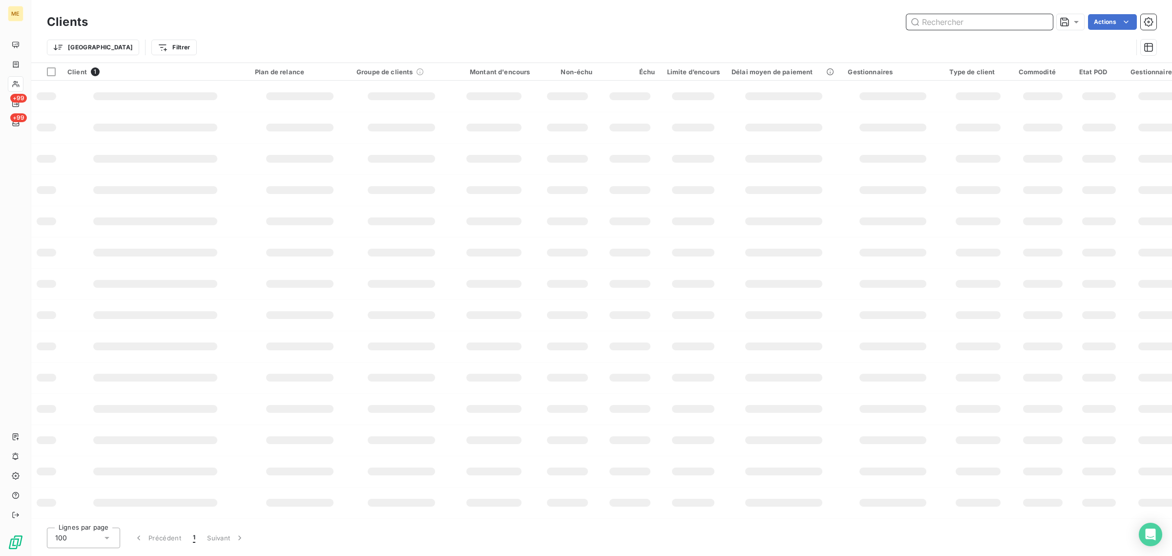
click at [987, 21] on input "text" at bounding box center [979, 22] width 146 height 16
paste input "METFRA000000965_21106078129138-CA1"
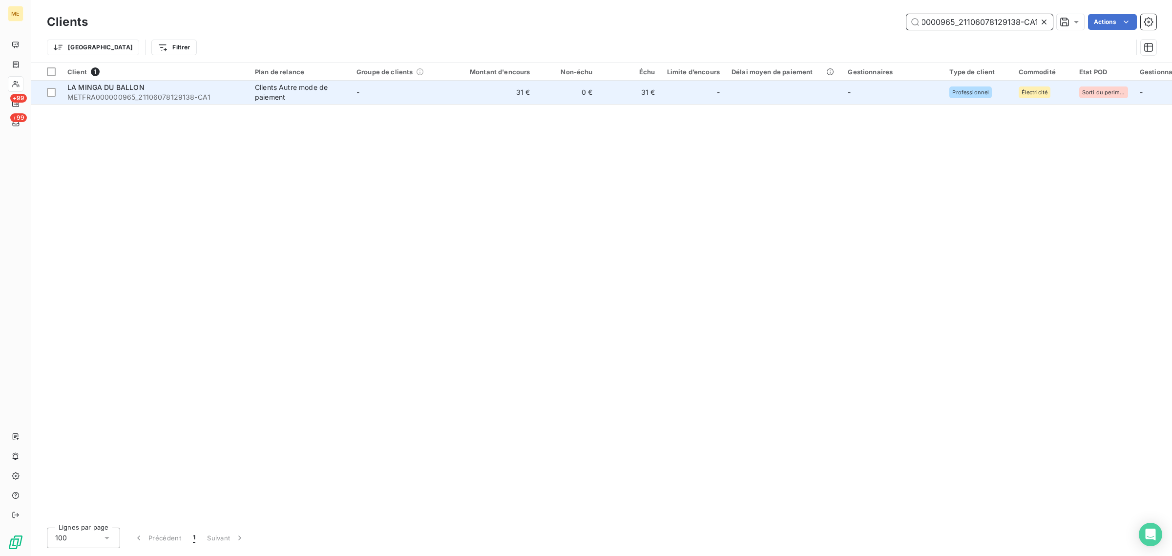
type input "METFRA000000965_21106078129138-CA1"
click at [338, 86] on div "Clients Autre mode de paiement" at bounding box center [300, 93] width 90 height 20
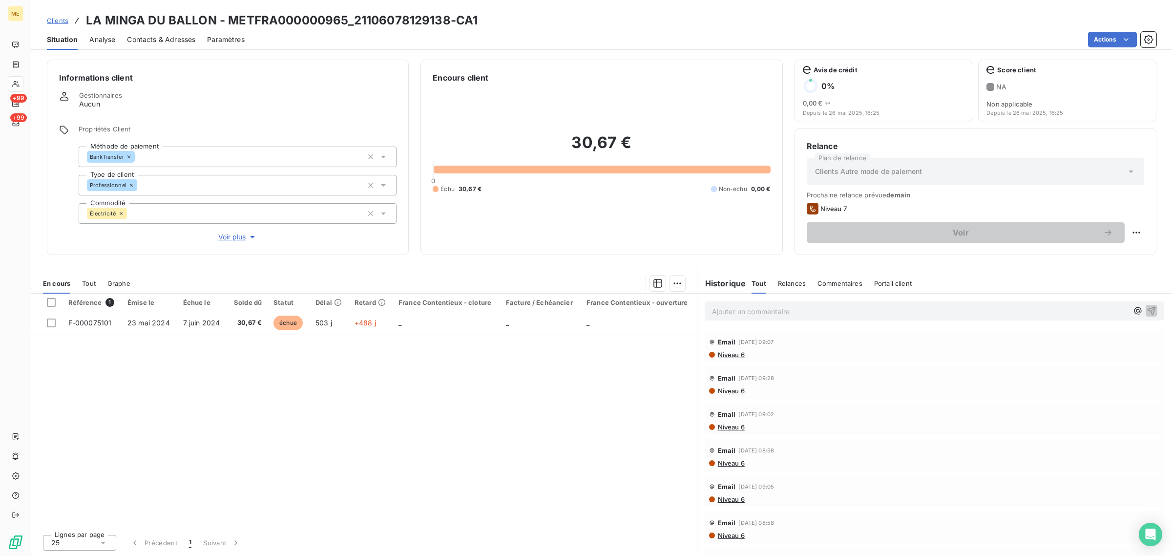
click at [220, 233] on span "Voir plus" at bounding box center [237, 237] width 39 height 10
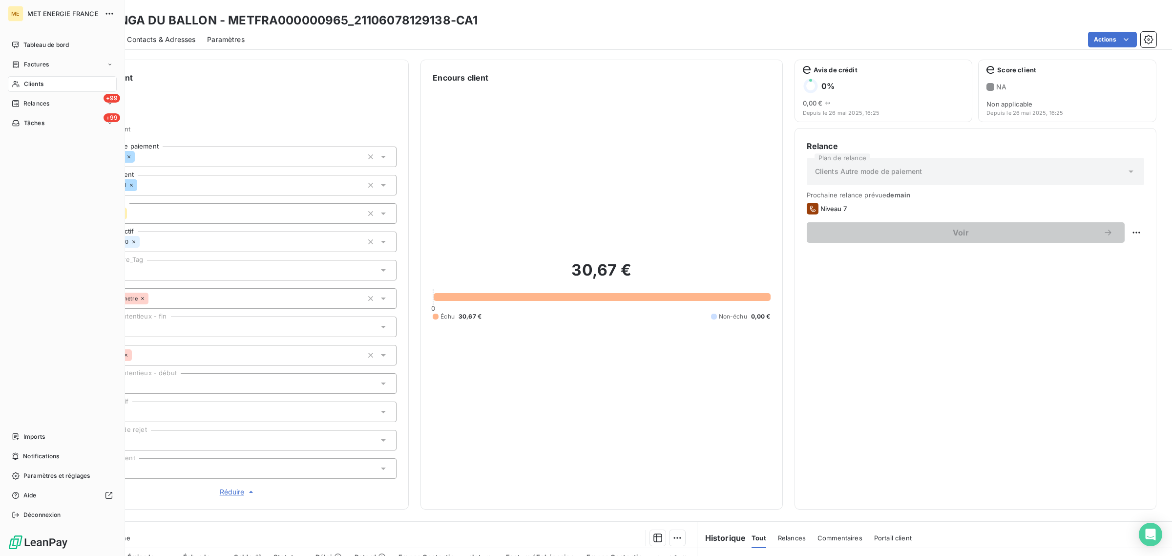
click at [23, 83] on div "Clients" at bounding box center [62, 84] width 109 height 16
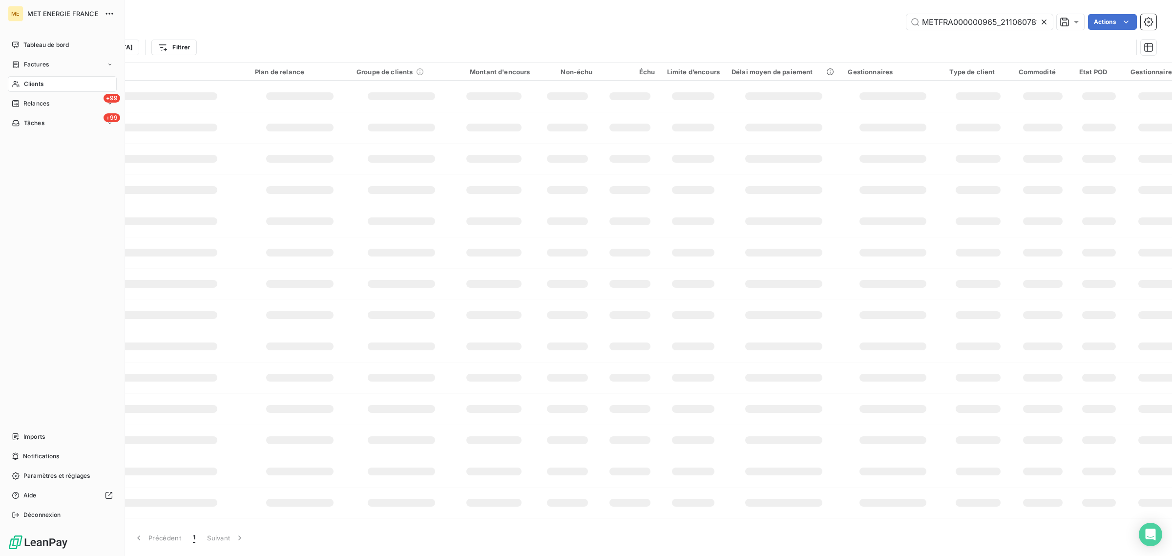
scroll to position [0, 42]
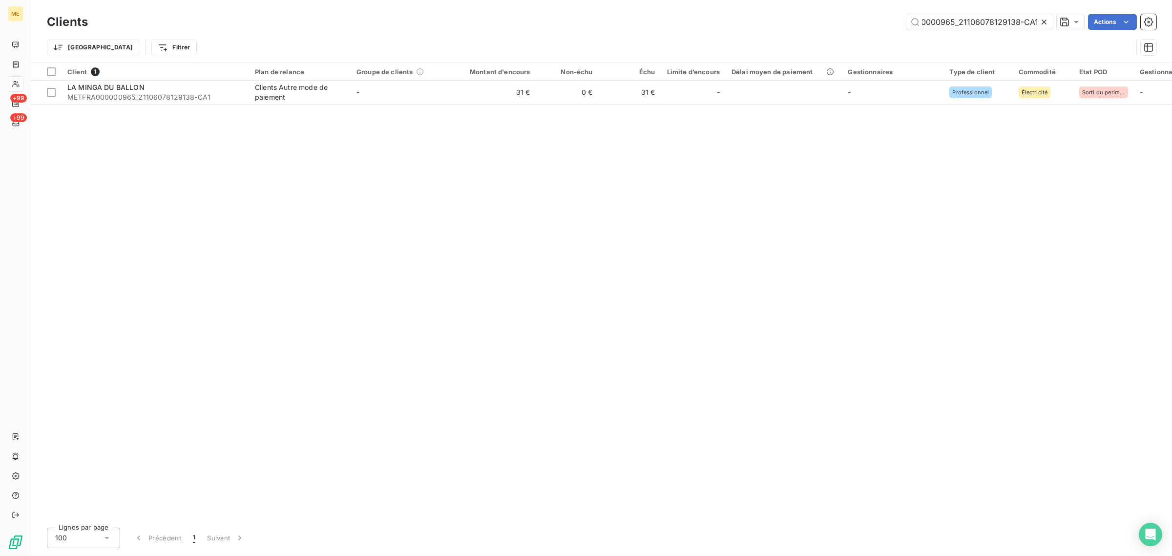
click at [1045, 21] on icon at bounding box center [1044, 22] width 10 height 10
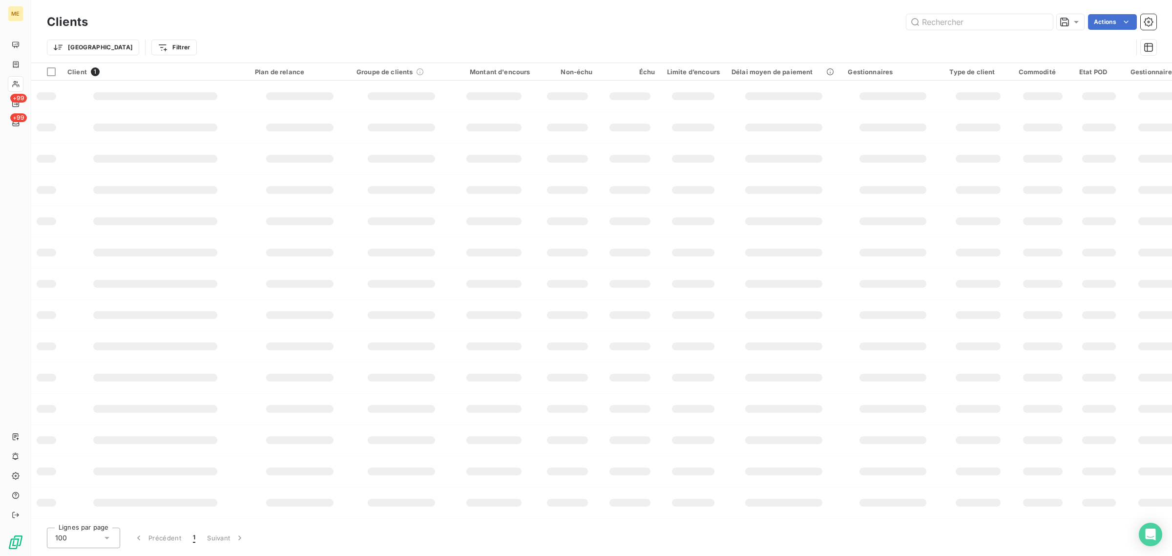
scroll to position [0, 0]
click at [971, 21] on input "text" at bounding box center [979, 22] width 146 height 16
paste input "METFRA000000965_21106078129138-CA1"
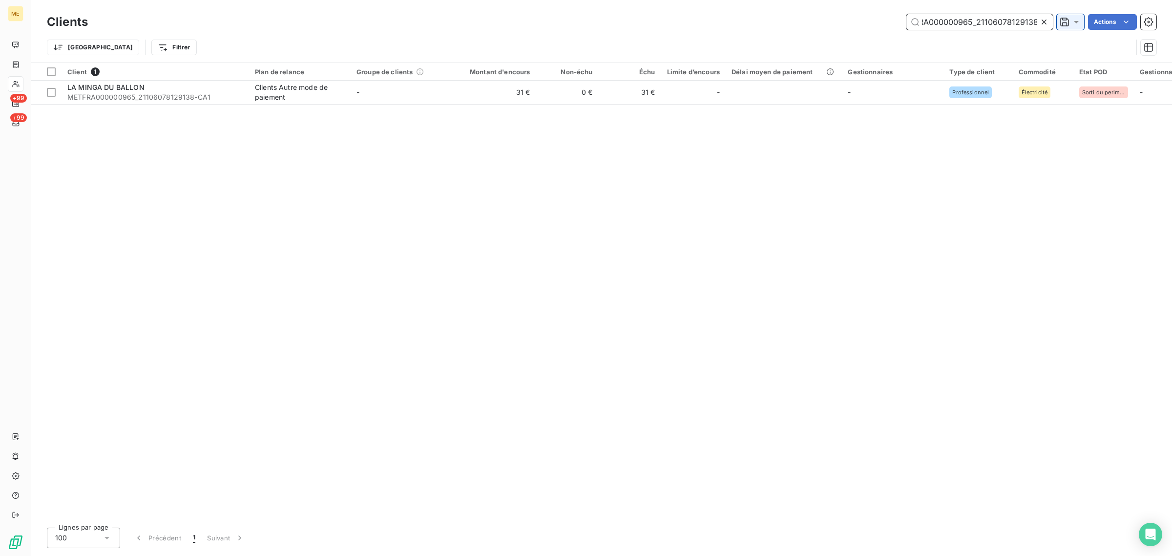
drag, startPoint x: 972, startPoint y: 21, endPoint x: 1069, endPoint y: 23, distance: 96.7
click at [1069, 23] on div "METFRA000000965_21106078129138 Actions" at bounding box center [628, 22] width 1056 height 16
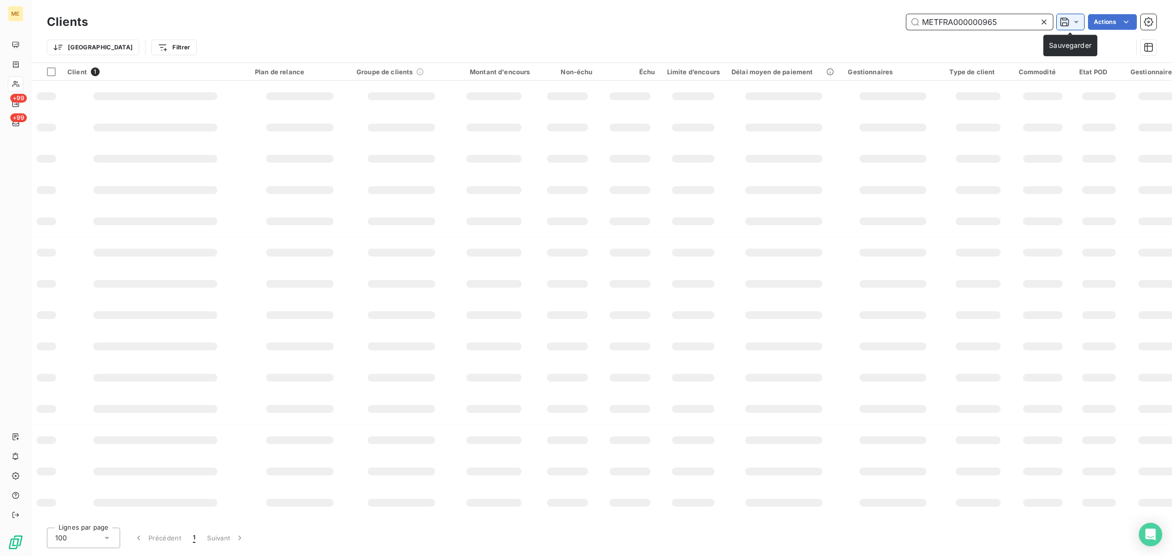
scroll to position [0, 0]
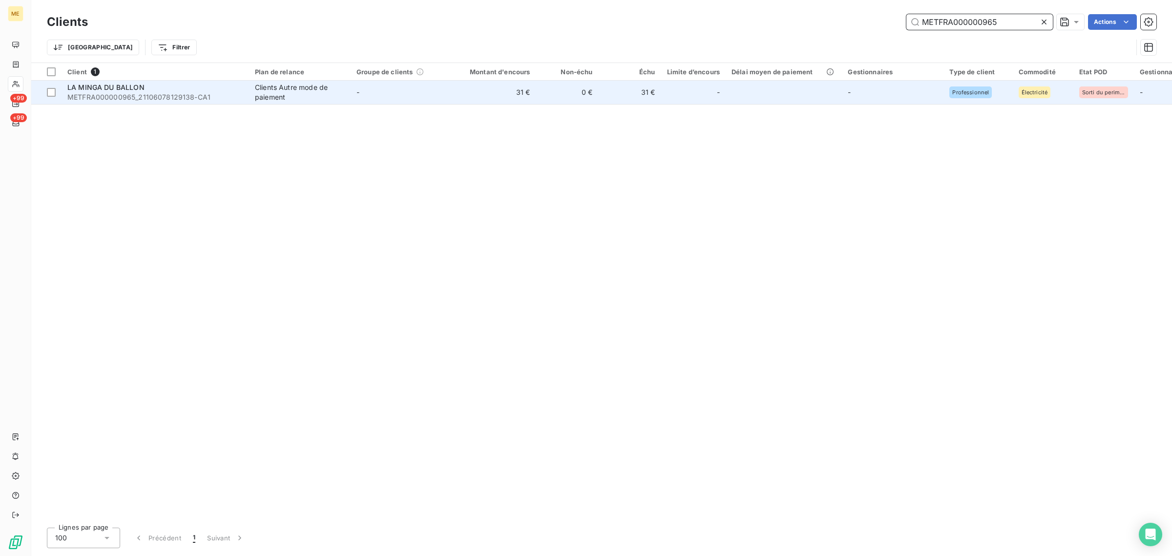
type input "METFRA000000965"
click at [480, 93] on td "31 €" at bounding box center [494, 92] width 84 height 23
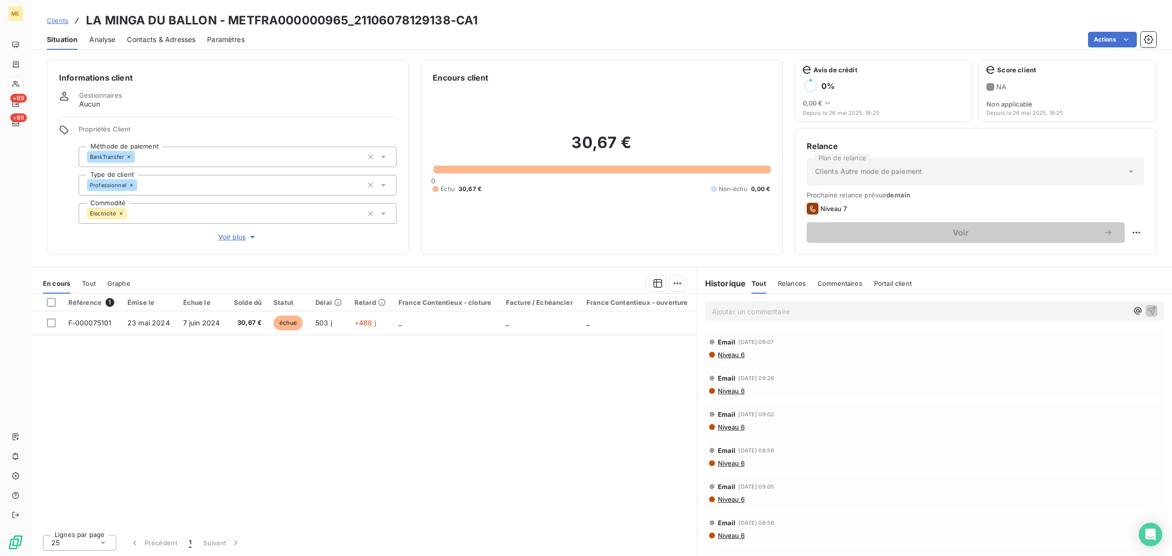
click at [239, 238] on span "Voir plus" at bounding box center [237, 237] width 39 height 10
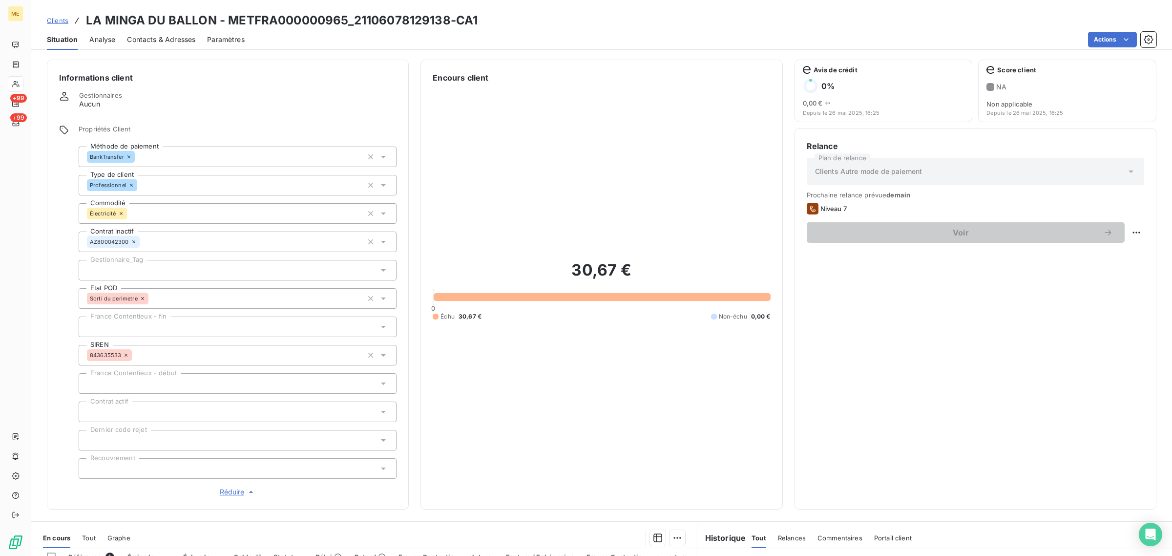
click at [140, 269] on div at bounding box center [238, 270] width 318 height 21
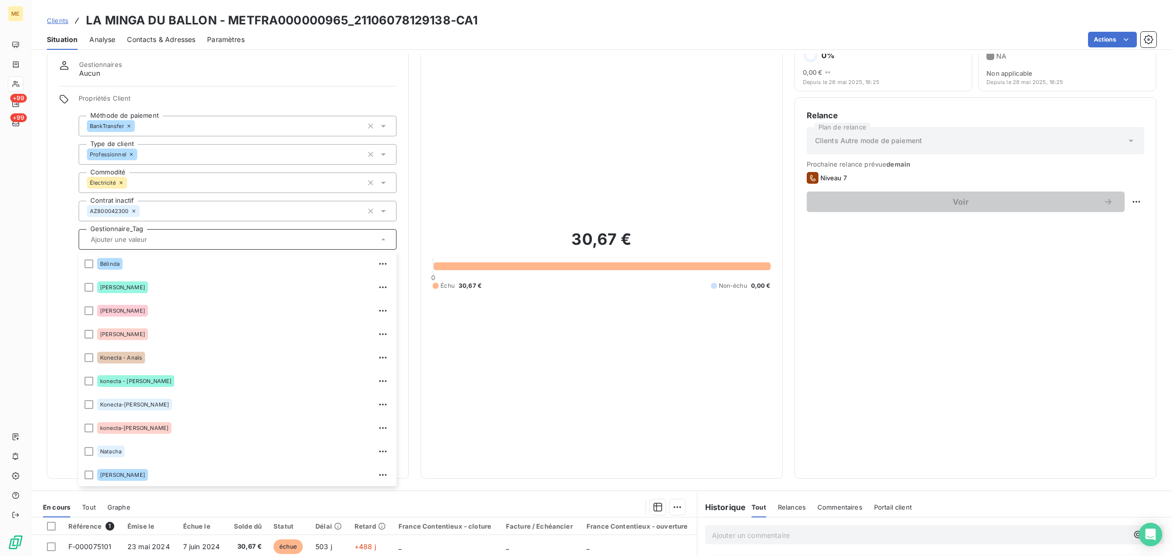
scroll to position [26, 0]
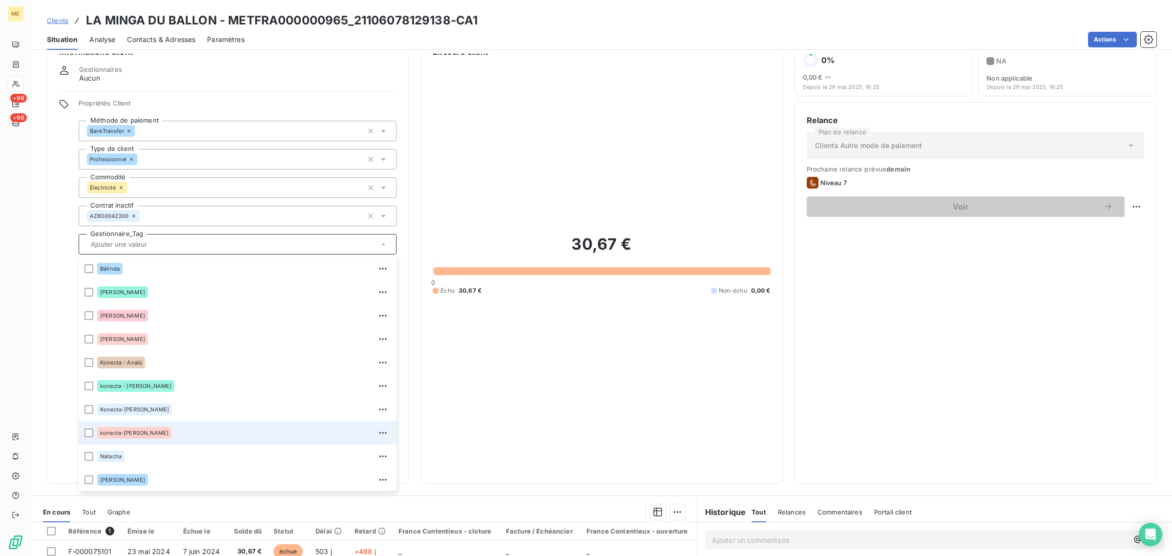
click at [184, 434] on div "konecta-[PERSON_NAME]" at bounding box center [243, 433] width 293 height 16
click at [55, 20] on span "Clients" at bounding box center [57, 21] width 21 height 8
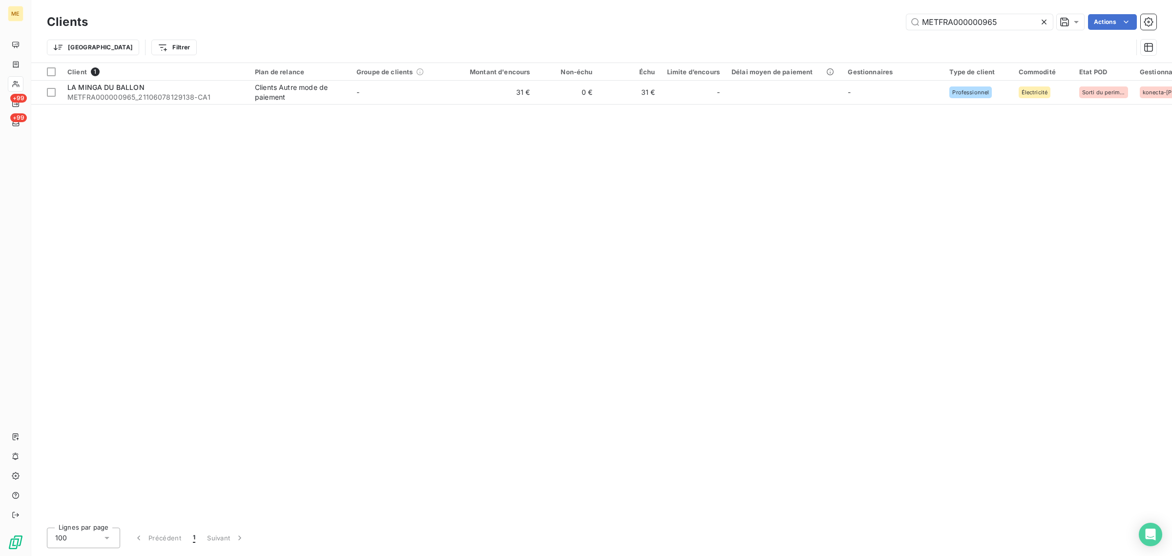
drag, startPoint x: 1000, startPoint y: 23, endPoint x: 815, endPoint y: 23, distance: 184.5
click at [823, 23] on div "METFRA000000965 Actions" at bounding box center [628, 22] width 1056 height 16
type input "METFRA000018326"
click at [489, 98] on td "572 €" at bounding box center [494, 92] width 84 height 23
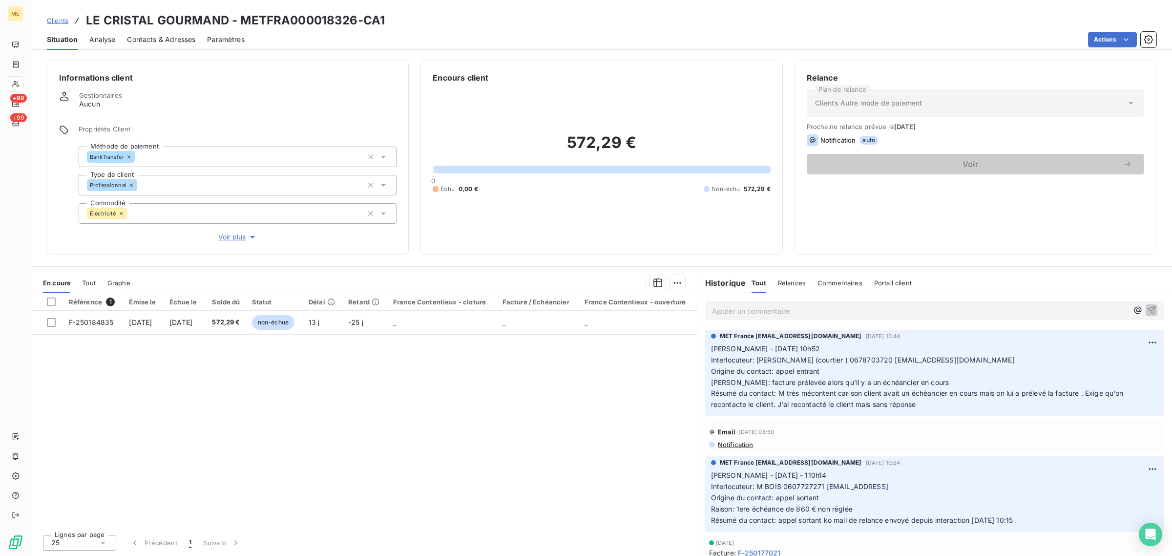
click at [242, 234] on span "Voir plus" at bounding box center [237, 237] width 39 height 10
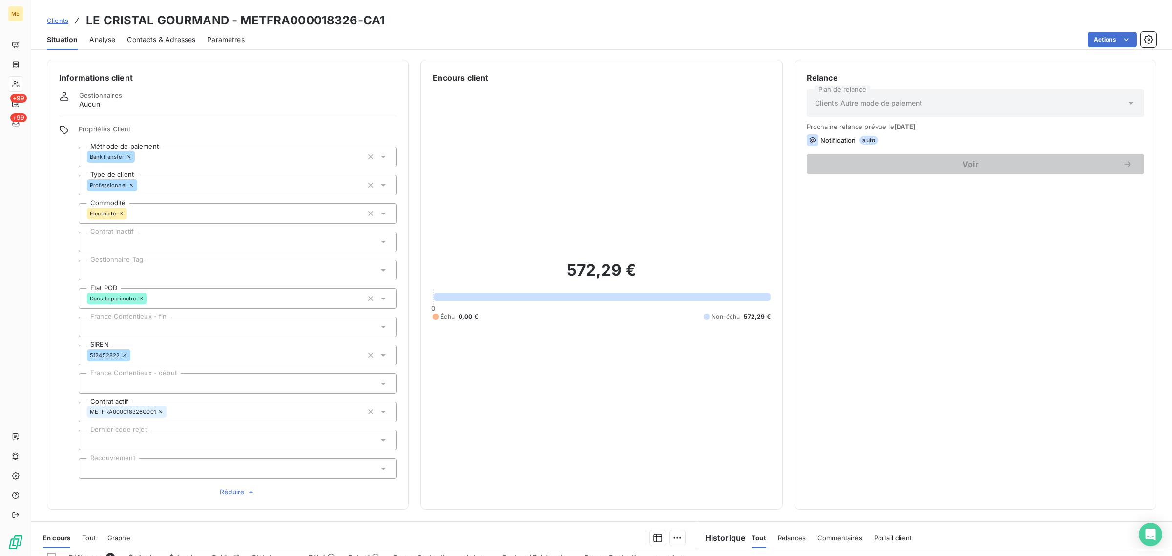
click at [145, 276] on div at bounding box center [238, 270] width 318 height 21
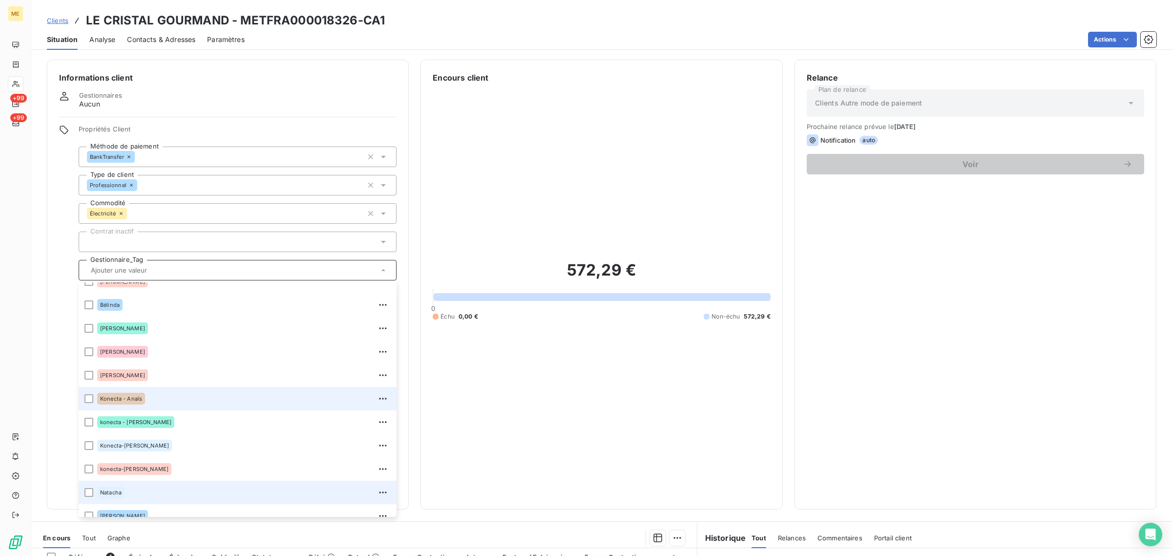
scroll to position [93, 0]
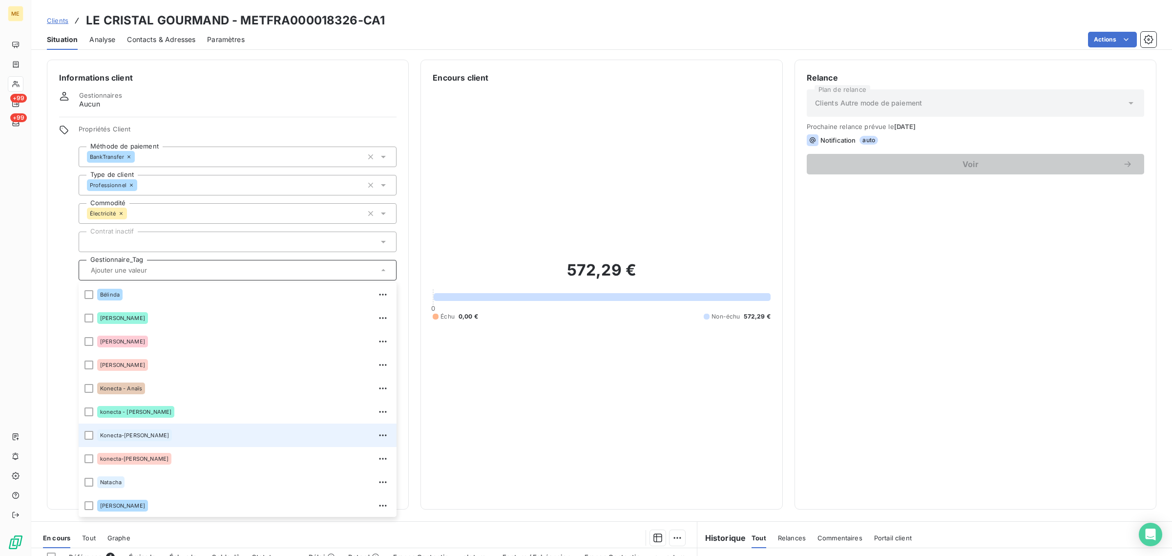
click at [157, 431] on div "Konecta-[PERSON_NAME]" at bounding box center [243, 435] width 293 height 16
click at [630, 204] on div "572,29 € 0 Échu 0,00 € Non-échu 572,29 €" at bounding box center [601, 289] width 337 height 413
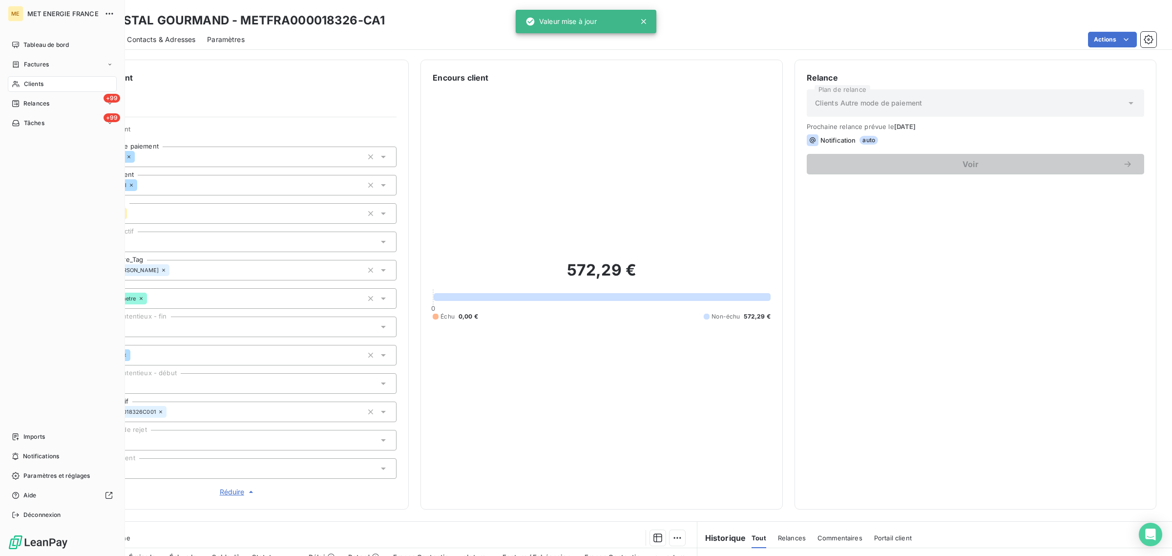
click at [17, 85] on icon at bounding box center [15, 84] width 7 height 6
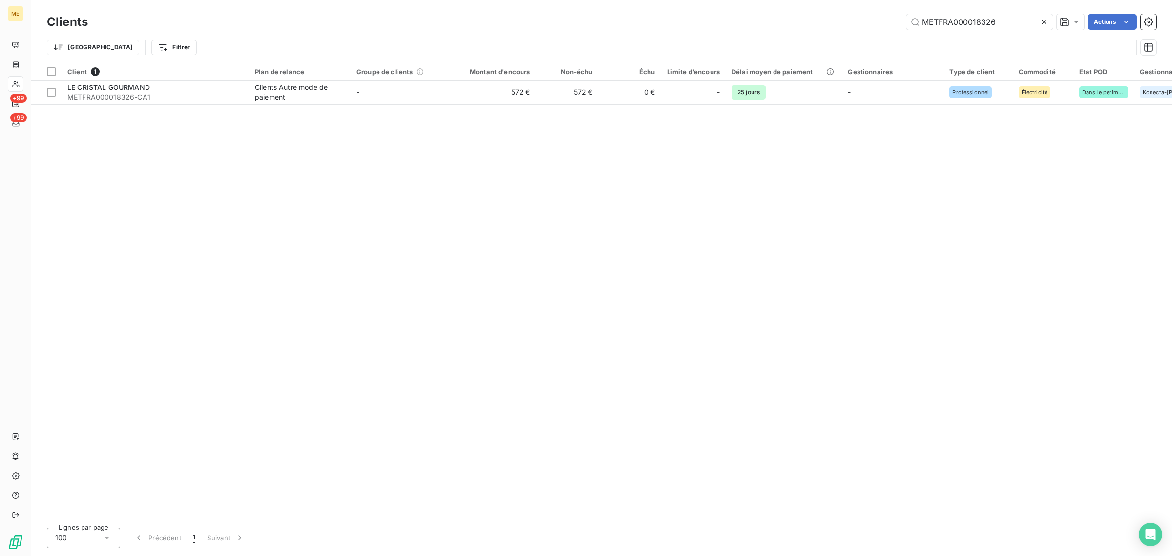
drag, startPoint x: 1003, startPoint y: 21, endPoint x: 763, endPoint y: 22, distance: 240.2
click at [765, 21] on div "METFRA000018326 Actions" at bounding box center [628, 22] width 1056 height 16
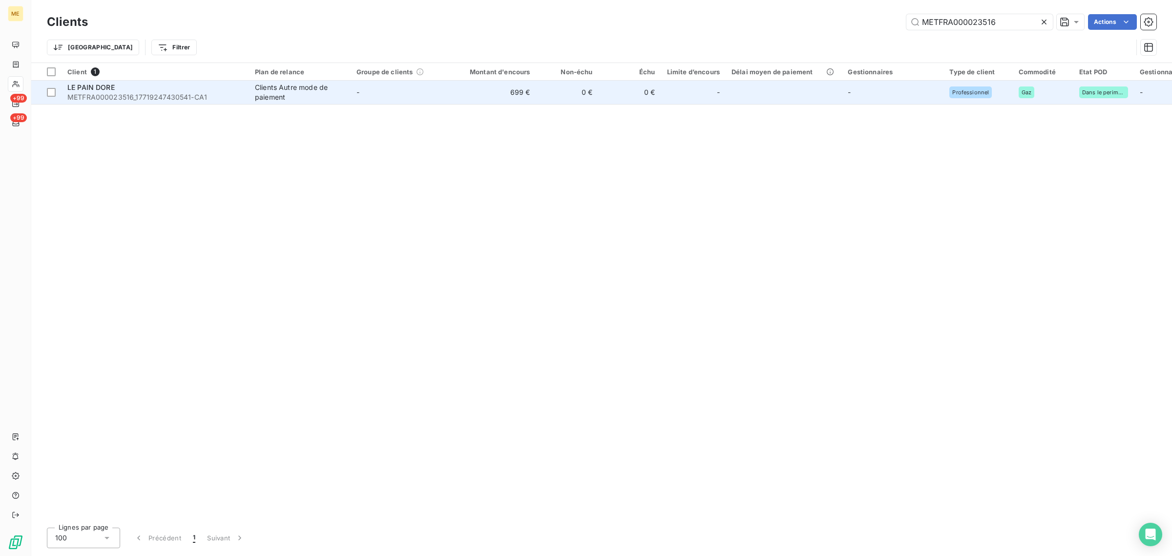
type input "METFRA000023516"
click at [393, 84] on td "-" at bounding box center [402, 92] width 102 height 23
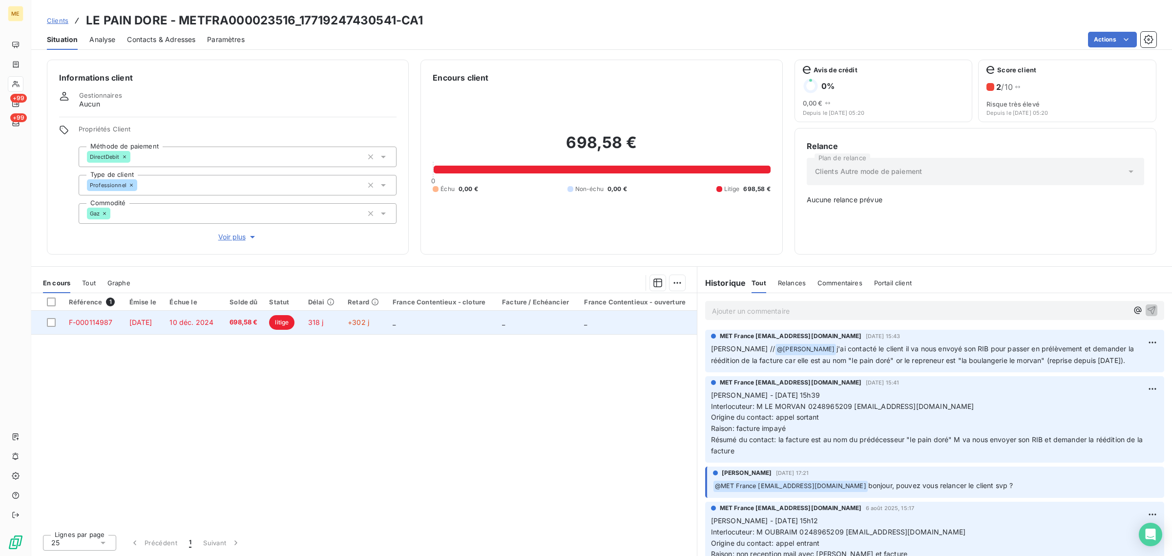
click at [294, 324] on span "litige" at bounding box center [281, 322] width 25 height 15
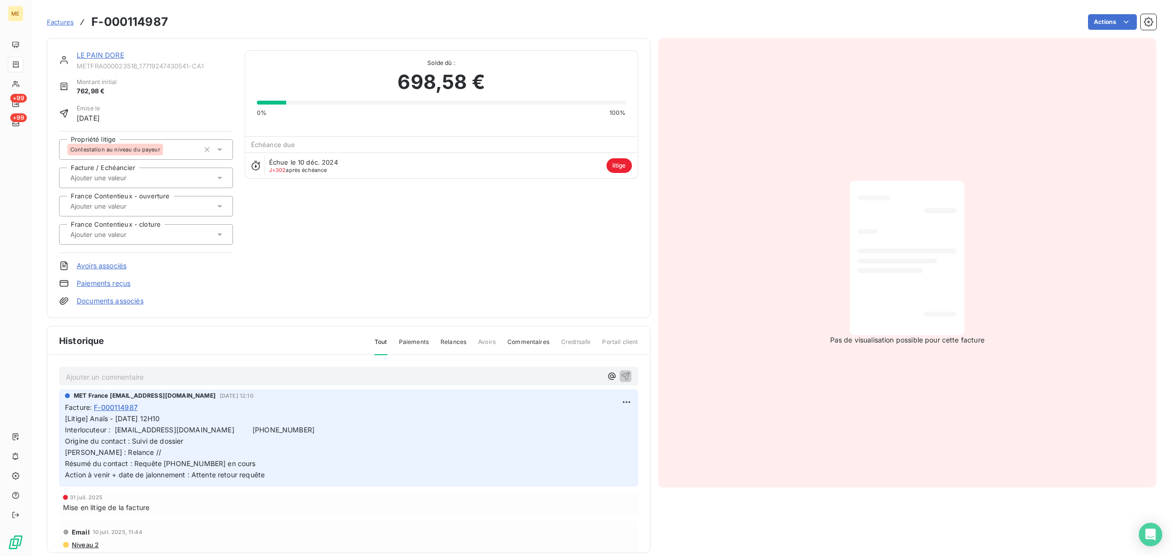
click at [65, 18] on span "Factures" at bounding box center [60, 22] width 27 height 8
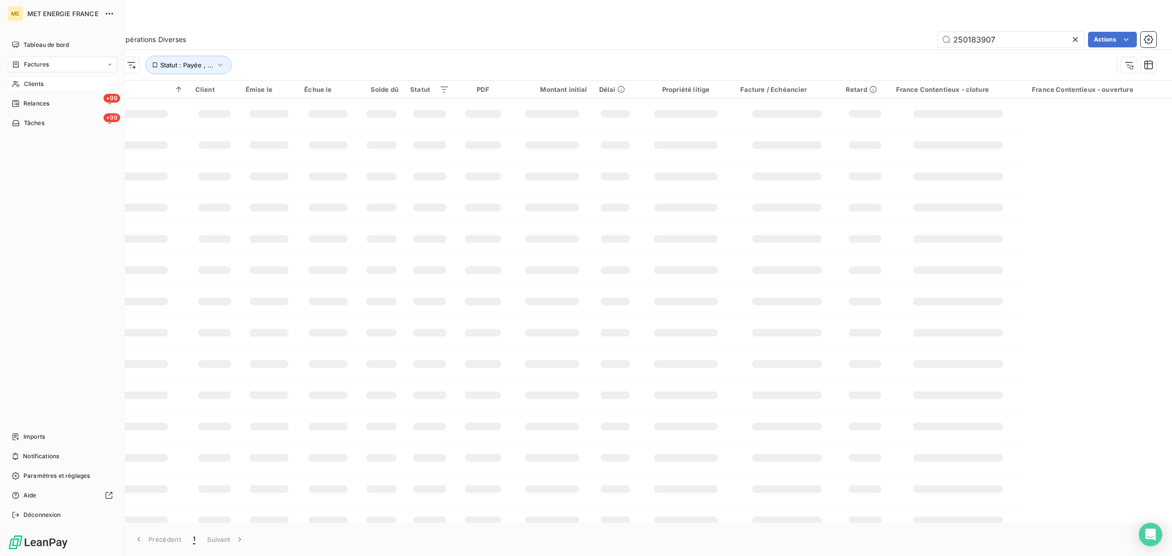
click at [24, 83] on span "Clients" at bounding box center [34, 84] width 20 height 9
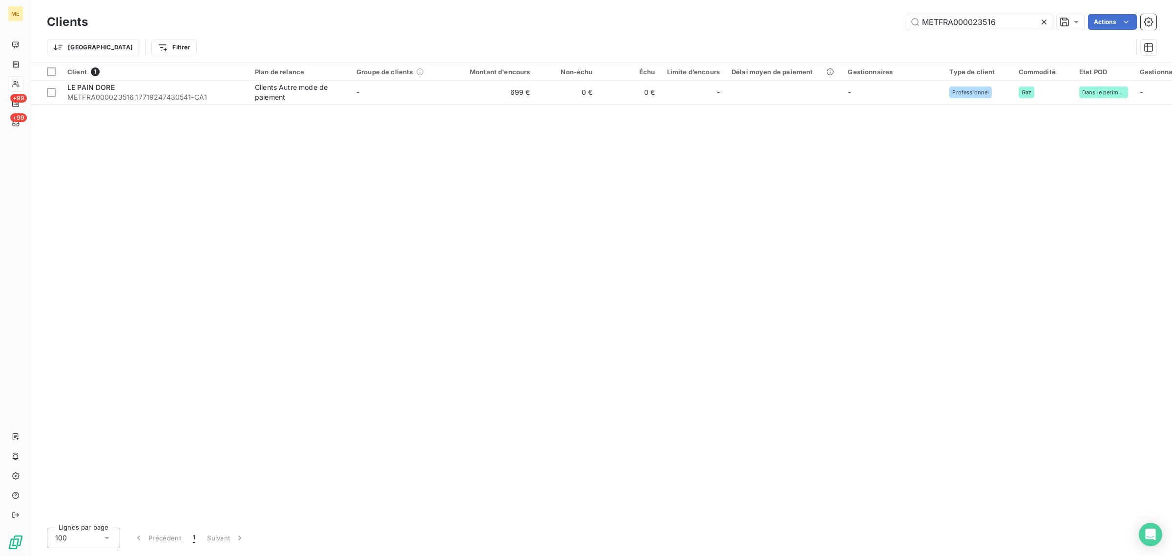
click at [364, 111] on div "Client 1 Plan de relance Groupe de clients Montant d'encours Non-échu Échu Limi…" at bounding box center [601, 291] width 1140 height 456
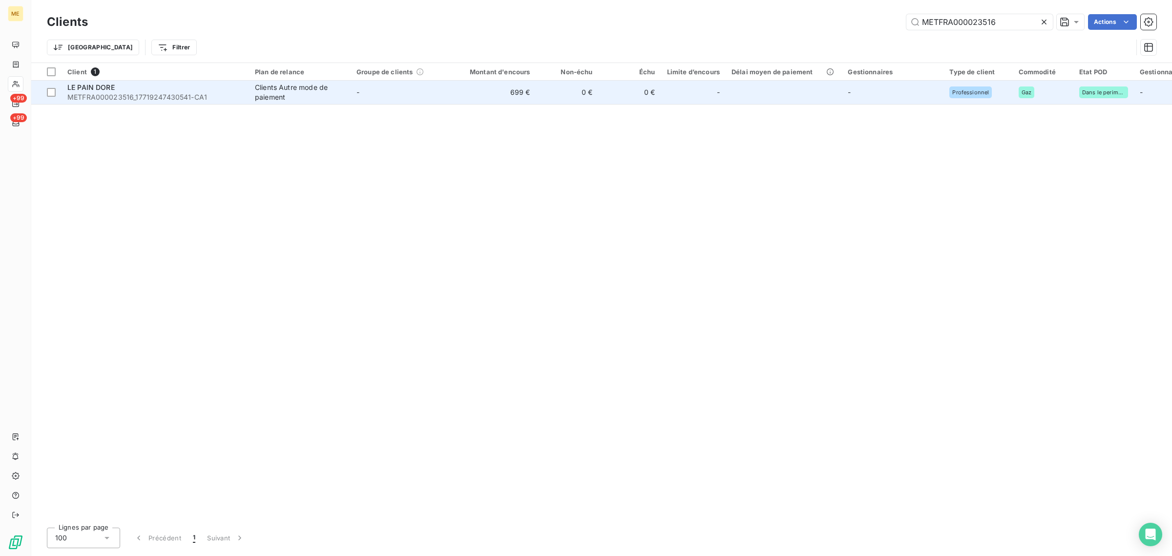
click at [369, 101] on td "-" at bounding box center [402, 92] width 102 height 23
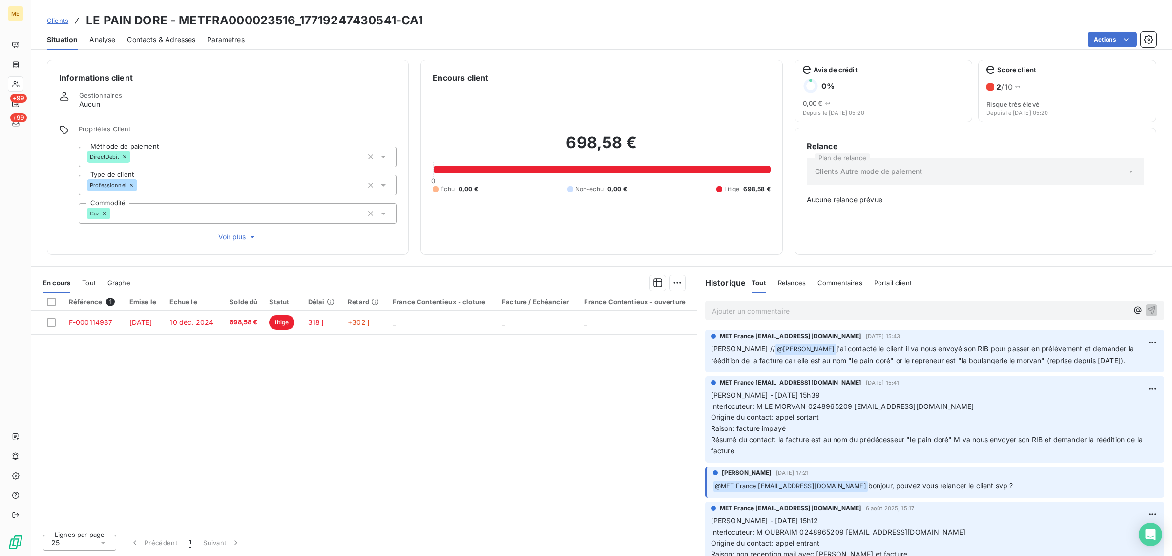
click at [240, 234] on span "Voir plus" at bounding box center [237, 237] width 39 height 10
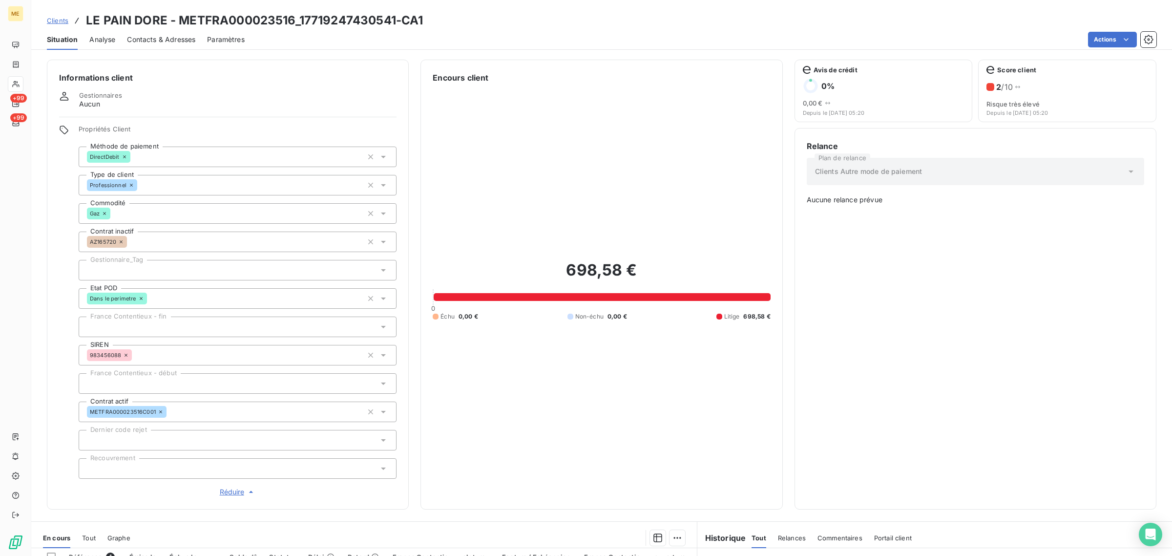
click at [139, 269] on div at bounding box center [238, 270] width 318 height 21
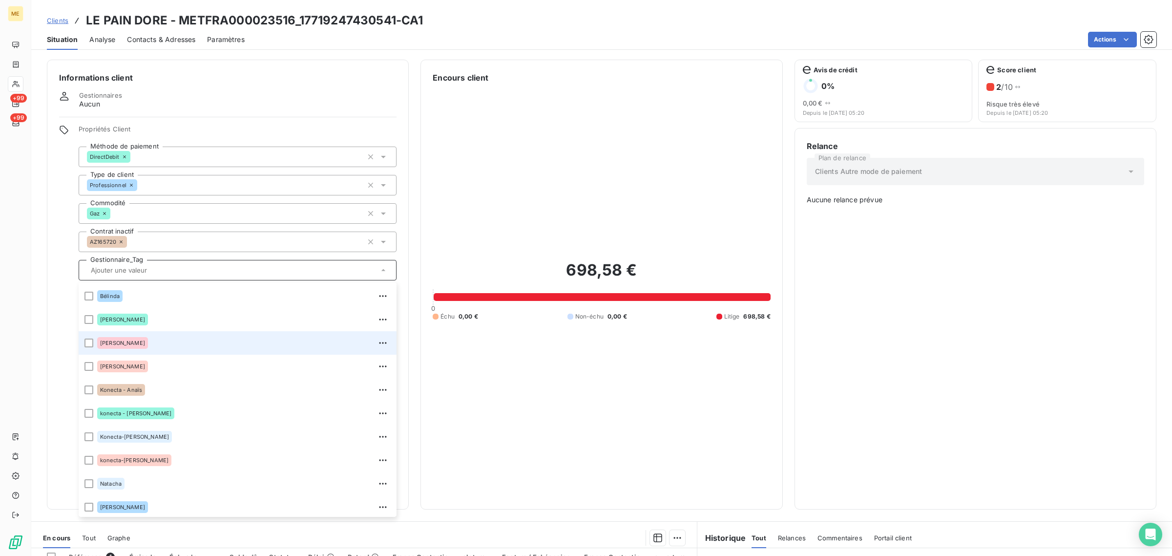
scroll to position [93, 0]
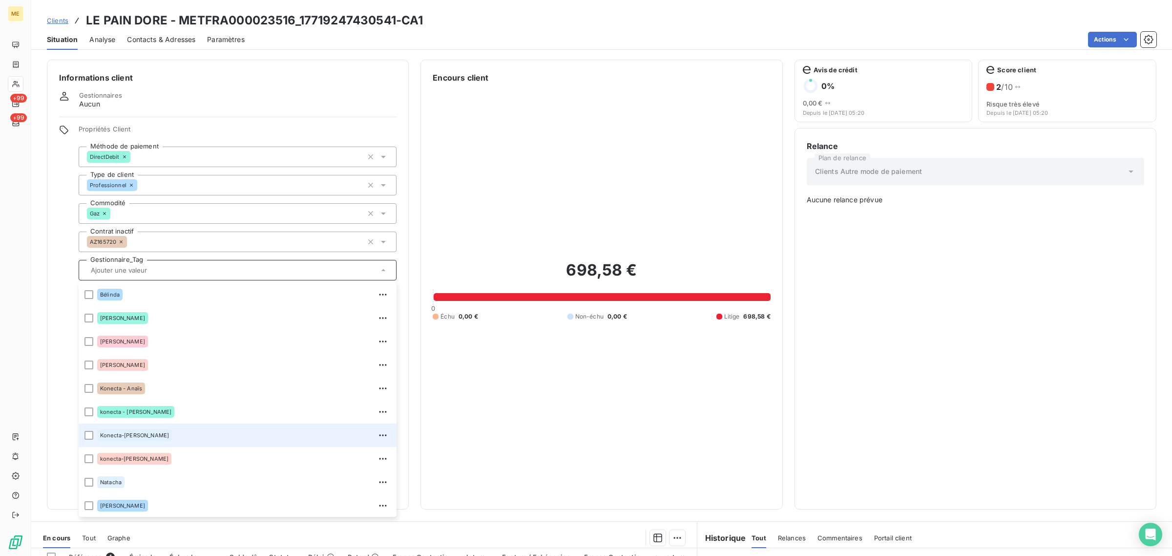
click at [162, 431] on div "Konecta-[PERSON_NAME]" at bounding box center [243, 435] width 293 height 16
click at [177, 18] on h3 "LE PAIN DORE - METFRA000023516_17719247430541-CA1" at bounding box center [254, 21] width 337 height 18
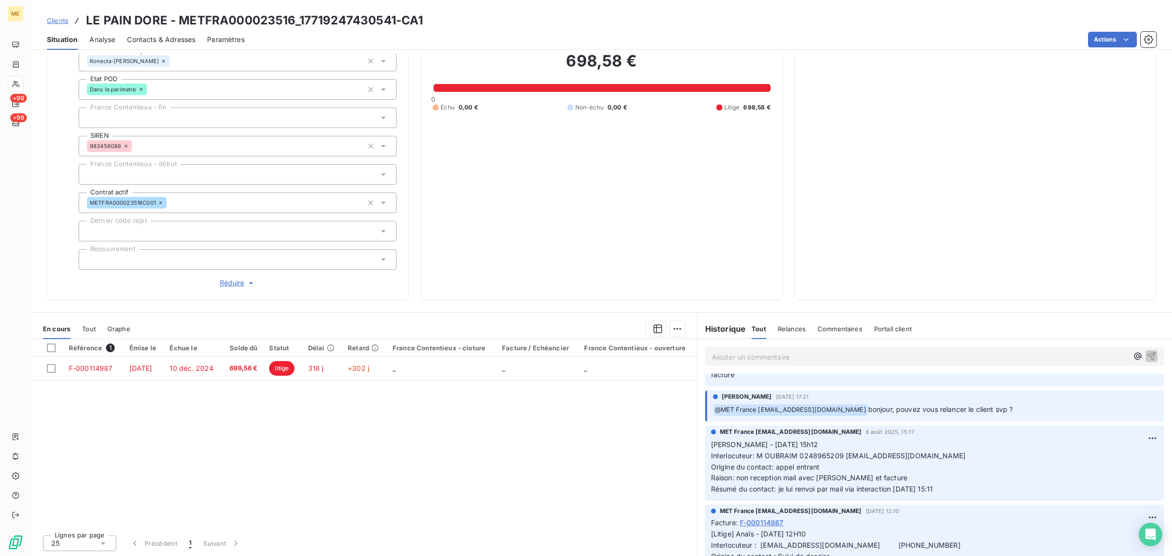
scroll to position [0, 0]
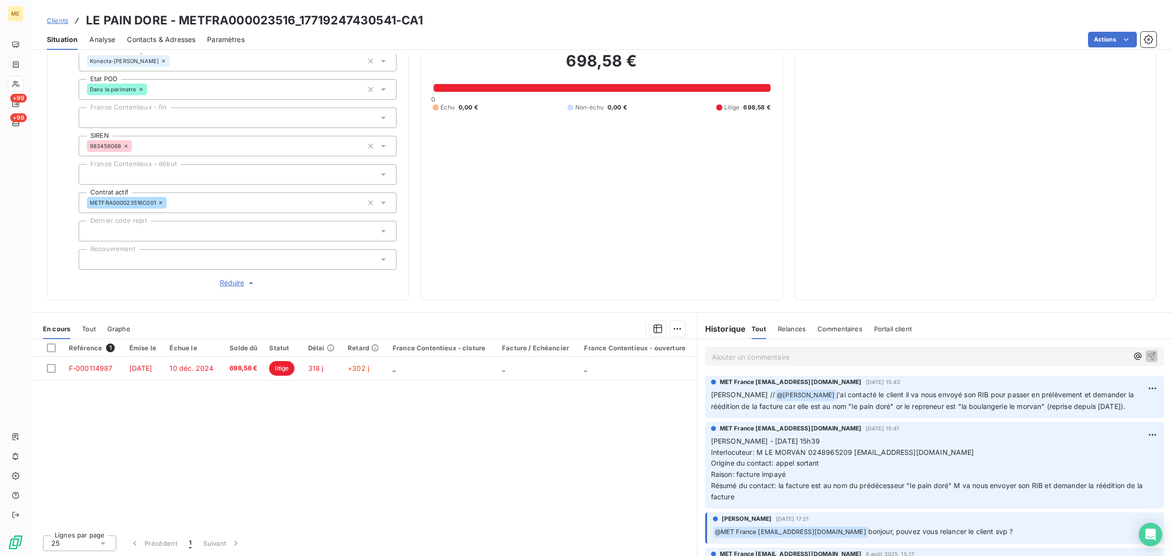
drag, startPoint x: 1117, startPoint y: 407, endPoint x: 1102, endPoint y: 404, distance: 14.9
click at [1102, 404] on p "Sylvain // @ Amélie Matray j'ai contacté le client il va nous envoyé son RIB po…" at bounding box center [934, 400] width 447 height 23
drag, startPoint x: 1102, startPoint y: 404, endPoint x: 1071, endPoint y: 407, distance: 31.9
click at [1071, 407] on p "Sylvain // @ Amélie Matray j'ai contacté le client il va nous envoyé son RIB po…" at bounding box center [934, 400] width 447 height 23
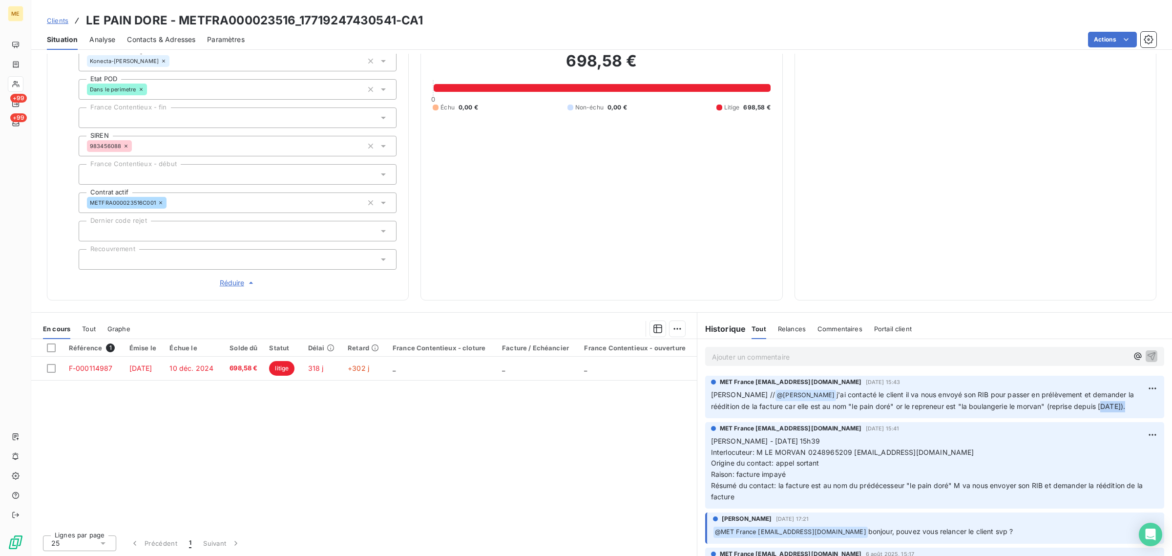
click at [1114, 408] on p "Sylvain // @ Amélie Matray j'ai contacté le client il va nous envoyé son RIB po…" at bounding box center [934, 400] width 447 height 23
drag, startPoint x: 176, startPoint y: 15, endPoint x: 396, endPoint y: 21, distance: 220.2
click at [396, 21] on h3 "LE PAIN DORE - METFRA000023516_17719247430541-CA1" at bounding box center [254, 21] width 337 height 18
copy h3 "METFRA000023516_17719247430541"
click at [67, 22] on span "Clients" at bounding box center [57, 21] width 21 height 8
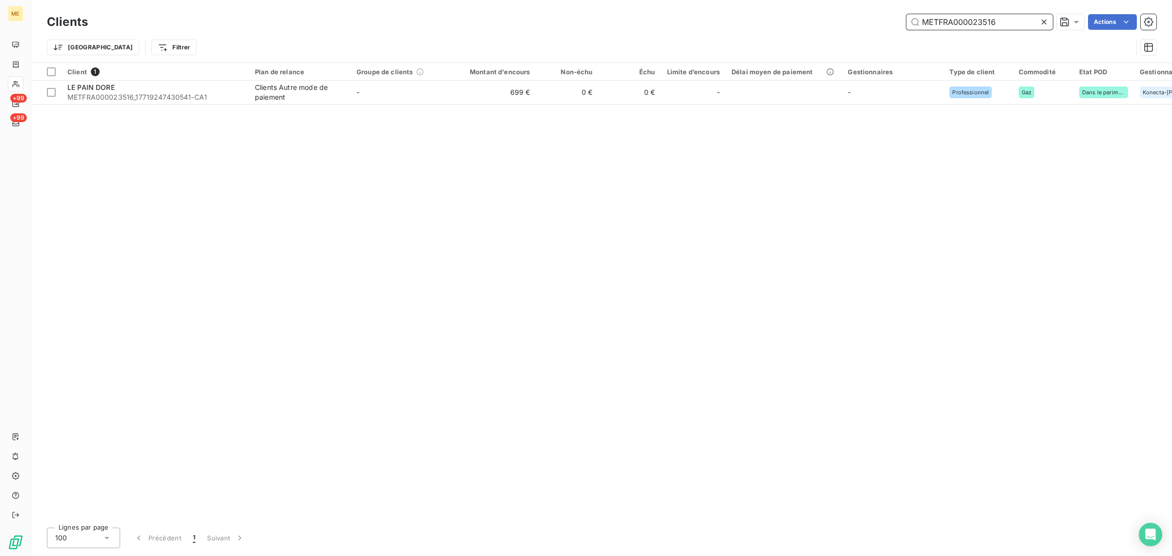
drag, startPoint x: 1001, startPoint y: 23, endPoint x: 813, endPoint y: 23, distance: 187.9
click at [813, 23] on div "METFRA000023516 Actions" at bounding box center [628, 22] width 1056 height 16
paste input "02244"
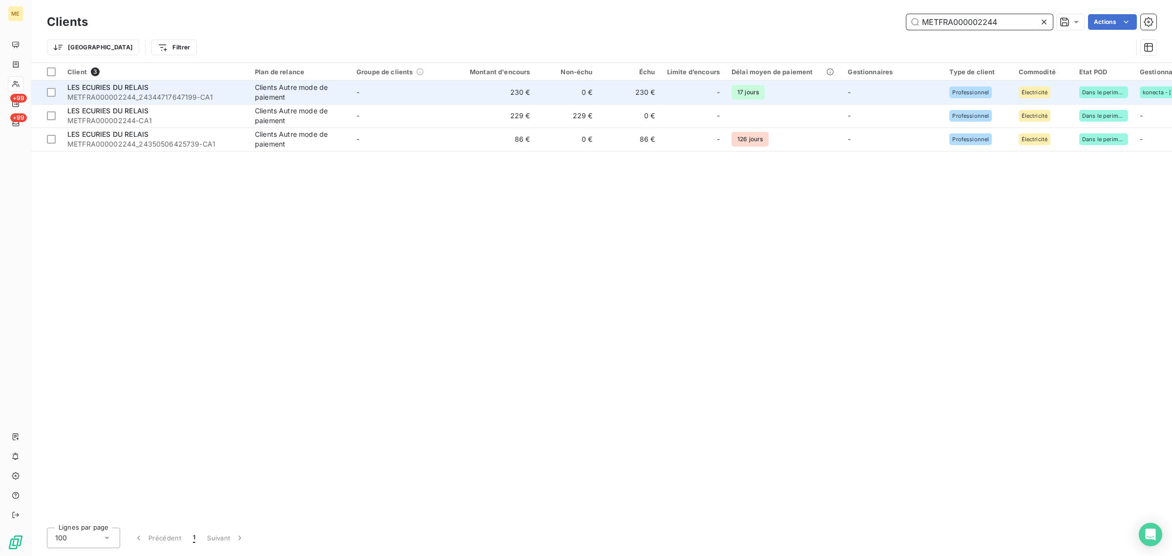
type input "METFRA000002244"
click at [340, 89] on div "Clients Autre mode de paiement" at bounding box center [300, 93] width 90 height 20
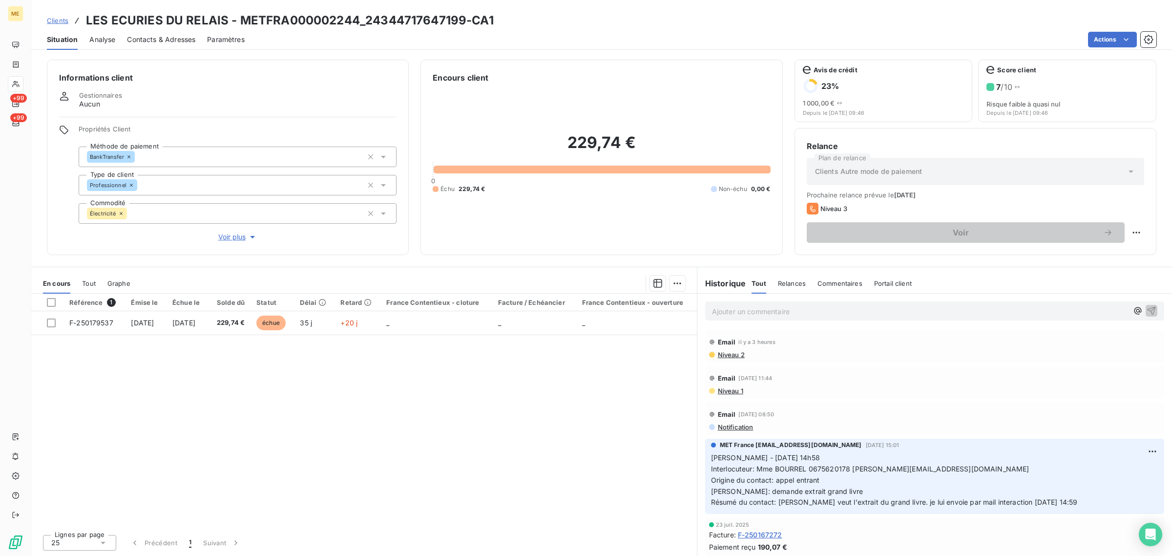
click at [237, 238] on span "Voir plus" at bounding box center [237, 237] width 39 height 10
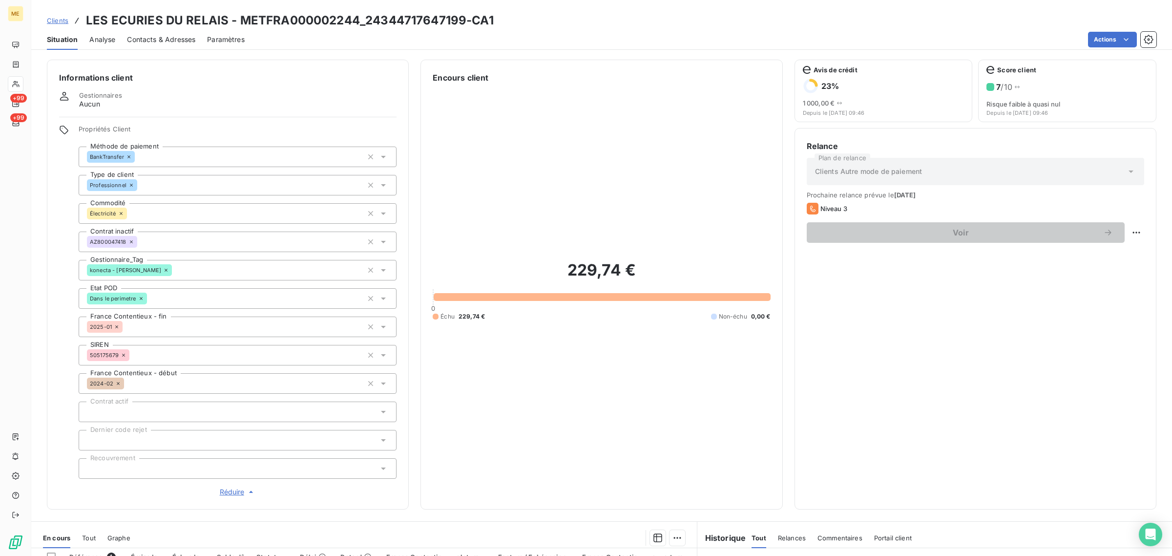
click at [163, 268] on icon at bounding box center [166, 270] width 6 height 6
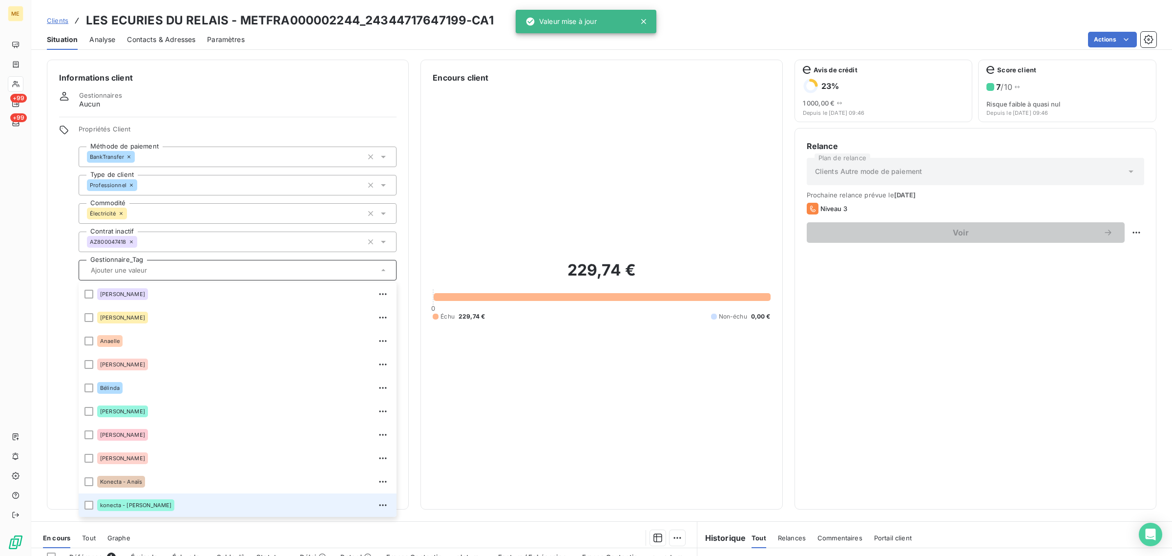
click at [60, 22] on span "Clients" at bounding box center [57, 21] width 21 height 8
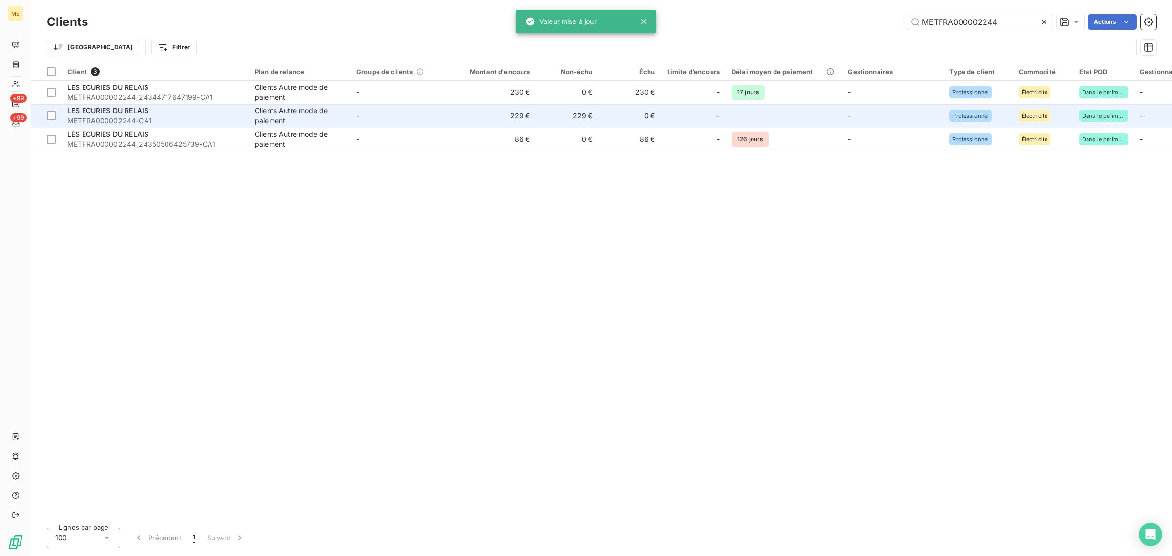
click at [370, 117] on td "-" at bounding box center [402, 115] width 102 height 23
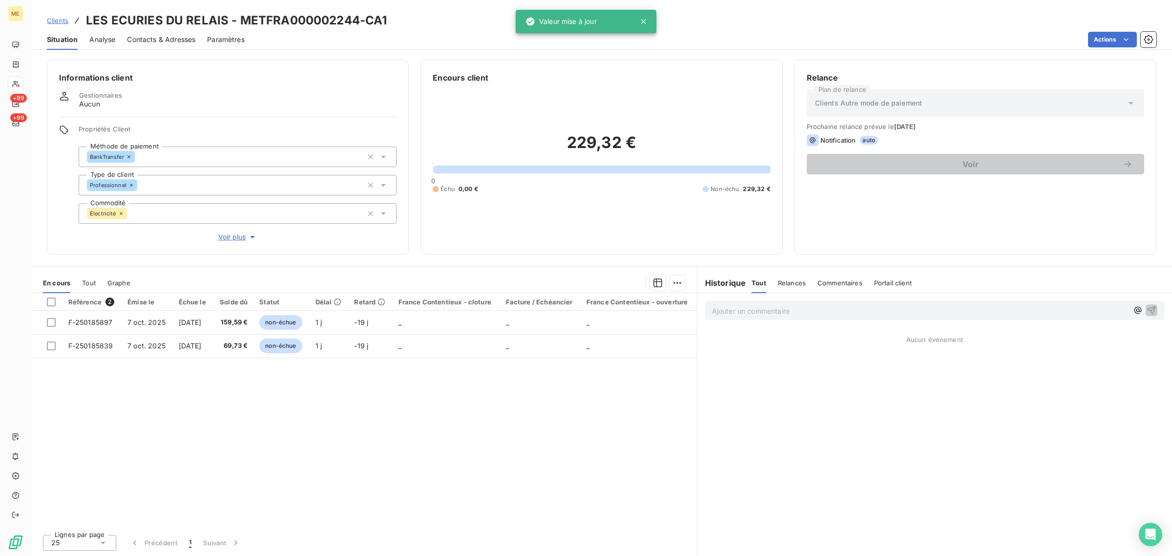
click at [226, 242] on span "Voir plus" at bounding box center [237, 237] width 39 height 10
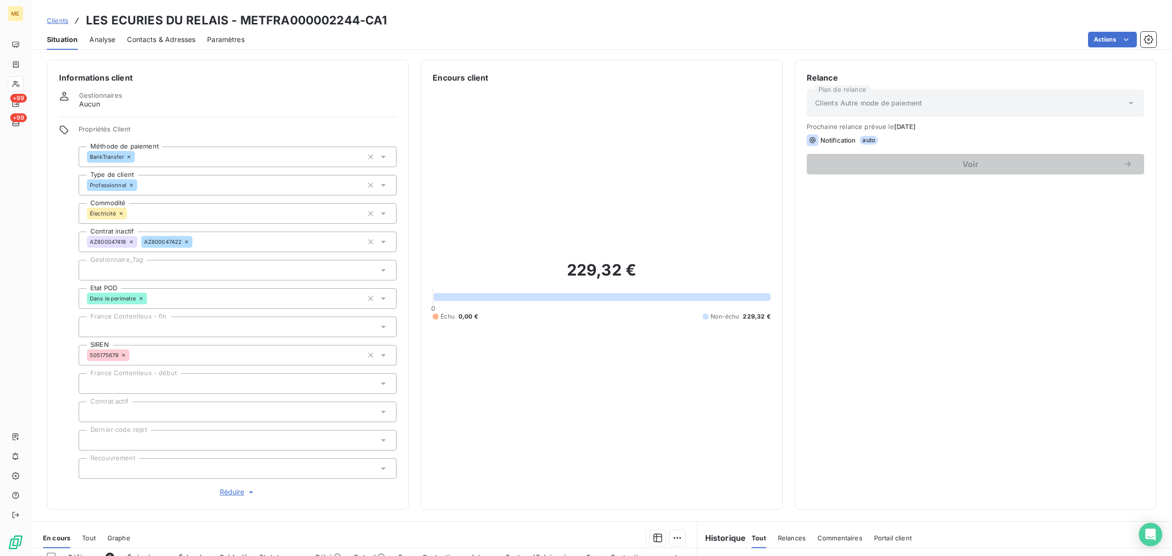
click at [62, 17] on span "Clients" at bounding box center [57, 21] width 21 height 8
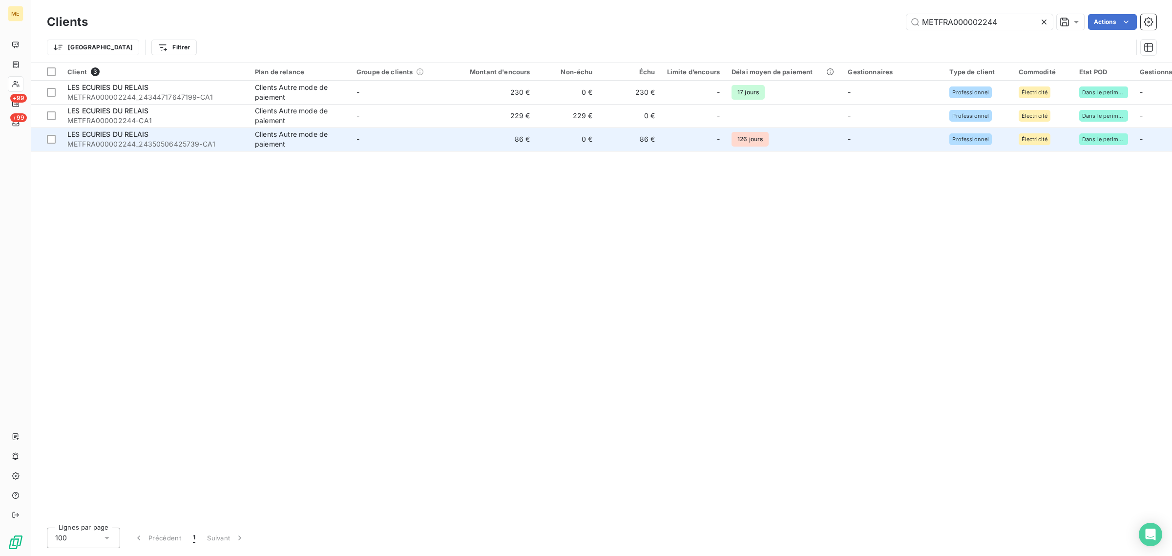
click at [369, 143] on td "-" at bounding box center [402, 138] width 102 height 23
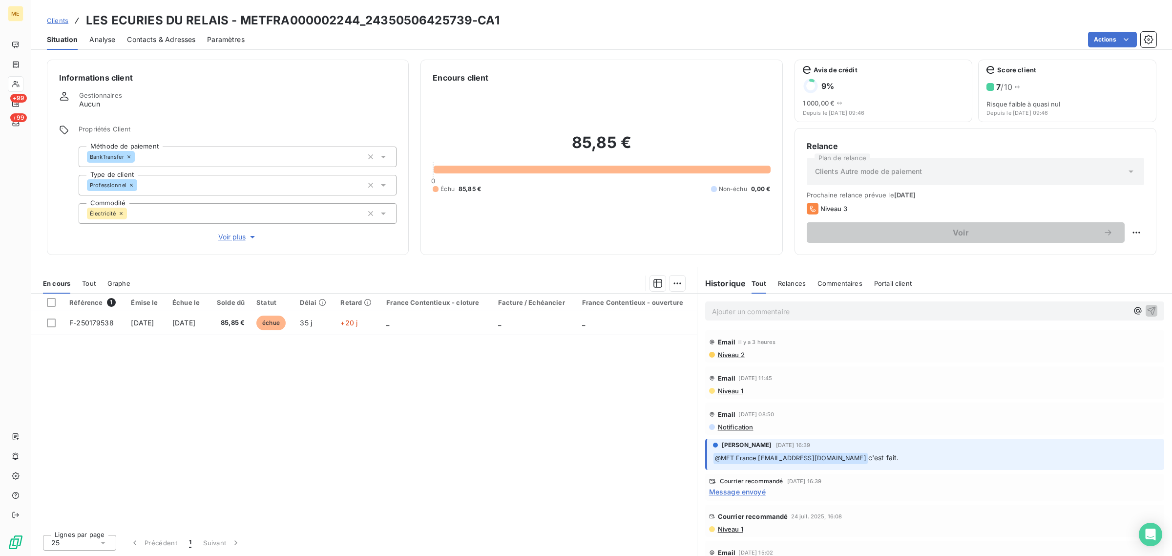
click at [247, 238] on span "Voir plus" at bounding box center [237, 237] width 39 height 10
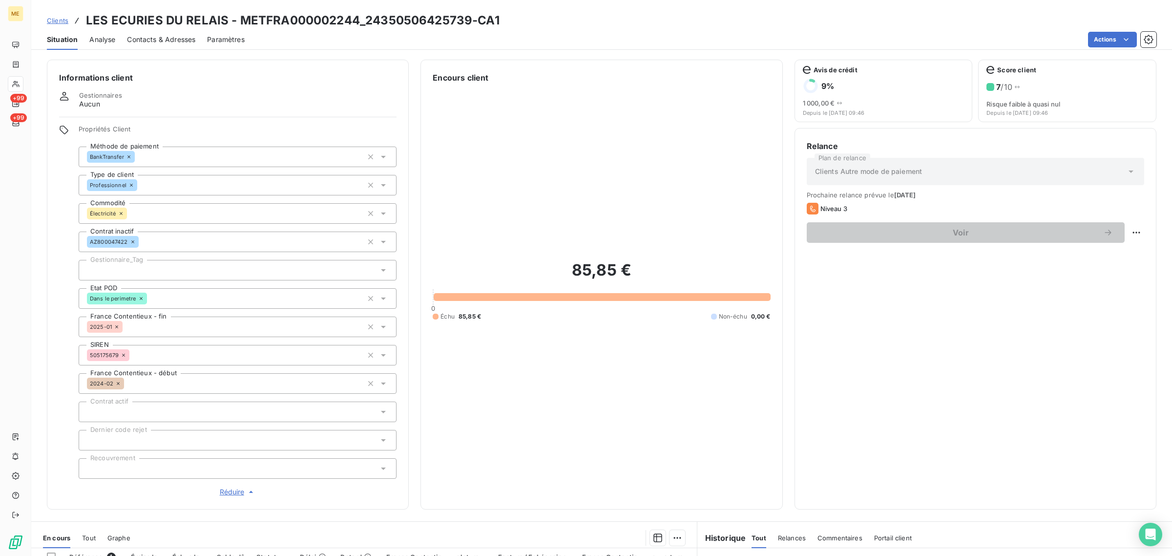
click at [186, 272] on div at bounding box center [238, 270] width 318 height 21
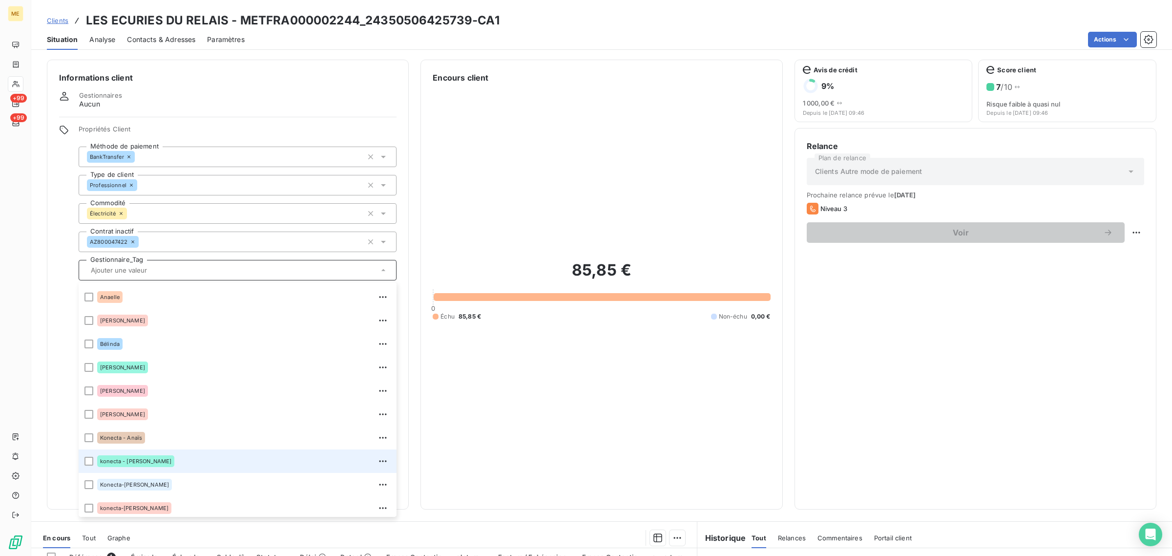
scroll to position [93, 0]
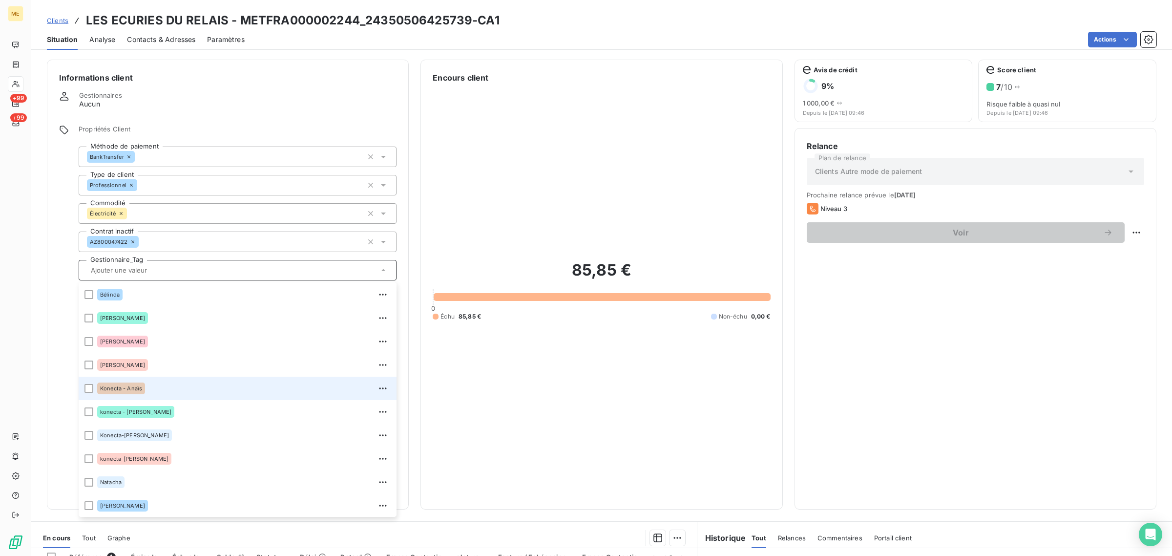
click at [163, 382] on div "Konecta - Anaïs" at bounding box center [243, 388] width 293 height 16
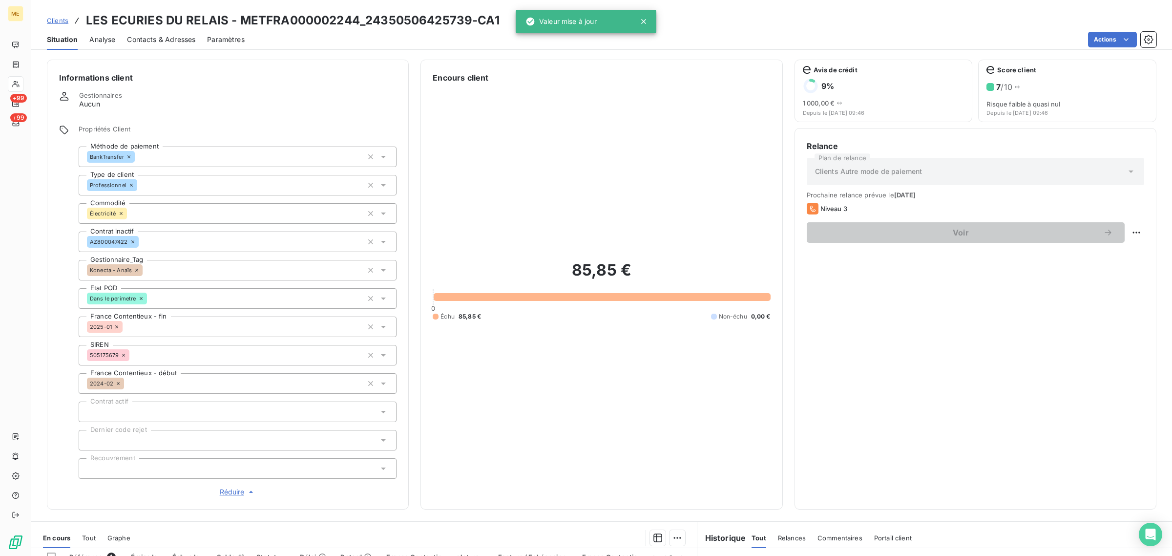
click at [57, 21] on span "Clients" at bounding box center [57, 21] width 21 height 8
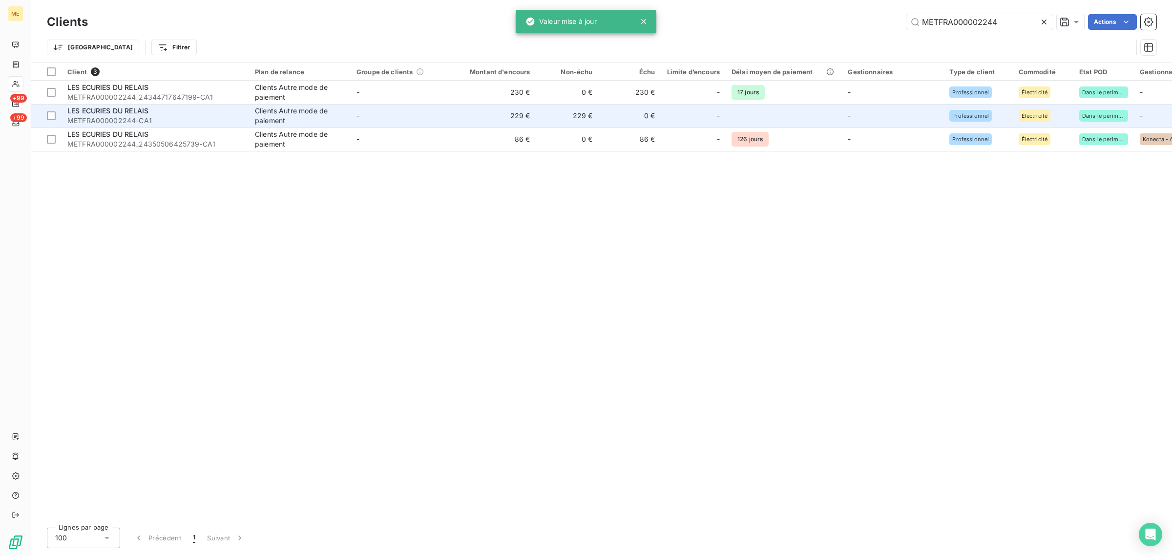
click at [416, 116] on td "-" at bounding box center [402, 115] width 102 height 23
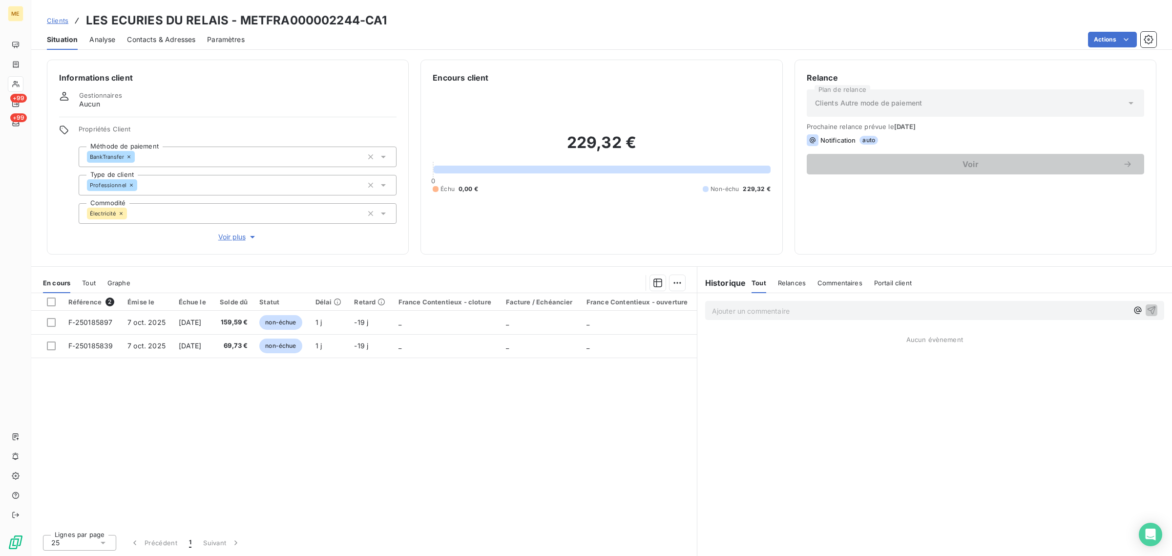
click at [232, 233] on span "Voir plus" at bounding box center [237, 237] width 39 height 10
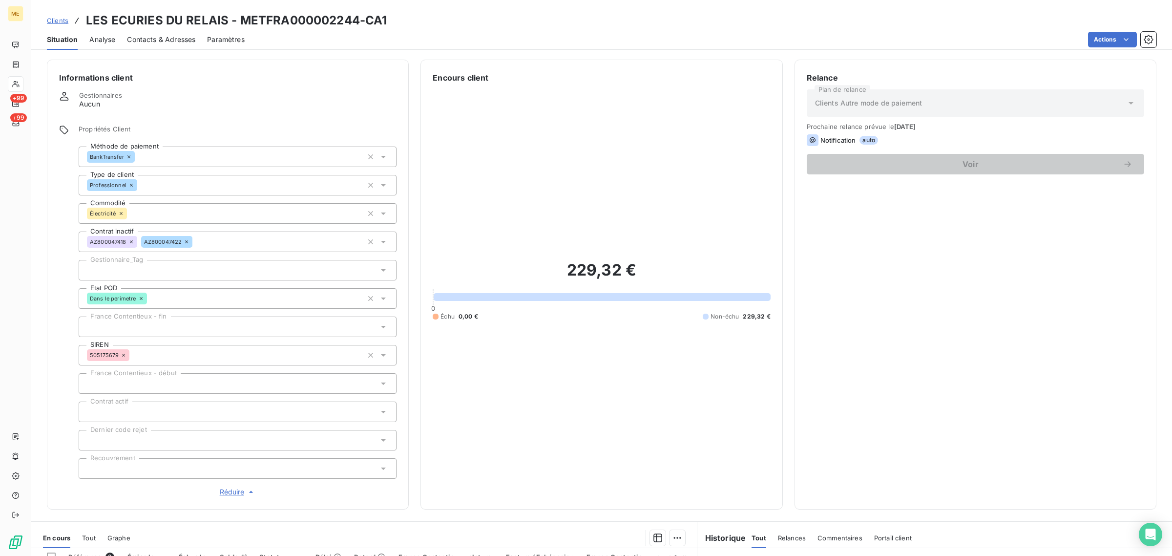
click at [128, 271] on div at bounding box center [238, 270] width 318 height 21
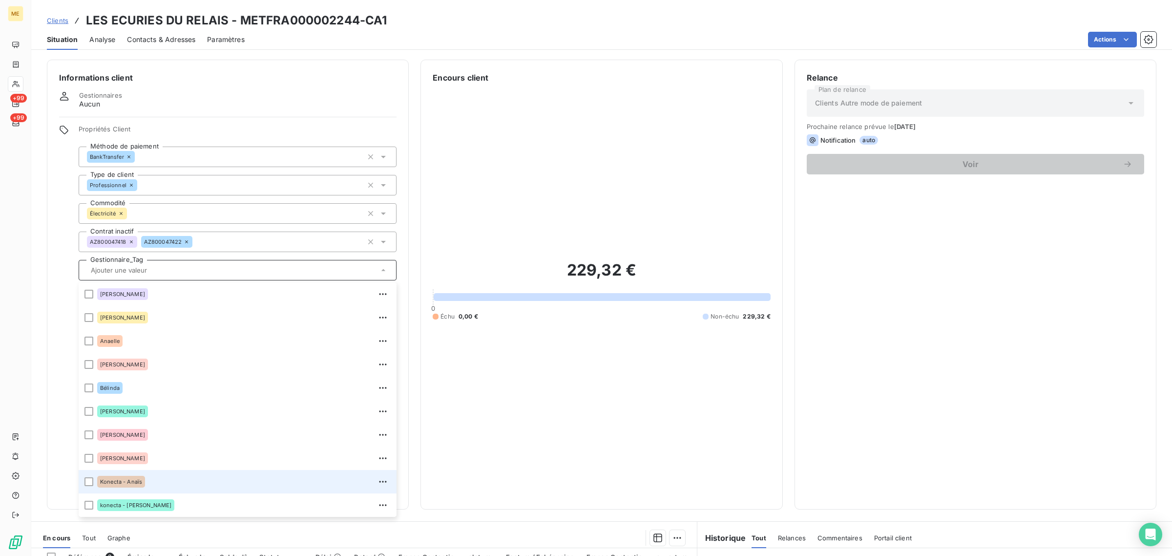
click at [167, 477] on div "Konecta - Anaïs" at bounding box center [243, 482] width 293 height 16
click at [702, 366] on div "229,32 € 0 Échu 0,00 € Non-échu 229,32 €" at bounding box center [601, 289] width 337 height 413
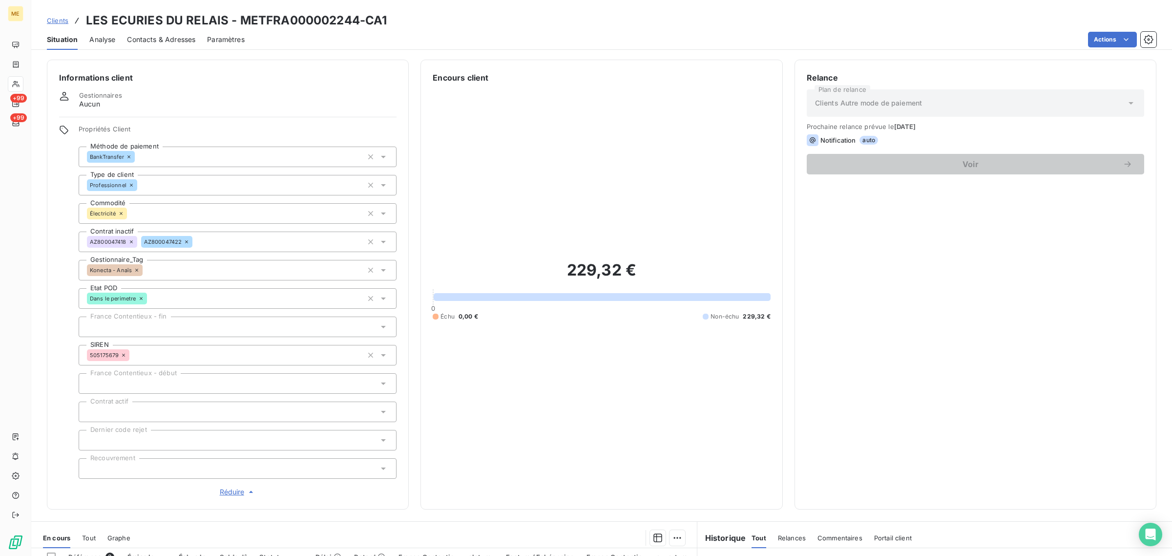
click at [59, 21] on span "Clients" at bounding box center [57, 21] width 21 height 8
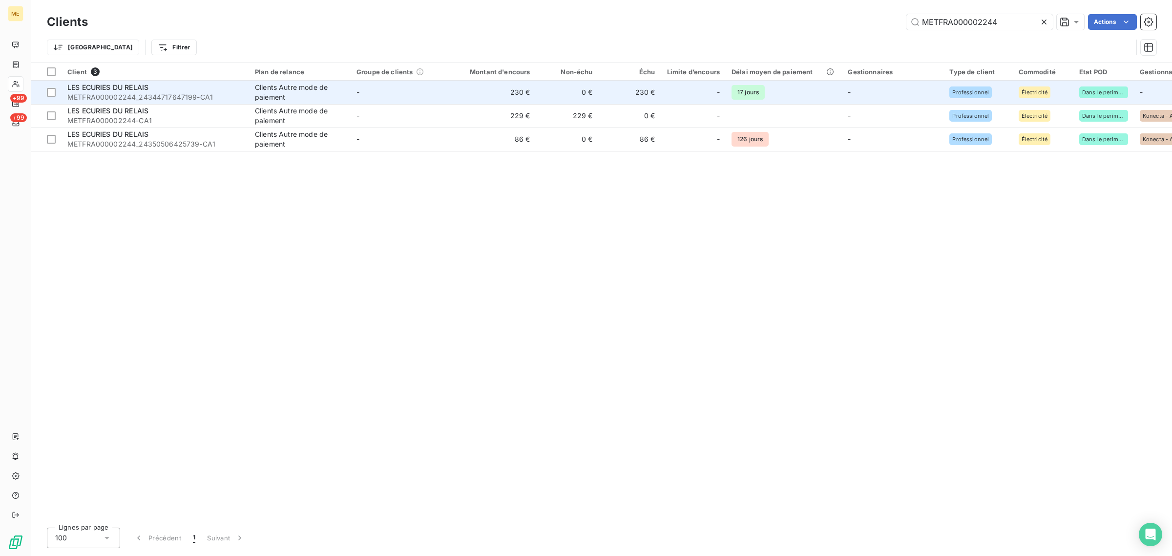
click at [475, 99] on td "230 €" at bounding box center [494, 92] width 84 height 23
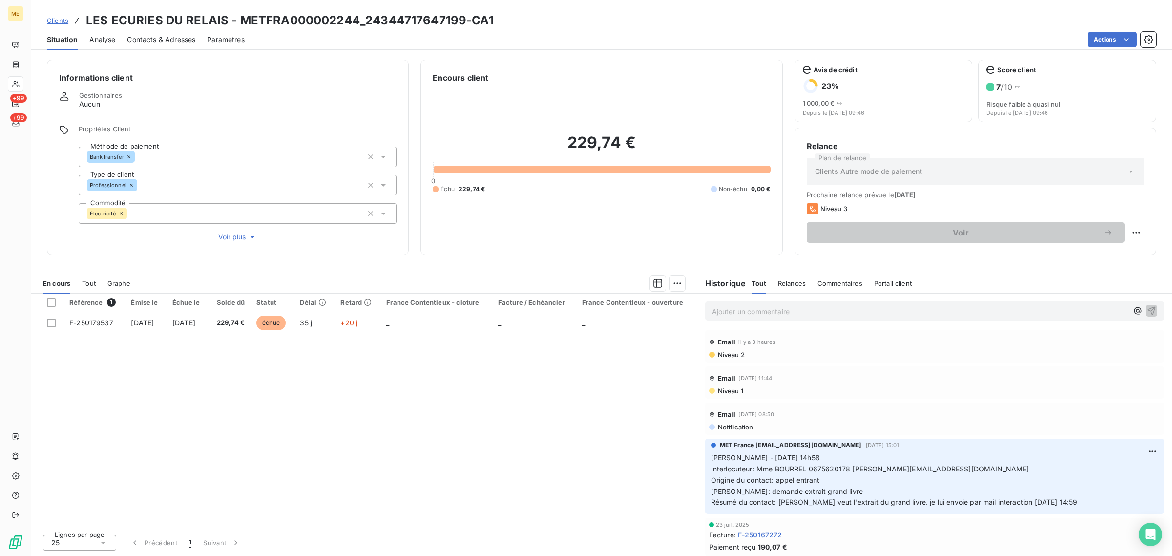
click at [230, 240] on span "Voir plus" at bounding box center [237, 237] width 39 height 10
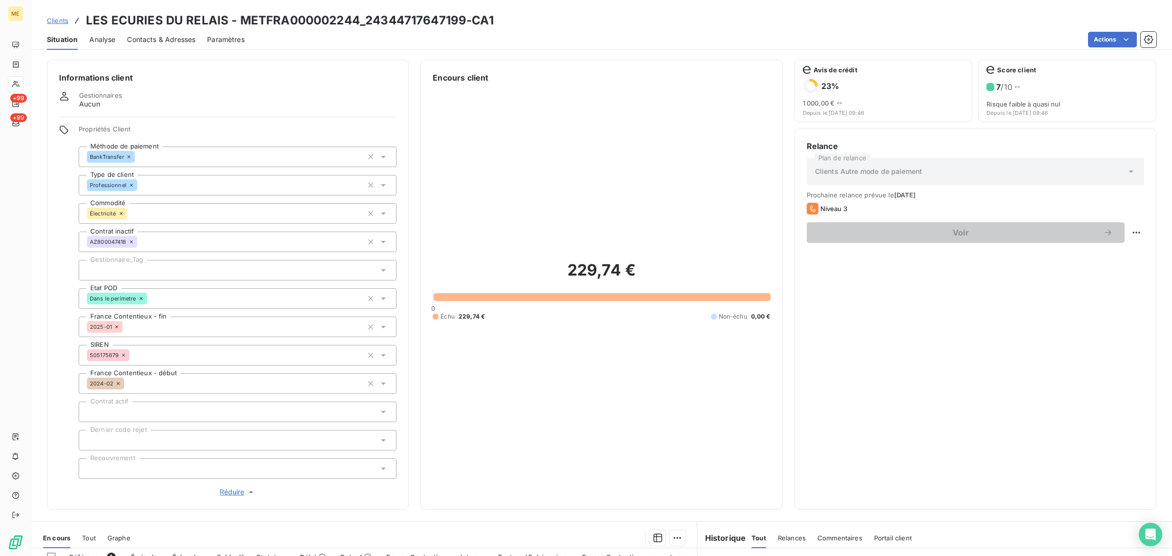
click at [149, 269] on div at bounding box center [238, 270] width 318 height 21
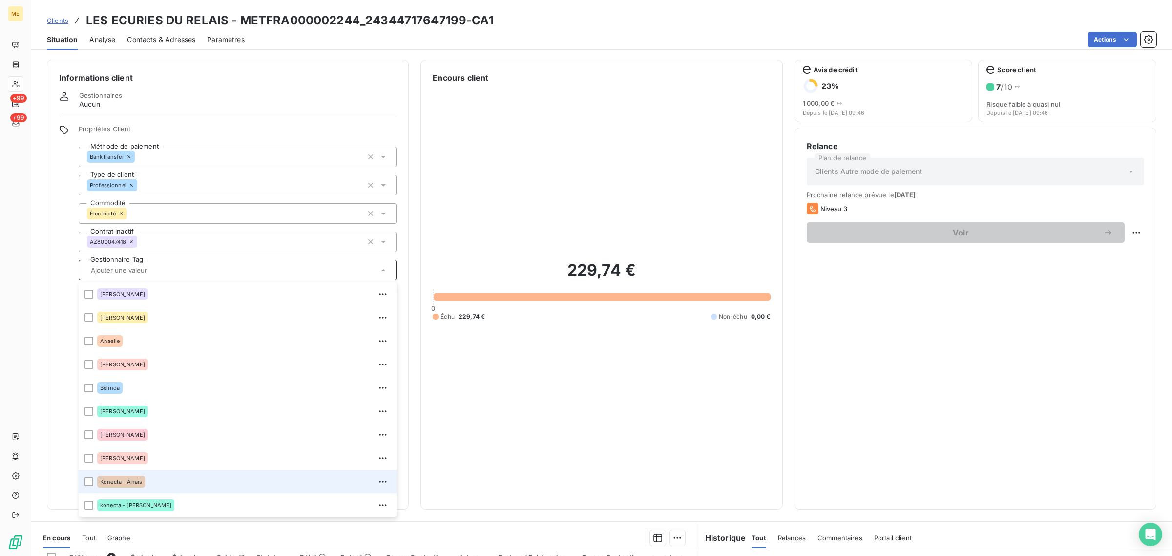
click at [189, 478] on div "Konecta - Anaïs" at bounding box center [243, 482] width 293 height 16
click at [336, 18] on h3 "LES ECURIES DU RELAIS - METFRA000002244_24344717647199-CA1" at bounding box center [290, 21] width 408 height 18
click at [251, 22] on h3 "LES ECURIES DU RELAIS - METFRA000002244_24344717647199-CA1" at bounding box center [290, 21] width 408 height 18
click at [236, 18] on h3 "LES ECURIES DU RELAIS - METFRA000002244_24344717647199-CA1" at bounding box center [290, 21] width 408 height 18
click at [350, 19] on h3 "LES ECURIES DU RELAIS - METFRA000002244_24344717647199-CA1" at bounding box center [290, 21] width 408 height 18
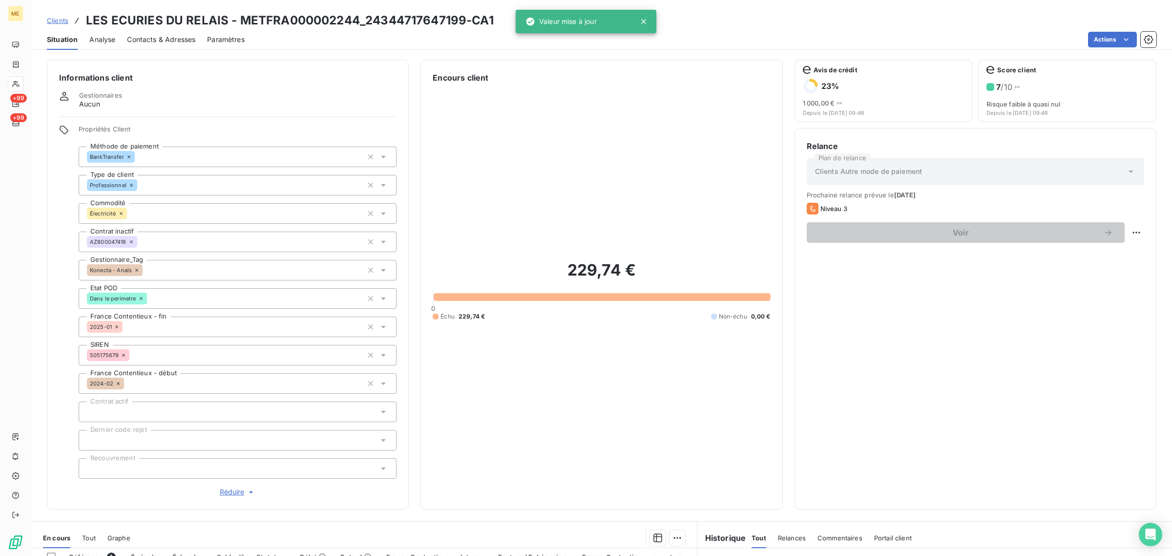
click at [464, 131] on div "229,74 € 0 Échu 229,74 € Non-échu 0,00 €" at bounding box center [601, 289] width 337 height 413
drag, startPoint x: 352, startPoint y: 15, endPoint x: 235, endPoint y: 24, distance: 117.6
click at [235, 24] on h3 "LES ECURIES DU RELAIS - METFRA000002244_24344717647199-CA1" at bounding box center [290, 21] width 408 height 18
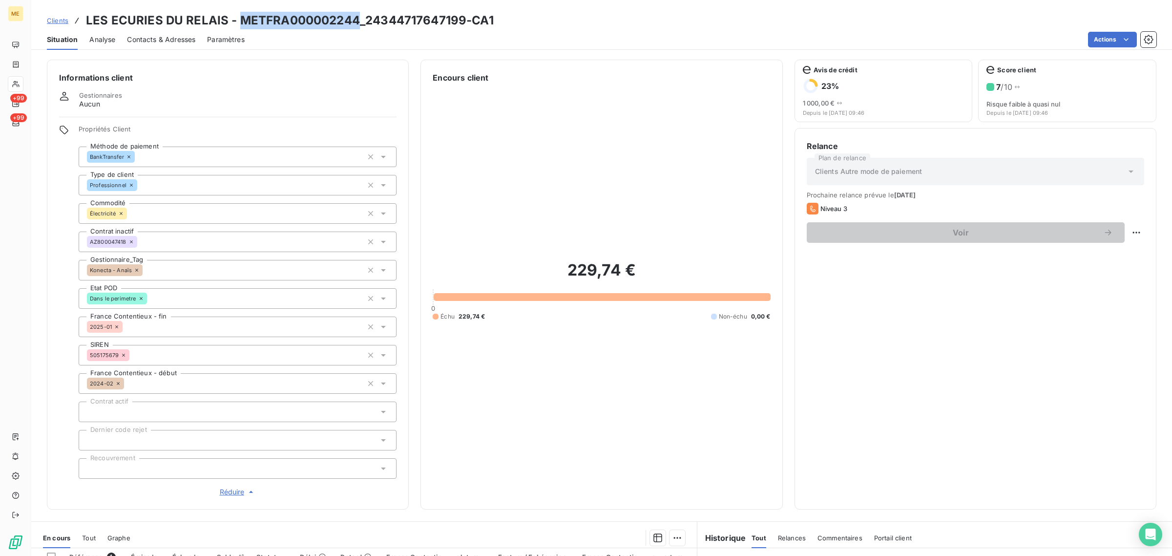
copy h3 "METFRA000002244"
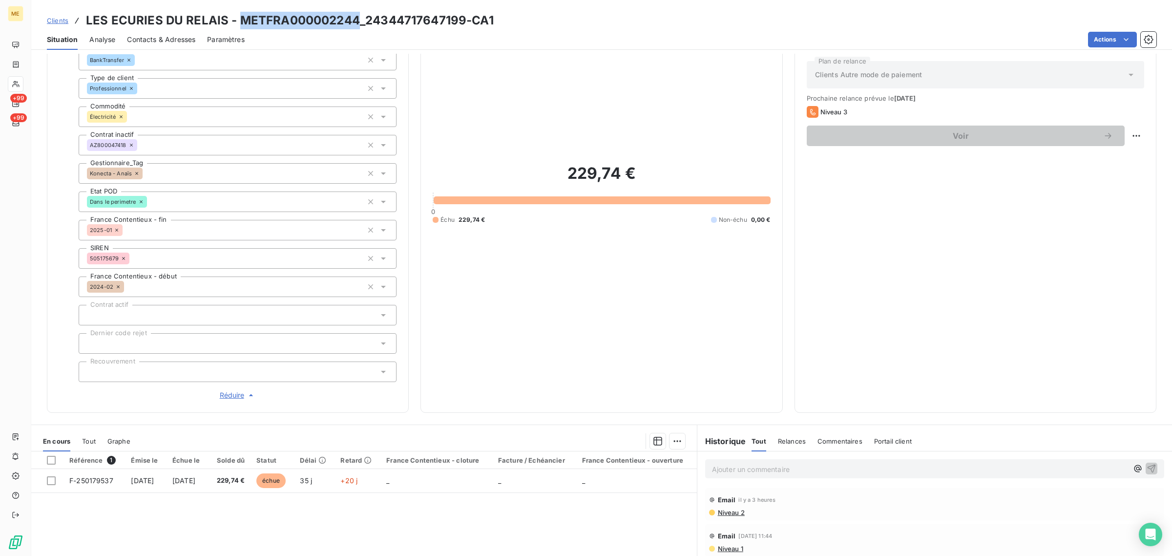
scroll to position [209, 0]
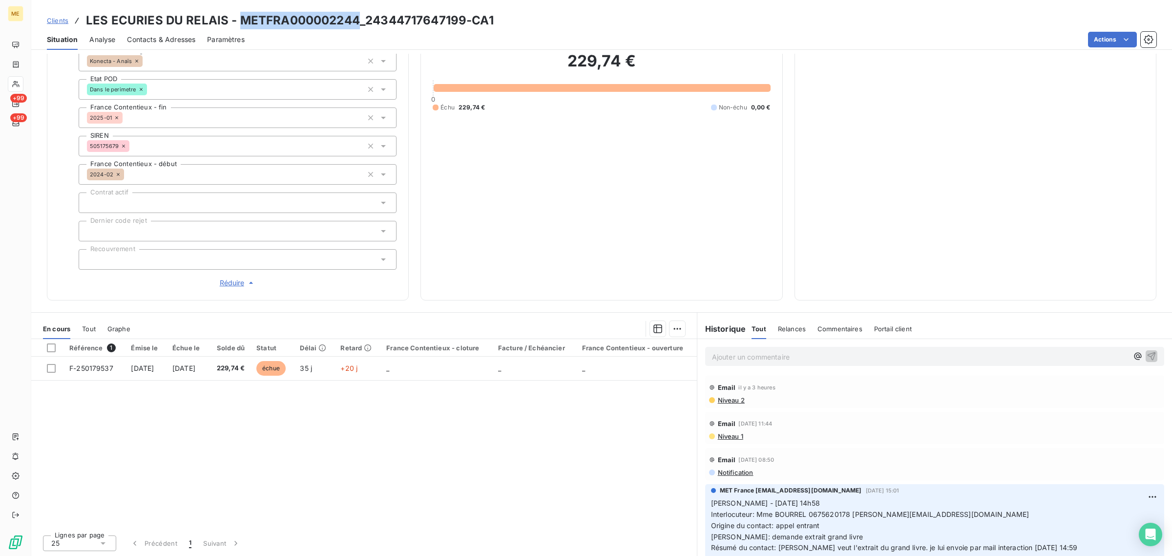
click at [63, 20] on span "Clients" at bounding box center [57, 21] width 21 height 8
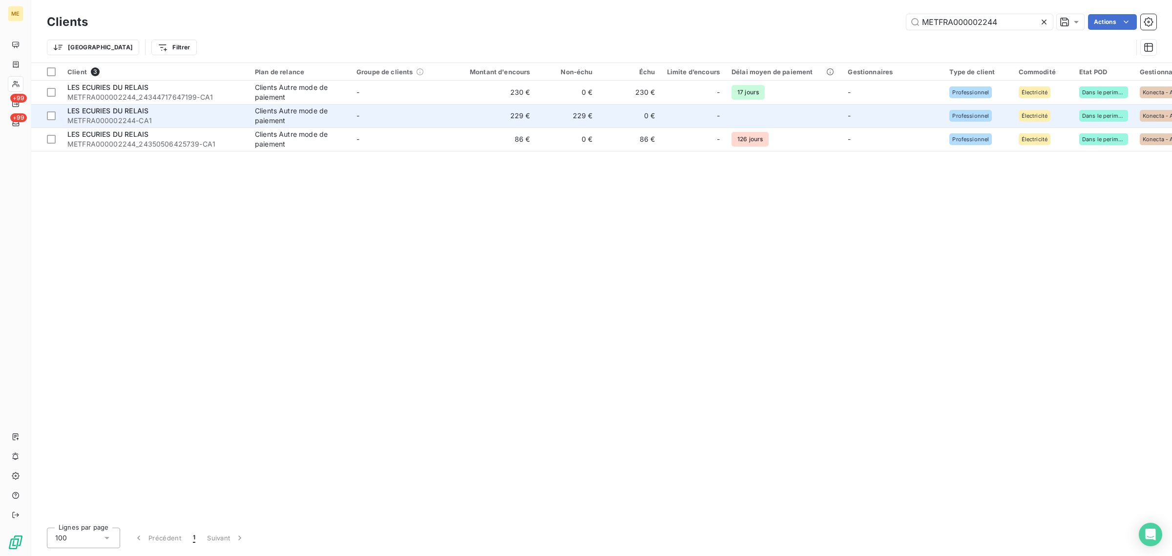
click at [376, 120] on td "-" at bounding box center [402, 115] width 102 height 23
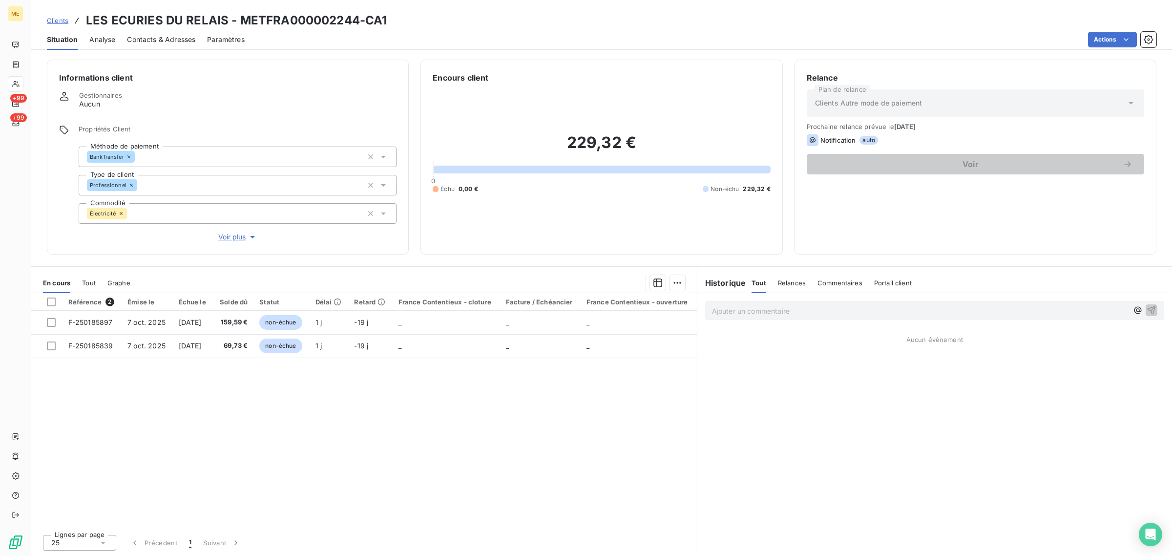
click at [57, 22] on span "Clients" at bounding box center [57, 21] width 21 height 8
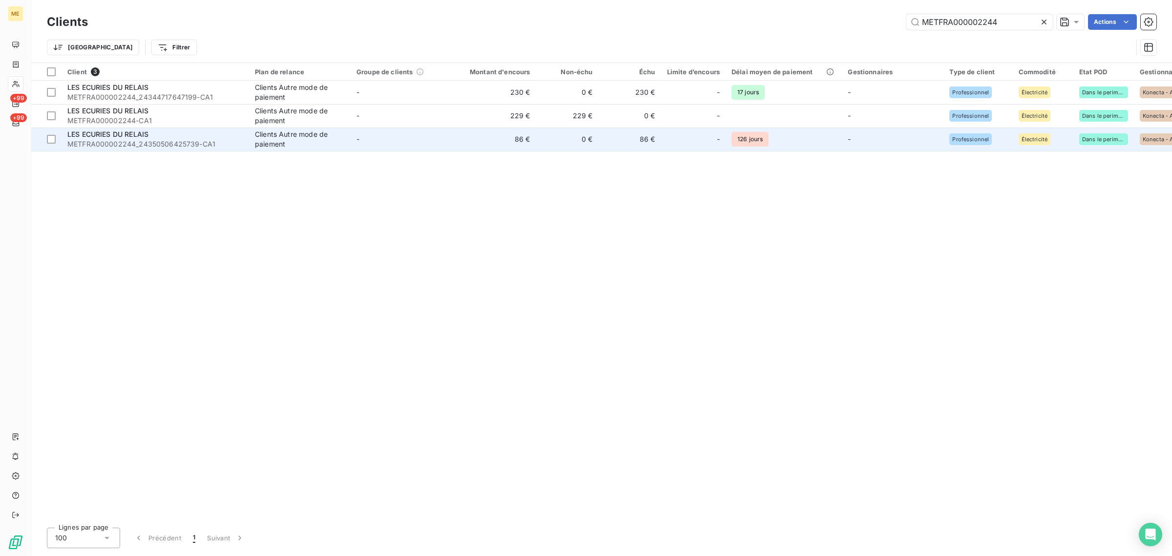
click at [476, 143] on td "86 €" at bounding box center [494, 138] width 84 height 23
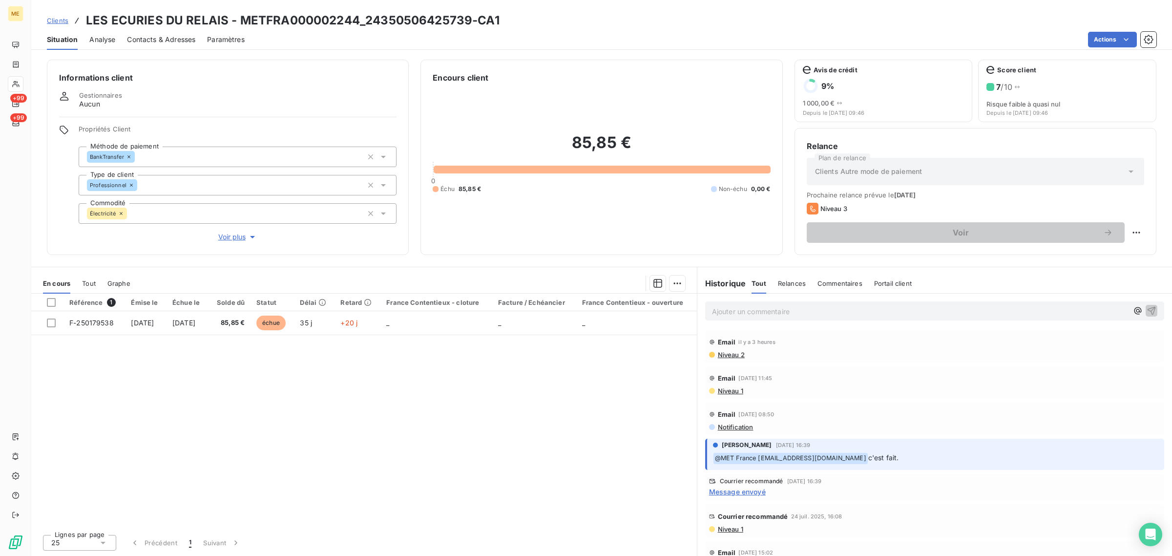
click at [60, 20] on span "Clients" at bounding box center [57, 21] width 21 height 8
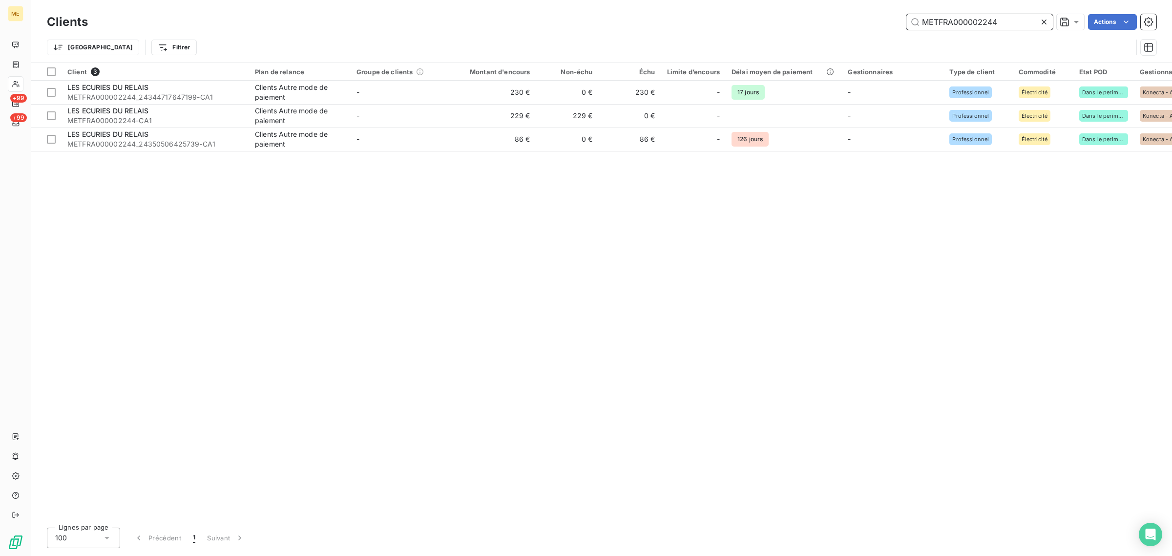
drag, startPoint x: 1006, startPoint y: 17, endPoint x: 828, endPoint y: 17, distance: 177.2
click at [828, 17] on div "METFRA000002244 Actions" at bounding box center [628, 22] width 1056 height 16
paste input "3346"
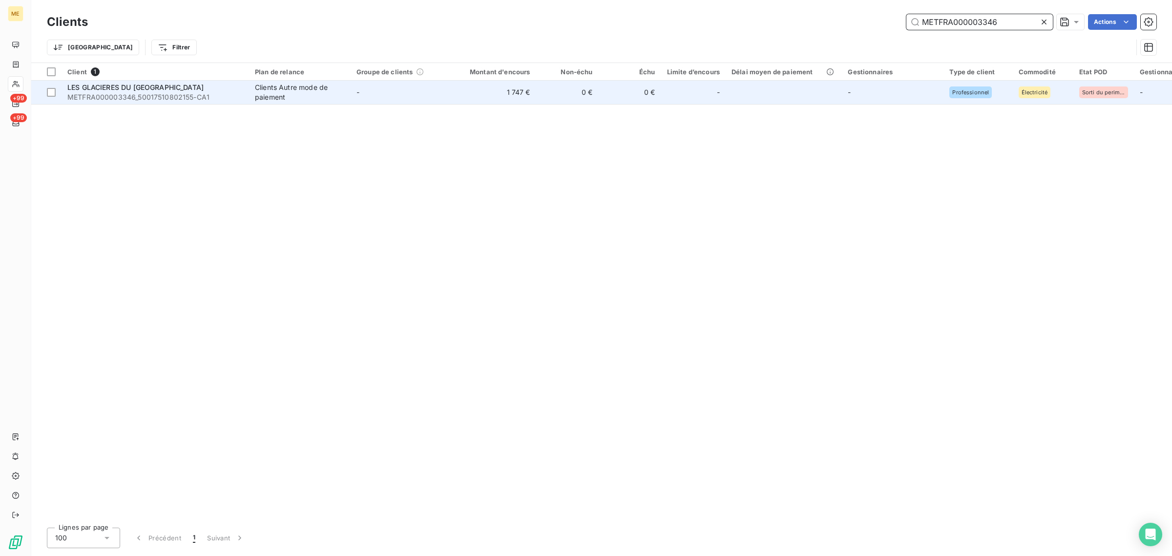
type input "METFRA000003346"
click at [340, 83] on div "Clients Autre mode de paiement" at bounding box center [300, 93] width 90 height 20
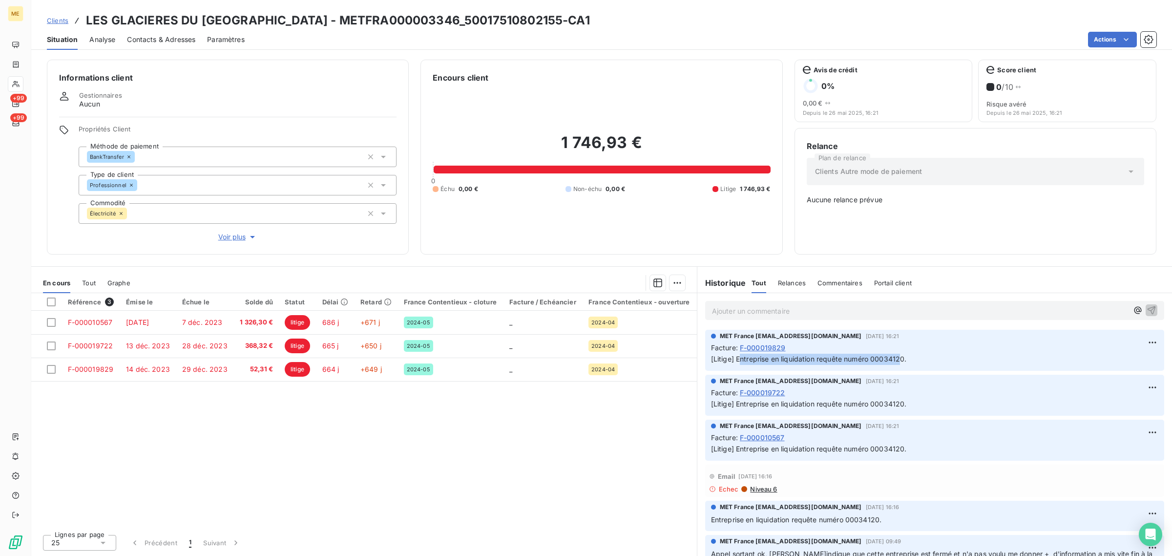
drag, startPoint x: 741, startPoint y: 358, endPoint x: 902, endPoint y: 358, distance: 161.6
click at [902, 358] on span "[Litige] Entreprise en liquidation requête numéro 00034120." at bounding box center [809, 358] width 196 height 8
click at [908, 360] on p "[Litige] Entreprise en liquidation requête numéro 00034120." at bounding box center [934, 358] width 447 height 11
drag, startPoint x: 909, startPoint y: 358, endPoint x: 731, endPoint y: 359, distance: 178.7
click at [731, 359] on p "[Litige] Entreprise en liquidation requête numéro 00034120." at bounding box center [934, 358] width 447 height 11
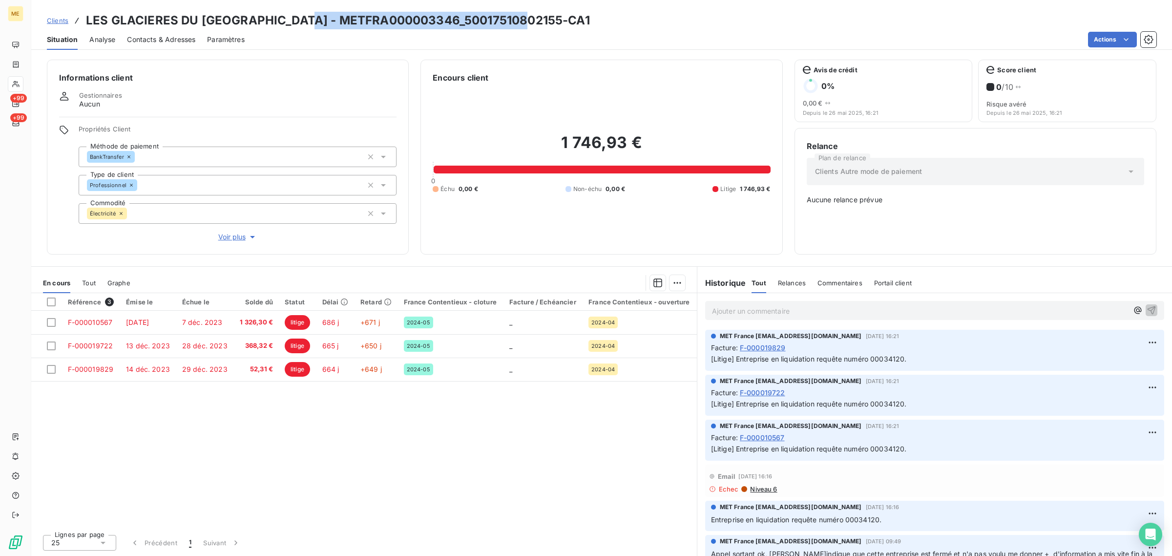
drag, startPoint x: 295, startPoint y: 21, endPoint x: 518, endPoint y: 13, distance: 223.2
click at [518, 13] on h3 "LES GLACIERES DU [GEOGRAPHIC_DATA] - METFRA000003346_50017510802155-CA1" at bounding box center [338, 21] width 504 height 18
copy h3 "METFRA000003346_50017510802155"
click at [240, 234] on span "Voir plus" at bounding box center [237, 237] width 39 height 10
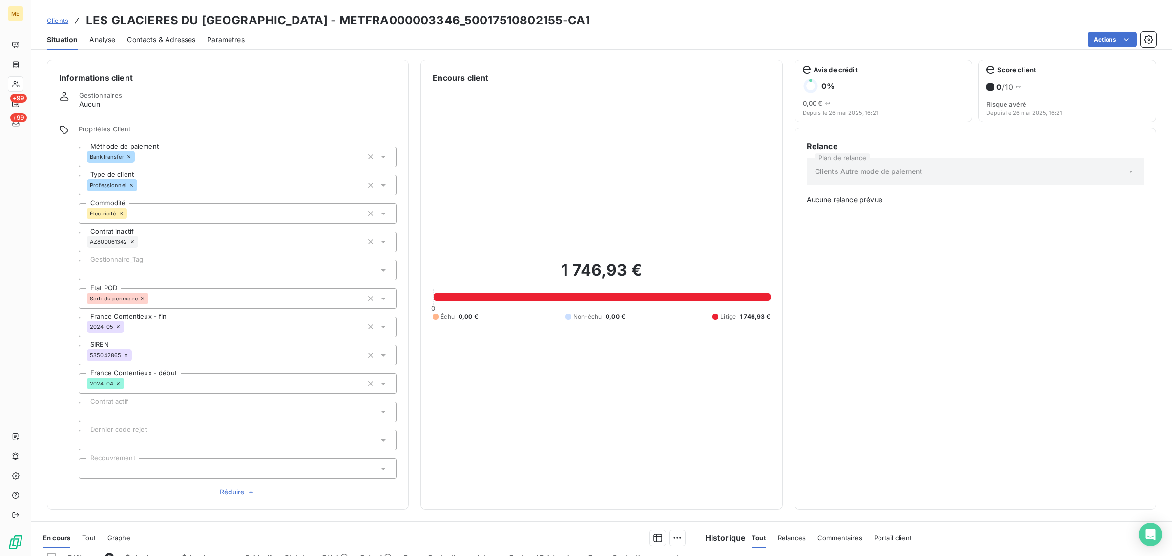
click at [500, 220] on div "1 746,93 € 0 Échu 0,00 € Non-échu 0,00 € Litige 1 746,93 €" at bounding box center [601, 289] width 337 height 413
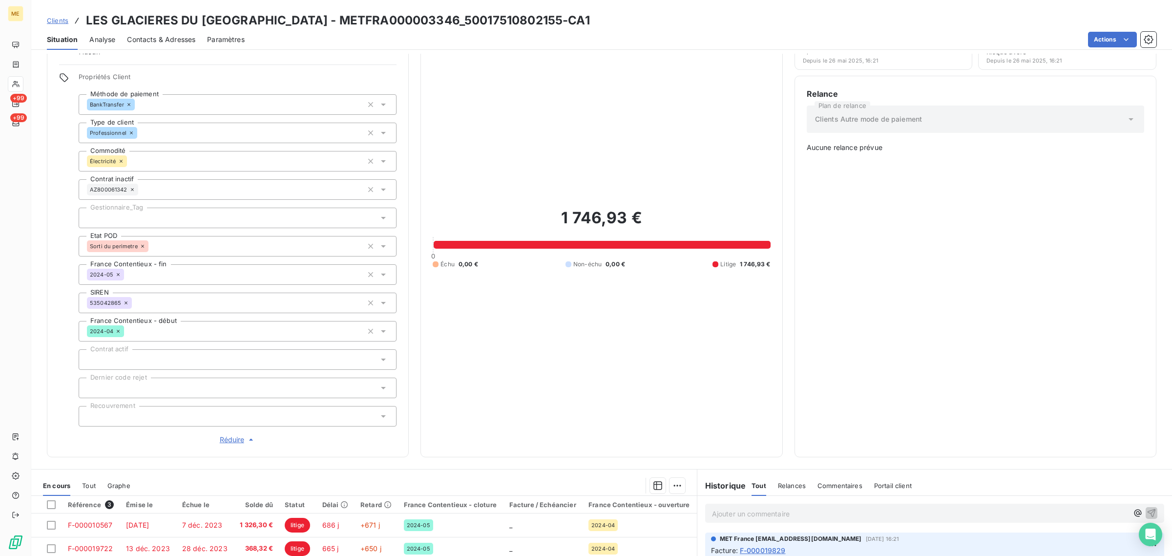
scroll to position [209, 0]
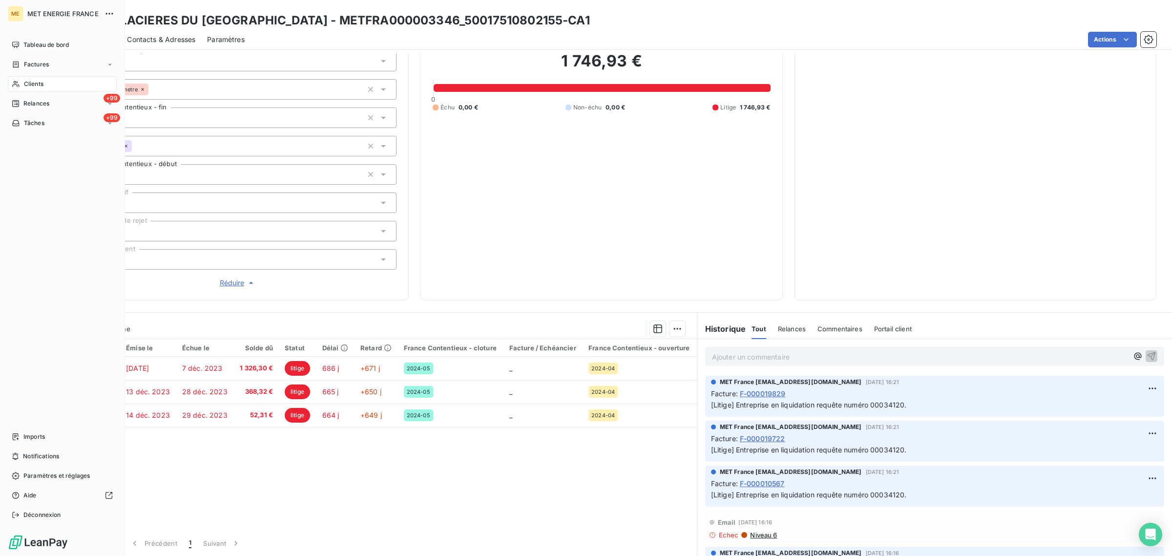
click at [12, 85] on icon at bounding box center [16, 84] width 8 height 8
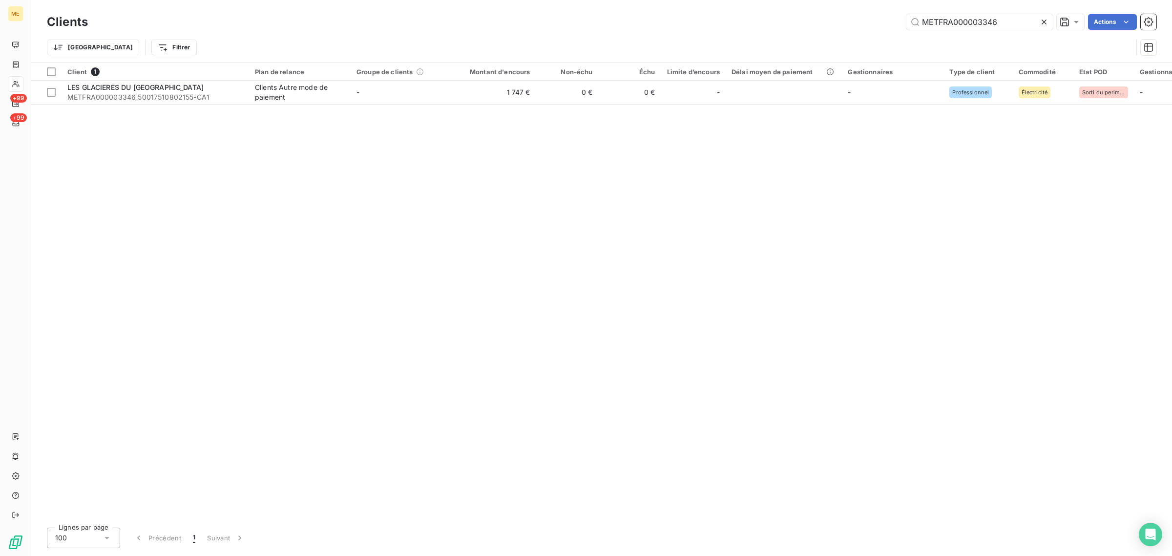
drag, startPoint x: 1011, startPoint y: 20, endPoint x: 795, endPoint y: 41, distance: 217.7
click at [810, 38] on div "Clients METFRA000003346 Actions Trier Filtrer" at bounding box center [601, 37] width 1109 height 51
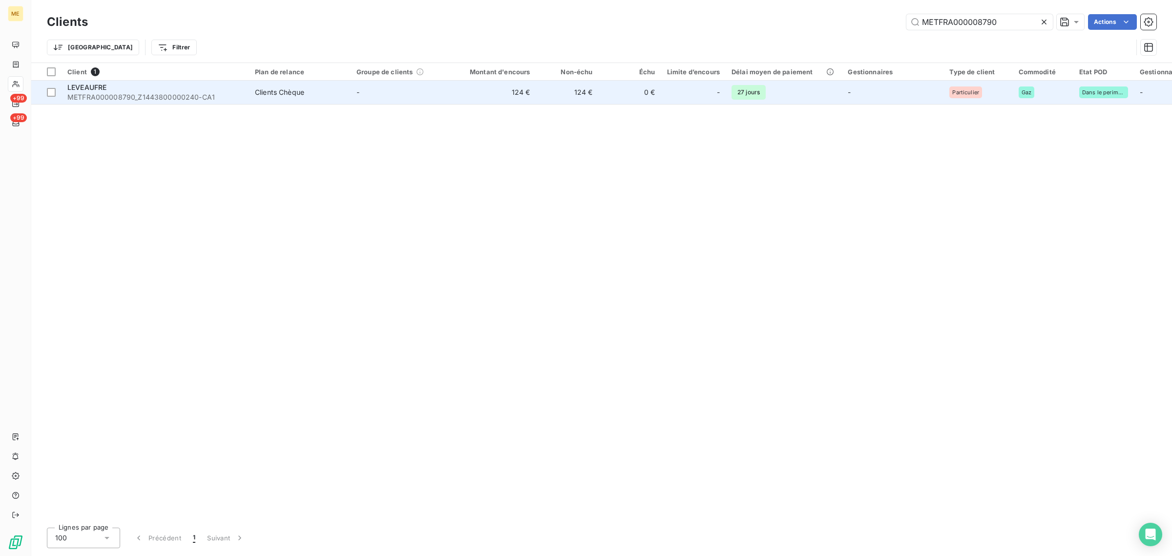
type input "METFRA000008790"
click at [403, 96] on td "-" at bounding box center [402, 92] width 102 height 23
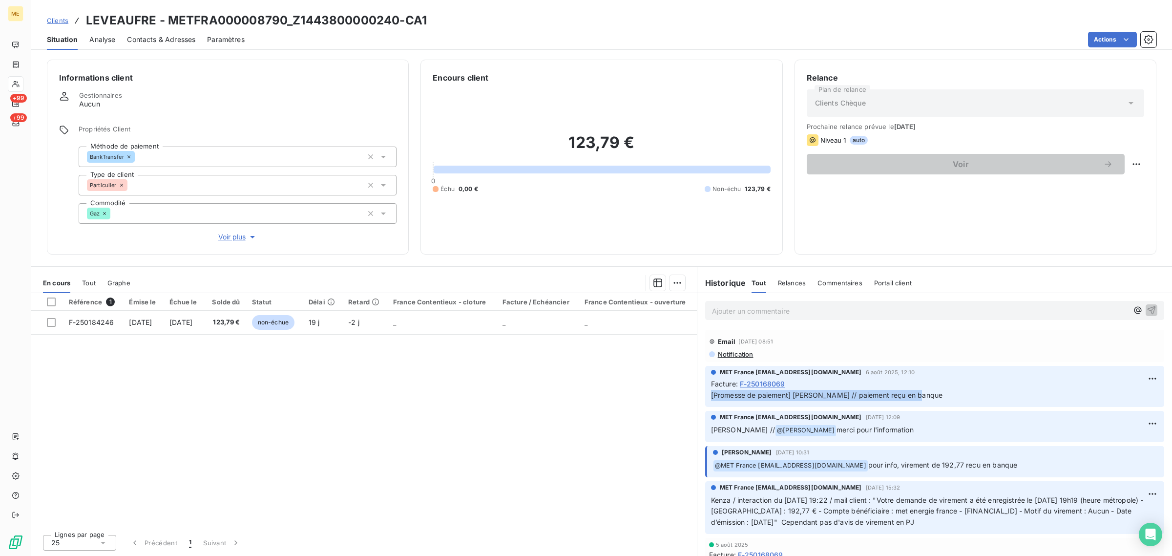
drag, startPoint x: 912, startPoint y: 393, endPoint x: 701, endPoint y: 398, distance: 211.0
click at [701, 398] on div "MET France met-france@recouvrement.met.com 6 août 2025, 12:10 Facture : F-25016…" at bounding box center [934, 386] width 474 height 45
drag, startPoint x: 822, startPoint y: 431, endPoint x: 797, endPoint y: 431, distance: 24.4
click at [836, 431] on span "merci pour l'information" at bounding box center [874, 429] width 77 height 8
drag, startPoint x: 965, startPoint y: 464, endPoint x: 874, endPoint y: 465, distance: 91.3
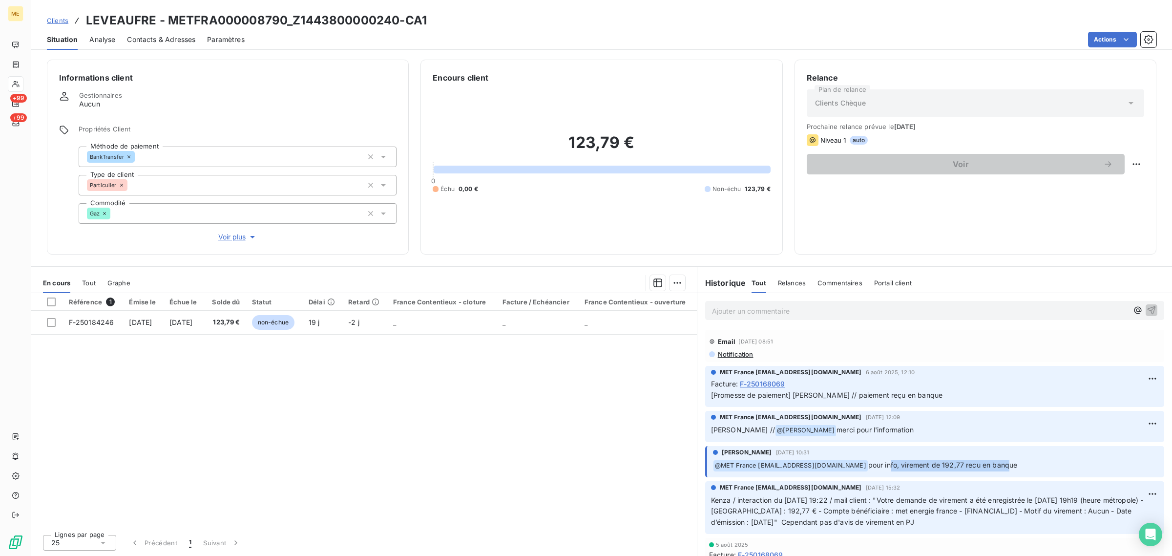
click at [882, 465] on span "pour info, virement de 192,77 recu en banque" at bounding box center [942, 464] width 149 height 8
drag, startPoint x: 876, startPoint y: 428, endPoint x: 797, endPoint y: 431, distance: 79.6
click at [836, 431] on span "merci pour l'information" at bounding box center [874, 429] width 77 height 8
drag, startPoint x: 1005, startPoint y: 458, endPoint x: 887, endPoint y: 466, distance: 117.9
click at [887, 466] on div "﻿ @ MET France met-france@recouvrement.met.com pour info, virement de 192,77 re…" at bounding box center [935, 464] width 445 height 13
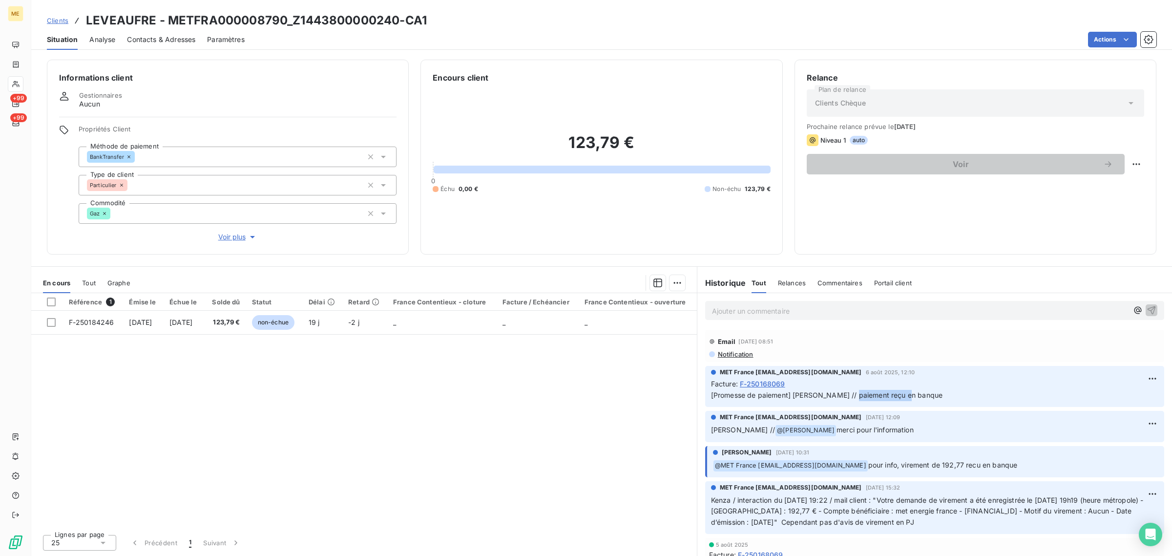
drag, startPoint x: 902, startPoint y: 393, endPoint x: 824, endPoint y: 399, distance: 78.4
click at [838, 399] on span "[Promesse de paiement] Sylvain // paiement reçu en banque" at bounding box center [826, 395] width 231 height 8
click at [235, 235] on span "Voir plus" at bounding box center [237, 237] width 39 height 10
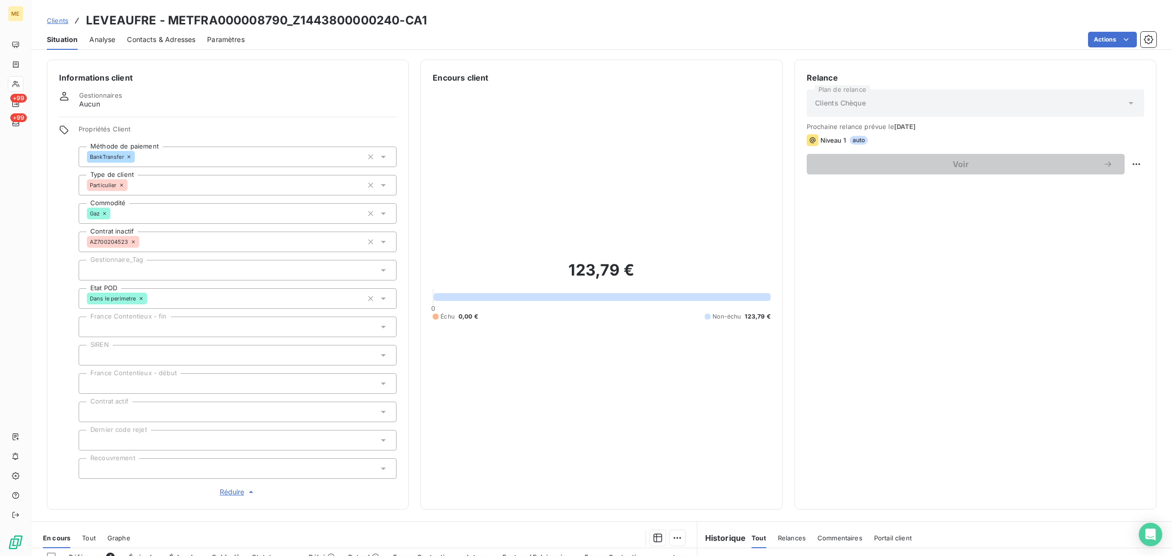
click at [157, 271] on div at bounding box center [238, 270] width 318 height 21
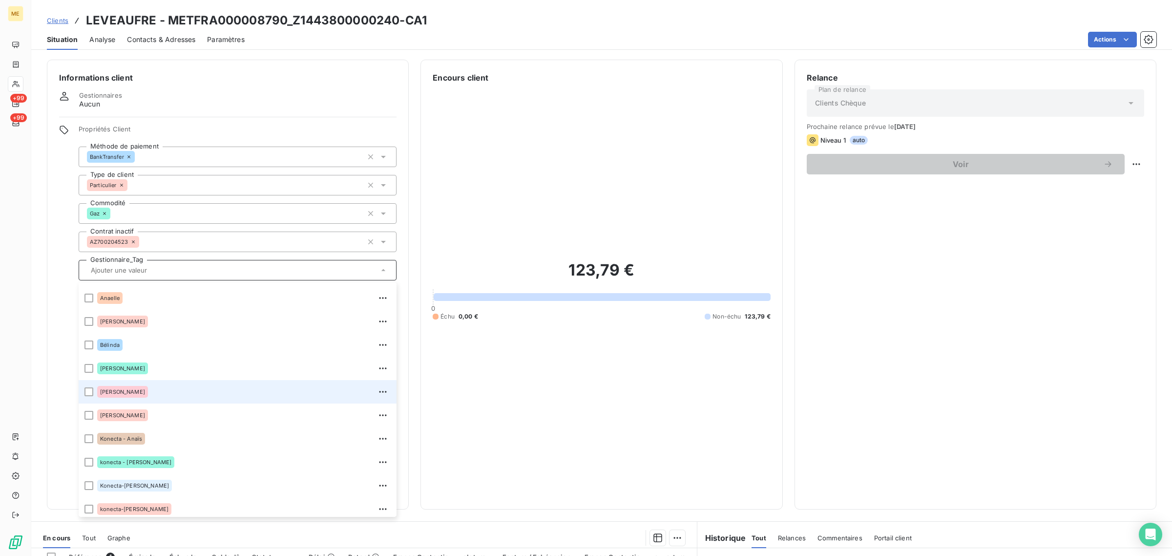
scroll to position [93, 0]
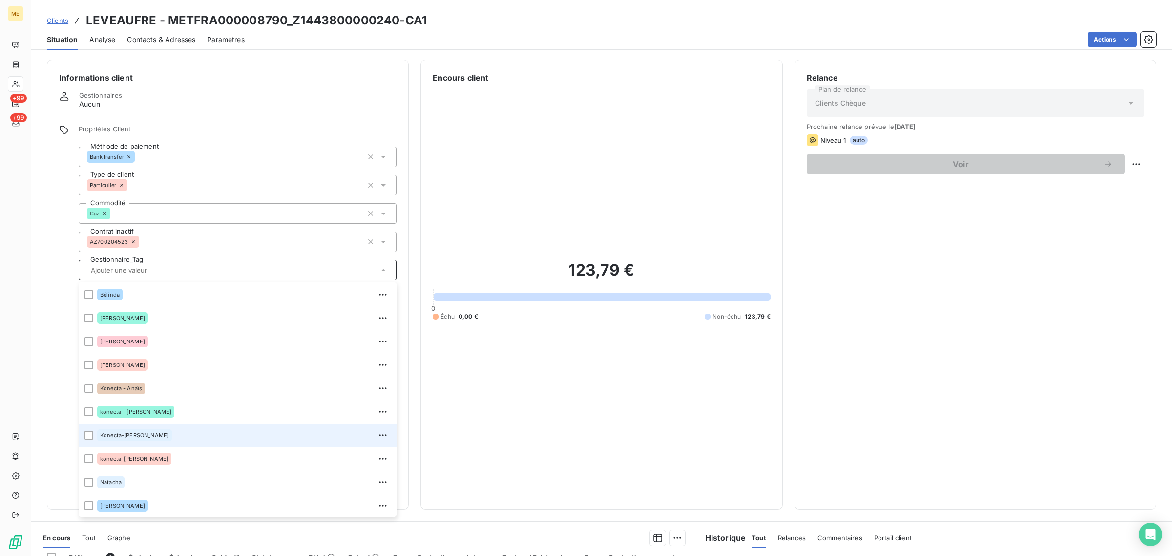
click at [147, 433] on div "Konecta-[PERSON_NAME]" at bounding box center [243, 435] width 293 height 16
click at [520, 466] on div "123,79 € 0 Échu 0,00 € Non-échu 123,79 €" at bounding box center [601, 289] width 337 height 413
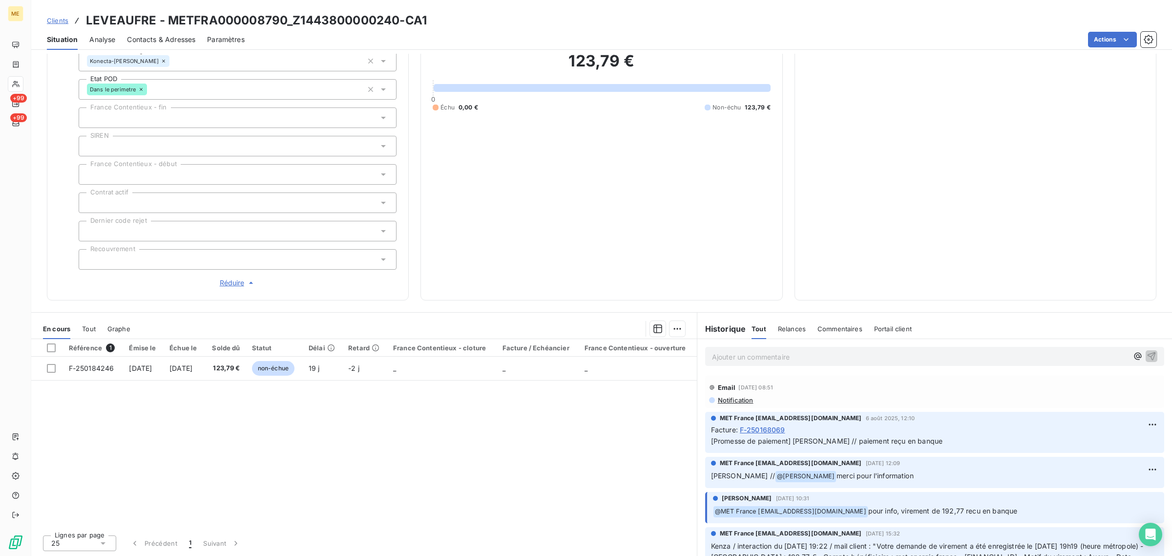
scroll to position [0, 0]
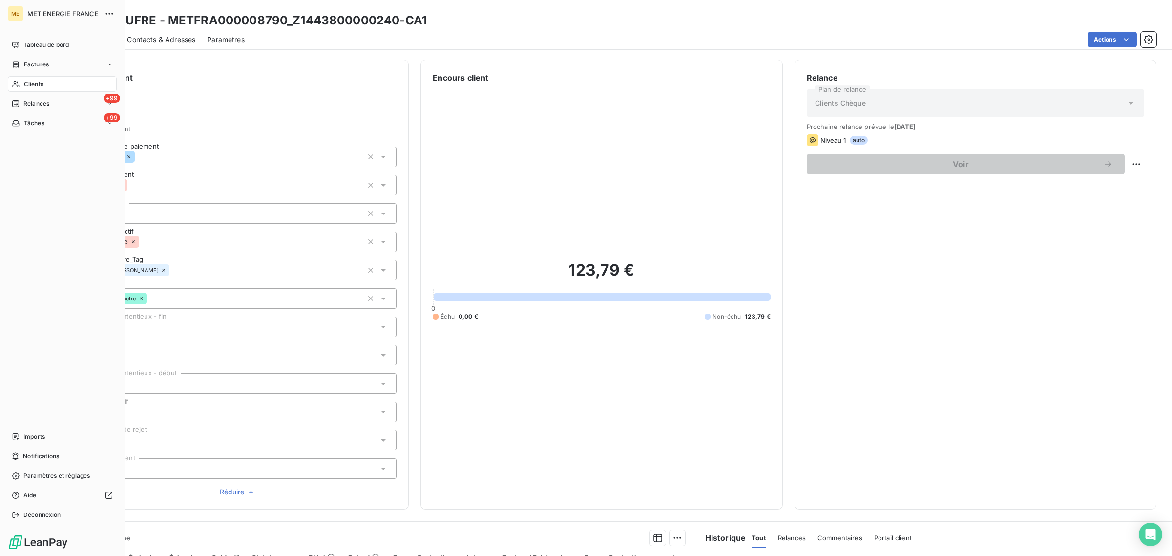
click at [19, 86] on icon at bounding box center [15, 84] width 7 height 6
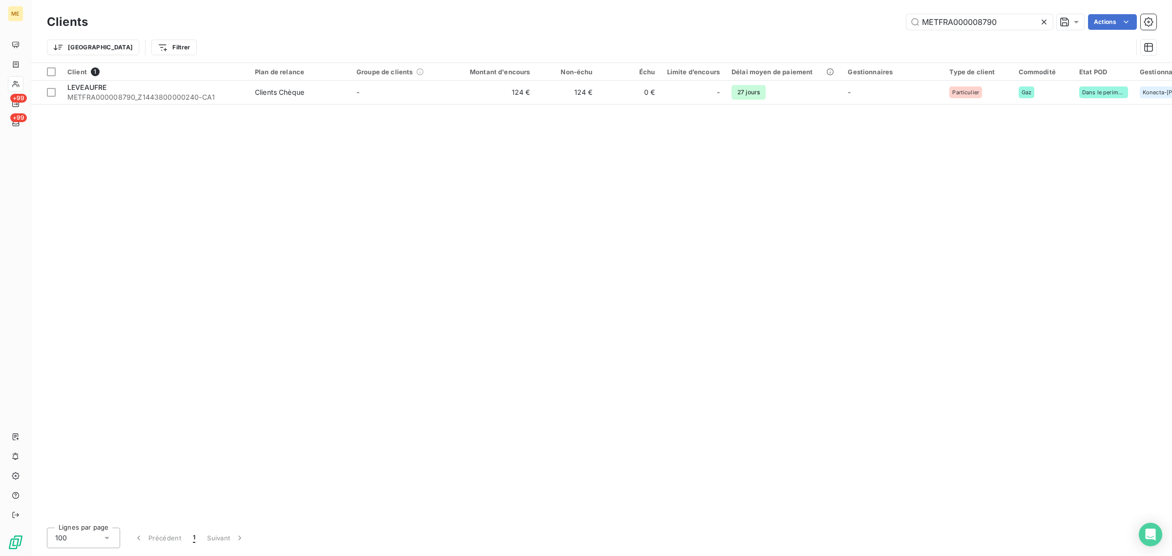
drag, startPoint x: 1006, startPoint y: 22, endPoint x: 770, endPoint y: 22, distance: 235.3
click at [770, 22] on div "METFRA000008790 Actions" at bounding box center [628, 22] width 1056 height 16
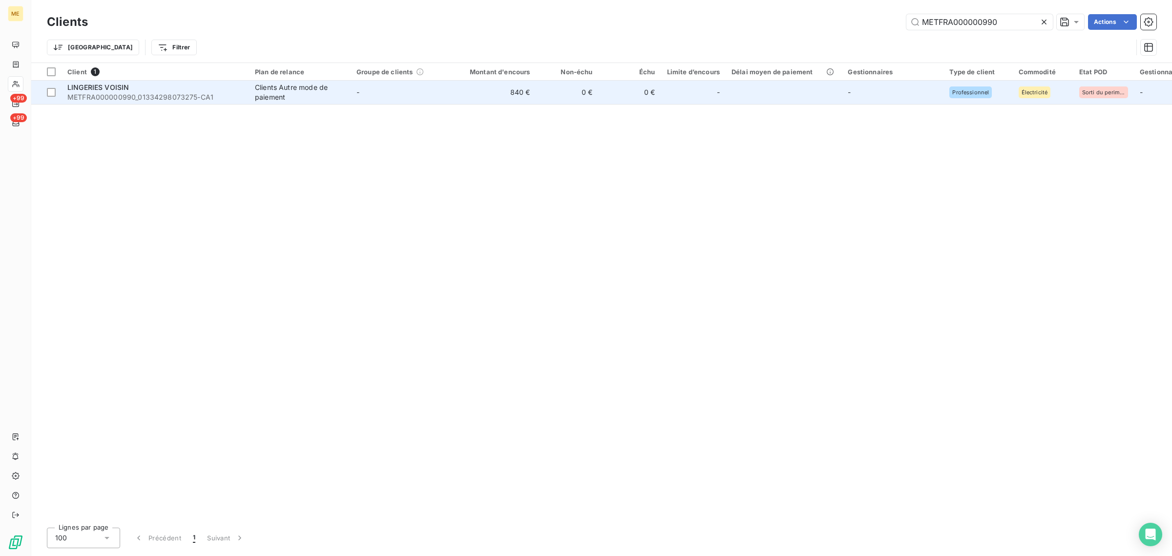
type input "METFRA000000990"
click at [581, 86] on td "0 €" at bounding box center [567, 92] width 62 height 23
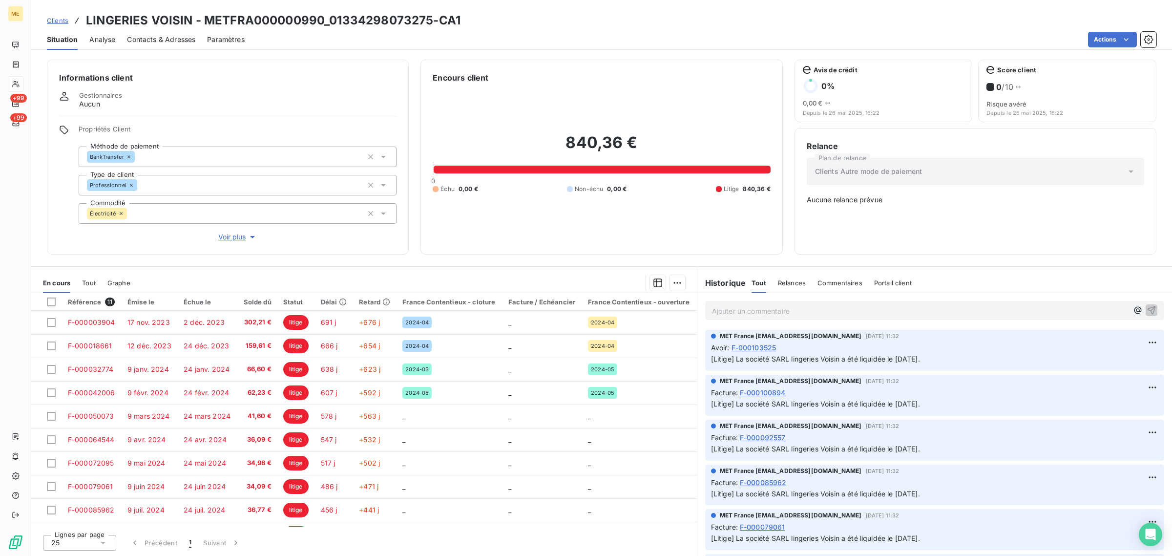
drag, startPoint x: 752, startPoint y: 357, endPoint x: 965, endPoint y: 357, distance: 213.3
click at [920, 359] on span "[Litige] La société SARL lingeries Voisin a été liquidée le 13 novembre 2023." at bounding box center [815, 358] width 209 height 8
click at [965, 357] on p "[Litige] La société SARL lingeries Voisin a été liquidée le 13 novembre 2023." at bounding box center [934, 358] width 447 height 11
drag, startPoint x: 965, startPoint y: 357, endPoint x: 736, endPoint y: 358, distance: 229.4
click at [736, 358] on p "[Litige] La société SARL lingeries Voisin a été liquidée le 13 novembre 2023." at bounding box center [934, 358] width 447 height 11
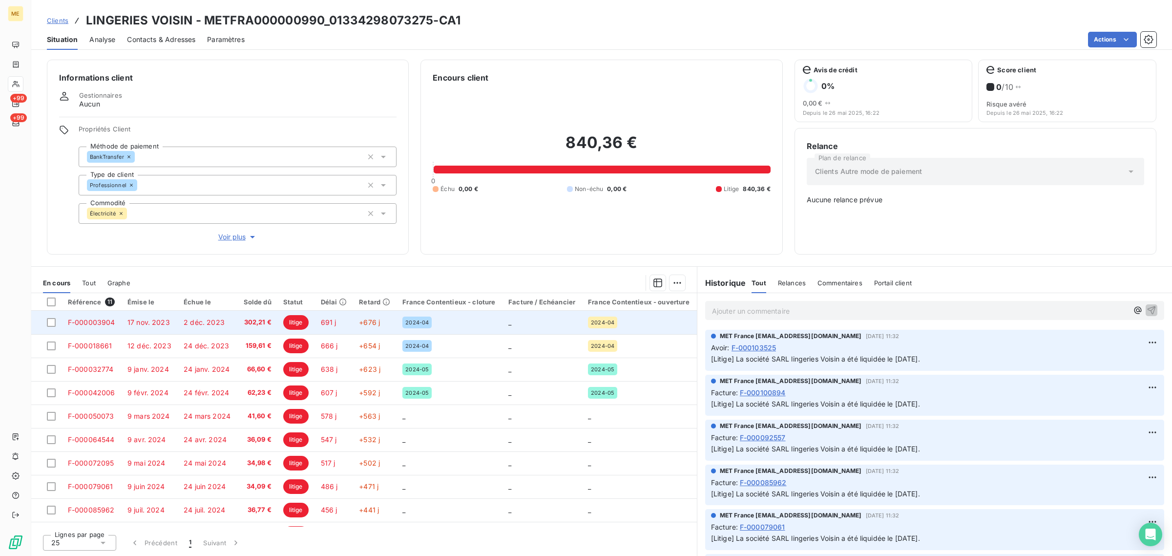
click at [291, 323] on span "litige" at bounding box center [295, 322] width 25 height 15
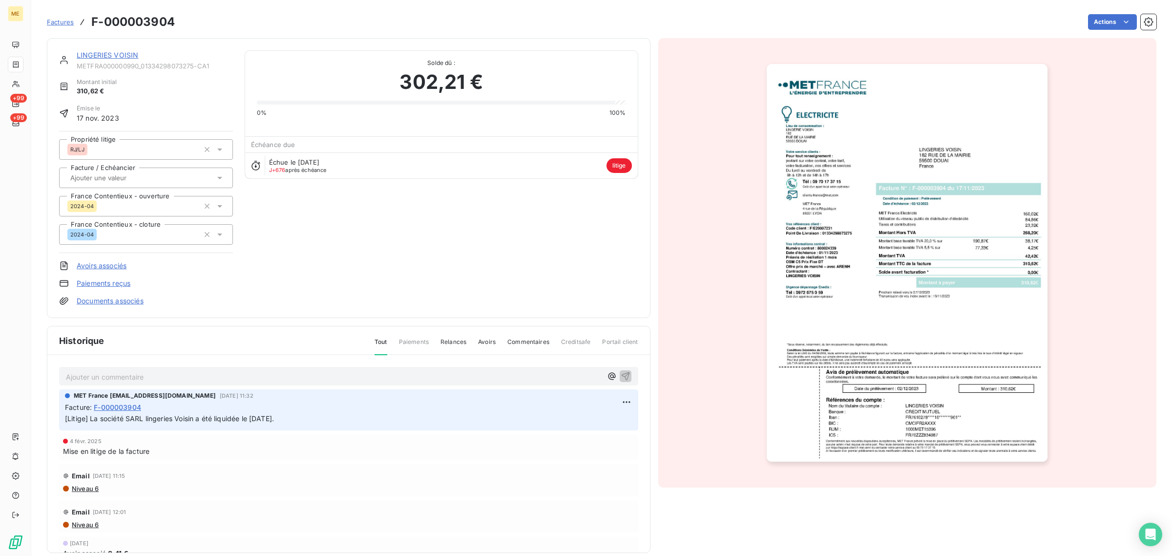
click at [62, 26] on link "Factures" at bounding box center [60, 22] width 27 height 10
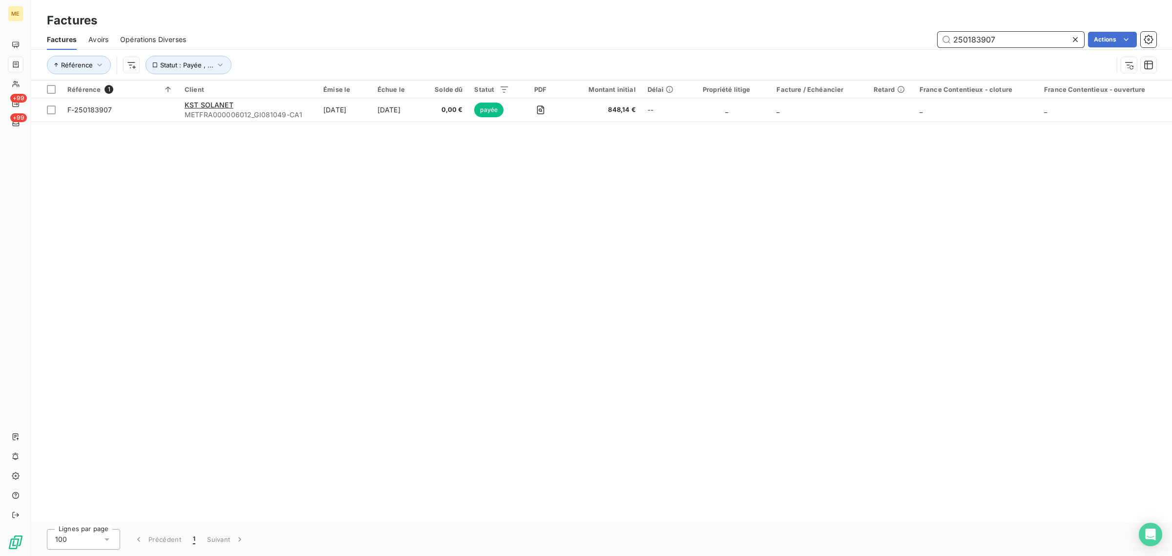
drag, startPoint x: 995, startPoint y: 41, endPoint x: 809, endPoint y: 45, distance: 185.5
click at [821, 43] on div "250183907 Actions" at bounding box center [677, 40] width 958 height 16
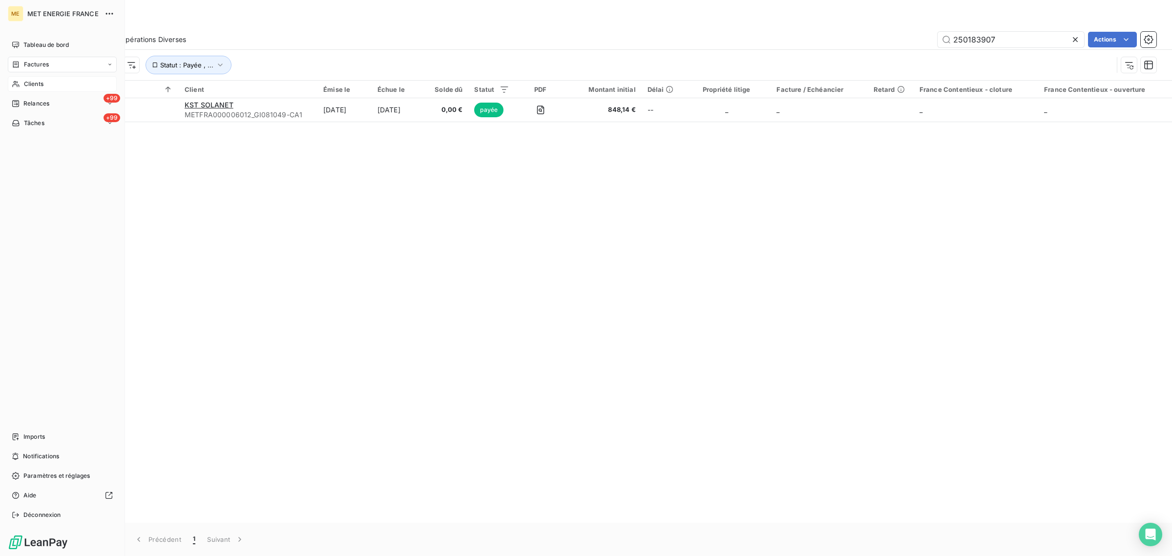
click at [15, 84] on icon at bounding box center [16, 84] width 8 height 8
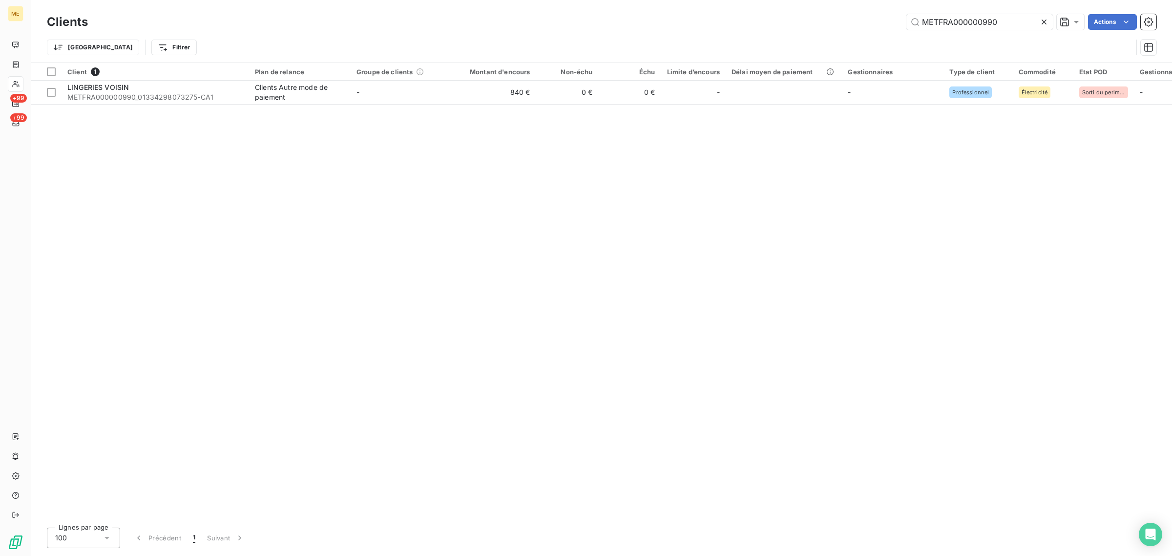
drag, startPoint x: 1011, startPoint y: 23, endPoint x: 840, endPoint y: 23, distance: 170.9
click at [840, 23] on div "METFRA000000990 Actions" at bounding box center [628, 22] width 1056 height 16
type input "METFRA000001839"
click at [470, 100] on td "2 229 €" at bounding box center [494, 92] width 84 height 23
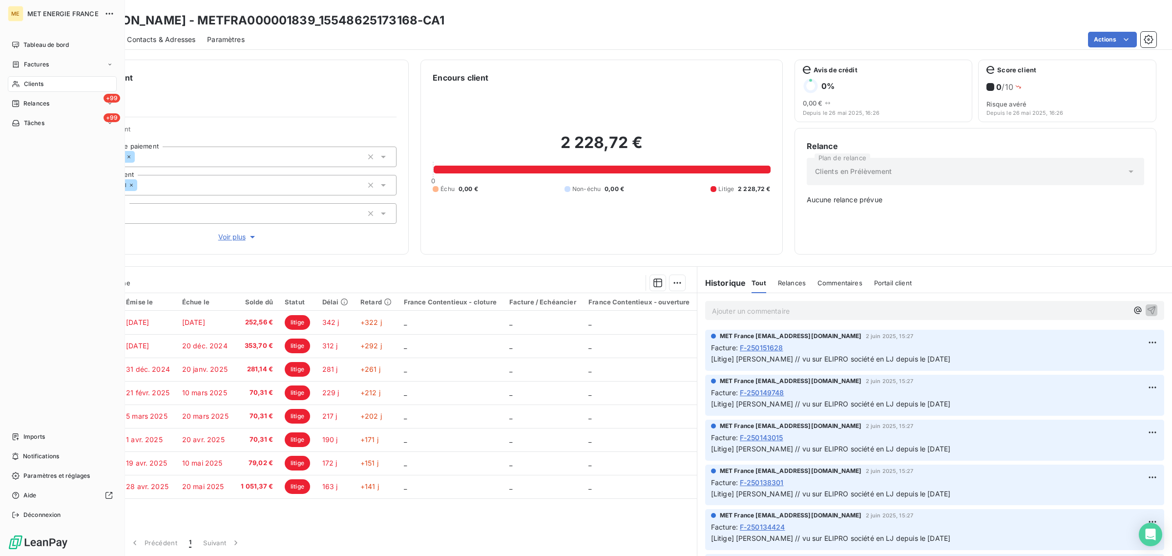
click at [10, 82] on div "Clients" at bounding box center [62, 84] width 109 height 16
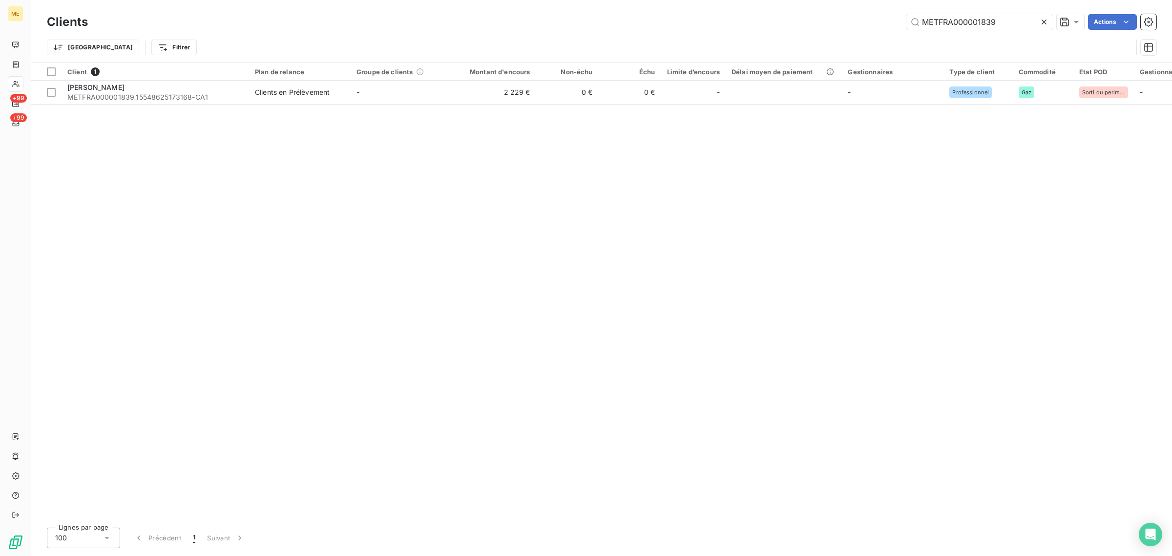
drag, startPoint x: 1003, startPoint y: 23, endPoint x: 779, endPoint y: 23, distance: 224.6
click at [779, 23] on div "METFRA000001839 Actions" at bounding box center [628, 22] width 1056 height 16
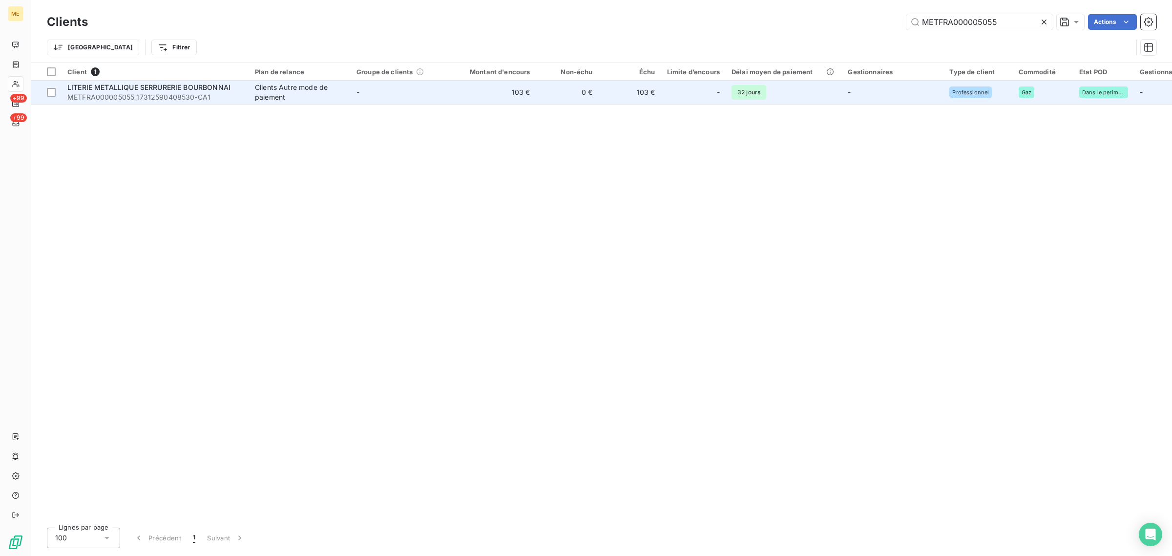
type input "METFRA000005055"
click at [472, 87] on td "103 €" at bounding box center [494, 92] width 84 height 23
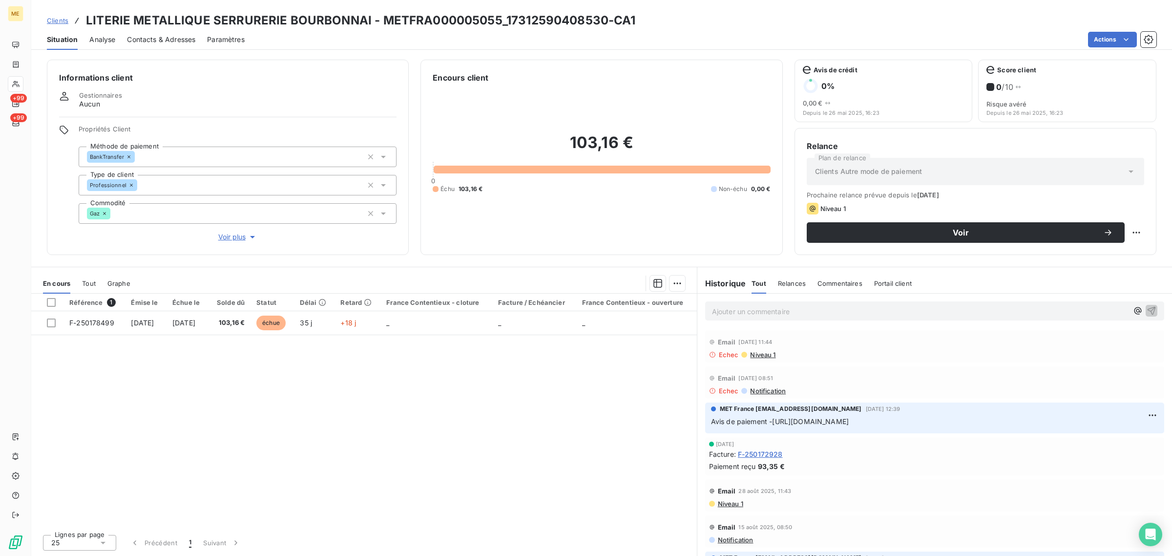
click at [233, 235] on span "Voir plus" at bounding box center [237, 237] width 39 height 10
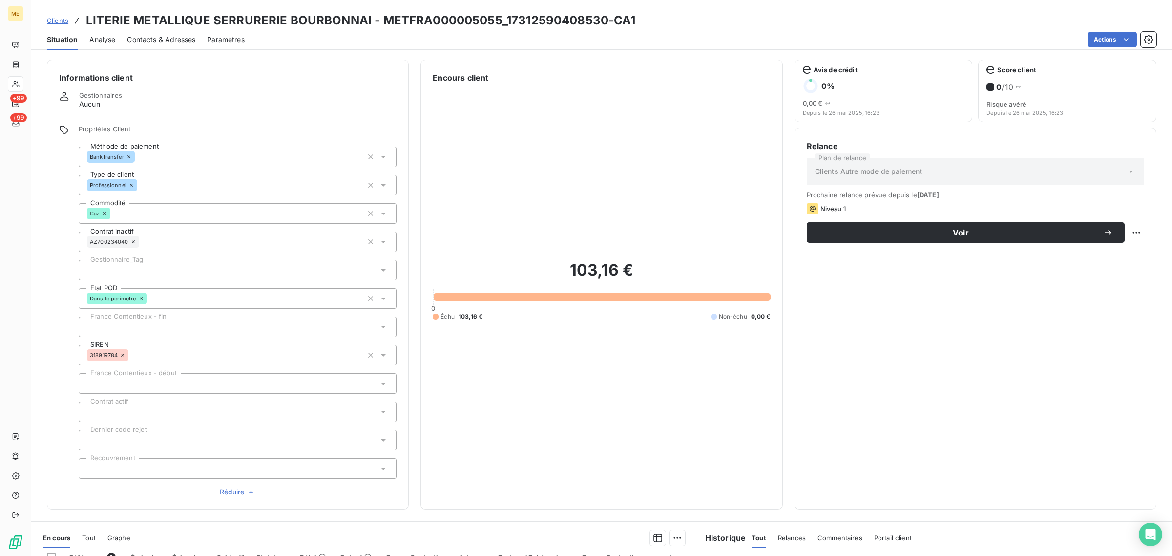
click at [155, 263] on div at bounding box center [238, 270] width 318 height 21
click at [496, 227] on div "103,16 € 0 Échu 103,16 € Non-échu 0,00 €" at bounding box center [601, 289] width 337 height 413
drag, startPoint x: 376, startPoint y: 20, endPoint x: 496, endPoint y: 17, distance: 120.1
click at [496, 17] on h3 "LITERIE METALLIQUE SERRURERIE BOURBONNAI - METFRA000005055_17312590408530-CA1" at bounding box center [361, 21] width 550 height 18
copy h3 "METFRA000005055"
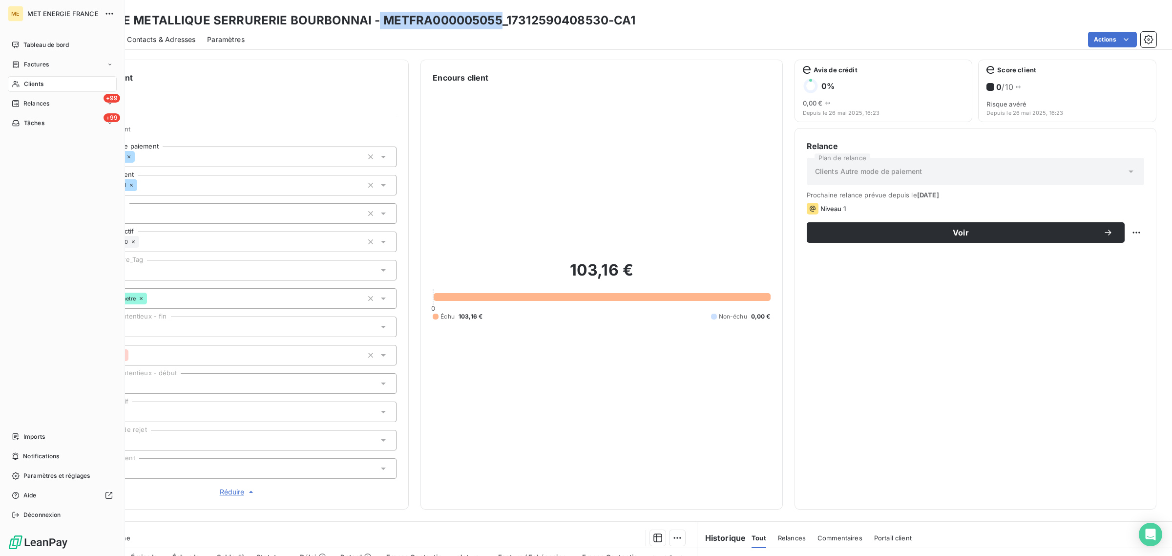
click at [29, 86] on span "Clients" at bounding box center [34, 84] width 20 height 9
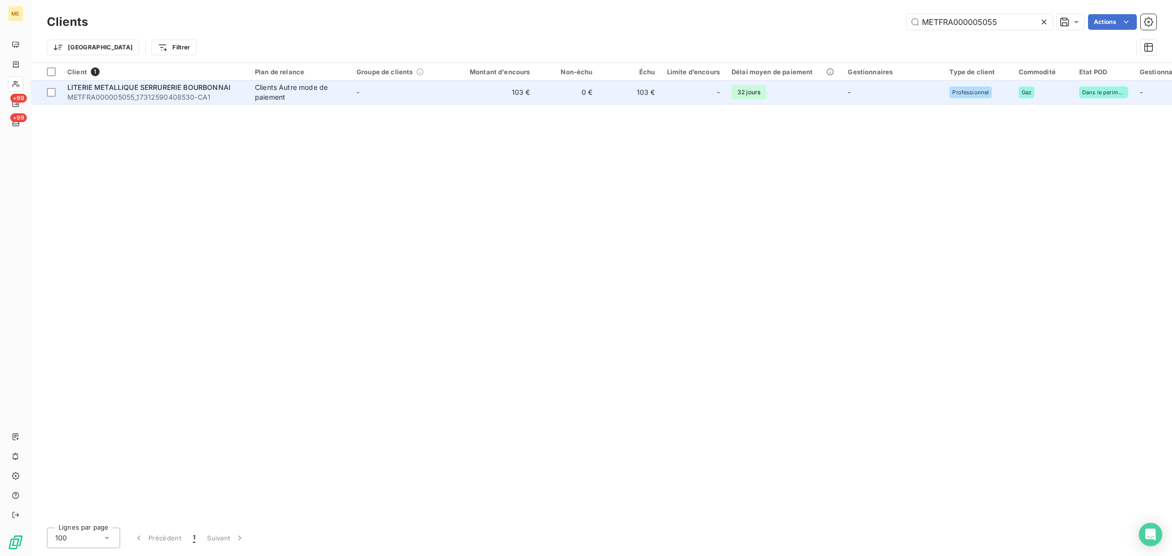
click at [468, 98] on td "103 €" at bounding box center [494, 92] width 84 height 23
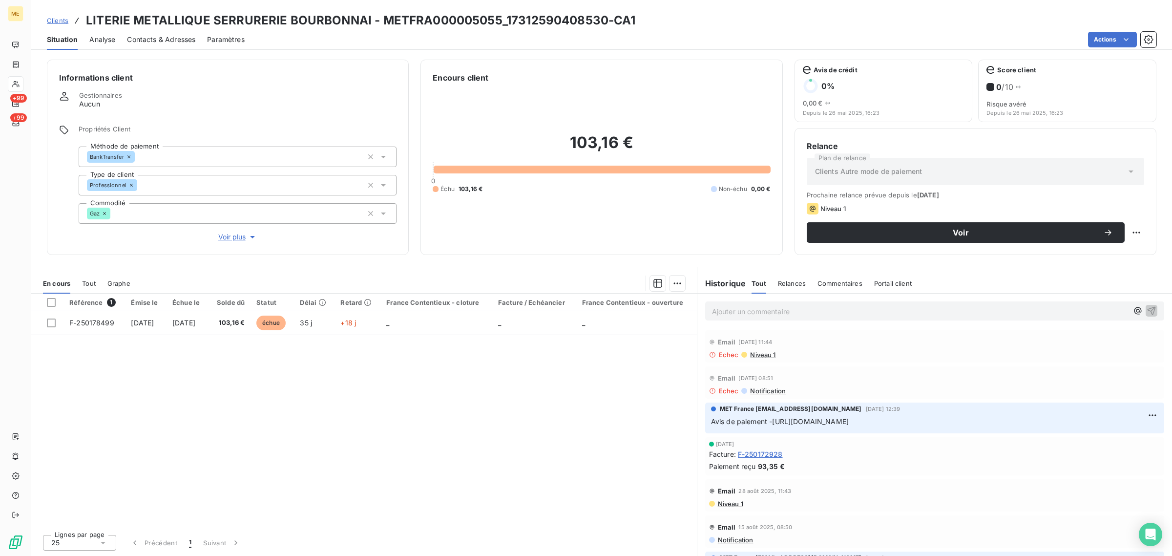
click at [240, 239] on span "Voir plus" at bounding box center [237, 237] width 39 height 10
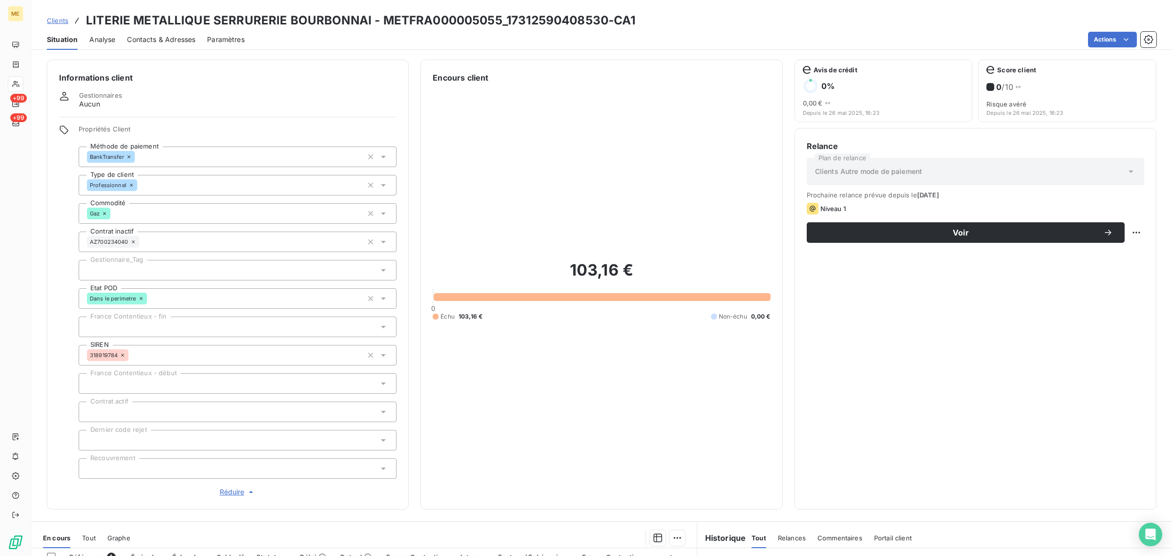
click at [146, 272] on div at bounding box center [238, 270] width 318 height 21
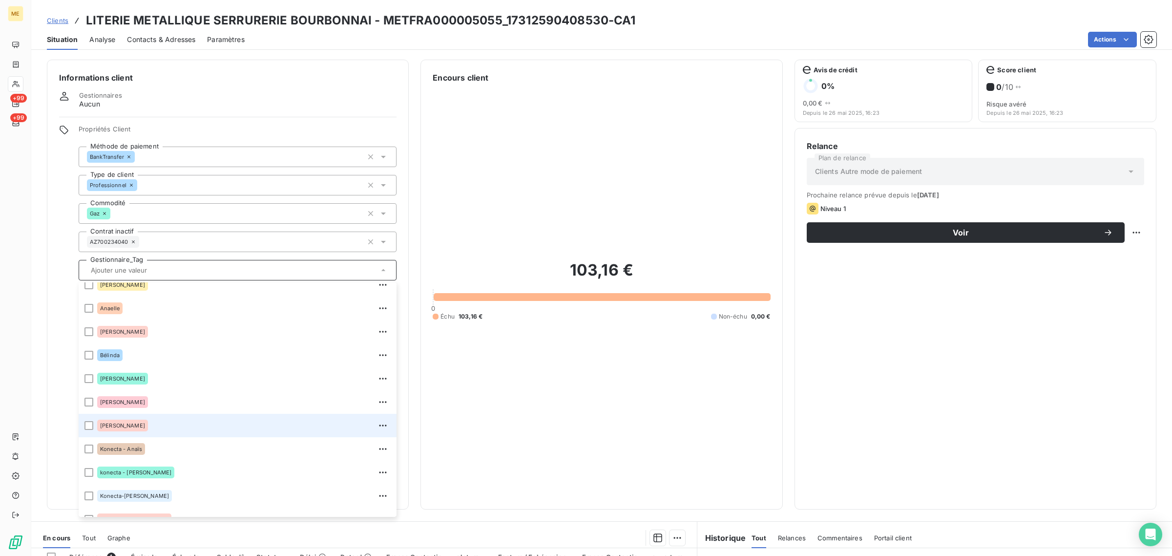
scroll to position [61, 0]
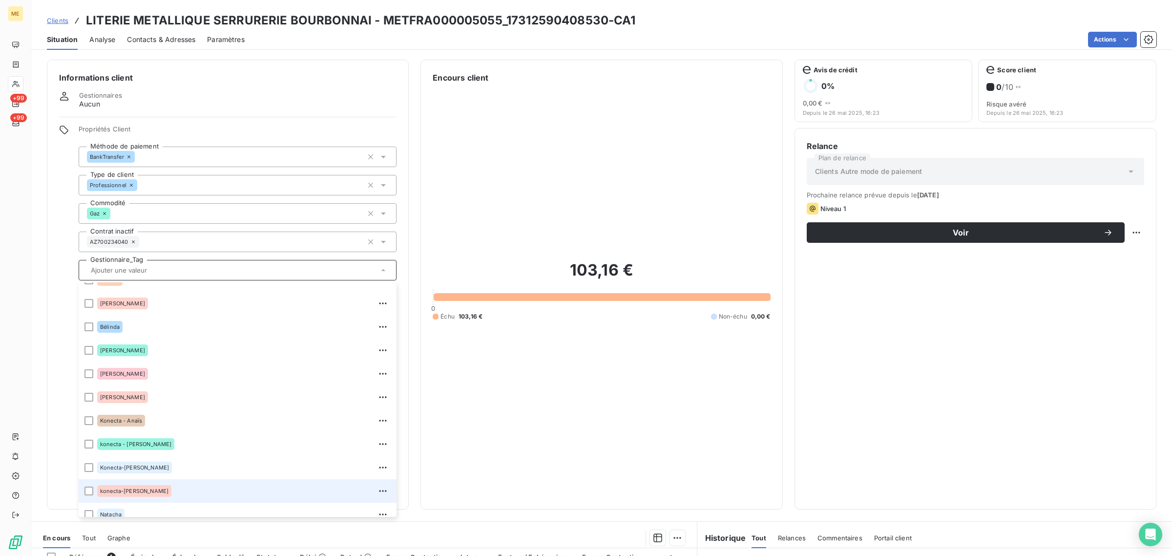
click at [151, 488] on div "konecta-[PERSON_NAME]" at bounding box center [243, 491] width 293 height 16
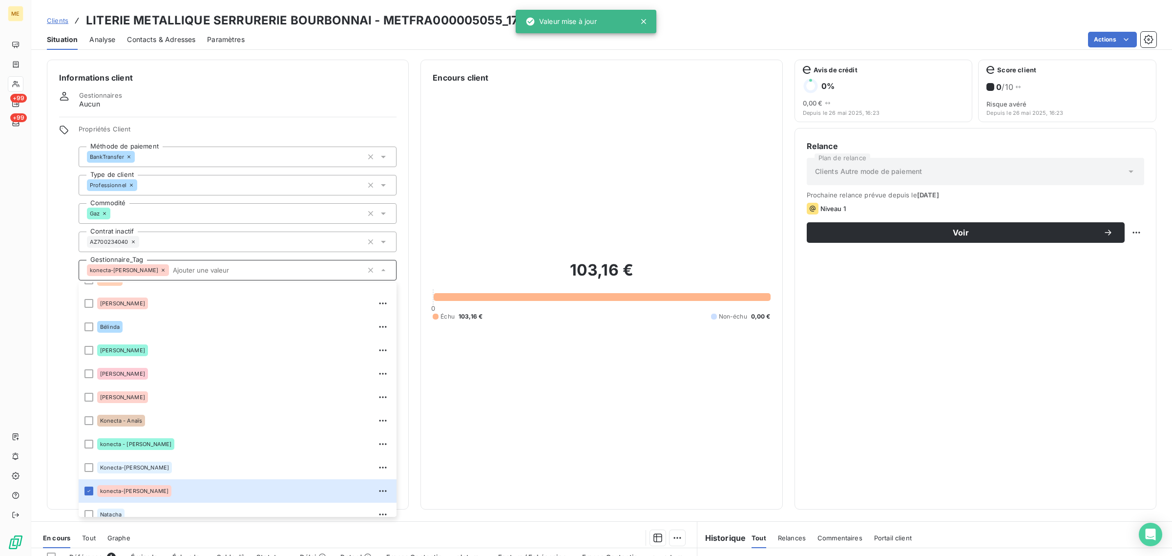
click at [611, 186] on div "103,16 € 0 Échu 103,16 € Non-échu 0,00 €" at bounding box center [601, 289] width 337 height 413
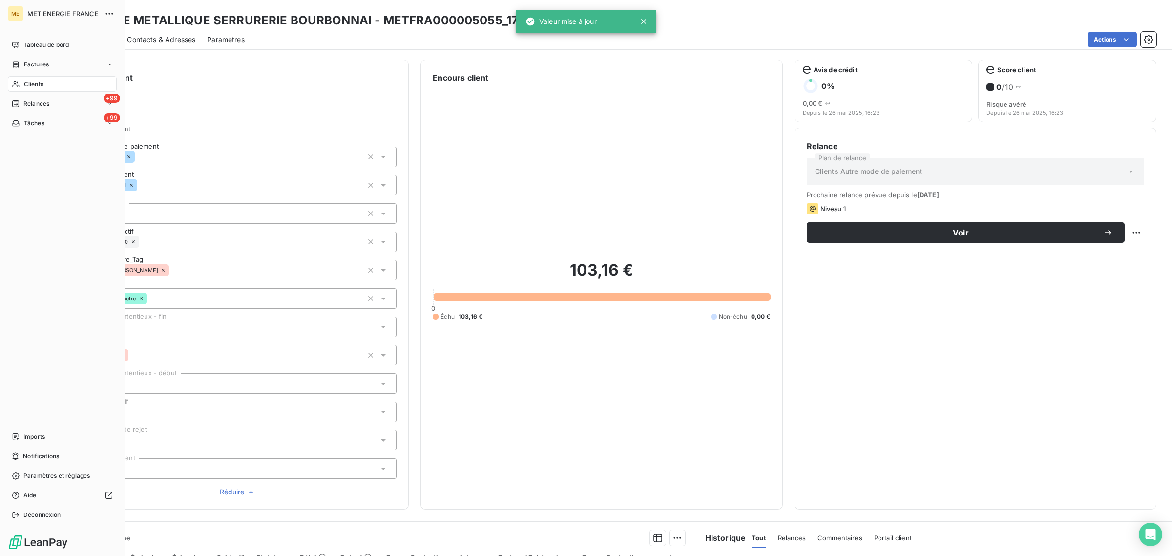
click at [19, 81] on icon at bounding box center [16, 84] width 8 height 8
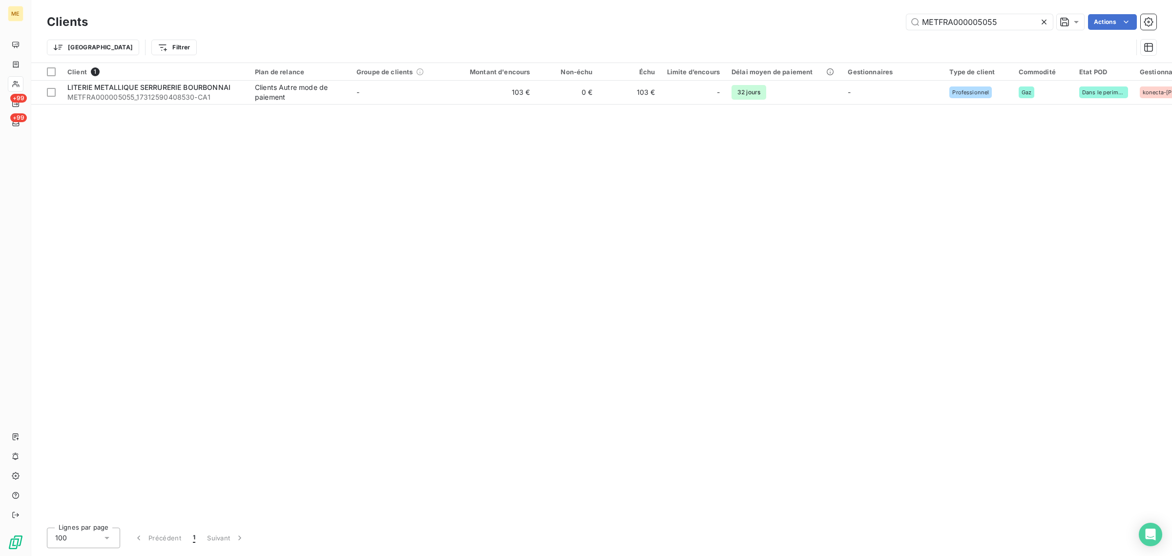
drag, startPoint x: 1003, startPoint y: 24, endPoint x: 875, endPoint y: 27, distance: 127.9
click at [875, 27] on div "METFRA000005055 Actions" at bounding box center [628, 22] width 1056 height 16
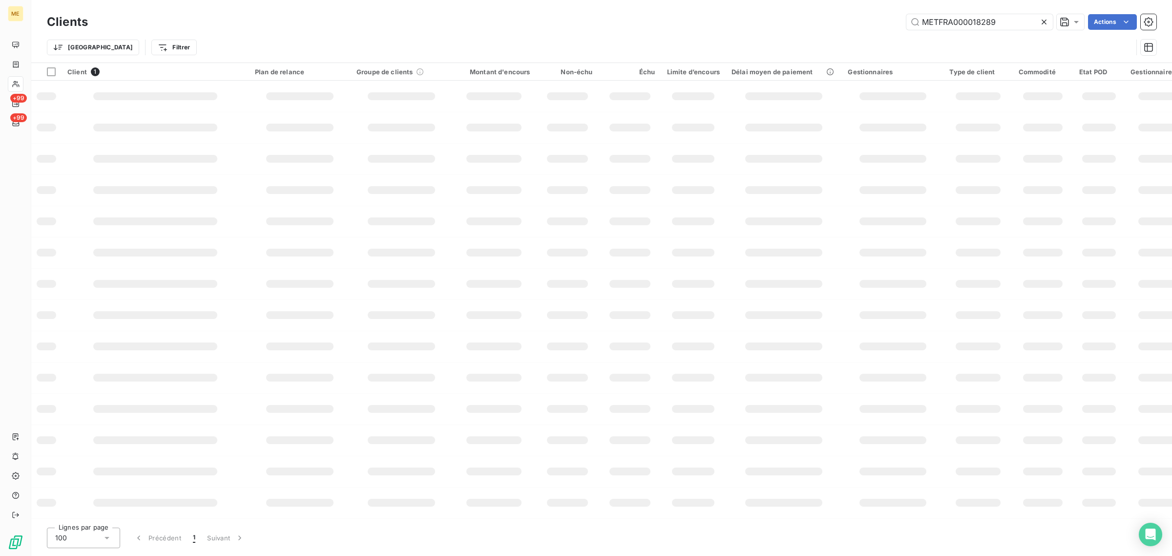
type input "METFRA000018289"
click at [731, 30] on div "Clients METFRA000018289 Actions" at bounding box center [601, 22] width 1109 height 21
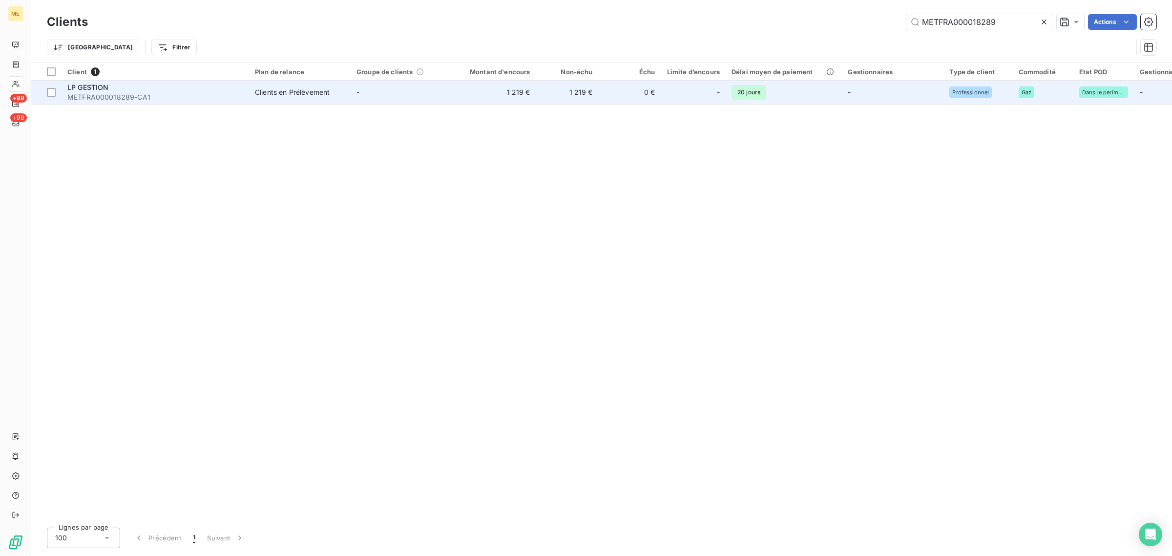
click at [359, 88] on span "-" at bounding box center [357, 92] width 3 height 8
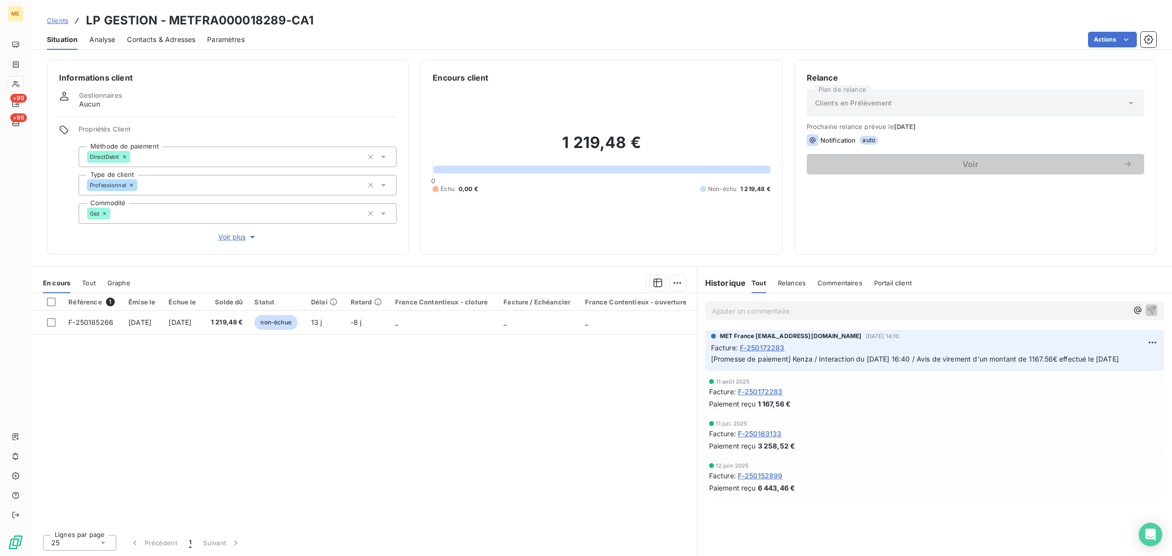
click at [232, 235] on span "Voir plus" at bounding box center [237, 237] width 39 height 10
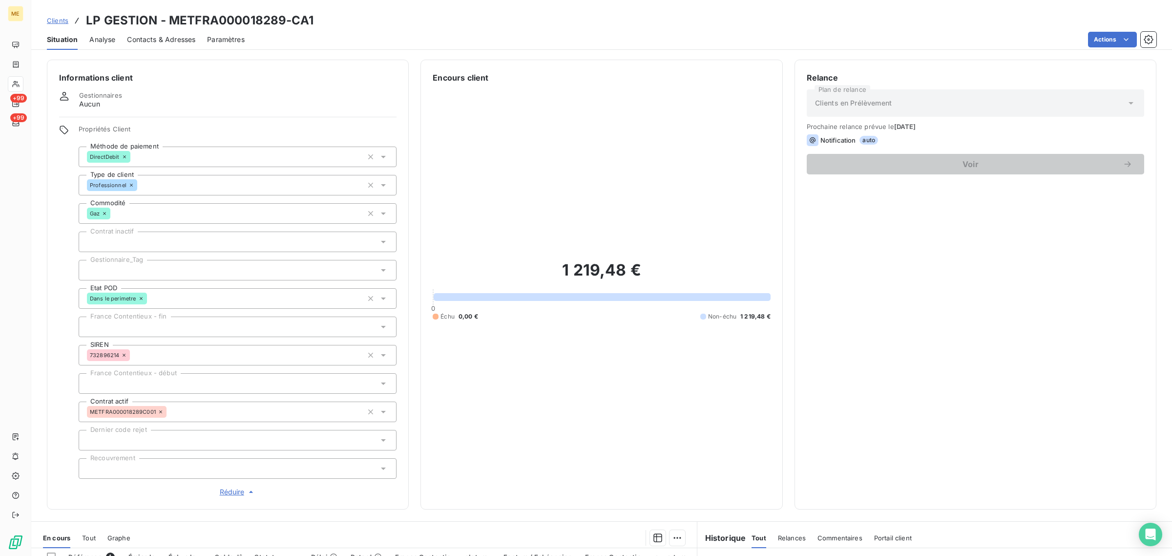
click at [143, 267] on div at bounding box center [238, 270] width 318 height 21
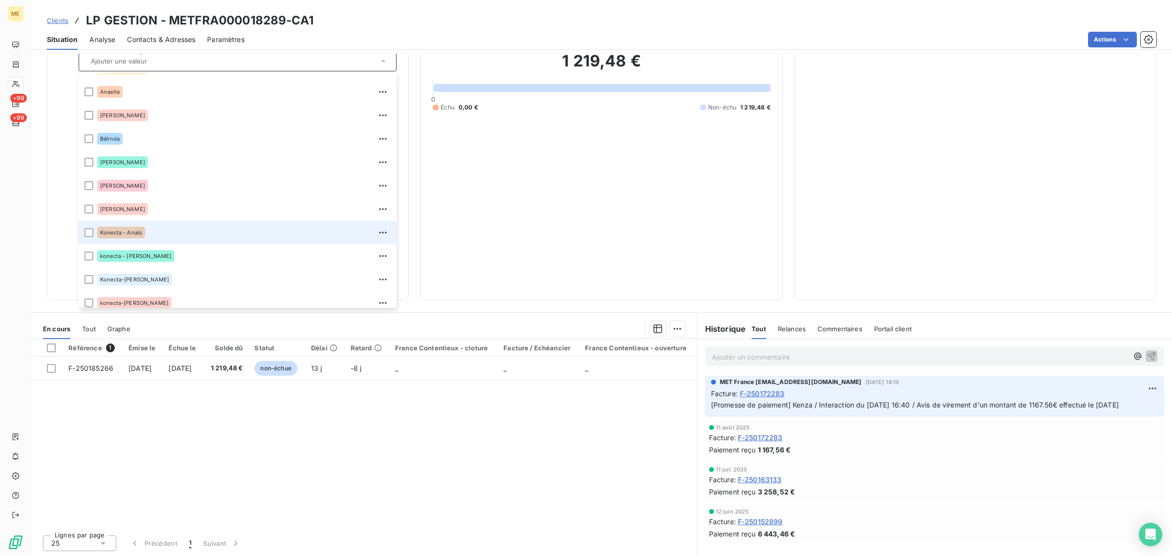
scroll to position [61, 0]
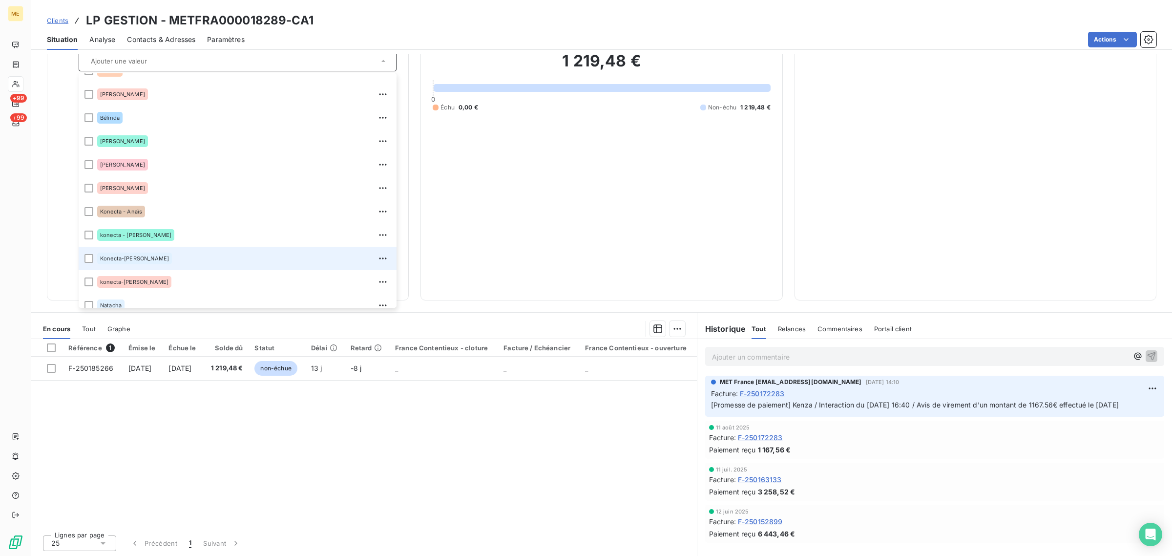
click at [152, 262] on div "Konecta-[PERSON_NAME]" at bounding box center [243, 258] width 293 height 16
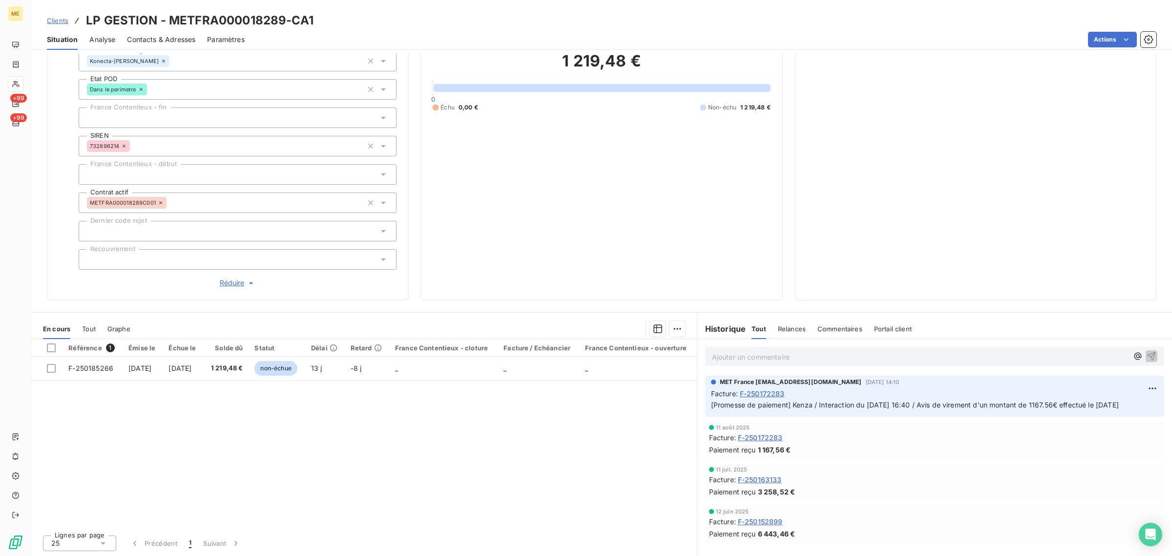
click at [662, 181] on div "1 219,48 € 0 Échu 0,00 € Non-échu 1 219,48 €" at bounding box center [601, 81] width 337 height 413
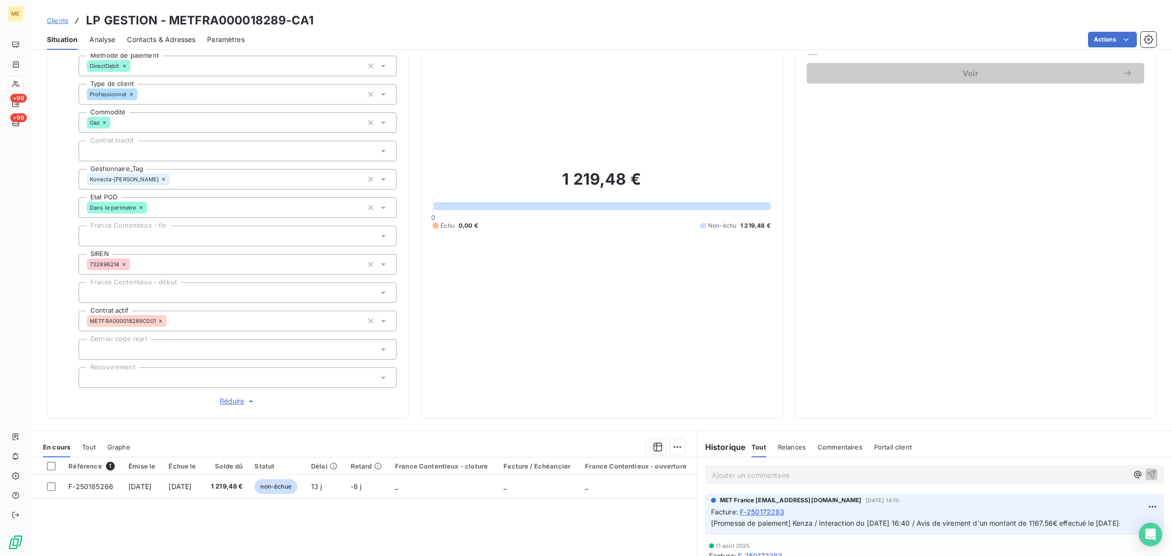
scroll to position [87, 0]
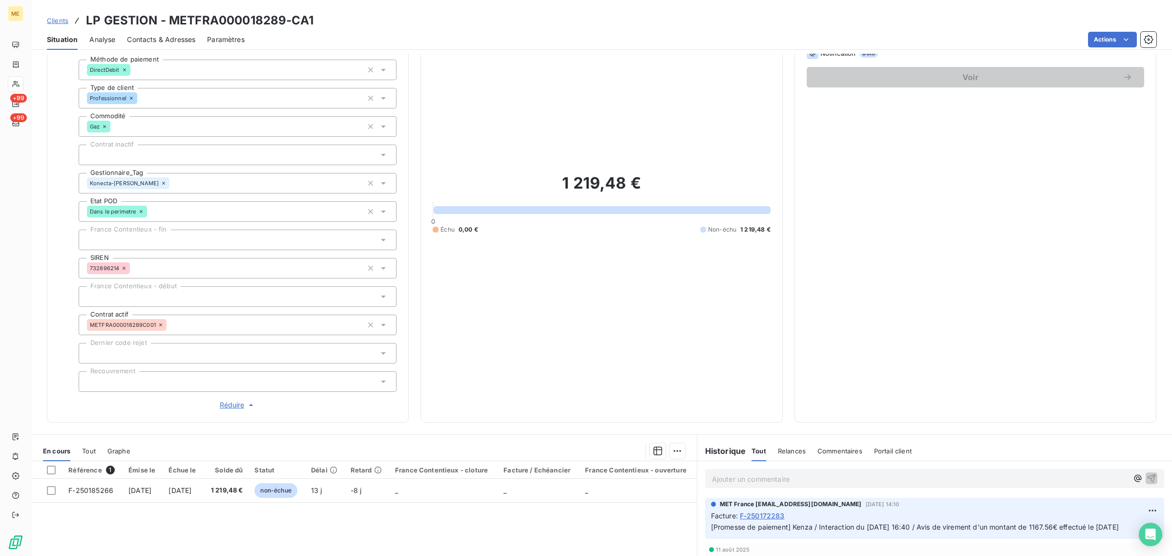
click at [62, 21] on span "Clients" at bounding box center [57, 21] width 21 height 8
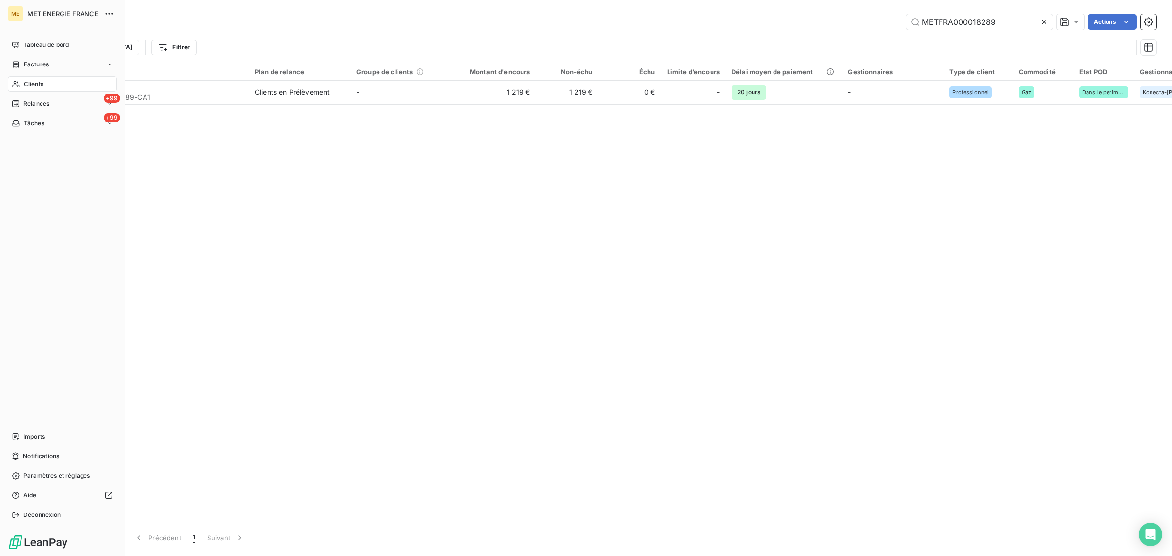
click at [35, 78] on div "Clients" at bounding box center [62, 84] width 109 height 16
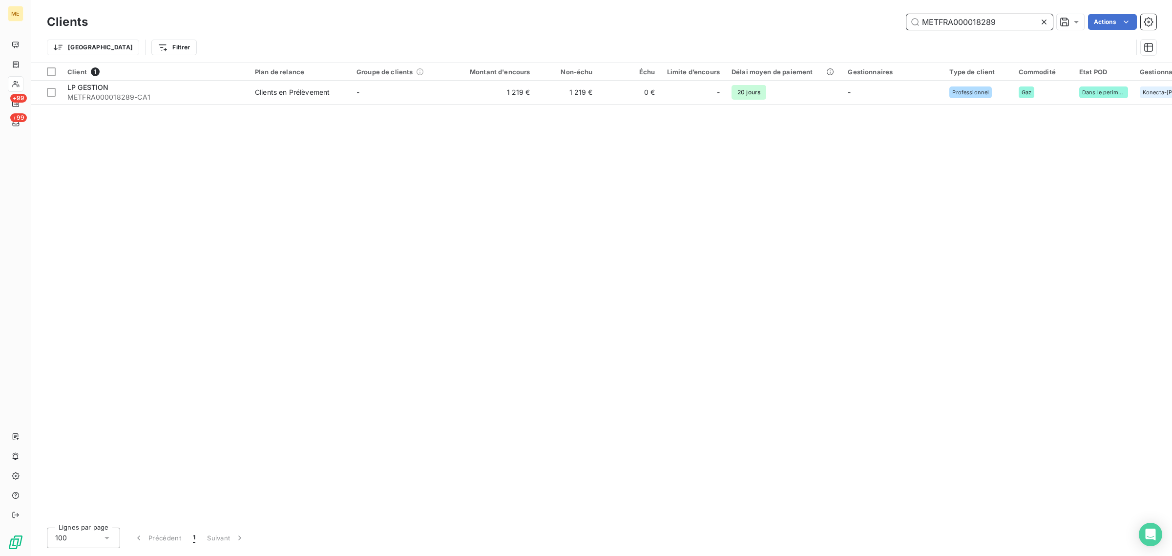
drag, startPoint x: 1025, startPoint y: 24, endPoint x: 839, endPoint y: 27, distance: 186.5
click at [839, 27] on div "METFRA000018289 Actions" at bounding box center [628, 22] width 1056 height 16
paste input "08353"
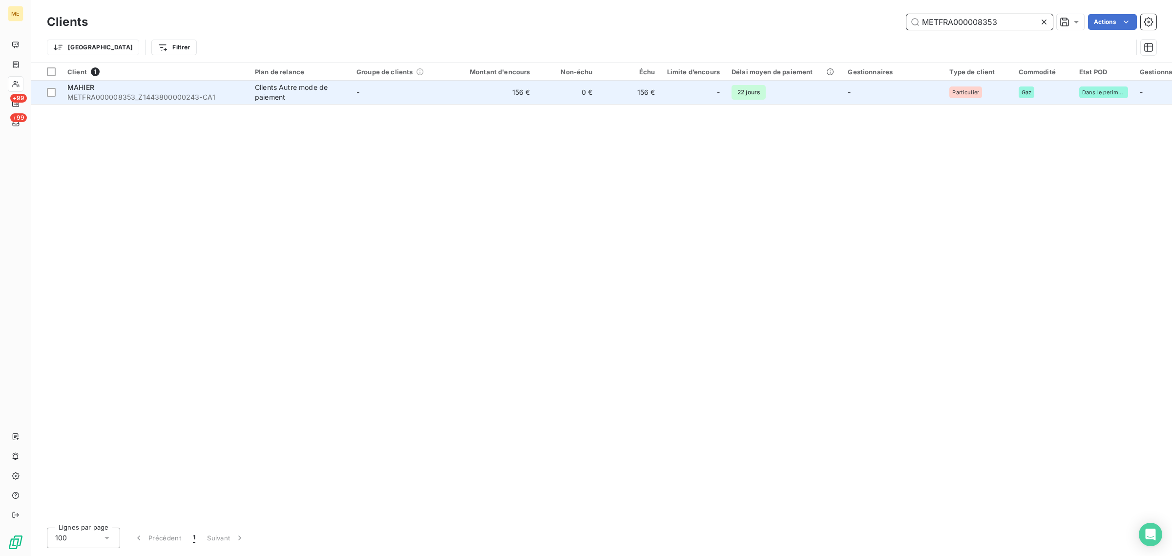
type input "METFRA000008353"
click at [393, 103] on td "-" at bounding box center [402, 92] width 102 height 23
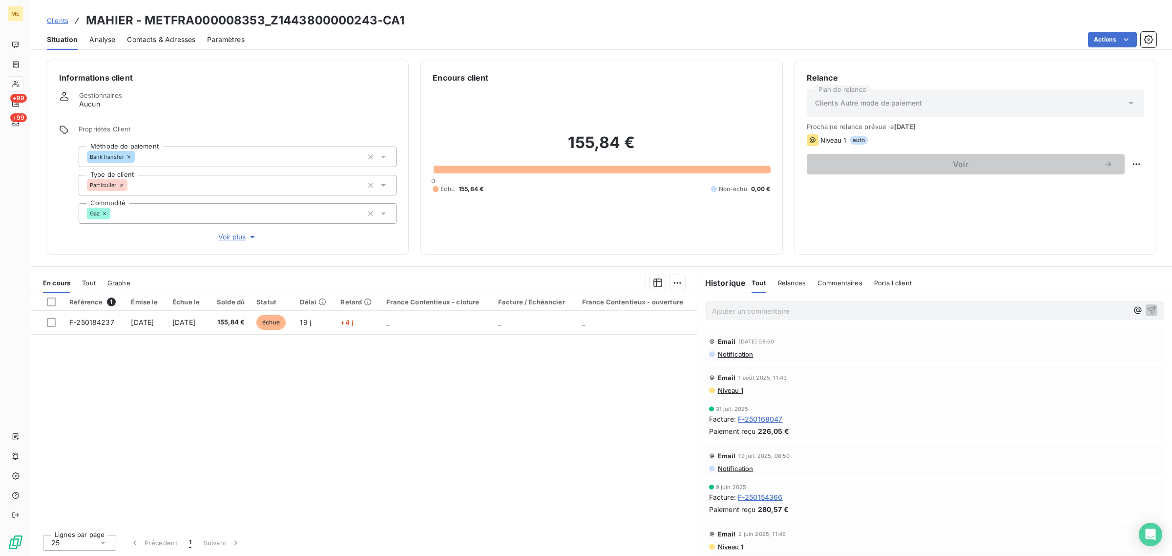
click at [226, 240] on span "Voir plus" at bounding box center [237, 237] width 39 height 10
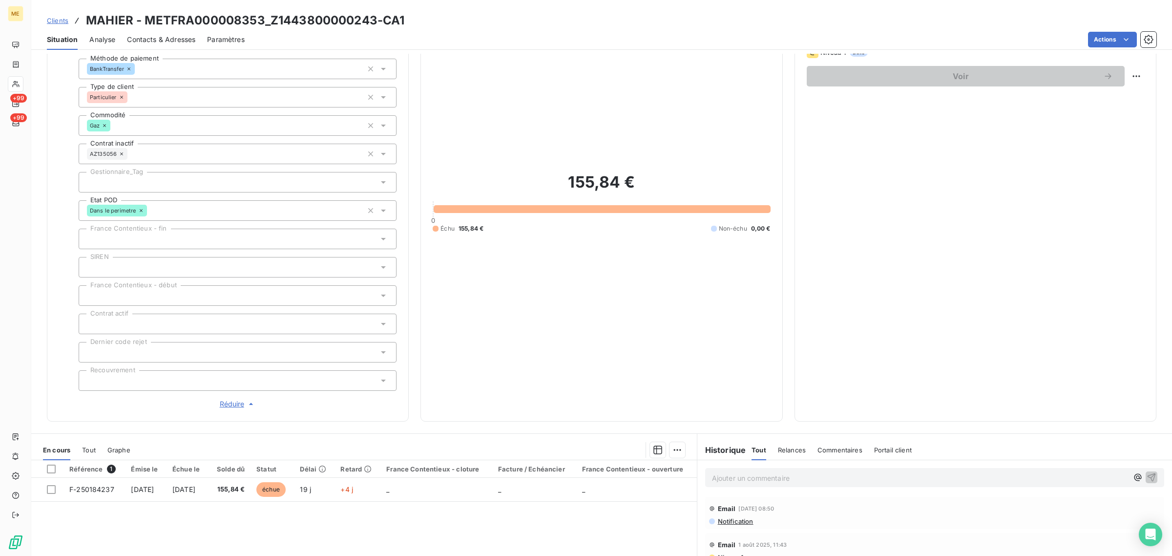
scroll to position [87, 0]
click at [108, 180] on div at bounding box center [238, 183] width 318 height 21
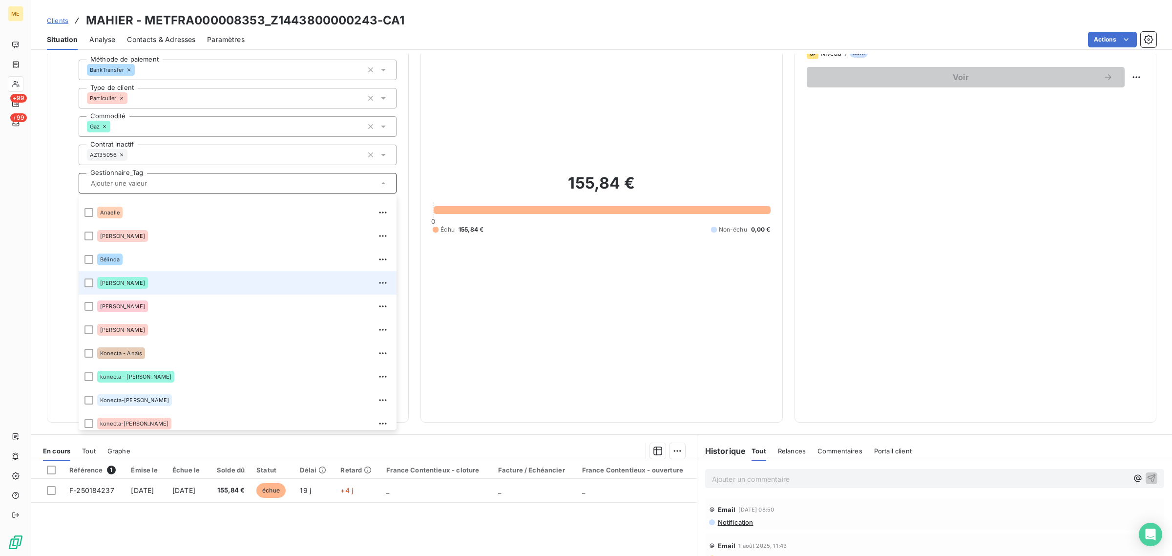
scroll to position [61, 0]
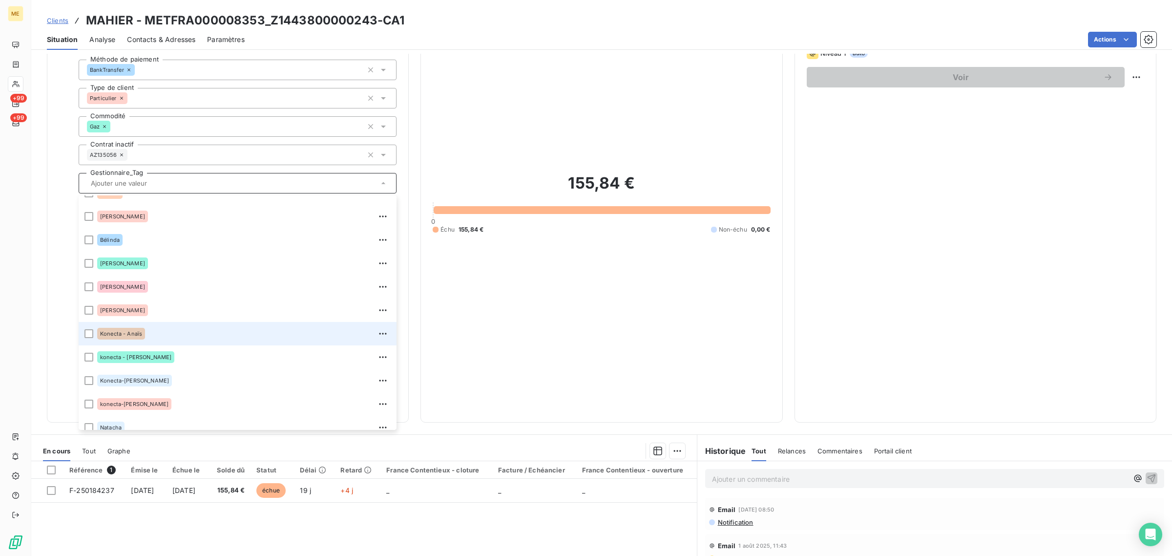
click at [162, 337] on div "Konecta - Anaïs" at bounding box center [243, 334] width 293 height 16
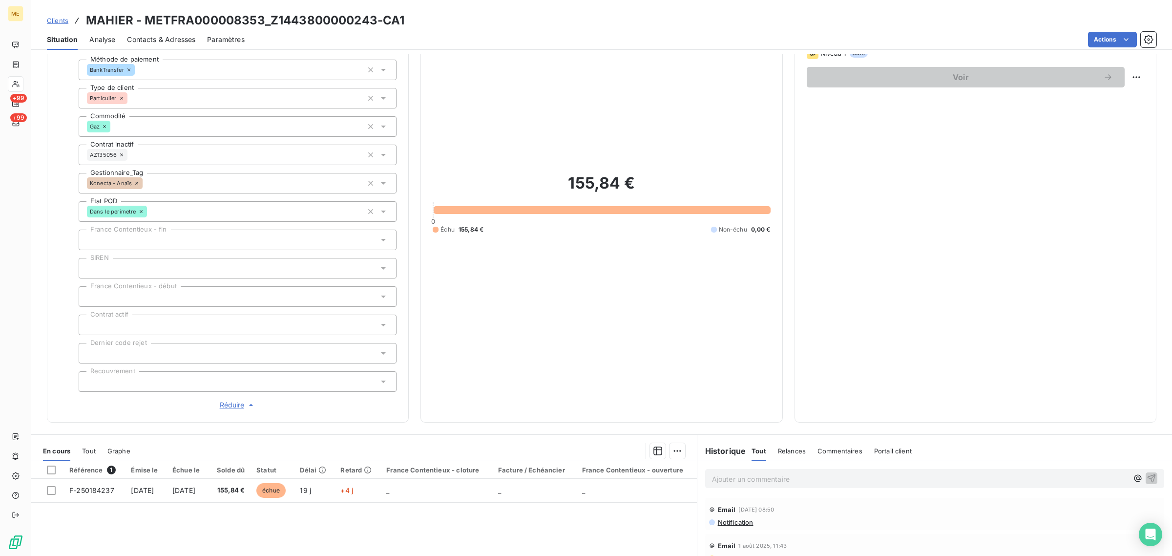
click at [513, 264] on div "155,84 € 0 Échu 155,84 € Non-échu 0,00 €" at bounding box center [601, 203] width 337 height 413
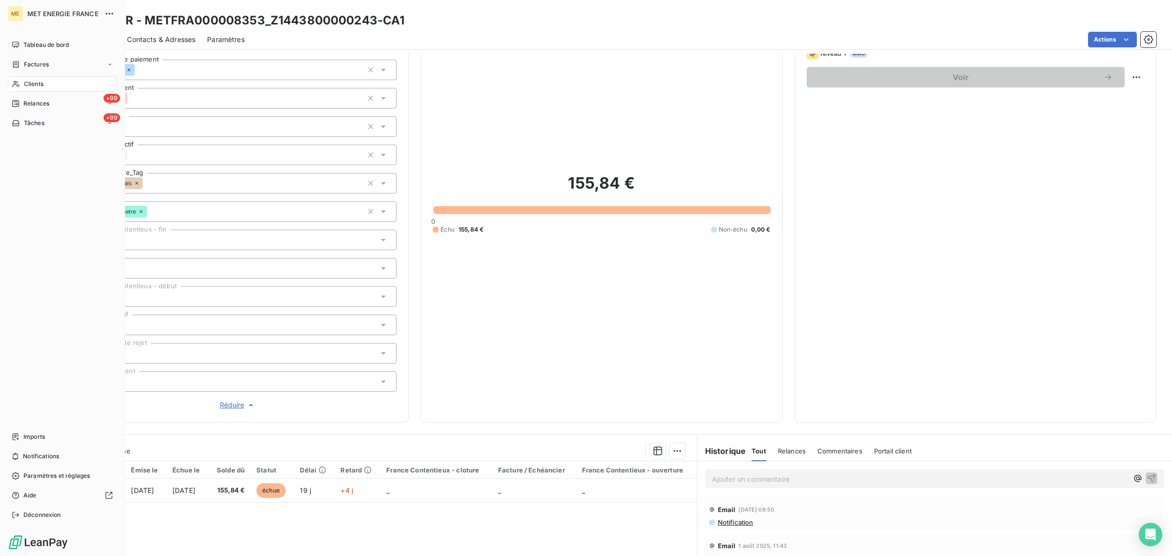
click at [22, 84] on div "Clients" at bounding box center [62, 84] width 109 height 16
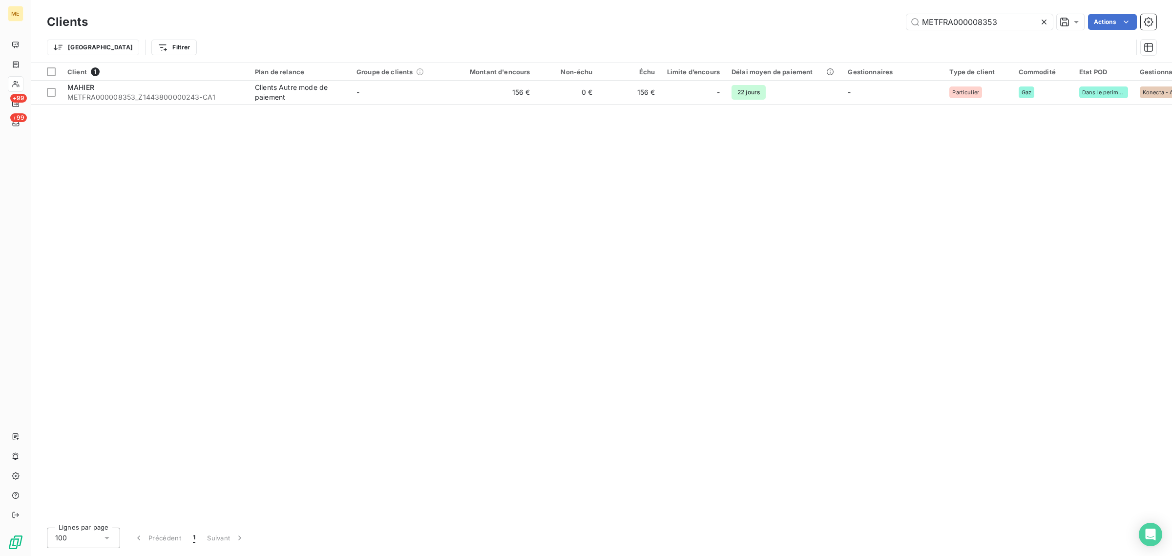
drag, startPoint x: 1006, startPoint y: 18, endPoint x: 841, endPoint y: 18, distance: 164.5
click at [869, 18] on div "METFRA000008353 Actions" at bounding box center [628, 22] width 1056 height 16
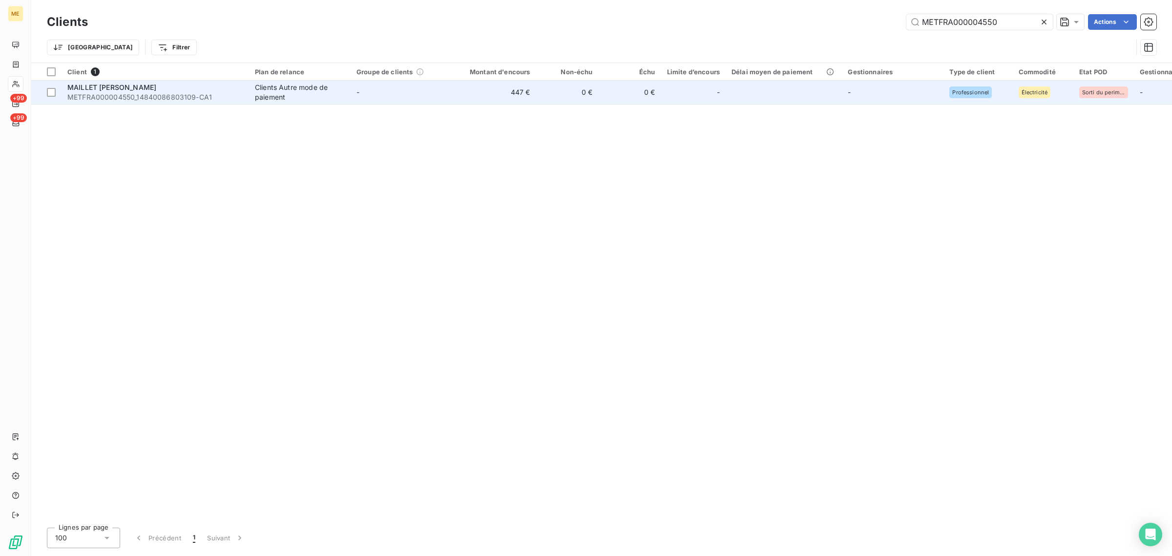
type input "METFRA000004550"
click at [511, 96] on td "447 €" at bounding box center [494, 92] width 84 height 23
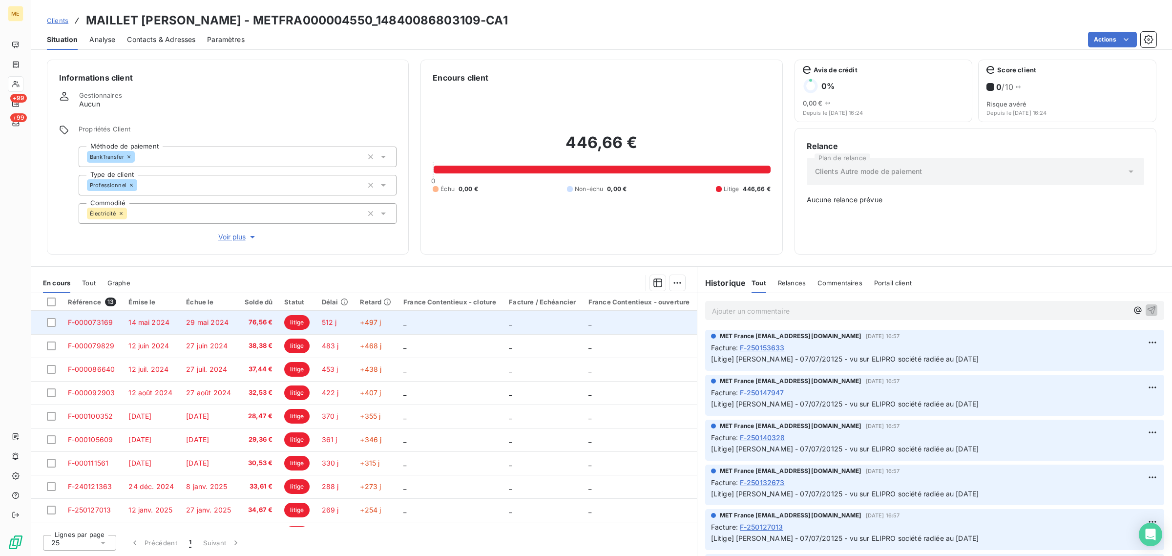
click at [289, 323] on span "litige" at bounding box center [296, 322] width 25 height 15
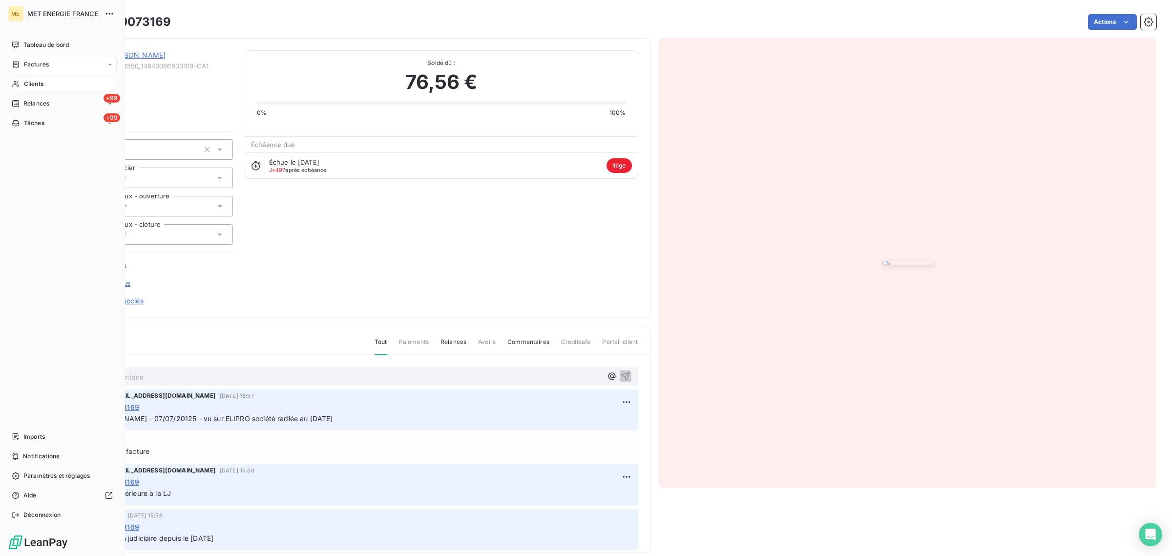
click at [33, 88] on div "Clients" at bounding box center [62, 84] width 109 height 16
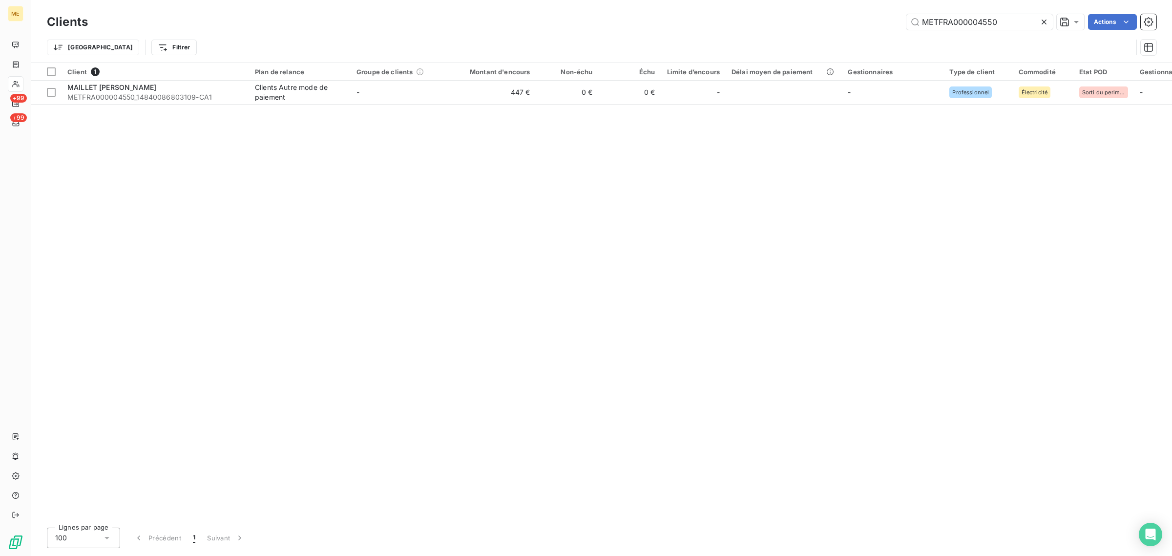
drag, startPoint x: 1006, startPoint y: 20, endPoint x: 852, endPoint y: 28, distance: 154.5
click at [855, 28] on div "METFRA000004550 Actions" at bounding box center [628, 22] width 1056 height 16
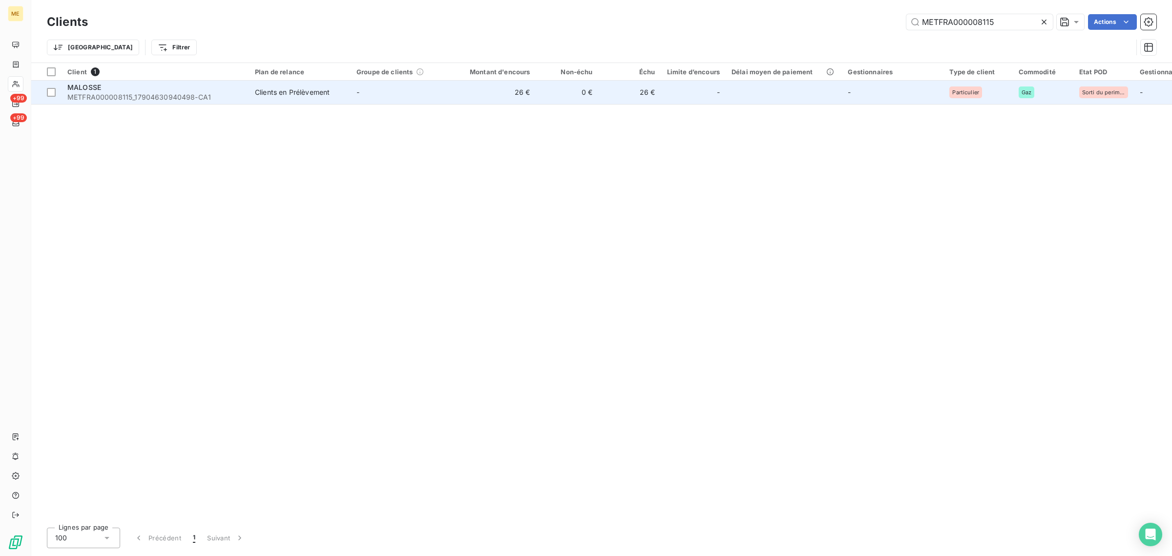
type input "METFRA000008115"
click at [392, 99] on td "-" at bounding box center [402, 92] width 102 height 23
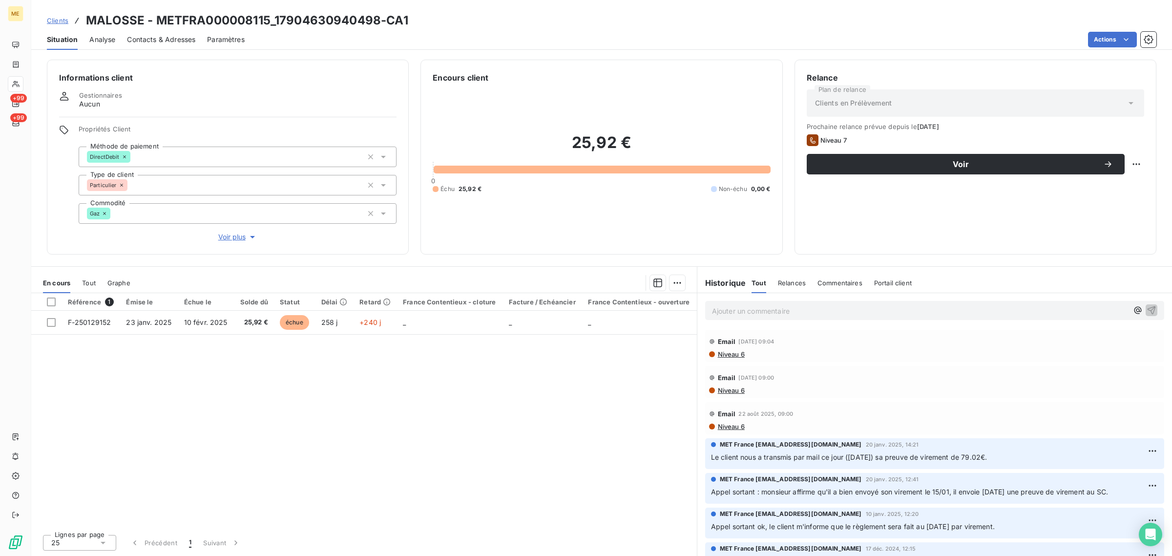
click at [235, 238] on span "Voir plus" at bounding box center [237, 237] width 39 height 10
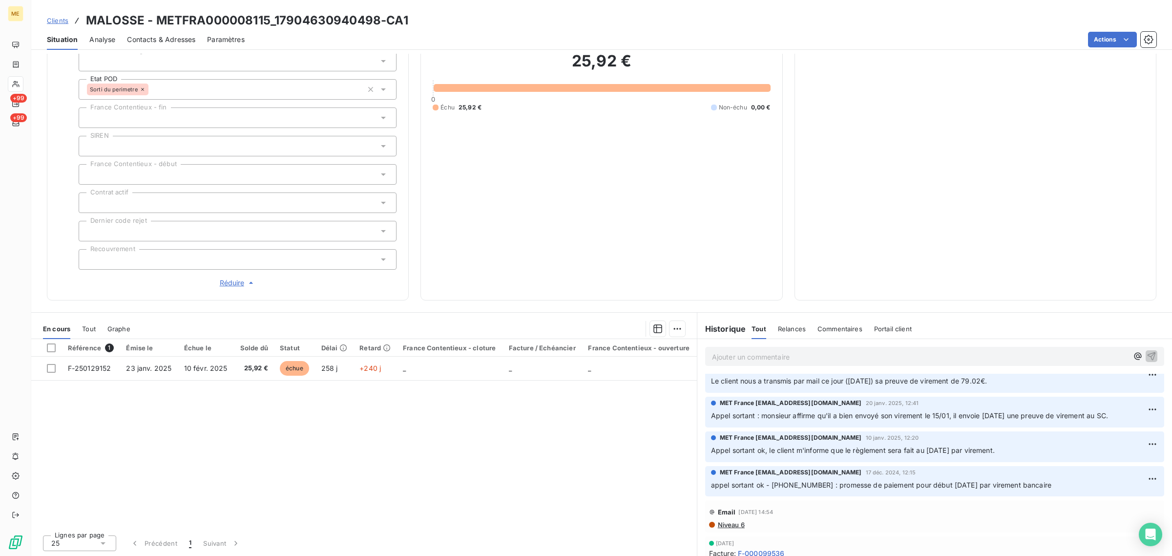
scroll to position [61, 0]
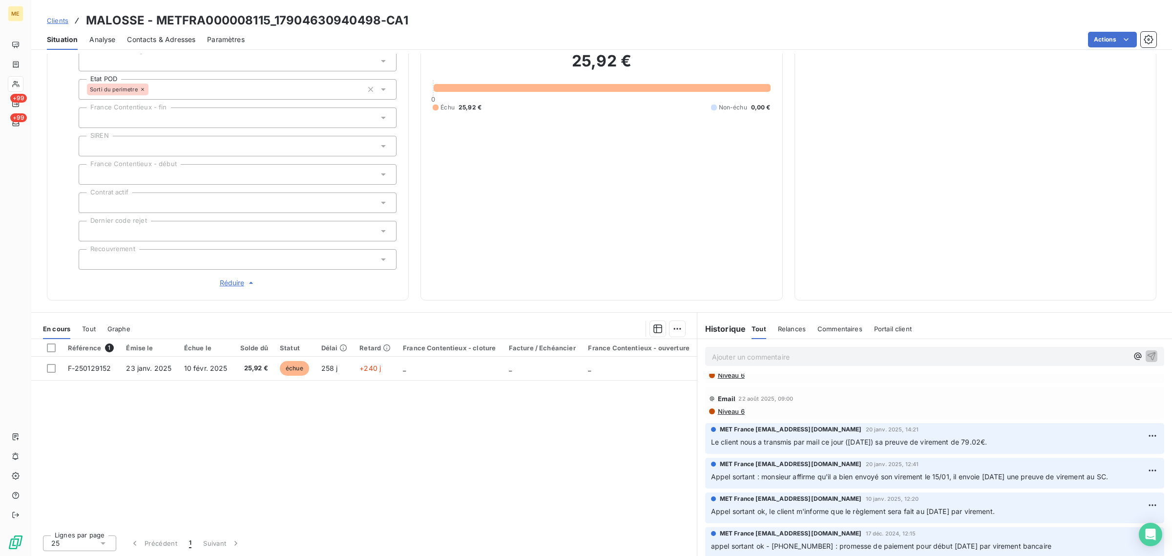
drag, startPoint x: 1009, startPoint y: 440, endPoint x: 704, endPoint y: 438, distance: 304.1
click at [711, 438] on p "Le client nous a transmis par mail ce jour (20/01/2025) sa preuve de virement d…" at bounding box center [934, 441] width 447 height 11
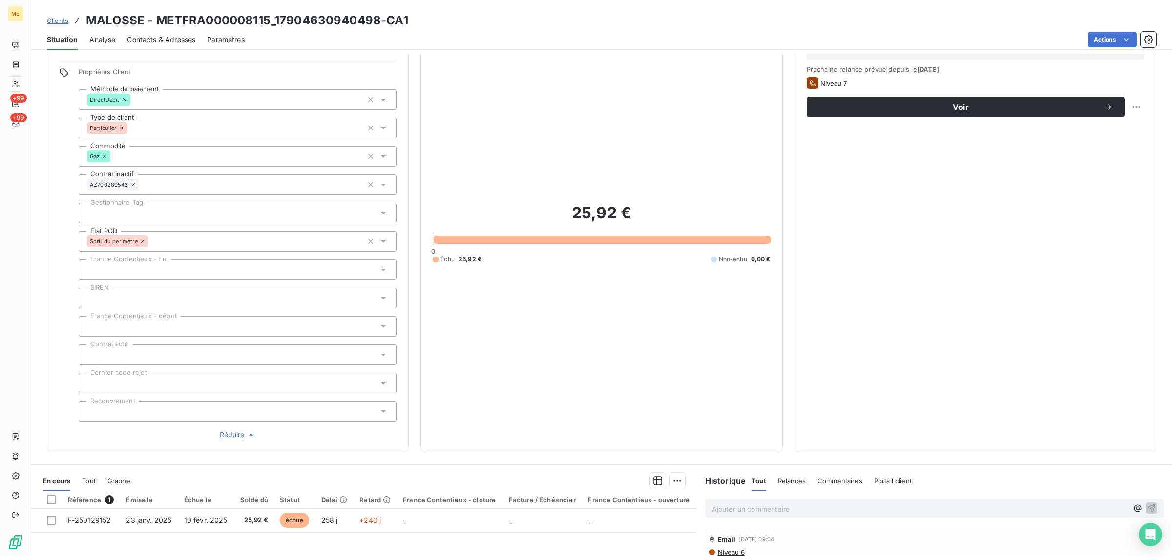
scroll to position [26, 0]
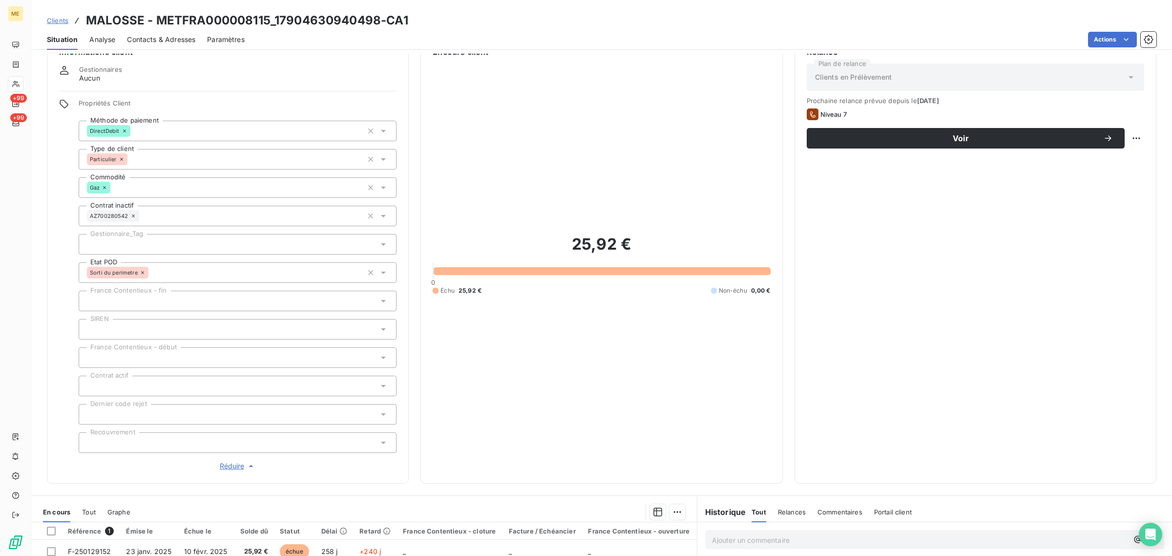
click at [62, 22] on span "Clients" at bounding box center [57, 21] width 21 height 8
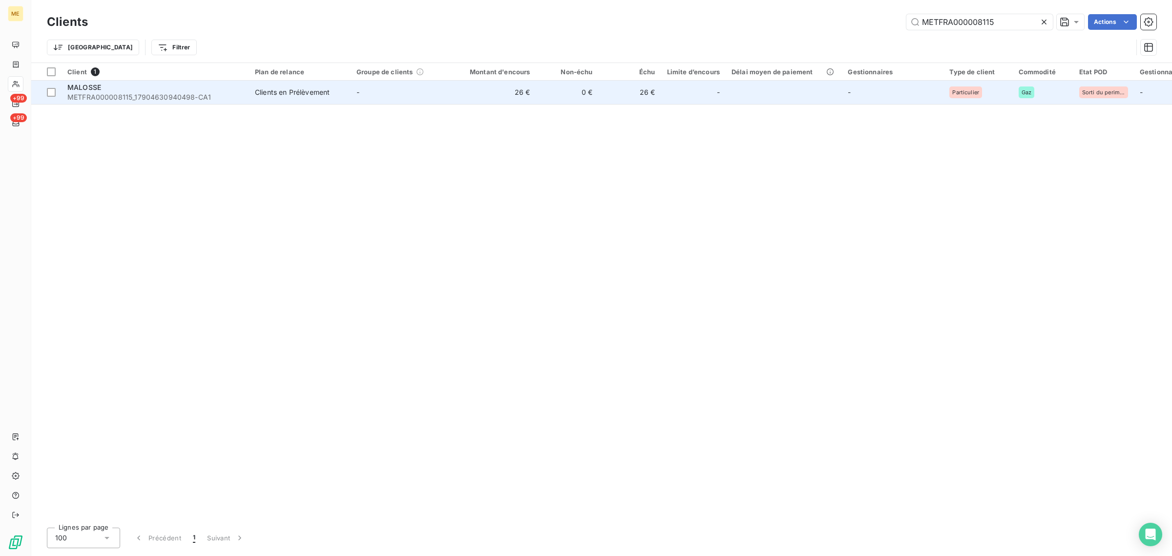
click at [454, 103] on td "26 €" at bounding box center [494, 92] width 84 height 23
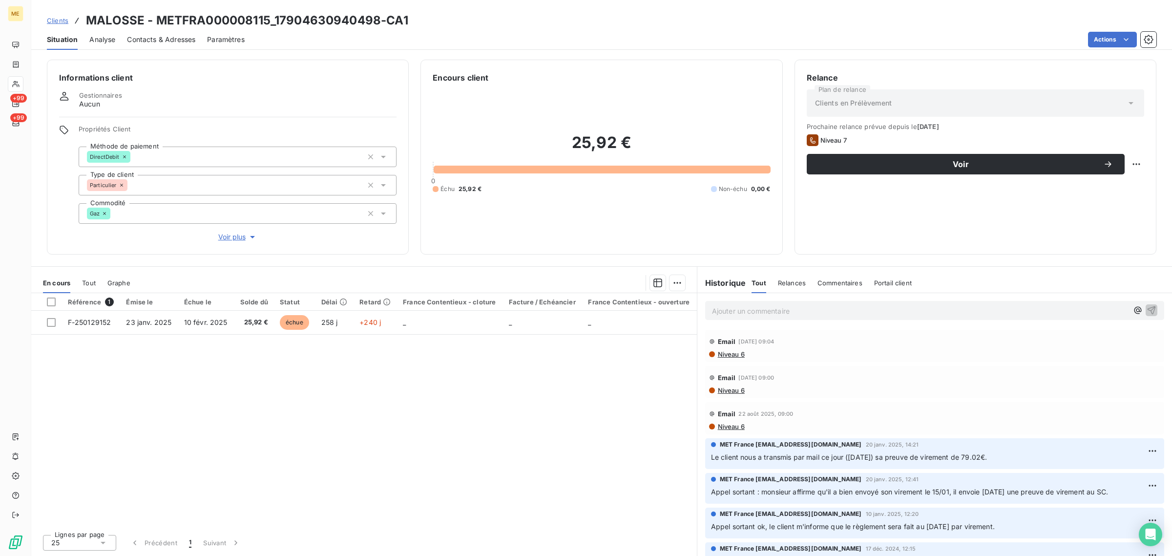
click at [240, 239] on span "Voir plus" at bounding box center [237, 237] width 39 height 10
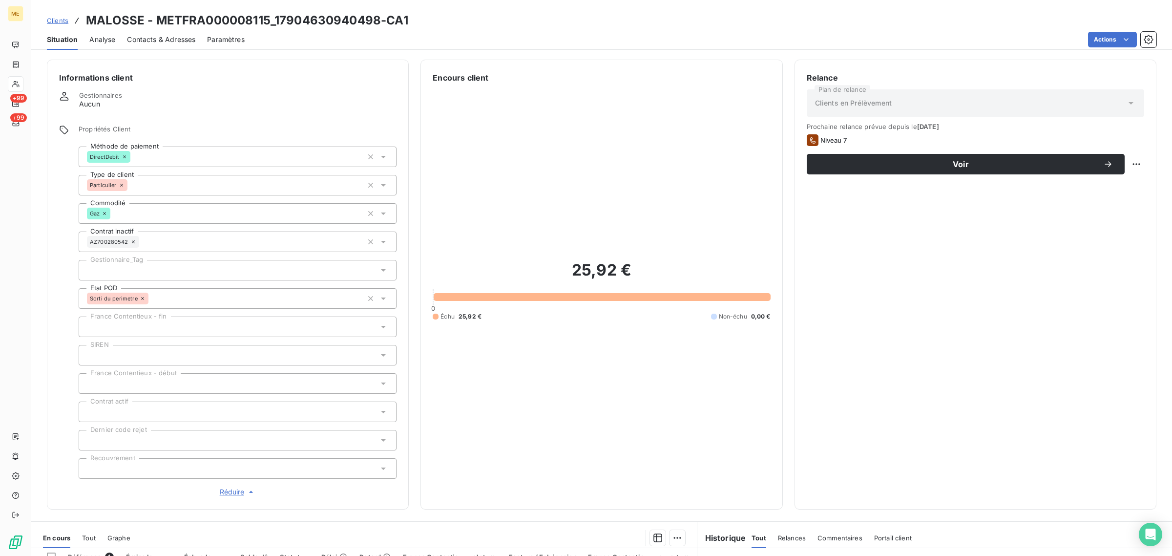
click at [140, 271] on div at bounding box center [238, 270] width 318 height 21
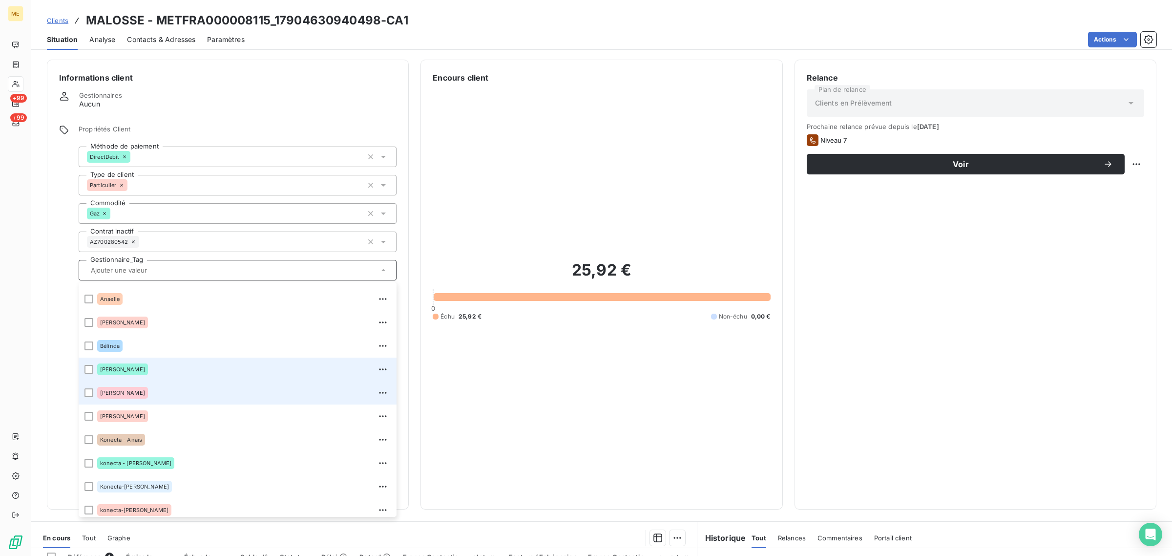
scroll to position [93, 0]
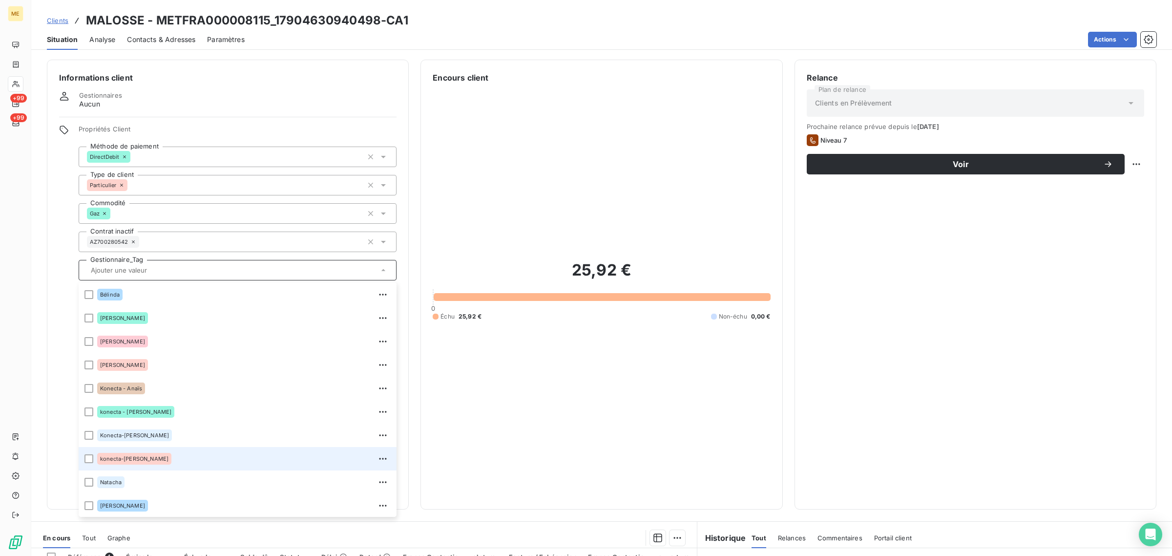
click at [150, 452] on div "konecta-[PERSON_NAME]" at bounding box center [243, 459] width 293 height 16
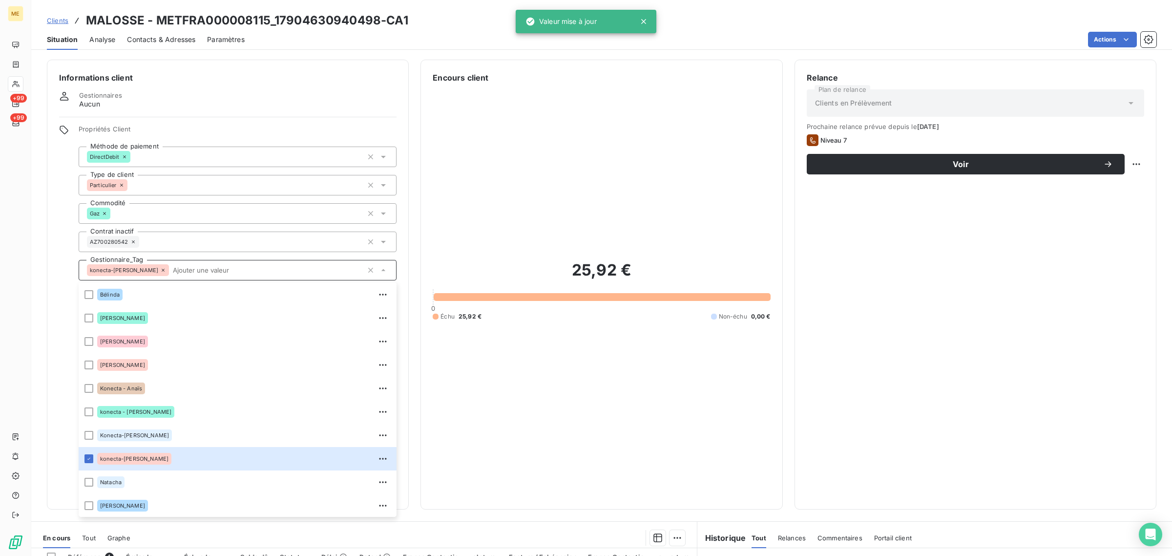
click at [607, 176] on div "25,92 € 0 Échu 25,92 € Non-échu 0,00 €" at bounding box center [601, 289] width 337 height 413
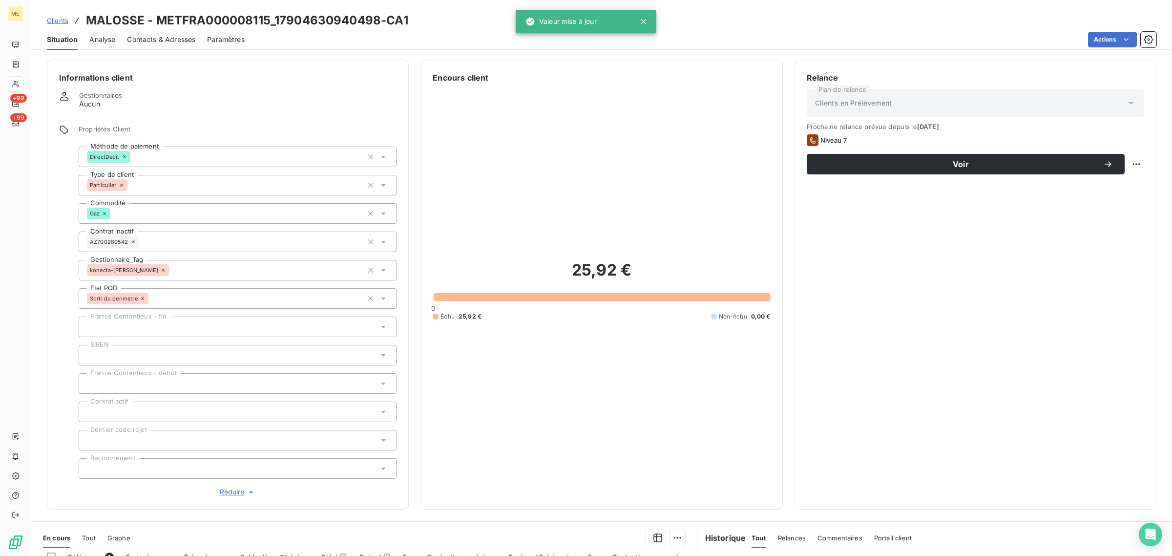
click at [66, 17] on span "Clients" at bounding box center [57, 21] width 21 height 8
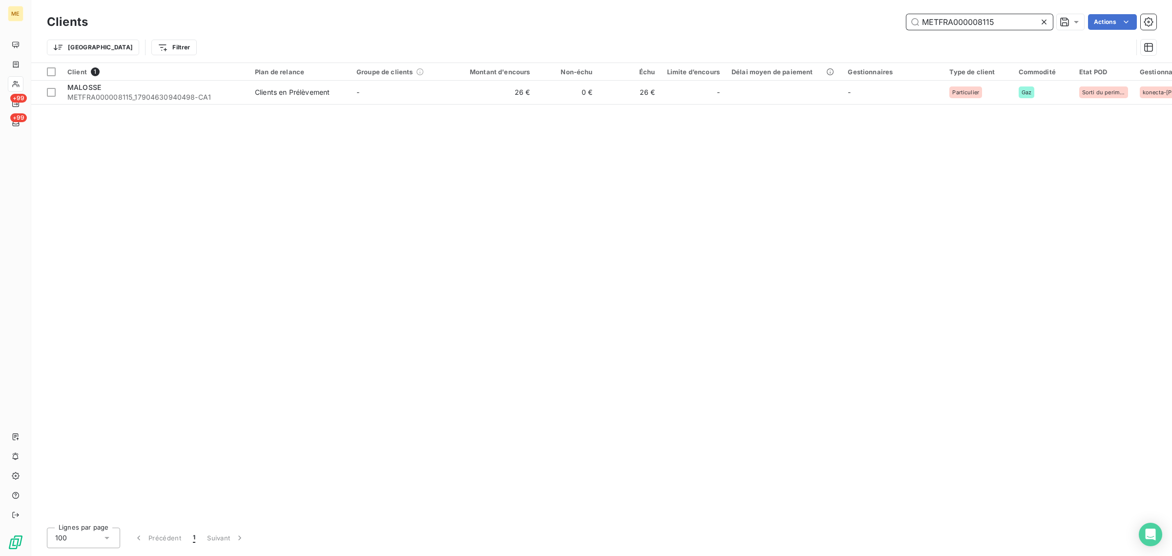
drag, startPoint x: 997, startPoint y: 22, endPoint x: 834, endPoint y: 23, distance: 163.1
click at [834, 23] on div "METFRA000008115 Actions" at bounding box center [628, 22] width 1056 height 16
paste input "3860_13369-CA1"
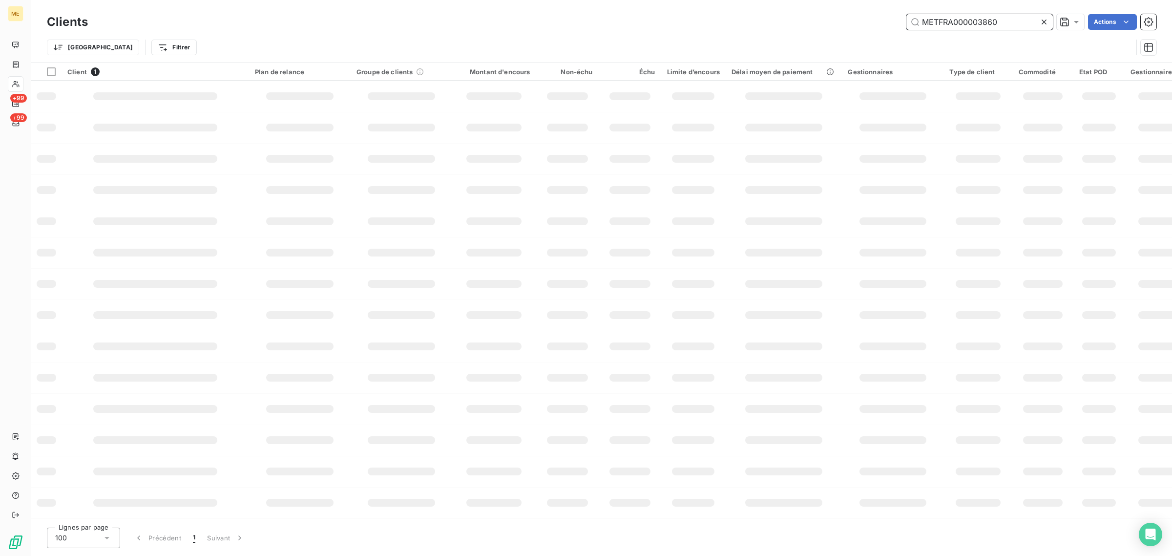
type input "METFRA000003860"
click at [786, 22] on div "METFRA000003860 Actions" at bounding box center [628, 22] width 1056 height 16
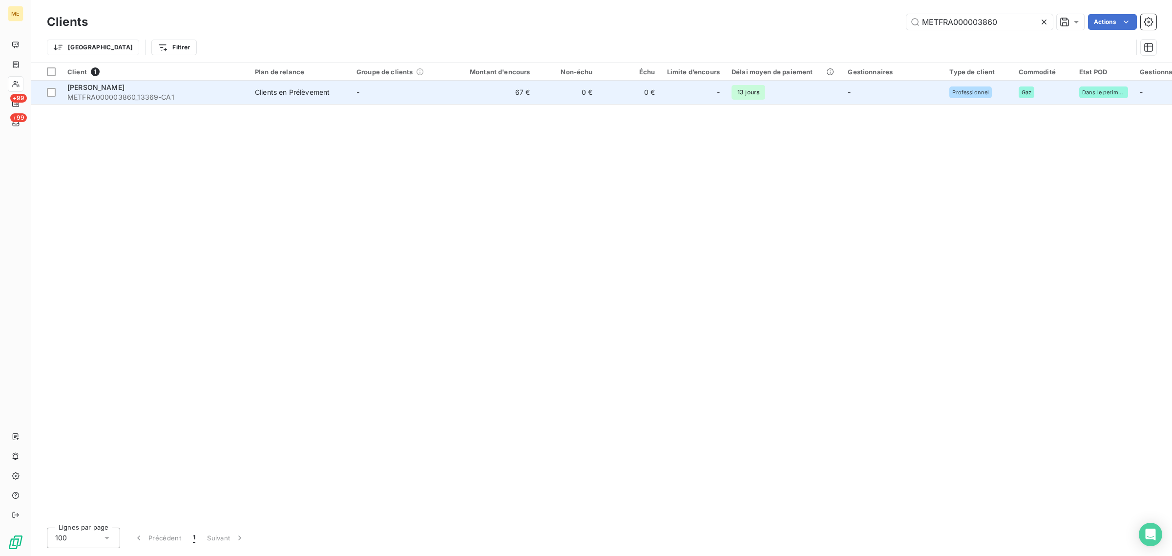
click at [391, 84] on td "-" at bounding box center [402, 92] width 102 height 23
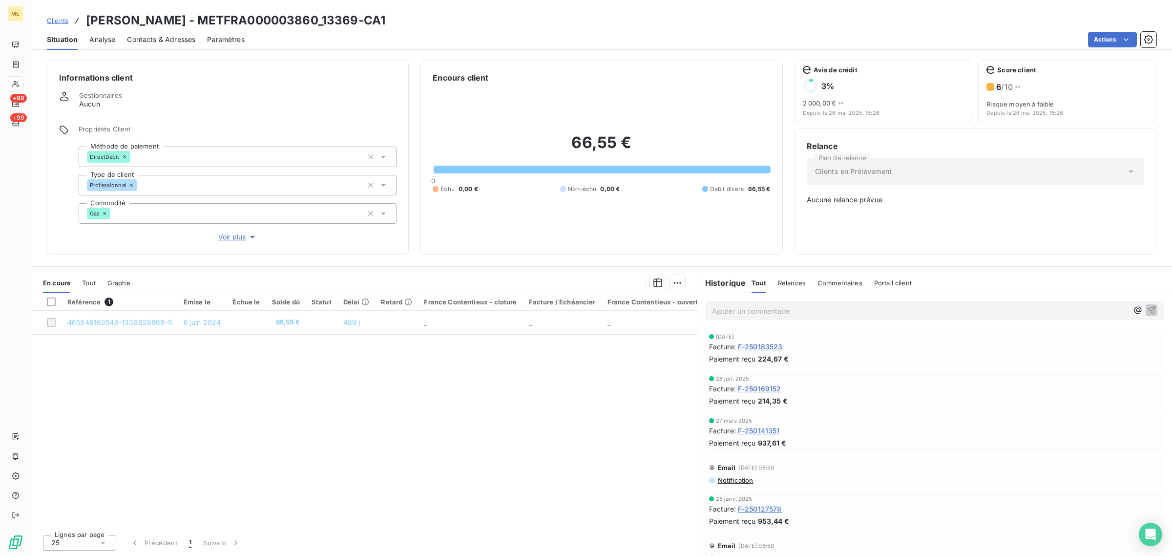
click at [232, 237] on span "Voir plus" at bounding box center [237, 237] width 39 height 10
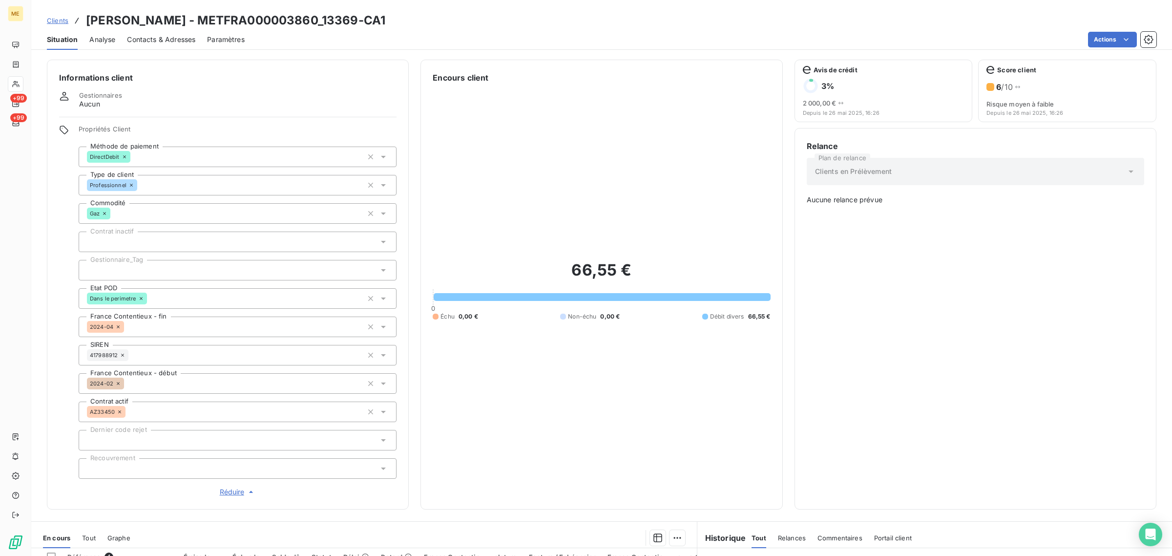
click at [165, 274] on div at bounding box center [238, 270] width 318 height 21
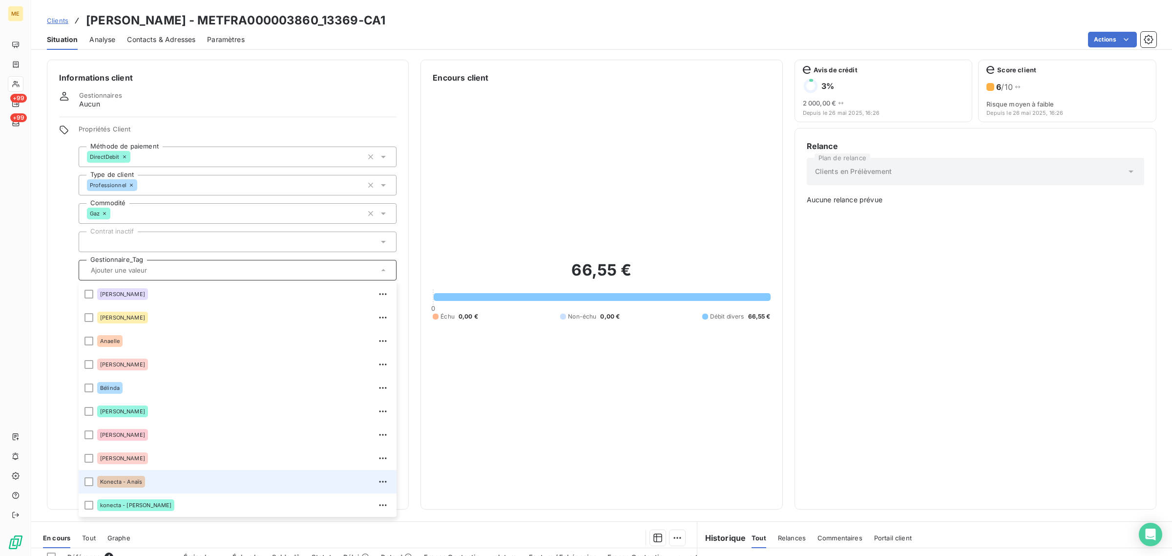
click at [148, 474] on div "Konecta - Anaïs" at bounding box center [243, 482] width 293 height 16
click at [55, 20] on span "Clients" at bounding box center [57, 21] width 21 height 8
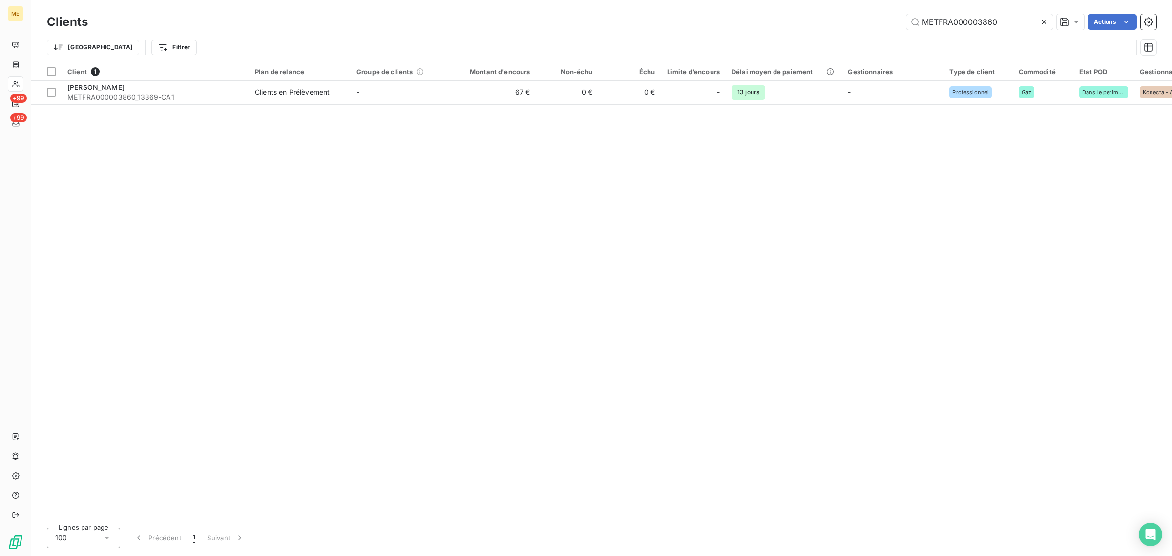
drag, startPoint x: 1019, startPoint y: 25, endPoint x: 757, endPoint y: 25, distance: 261.7
click at [769, 25] on div "METFRA000003860 Actions" at bounding box center [628, 22] width 1056 height 16
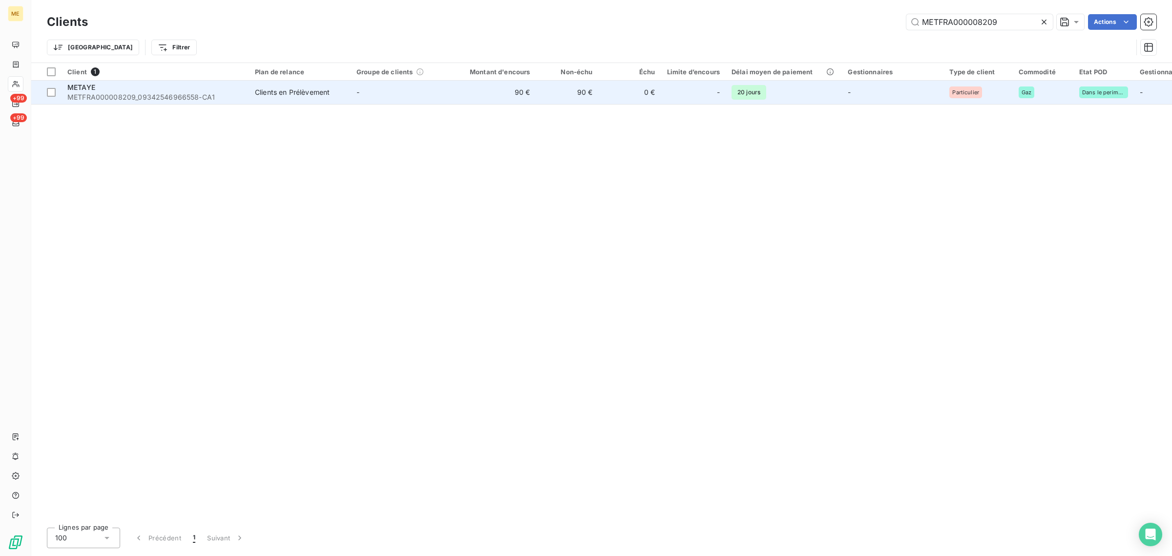
type input "METFRA000008209"
click at [431, 87] on td "-" at bounding box center [402, 92] width 102 height 23
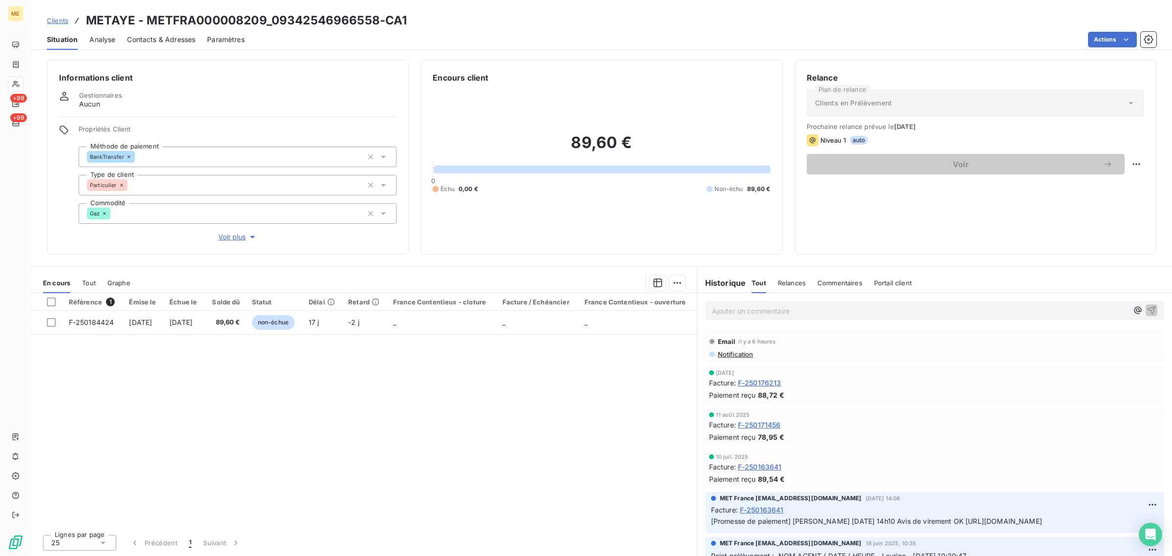
click at [230, 240] on span "Voir plus" at bounding box center [237, 237] width 39 height 10
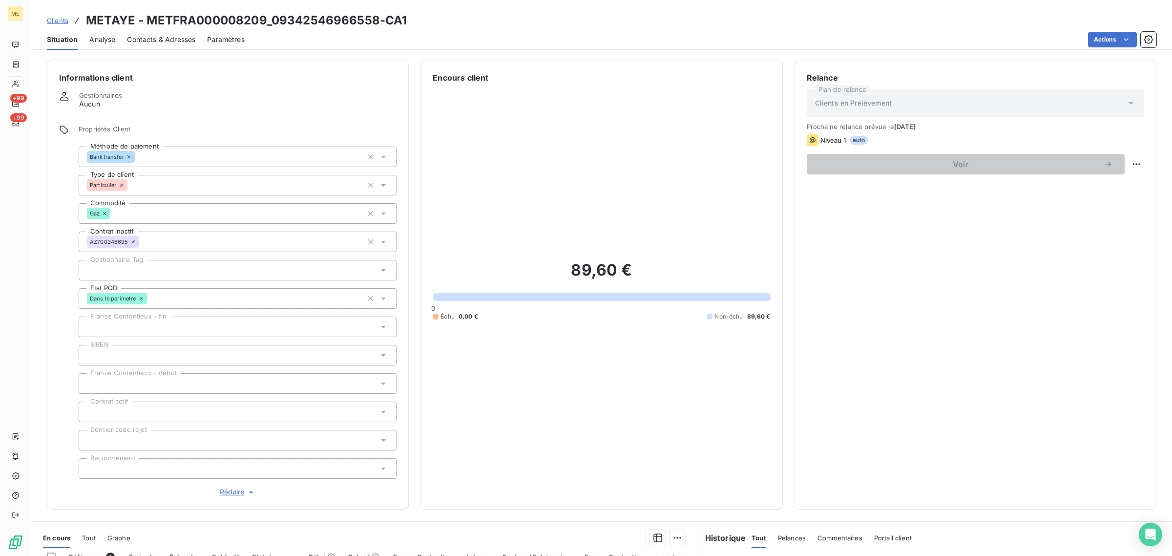
click at [152, 263] on div at bounding box center [238, 270] width 318 height 21
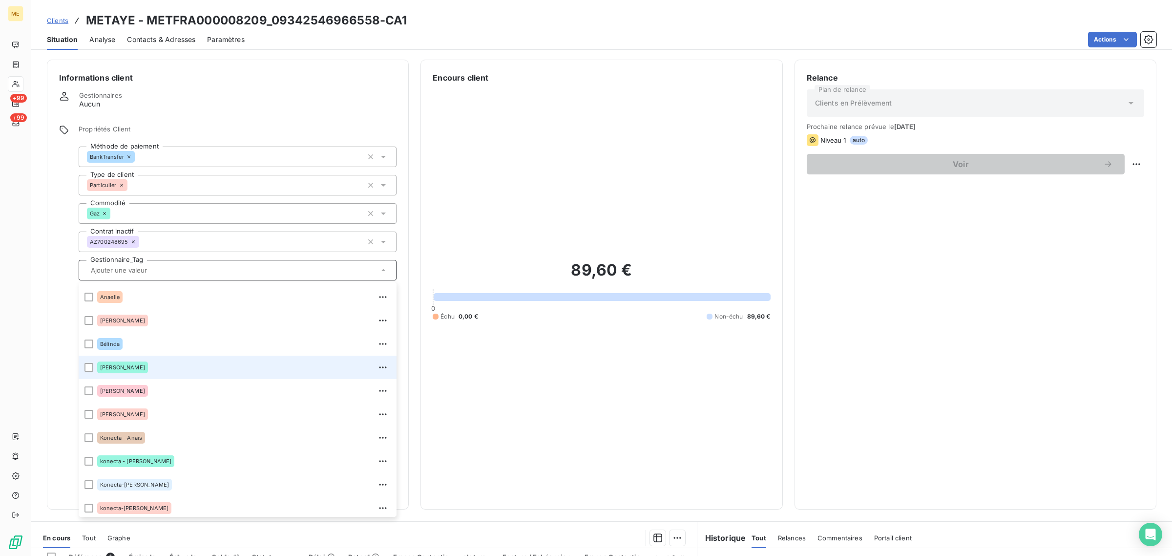
scroll to position [93, 0]
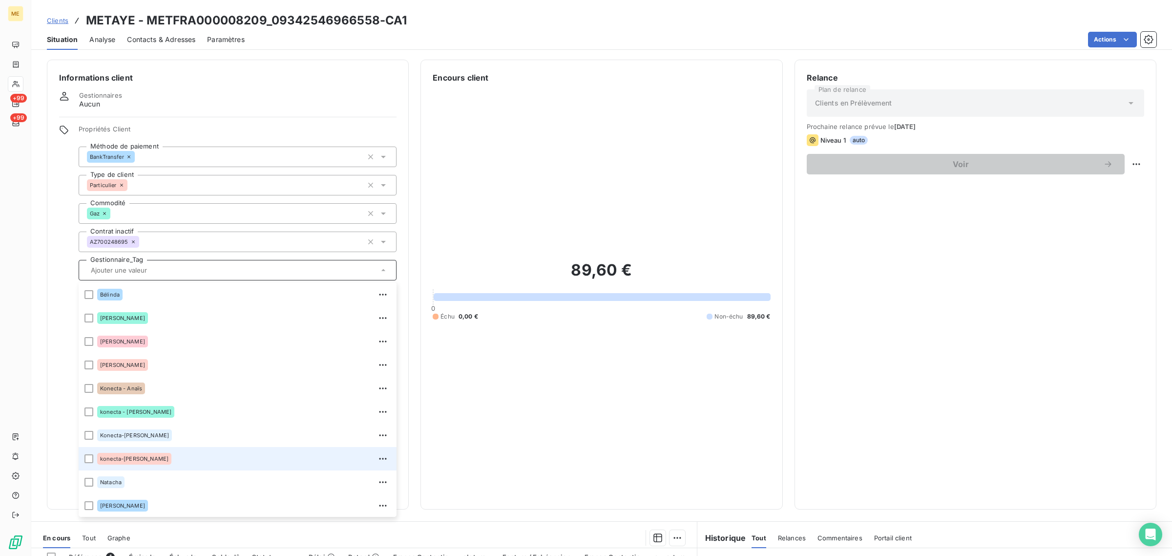
click at [158, 460] on div "konecta-[PERSON_NAME]" at bounding box center [243, 459] width 293 height 16
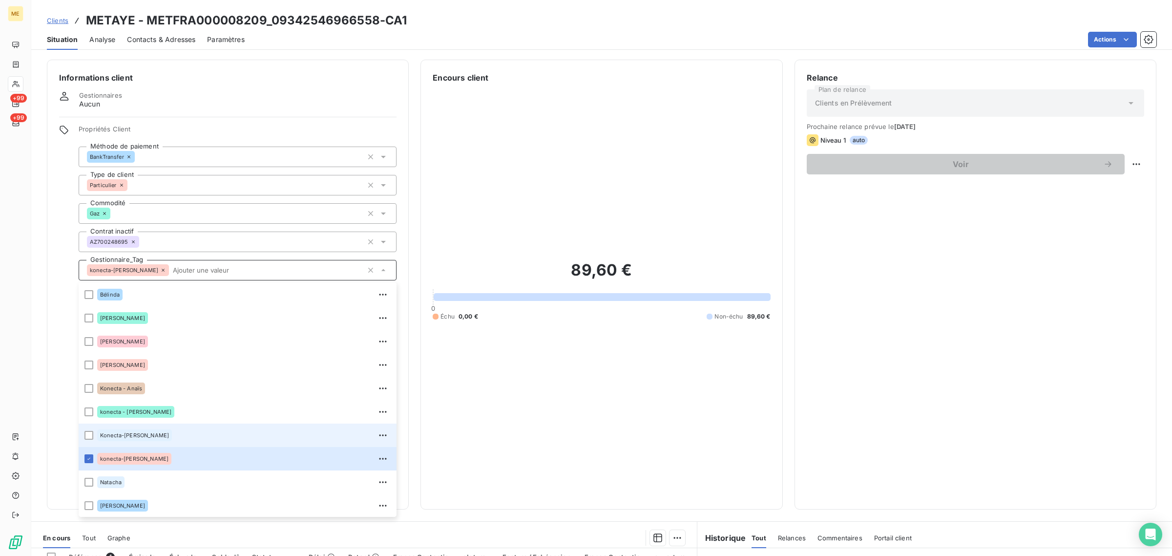
click at [166, 433] on div "Konecta-[PERSON_NAME]" at bounding box center [243, 435] width 293 height 16
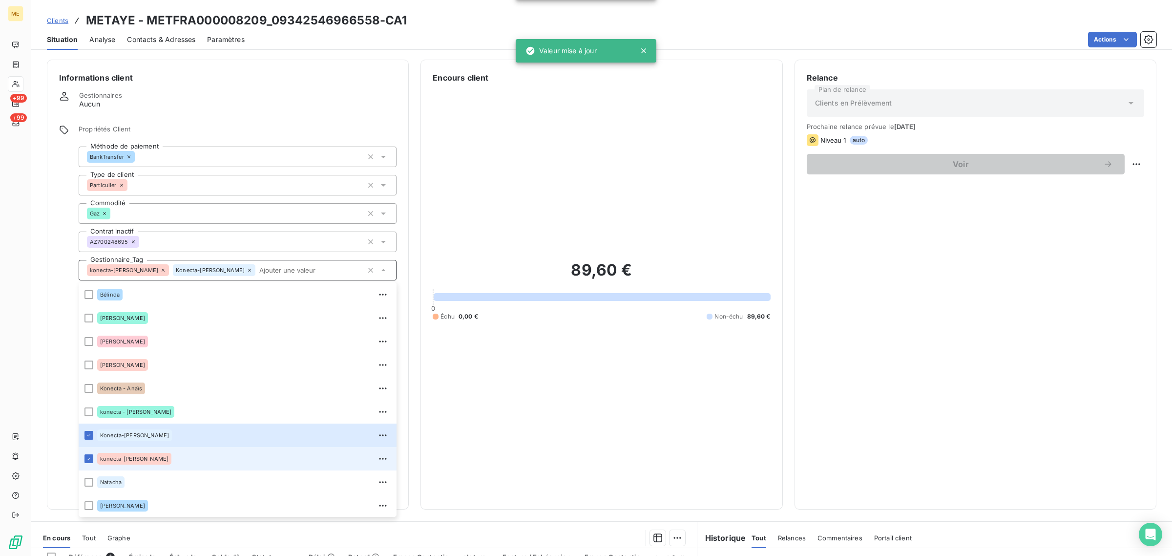
click at [152, 451] on div "konecta-[PERSON_NAME]" at bounding box center [243, 459] width 293 height 16
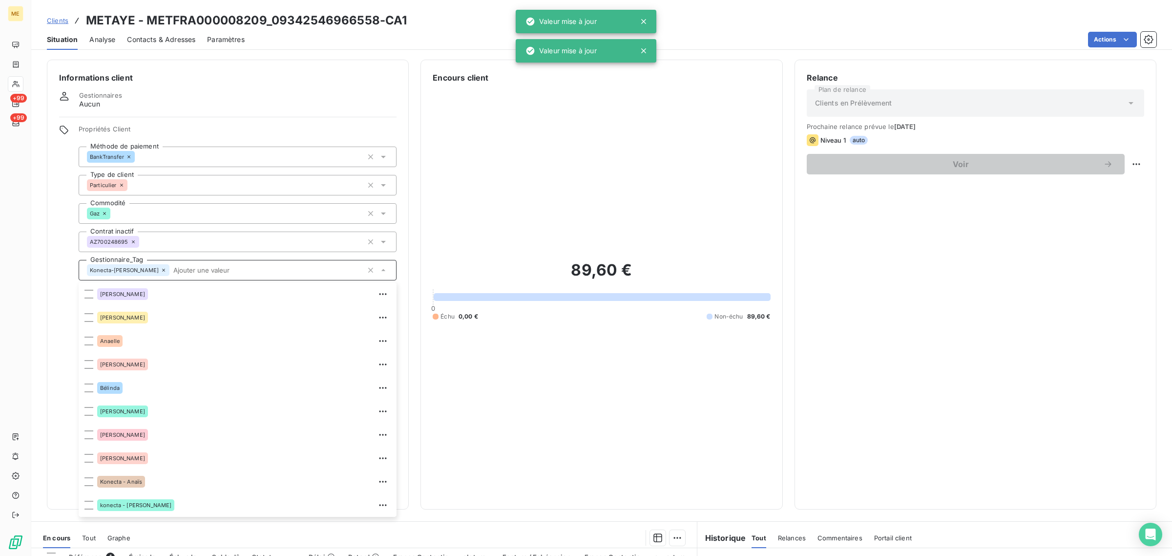
scroll to position [93, 0]
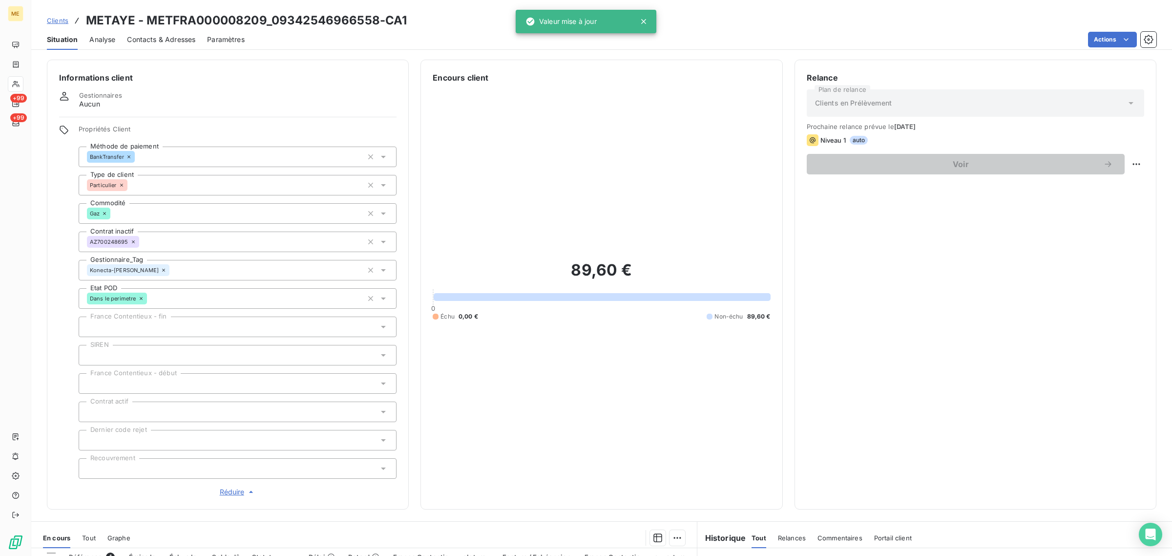
click at [468, 339] on div "89,60 € 0 Échu 0,00 € Non-échu 89,60 €" at bounding box center [601, 289] width 337 height 413
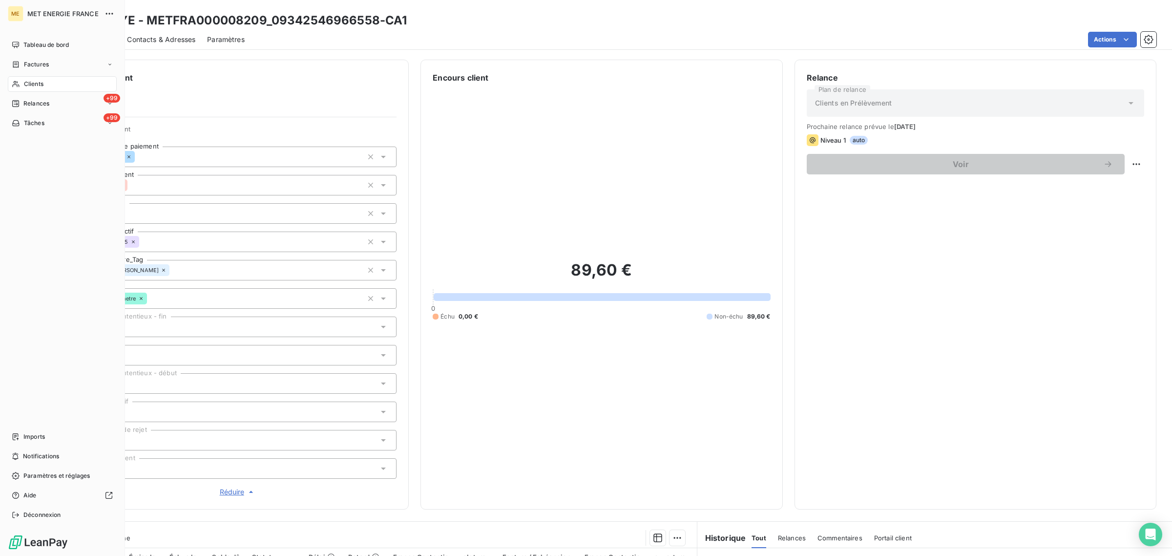
click at [14, 83] on icon at bounding box center [15, 84] width 7 height 6
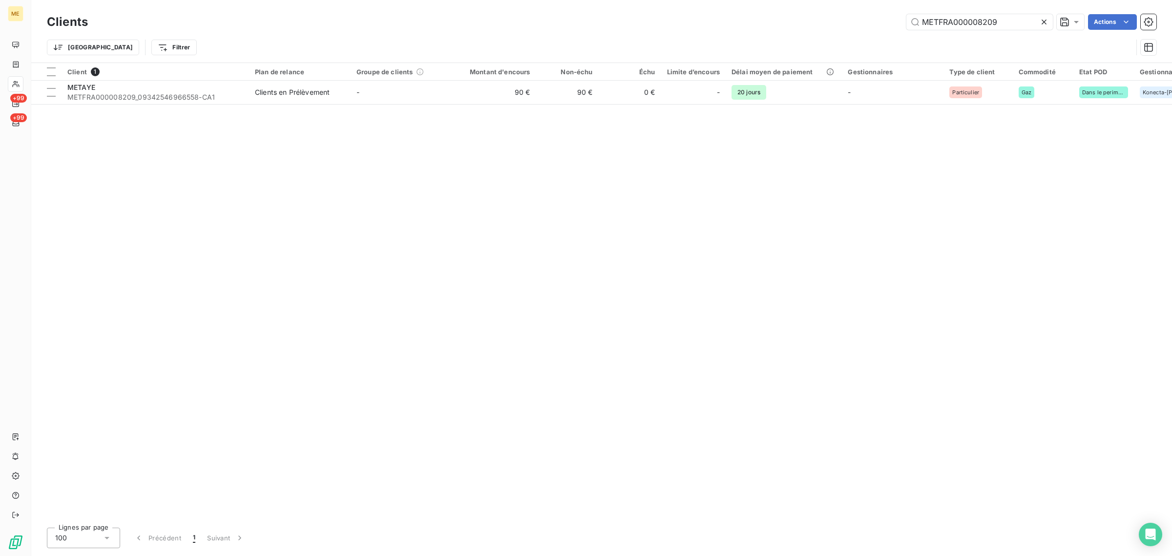
drag, startPoint x: 1016, startPoint y: 16, endPoint x: 816, endPoint y: 20, distance: 200.2
click at [819, 20] on div "METFRA000008209 Actions" at bounding box center [628, 22] width 1056 height 16
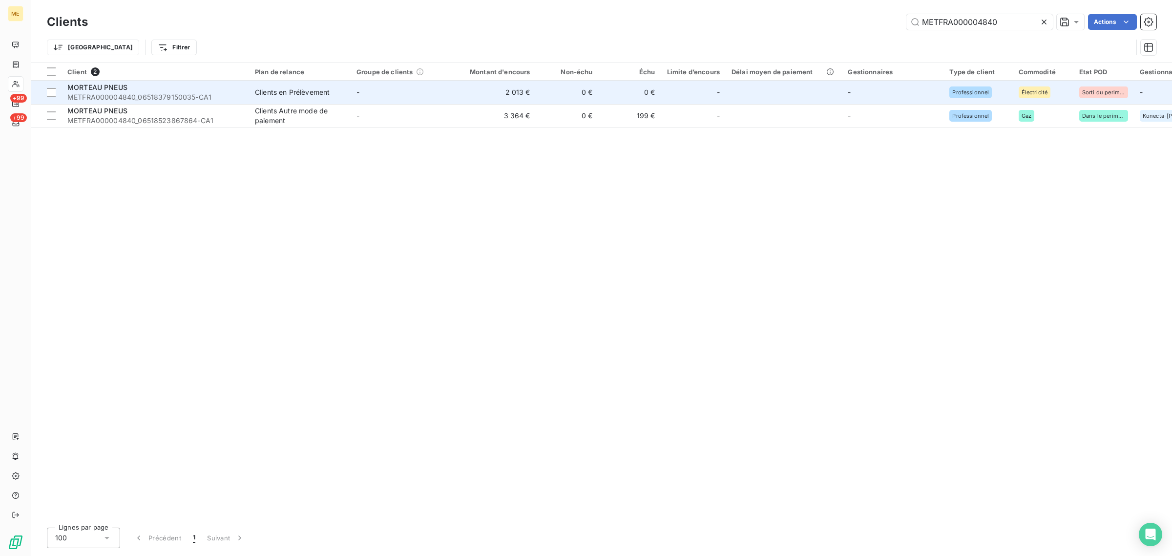
type input "METFRA000004840"
click at [455, 101] on td "2 013 €" at bounding box center [494, 92] width 84 height 23
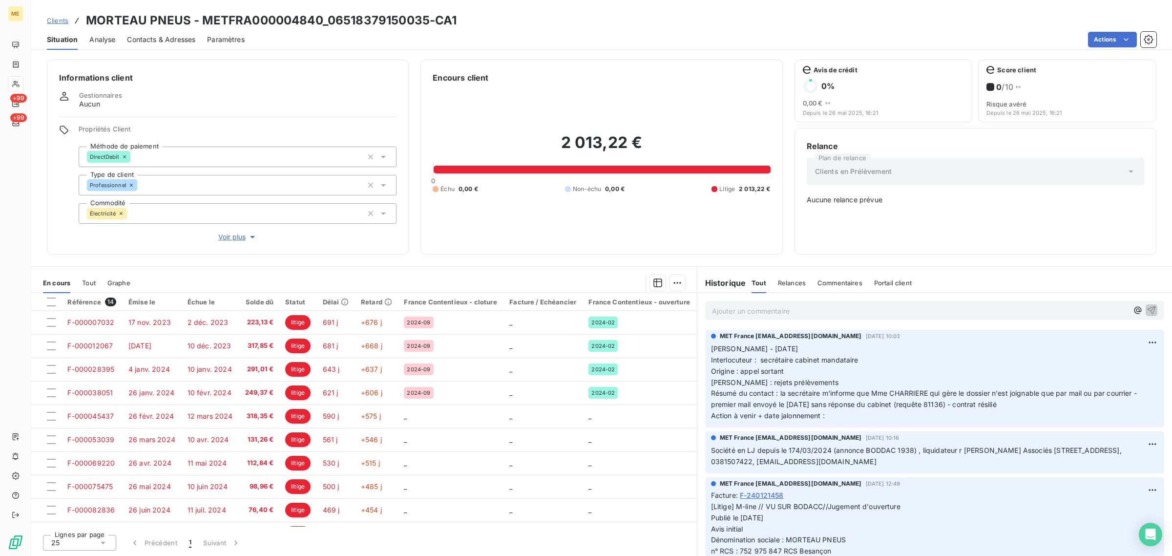
click at [235, 235] on span "Voir plus" at bounding box center [237, 237] width 39 height 10
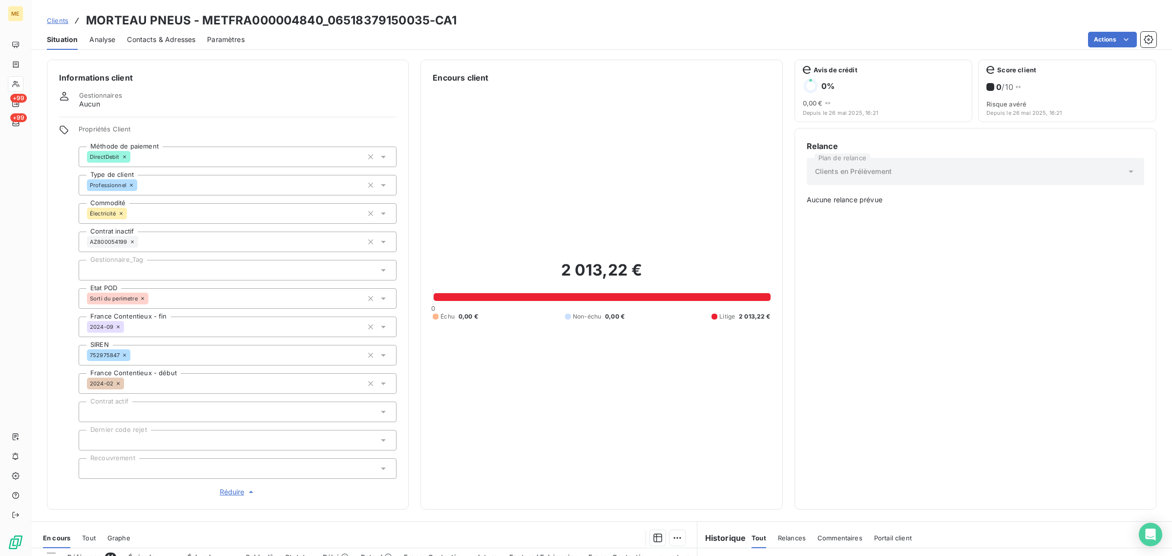
click at [55, 16] on link "Clients" at bounding box center [57, 21] width 21 height 10
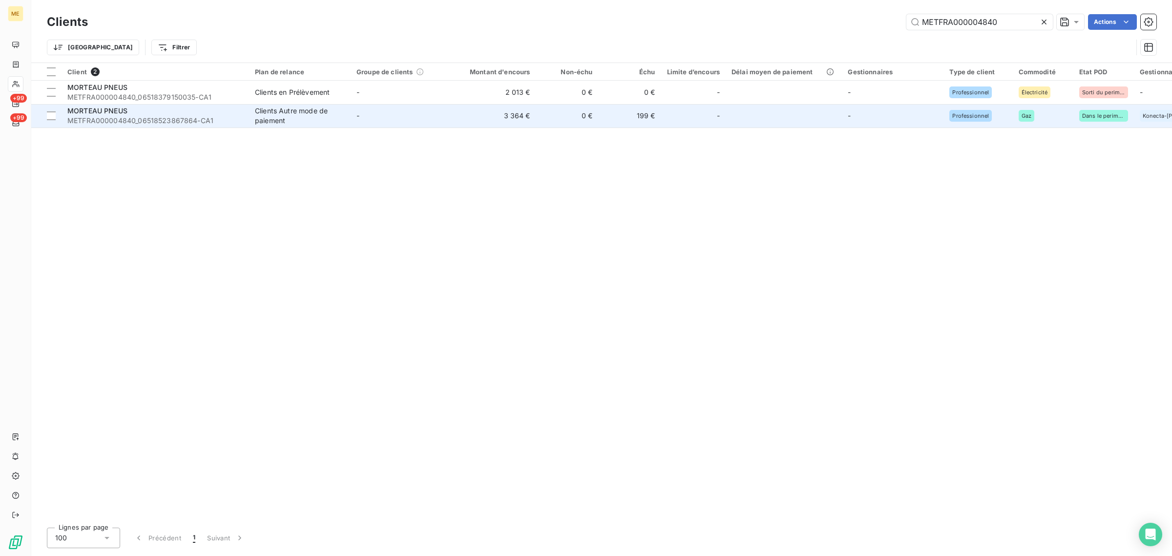
click at [355, 115] on td "-" at bounding box center [402, 115] width 102 height 23
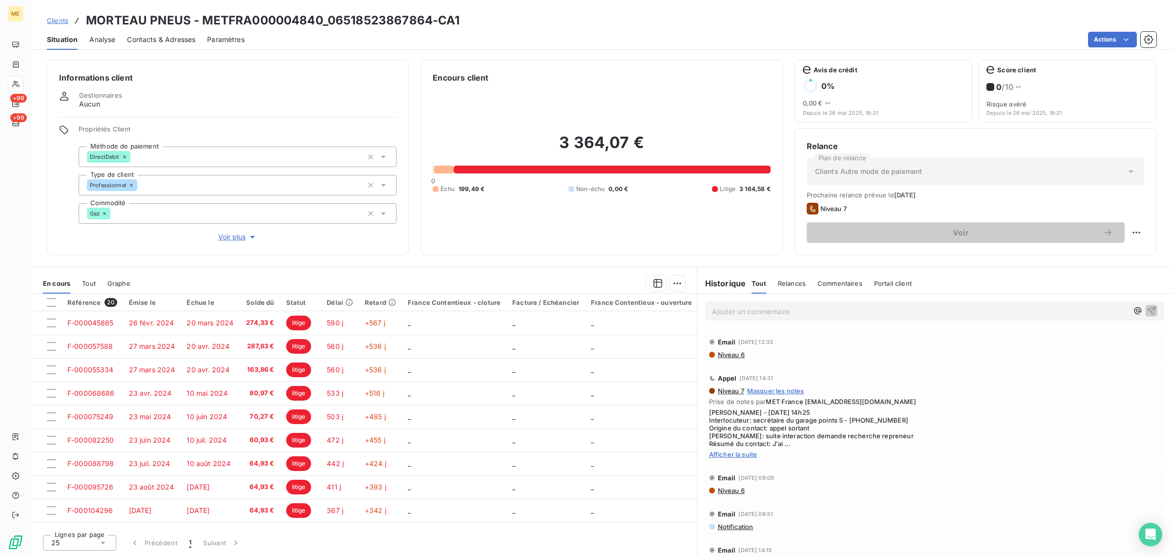
click at [233, 230] on div "Propriétés Client Méthode de paiement DirectDebit Type de client Professionnel …" at bounding box center [238, 183] width 318 height 117
click at [228, 245] on div "Informations client Gestionnaires Aucun Propriétés Client Méthode de paiement D…" at bounding box center [228, 157] width 362 height 195
click at [225, 235] on span "Voir plus" at bounding box center [237, 237] width 39 height 10
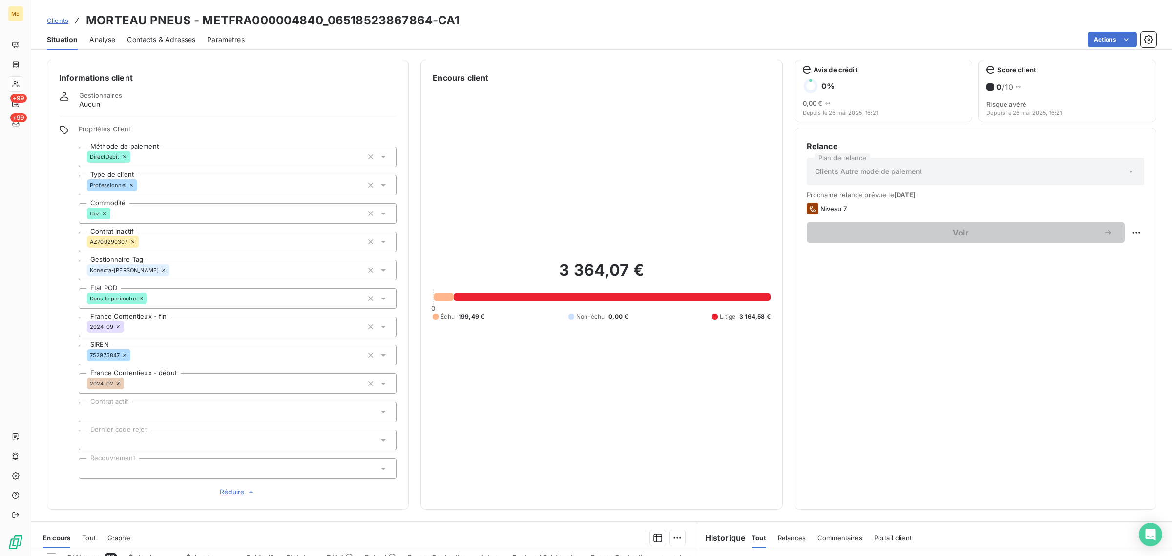
click at [61, 23] on span "Clients" at bounding box center [57, 21] width 21 height 8
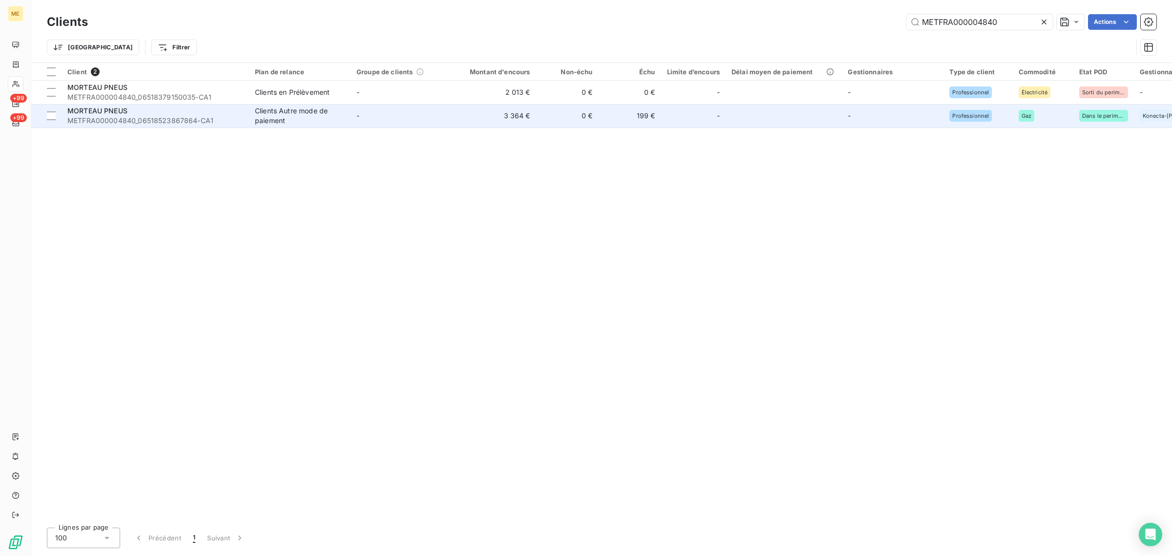
click at [291, 121] on div "Clients Autre mode de paiement" at bounding box center [300, 116] width 90 height 20
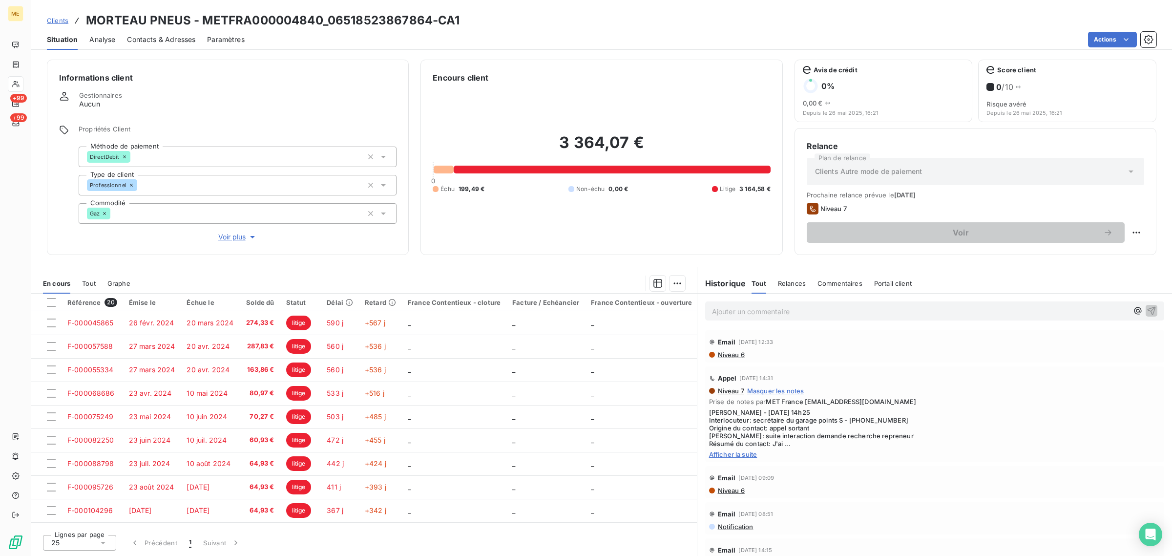
click at [741, 455] on span "Afficher la suite" at bounding box center [934, 454] width 451 height 8
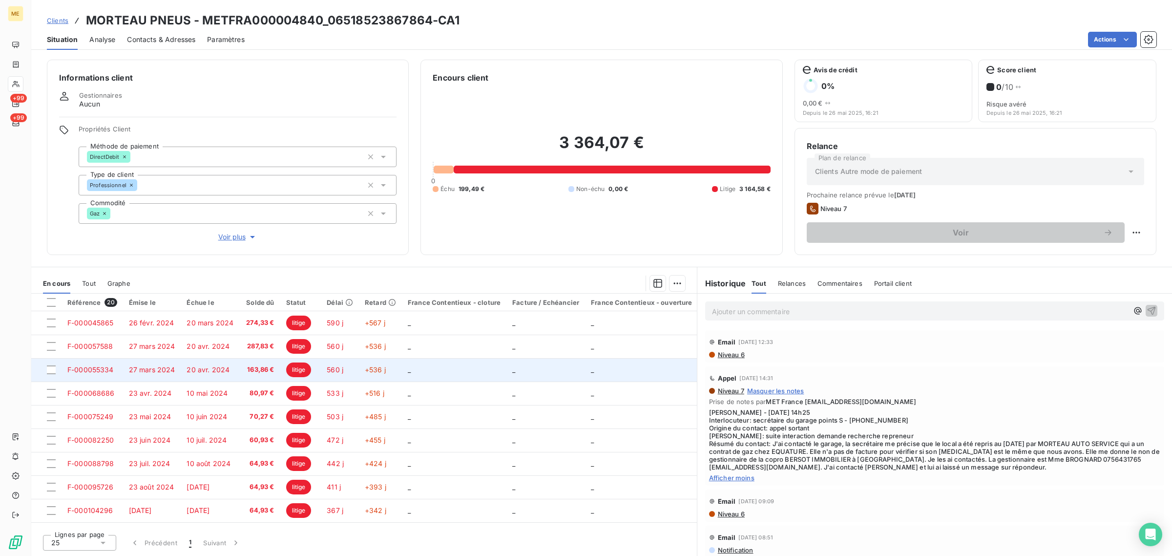
click at [301, 369] on span "litige" at bounding box center [298, 369] width 25 height 15
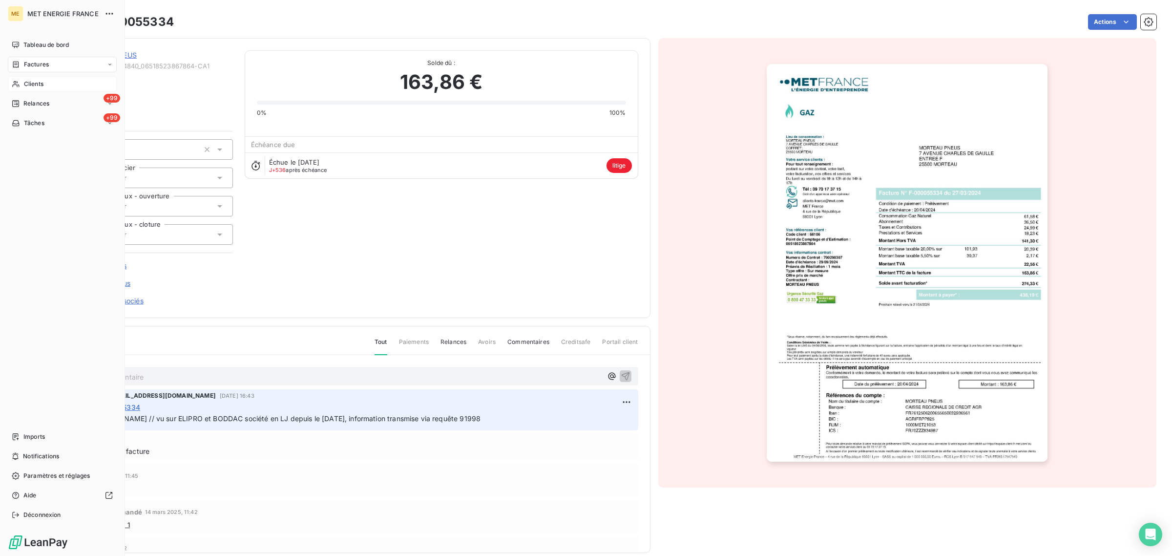
click at [21, 81] on div "Clients" at bounding box center [62, 84] width 109 height 16
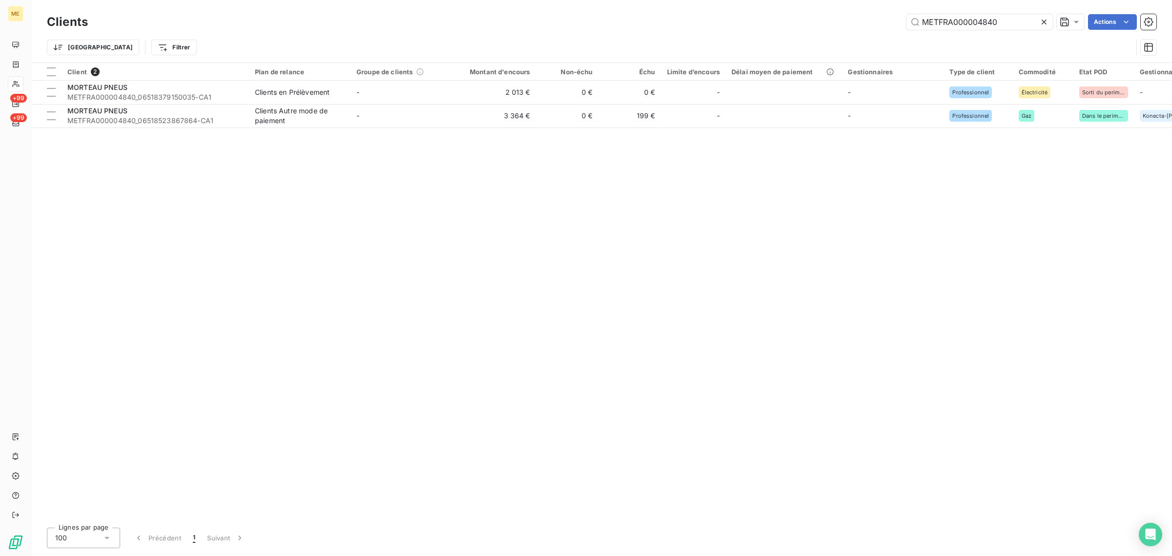
drag, startPoint x: 1021, startPoint y: 18, endPoint x: 765, endPoint y: 22, distance: 256.3
click at [765, 22] on div "METFRA000004840 Actions" at bounding box center [628, 22] width 1056 height 16
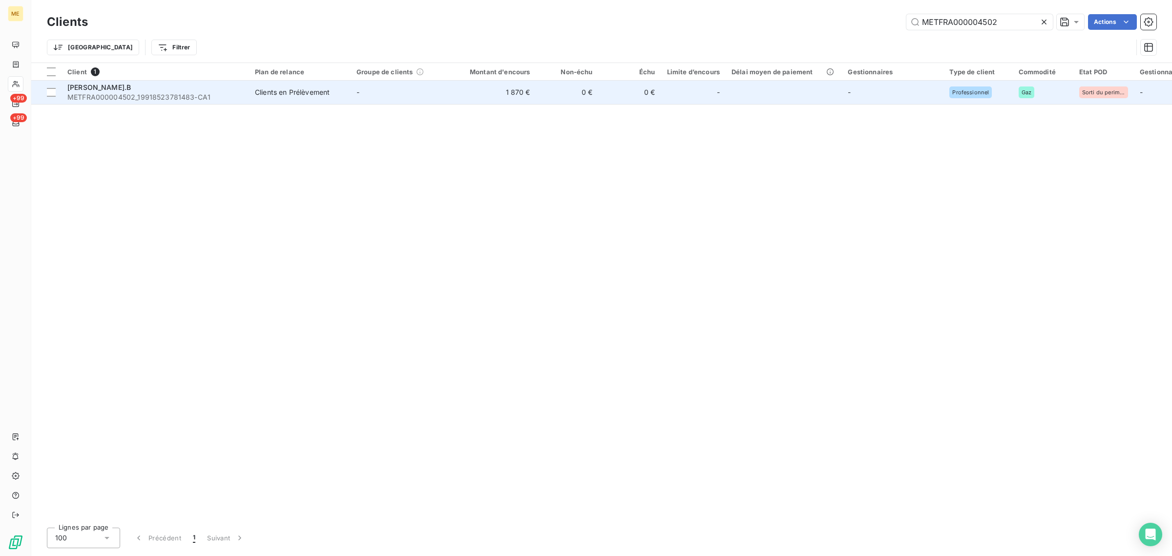
type input "METFRA000004502"
click at [413, 96] on td "-" at bounding box center [402, 92] width 102 height 23
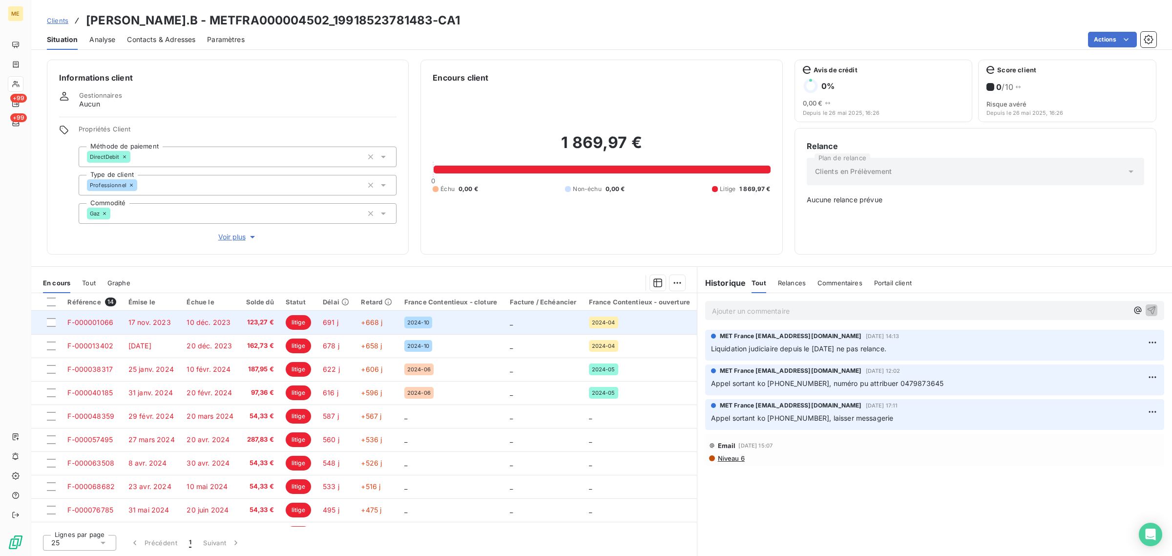
click at [290, 320] on span "litige" at bounding box center [298, 322] width 25 height 15
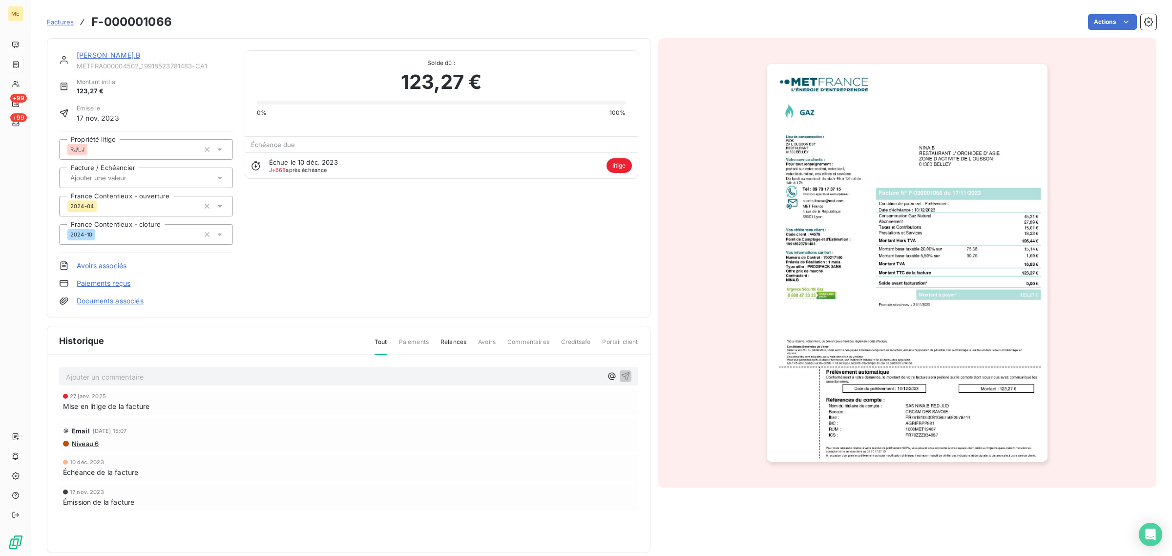
click at [64, 19] on span "Factures" at bounding box center [60, 22] width 27 height 8
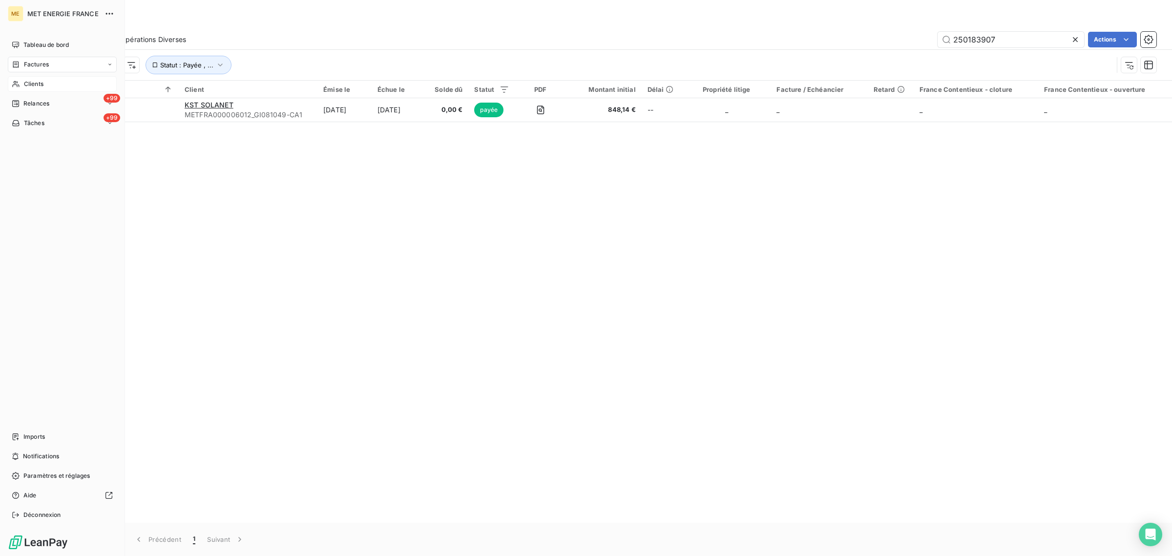
click at [20, 84] on icon at bounding box center [16, 84] width 8 height 8
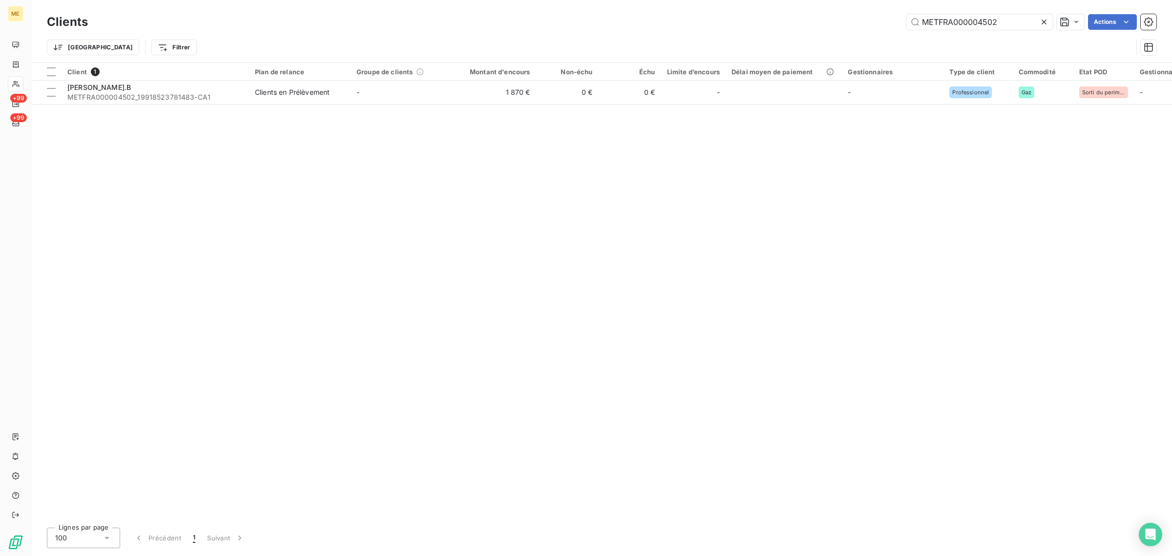
drag, startPoint x: 1010, startPoint y: 23, endPoint x: 731, endPoint y: 23, distance: 278.7
click at [731, 23] on div "METFRA000004502 Actions" at bounding box center [628, 22] width 1056 height 16
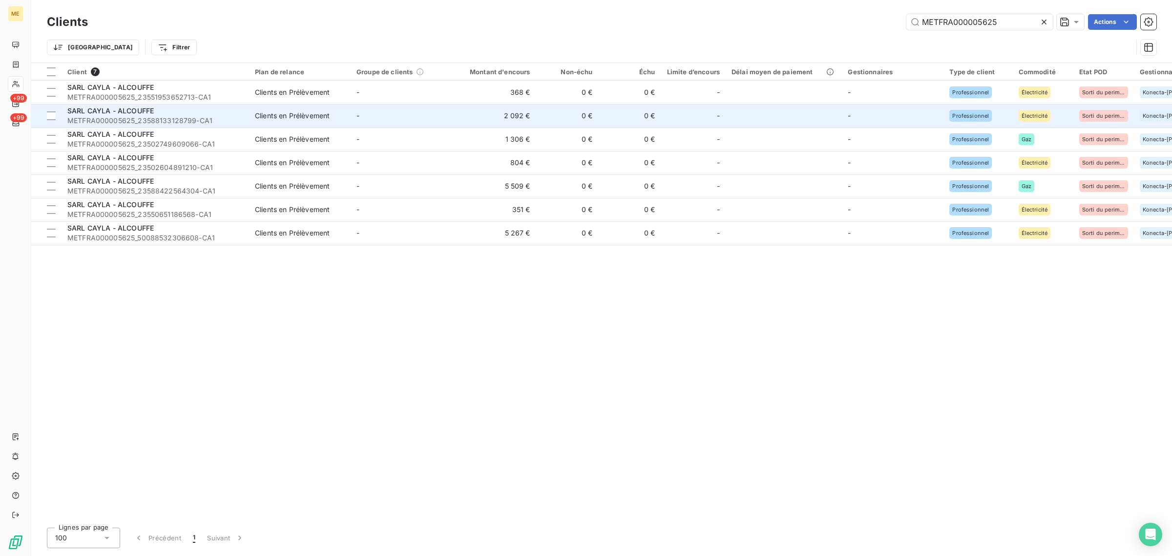
type input "METFRA000005625"
click at [465, 121] on td "2 092 €" at bounding box center [494, 115] width 84 height 23
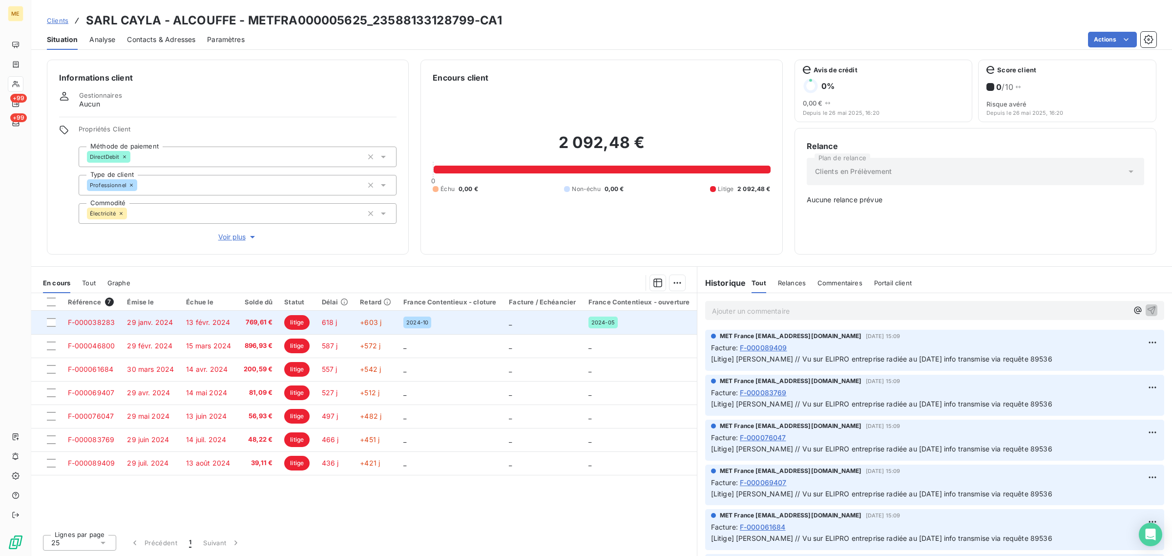
click at [298, 325] on span "litige" at bounding box center [296, 322] width 25 height 15
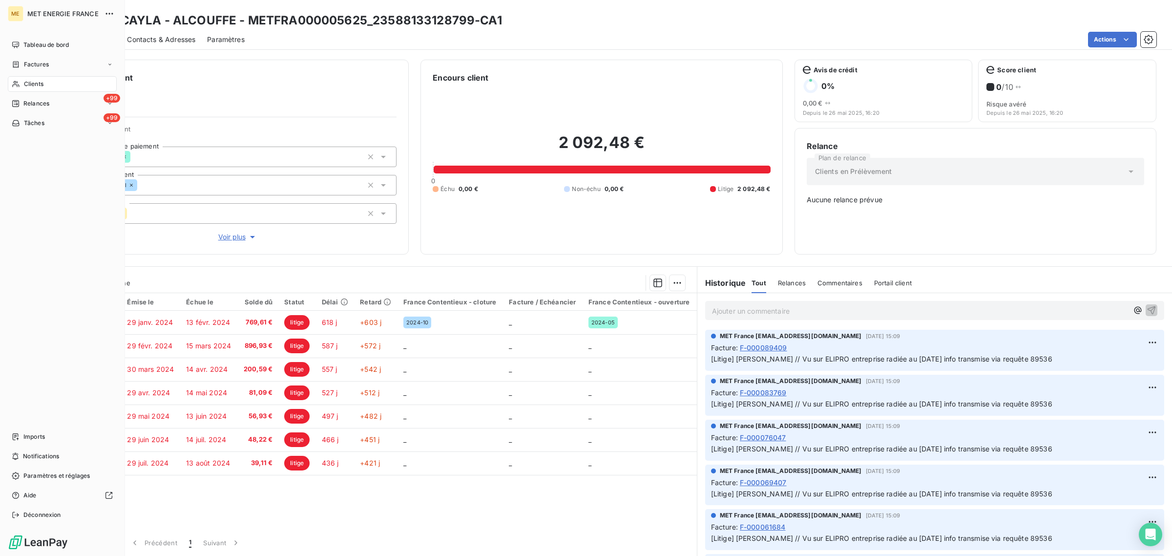
click at [10, 81] on div "Clients" at bounding box center [62, 84] width 109 height 16
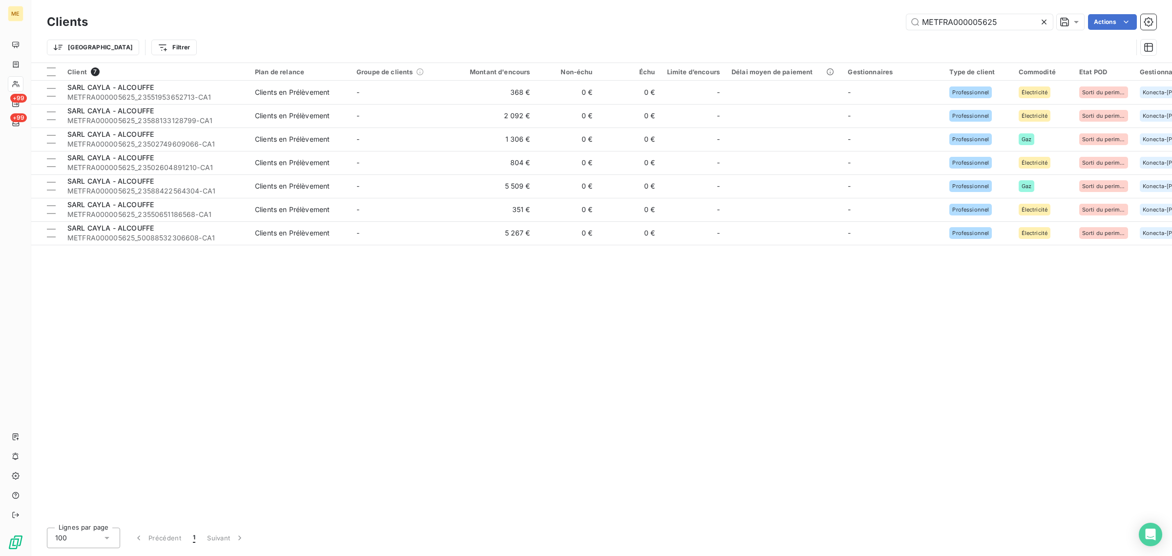
drag, startPoint x: 1004, startPoint y: 23, endPoint x: 701, endPoint y: 40, distance: 302.6
click at [901, 35] on div "Clients METFRA000005625 Actions Trier Filtrer" at bounding box center [601, 37] width 1109 height 51
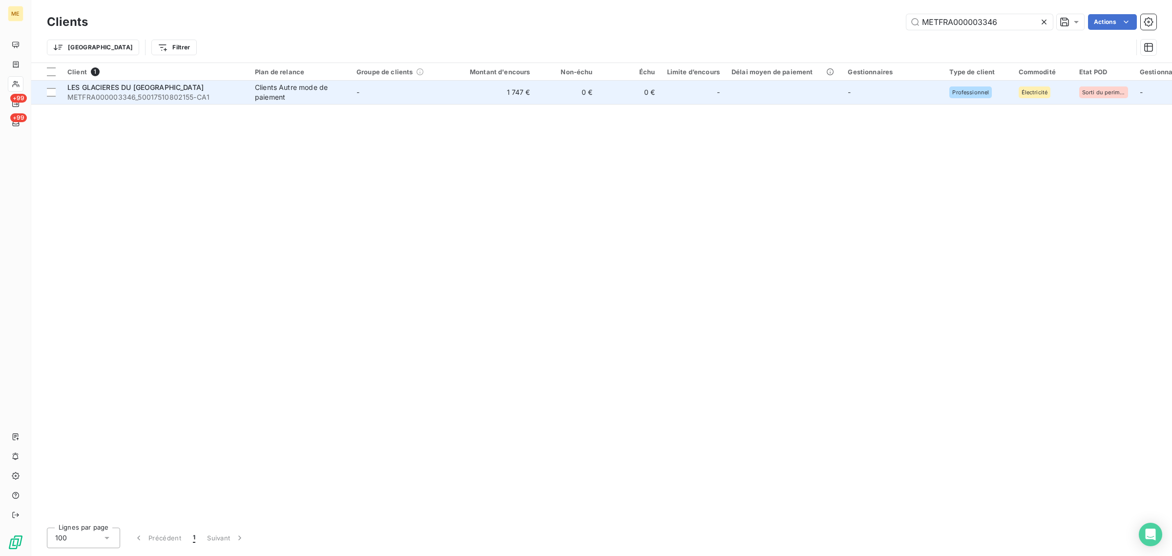
type input "METFRA000003346"
click at [498, 97] on td "1 747 €" at bounding box center [494, 92] width 84 height 23
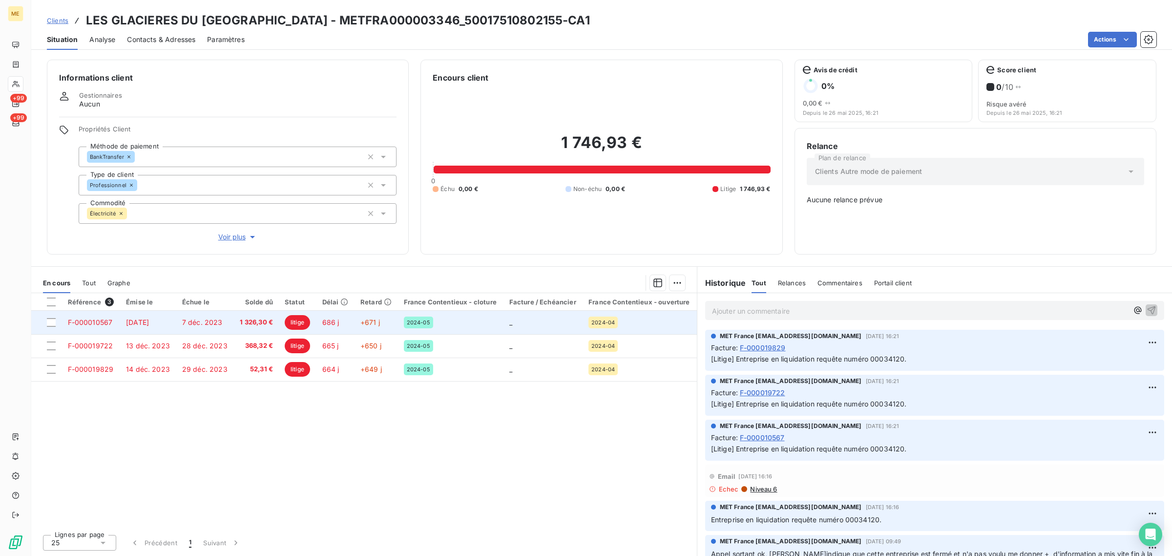
click at [299, 324] on span "litige" at bounding box center [297, 322] width 25 height 15
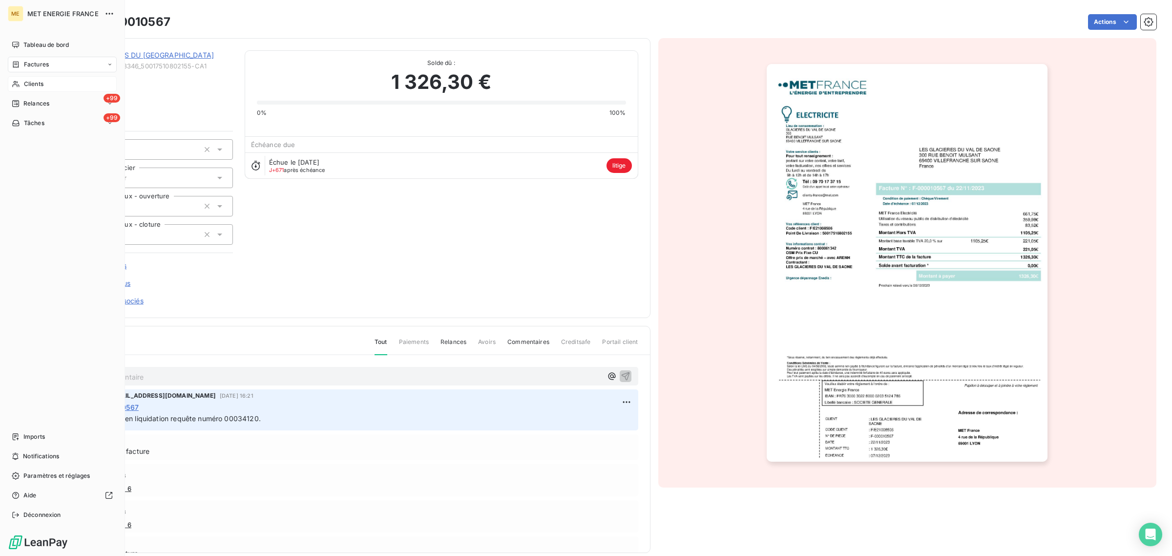
click at [10, 86] on div "Clients" at bounding box center [62, 84] width 109 height 16
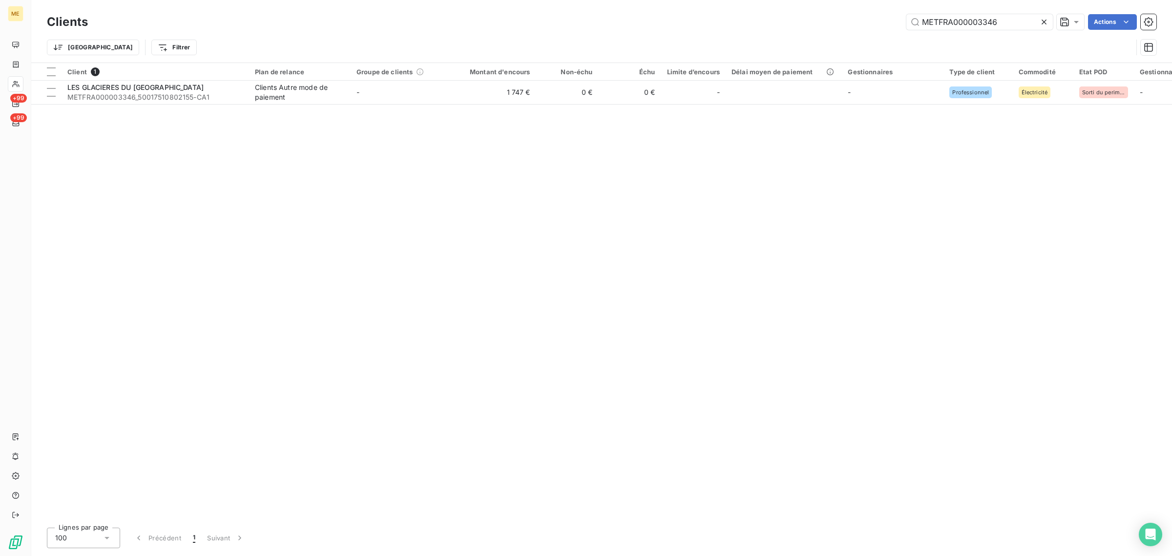
drag, startPoint x: 1008, startPoint y: 22, endPoint x: 787, endPoint y: 22, distance: 220.7
click at [787, 22] on div "METFRA000003346 Actions" at bounding box center [628, 22] width 1056 height 16
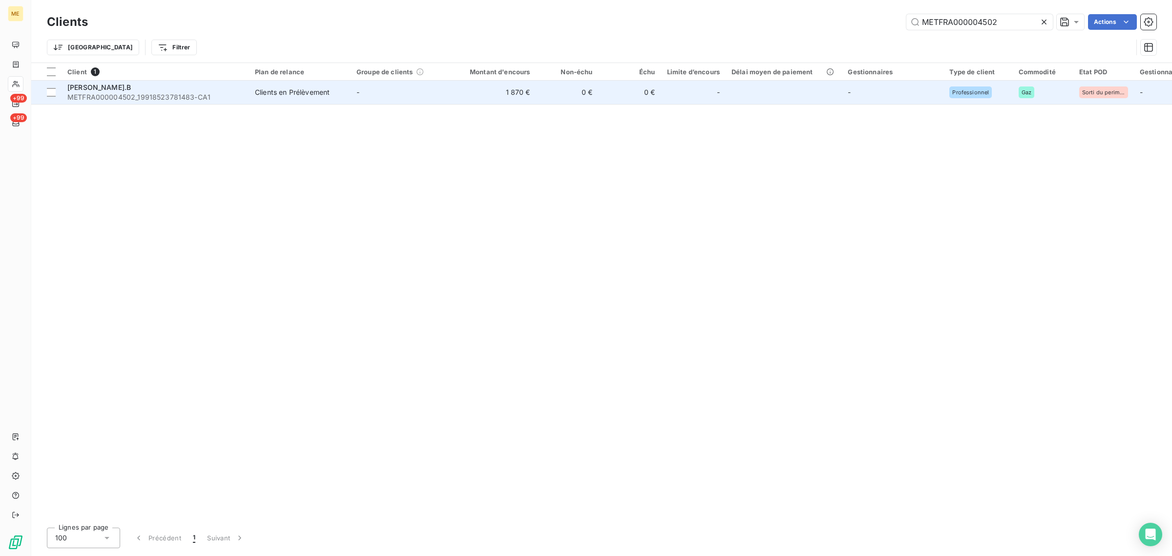
type input "METFRA000004502"
click at [382, 103] on td "-" at bounding box center [402, 92] width 102 height 23
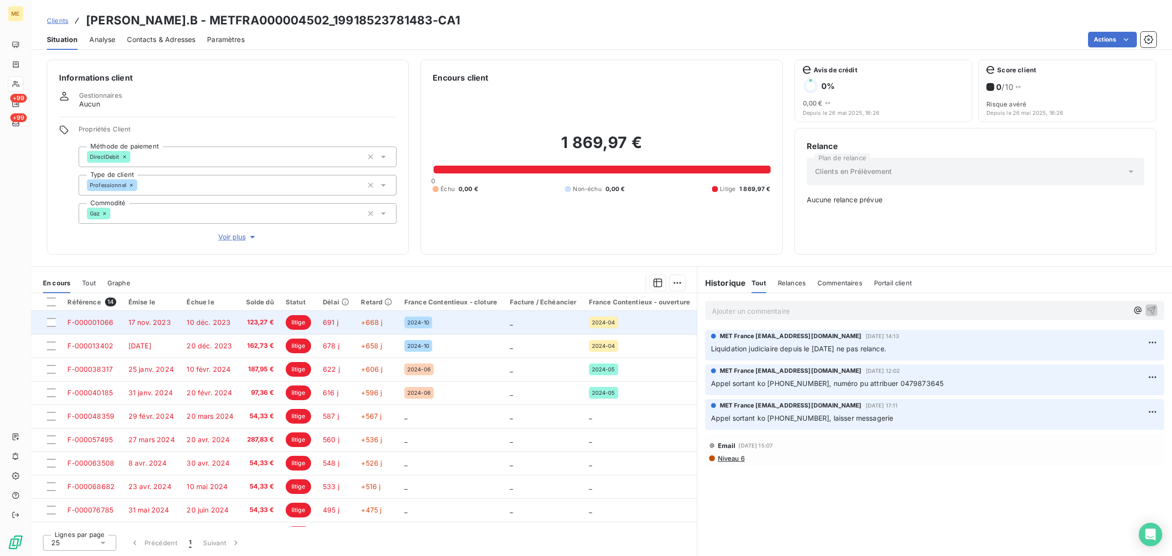
click at [301, 325] on span "litige" at bounding box center [298, 322] width 25 height 15
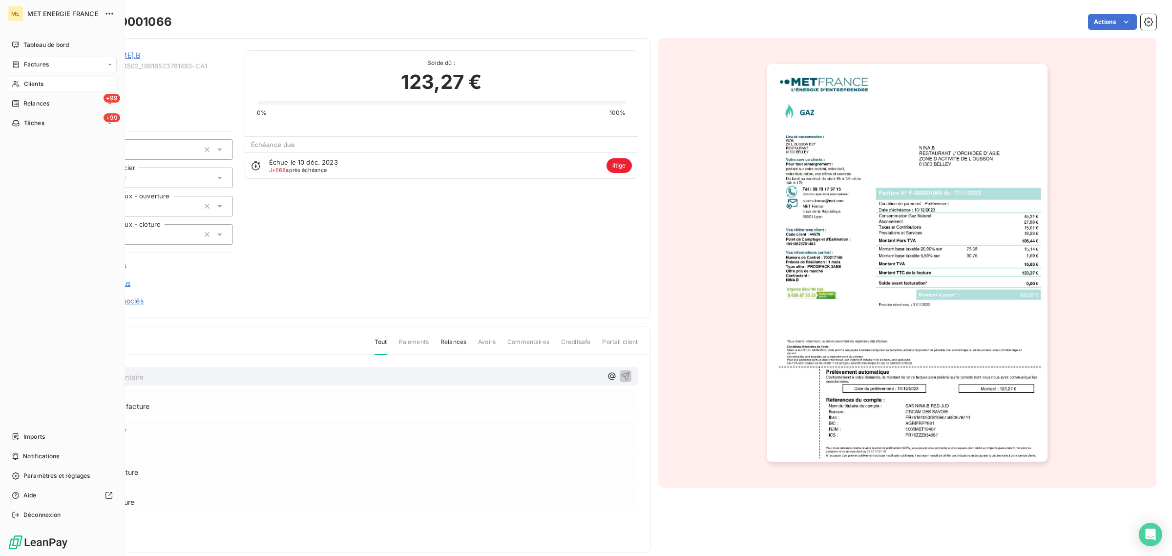
click at [30, 90] on div "Clients" at bounding box center [62, 84] width 109 height 16
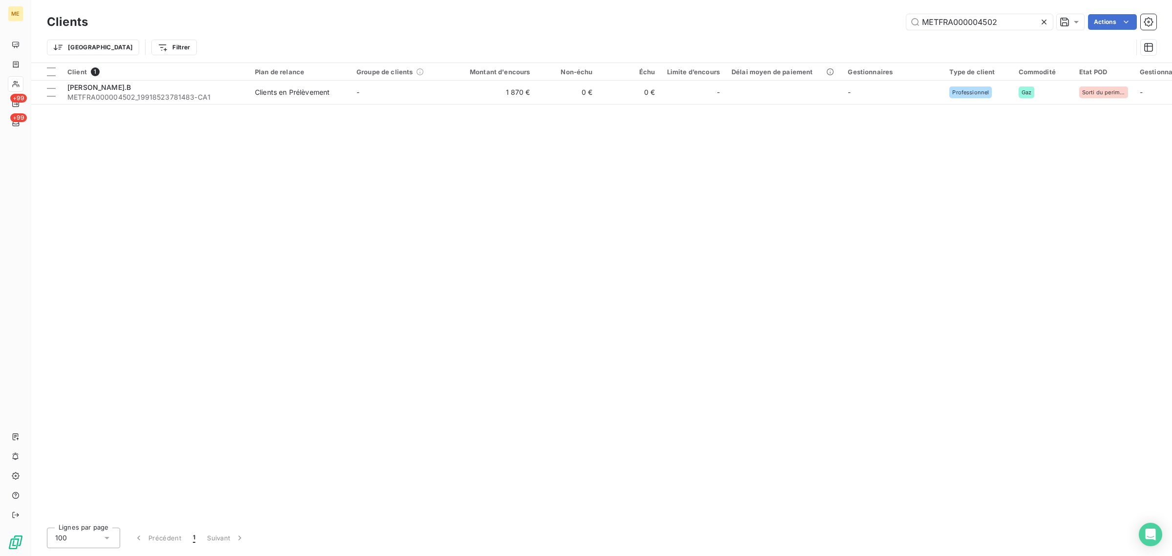
drag, startPoint x: 1019, startPoint y: 16, endPoint x: 867, endPoint y: 22, distance: 152.0
click at [867, 22] on div "METFRA000004502 Actions" at bounding box center [628, 22] width 1056 height 16
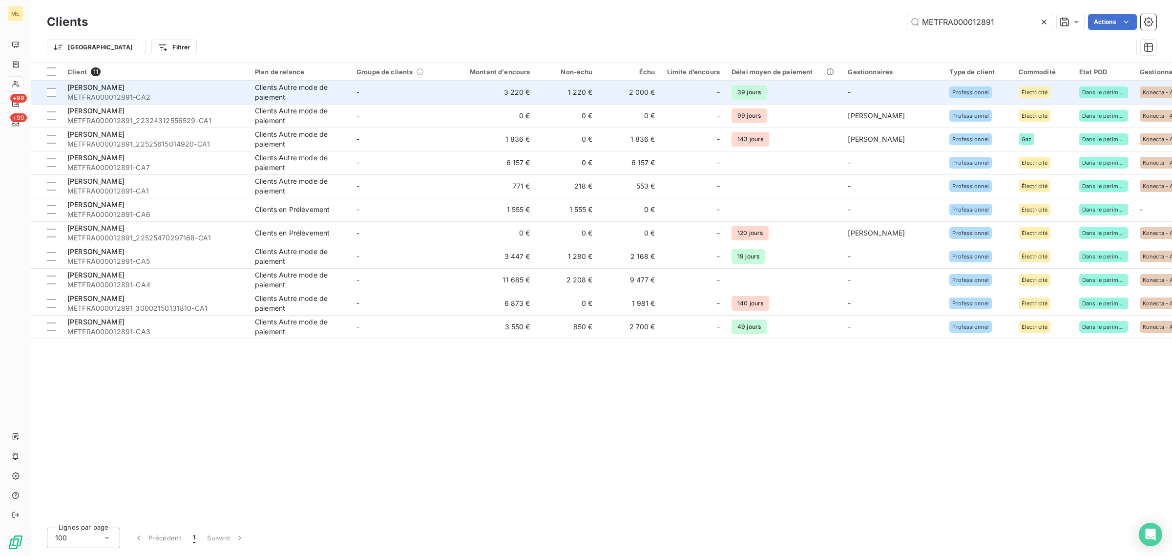
type input "METFRA000012891"
click at [424, 99] on td "-" at bounding box center [402, 92] width 102 height 23
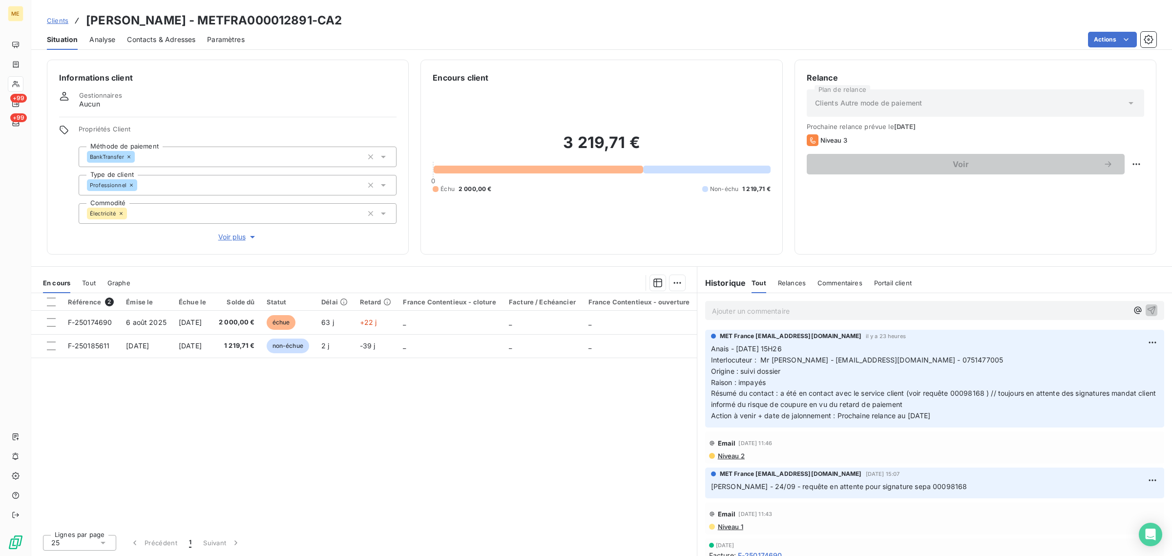
click at [216, 232] on button "Voir plus" at bounding box center [238, 236] width 318 height 11
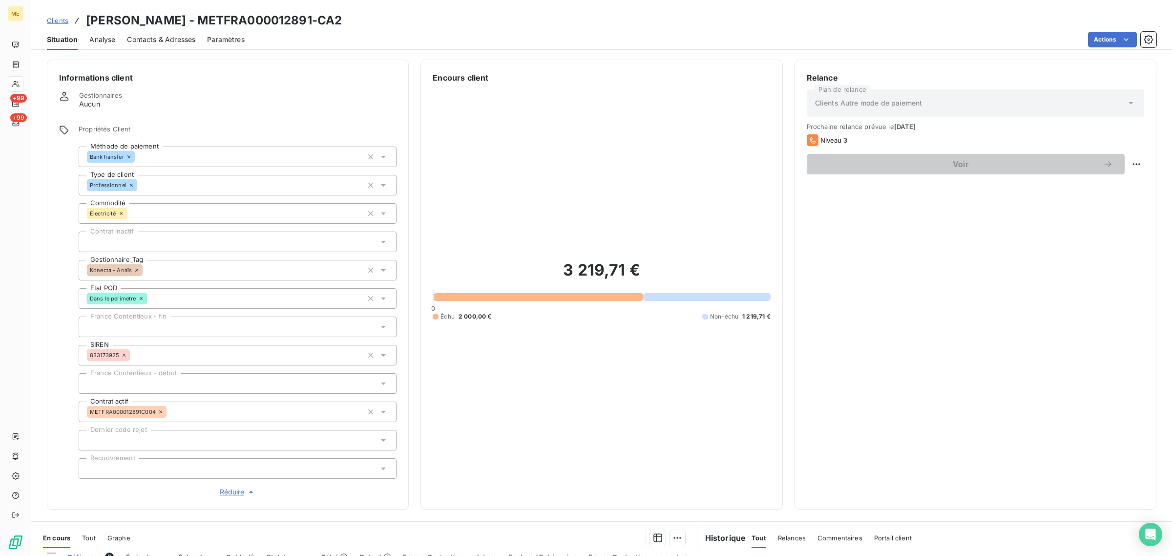
click at [63, 23] on span "Clients" at bounding box center [57, 21] width 21 height 8
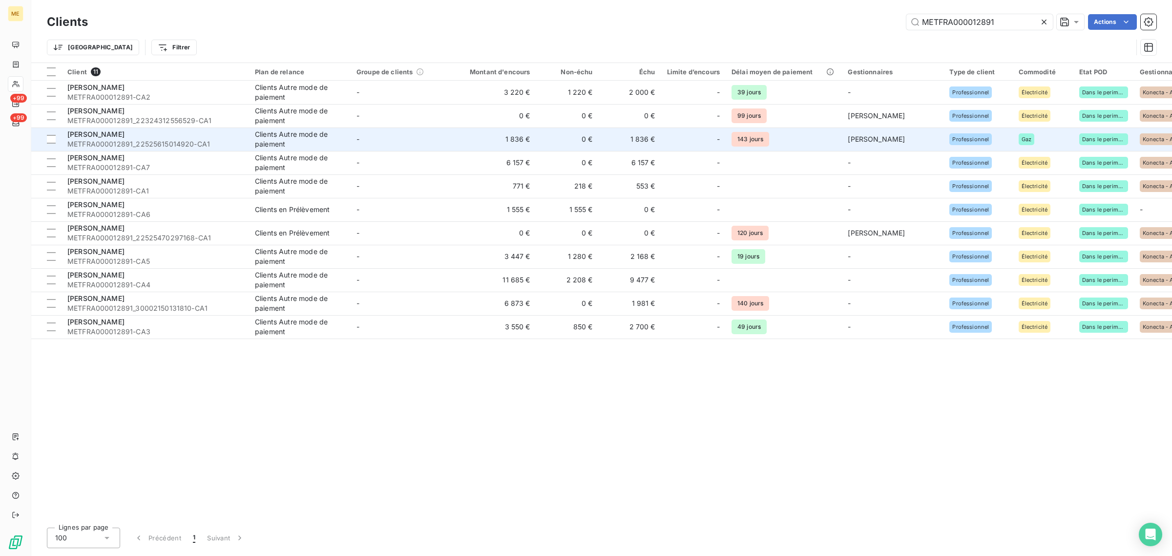
click at [445, 138] on td "-" at bounding box center [402, 138] width 102 height 23
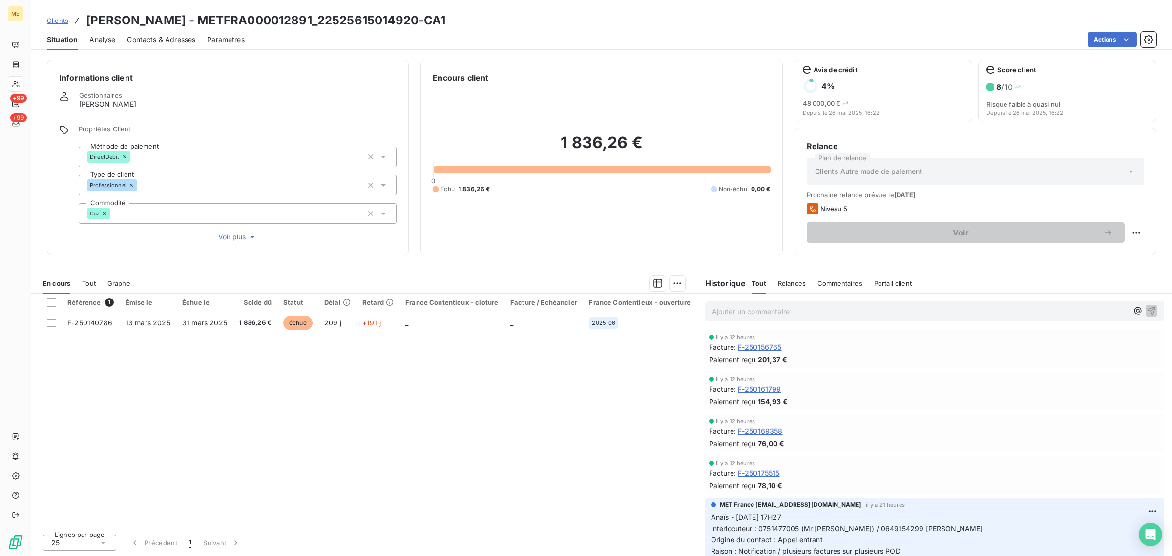
click at [232, 232] on span "Voir plus" at bounding box center [237, 237] width 39 height 10
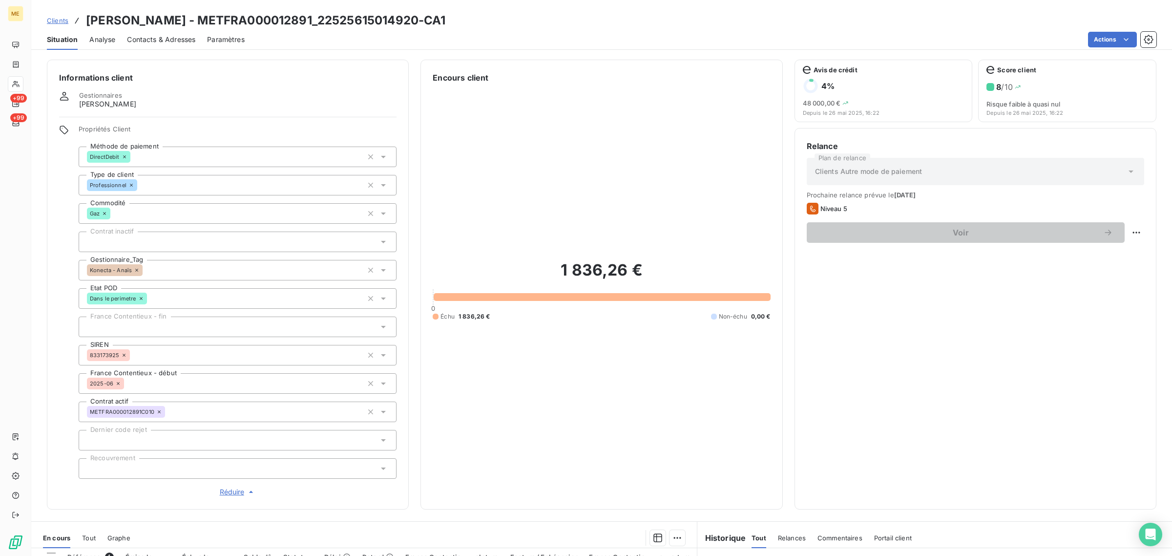
click at [54, 21] on span "Clients" at bounding box center [57, 21] width 21 height 8
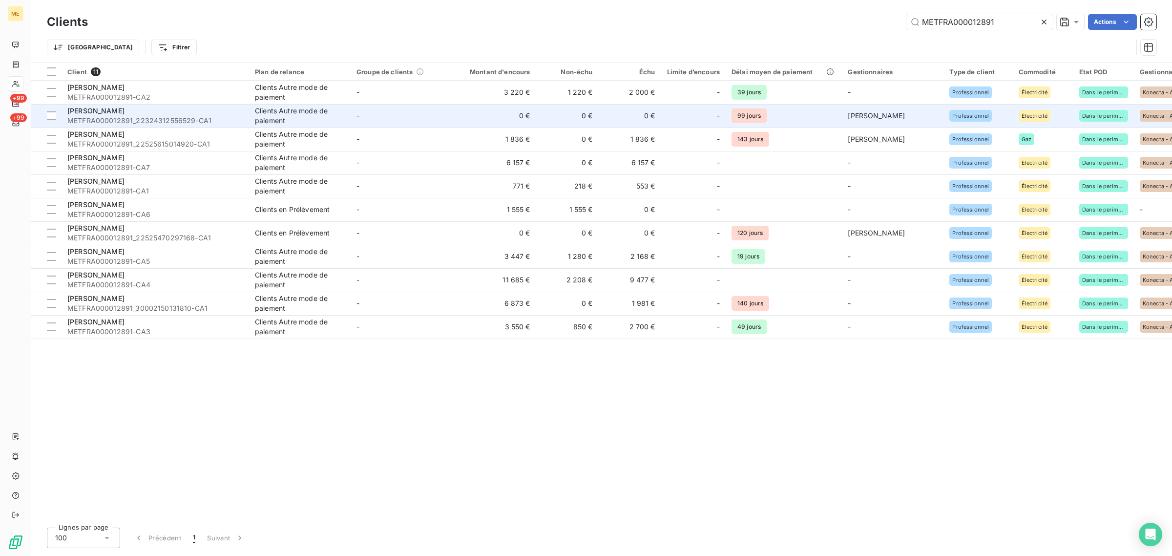
click at [444, 118] on td "-" at bounding box center [402, 115] width 102 height 23
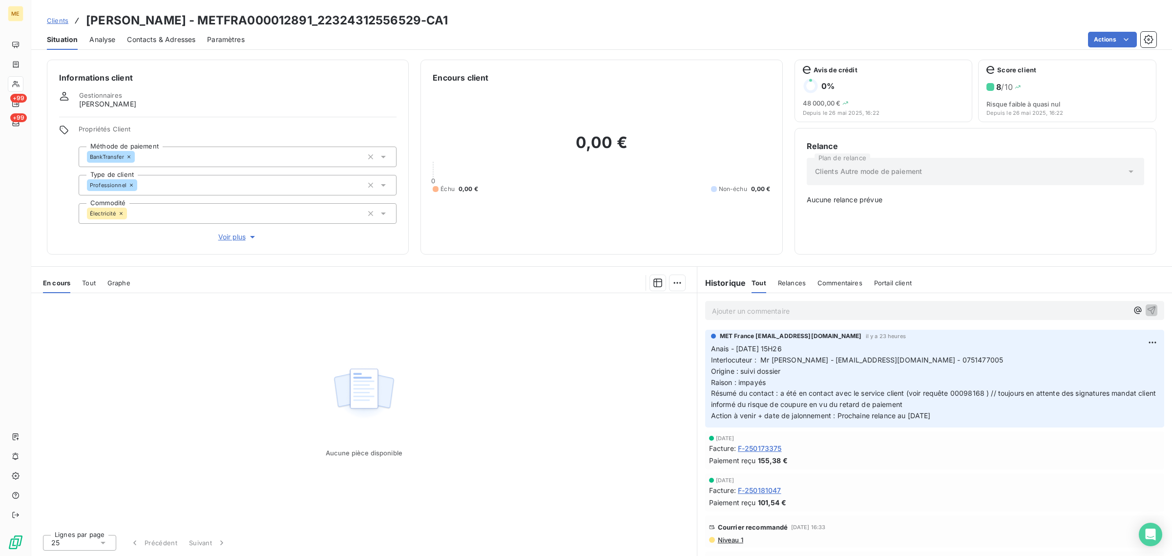
click at [220, 235] on span "Voir plus" at bounding box center [237, 237] width 39 height 10
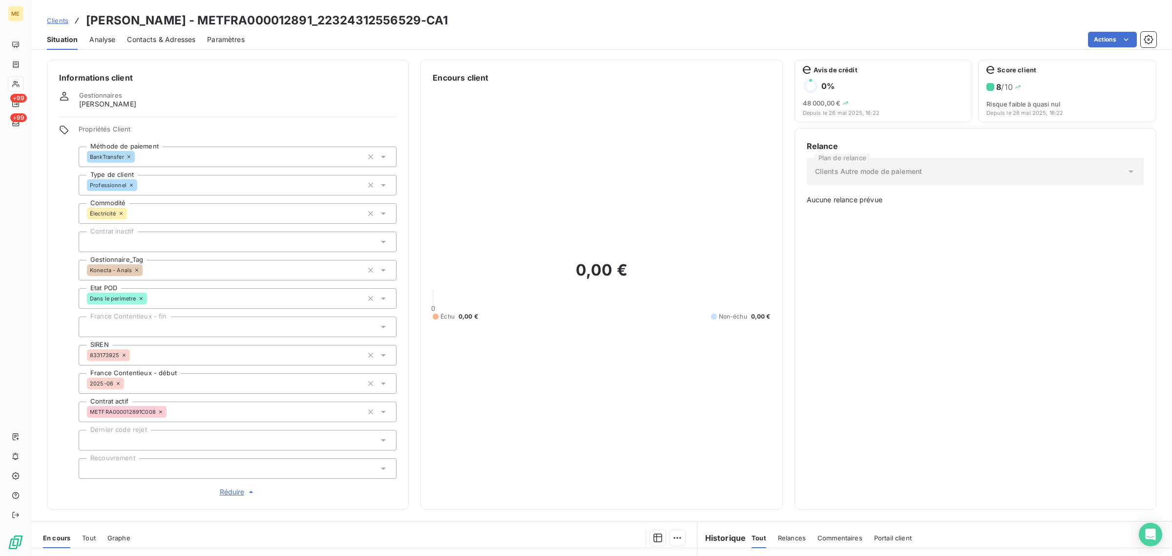
click at [47, 21] on span "Clients" at bounding box center [57, 21] width 21 height 8
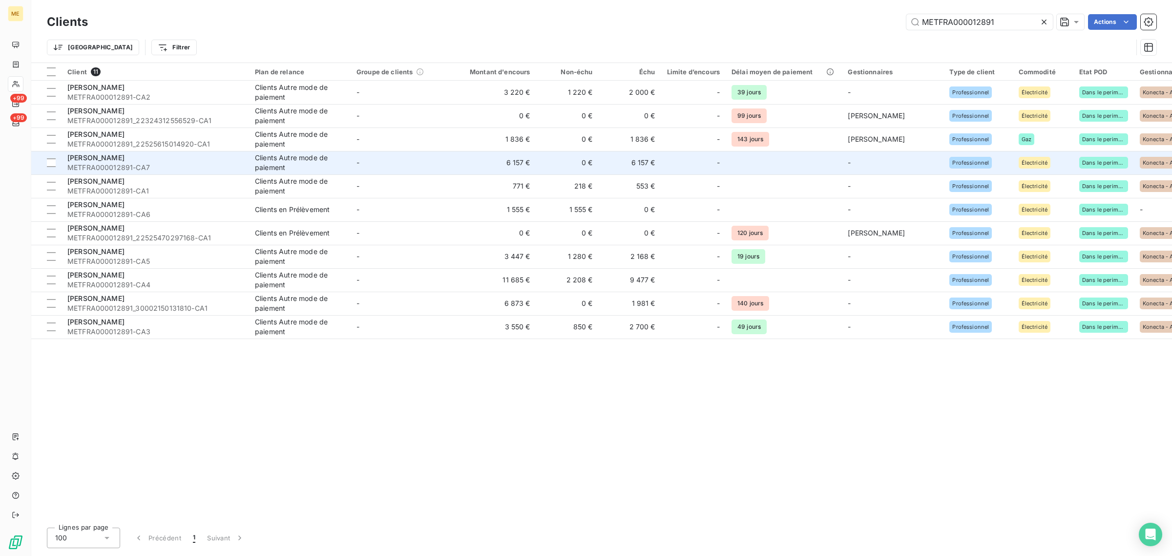
click at [489, 154] on td "6 157 €" at bounding box center [494, 162] width 84 height 23
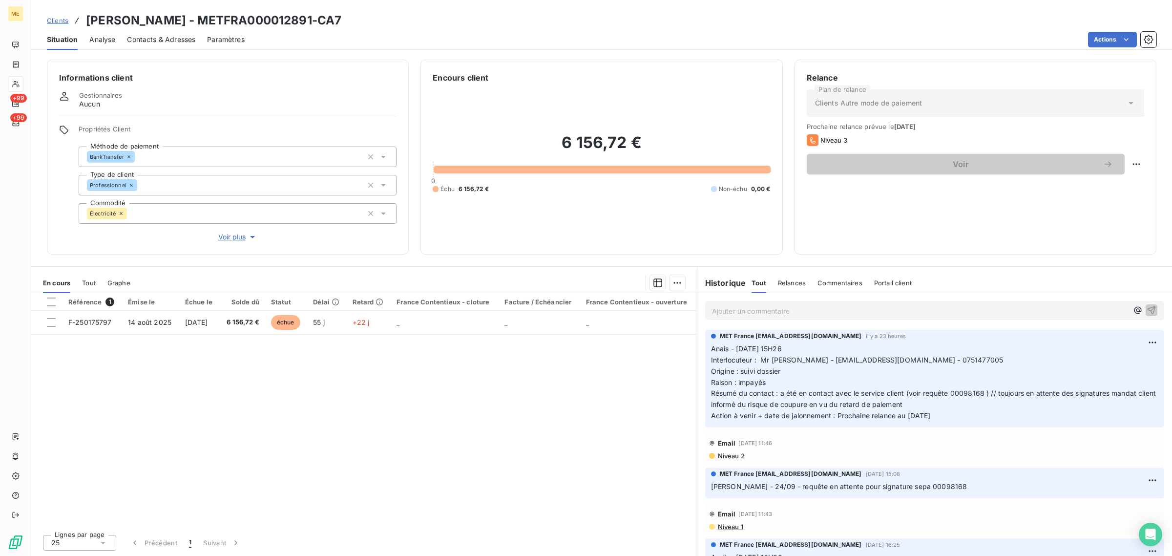
click at [237, 238] on span "Voir plus" at bounding box center [237, 237] width 39 height 10
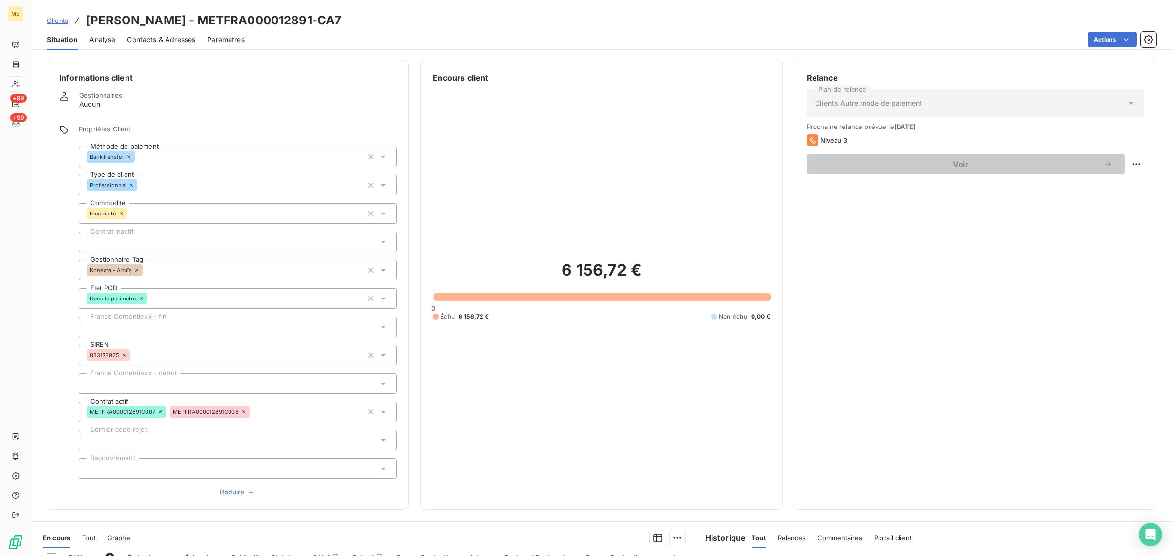
click at [55, 21] on span "Clients" at bounding box center [57, 21] width 21 height 8
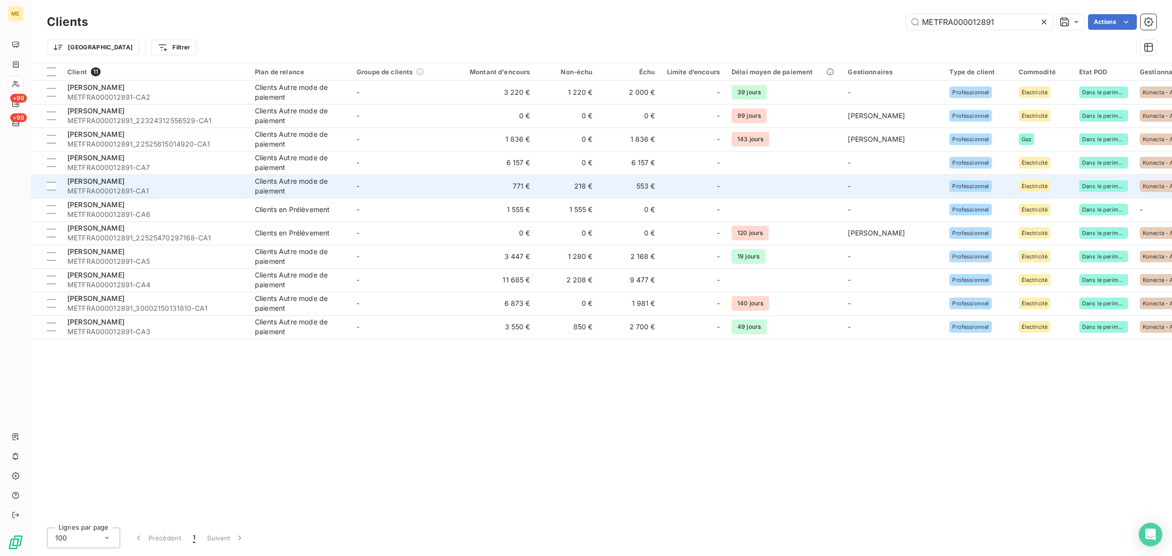
click at [462, 191] on td "771 €" at bounding box center [494, 185] width 84 height 23
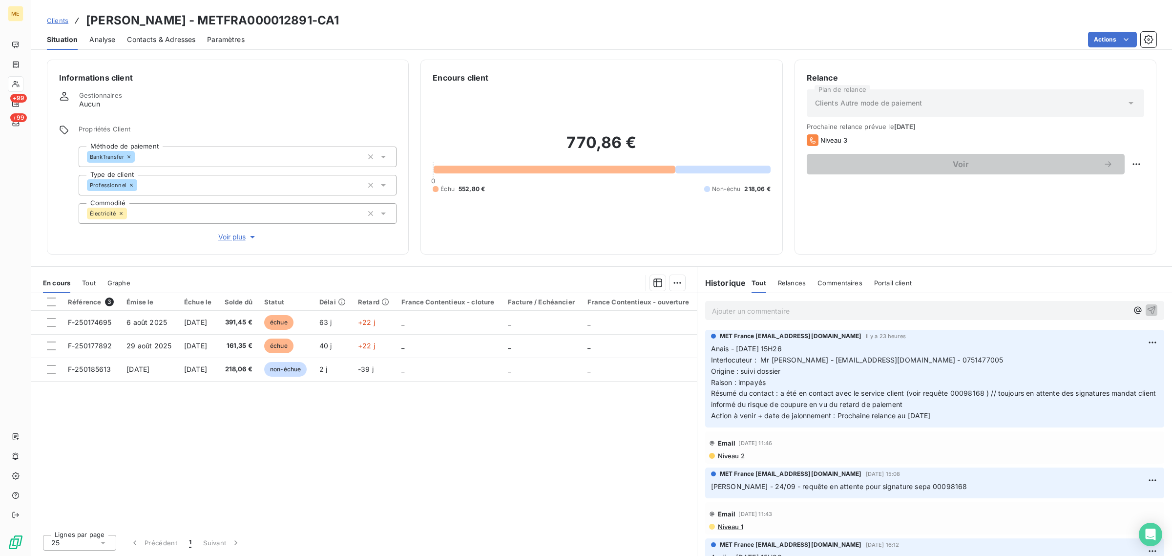
click at [240, 235] on span "Voir plus" at bounding box center [237, 237] width 39 height 10
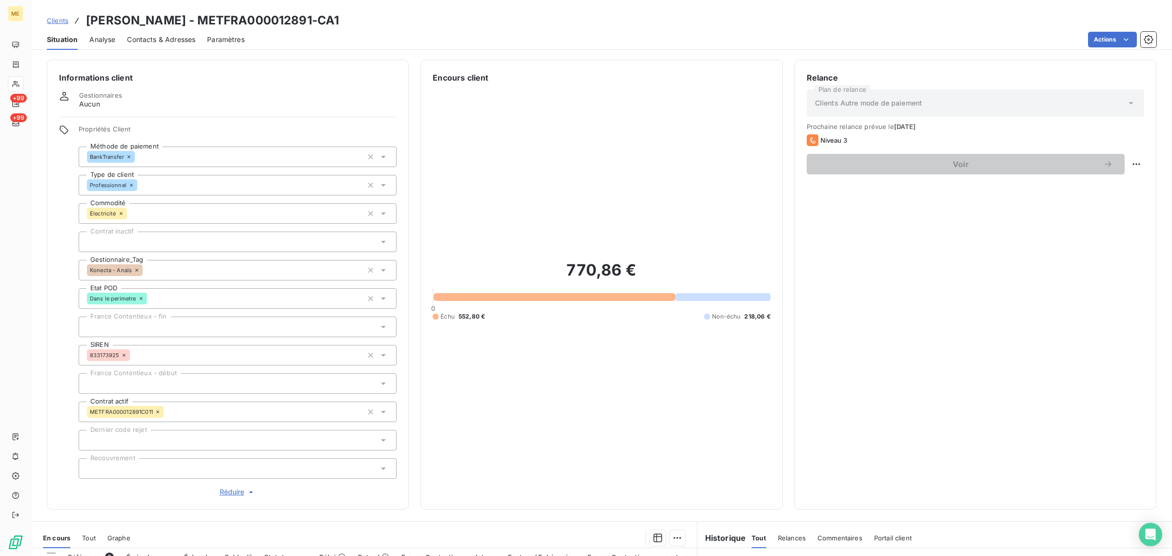
click at [59, 22] on span "Clients" at bounding box center [57, 21] width 21 height 8
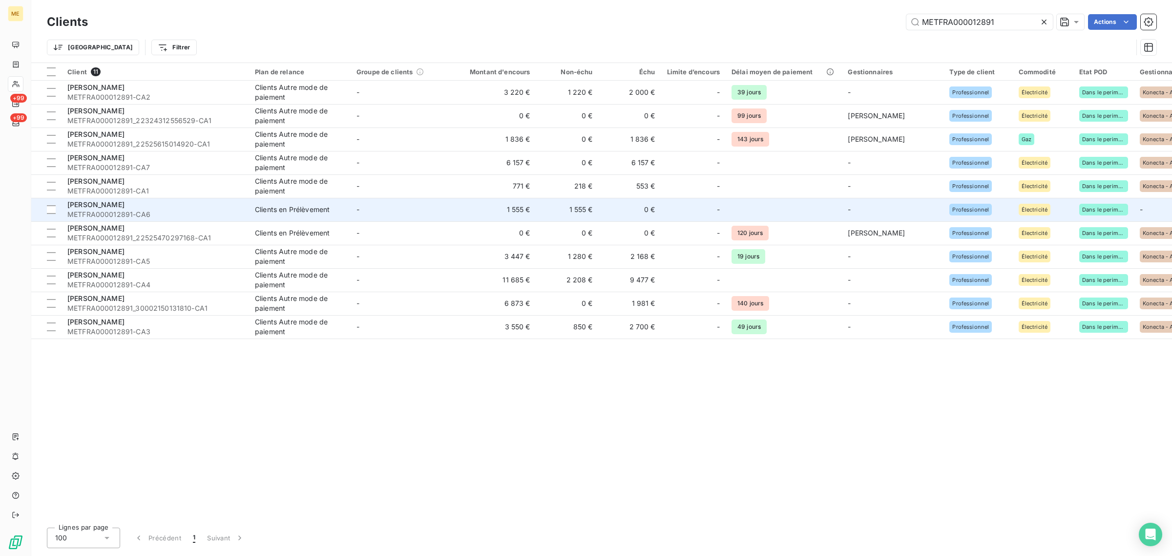
click at [472, 214] on td "1 555 €" at bounding box center [494, 209] width 84 height 23
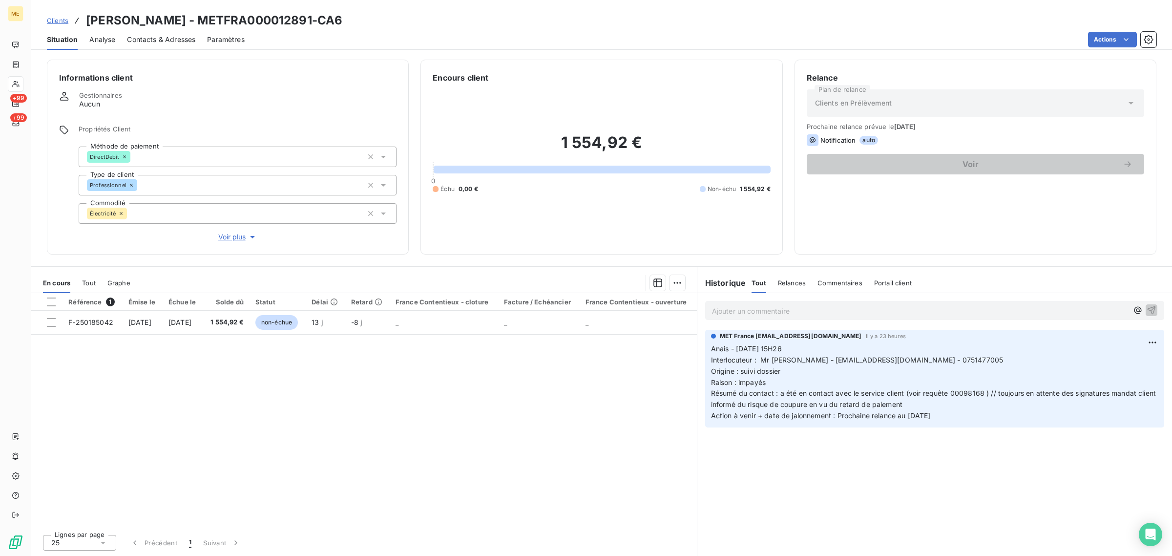
click at [233, 239] on span "Voir plus" at bounding box center [237, 237] width 39 height 10
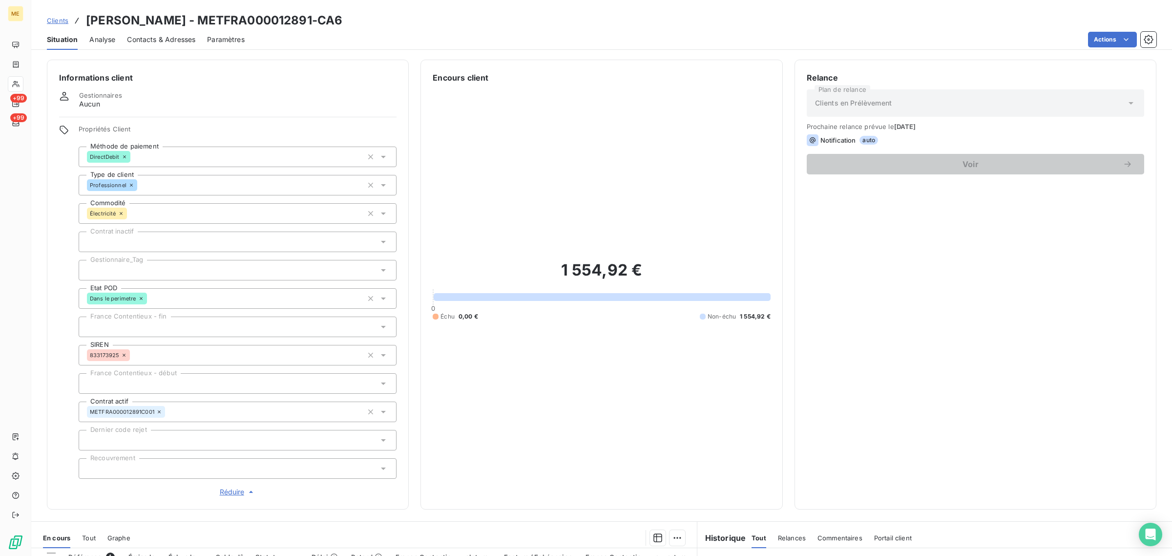
click at [171, 269] on div at bounding box center [238, 270] width 318 height 21
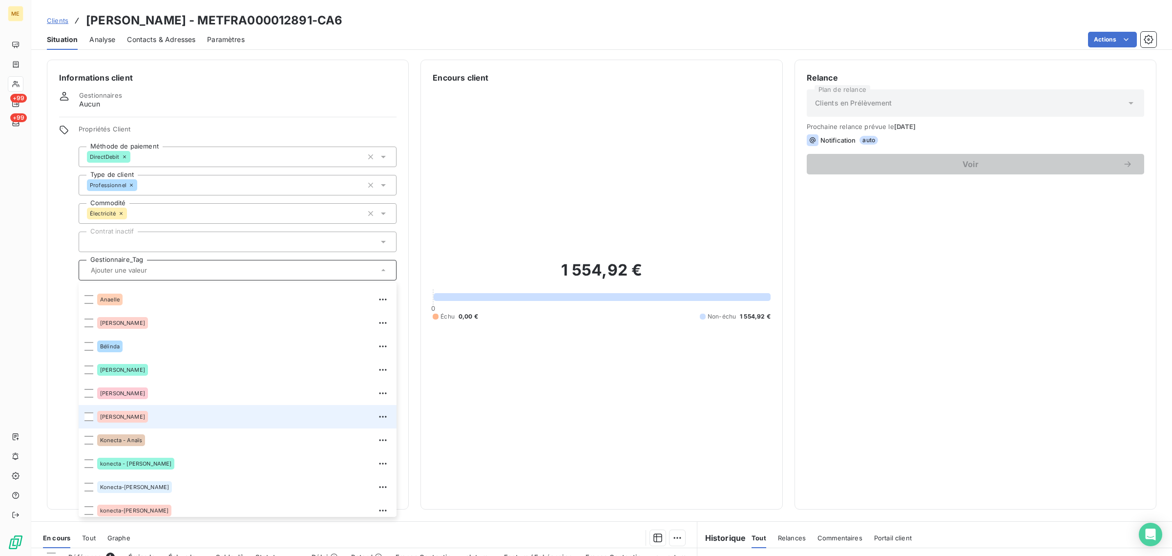
scroll to position [61, 0]
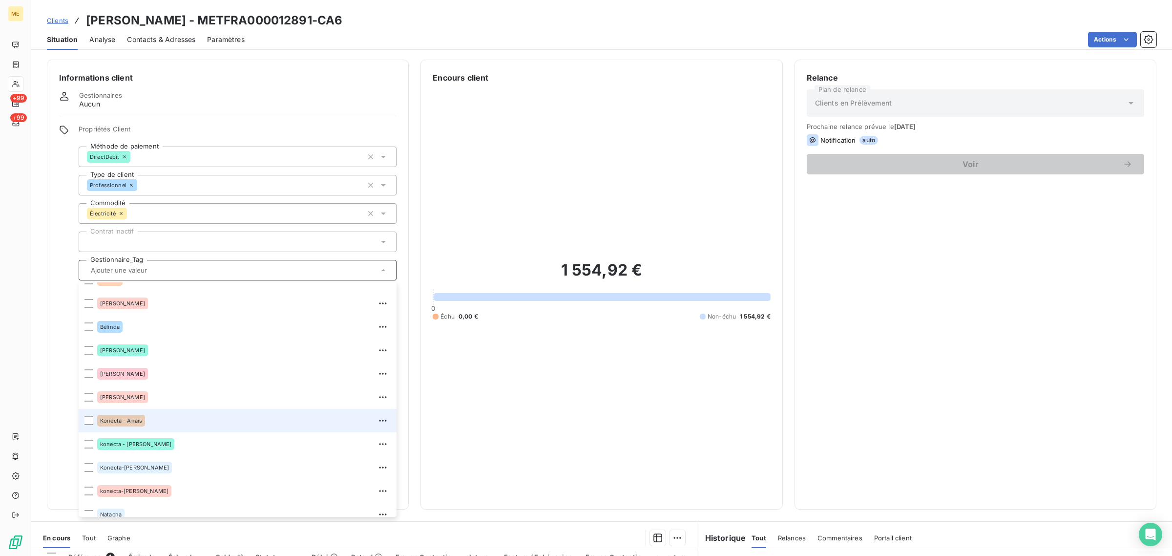
click at [174, 413] on div "Konecta - Anaïs" at bounding box center [243, 421] width 293 height 16
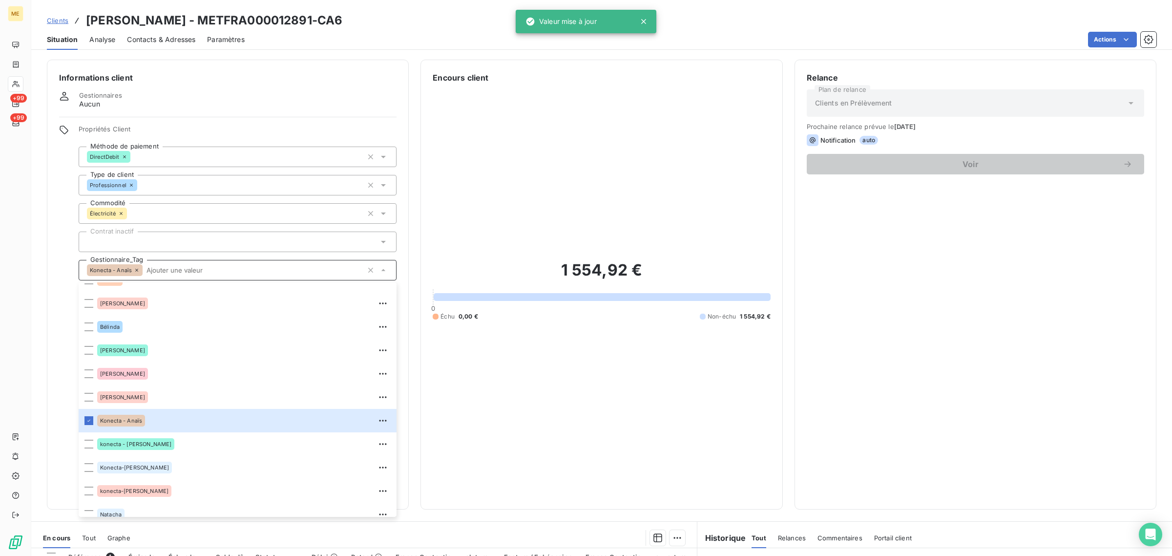
click at [61, 22] on span "Clients" at bounding box center [57, 21] width 21 height 8
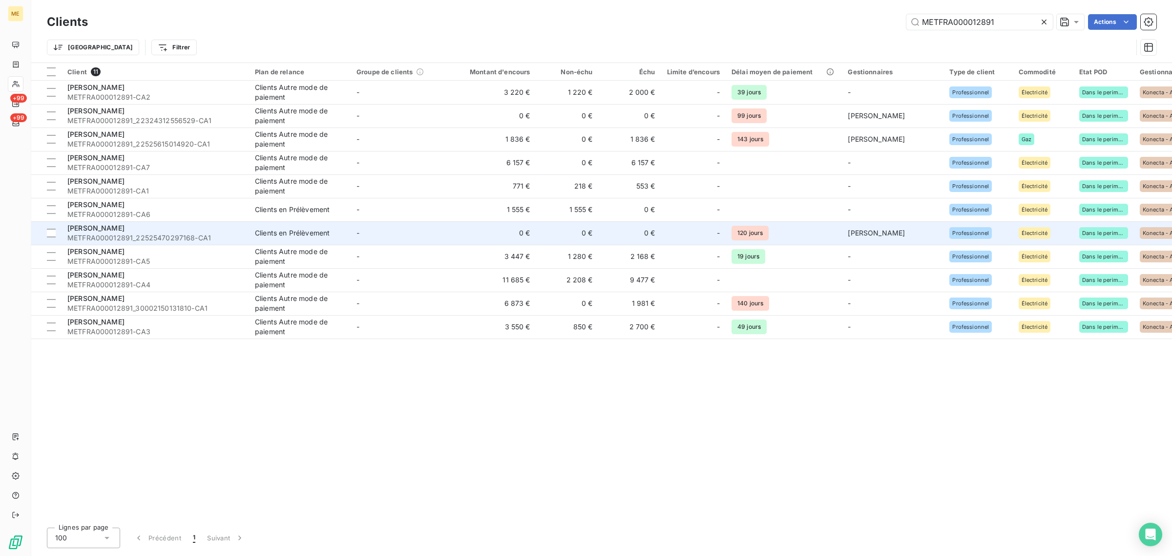
click at [406, 233] on td "-" at bounding box center [402, 232] width 102 height 23
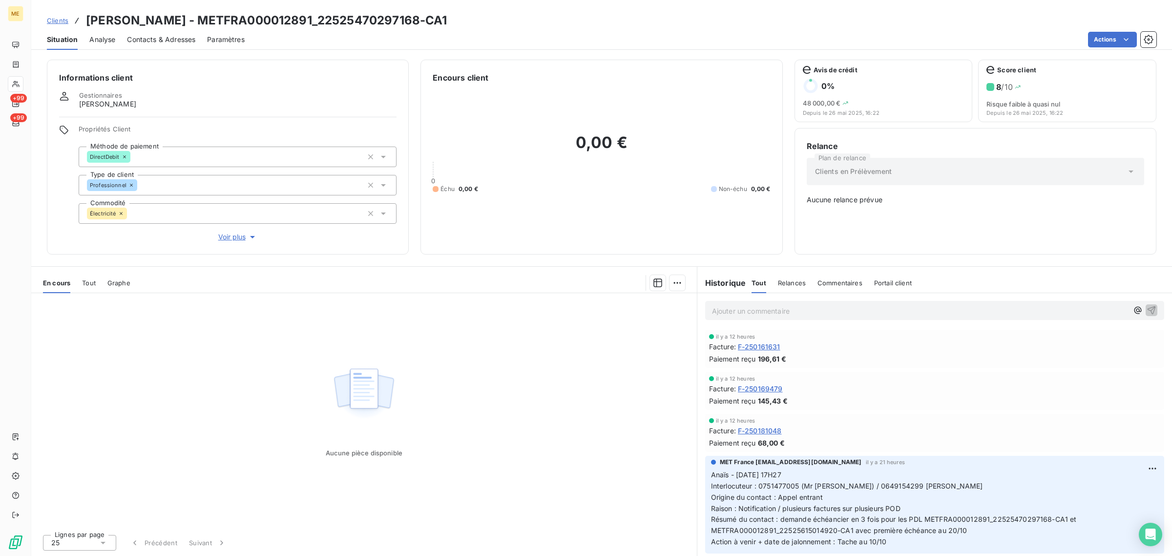
click at [228, 231] on button "Voir plus" at bounding box center [238, 236] width 318 height 11
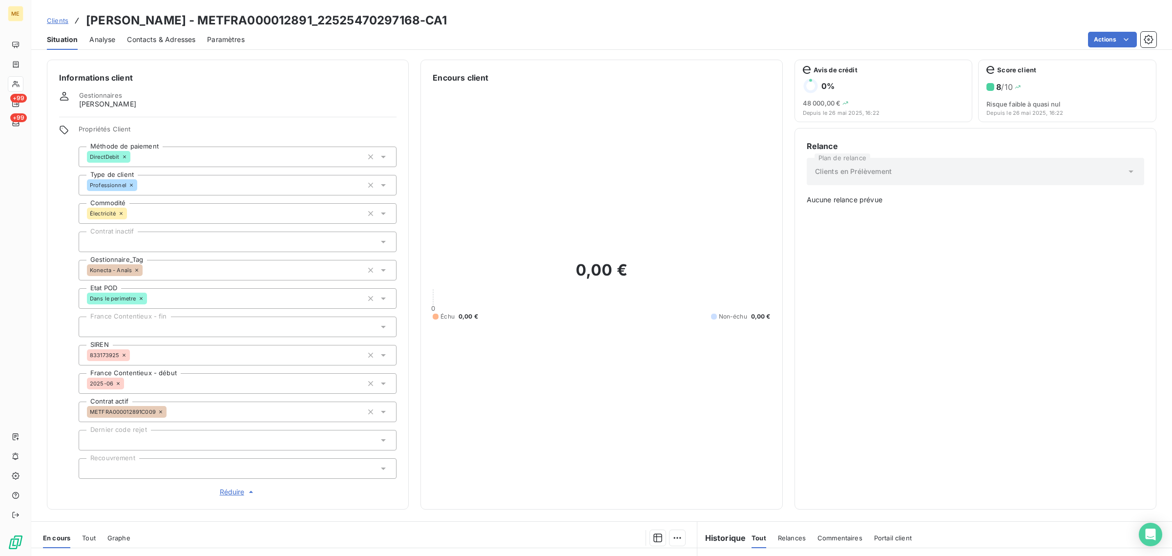
click at [69, 25] on div "Clients [PERSON_NAME] - METFRA000012891_22525470297168-CA1" at bounding box center [247, 21] width 400 height 18
click at [66, 25] on div "Clients [PERSON_NAME] - METFRA000012891_22525470297168-CA1" at bounding box center [247, 21] width 400 height 18
click at [60, 23] on span "Clients" at bounding box center [57, 21] width 21 height 8
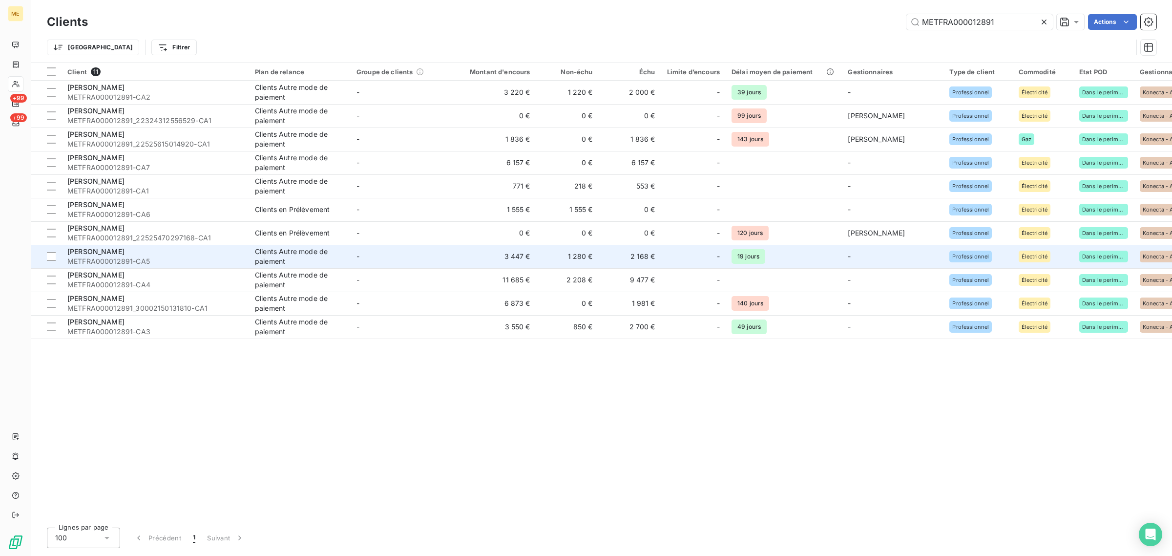
click at [418, 256] on td "-" at bounding box center [402, 256] width 102 height 23
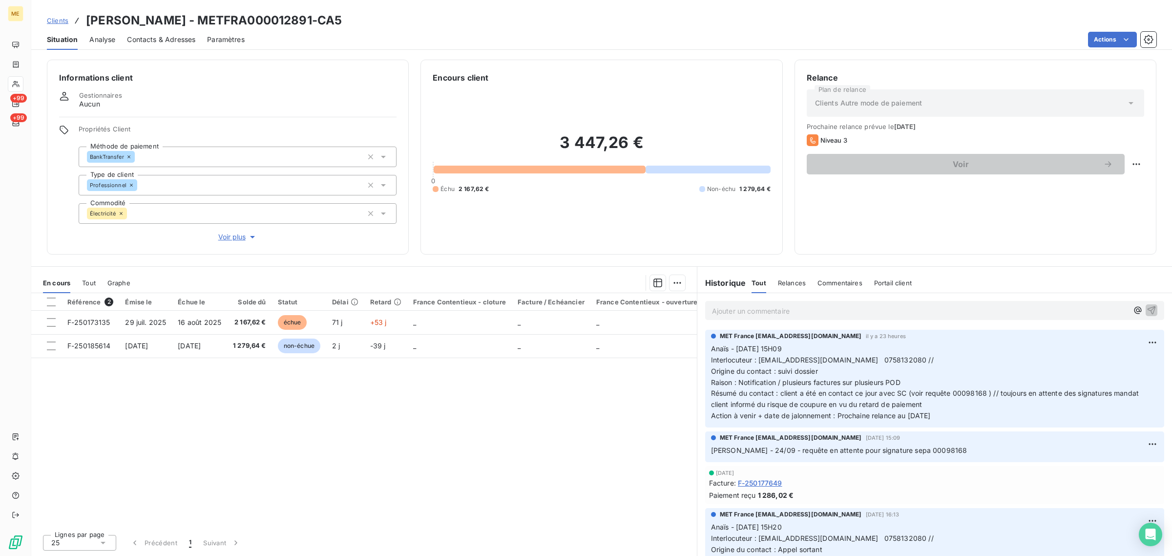
click at [228, 240] on span "Voir plus" at bounding box center [237, 237] width 39 height 10
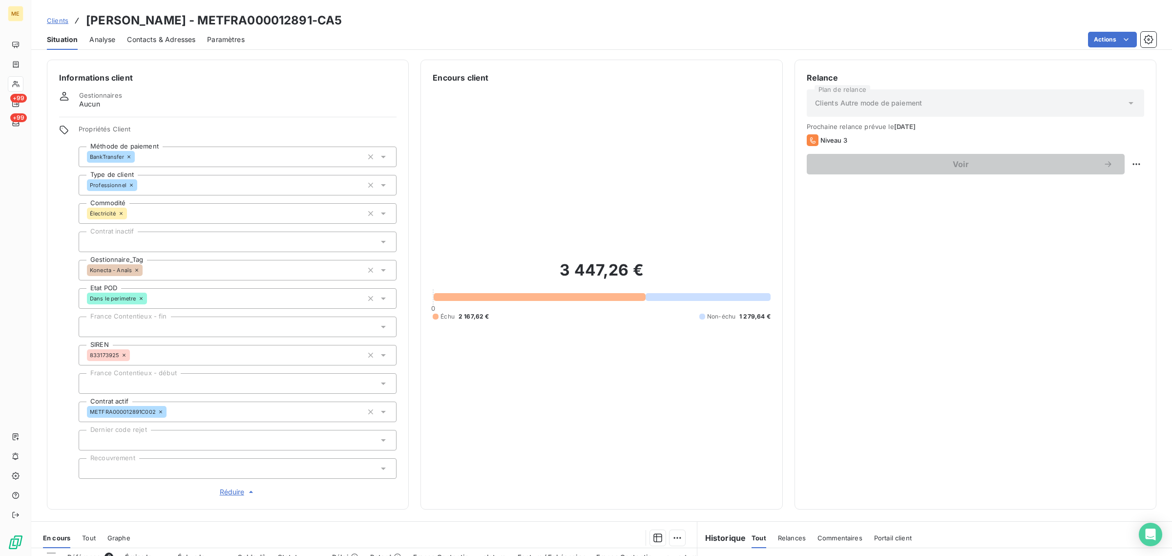
click at [53, 17] on span "Clients" at bounding box center [57, 21] width 21 height 8
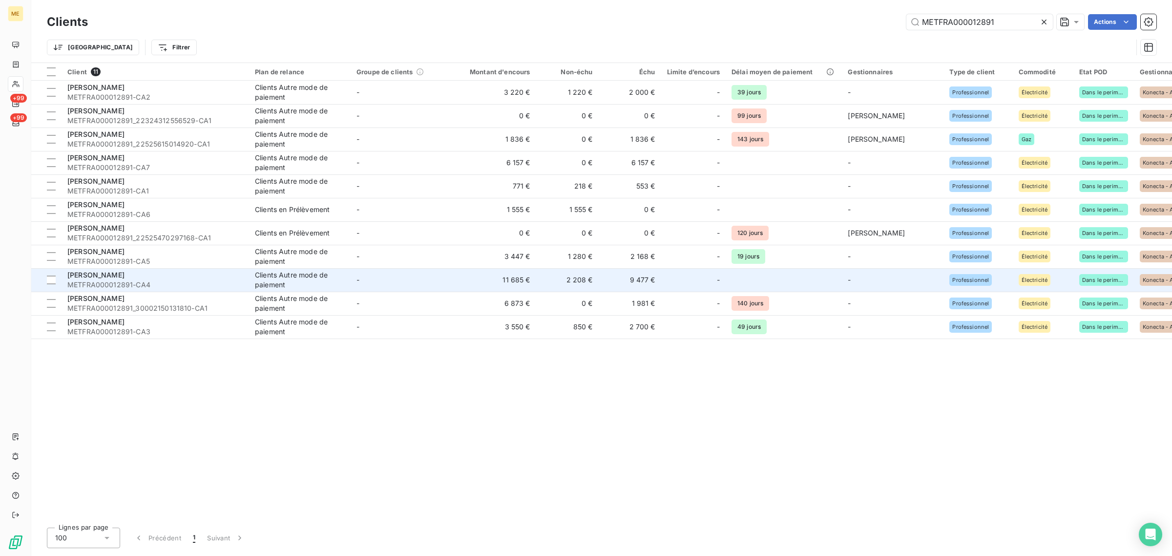
click at [445, 274] on td "-" at bounding box center [402, 279] width 102 height 23
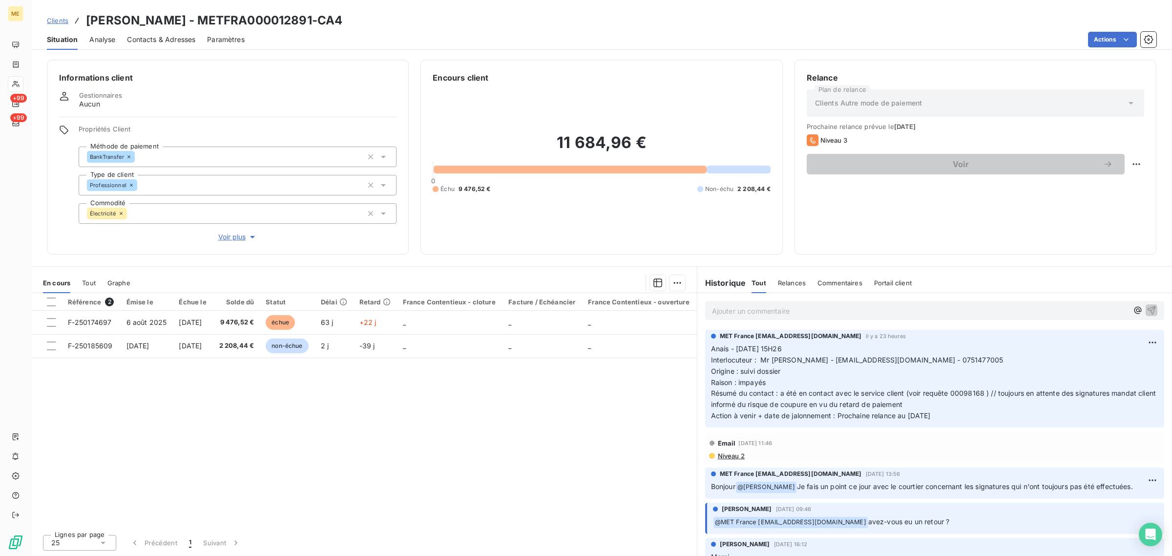
click at [246, 237] on span "Voir plus" at bounding box center [237, 237] width 39 height 10
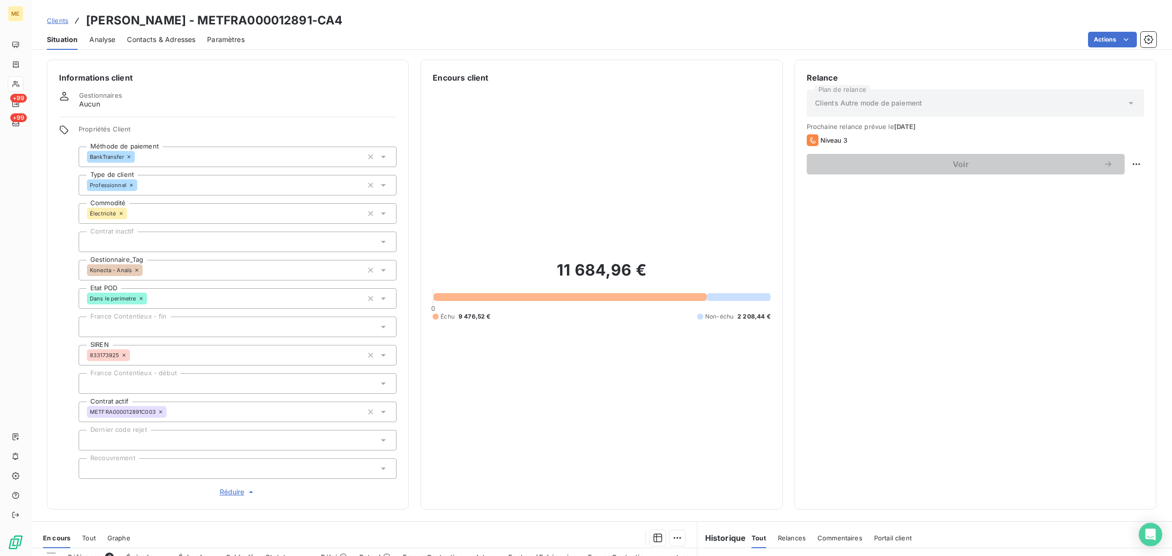
click at [55, 13] on div "Clients [PERSON_NAME] - METFRA000012891-CA4" at bounding box center [194, 21] width 295 height 18
click at [56, 16] on link "Clients" at bounding box center [57, 21] width 21 height 10
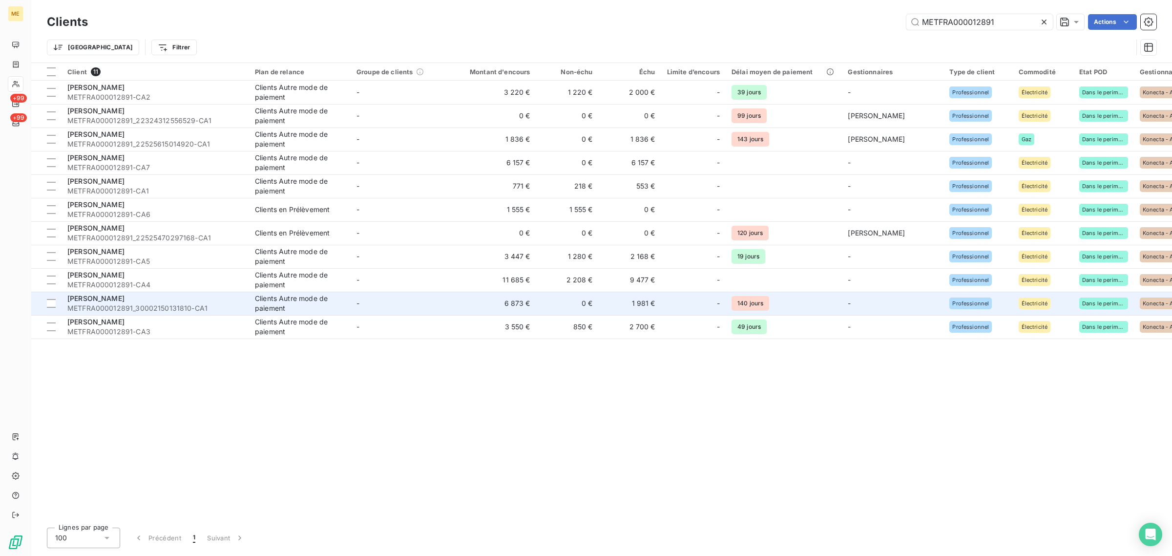
click at [449, 296] on td "-" at bounding box center [402, 302] width 102 height 23
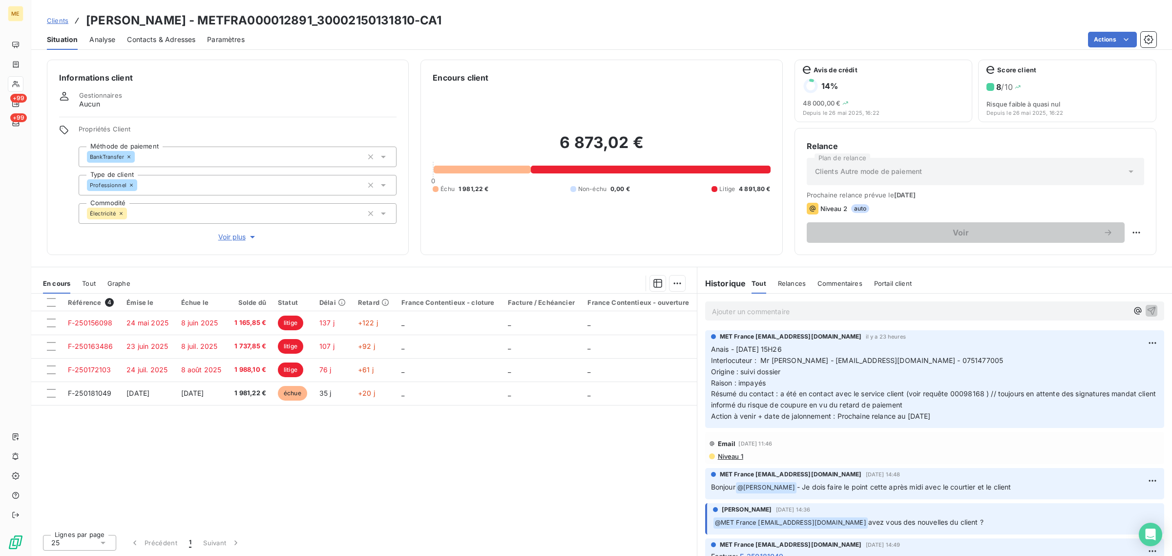
click at [228, 238] on span "Voir plus" at bounding box center [237, 237] width 39 height 10
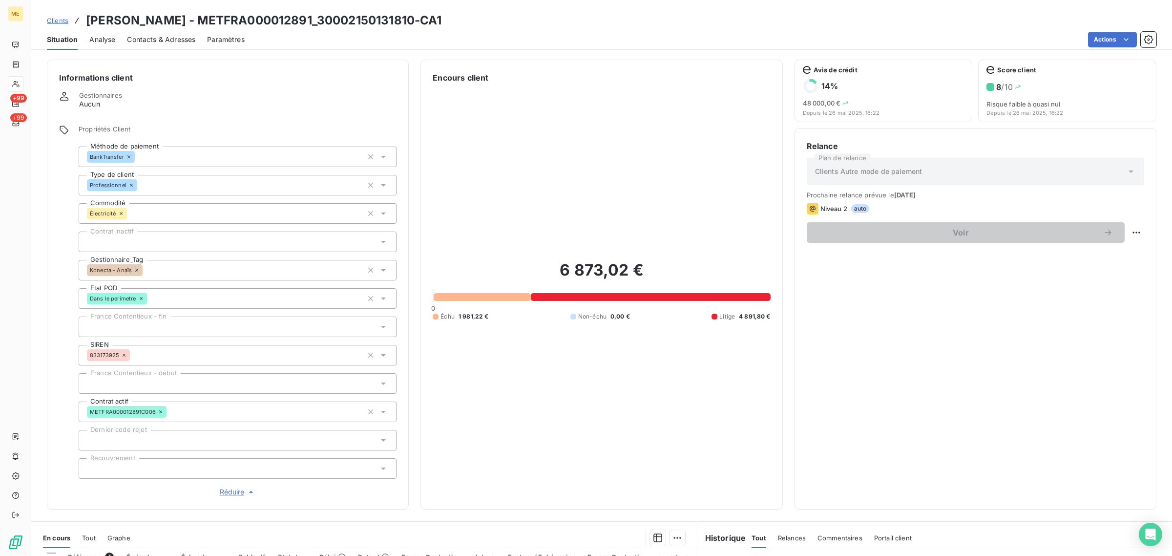
click at [58, 24] on span "Clients" at bounding box center [57, 21] width 21 height 8
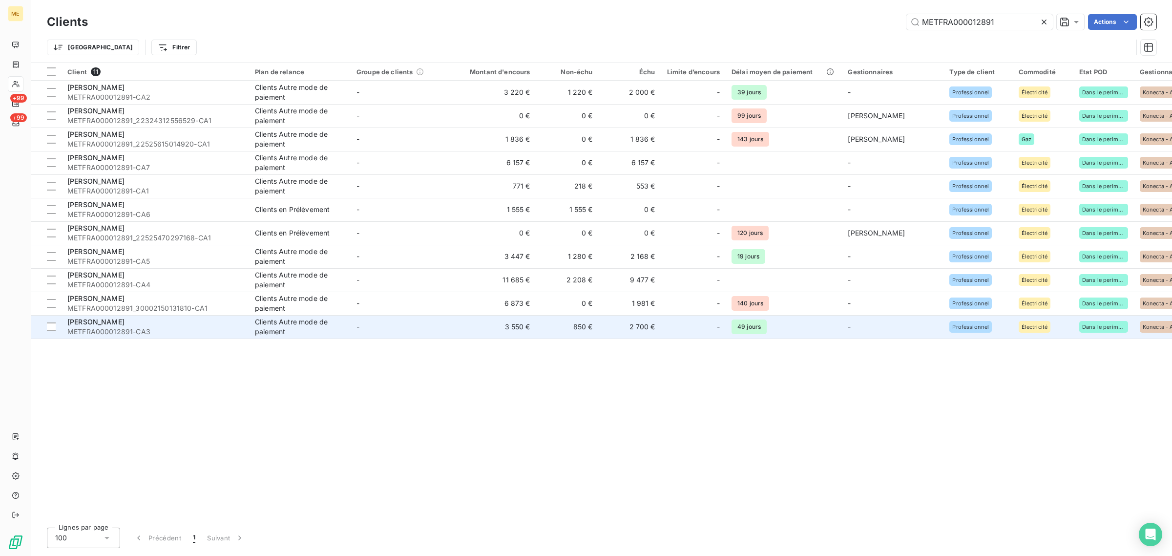
click at [451, 323] on td "-" at bounding box center [402, 326] width 102 height 23
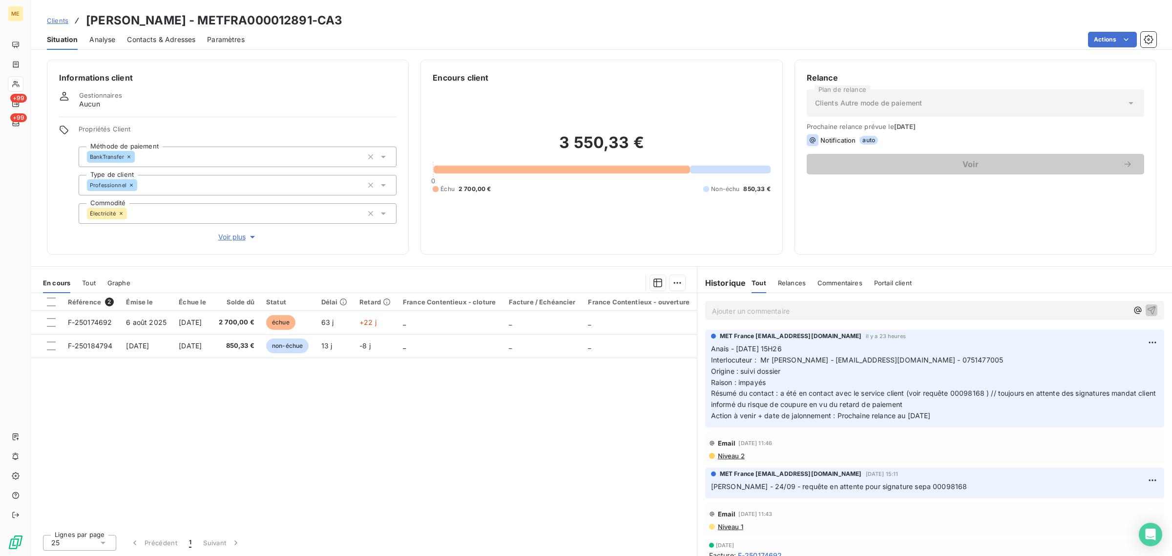
click at [235, 232] on span "Voir plus" at bounding box center [237, 237] width 39 height 10
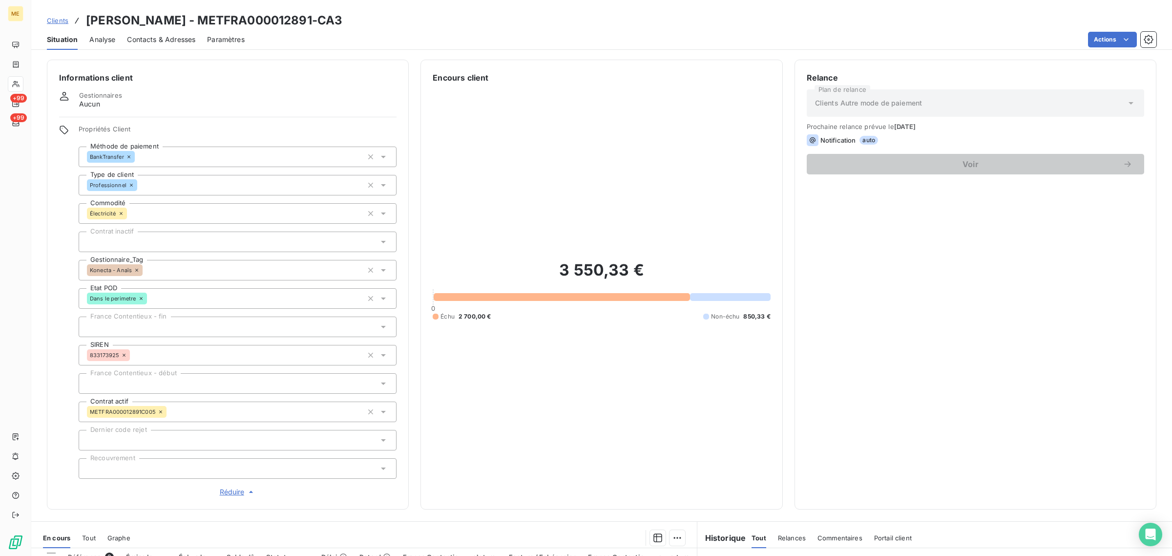
click at [59, 23] on span "Clients" at bounding box center [57, 21] width 21 height 8
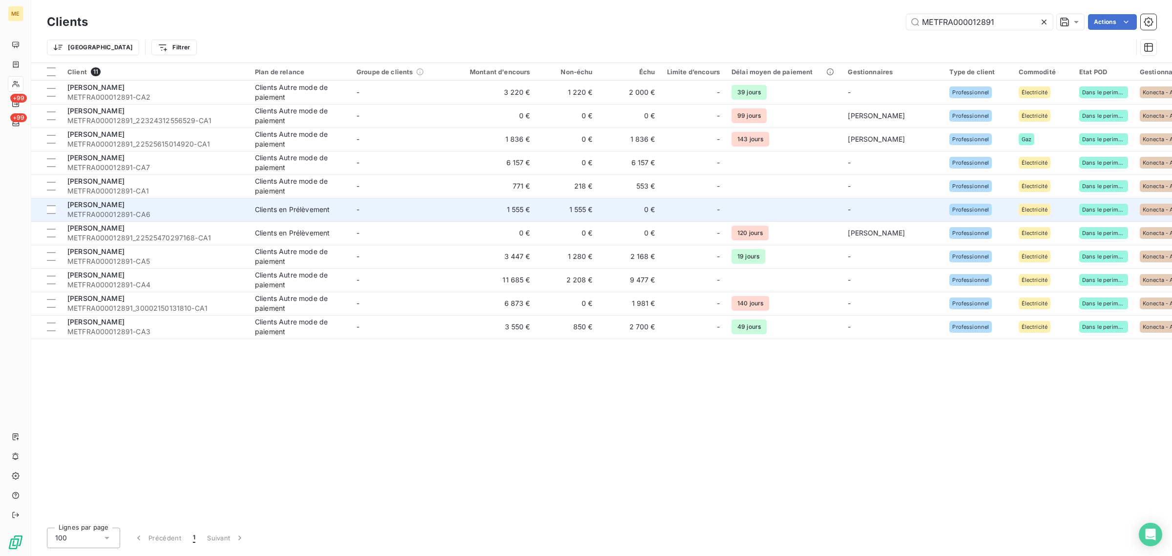
click at [133, 204] on div "[PERSON_NAME]" at bounding box center [155, 205] width 176 height 10
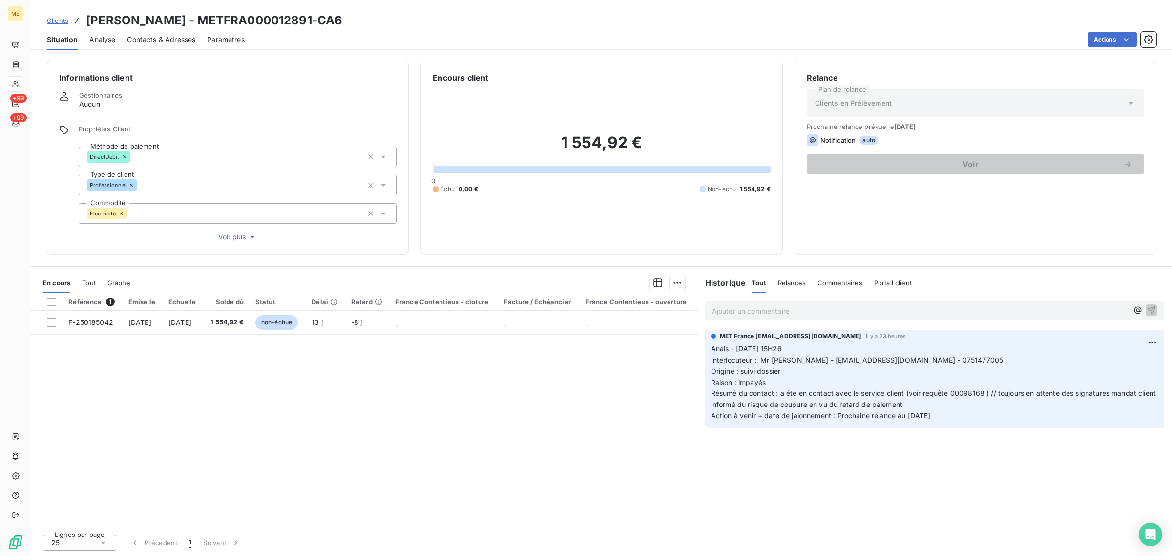
click at [240, 235] on span "Voir plus" at bounding box center [237, 237] width 39 height 10
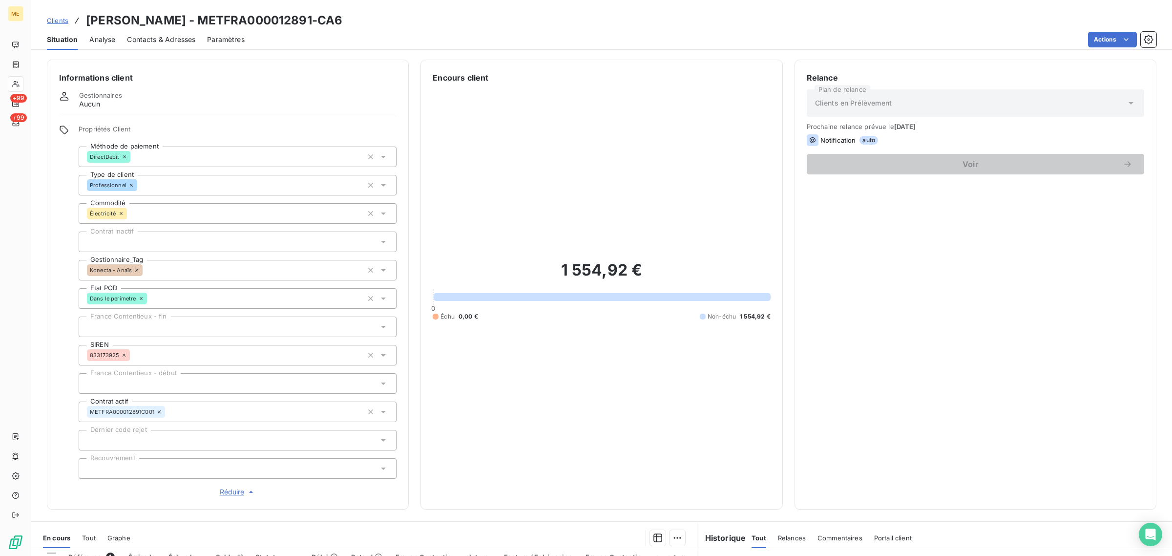
click at [231, 488] on span "Réduire" at bounding box center [238, 492] width 36 height 10
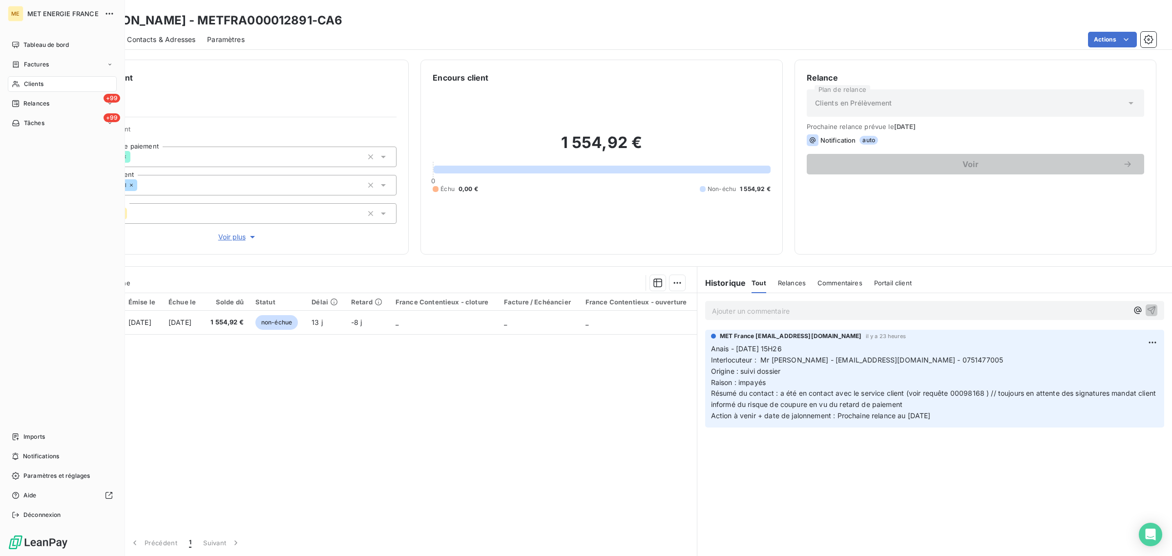
click at [19, 88] on div "Clients" at bounding box center [62, 84] width 109 height 16
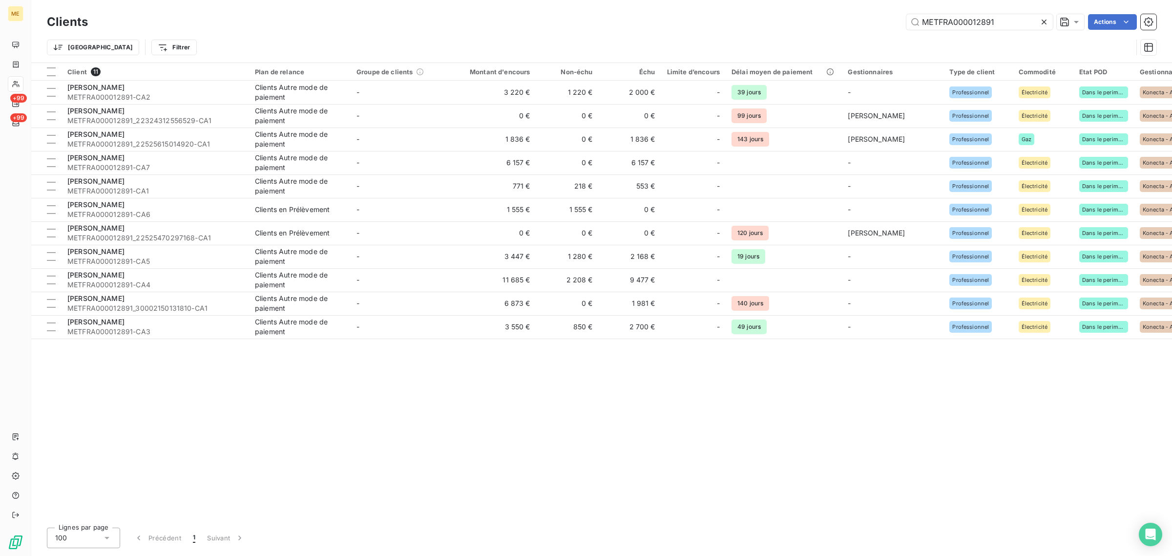
drag, startPoint x: 996, startPoint y: 24, endPoint x: 777, endPoint y: 24, distance: 219.2
click at [777, 24] on div "METFRA000012891 Actions" at bounding box center [628, 22] width 1056 height 16
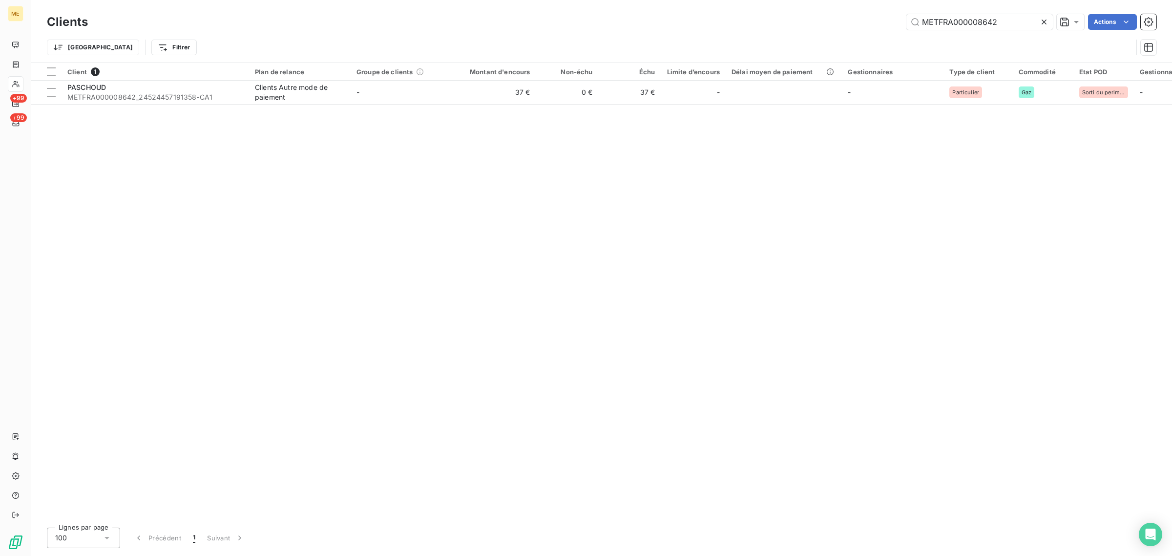
type input "METFRA000008642"
click at [492, 111] on div "Client 1 Plan de relance Groupe de clients Montant d'encours Non-échu Échu Limi…" at bounding box center [601, 291] width 1140 height 456
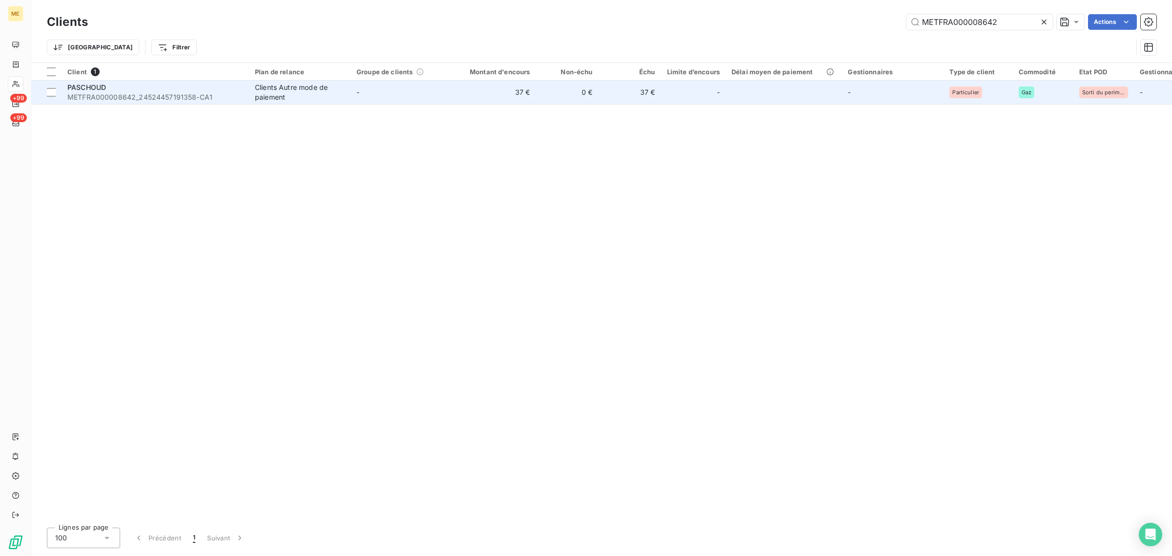
click at [481, 94] on td "37 €" at bounding box center [494, 92] width 84 height 23
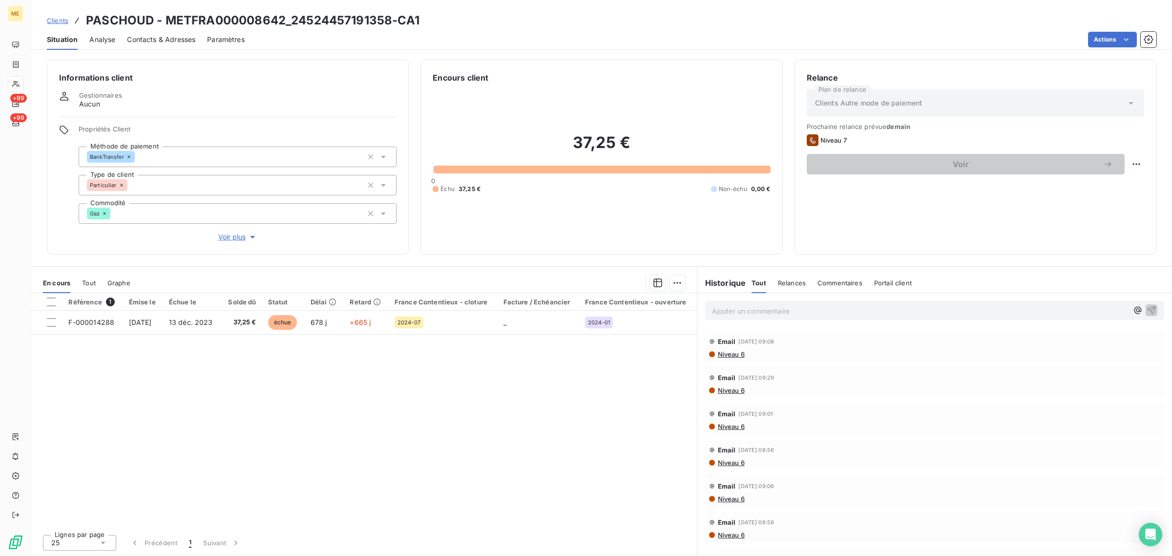
click at [230, 240] on span "Voir plus" at bounding box center [237, 237] width 39 height 10
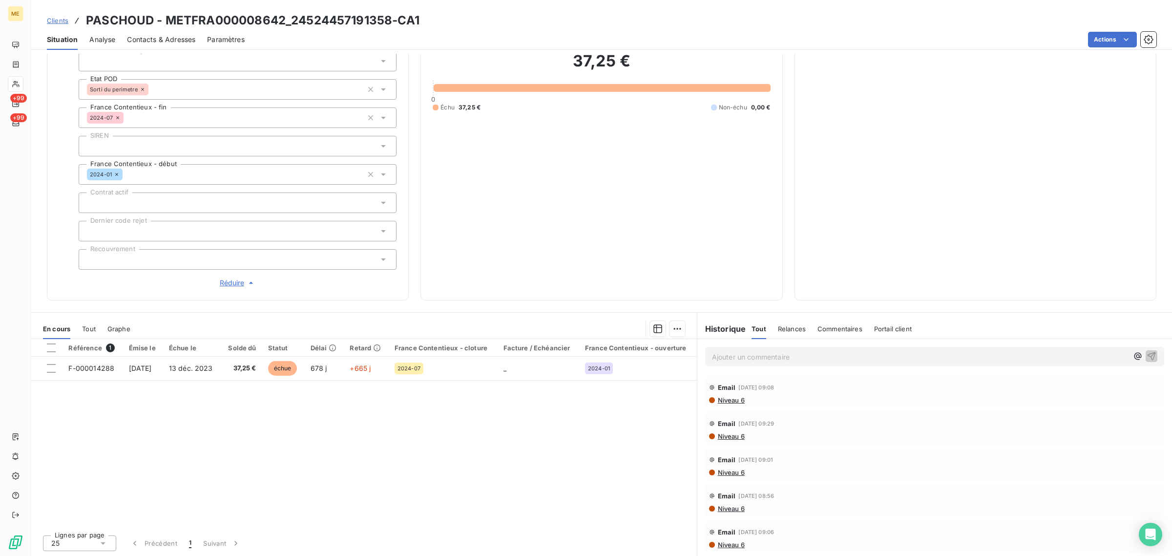
scroll to position [26, 0]
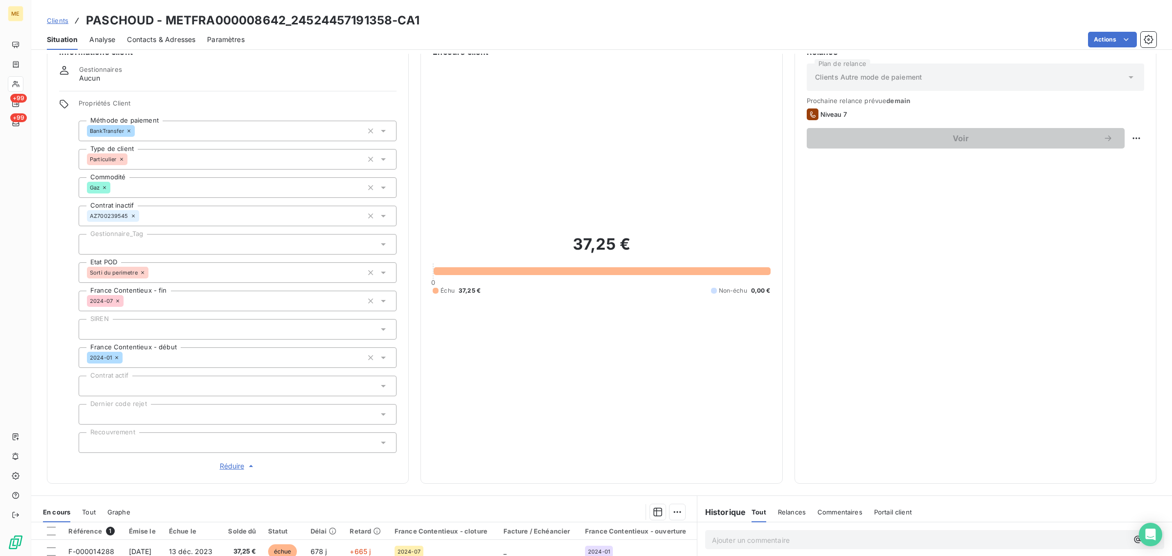
click at [220, 238] on div at bounding box center [238, 244] width 318 height 21
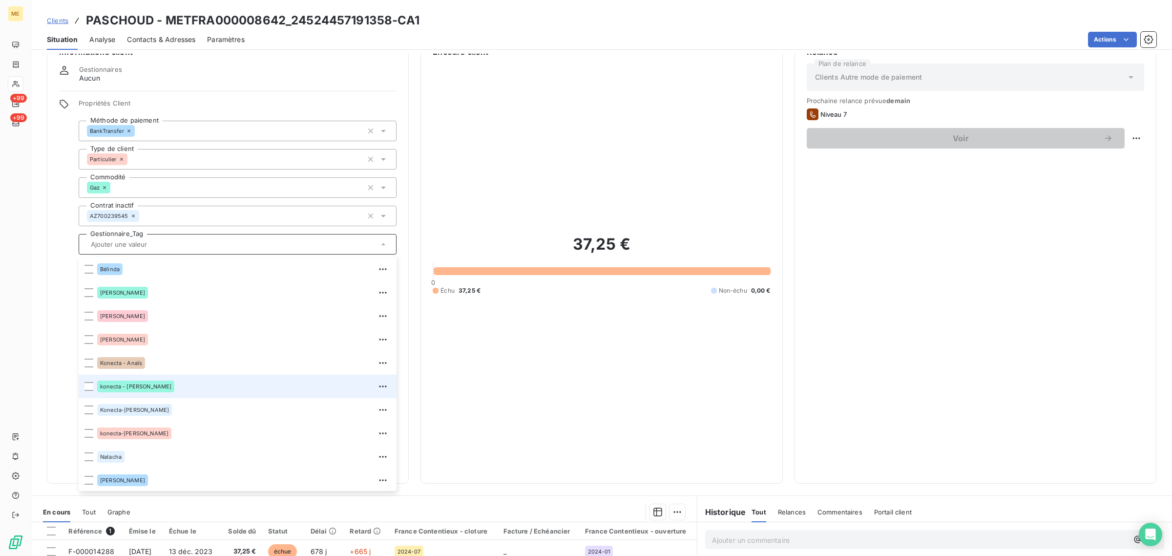
scroll to position [93, 0]
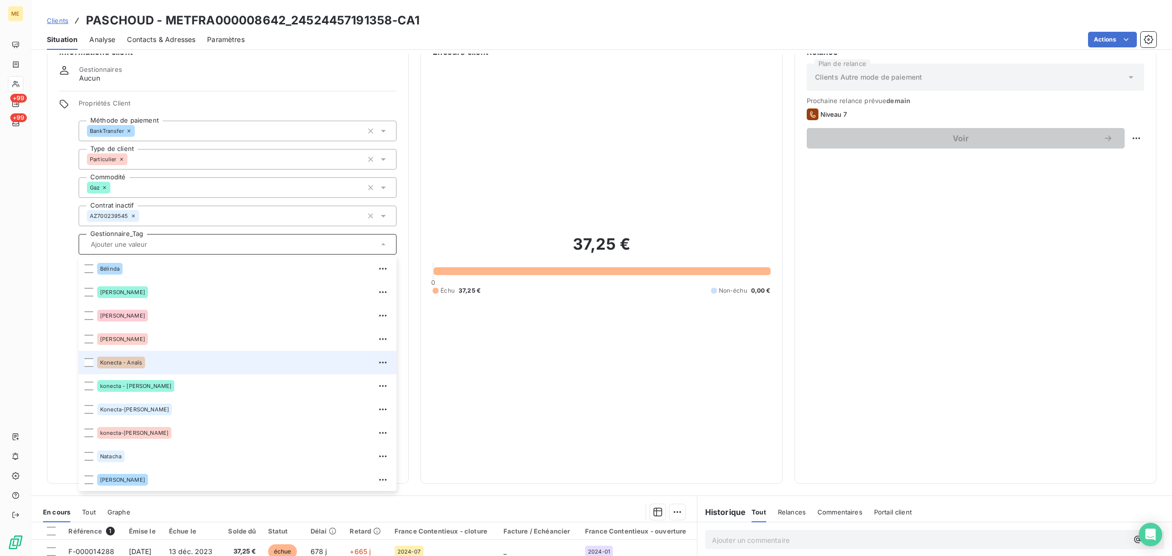
click at [183, 368] on div "Konecta - Anaïs" at bounding box center [243, 362] width 293 height 16
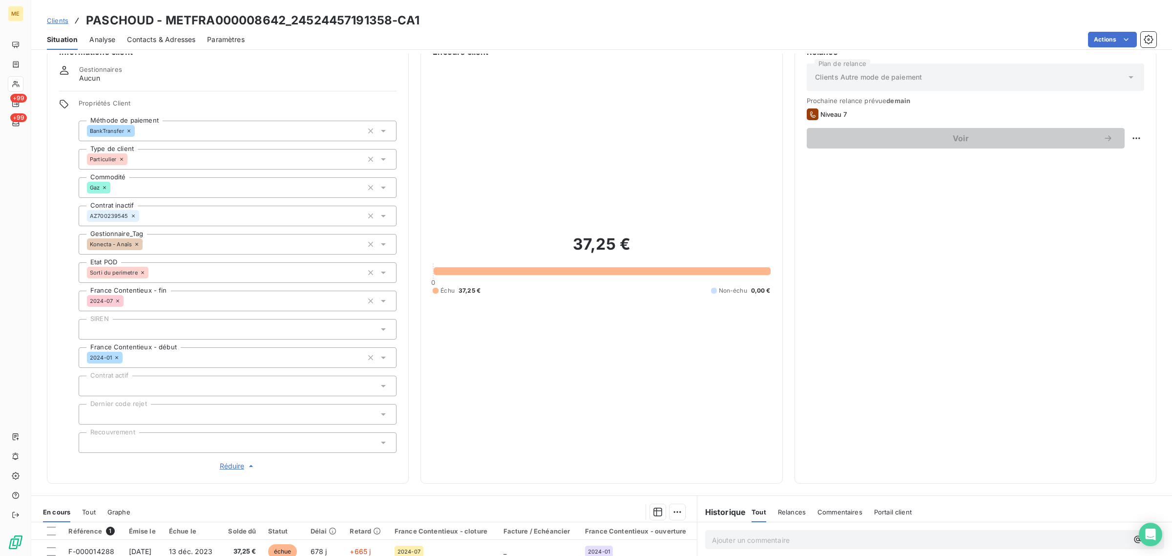
click at [50, 22] on span "Clients" at bounding box center [57, 21] width 21 height 8
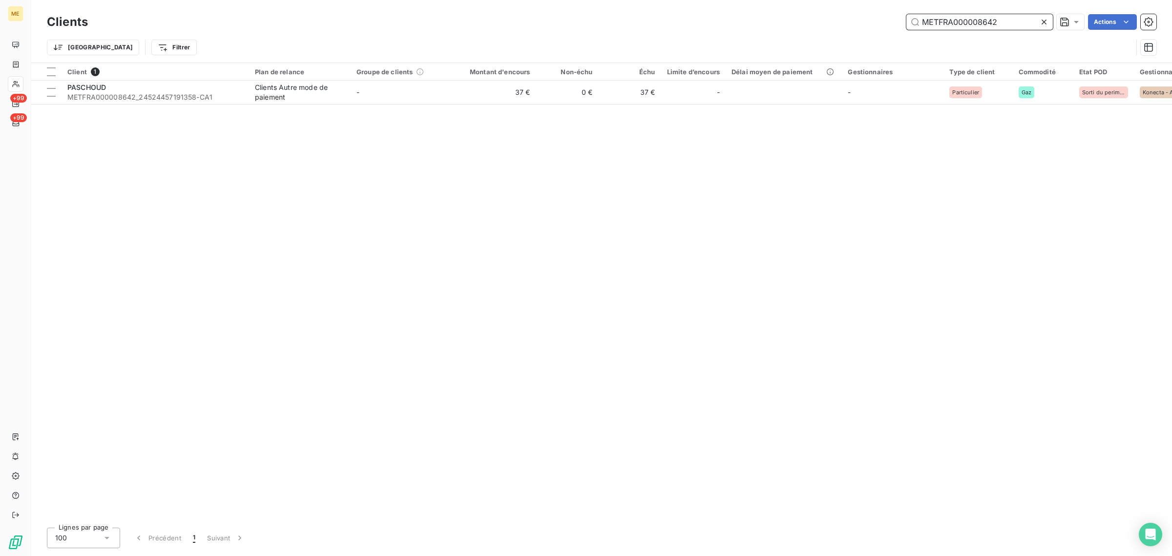
drag, startPoint x: 1002, startPoint y: 27, endPoint x: 826, endPoint y: 26, distance: 175.7
click at [835, 26] on div "METFRA000008642 Actions" at bounding box center [628, 22] width 1056 height 16
paste input "3828"
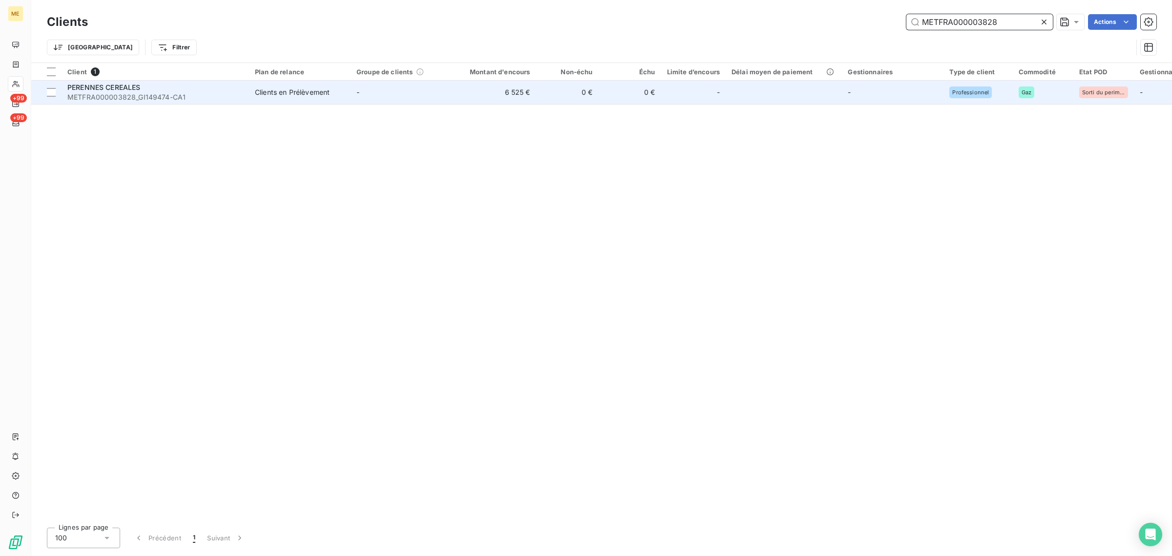
type input "METFRA000003828"
click at [437, 94] on td "-" at bounding box center [402, 92] width 102 height 23
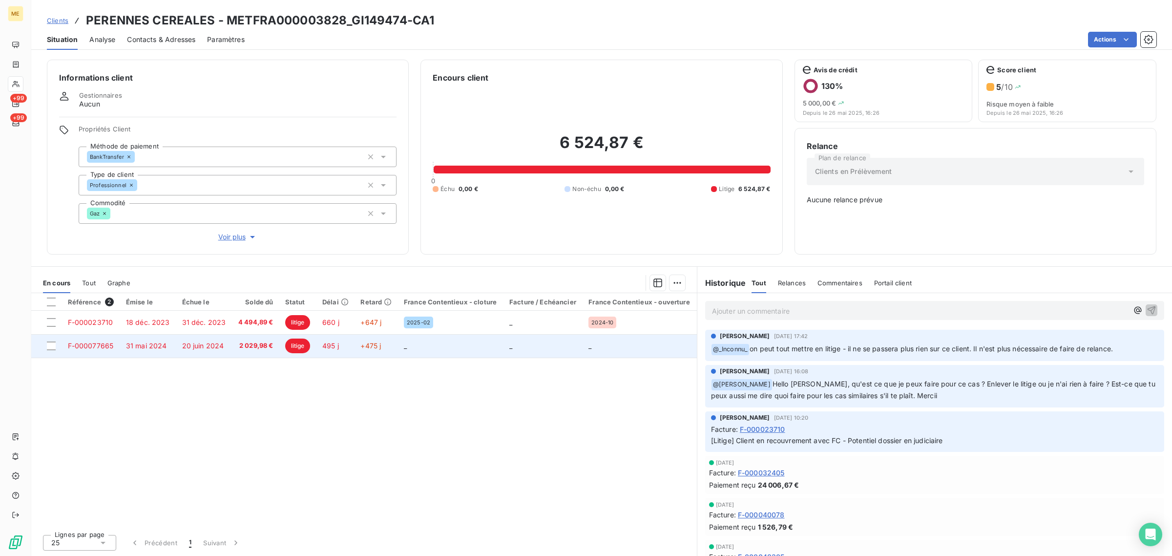
click at [296, 355] on td "litige" at bounding box center [298, 345] width 38 height 23
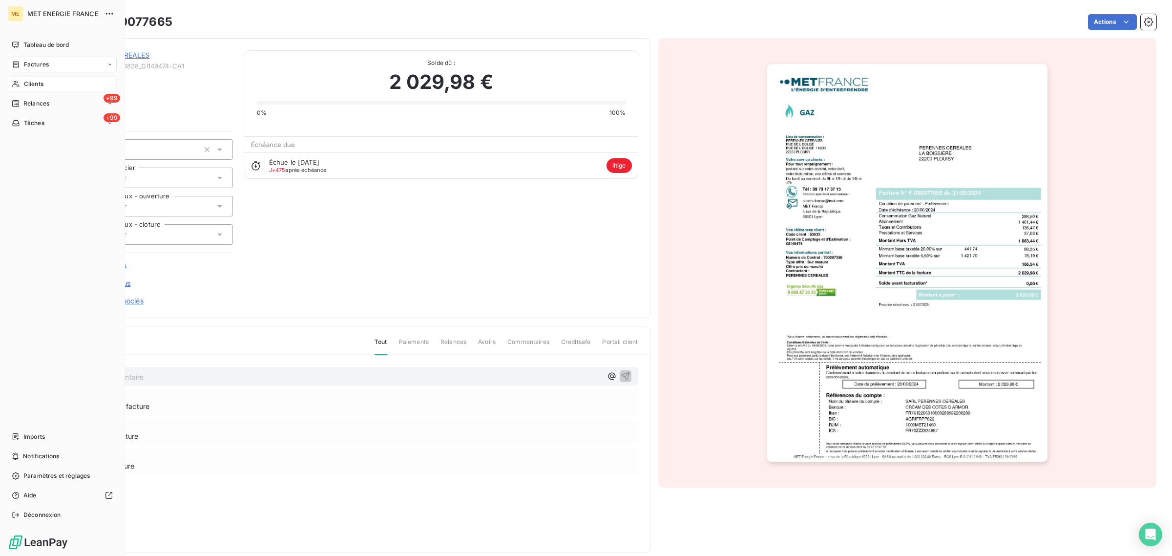
click at [22, 85] on div "Clients" at bounding box center [62, 84] width 109 height 16
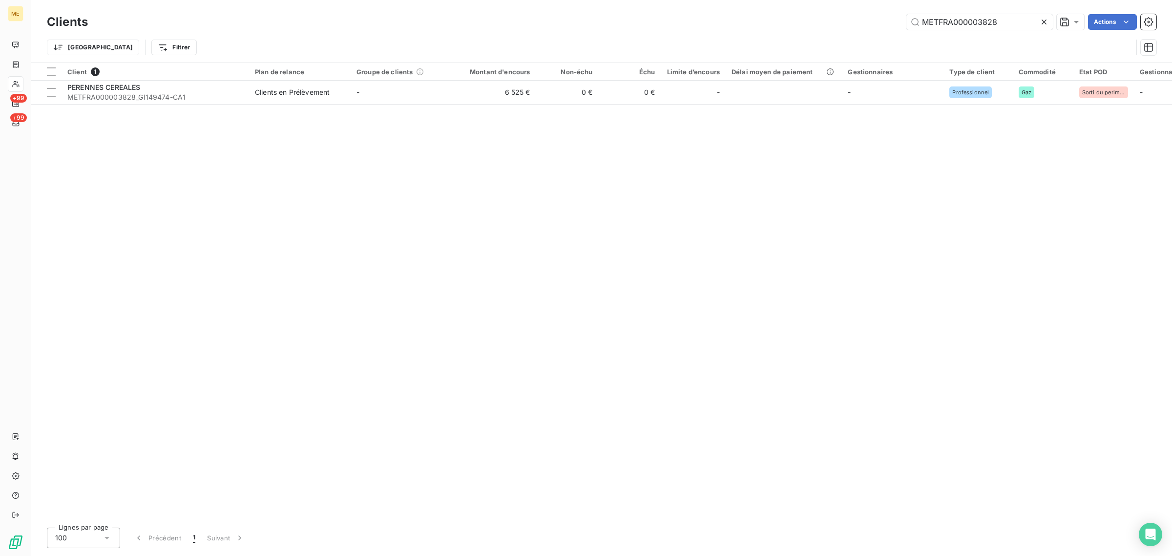
drag, startPoint x: 1018, startPoint y: 18, endPoint x: 786, endPoint y: 28, distance: 232.6
click at [787, 28] on div "METFRA000003828 Actions" at bounding box center [628, 22] width 1056 height 16
type input "METFRA000000958"
click at [472, 94] on td "475 €" at bounding box center [494, 92] width 84 height 23
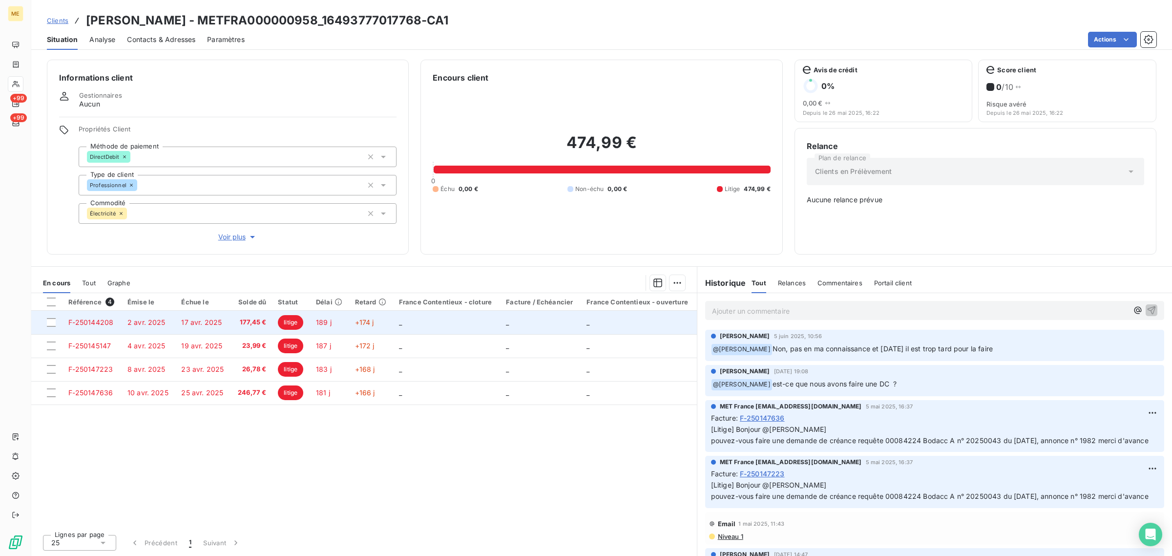
click at [288, 321] on span "litige" at bounding box center [290, 322] width 25 height 15
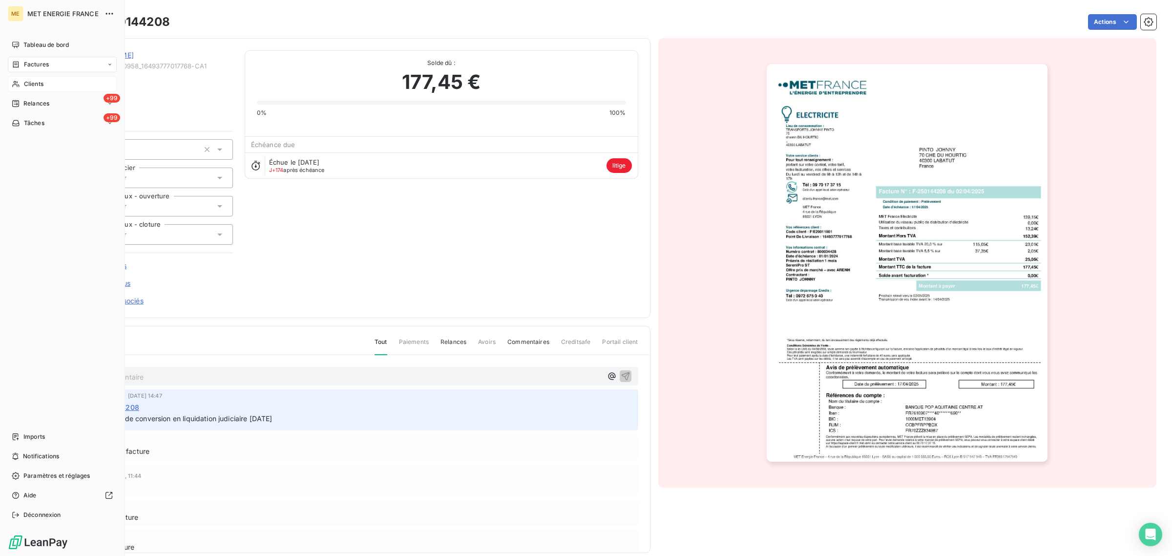
click at [24, 80] on span "Clients" at bounding box center [34, 84] width 20 height 9
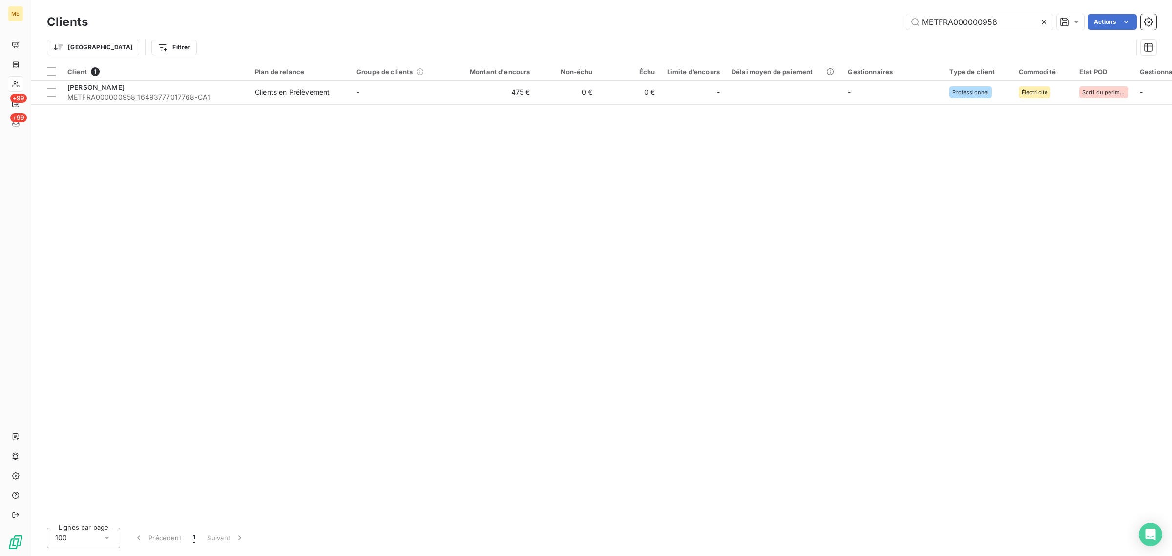
drag, startPoint x: 1010, startPoint y: 29, endPoint x: 853, endPoint y: 27, distance: 156.7
click at [853, 27] on div "METFRA000000958 Actions" at bounding box center [628, 22] width 1056 height 16
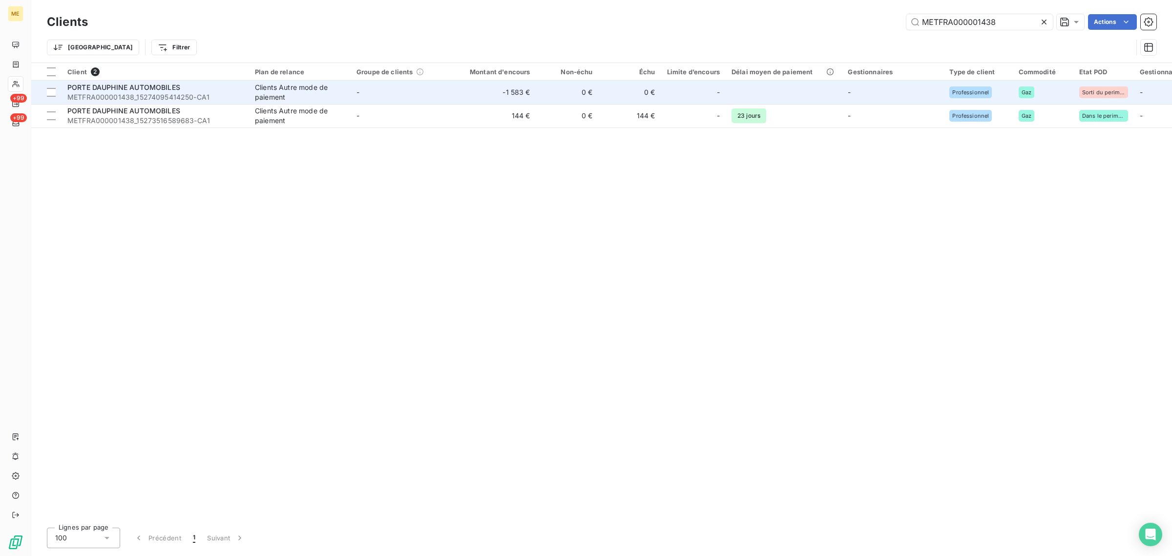
type input "METFRA000001438"
click at [571, 88] on td "0 €" at bounding box center [567, 92] width 62 height 23
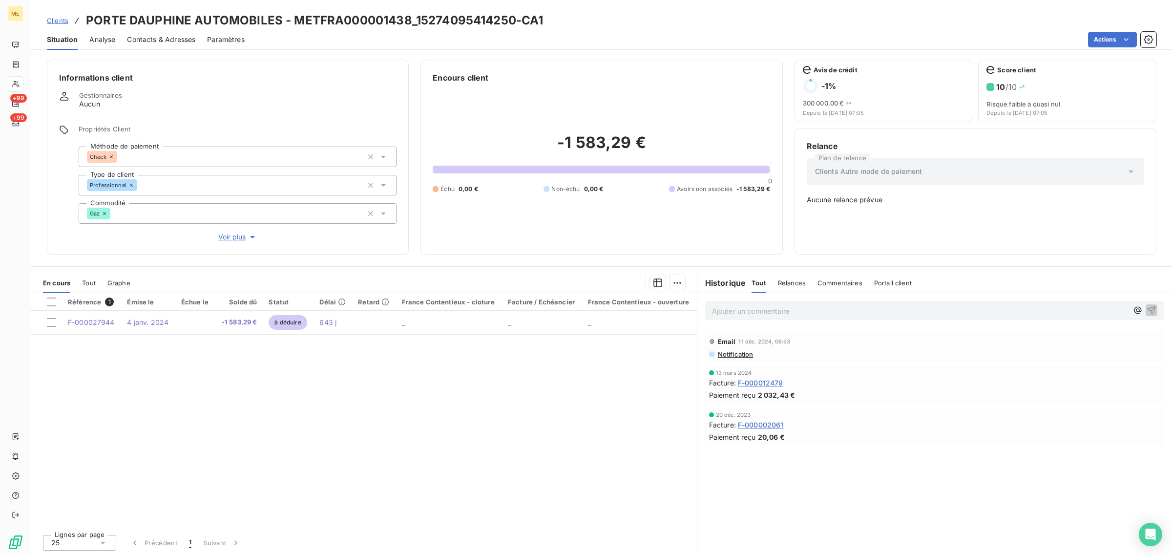
click at [62, 24] on span "Clients" at bounding box center [57, 21] width 21 height 8
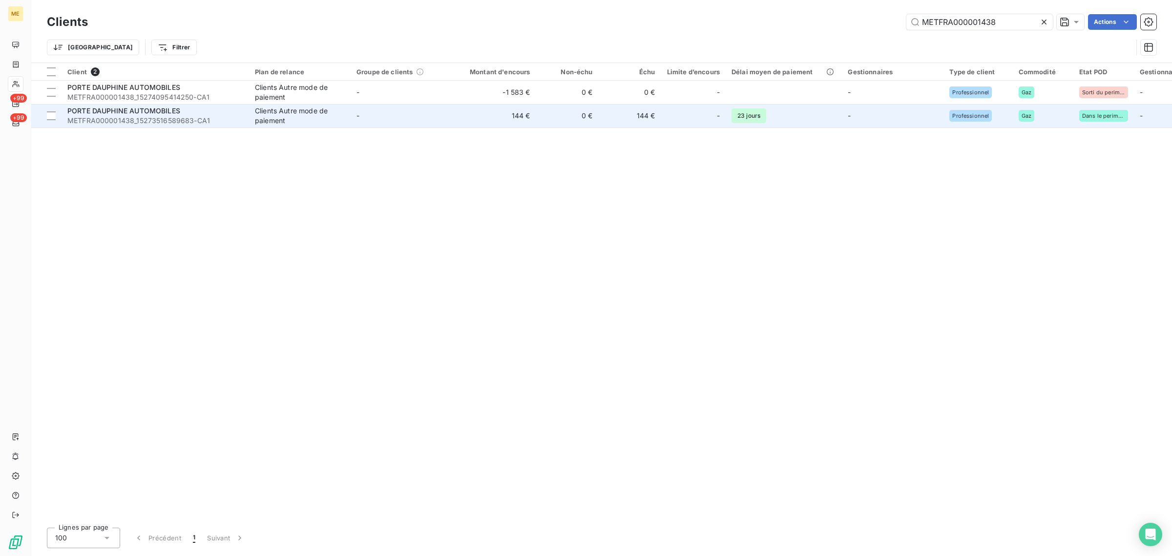
click at [377, 118] on td "-" at bounding box center [402, 115] width 102 height 23
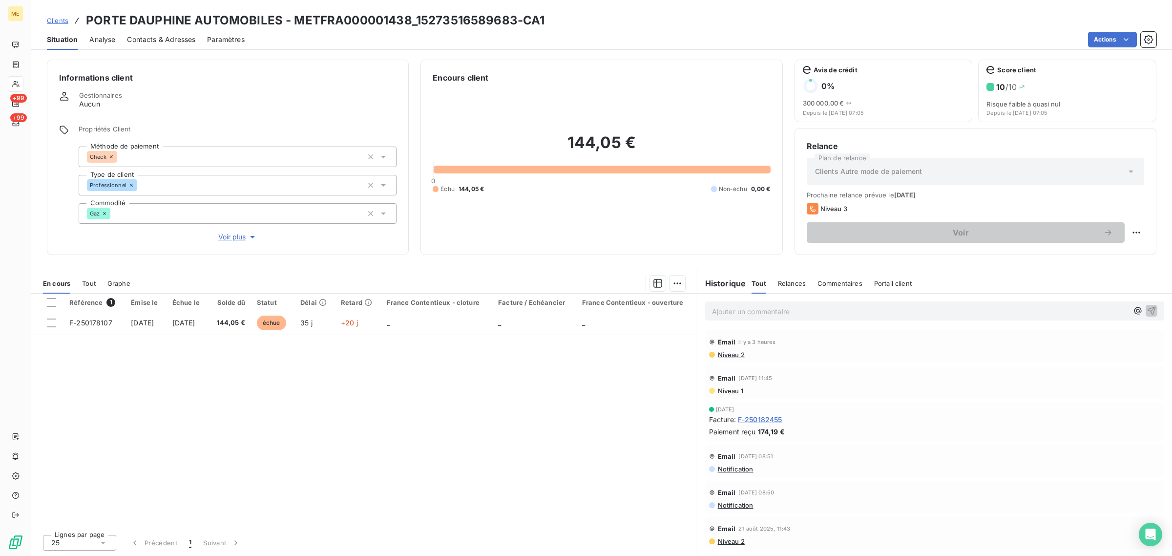
click at [230, 240] on span "Voir plus" at bounding box center [237, 237] width 39 height 10
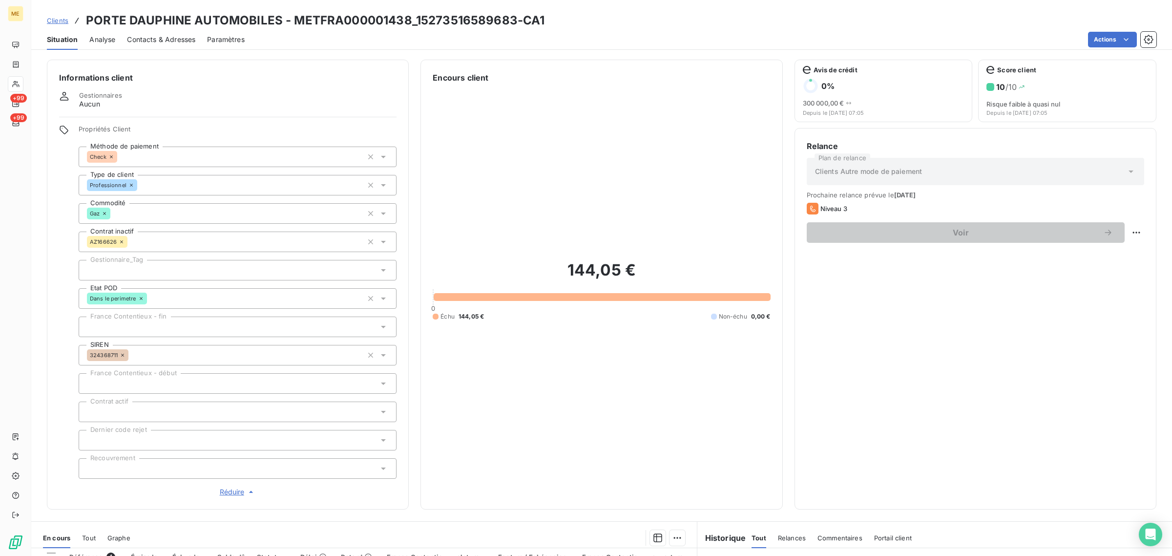
click at [167, 271] on div at bounding box center [238, 270] width 318 height 21
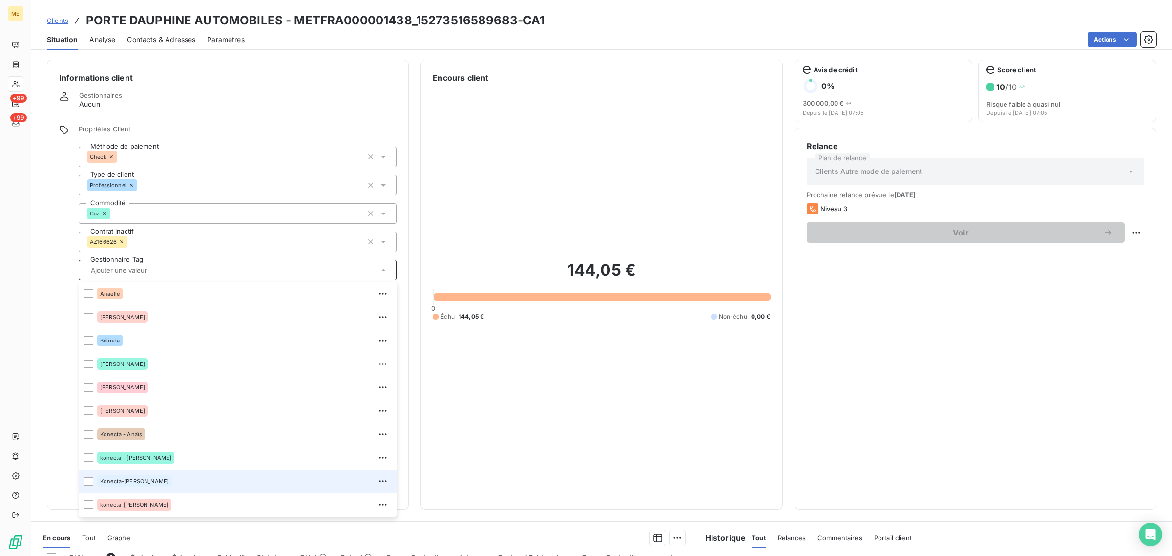
scroll to position [93, 0]
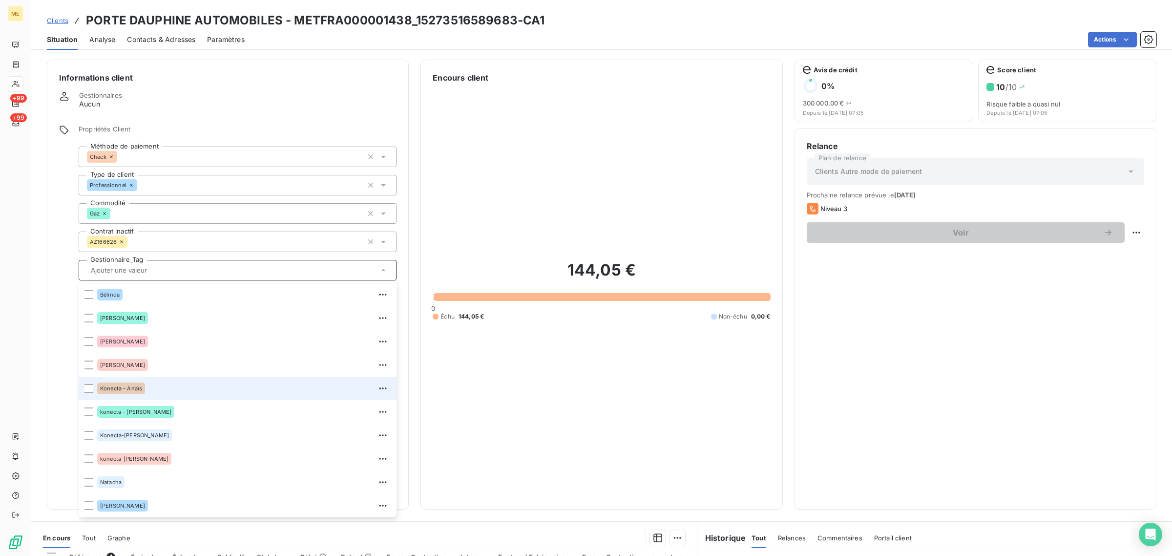
click at [166, 385] on div "Konecta - Anaïs" at bounding box center [243, 388] width 293 height 16
click at [64, 22] on span "Clients" at bounding box center [57, 21] width 21 height 8
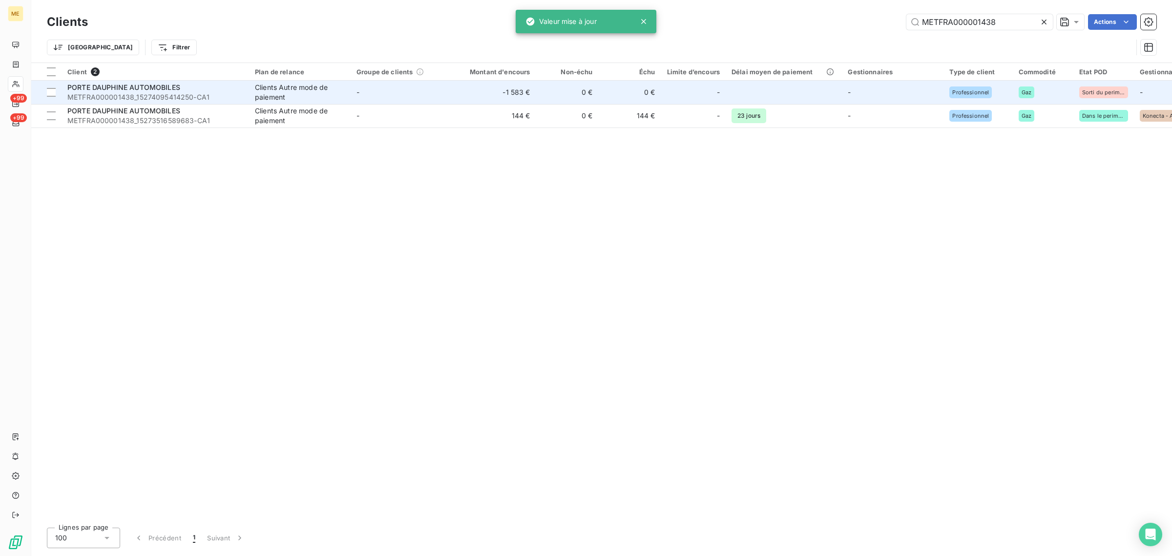
click at [365, 81] on td "-" at bounding box center [402, 92] width 102 height 23
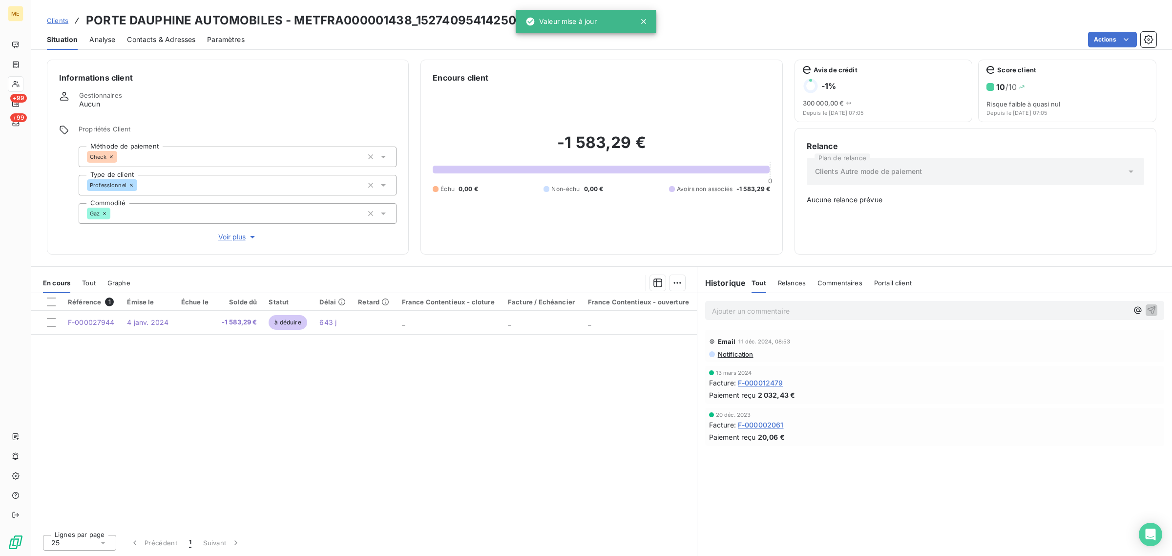
click at [232, 238] on span "Voir plus" at bounding box center [237, 237] width 39 height 10
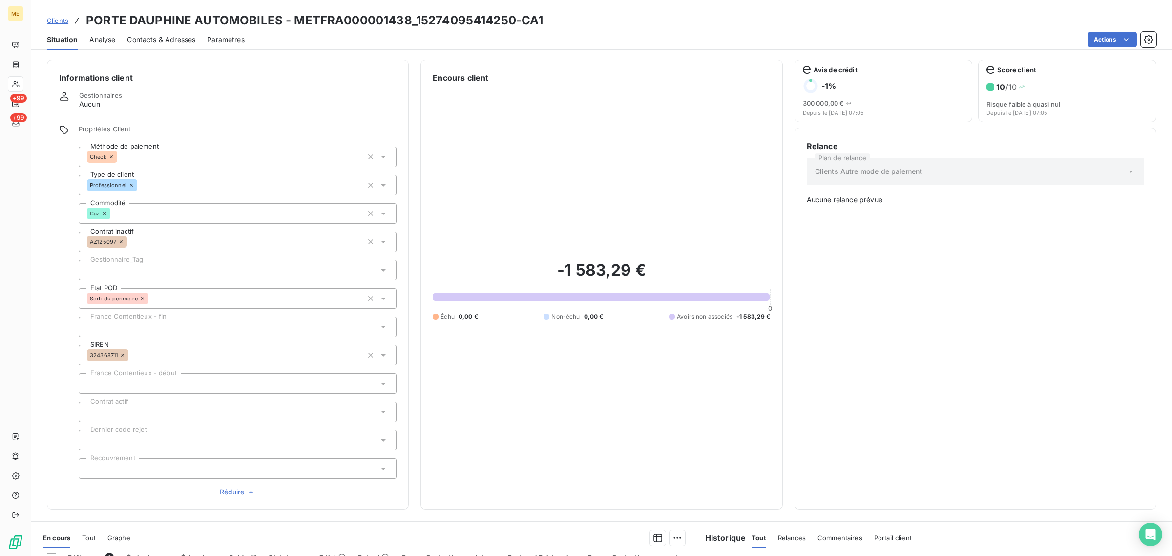
click at [120, 265] on div at bounding box center [238, 270] width 318 height 21
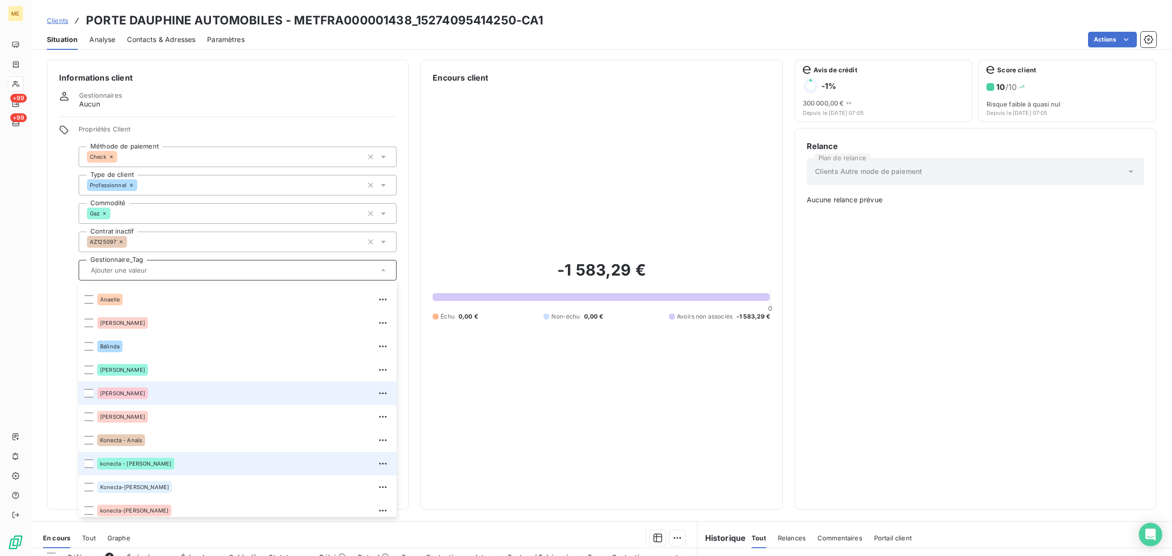
scroll to position [93, 0]
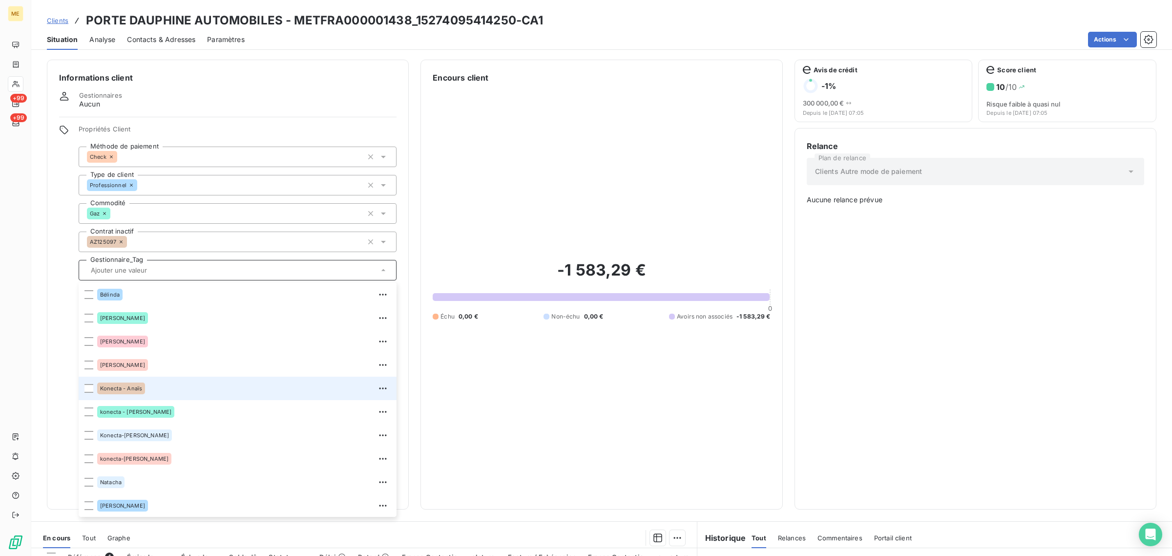
click at [164, 392] on div "Konecta - Anaïs" at bounding box center [243, 388] width 293 height 16
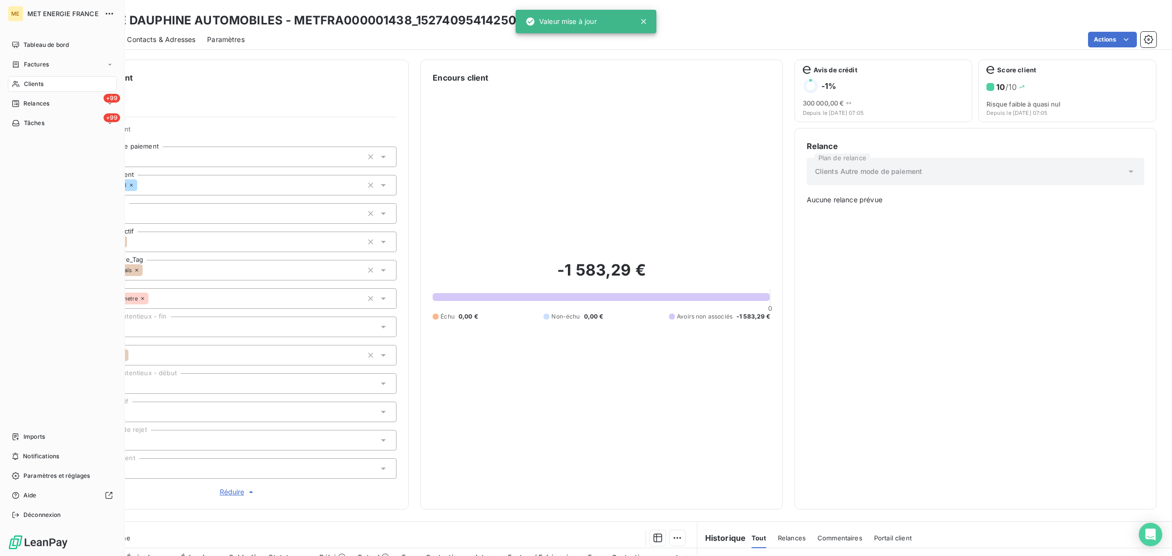
click at [21, 82] on div "Clients" at bounding box center [62, 84] width 109 height 16
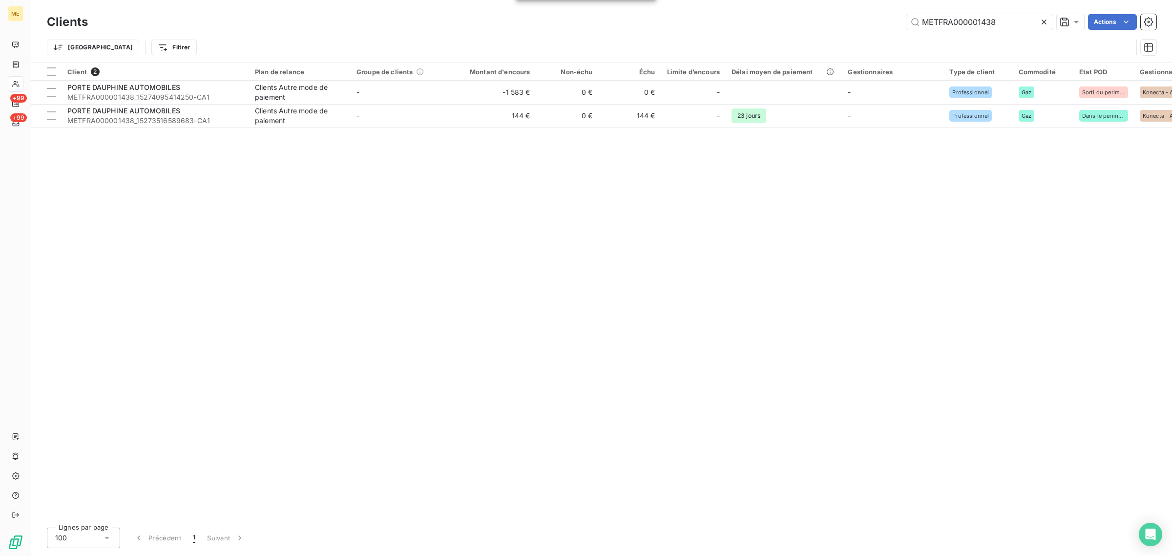
drag, startPoint x: 1004, startPoint y: 20, endPoint x: 735, endPoint y: 21, distance: 268.5
click at [735, 21] on div "METFRA000001438 Actions" at bounding box center [628, 22] width 1056 height 16
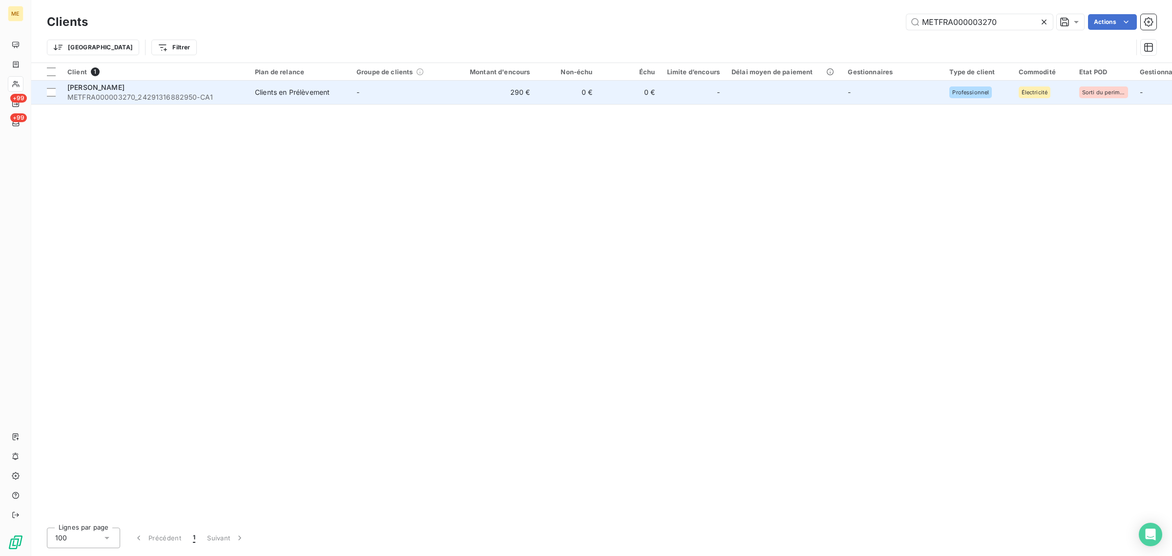
type input "METFRA000003270"
click at [414, 91] on td "-" at bounding box center [402, 92] width 102 height 23
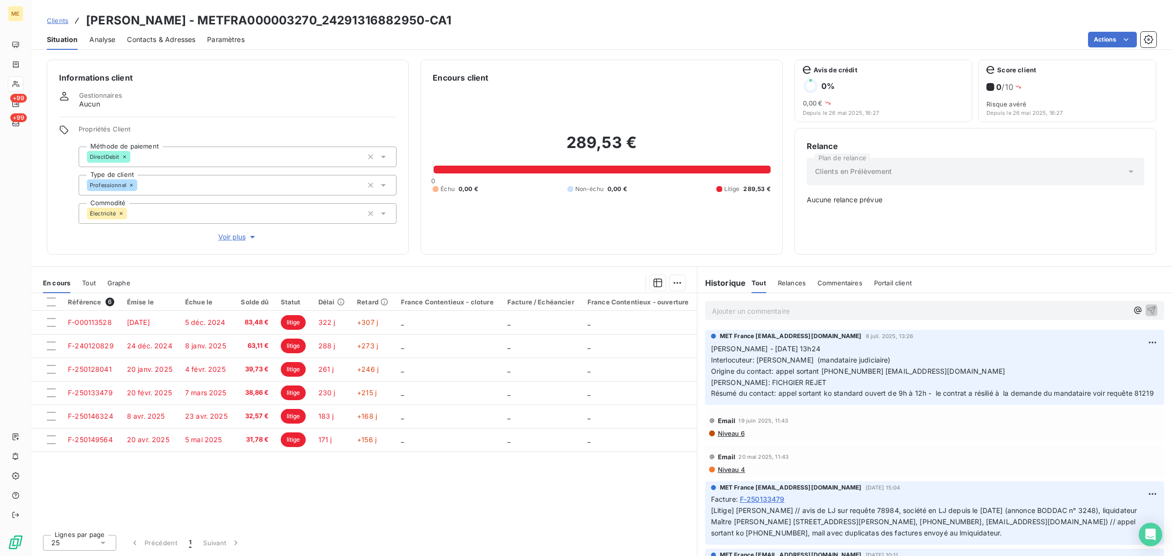
click at [231, 235] on span "Voir plus" at bounding box center [237, 237] width 39 height 10
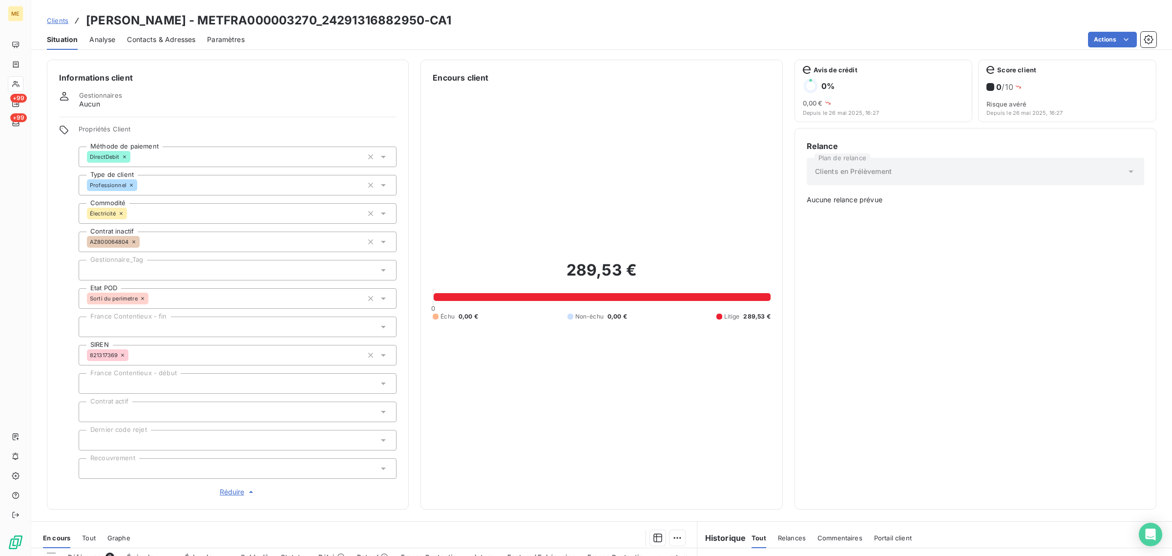
click at [227, 486] on button "Réduire" at bounding box center [238, 491] width 318 height 11
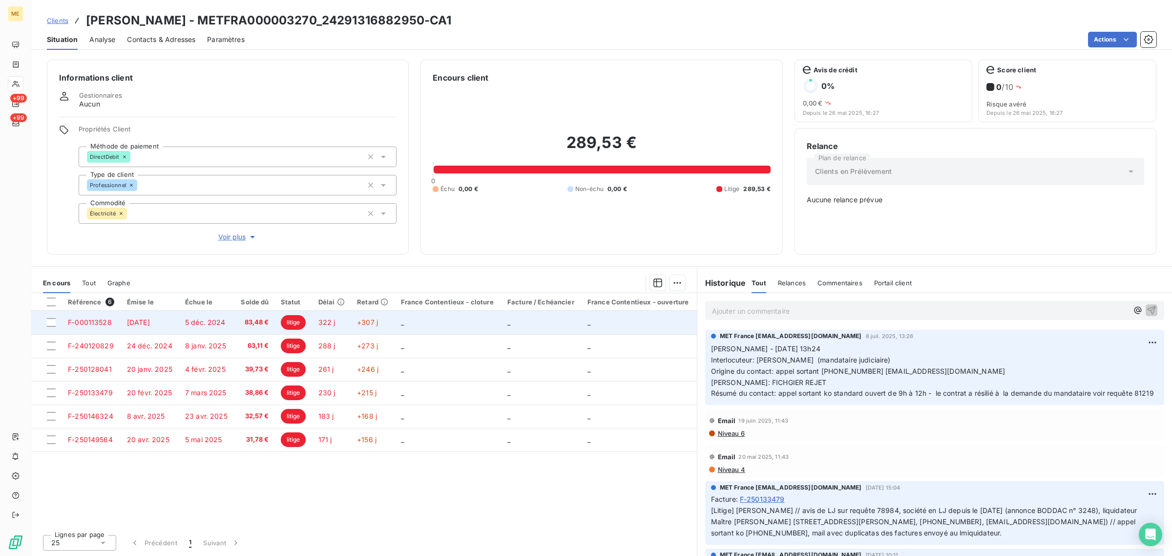
click at [293, 325] on span "litige" at bounding box center [293, 322] width 25 height 15
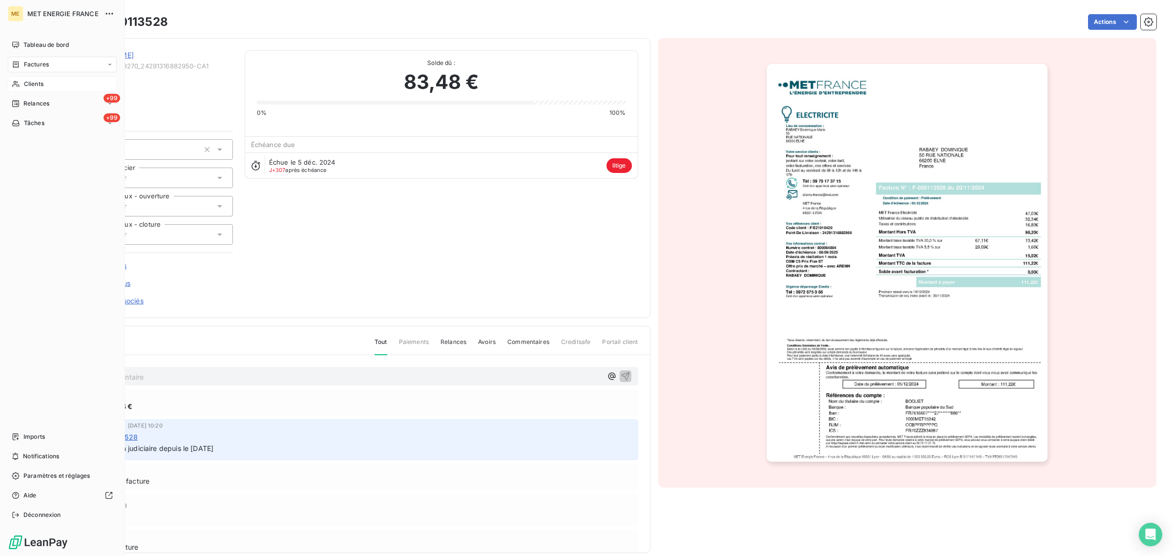
drag, startPoint x: 38, startPoint y: 87, endPoint x: 62, endPoint y: 88, distance: 24.4
click at [38, 87] on span "Clients" at bounding box center [34, 84] width 20 height 9
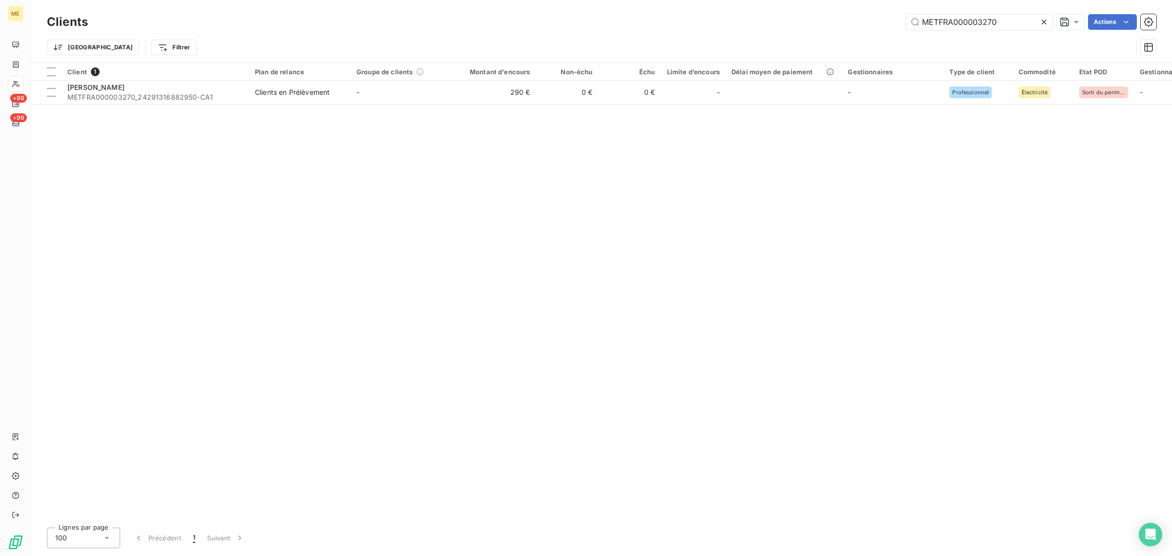
drag, startPoint x: 998, startPoint y: 17, endPoint x: 732, endPoint y: 18, distance: 266.1
click at [732, 18] on div "METFRA000003270 Actions" at bounding box center [628, 22] width 1056 height 16
type input "METFRA000003024"
click at [371, 109] on div "Client 1 Plan de relance Groupe de clients Montant d'encours Non-échu Échu Limi…" at bounding box center [601, 291] width 1140 height 456
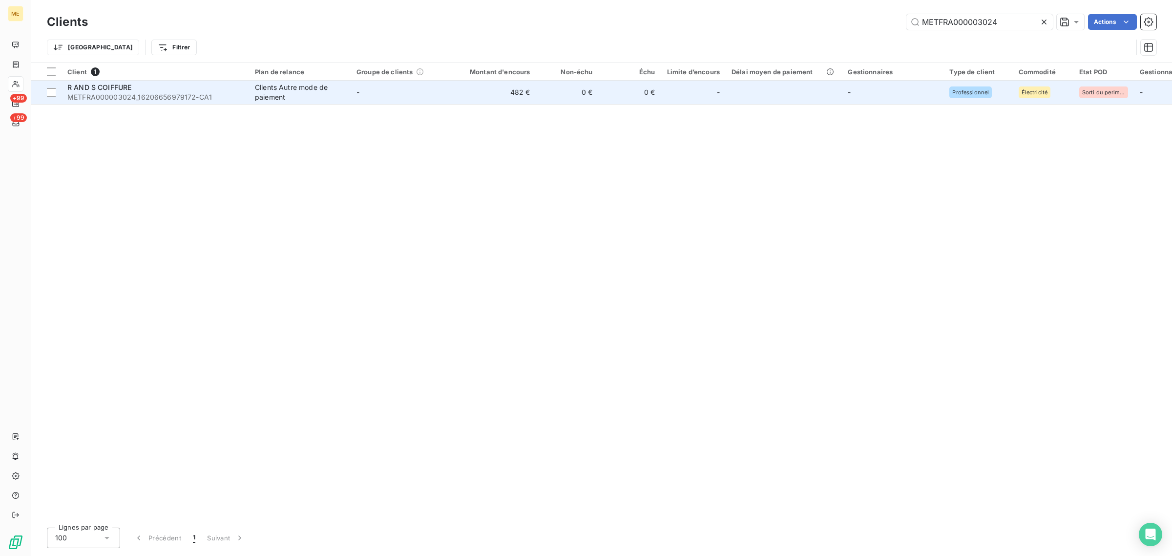
click at [375, 91] on td "-" at bounding box center [402, 92] width 102 height 23
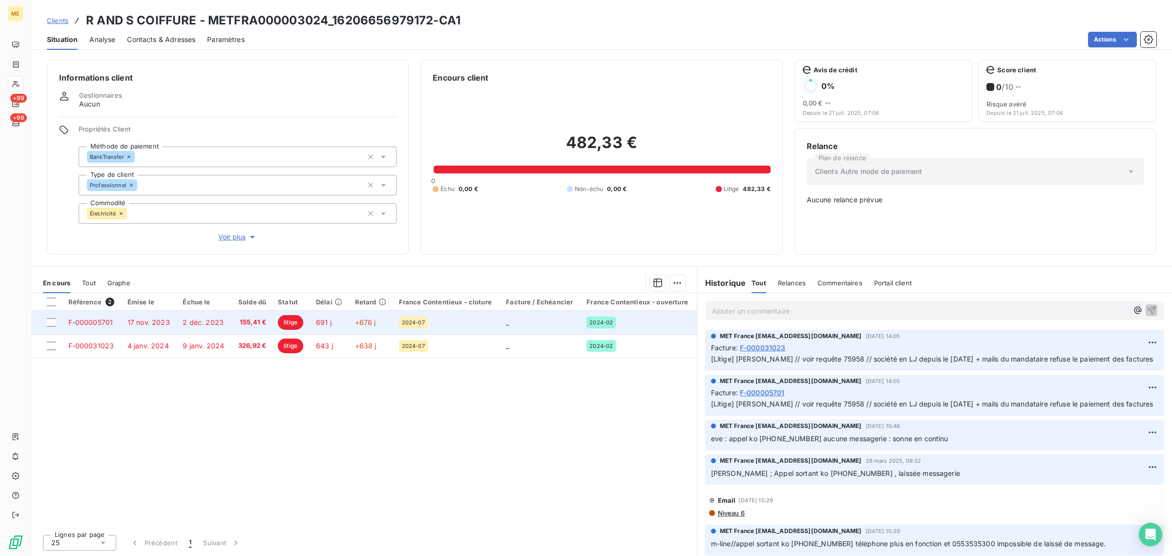
click at [297, 324] on span "litige" at bounding box center [290, 322] width 25 height 15
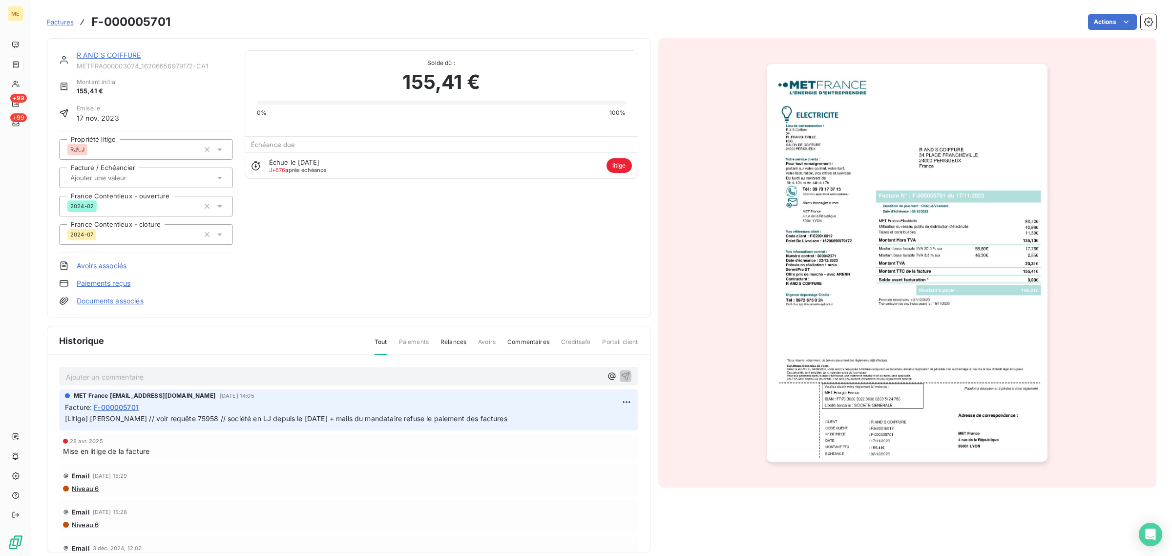
click at [49, 24] on span "Factures" at bounding box center [60, 22] width 27 height 8
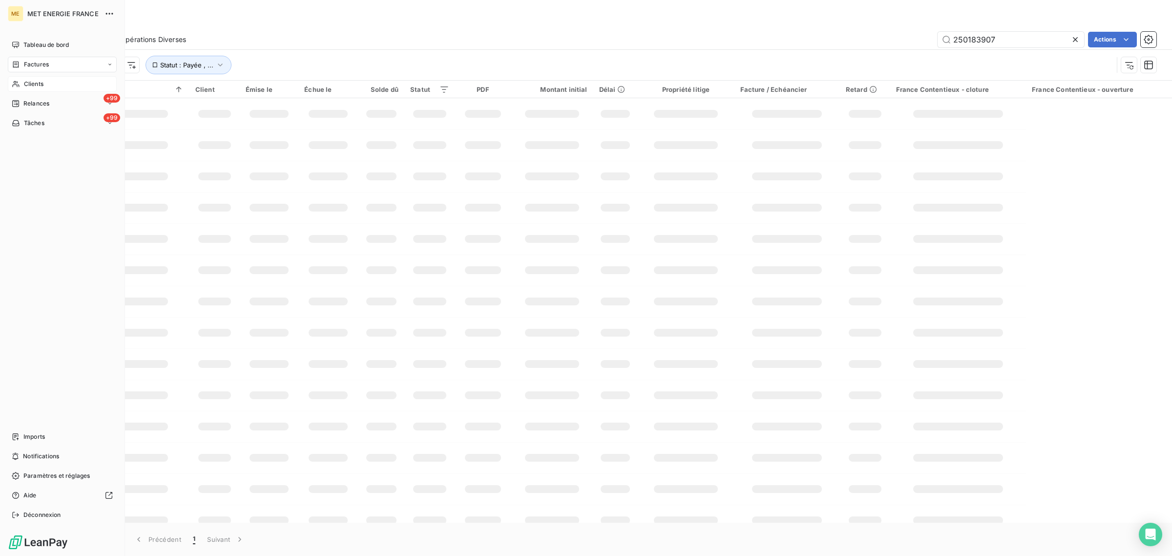
click at [24, 84] on span "Clients" at bounding box center [34, 84] width 20 height 9
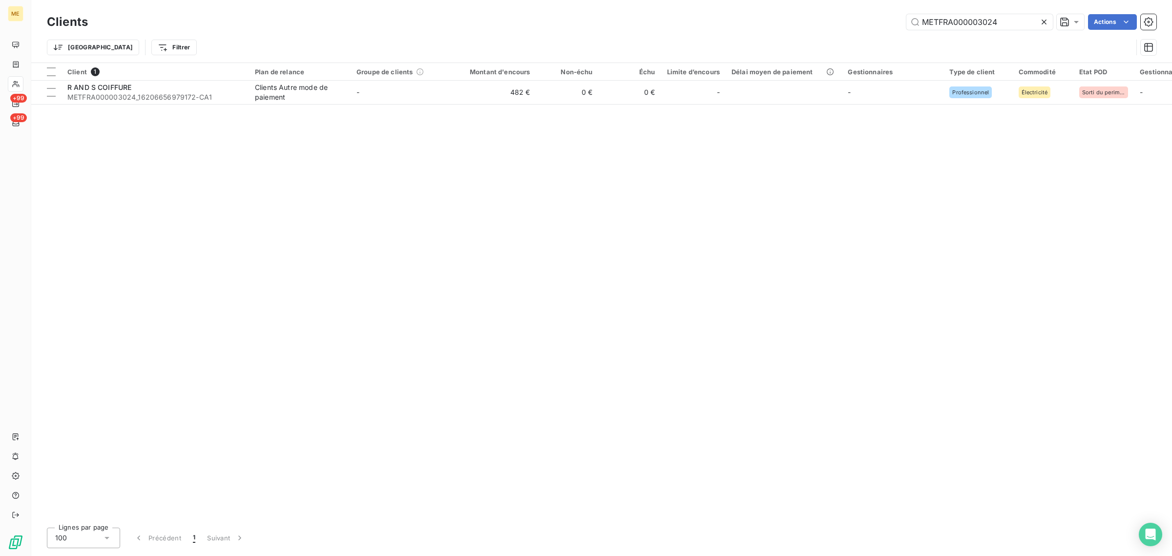
drag, startPoint x: 1014, startPoint y: 21, endPoint x: 813, endPoint y: 22, distance: 201.6
click at [813, 22] on div "METFRA000003024 Actions" at bounding box center [628, 22] width 1056 height 16
type input "METFRA000008806"
click at [459, 89] on td "50 €" at bounding box center [494, 92] width 84 height 23
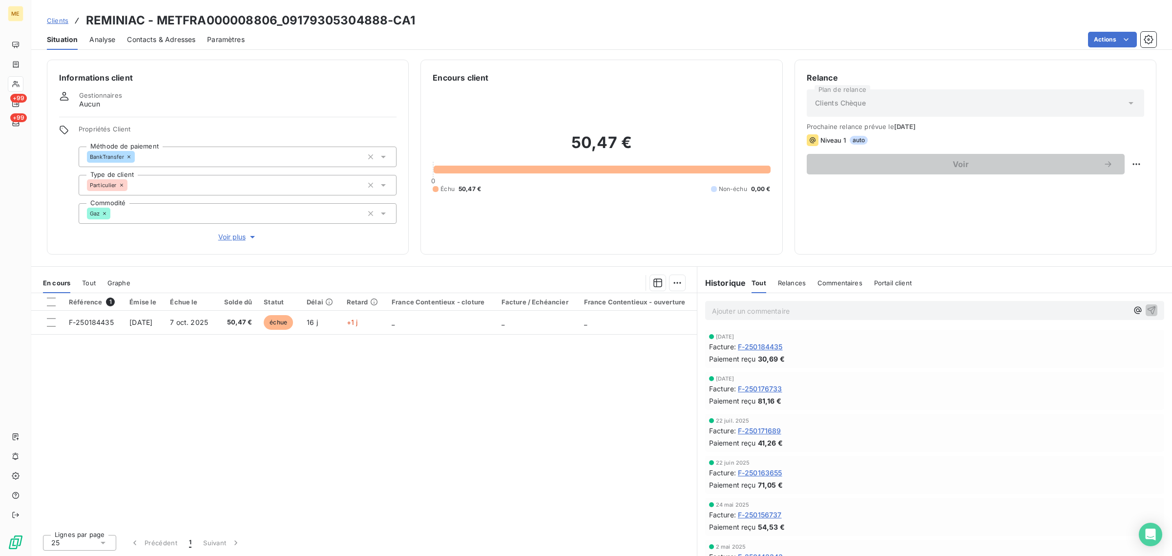
click at [230, 238] on span "Voir plus" at bounding box center [237, 237] width 39 height 10
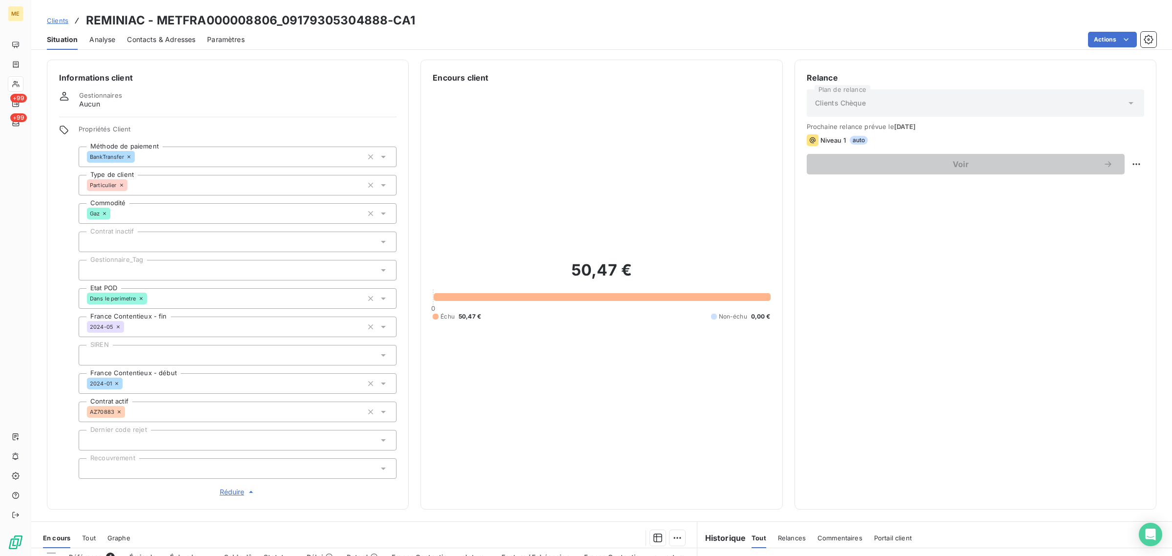
click at [189, 274] on div at bounding box center [238, 270] width 318 height 21
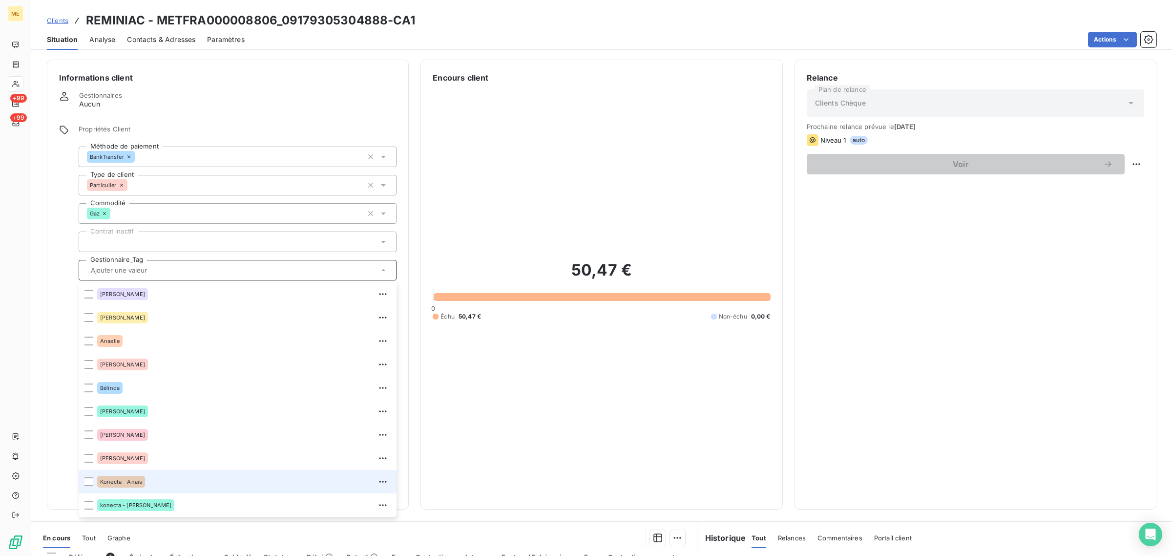
click at [164, 474] on div "Konecta - Anaïs" at bounding box center [243, 482] width 293 height 16
click at [12, 85] on icon at bounding box center [16, 84] width 8 height 8
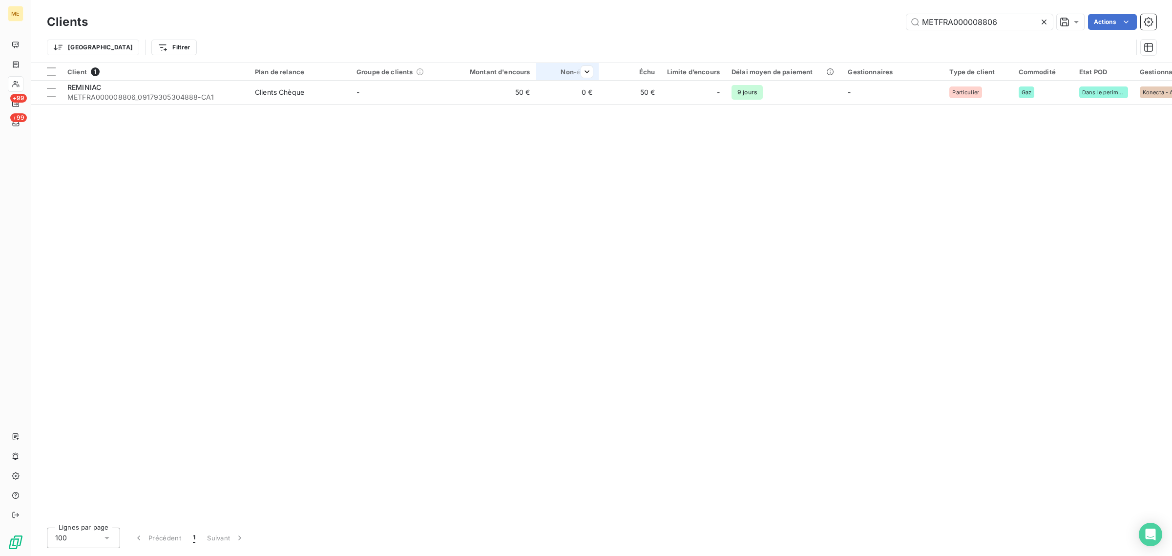
click at [573, 80] on div at bounding box center [567, 80] width 62 height 0
click at [1029, 19] on html "ME +99 +99 Clients METFRA000008806 Actions Trier Filtrer Client 1 Plan de relan…" at bounding box center [586, 278] width 1172 height 556
click at [1041, 21] on icon at bounding box center [1044, 22] width 10 height 10
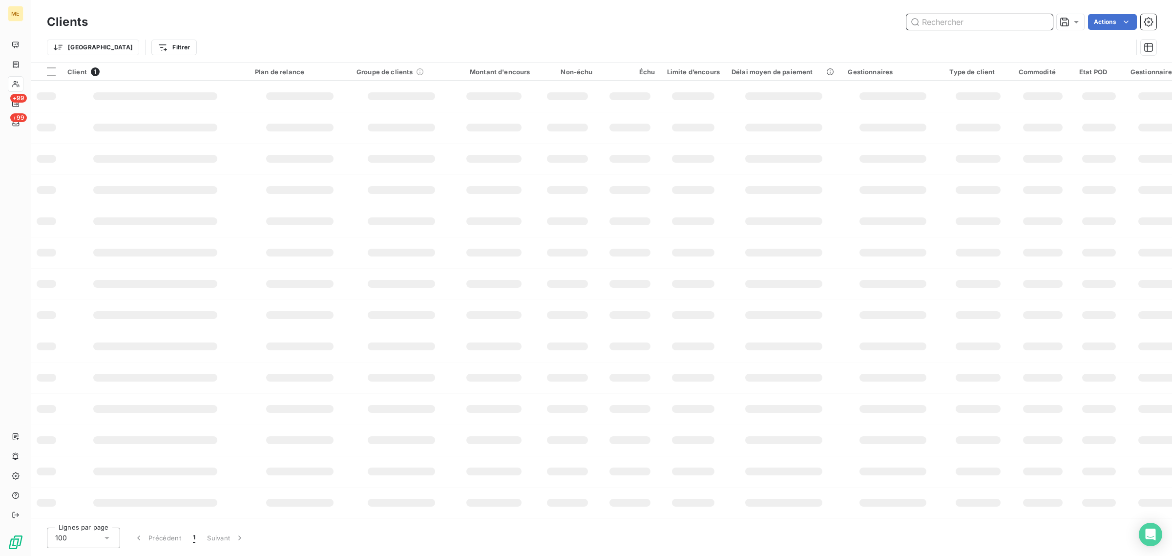
click at [1002, 21] on input "text" at bounding box center [979, 22] width 146 height 16
paste input "METFRA000004263"
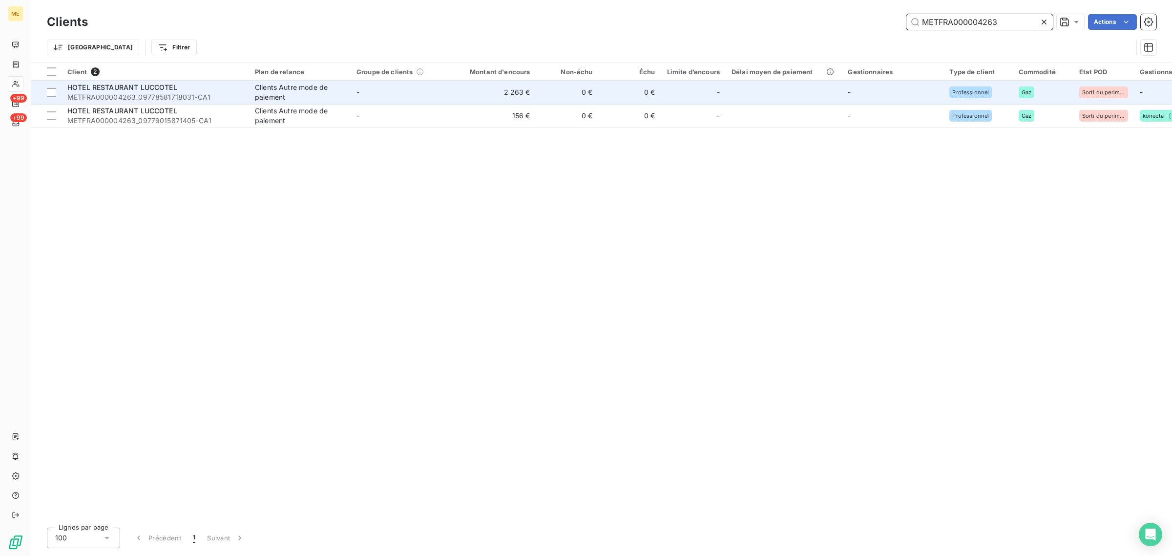
type input "METFRA000004263"
click at [488, 102] on td "2 263 €" at bounding box center [494, 92] width 84 height 23
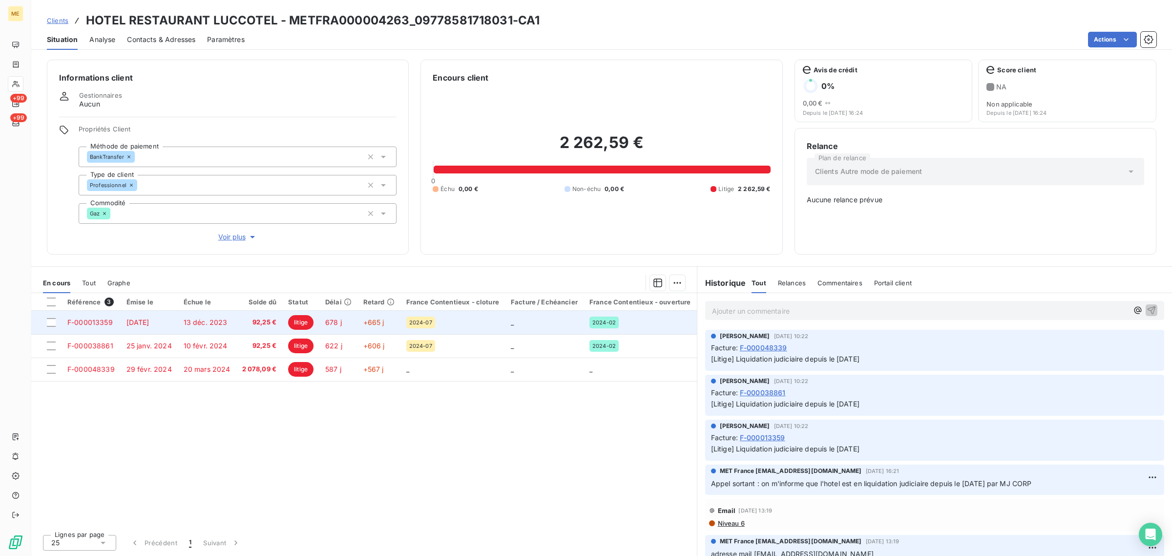
click at [292, 316] on span "litige" at bounding box center [300, 322] width 25 height 15
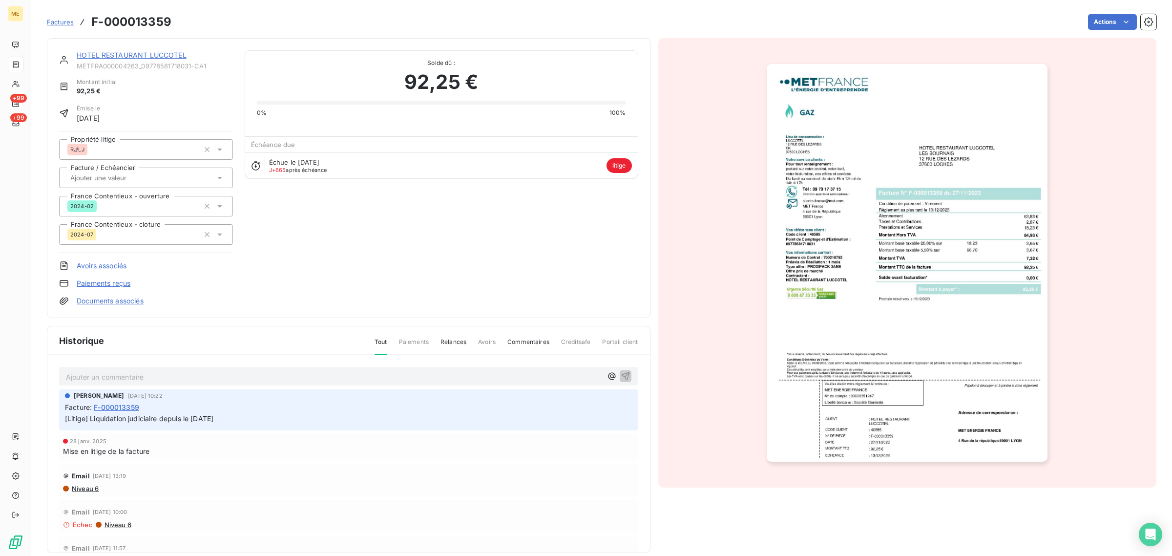
click at [60, 23] on span "Factures" at bounding box center [60, 22] width 27 height 8
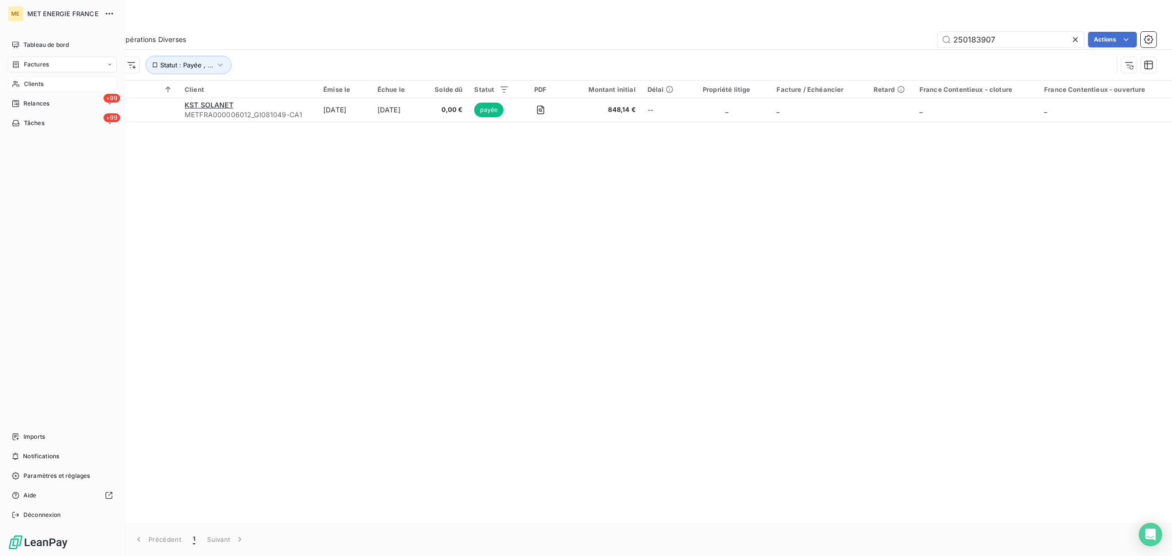
click at [24, 81] on span "Clients" at bounding box center [34, 84] width 20 height 9
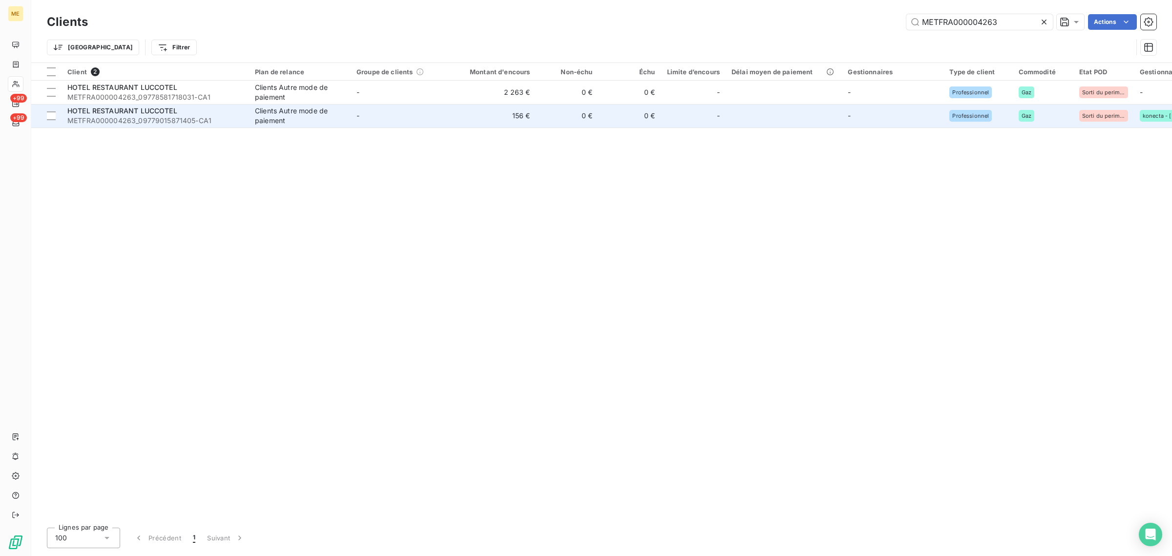
click at [281, 116] on div "Clients Autre mode de paiement" at bounding box center [300, 116] width 90 height 20
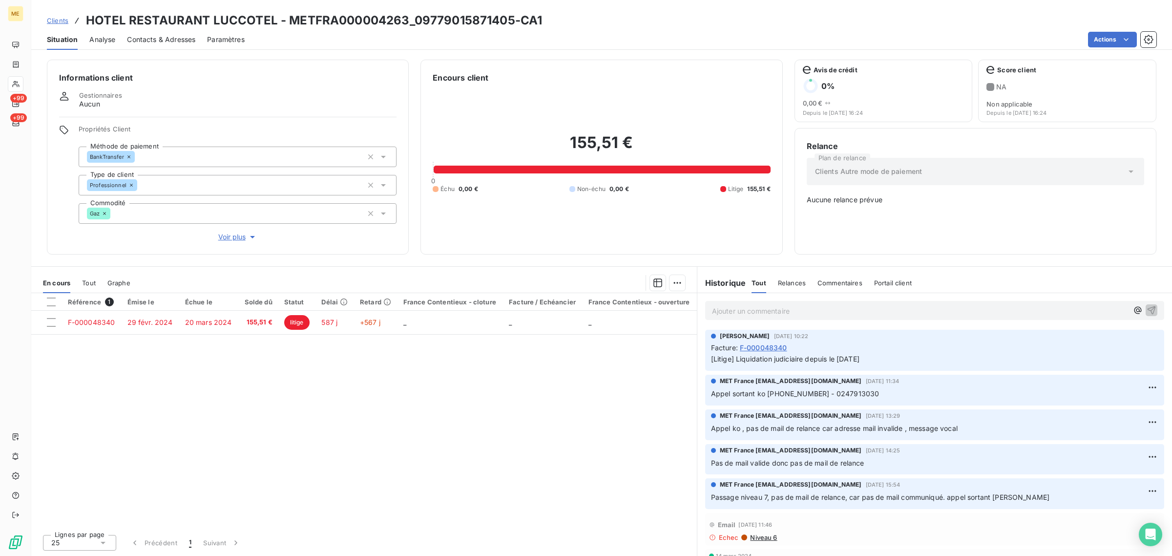
click at [240, 249] on div "Informations client Gestionnaires Aucun Propriétés Client Méthode de paiement B…" at bounding box center [228, 157] width 362 height 195
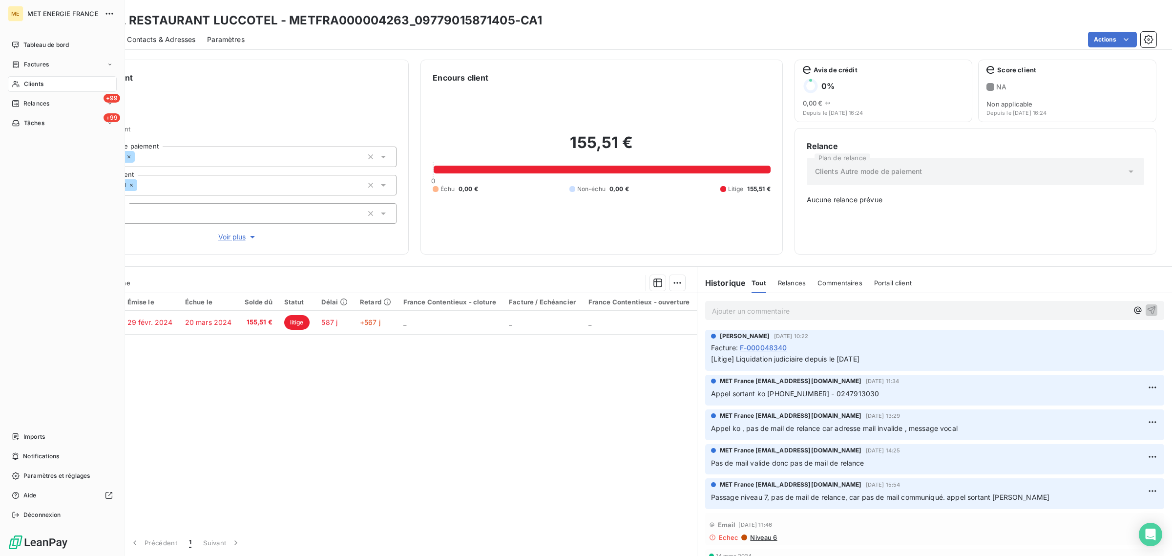
click at [33, 82] on span "Clients" at bounding box center [34, 84] width 20 height 9
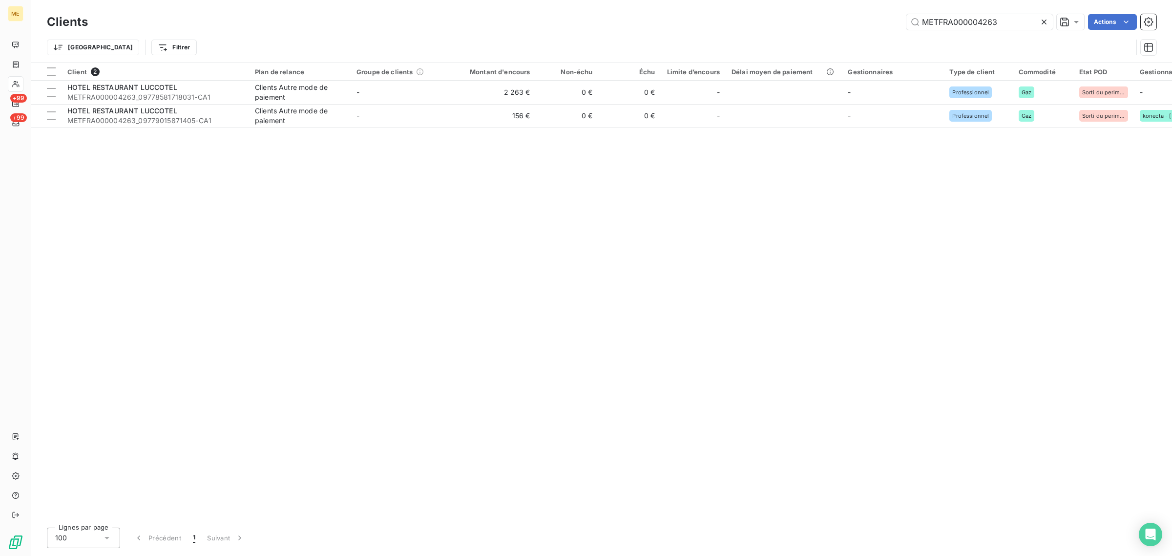
drag, startPoint x: 1018, startPoint y: 20, endPoint x: 850, endPoint y: 42, distance: 169.5
click at [857, 37] on div "Clients METFRA000004263 Actions Trier Filtrer" at bounding box center [601, 37] width 1109 height 51
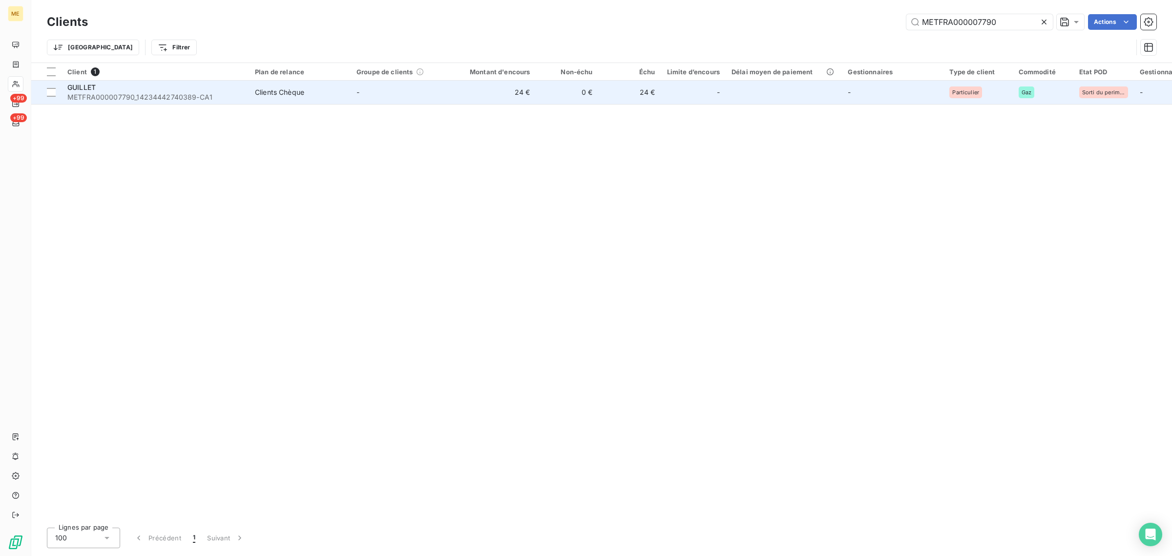
type input "METFRA000007790"
click at [431, 93] on td "-" at bounding box center [402, 92] width 102 height 23
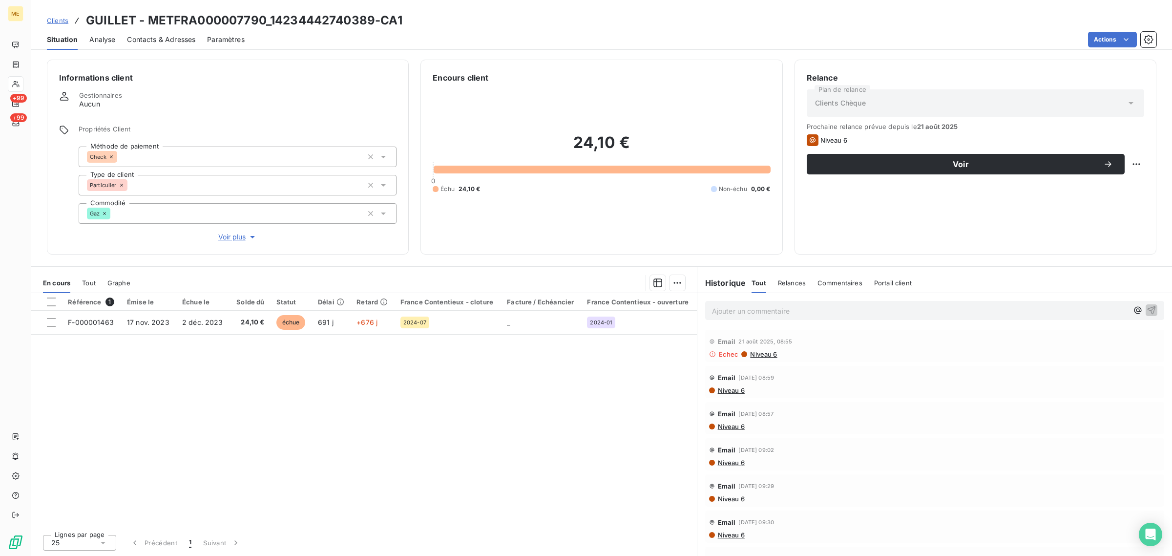
click at [222, 238] on span "Voir plus" at bounding box center [237, 237] width 39 height 10
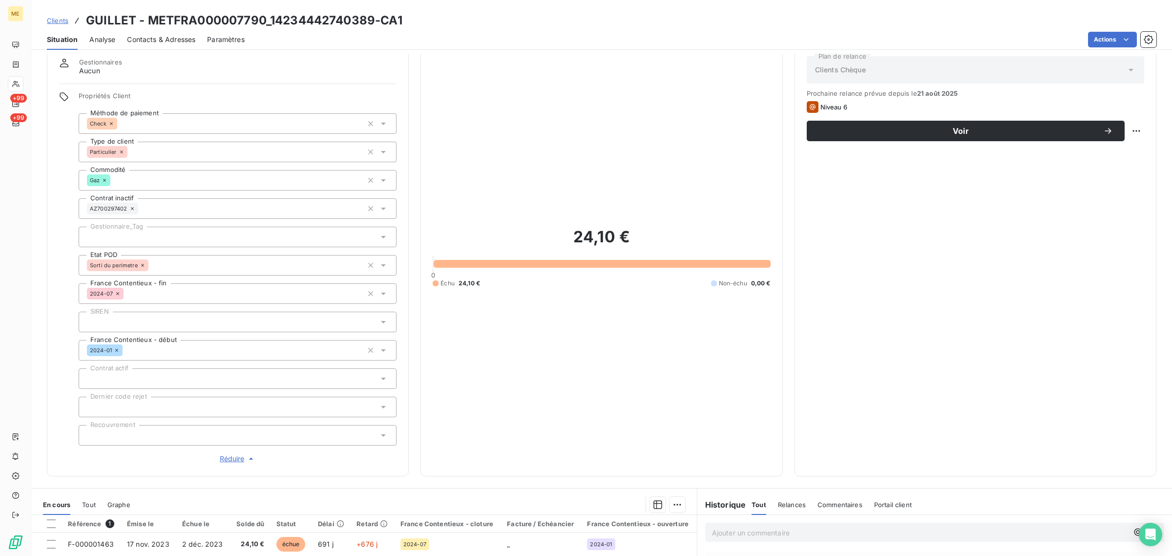
scroll to position [26, 0]
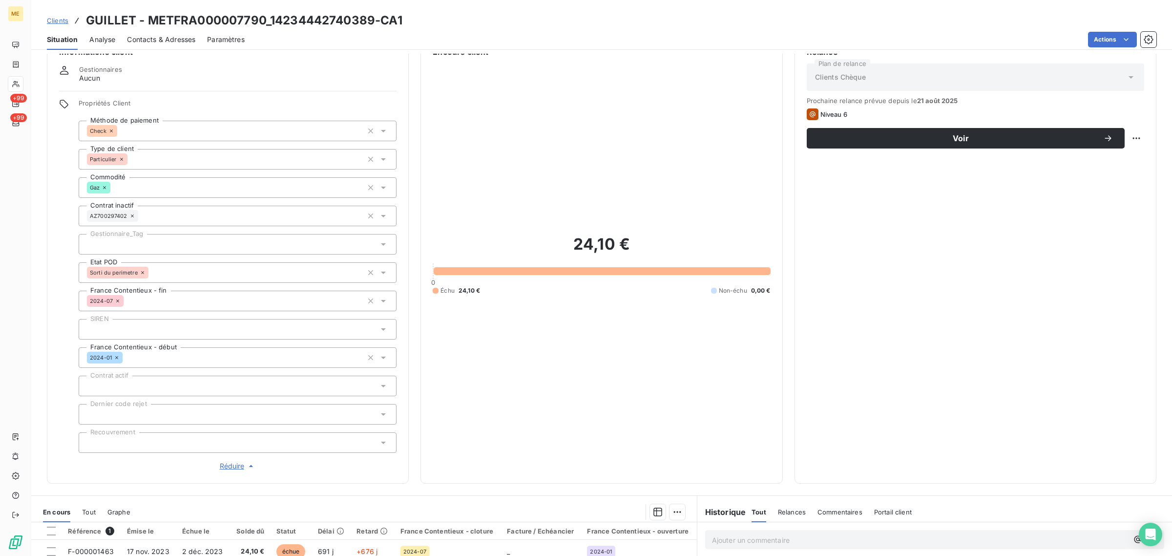
click at [147, 249] on div at bounding box center [238, 244] width 318 height 21
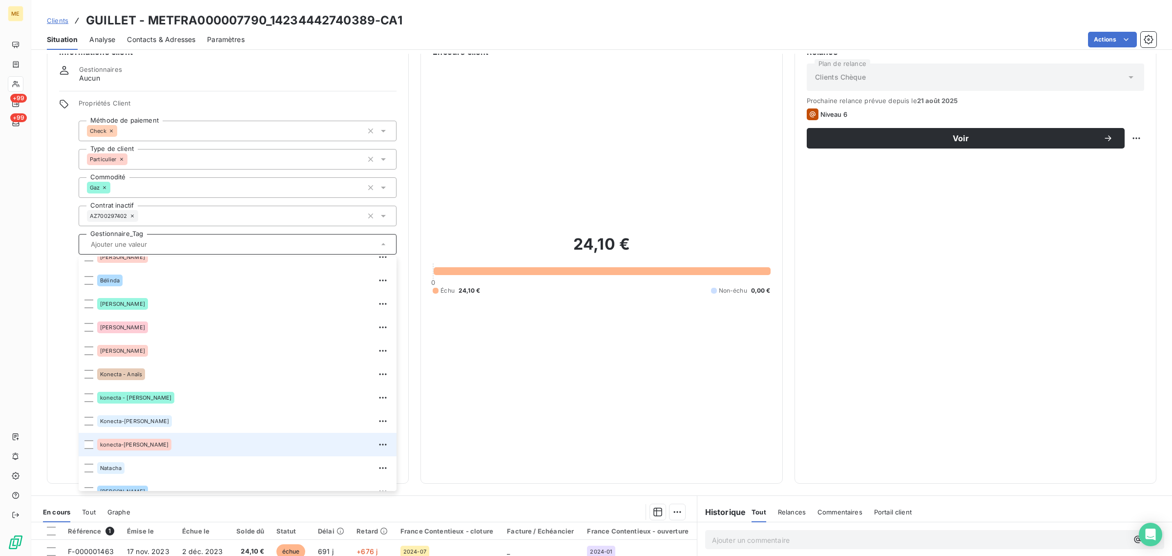
scroll to position [93, 0]
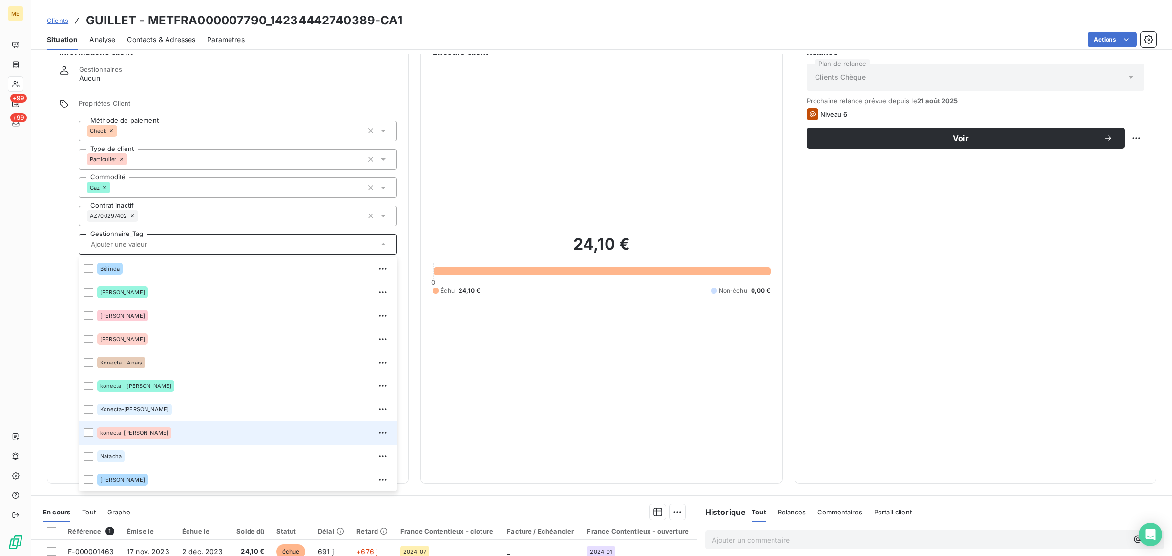
click at [174, 427] on div "konecta-[PERSON_NAME]" at bounding box center [243, 433] width 293 height 16
click at [641, 186] on div "24,10 € 0 Échu 24,10 € Non-échu 0,00 €" at bounding box center [601, 264] width 337 height 413
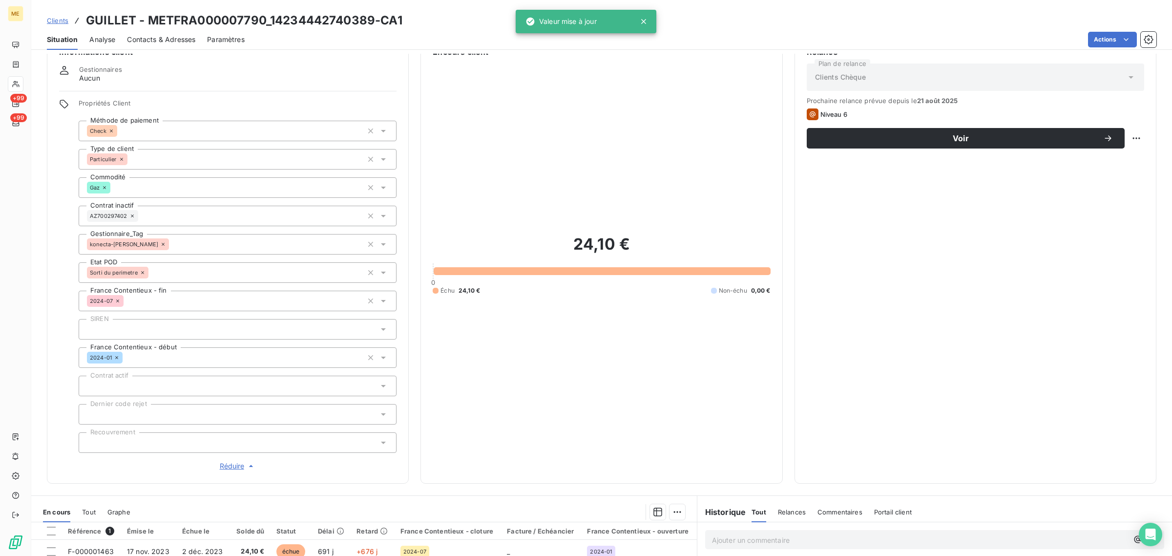
click at [162, 244] on icon at bounding box center [163, 244] width 3 height 3
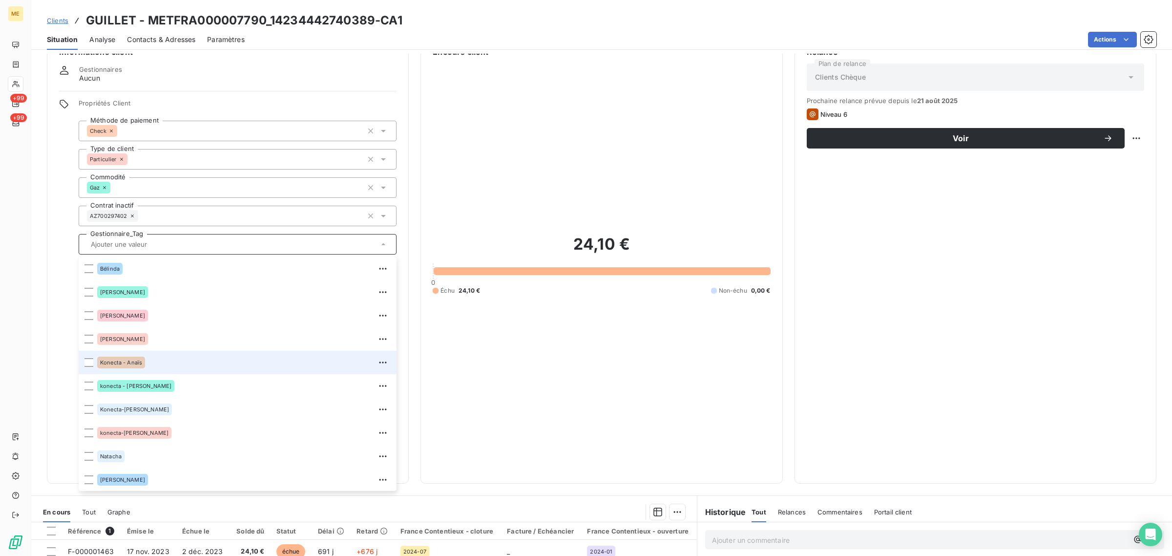
click at [180, 360] on div "Konecta - Anaïs" at bounding box center [243, 362] width 293 height 16
click at [1124, 137] on html "ME +99 +99 Clients GUILLET - METFRA000007790_14234442740389-CA1 Situation Analy…" at bounding box center [586, 278] width 1172 height 556
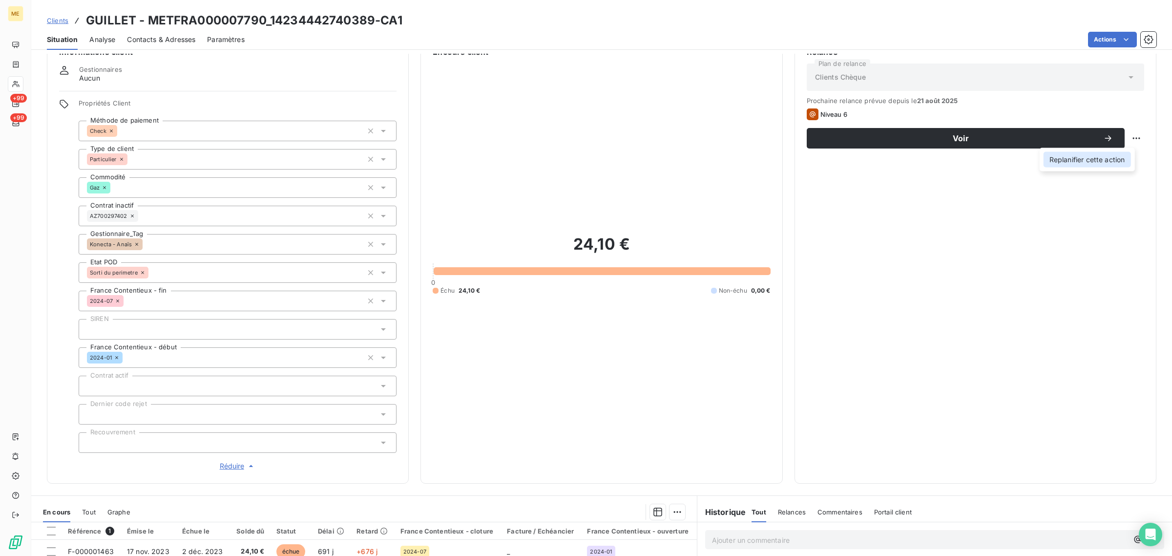
click at [1116, 152] on div "Replanifier cette action" at bounding box center [1086, 160] width 87 height 16
select select "9"
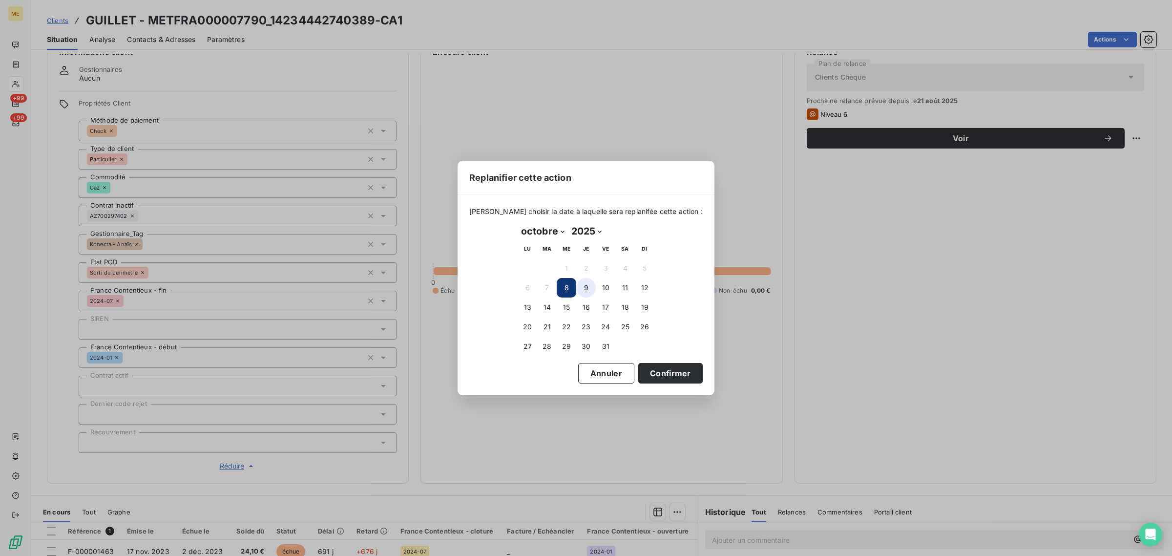
click at [585, 287] on button "9" at bounding box center [586, 288] width 20 height 20
click at [565, 289] on button "8" at bounding box center [567, 288] width 20 height 20
click at [648, 378] on button "Confirmer" at bounding box center [670, 373] width 64 height 21
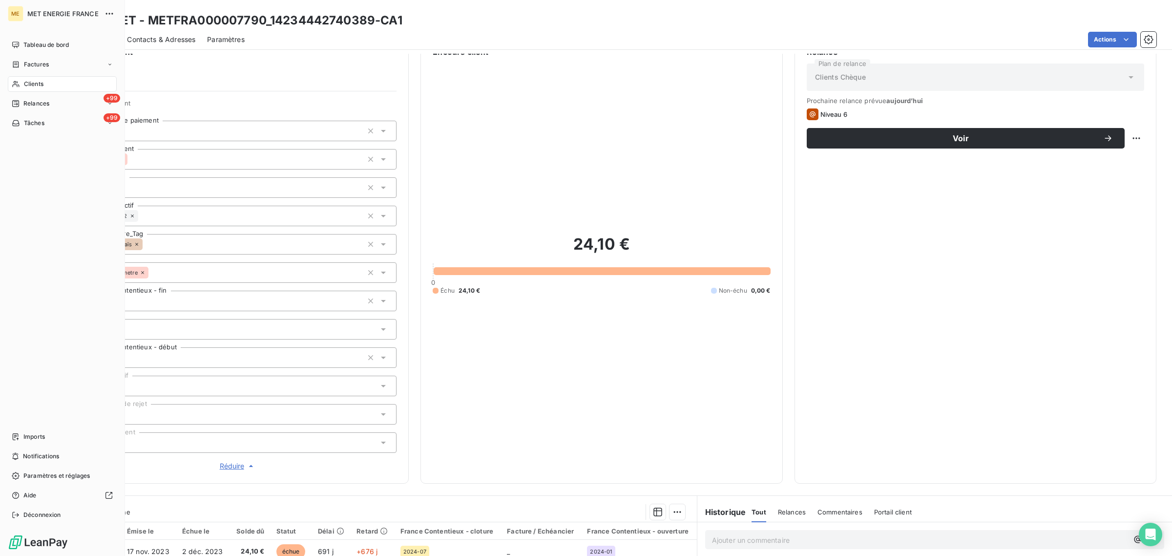
click at [20, 79] on div "Clients" at bounding box center [62, 84] width 109 height 16
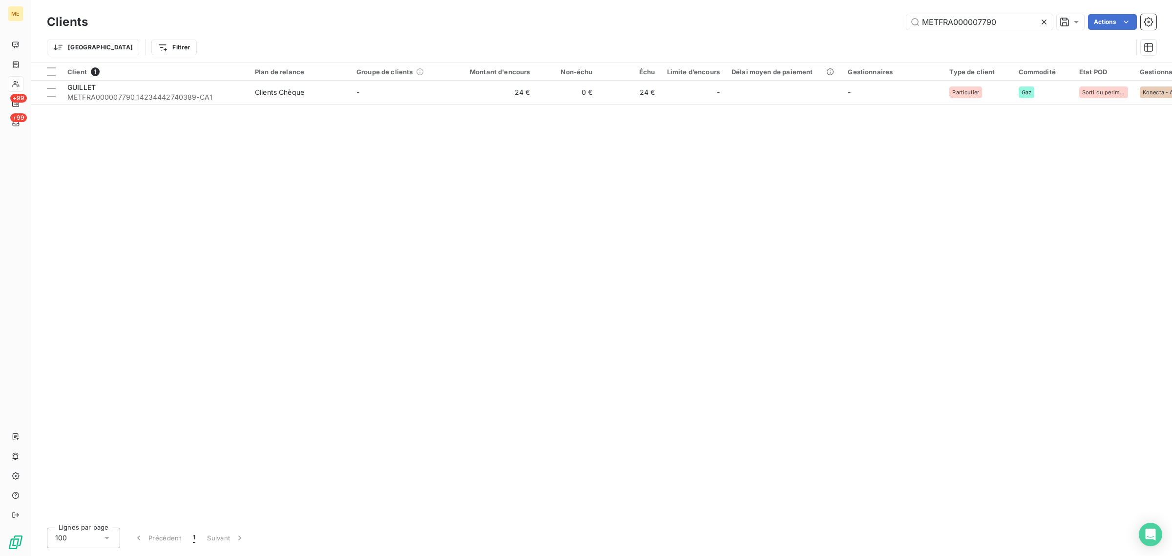
drag, startPoint x: 1006, startPoint y: 16, endPoint x: 841, endPoint y: 21, distance: 165.1
click at [841, 21] on div "METFRA000007790 Actions" at bounding box center [628, 22] width 1056 height 16
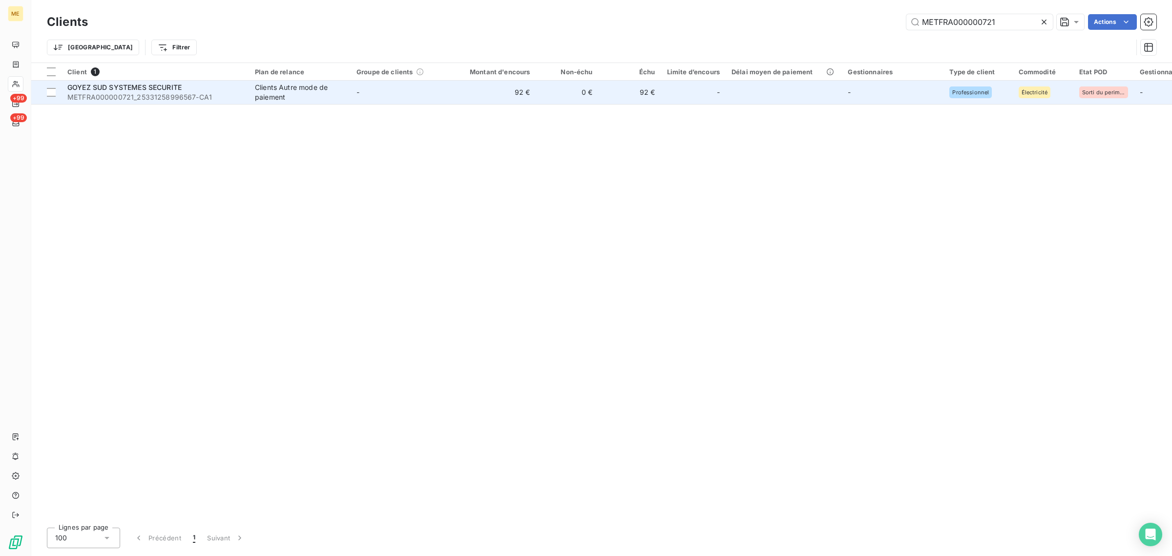
type input "METFRA000000721"
click at [519, 91] on td "92 €" at bounding box center [494, 92] width 84 height 23
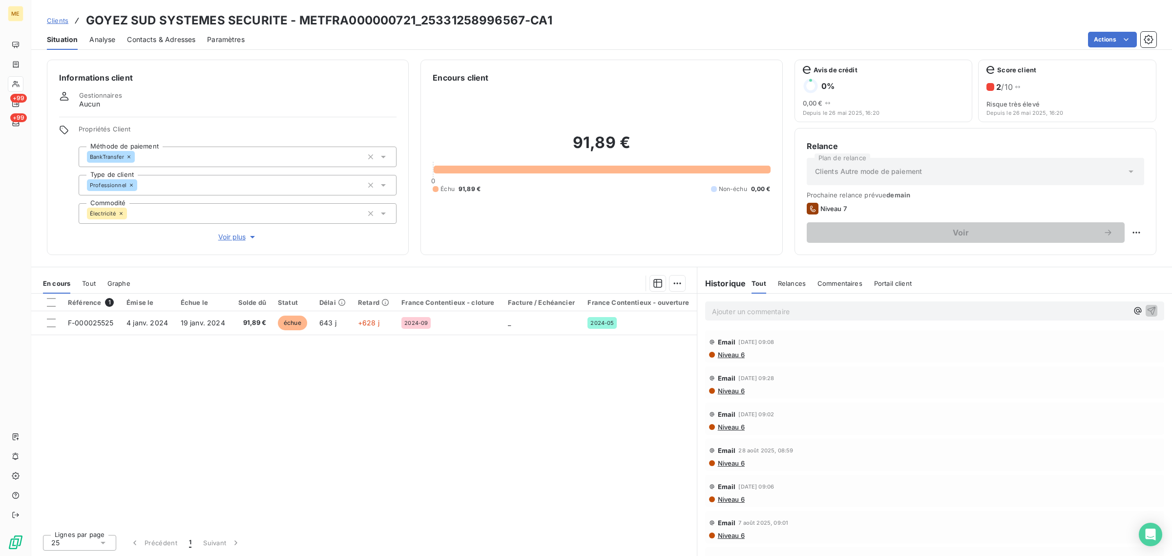
click at [232, 234] on span "Voir plus" at bounding box center [237, 237] width 39 height 10
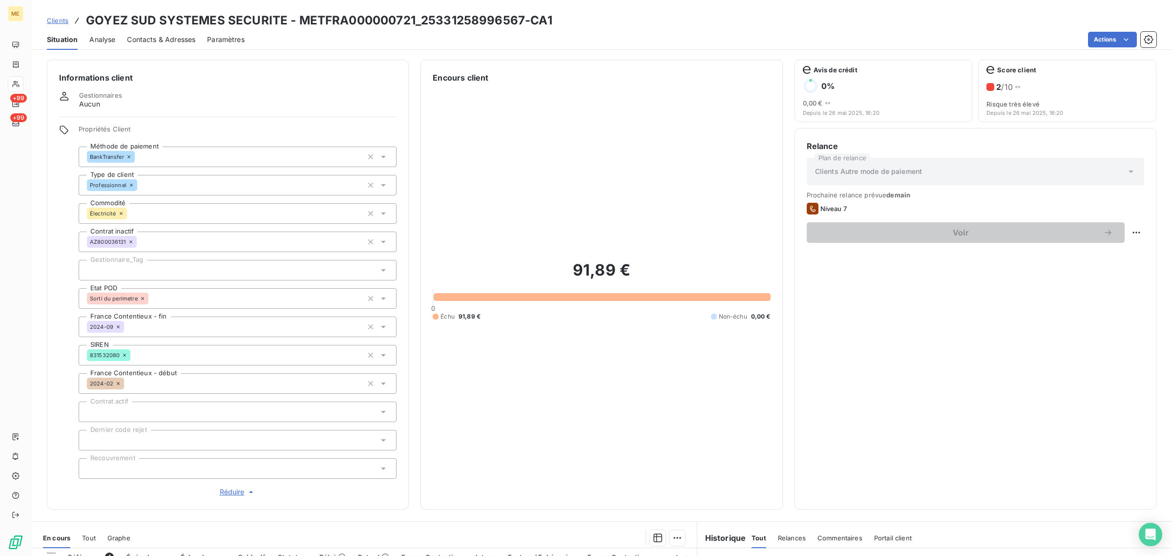
click at [146, 271] on div at bounding box center [238, 270] width 318 height 21
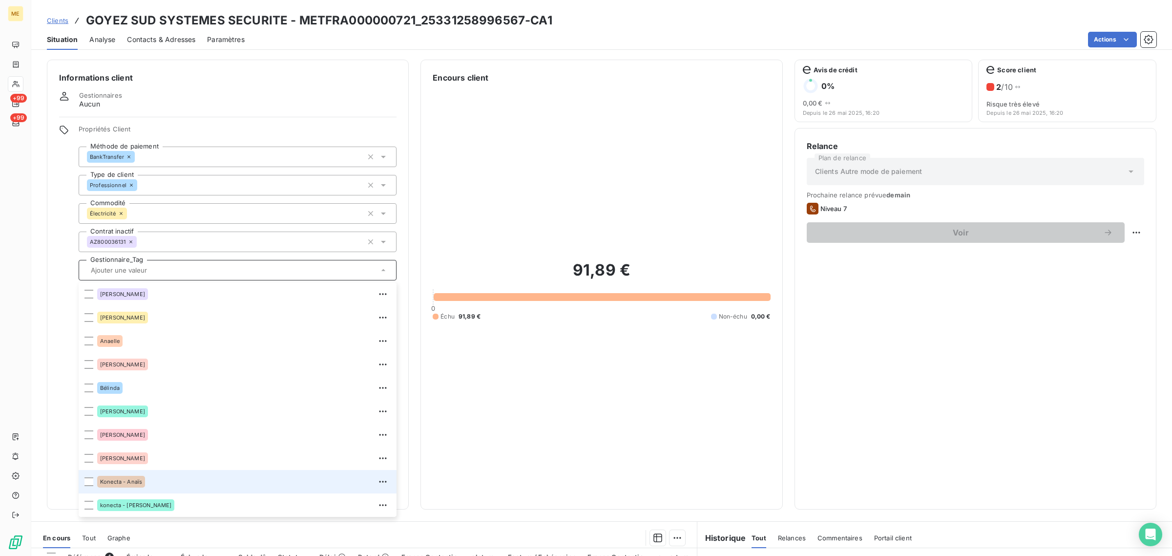
click at [167, 479] on div "Konecta - Anaïs" at bounding box center [243, 482] width 293 height 16
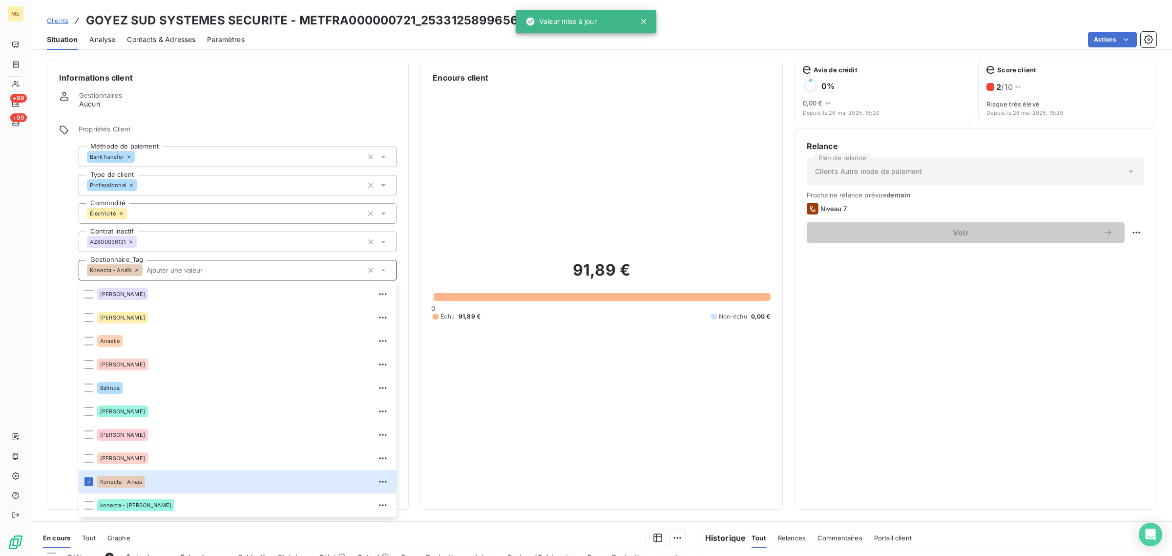
click at [282, 101] on div "Gestionnaires Aucun" at bounding box center [227, 100] width 337 height 18
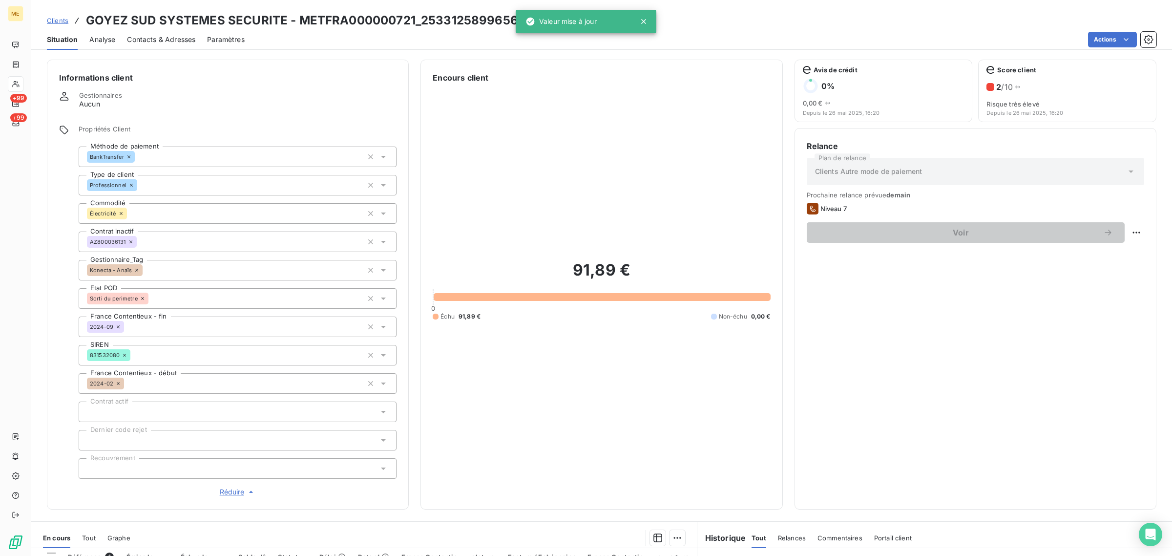
click at [57, 20] on span "Clients" at bounding box center [57, 21] width 21 height 8
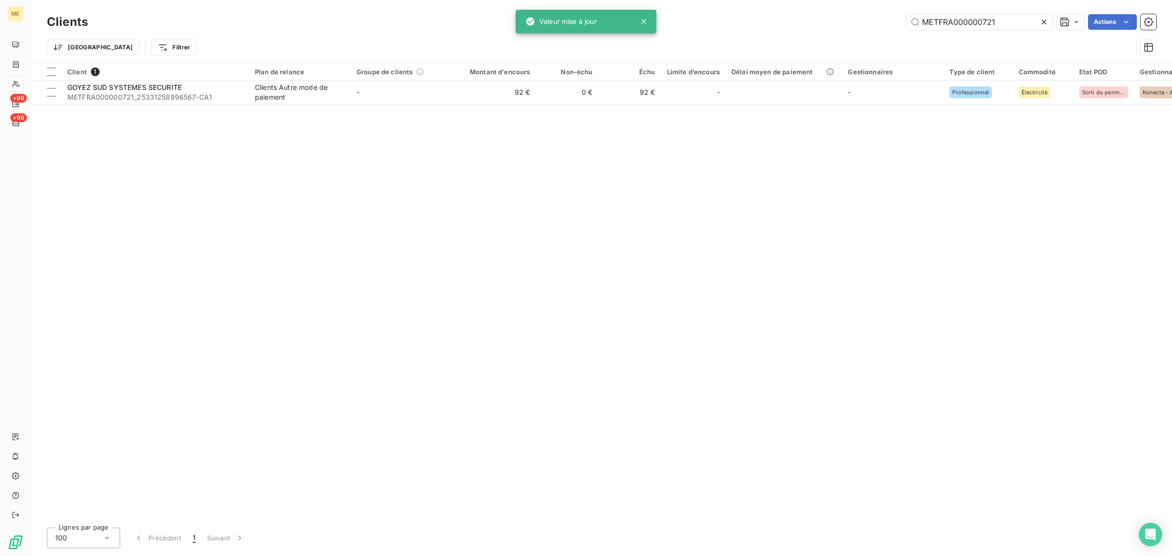
drag, startPoint x: 1001, startPoint y: 15, endPoint x: 837, endPoint y: 26, distance: 164.4
click at [859, 25] on div "METFRA000000721 Actions" at bounding box center [628, 22] width 1056 height 16
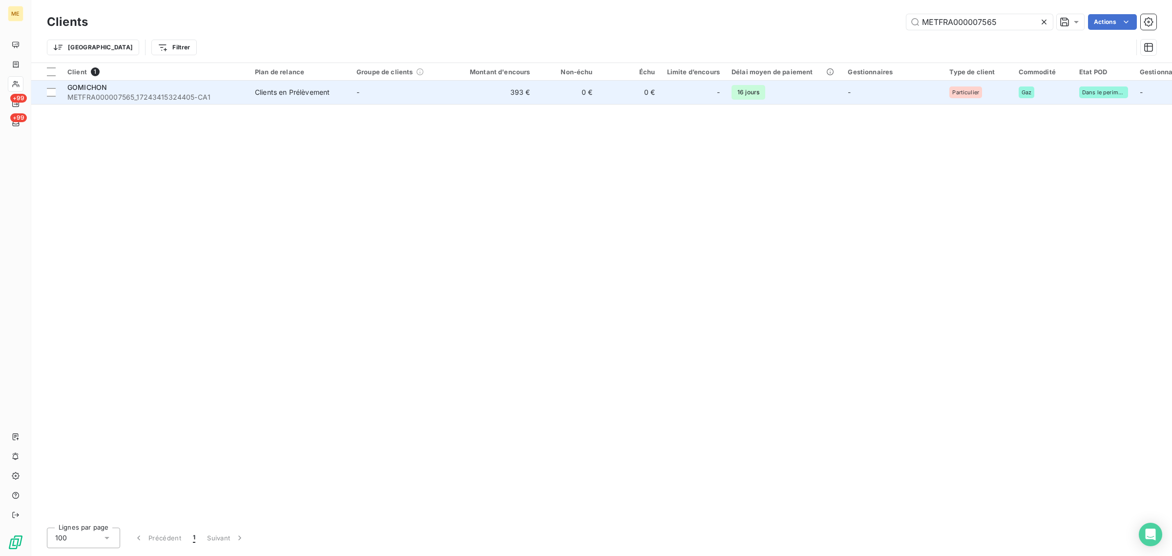
type input "METFRA000007565"
click at [421, 91] on td "-" at bounding box center [402, 92] width 102 height 23
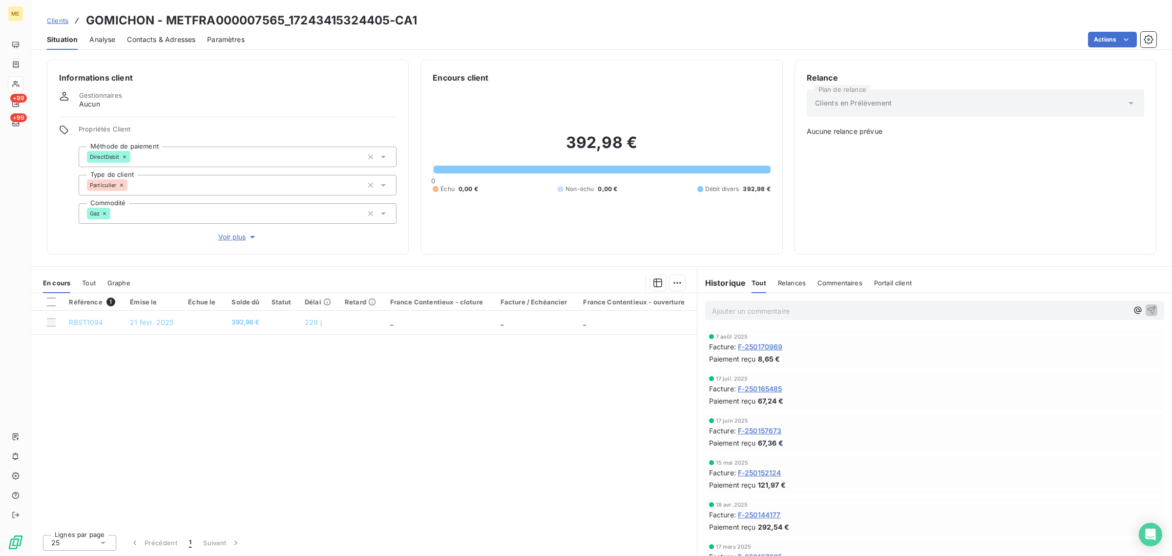
click at [221, 238] on span "Voir plus" at bounding box center [237, 237] width 39 height 10
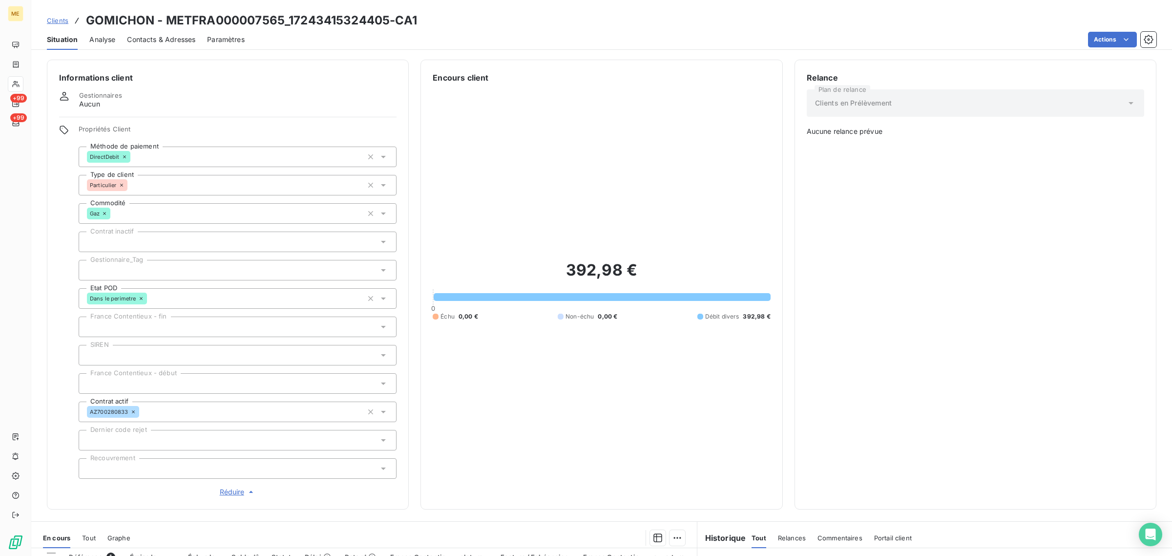
click at [113, 265] on div at bounding box center [238, 270] width 318 height 21
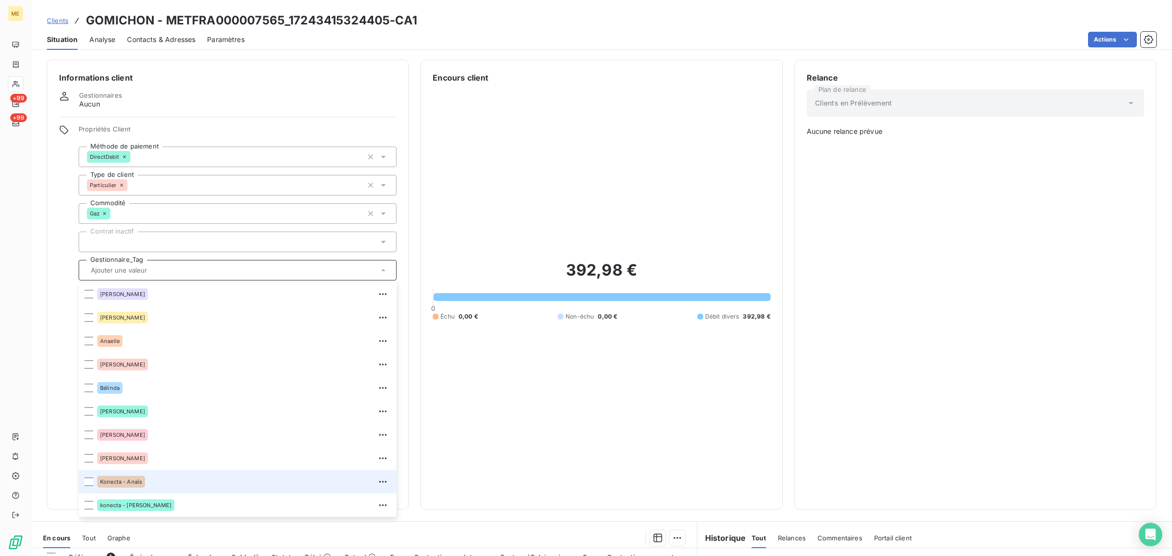
click at [172, 479] on div "Konecta - Anaïs" at bounding box center [243, 482] width 293 height 16
click at [22, 79] on div at bounding box center [16, 84] width 16 height 16
click at [18, 81] on icon at bounding box center [16, 84] width 8 height 8
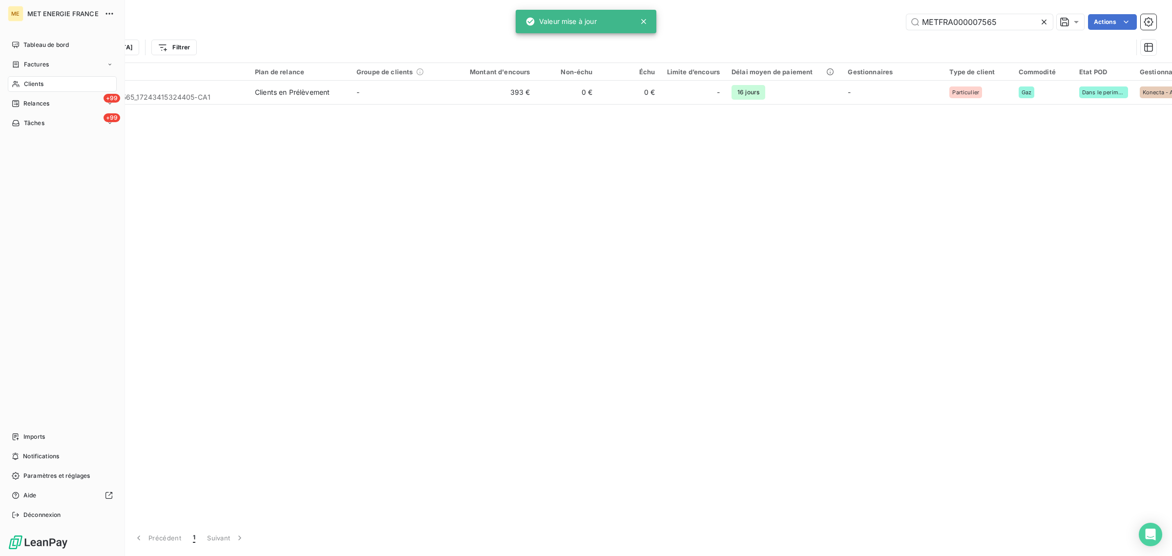
click at [17, 81] on icon at bounding box center [15, 84] width 7 height 6
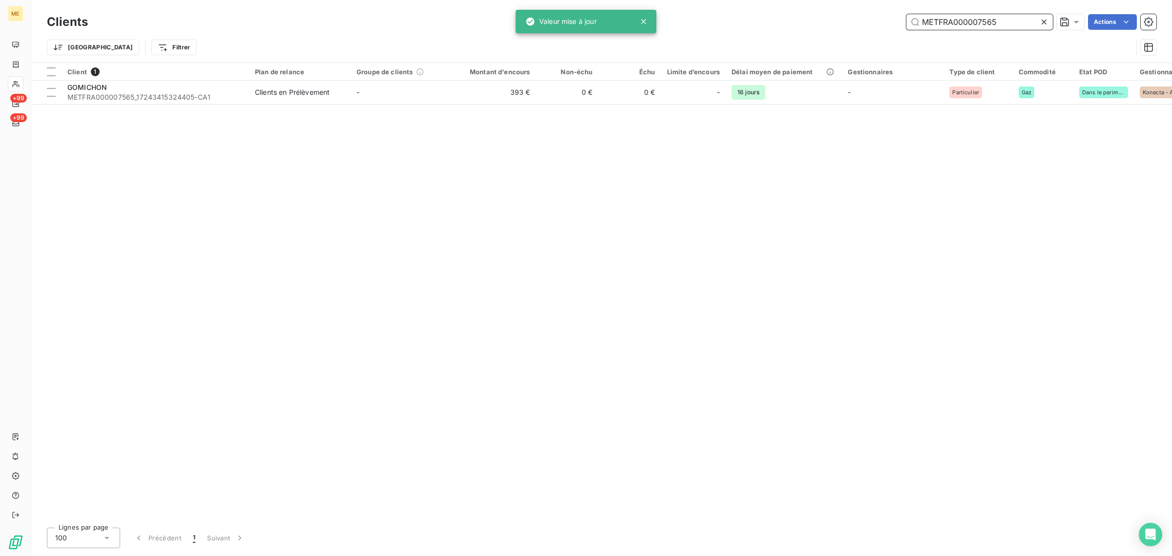
drag, startPoint x: 1018, startPoint y: 20, endPoint x: 850, endPoint y: 27, distance: 168.6
click at [852, 25] on div "METFRA000007565 Actions" at bounding box center [628, 22] width 1056 height 16
paste input "6601"
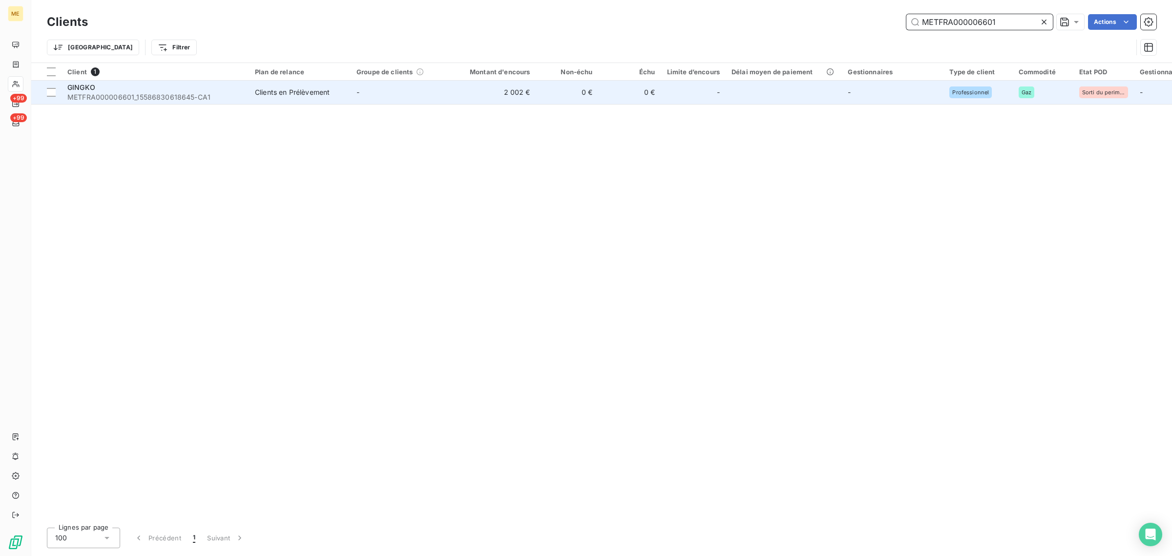
type input "METFRA000006601"
click at [413, 91] on td "-" at bounding box center [402, 92] width 102 height 23
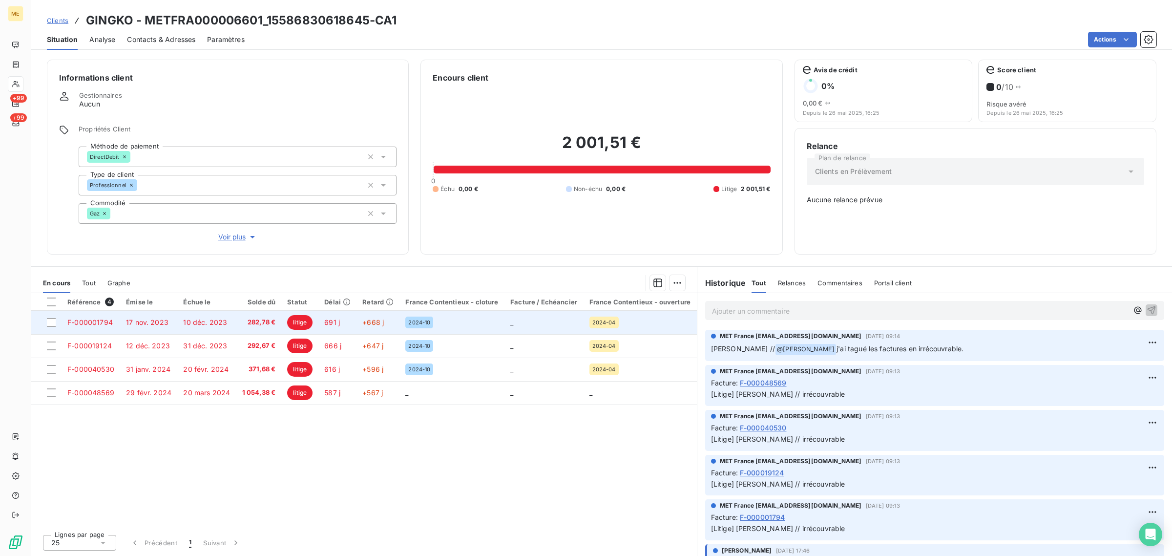
click at [303, 323] on span "litige" at bounding box center [299, 322] width 25 height 15
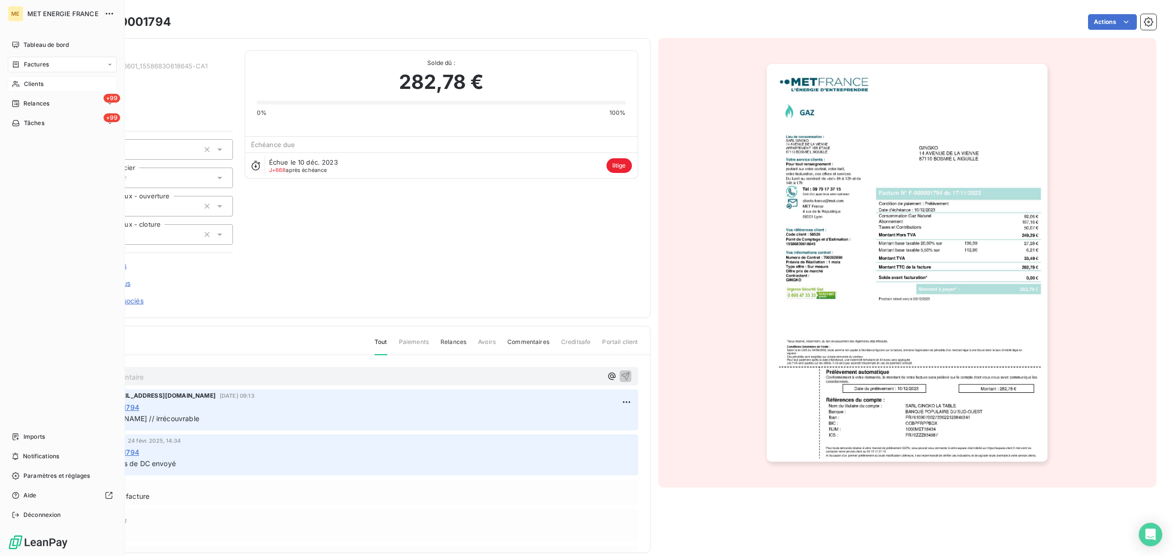
click at [27, 81] on span "Clients" at bounding box center [34, 84] width 20 height 9
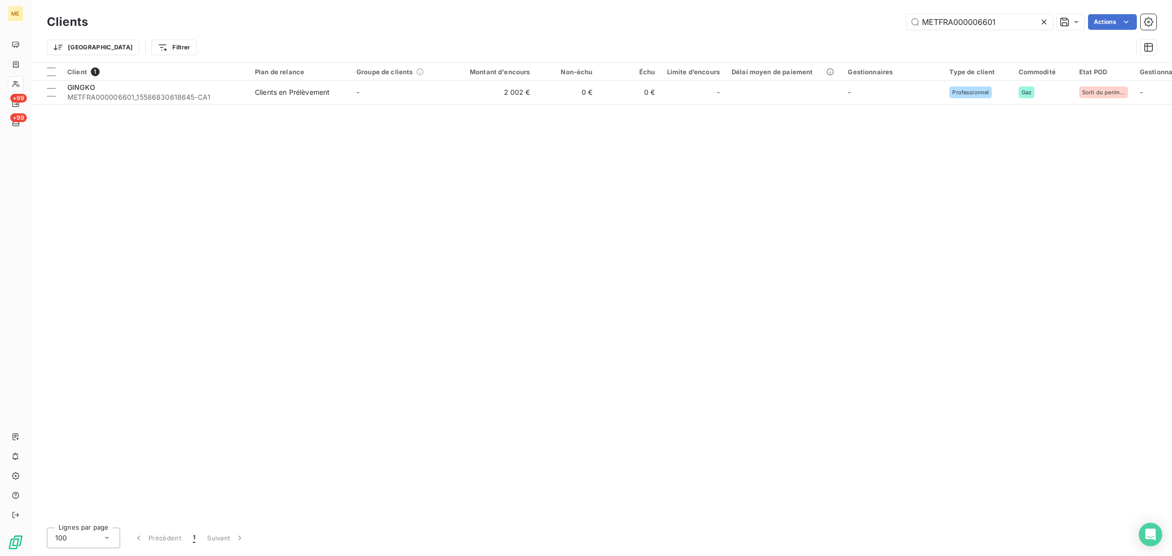
drag, startPoint x: 1005, startPoint y: 21, endPoint x: 770, endPoint y: 23, distance: 234.3
click at [770, 23] on div "METFRA000006601 Actions" at bounding box center [628, 22] width 1056 height 16
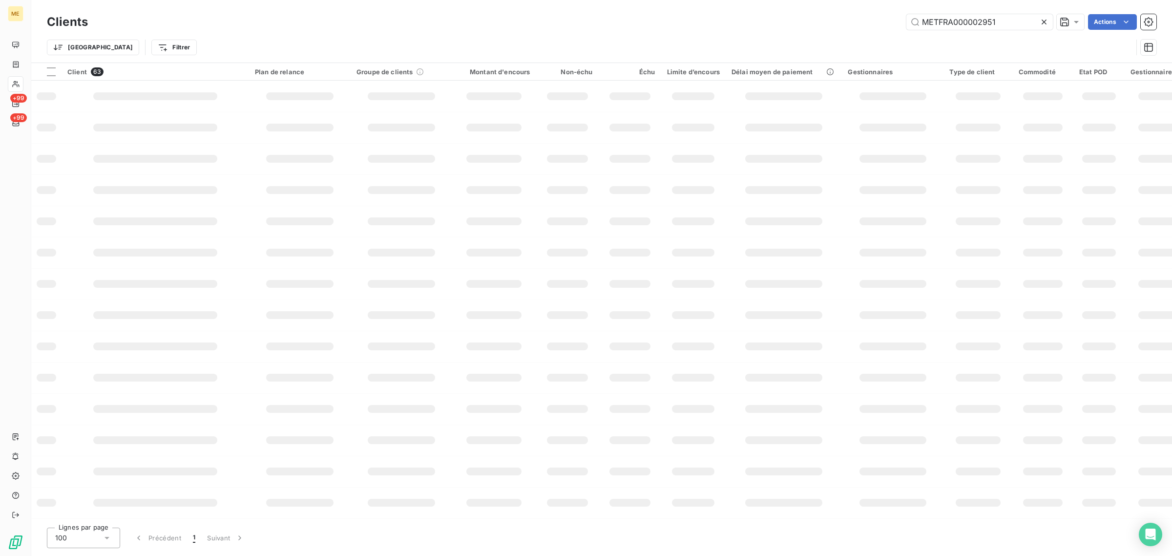
click at [15, 81] on icon at bounding box center [16, 84] width 8 height 8
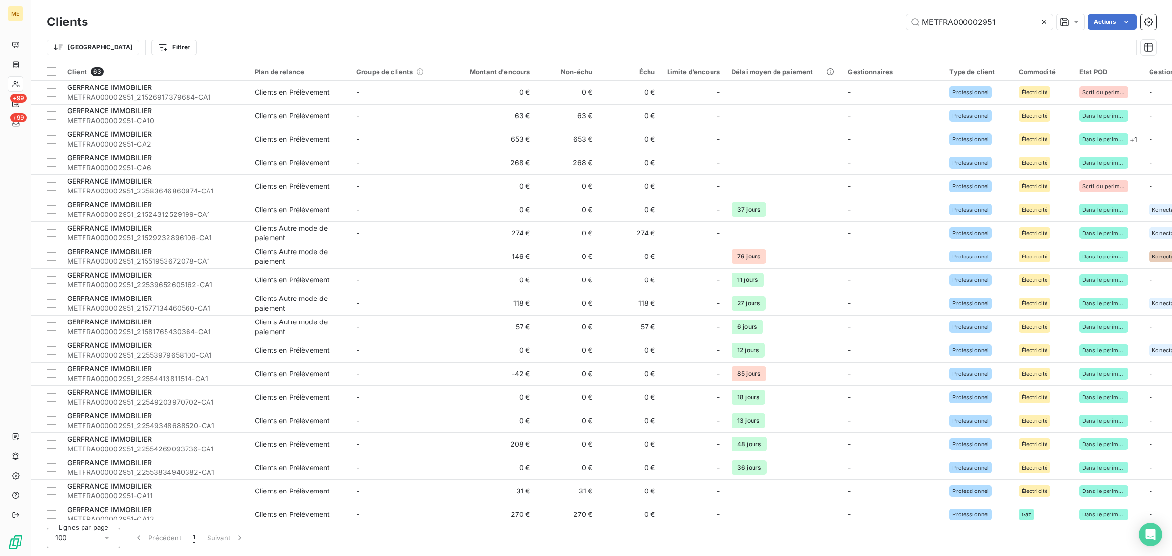
click at [477, 43] on div "Trier Filtrer" at bounding box center [589, 47] width 1085 height 19
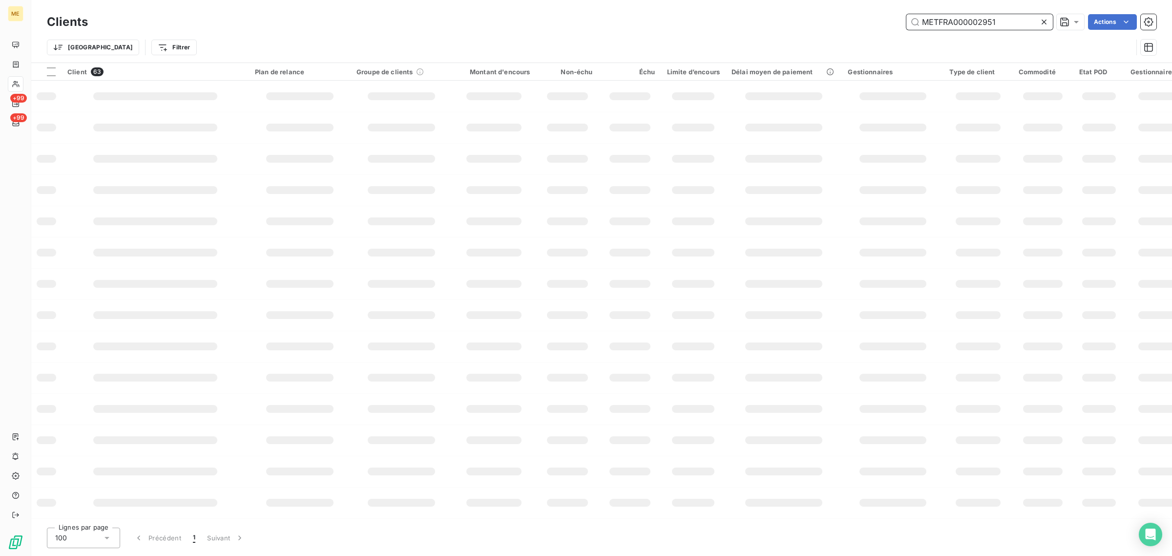
drag, startPoint x: 1005, startPoint y: 24, endPoint x: 786, endPoint y: 21, distance: 218.2
click at [786, 21] on div "METFRA000002951 Actions" at bounding box center [628, 22] width 1056 height 16
paste input "_21581765430364"
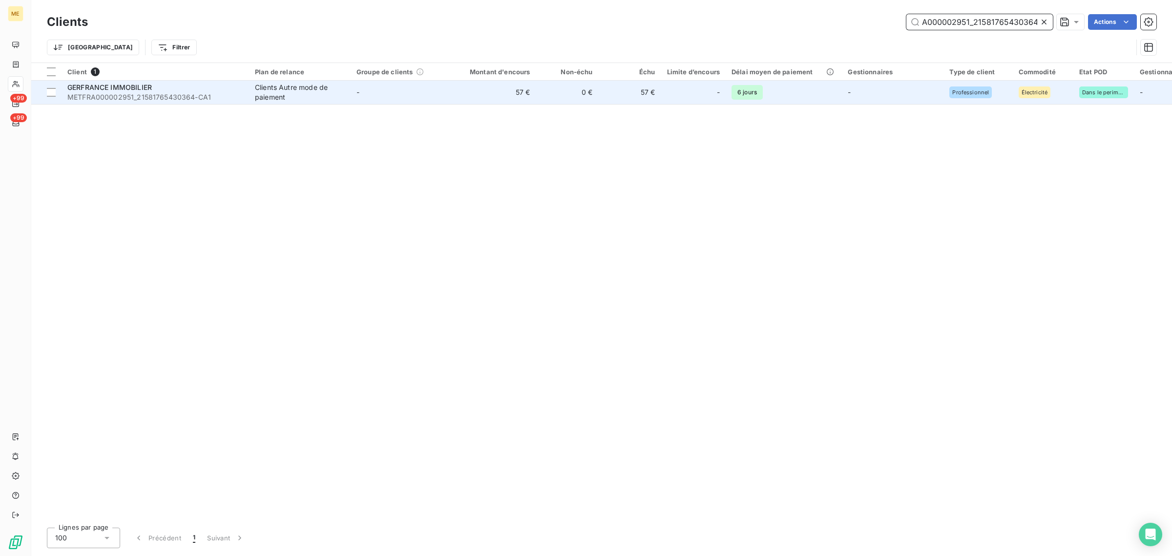
type input "METFRA000002951_21581765430364"
click at [357, 95] on span "-" at bounding box center [357, 92] width 3 height 8
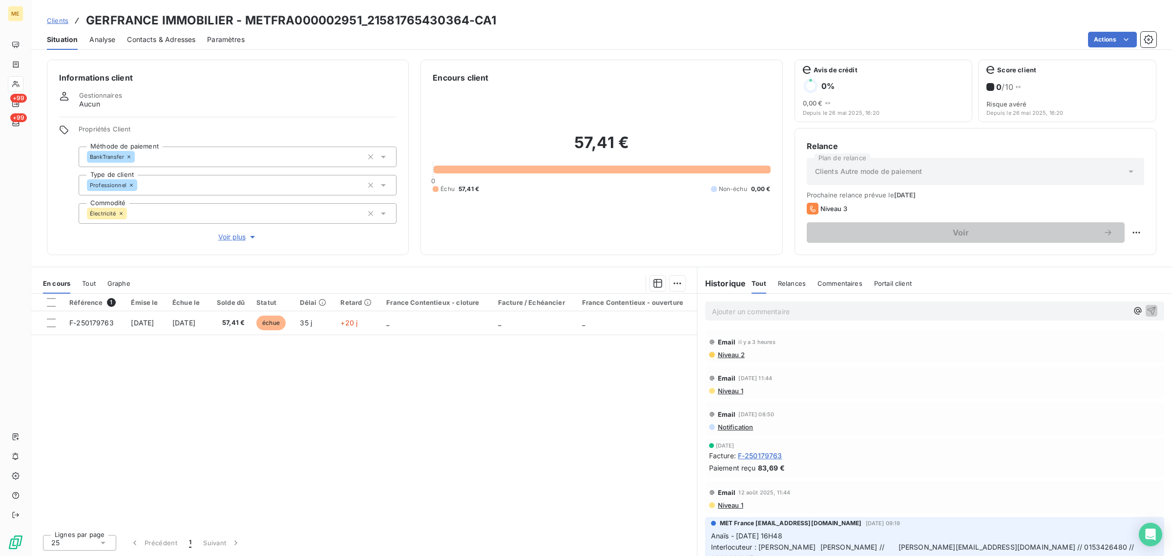
click at [230, 243] on div "Informations client Gestionnaires Aucun Propriétés Client Méthode de paiement B…" at bounding box center [228, 157] width 362 height 195
click at [231, 237] on span "Voir plus" at bounding box center [237, 237] width 39 height 10
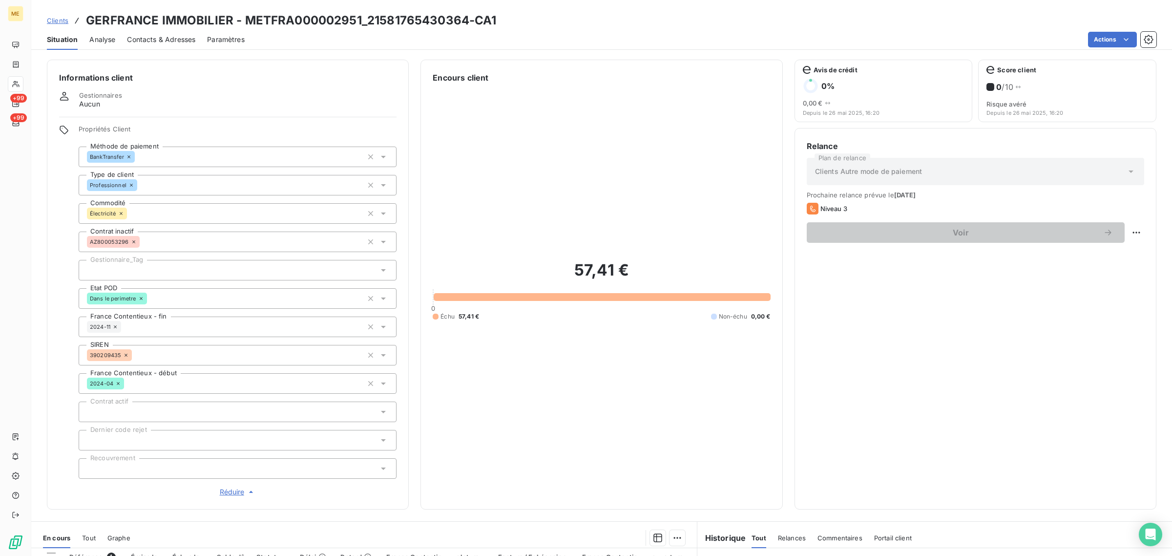
click at [140, 265] on div at bounding box center [238, 270] width 318 height 21
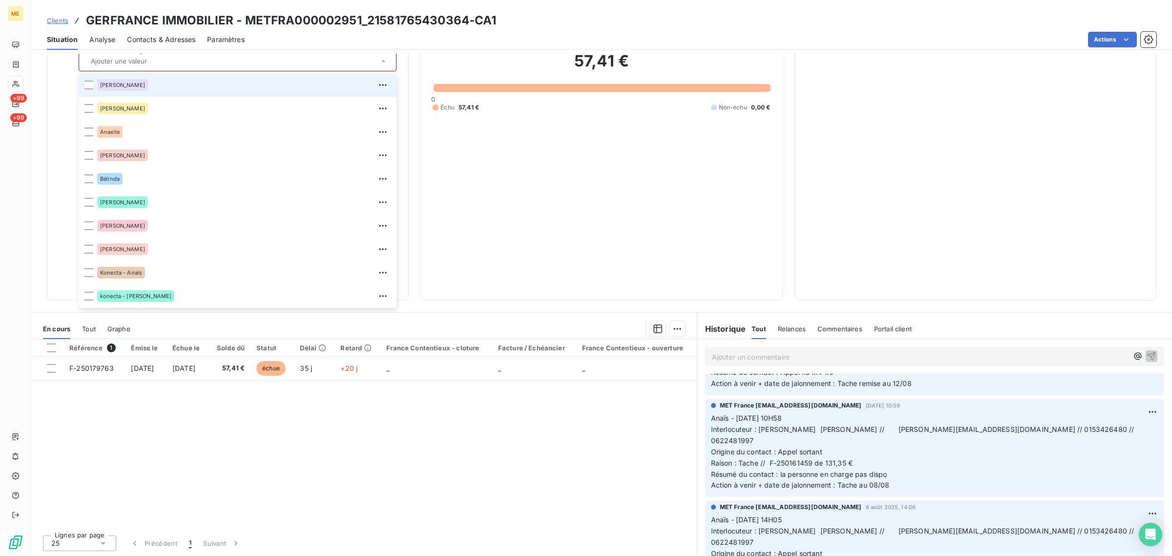
scroll to position [122, 0]
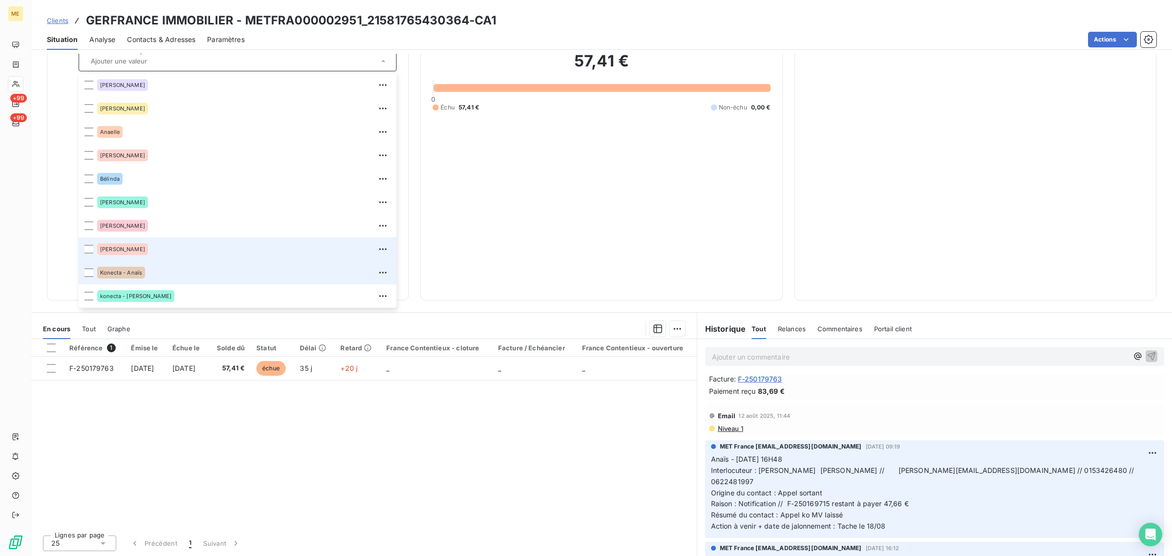
click at [157, 261] on li "Konecta - Anaïs" at bounding box center [238, 272] width 318 height 23
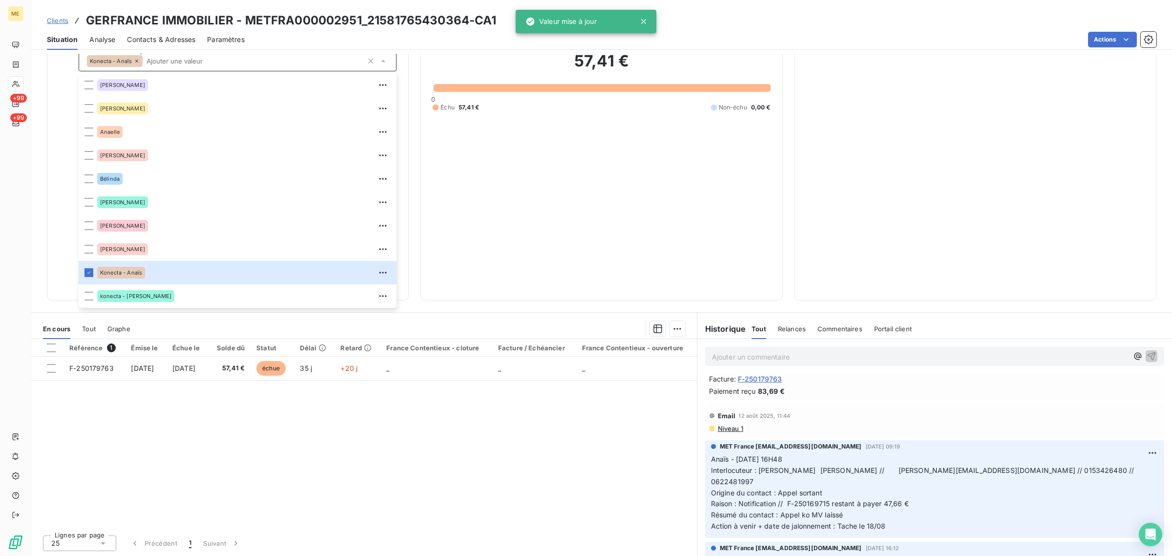
scroll to position [0, 0]
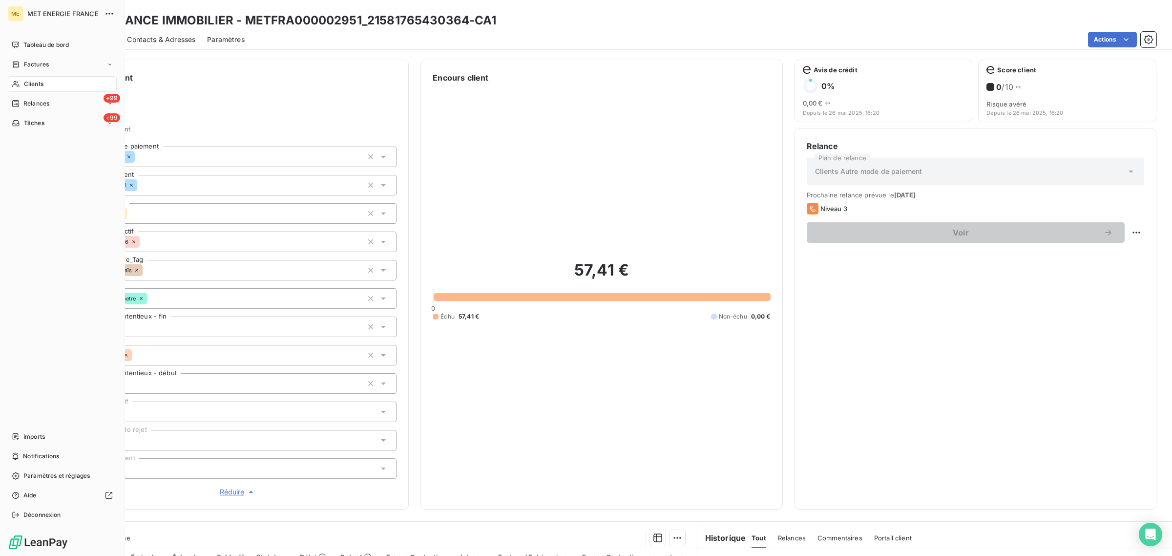
click at [26, 85] on span "Clients" at bounding box center [34, 84] width 20 height 9
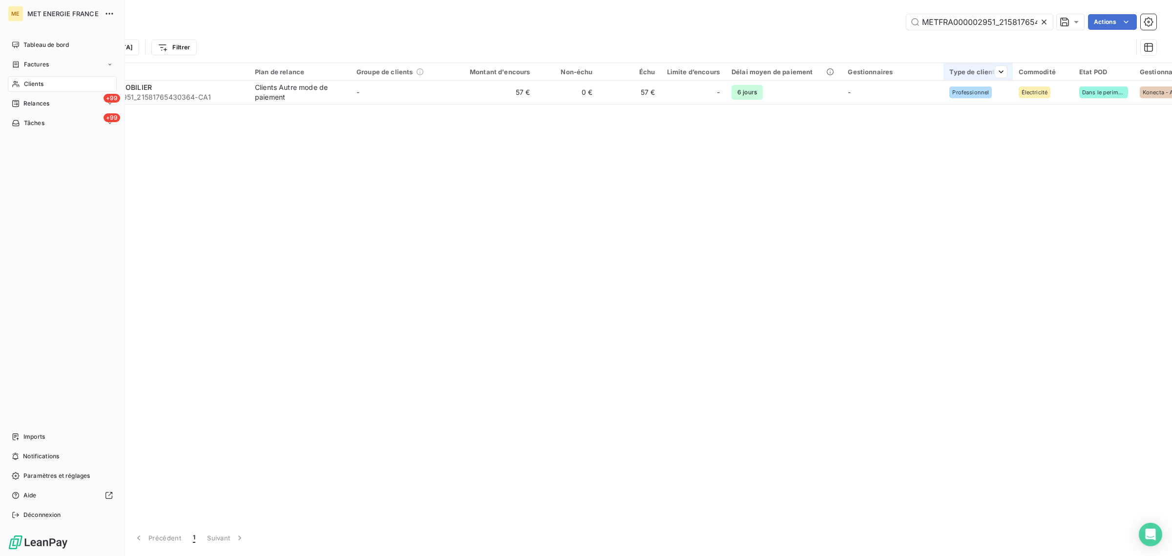
scroll to position [0, 26]
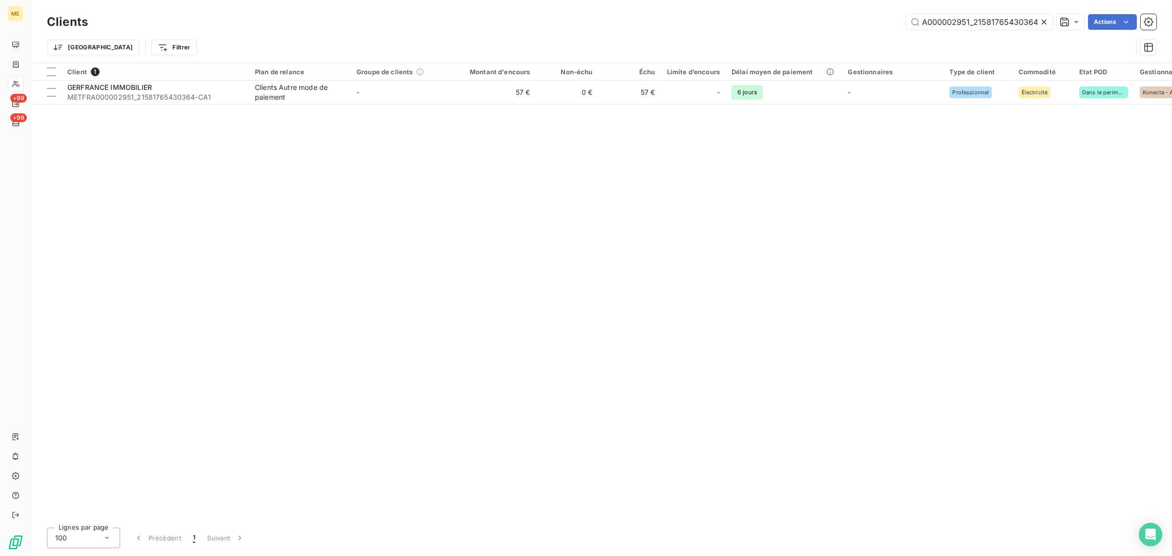
click at [1043, 17] on icon at bounding box center [1044, 22] width 10 height 10
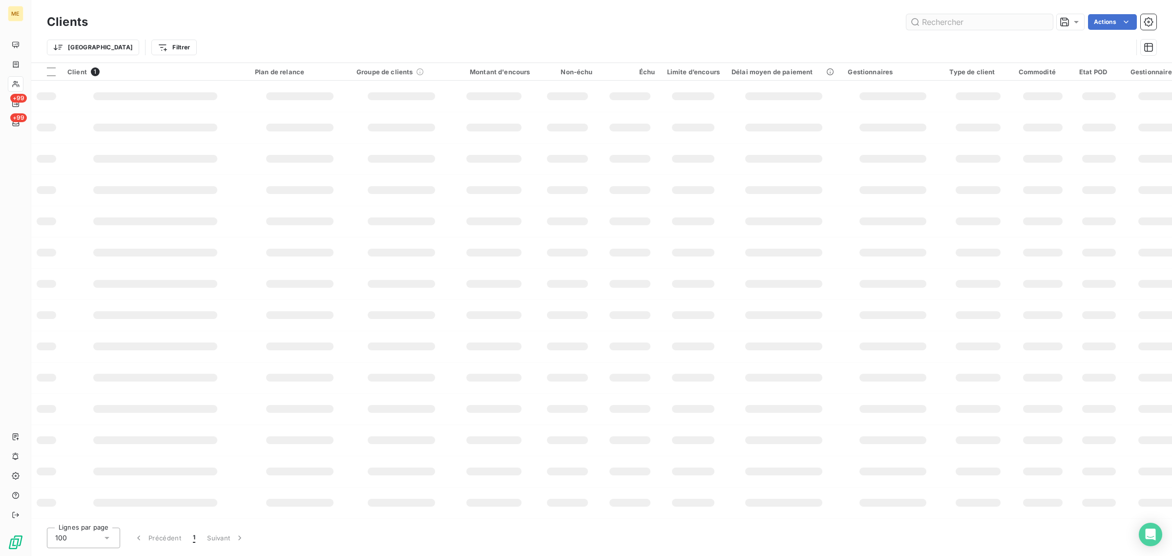
scroll to position [0, 0]
click at [955, 22] on input "text" at bounding box center [979, 22] width 146 height 16
paste input "METFRA000002951_22554269093736"
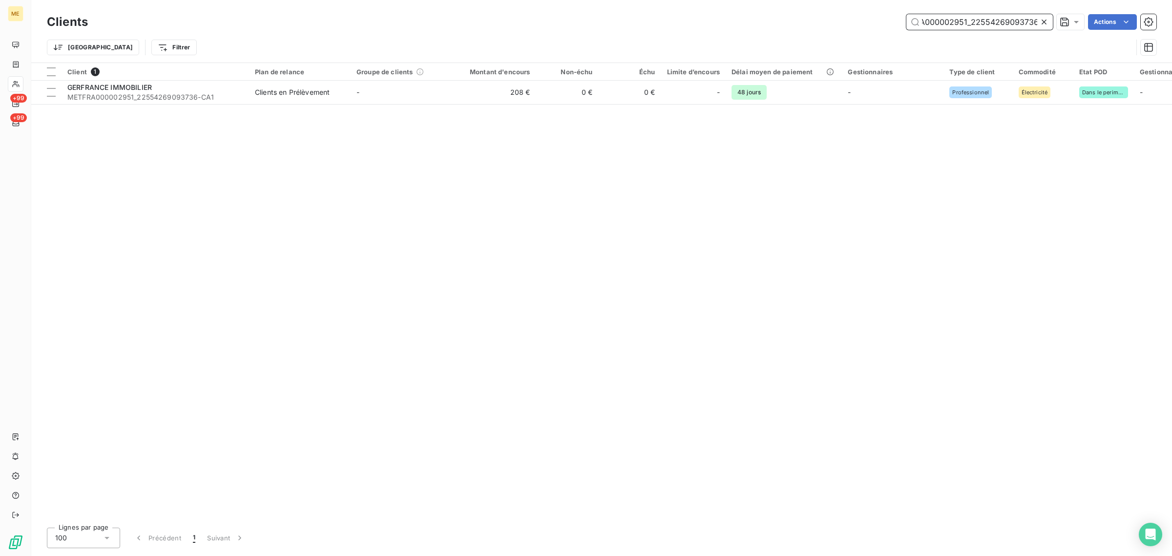
type input "METFRA000002951_22554269093736"
click at [470, 101] on td "208 €" at bounding box center [494, 92] width 84 height 23
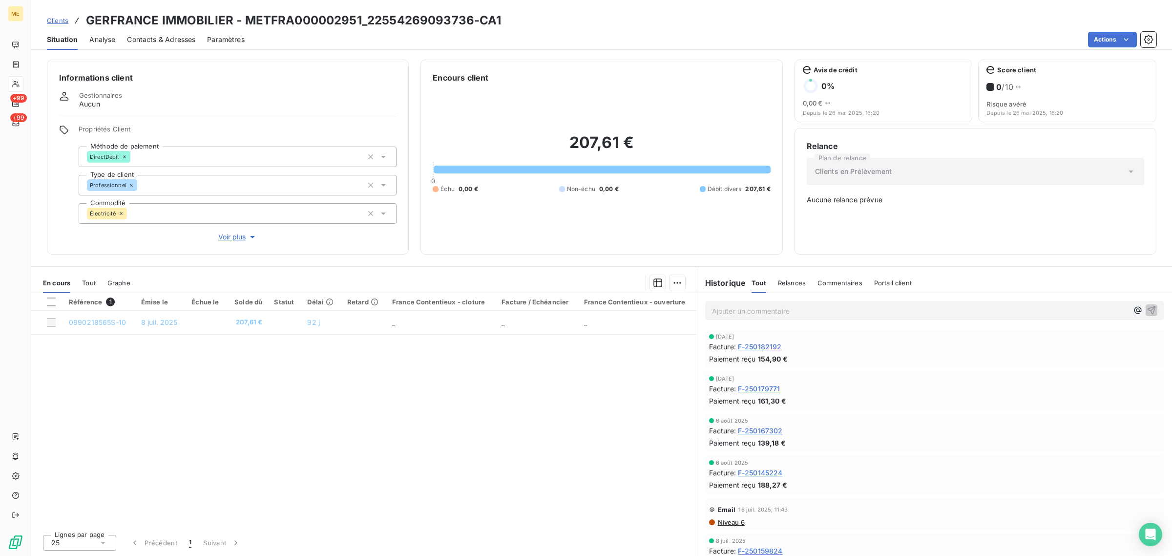
click at [224, 237] on span "Voir plus" at bounding box center [237, 237] width 39 height 10
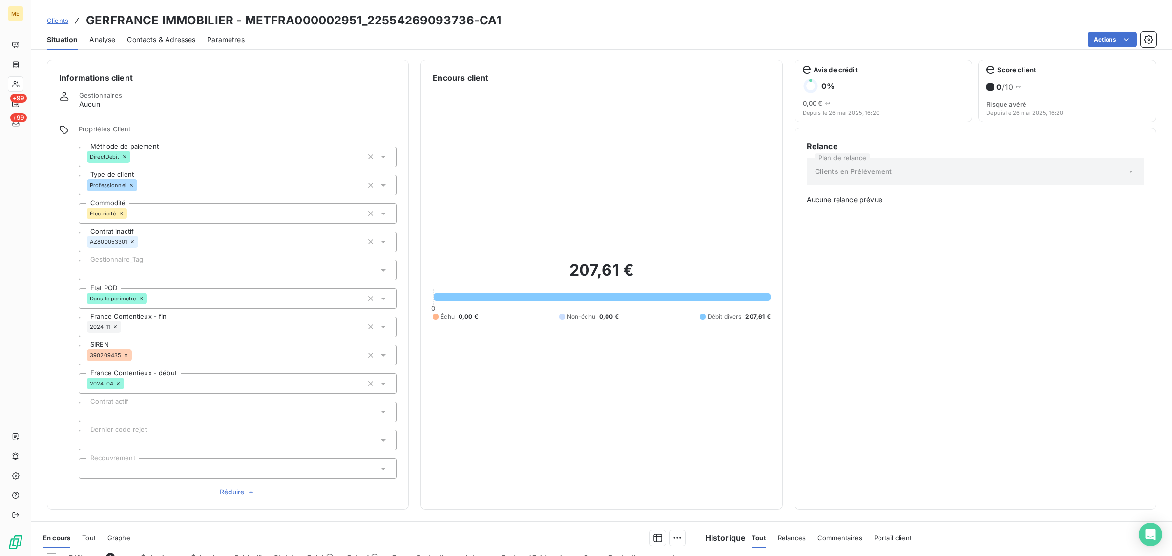
click at [180, 265] on div at bounding box center [238, 270] width 318 height 21
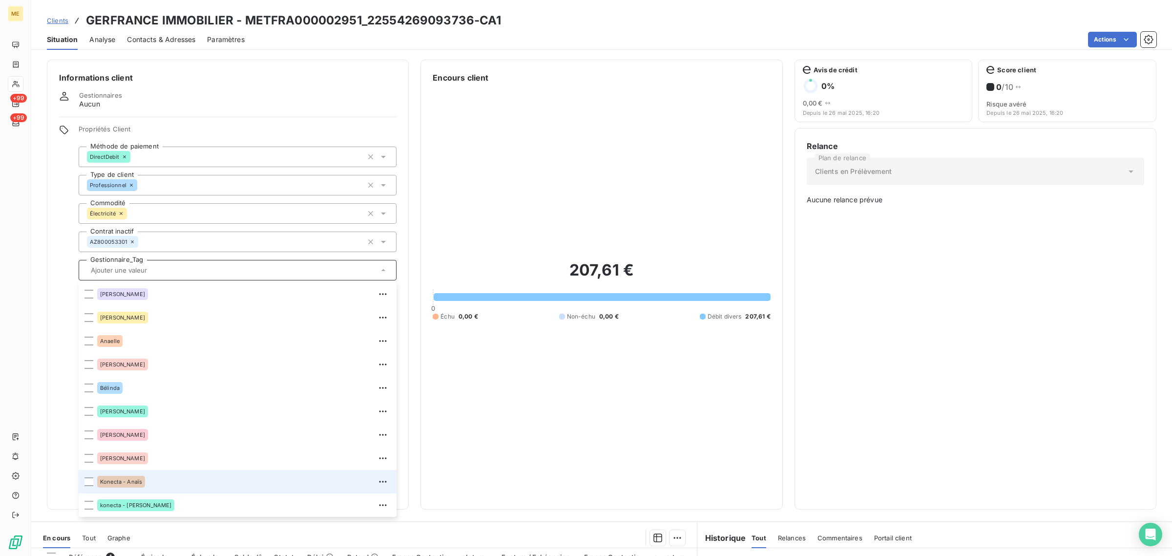
click at [186, 474] on div "Konecta - Anaïs" at bounding box center [243, 482] width 293 height 16
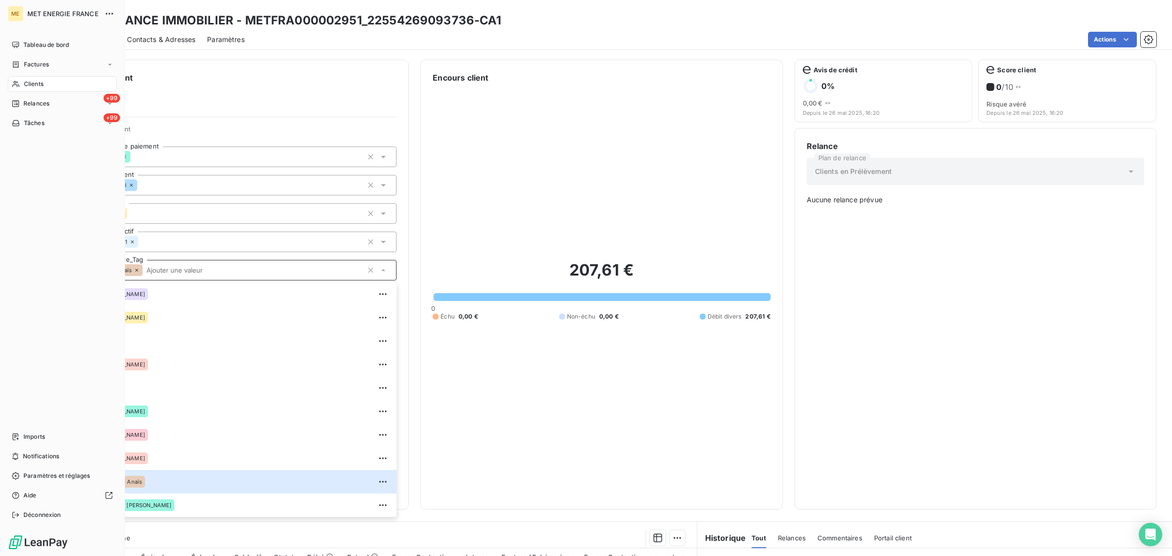
click at [20, 83] on icon at bounding box center [16, 84] width 8 height 8
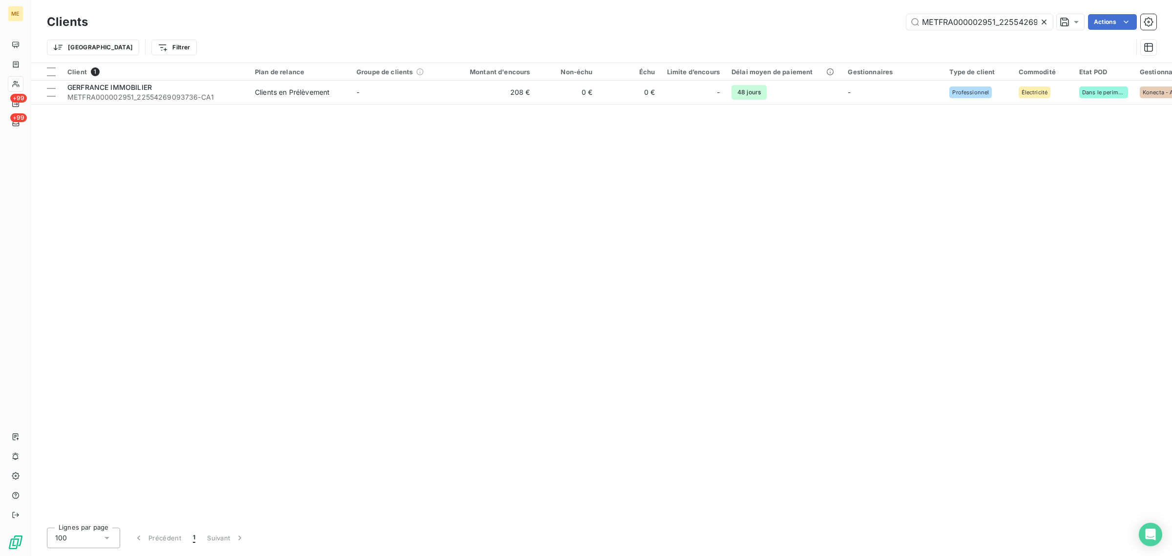
scroll to position [0, 28]
click at [1043, 22] on icon at bounding box center [1043, 22] width 5 height 5
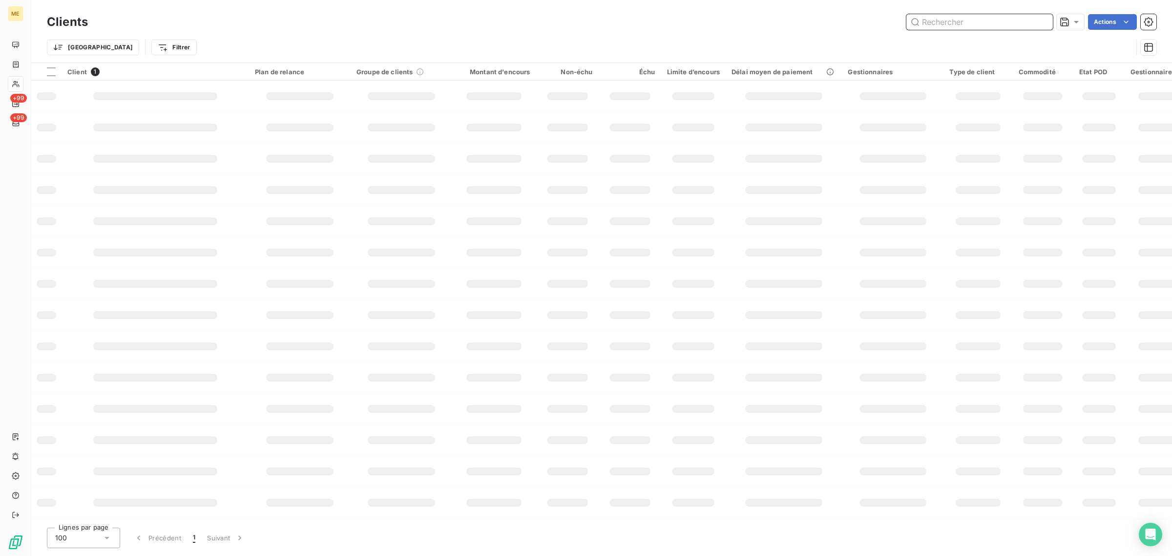
click at [999, 22] on input "text" at bounding box center [979, 22] width 146 height 16
paste input "METFRA000001227"
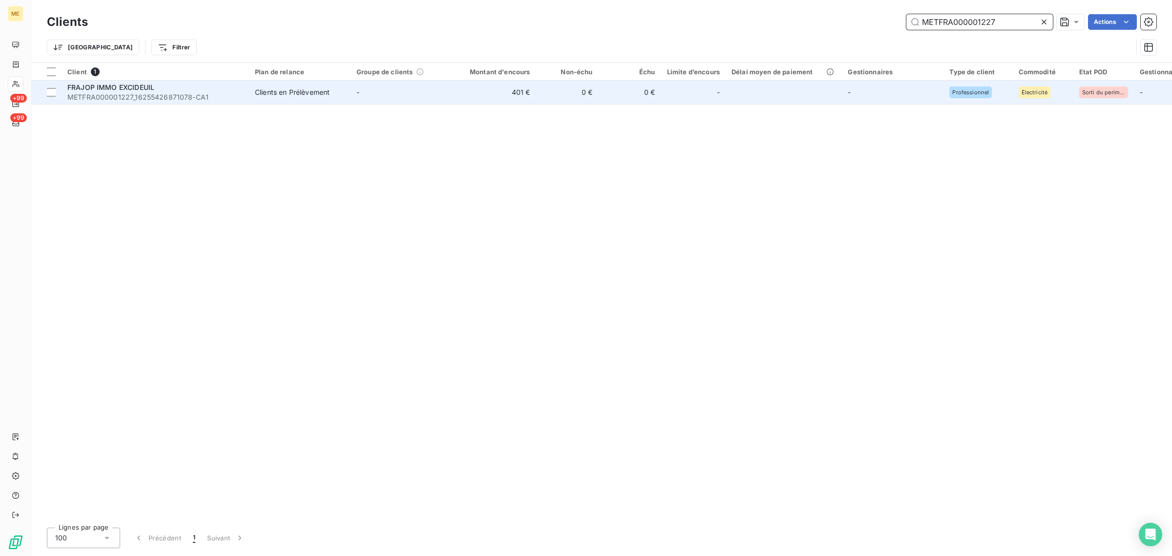
type input "METFRA000001227"
click at [474, 88] on td "401 €" at bounding box center [494, 92] width 84 height 23
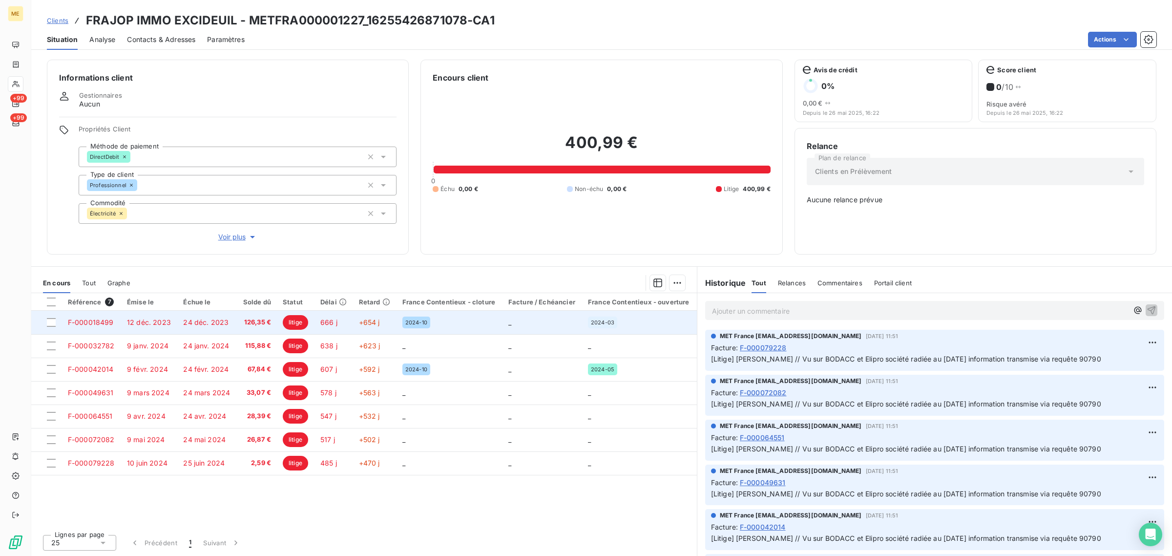
click at [306, 315] on td "litige" at bounding box center [296, 321] width 38 height 23
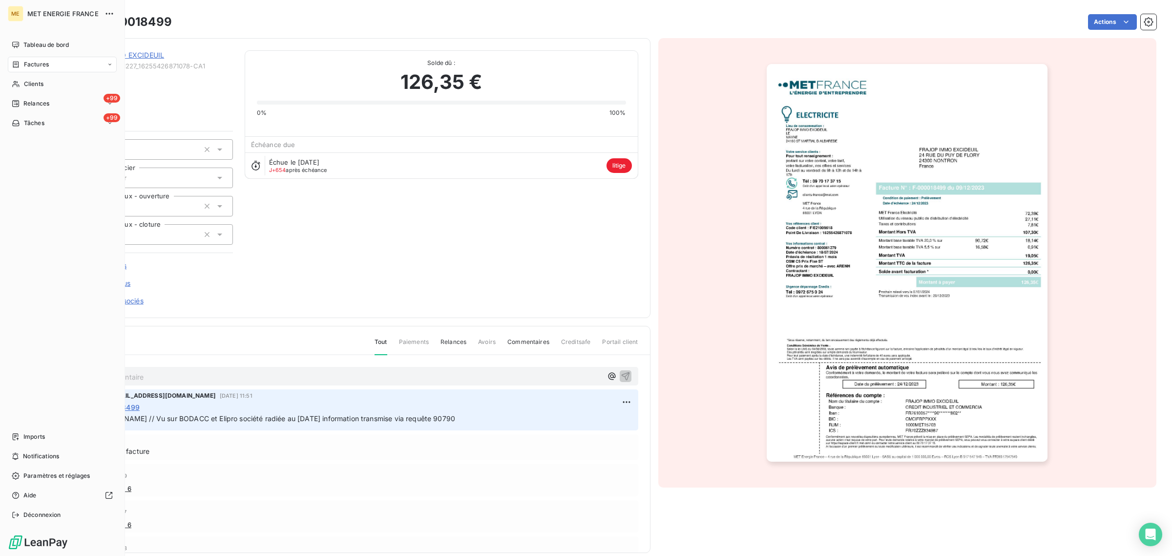
click at [27, 83] on span "Clients" at bounding box center [34, 84] width 20 height 9
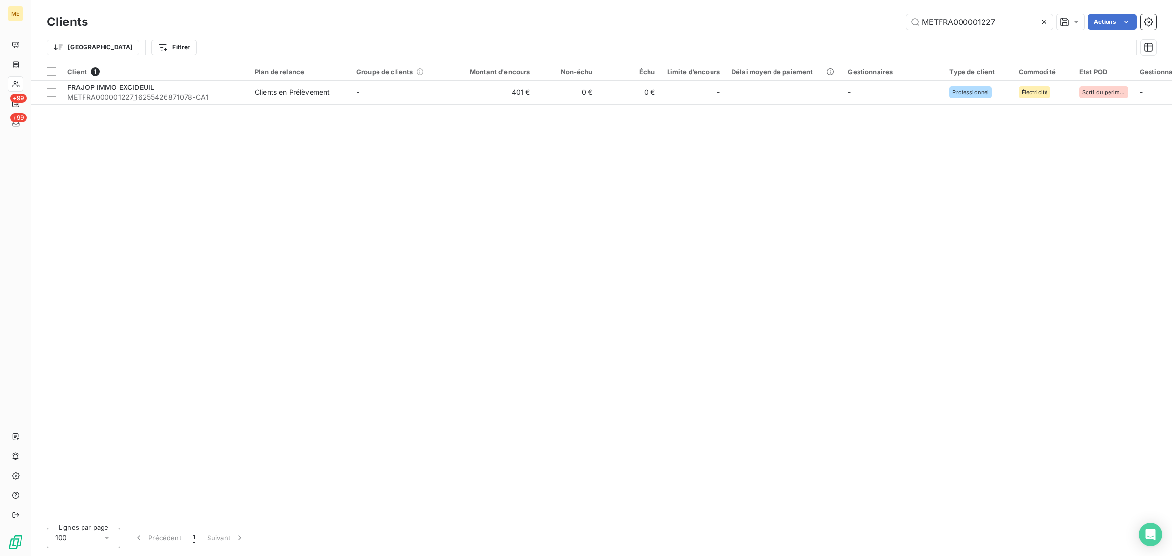
drag, startPoint x: 1014, startPoint y: 24, endPoint x: 723, endPoint y: 46, distance: 291.3
click at [723, 46] on div "Clients METFRA000001227 Actions Trier Filtrer" at bounding box center [601, 37] width 1109 height 51
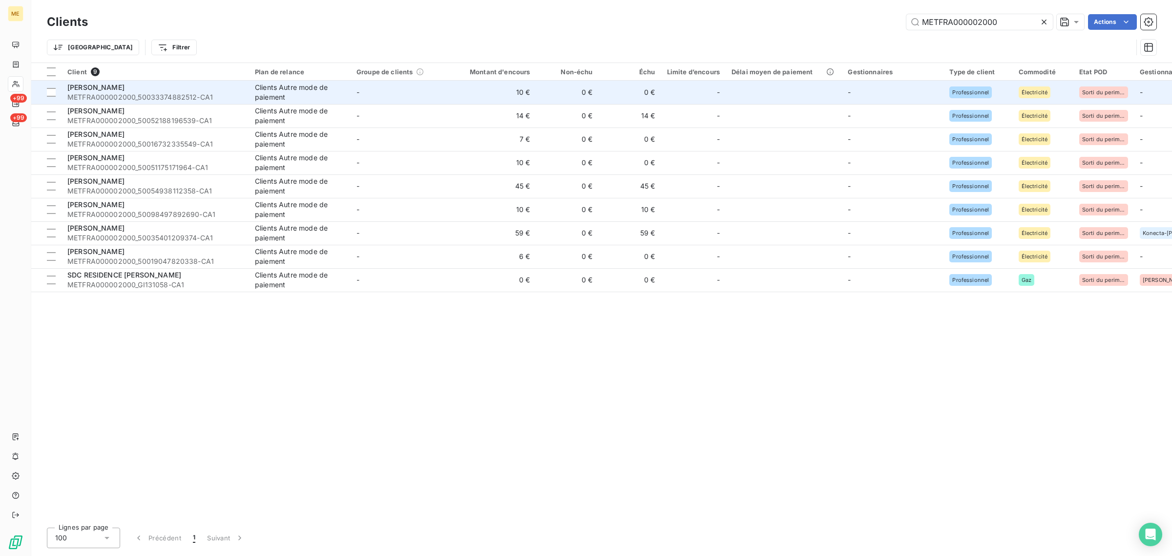
type input "METFRA000002000"
click at [445, 99] on td "-" at bounding box center [402, 92] width 102 height 23
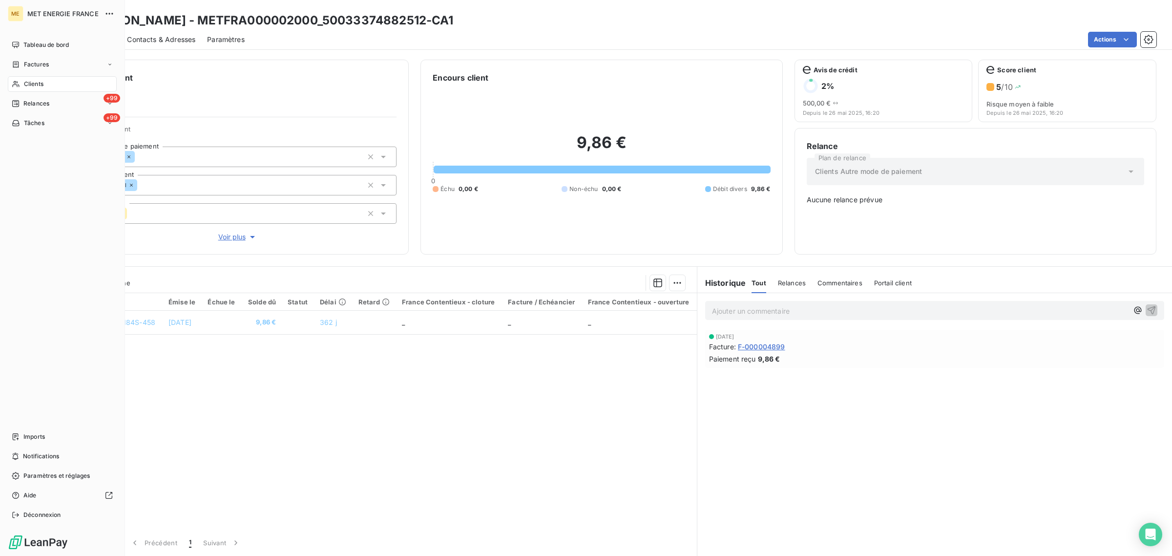
click at [18, 82] on icon at bounding box center [15, 84] width 7 height 6
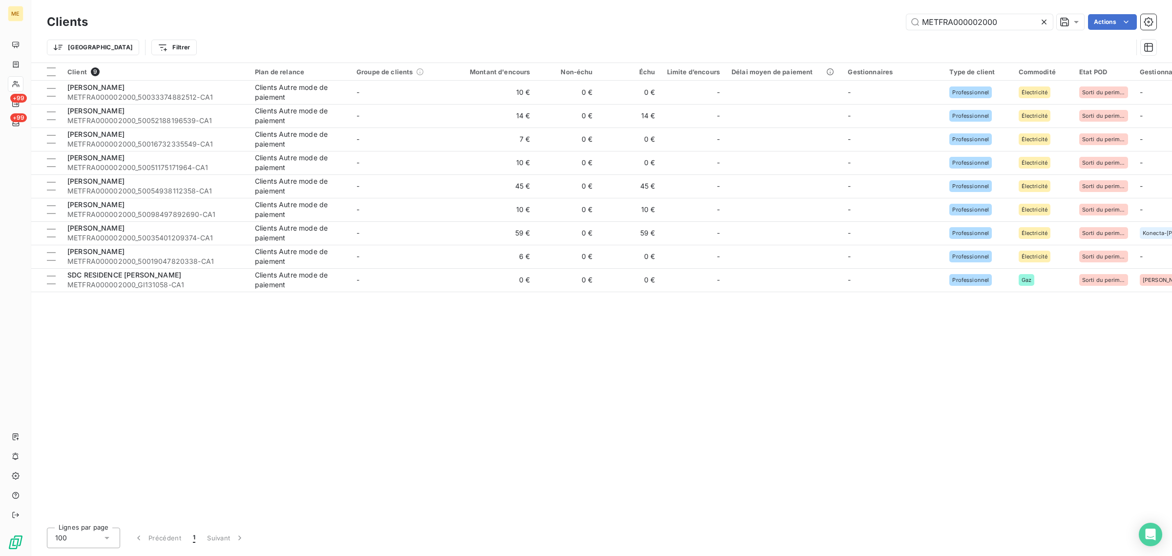
drag, startPoint x: 1015, startPoint y: 17, endPoint x: 857, endPoint y: 17, distance: 158.7
click at [857, 17] on div "METFRA000002000 Actions" at bounding box center [628, 22] width 1056 height 16
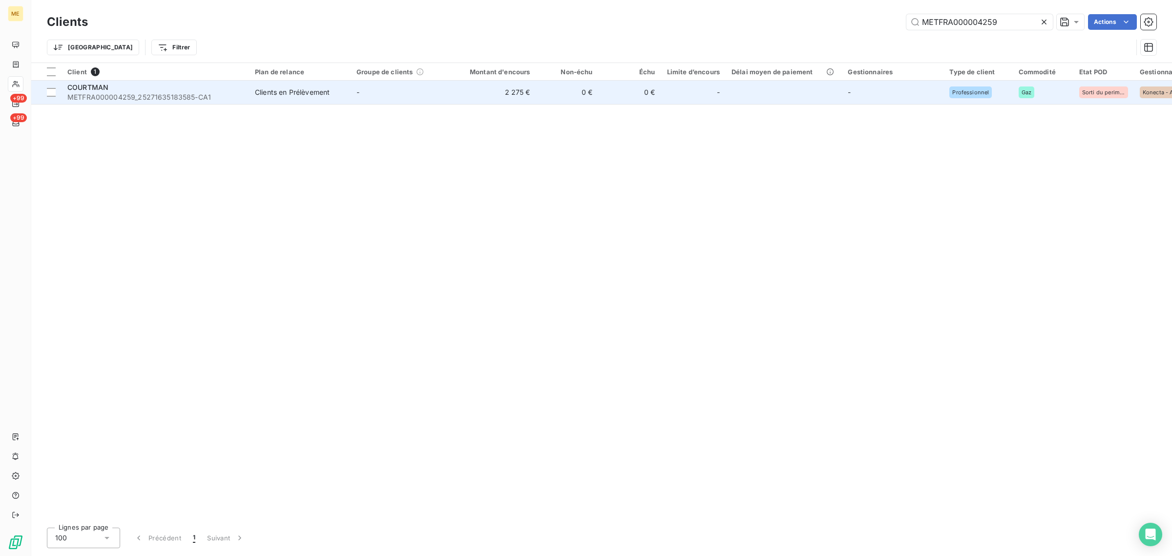
type input "METFRA000004259"
click at [394, 86] on td "-" at bounding box center [402, 92] width 102 height 23
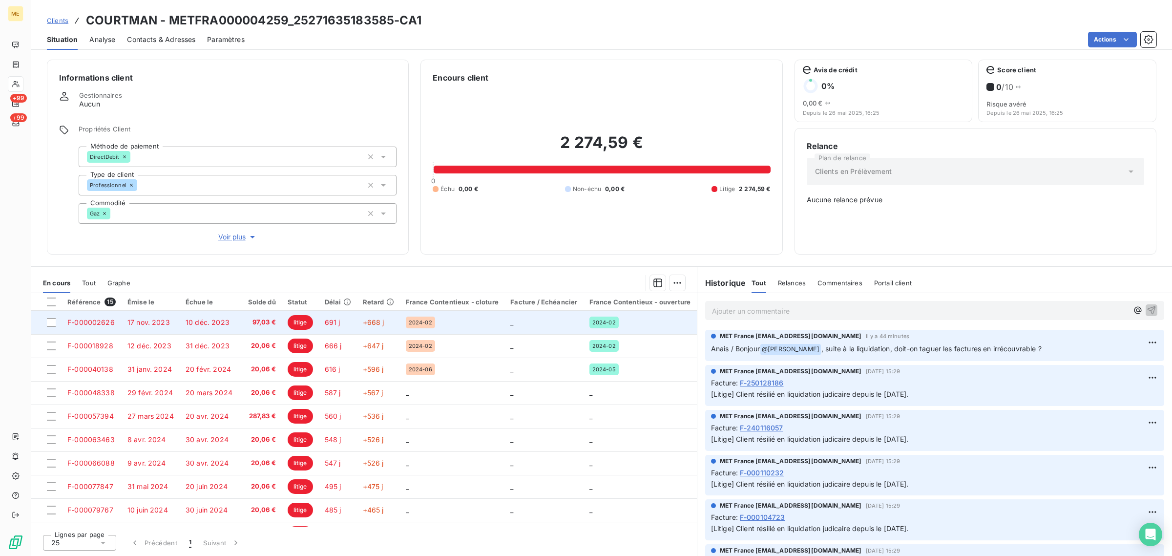
click at [301, 326] on span "litige" at bounding box center [300, 322] width 25 height 15
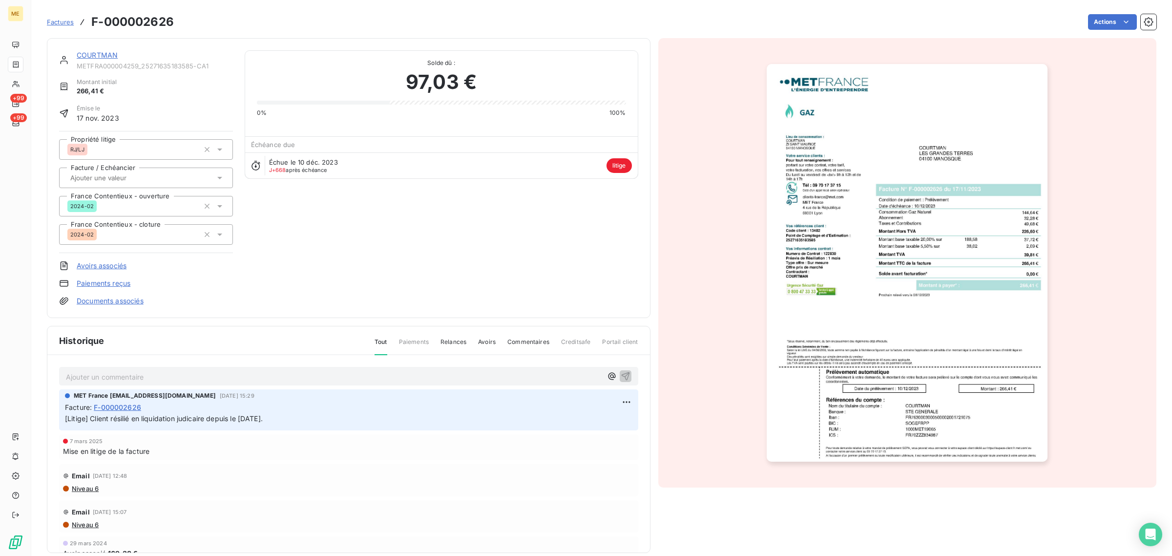
click at [62, 21] on span "Factures" at bounding box center [60, 22] width 27 height 8
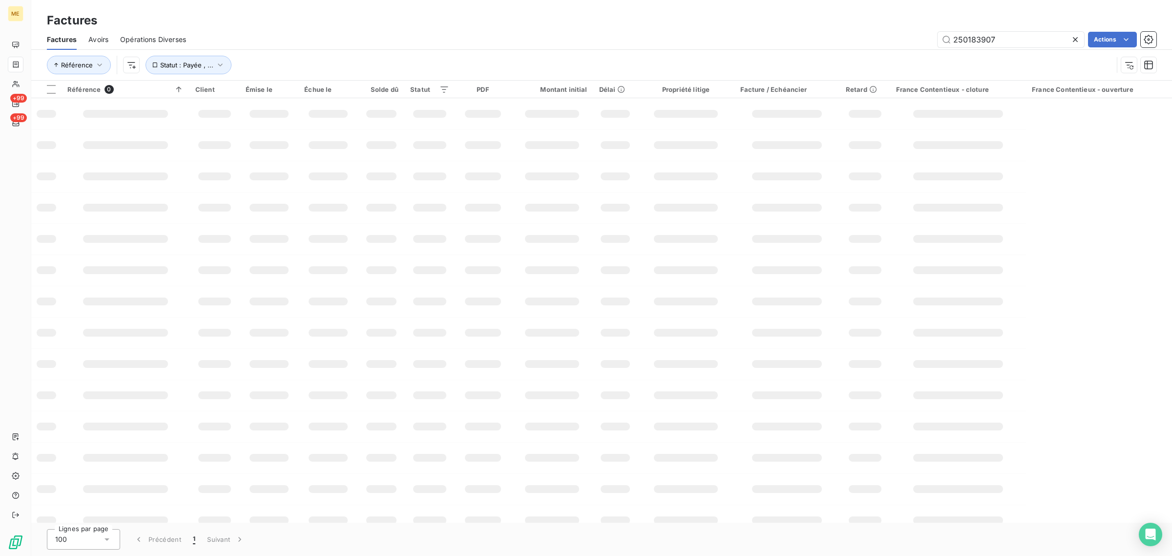
drag, startPoint x: 1019, startPoint y: 35, endPoint x: 773, endPoint y: 42, distance: 246.6
click at [773, 42] on div "250183907 Actions" at bounding box center [677, 40] width 958 height 16
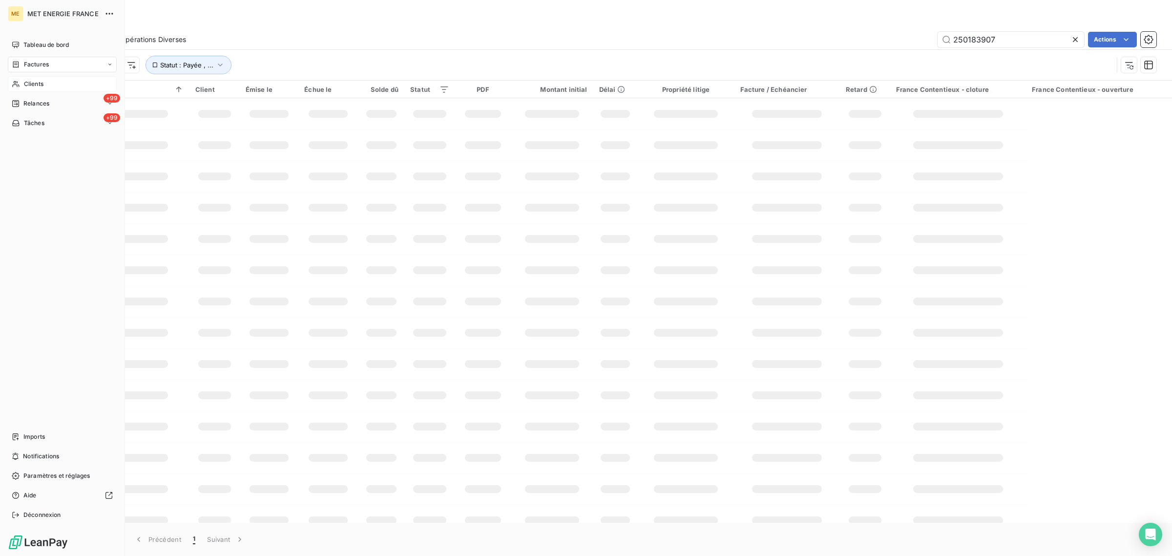
click at [25, 84] on span "Clients" at bounding box center [34, 84] width 20 height 9
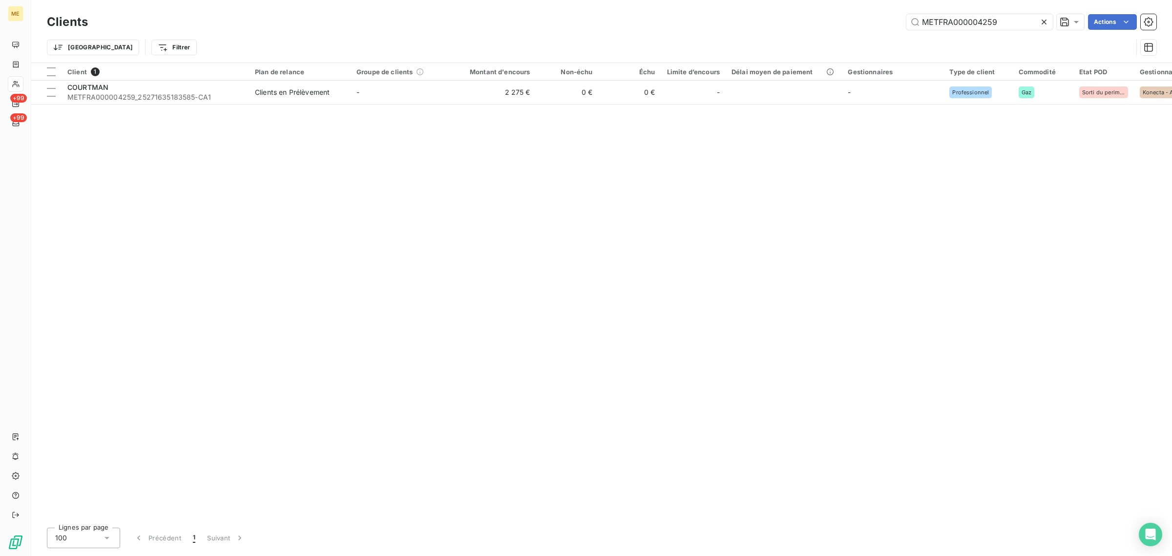
drag, startPoint x: 1022, startPoint y: 27, endPoint x: 823, endPoint y: 27, distance: 198.7
click at [823, 27] on div "METFRA000004259 Actions" at bounding box center [628, 22] width 1056 height 16
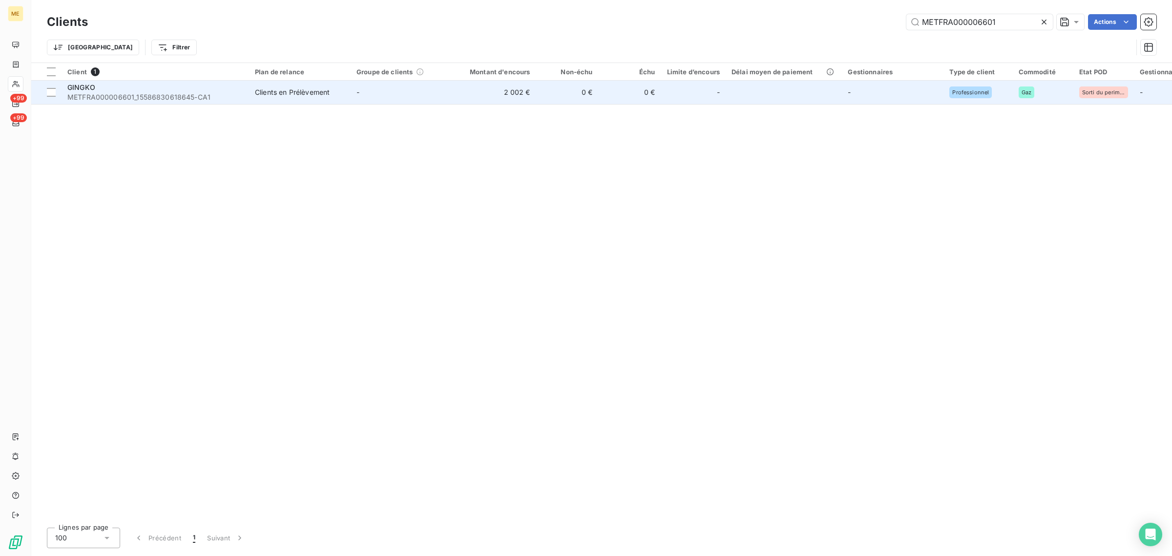
type input "METFRA000006601"
click at [558, 92] on td "0 €" at bounding box center [567, 92] width 62 height 23
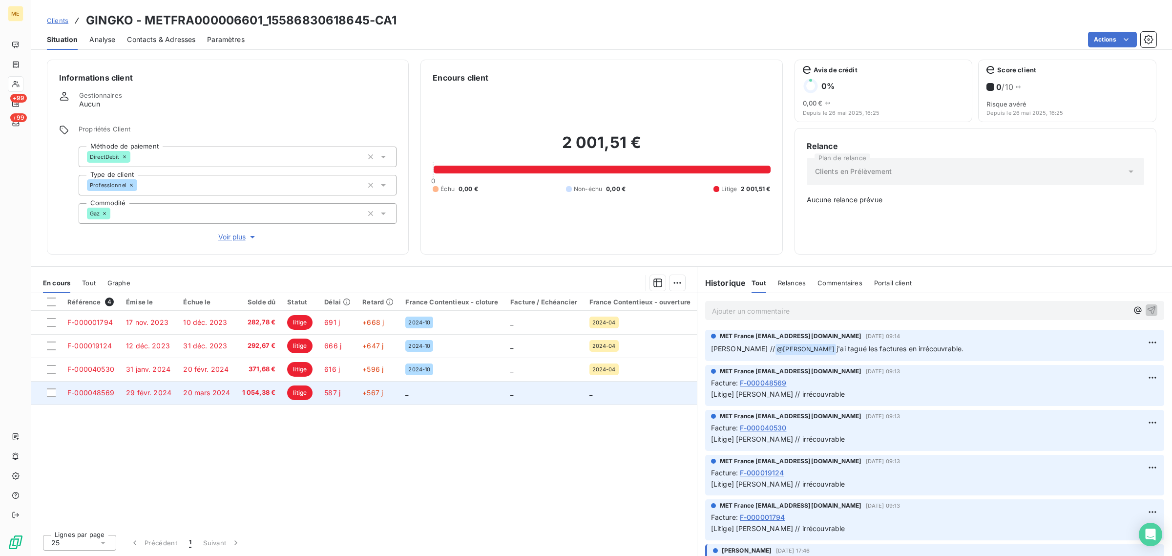
click at [310, 393] on span "litige" at bounding box center [299, 392] width 25 height 15
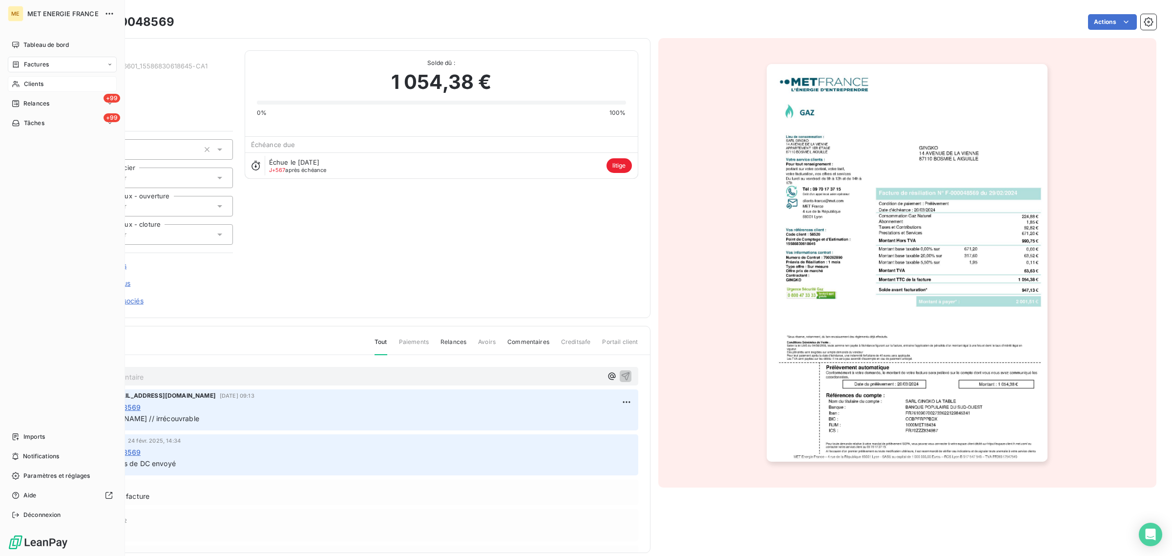
click at [35, 78] on div "Clients" at bounding box center [62, 84] width 109 height 16
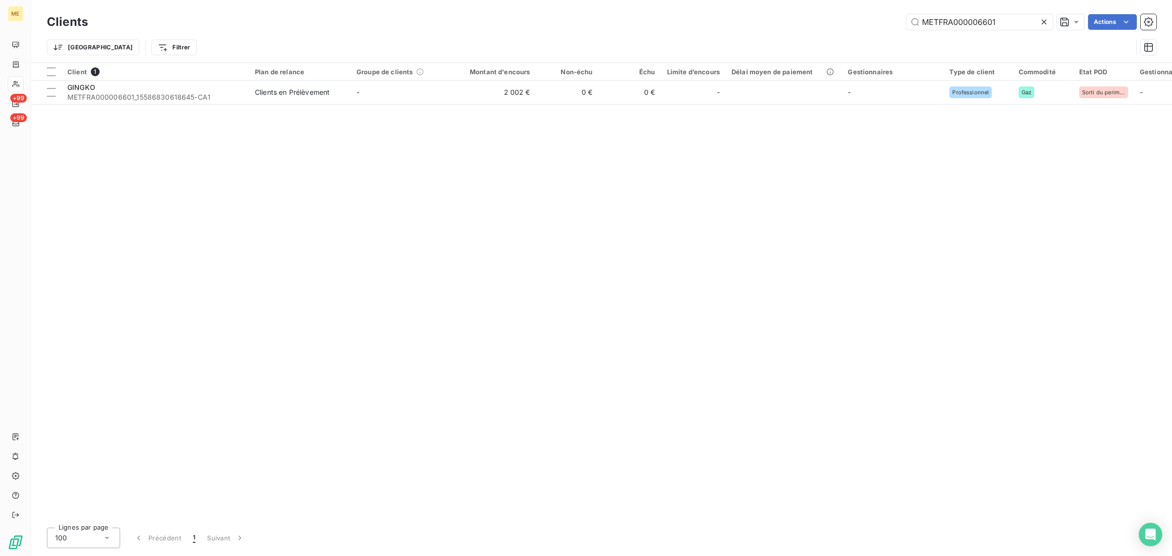
drag, startPoint x: 1009, startPoint y: 19, endPoint x: 792, endPoint y: 22, distance: 217.3
click at [792, 22] on div "METFRA000006601 Actions" at bounding box center [628, 22] width 1056 height 16
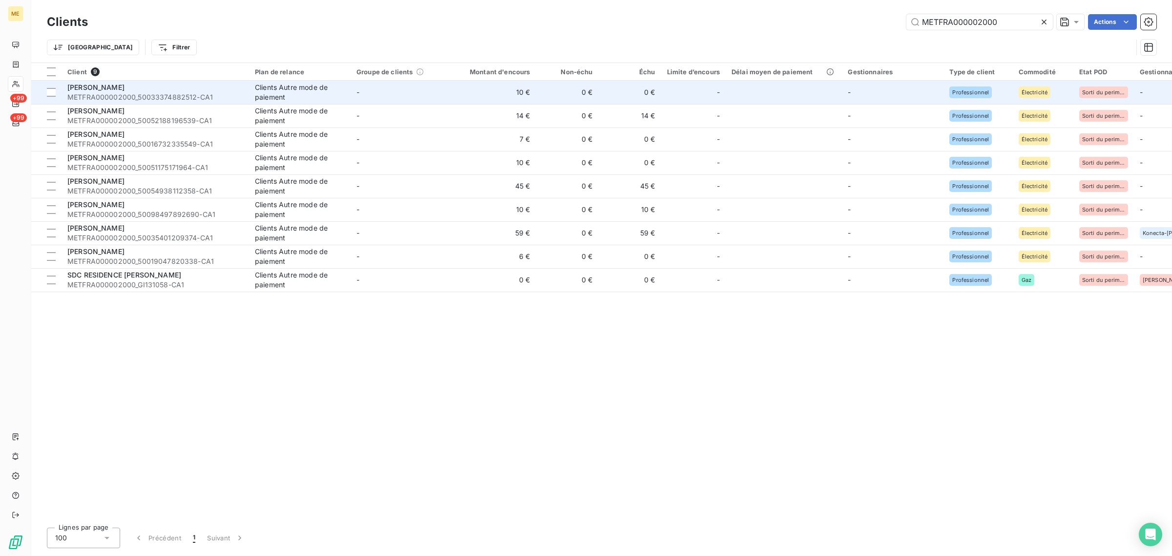
type input "METFRA000002000"
click at [418, 95] on td "-" at bounding box center [402, 92] width 102 height 23
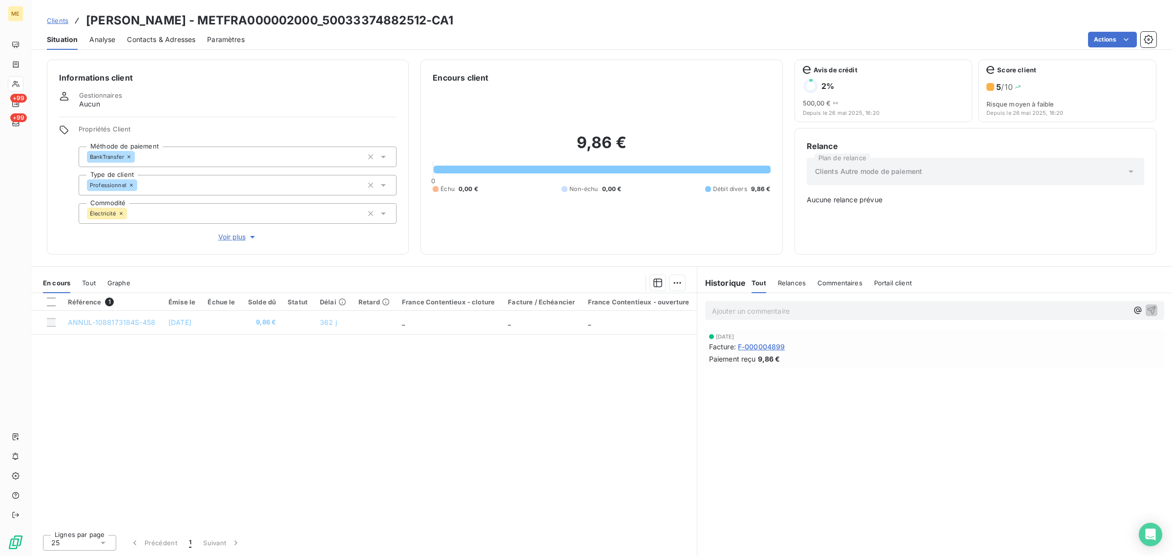
click at [240, 237] on span "Voir plus" at bounding box center [237, 237] width 39 height 10
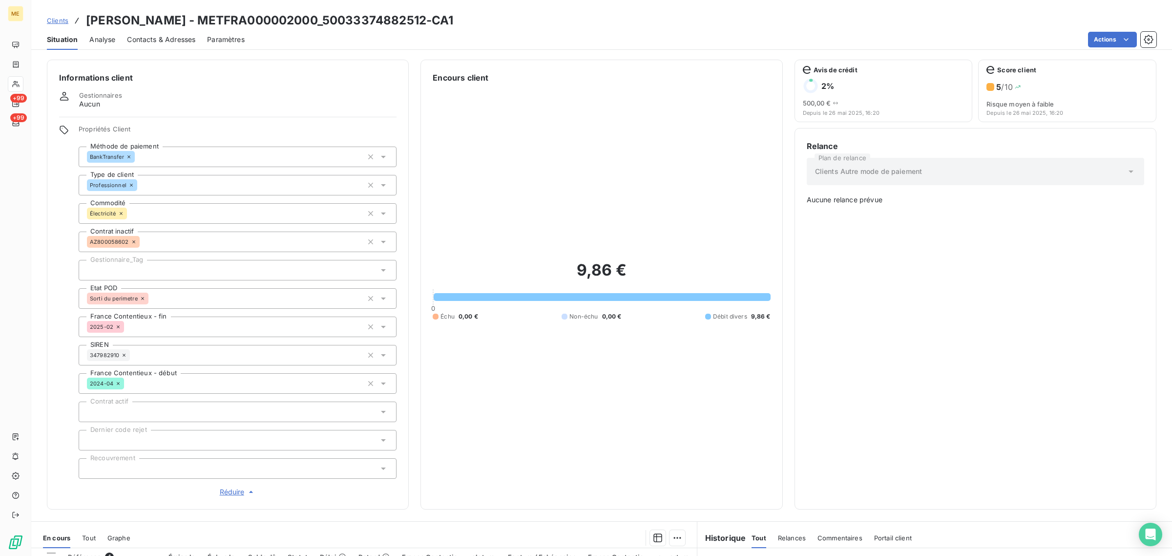
click at [203, 267] on div at bounding box center [238, 270] width 318 height 21
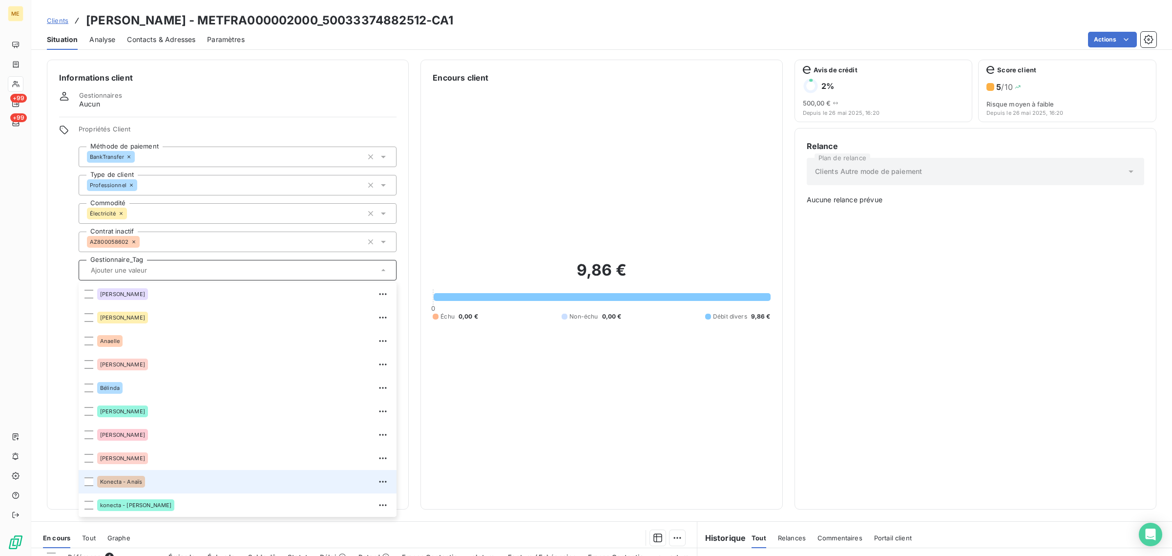
click at [153, 475] on div "Konecta - Anaïs" at bounding box center [243, 482] width 293 height 16
click at [52, 21] on span "Clients" at bounding box center [57, 21] width 21 height 8
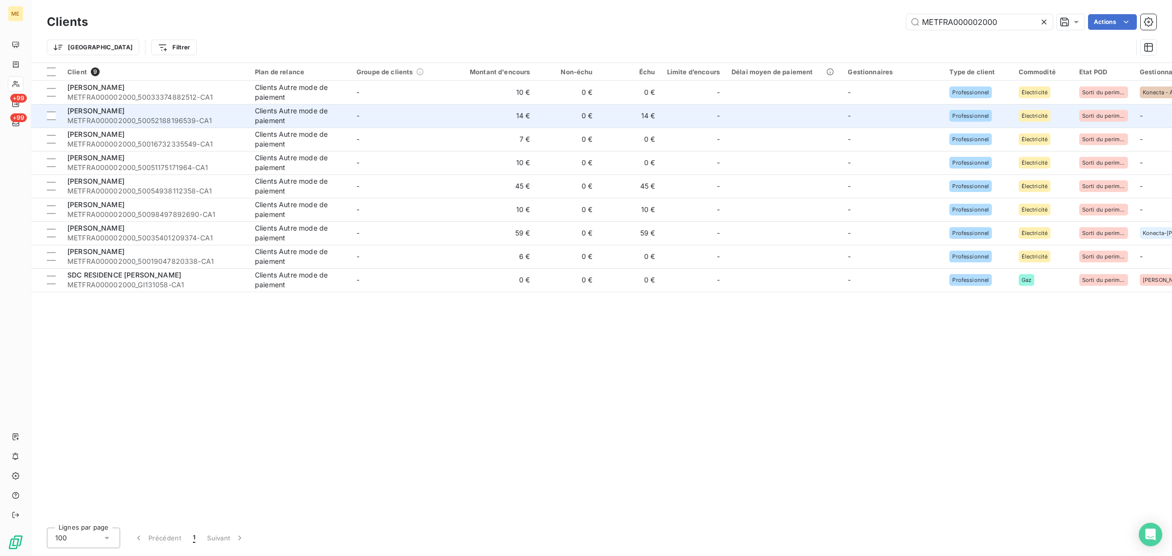
click at [480, 112] on td "14 €" at bounding box center [494, 115] width 84 height 23
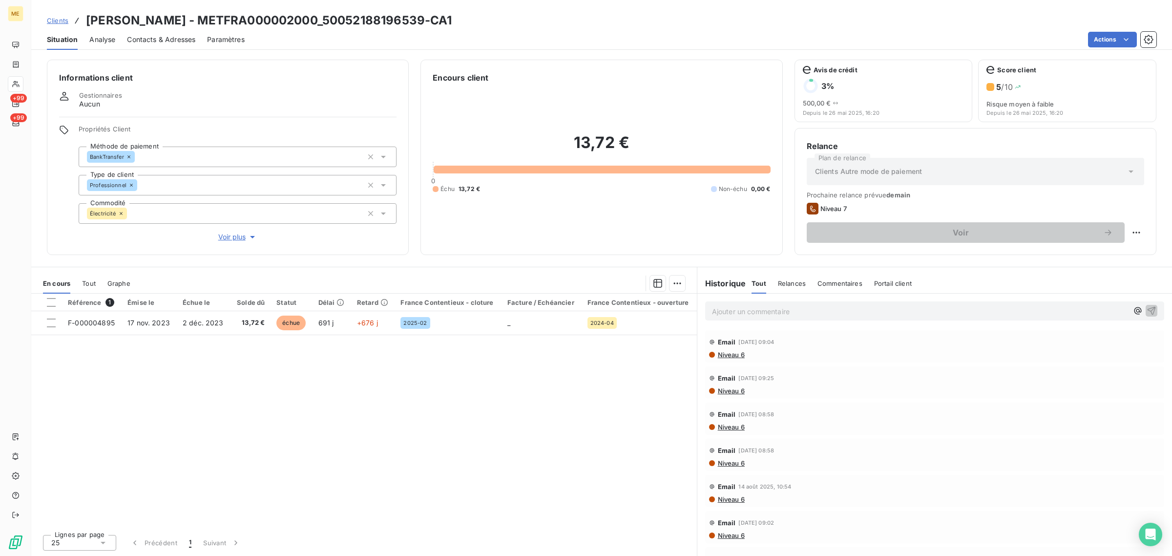
click at [227, 239] on span "Voir plus" at bounding box center [237, 237] width 39 height 10
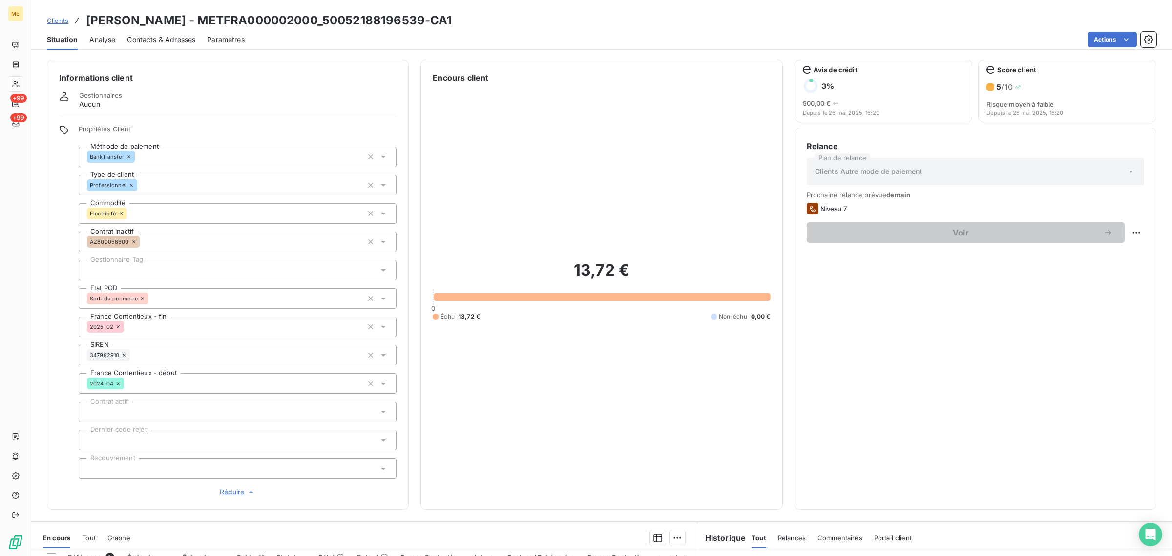
click at [160, 271] on div at bounding box center [238, 270] width 318 height 21
click at [58, 23] on span "Clients" at bounding box center [57, 21] width 21 height 8
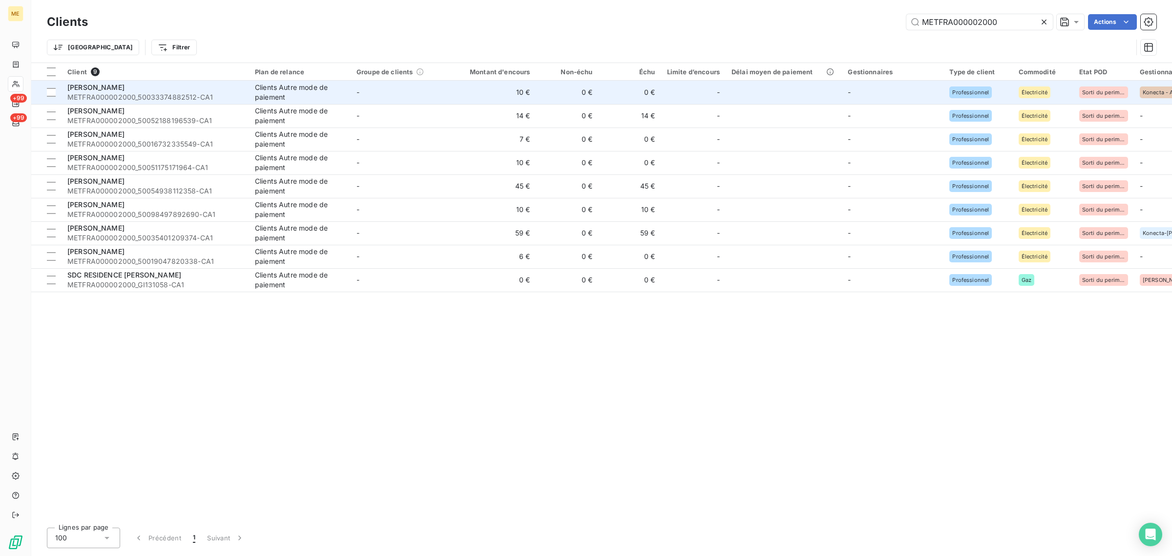
click at [159, 91] on div "[PERSON_NAME]" at bounding box center [155, 88] width 176 height 10
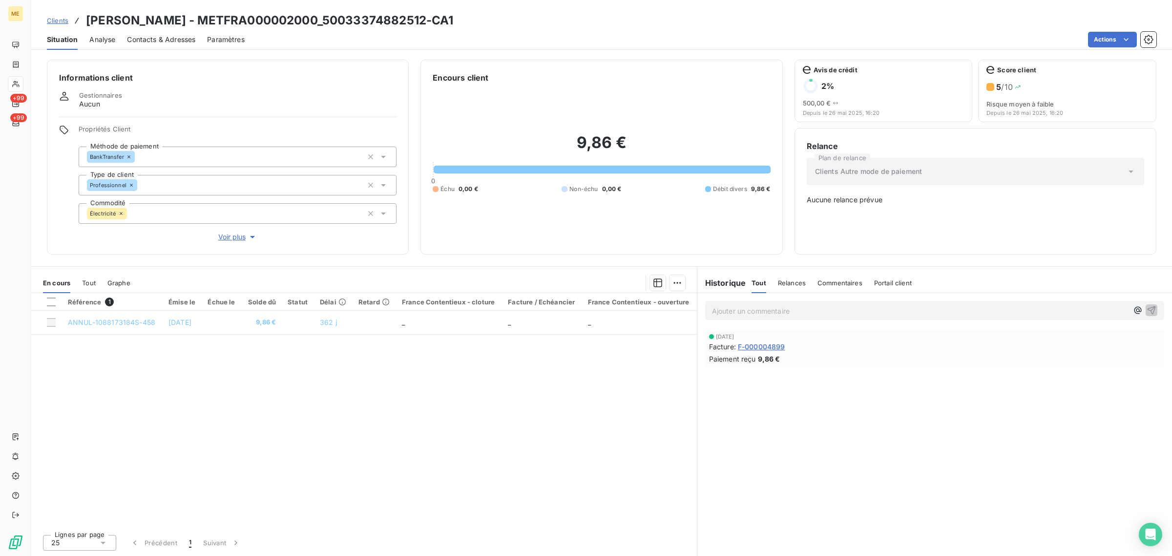
click at [223, 231] on button "Voir plus" at bounding box center [238, 236] width 318 height 11
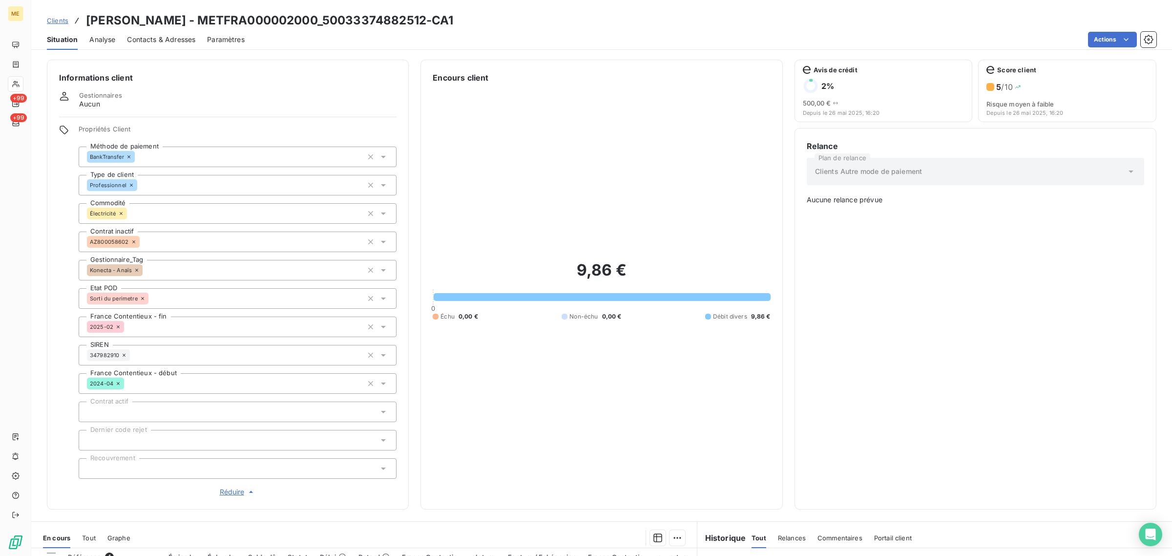
click at [62, 23] on span "Clients" at bounding box center [57, 21] width 21 height 8
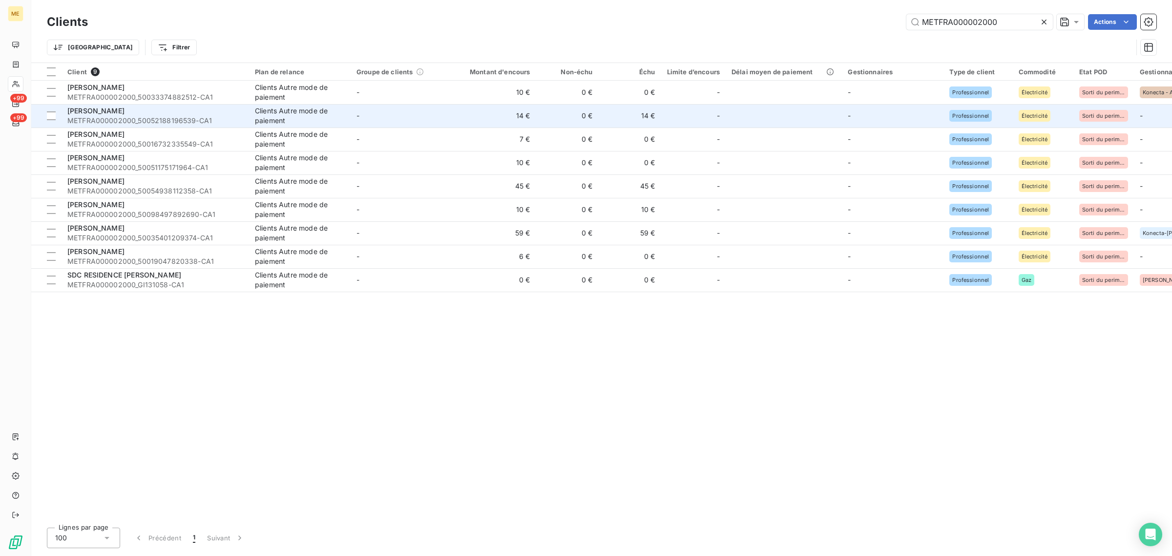
click at [168, 112] on div "[PERSON_NAME]" at bounding box center [155, 111] width 176 height 10
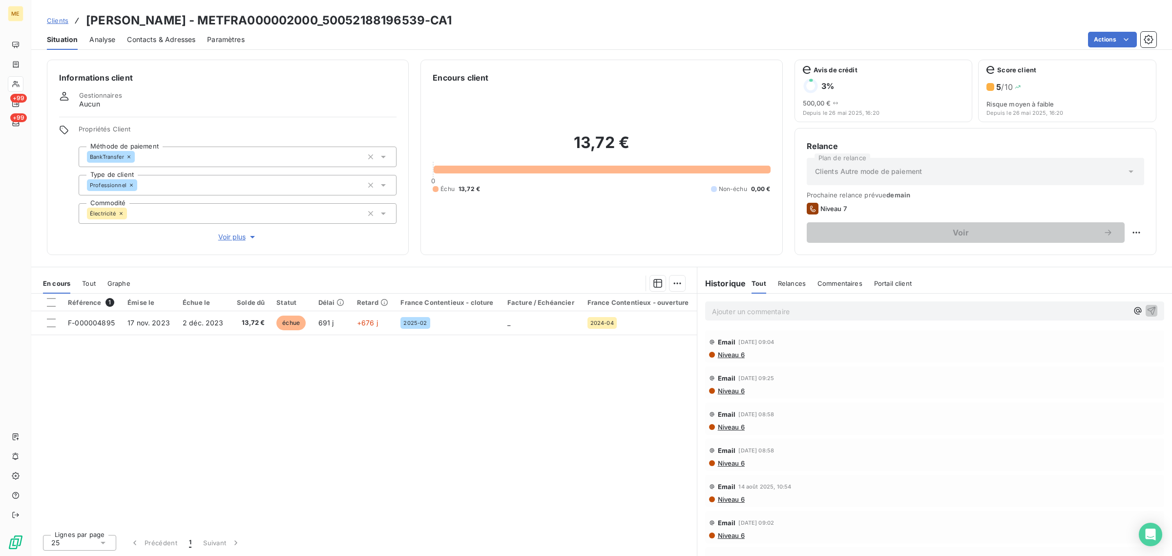
click at [237, 234] on span "Voir plus" at bounding box center [237, 237] width 39 height 10
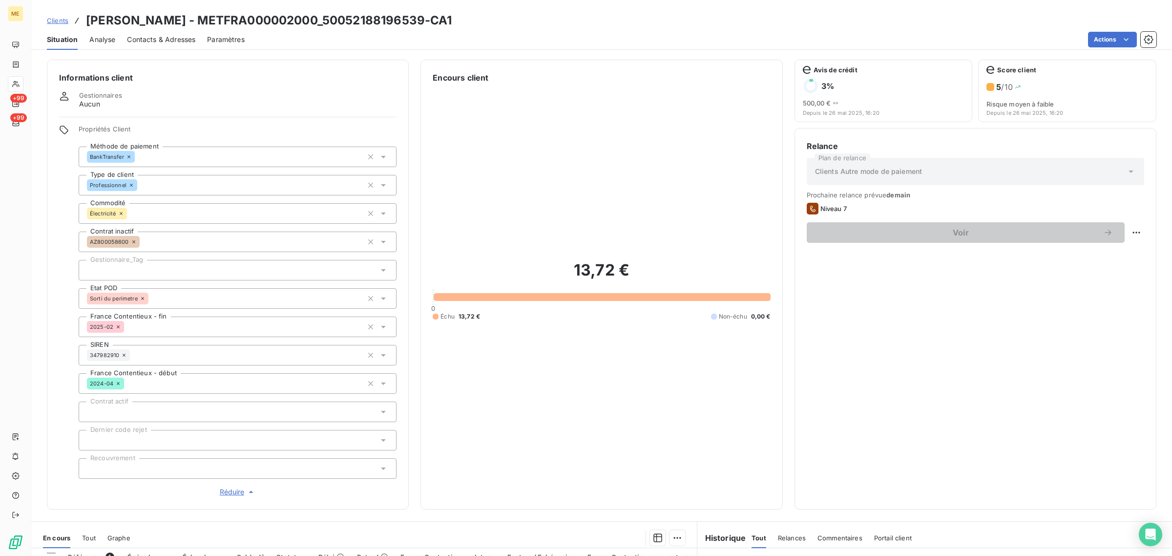
click at [169, 267] on div at bounding box center [238, 270] width 318 height 21
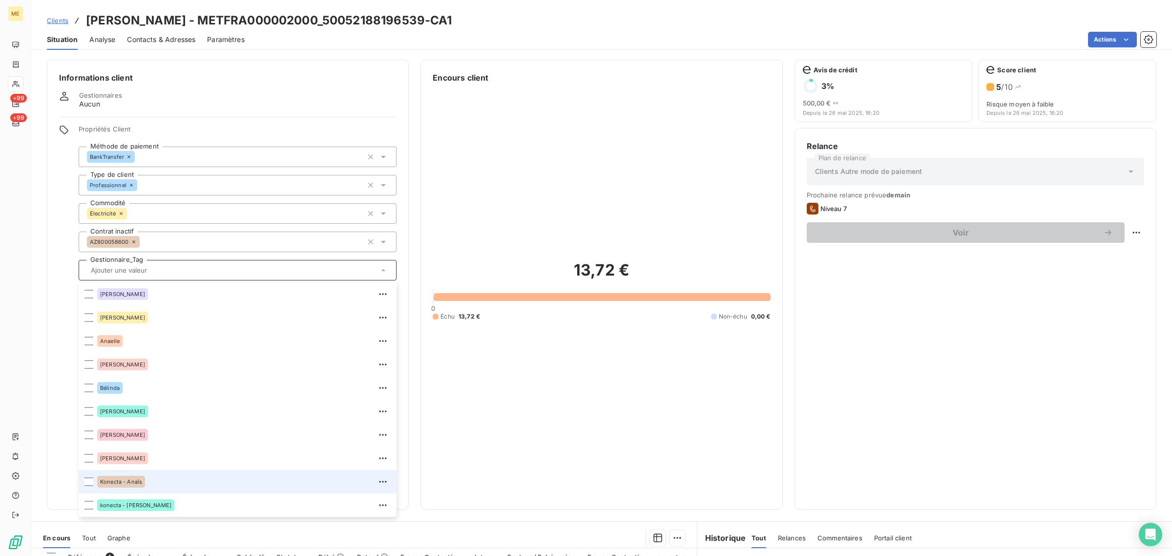
click at [167, 475] on div "Konecta - Anaïs" at bounding box center [243, 482] width 293 height 16
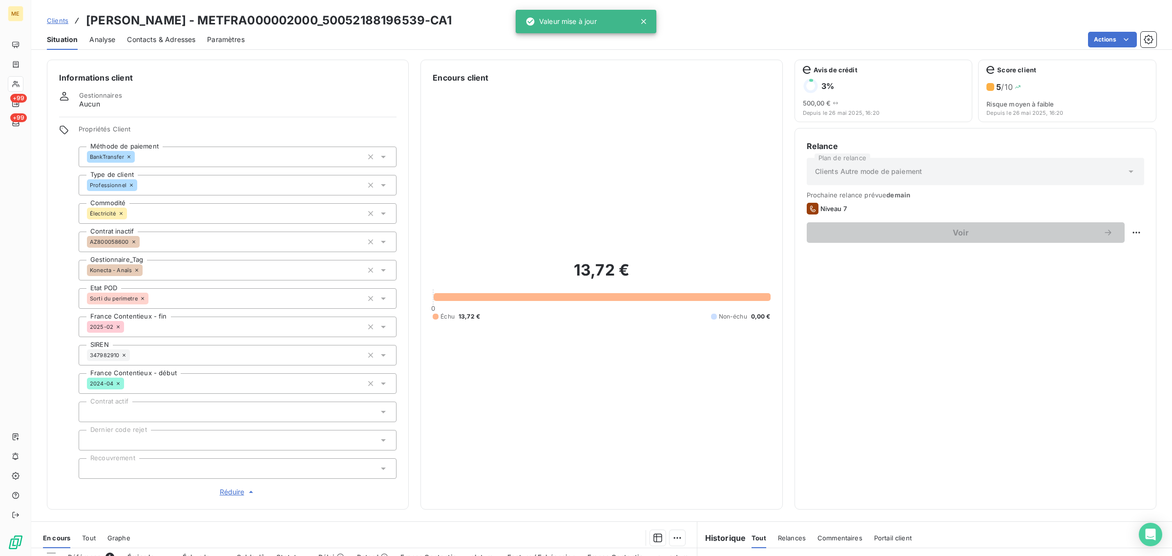
click at [486, 88] on div "13,72 € 0 Échu 13,72 € Non-échu 0,00 €" at bounding box center [601, 289] width 337 height 413
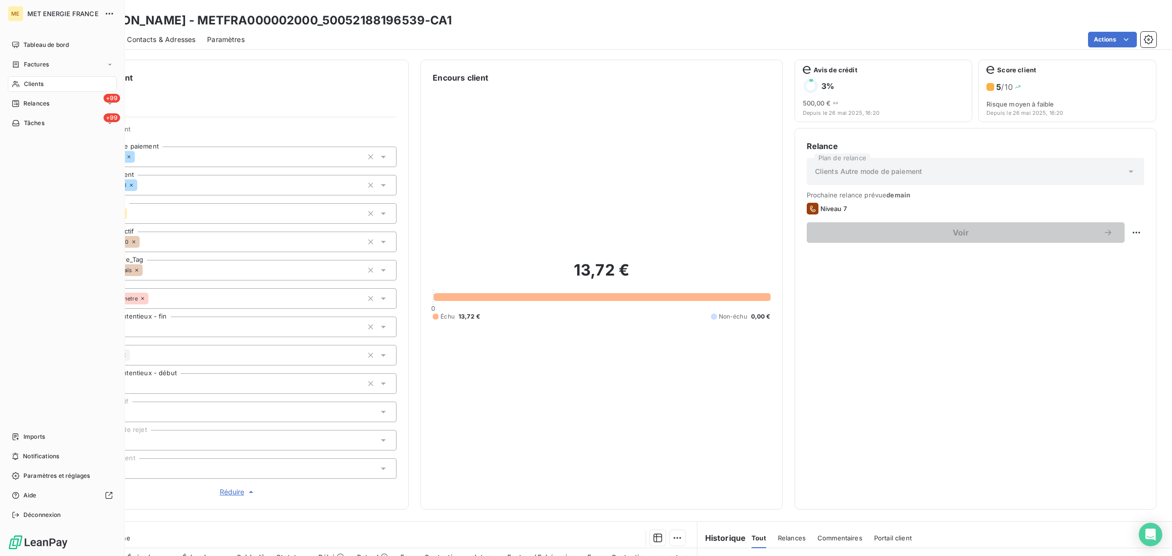
click at [24, 83] on span "Clients" at bounding box center [34, 84] width 20 height 9
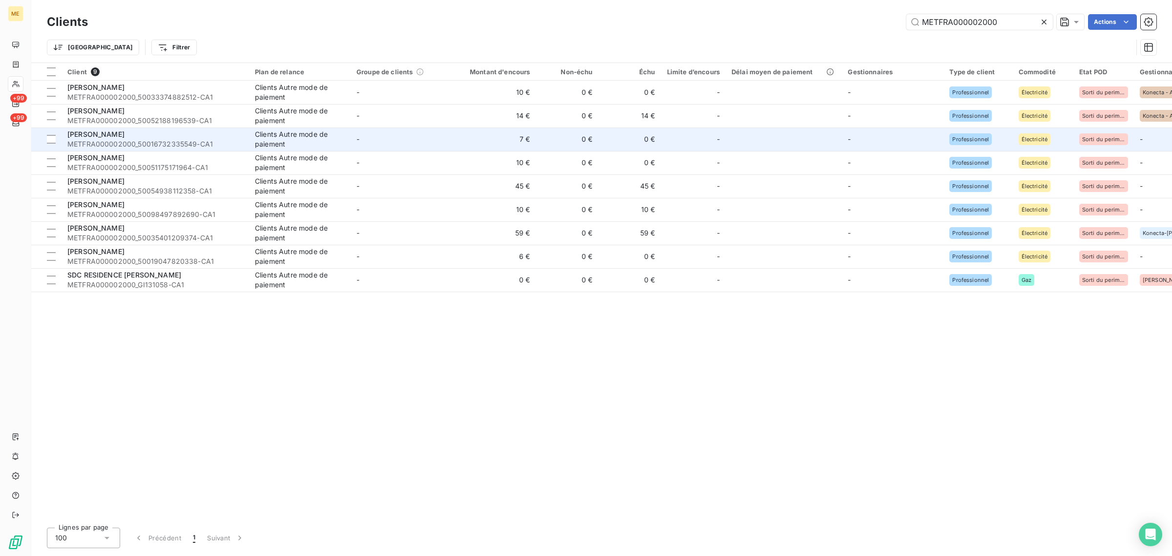
click at [221, 144] on span "METFRA000002000_50016732335549-CA1" at bounding box center [155, 144] width 176 height 10
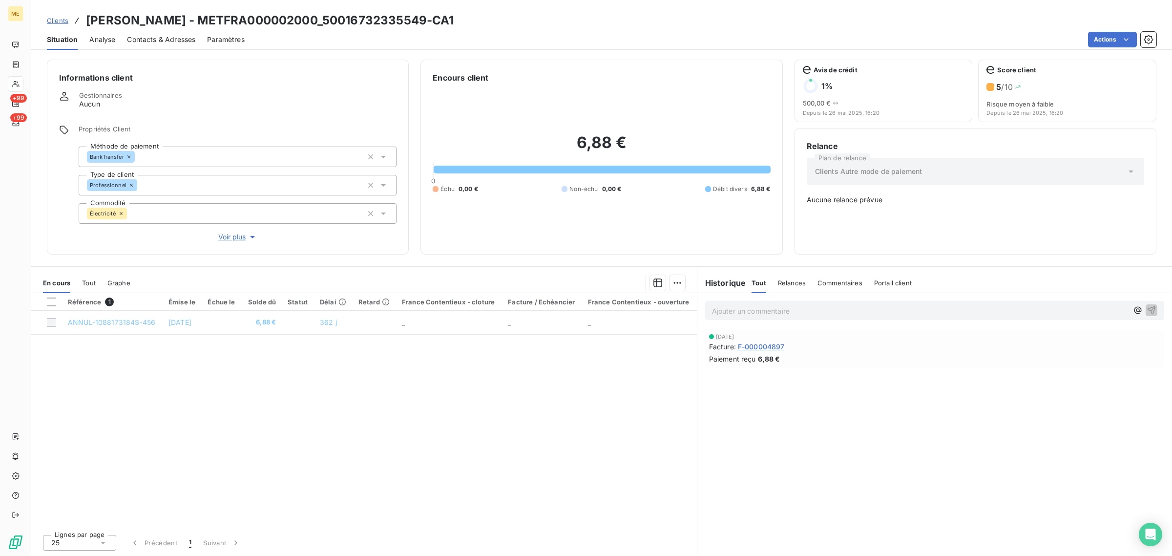
click at [238, 229] on div "Propriétés Client Méthode de paiement BankTransfer Type de client Professionnel…" at bounding box center [238, 183] width 318 height 117
click at [238, 241] on span "Voir plus" at bounding box center [237, 237] width 39 height 10
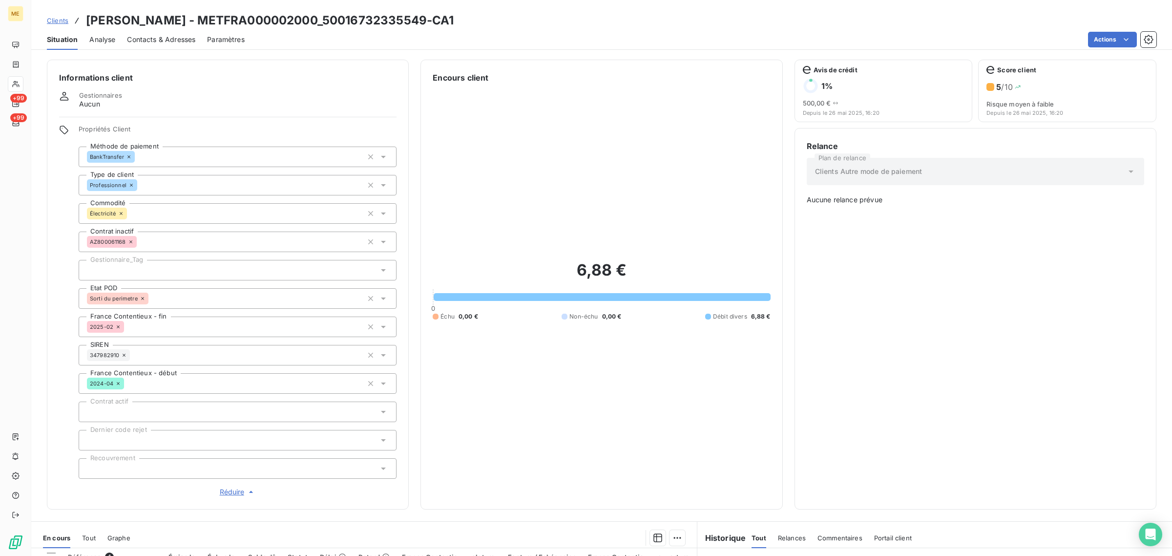
click at [165, 257] on div "Propriétés Client Méthode de paiement BankTransfer Type de client Professionnel…" at bounding box center [238, 311] width 318 height 372
click at [165, 265] on div at bounding box center [238, 270] width 318 height 21
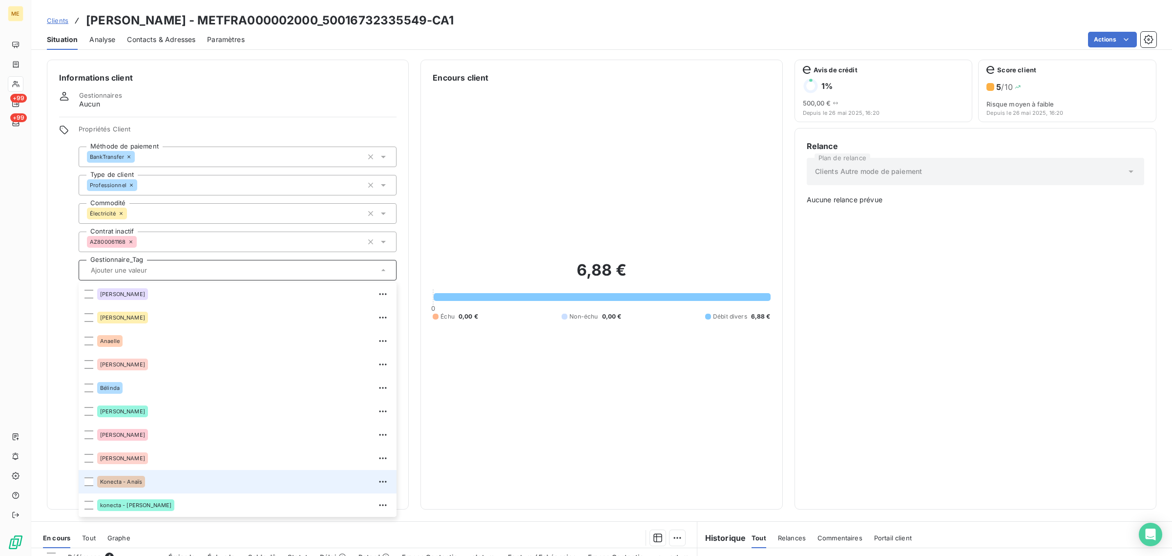
click at [178, 478] on div "Konecta - Anaïs" at bounding box center [243, 482] width 293 height 16
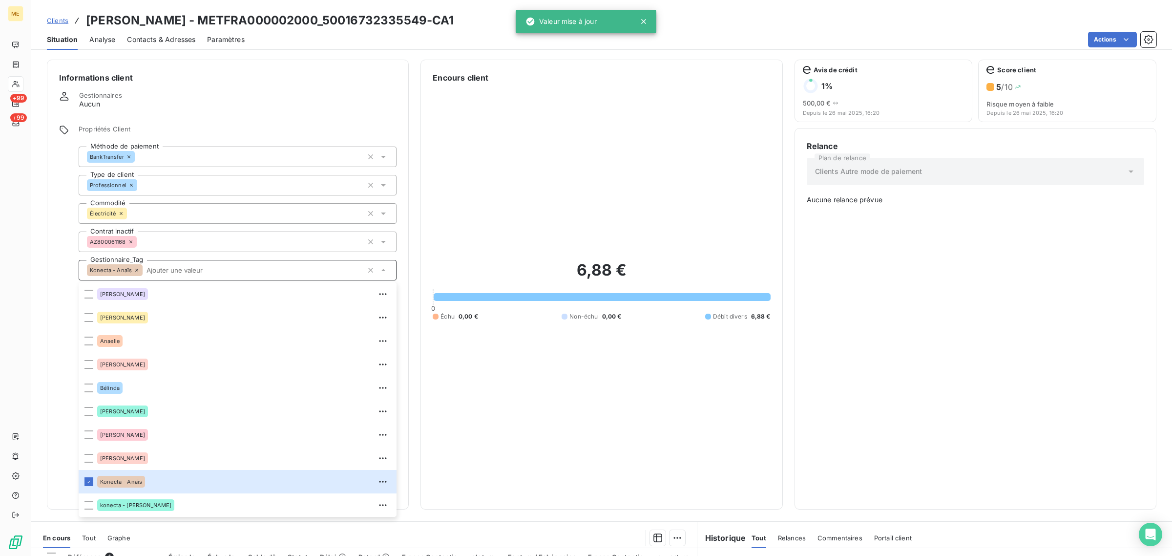
click at [57, 21] on span "Clients" at bounding box center [57, 21] width 21 height 8
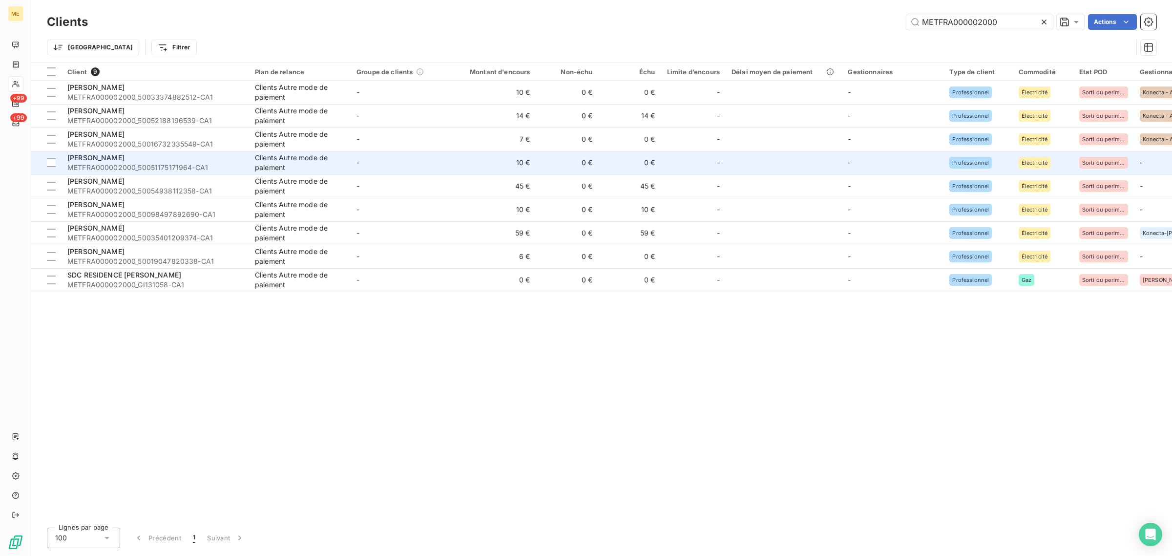
click at [479, 169] on td "10 €" at bounding box center [494, 162] width 84 height 23
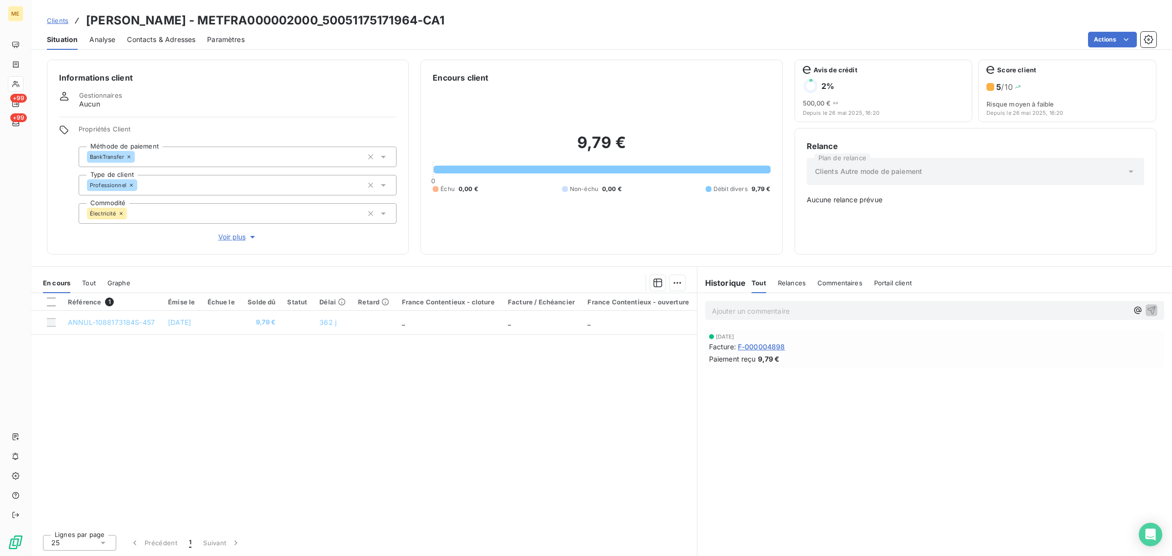
click at [219, 237] on span "Voir plus" at bounding box center [237, 237] width 39 height 10
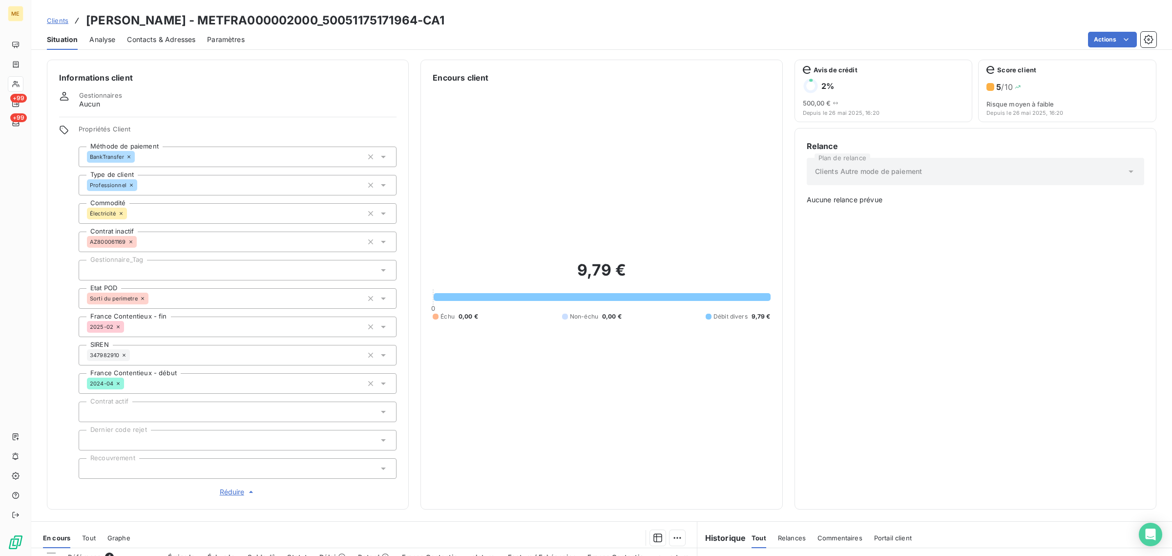
click at [165, 265] on div at bounding box center [238, 270] width 318 height 21
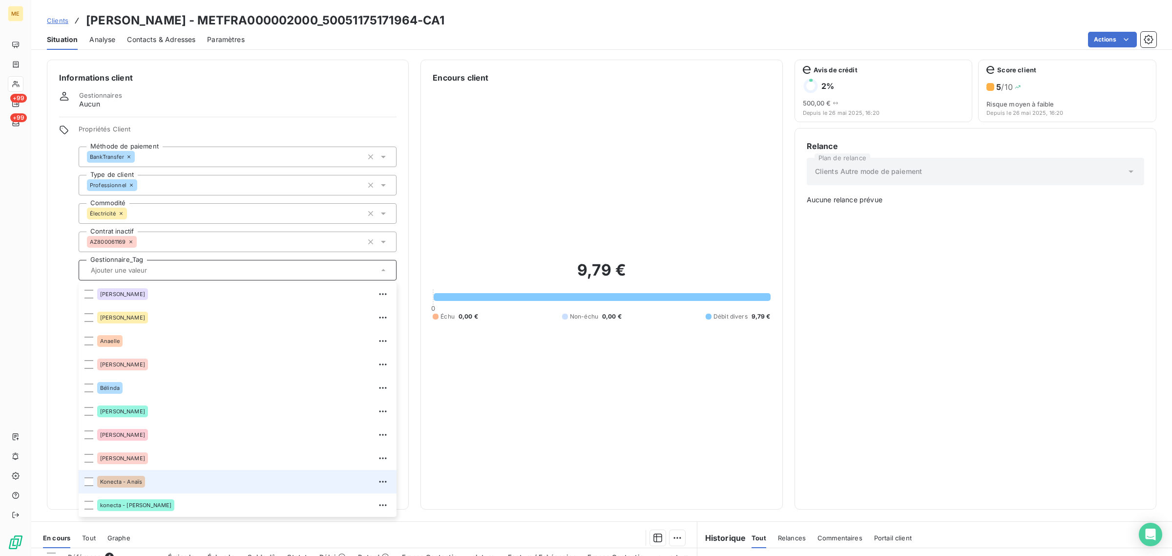
click at [154, 474] on div "Konecta - Anaïs" at bounding box center [243, 482] width 293 height 16
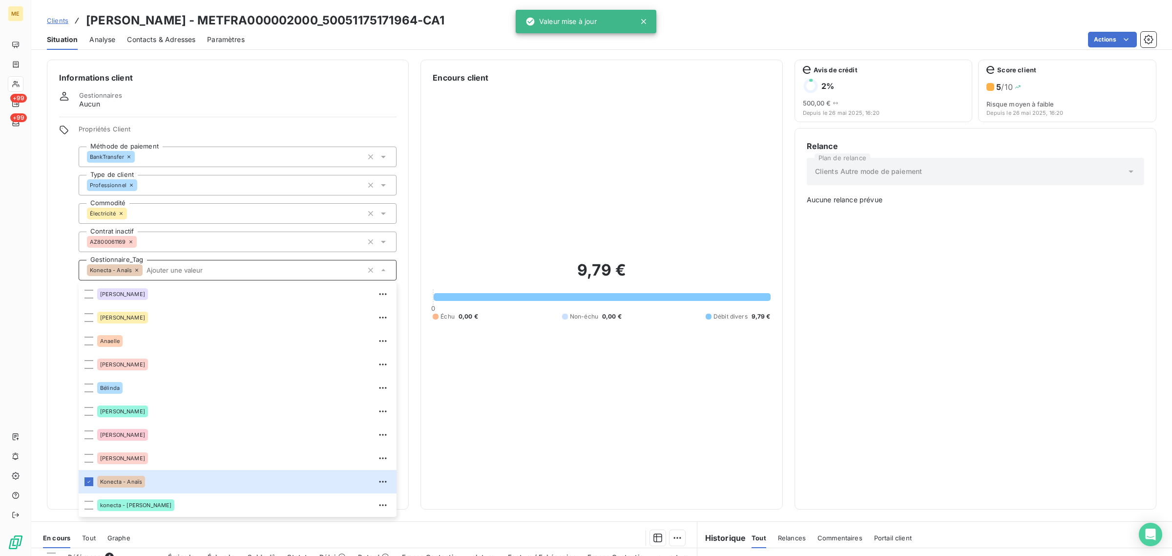
click at [59, 27] on div "Clients [PERSON_NAME] - METFRA000002000_50051175171964-CA1" at bounding box center [246, 21] width 398 height 18
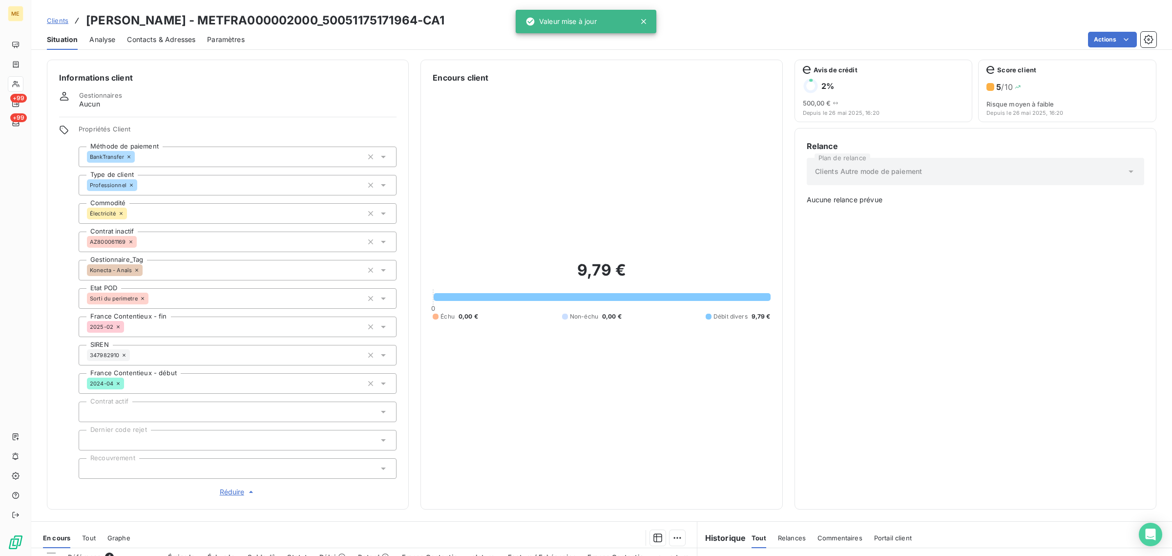
click at [59, 22] on span "Clients" at bounding box center [57, 21] width 21 height 8
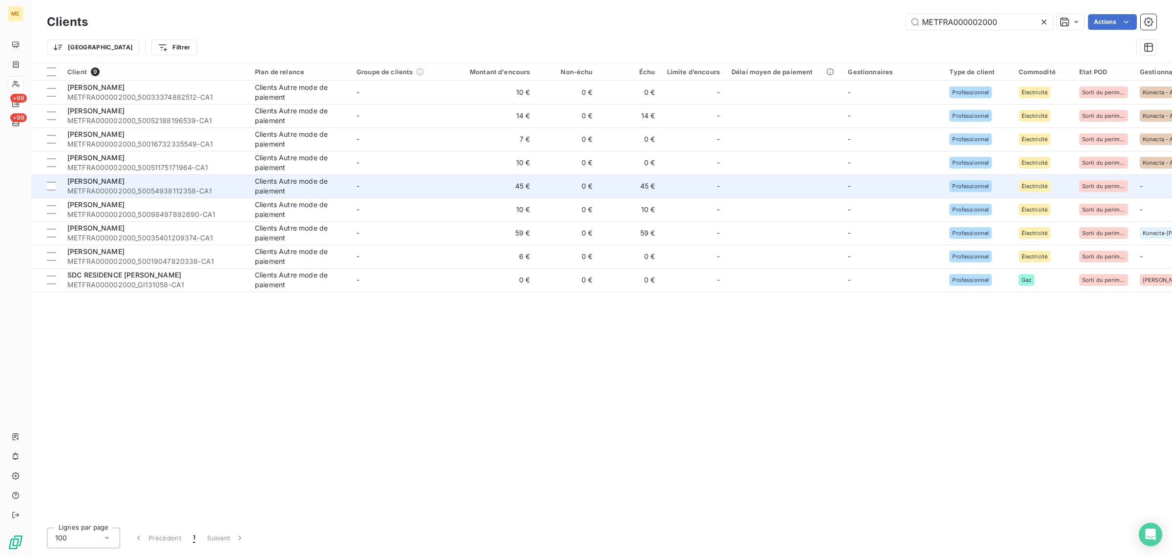
click at [377, 191] on td "-" at bounding box center [402, 185] width 102 height 23
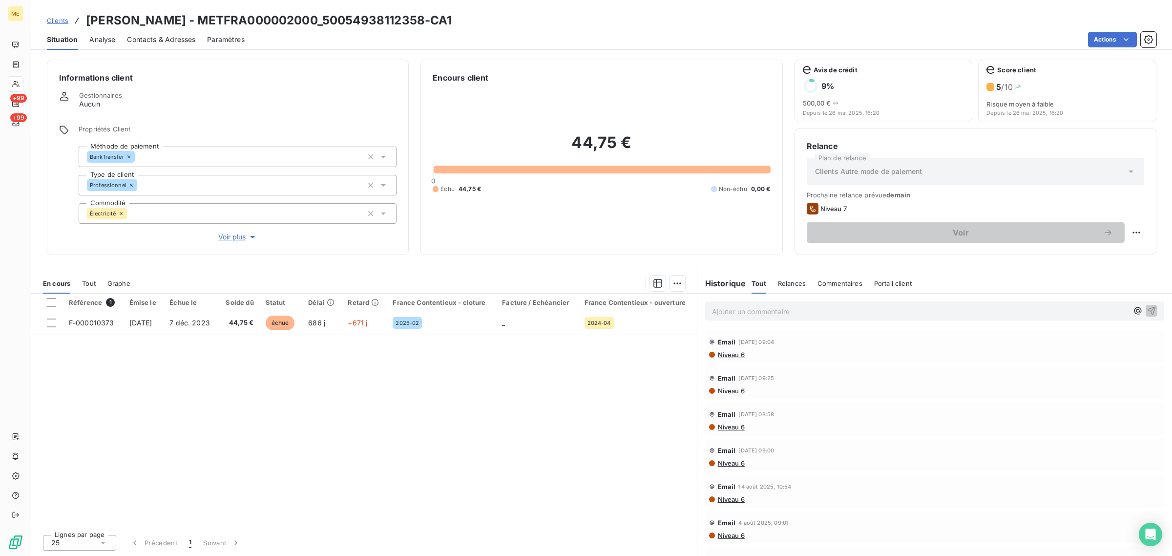
click at [245, 238] on span "Voir plus" at bounding box center [237, 237] width 39 height 10
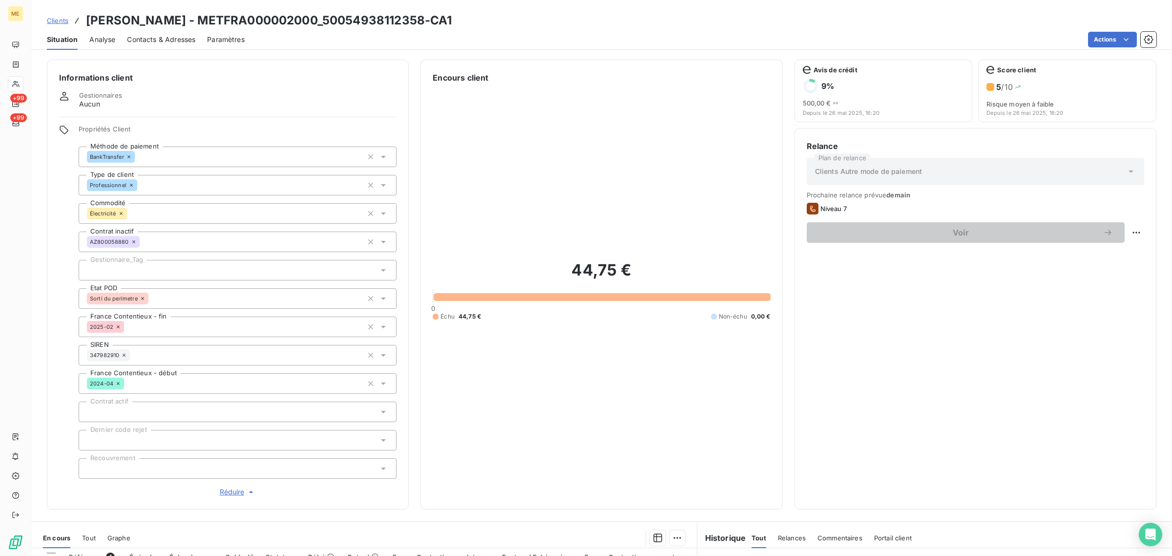
click at [151, 271] on div at bounding box center [238, 270] width 318 height 21
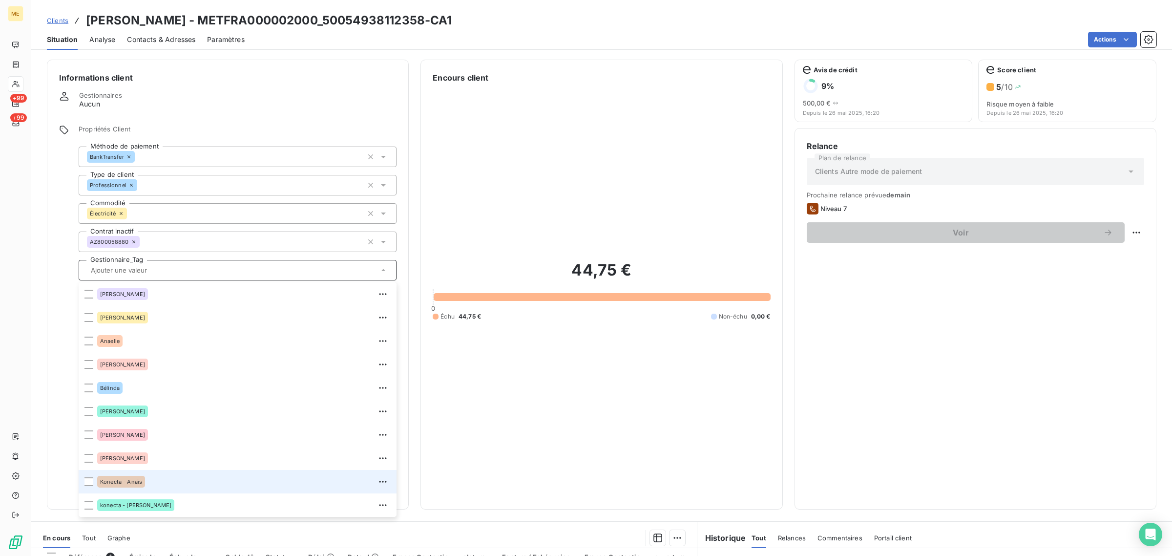
click at [175, 483] on div "Konecta - Anaïs" at bounding box center [243, 482] width 293 height 16
click at [198, 484] on div "Konecta - Anaïs" at bounding box center [243, 482] width 293 height 16
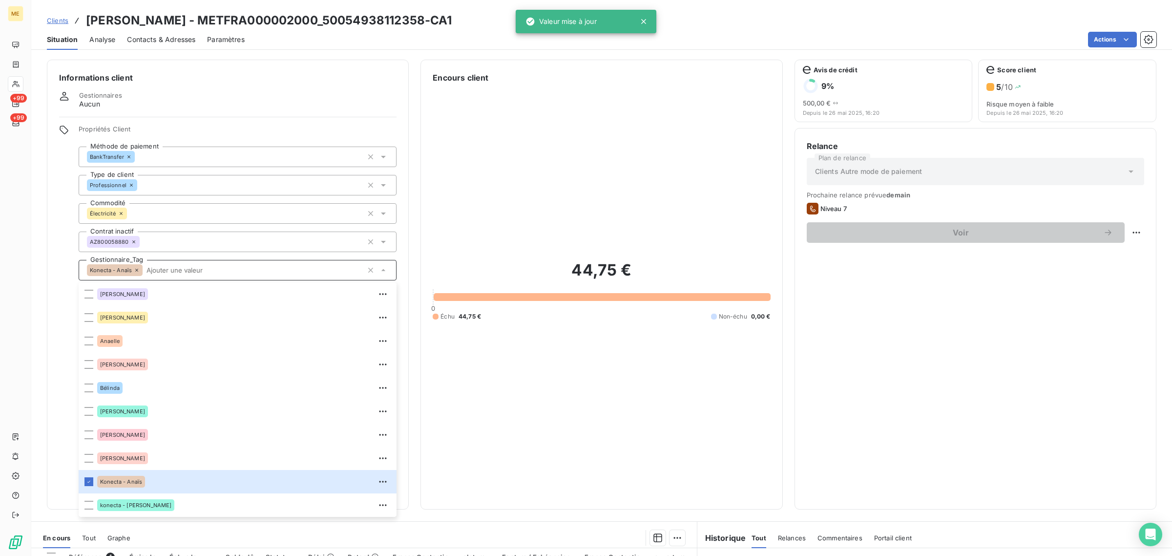
click at [50, 25] on link "Clients" at bounding box center [57, 21] width 21 height 10
click at [62, 23] on span "Clients" at bounding box center [57, 21] width 21 height 8
click at [55, 23] on span "Clients" at bounding box center [57, 21] width 21 height 8
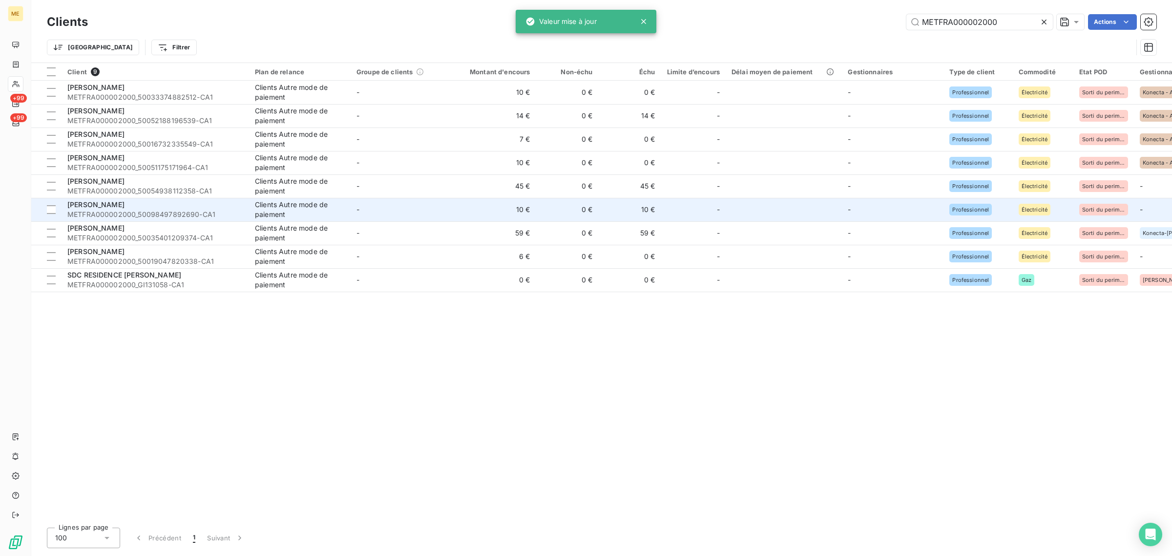
click at [486, 204] on td "10 €" at bounding box center [494, 209] width 84 height 23
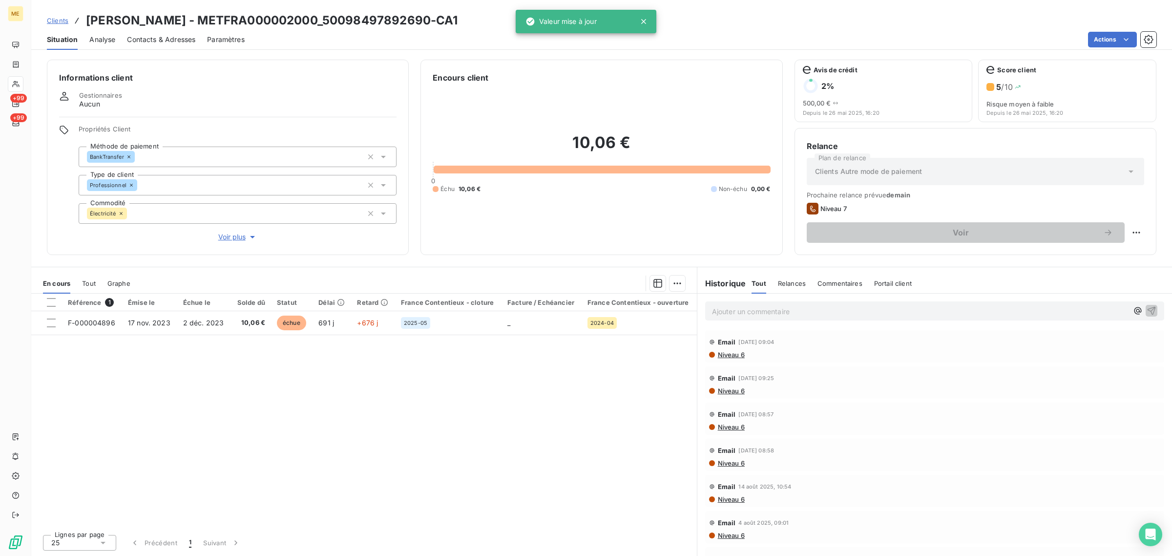
click at [235, 240] on span "Voir plus" at bounding box center [237, 237] width 39 height 10
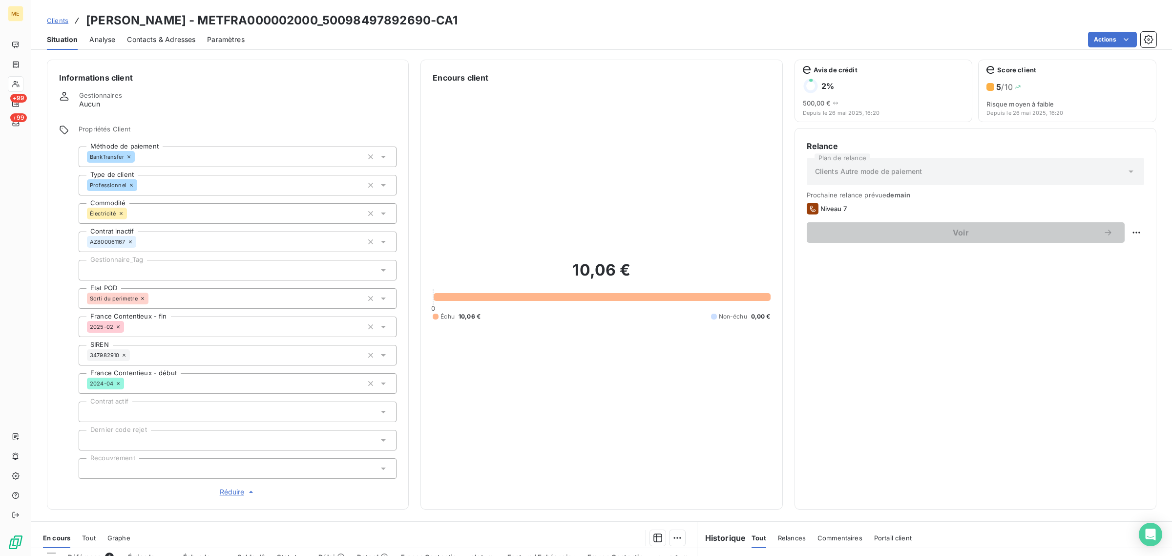
click at [167, 265] on div at bounding box center [238, 270] width 318 height 21
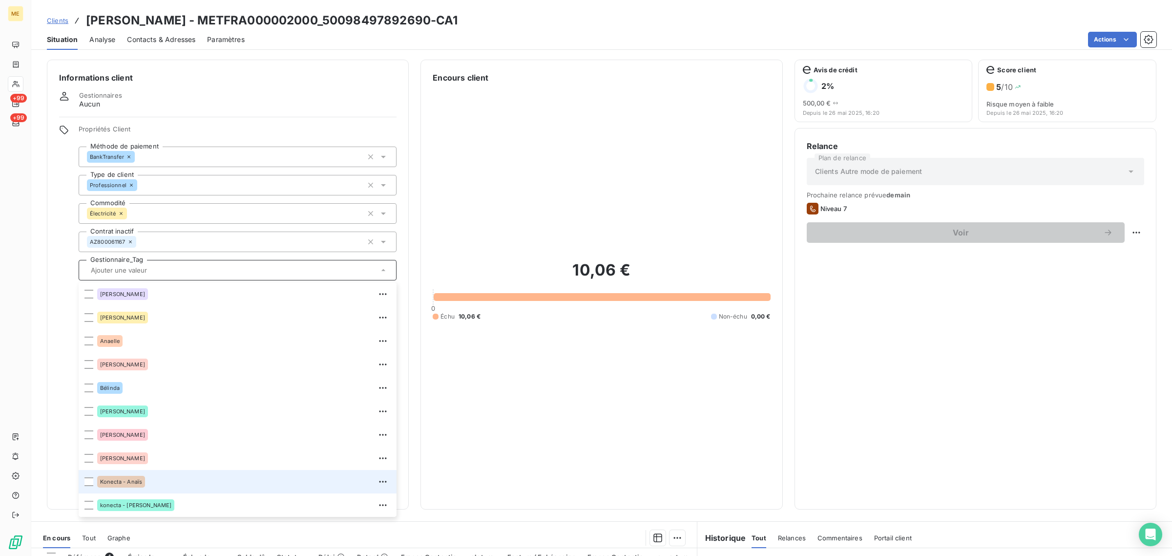
click at [159, 481] on div "Konecta - Anaïs" at bounding box center [243, 482] width 293 height 16
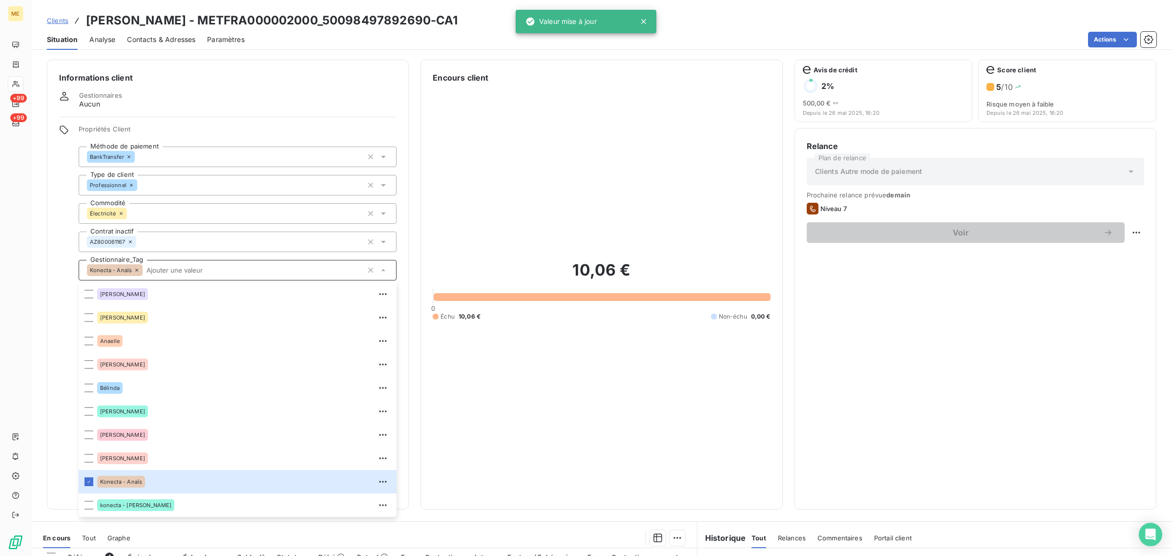
click at [642, 23] on icon at bounding box center [643, 21] width 5 height 5
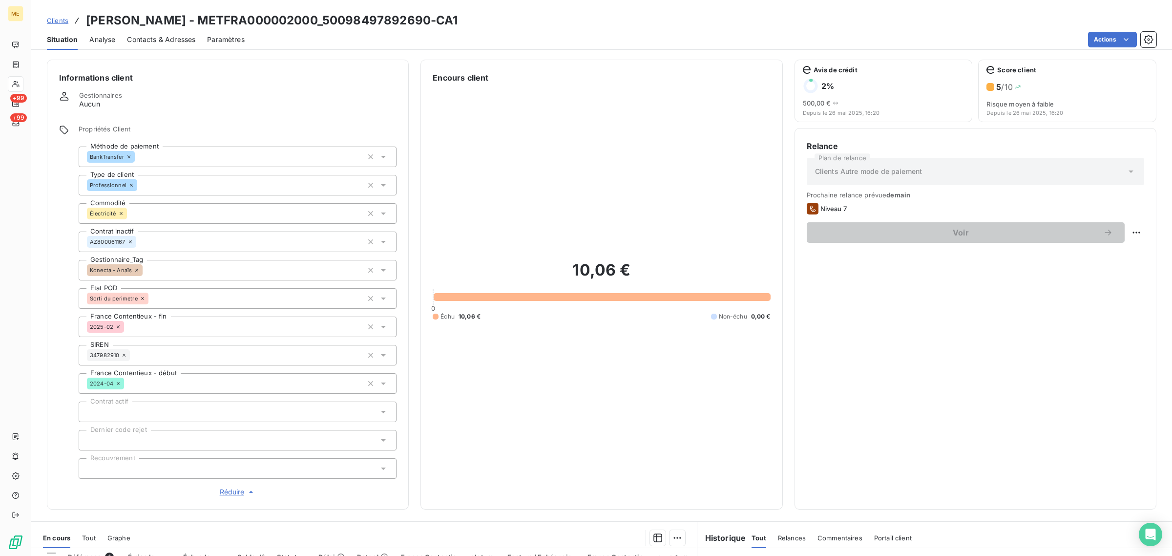
click at [60, 20] on span "Clients" at bounding box center [57, 21] width 21 height 8
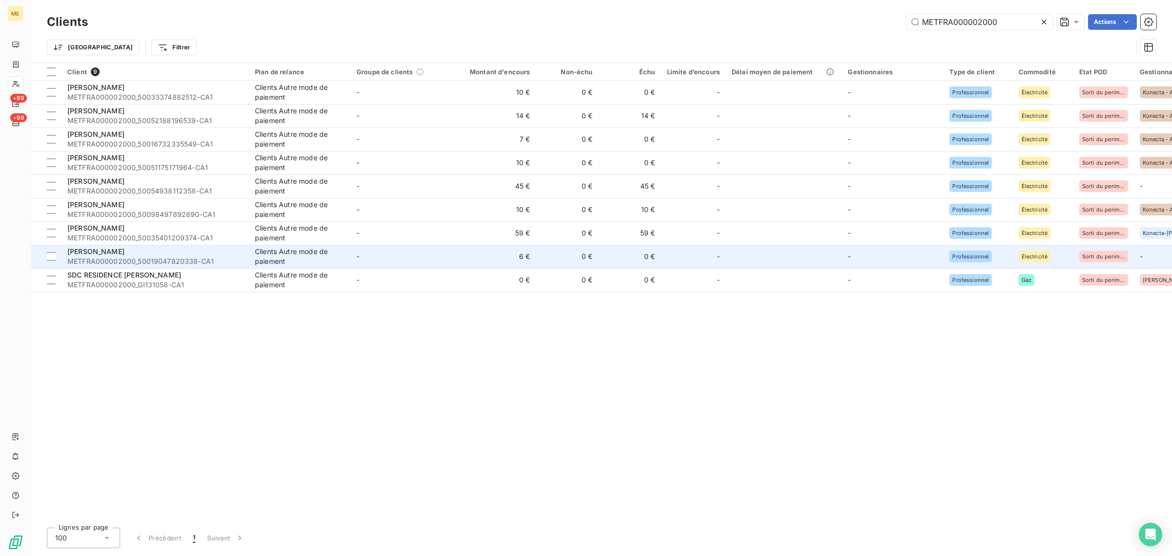
click at [421, 254] on td "-" at bounding box center [402, 256] width 102 height 23
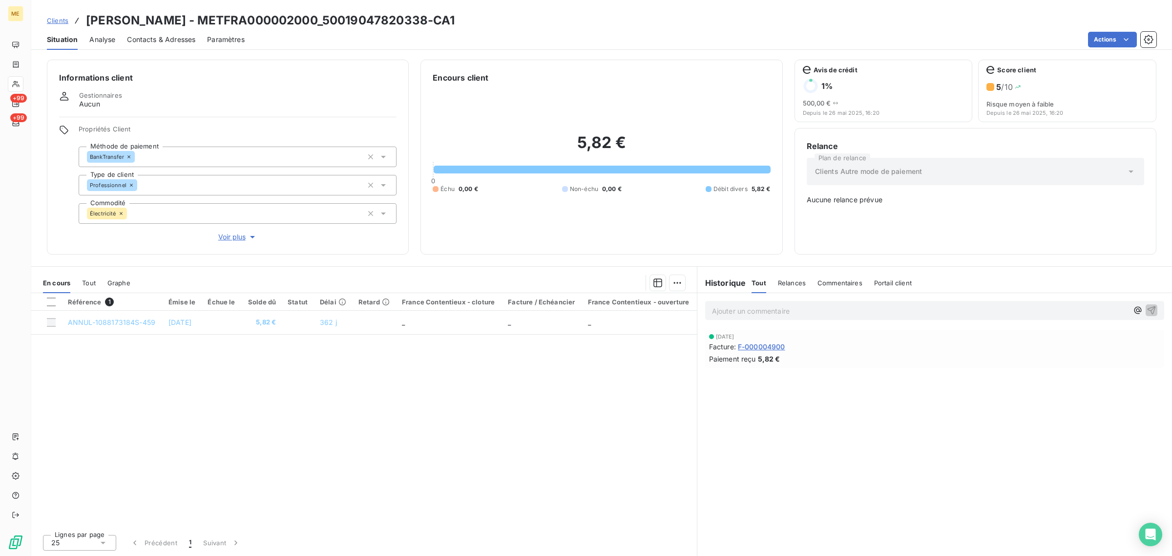
click at [57, 19] on span "Clients" at bounding box center [57, 21] width 21 height 8
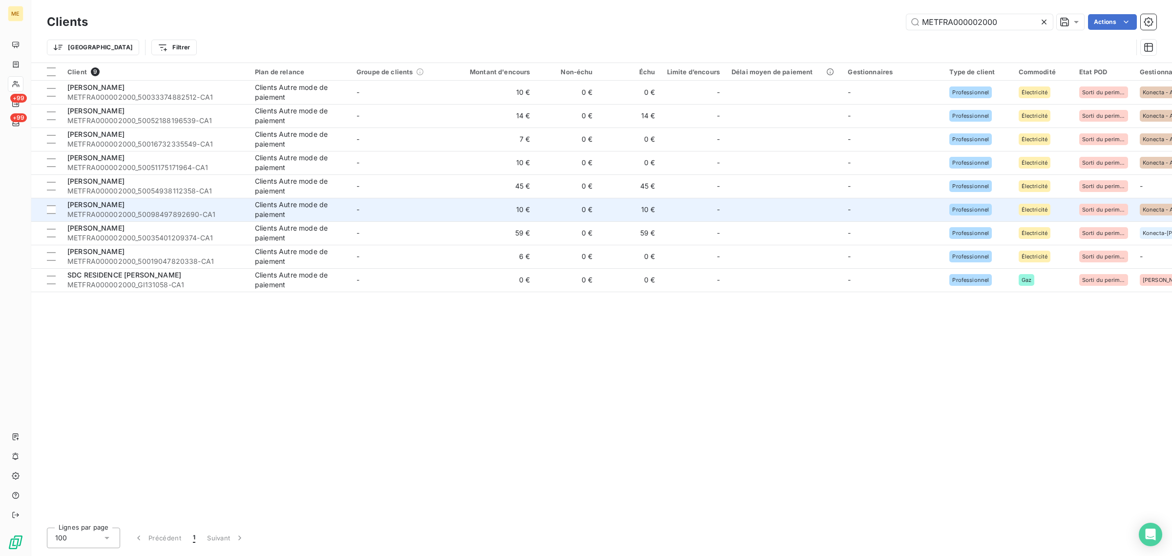
click at [463, 220] on td "10 €" at bounding box center [494, 209] width 84 height 23
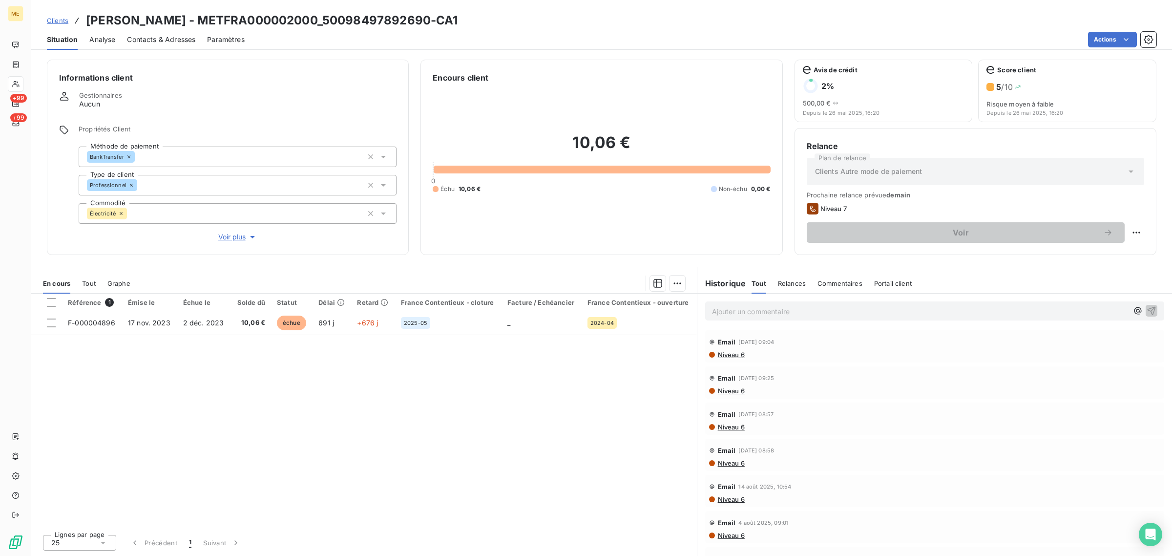
click at [232, 230] on div "Propriétés Client Méthode de paiement BankTransfer Type de client Professionnel…" at bounding box center [238, 183] width 318 height 117
click at [230, 243] on div "Informations client Gestionnaires Aucun Propriétés Client Méthode de paiement B…" at bounding box center [228, 157] width 362 height 195
click at [232, 237] on span "Voir plus" at bounding box center [237, 237] width 39 height 10
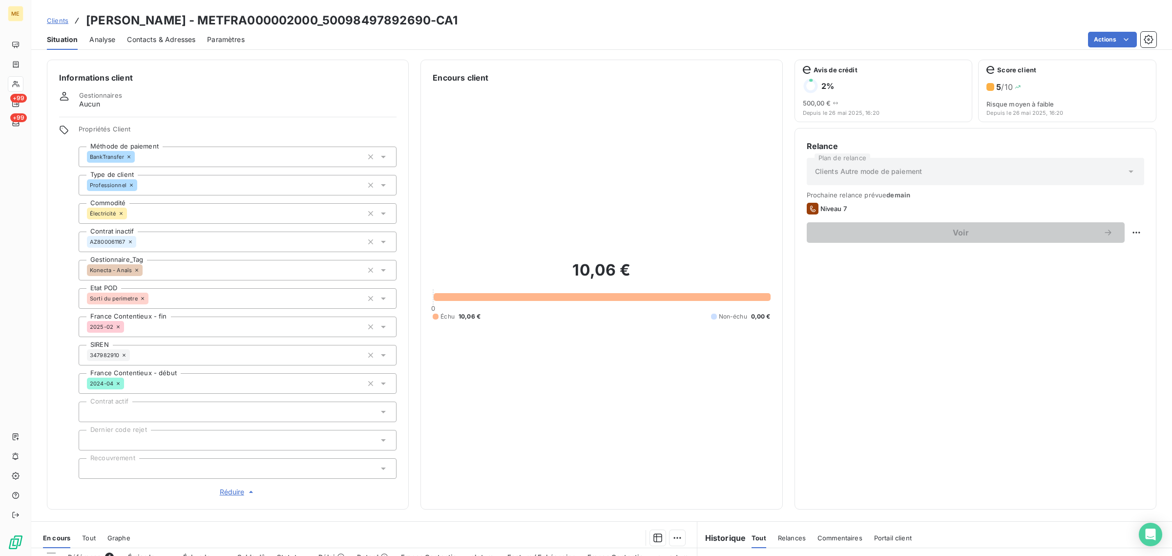
click at [62, 18] on span "Clients" at bounding box center [57, 21] width 21 height 8
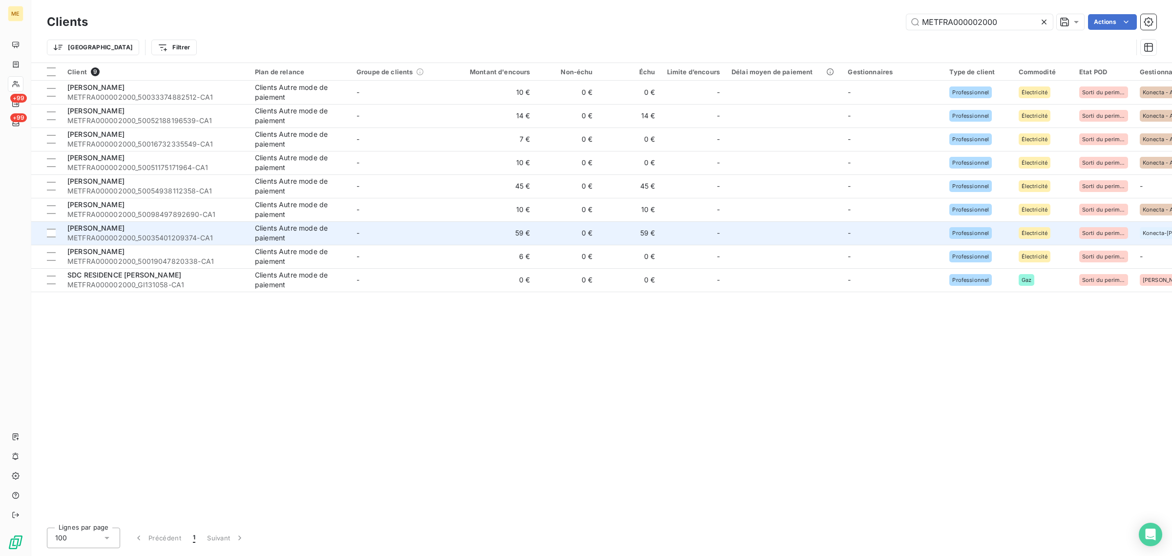
click at [476, 236] on td "59 €" at bounding box center [494, 232] width 84 height 23
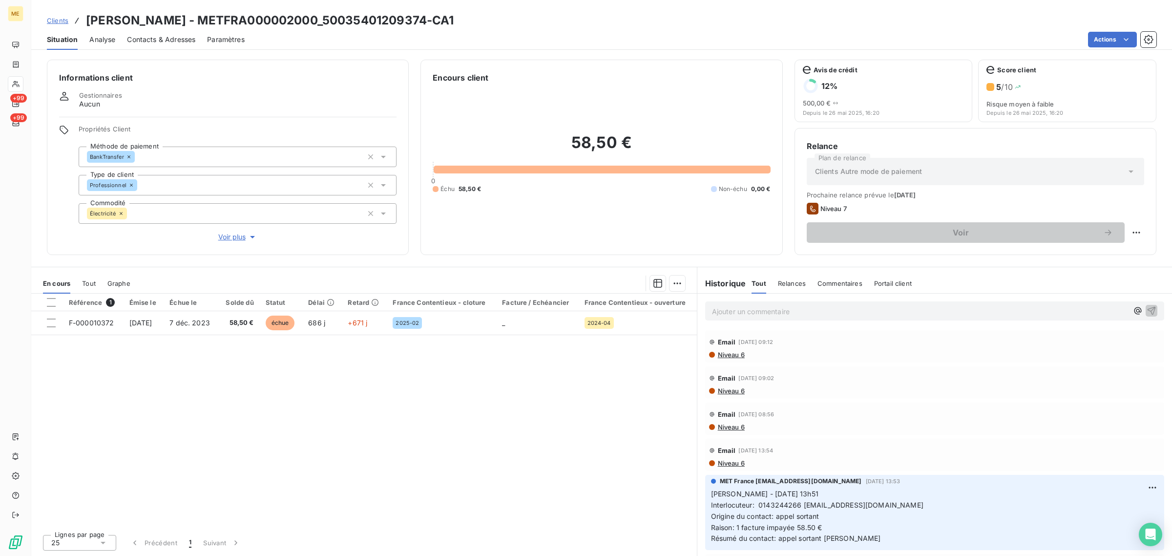
click at [234, 240] on span "Voir plus" at bounding box center [237, 237] width 39 height 10
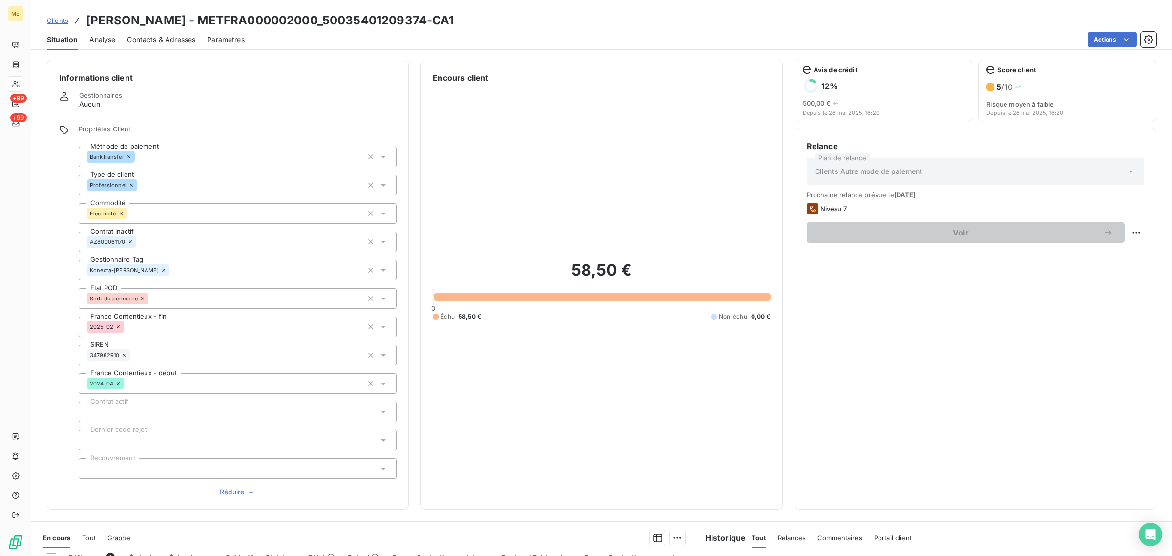
click at [161, 269] on icon at bounding box center [164, 270] width 6 height 6
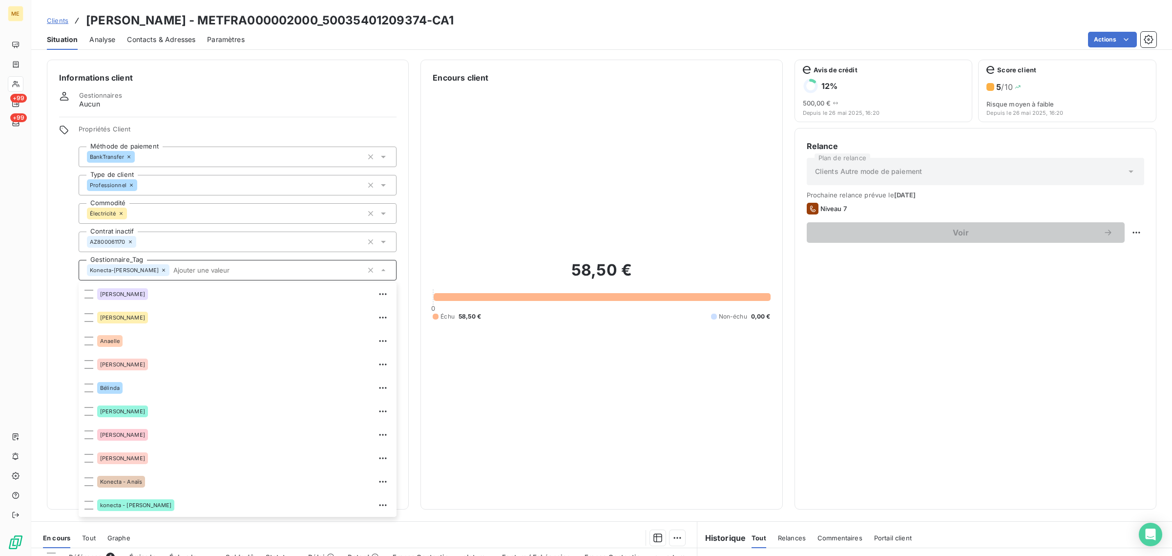
scroll to position [23, 0]
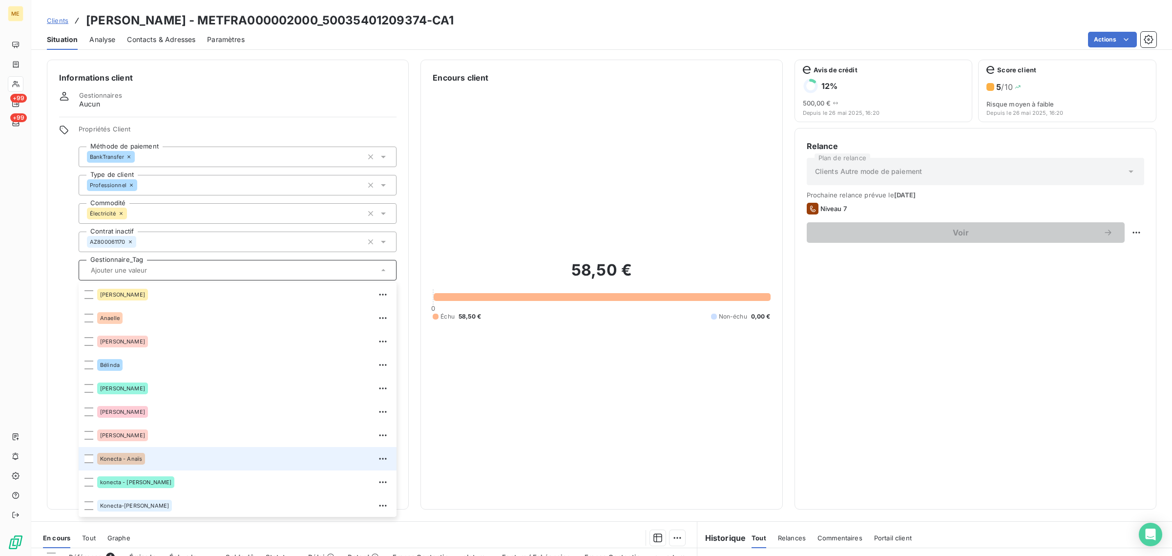
click at [184, 452] on div "Konecta - Anaïs" at bounding box center [243, 459] width 293 height 16
click at [61, 21] on span "Clients" at bounding box center [57, 21] width 21 height 8
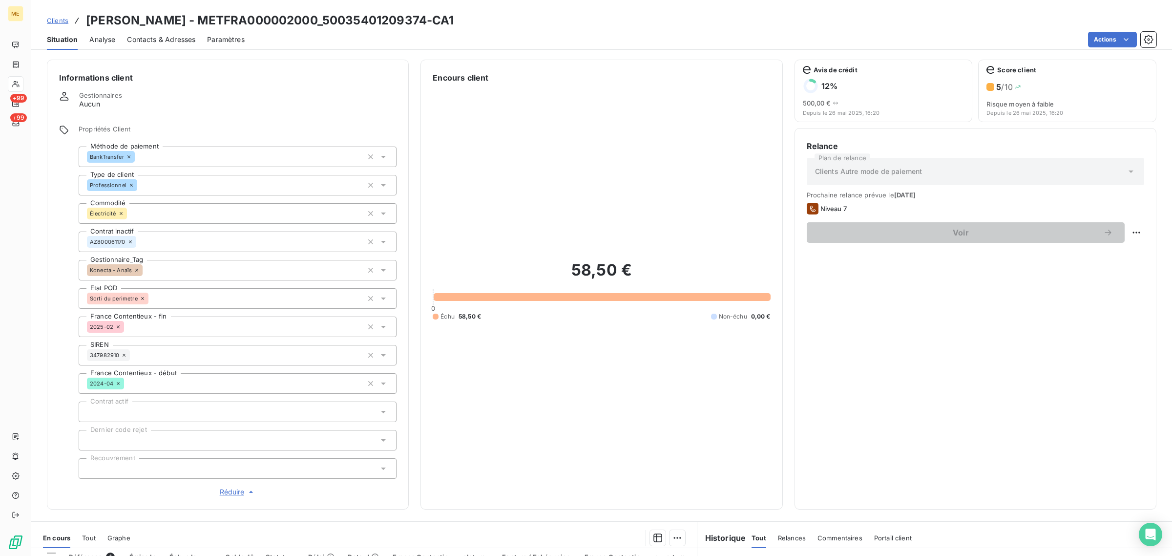
click at [61, 21] on span "Clients" at bounding box center [57, 21] width 21 height 8
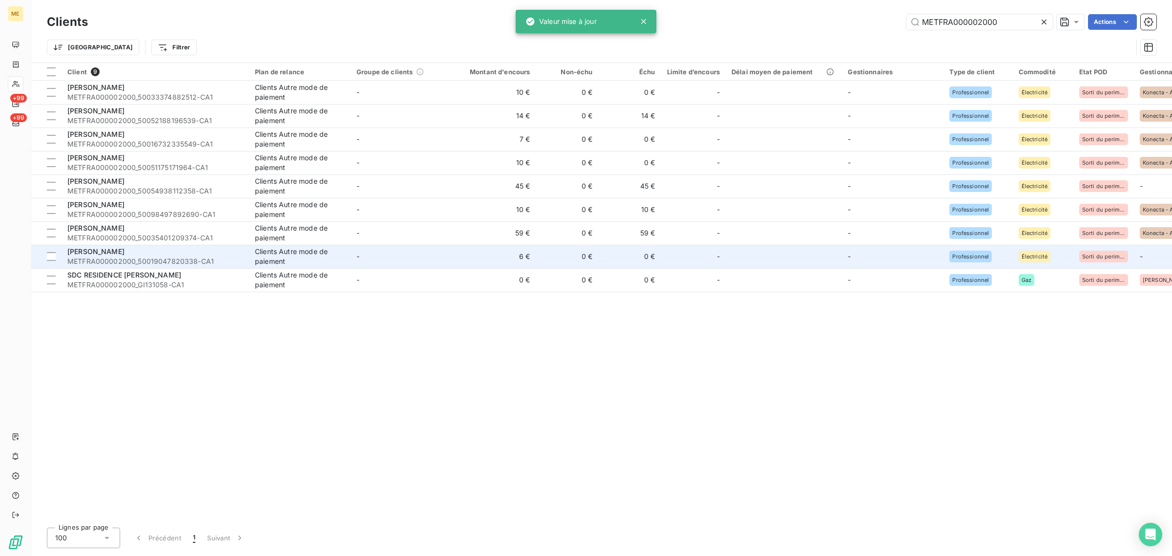
click at [489, 260] on td "6 €" at bounding box center [494, 256] width 84 height 23
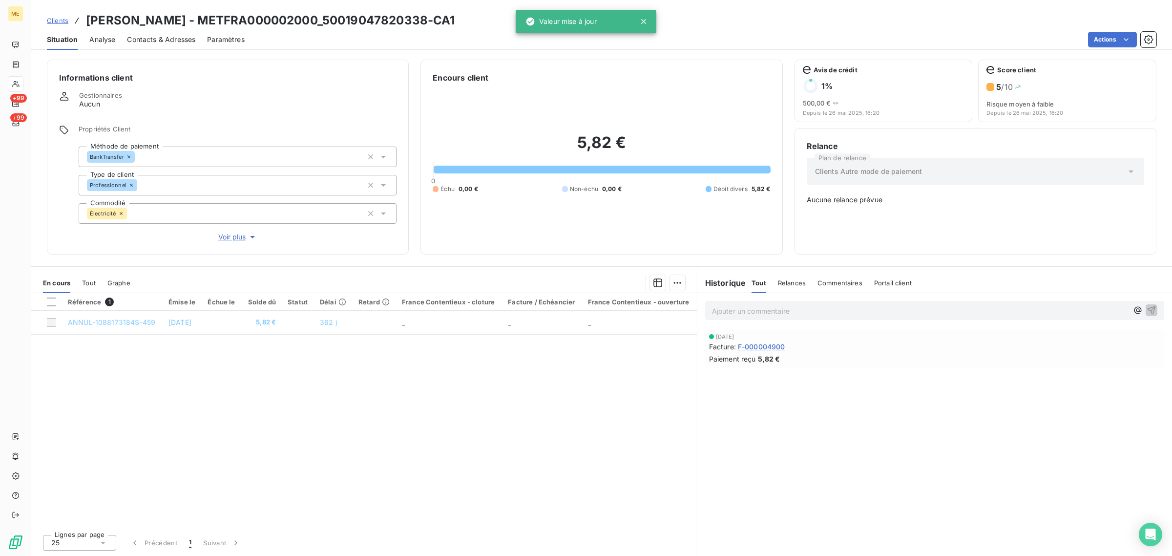
click at [242, 233] on span "Voir plus" at bounding box center [237, 237] width 39 height 10
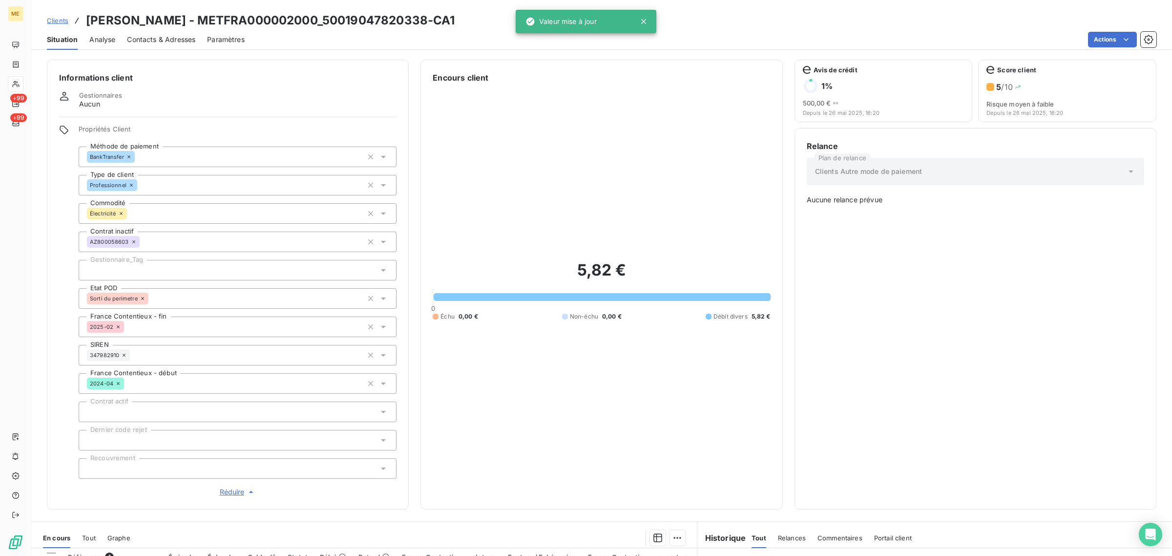
click at [187, 271] on div at bounding box center [238, 270] width 318 height 21
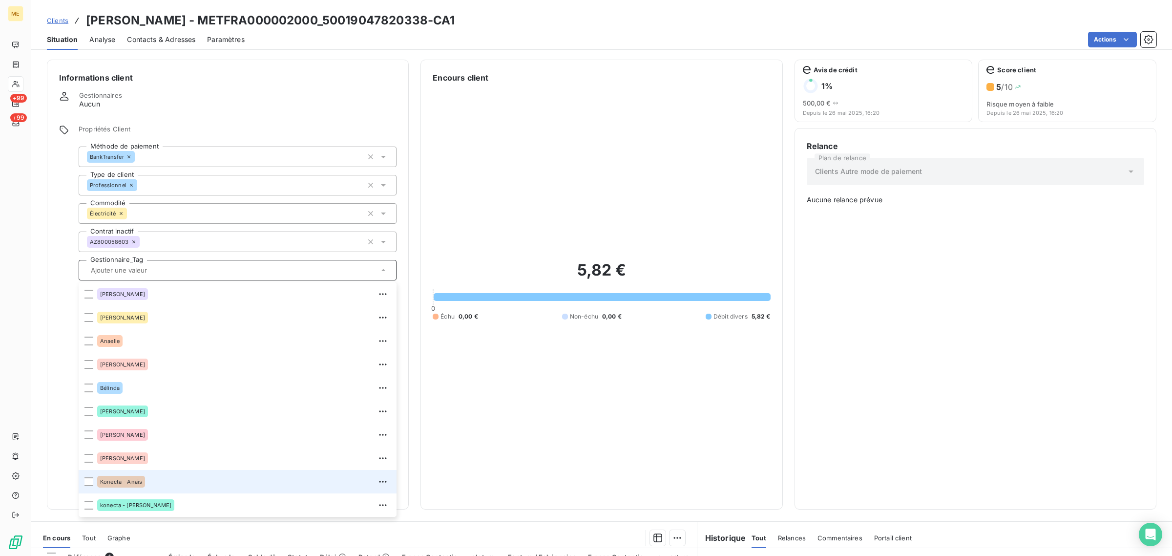
click at [165, 484] on div "Konecta - Anaïs" at bounding box center [243, 482] width 293 height 16
click at [63, 20] on span "Clients" at bounding box center [57, 21] width 21 height 8
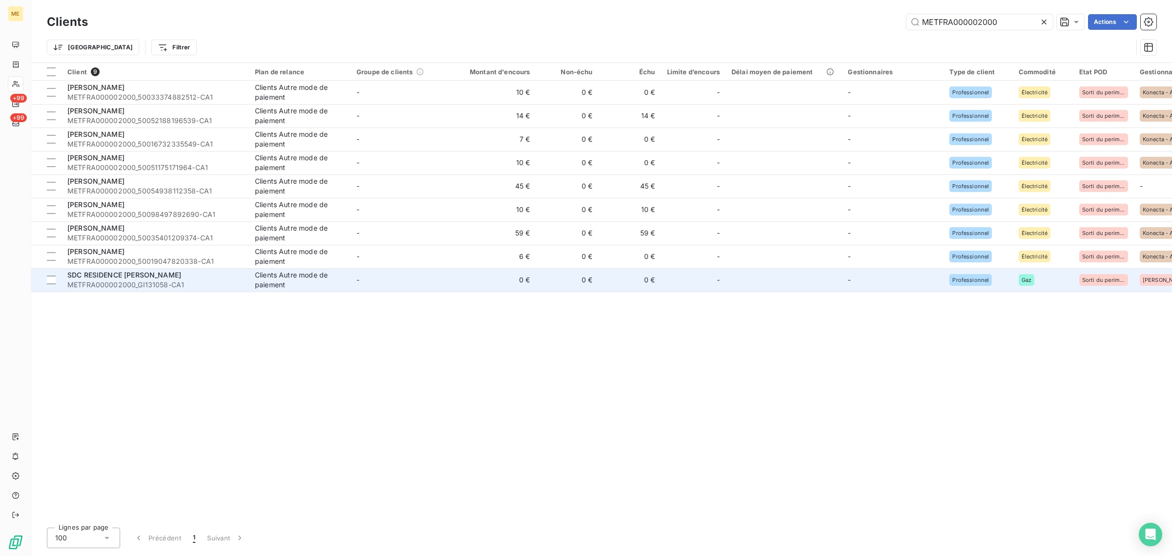
click at [508, 273] on td "0 €" at bounding box center [494, 279] width 84 height 23
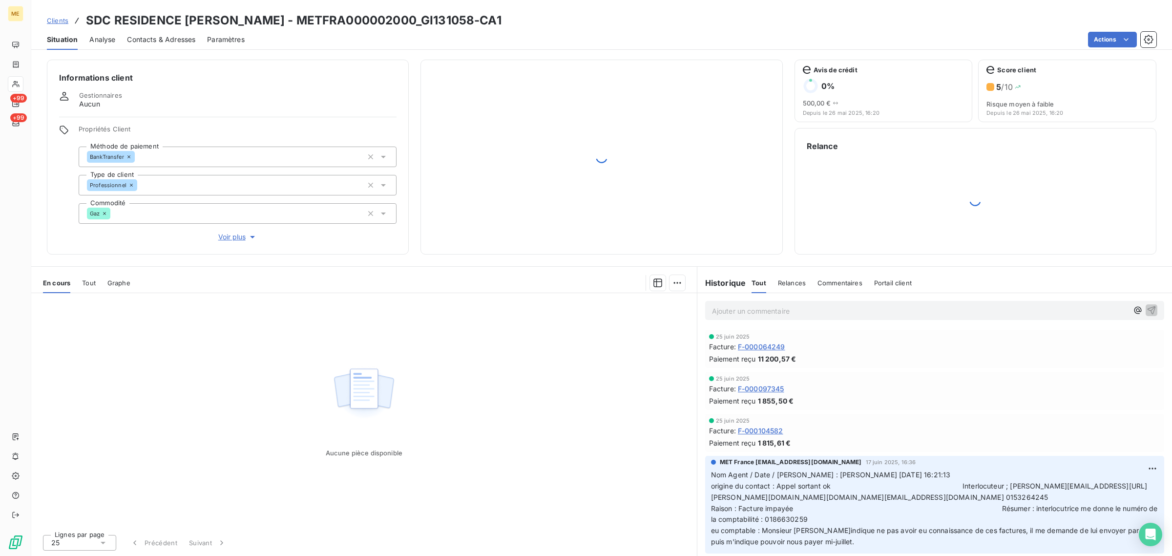
click at [231, 238] on span "Voir plus" at bounding box center [237, 237] width 39 height 10
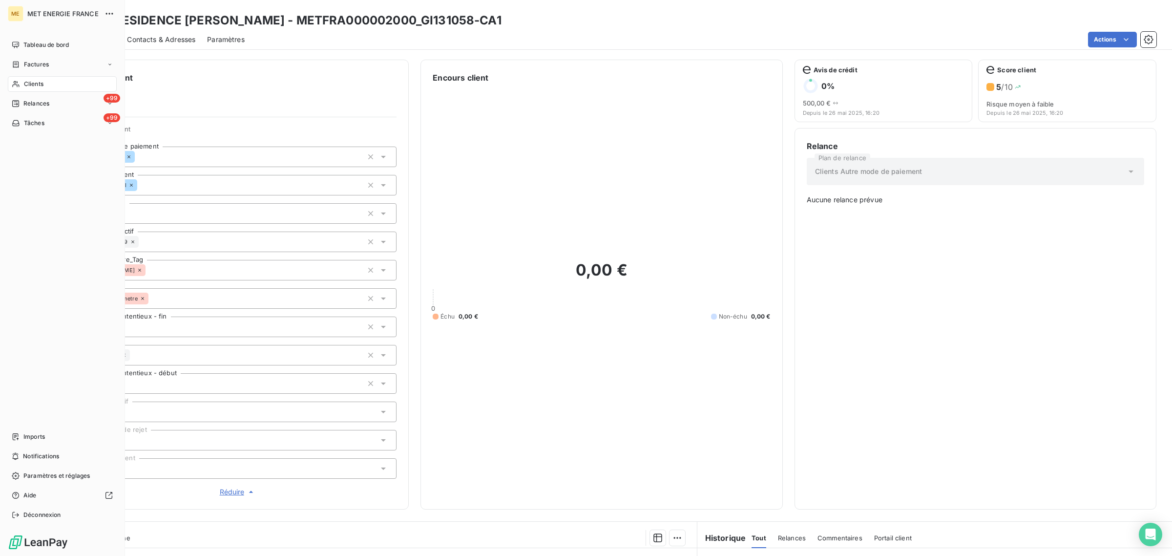
click at [21, 81] on div "Clients" at bounding box center [62, 84] width 109 height 16
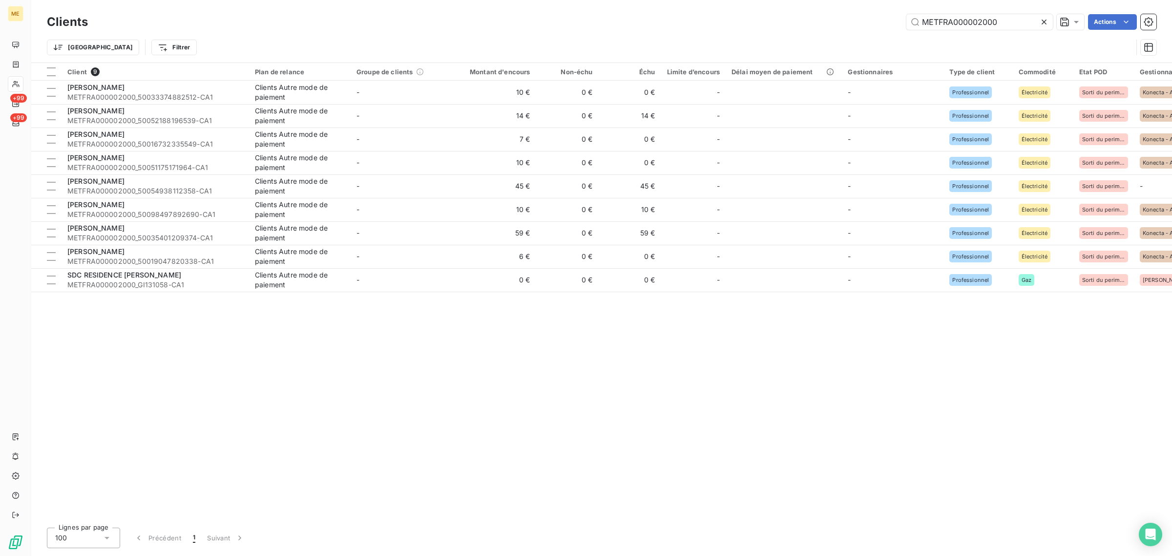
drag, startPoint x: 1008, startPoint y: 21, endPoint x: 792, endPoint y: 32, distance: 216.5
click at [792, 32] on div "Clients METFRA000002000 Actions Trier Filtrer" at bounding box center [601, 37] width 1109 height 51
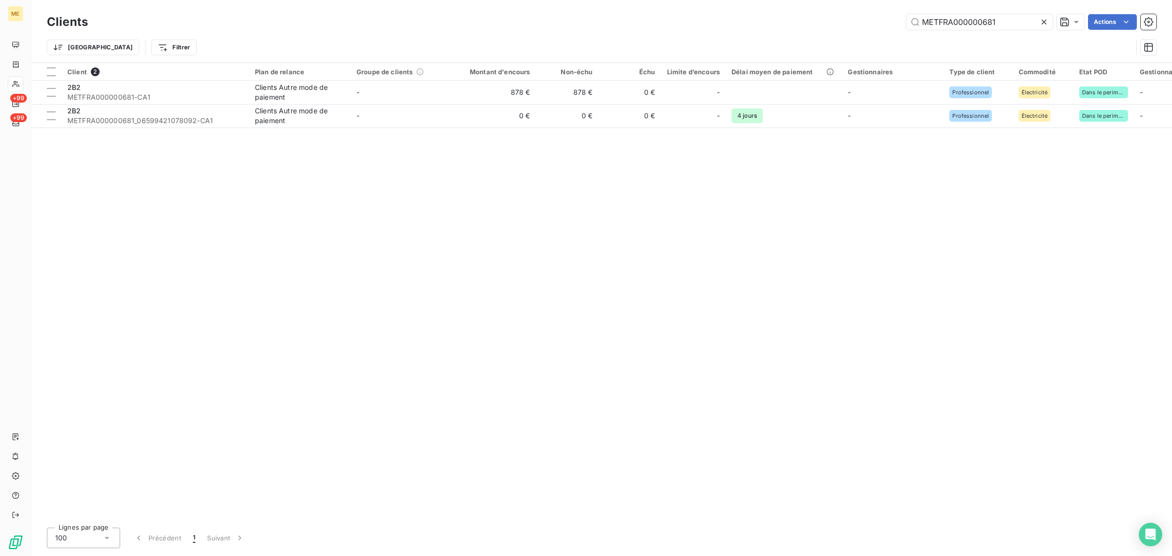
type input "METFRA000000681"
click at [718, 36] on div "Trier Filtrer" at bounding box center [601, 47] width 1109 height 30
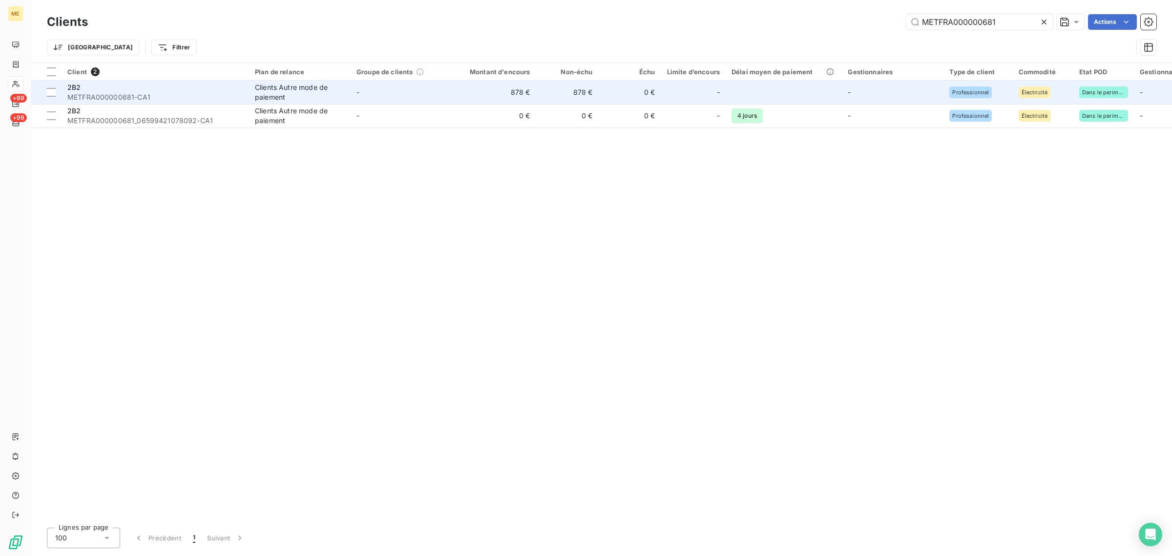
click at [493, 94] on td "878 €" at bounding box center [494, 92] width 84 height 23
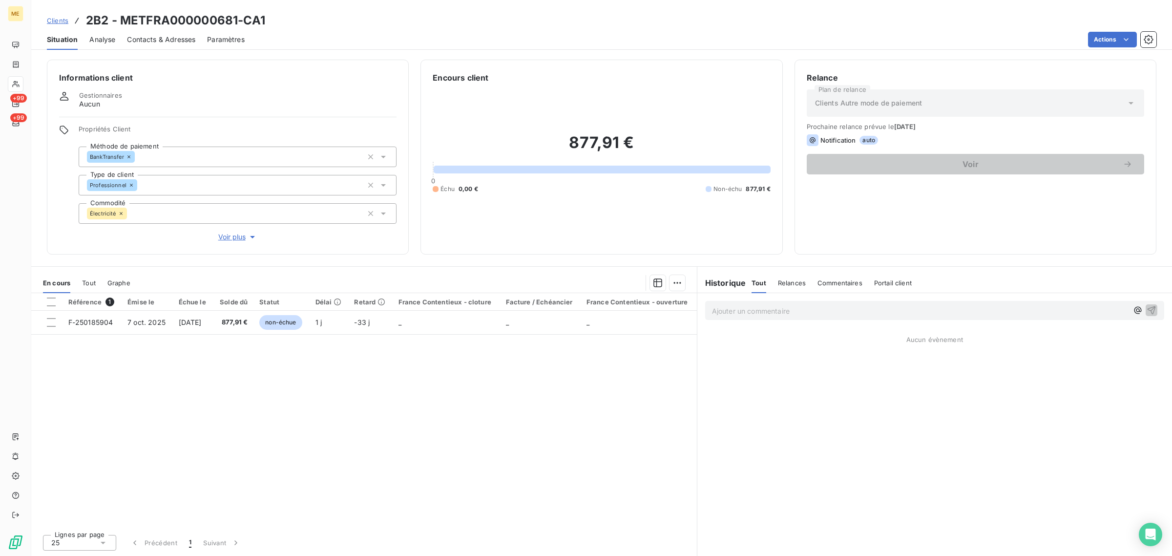
click at [226, 238] on span "Voir plus" at bounding box center [237, 237] width 39 height 10
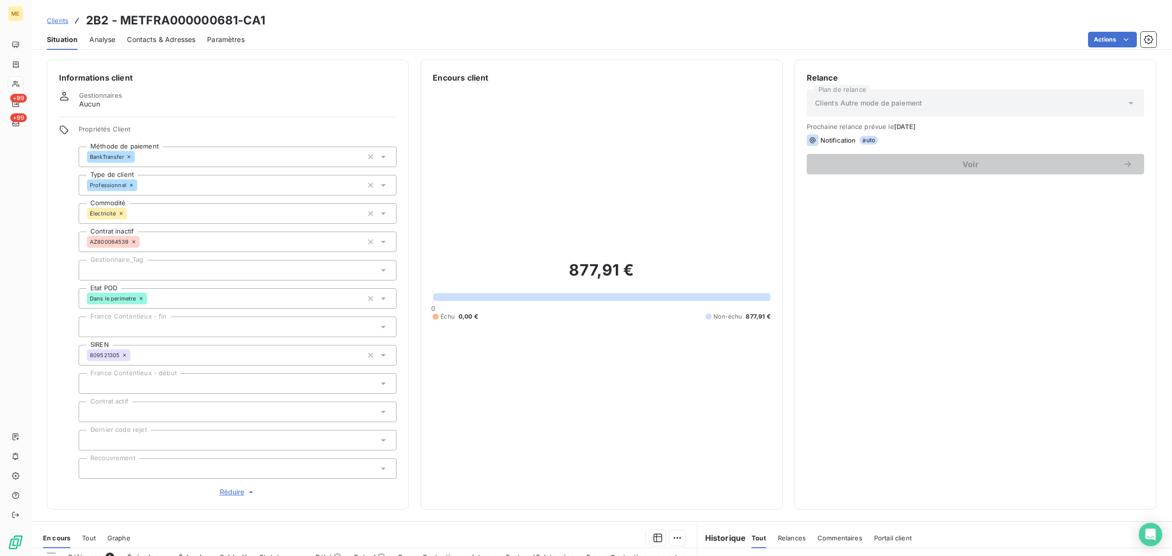
click at [231, 492] on span "Réduire" at bounding box center [238, 492] width 36 height 10
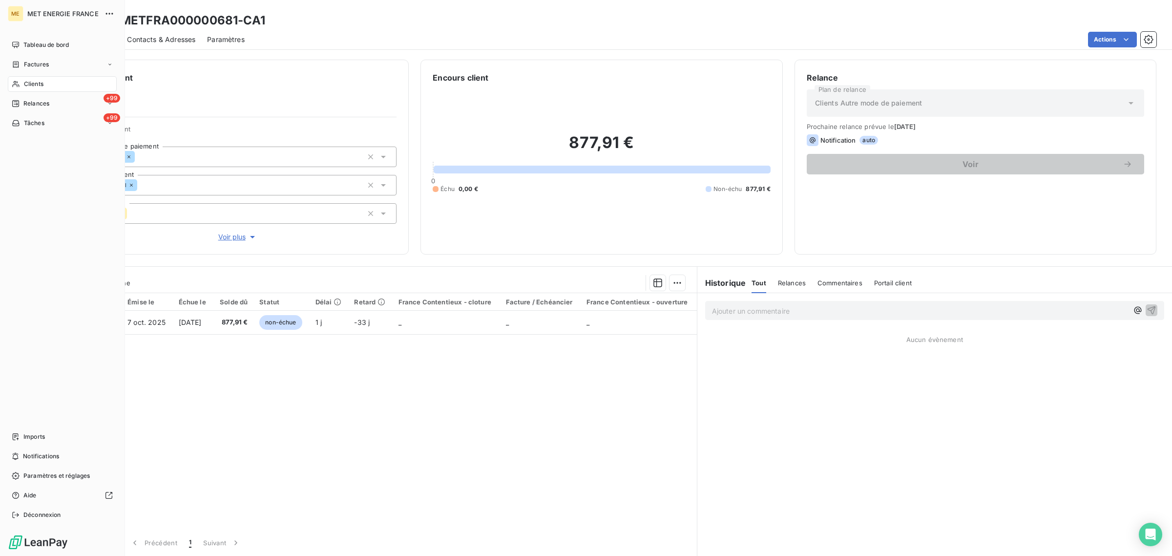
click at [16, 81] on icon at bounding box center [15, 84] width 7 height 6
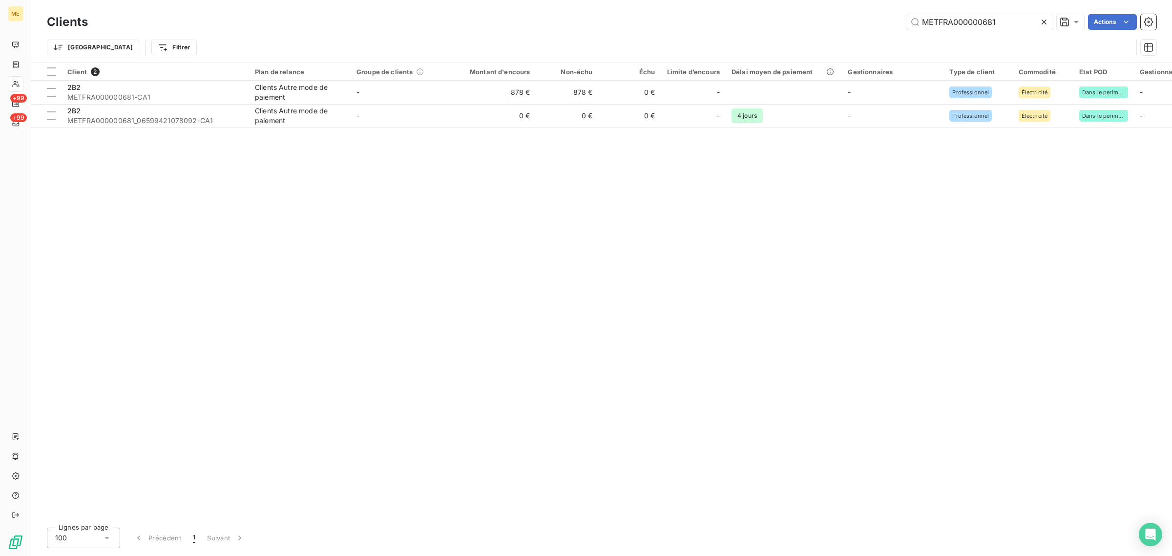
drag, startPoint x: 1012, startPoint y: 21, endPoint x: 779, endPoint y: 25, distance: 232.9
click at [779, 25] on div "METFRA000000681 Actions" at bounding box center [628, 22] width 1056 height 16
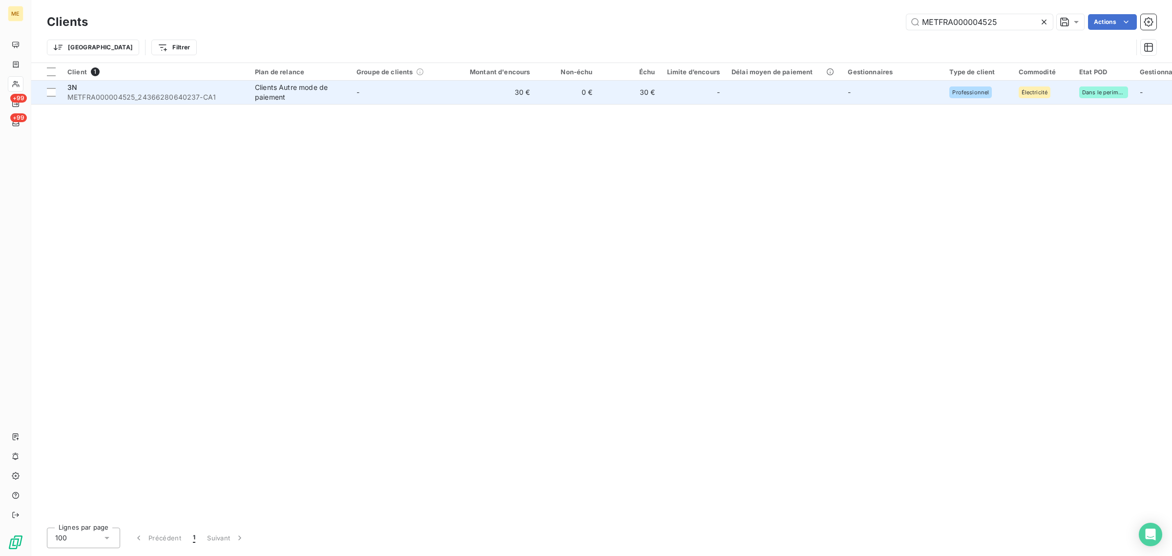
type input "METFRA000004525"
click at [399, 99] on td "-" at bounding box center [402, 92] width 102 height 23
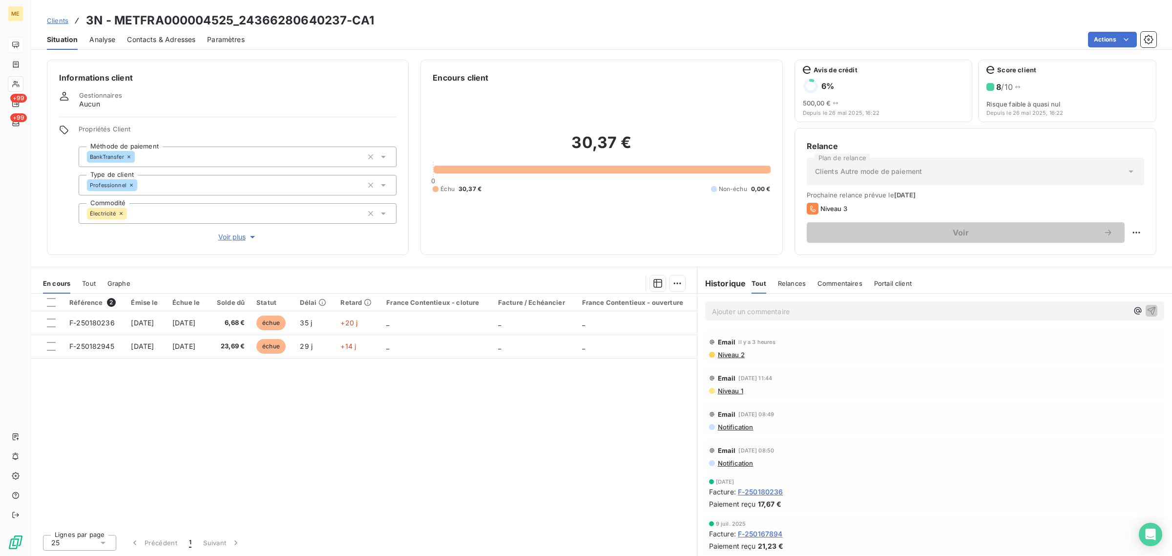
click at [8, 47] on div at bounding box center [16, 45] width 16 height 16
click at [16, 45] on icon at bounding box center [16, 45] width 8 height 8
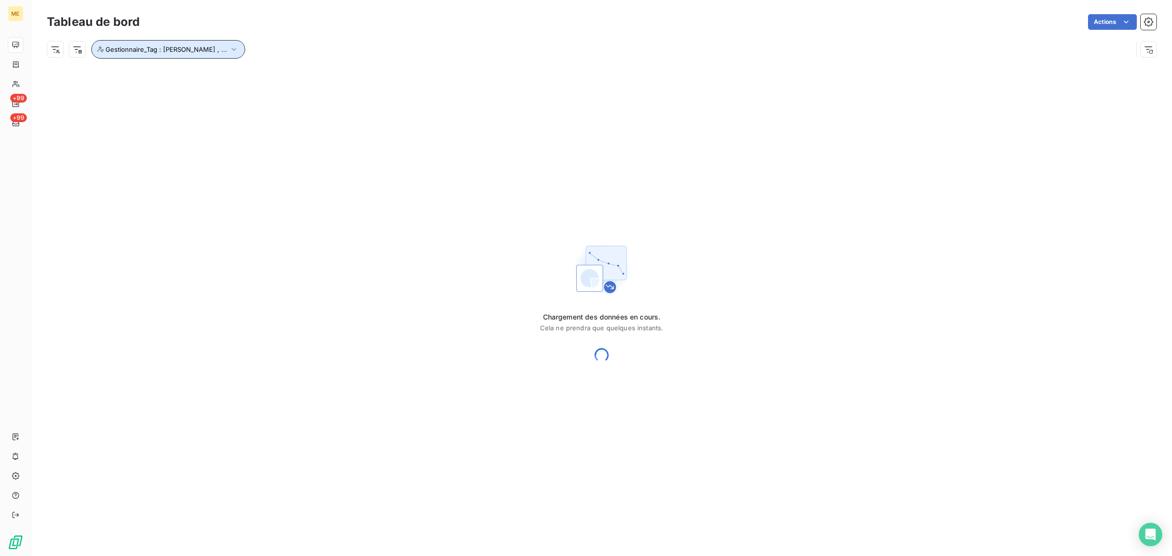
click at [160, 51] on span "Gestionnaire_Tag : [PERSON_NAME] , ..." at bounding box center [166, 49] width 122 height 8
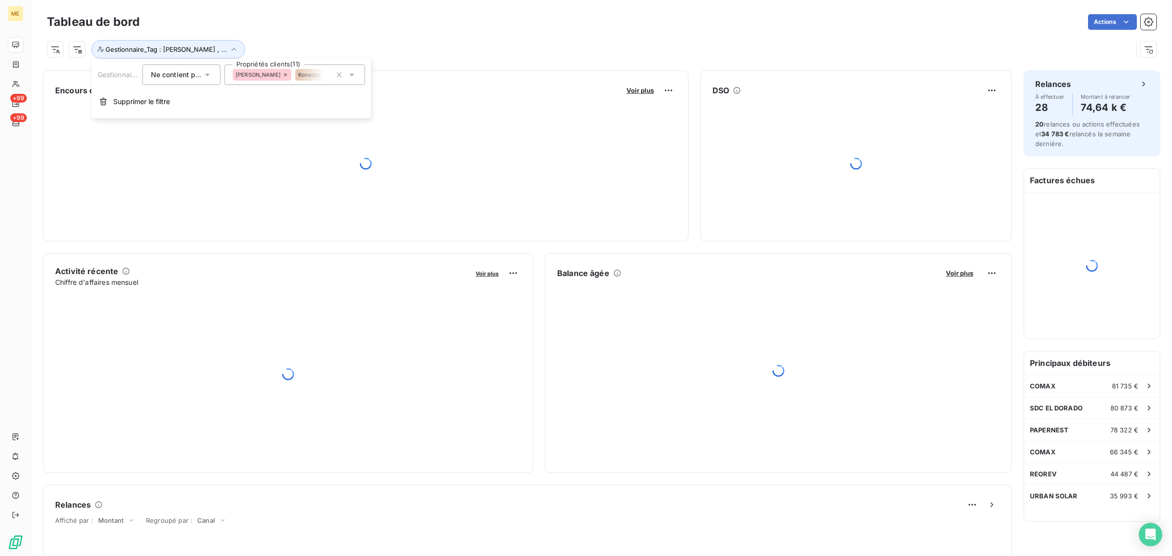
click at [188, 76] on span "Ne contient pas" at bounding box center [177, 74] width 53 height 8
click at [179, 94] on span "Contient" at bounding box center [176, 97] width 28 height 8
click at [249, 78] on div "[PERSON_NAME]" at bounding box center [262, 75] width 59 height 12
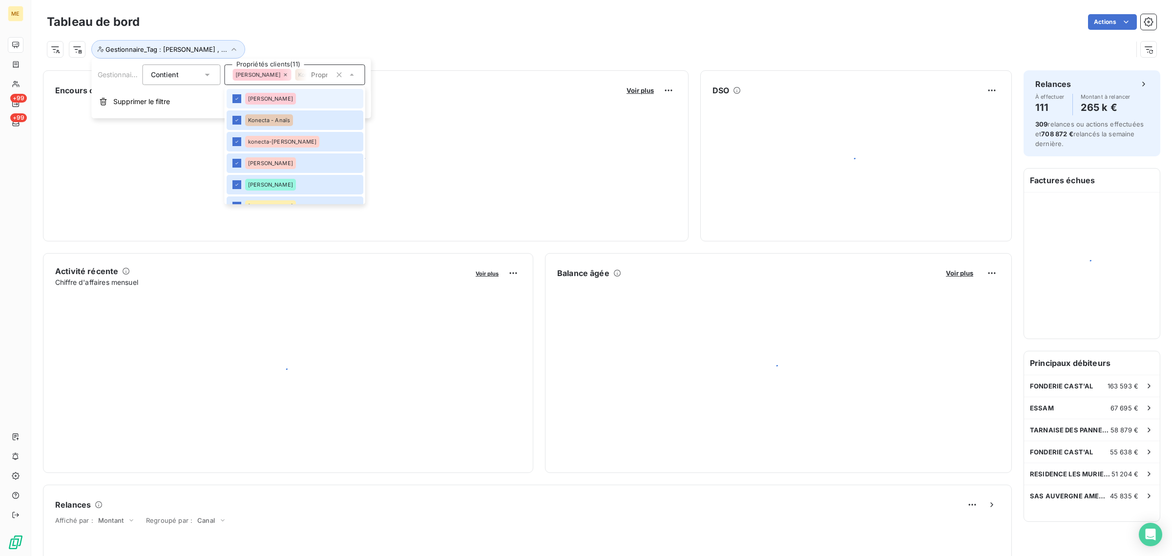
click at [250, 100] on span "[PERSON_NAME]" at bounding box center [270, 99] width 45 height 6
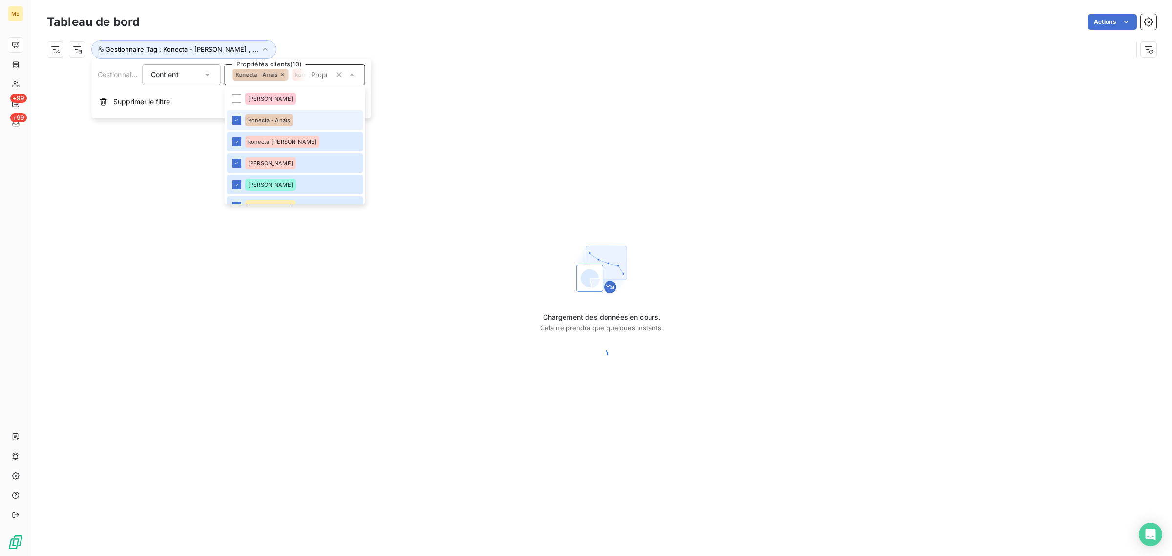
click at [258, 114] on div "Konecta - Anaïs" at bounding box center [269, 120] width 48 height 12
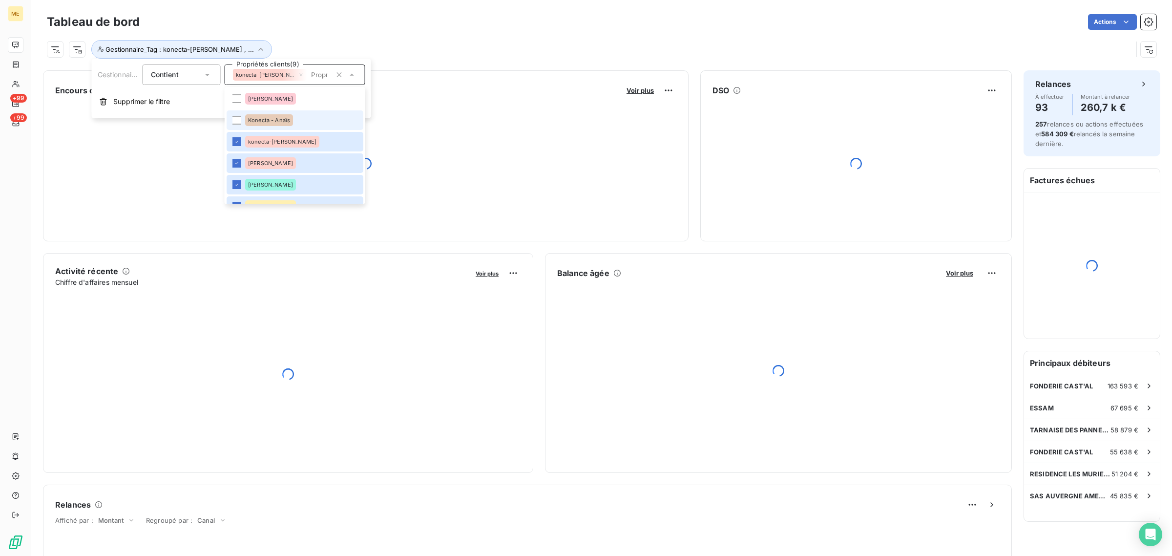
click at [262, 119] on span "Konecta - Anaïs" at bounding box center [269, 120] width 42 height 6
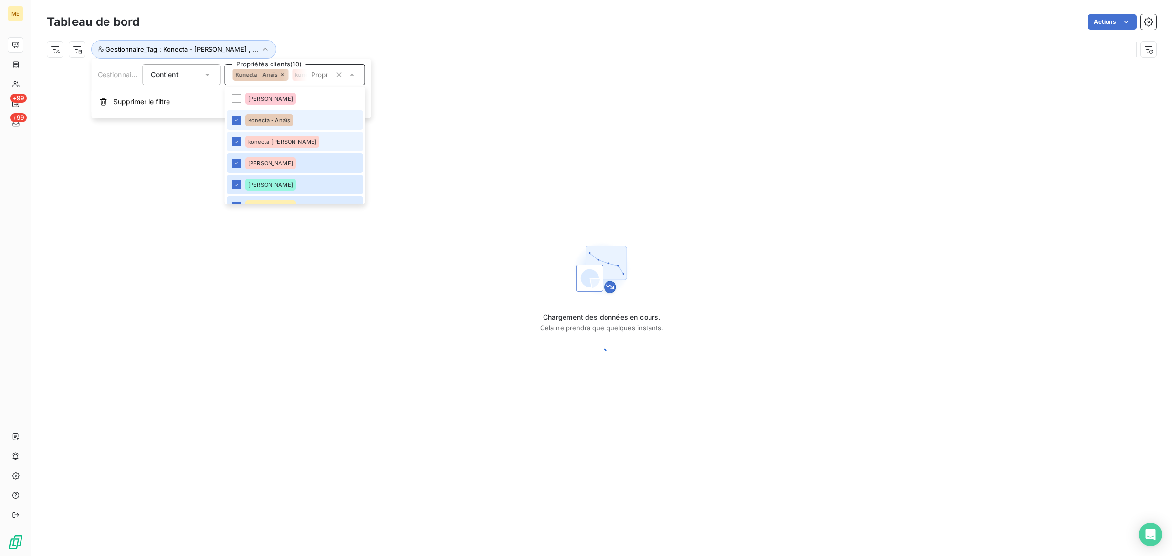
click at [262, 138] on div "konecta-[PERSON_NAME]" at bounding box center [282, 142] width 74 height 12
click at [264, 165] on span "[PERSON_NAME]" at bounding box center [270, 163] width 45 height 6
click at [264, 177] on li "[PERSON_NAME]" at bounding box center [295, 185] width 137 height 20
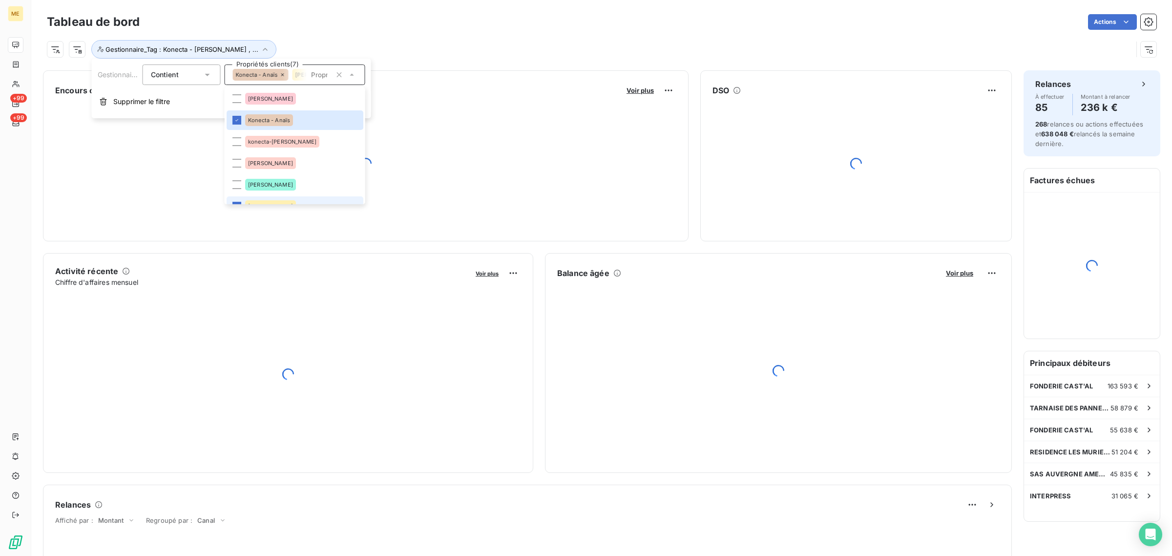
click at [256, 201] on li "[PERSON_NAME]" at bounding box center [295, 206] width 137 height 20
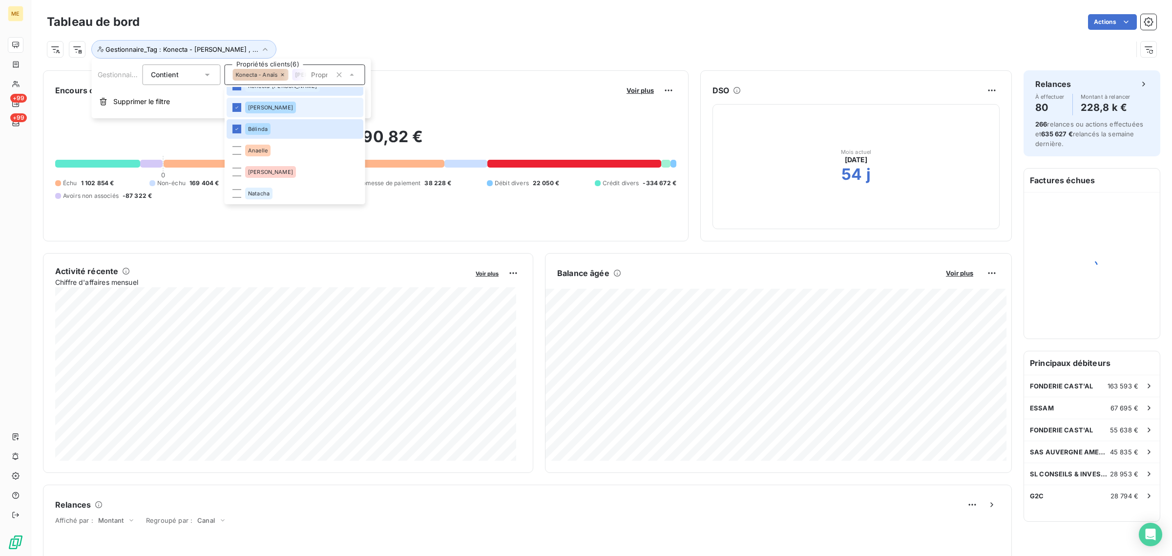
click at [262, 112] on div "[PERSON_NAME]" at bounding box center [270, 108] width 51 height 12
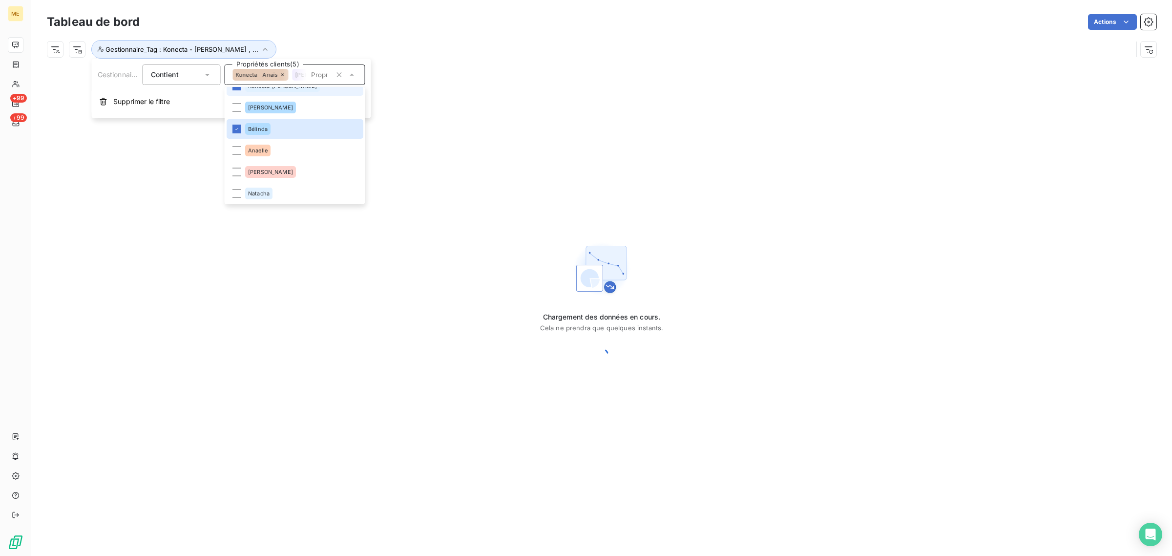
click at [264, 93] on li "Konecta-[PERSON_NAME]" at bounding box center [295, 86] width 137 height 20
click at [261, 142] on span "Bélinda" at bounding box center [258, 140] width 20 height 6
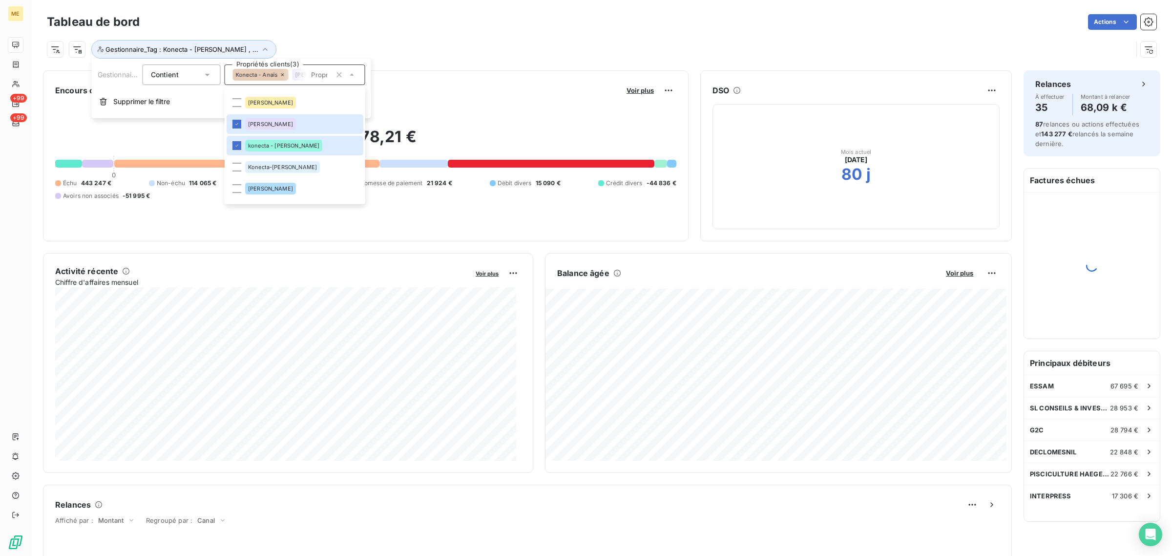
scroll to position [122, 0]
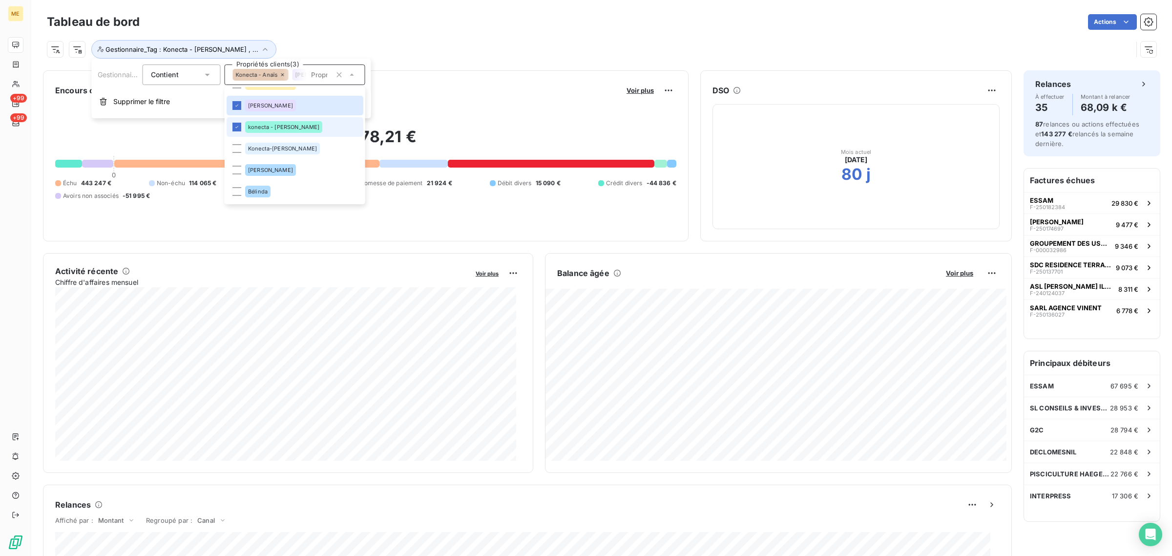
click at [267, 117] on li "konecta - [PERSON_NAME]" at bounding box center [295, 127] width 137 height 20
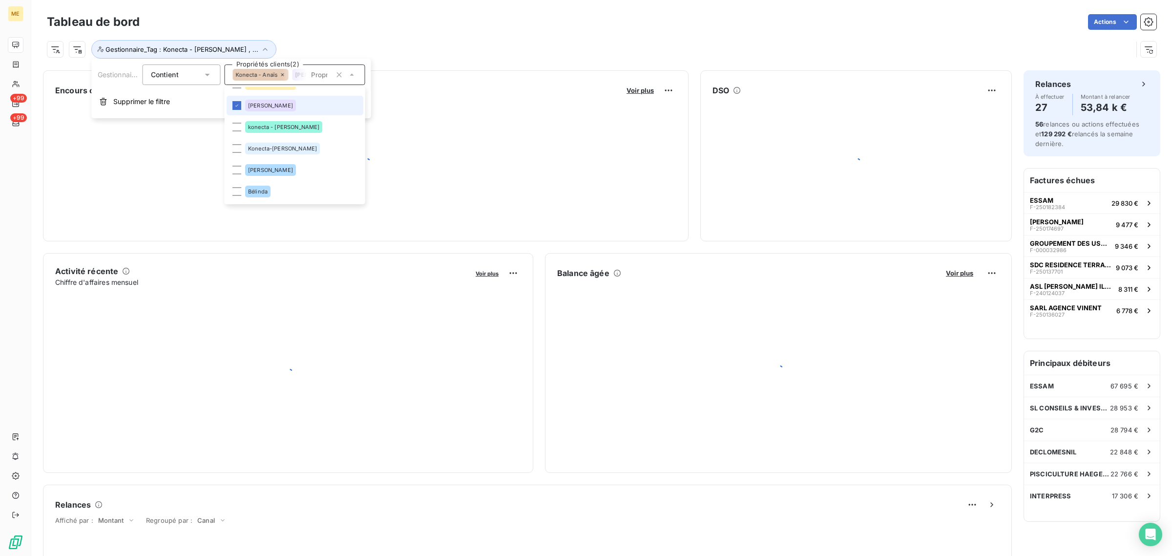
click at [270, 103] on li "[PERSON_NAME]" at bounding box center [295, 106] width 137 height 20
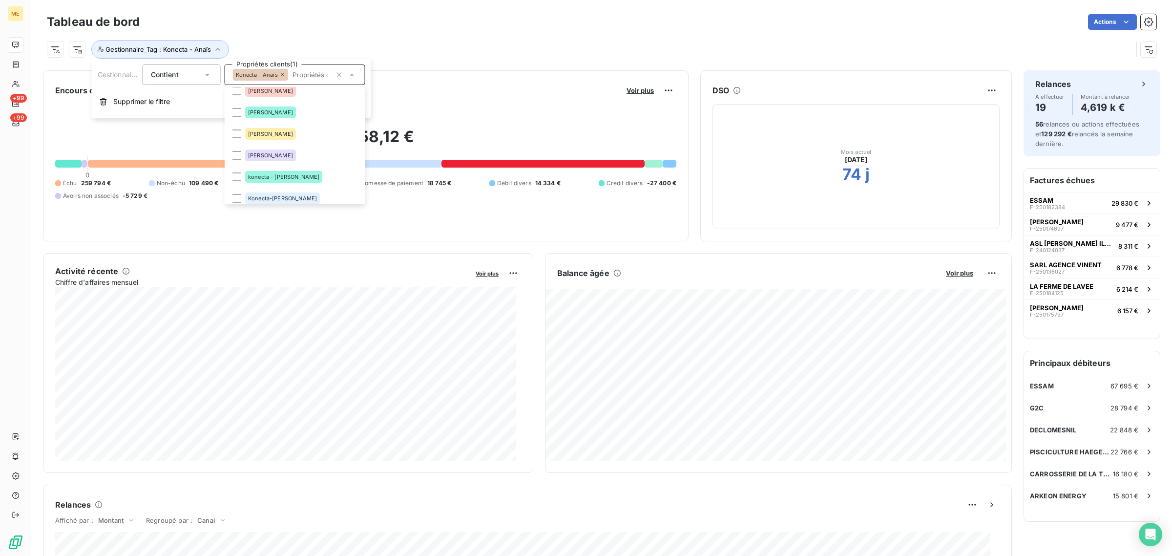
scroll to position [0, 0]
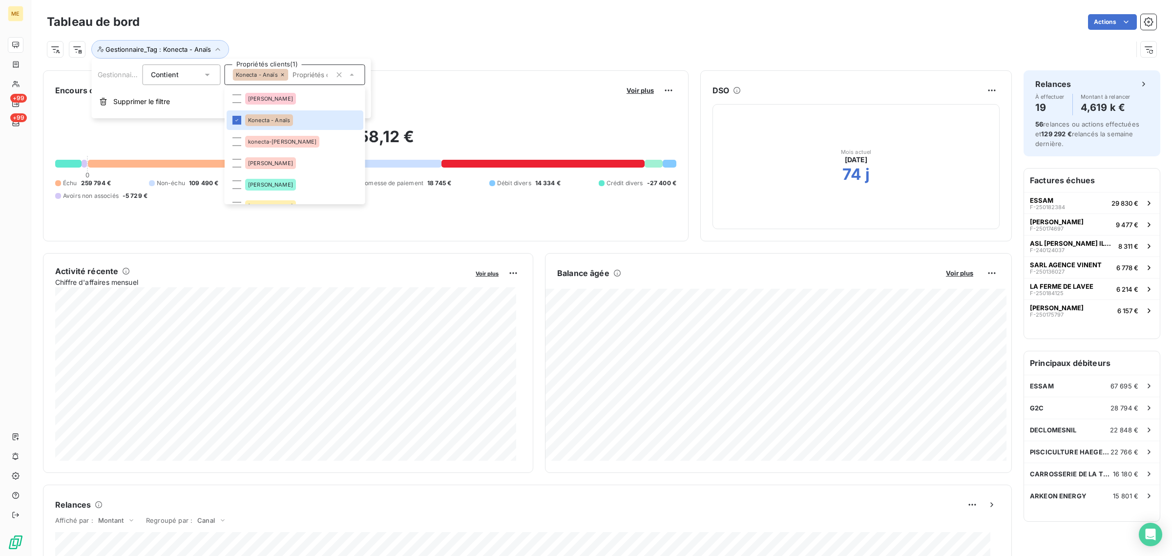
click at [472, 30] on div "Tableau de bord Actions" at bounding box center [601, 22] width 1109 height 21
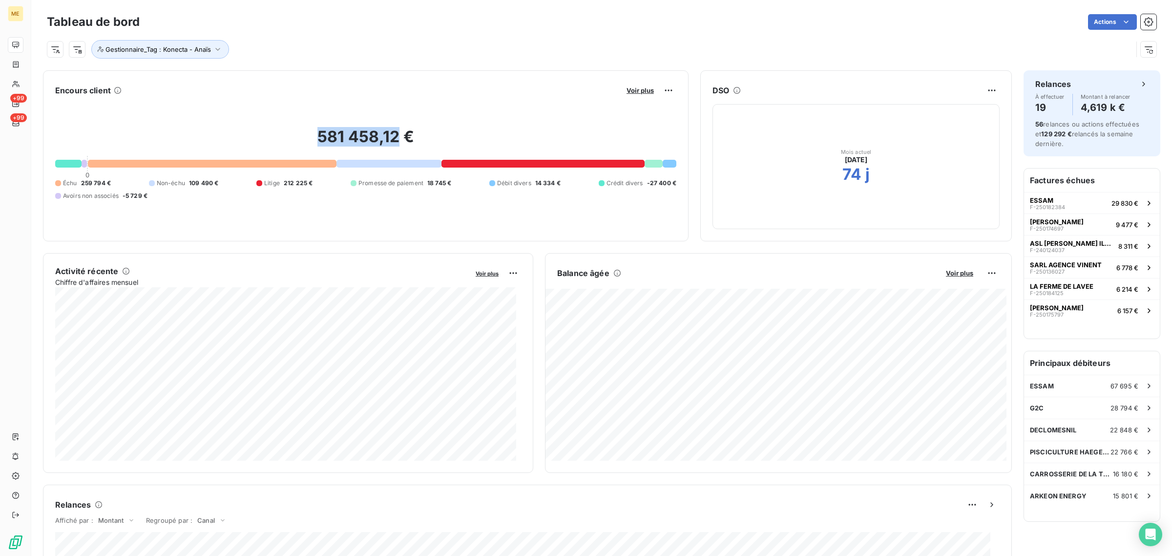
drag, startPoint x: 317, startPoint y: 140, endPoint x: 398, endPoint y: 133, distance: 80.8
click at [398, 133] on h2 "581 458,12 €" at bounding box center [365, 141] width 621 height 29
click at [442, 234] on div "Encours client Voir plus 581 458,12 € 0 Échu 259 794 € Non-échu 109 490 € Litig…" at bounding box center [365, 155] width 645 height 171
click at [189, 42] on button "Gestionnaire_Tag : Konecta - Anaïs" at bounding box center [160, 49] width 138 height 19
click at [312, 79] on div "Konecta - Anaïs" at bounding box center [295, 74] width 141 height 21
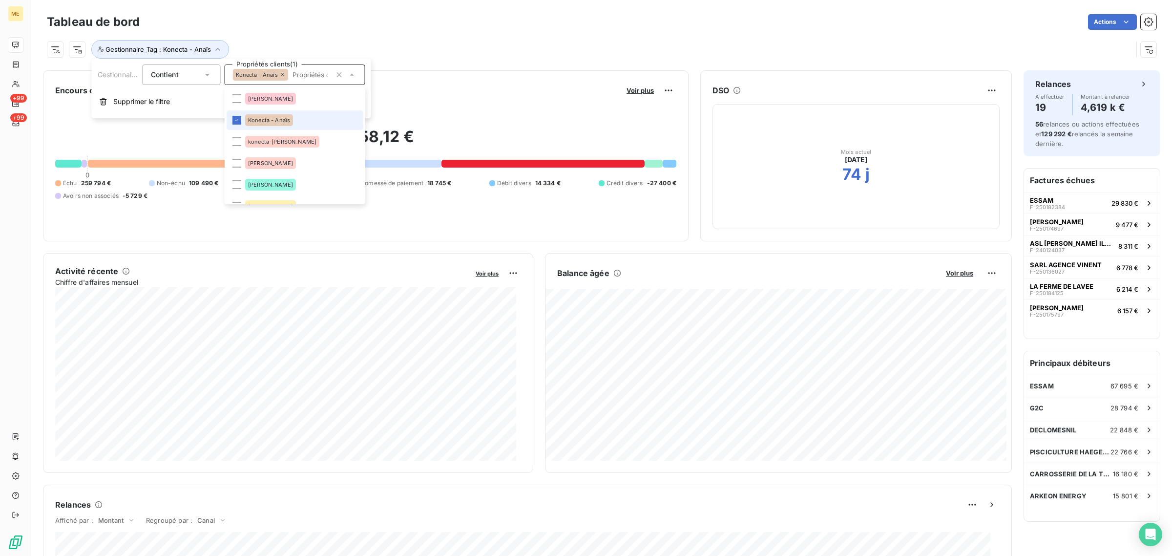
click at [267, 77] on span "Konecta - Anaïs" at bounding box center [257, 75] width 42 height 6
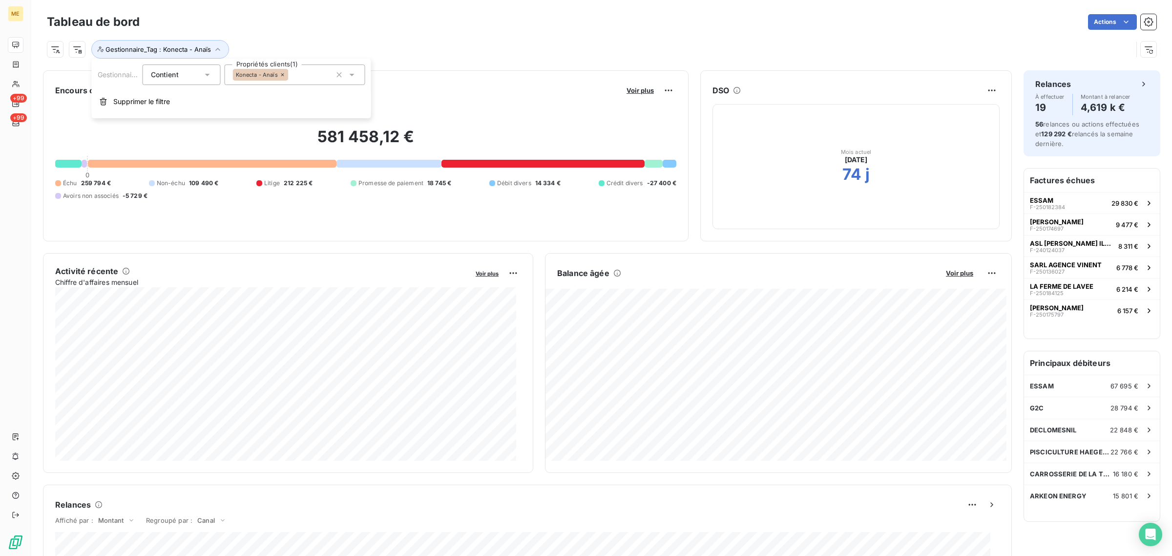
click at [267, 77] on span "Konecta - Anaïs" at bounding box center [257, 75] width 42 height 6
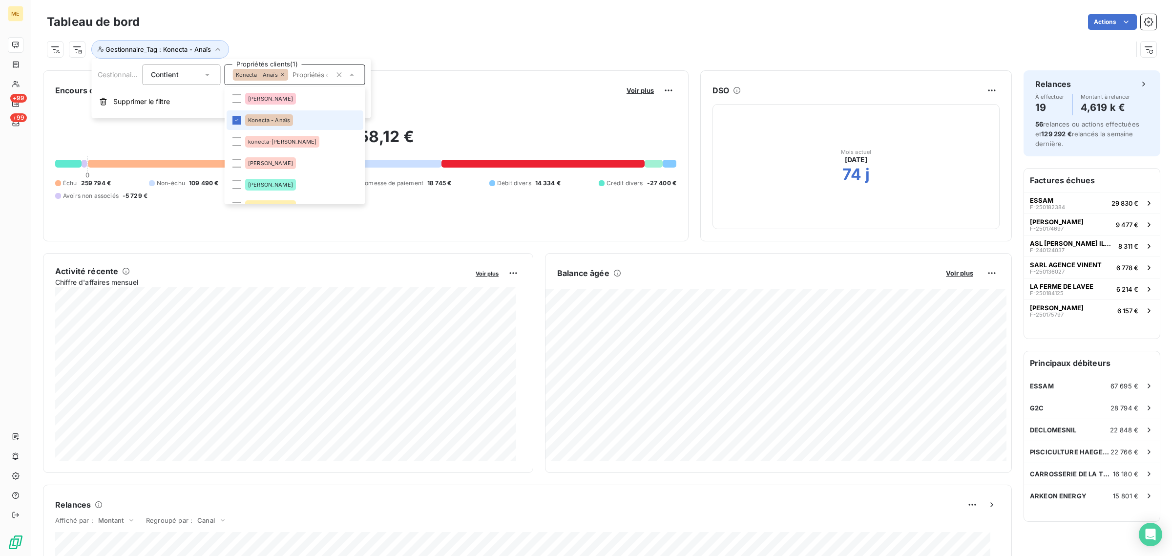
click at [281, 72] on icon at bounding box center [283, 75] width 6 height 6
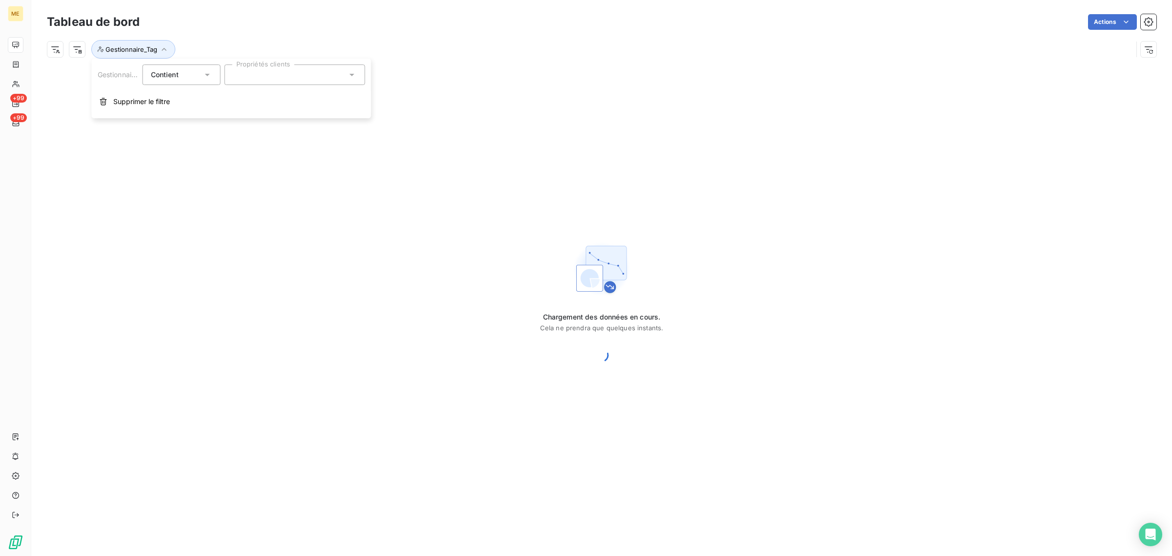
click at [282, 72] on div at bounding box center [295, 74] width 141 height 21
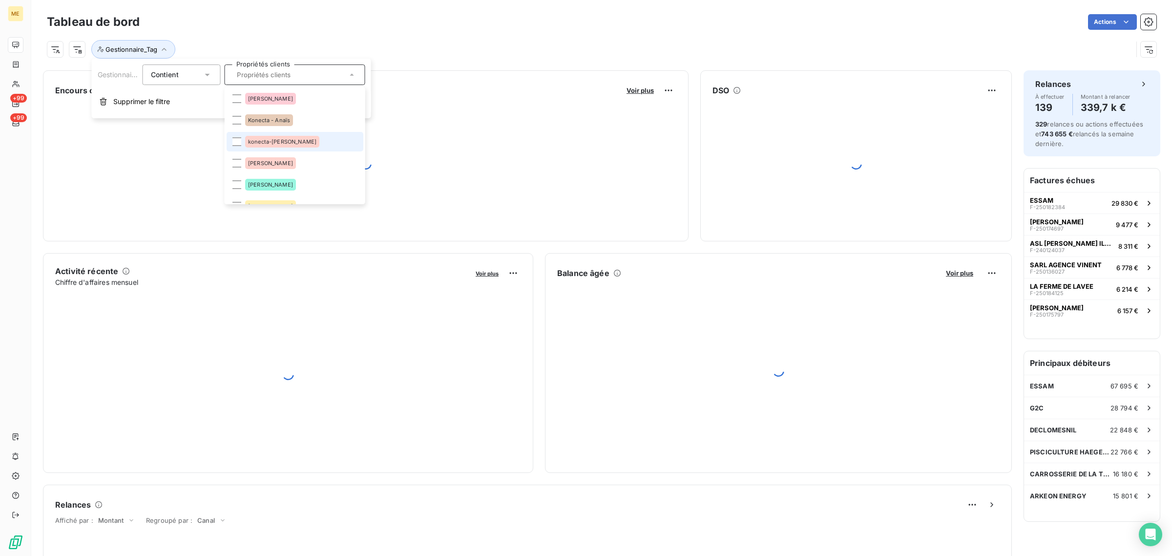
click at [275, 142] on span "konecta-[PERSON_NAME]" at bounding box center [282, 142] width 68 height 6
click at [305, 138] on li "konecta-[PERSON_NAME]" at bounding box center [295, 142] width 137 height 20
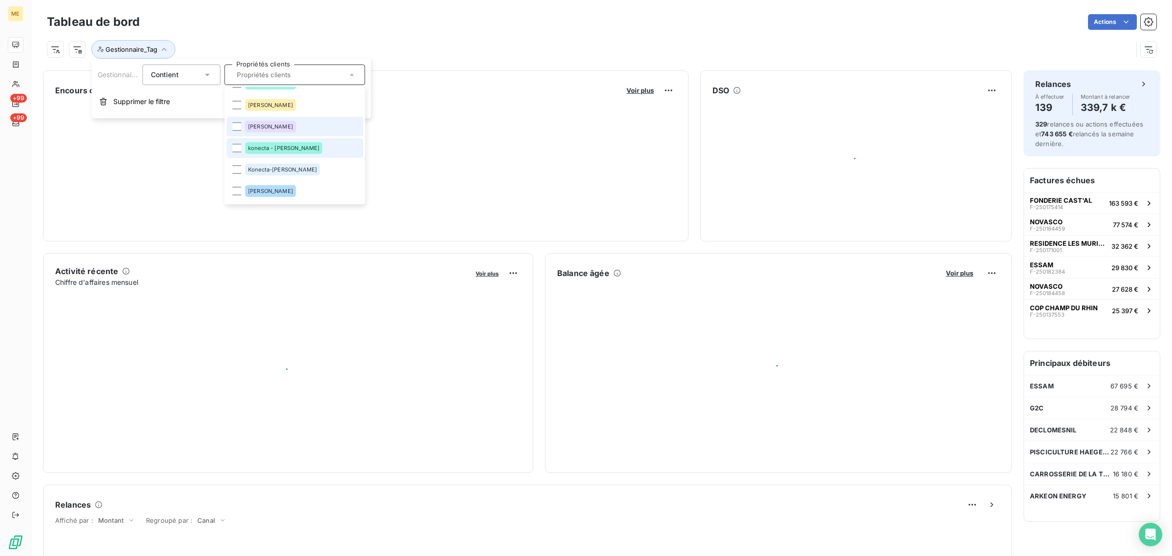
scroll to position [122, 0]
click at [299, 144] on li "Konecta-[PERSON_NAME]" at bounding box center [295, 149] width 137 height 20
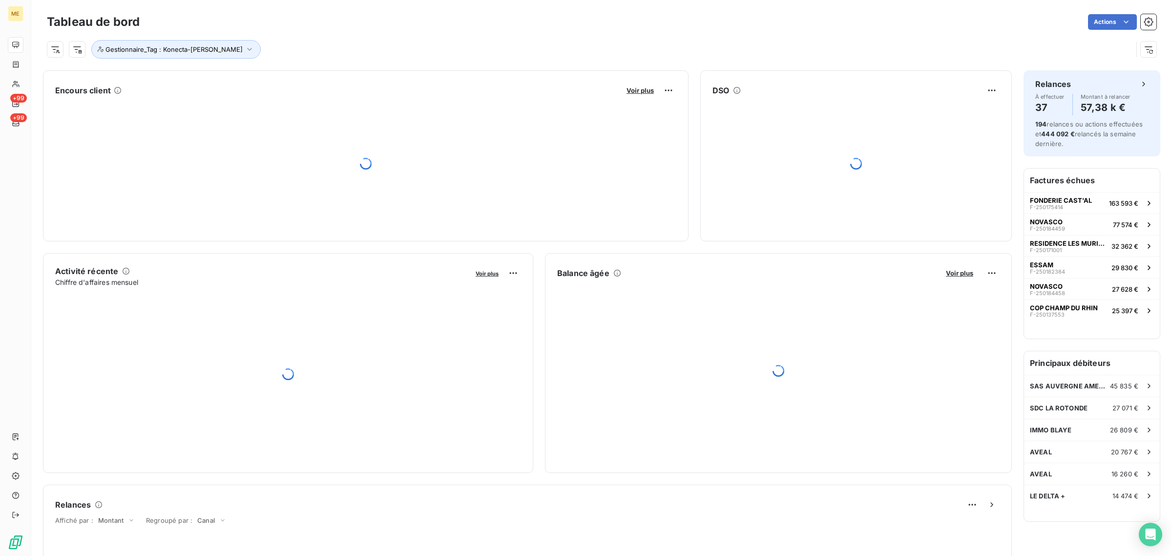
click at [475, 26] on div "Actions" at bounding box center [653, 22] width 1005 height 16
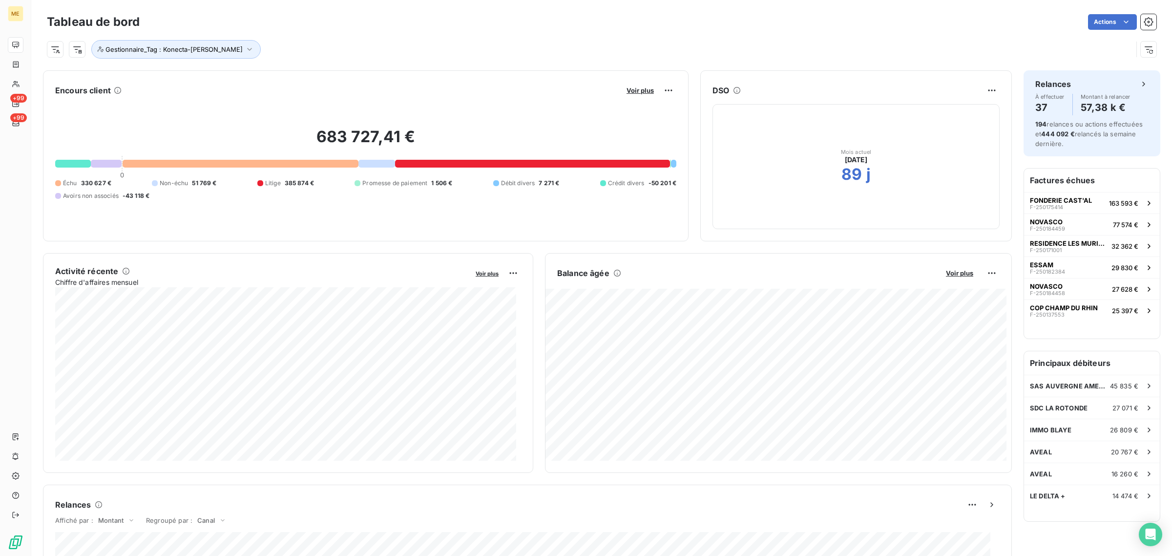
click at [632, 47] on div "Gestionnaire_Tag : Konecta-[PERSON_NAME]" at bounding box center [589, 49] width 1085 height 19
click at [660, 91] on html "ME +99 +99 Tableau de bord Actions Gestionnaire_Tag : Konecta-[PERSON_NAME] cli…" at bounding box center [586, 278] width 1172 height 556
click at [630, 91] on html "ME +99 +99 Tableau de bord Actions Gestionnaire_Tag : Konecta-[PERSON_NAME] cli…" at bounding box center [586, 278] width 1172 height 556
click at [949, 269] on span "Voir plus" at bounding box center [959, 273] width 27 height 8
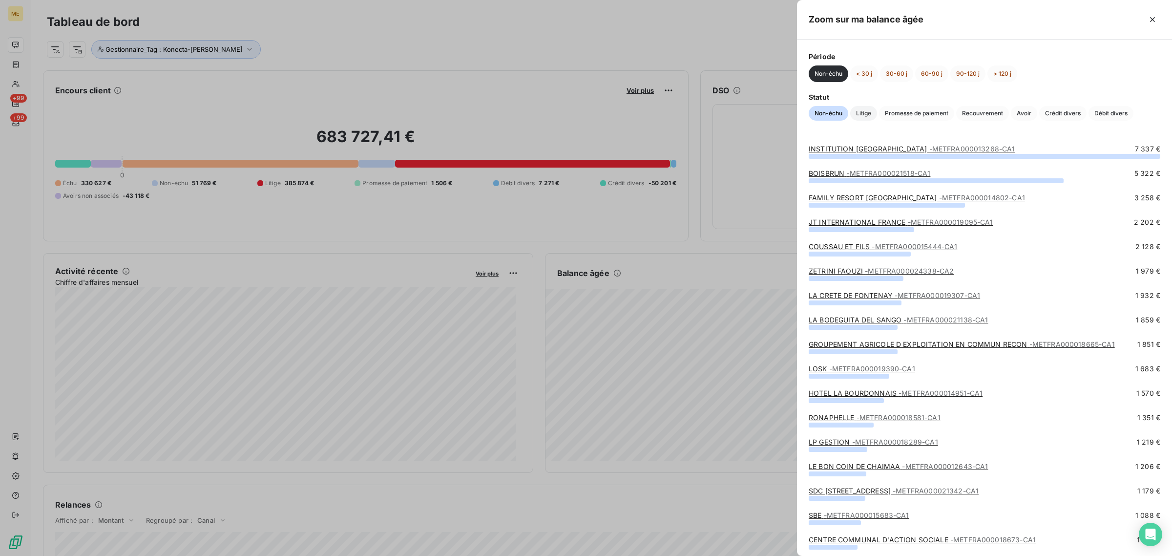
click at [872, 111] on span "Litige" at bounding box center [863, 113] width 27 height 15
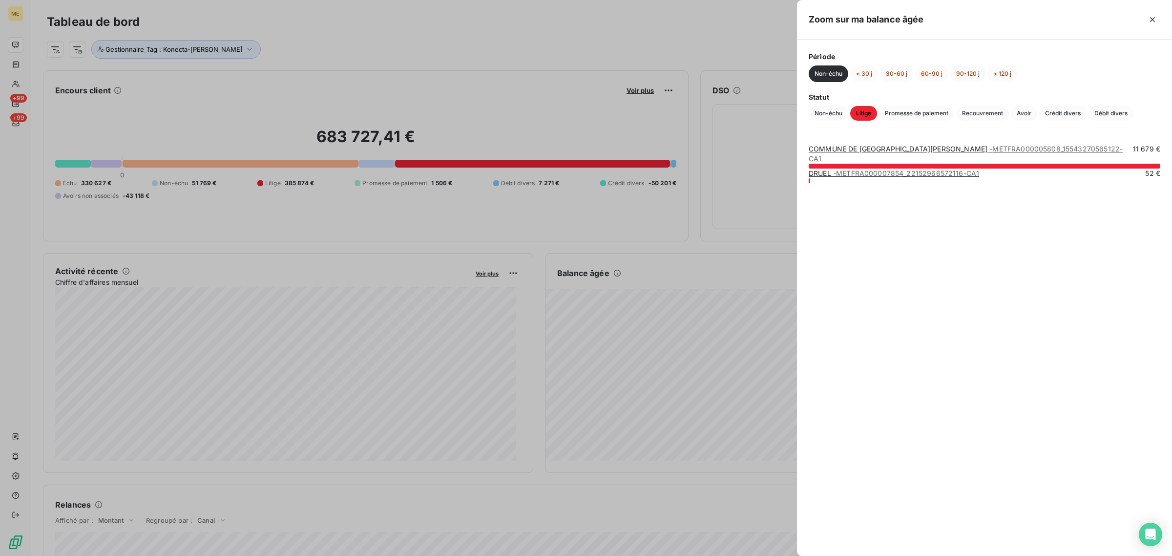
click at [819, 74] on button "Non-échu" at bounding box center [828, 73] width 40 height 17
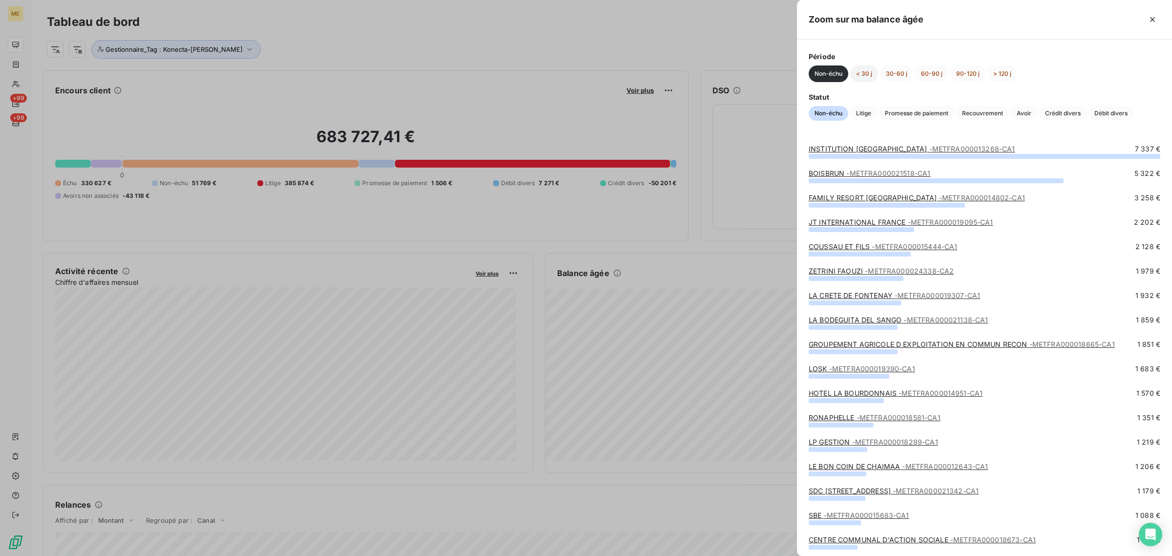
click at [858, 74] on button "< 30 j" at bounding box center [864, 73] width 28 height 17
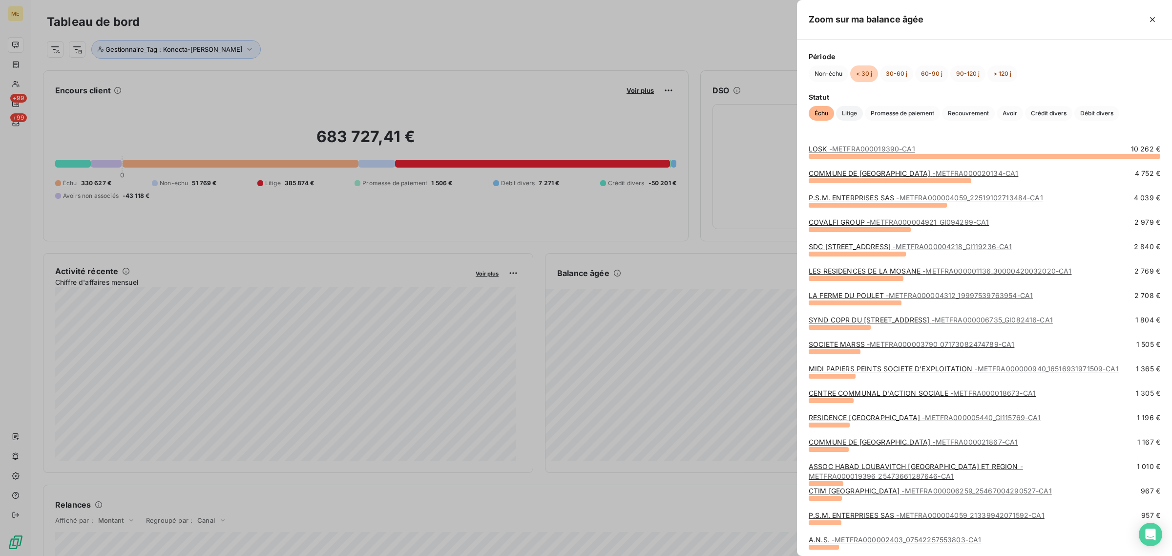
click at [853, 115] on span "Litige" at bounding box center [849, 113] width 27 height 15
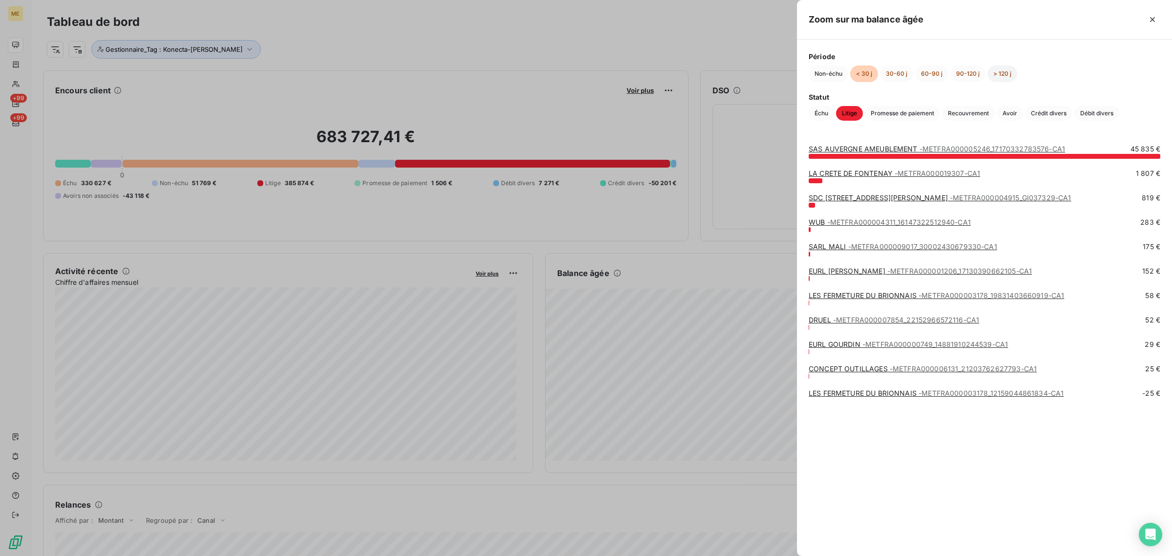
click at [996, 74] on button "> 120 j" at bounding box center [1002, 73] width 30 height 17
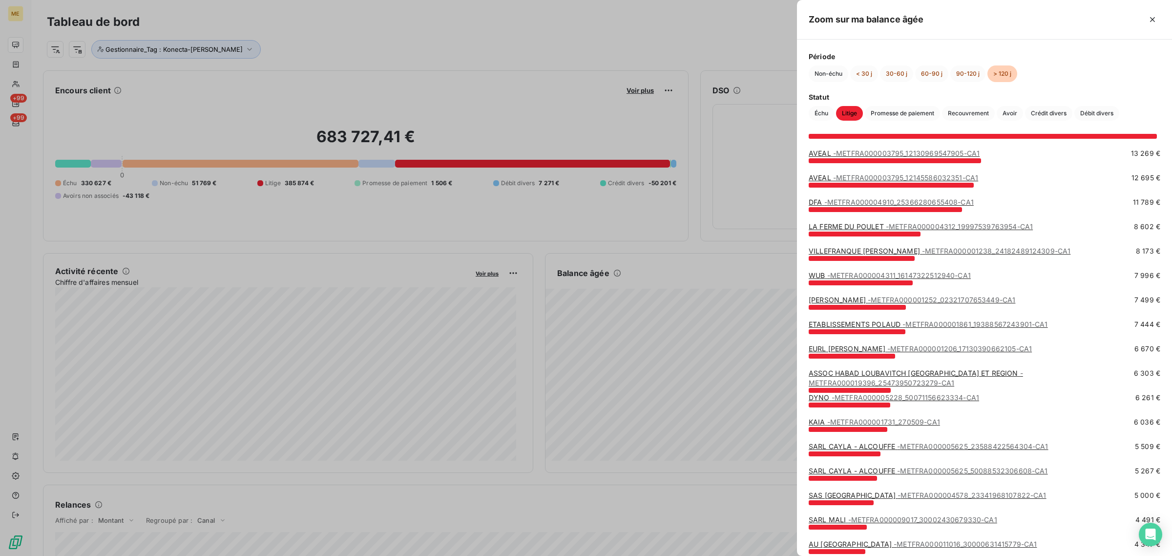
scroll to position [0, 0]
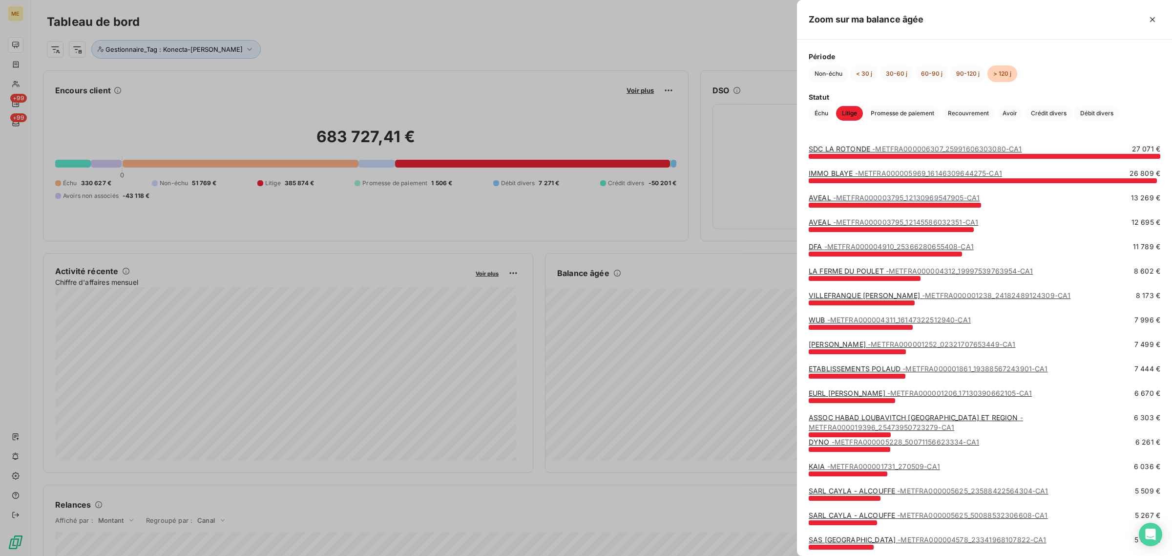
click at [872, 148] on span "- METFRA000006307_25991606303080-CA1" at bounding box center [946, 148] width 149 height 8
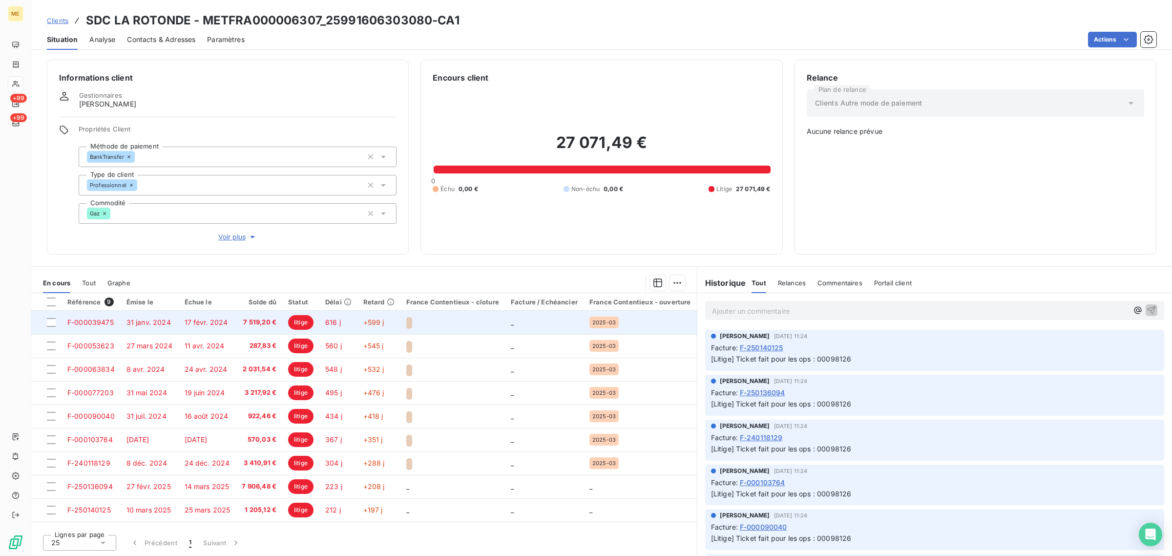
click at [299, 325] on span "litige" at bounding box center [300, 322] width 25 height 15
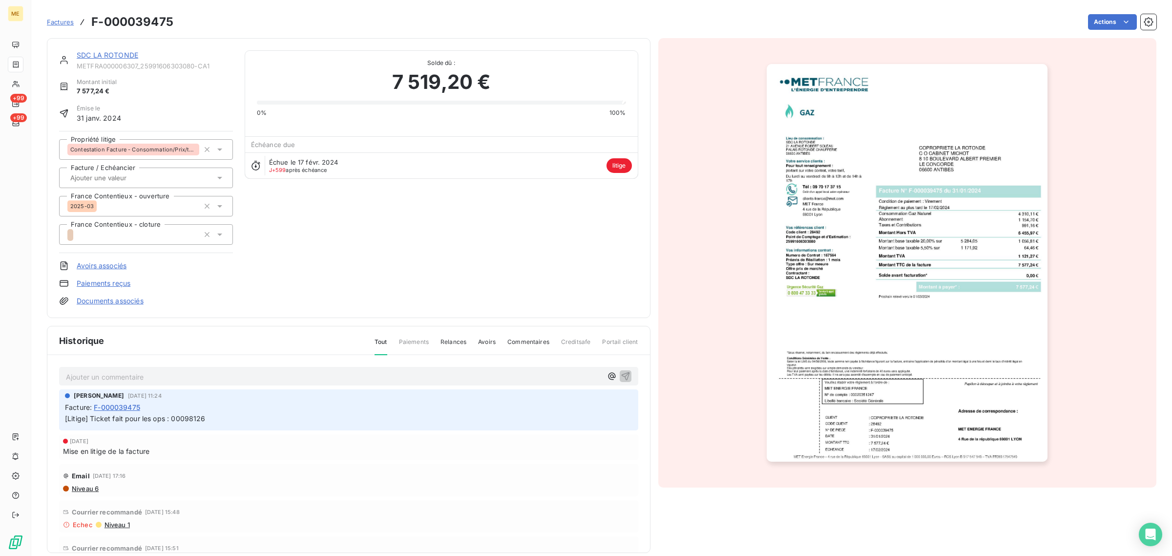
click at [107, 57] on link "SDC LA ROTONDE" at bounding box center [108, 55] width 62 height 8
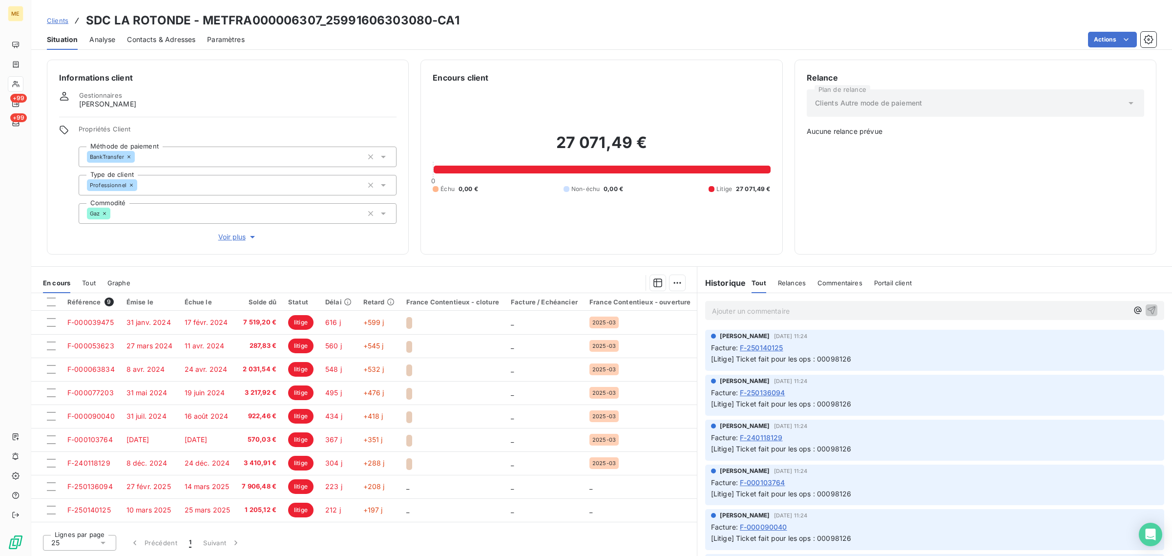
drag, startPoint x: 830, startPoint y: 337, endPoint x: 861, endPoint y: 337, distance: 30.3
click at [861, 337] on div "[PERSON_NAME] [DATE] 11:24" at bounding box center [934, 335] width 447 height 9
drag, startPoint x: 818, startPoint y: 357, endPoint x: 857, endPoint y: 358, distance: 39.1
click at [857, 358] on p "[Litige] Ticket fait pour les ops : 00098126" at bounding box center [934, 358] width 447 height 11
click at [850, 366] on div "[PERSON_NAME] [DATE] 11:24 Facture : F-250140125 [Litige] Ticket fait pour les …" at bounding box center [934, 350] width 459 height 41
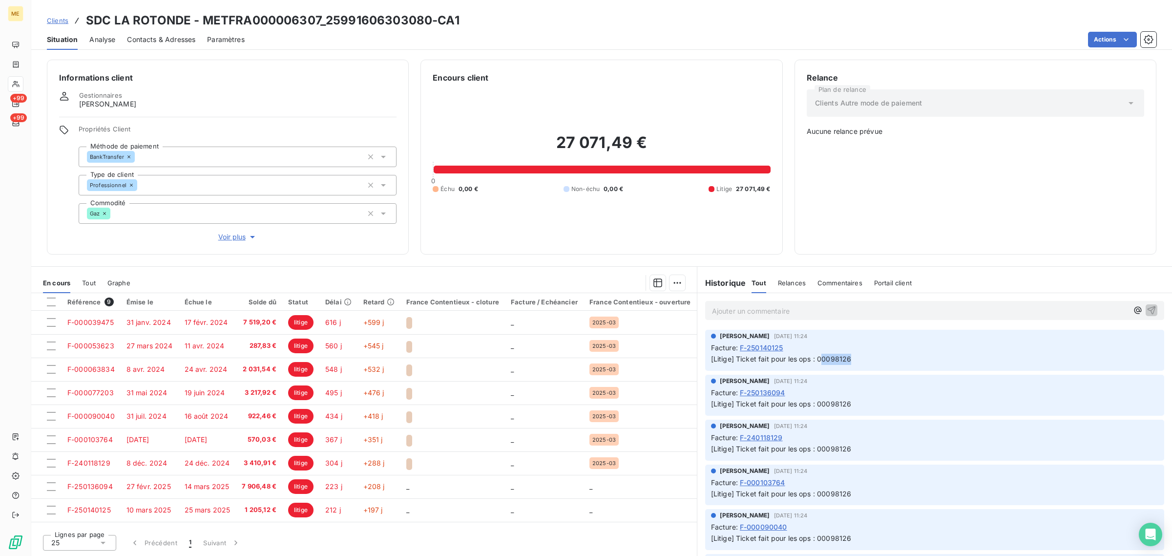
drag, startPoint x: 840, startPoint y: 358, endPoint x: 822, endPoint y: 358, distance: 18.6
click at [822, 358] on p "[Litige] Ticket fait pour les ops : 00098126" at bounding box center [934, 358] width 447 height 11
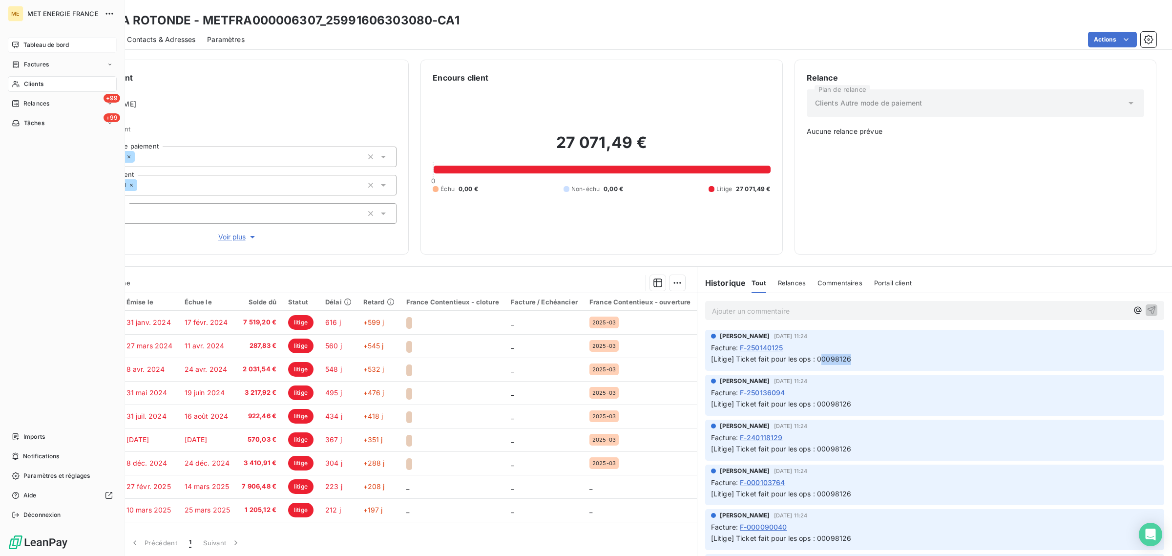
click at [13, 48] on icon at bounding box center [16, 45] width 8 height 8
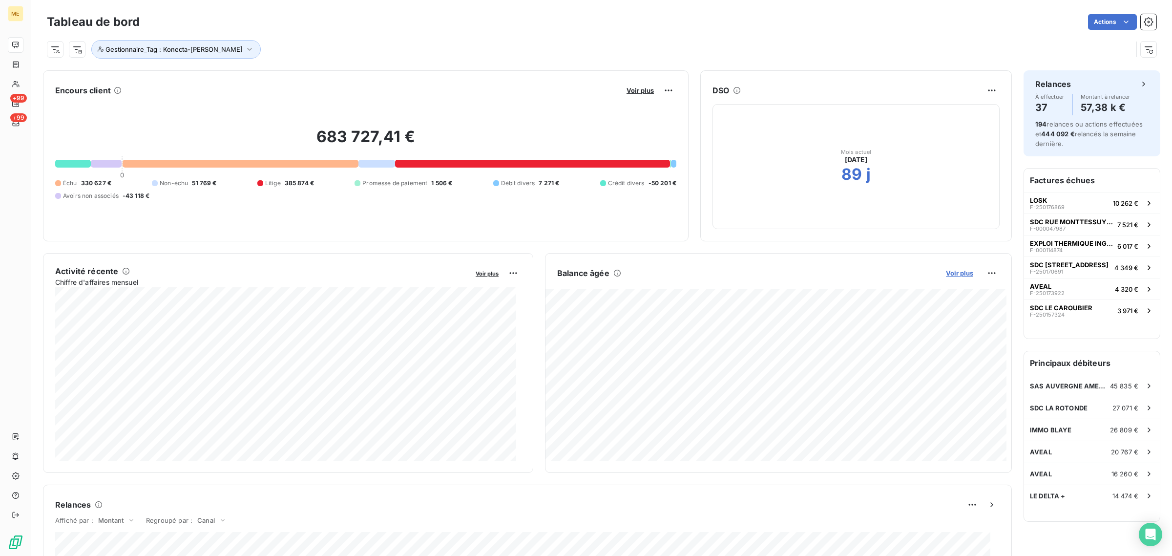
click at [952, 277] on span "Voir plus" at bounding box center [959, 273] width 27 height 8
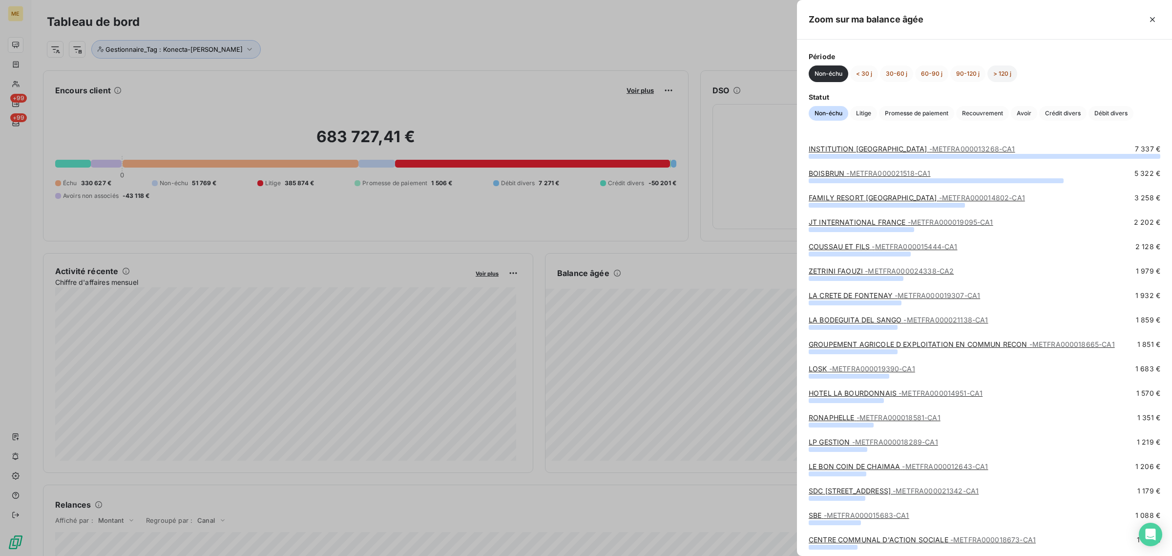
click at [989, 77] on button "> 120 j" at bounding box center [1002, 73] width 30 height 17
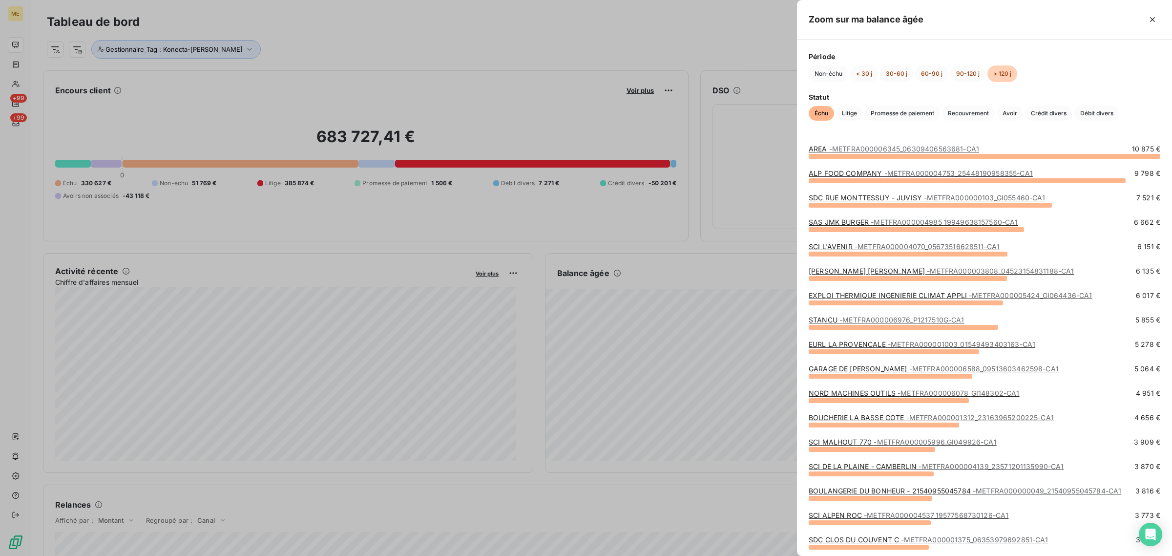
click at [855, 264] on div "SCI L'AVENIR - METFRA000004070_05673516628511-CA1 6 151 €" at bounding box center [983, 254] width 351 height 24
click at [854, 270] on link "[PERSON_NAME] [PERSON_NAME] - METFRA000003808_04523154831188-CA1" at bounding box center [940, 271] width 265 height 8
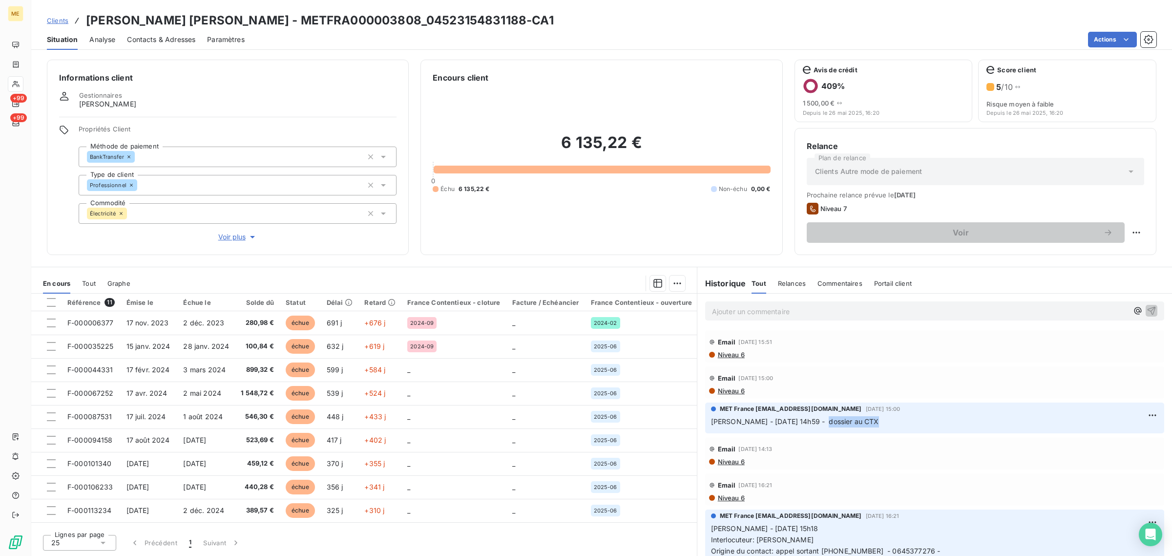
drag, startPoint x: 829, startPoint y: 416, endPoint x: 901, endPoint y: 416, distance: 71.8
click at [894, 416] on p "[PERSON_NAME] - [DATE] 14h59 - dossier au CTX" at bounding box center [934, 421] width 447 height 11
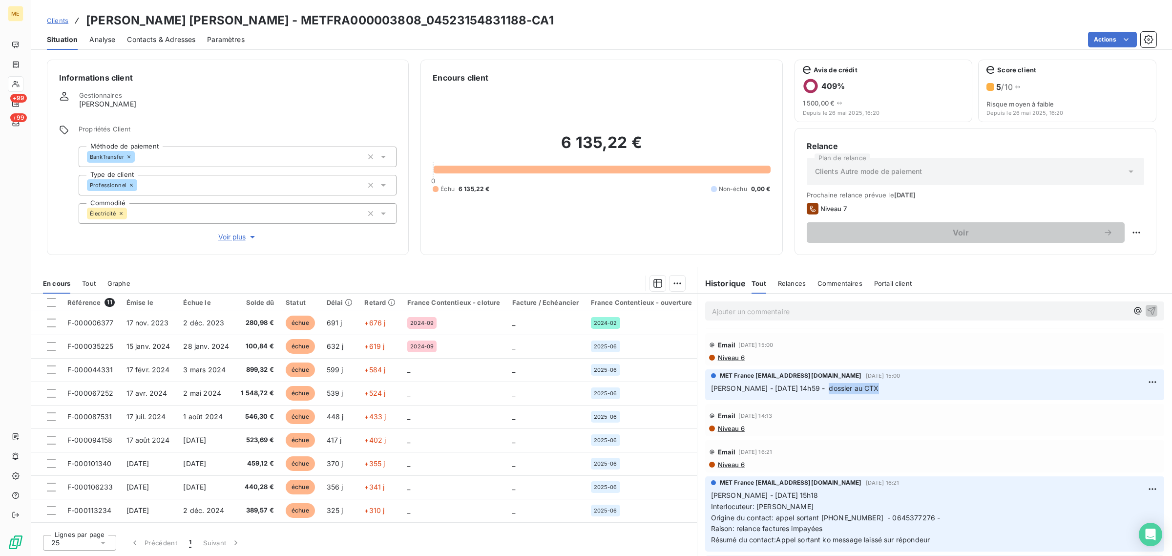
scroll to position [61, 0]
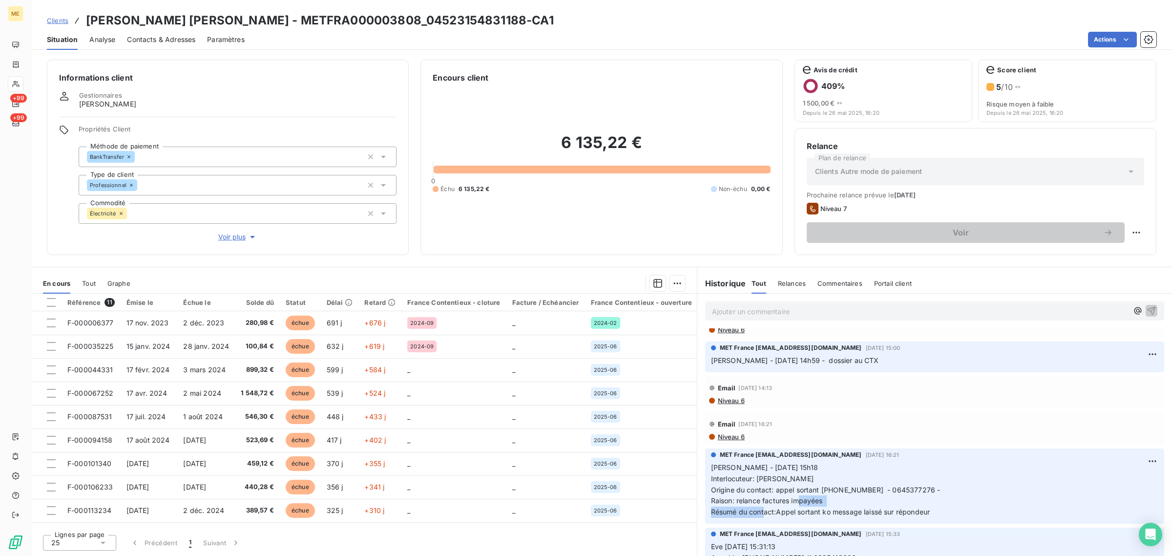
drag, startPoint x: 881, startPoint y: 501, endPoint x: 899, endPoint y: 500, distance: 17.6
click at [891, 500] on p "[PERSON_NAME] - [DATE] 15h18 Interlocuteur: [PERSON_NAME] Origine du contact: a…" at bounding box center [934, 490] width 447 height 56
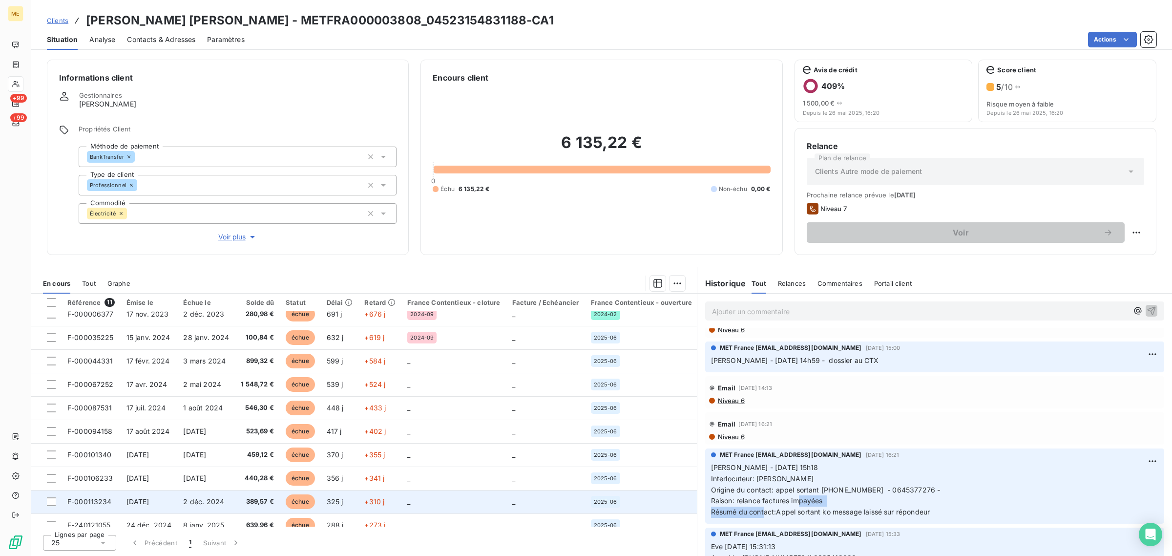
scroll to position [0, 0]
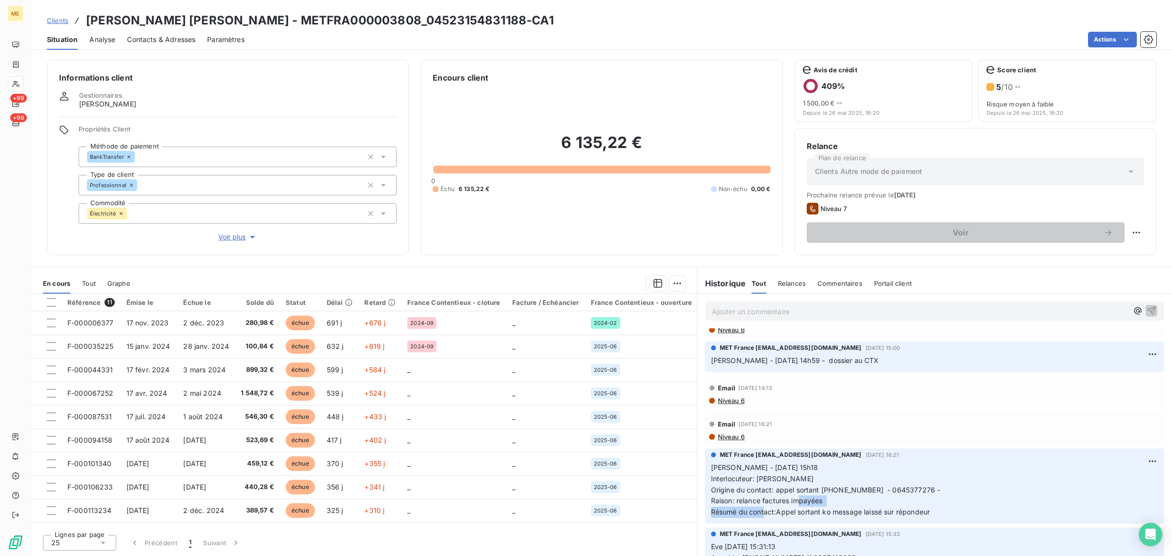
click at [230, 239] on span "Voir plus" at bounding box center [237, 237] width 39 height 10
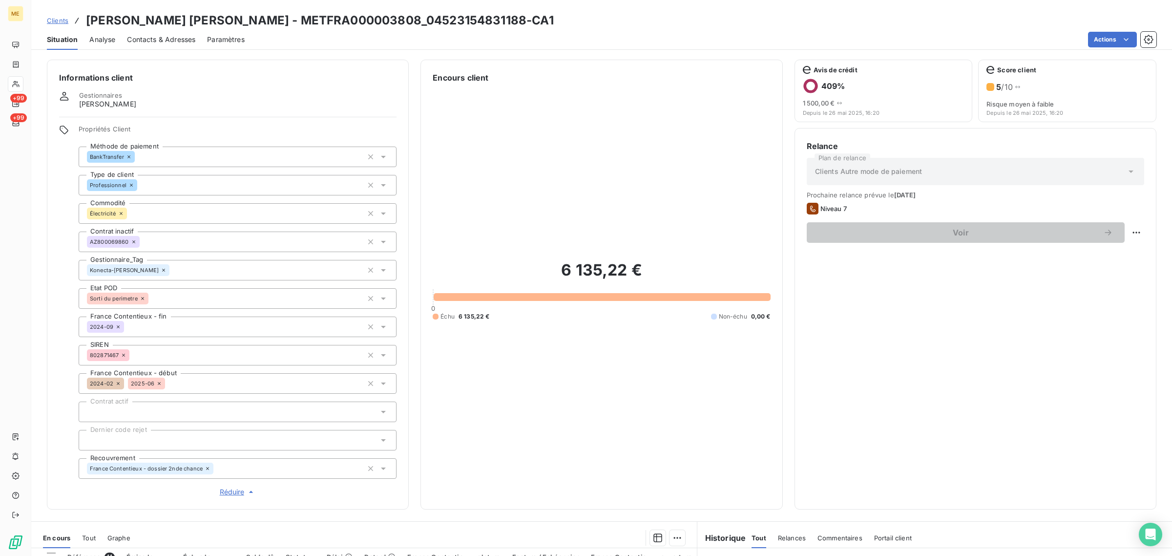
click at [246, 488] on icon "button" at bounding box center [251, 492] width 10 height 10
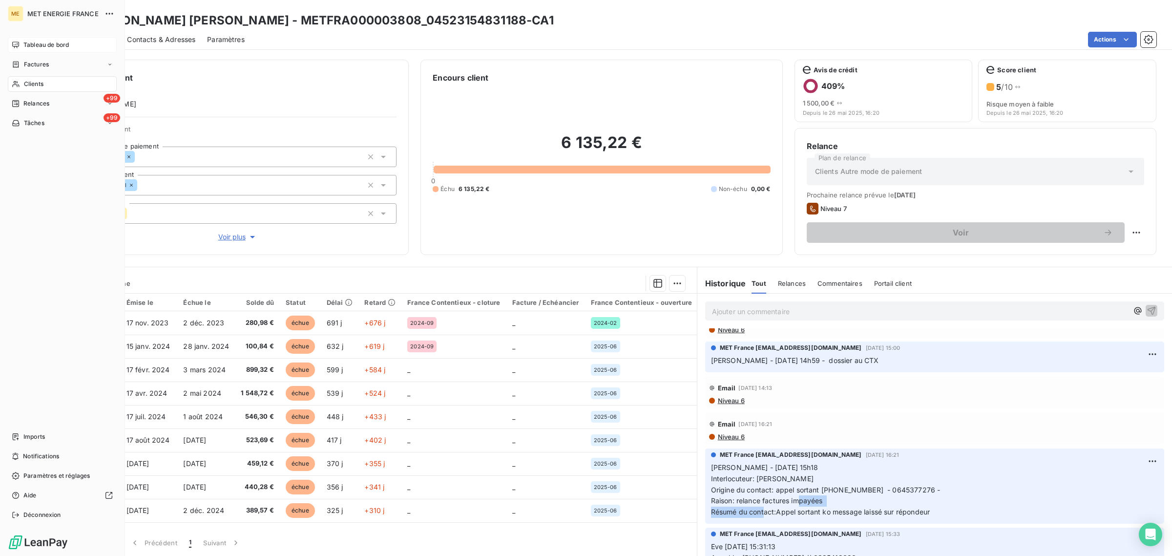
click at [12, 41] on icon at bounding box center [16, 45] width 8 height 8
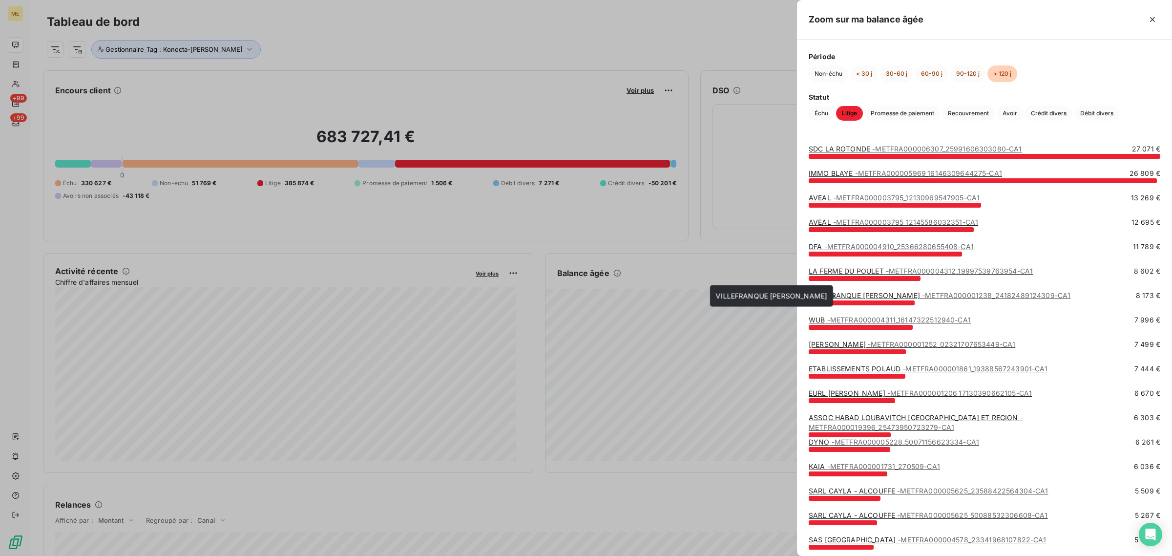
click at [840, 296] on link "VILLEFRANQUE [PERSON_NAME] - METFRA000001238_24182489124309-CA1" at bounding box center [939, 295] width 262 height 8
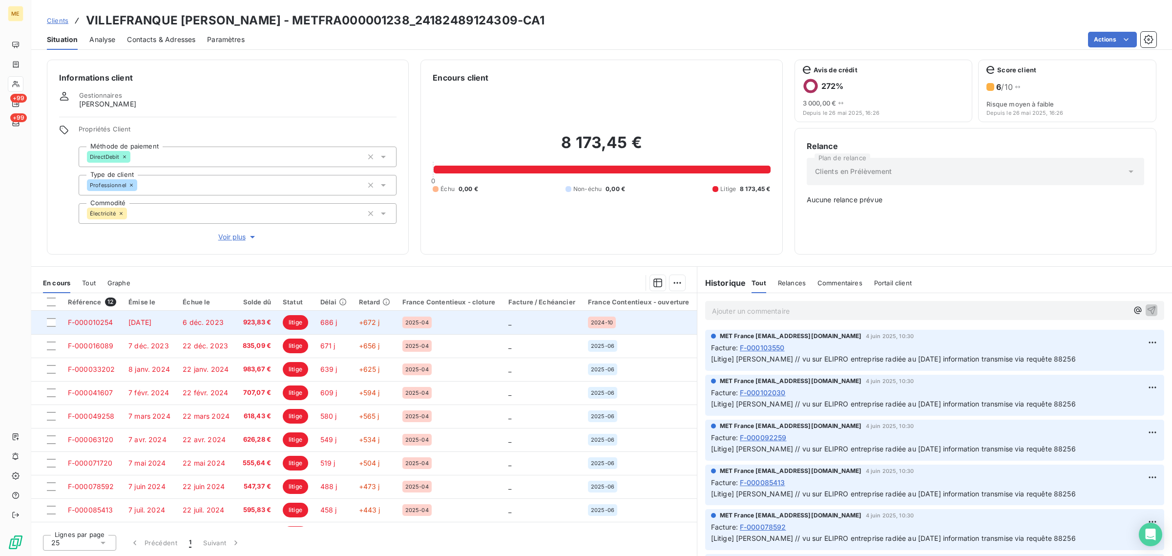
click at [296, 323] on span "litige" at bounding box center [295, 322] width 25 height 15
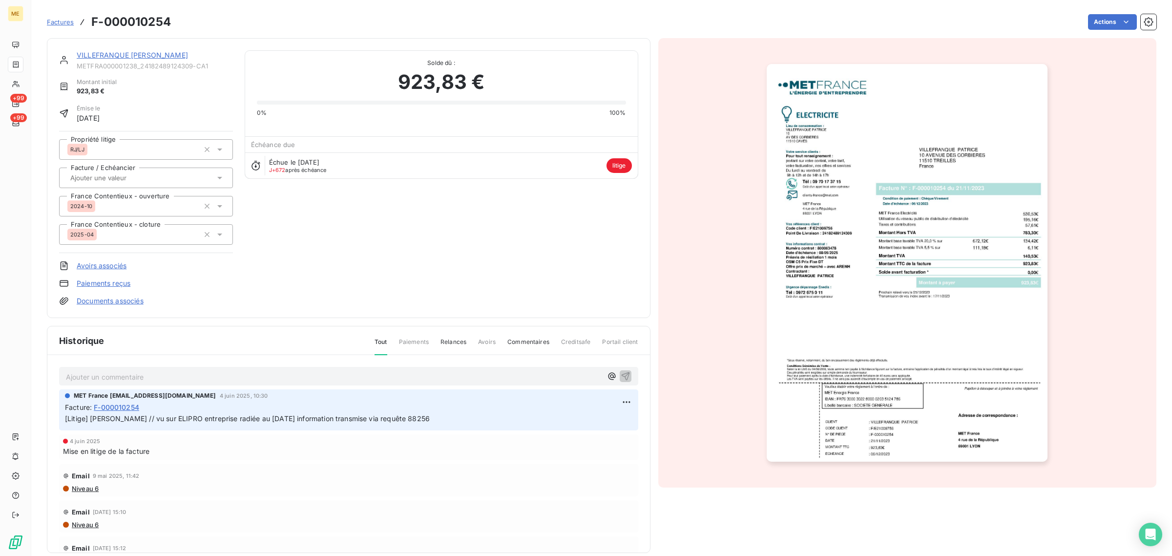
click at [62, 25] on span "Factures" at bounding box center [60, 22] width 27 height 8
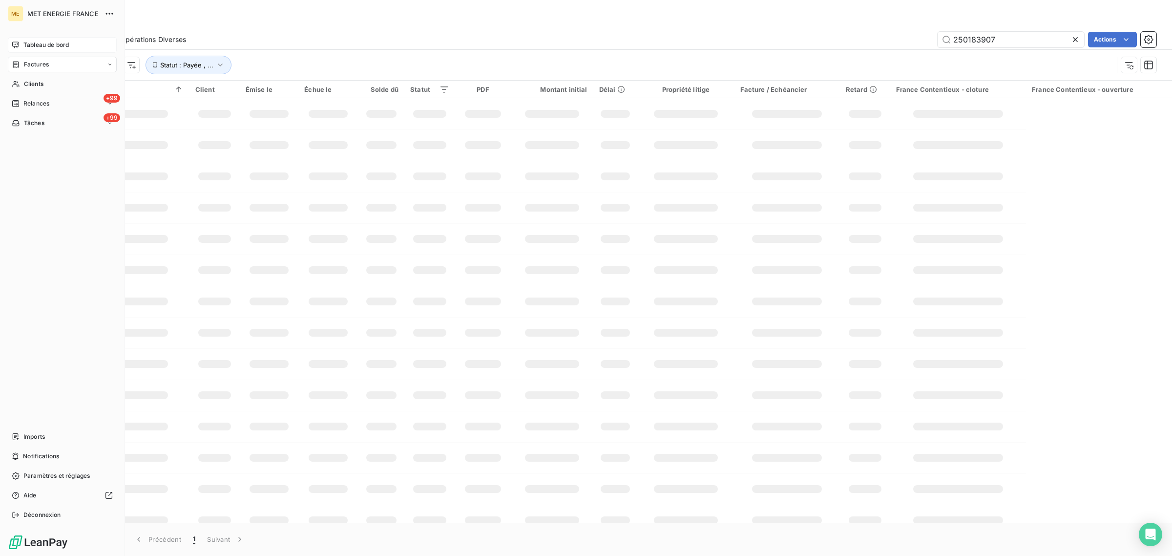
click at [8, 39] on div "Tableau de bord" at bounding box center [62, 45] width 109 height 16
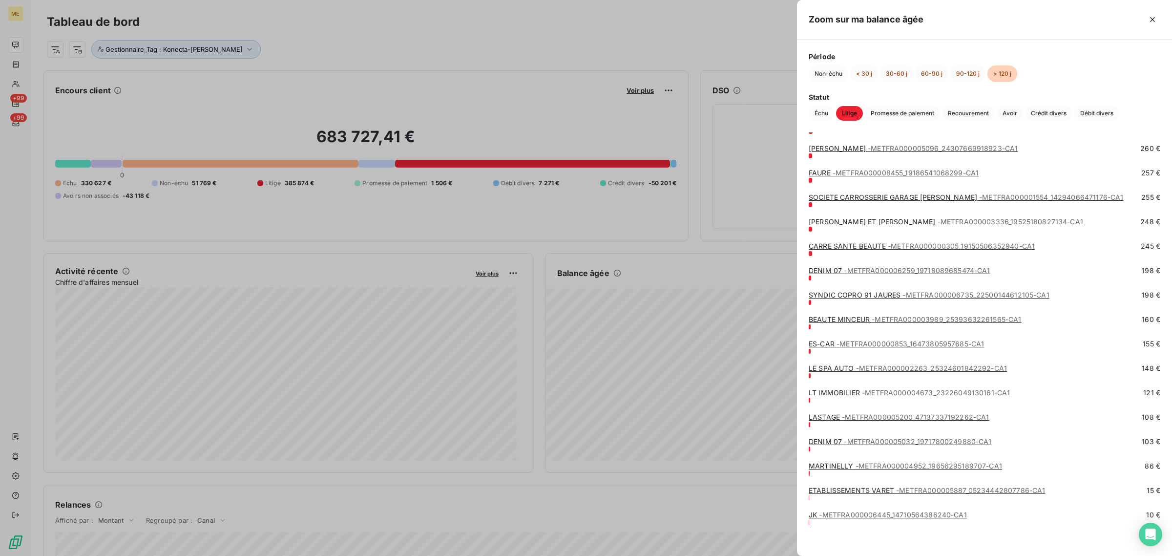
scroll to position [2320, 0]
click at [852, 424] on div "LASTAGE - METFRA000005200_47137337192262-CA1 108 €" at bounding box center [983, 418] width 351 height 15
click at [853, 413] on span "- METFRA000005200_47137337192262-CA1" at bounding box center [915, 416] width 147 height 8
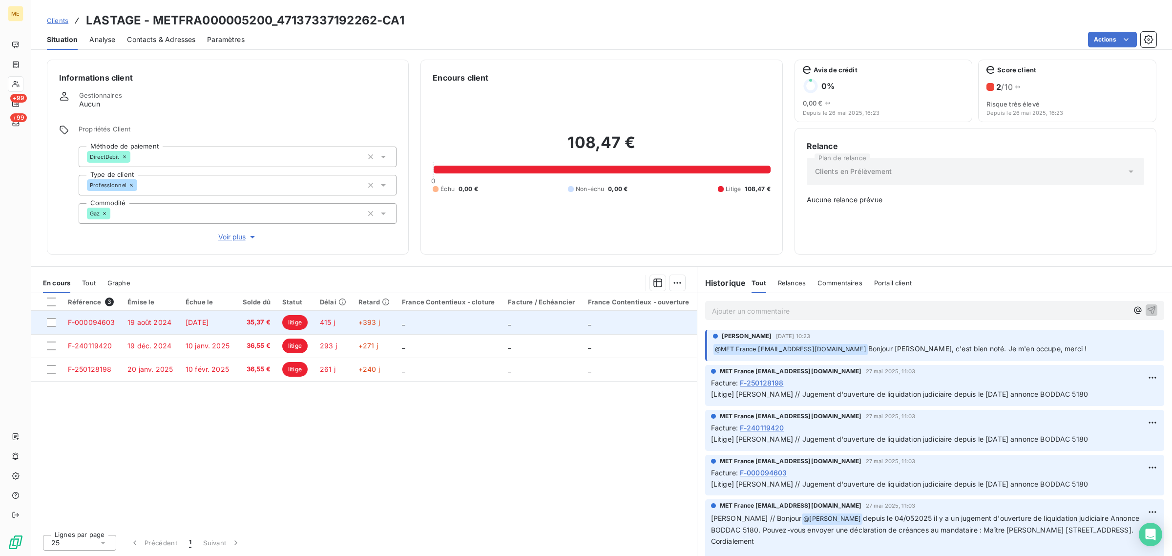
click at [289, 323] on span "litige" at bounding box center [294, 322] width 25 height 15
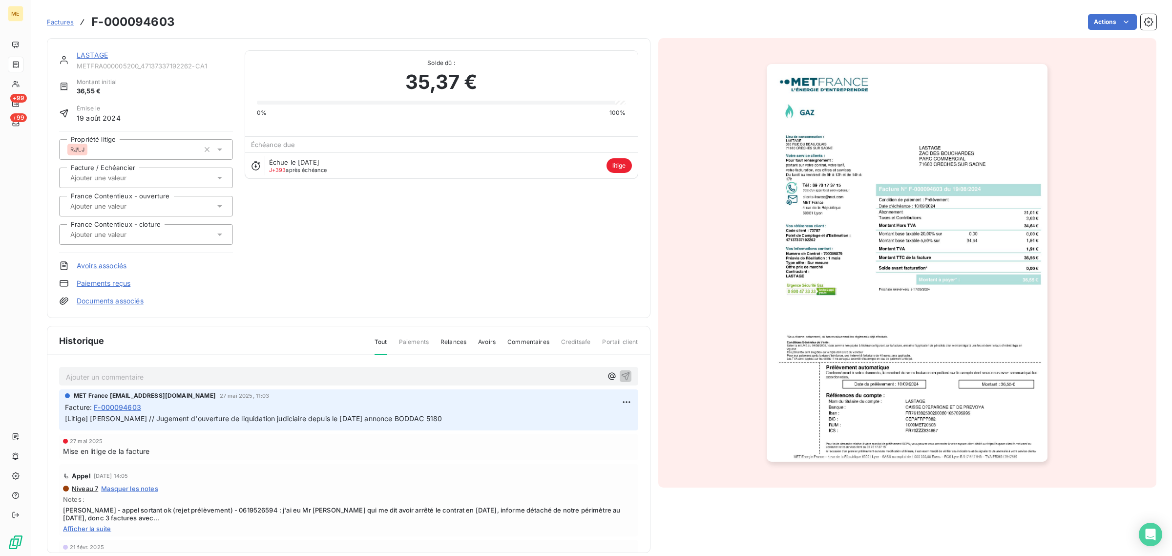
click at [50, 22] on span "Factures" at bounding box center [60, 22] width 27 height 8
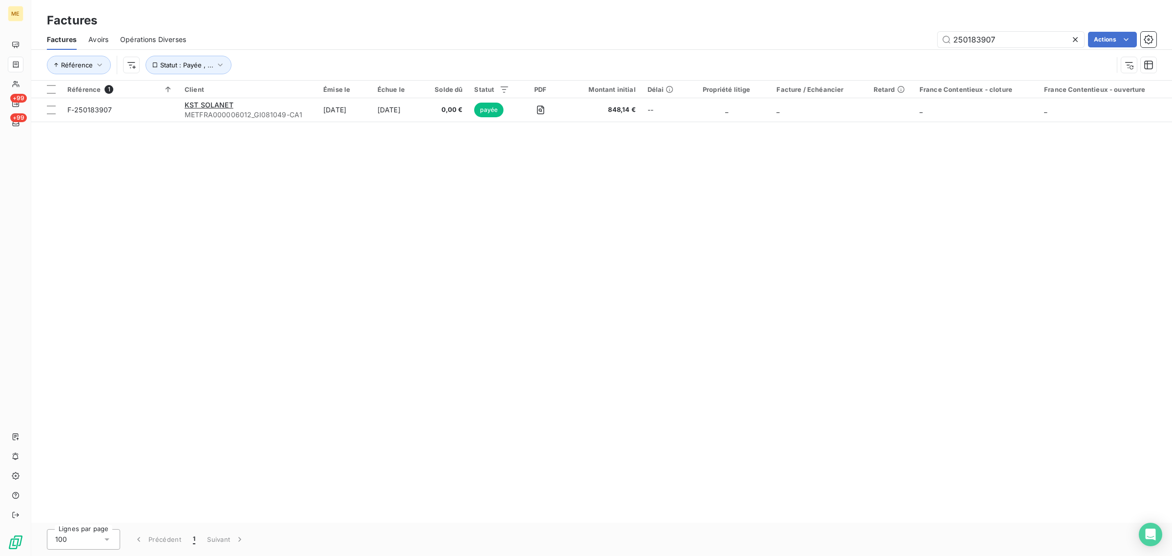
click at [1073, 37] on icon at bounding box center [1075, 40] width 10 height 10
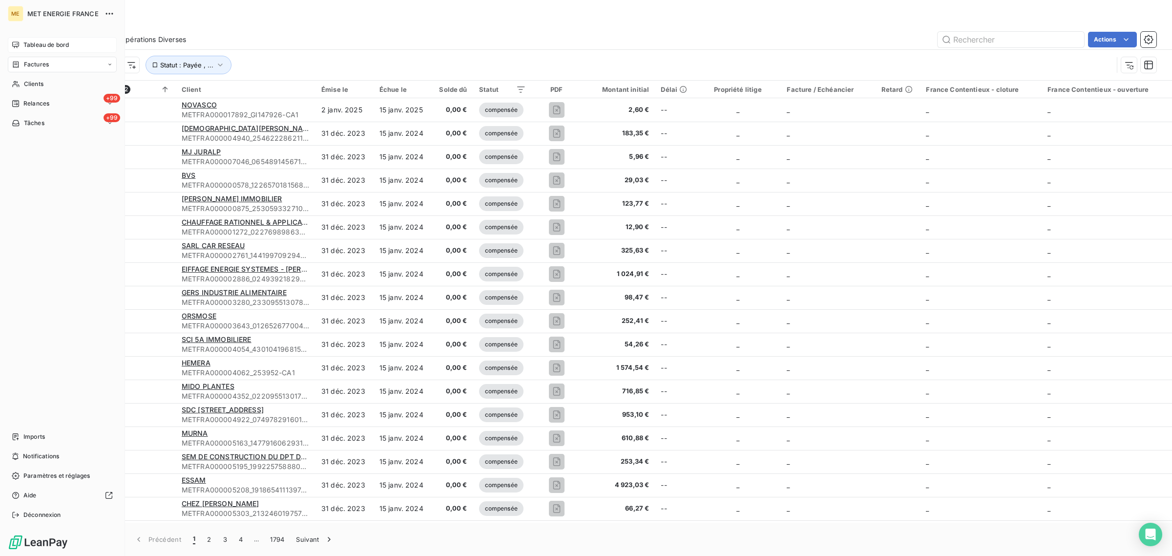
click at [13, 40] on div "Tableau de bord" at bounding box center [62, 45] width 109 height 16
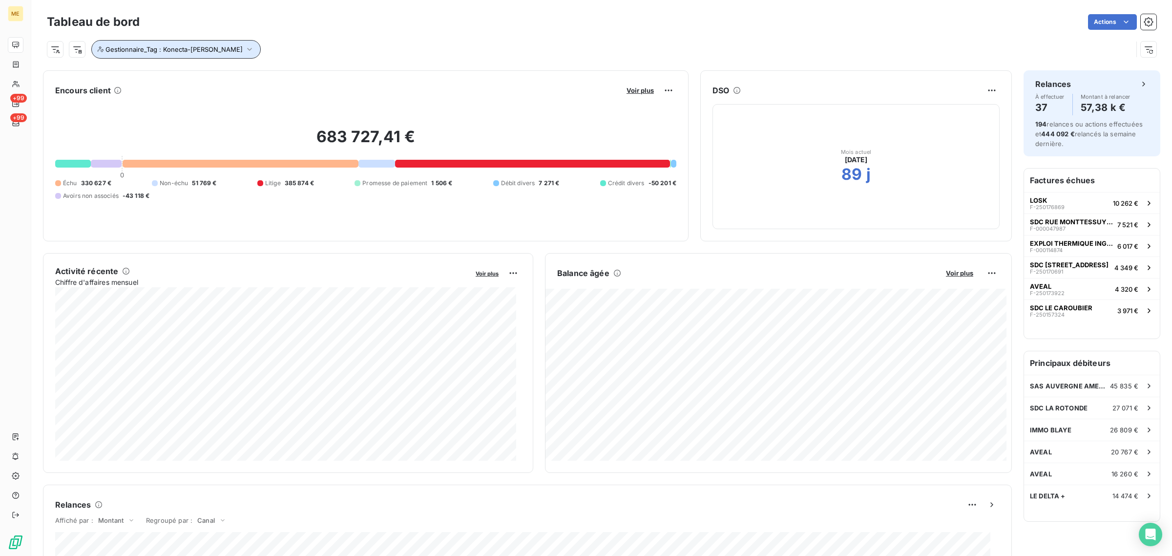
click at [127, 49] on span "Gestionnaire_Tag : Konecta-[PERSON_NAME]" at bounding box center [173, 49] width 137 height 8
click at [307, 74] on icon at bounding box center [310, 75] width 6 height 6
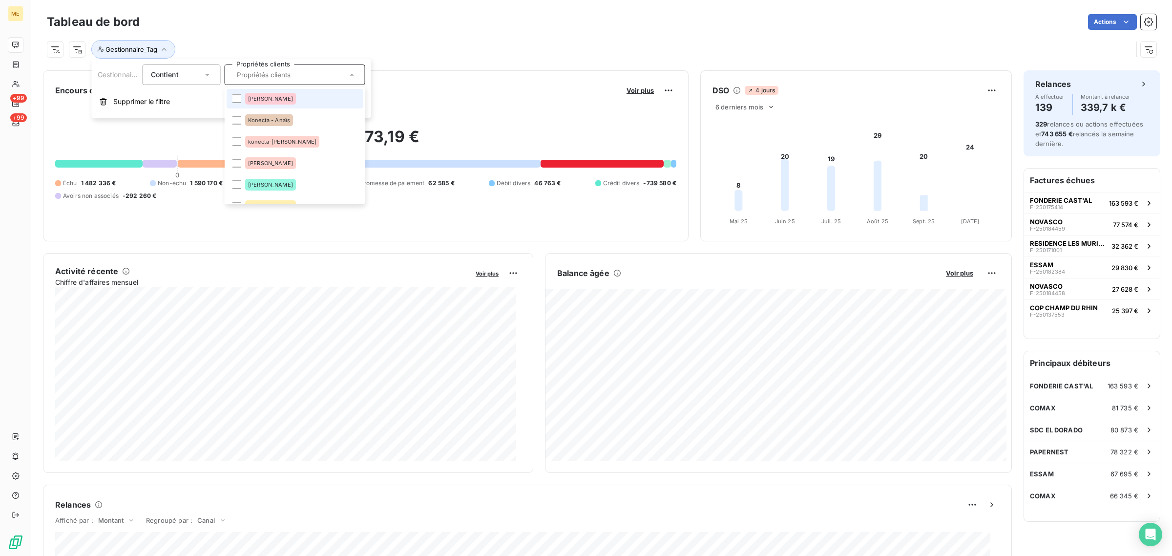
click at [262, 32] on div "Gestionnaire_Tag" at bounding box center [601, 45] width 1109 height 26
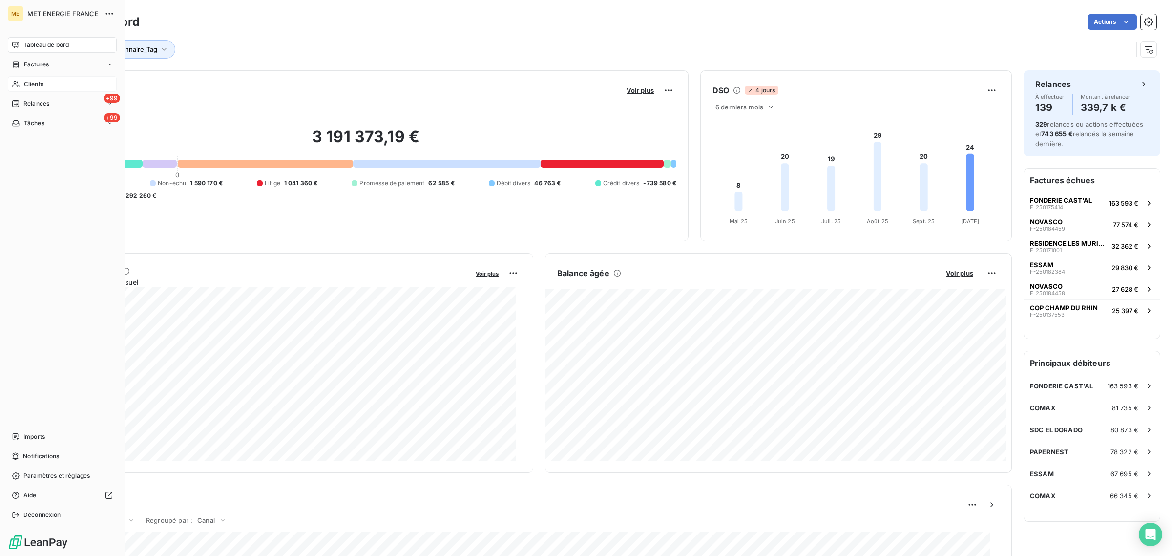
click at [18, 83] on icon at bounding box center [16, 84] width 8 height 8
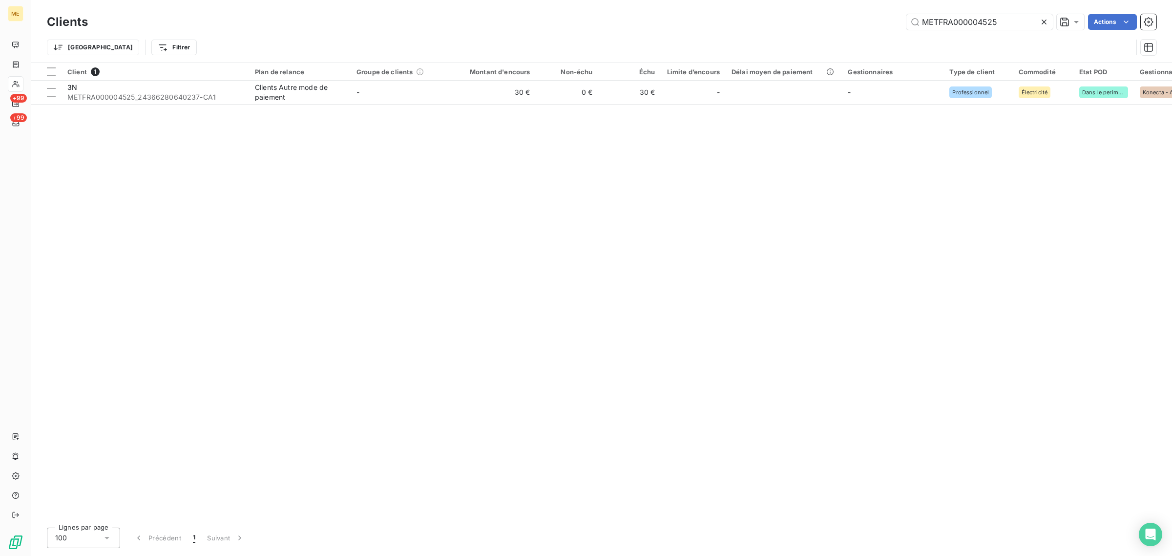
click at [1045, 21] on icon at bounding box center [1044, 22] width 10 height 10
